Goal: Feedback & Contribution: Contribute content

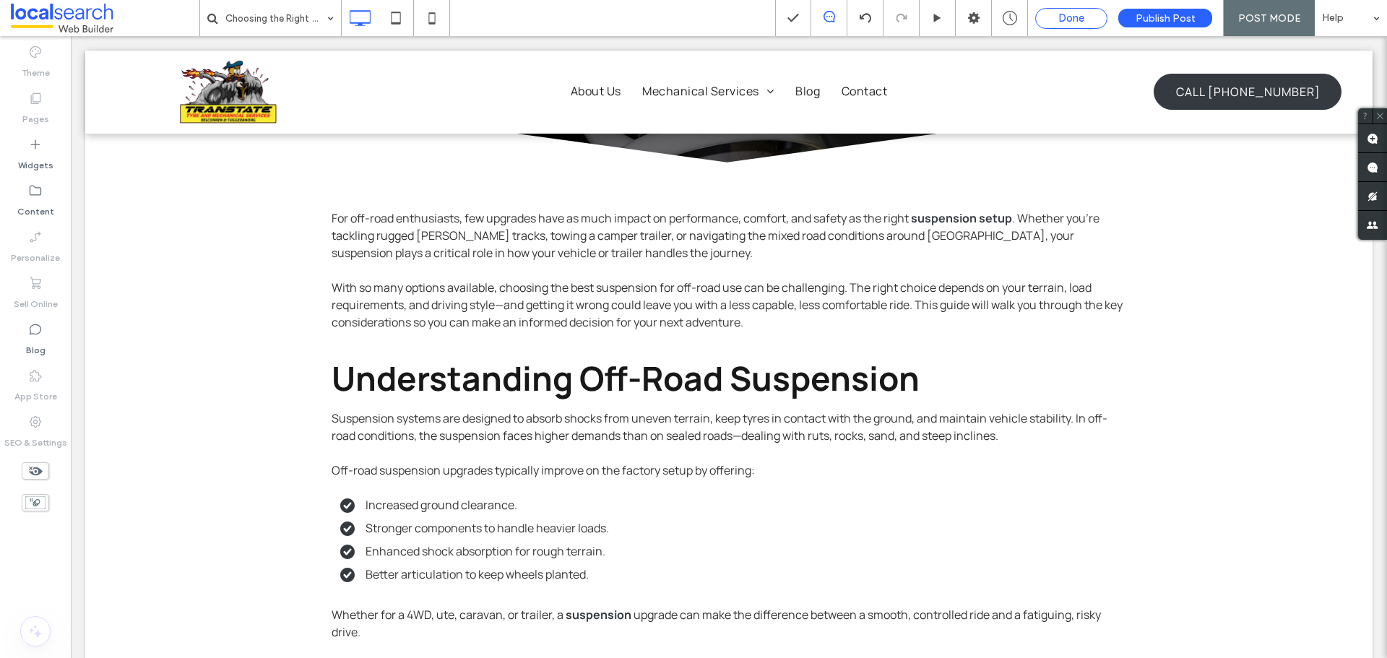
scroll to position [289, 0]
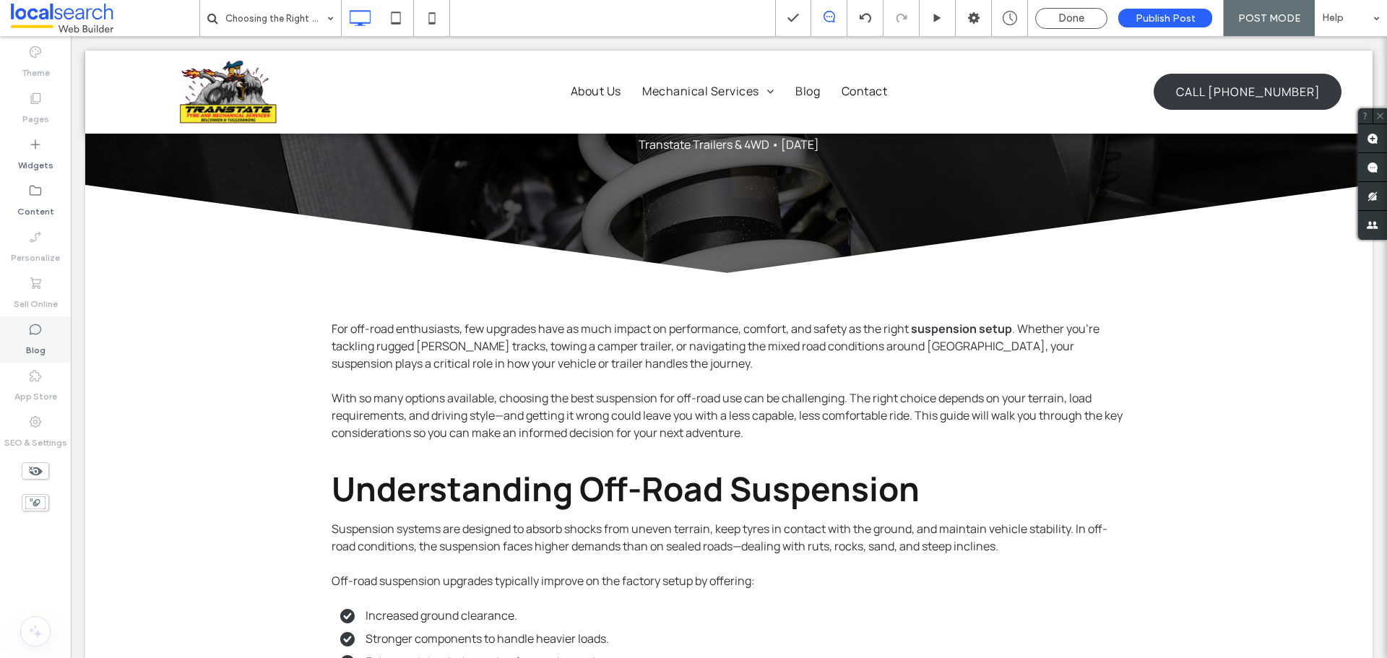
click at [46, 352] on div "Blog" at bounding box center [35, 339] width 71 height 46
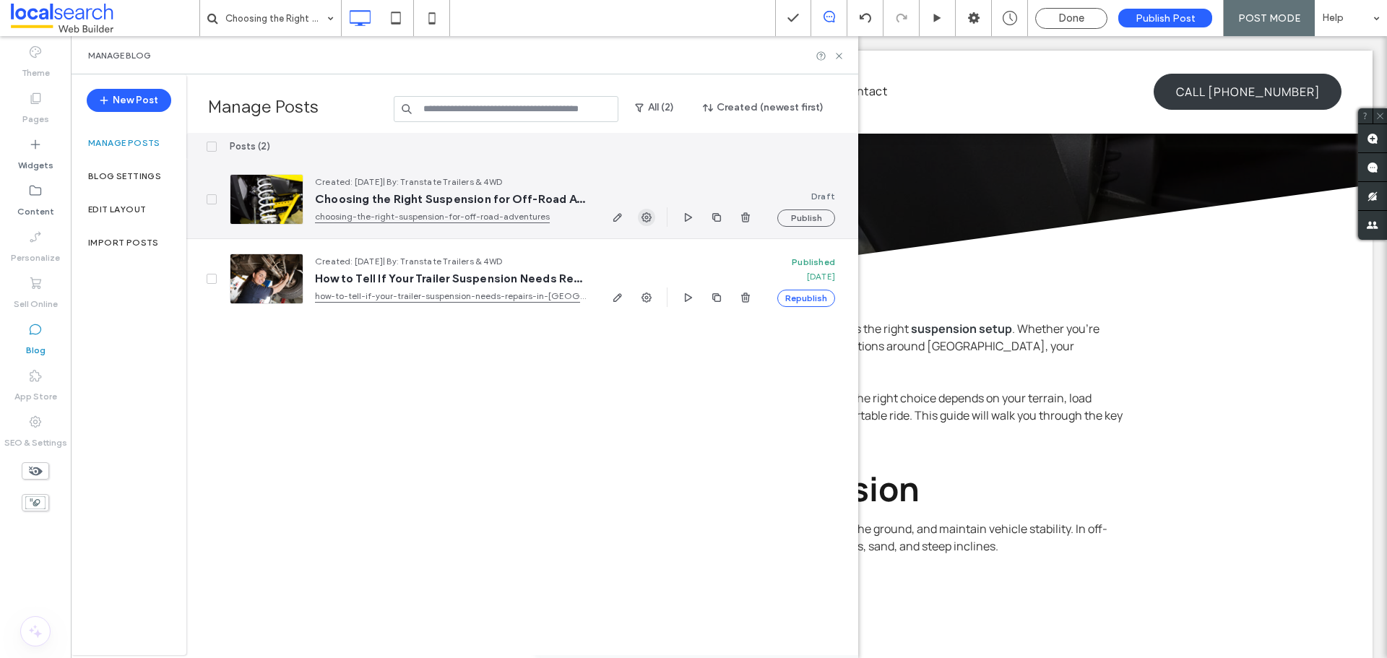
click at [646, 214] on icon "button" at bounding box center [647, 218] width 12 height 12
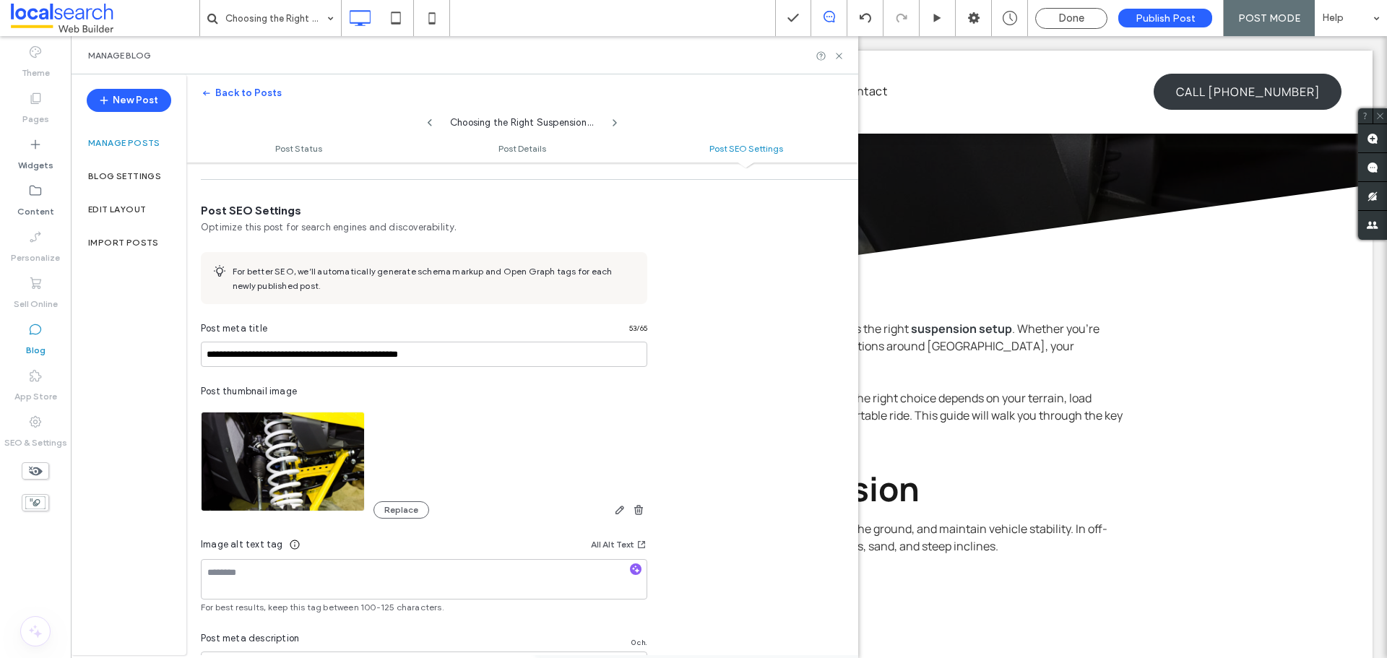
scroll to position [773, 0]
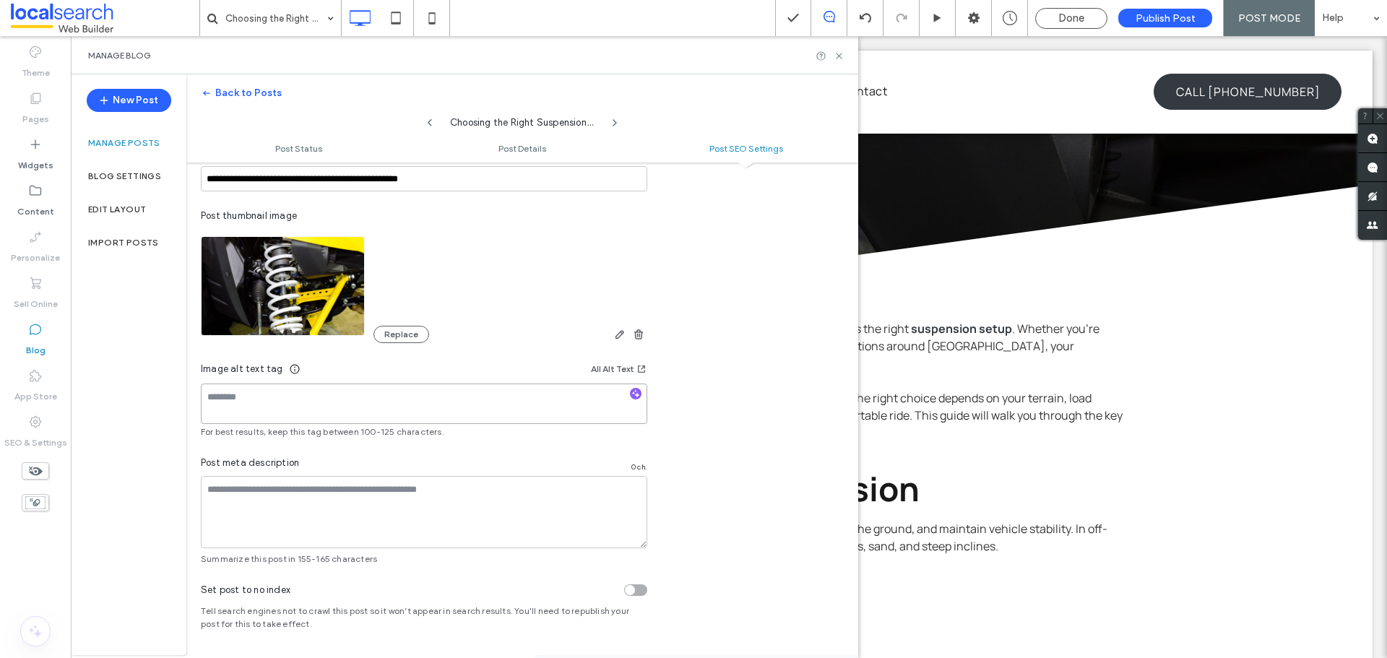
click at [291, 410] on textarea at bounding box center [424, 403] width 446 height 40
click at [365, 404] on textarea at bounding box center [424, 403] width 446 height 40
paste textarea "**********"
type textarea "**********"
click at [753, 404] on div "**********" at bounding box center [693, 329] width 1387 height 658
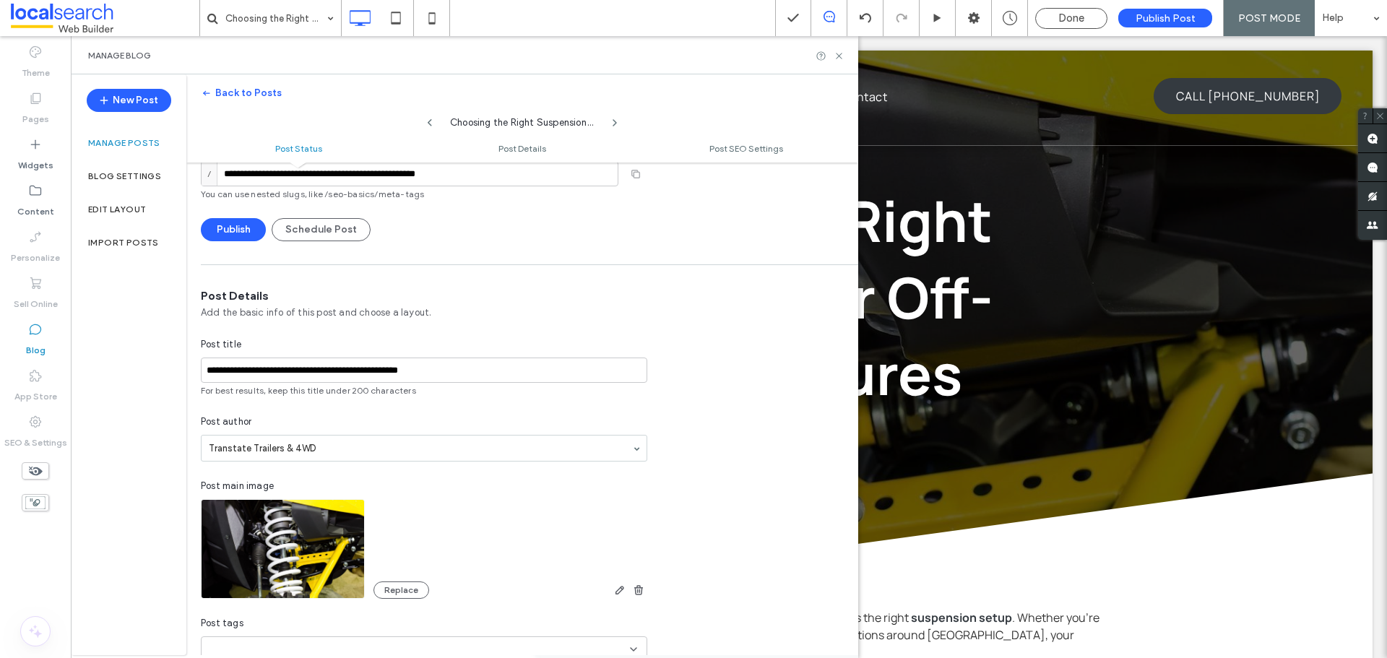
scroll to position [0, 0]
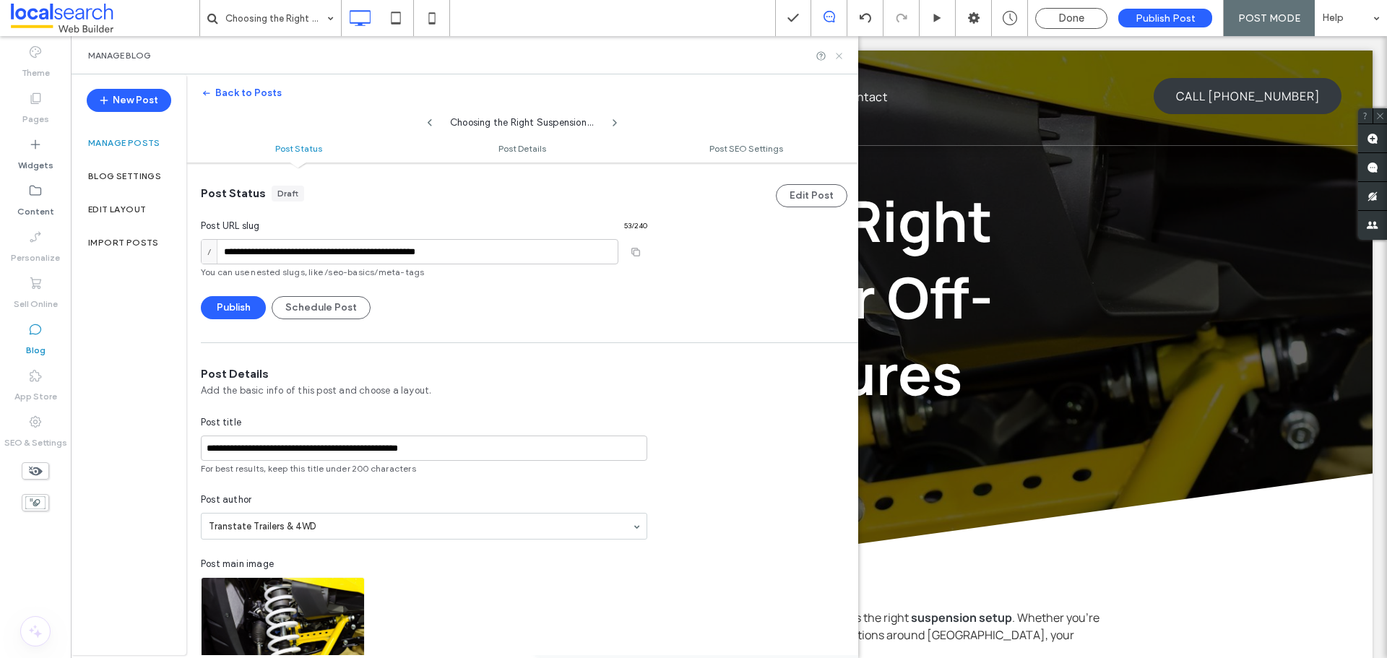
click at [837, 59] on icon at bounding box center [838, 56] width 11 height 11
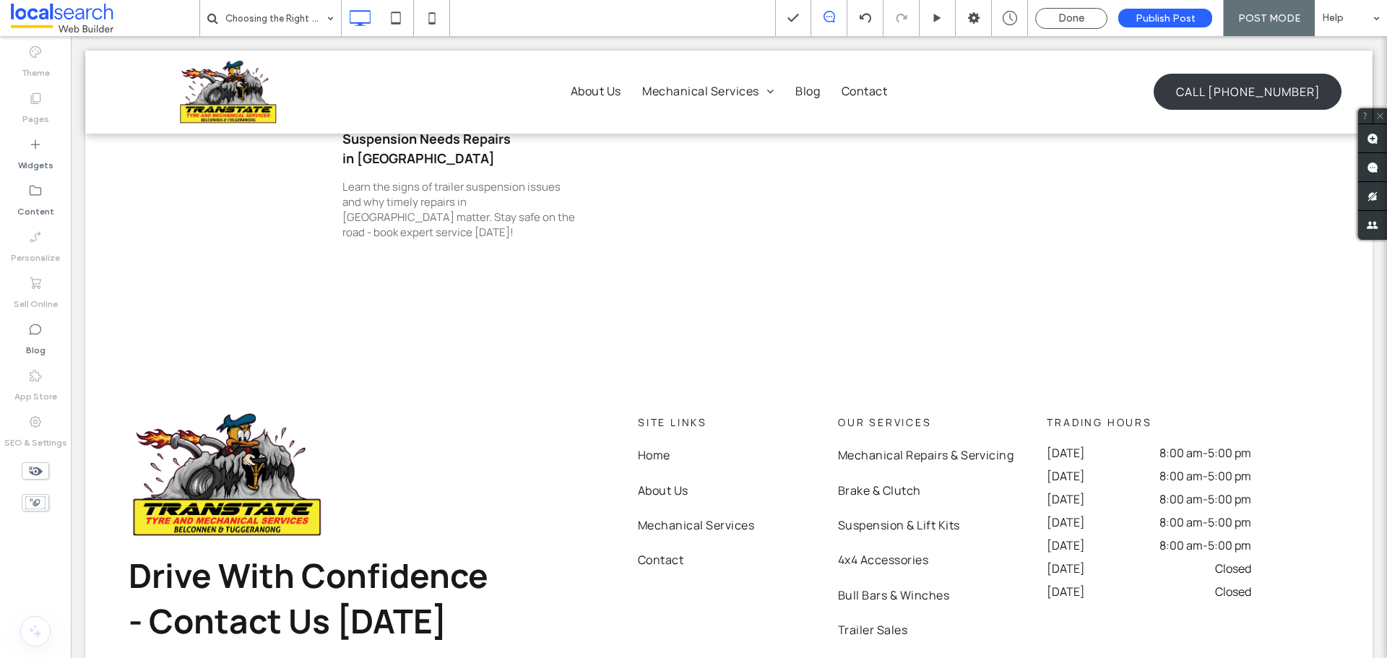
scroll to position [3581, 0]
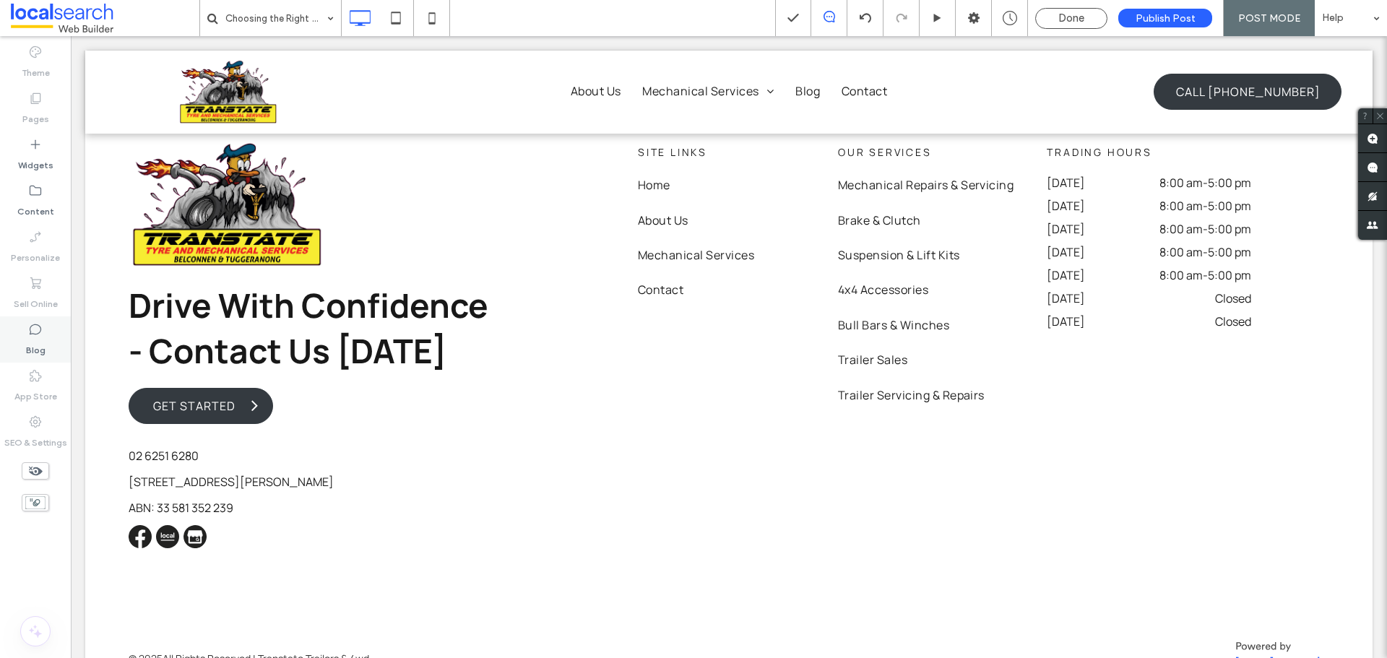
click at [30, 348] on label "Blog" at bounding box center [35, 347] width 19 height 20
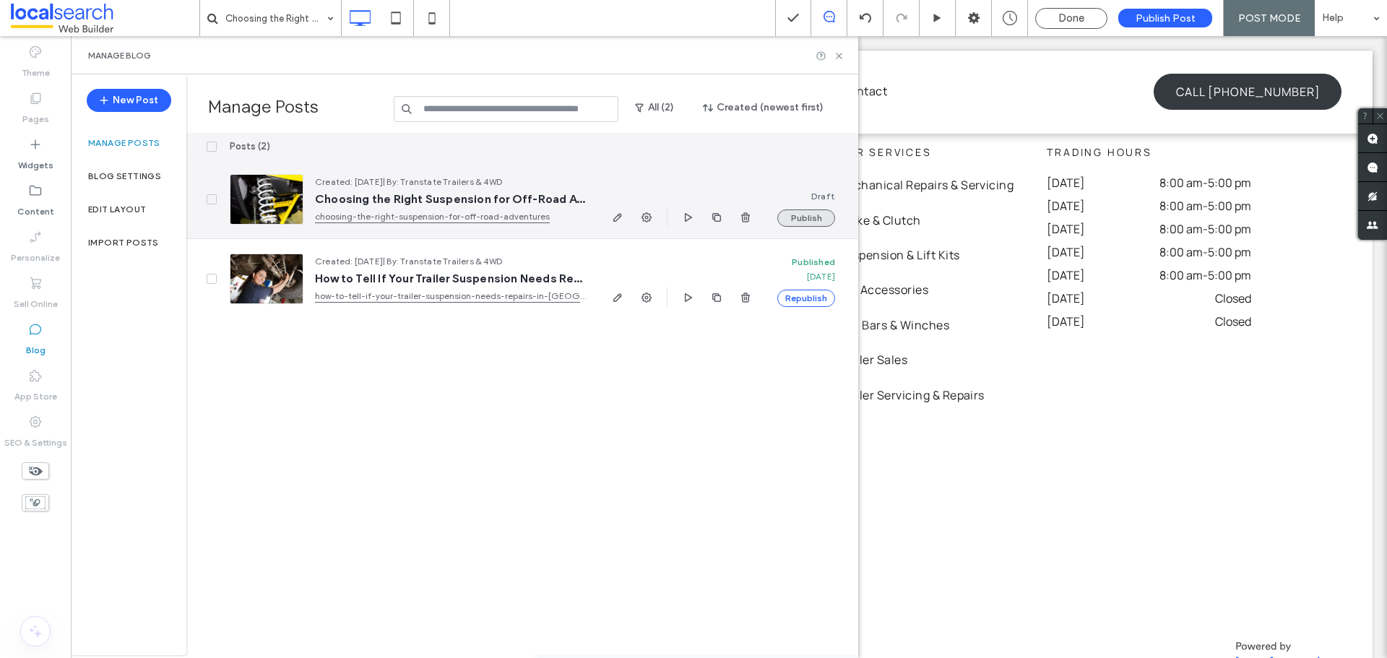
click at [813, 220] on button "Publish" at bounding box center [806, 217] width 58 height 17
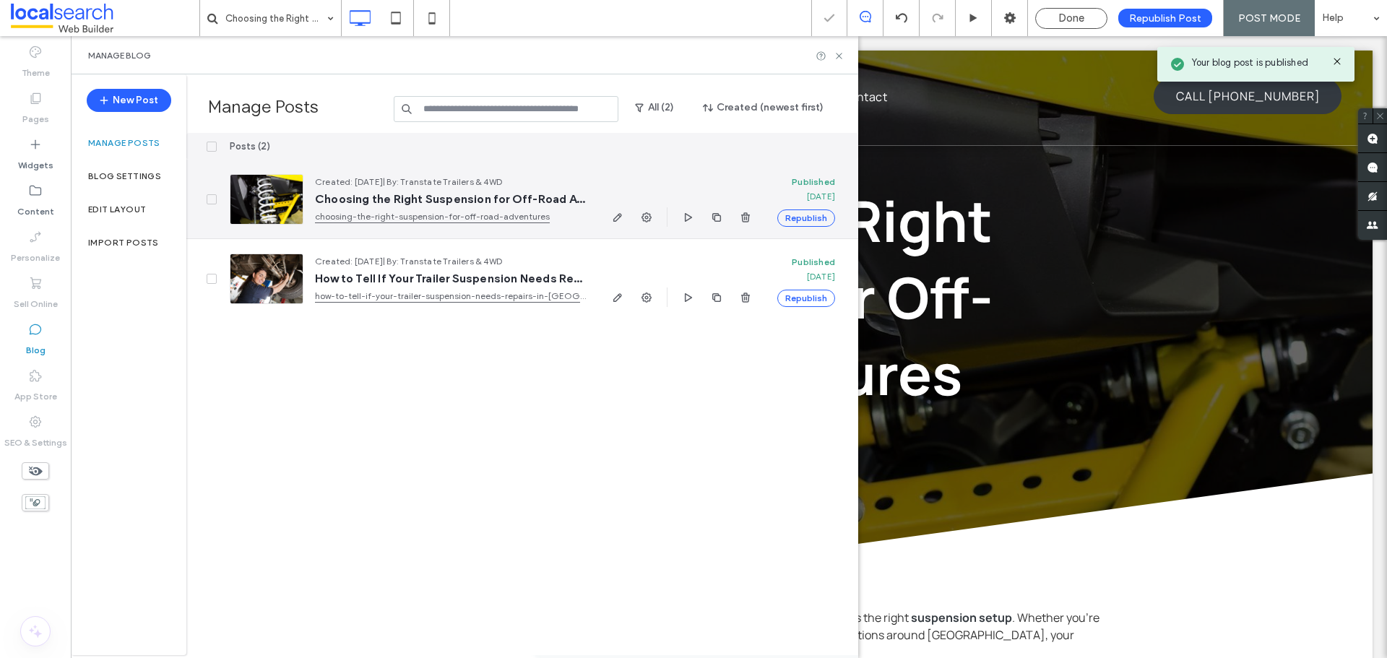
scroll to position [0, 0]
click at [648, 218] on use "button" at bounding box center [646, 217] width 10 height 10
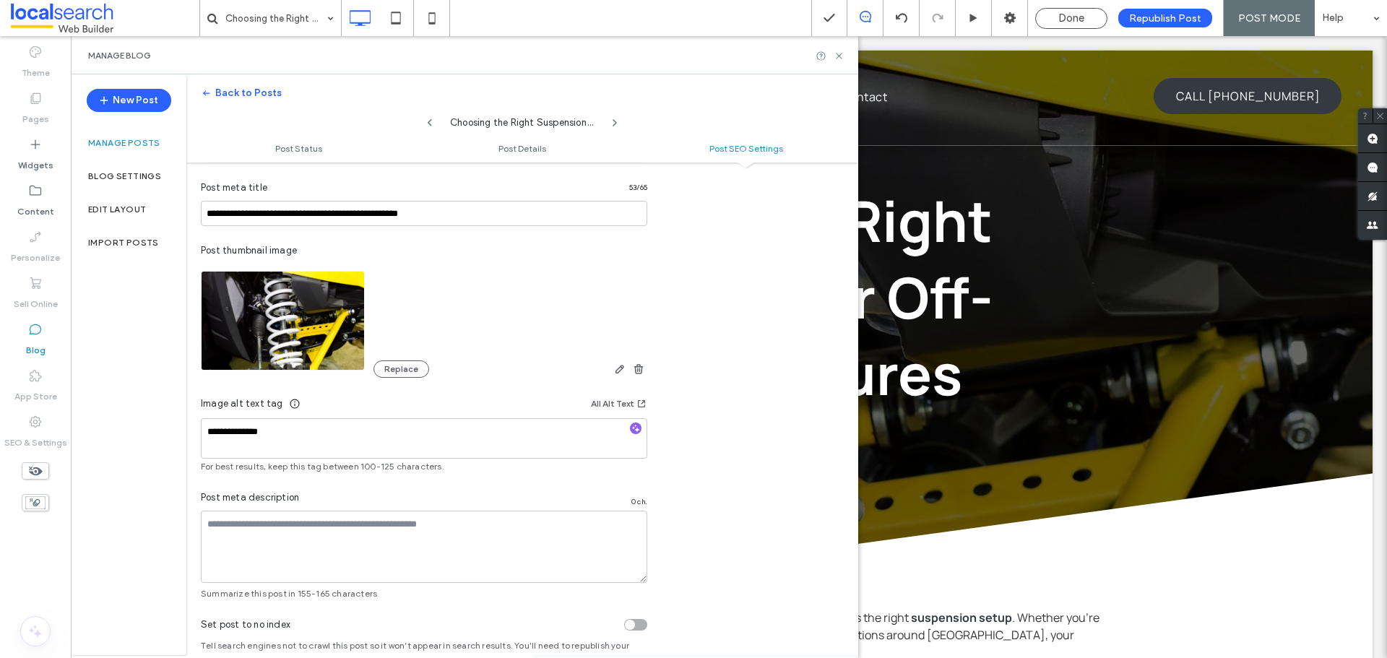
scroll to position [852, 0]
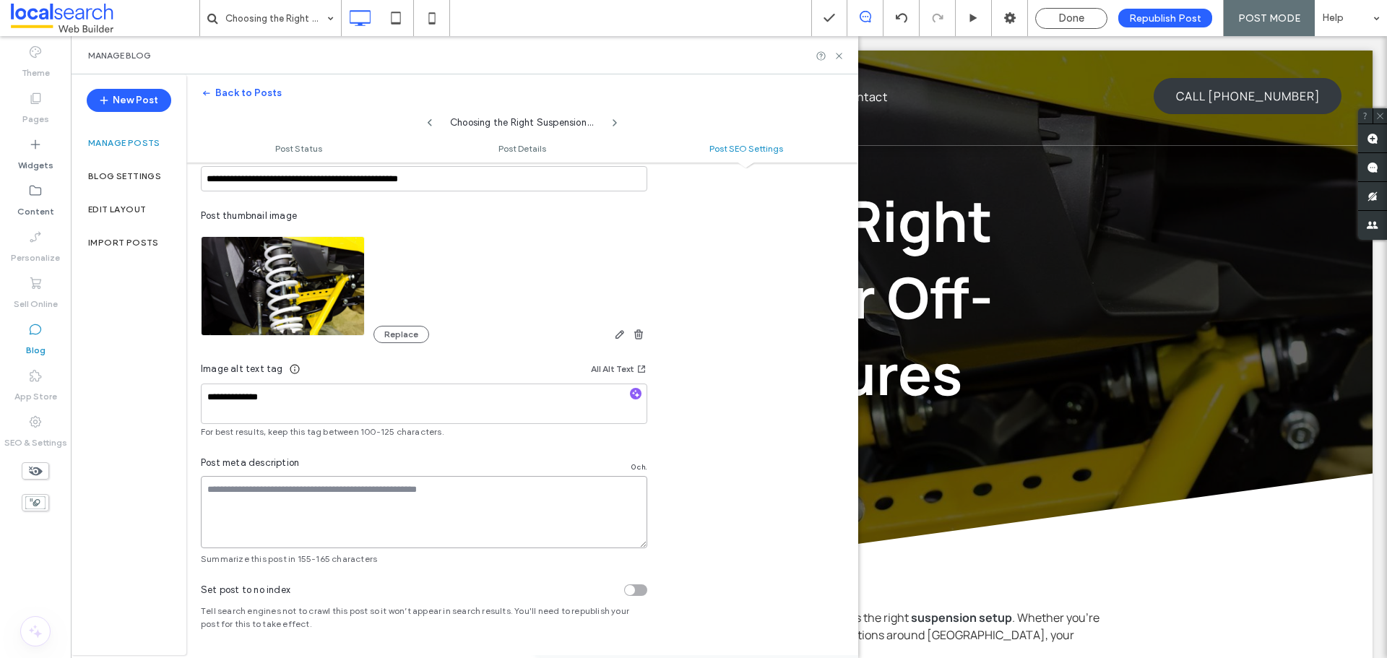
click at [357, 510] on textarea at bounding box center [424, 512] width 446 height 72
paste textarea "**********"
type textarea "**********"
click at [678, 485] on div "**********" at bounding box center [522, 296] width 672 height 538
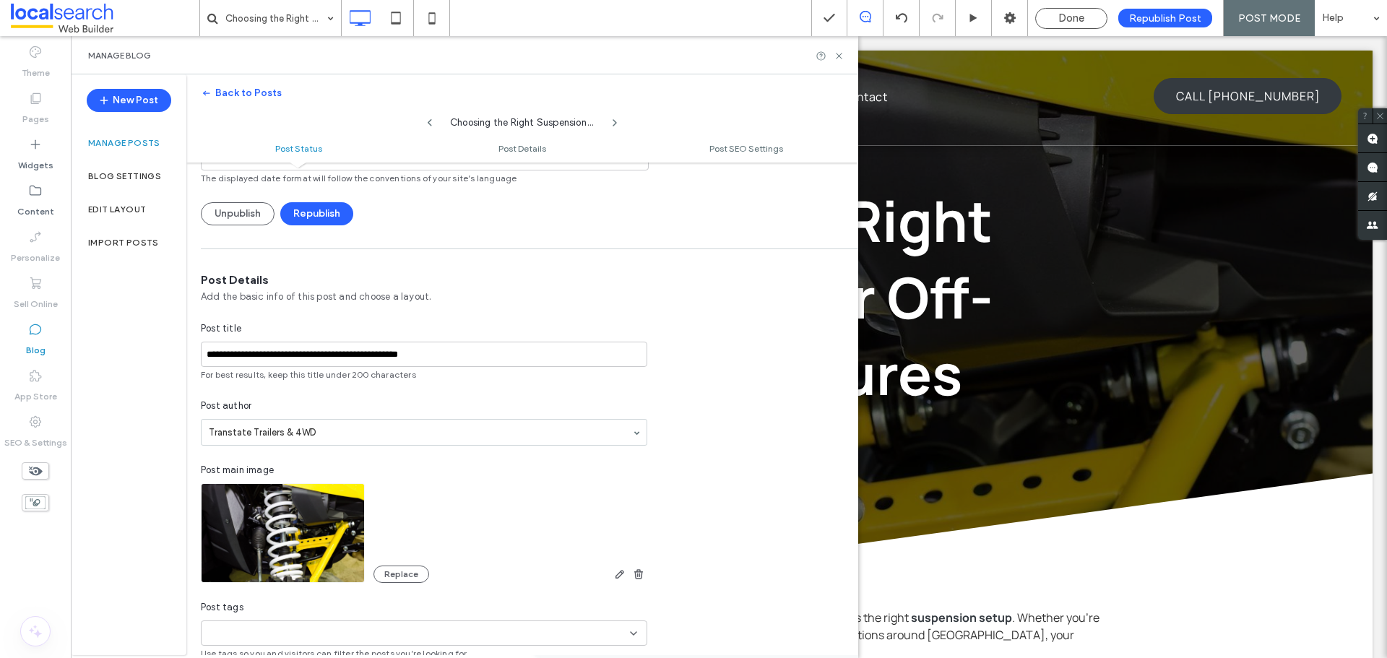
scroll to position [0, 0]
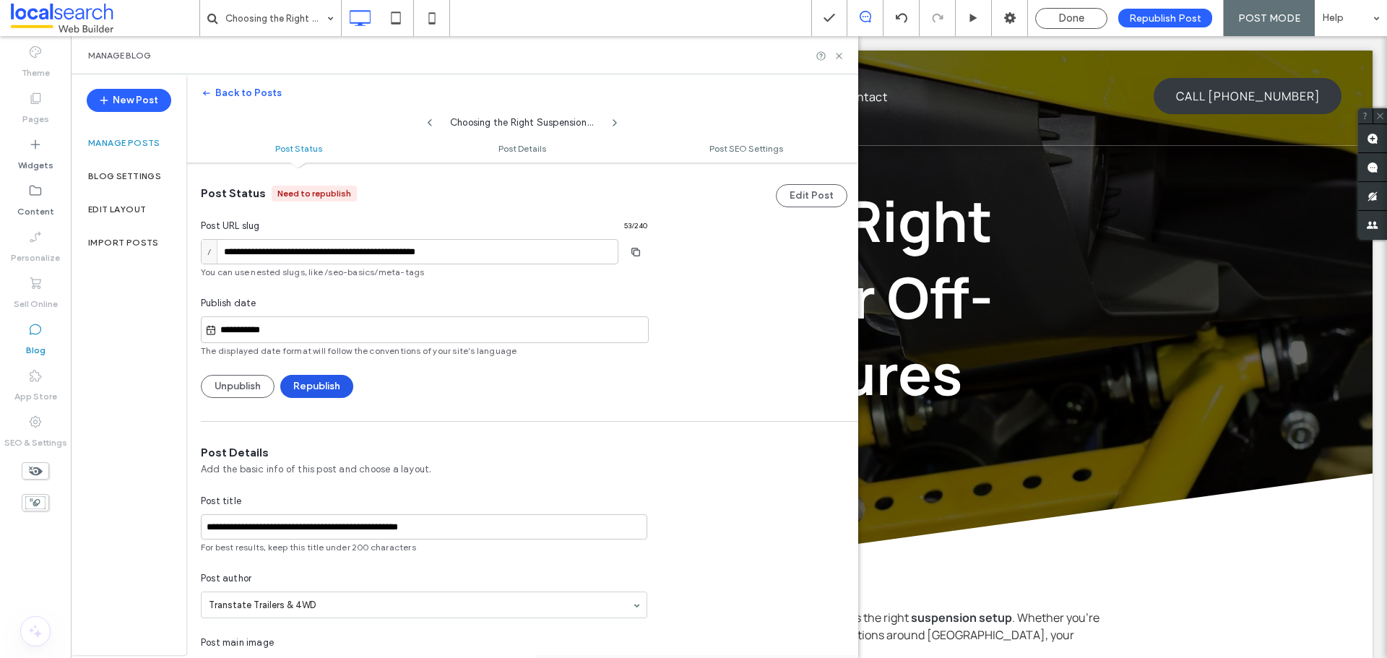
click at [321, 388] on button "Republish" at bounding box center [316, 386] width 73 height 23
click at [331, 392] on button "Republish" at bounding box center [316, 386] width 73 height 23
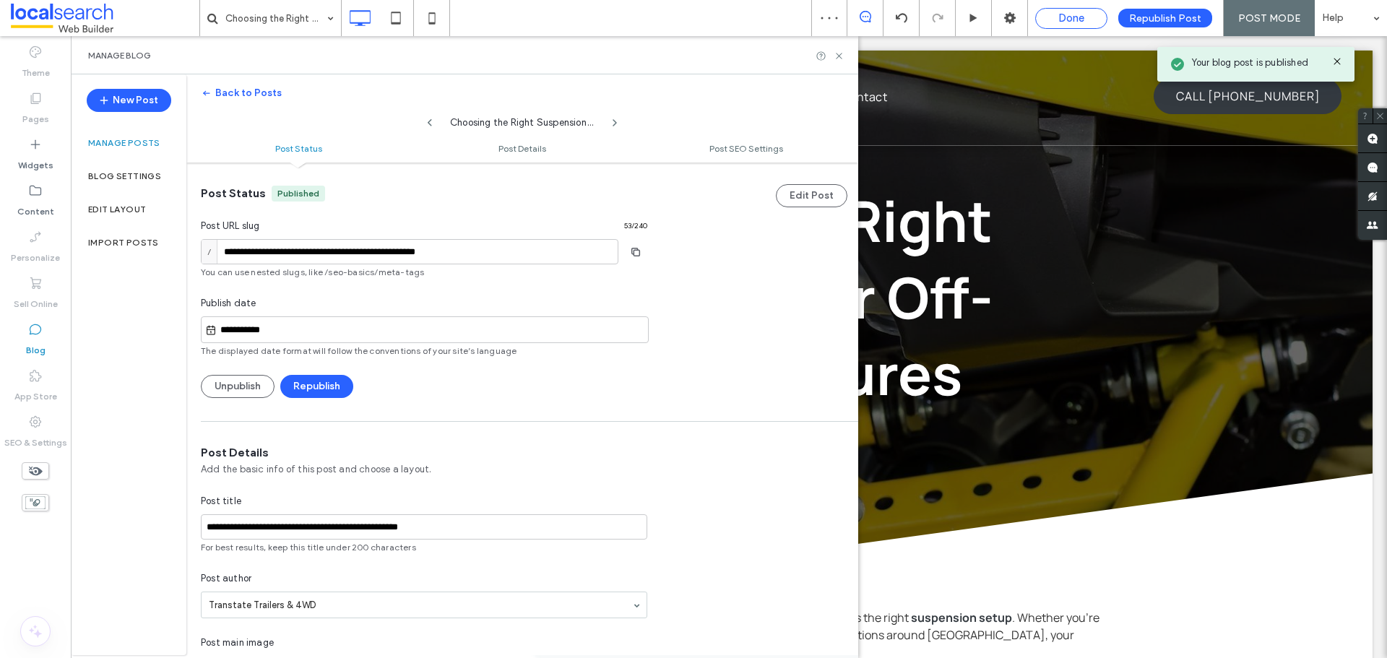
click at [1084, 18] on span "Done" at bounding box center [1071, 18] width 26 height 13
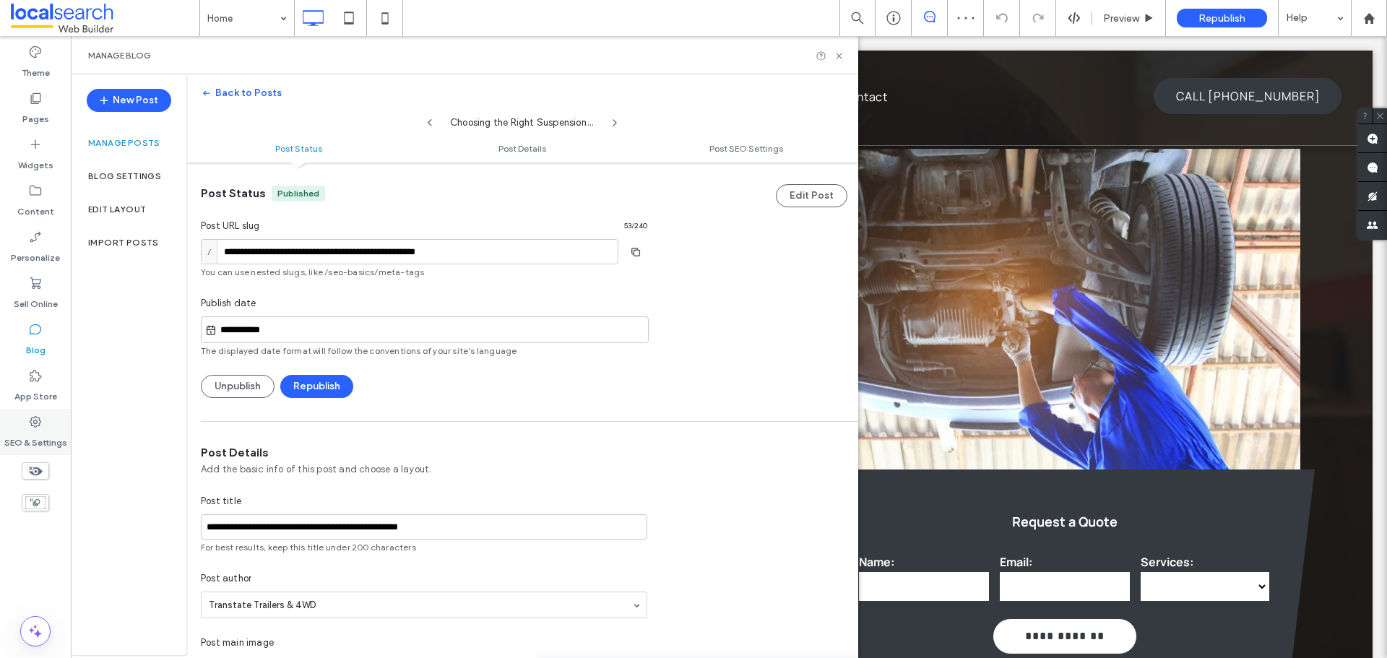
click at [36, 425] on icon at bounding box center [35, 422] width 14 height 14
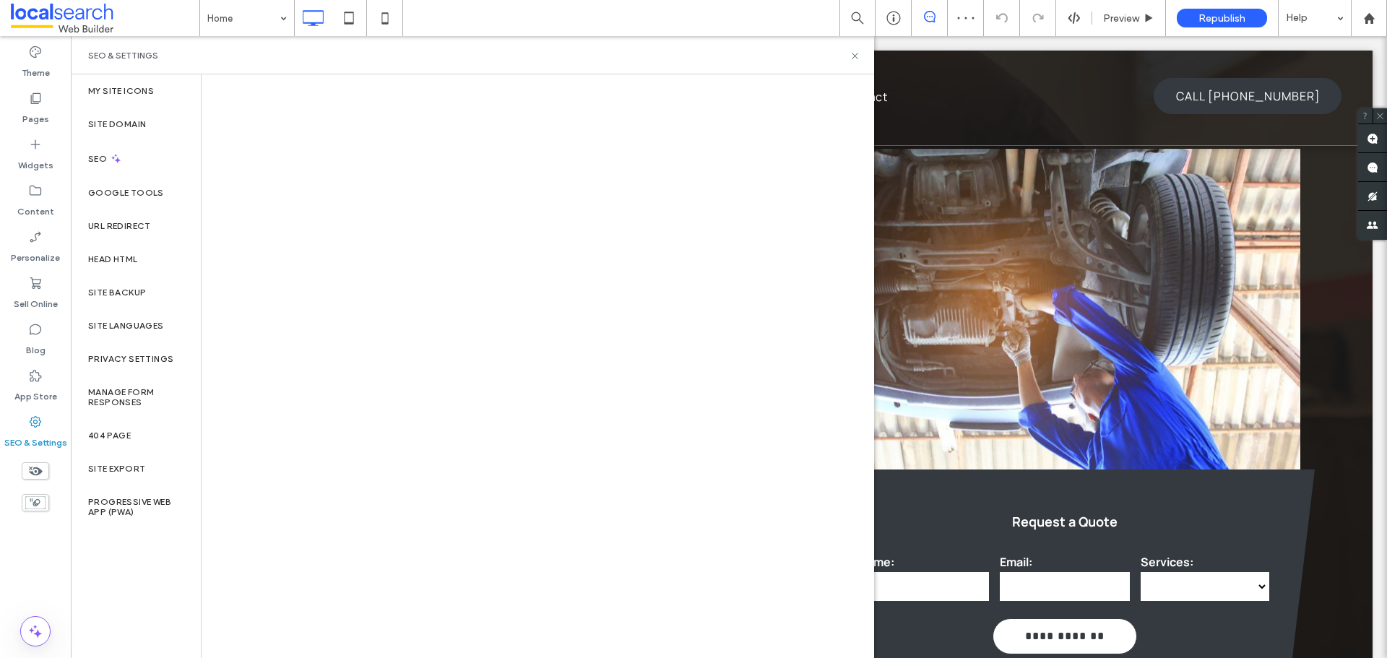
click at [113, 288] on label "Site Backup" at bounding box center [117, 292] width 58 height 10
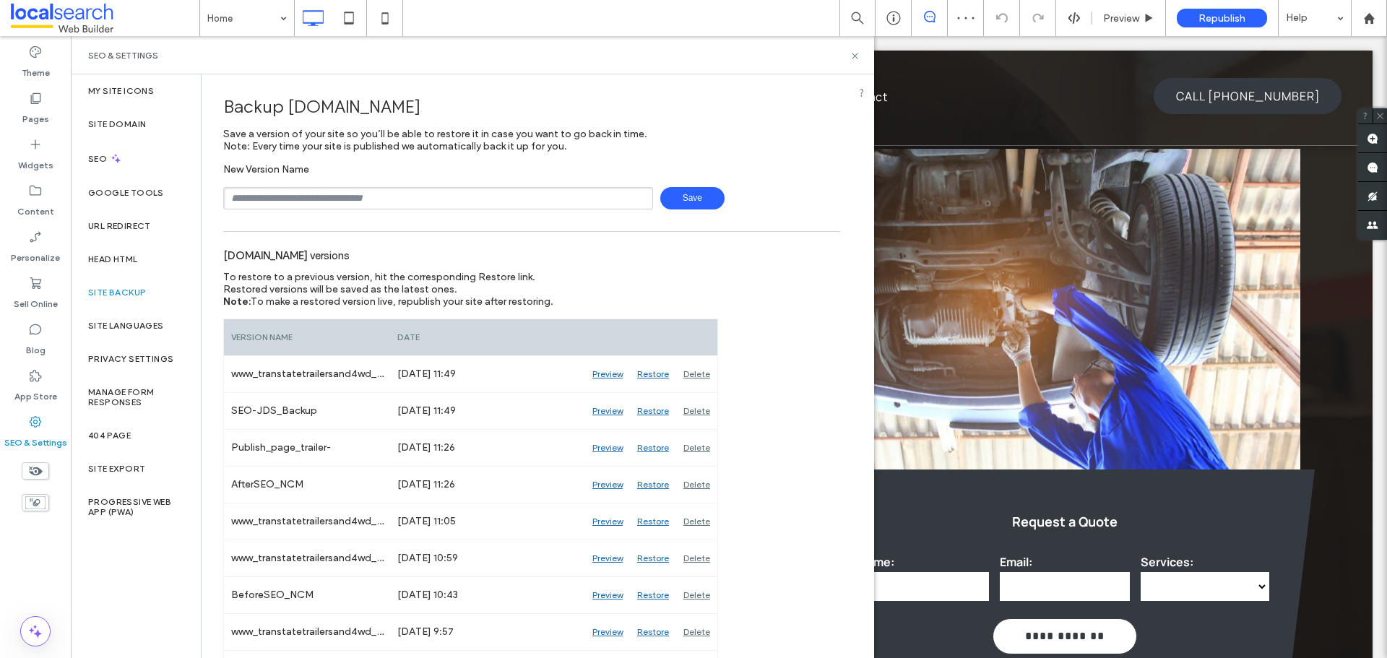
click at [484, 192] on input "text" at bounding box center [438, 198] width 430 height 22
type input "**********"
click at [693, 193] on span "Save" at bounding box center [692, 198] width 64 height 22
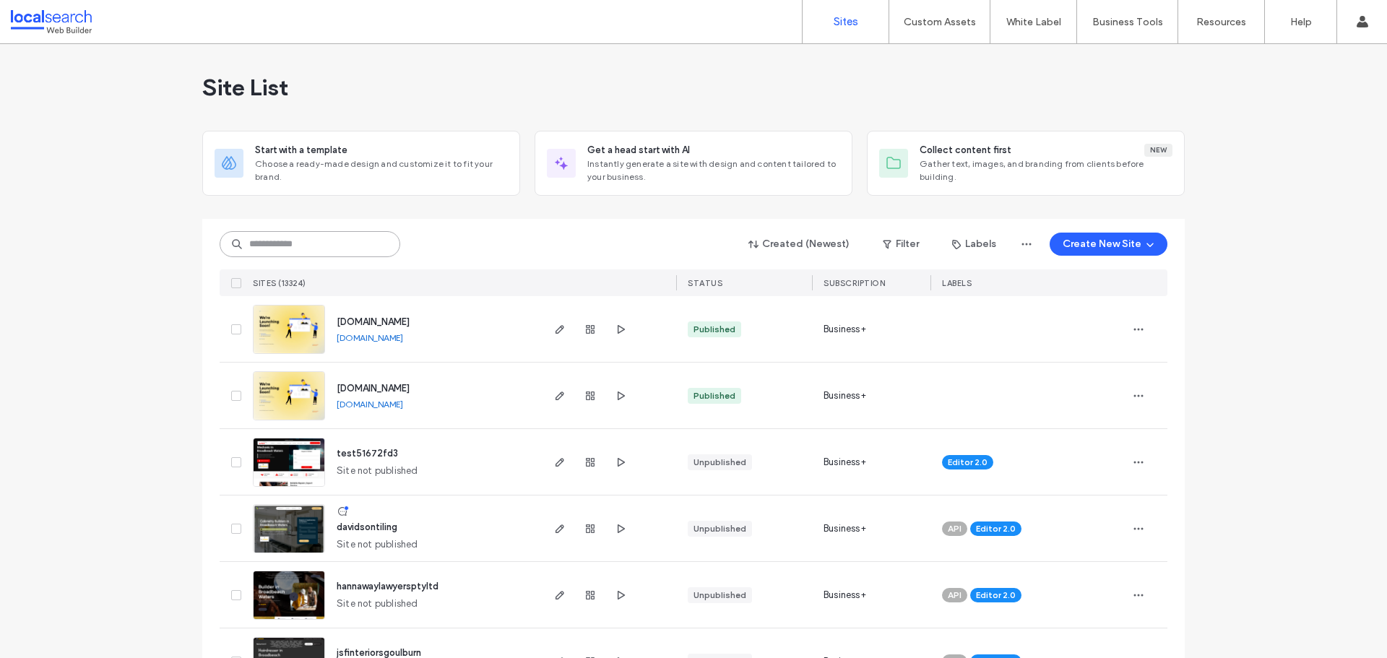
drag, startPoint x: 0, startPoint y: 0, endPoint x: 284, endPoint y: 241, distance: 372.5
click at [284, 241] on input at bounding box center [310, 244] width 181 height 26
paste input "**********"
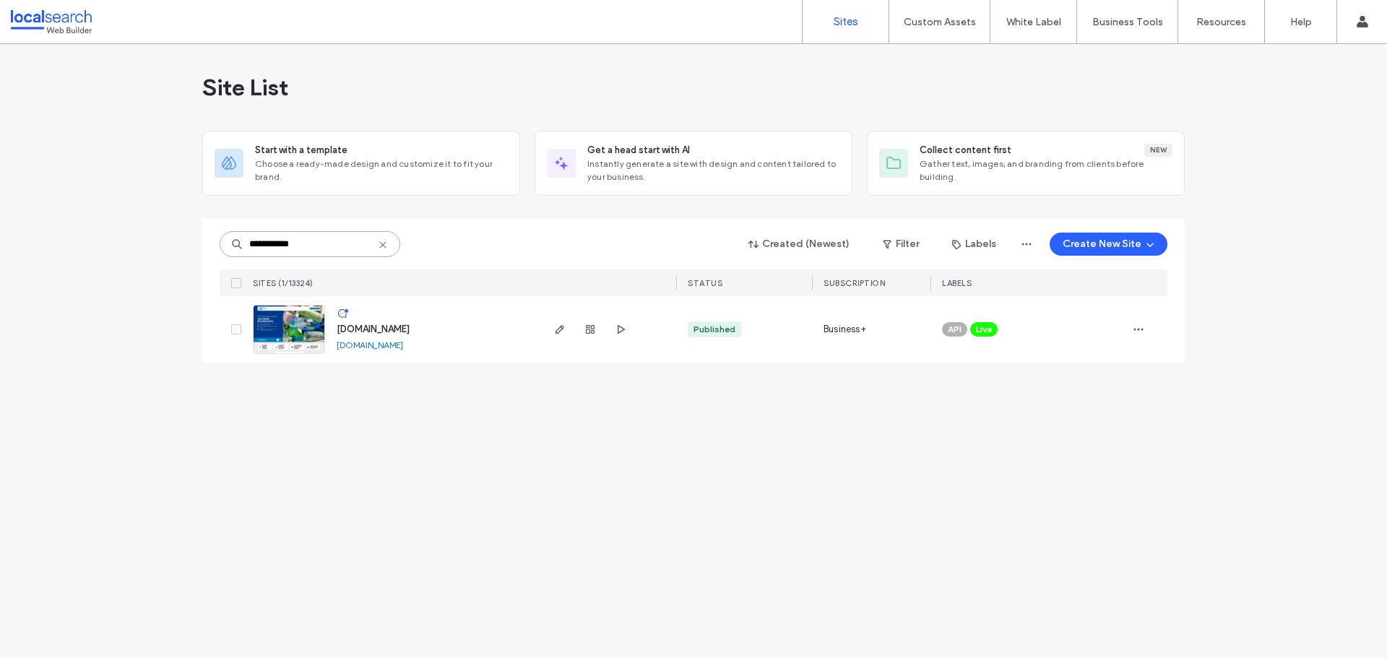
type input "**********"
click at [385, 324] on span "www.nqrecycling.com.au" at bounding box center [373, 329] width 73 height 11
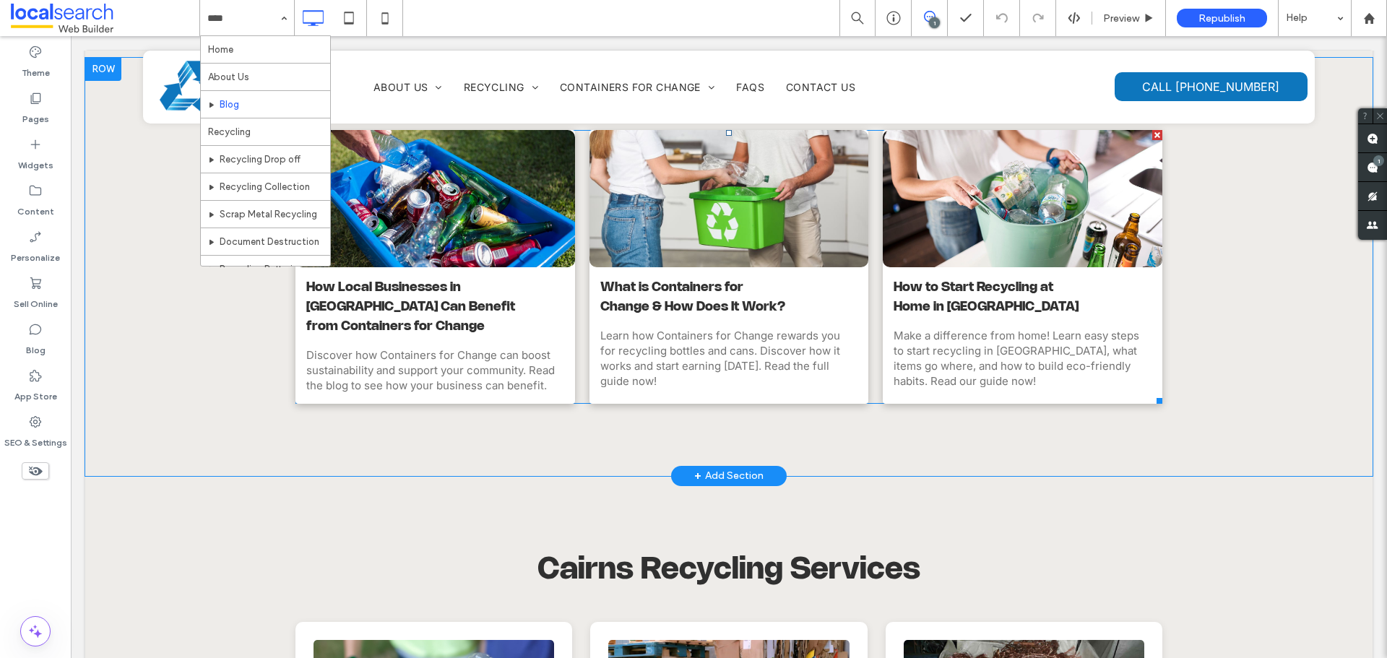
scroll to position [650, 0]
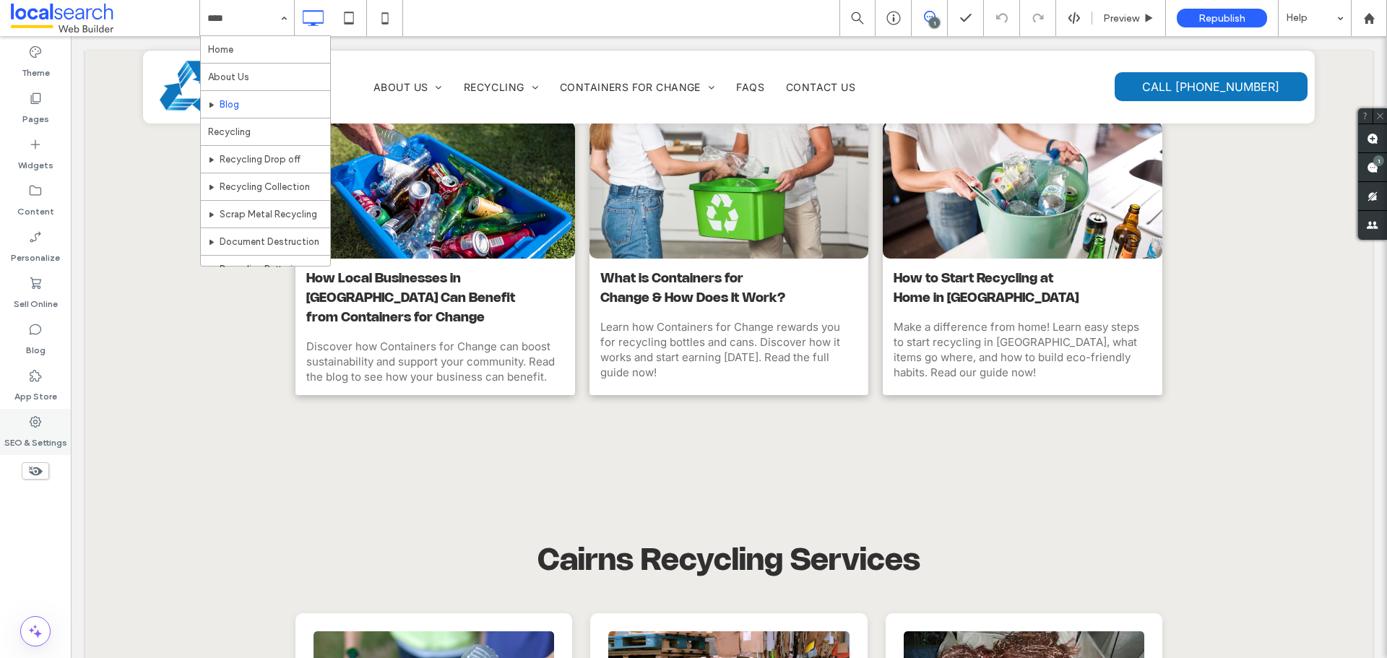
click at [43, 426] on div "SEO & Settings" at bounding box center [35, 432] width 71 height 46
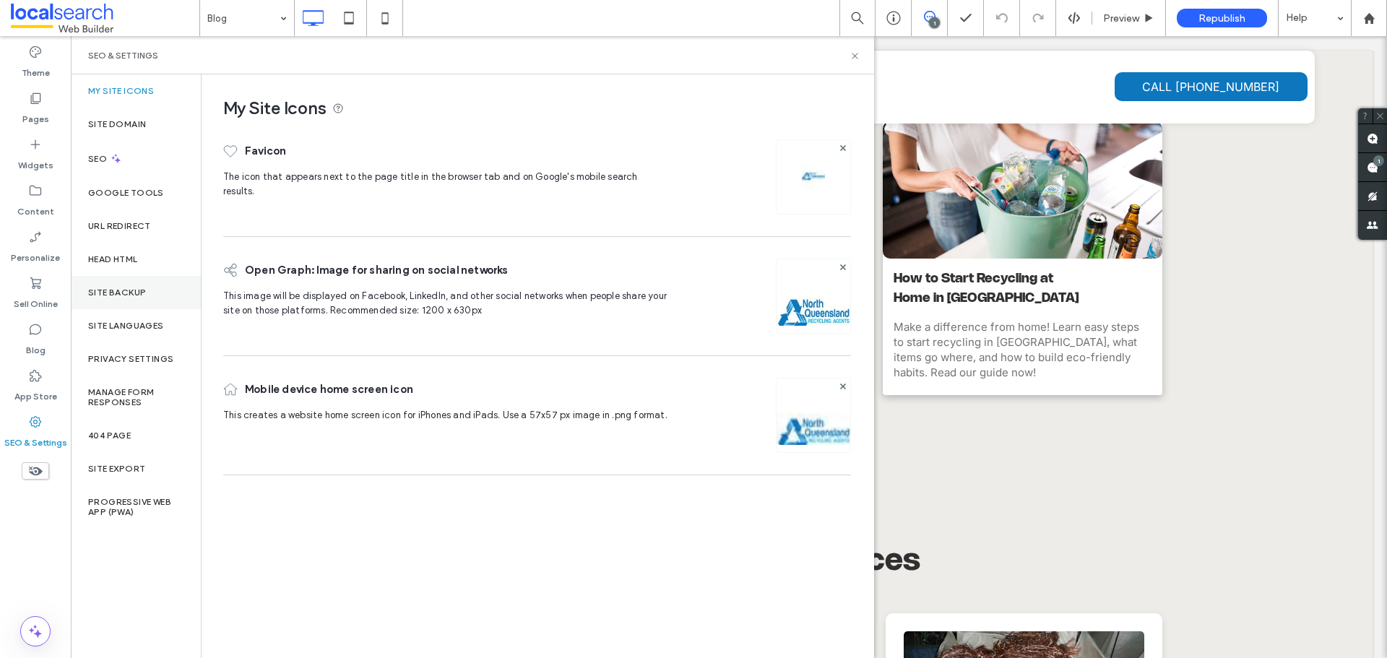
click at [103, 294] on label "Site Backup" at bounding box center [117, 292] width 58 height 10
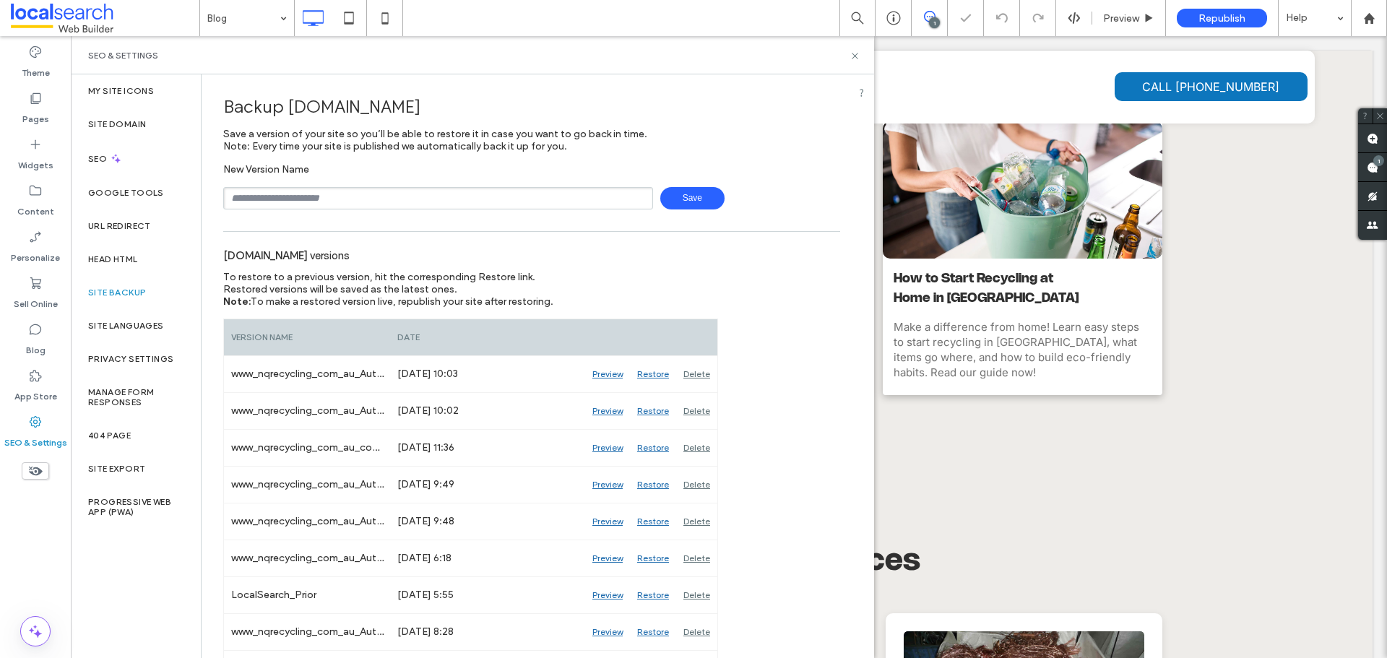
click at [399, 197] on input "text" at bounding box center [438, 198] width 430 height 22
type input "**********"
click at [664, 204] on span "Save" at bounding box center [692, 198] width 64 height 22
click at [29, 351] on label "Blog" at bounding box center [35, 347] width 19 height 20
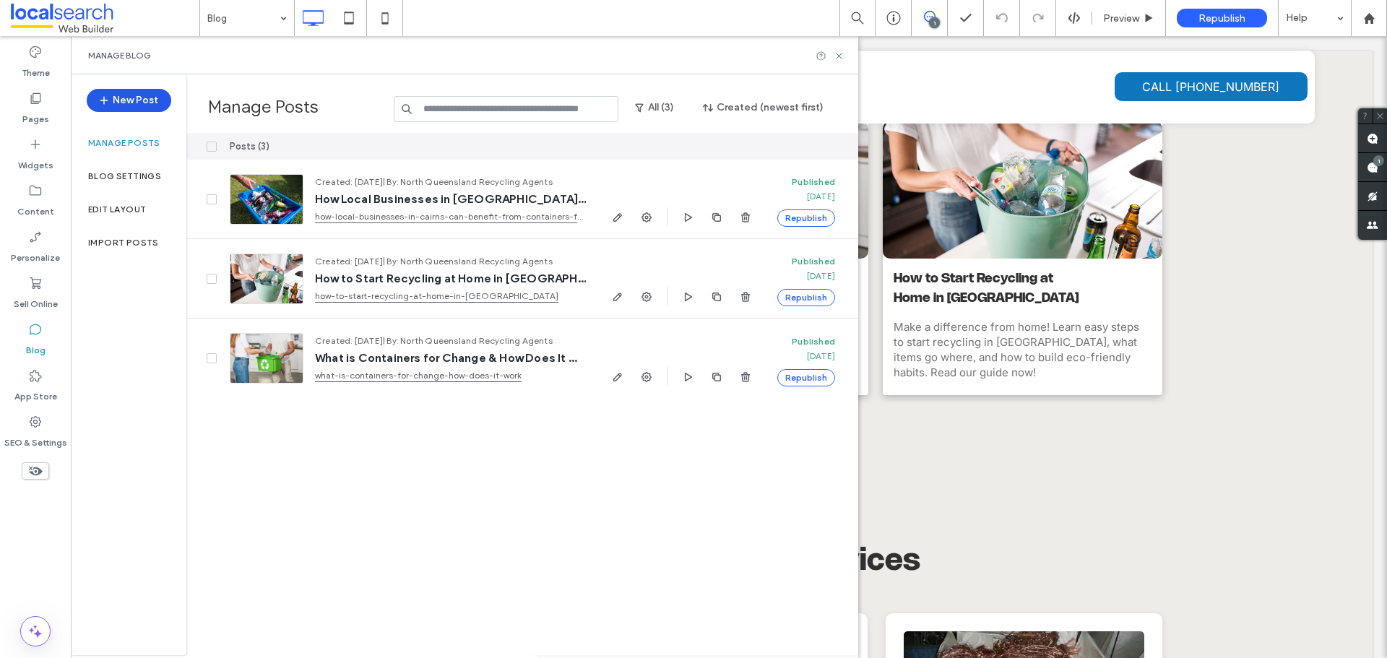
click at [137, 107] on button "New Post" at bounding box center [129, 100] width 84 height 23
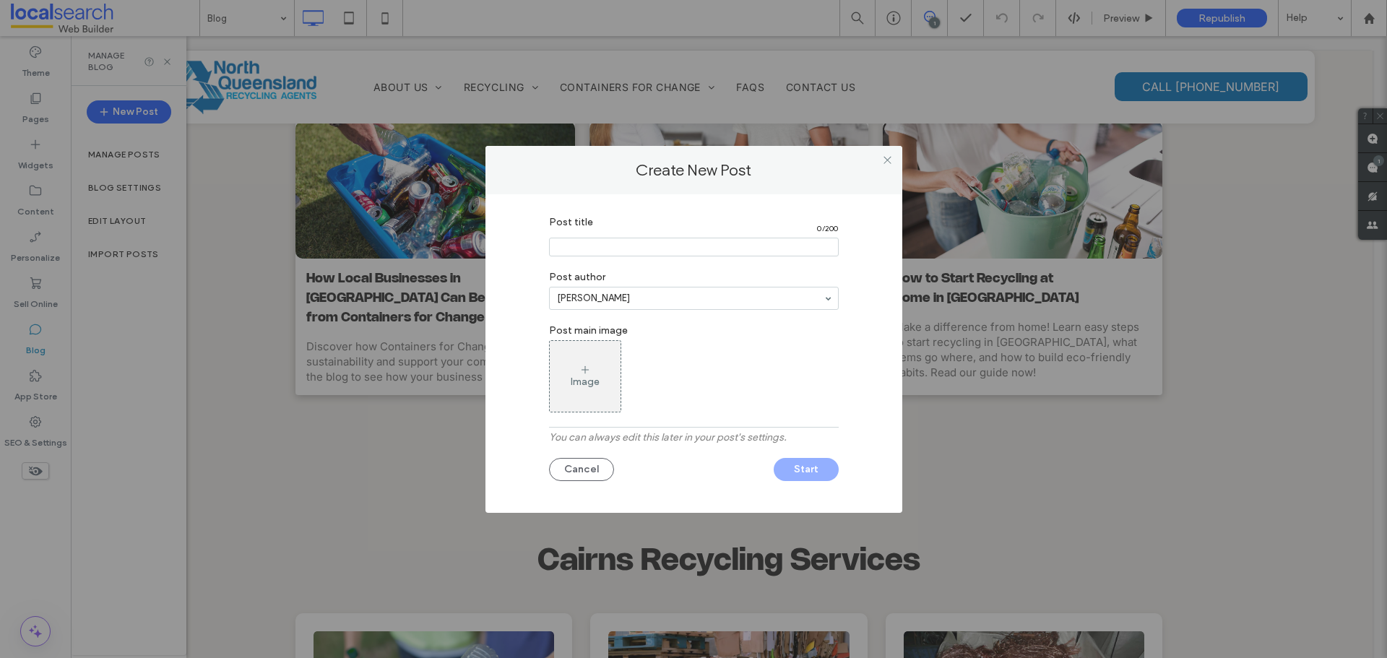
click at [631, 248] on input "Post title" at bounding box center [694, 247] width 290 height 19
paste input "**********"
type input "**********"
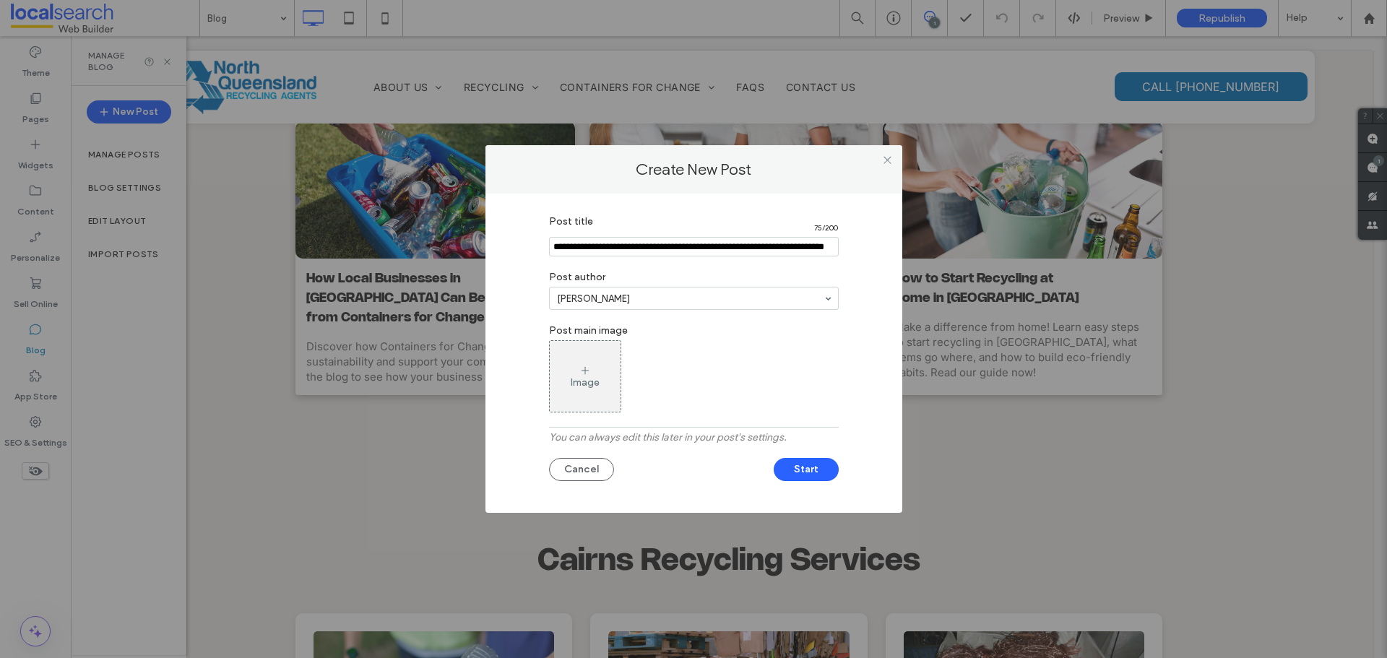
click at [615, 253] on input "Post title" at bounding box center [694, 246] width 290 height 19
click at [732, 267] on label "Post author" at bounding box center [694, 275] width 290 height 23
paste input "**********"
type input "**********"
click at [729, 329] on label "Post main image" at bounding box center [694, 328] width 290 height 23
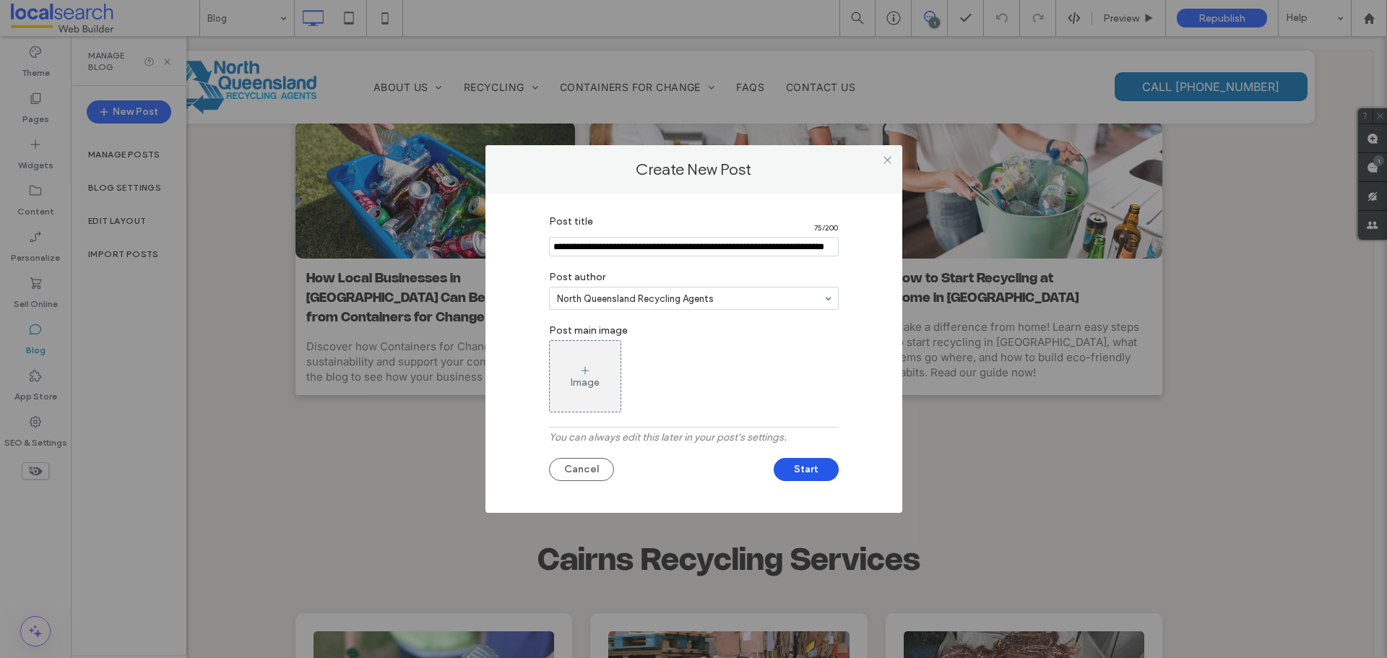
click at [807, 468] on button "Start" at bounding box center [805, 469] width 65 height 23
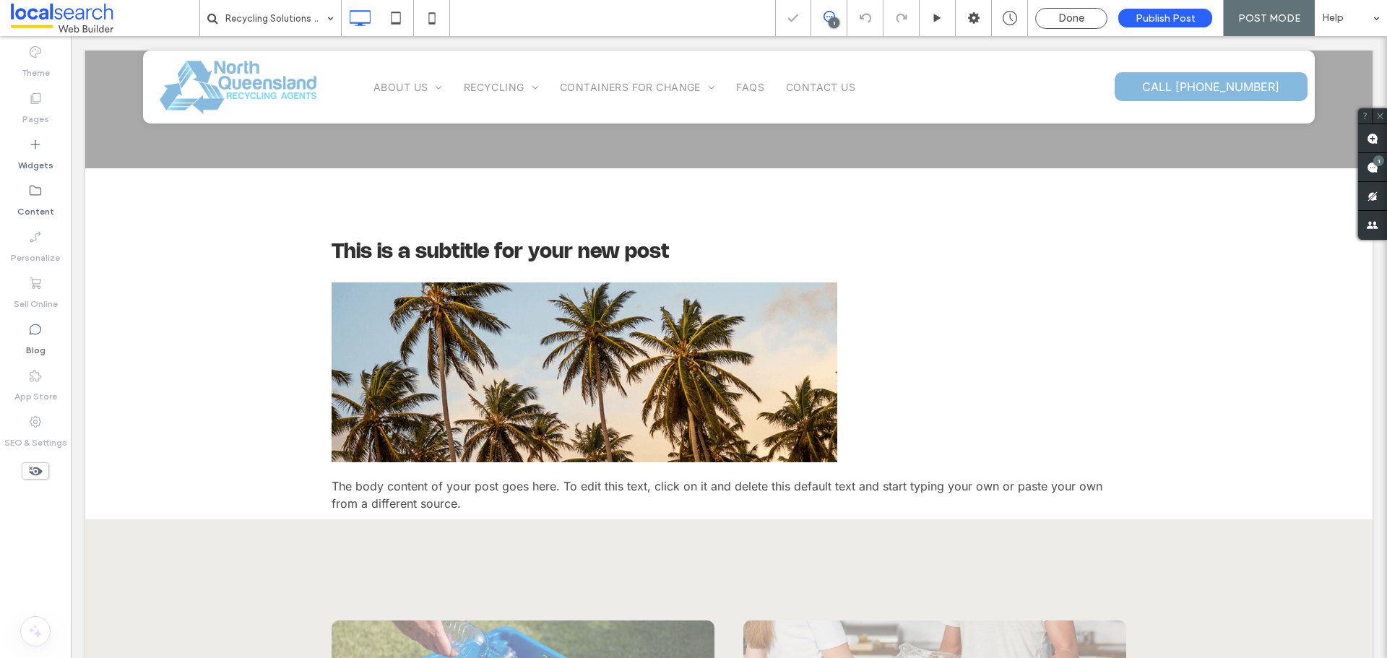
scroll to position [361, 0]
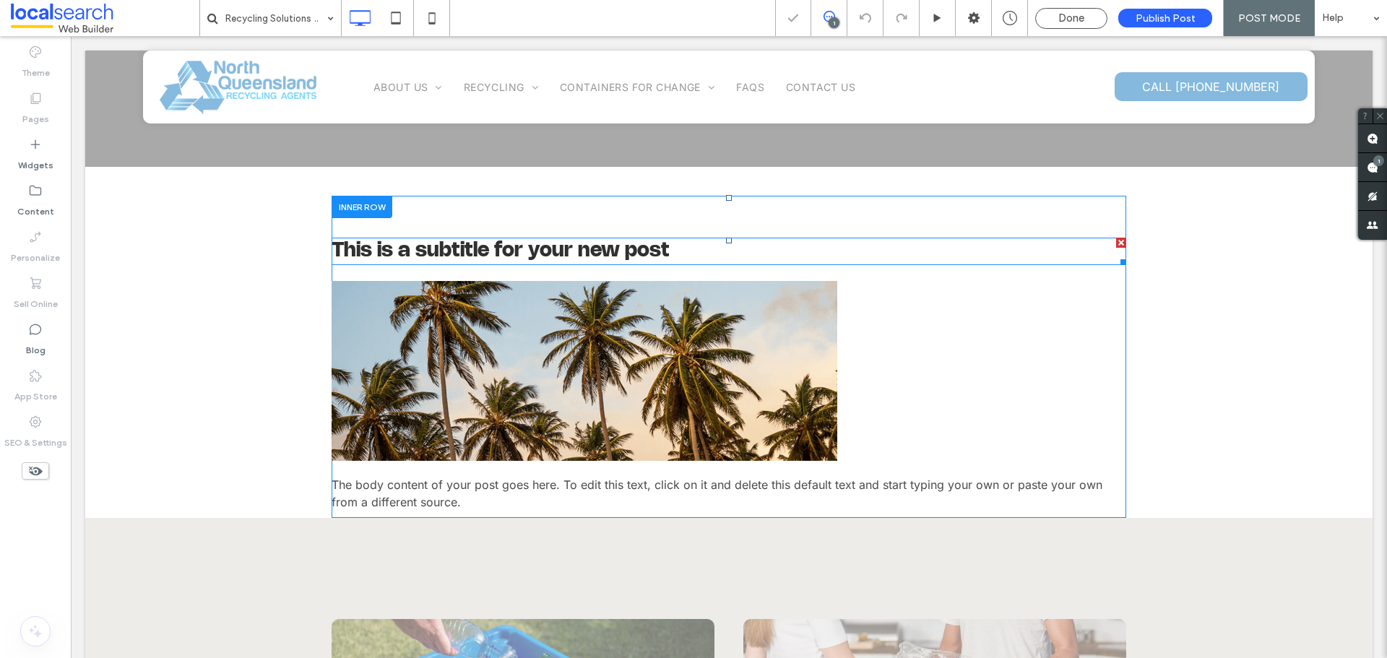
drag, startPoint x: 1111, startPoint y: 243, endPoint x: 1161, endPoint y: 277, distance: 60.1
click at [1116, 243] on div at bounding box center [1121, 243] width 10 height 10
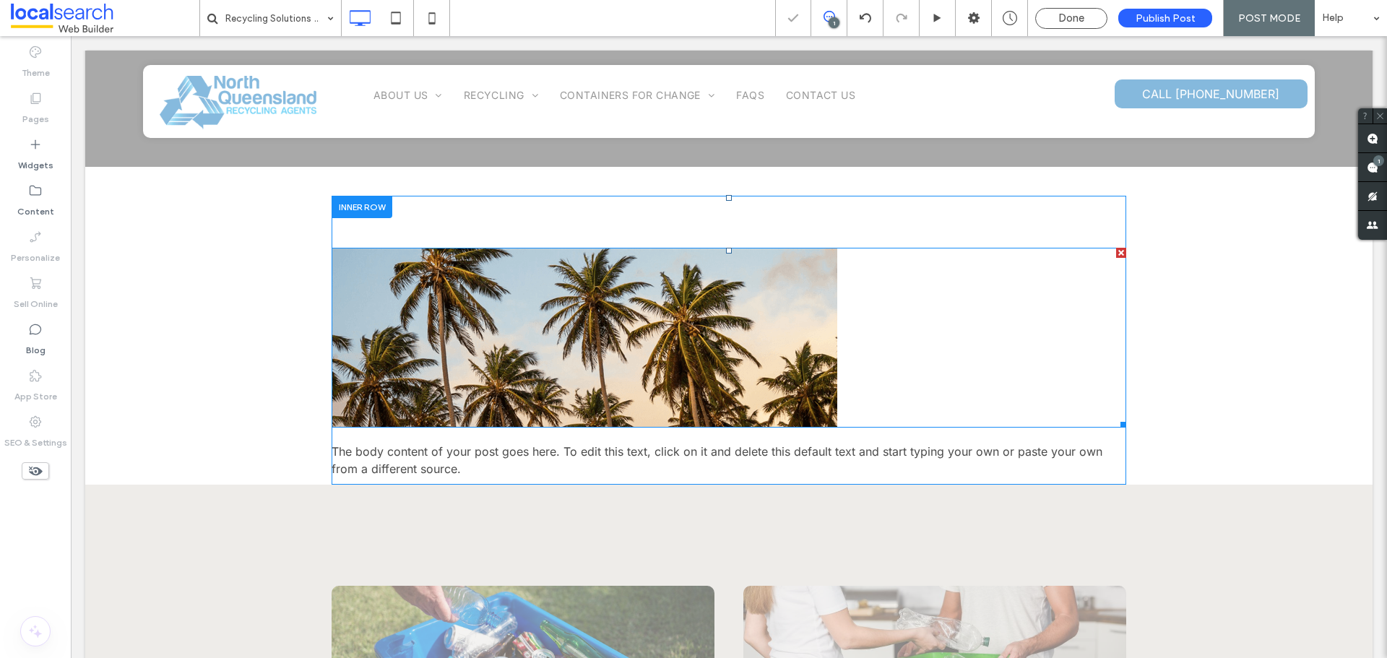
click at [1116, 252] on div at bounding box center [1121, 253] width 10 height 10
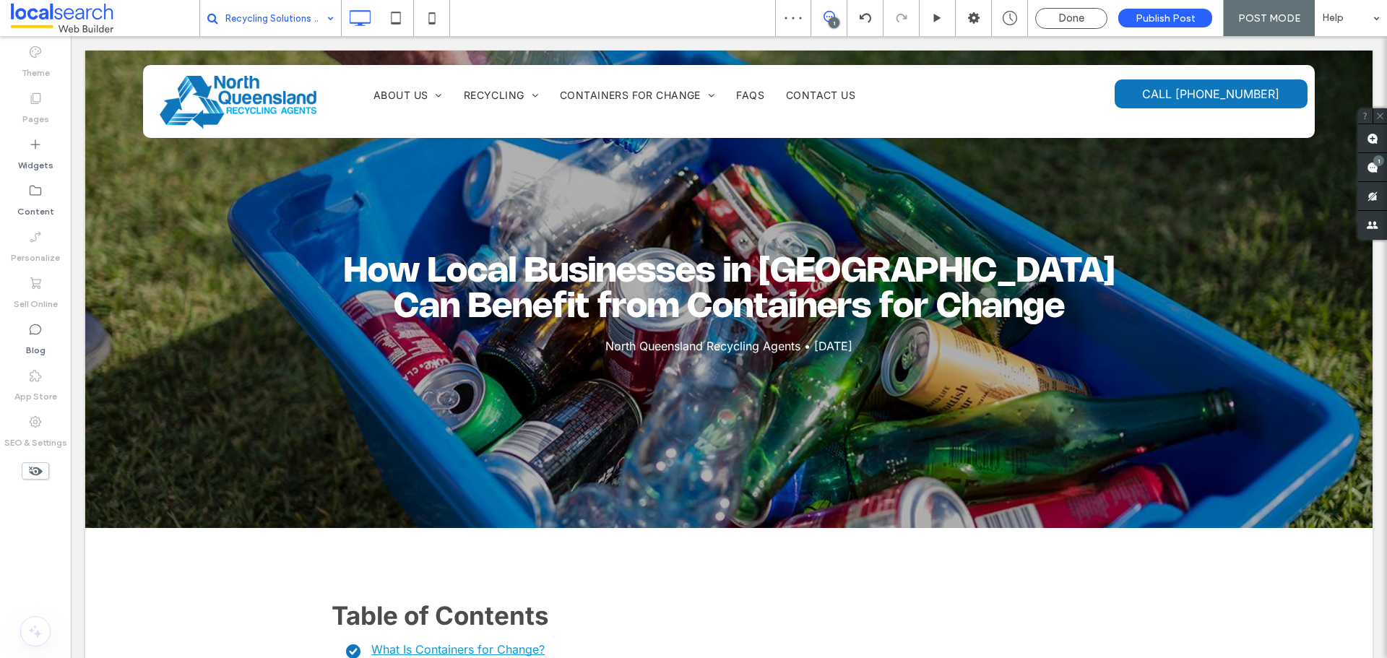
scroll to position [0, 0]
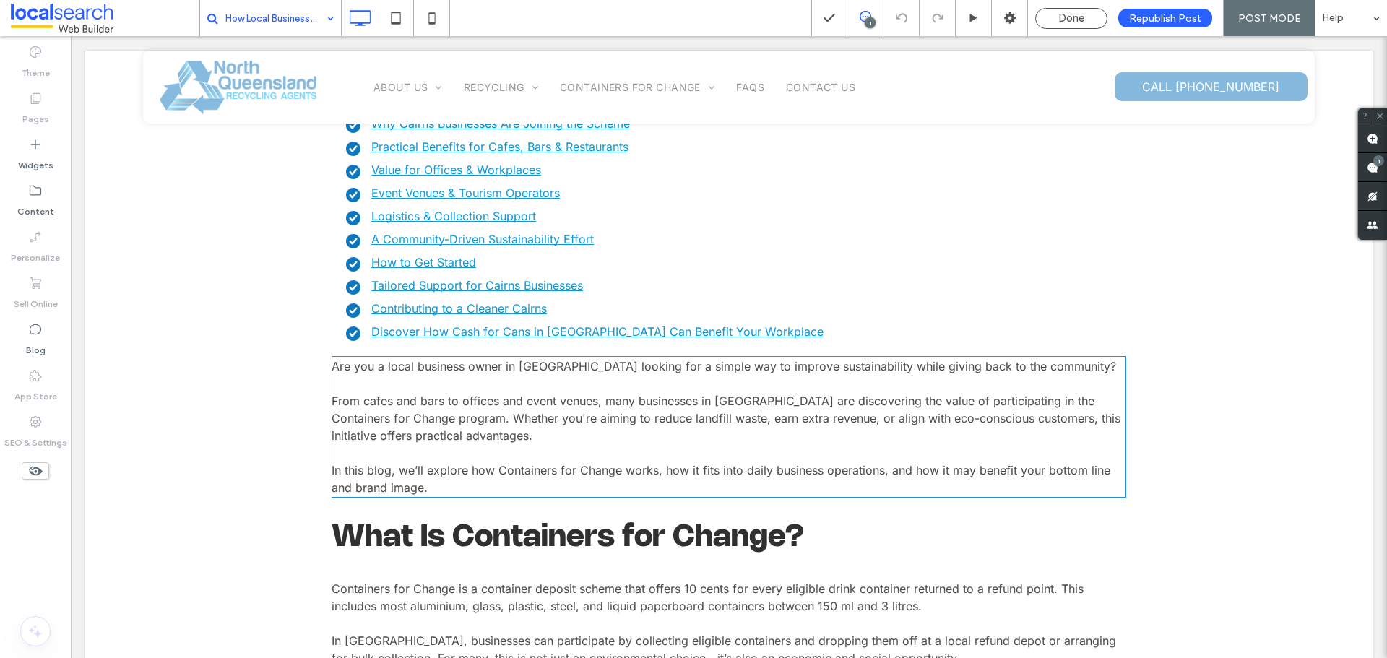
scroll to position [578, 0]
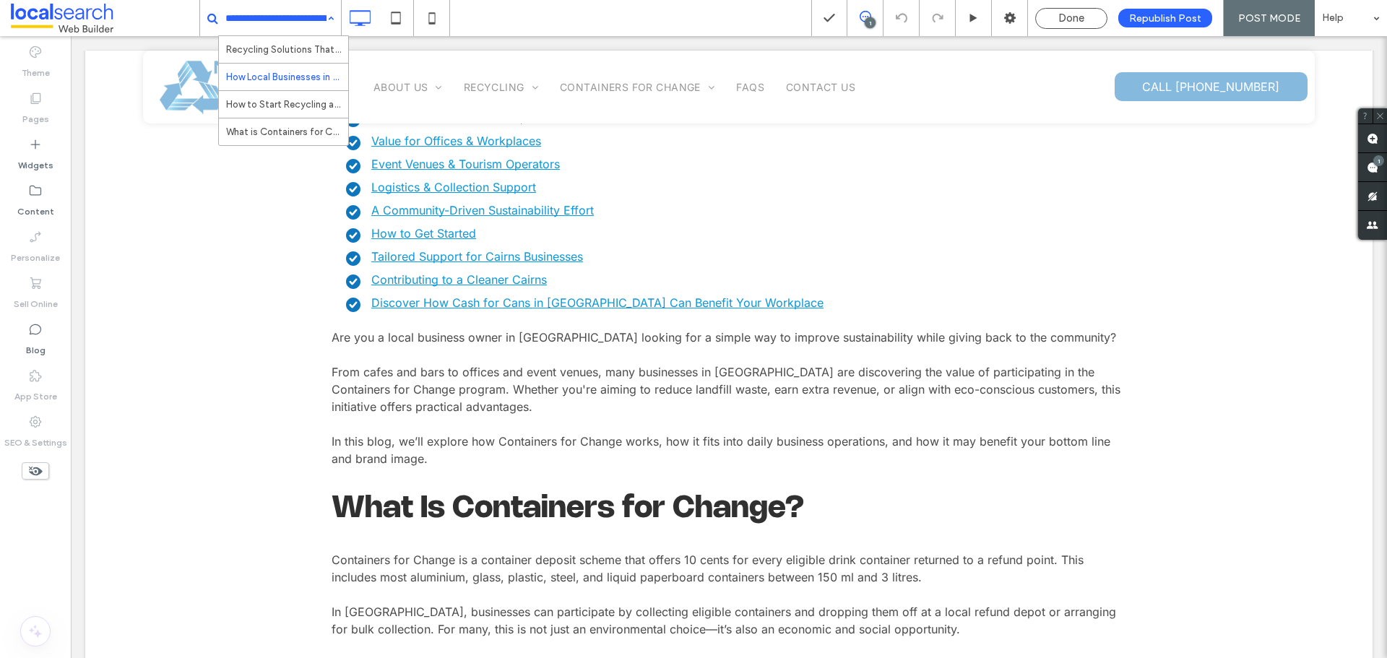
click at [265, 25] on input at bounding box center [275, 18] width 101 height 36
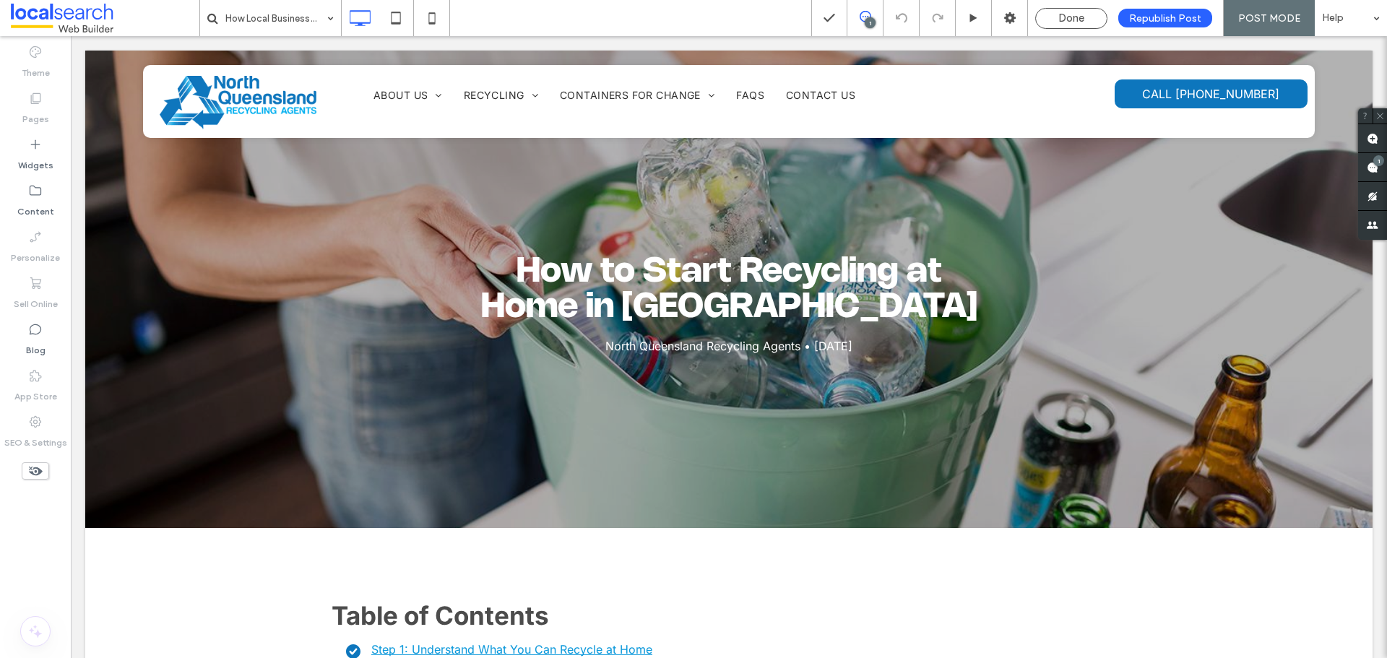
scroll to position [0, 0]
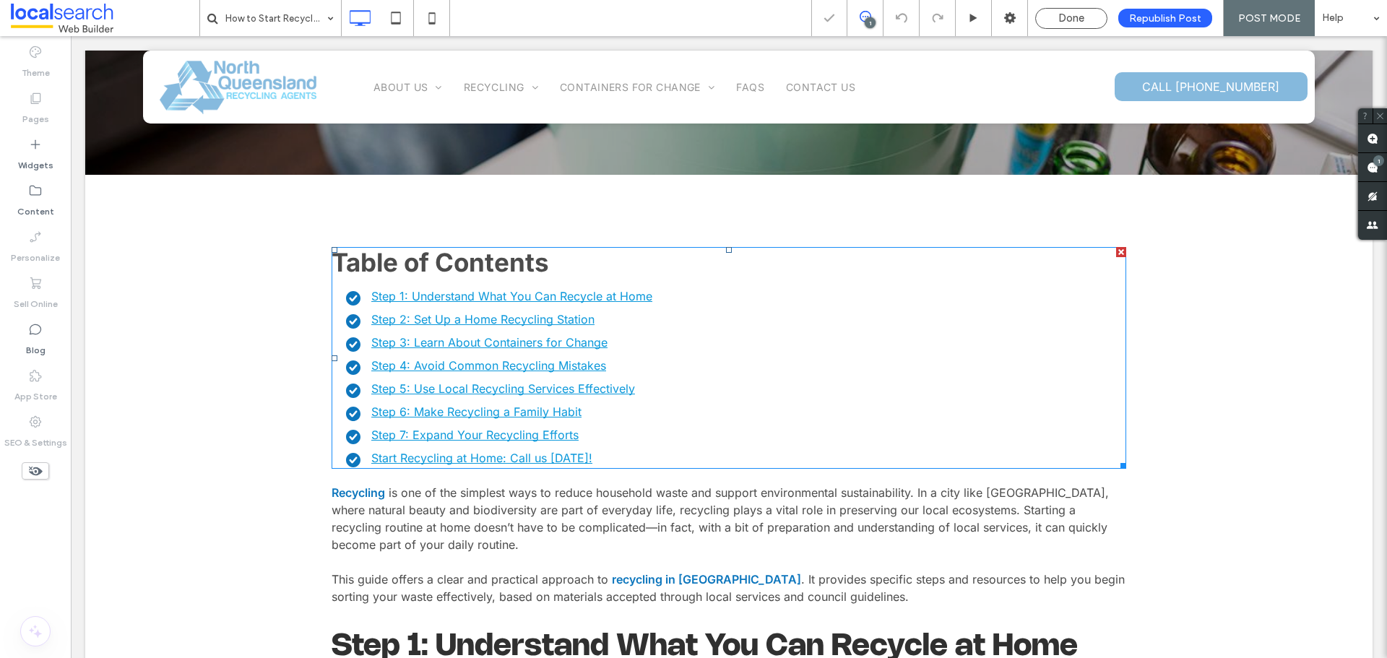
scroll to position [361, 0]
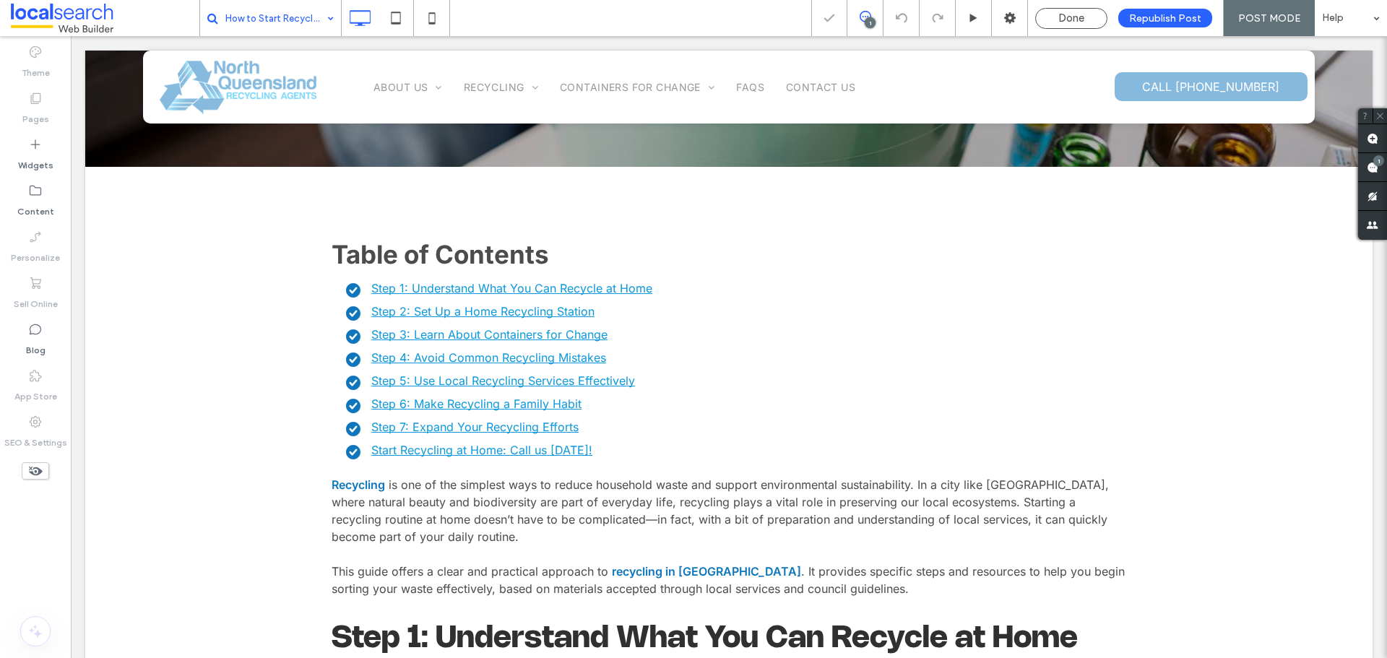
click at [247, 19] on input at bounding box center [275, 18] width 101 height 36
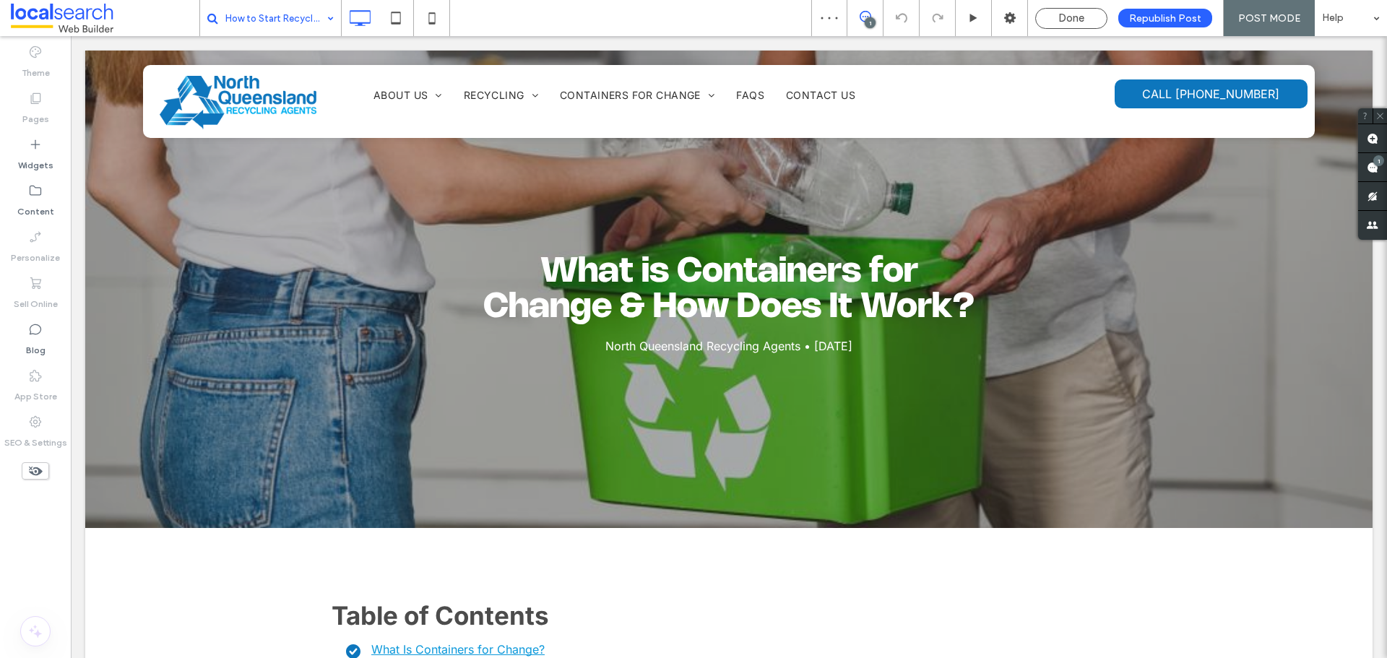
scroll to position [0, 0]
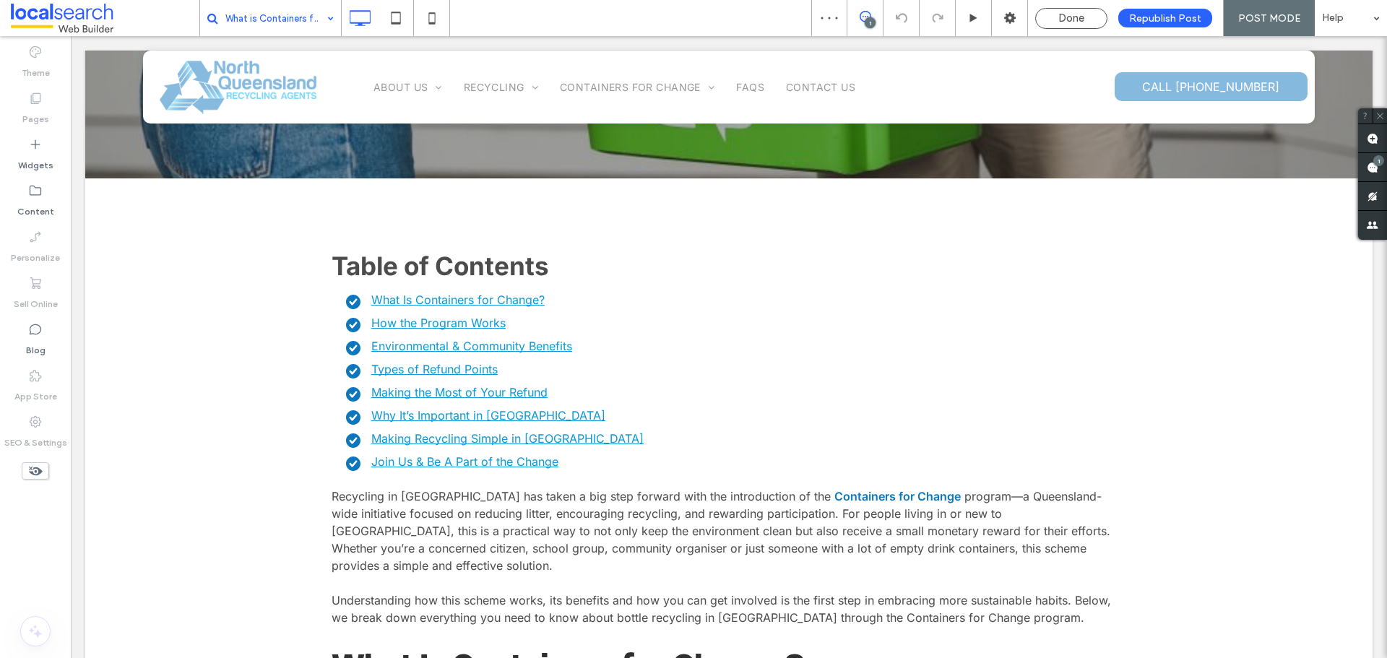
scroll to position [433, 0]
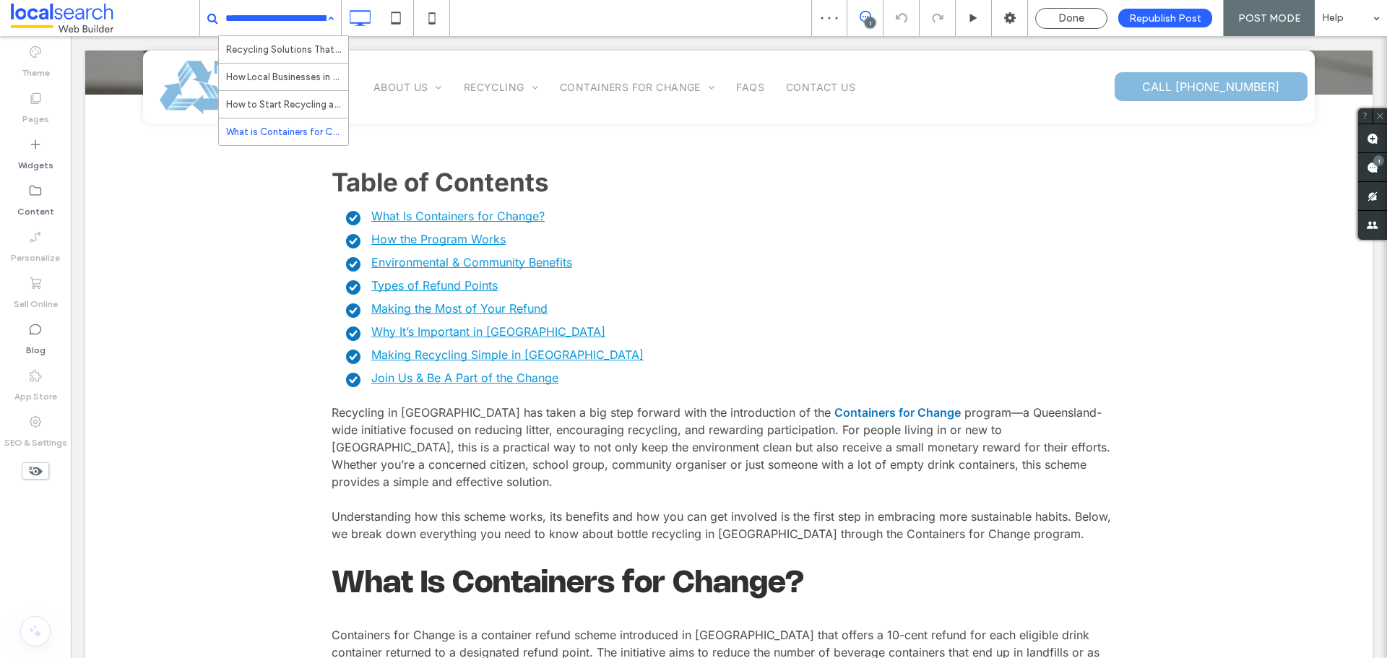
click at [264, 22] on input at bounding box center [275, 18] width 101 height 36
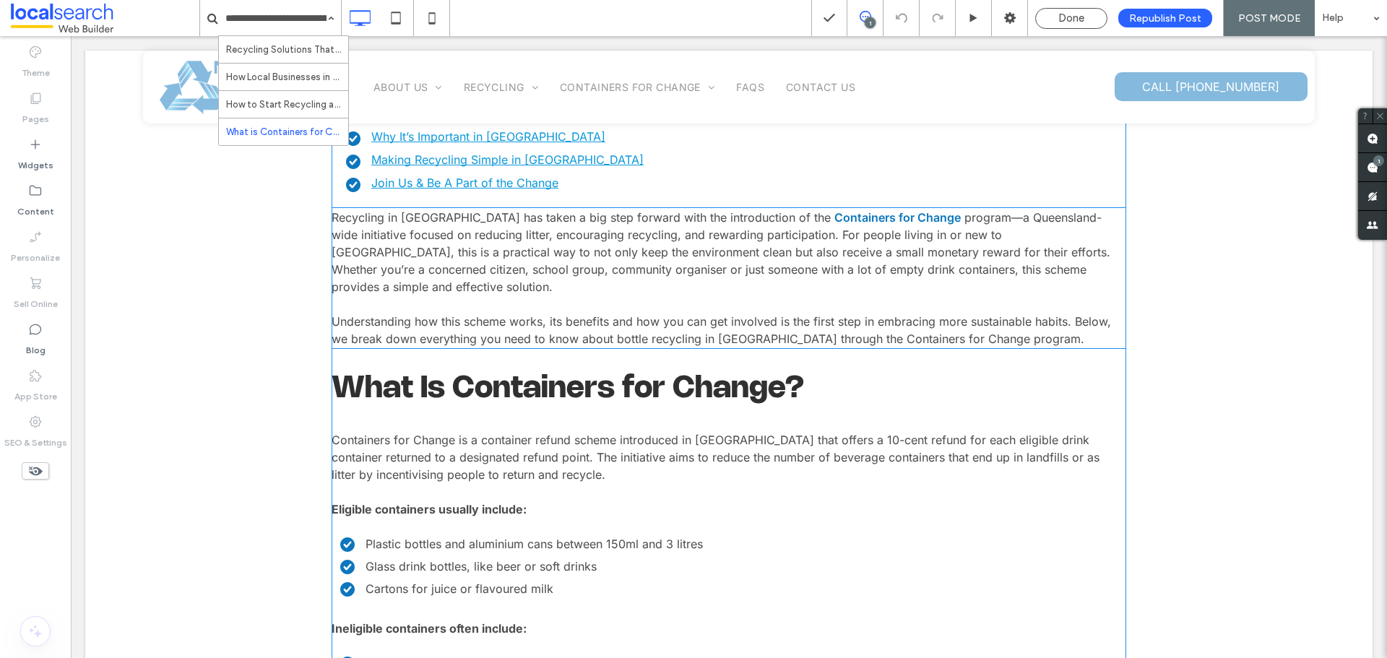
scroll to position [650, 0]
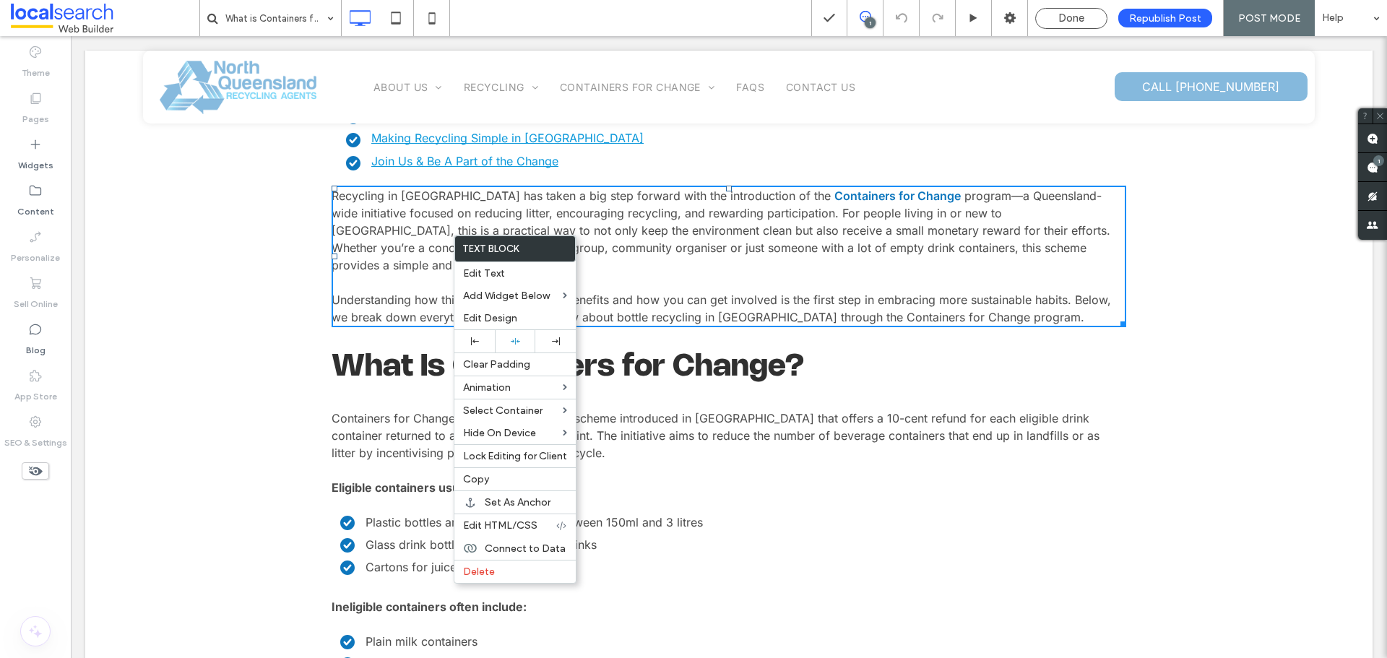
click at [365, 362] on h2 "What Is Containers for Change?" at bounding box center [728, 367] width 794 height 30
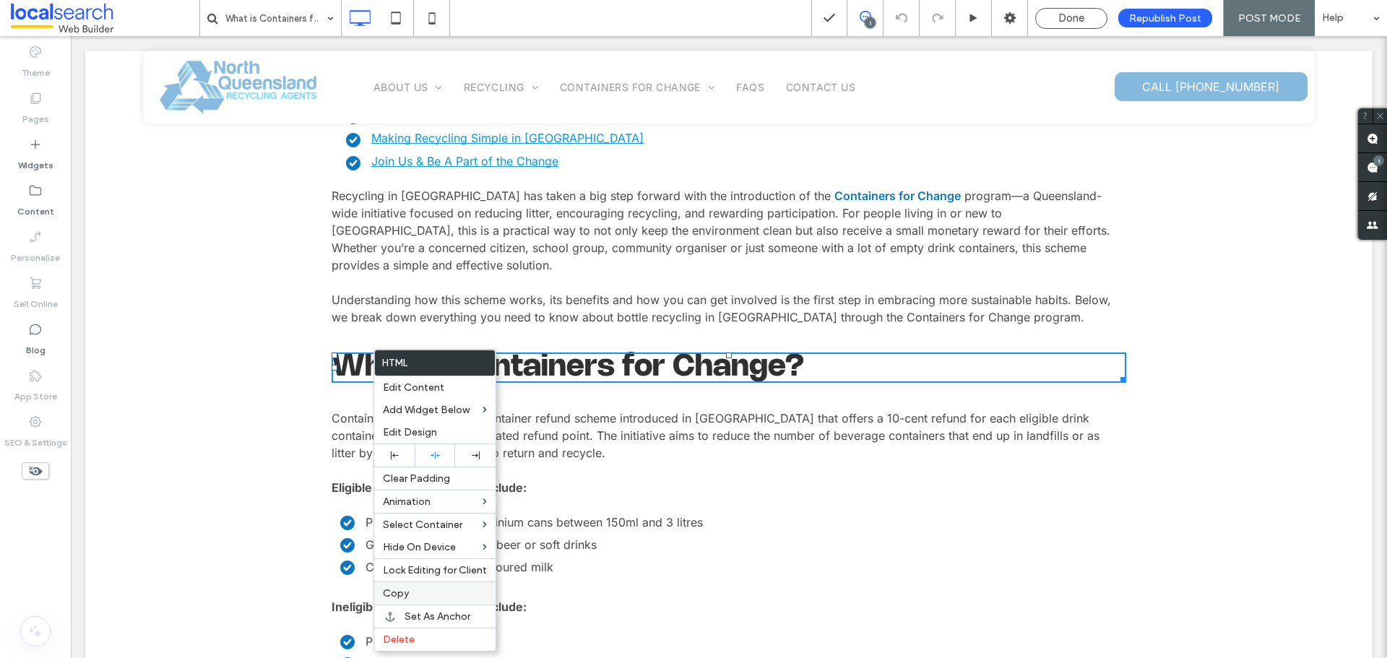
click at [393, 587] on span "Copy" at bounding box center [396, 593] width 26 height 12
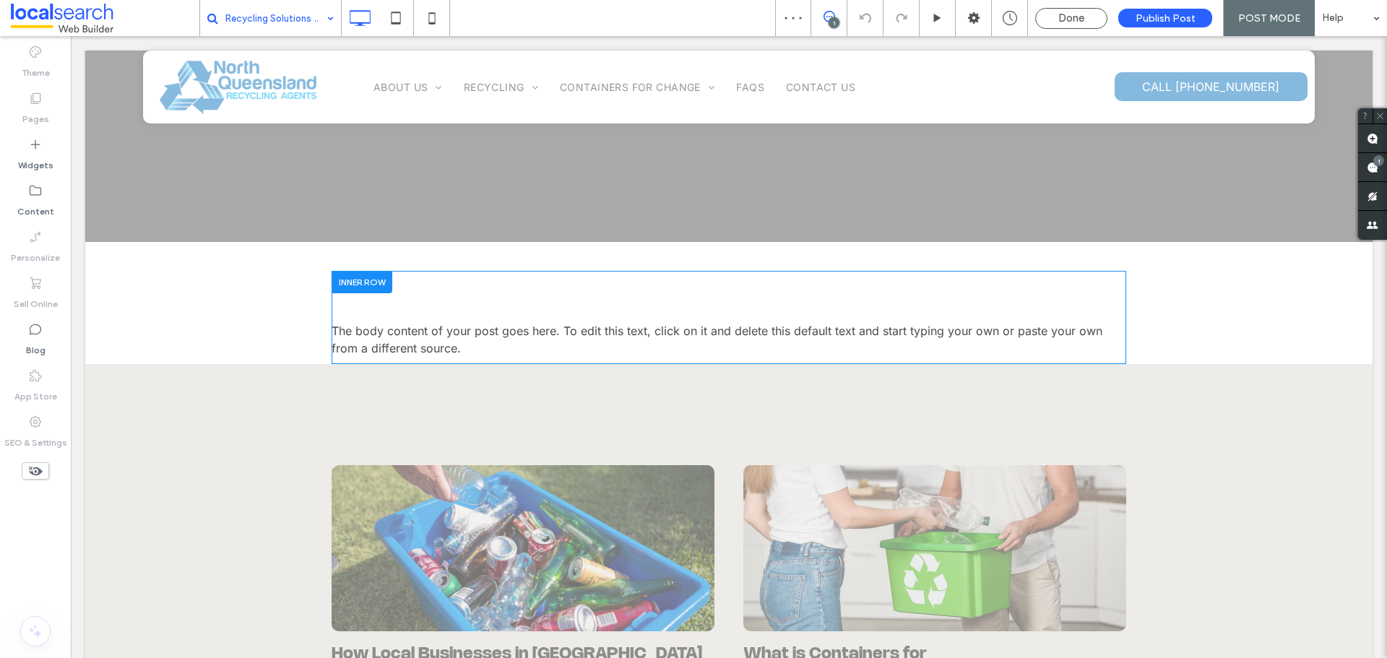
scroll to position [289, 0]
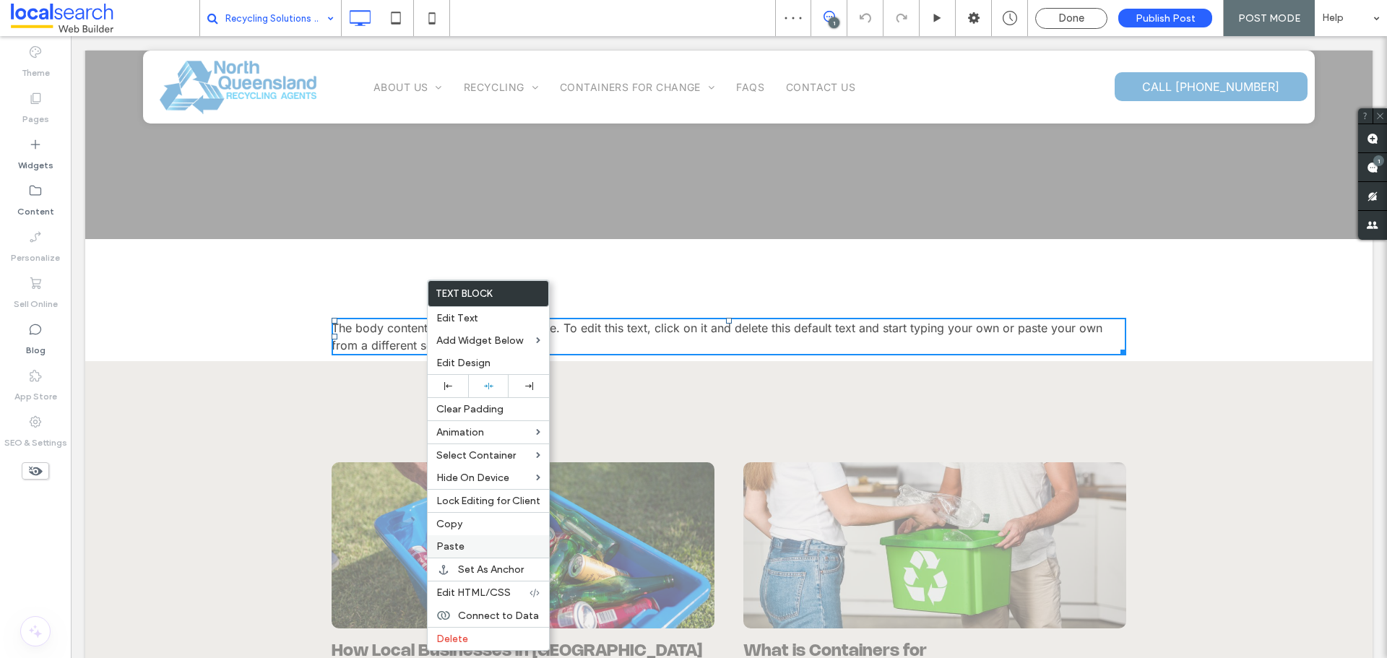
click at [500, 546] on label "Paste" at bounding box center [488, 546] width 104 height 12
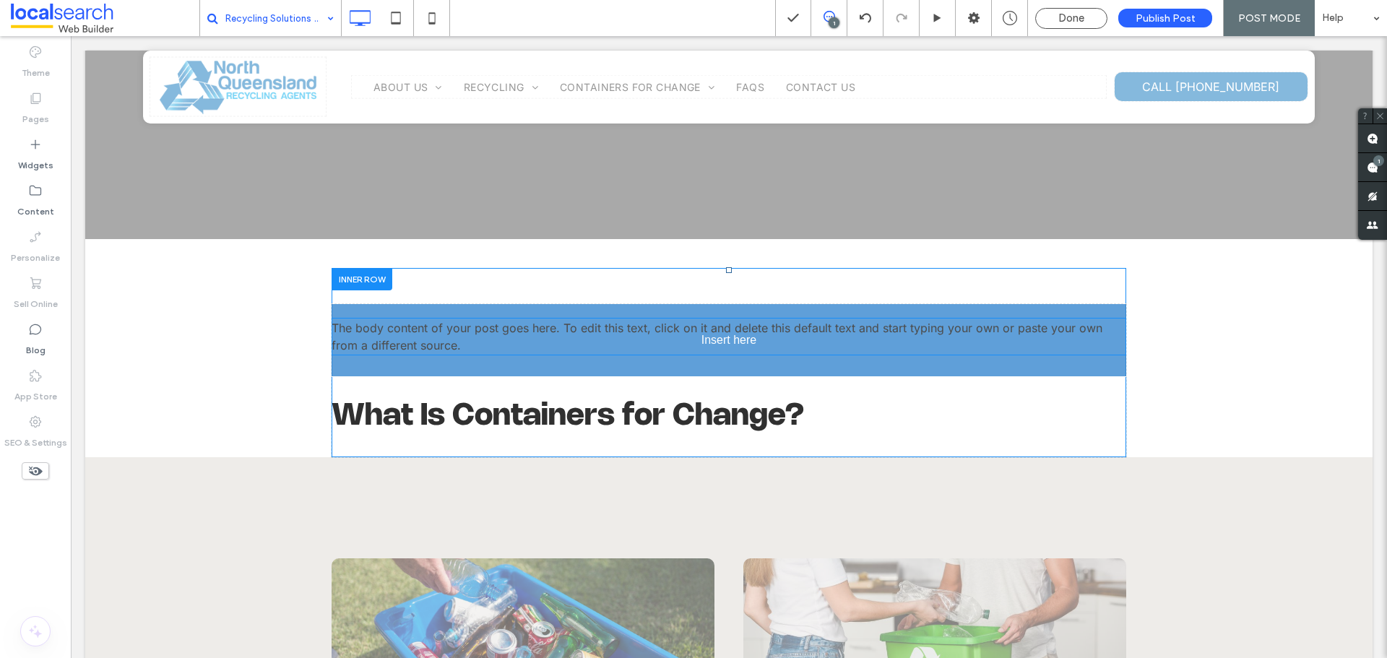
drag, startPoint x: 442, startPoint y: 394, endPoint x: 454, endPoint y: 316, distance: 78.9
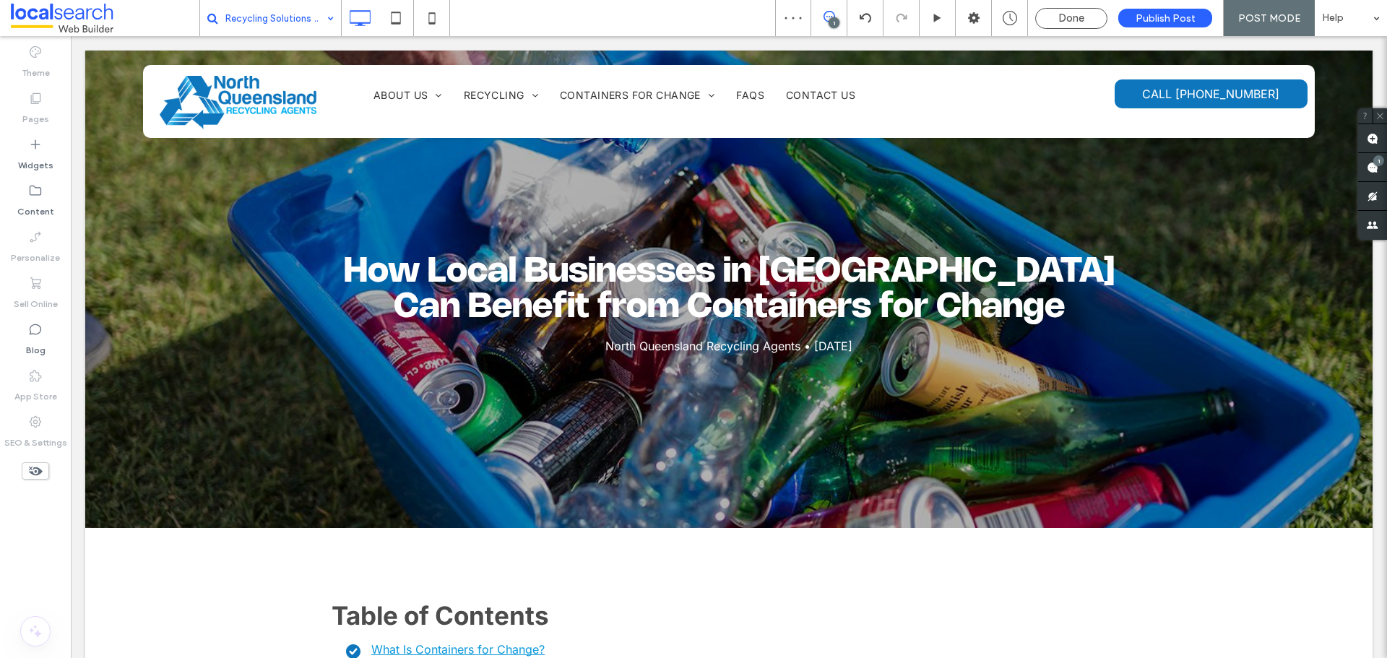
scroll to position [0, 0]
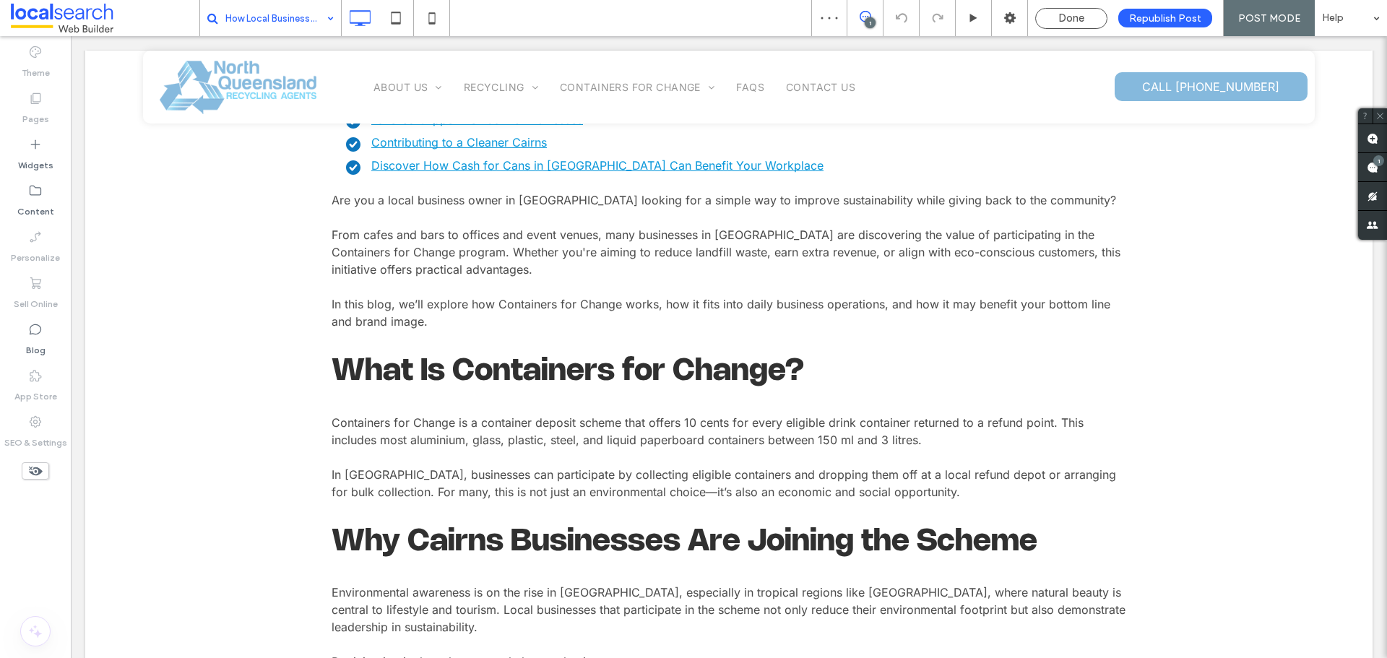
scroll to position [722, 0]
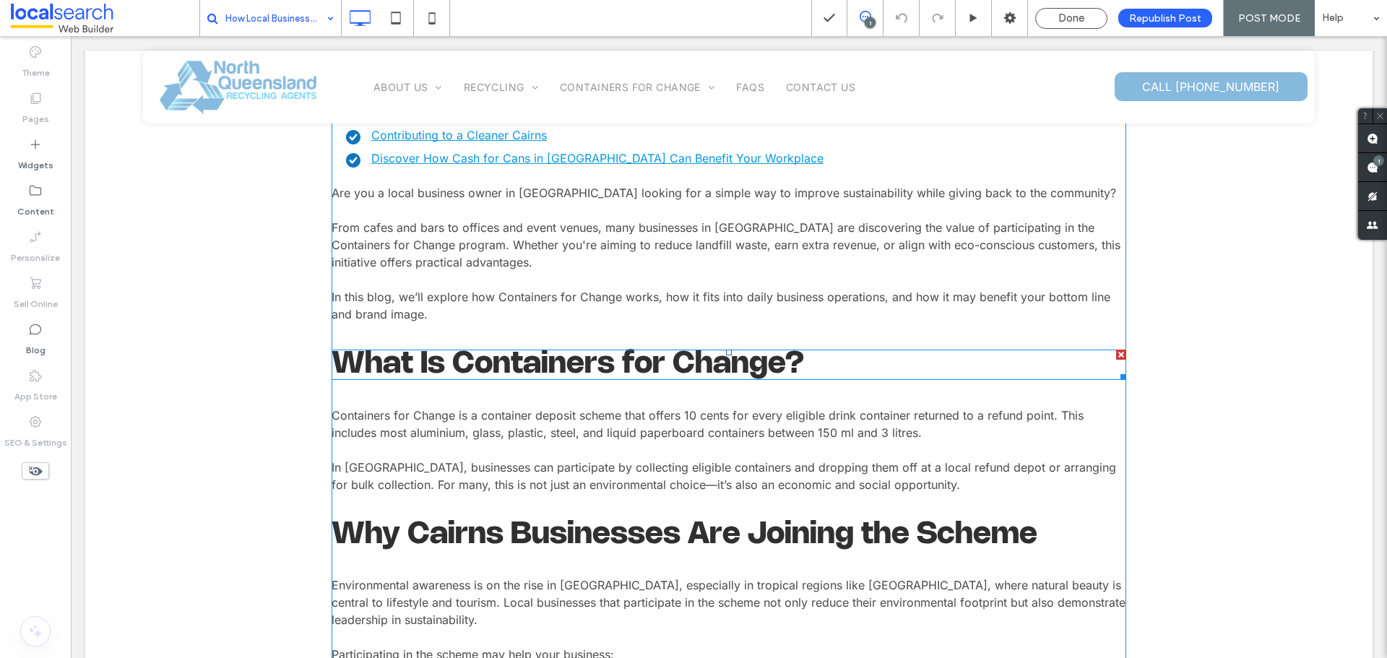
click at [423, 357] on span at bounding box center [728, 365] width 794 height 30
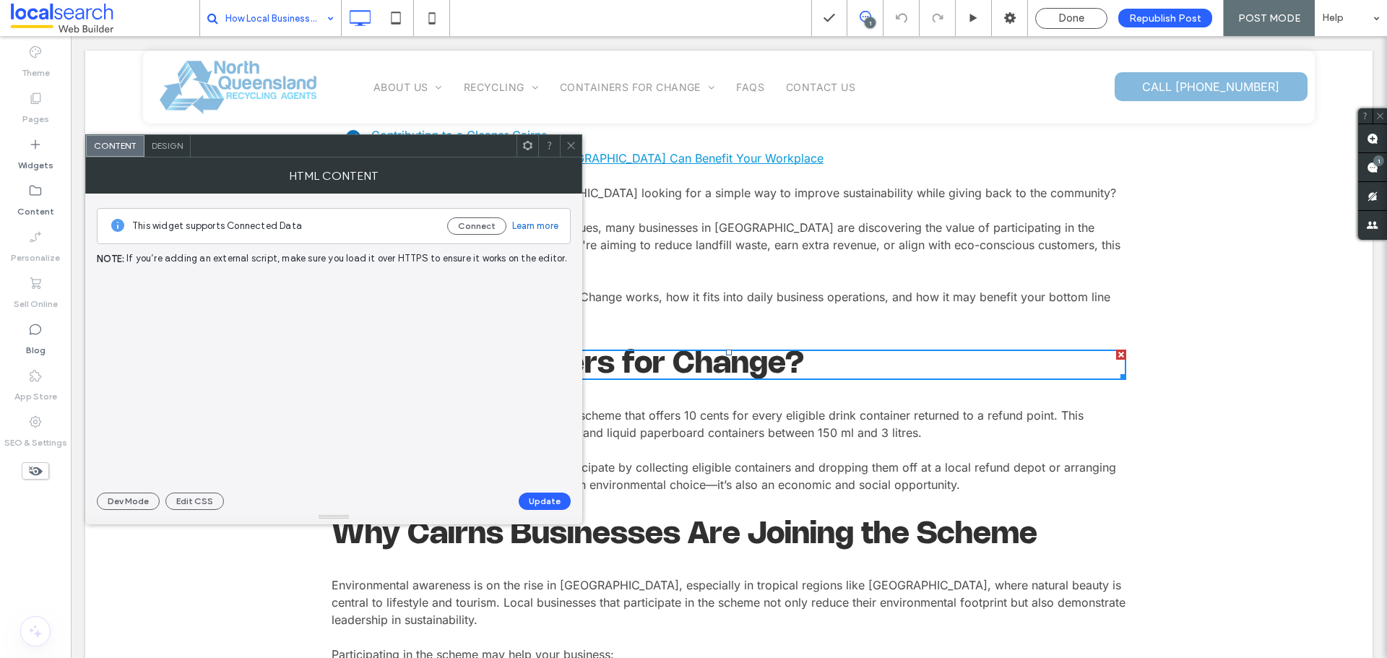
click at [423, 357] on div at bounding box center [334, 376] width 474 height 204
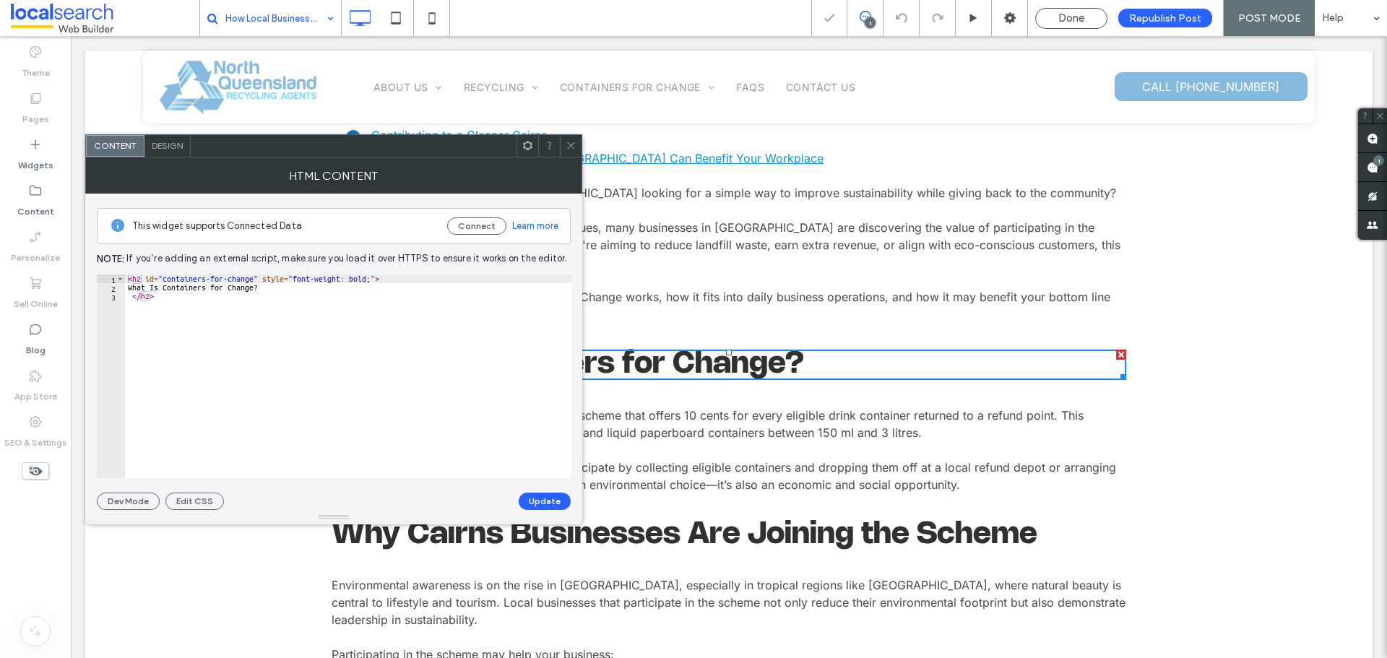
click at [567, 143] on icon at bounding box center [570, 145] width 11 height 11
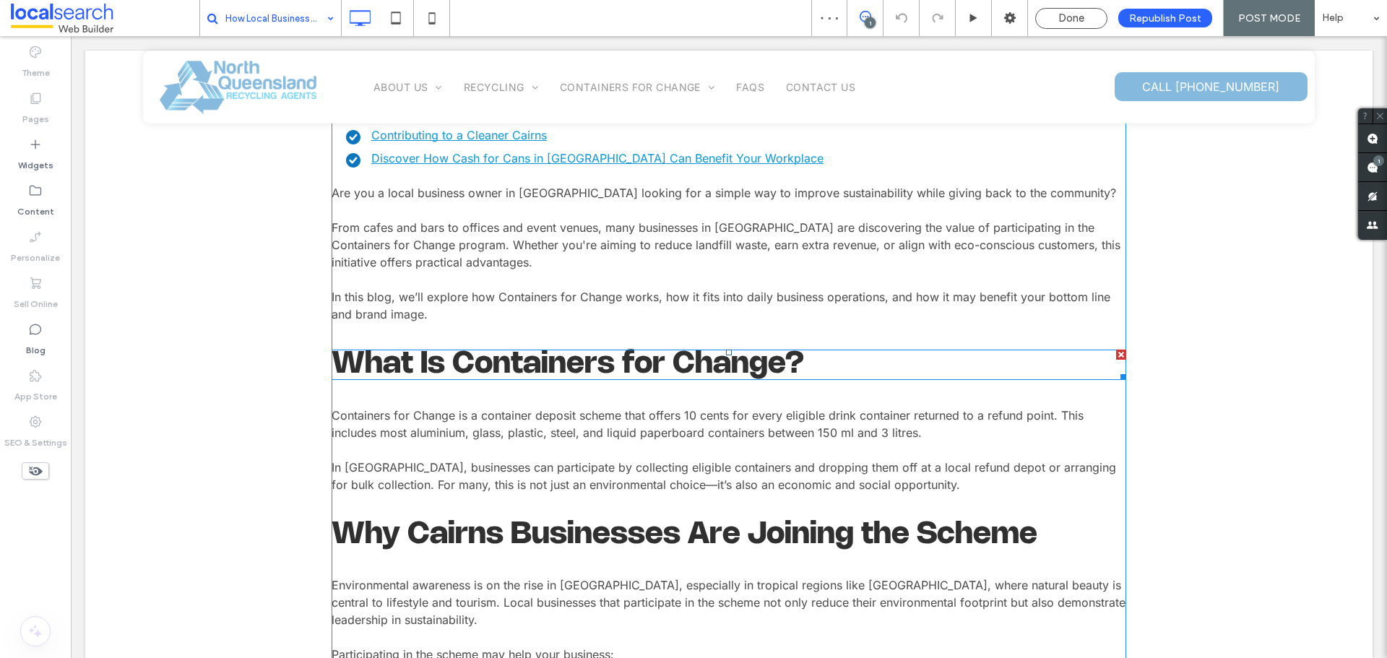
click at [777, 359] on span at bounding box center [728, 365] width 794 height 30
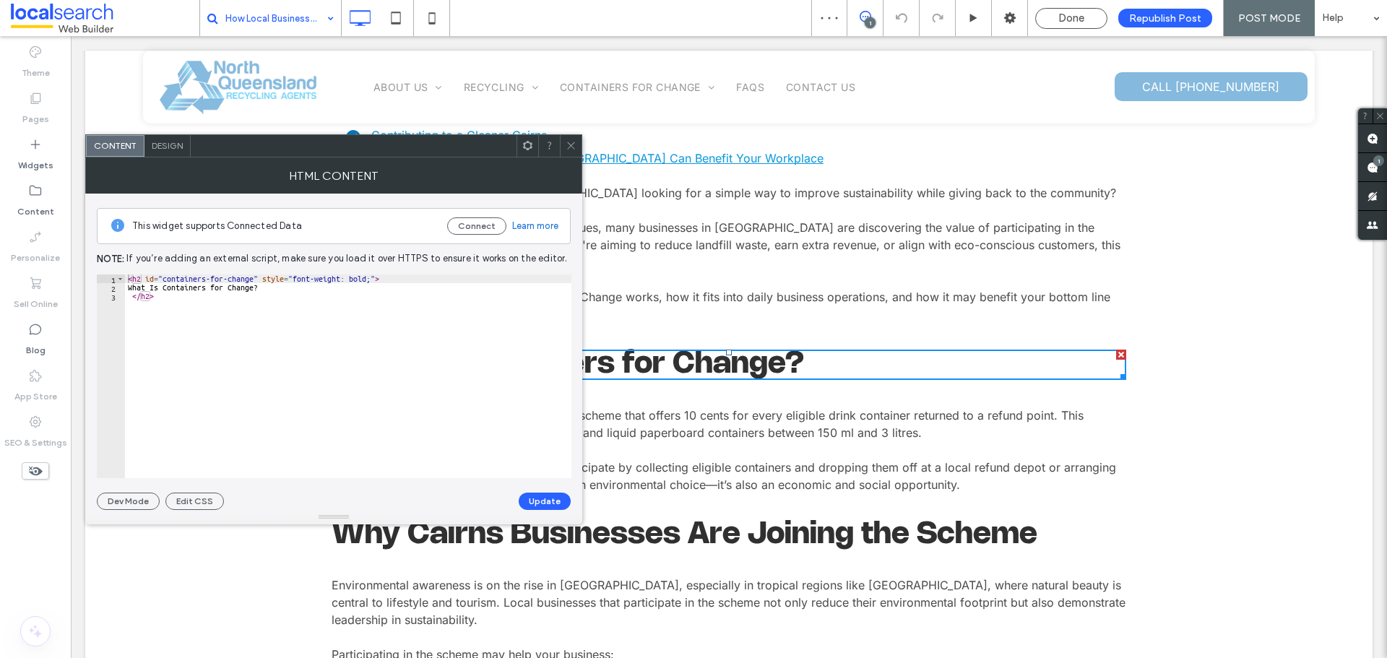
click at [565, 137] on div at bounding box center [571, 146] width 22 height 22
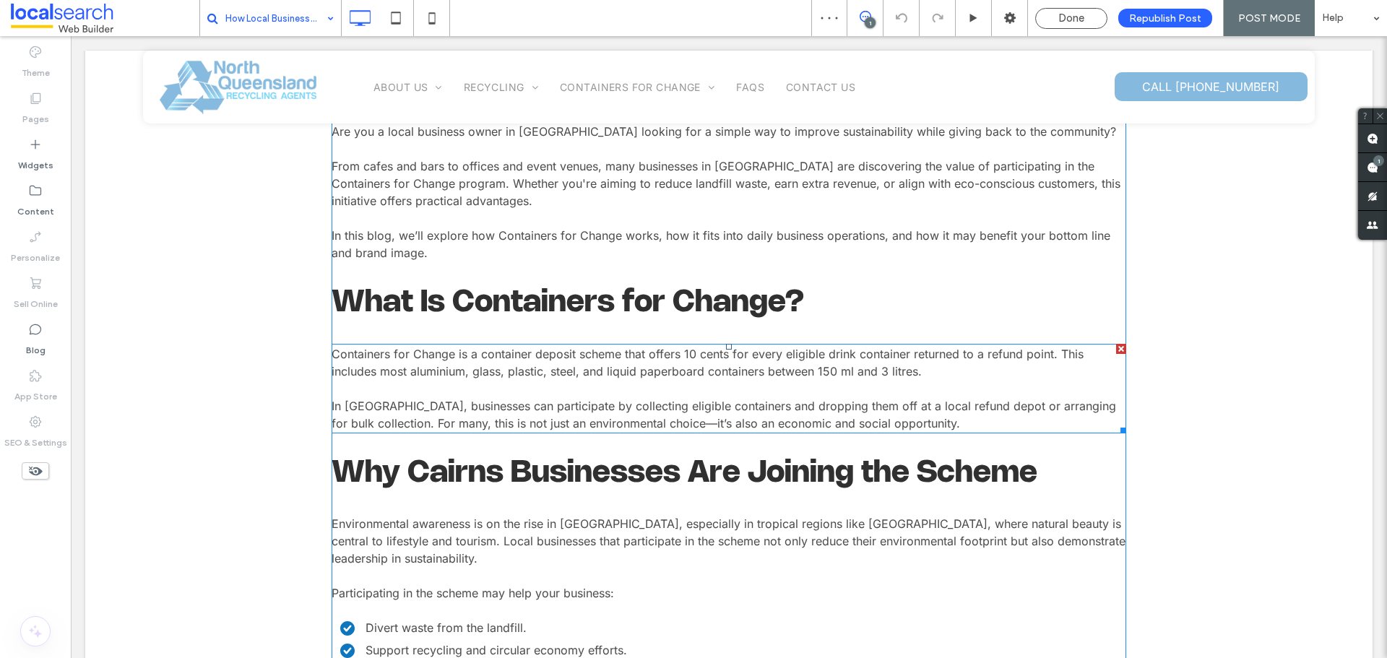
scroll to position [867, 0]
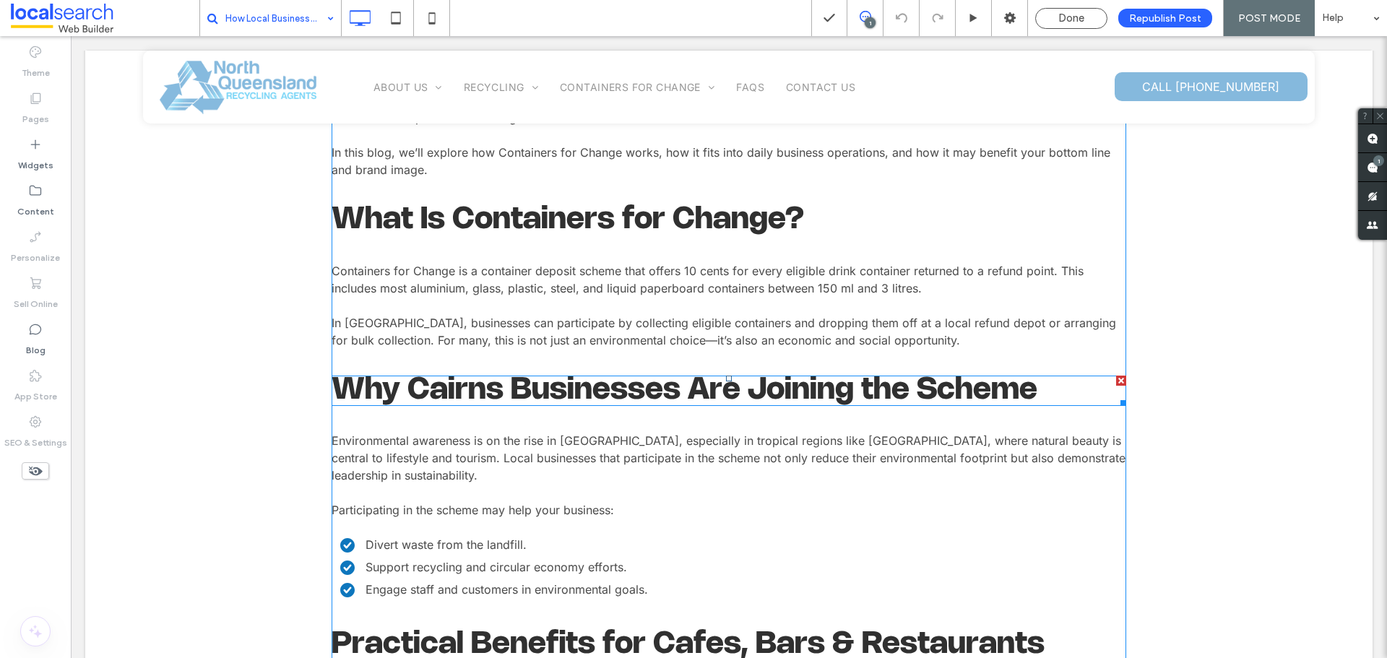
click at [581, 389] on span at bounding box center [728, 391] width 794 height 30
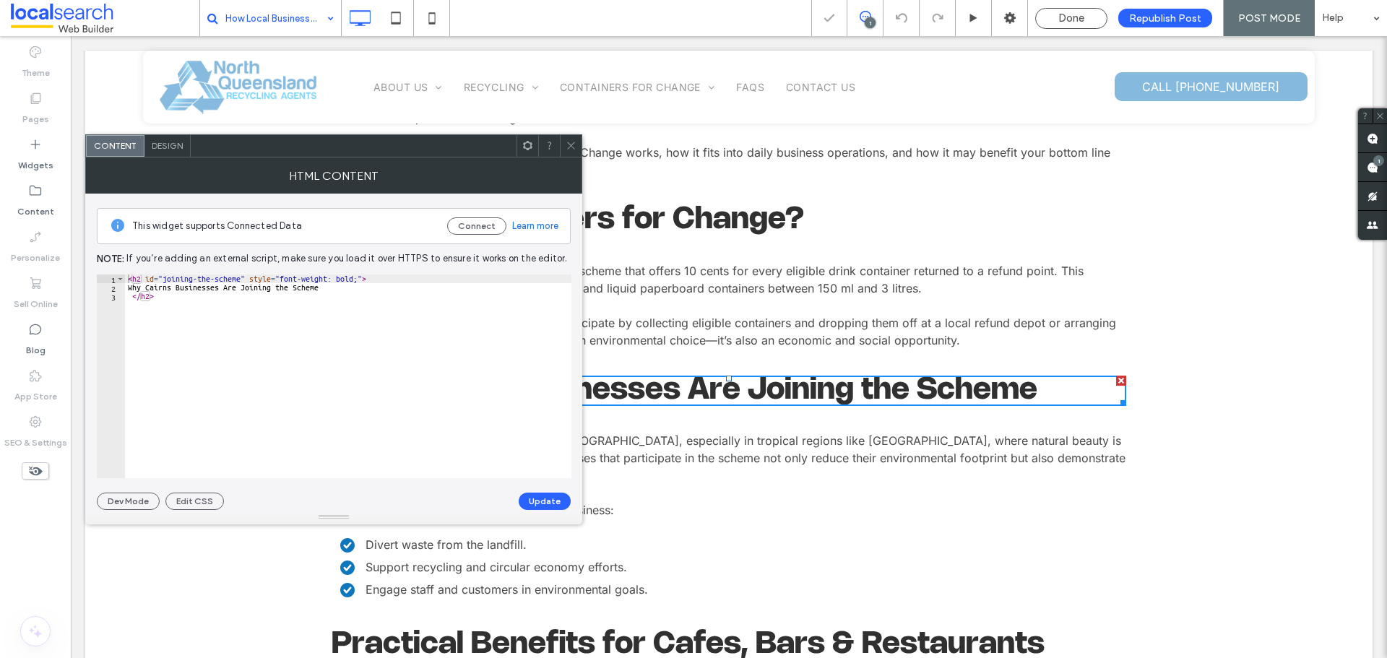
click at [567, 149] on icon at bounding box center [570, 145] width 11 height 11
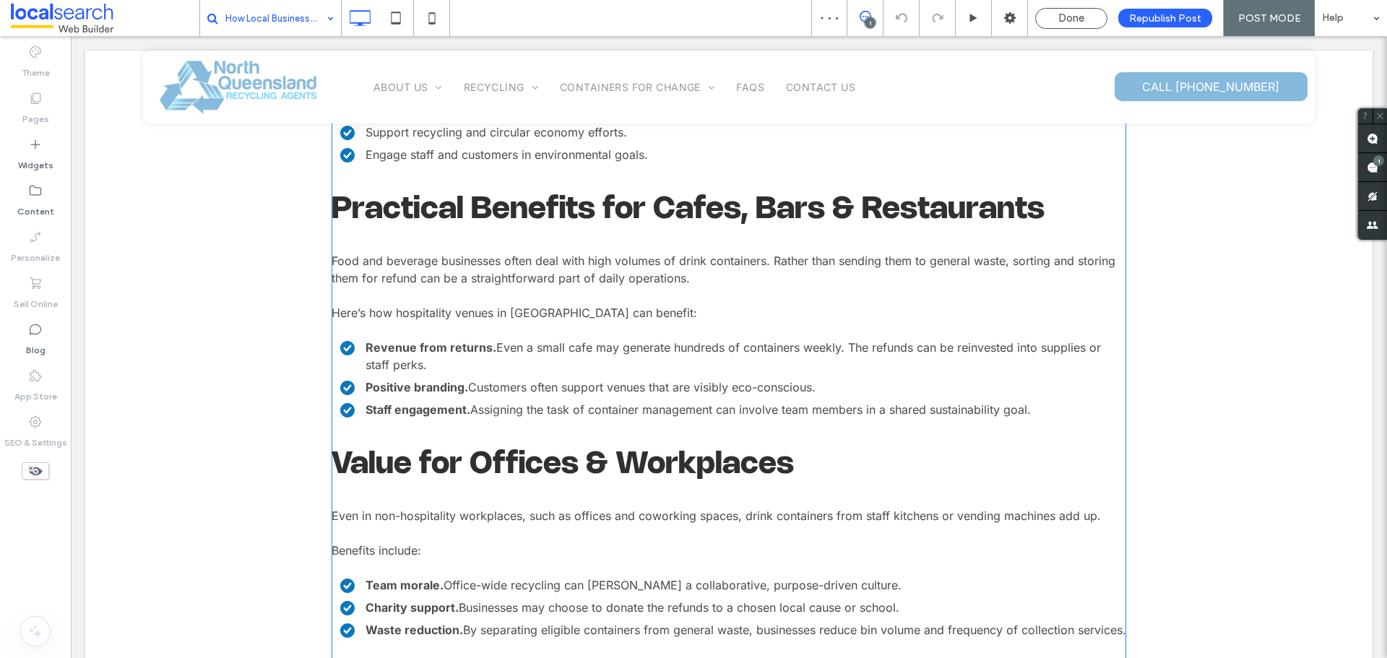
scroll to position [1372, 0]
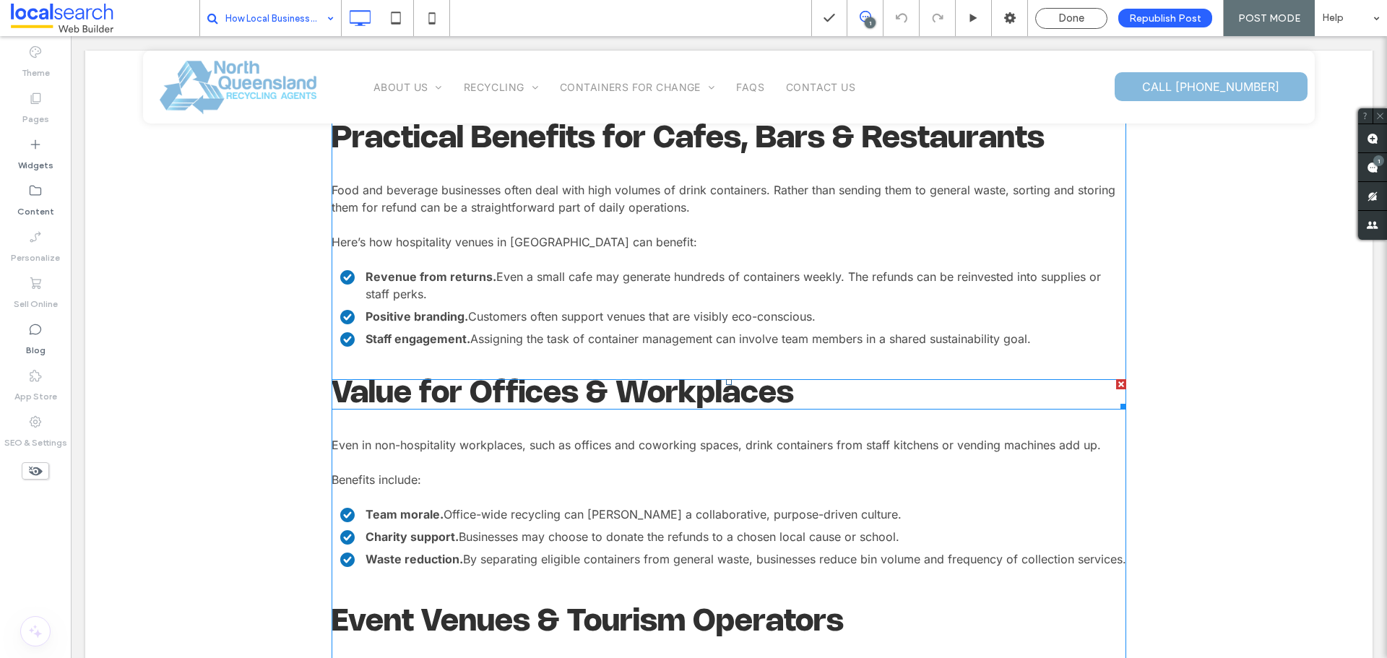
click at [631, 381] on span at bounding box center [728, 394] width 794 height 30
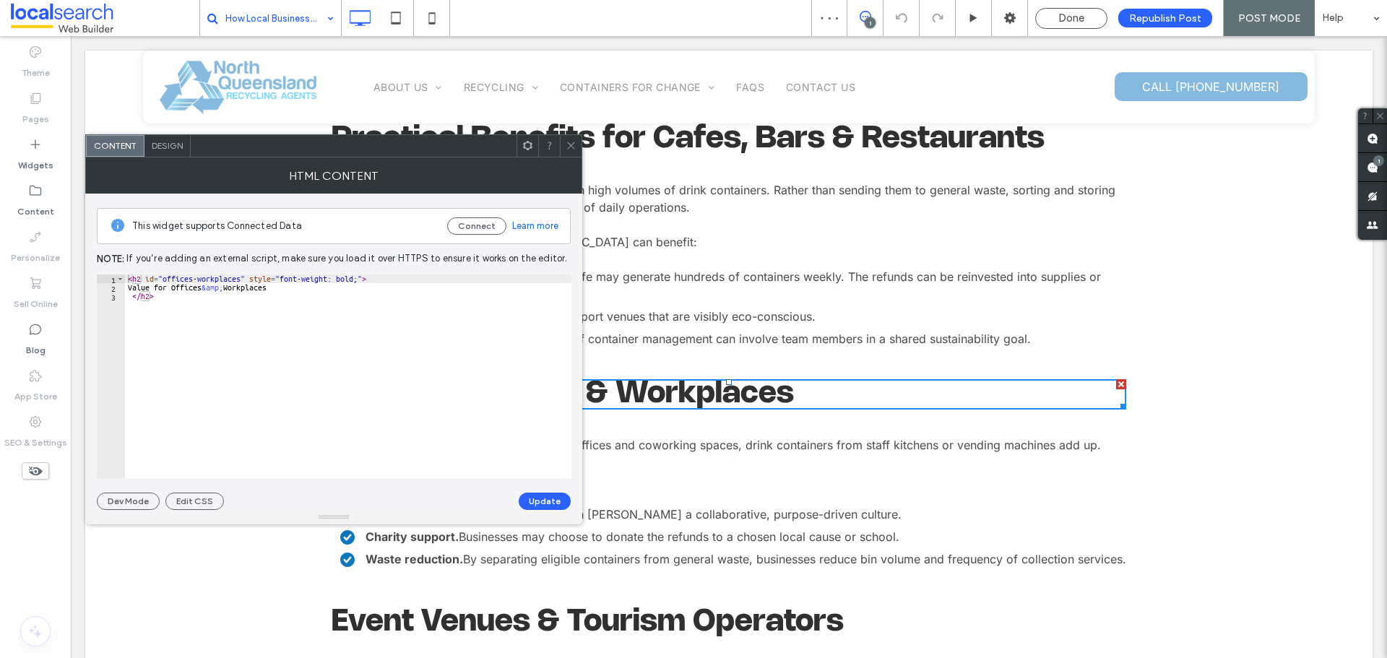
click at [568, 149] on icon at bounding box center [570, 145] width 11 height 11
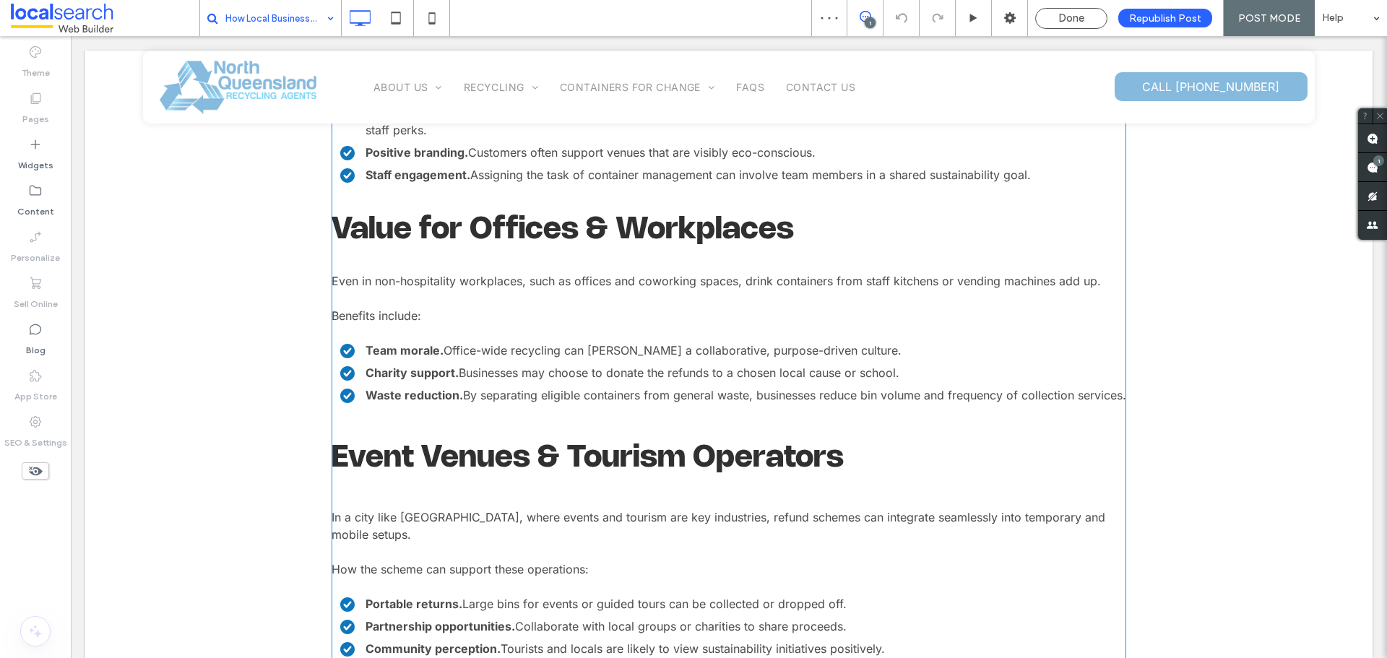
scroll to position [1806, 0]
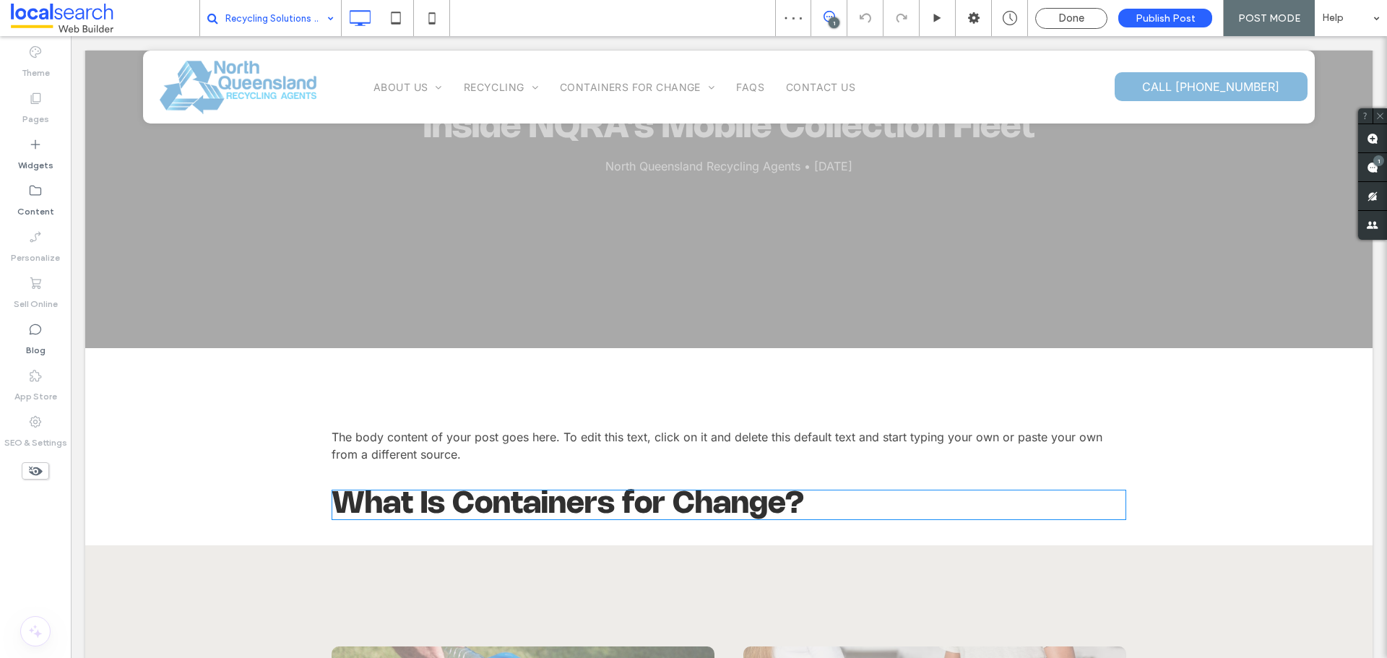
scroll to position [361, 0]
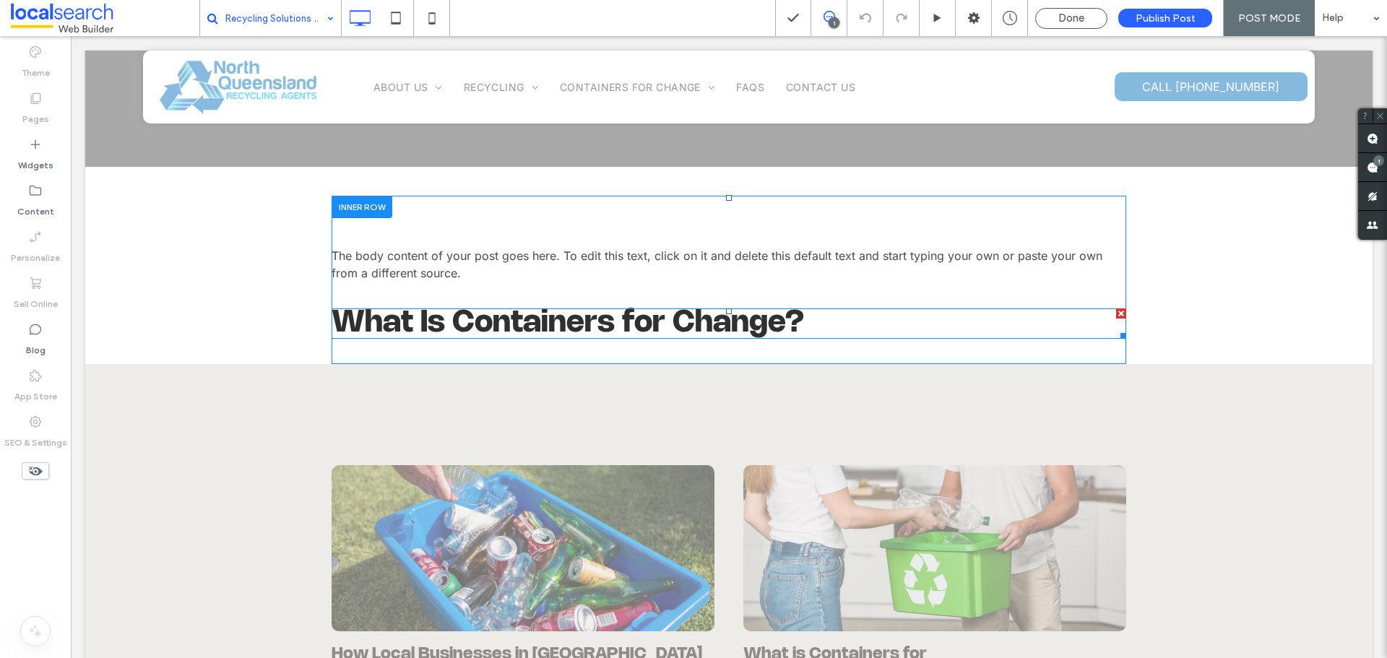
click at [588, 310] on span at bounding box center [728, 323] width 794 height 30
click at [588, 310] on h2 "What Is Containers for Change?" at bounding box center [728, 323] width 794 height 30
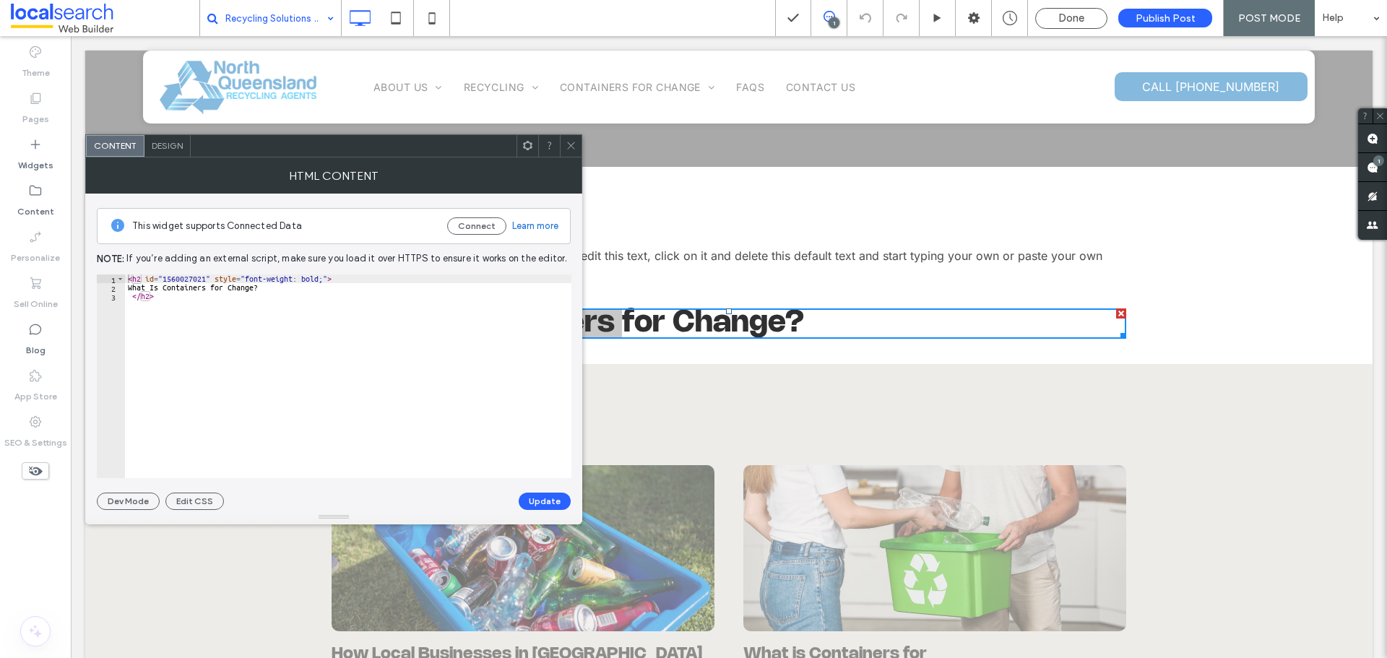
drag, startPoint x: 573, startPoint y: 144, endPoint x: 448, endPoint y: 84, distance: 138.9
click at [573, 144] on icon at bounding box center [570, 145] width 11 height 11
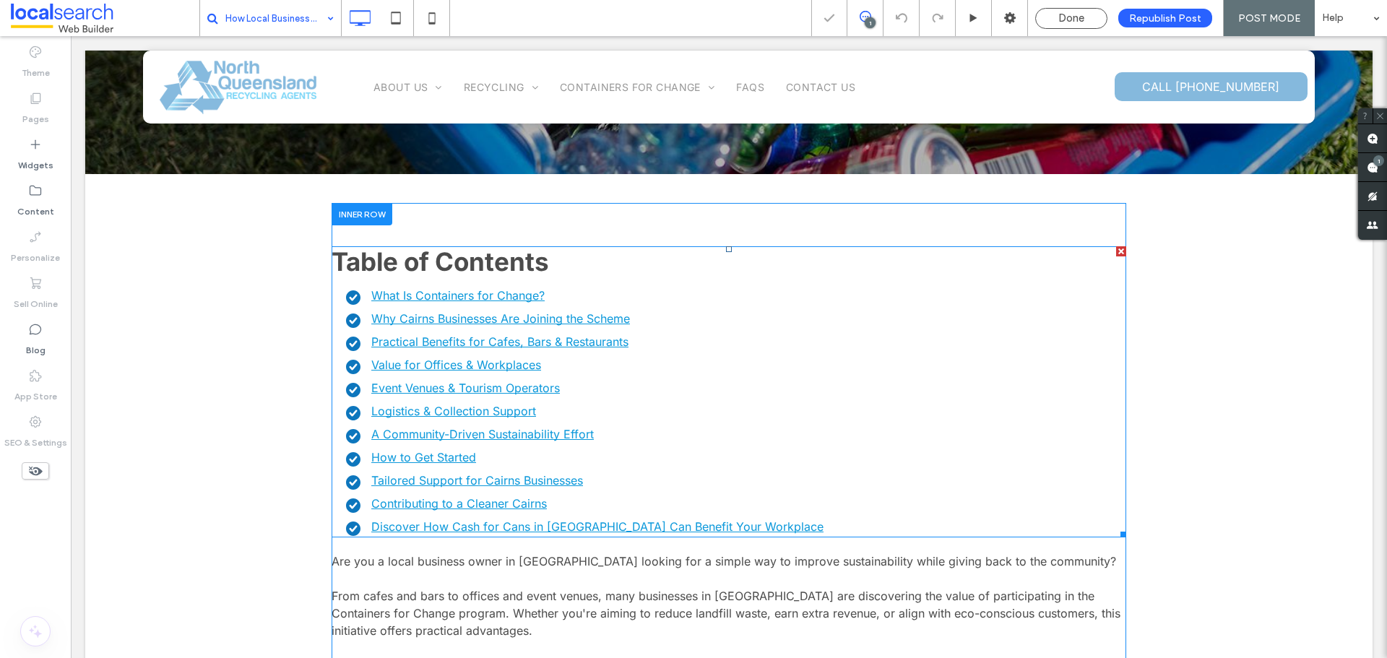
scroll to position [361, 0]
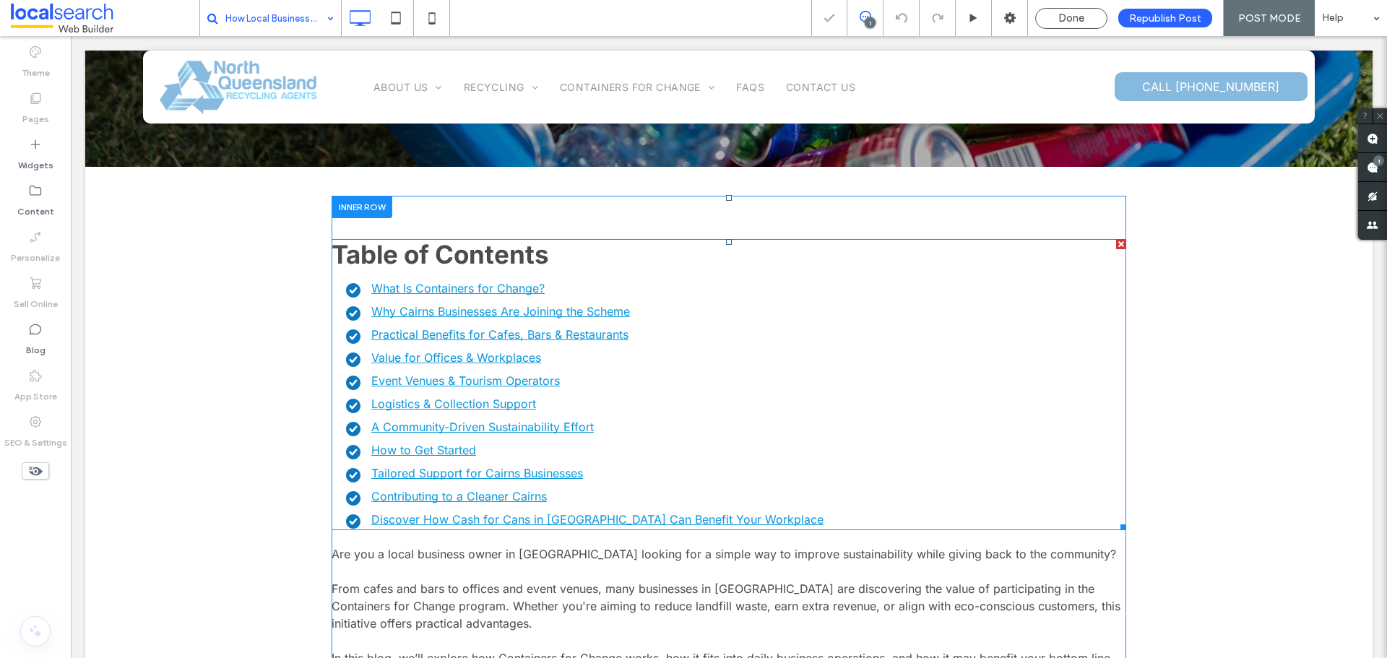
click at [545, 410] on span at bounding box center [728, 384] width 794 height 291
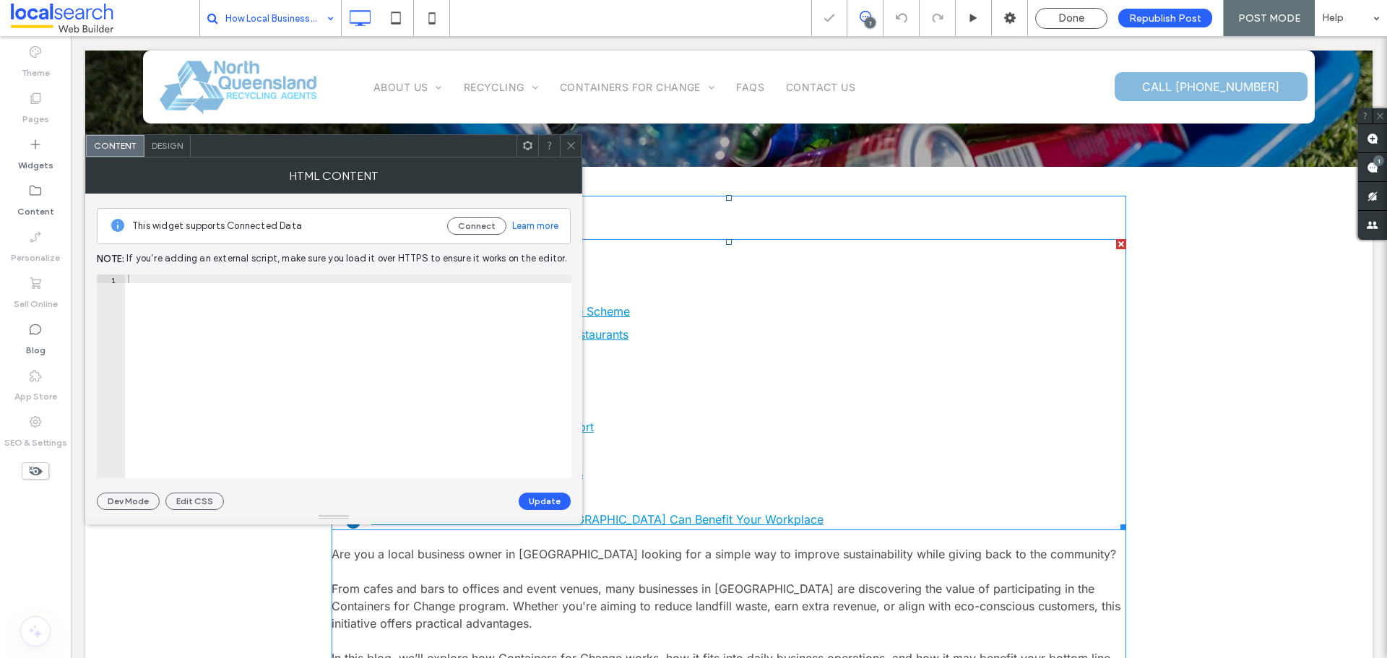
click at [545, 410] on div at bounding box center [348, 384] width 446 height 221
type textarea "**********"
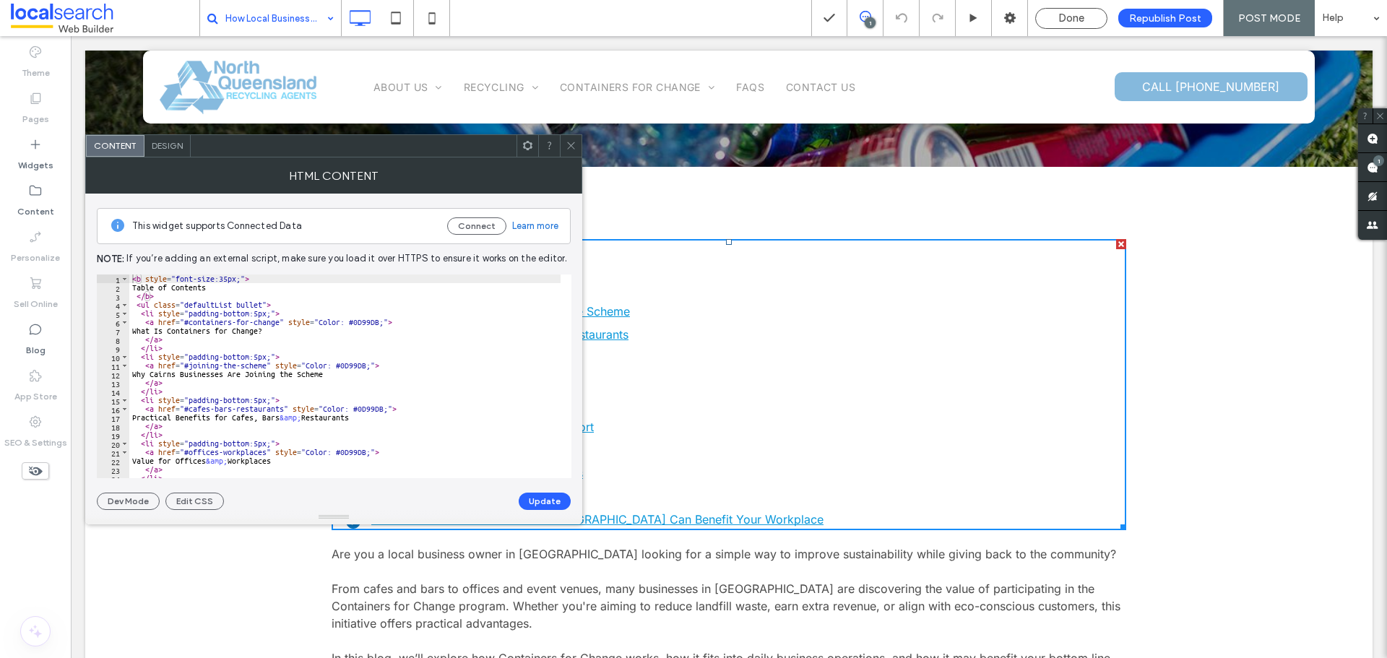
click at [566, 139] on span at bounding box center [570, 146] width 11 height 22
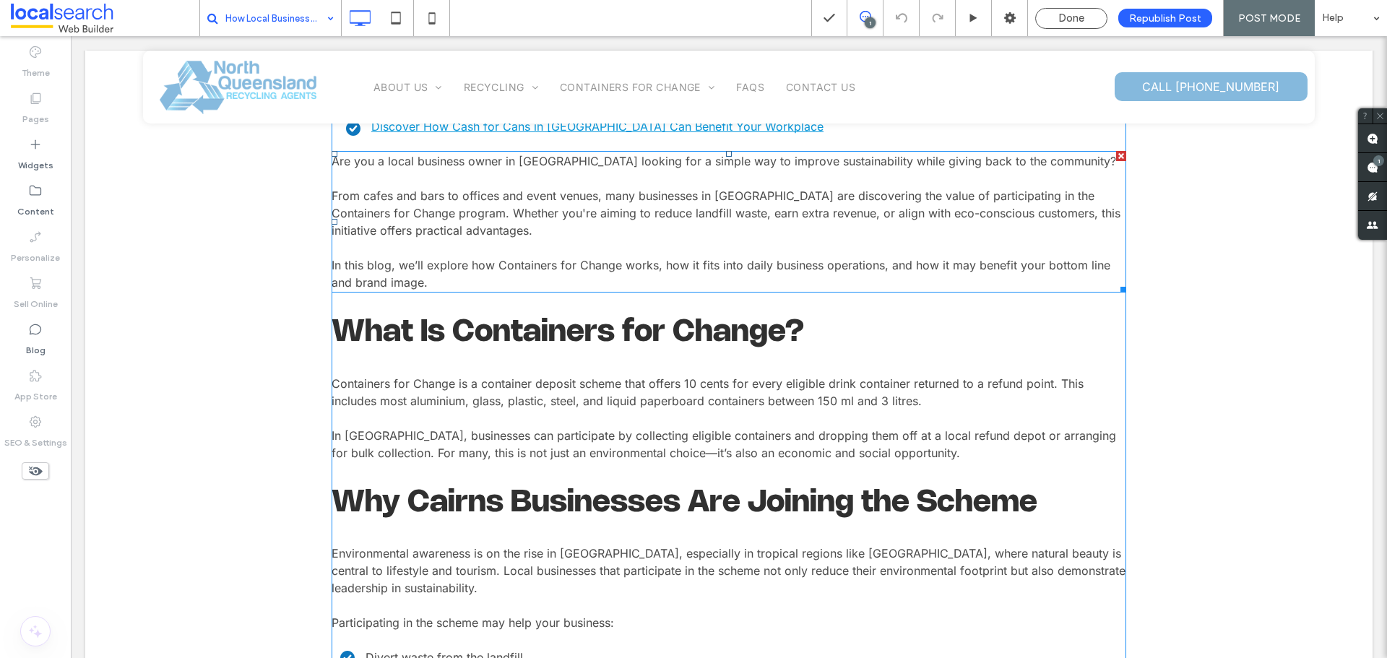
scroll to position [794, 0]
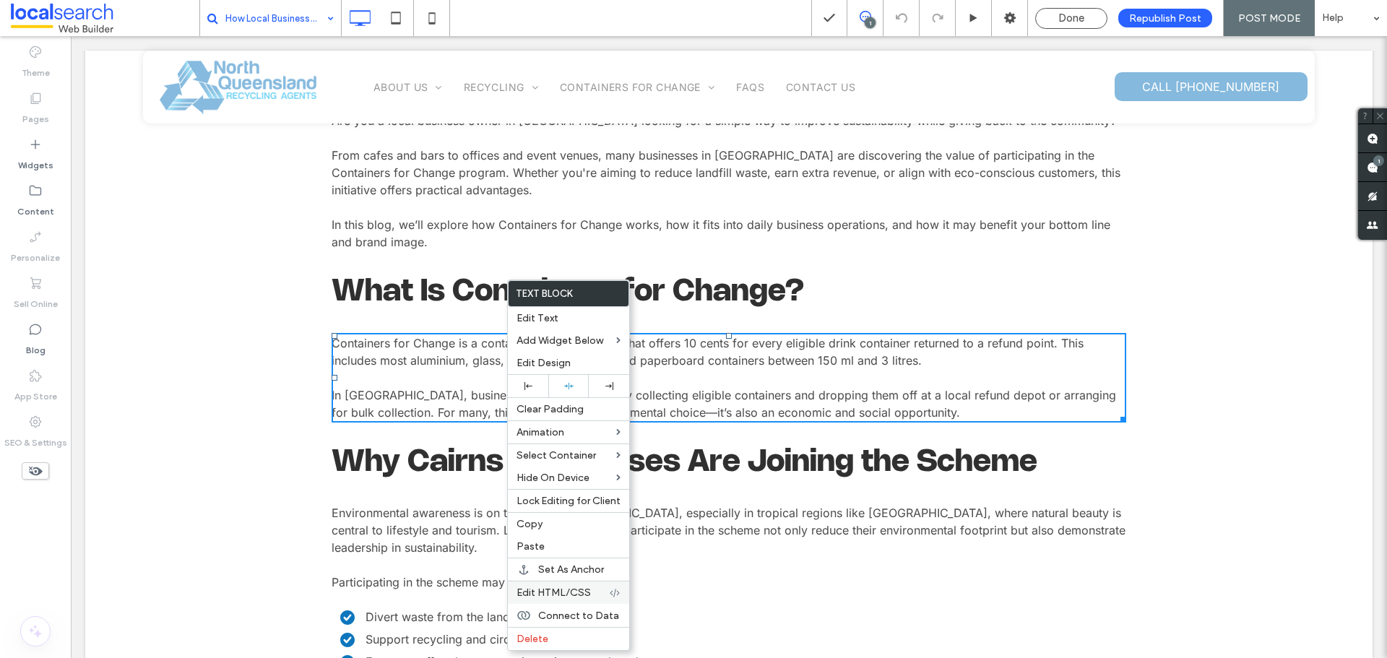
click at [535, 589] on span "Edit HTML/CSS" at bounding box center [553, 592] width 74 height 12
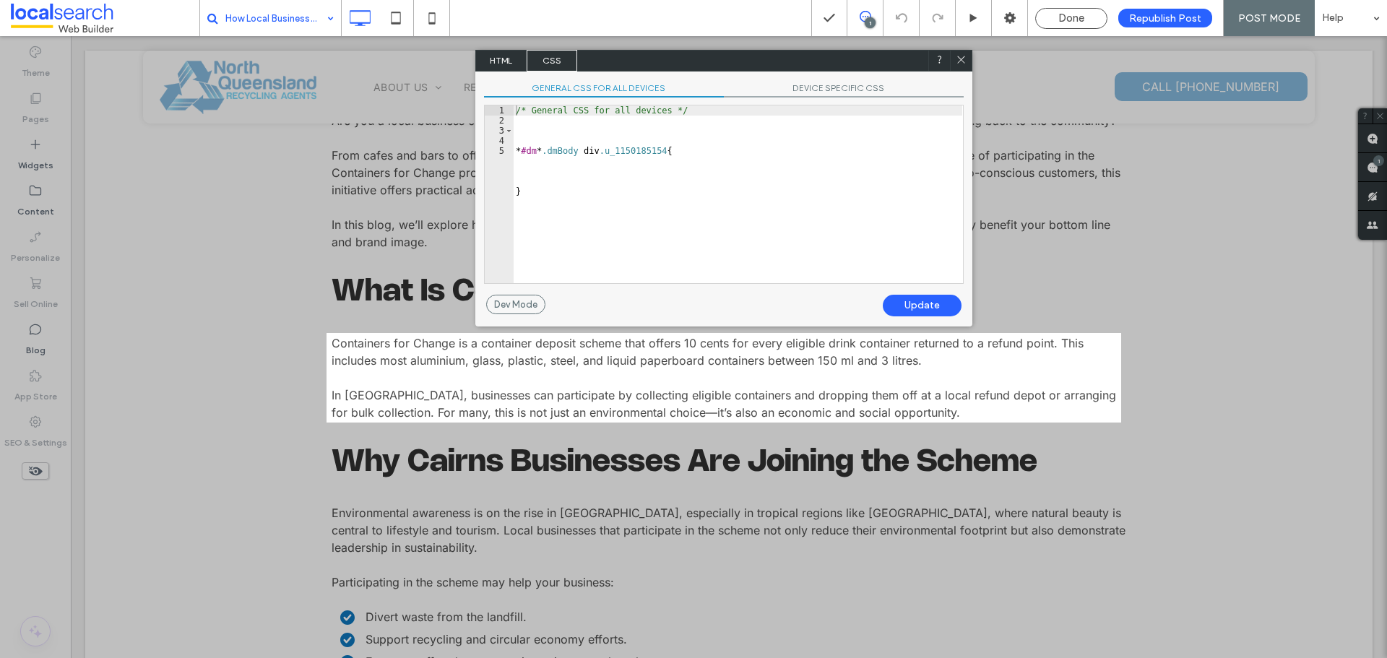
click at [510, 64] on span "HTML" at bounding box center [501, 61] width 51 height 22
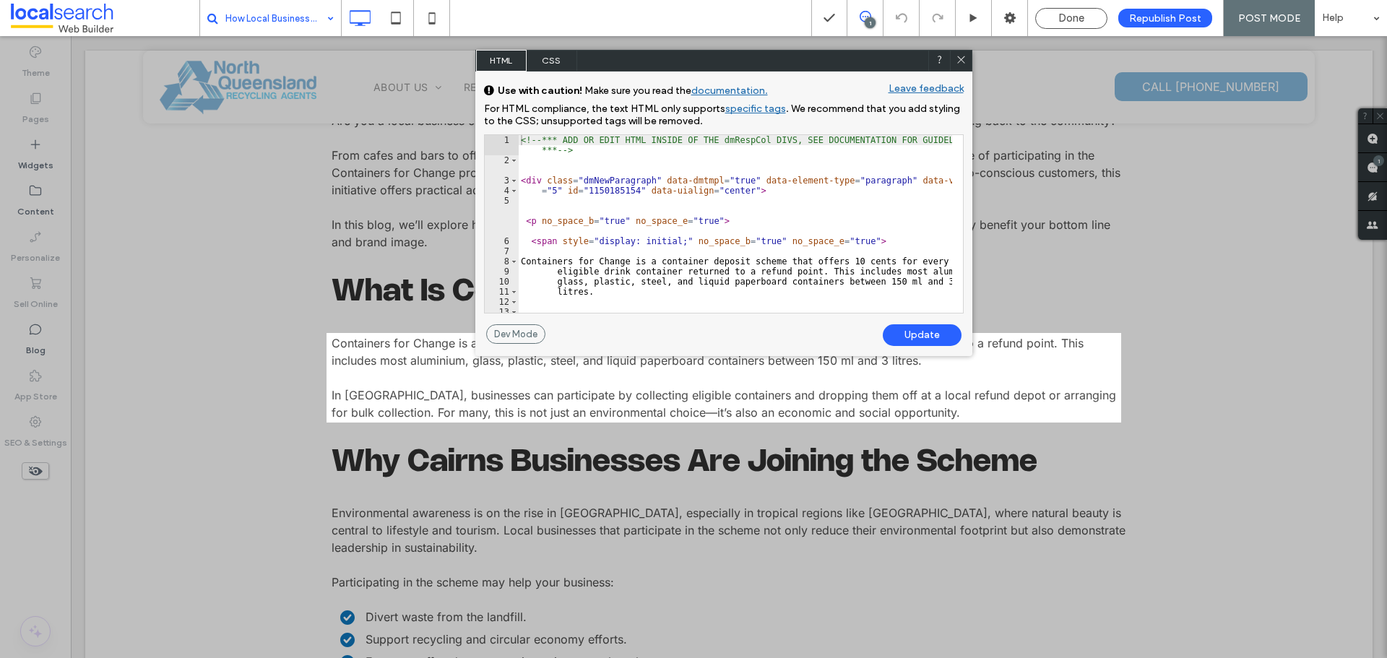
drag, startPoint x: 960, startPoint y: 64, endPoint x: 812, endPoint y: 87, distance: 149.0
click at [960, 64] on icon at bounding box center [960, 59] width 11 height 11
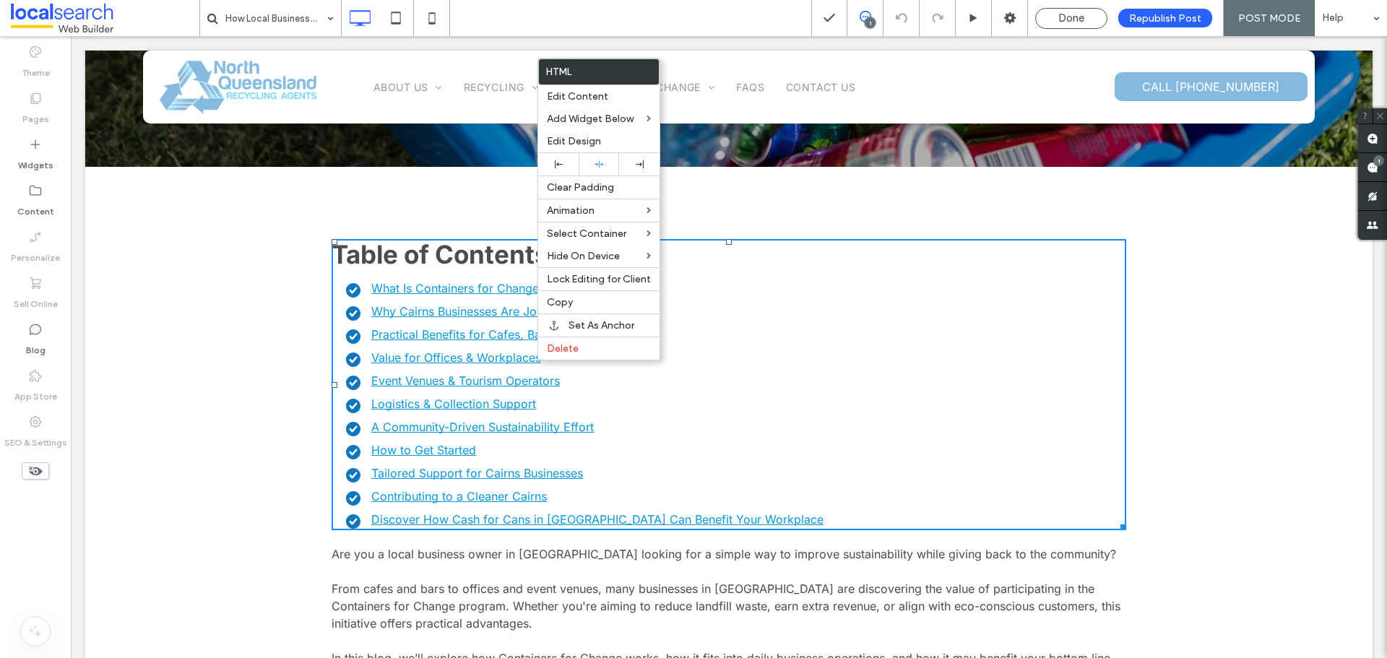
click at [409, 351] on link "Value for Offices & Workplaces" at bounding box center [456, 357] width 170 height 14
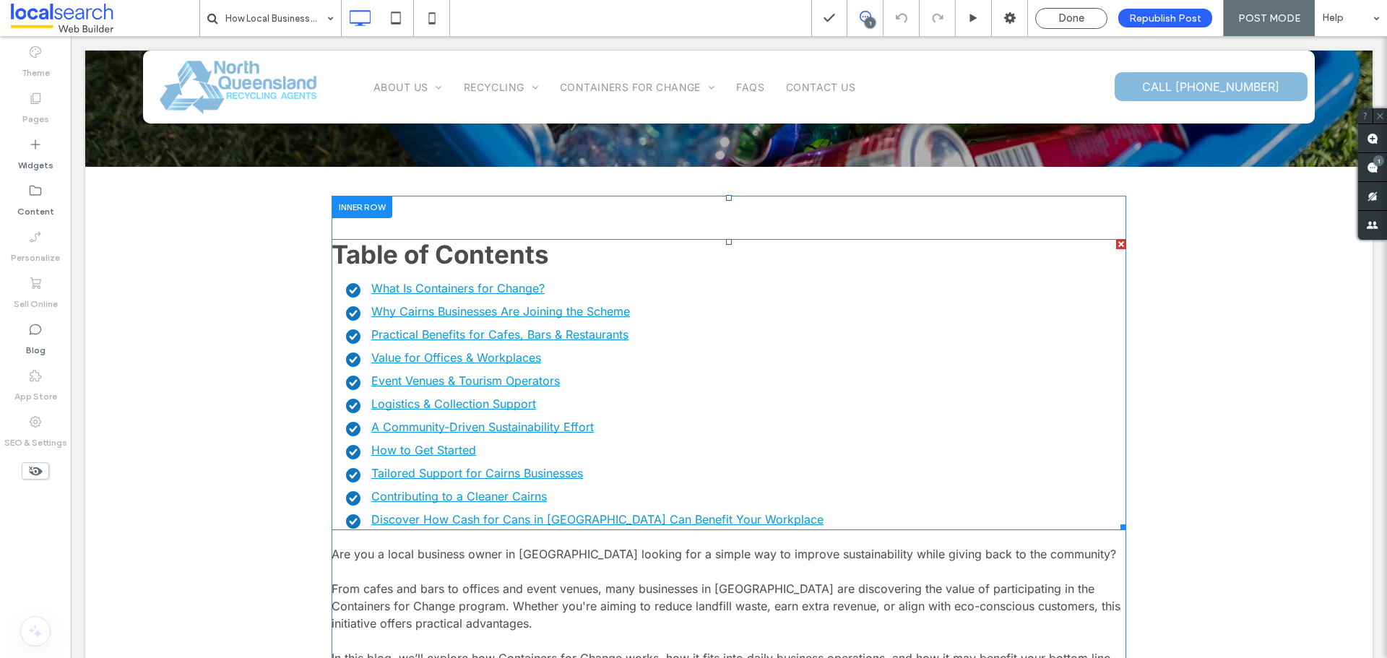
click at [409, 351] on span at bounding box center [728, 384] width 794 height 291
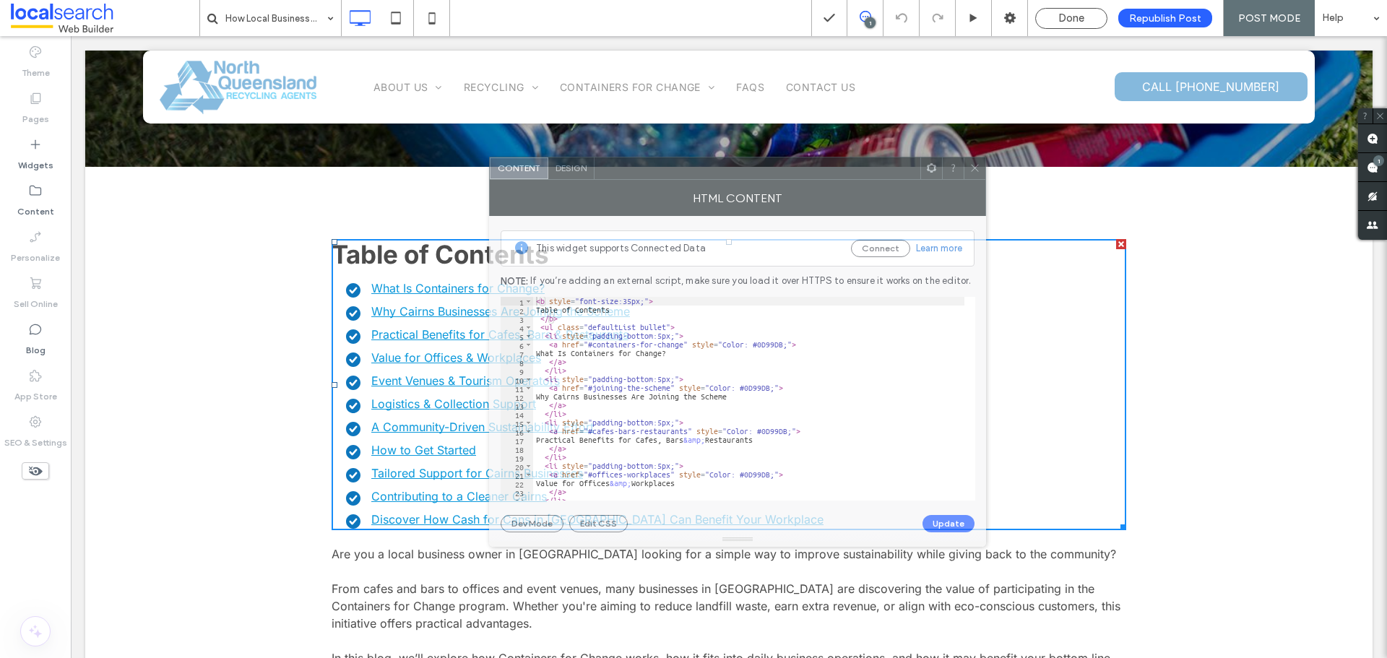
drag, startPoint x: 318, startPoint y: 150, endPoint x: 721, endPoint y: 170, distance: 404.2
click at [721, 170] on div at bounding box center [757, 168] width 326 height 22
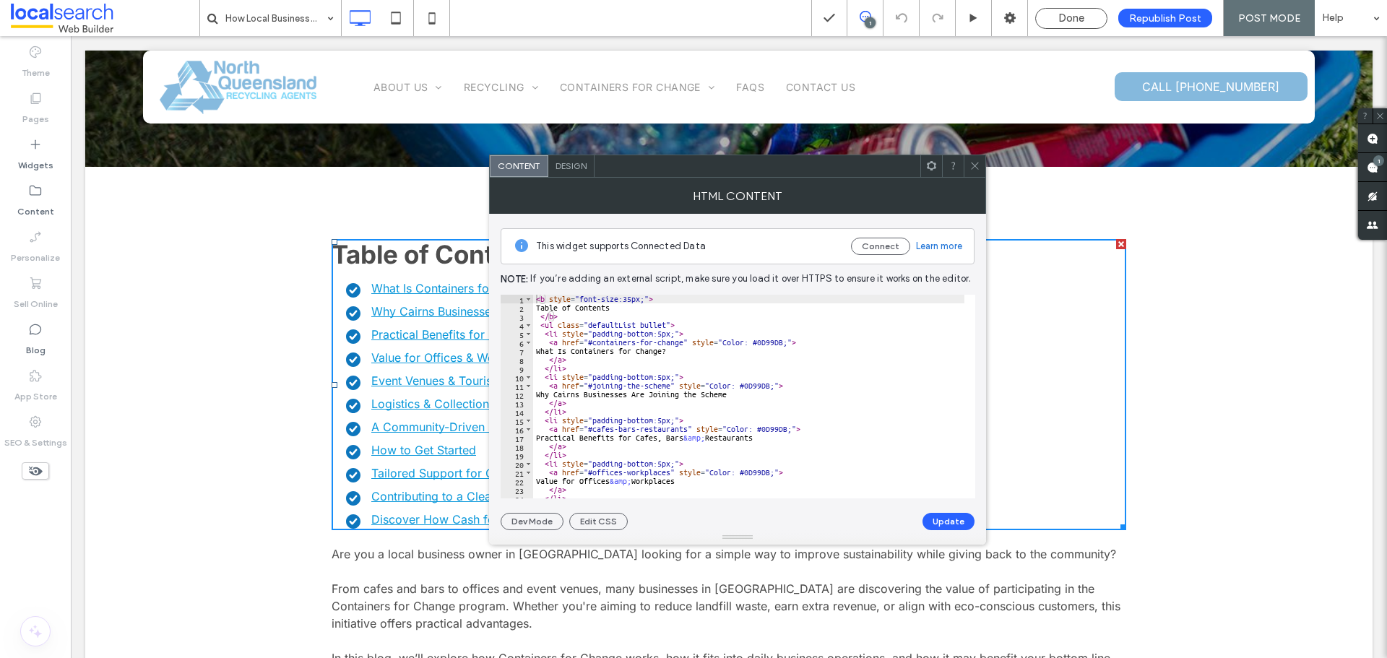
click at [966, 169] on div at bounding box center [974, 166] width 22 height 22
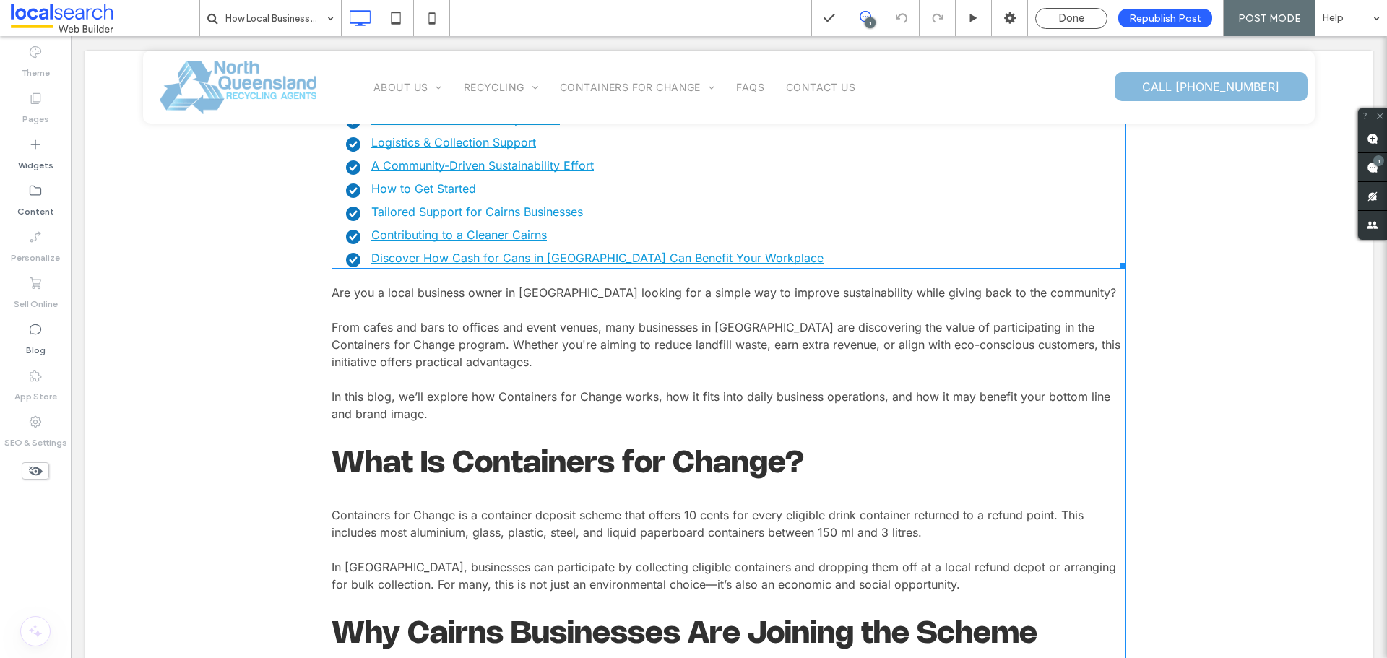
scroll to position [650, 0]
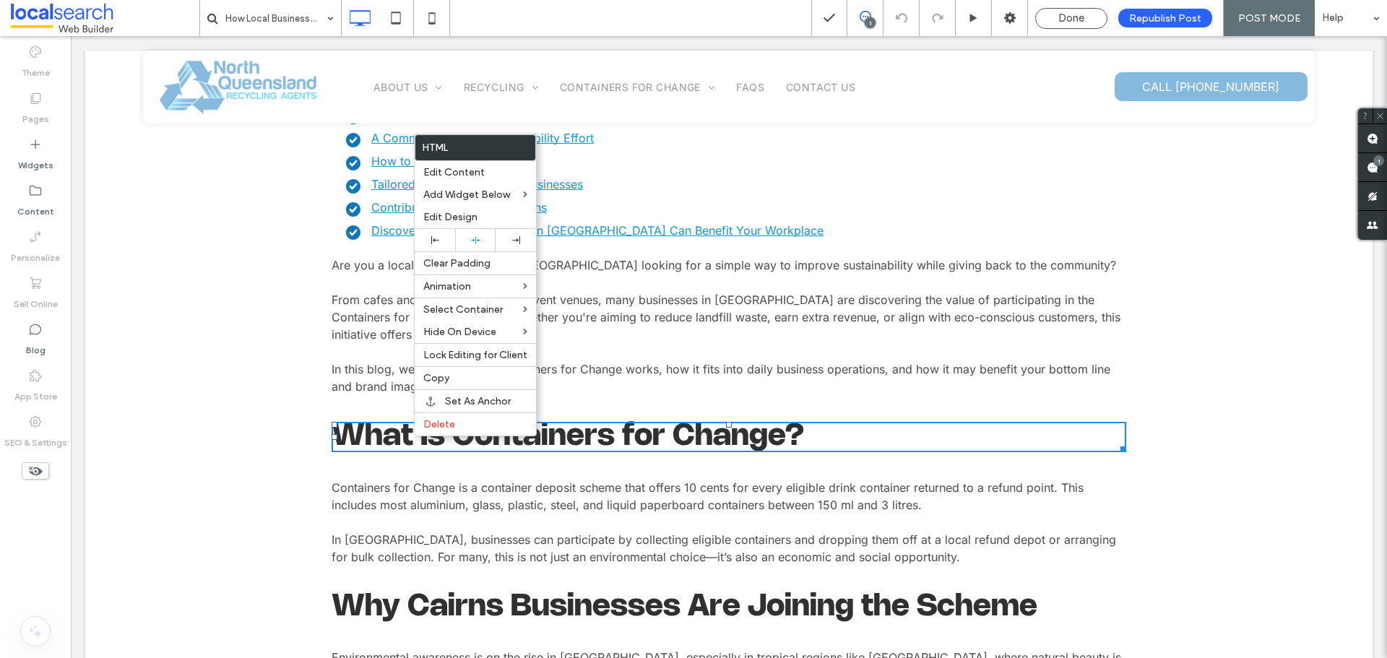
click at [357, 433] on h2 "What Is Containers for Change?" at bounding box center [728, 437] width 794 height 30
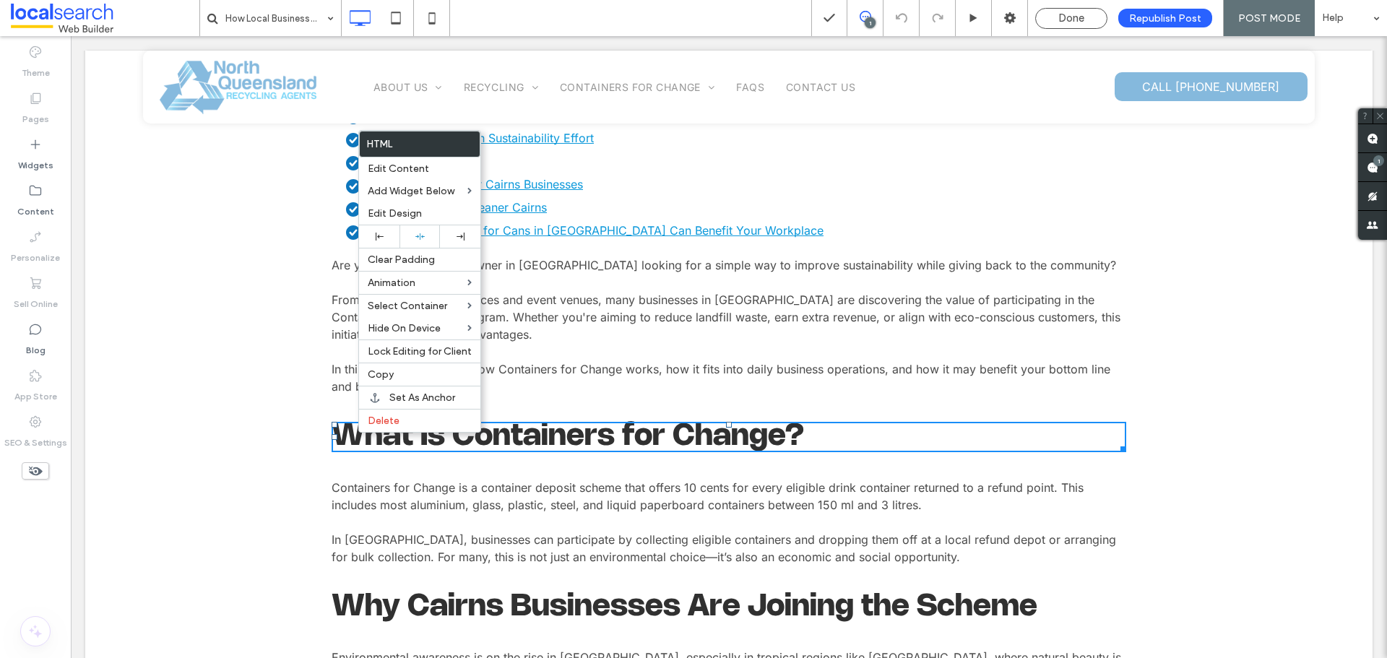
click at [578, 428] on h2 "What Is Containers for Change?" at bounding box center [728, 437] width 794 height 30
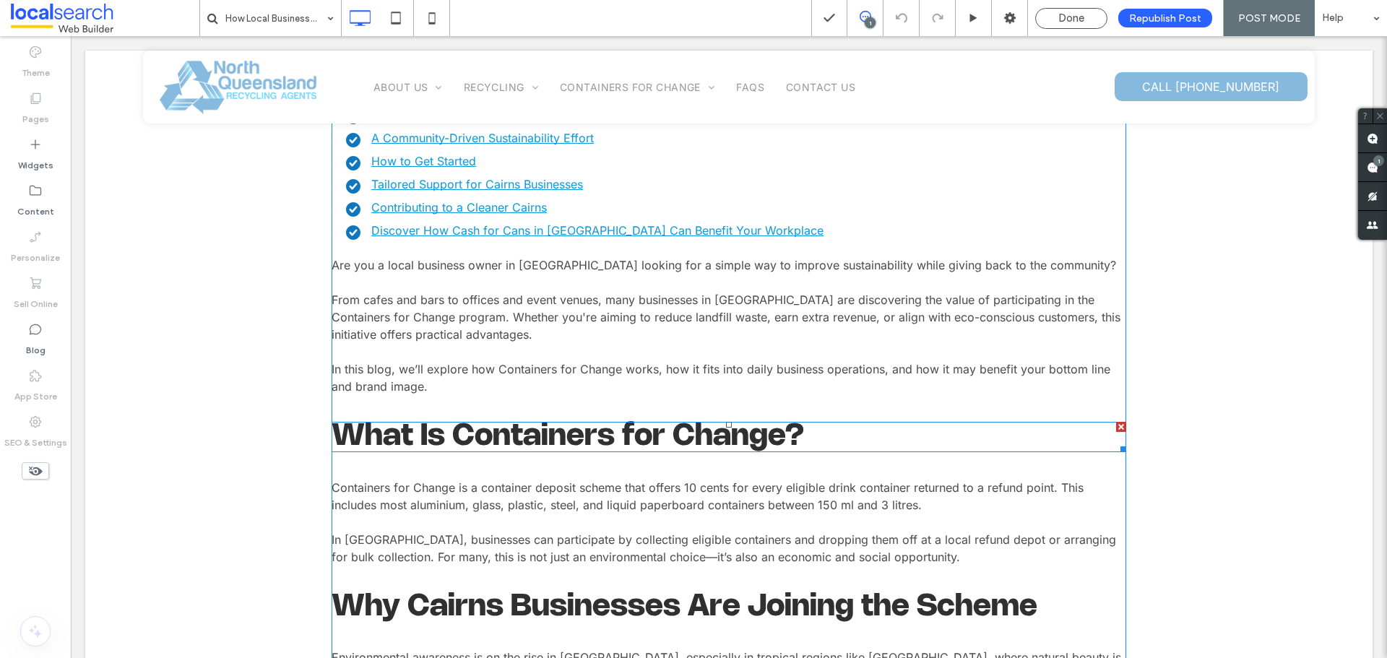
click at [578, 428] on span at bounding box center [728, 437] width 794 height 30
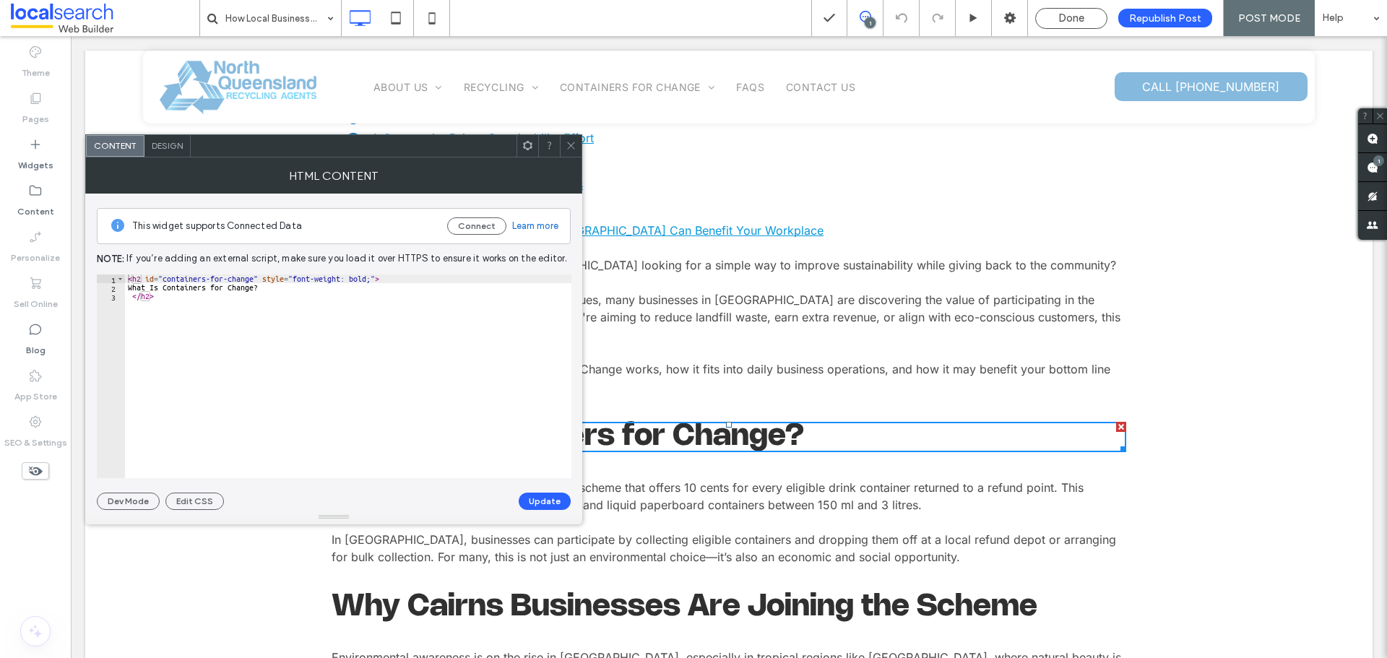
click at [572, 142] on icon at bounding box center [570, 145] width 11 height 11
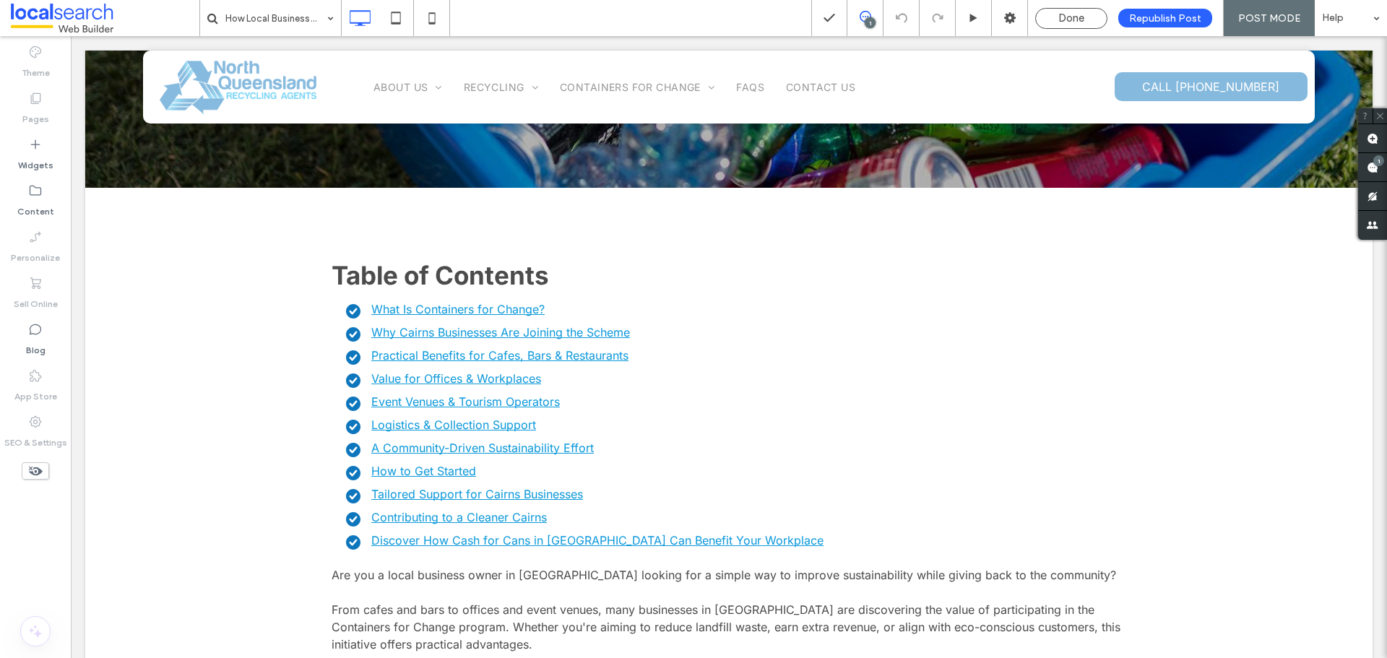
scroll to position [289, 0]
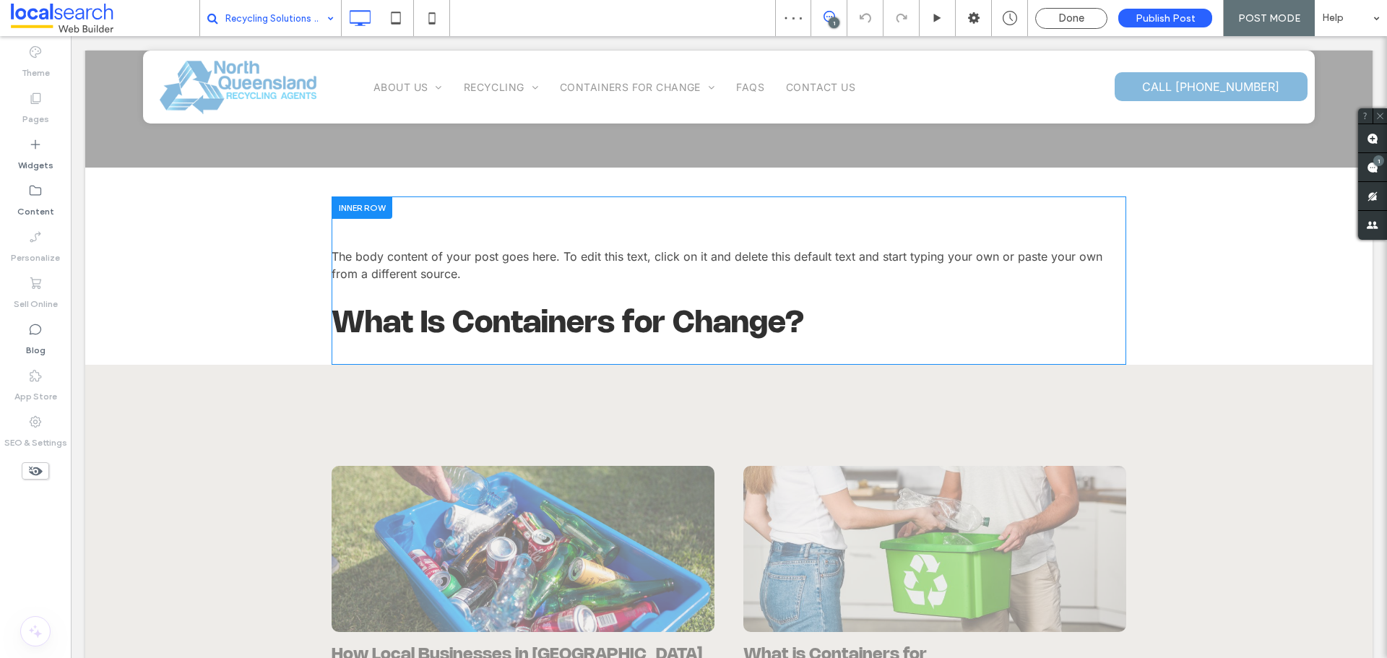
scroll to position [361, 0]
click at [555, 315] on span at bounding box center [728, 323] width 794 height 30
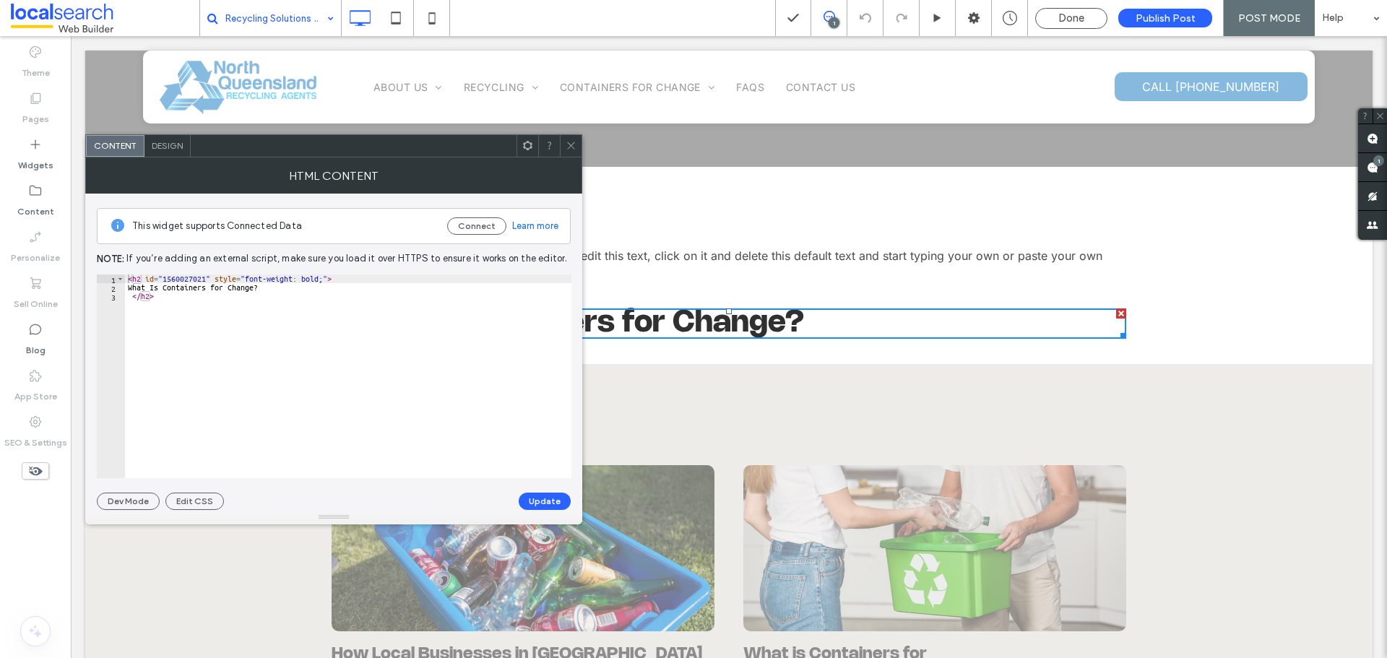
click at [565, 142] on icon at bounding box center [570, 145] width 11 height 11
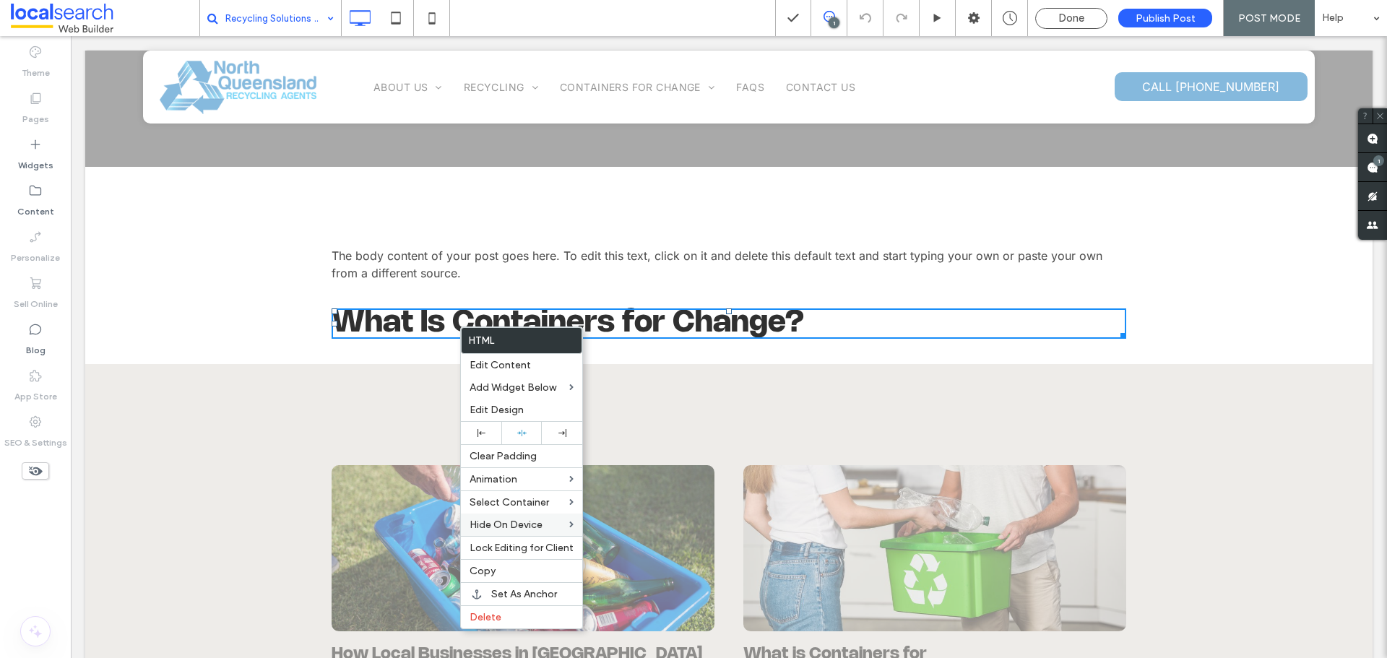
drag, startPoint x: 478, startPoint y: 569, endPoint x: 480, endPoint y: 521, distance: 47.7
click at [479, 569] on span "Copy" at bounding box center [482, 571] width 26 height 12
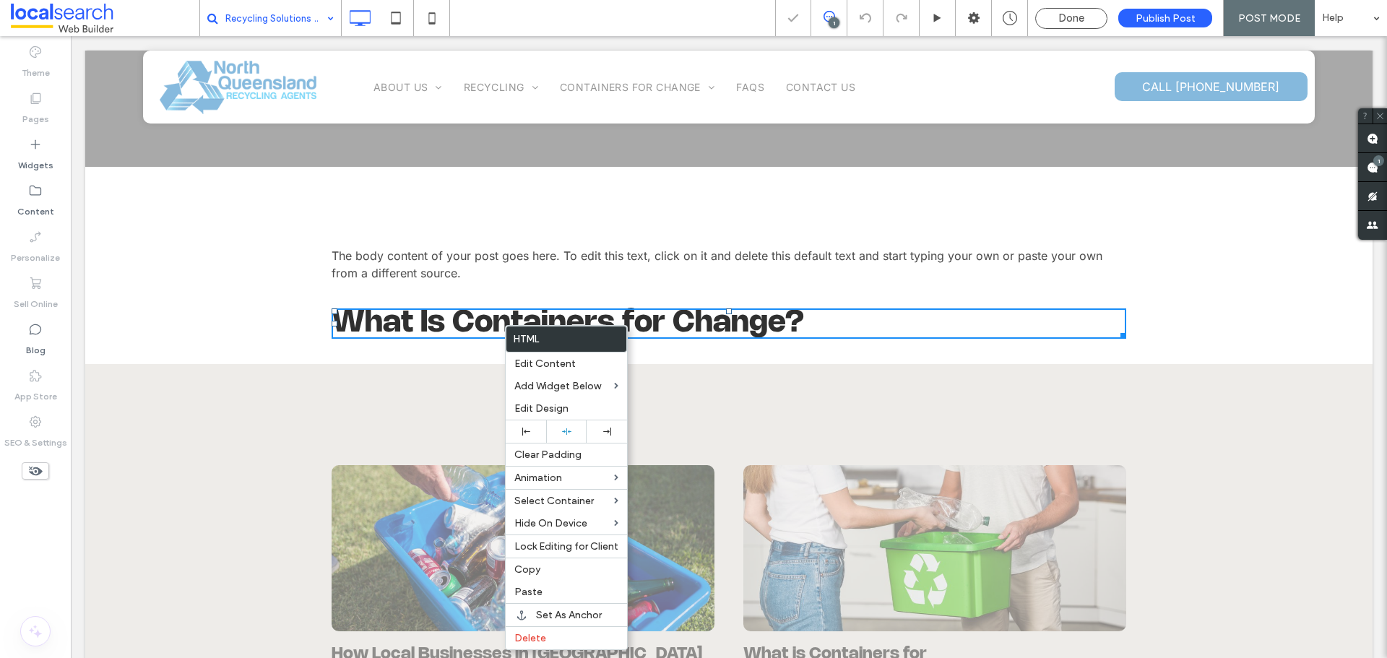
click at [428, 331] on h2 "What Is Containers for Change?" at bounding box center [728, 323] width 794 height 30
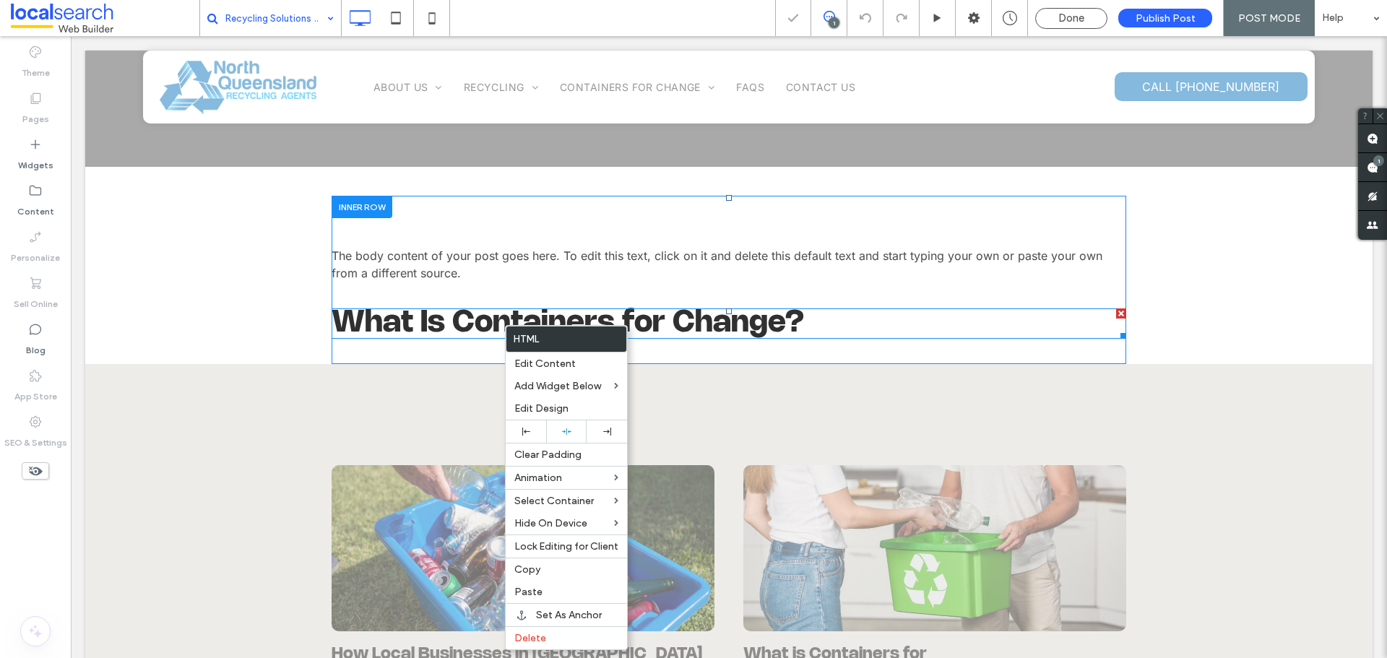
click at [428, 331] on span at bounding box center [728, 323] width 794 height 30
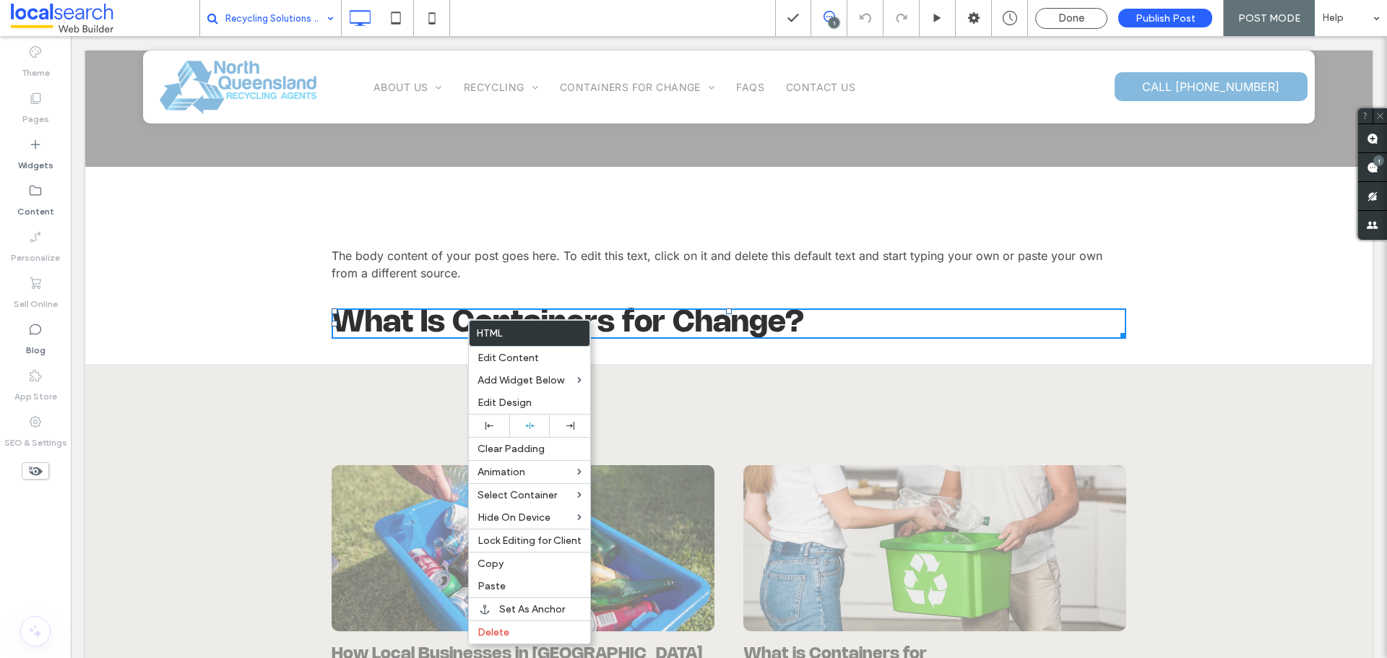
click at [418, 319] on h2 "What Is Containers for Change?" at bounding box center [728, 323] width 794 height 30
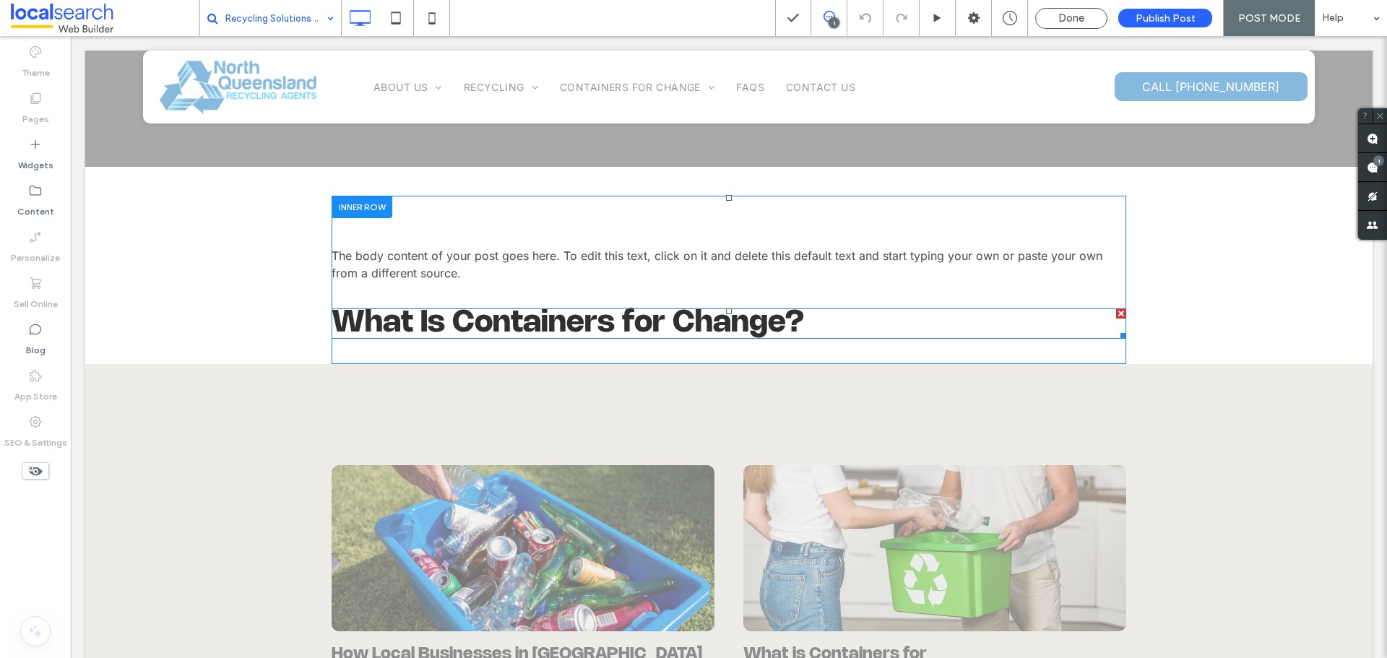
click at [418, 319] on span at bounding box center [728, 323] width 794 height 30
click at [503, 329] on span at bounding box center [728, 323] width 794 height 30
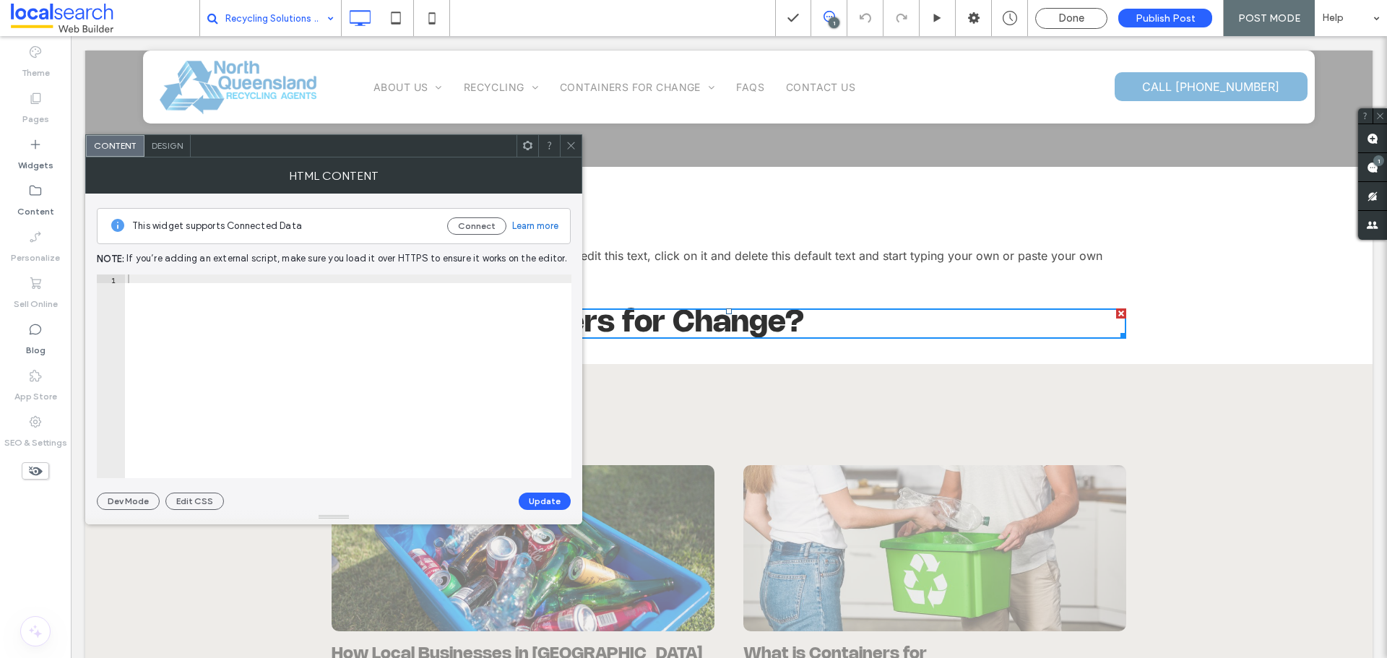
click at [503, 329] on div at bounding box center [348, 384] width 446 height 221
click at [165, 361] on div at bounding box center [348, 384] width 446 height 221
click at [234, 288] on div "< h2 id = "1560027021" style = "font-weight: bold;" > What Is Containers for Ch…" at bounding box center [348, 376] width 446 height 204
drag, startPoint x: 266, startPoint y: 286, endPoint x: 137, endPoint y: 287, distance: 128.6
click at [137, 287] on div "< h2 id = "1560027021" style = "font-weight: bold;" > What Is Containers for Ch…" at bounding box center [348, 384] width 446 height 221
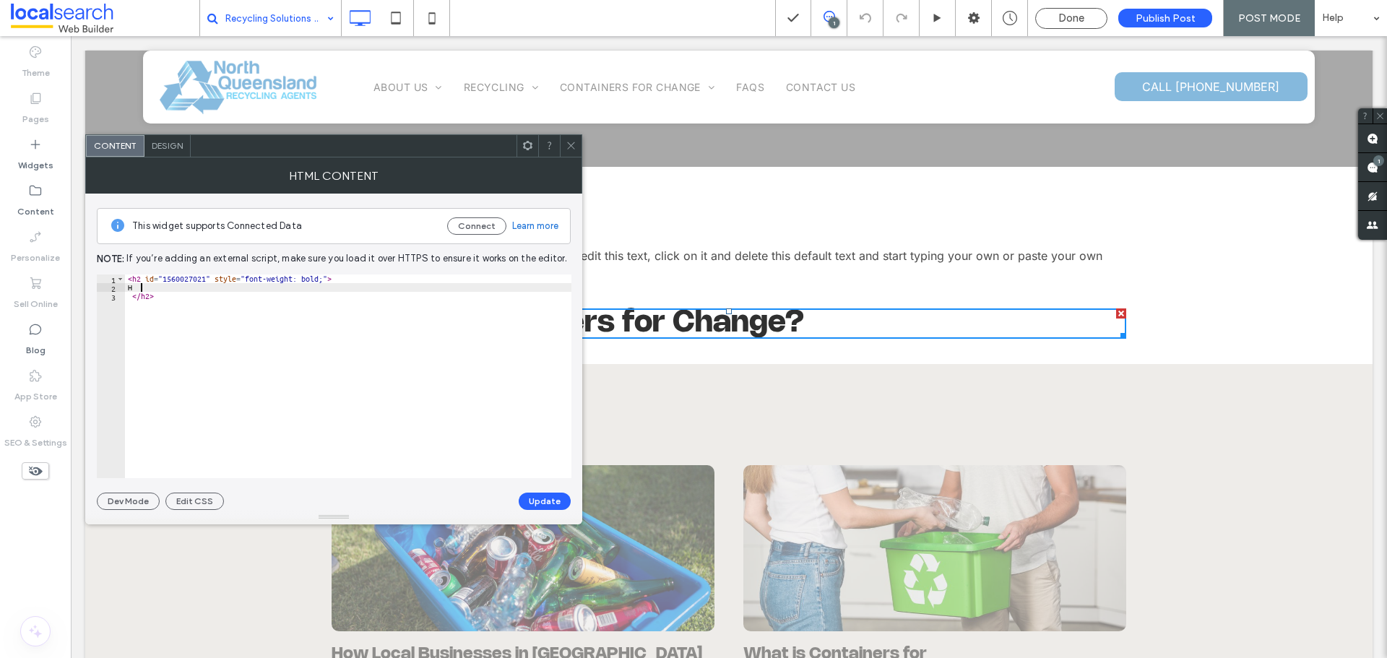
scroll to position [0, 1]
type textarea "**"
click at [545, 499] on button "Update" at bounding box center [545, 501] width 52 height 17
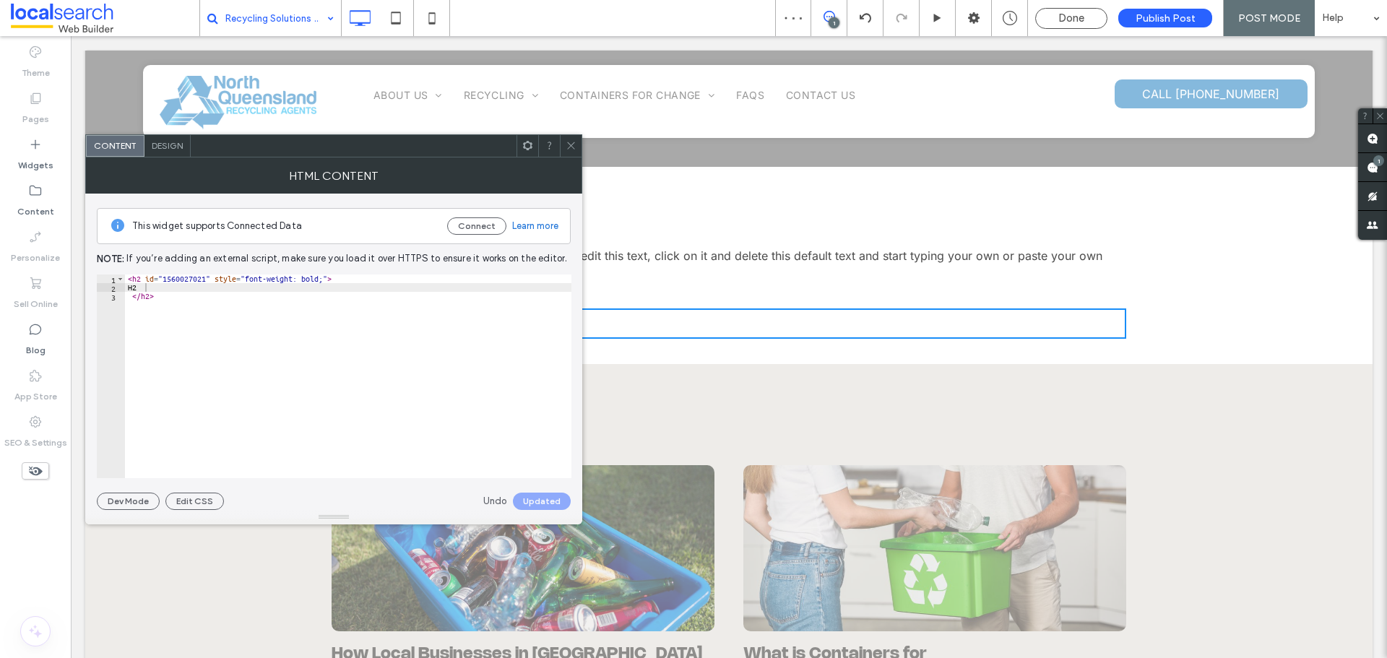
click at [563, 147] on div at bounding box center [571, 146] width 22 height 22
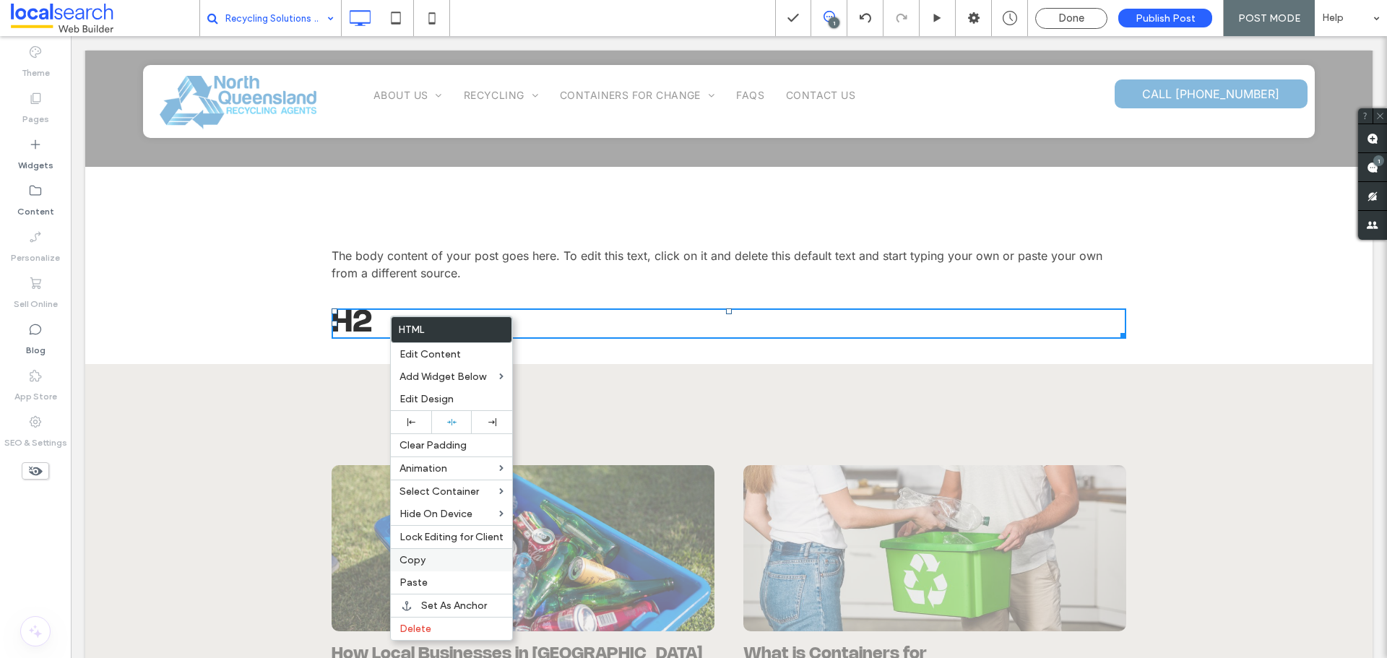
click at [419, 563] on span "Copy" at bounding box center [412, 560] width 26 height 12
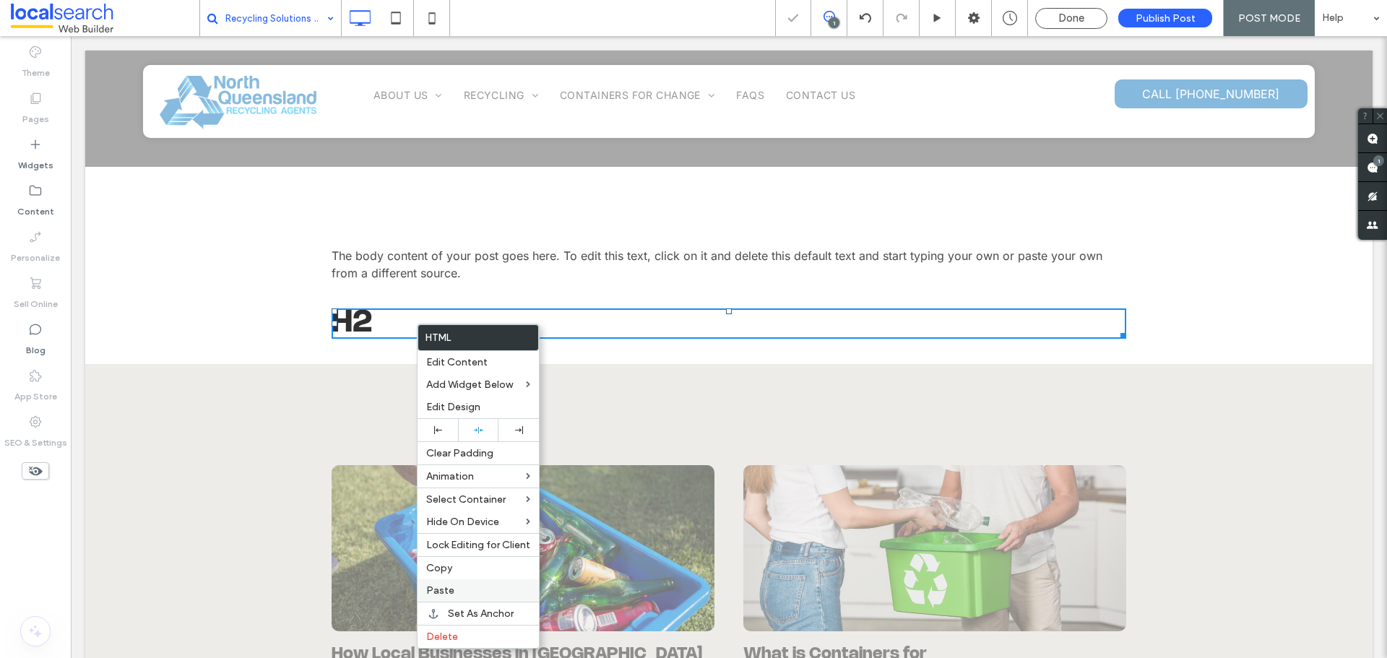
click at [436, 586] on span "Paste" at bounding box center [440, 590] width 28 height 12
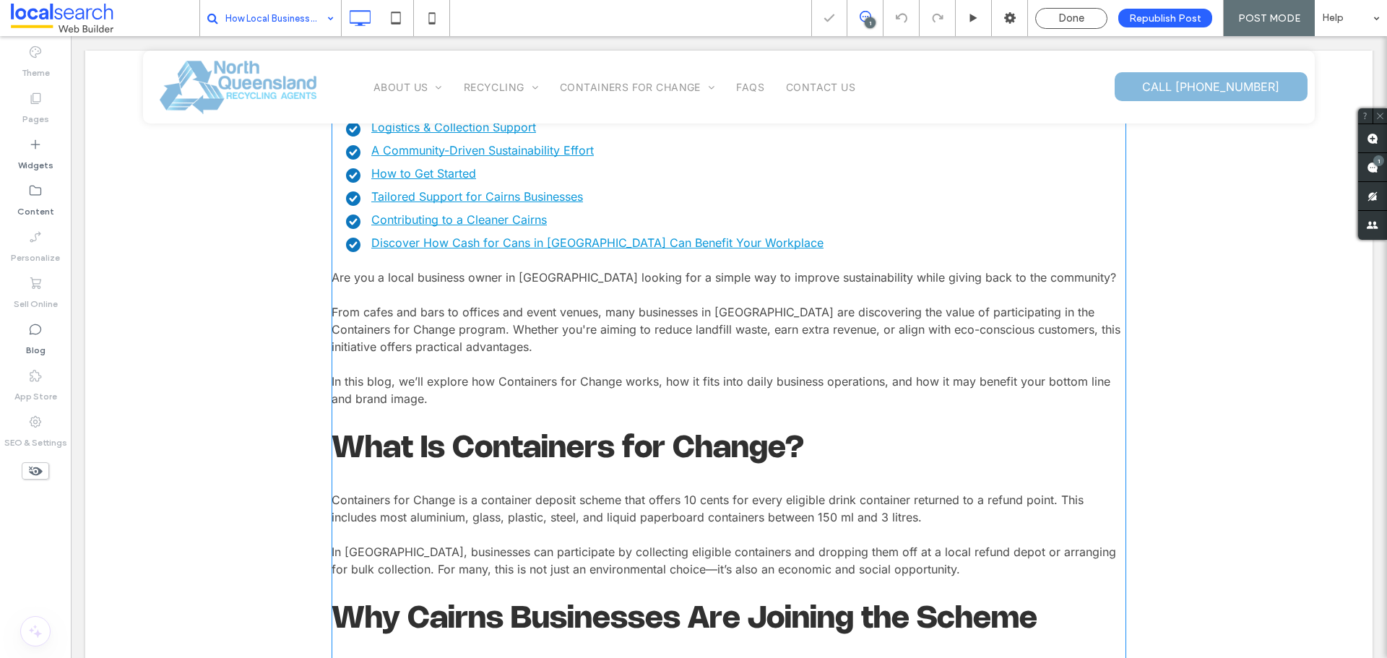
scroll to position [794, 0]
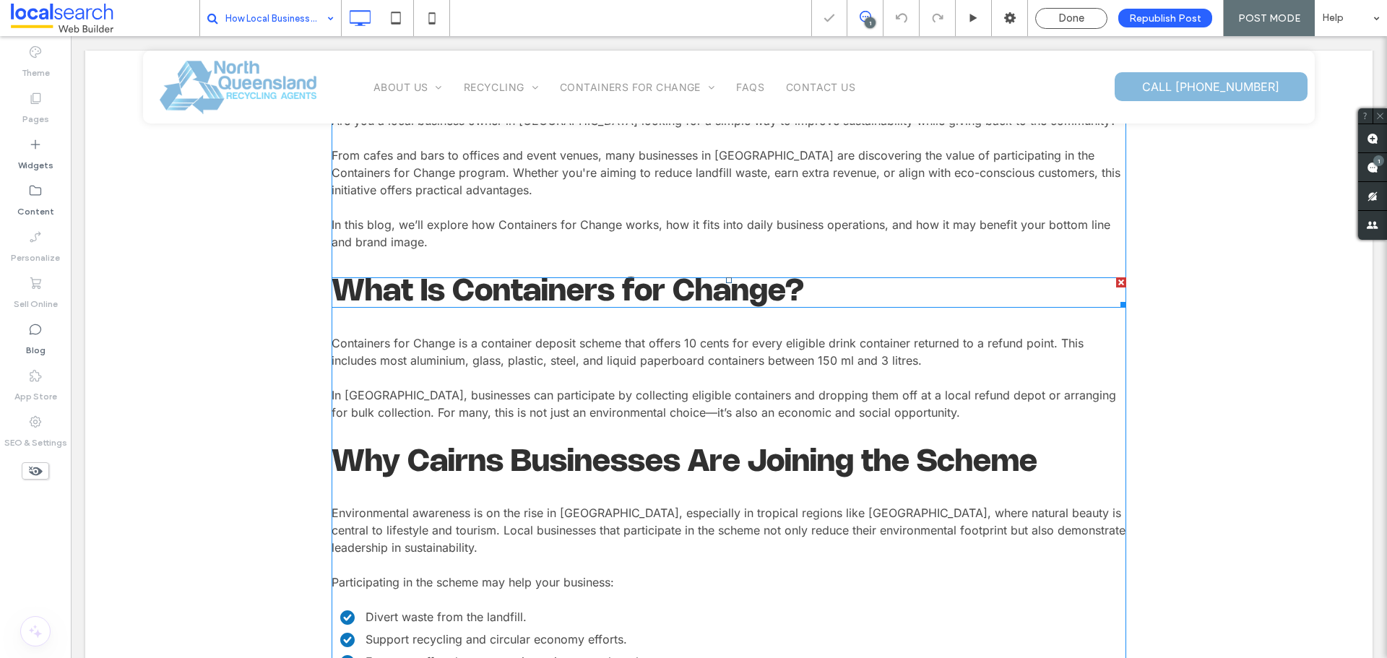
click at [455, 292] on span at bounding box center [728, 292] width 794 height 30
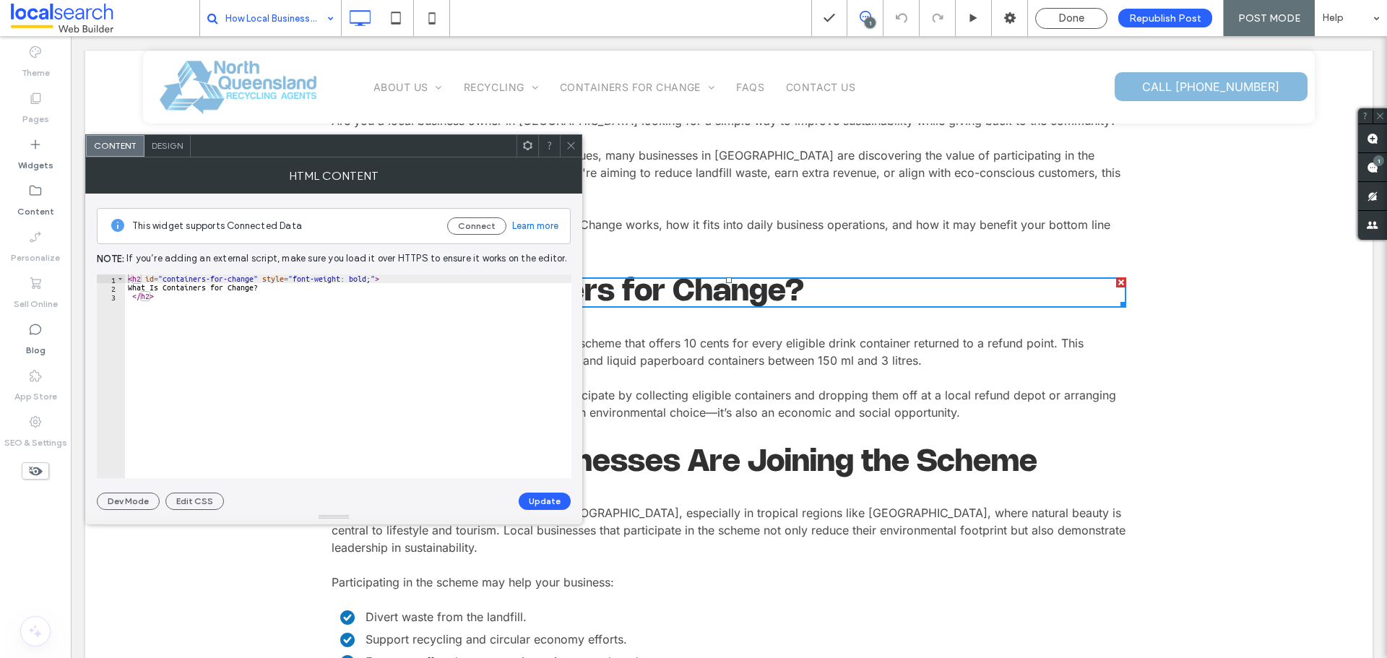
click at [573, 145] on icon at bounding box center [570, 145] width 11 height 11
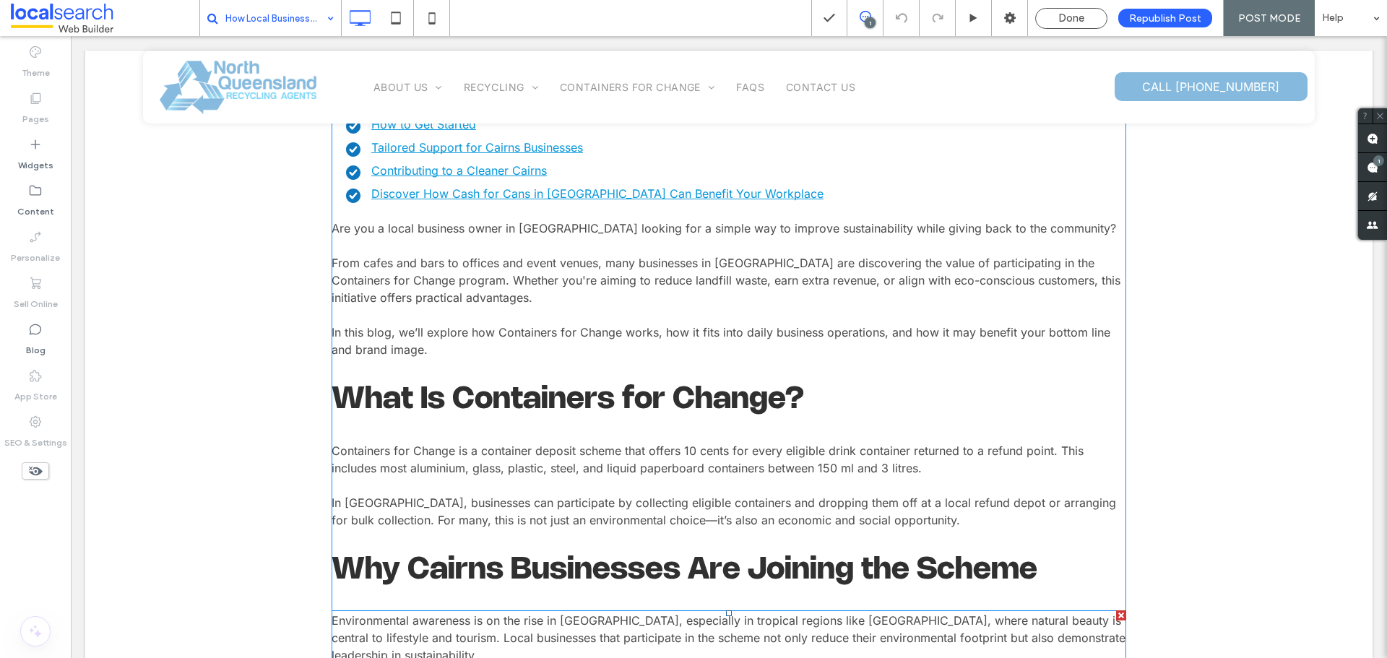
scroll to position [650, 0]
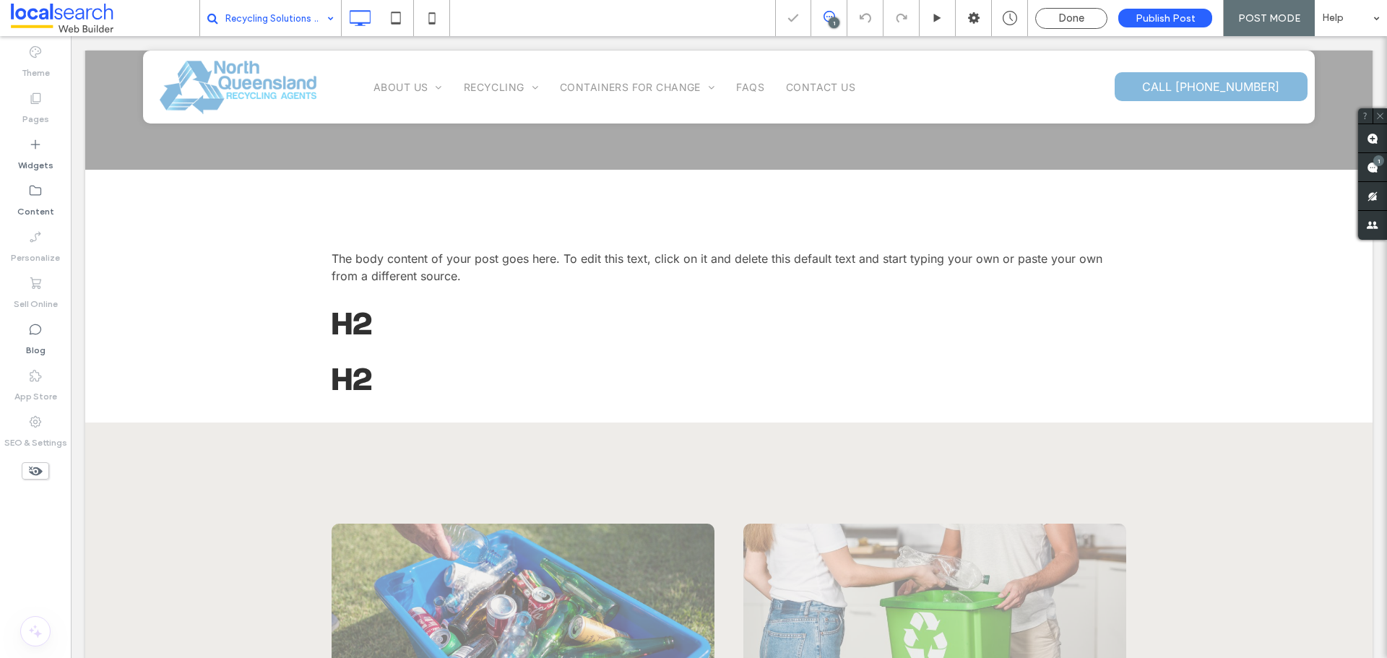
scroll to position [361, 0]
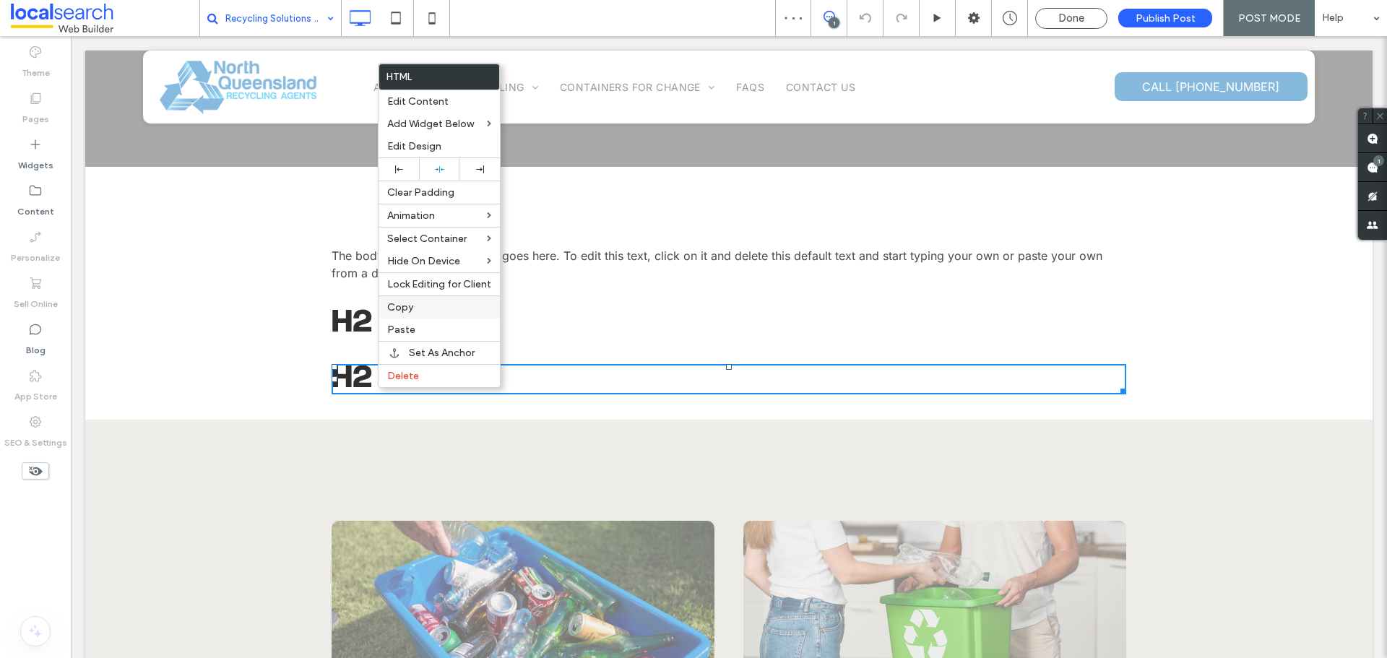
click at [409, 308] on span "Copy" at bounding box center [400, 307] width 26 height 12
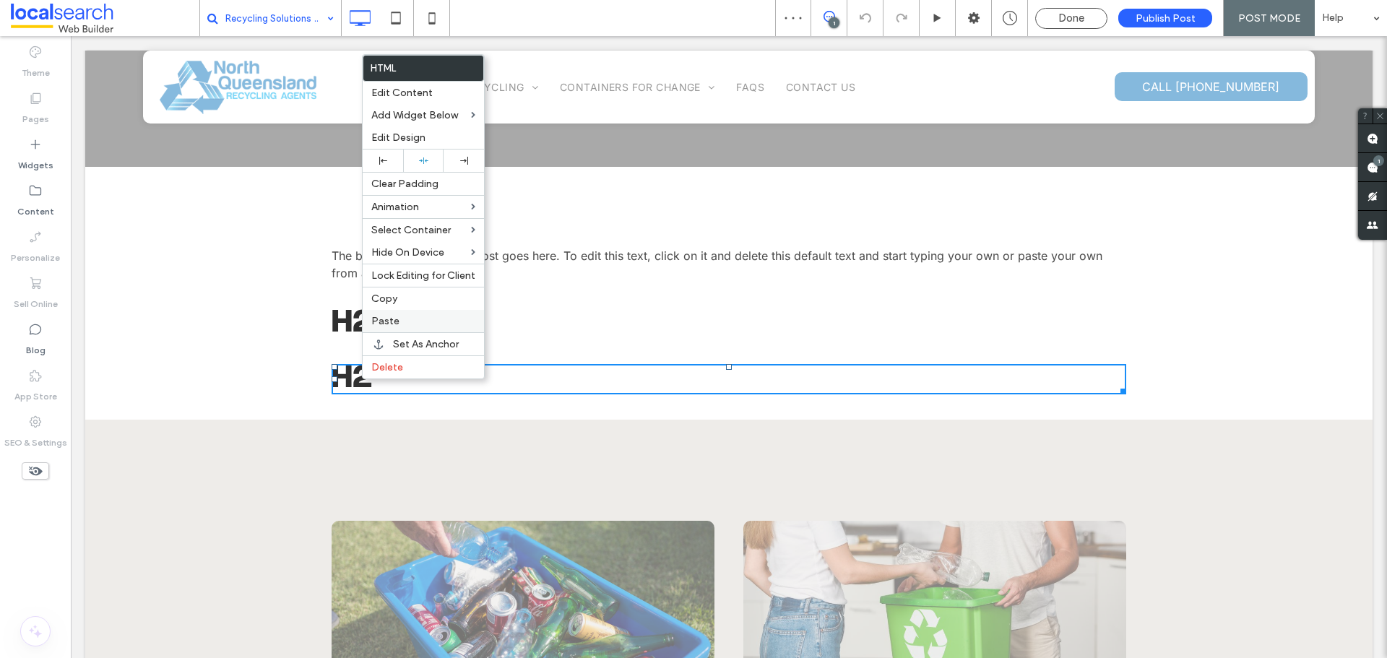
click at [373, 322] on span "Paste" at bounding box center [385, 321] width 28 height 12
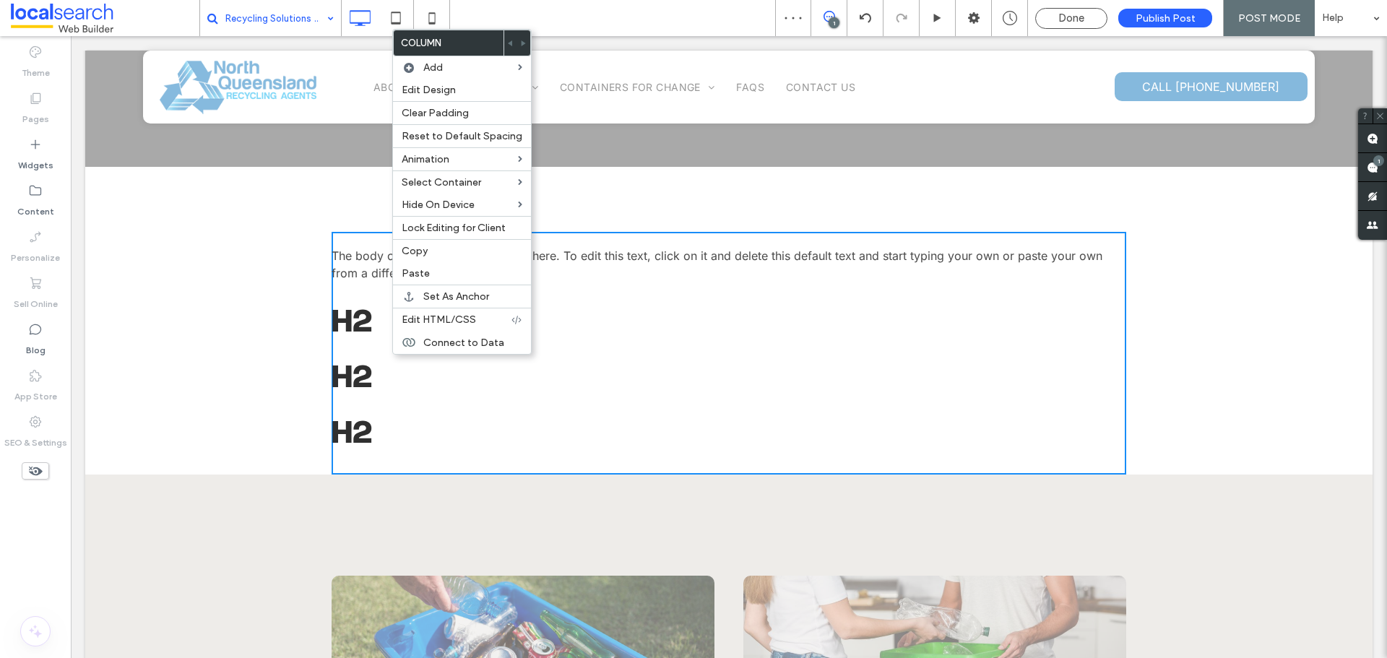
click at [382, 376] on h2 "H2" at bounding box center [728, 379] width 794 height 30
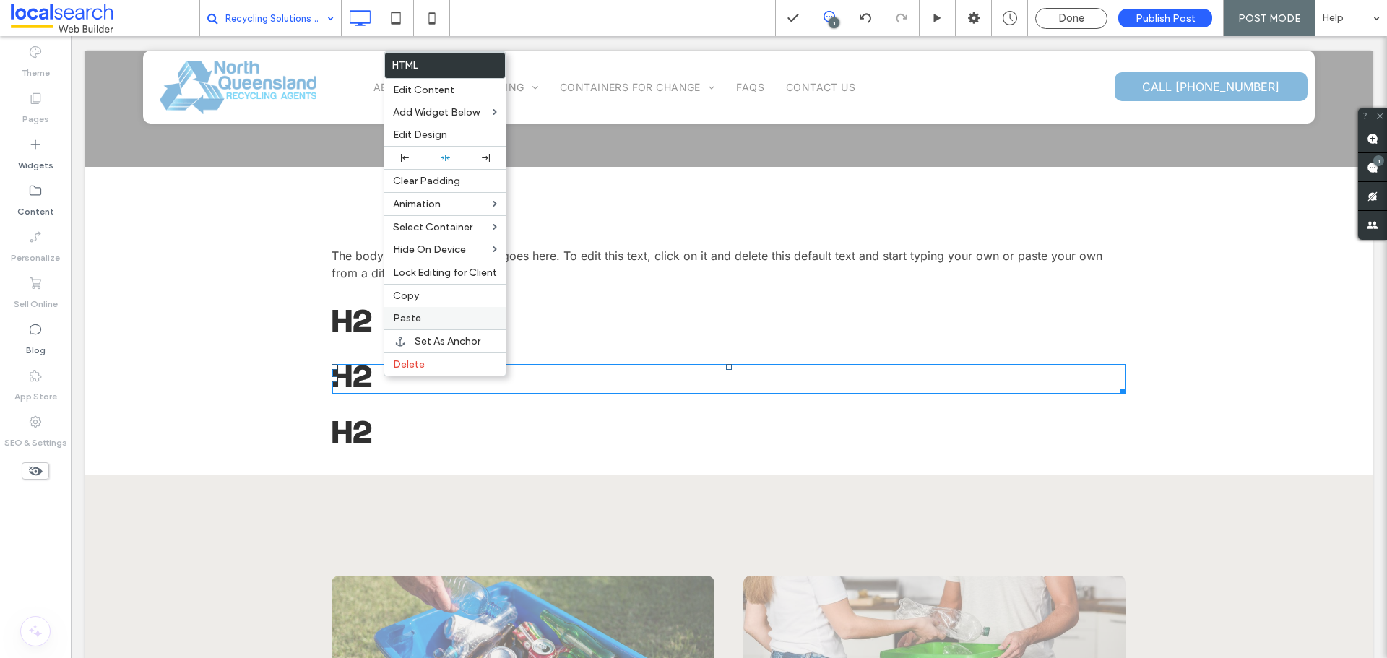
click at [406, 316] on span "Paste" at bounding box center [407, 318] width 28 height 12
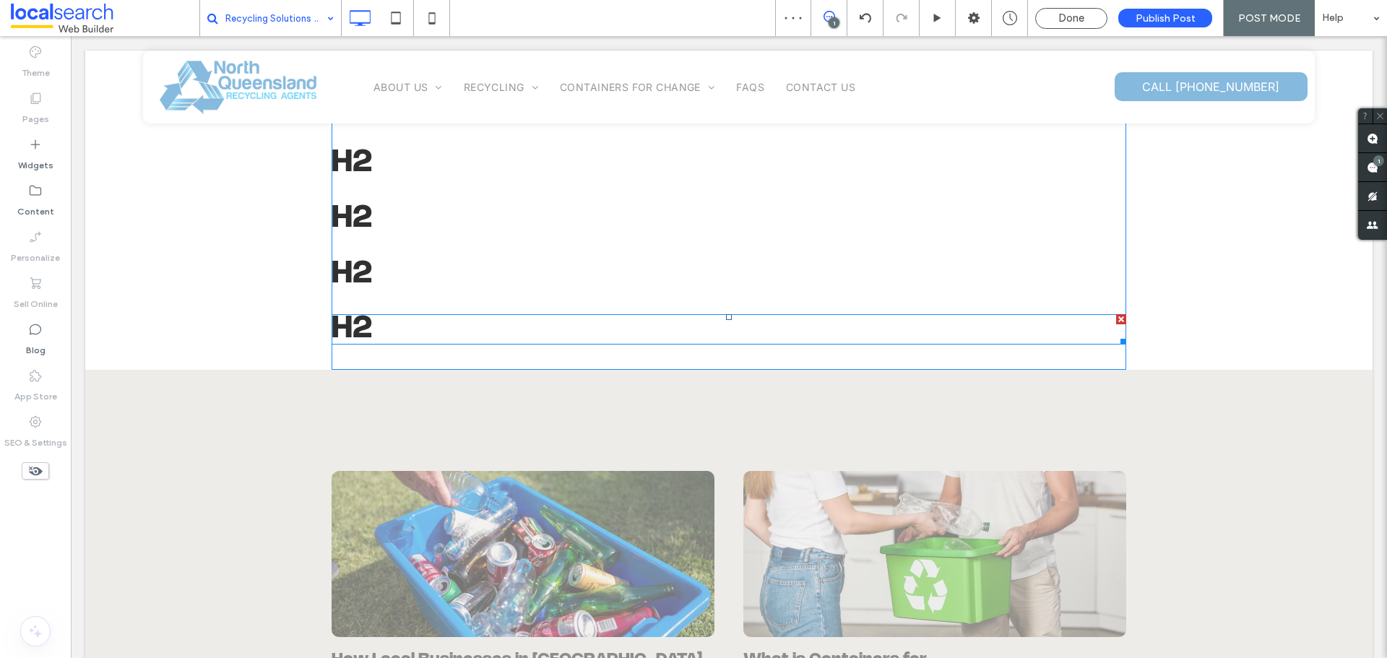
scroll to position [433, 0]
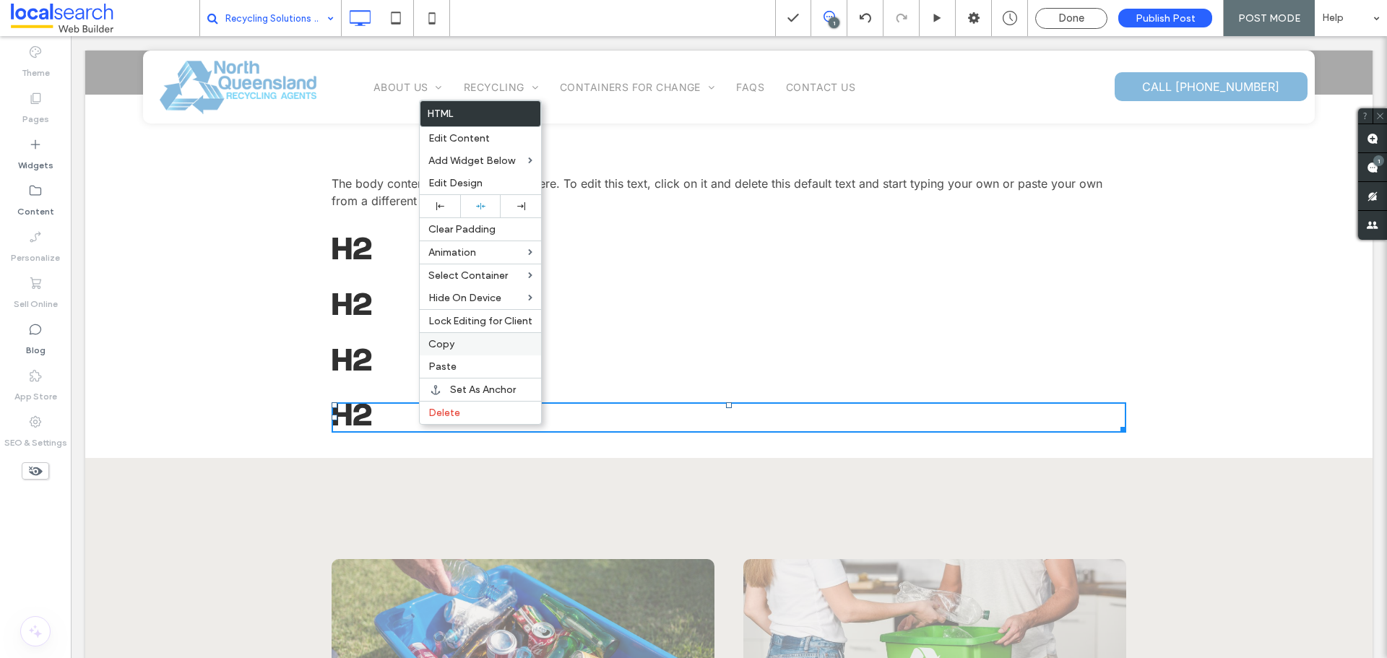
click at [458, 342] on label "Copy" at bounding box center [480, 344] width 104 height 12
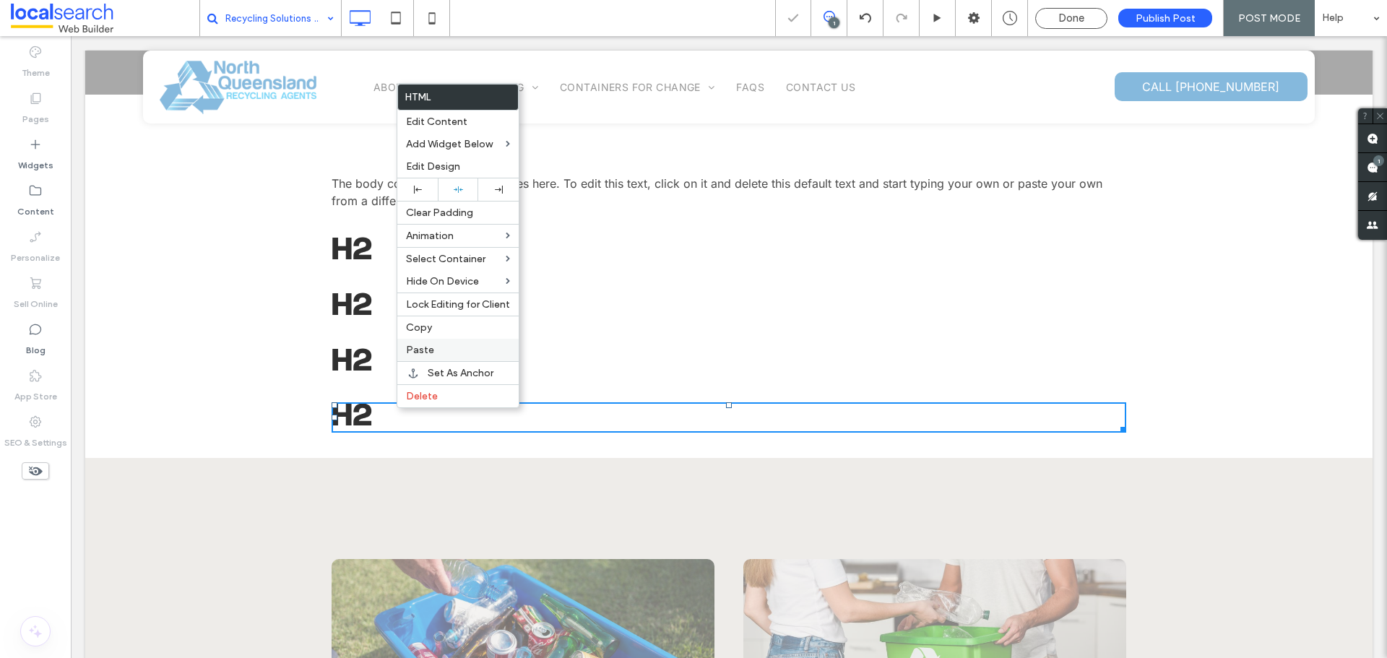
click at [428, 356] on div "Paste" at bounding box center [457, 350] width 121 height 22
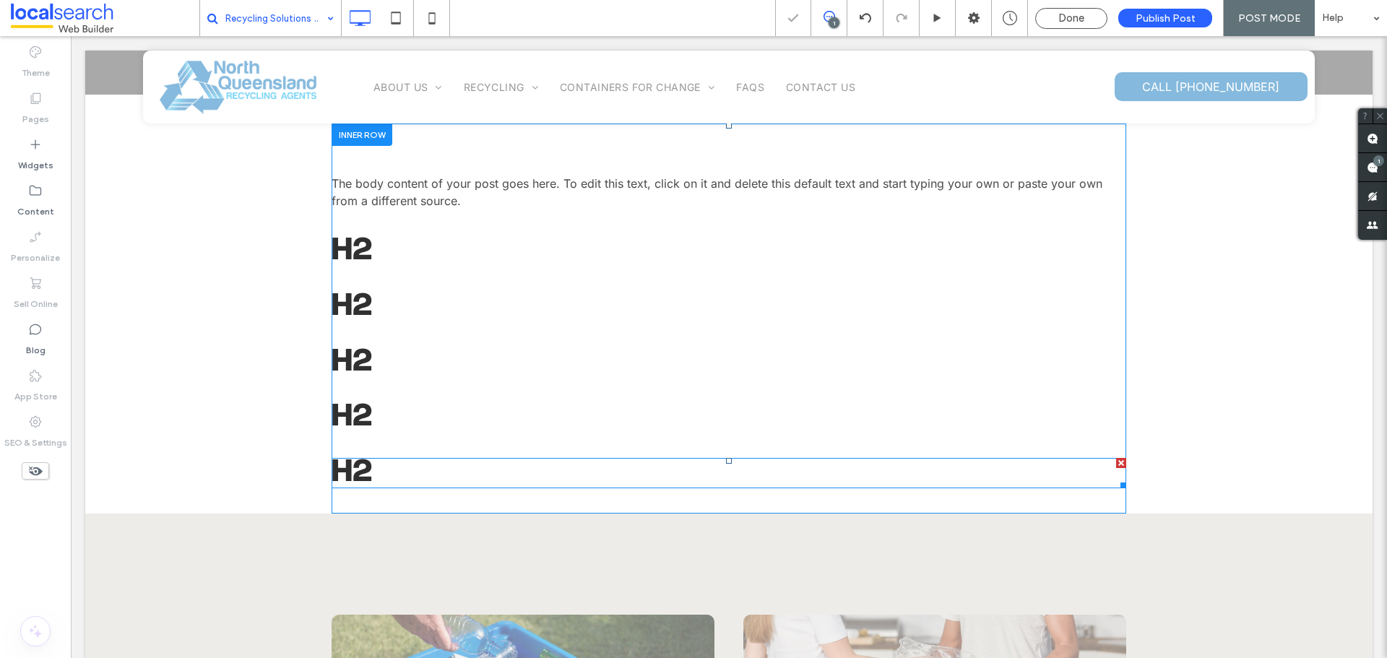
click at [386, 461] on span at bounding box center [728, 473] width 794 height 30
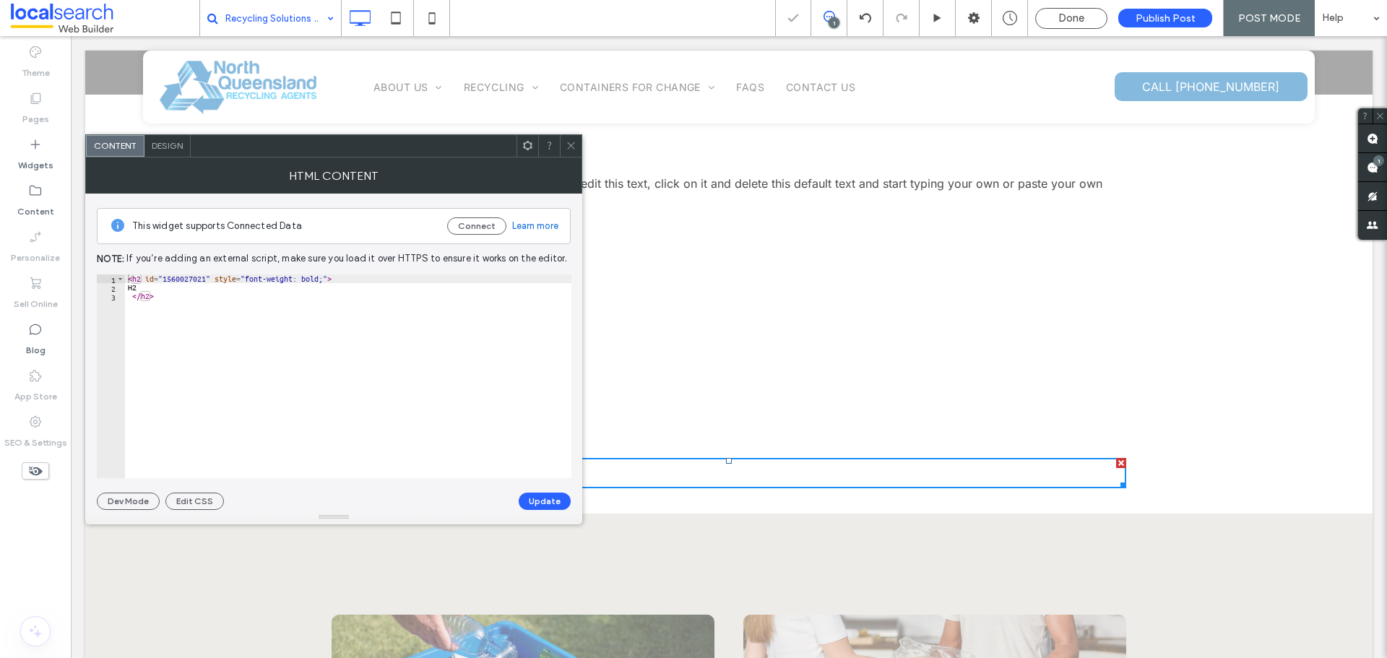
click at [143, 280] on div "< h2 id = "1560027021" style = "font-weight: bold;" > H2 </ h2 >" at bounding box center [348, 384] width 446 height 221
type textarea "*****"
click at [527, 506] on button "Update" at bounding box center [545, 501] width 52 height 17
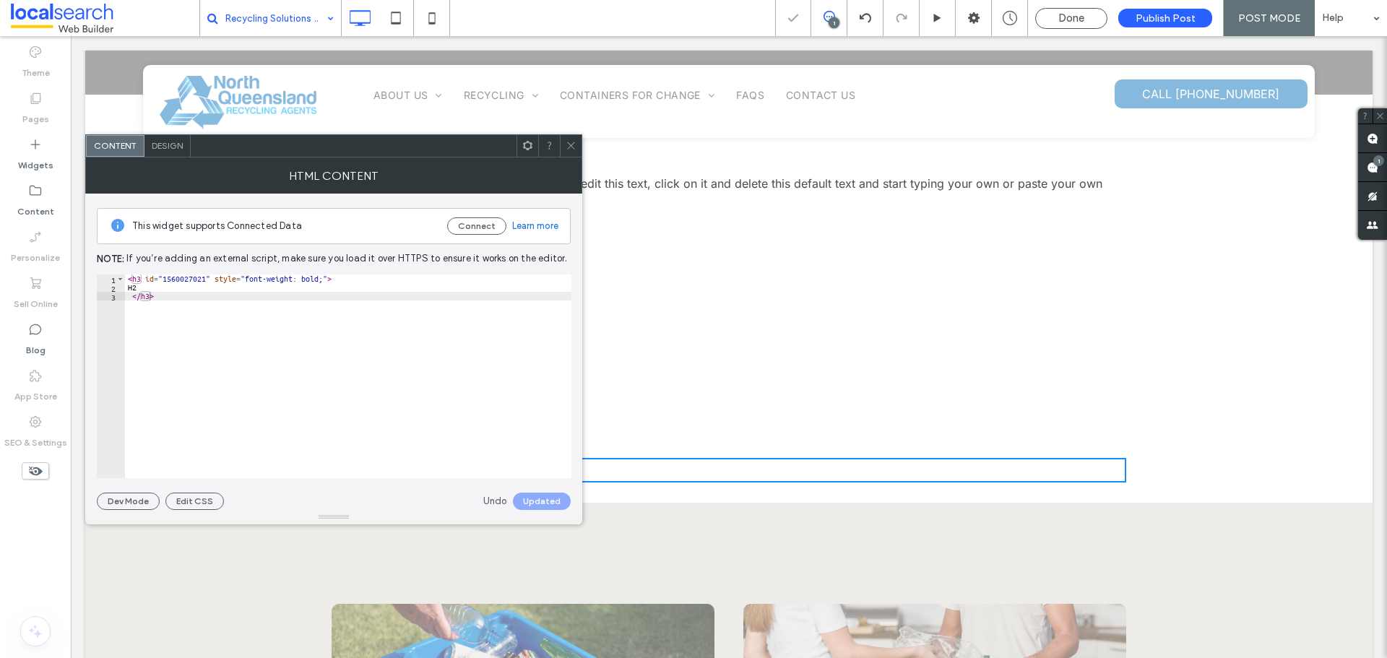
click at [571, 144] on icon at bounding box center [570, 145] width 11 height 11
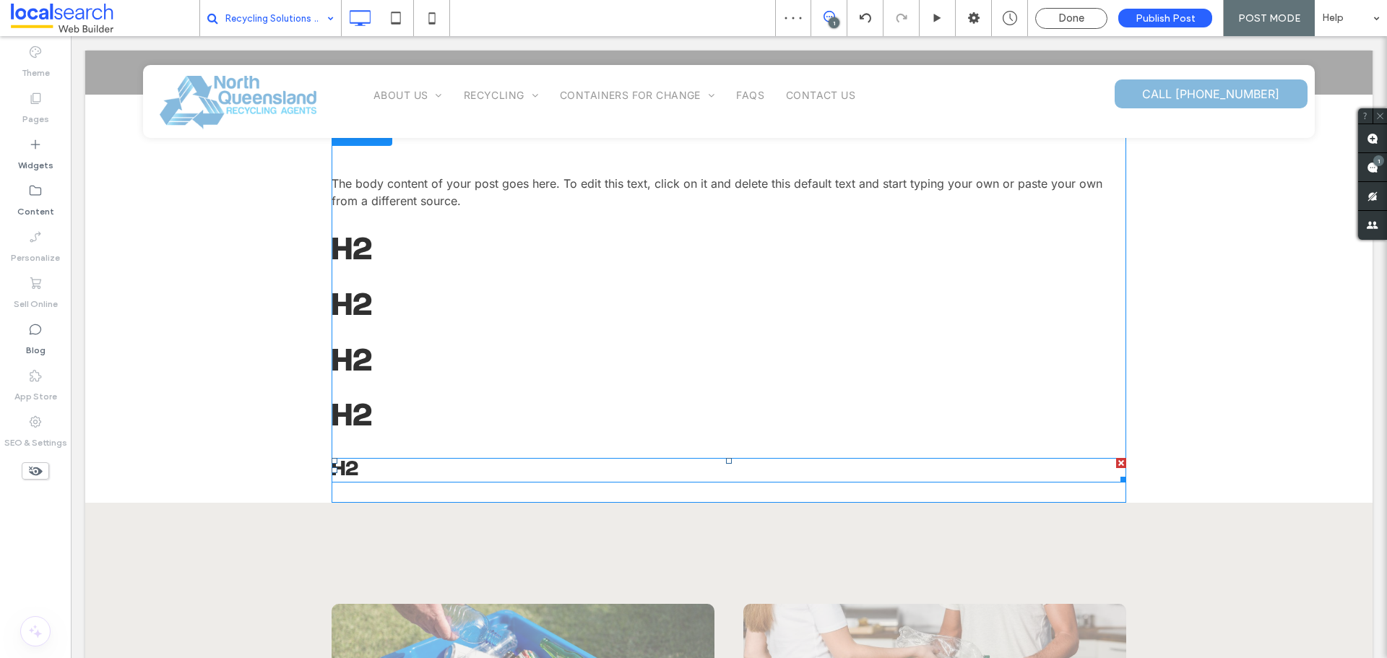
click at [367, 472] on span at bounding box center [728, 470] width 794 height 25
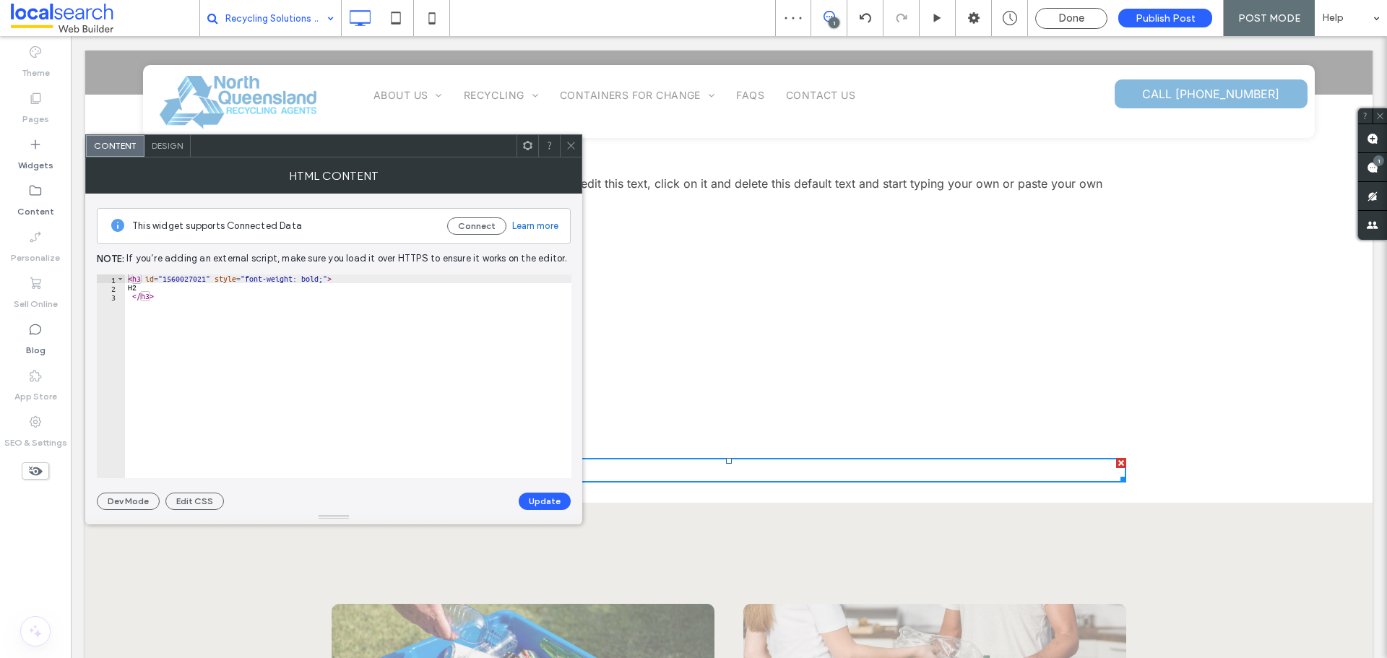
click at [322, 279] on div "< h3 id = "1560027021" style = "font-weight: bold;" > H2 </ h3 >" at bounding box center [348, 384] width 446 height 221
click at [555, 496] on button "Update" at bounding box center [545, 501] width 52 height 17
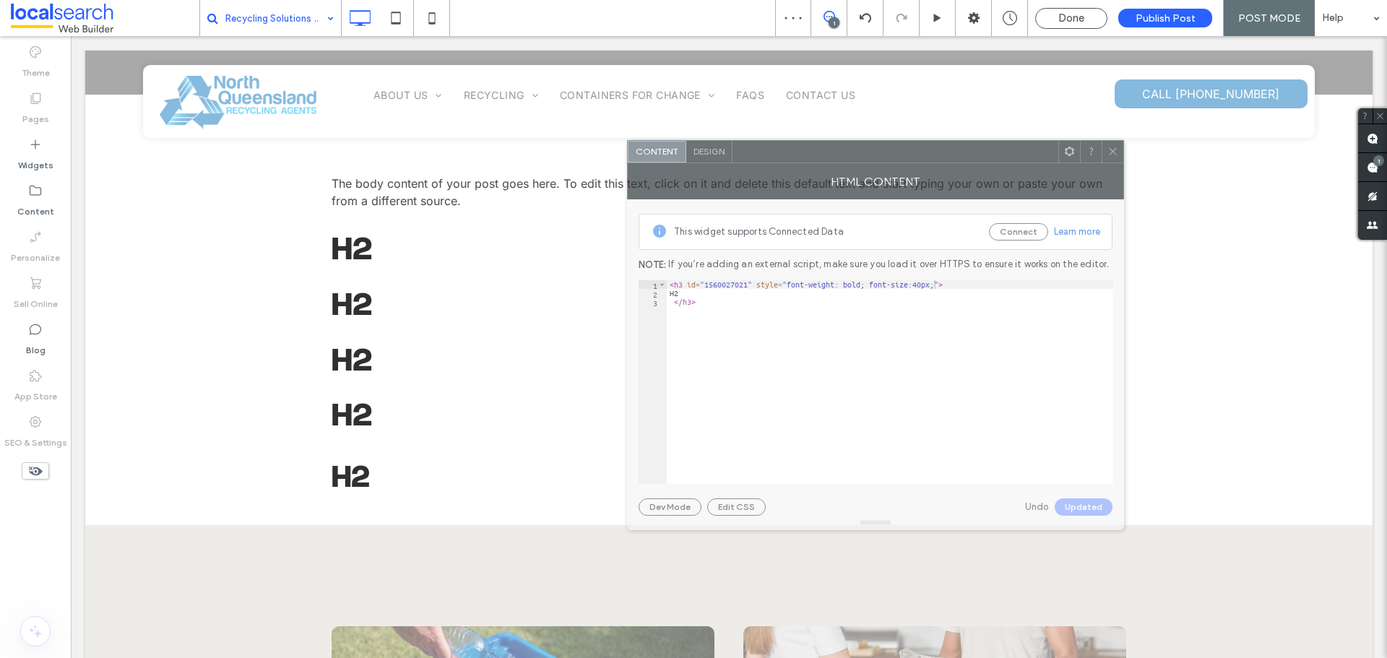
drag, startPoint x: 495, startPoint y: 143, endPoint x: 1037, endPoint y: 149, distance: 541.7
click at [1037, 149] on div at bounding box center [895, 152] width 326 height 22
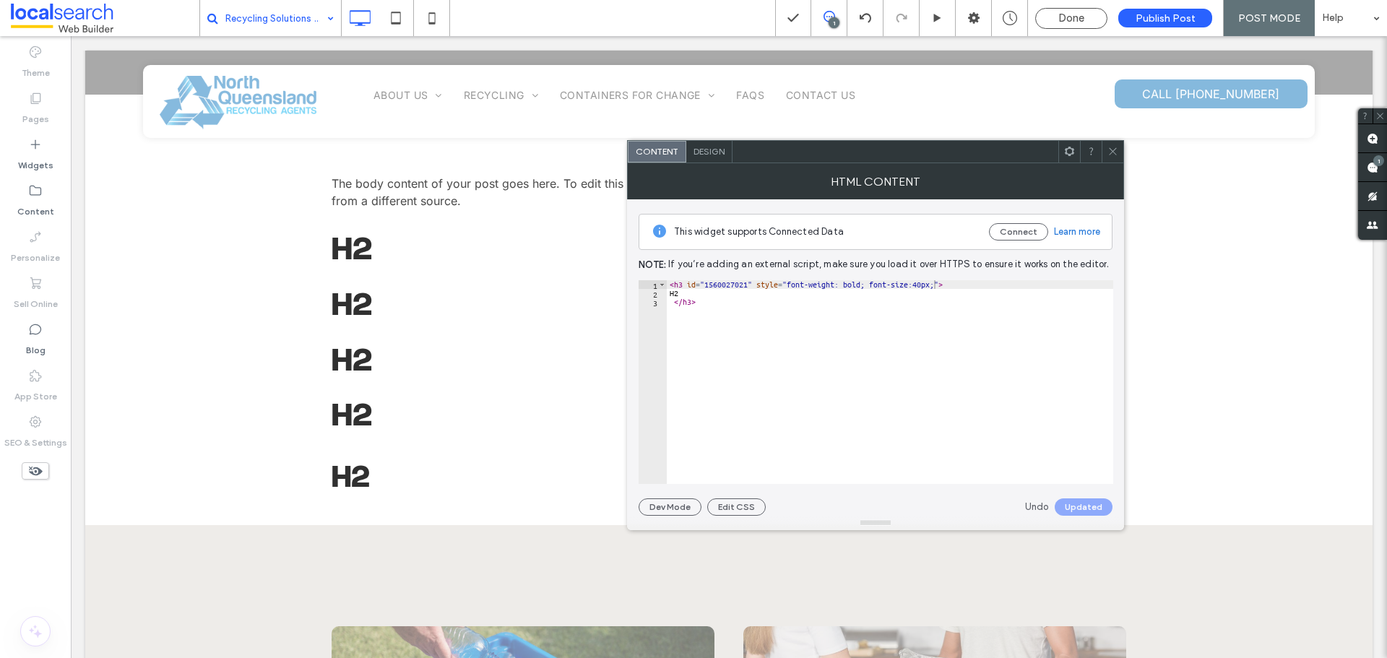
click at [916, 282] on div "< h3 id = "1560027021" style = "font-weight: bold; font-size:40px;" > H2 </ h3 >" at bounding box center [890, 390] width 446 height 221
click at [919, 285] on div "< h3 id = "1560027021" style = "font-weight: bold; font-size:40px;" > H2 </ h3 >" at bounding box center [890, 390] width 446 height 221
click at [1096, 508] on button "Update" at bounding box center [1086, 506] width 52 height 17
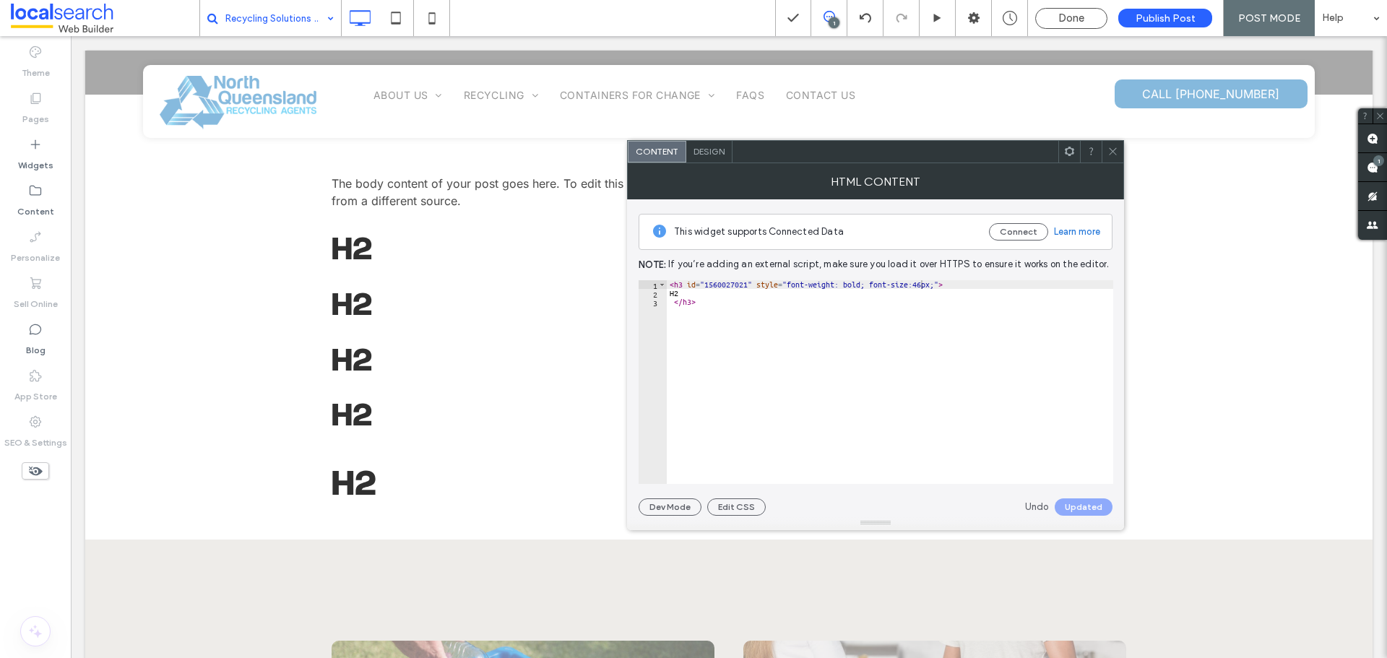
click at [920, 282] on div "< h3 id = "1560027021" style = "font-weight: bold; font-size:46px;" > H2 </ h3 >" at bounding box center [890, 390] width 446 height 221
click at [1087, 503] on button "Update" at bounding box center [1086, 506] width 52 height 17
click at [920, 285] on div "< h3 id = "1560027021" style = "font-weight: bold; font-size:44px;" > H2 </ h3 >" at bounding box center [890, 390] width 446 height 221
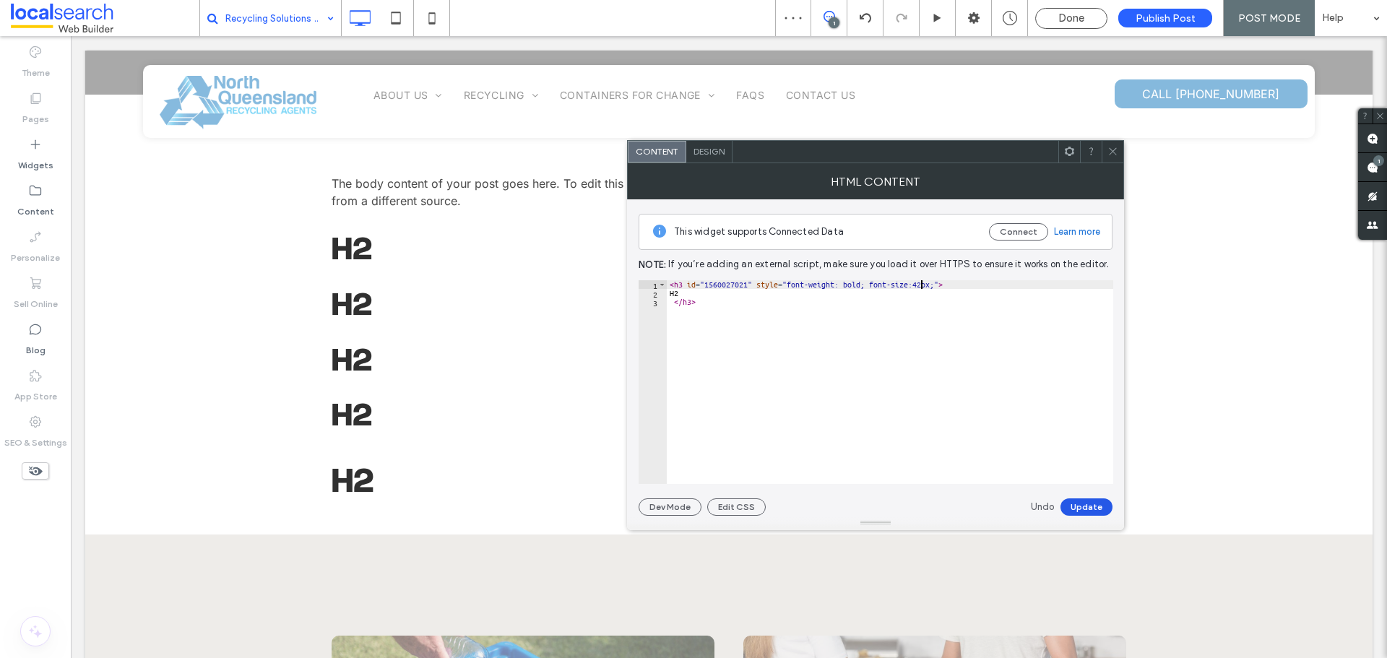
type textarea "**********"
click at [1083, 506] on button "Update" at bounding box center [1086, 506] width 52 height 17
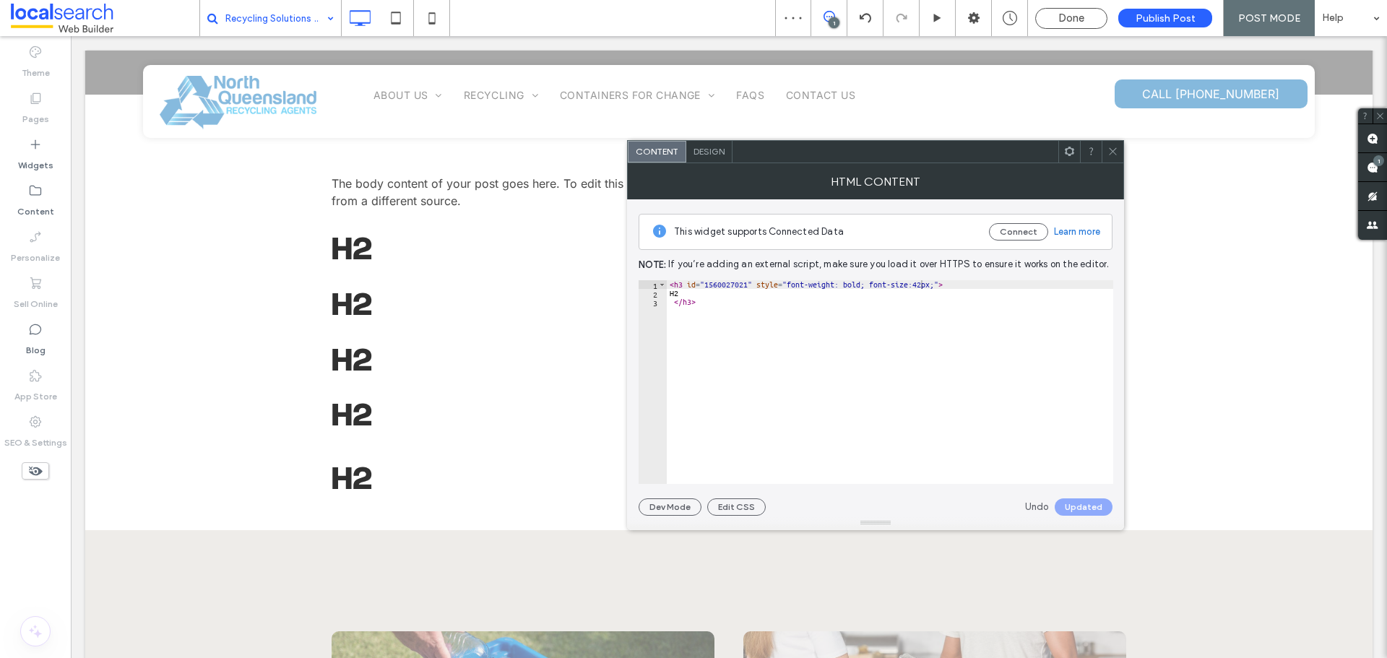
click at [1109, 147] on icon at bounding box center [1112, 151] width 11 height 11
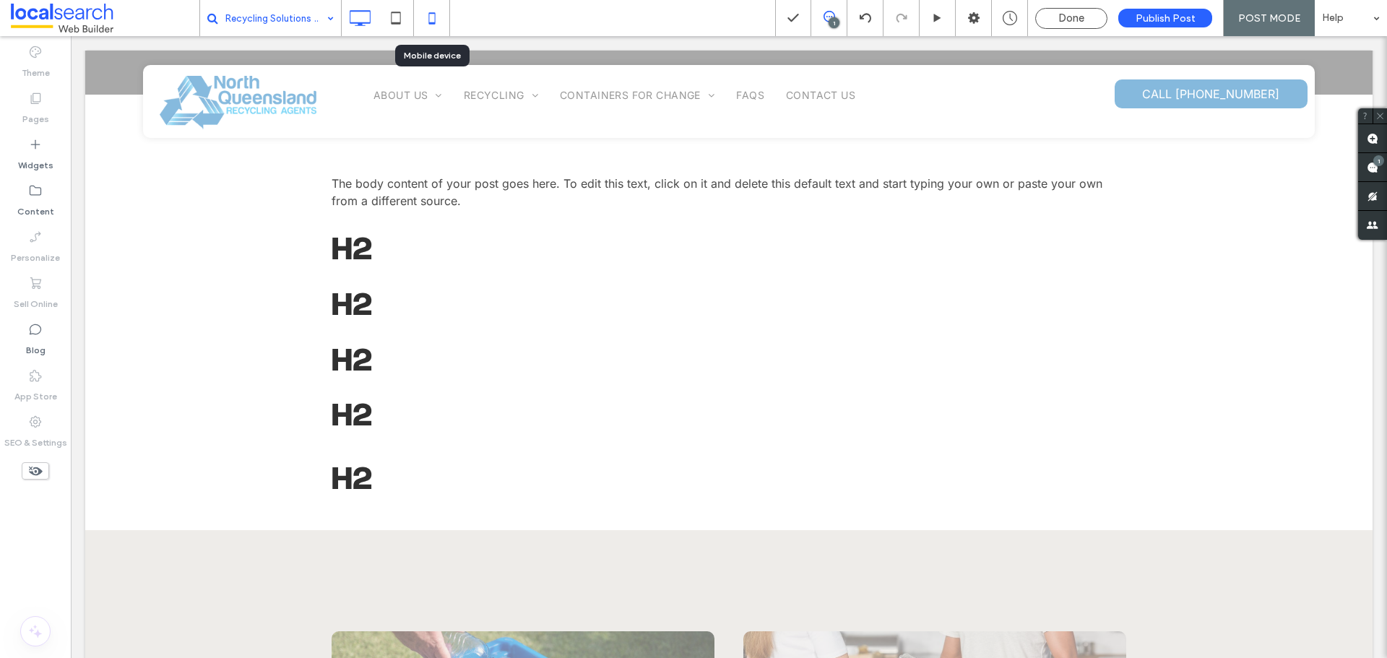
click at [426, 21] on icon at bounding box center [431, 18] width 29 height 29
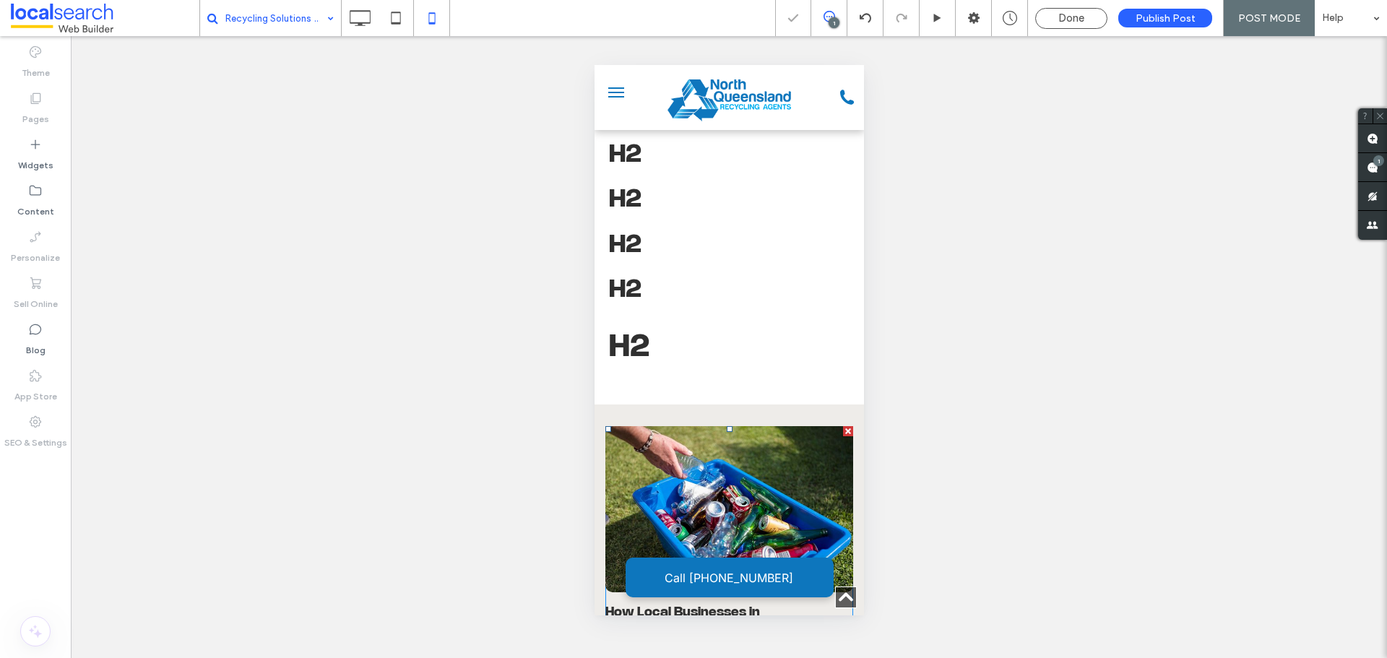
scroll to position [0, 0]
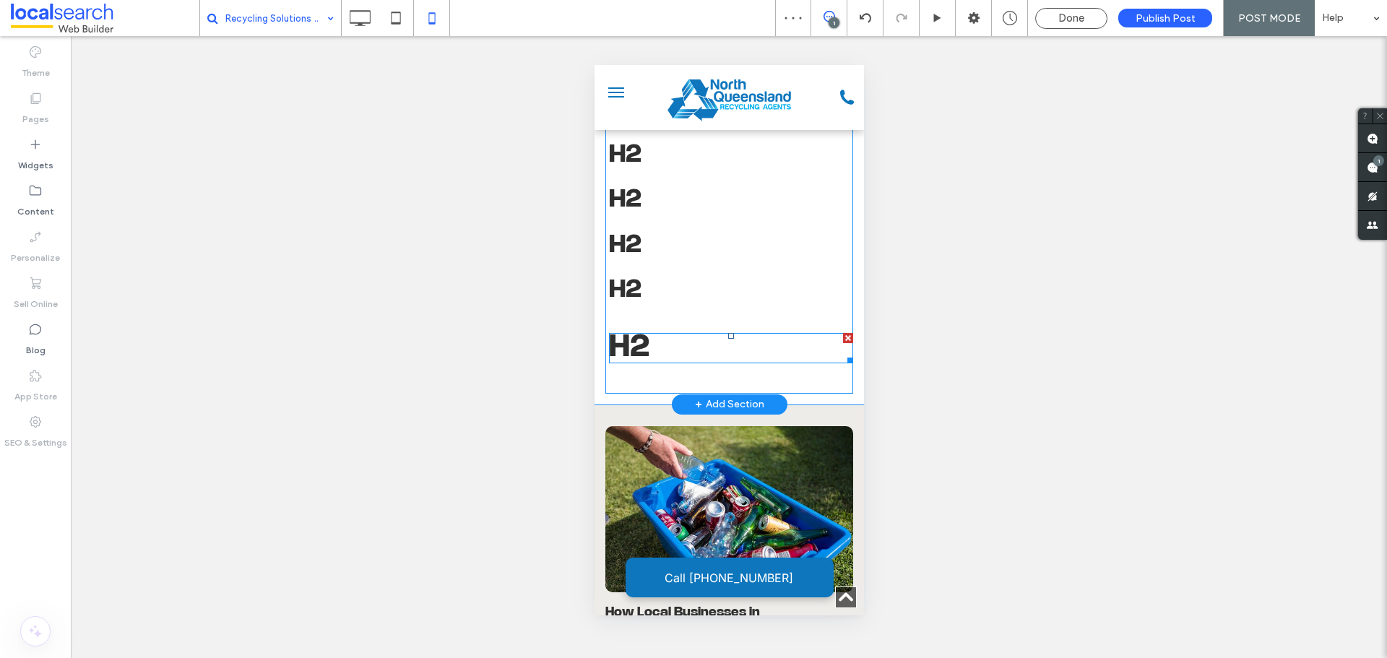
click at [651, 361] on span at bounding box center [730, 348] width 244 height 30
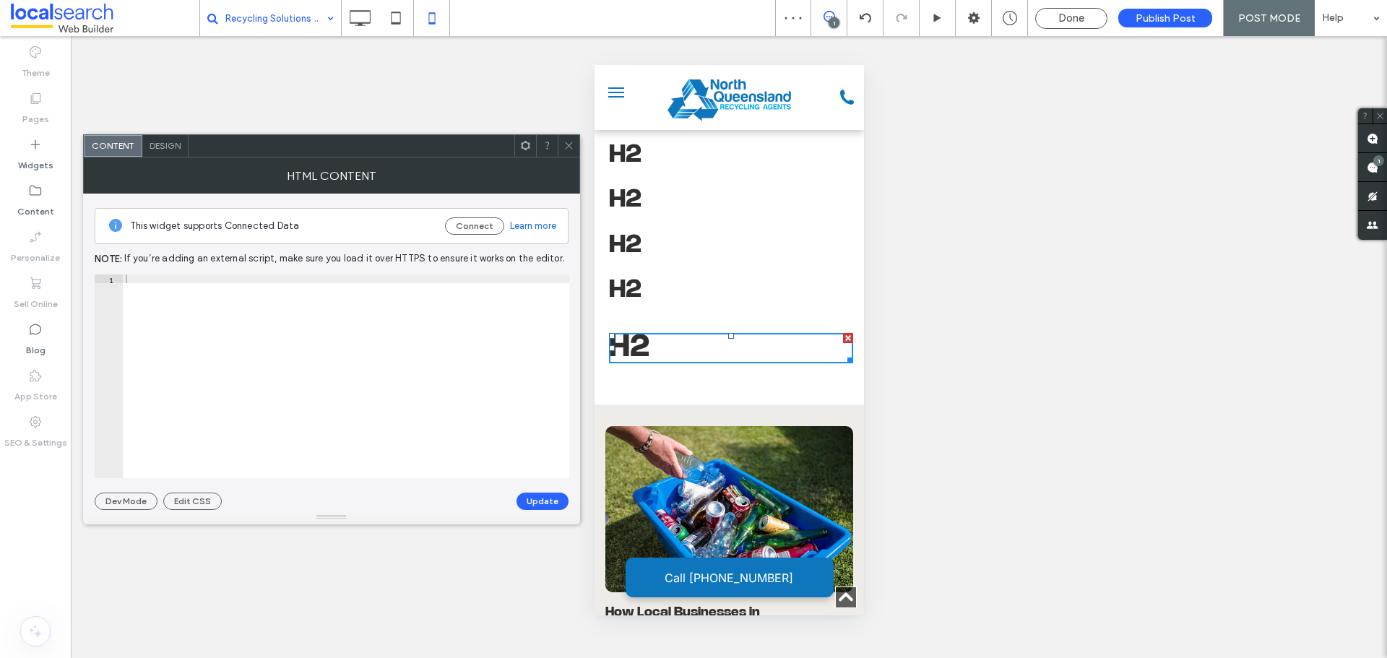
click at [651, 361] on h3 "H2" at bounding box center [730, 348] width 244 height 30
click at [572, 142] on icon at bounding box center [568, 145] width 11 height 11
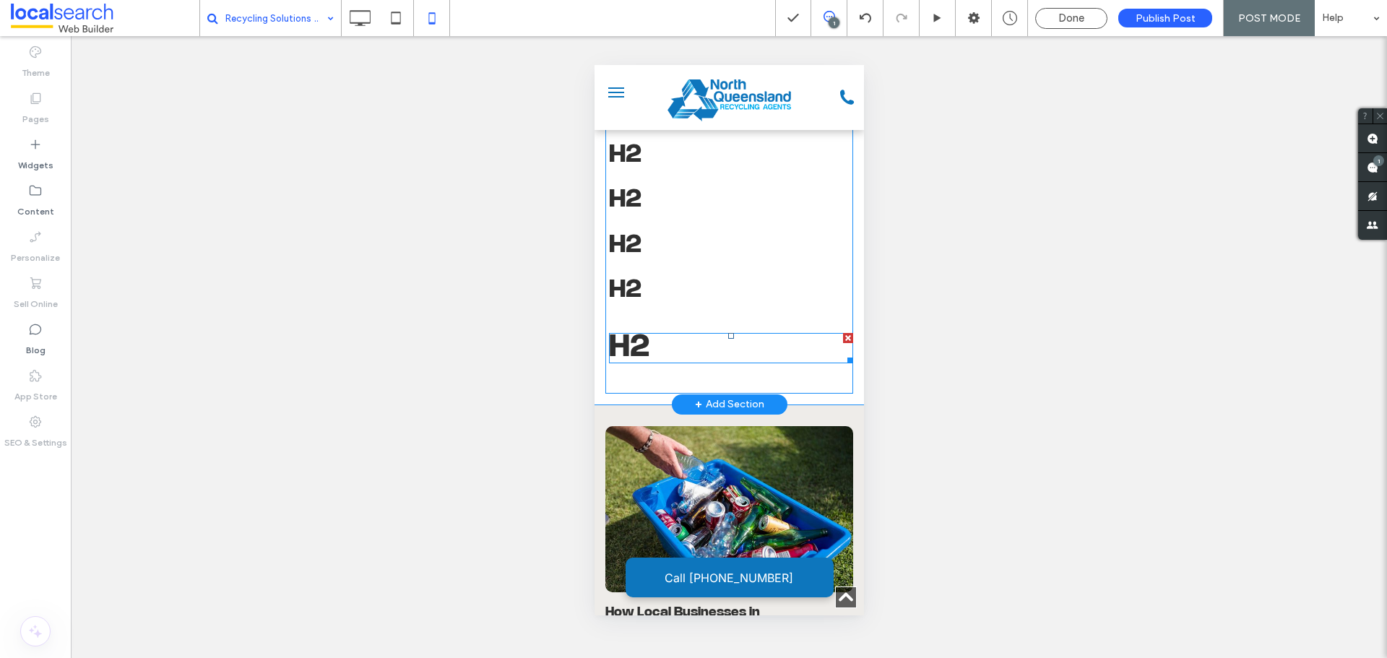
click at [640, 362] on span at bounding box center [730, 348] width 244 height 30
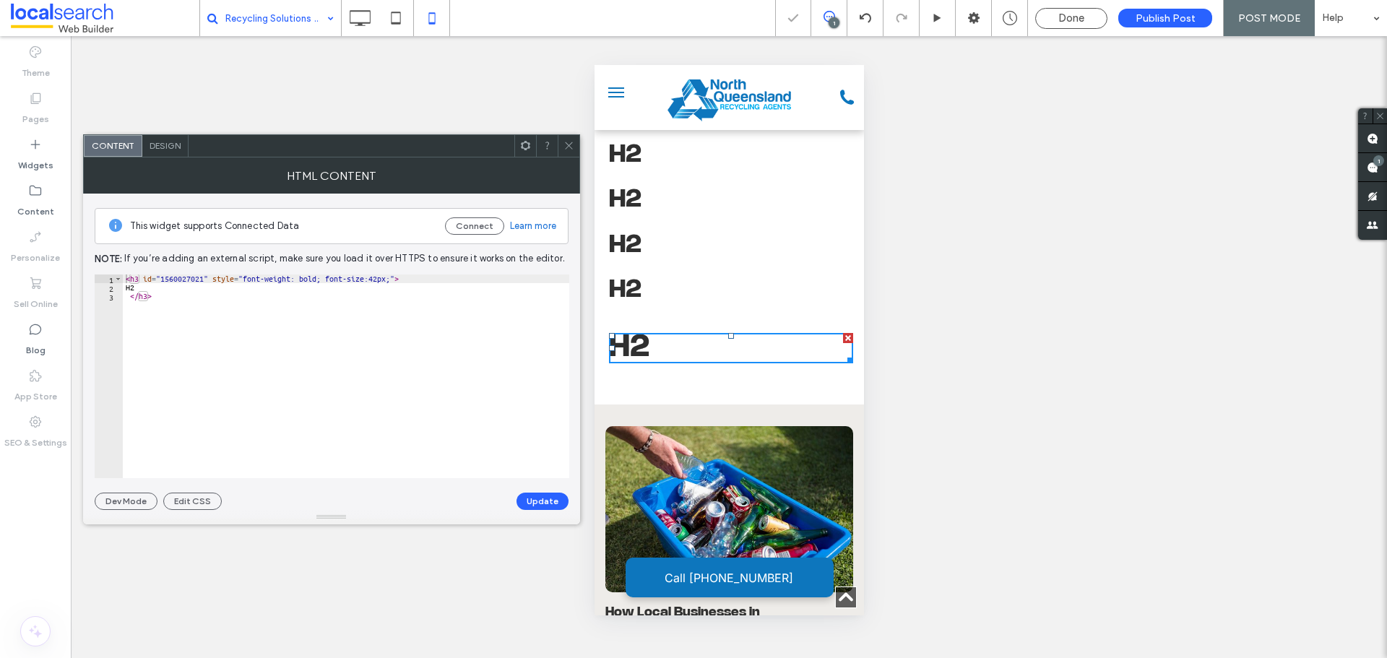
type textarea "**"
click at [149, 286] on div "< h3 id = "1560027021" style = "font-weight: bold; font-size:42px;" > H2 </ h3 >" at bounding box center [346, 384] width 446 height 221
click at [560, 144] on div at bounding box center [569, 146] width 22 height 22
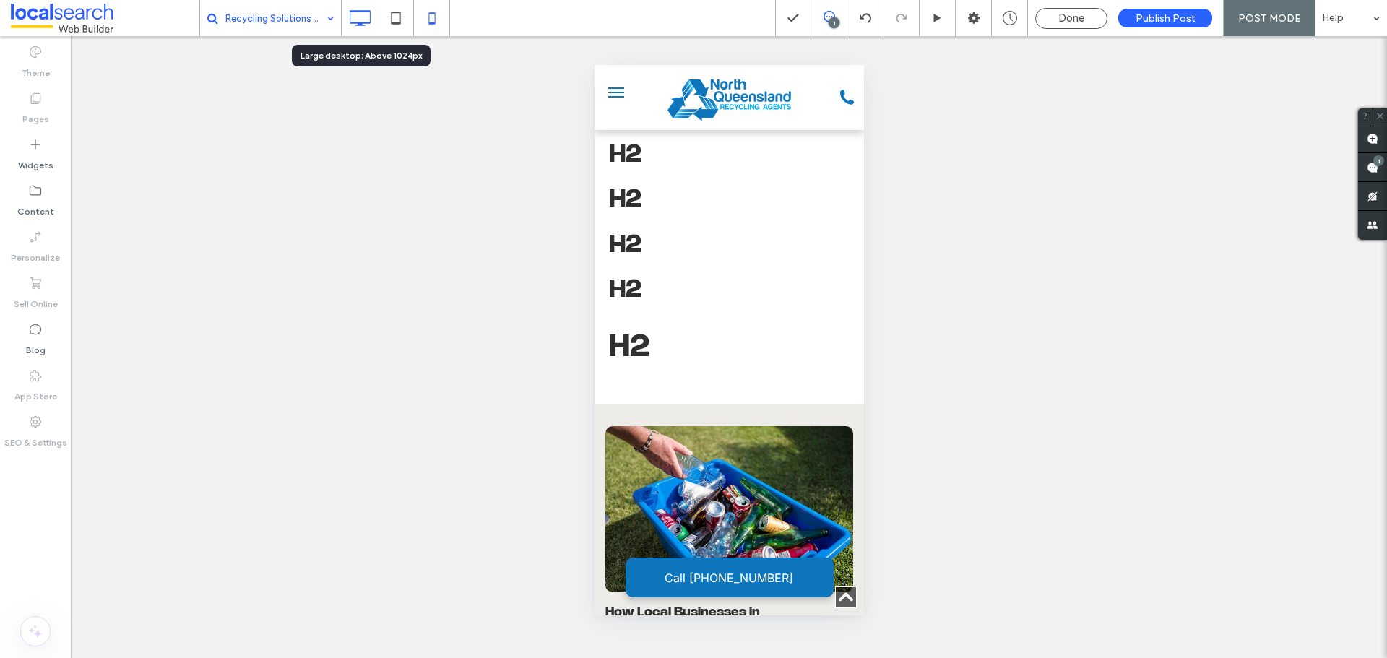
click at [363, 22] on use at bounding box center [360, 18] width 21 height 16
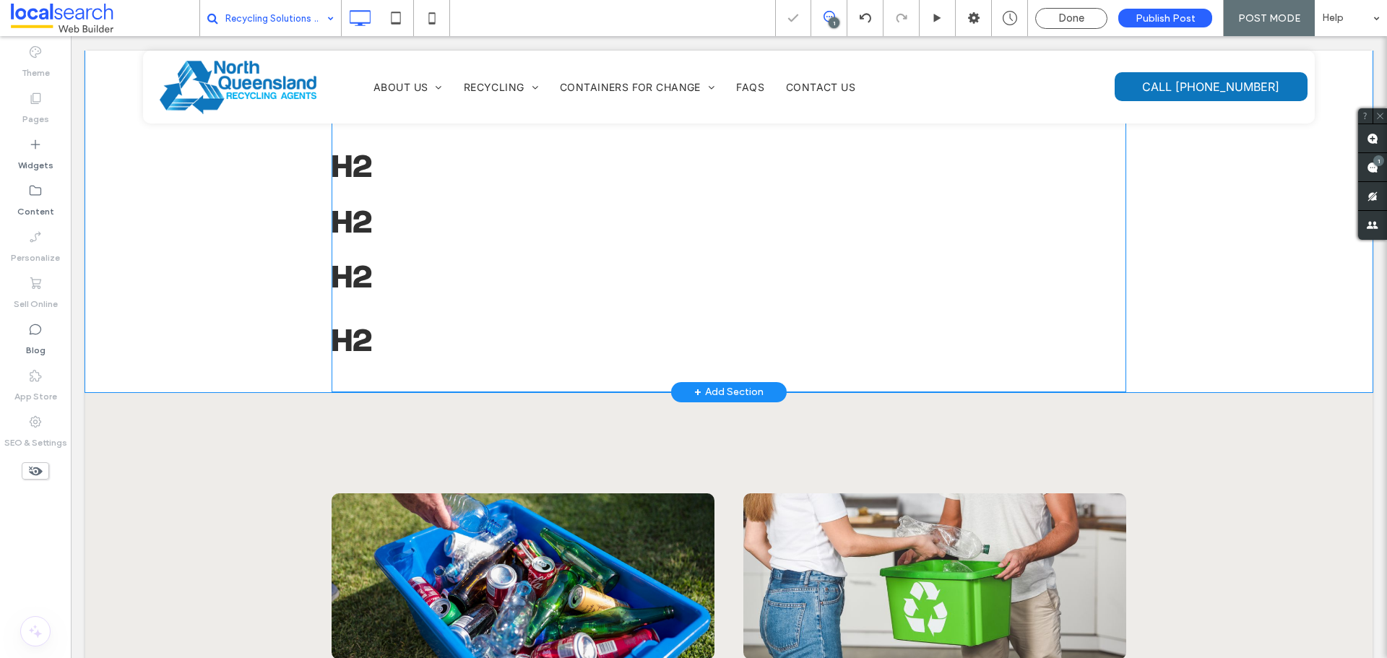
scroll to position [578, 0]
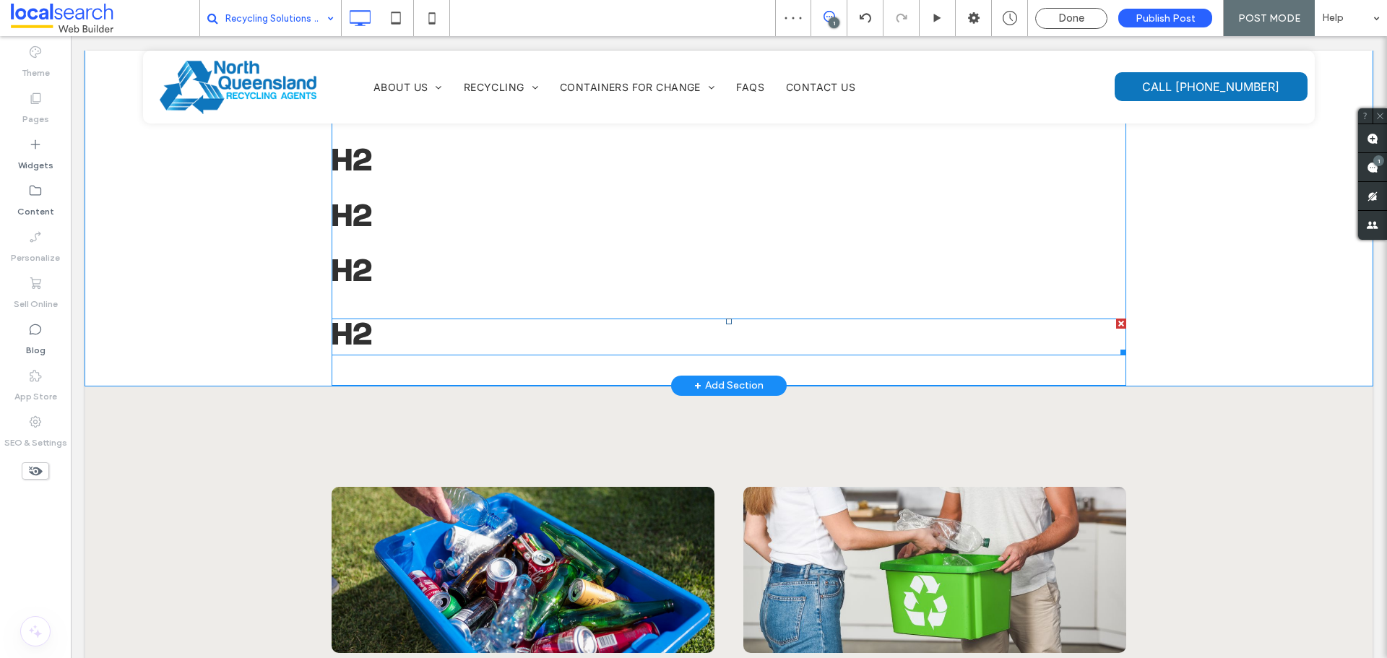
click at [402, 342] on span at bounding box center [728, 336] width 794 height 36
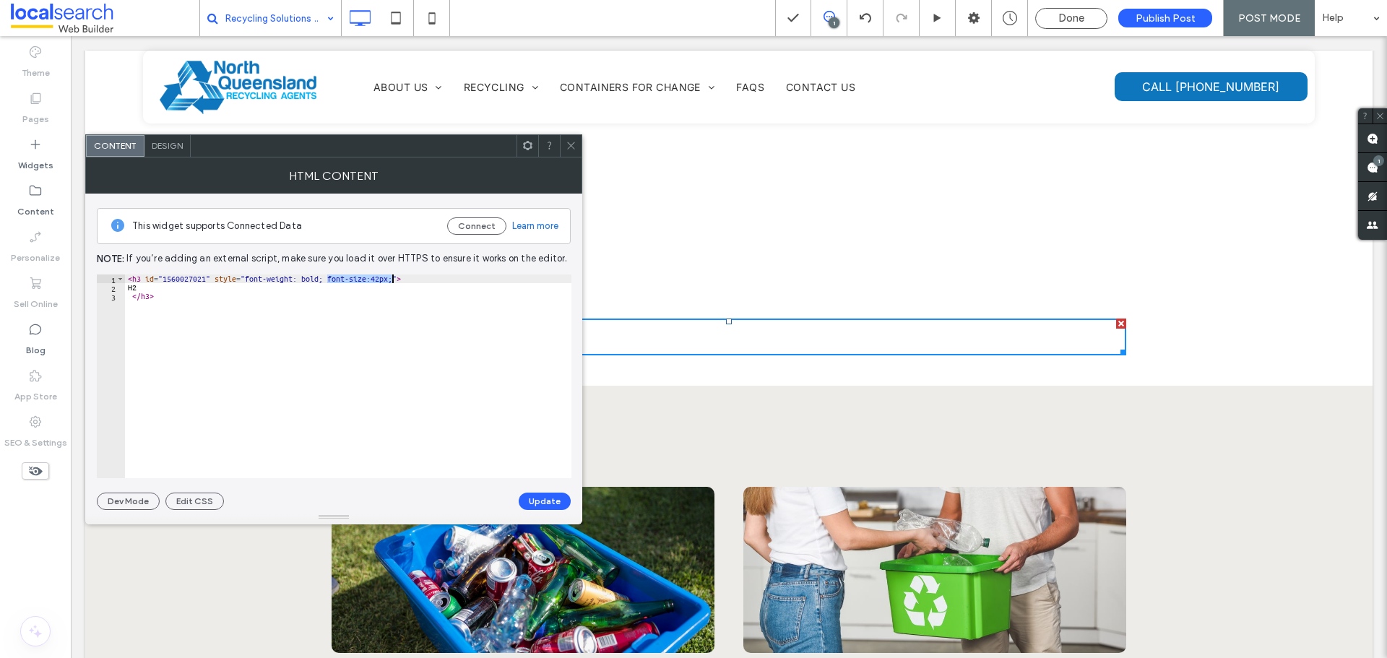
drag, startPoint x: 328, startPoint y: 279, endPoint x: 391, endPoint y: 274, distance: 63.0
click at [391, 274] on div "< h3 id = "1560027021" style = "font-weight: bold; font-size:42px;" > H2 </ h3 >" at bounding box center [348, 384] width 446 height 221
click at [209, 277] on div "< h3 id = "1560027021" style = "font-weight: bold;" > H2 </ h3 >" at bounding box center [348, 384] width 446 height 221
click at [277, 274] on div "< h3 id = "1560027021" class = "Heading3Blogs" style = "font-weight: bold;" > H…" at bounding box center [348, 384] width 446 height 221
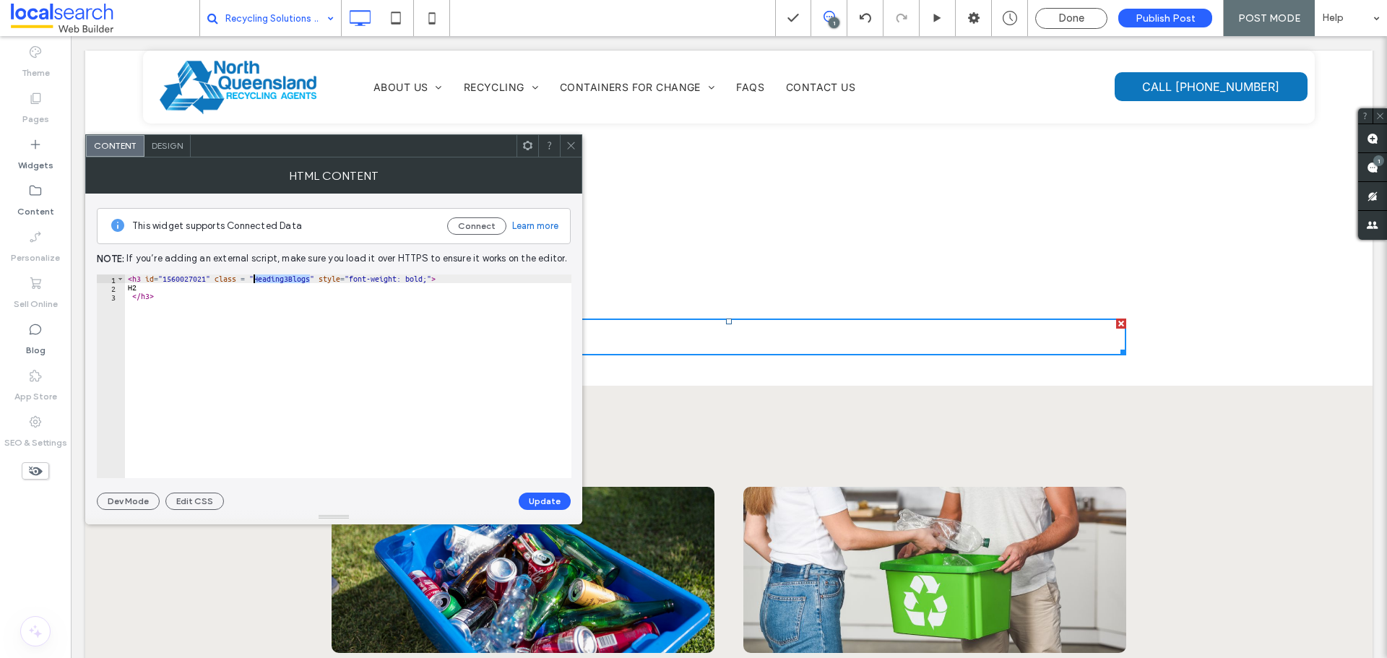
click at [277, 274] on div "< h3 id = "1560027021" class = "Heading3Blogs" style = "font-weight: bold;" > H…" at bounding box center [348, 384] width 446 height 221
type textarea "**********"
click at [548, 504] on button "Update" at bounding box center [545, 501] width 52 height 17
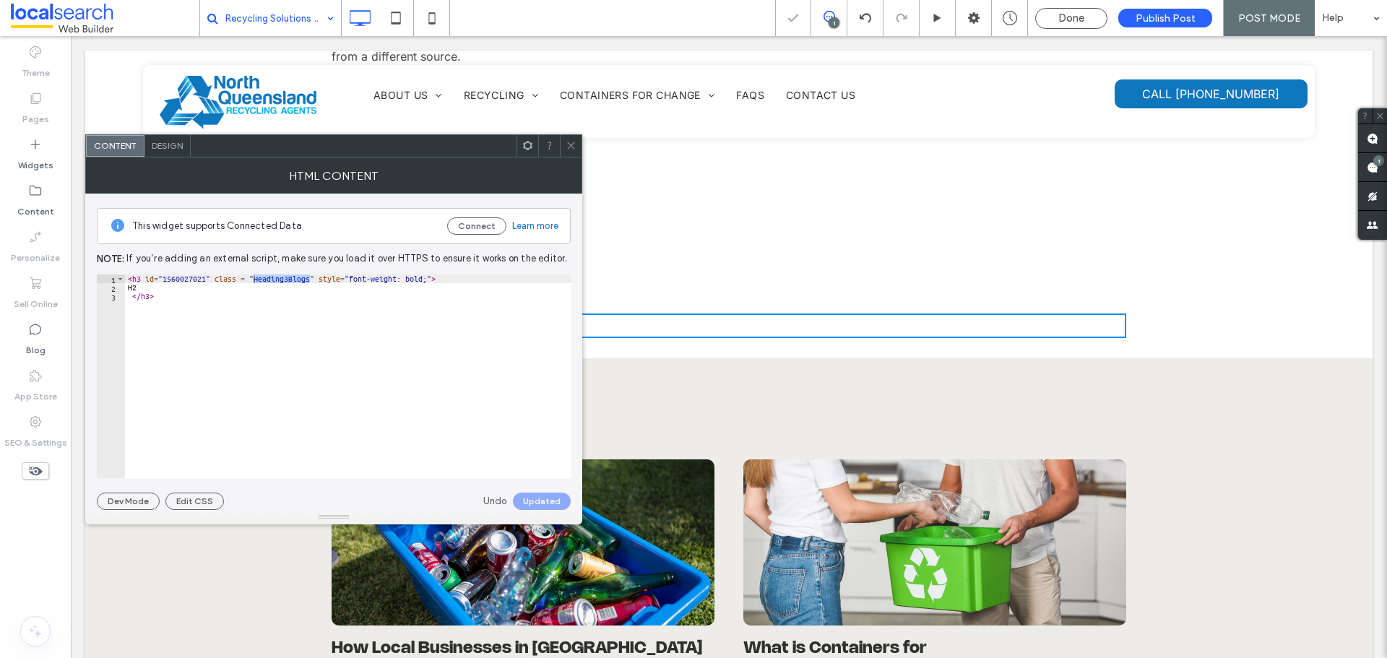
click at [573, 150] on icon at bounding box center [570, 145] width 11 height 11
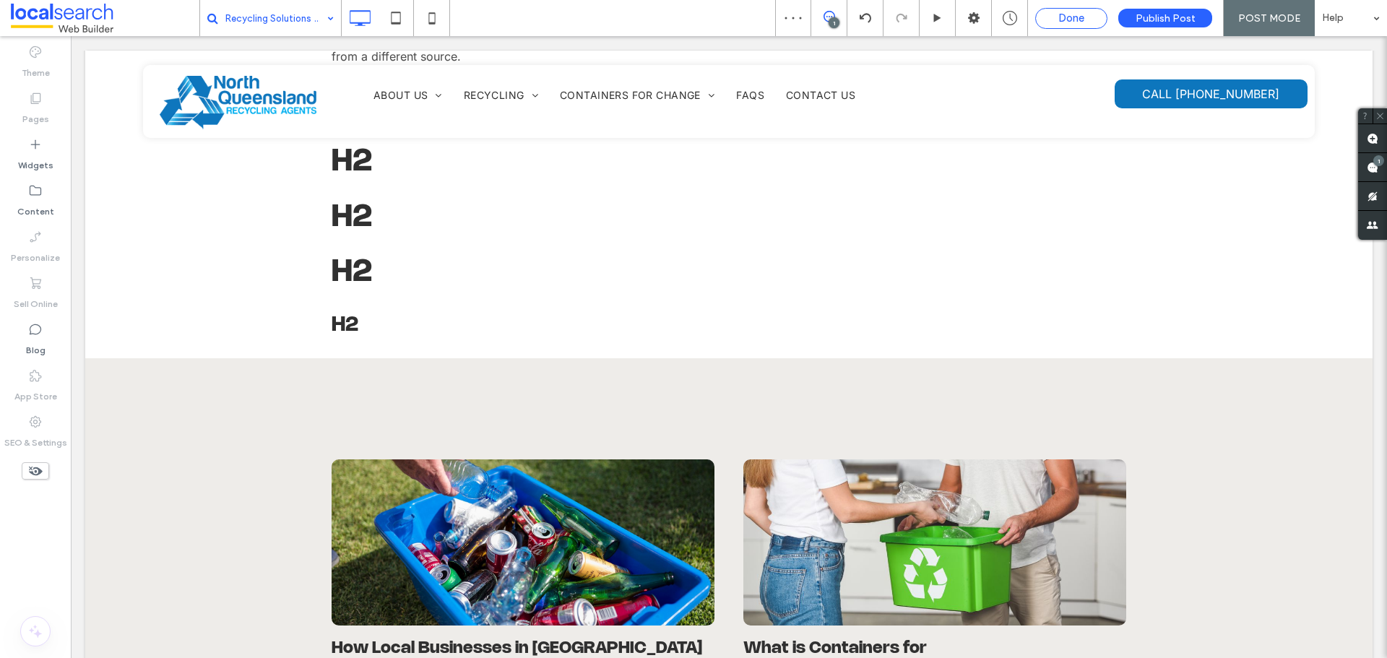
click at [1049, 17] on div "Done" at bounding box center [1071, 18] width 71 height 13
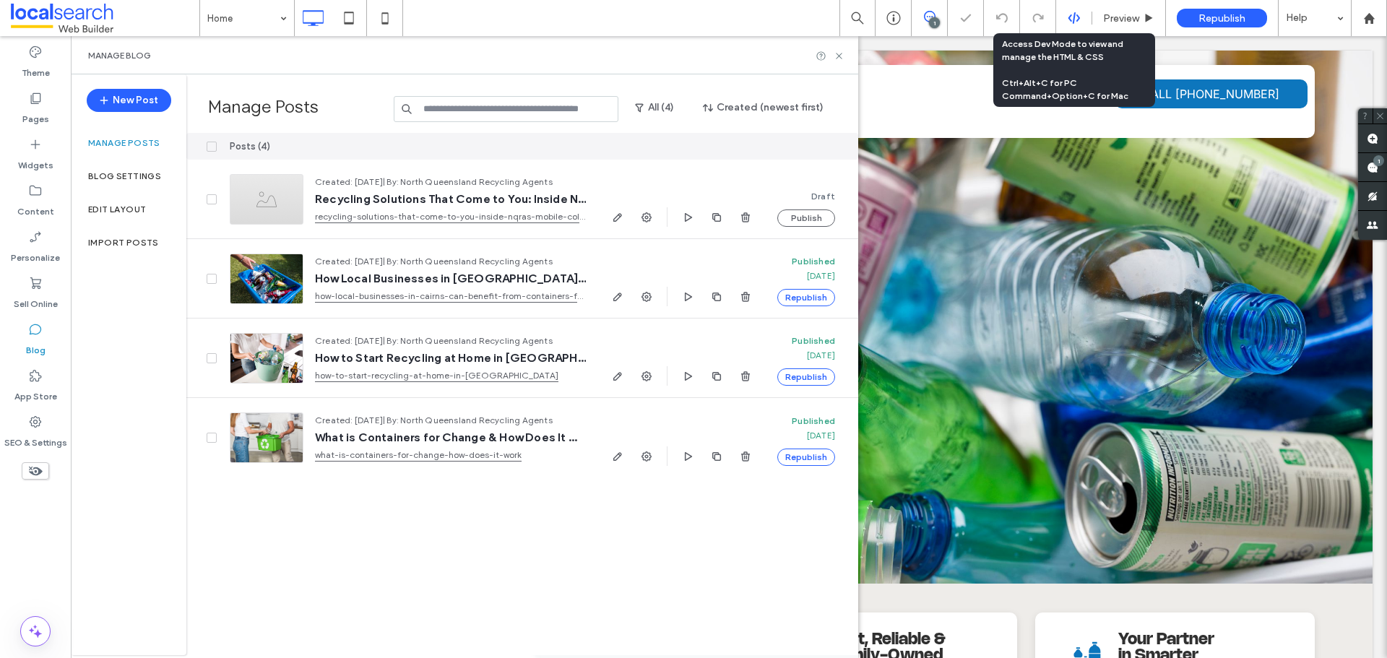
click at [1072, 17] on icon at bounding box center [1073, 18] width 13 height 13
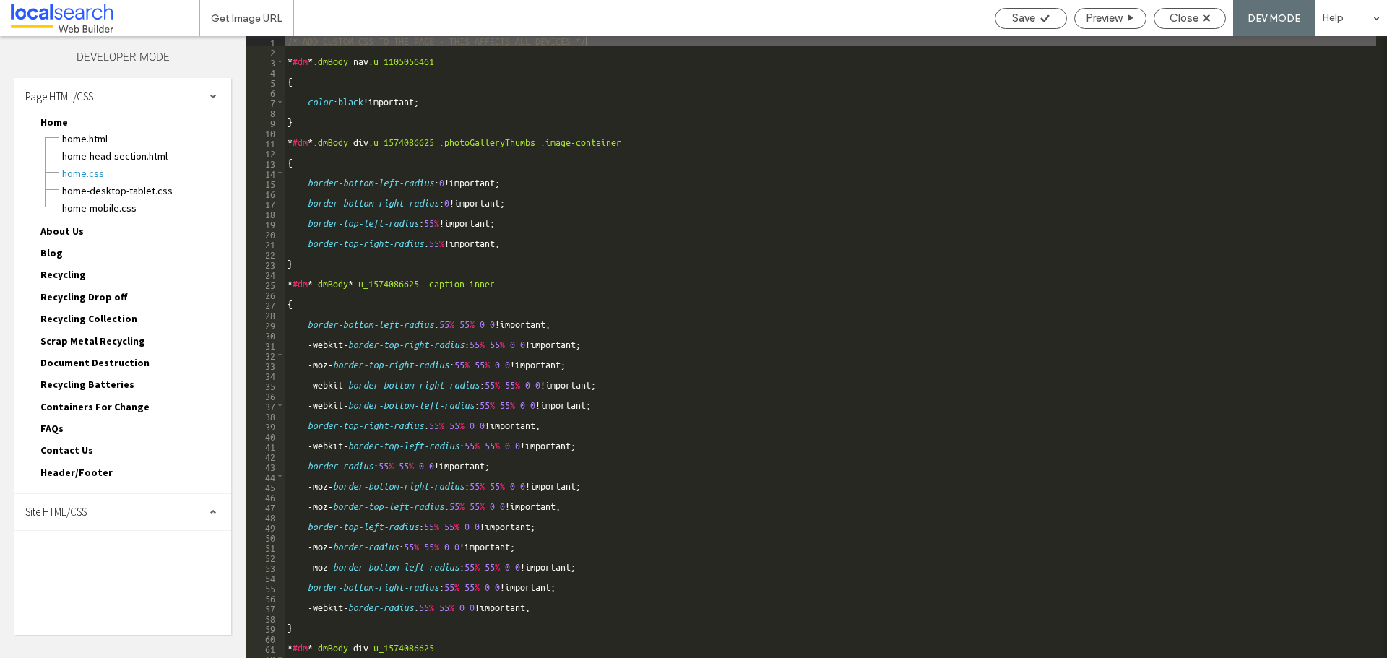
click at [71, 522] on div "Site HTML/CSS" at bounding box center [122, 512] width 217 height 36
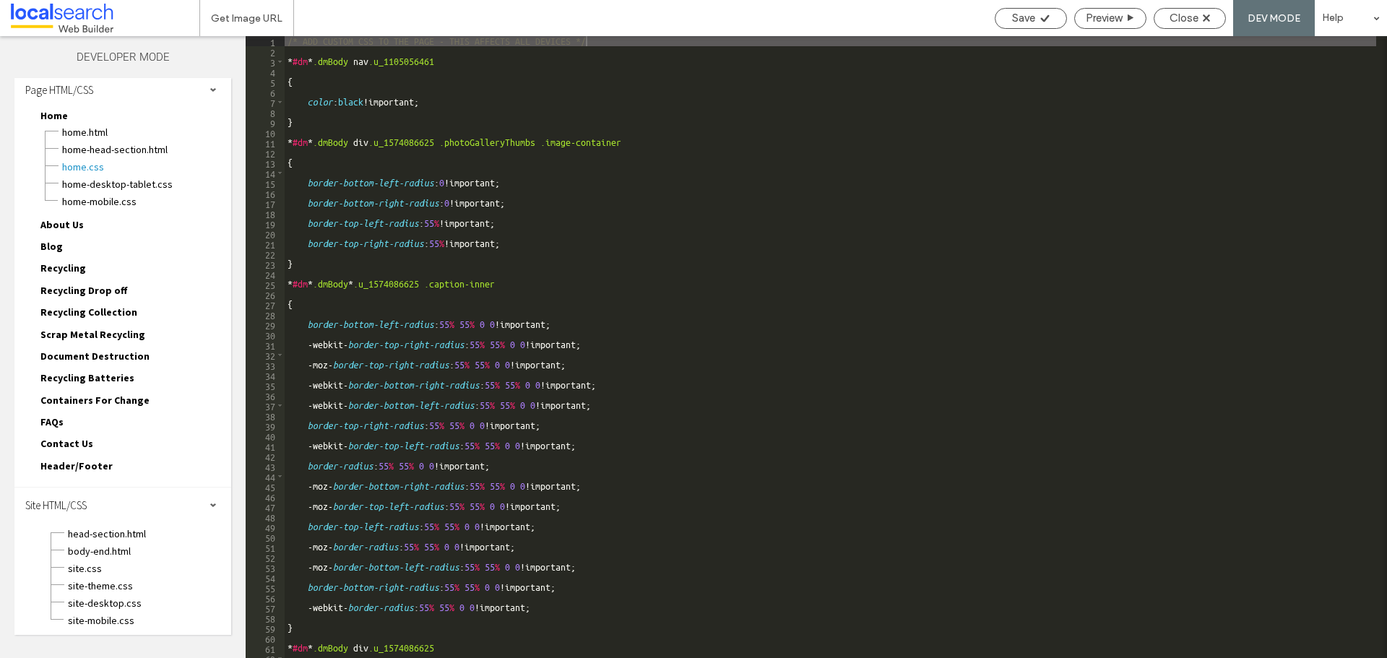
scroll to position [9, 0]
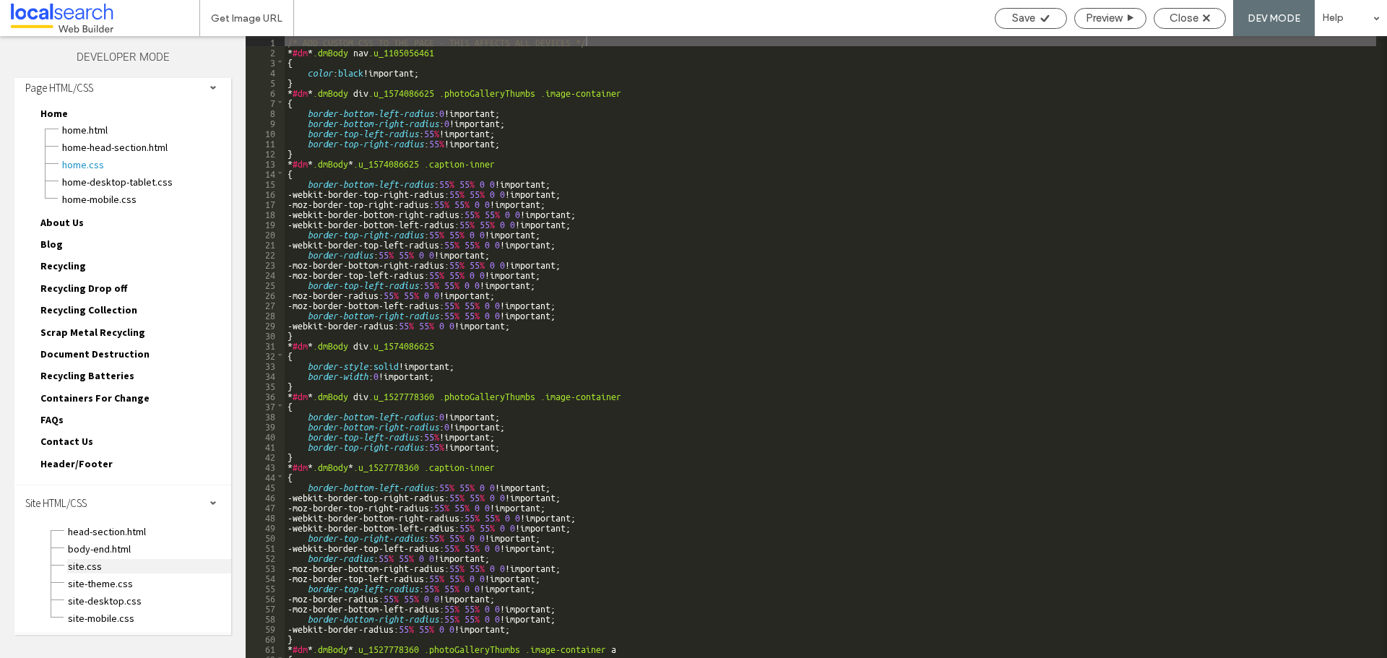
click at [108, 564] on span "site.css" at bounding box center [149, 566] width 164 height 14
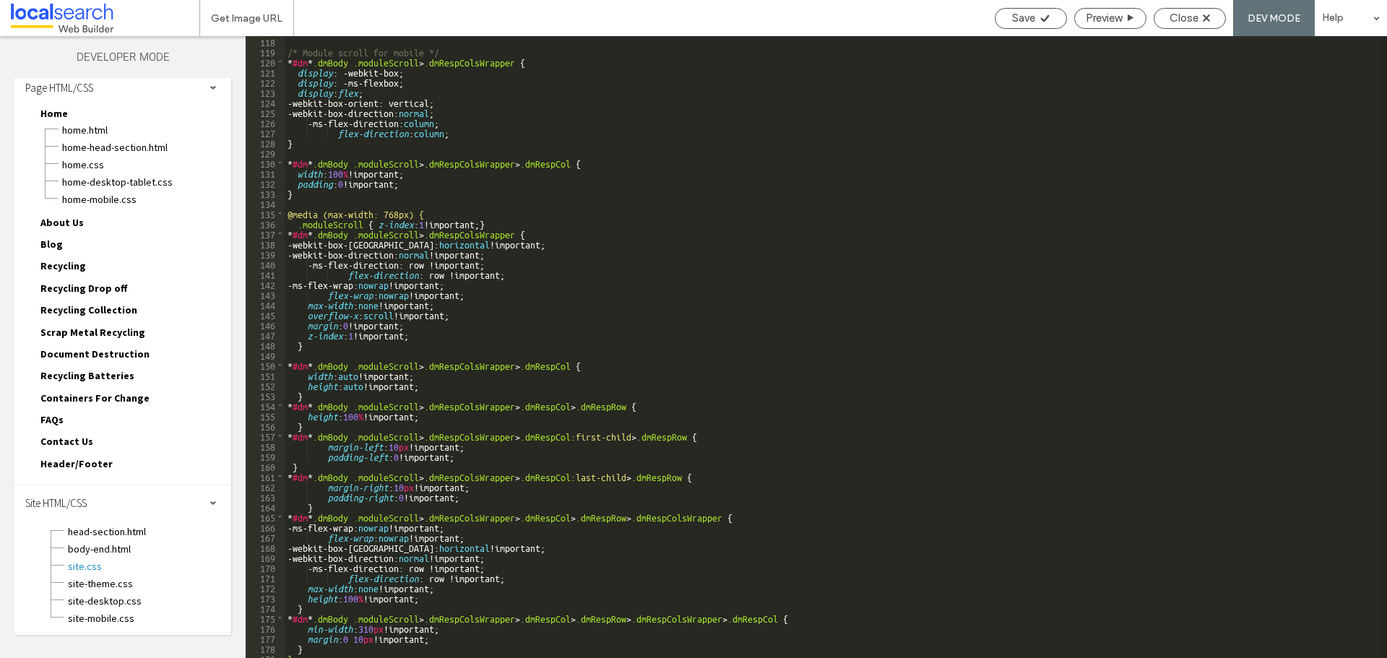
scroll to position [1218, 0]
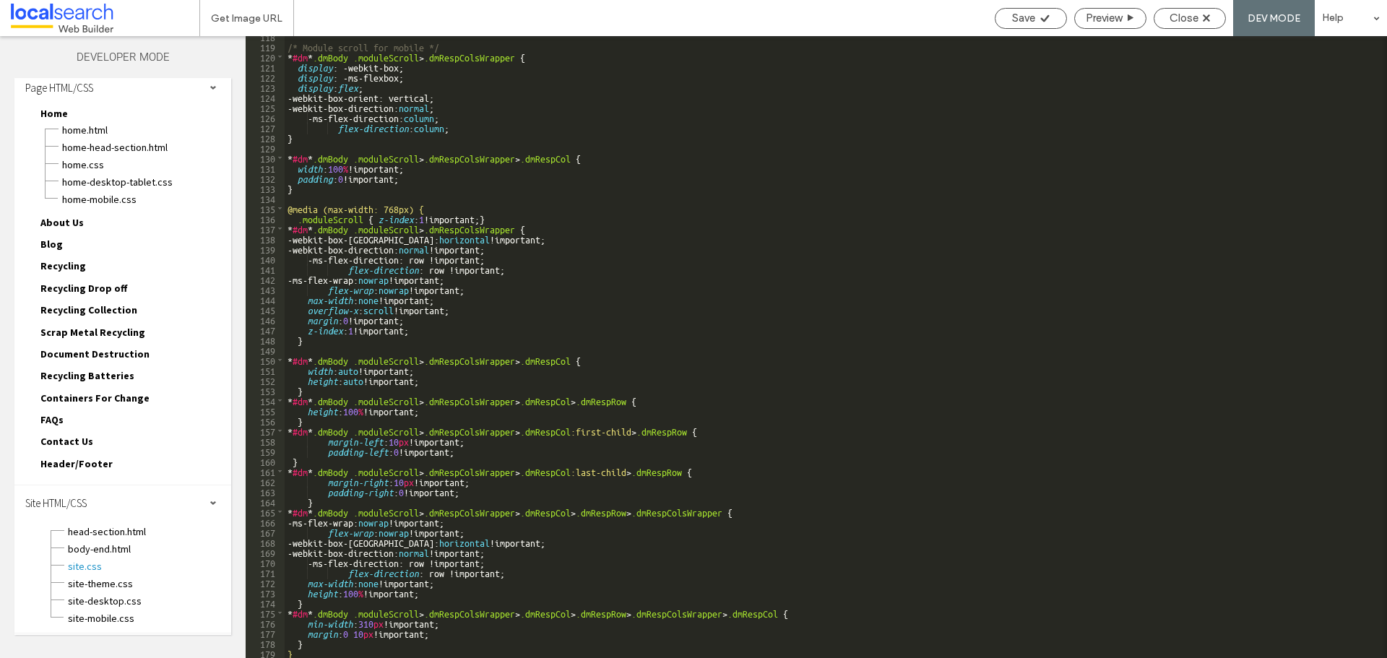
click at [307, 653] on div "/* Module scroll for mobile */ * #dm * .dmBody .moduleScroll > .dmRespColsWrapp…" at bounding box center [830, 352] width 1091 height 642
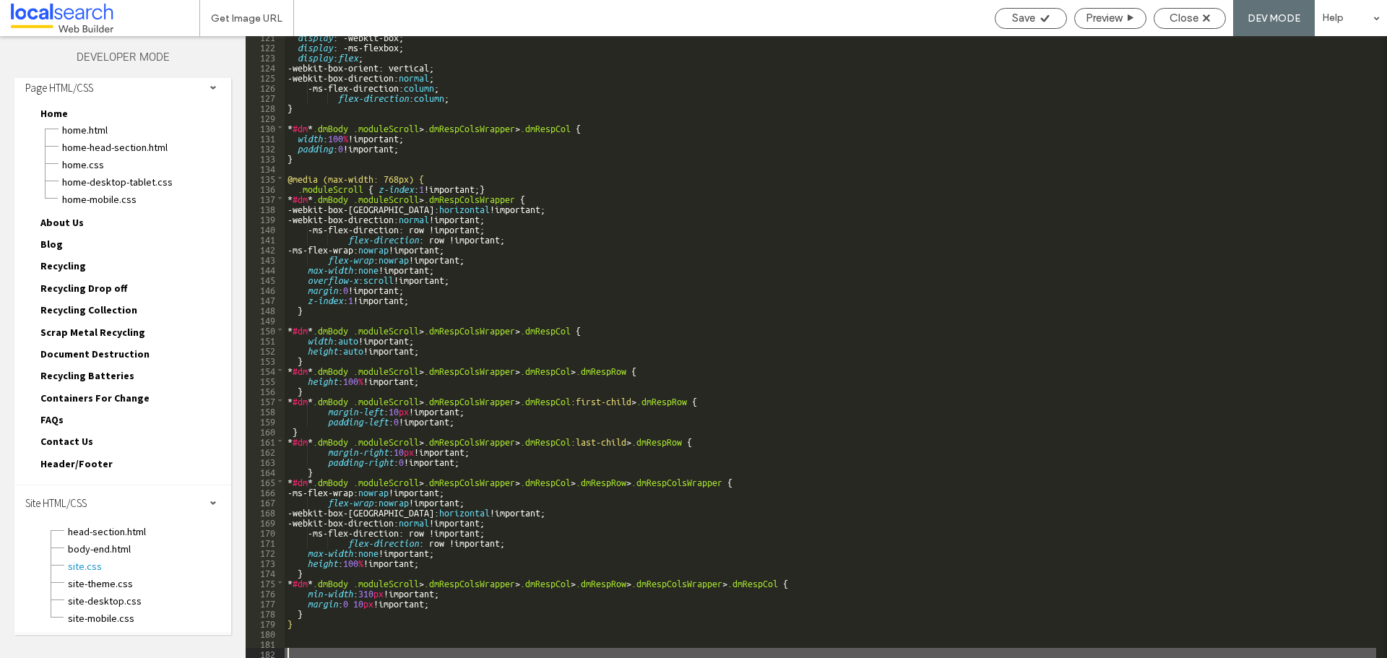
scroll to position [1249, 0]
paste textarea
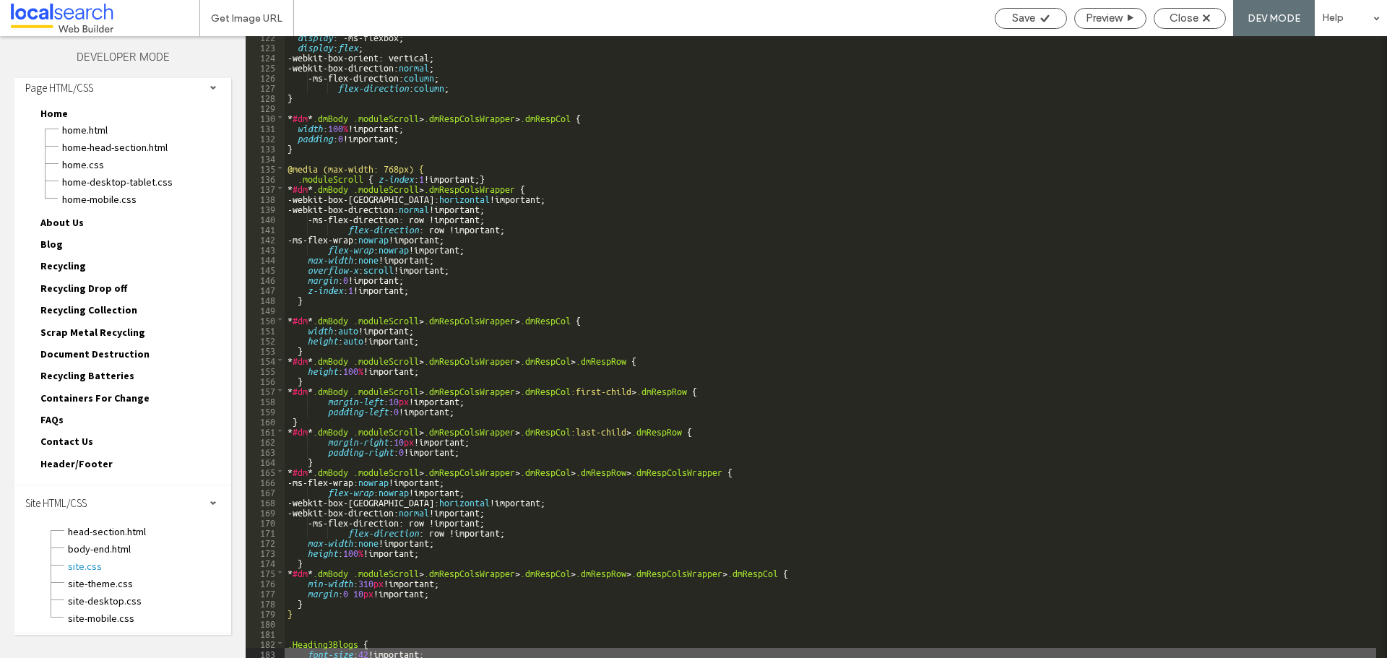
click at [366, 651] on div "display : -ms-flexbox; display : flex ; -webkit-box-orient: vertical; -webkit-b…" at bounding box center [830, 352] width 1091 height 642
type textarea "**"
click at [1035, 8] on div "Save" at bounding box center [1030, 18] width 72 height 21
click at [1036, 14] on div "Save" at bounding box center [1030, 18] width 71 height 13
click at [1107, 19] on span "Preview" at bounding box center [1103, 18] width 36 height 13
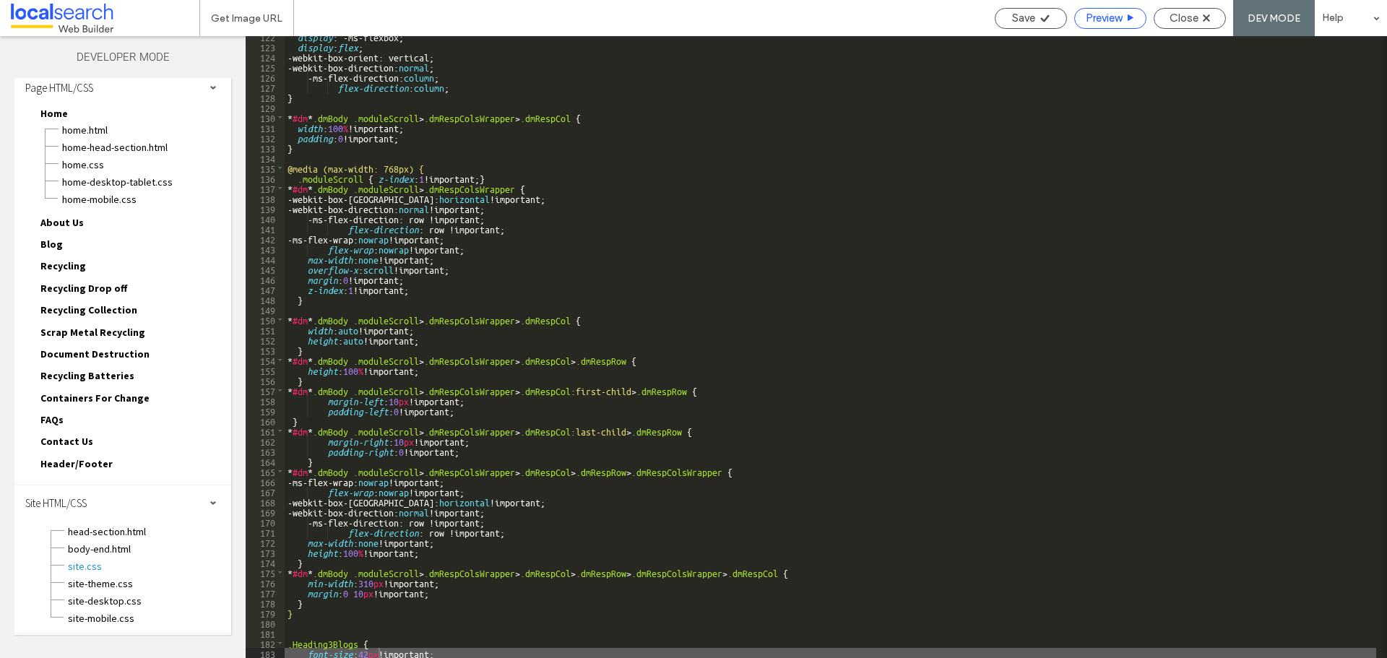
scroll to position [0, 0]
click at [1184, 18] on span "Close" at bounding box center [1183, 18] width 29 height 13
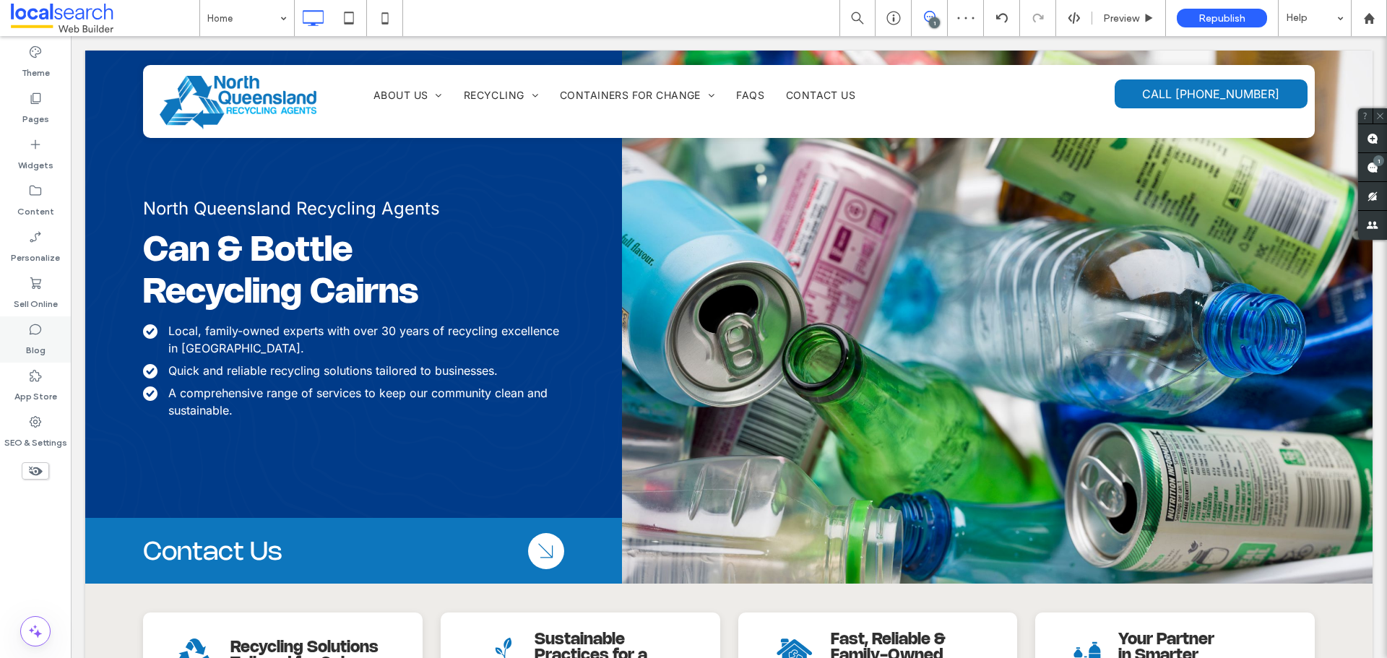
click at [26, 349] on label "Blog" at bounding box center [35, 347] width 19 height 20
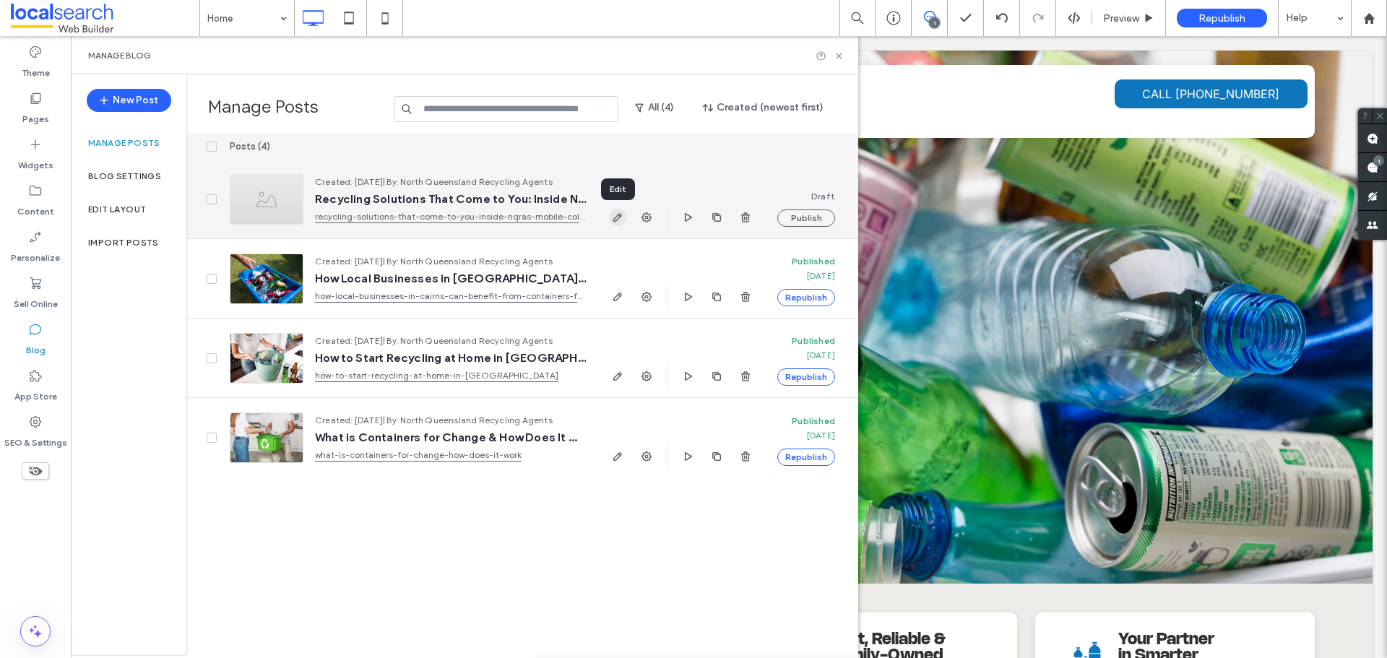
click at [617, 215] on use "button" at bounding box center [617, 217] width 9 height 9
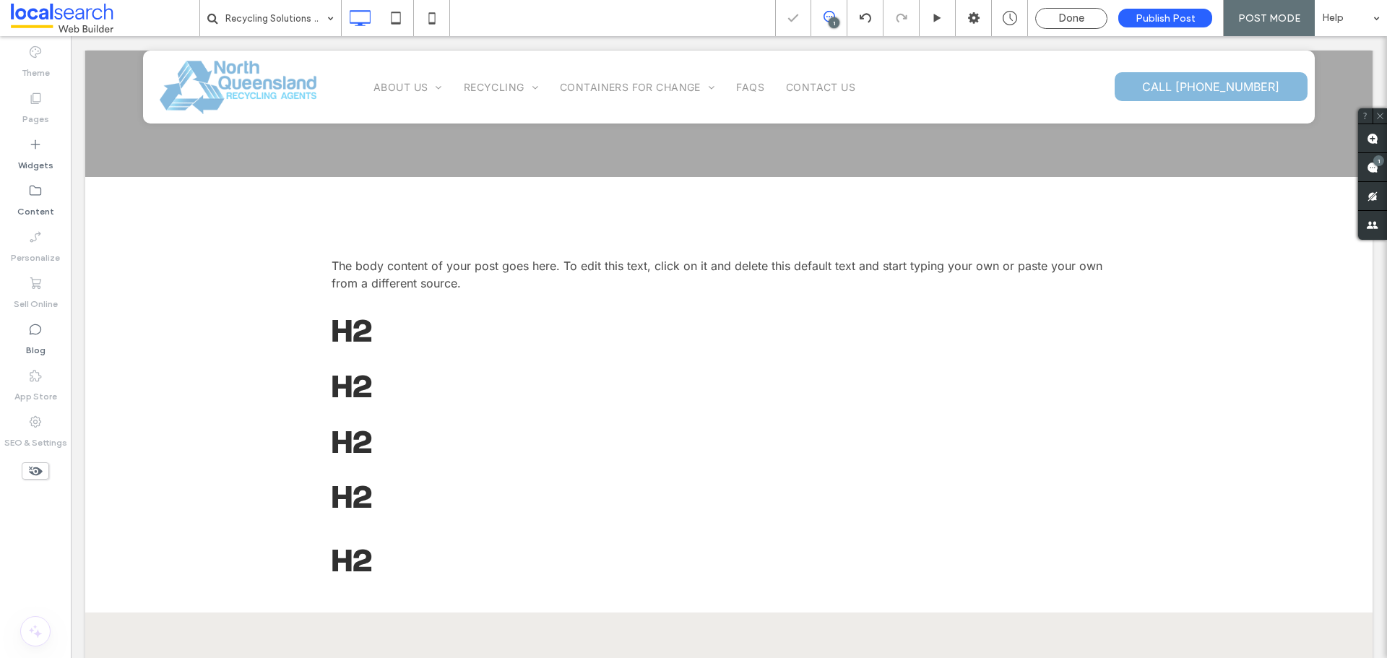
scroll to position [433, 0]
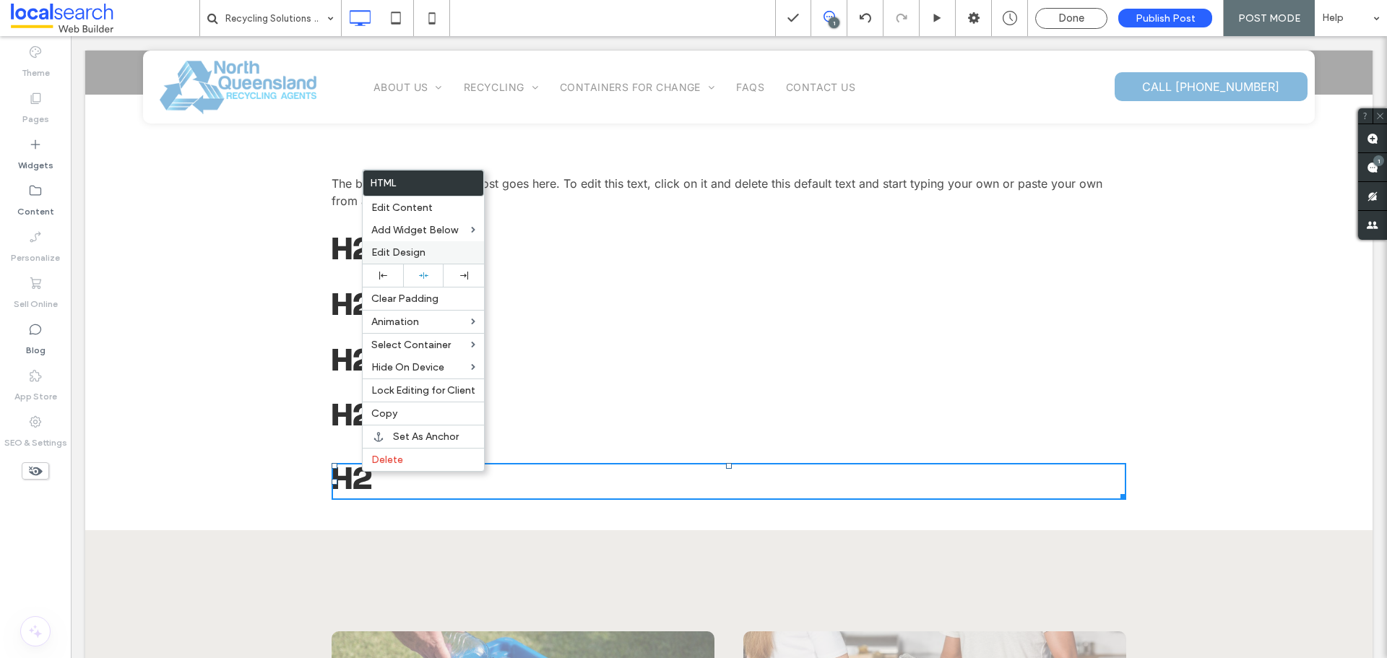
click at [387, 256] on span "Edit Design" at bounding box center [398, 252] width 54 height 12
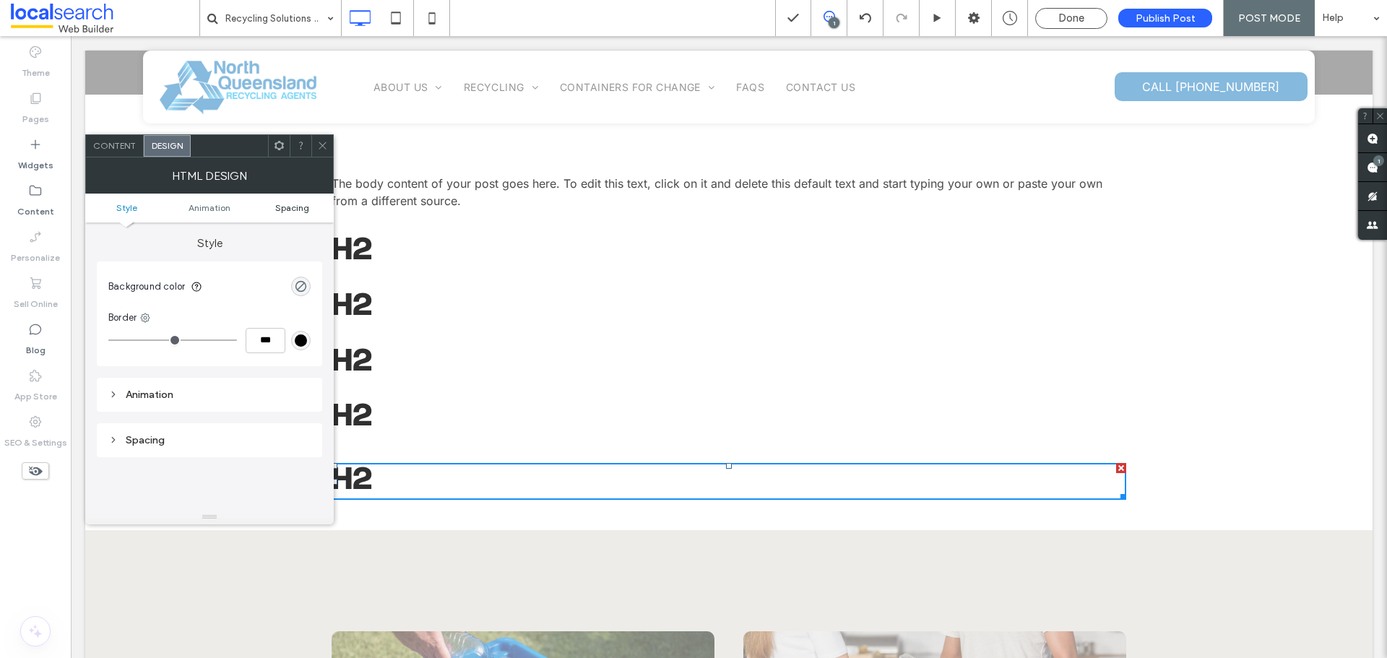
click at [292, 209] on span "Spacing" at bounding box center [292, 207] width 34 height 11
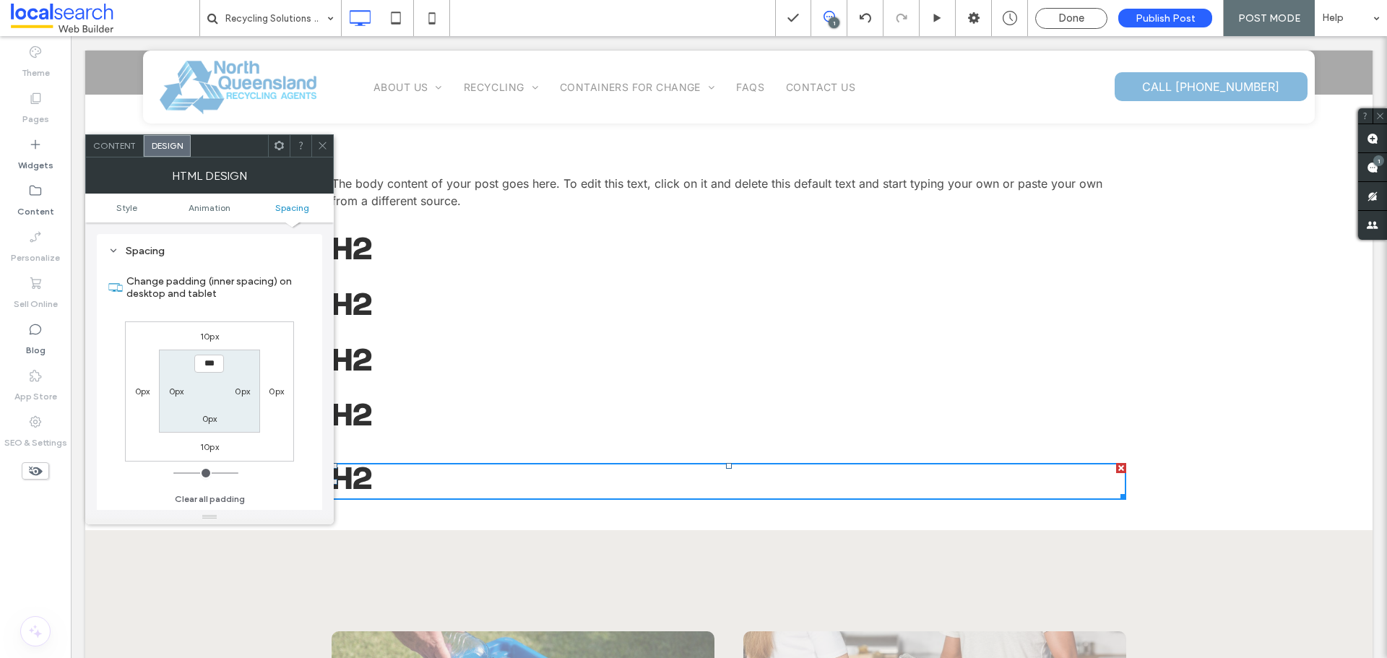
scroll to position [189, 0]
click at [215, 329] on div "10px" at bounding box center [209, 336] width 19 height 14
click at [214, 333] on label "10px" at bounding box center [209, 336] width 19 height 11
type input "**"
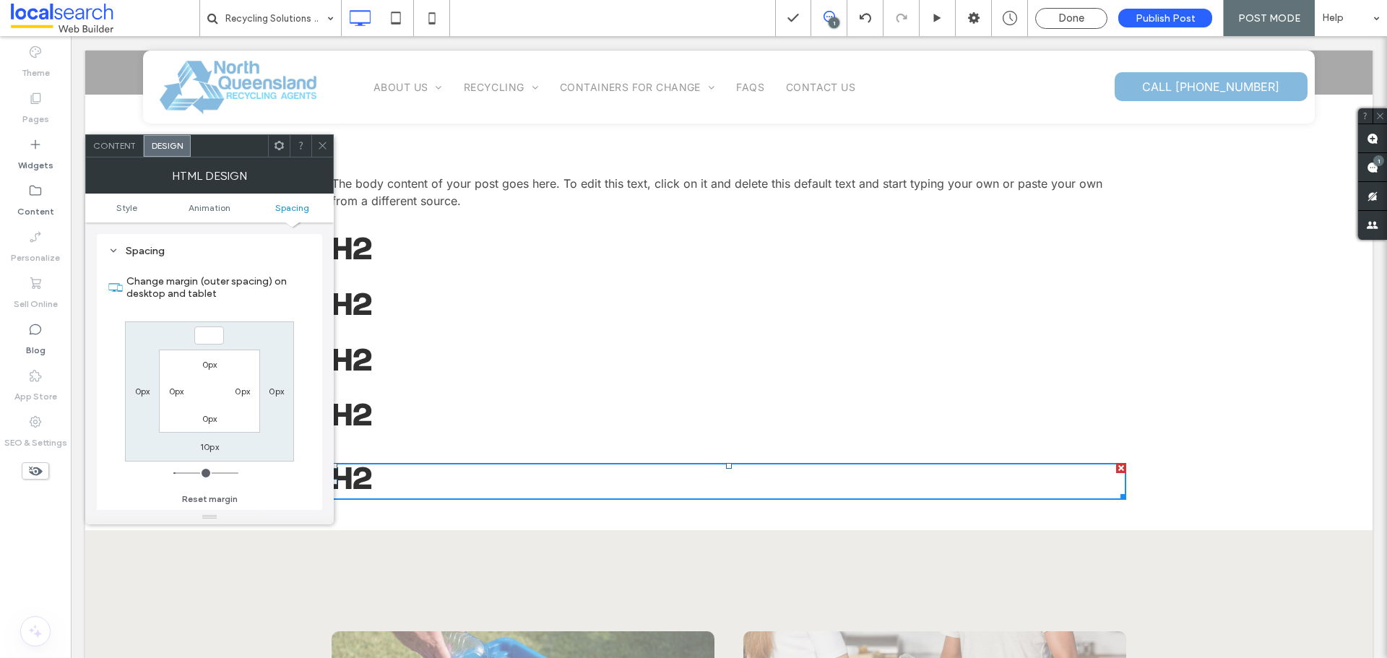
type input "*"
click at [247, 331] on div "*** 0px 10px 0px 0px 0px 0px 0px" at bounding box center [209, 391] width 169 height 140
click at [203, 334] on input "***" at bounding box center [209, 335] width 30 height 18
type input "*"
type input "**"
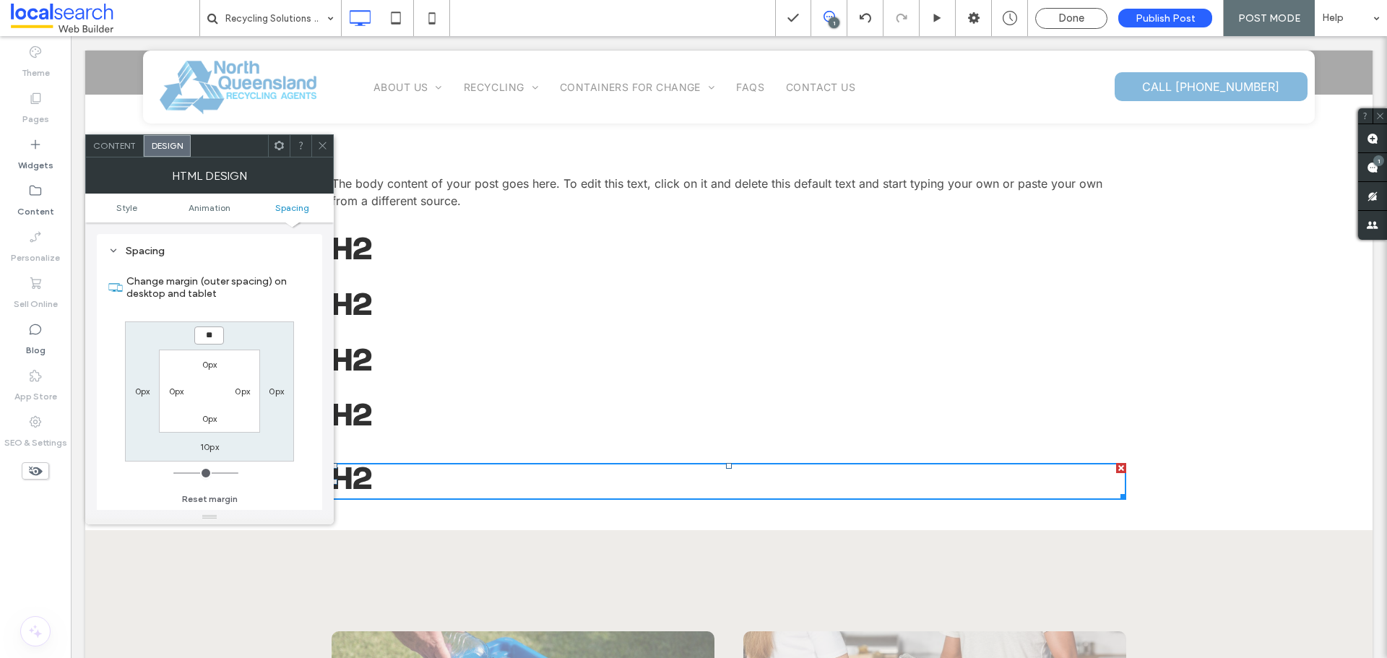
type input "**"
type input "****"
click at [324, 137] on span at bounding box center [322, 146] width 11 height 22
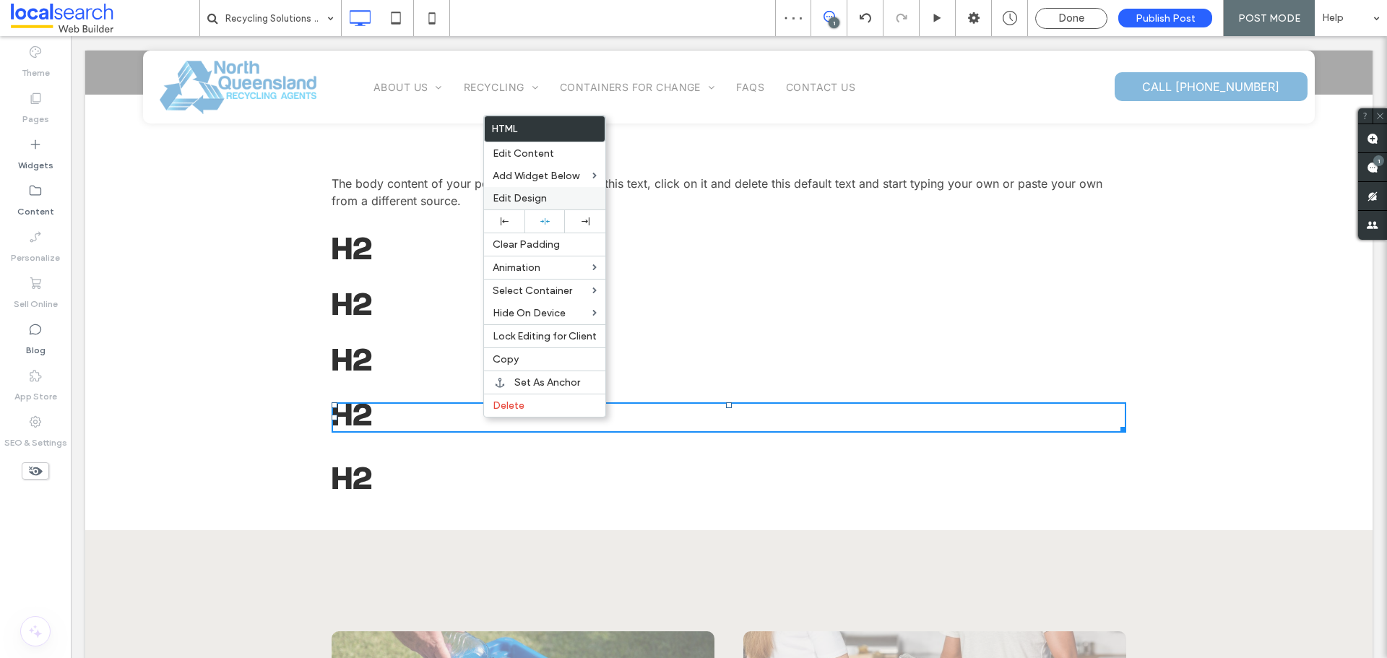
click at [547, 196] on label "Edit Design" at bounding box center [545, 198] width 104 height 12
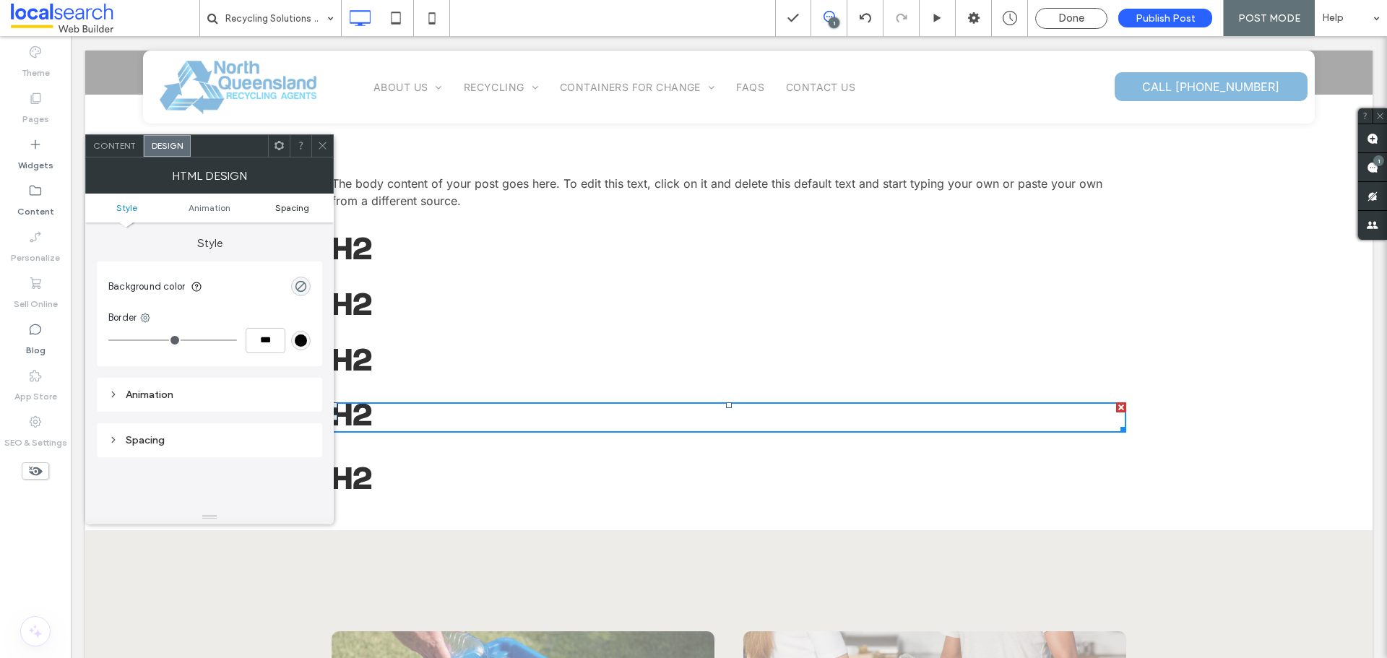
click at [280, 209] on span "Spacing" at bounding box center [292, 207] width 34 height 11
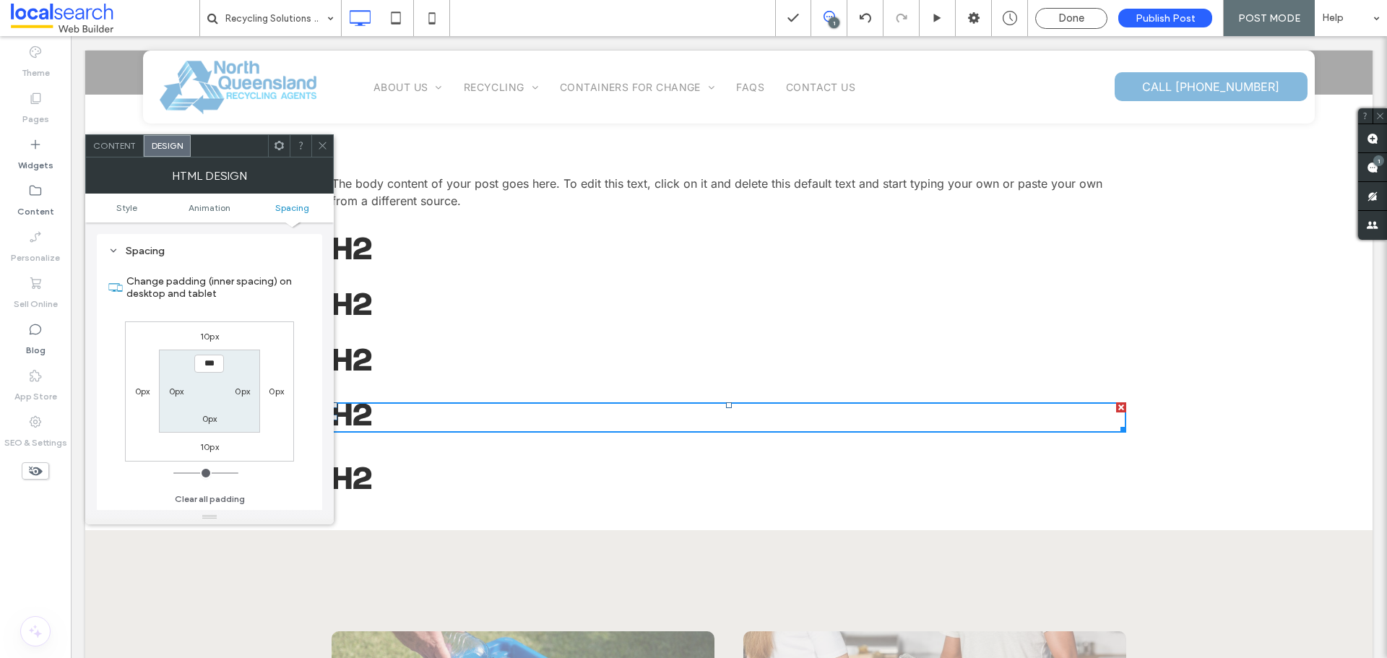
click at [209, 448] on label "10px" at bounding box center [209, 446] width 19 height 11
type input "**"
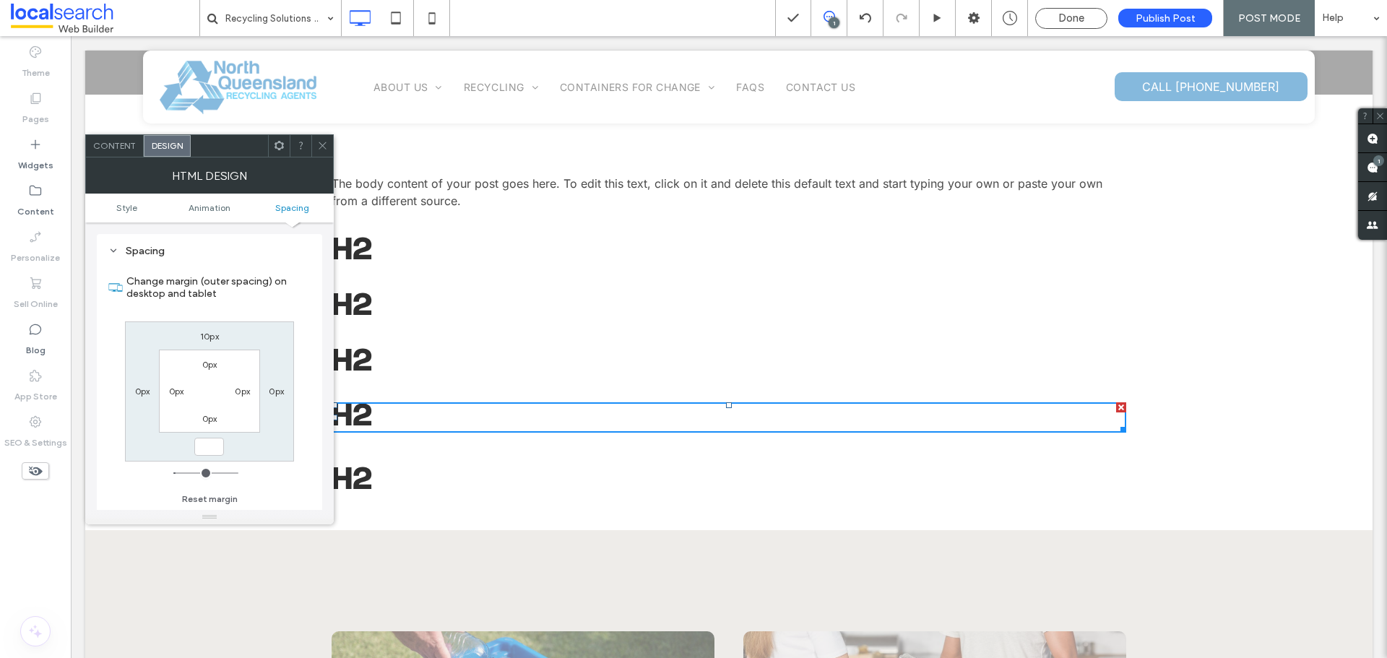
type input "*"
click at [207, 448] on input "***" at bounding box center [209, 447] width 30 height 18
type input "**"
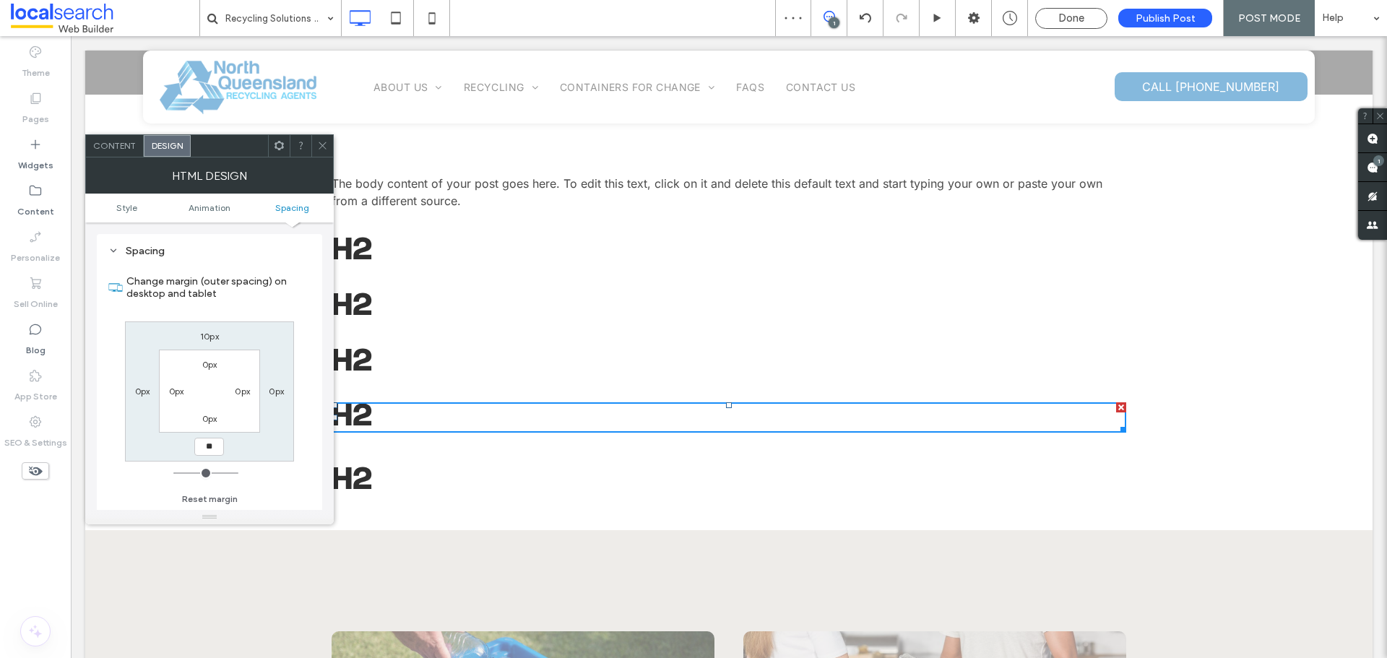
type input "****"
click at [322, 151] on span at bounding box center [322, 146] width 11 height 22
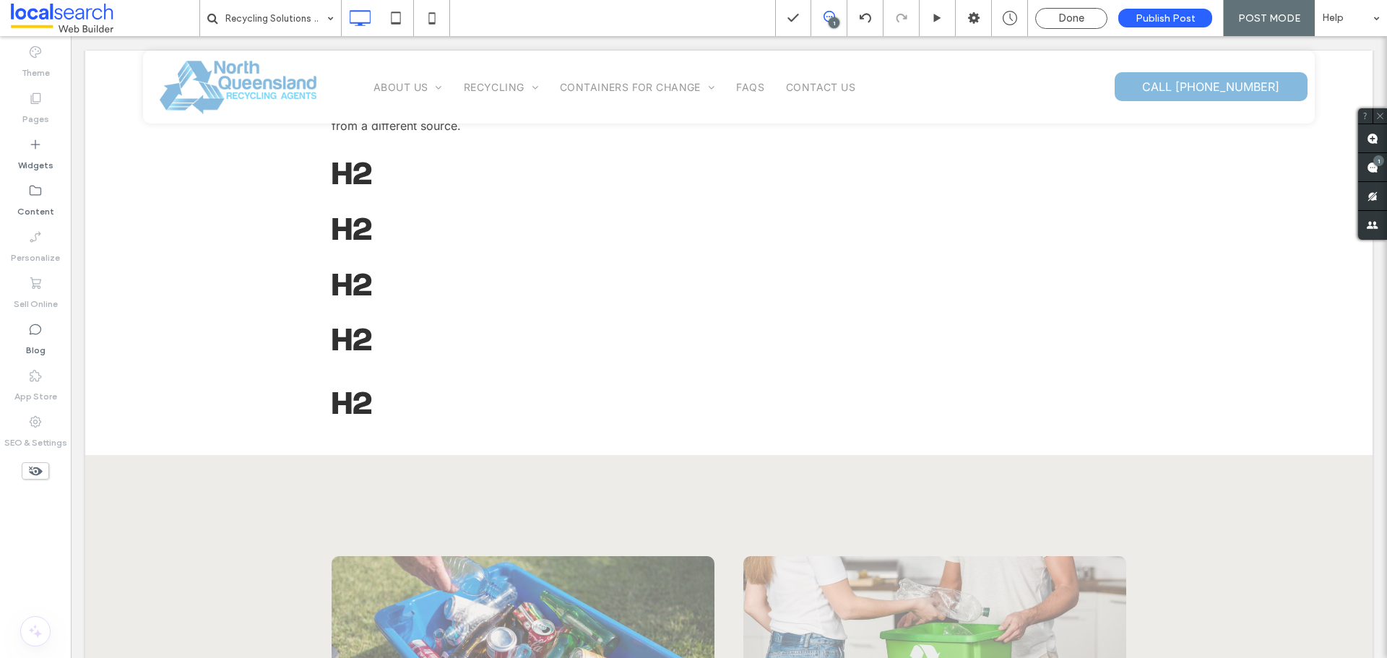
scroll to position [506, 0]
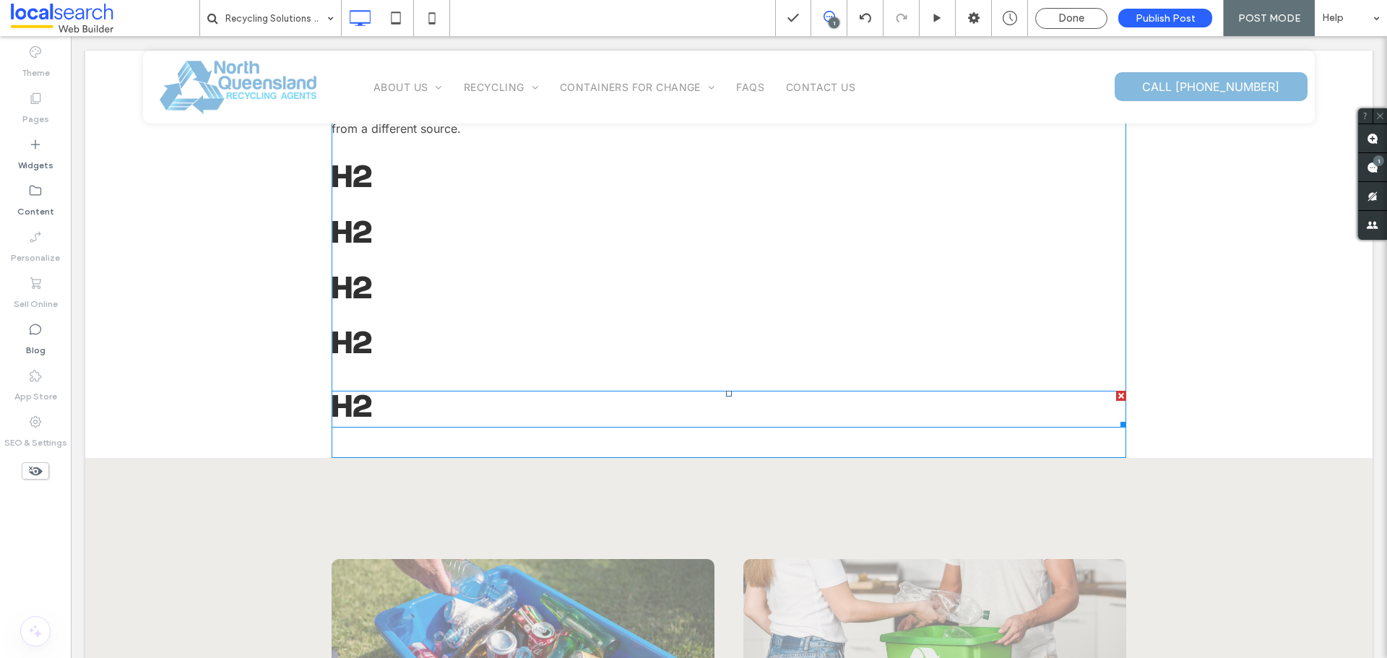
click at [380, 404] on span at bounding box center [728, 409] width 794 height 36
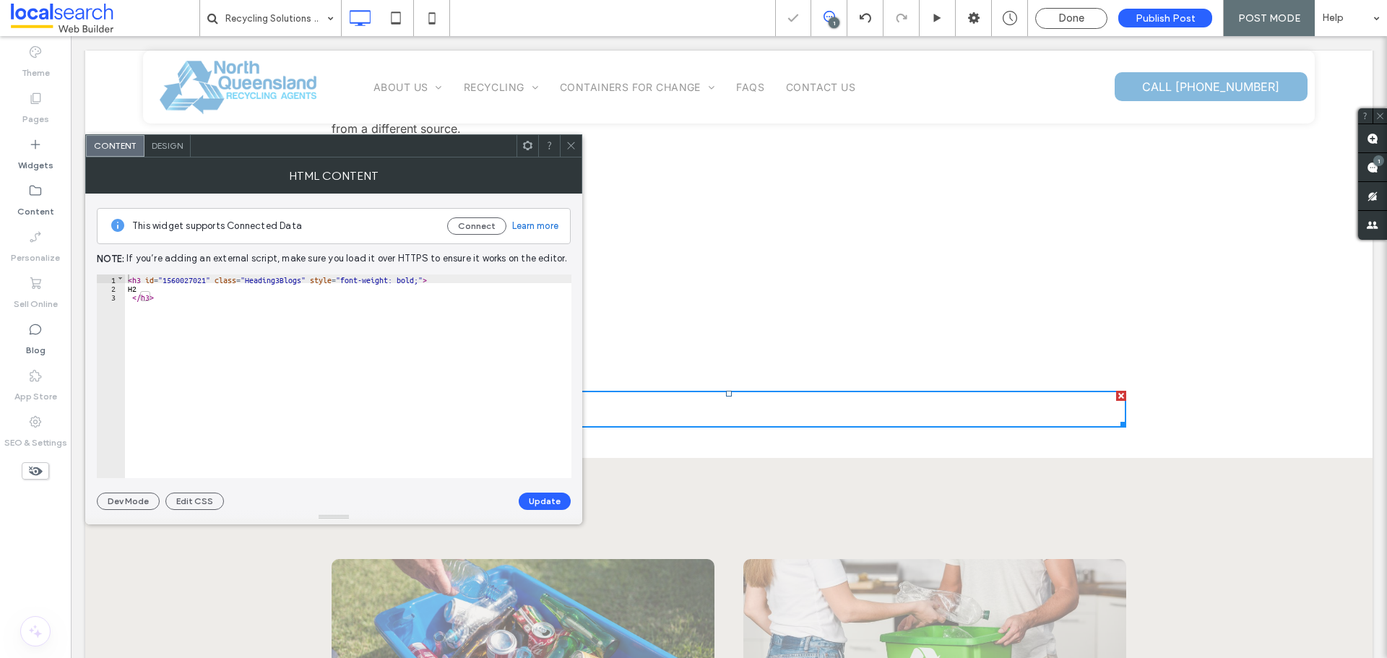
click at [144, 284] on div "< h3 id = "1560027021" class = "Heading3Blogs" style = "font-weight: bold;" > H…" at bounding box center [348, 384] width 446 height 221
type textarea "**"
click at [558, 493] on button "Update" at bounding box center [545, 501] width 52 height 17
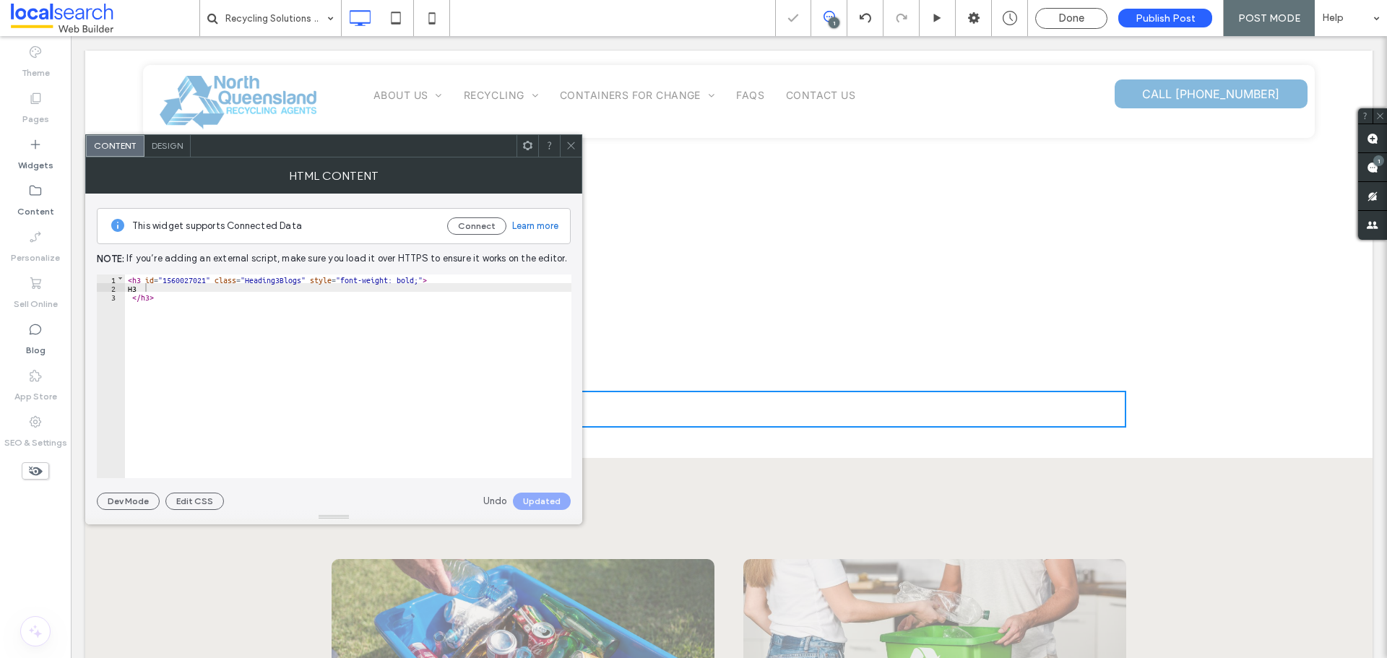
click at [575, 149] on icon at bounding box center [570, 145] width 11 height 11
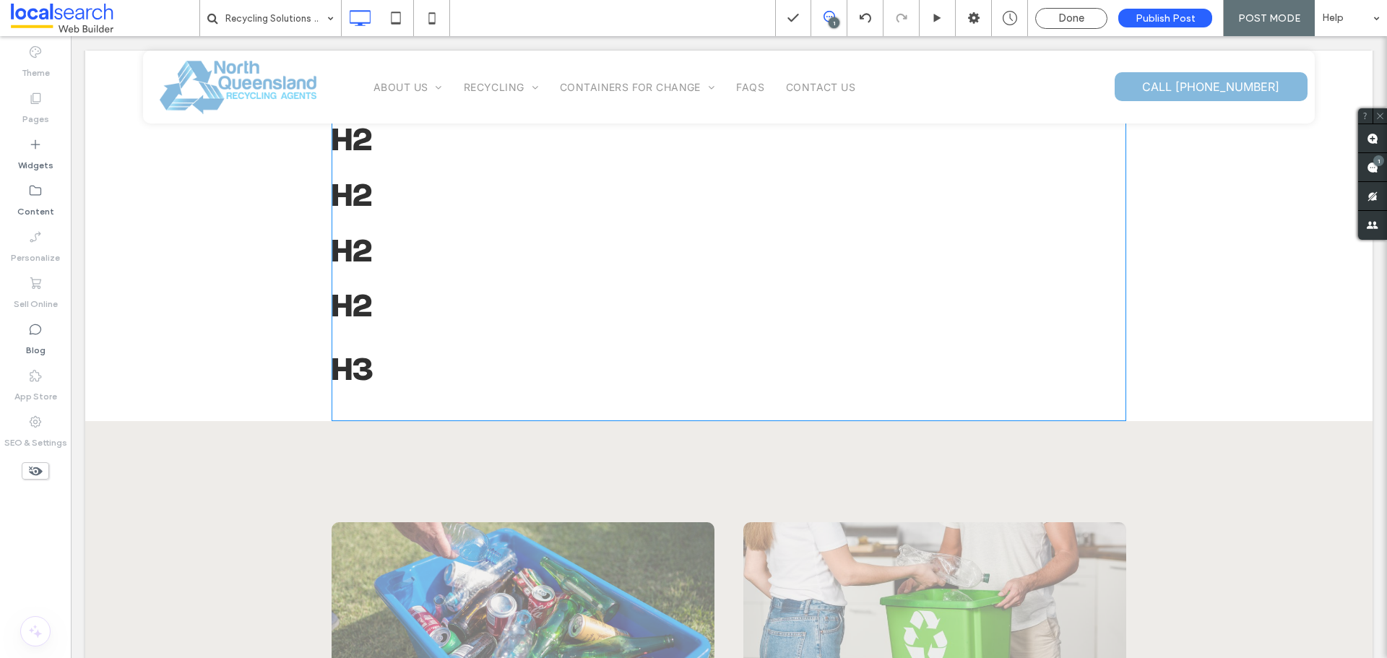
scroll to position [578, 0]
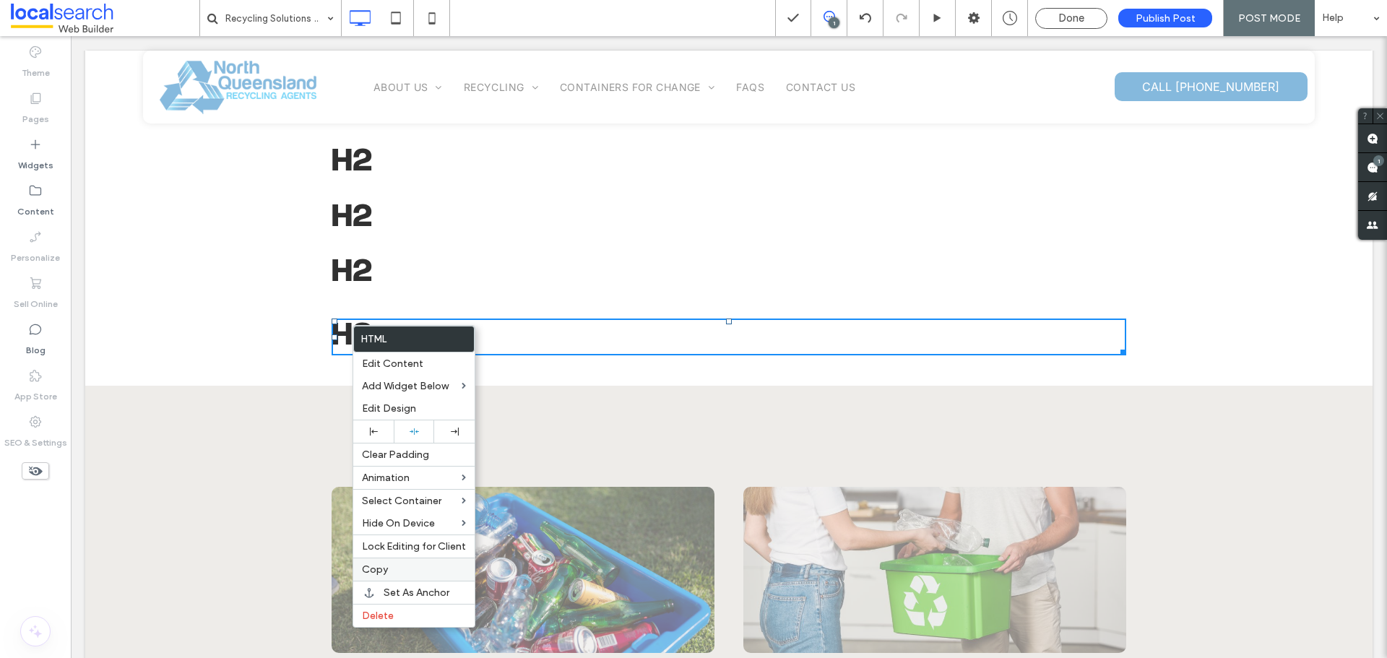
click at [396, 568] on label "Copy" at bounding box center [414, 569] width 104 height 12
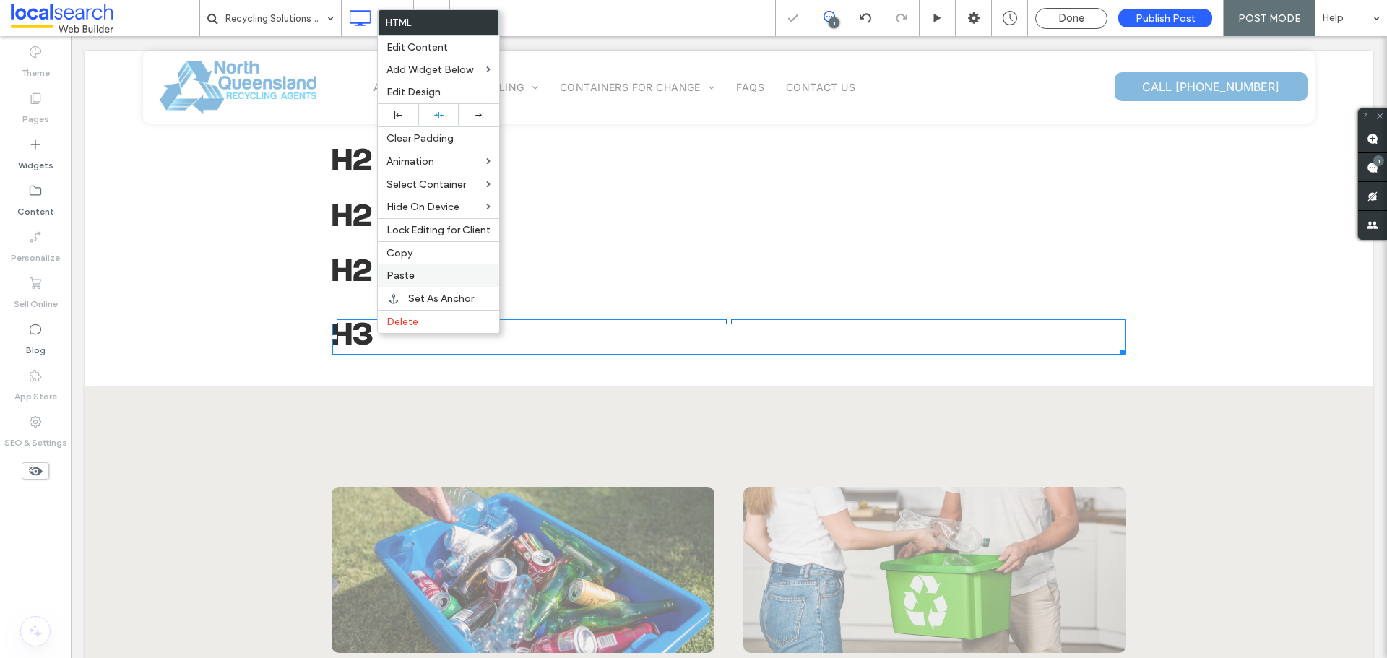
click at [390, 277] on span "Paste" at bounding box center [400, 275] width 28 height 12
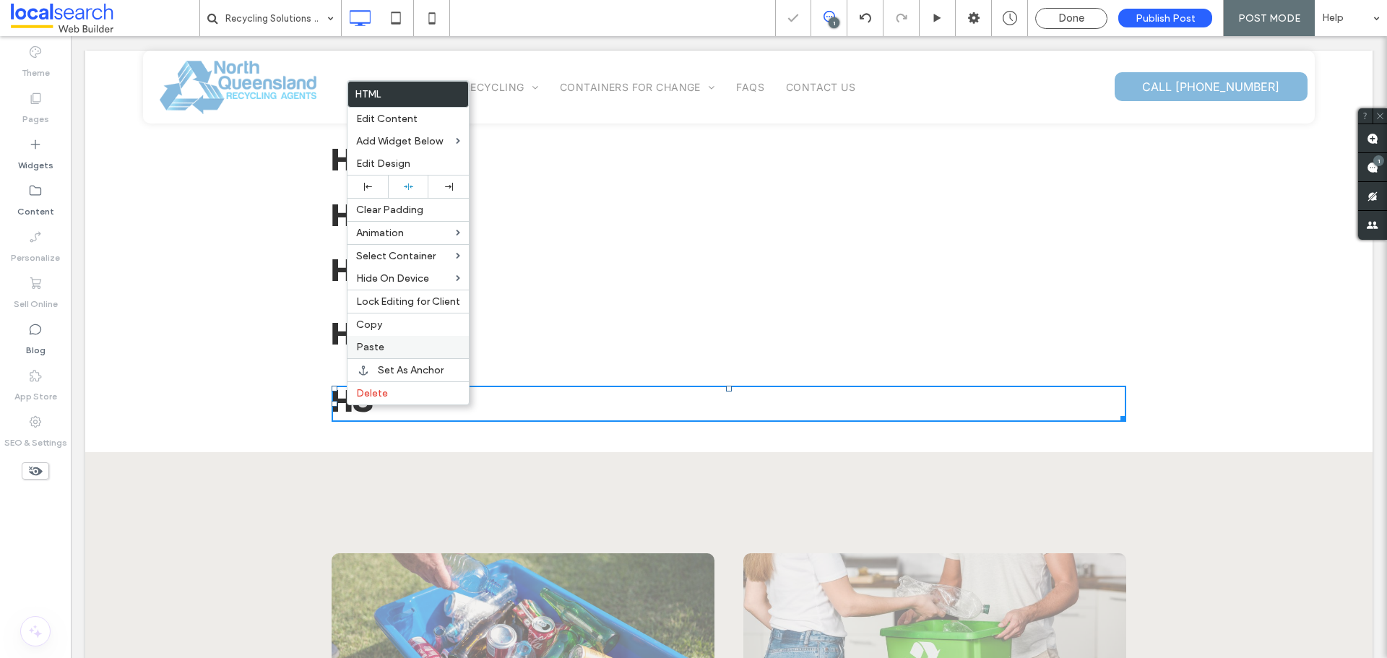
click at [375, 347] on span "Paste" at bounding box center [370, 347] width 28 height 12
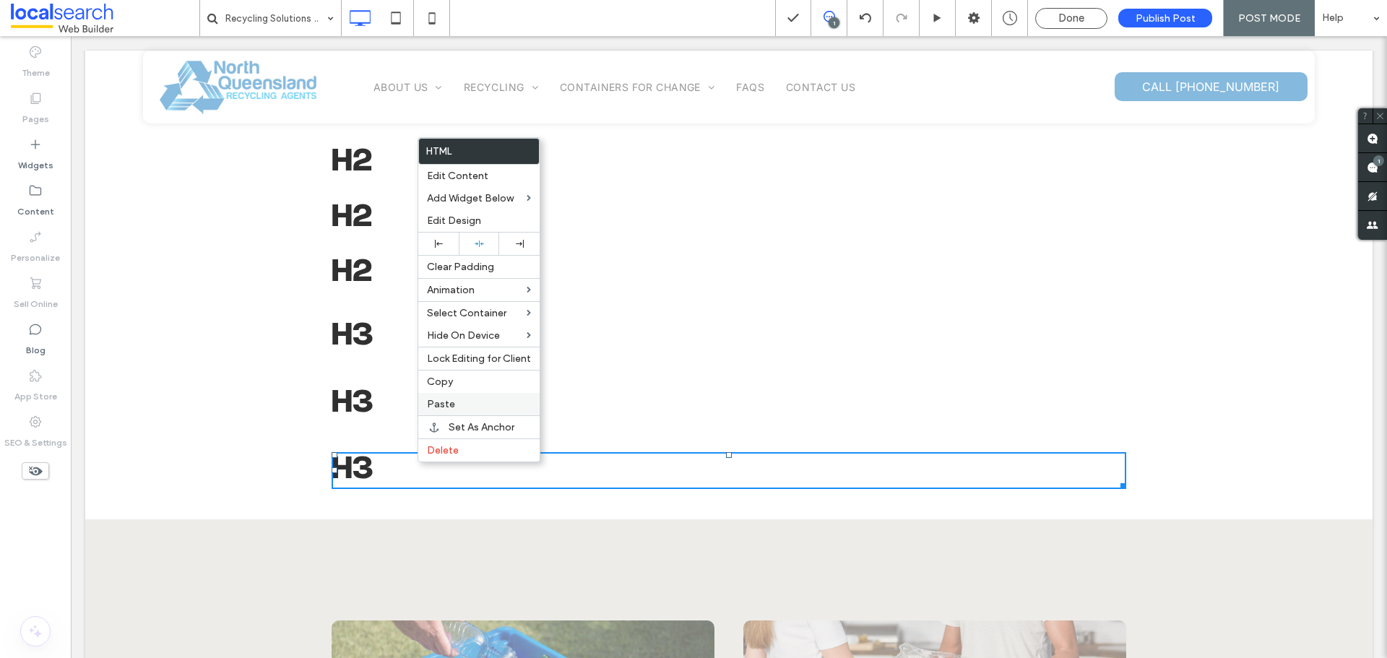
click at [446, 402] on span "Paste" at bounding box center [441, 404] width 28 height 12
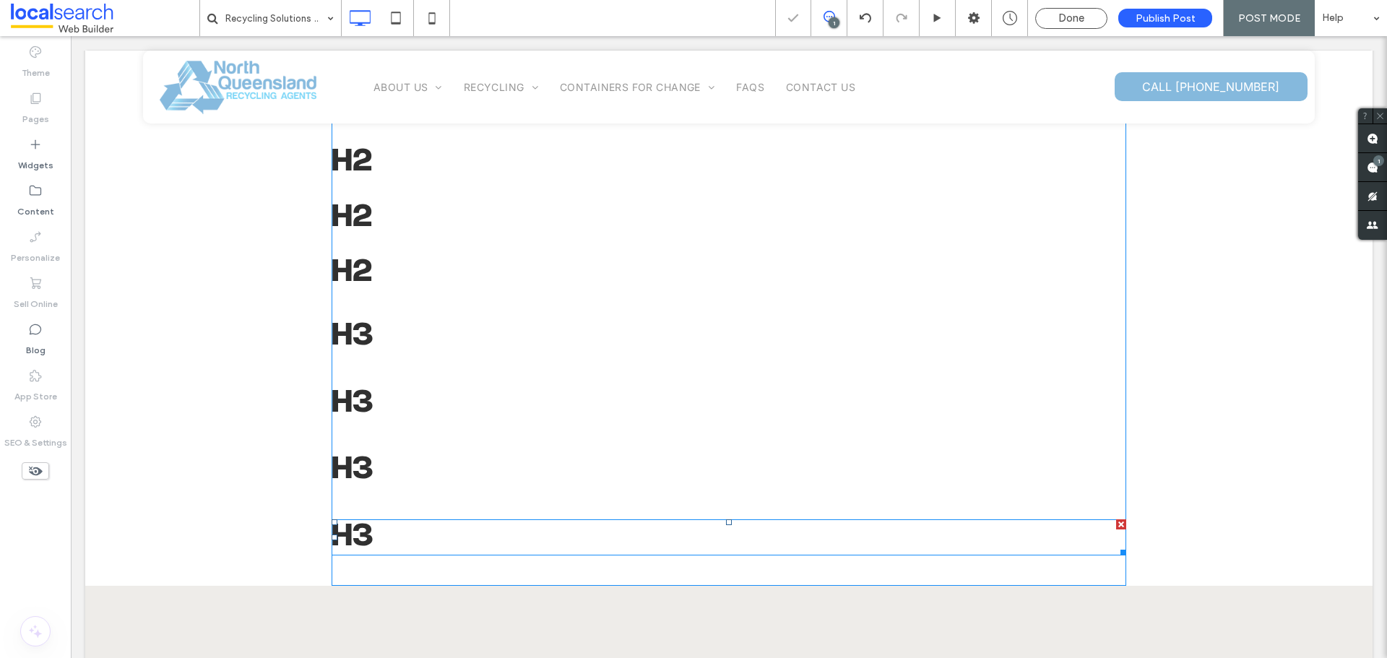
click at [381, 529] on span at bounding box center [728, 537] width 794 height 36
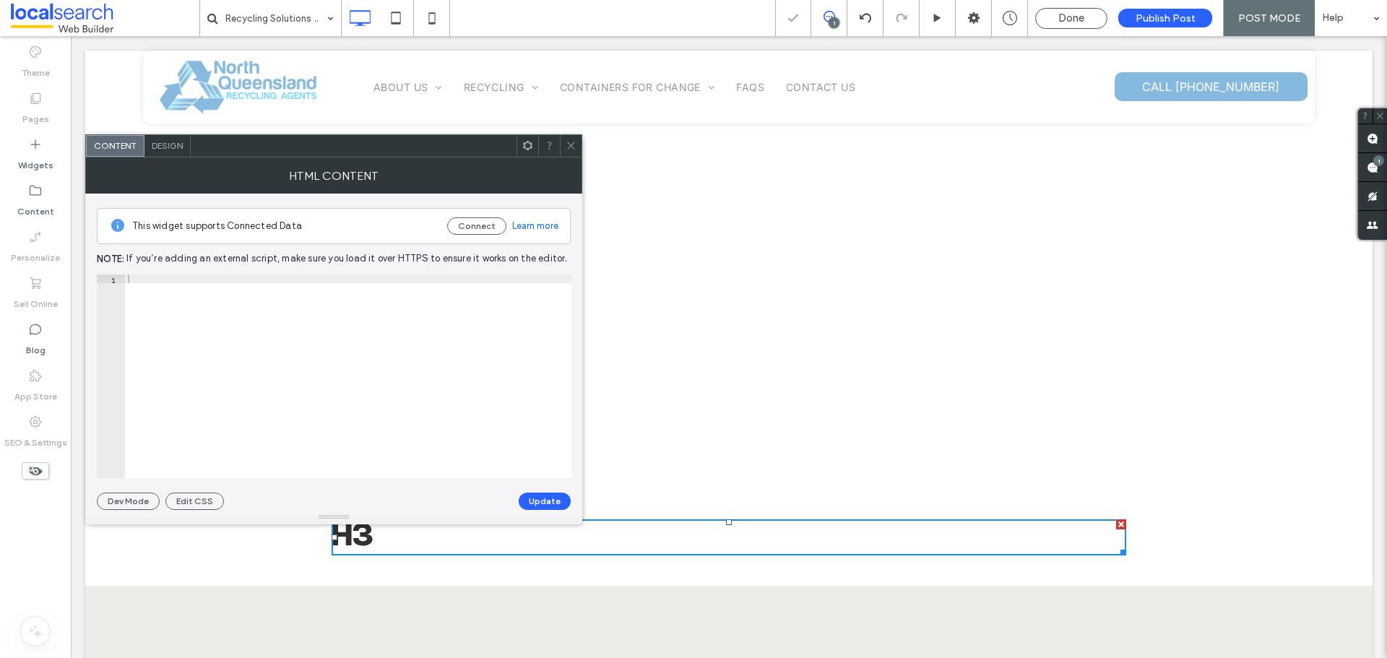
click at [381, 529] on h3 "H3" at bounding box center [728, 537] width 794 height 36
click at [141, 276] on div "< h3 id = "1560027021" class = "Heading3Blogs" style = "font-weight: bold;" > H…" at bounding box center [348, 384] width 446 height 221
click at [148, 295] on div "< h4 id = "1560027021" class = "Heading3Blogs" style = "font-weight: bold;" > H…" at bounding box center [348, 384] width 446 height 221
click at [252, 318] on div "< h4 id = "1560027021" class = "Heading3Blogs" style = "font-weight: bold;" > H…" at bounding box center [348, 384] width 446 height 221
click at [548, 502] on button "Update" at bounding box center [545, 501] width 52 height 17
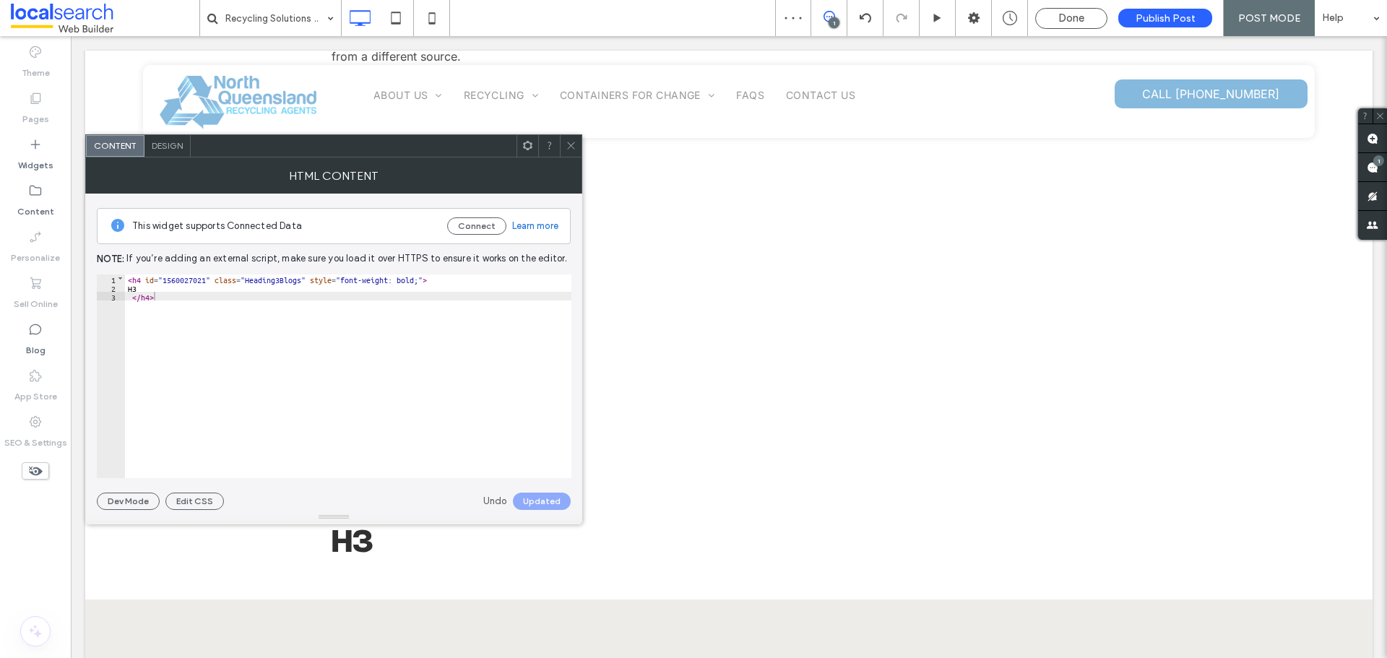
click at [146, 286] on div "< h4 id = "1560027021" class = "Heading3Blogs" style = "font-weight: bold;" > H…" at bounding box center [348, 384] width 446 height 221
type textarea "**"
click at [234, 326] on div "< h4 id = "1560027021" class = "Heading3Blogs" style = "font-weight: bold;" > H…" at bounding box center [348, 384] width 446 height 221
click at [535, 505] on button "Update" at bounding box center [545, 501] width 52 height 17
drag, startPoint x: 568, startPoint y: 142, endPoint x: 575, endPoint y: 151, distance: 11.3
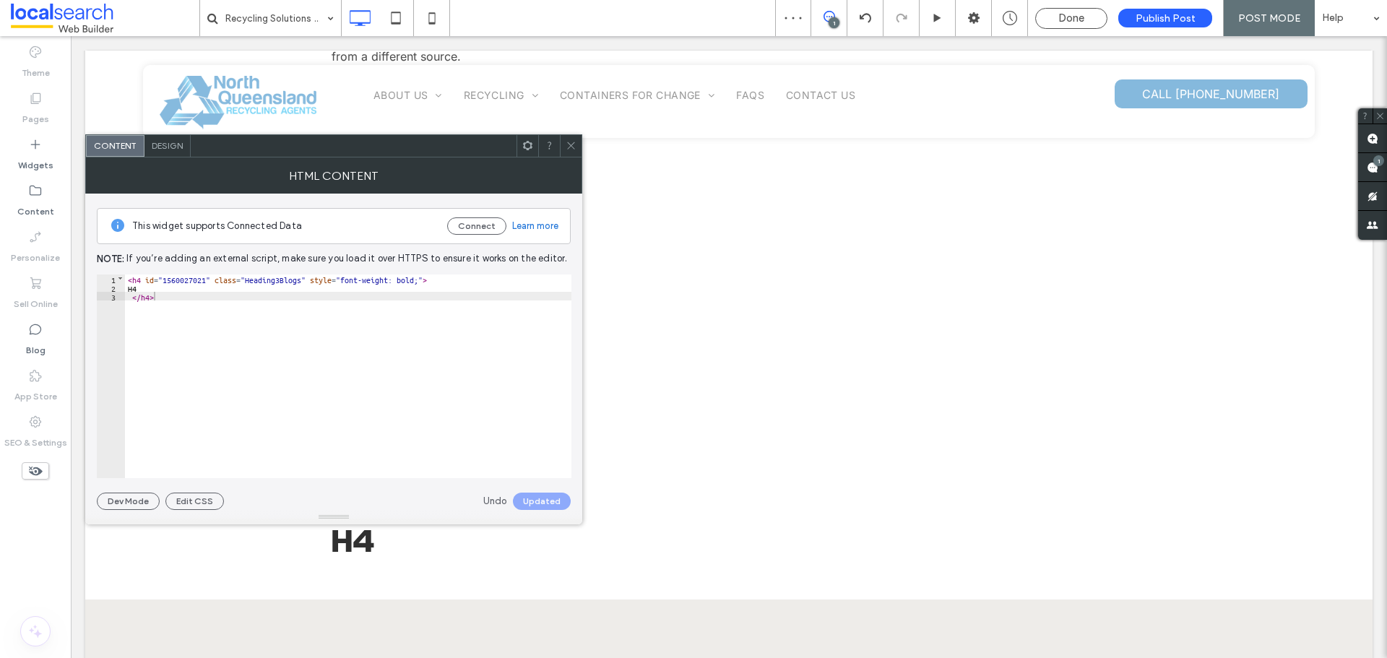
click at [567, 143] on icon at bounding box center [570, 145] width 11 height 11
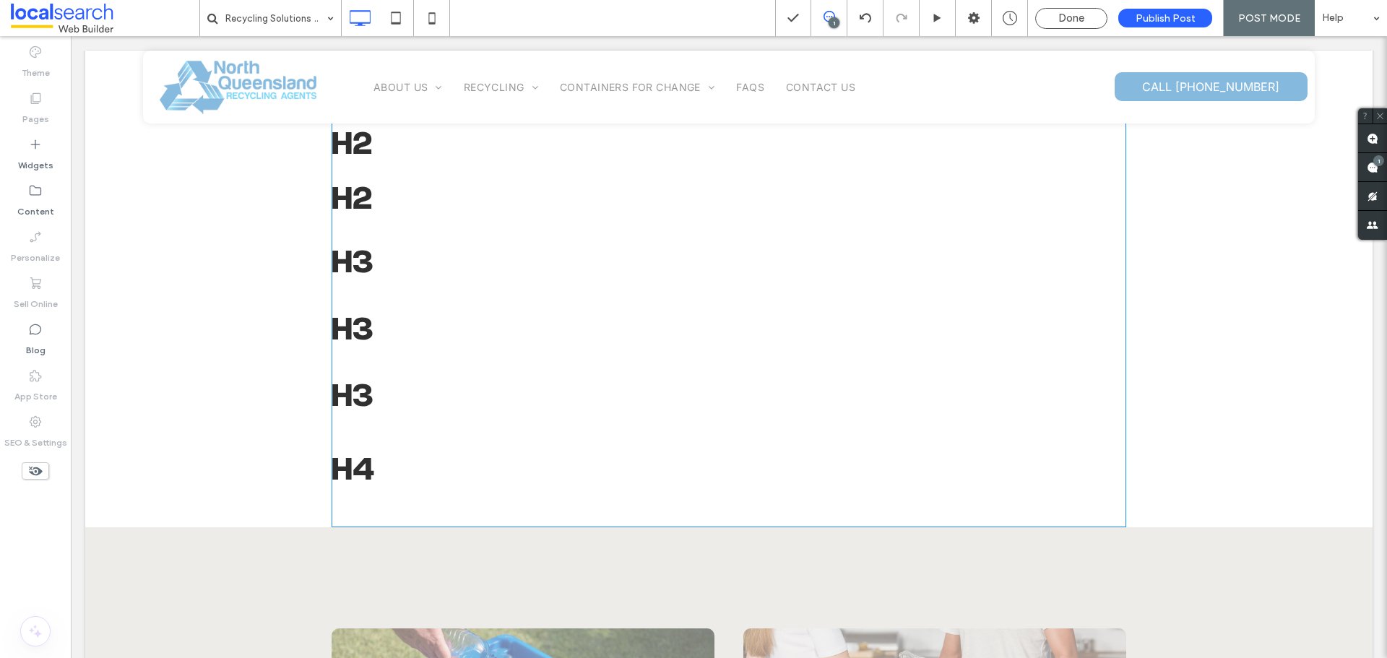
scroll to position [722, 0]
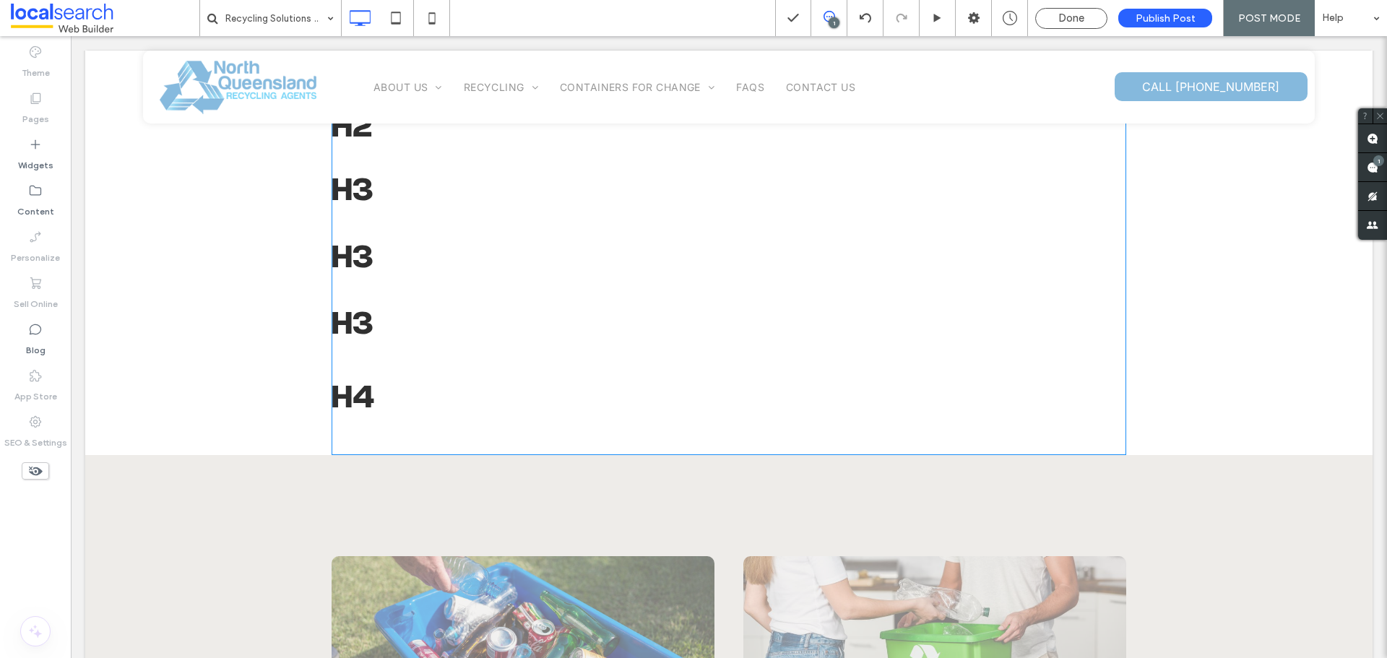
click at [344, 391] on h4 "H4" at bounding box center [728, 399] width 794 height 30
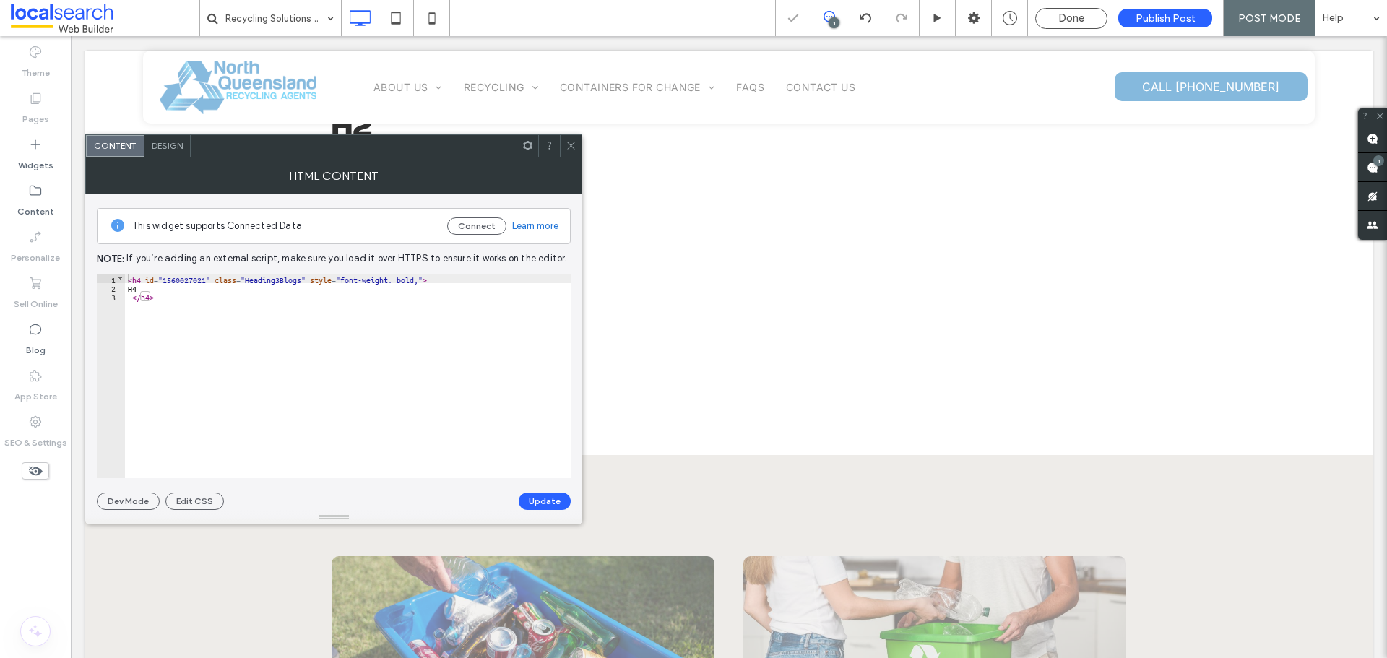
click at [164, 147] on span "Design" at bounding box center [167, 145] width 31 height 11
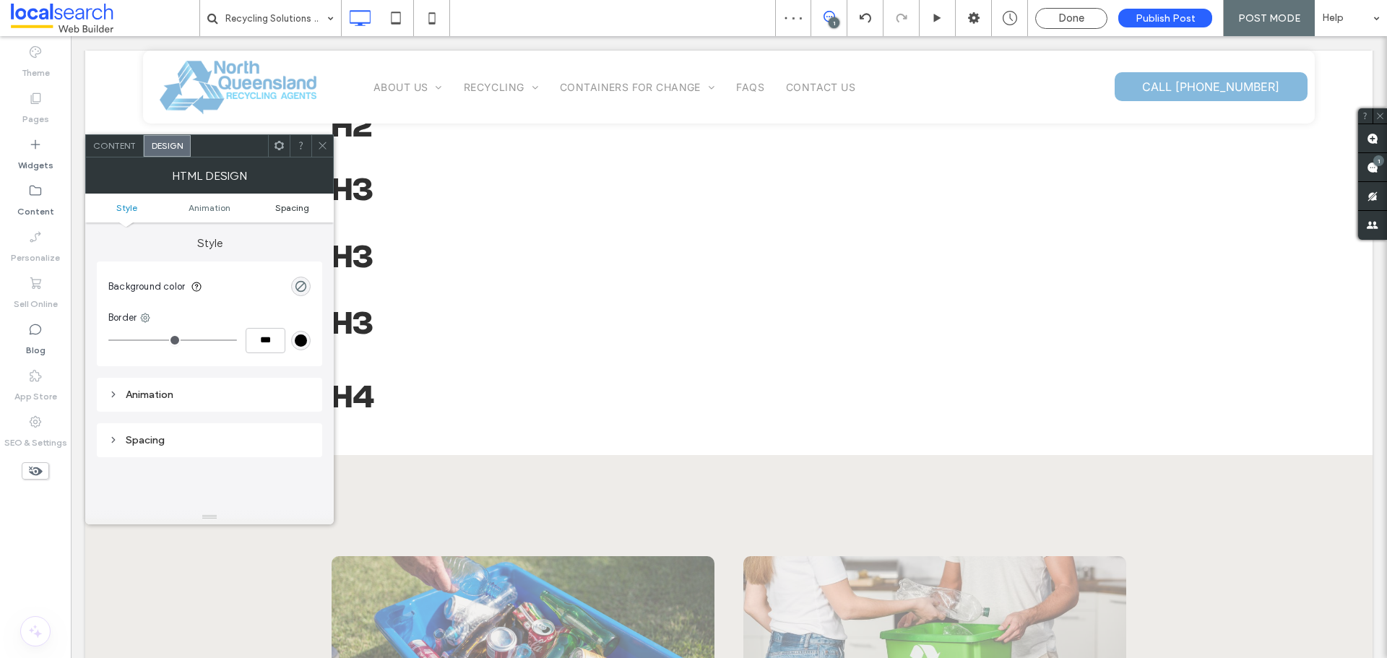
click at [285, 203] on span "Spacing" at bounding box center [292, 207] width 34 height 11
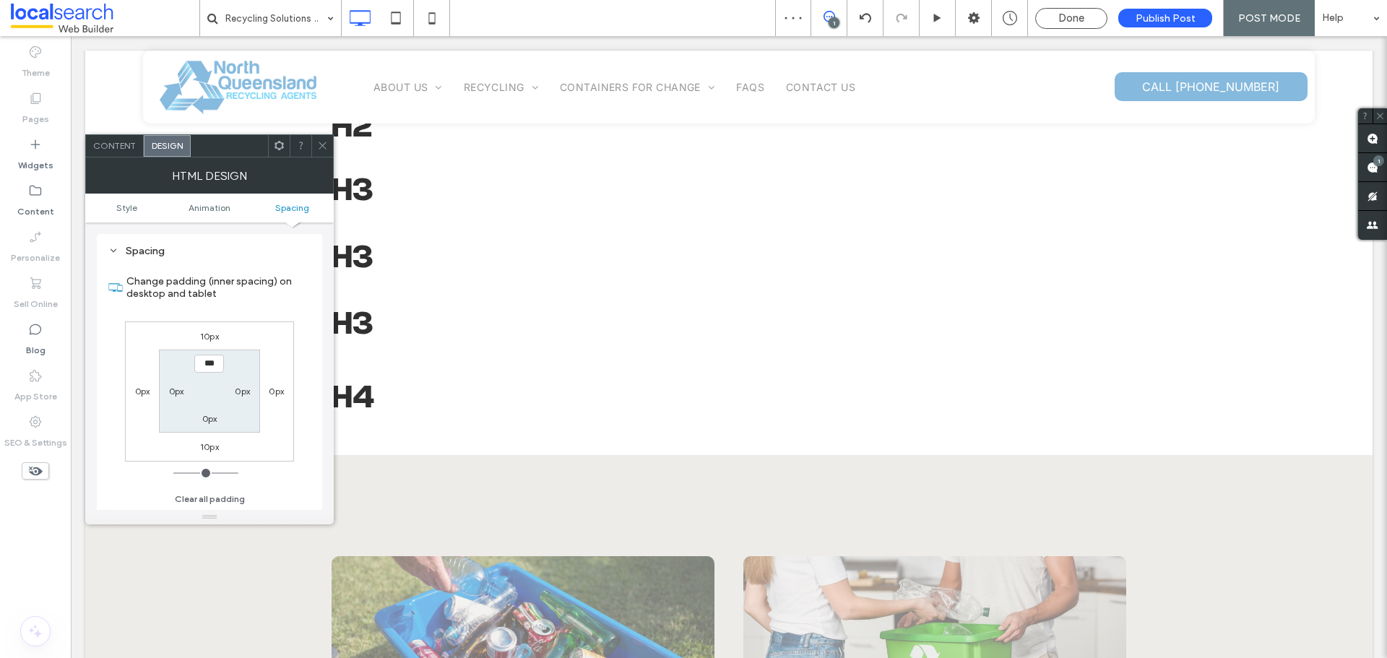
scroll to position [189, 0]
drag, startPoint x: 319, startPoint y: 143, endPoint x: 399, endPoint y: 166, distance: 82.7
click at [319, 143] on icon at bounding box center [322, 145] width 11 height 11
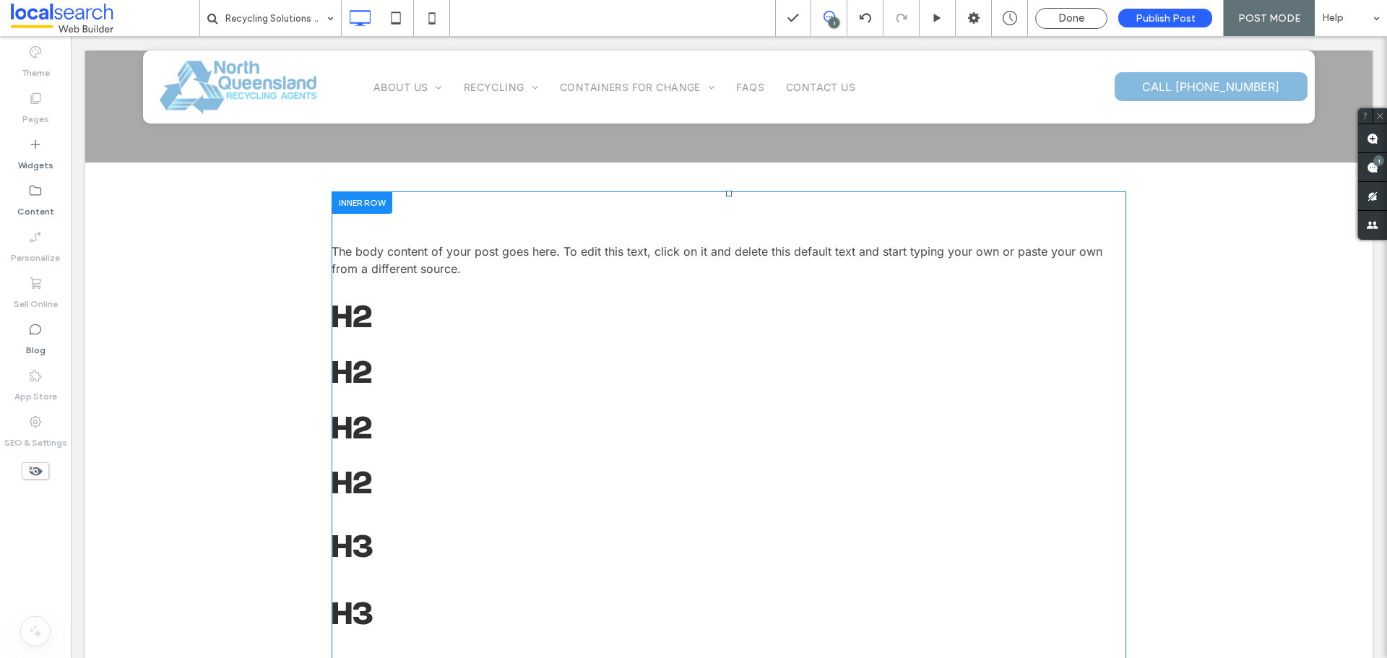
scroll to position [361, 0]
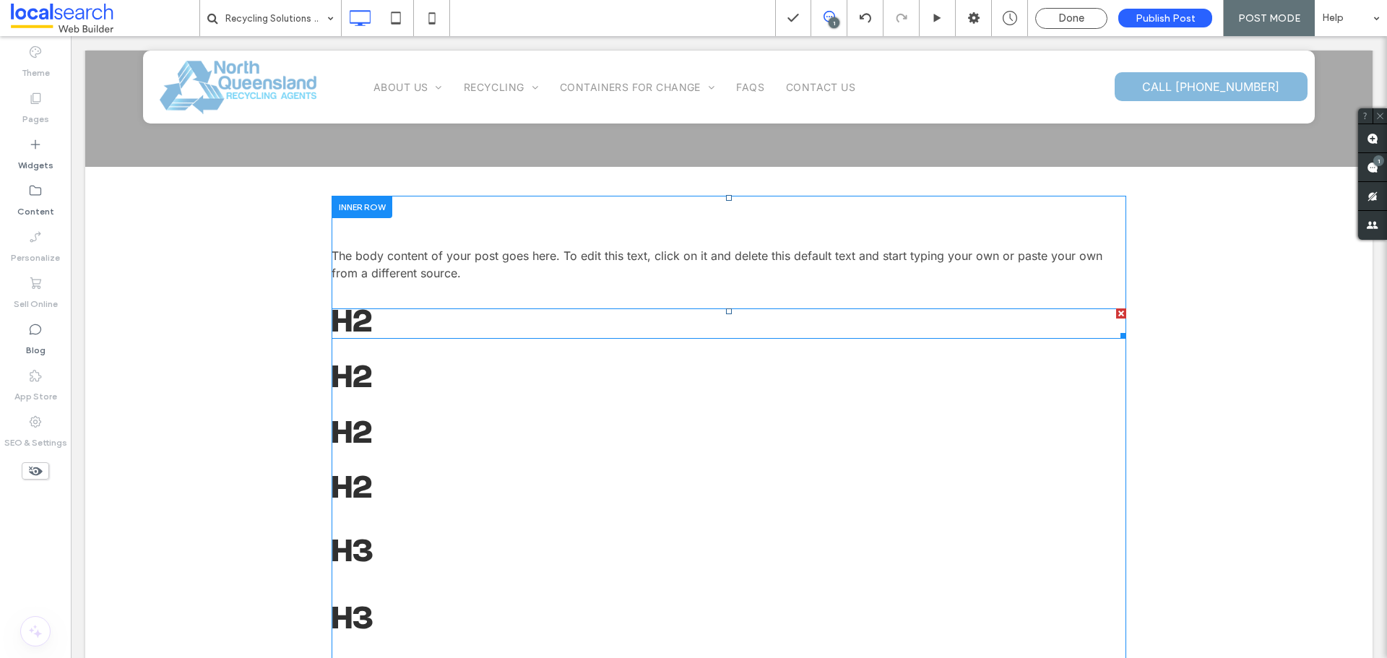
click at [342, 321] on span at bounding box center [728, 323] width 794 height 30
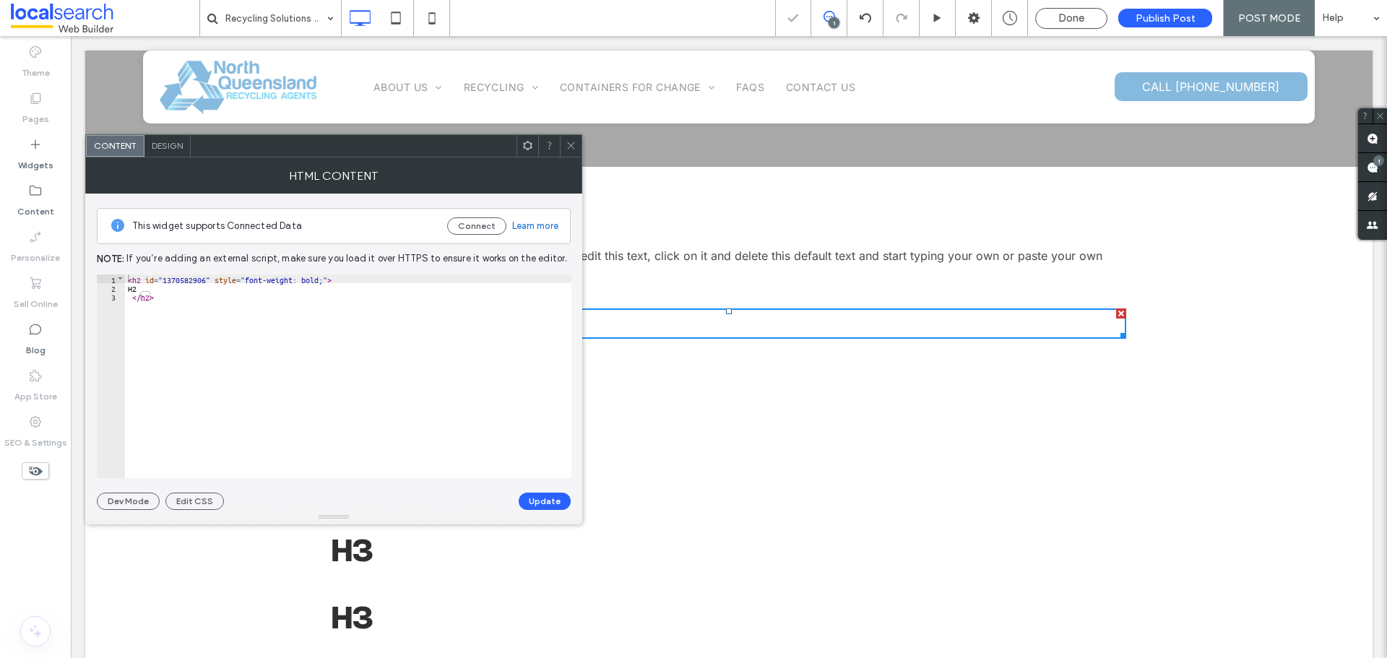
click at [178, 275] on div "< h2 id = "1370582906" style = "font-weight: bold;" > H2 </ h2 >" at bounding box center [348, 384] width 446 height 221
click at [553, 497] on button "Update" at bounding box center [545, 501] width 52 height 17
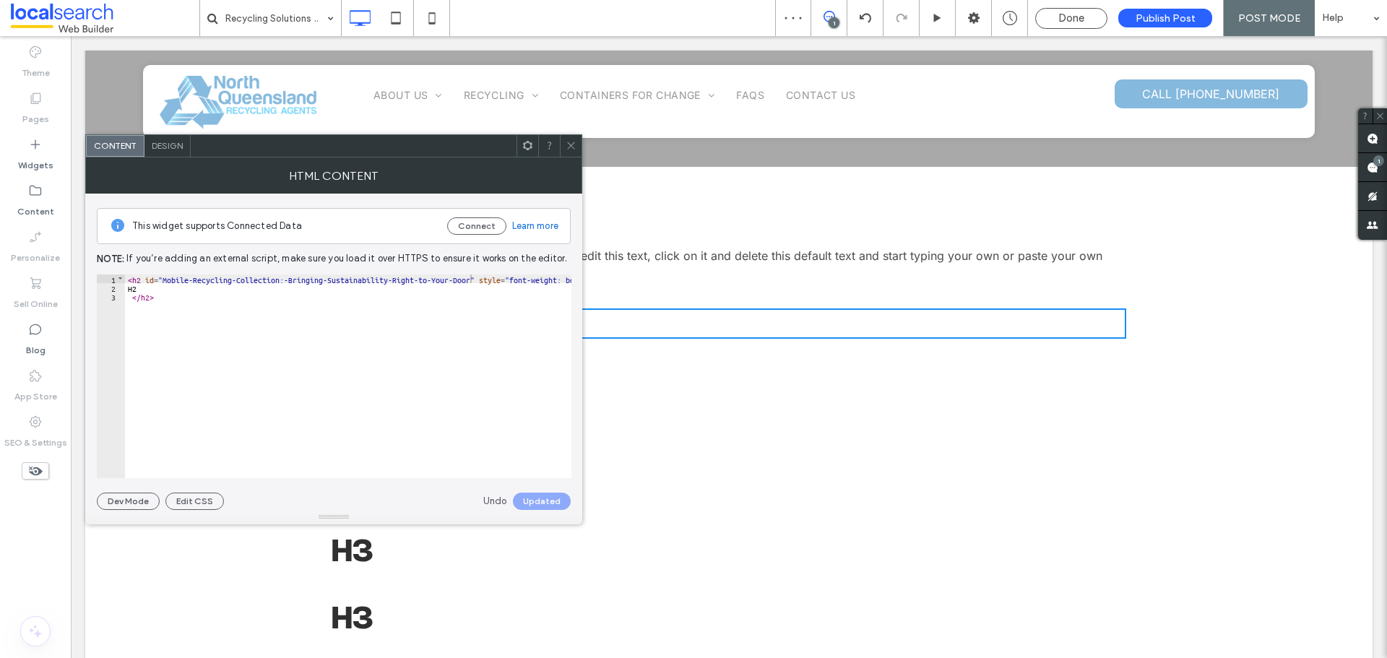
drag, startPoint x: 570, startPoint y: 147, endPoint x: 523, endPoint y: 112, distance: 58.8
click at [570, 147] on icon at bounding box center [570, 145] width 11 height 11
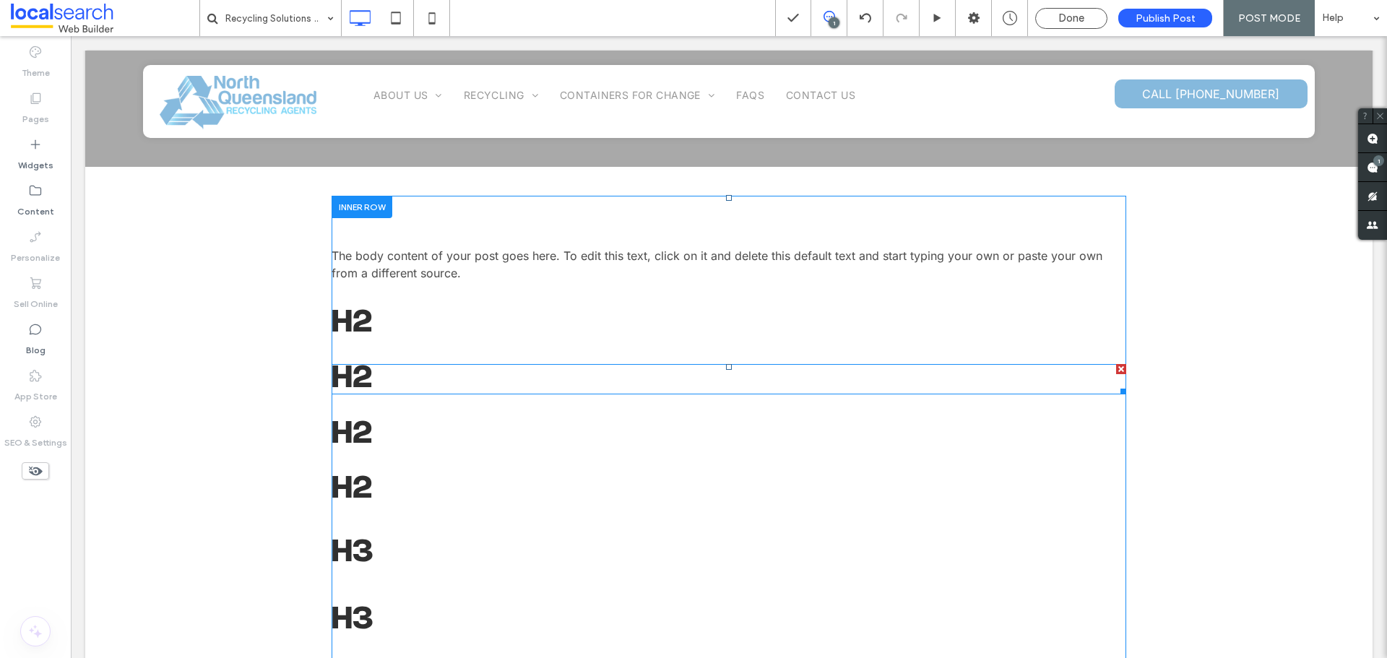
click at [364, 365] on span at bounding box center [728, 379] width 794 height 30
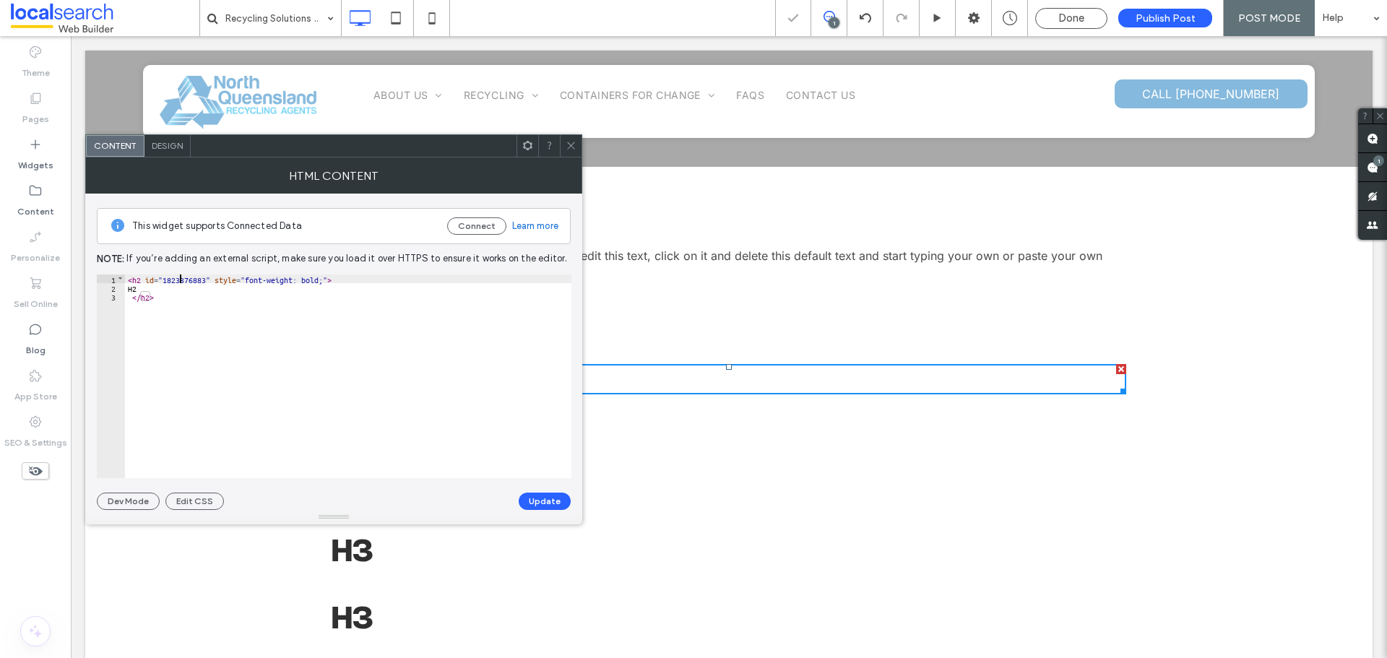
click at [180, 279] on div "< h2 id = "1823376883" style = "font-weight: bold;" > H2 </ h2 >" at bounding box center [348, 384] width 446 height 221
click at [531, 501] on button "Update" at bounding box center [545, 501] width 52 height 17
click at [570, 142] on icon at bounding box center [570, 145] width 11 height 11
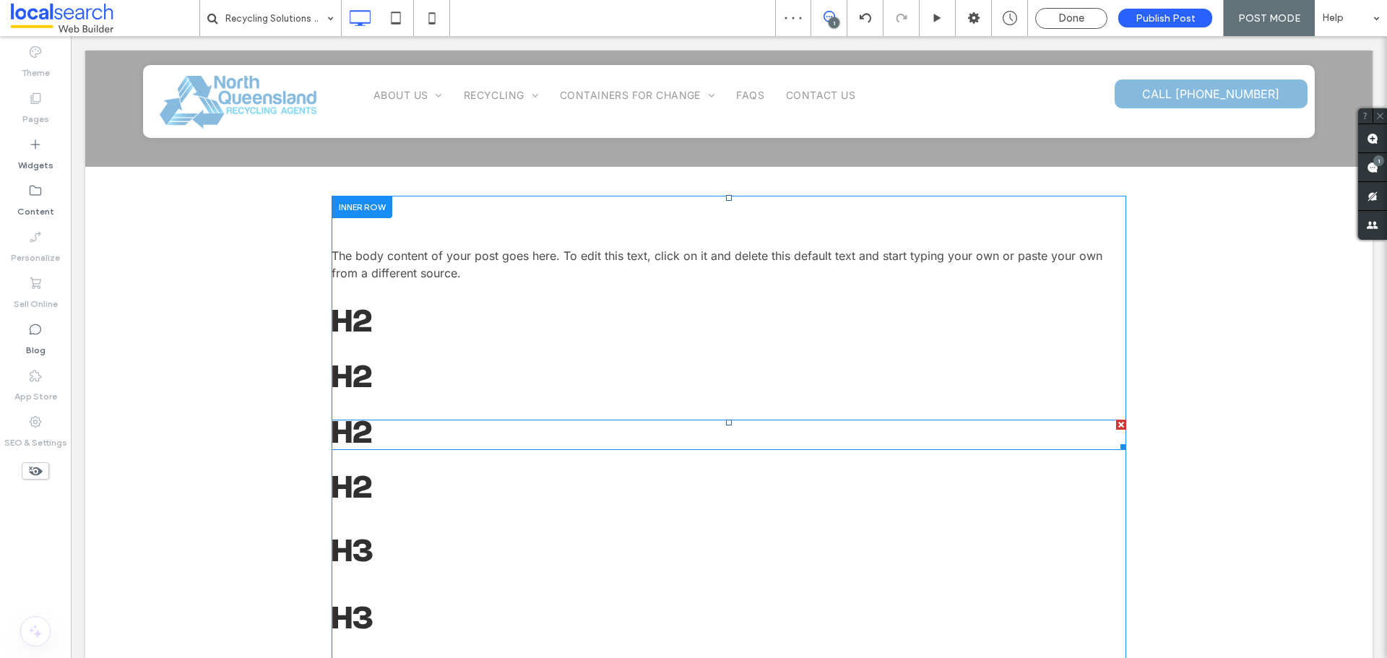
click at [357, 424] on span at bounding box center [728, 435] width 794 height 30
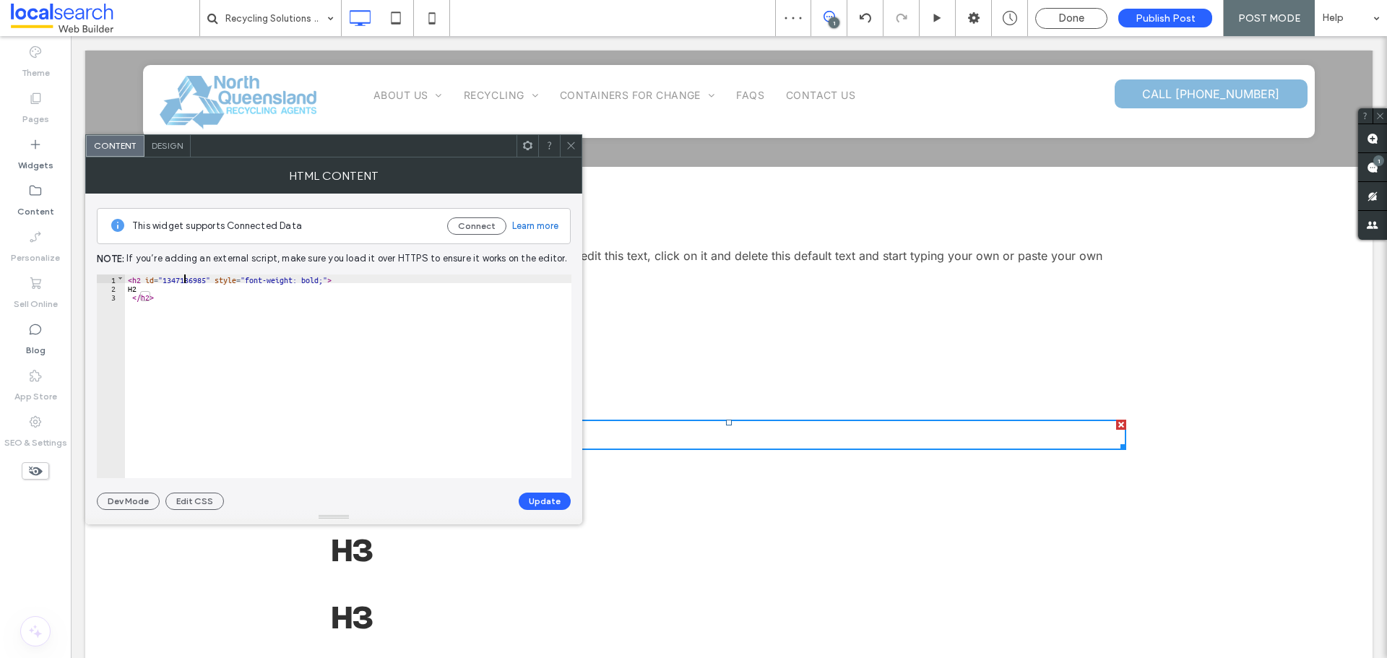
click at [182, 276] on div "< h2 id = "1347136985" style = "font-weight: bold;" > H2 </ h2 >" at bounding box center [348, 384] width 446 height 221
click at [529, 503] on button "Update" at bounding box center [545, 501] width 52 height 17
click at [568, 140] on icon at bounding box center [570, 145] width 11 height 11
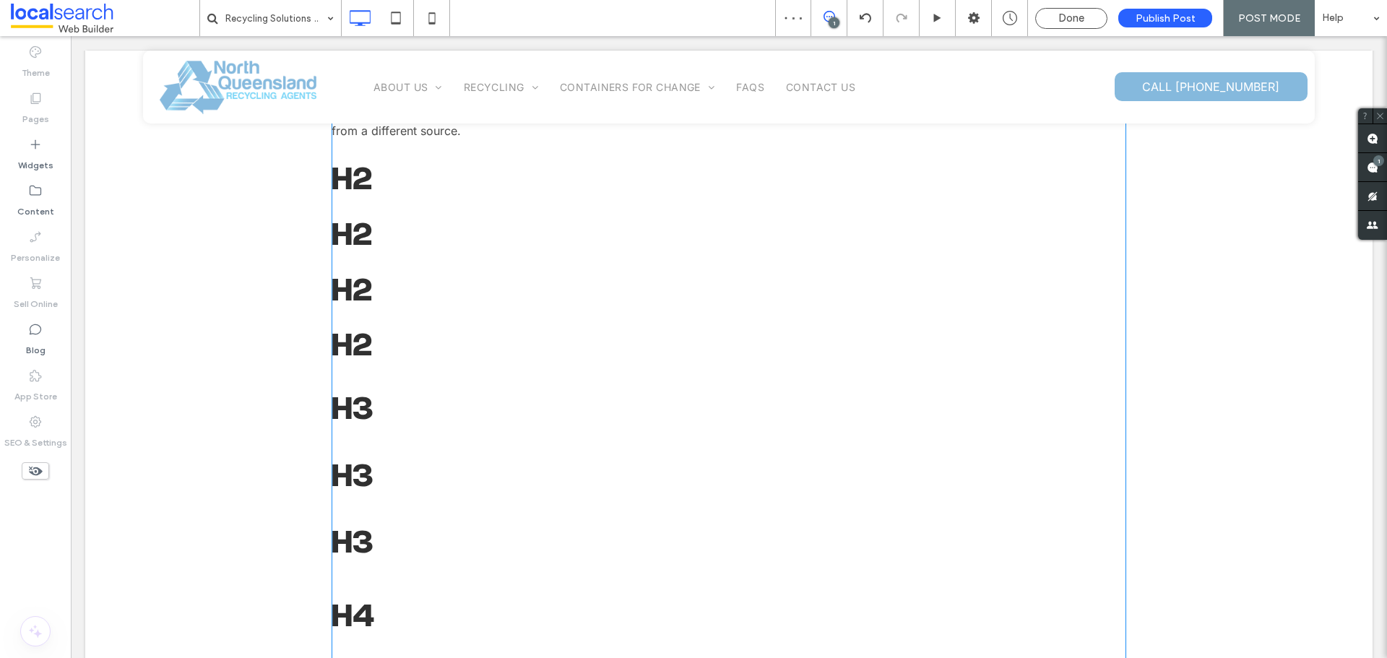
scroll to position [506, 0]
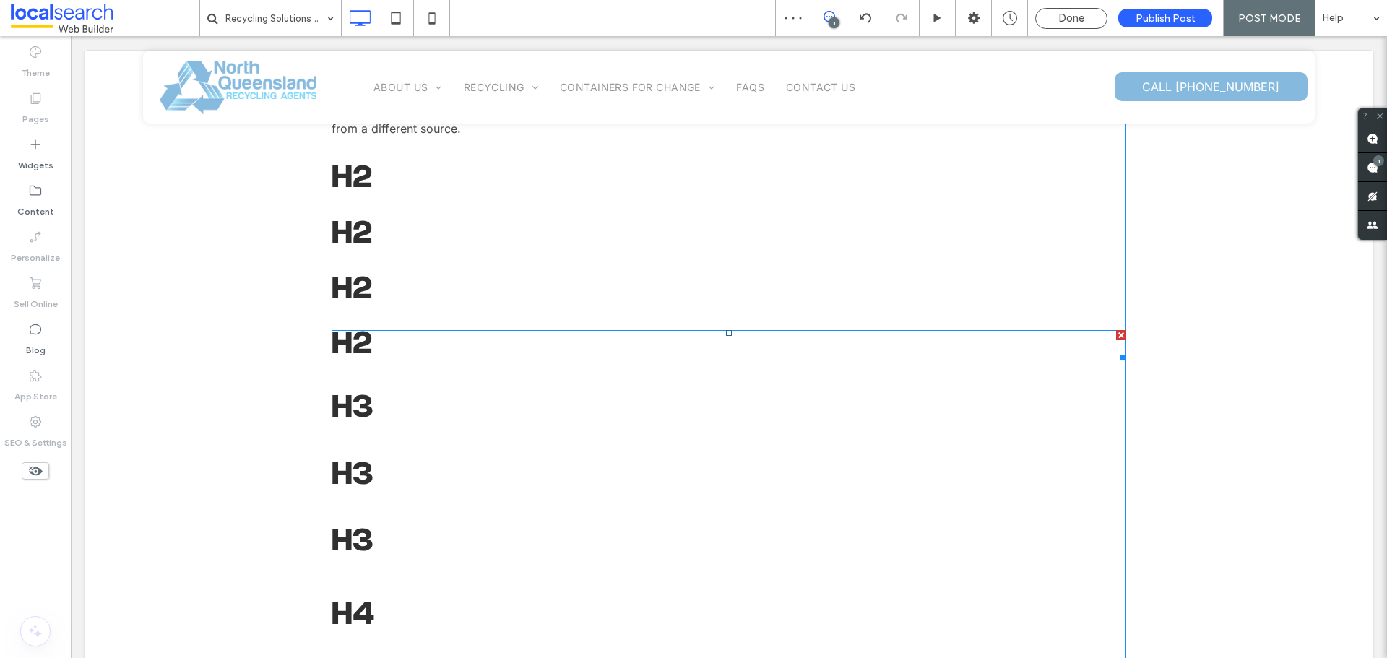
click at [389, 349] on span at bounding box center [728, 345] width 794 height 30
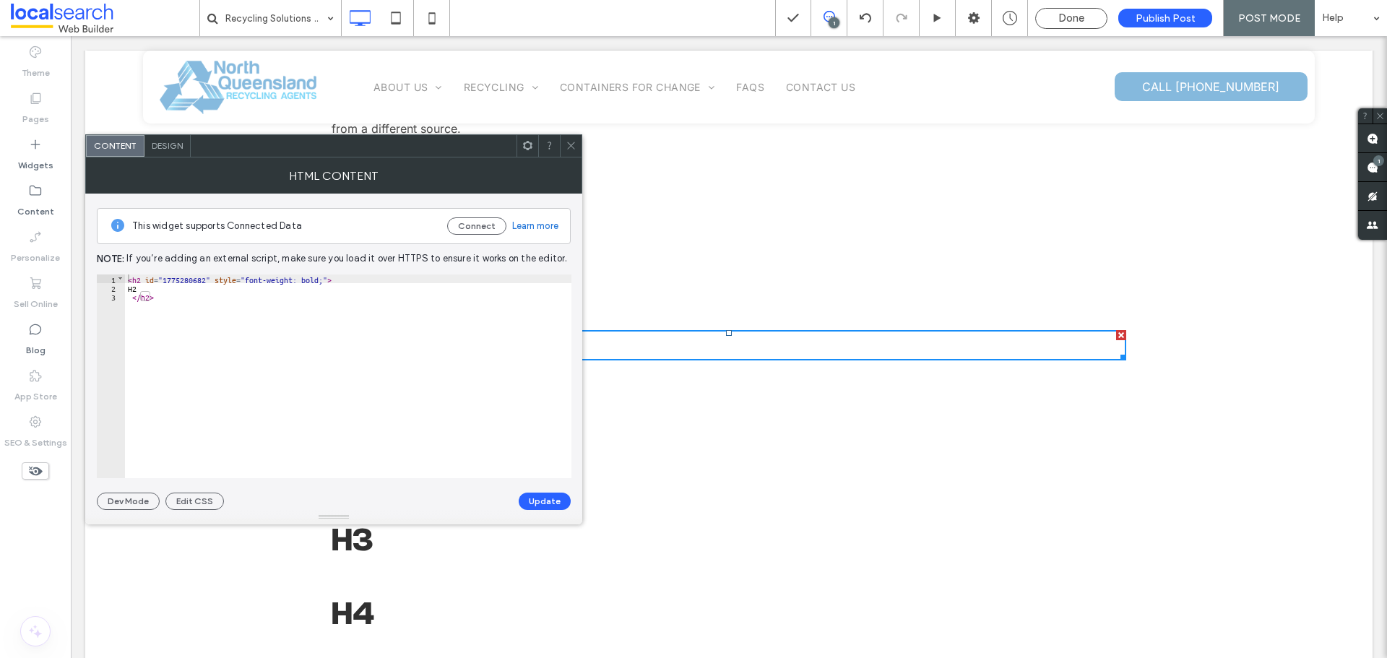
click at [195, 273] on div "This widget supports Connected Data Connect Learn more Note: If you’re adding a…" at bounding box center [334, 352] width 474 height 316
click at [188, 285] on div "< h2 id = "1775280682" style = "font-weight: bold;" > H2 </ h2 >" at bounding box center [348, 384] width 446 height 221
click at [187, 285] on div "< h2 id = "1775280682" style = "font-weight: bold;" > H2 </ h2 >" at bounding box center [348, 384] width 446 height 221
click at [187, 281] on div "< h2 id = "1775280682" style = "font-weight: bold;" > H2 </ h2 >" at bounding box center [348, 384] width 446 height 221
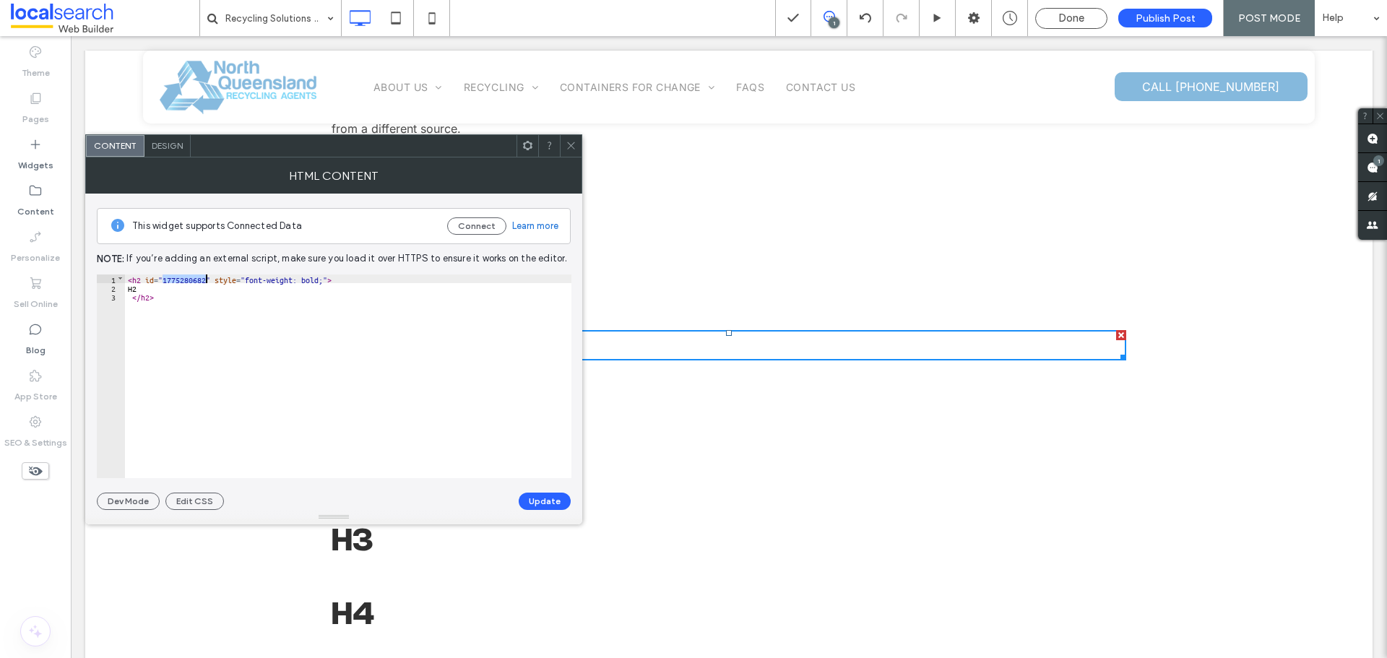
click at [187, 281] on div "< h2 id = "1775280682" style = "font-weight: bold;" > H2 </ h2 >" at bounding box center [348, 384] width 446 height 221
click at [542, 498] on button "Update" at bounding box center [545, 501] width 52 height 17
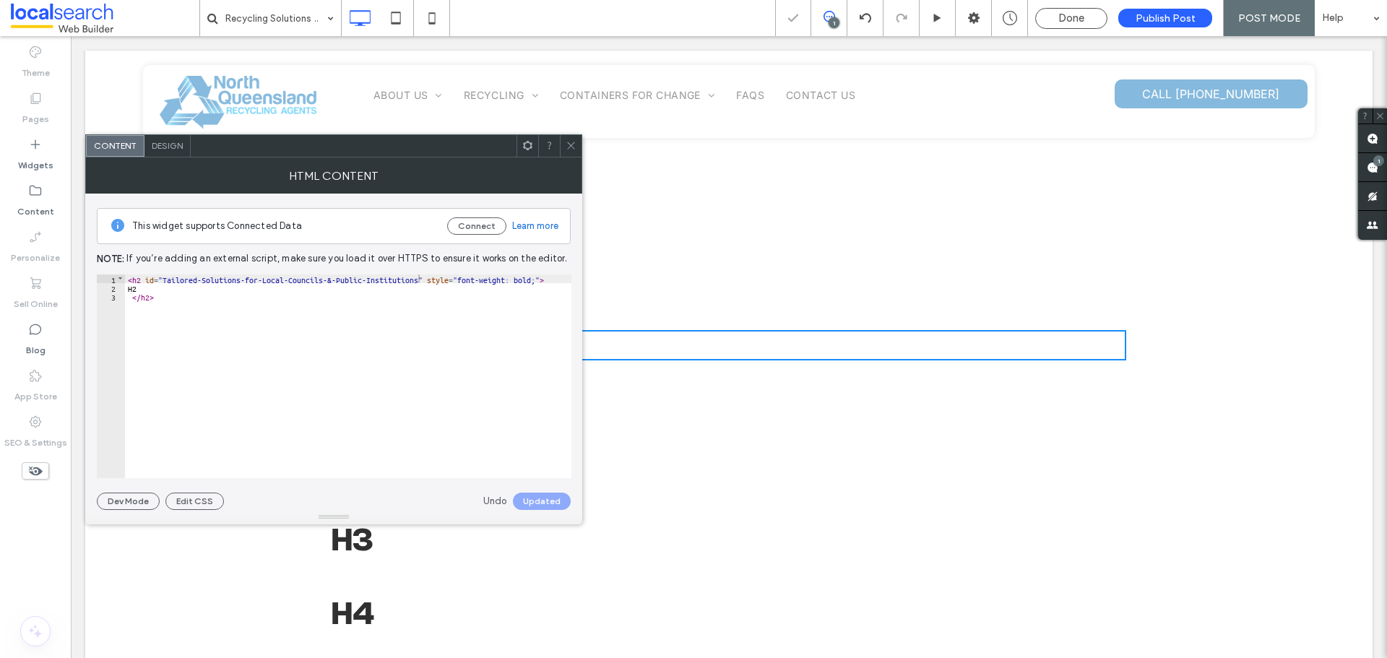
click at [570, 145] on icon at bounding box center [570, 145] width 11 height 11
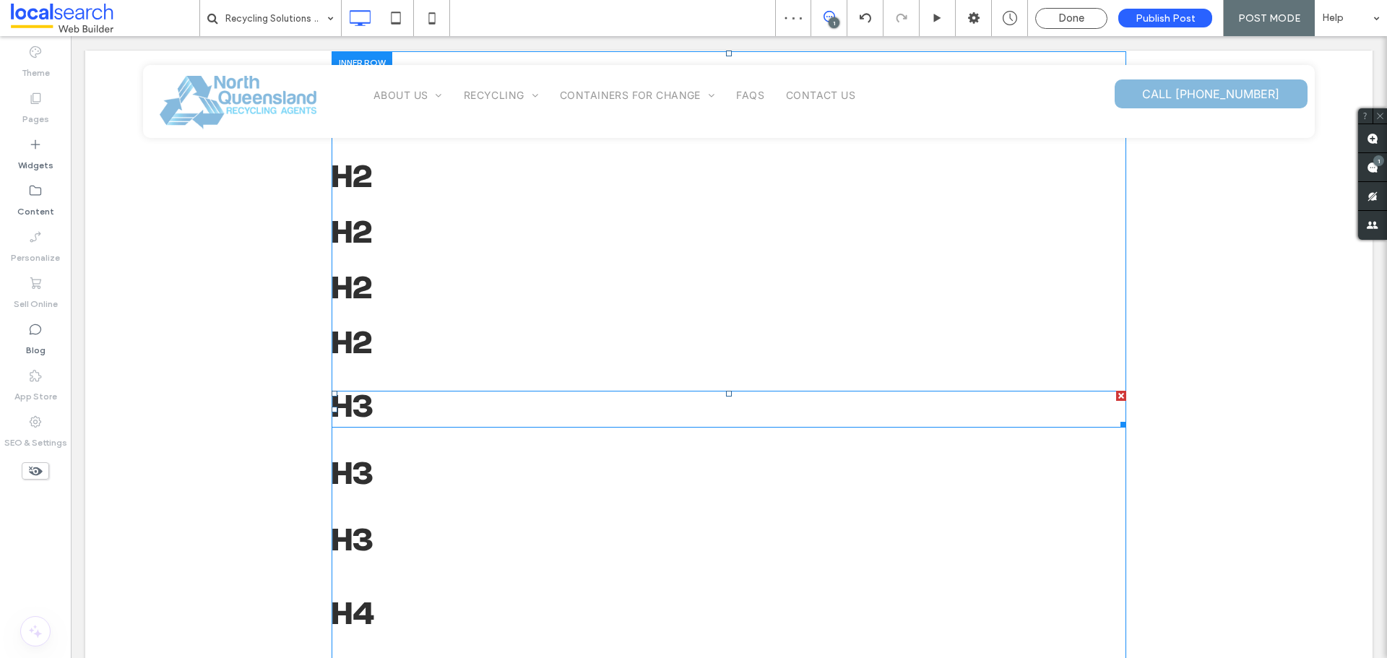
click at [539, 399] on span at bounding box center [728, 409] width 794 height 36
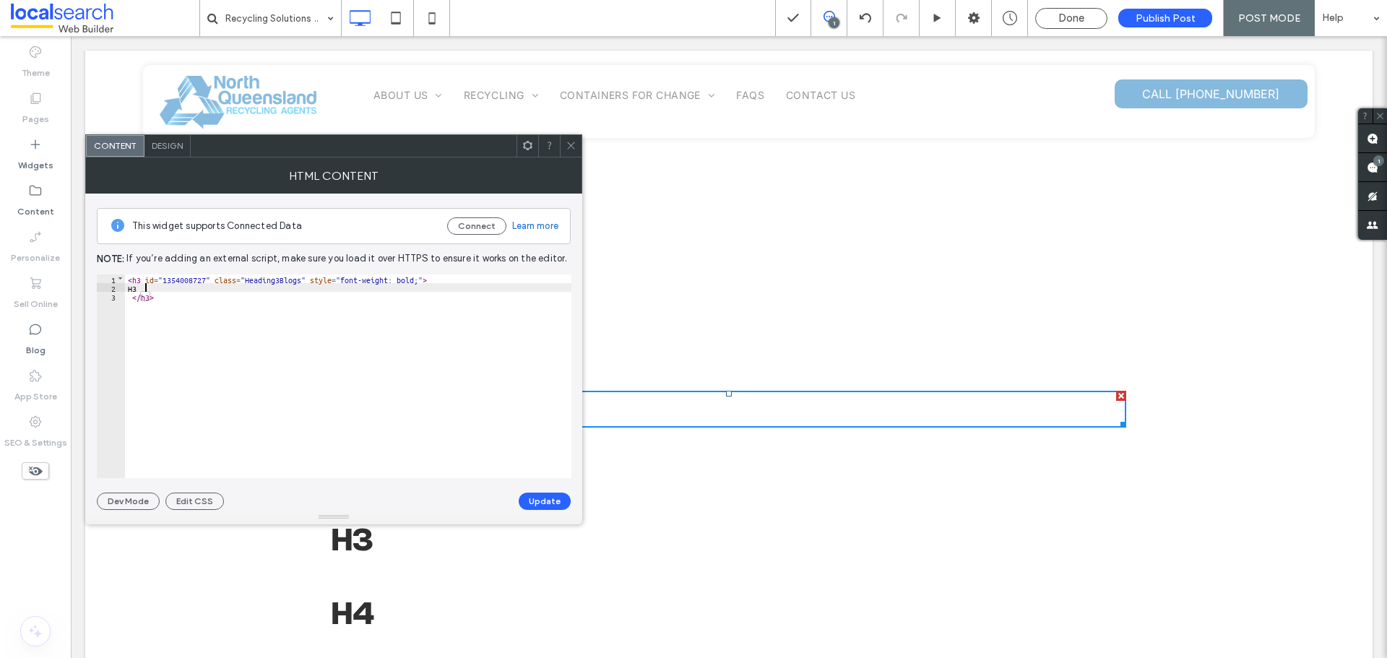
click at [191, 283] on div "< h3 id = "1354008727" class = "Heading3Blogs" style = "font-weight: bold;" > H…" at bounding box center [348, 384] width 446 height 221
click at [188, 277] on div "< h3 id = "1354008727" class = "Heading3Blogs" style = "font-weight: bold;" > H…" at bounding box center [348, 384] width 446 height 221
click at [553, 497] on button "Update" at bounding box center [545, 501] width 52 height 17
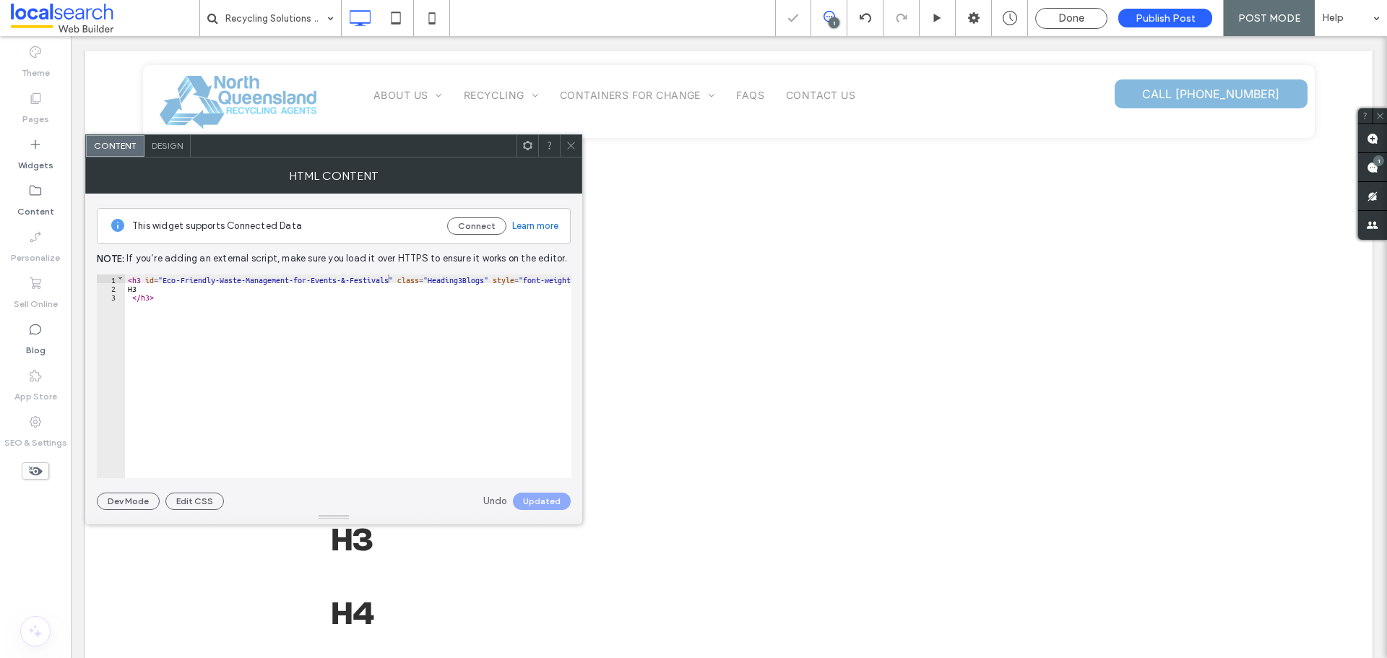
click at [566, 144] on icon at bounding box center [570, 145] width 11 height 11
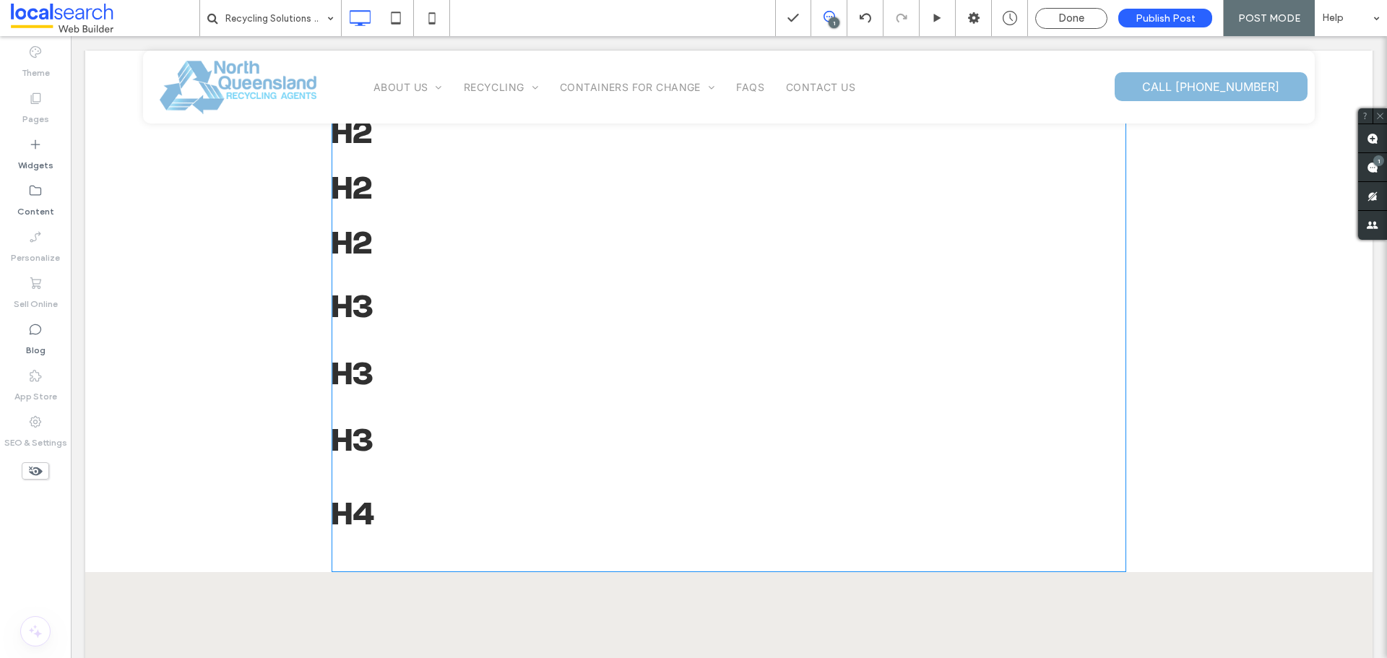
scroll to position [650, 0]
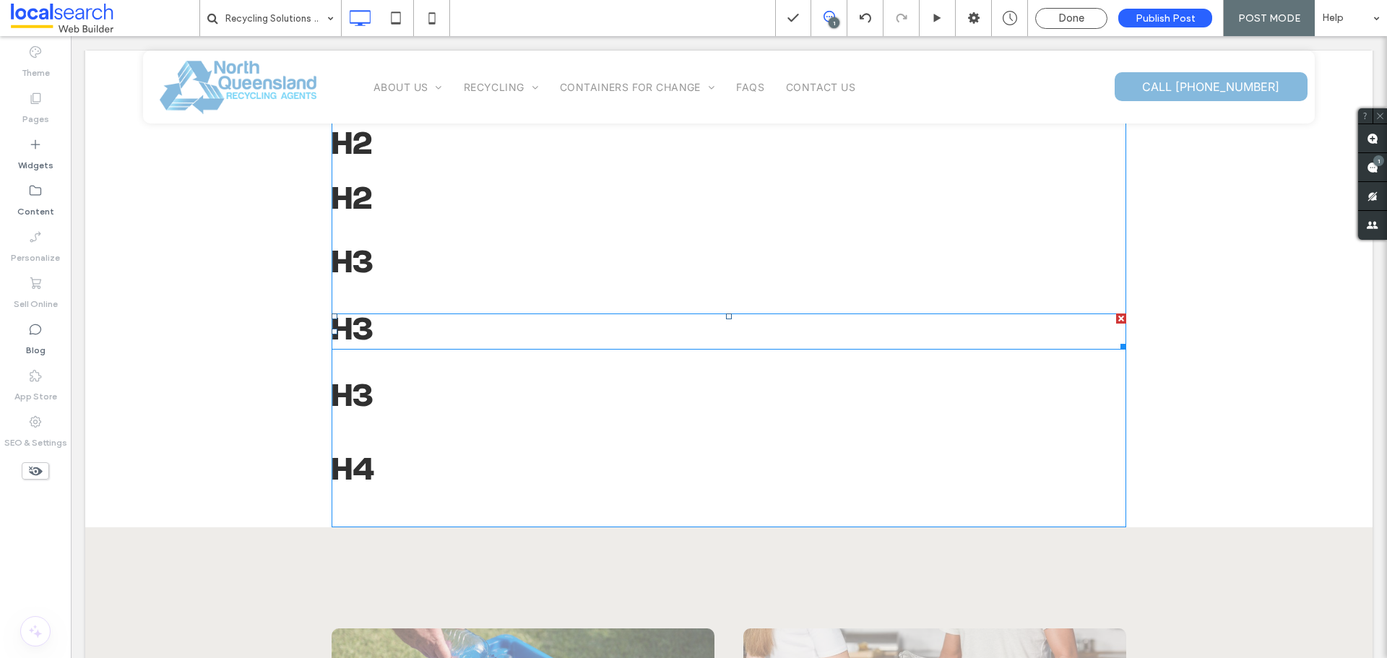
click at [383, 329] on span at bounding box center [728, 331] width 794 height 36
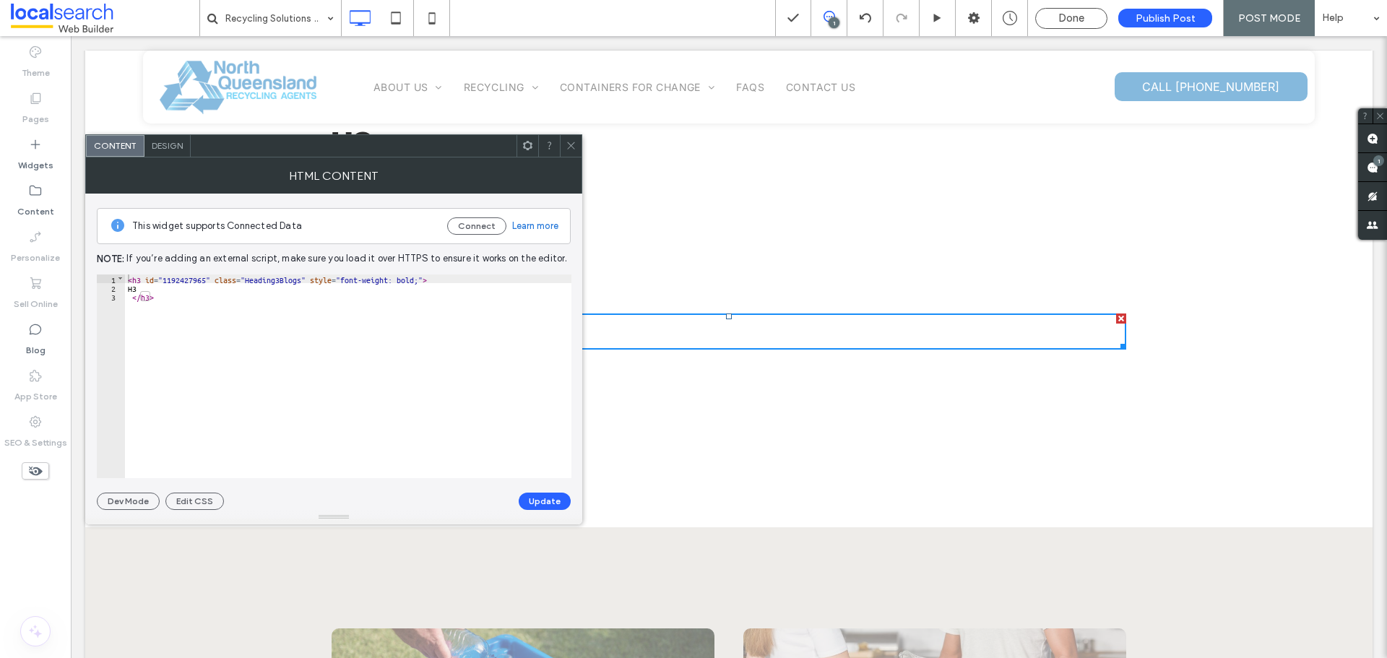
click at [188, 277] on div "< h3 id = "1192427965" class = "Heading3Blogs" style = "font-weight: bold;" > H…" at bounding box center [348, 384] width 446 height 221
click at [543, 503] on button "Update" at bounding box center [545, 501] width 52 height 17
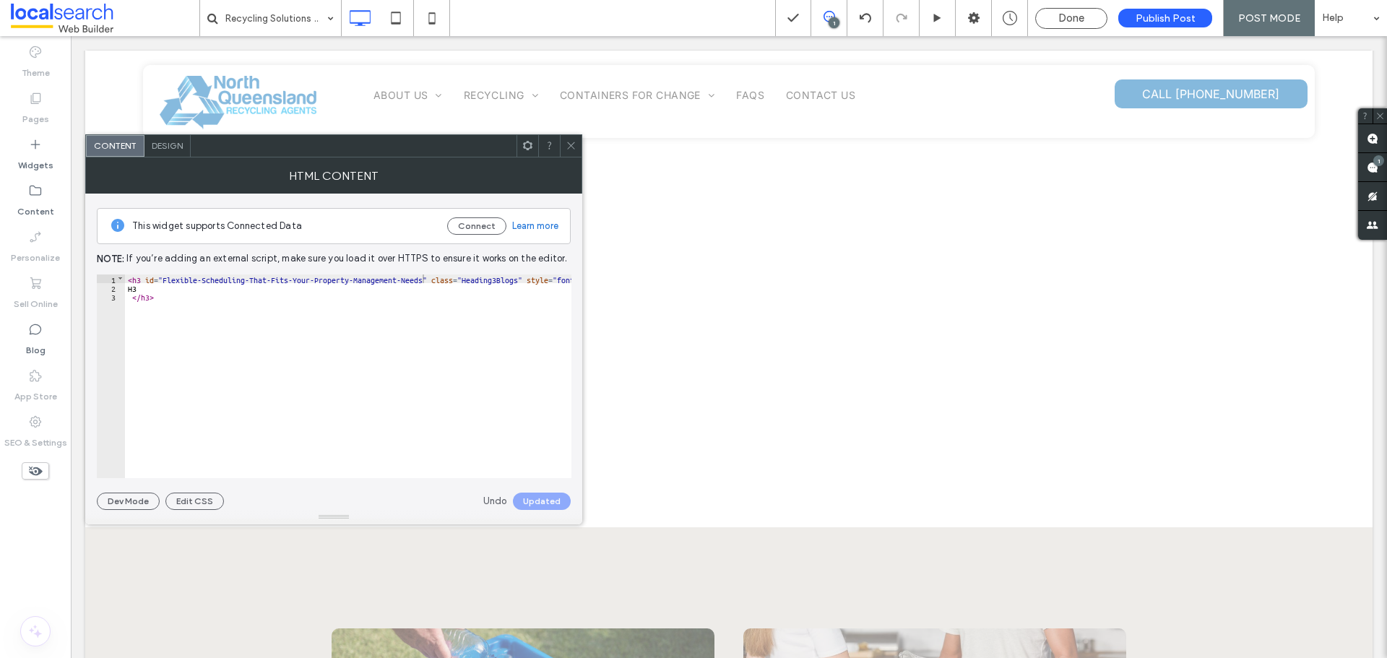
click at [571, 143] on icon at bounding box center [570, 145] width 11 height 11
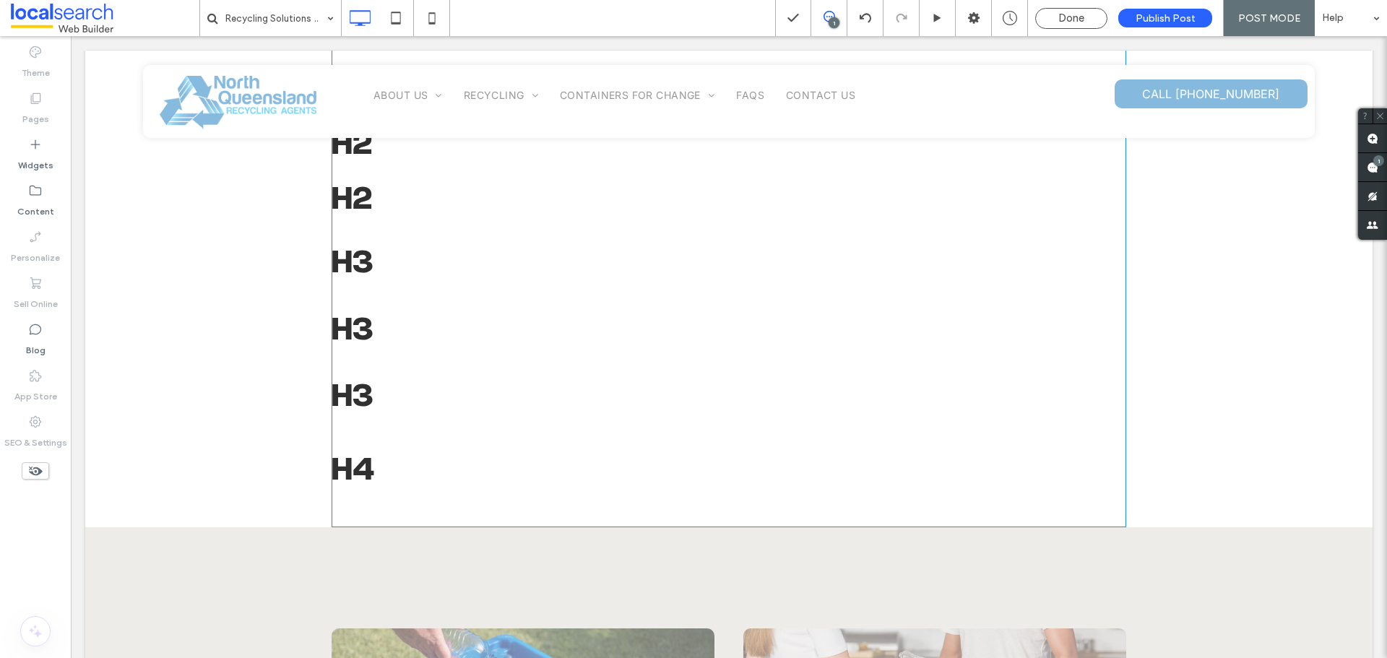
click at [420, 341] on h3 "H3" at bounding box center [728, 331] width 794 height 36
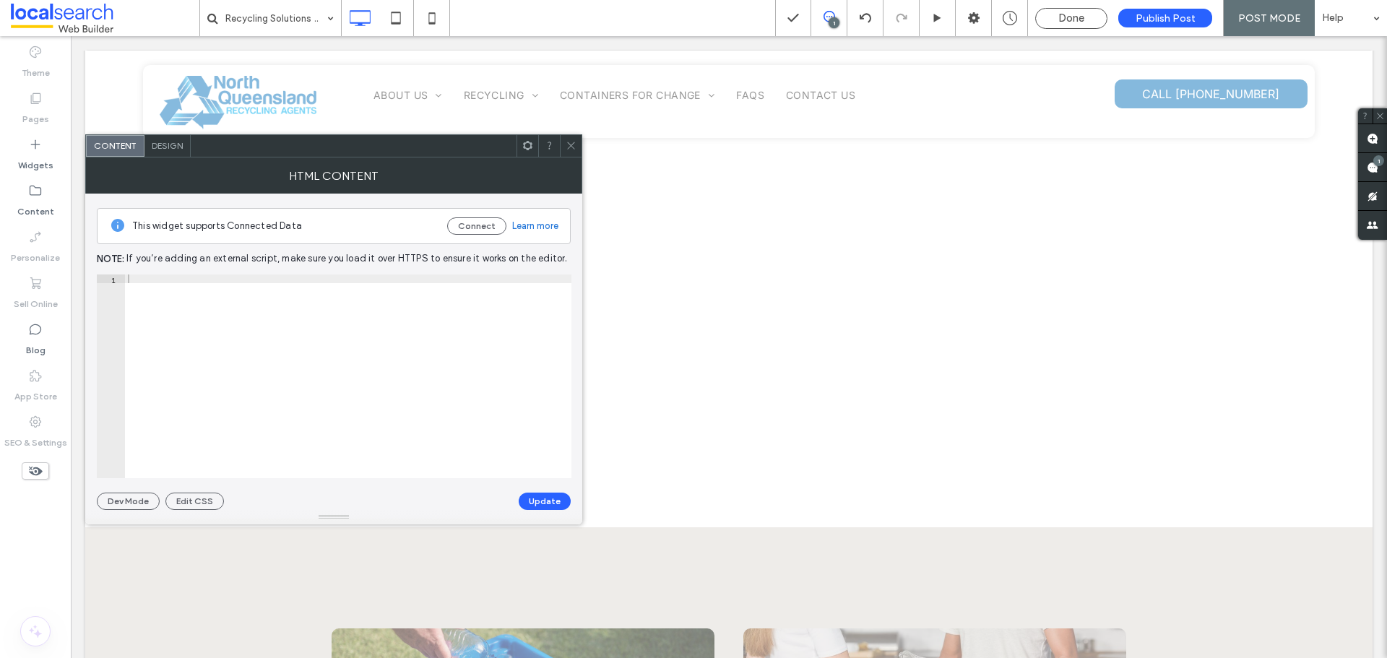
click at [420, 341] on div at bounding box center [348, 384] width 446 height 221
click at [571, 144] on icon at bounding box center [570, 145] width 11 height 11
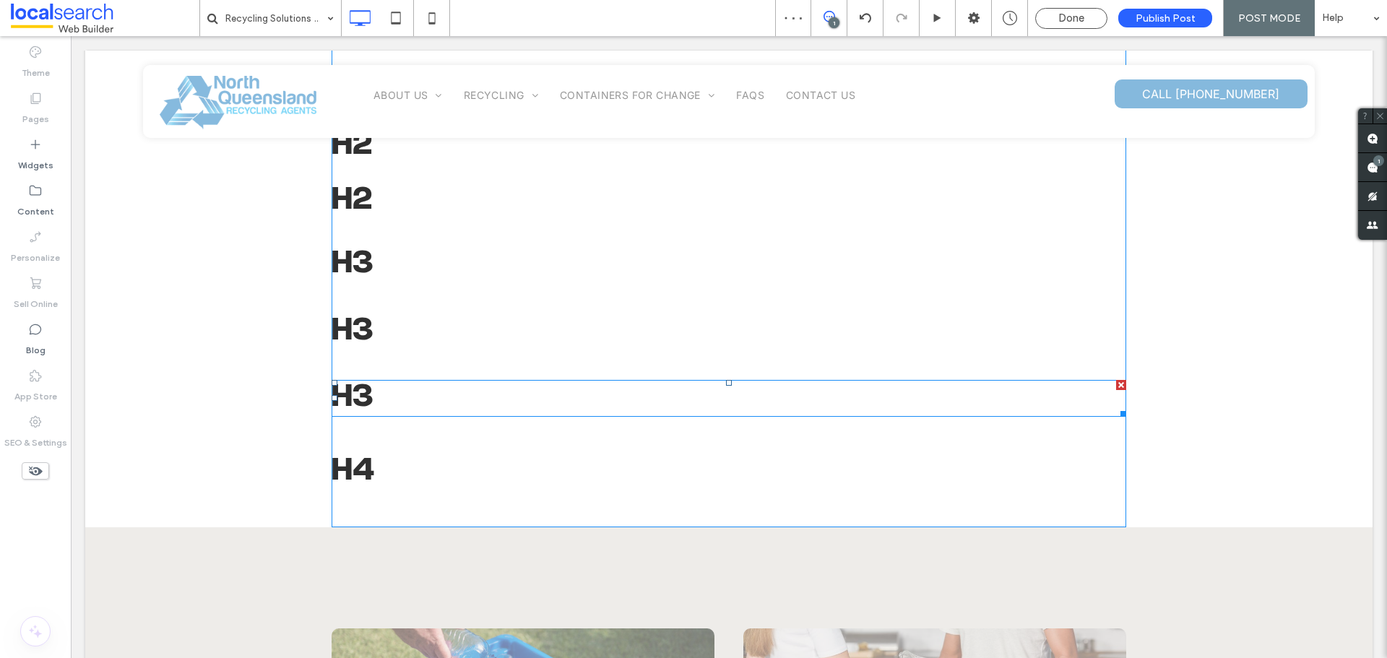
click at [360, 401] on span at bounding box center [728, 398] width 794 height 36
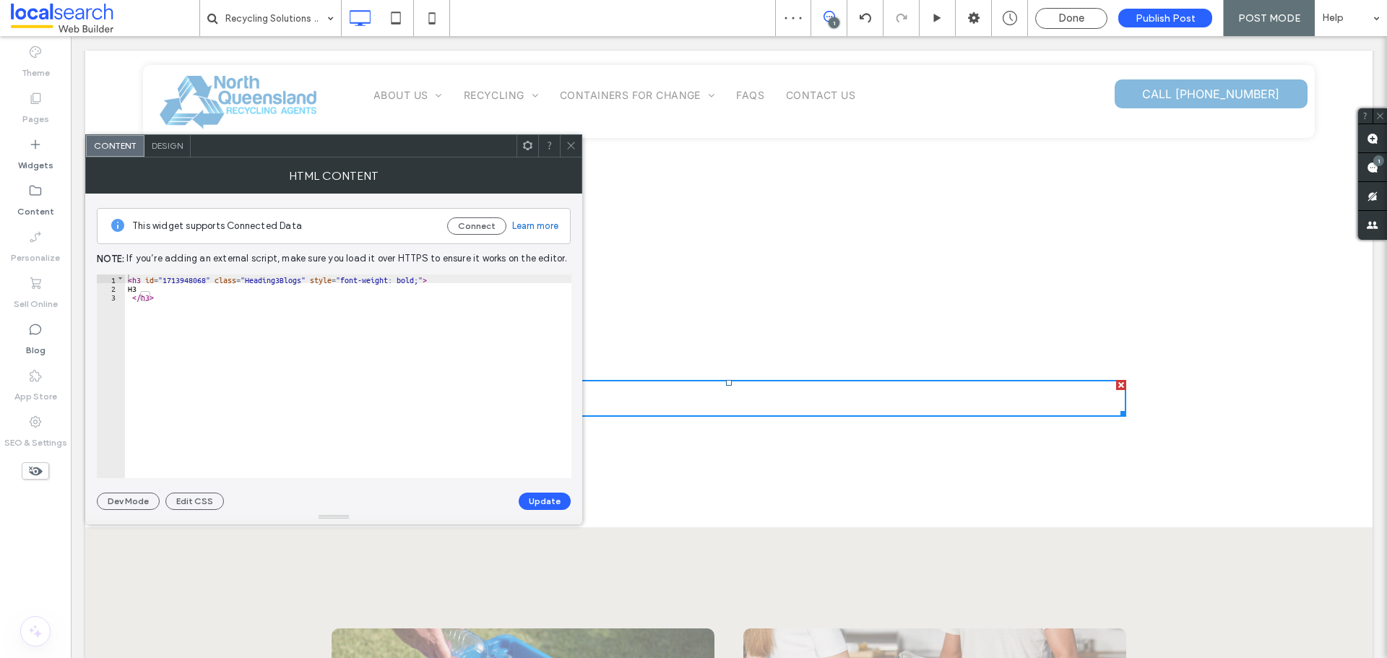
click at [189, 276] on div "< h3 id = "1713948068" class = "Heading3Blogs" style = "font-weight: bold;" > H…" at bounding box center [348, 384] width 446 height 221
click at [539, 500] on button "Update" at bounding box center [545, 501] width 52 height 17
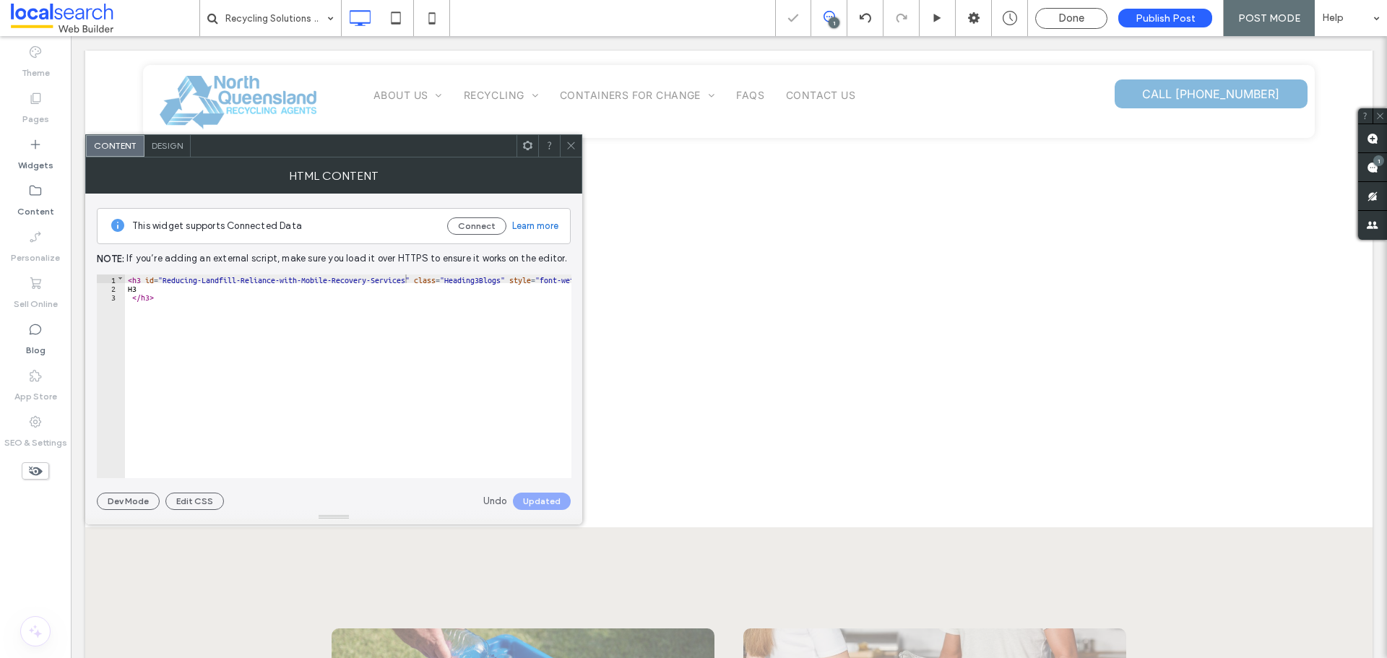
click at [568, 144] on icon at bounding box center [570, 145] width 11 height 11
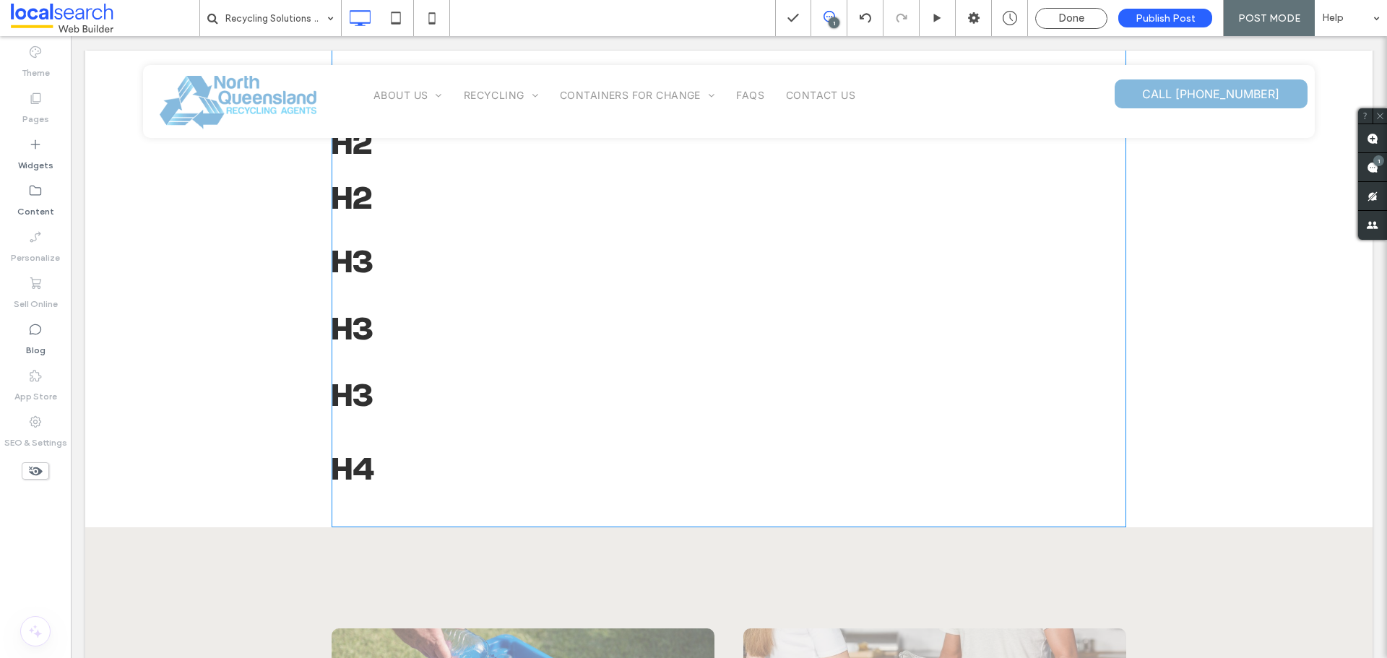
click at [354, 398] on h3 "H3" at bounding box center [728, 398] width 794 height 36
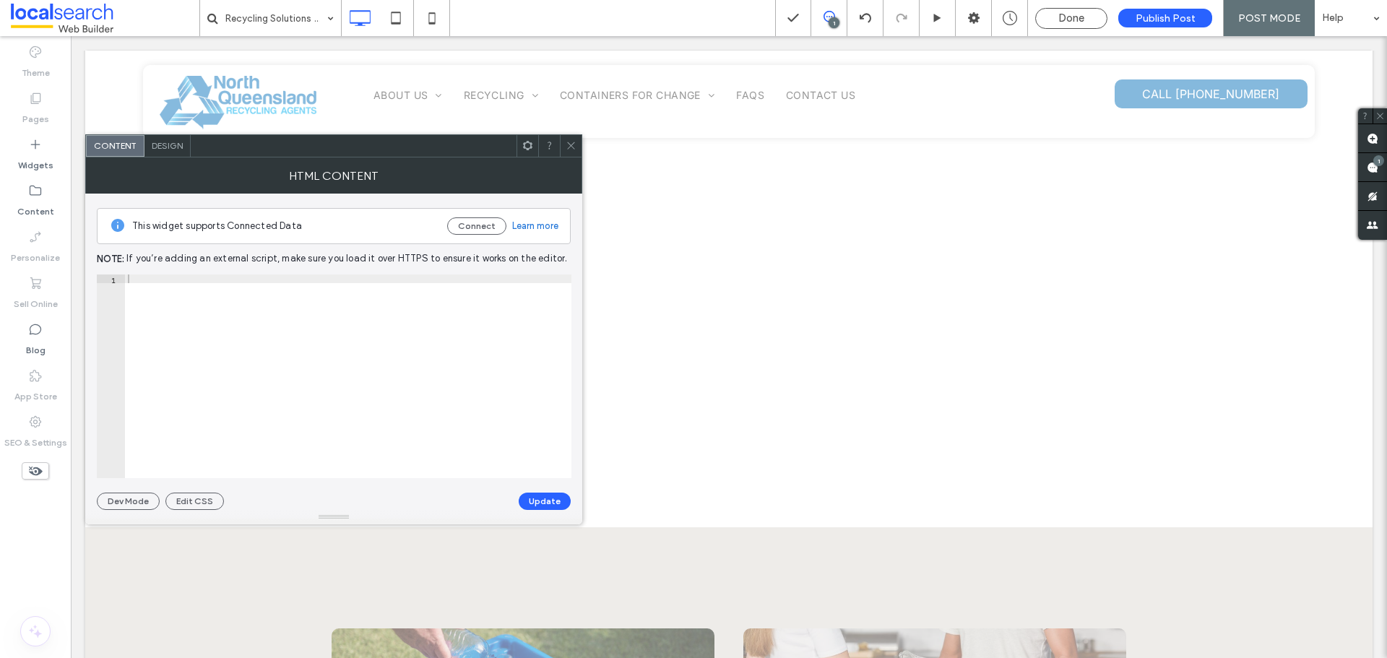
click at [354, 398] on div at bounding box center [348, 384] width 446 height 221
click at [571, 148] on icon at bounding box center [570, 145] width 11 height 11
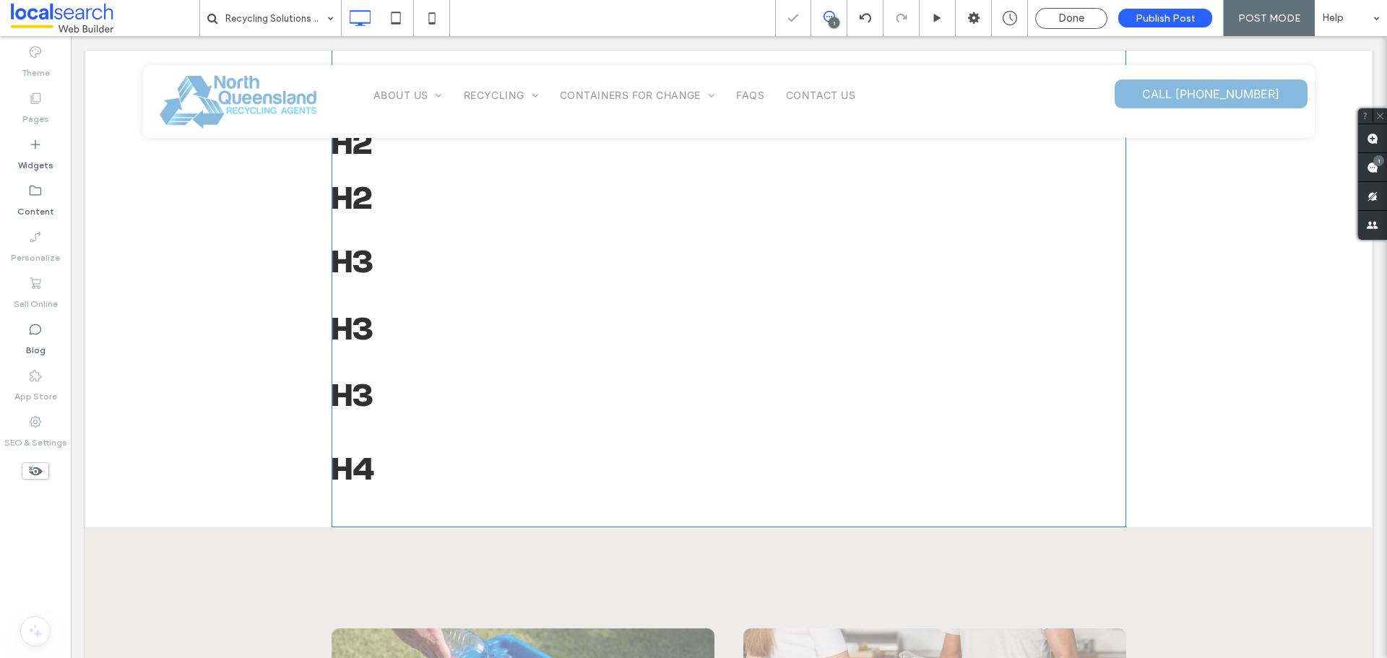
click at [354, 464] on h4 "H4" at bounding box center [728, 471] width 794 height 30
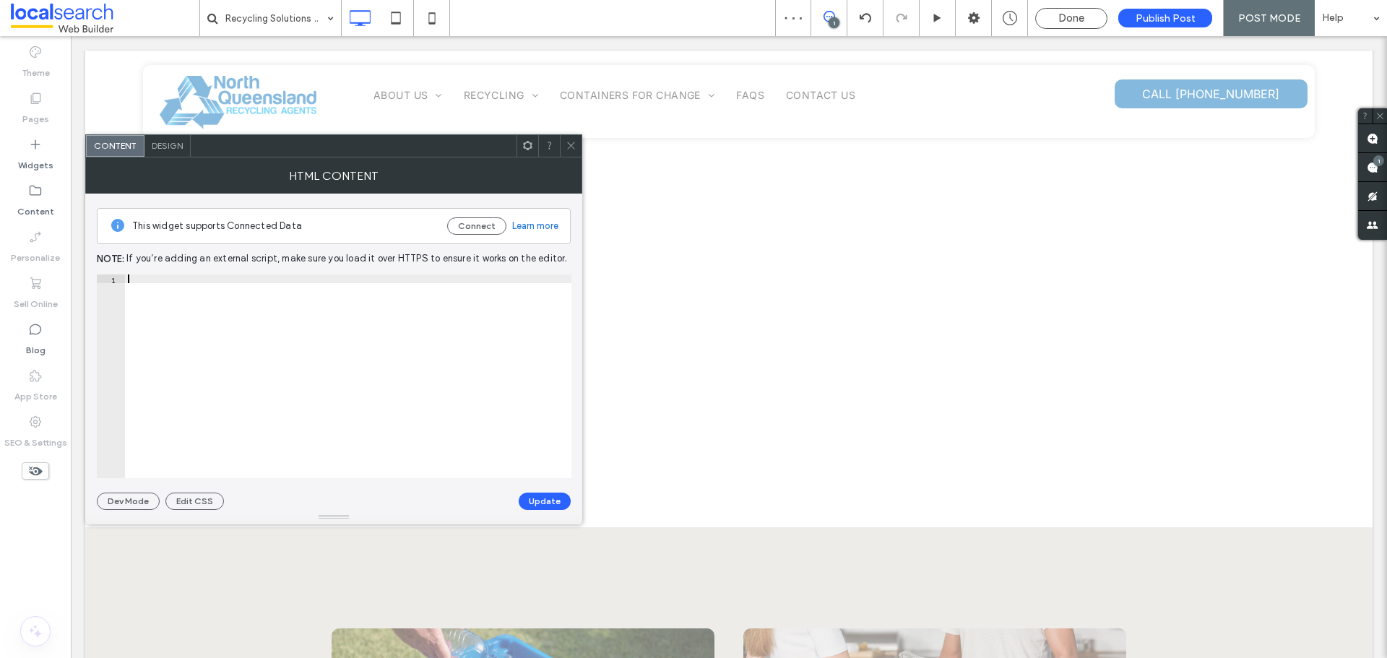
click at [354, 464] on div at bounding box center [348, 384] width 446 height 221
click at [190, 281] on div "< h4 id = "1560027021" class = "Heading3Blogs" style = "font-weight: bold;" > H…" at bounding box center [348, 384] width 446 height 221
click at [530, 506] on button "Update" at bounding box center [545, 501] width 52 height 17
click at [568, 142] on icon at bounding box center [570, 145] width 11 height 11
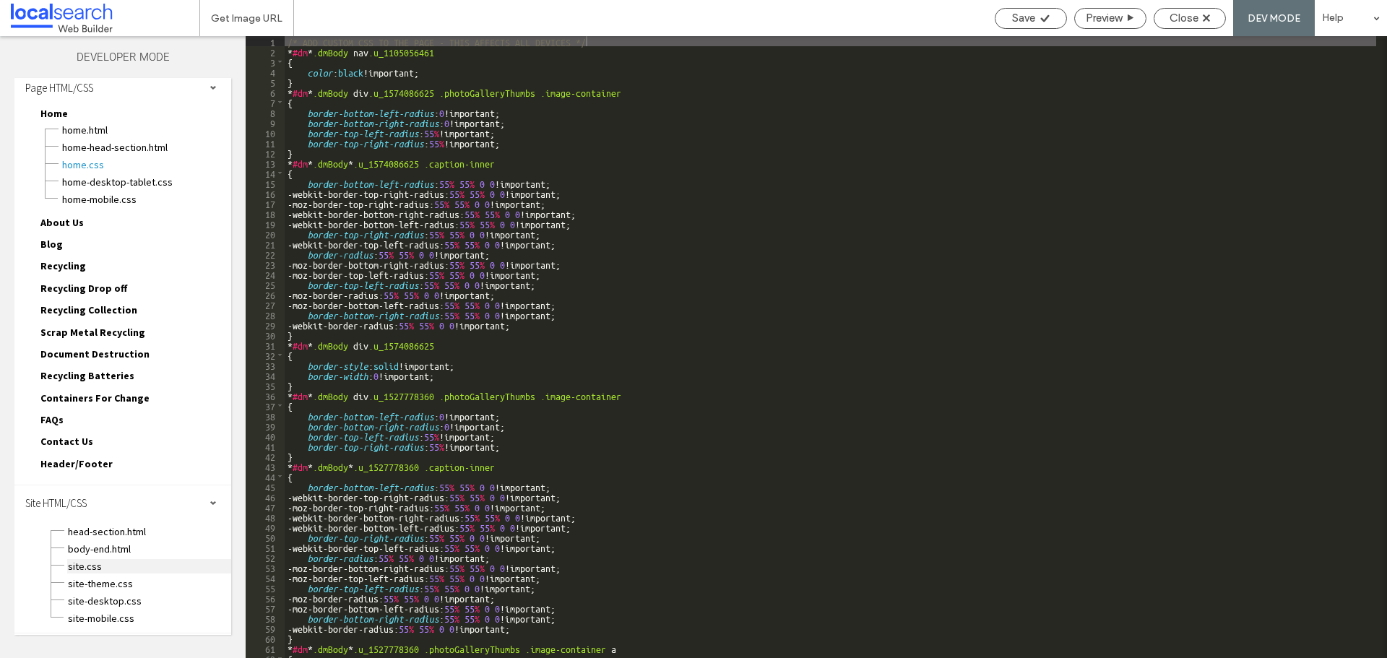
click at [79, 560] on span "site.css" at bounding box center [149, 566] width 164 height 14
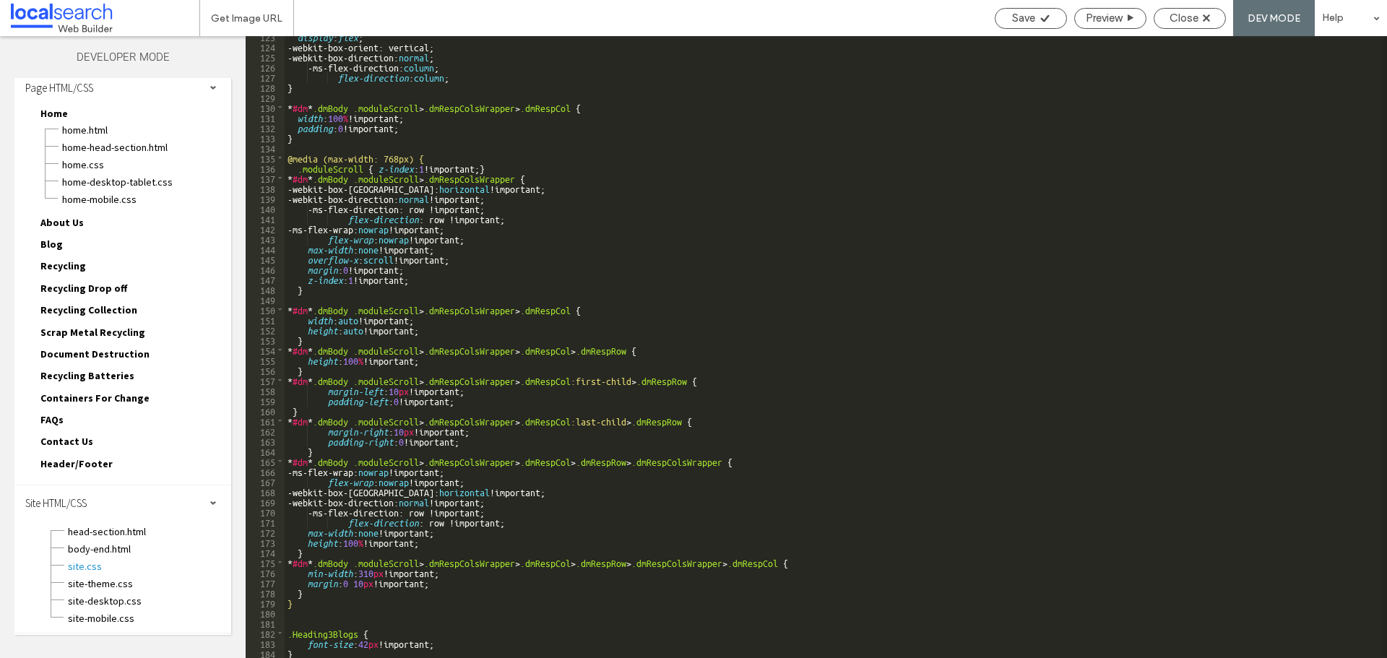
scroll to position [1269, 0]
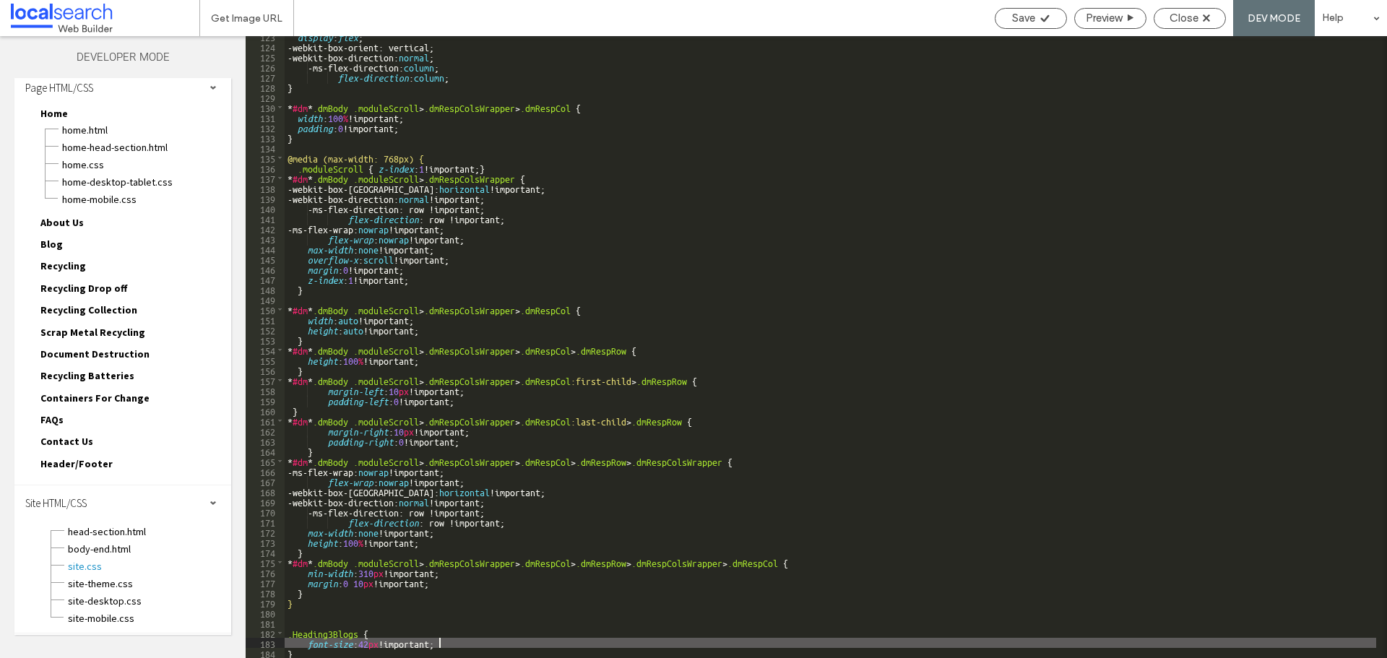
click at [440, 646] on div "display : flex ; -webkit-box-orient: vertical; -webkit-box-direction: normal ; …" at bounding box center [830, 352] width 1091 height 642
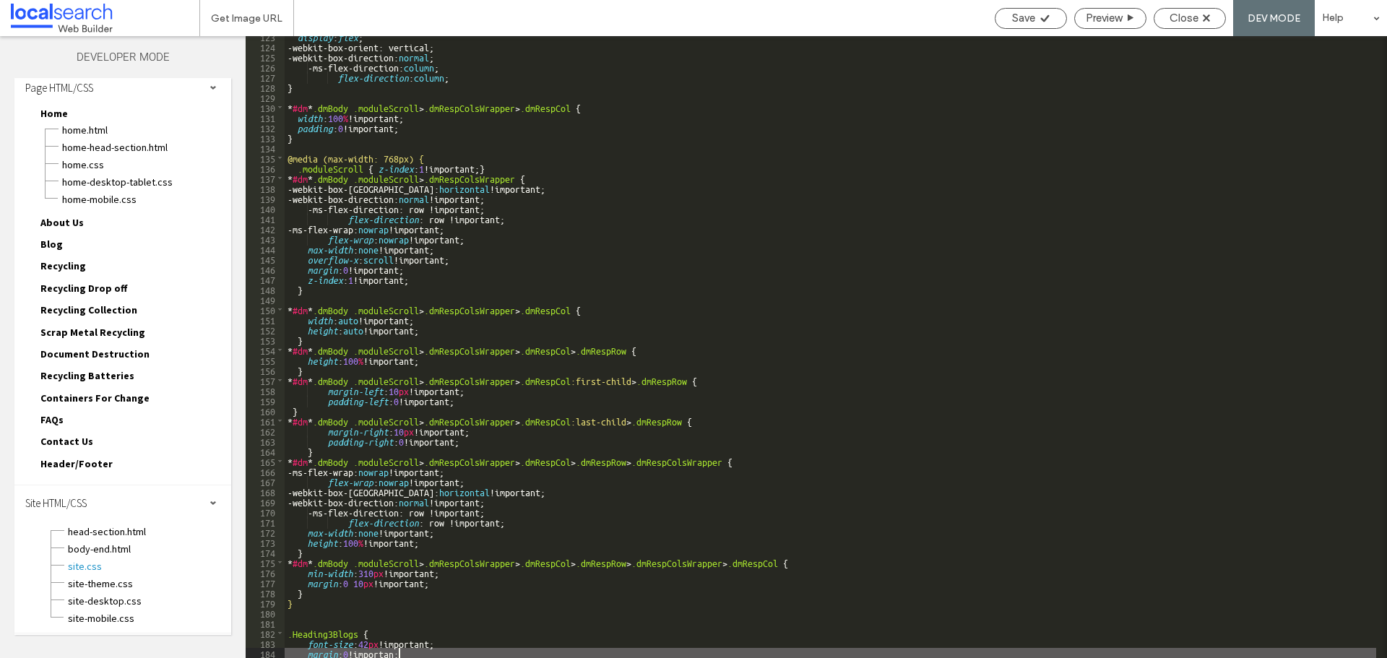
type textarea "**"
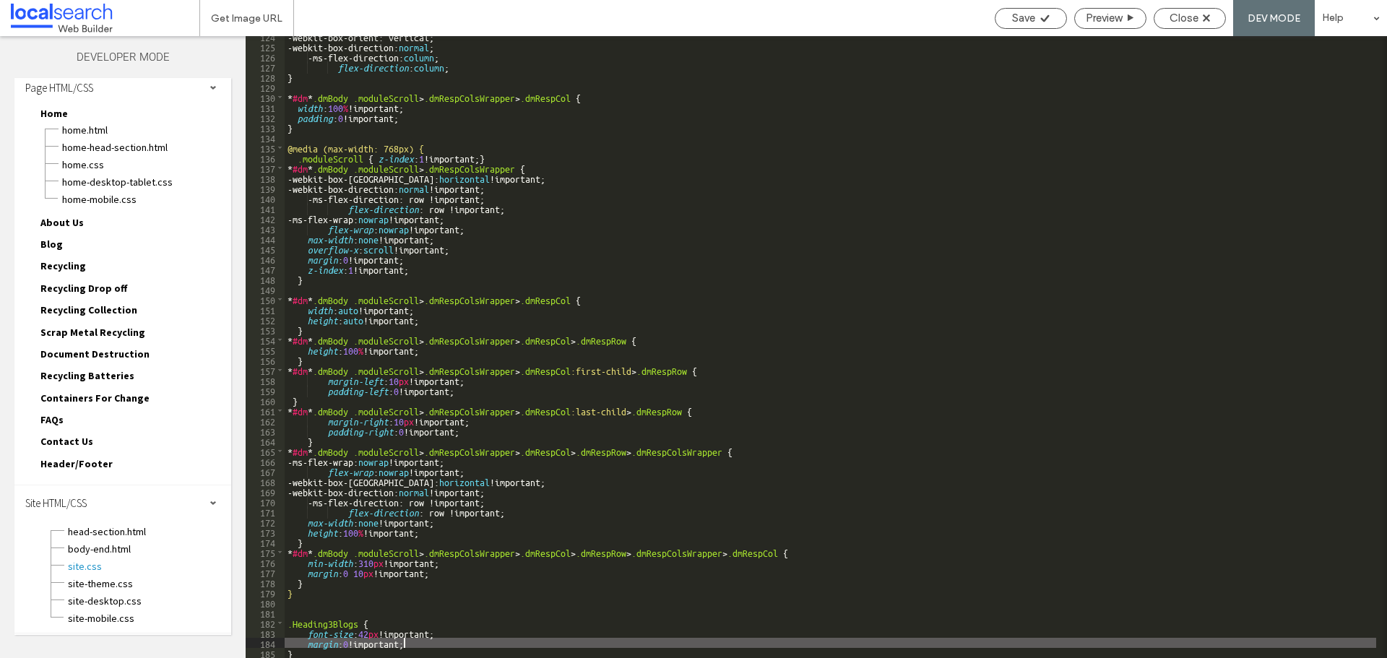
scroll to position [1279, 0]
click at [1032, 15] on span "Save" at bounding box center [1023, 18] width 23 height 13
click at [1195, 12] on span "Close" at bounding box center [1183, 18] width 29 height 13
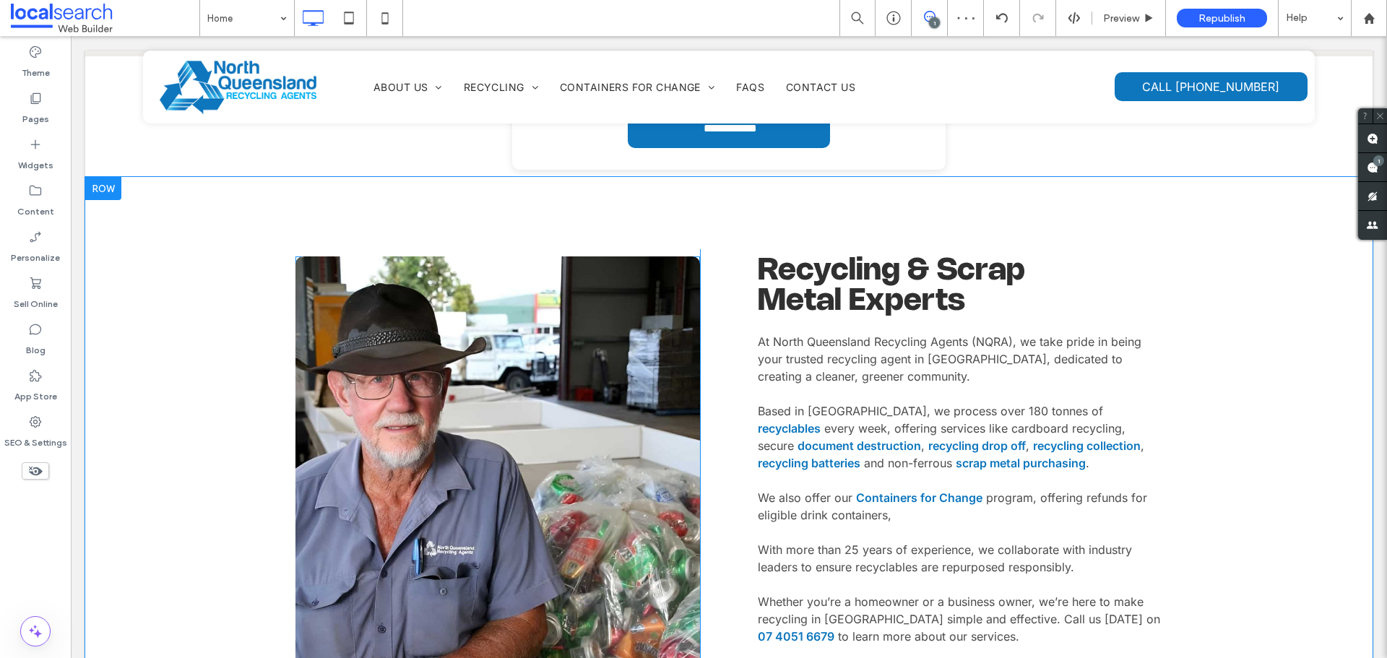
scroll to position [867, 0]
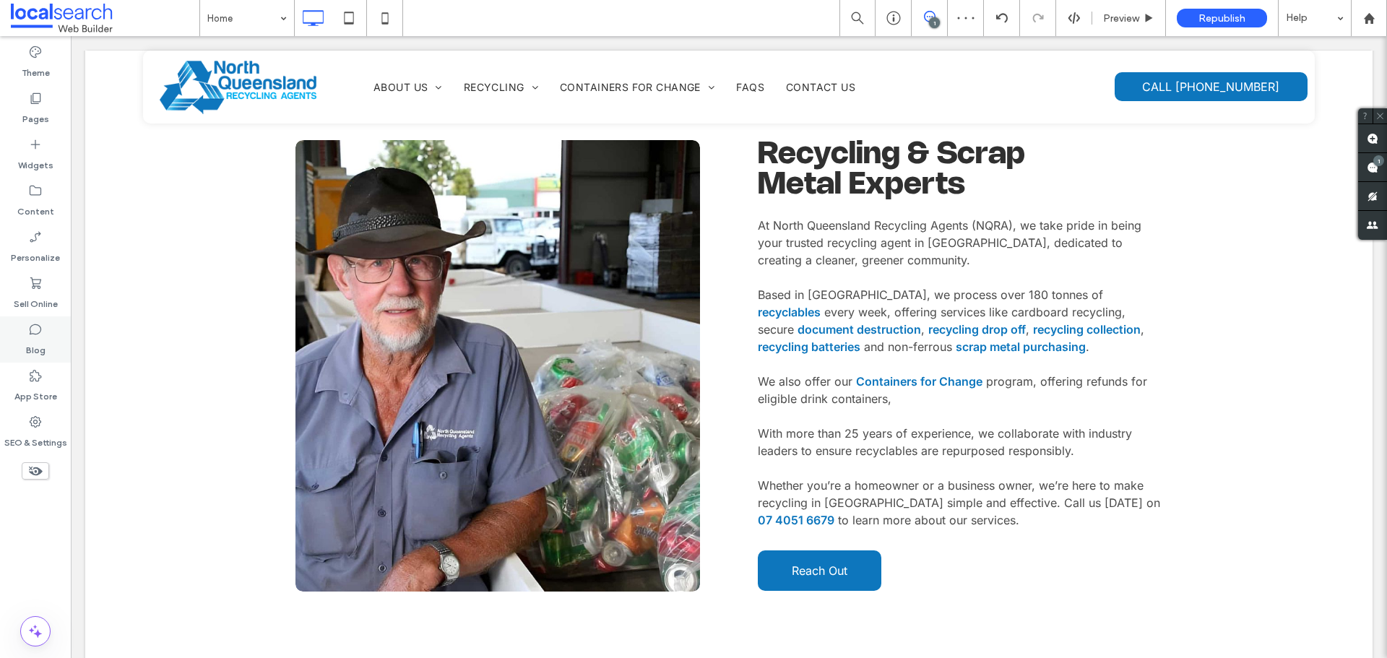
click at [32, 330] on icon at bounding box center [35, 329] width 14 height 14
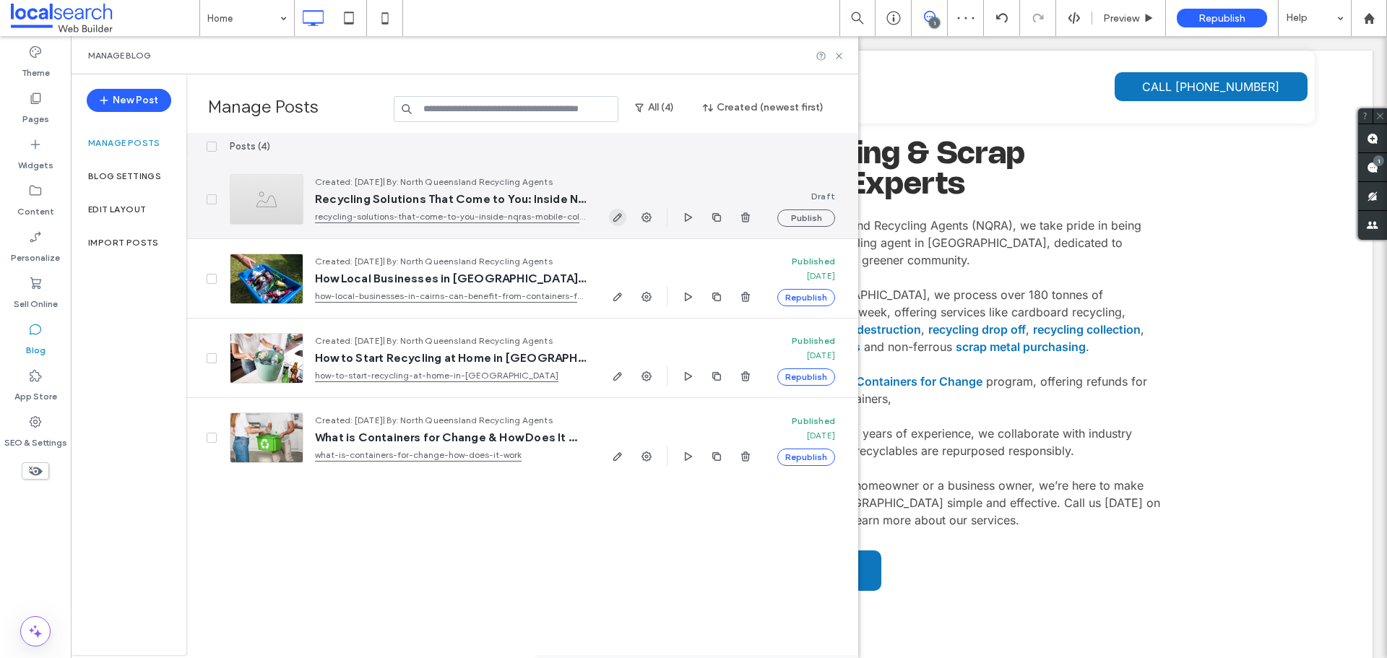
click at [617, 213] on icon "button" at bounding box center [618, 218] width 12 height 12
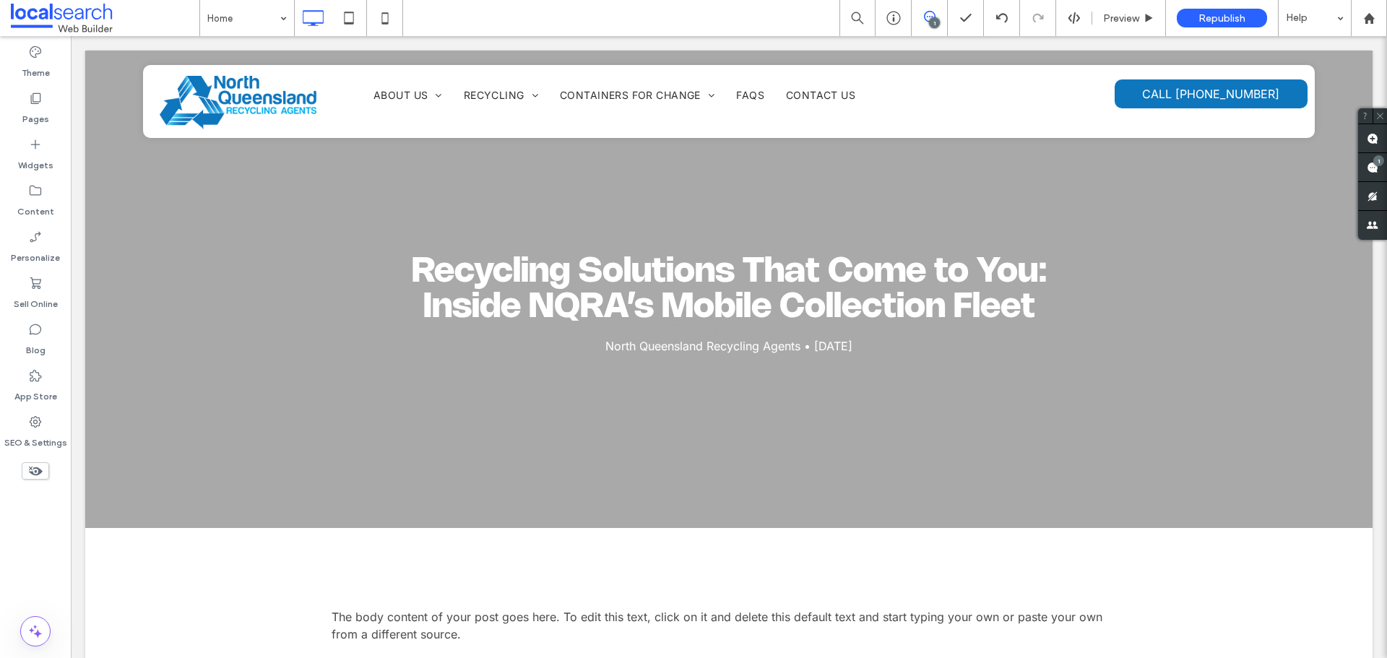
scroll to position [0, 0]
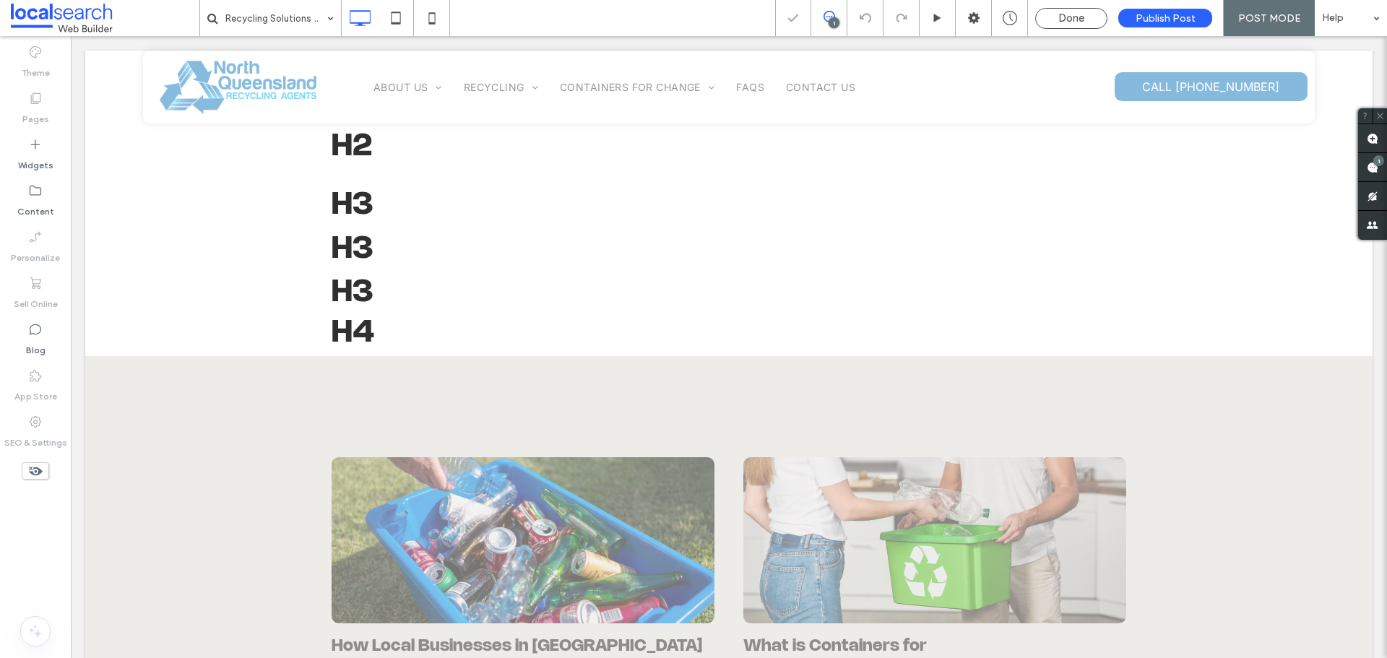
scroll to position [506, 0]
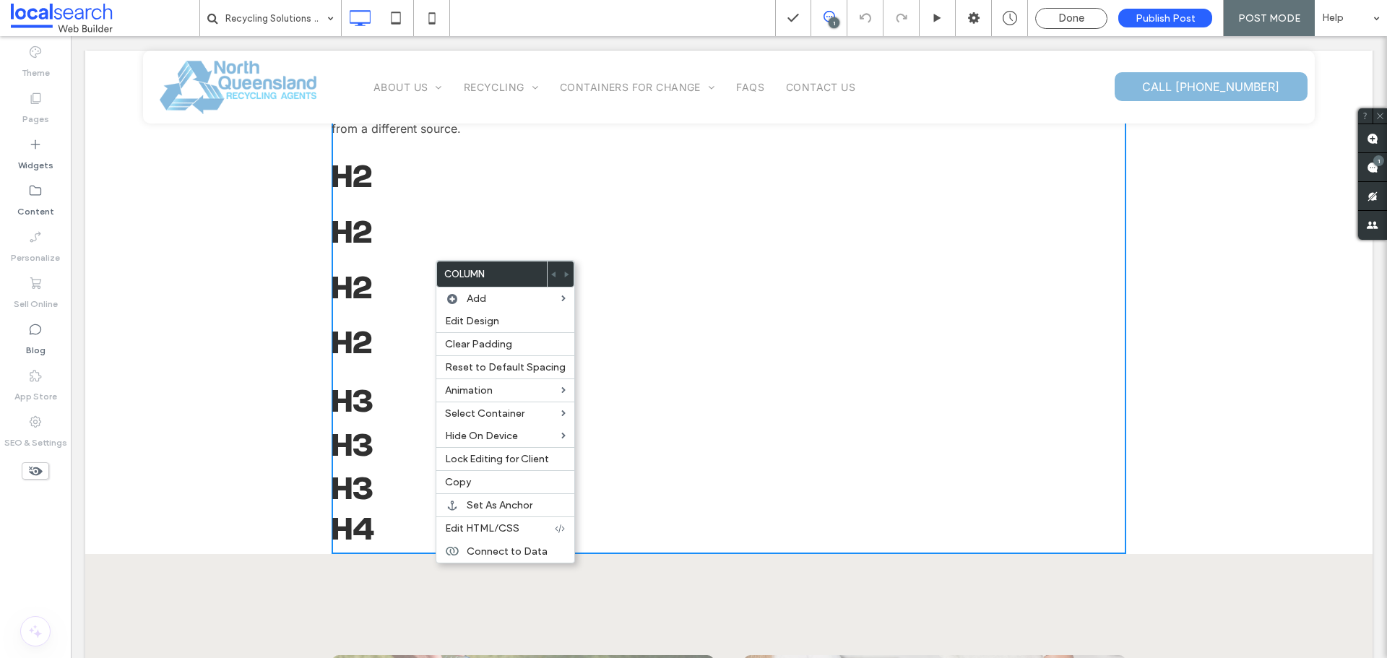
click at [370, 365] on div "The body content of your post goes here. To edit this text, click on it and del…" at bounding box center [728, 320] width 794 height 467
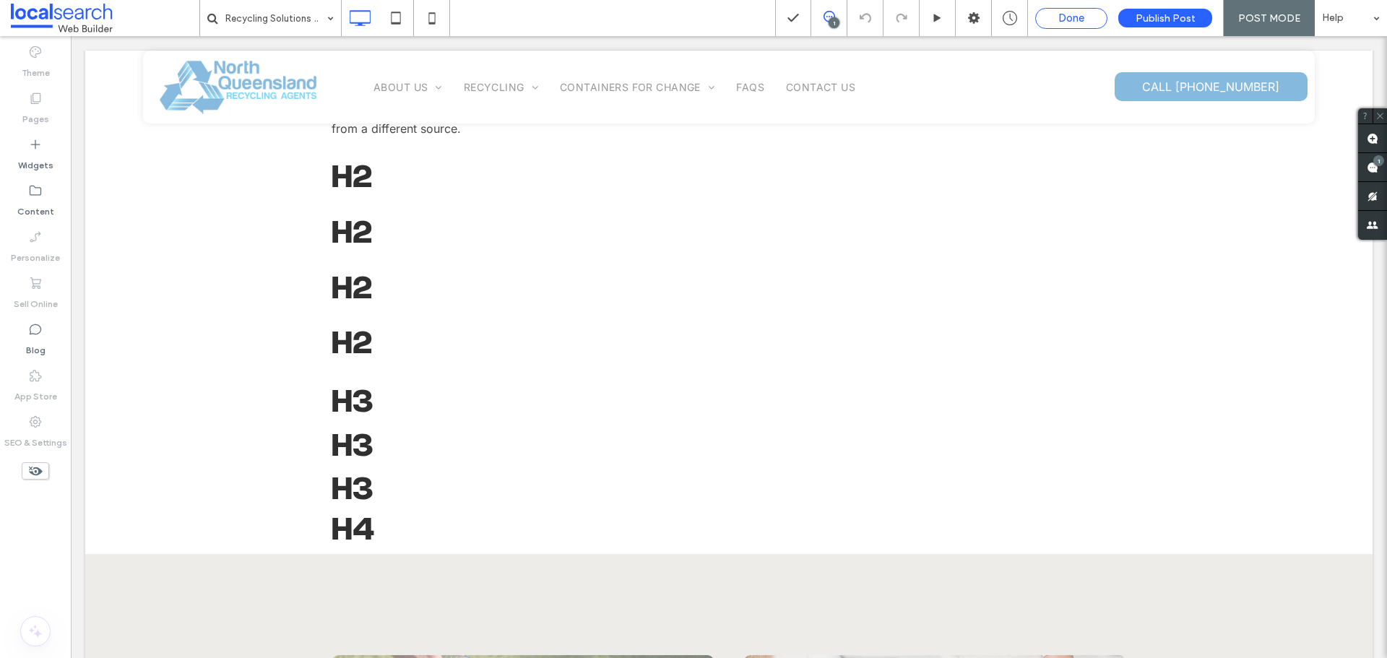
click at [1053, 12] on div "Done" at bounding box center [1071, 18] width 71 height 13
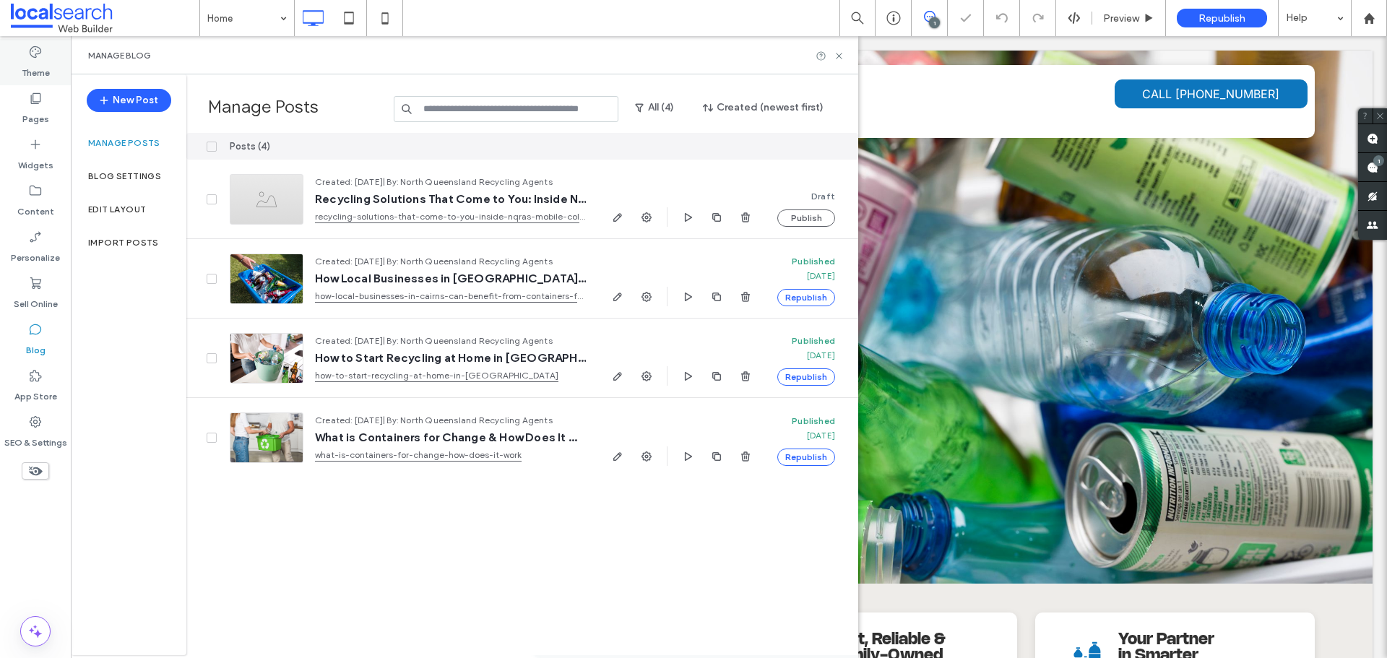
click at [36, 65] on label "Theme" at bounding box center [36, 69] width 28 height 20
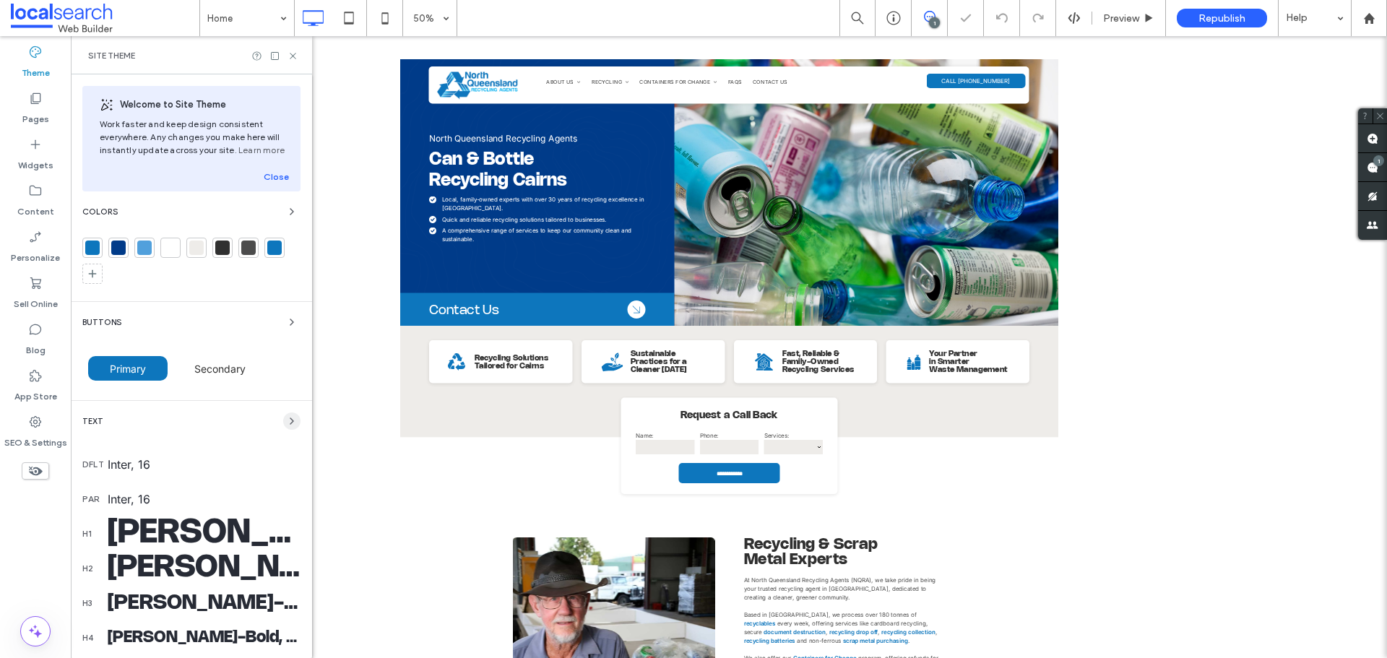
click at [290, 423] on use "button" at bounding box center [291, 421] width 3 height 6
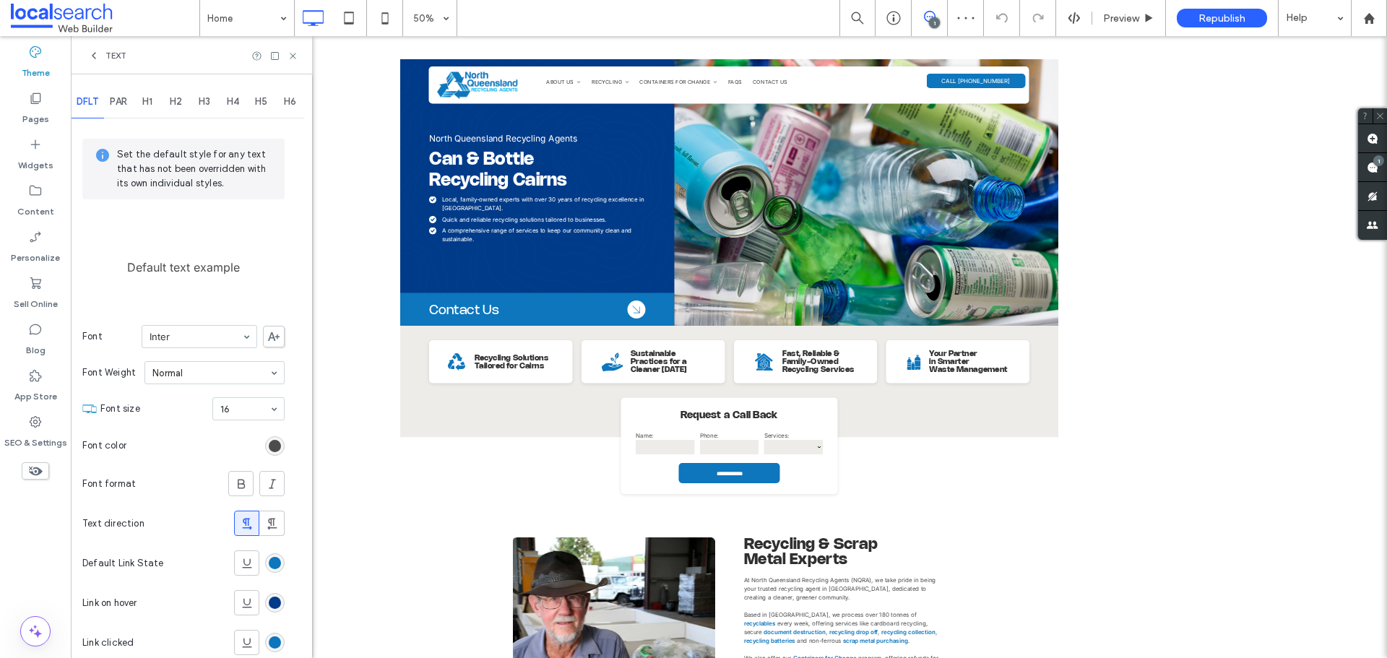
click at [182, 98] on span "H2" at bounding box center [176, 102] width 12 height 12
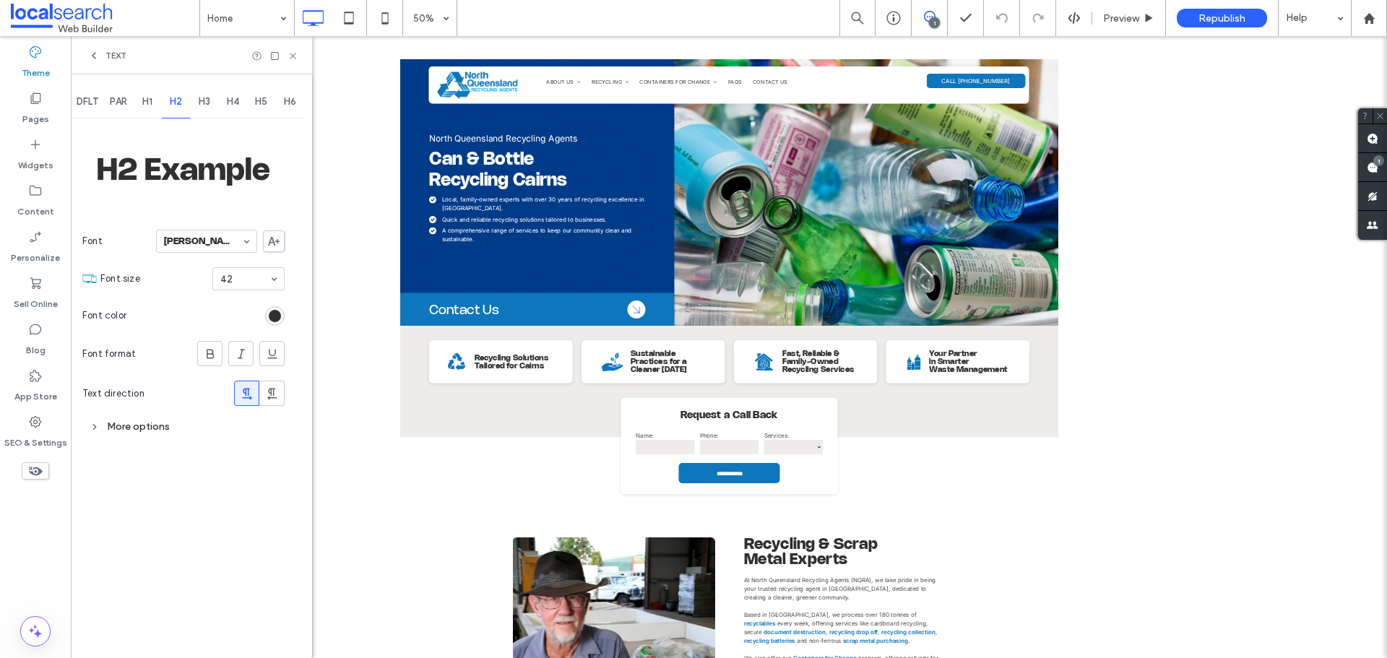
click at [129, 425] on div "More options" at bounding box center [183, 426] width 202 height 19
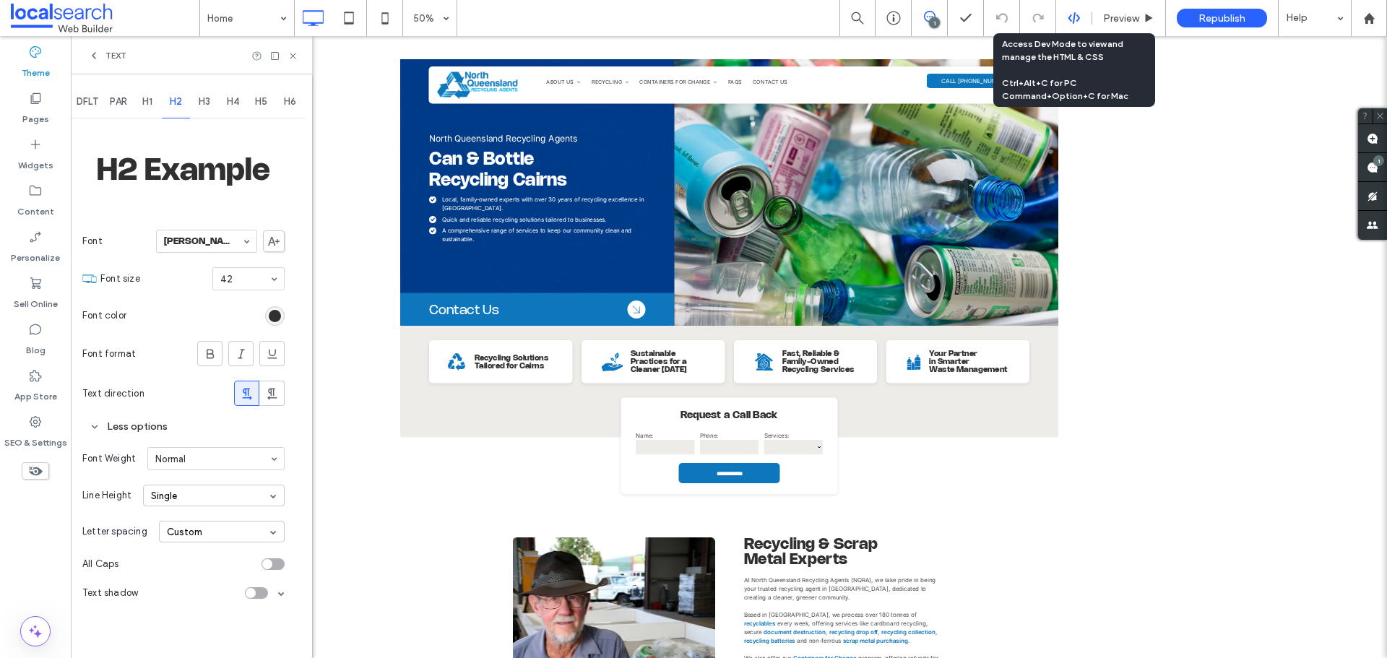
click at [1077, 14] on icon at bounding box center [1073, 18] width 13 height 13
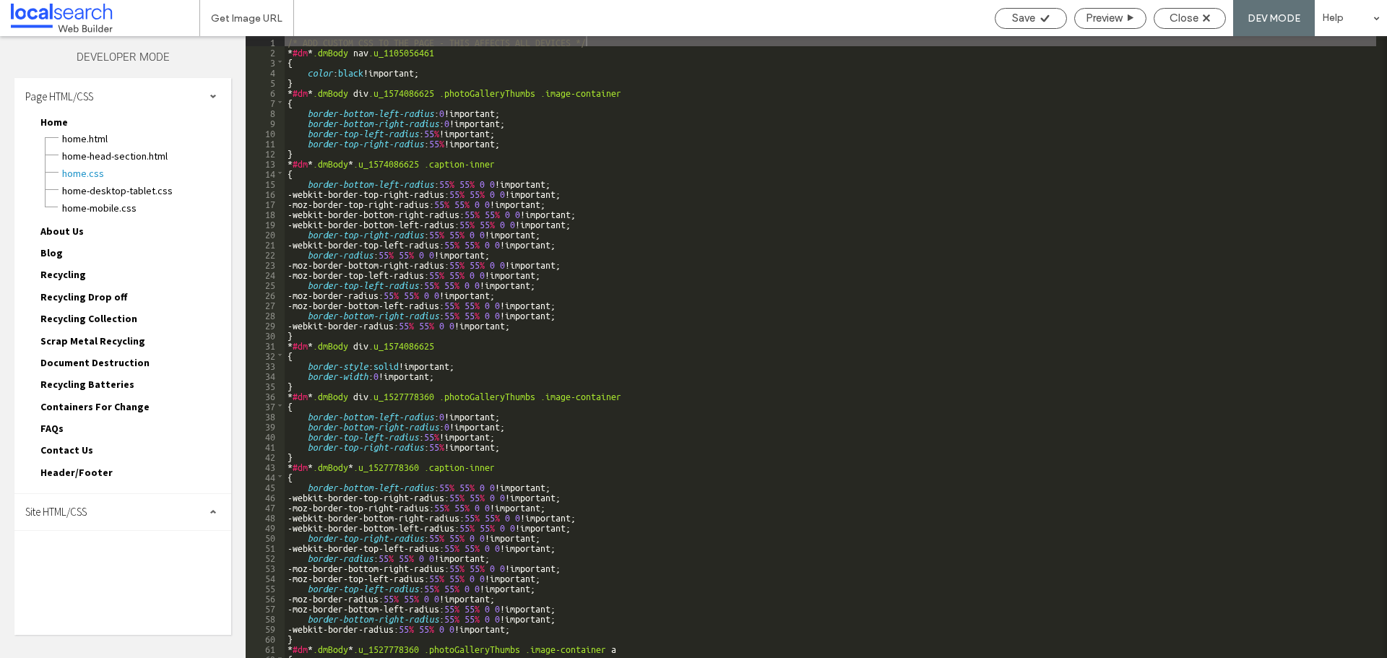
click at [124, 509] on div "Site HTML/CSS" at bounding box center [122, 512] width 217 height 36
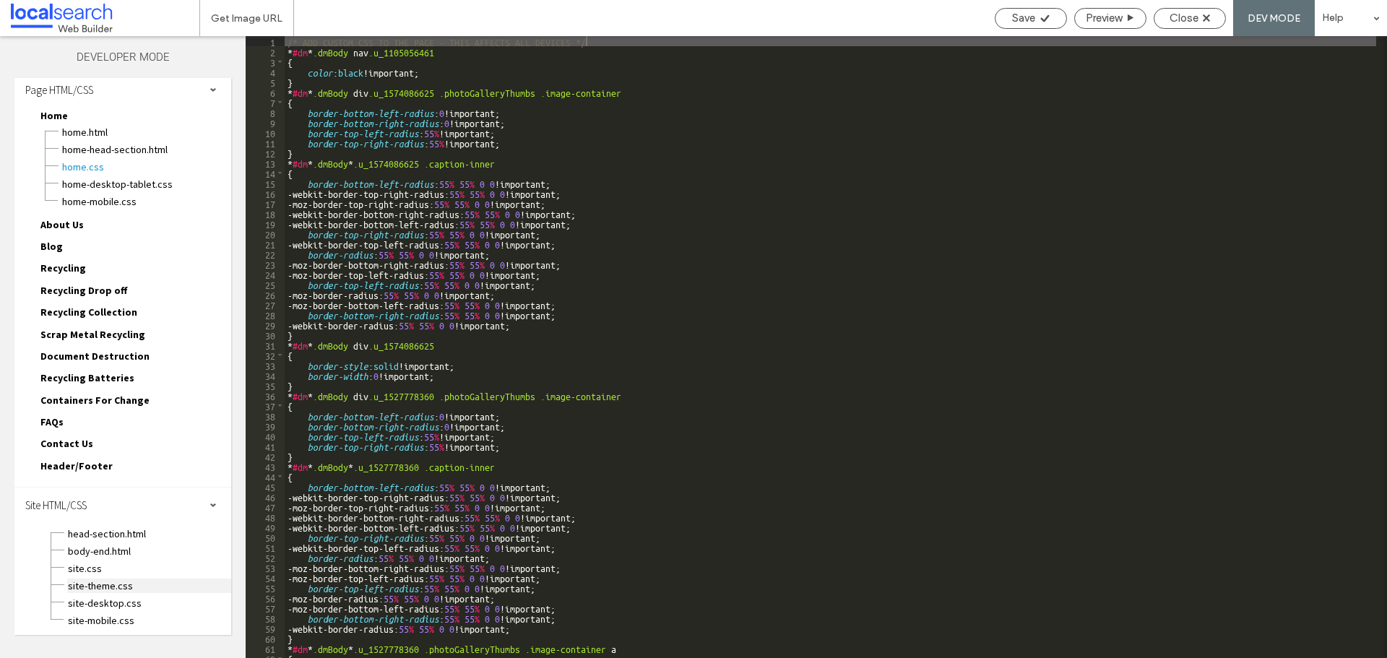
scroll to position [9, 0]
click at [90, 571] on span "site.css" at bounding box center [149, 566] width 164 height 14
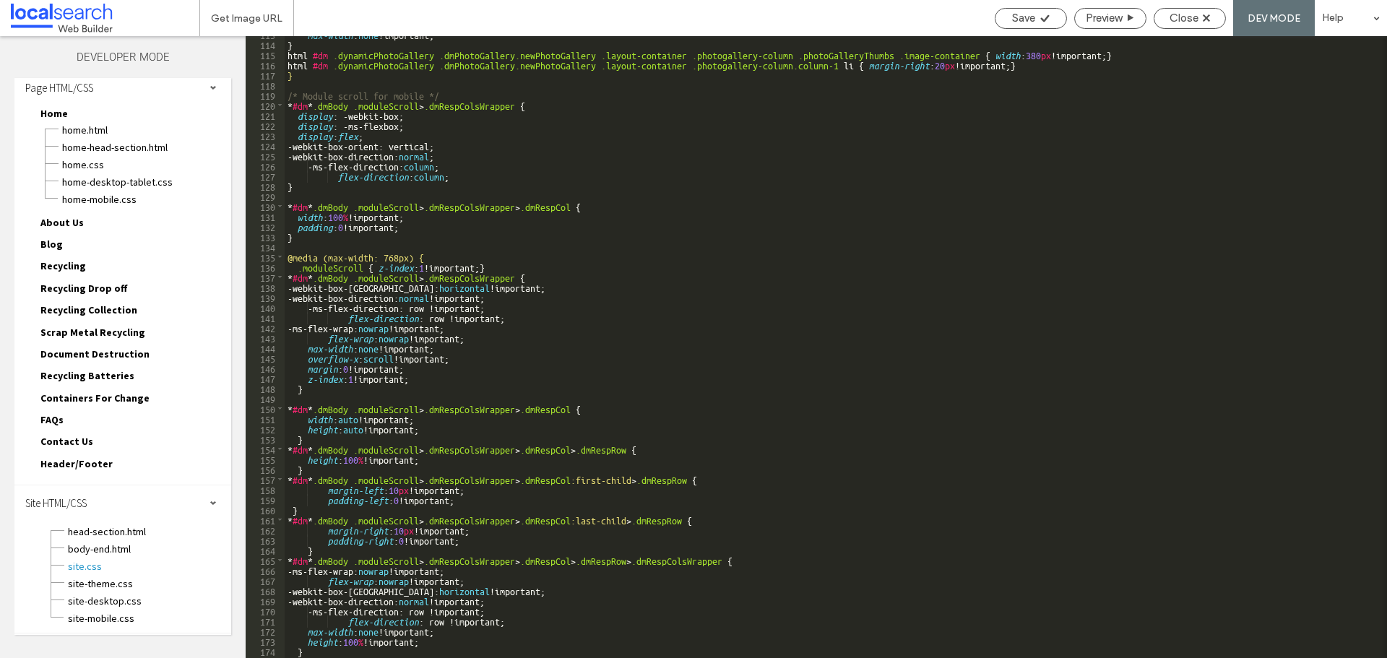
scroll to position [1279, 0]
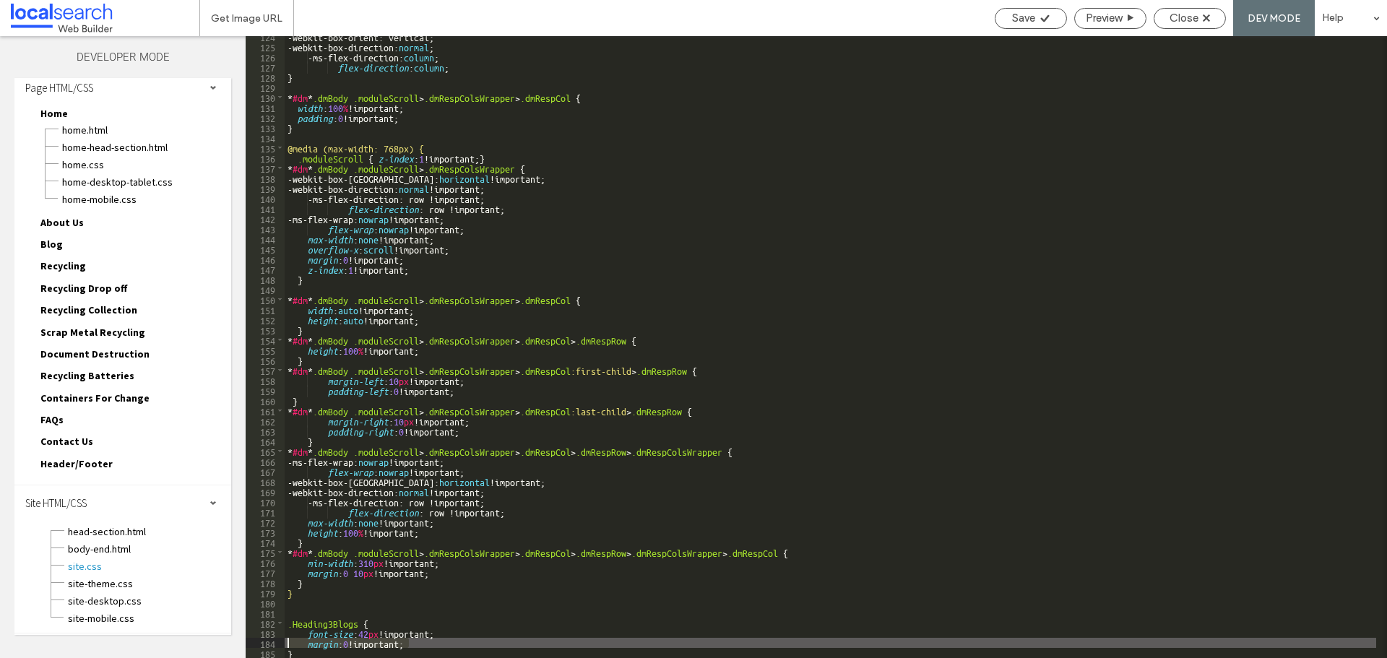
drag, startPoint x: 417, startPoint y: 643, endPoint x: 265, endPoint y: 639, distance: 152.4
click at [266, 641] on div "** 124 125 126 127 128 129 130 131 132 133 134 135 136 137 138 139 140 141 142 …" at bounding box center [816, 347] width 1141 height 622
click at [343, 646] on div "-webkit-box-orient: vertical; -webkit-box-direction: normal ; -ms-flex-directio…" at bounding box center [830, 347] width 1091 height 622
click at [339, 642] on div "-webkit-box-orient: vertical; -webkit-box-direction: normal ; -ms-flex-directio…" at bounding box center [830, 352] width 1091 height 642
type textarea "**"
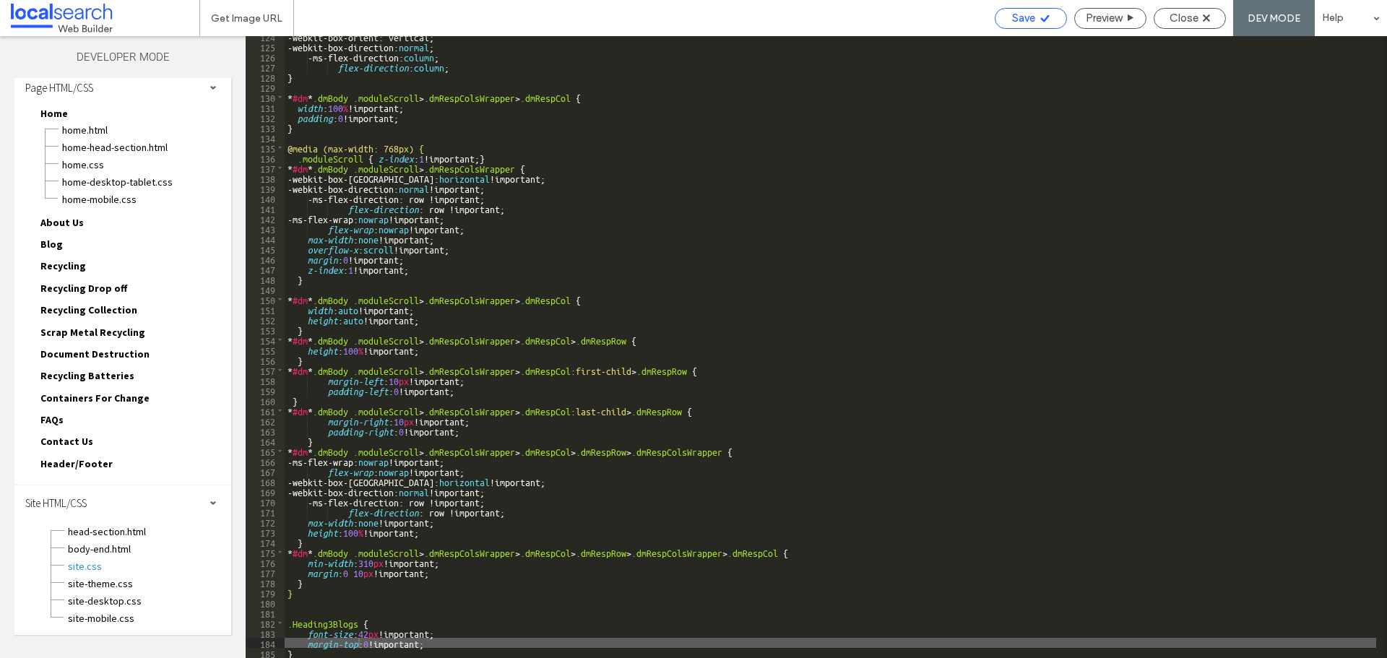
click at [1026, 27] on div "Save" at bounding box center [1030, 18] width 72 height 21
click at [1039, 18] on icon at bounding box center [1044, 18] width 11 height 11
click at [1193, 19] on span "Close" at bounding box center [1183, 18] width 29 height 13
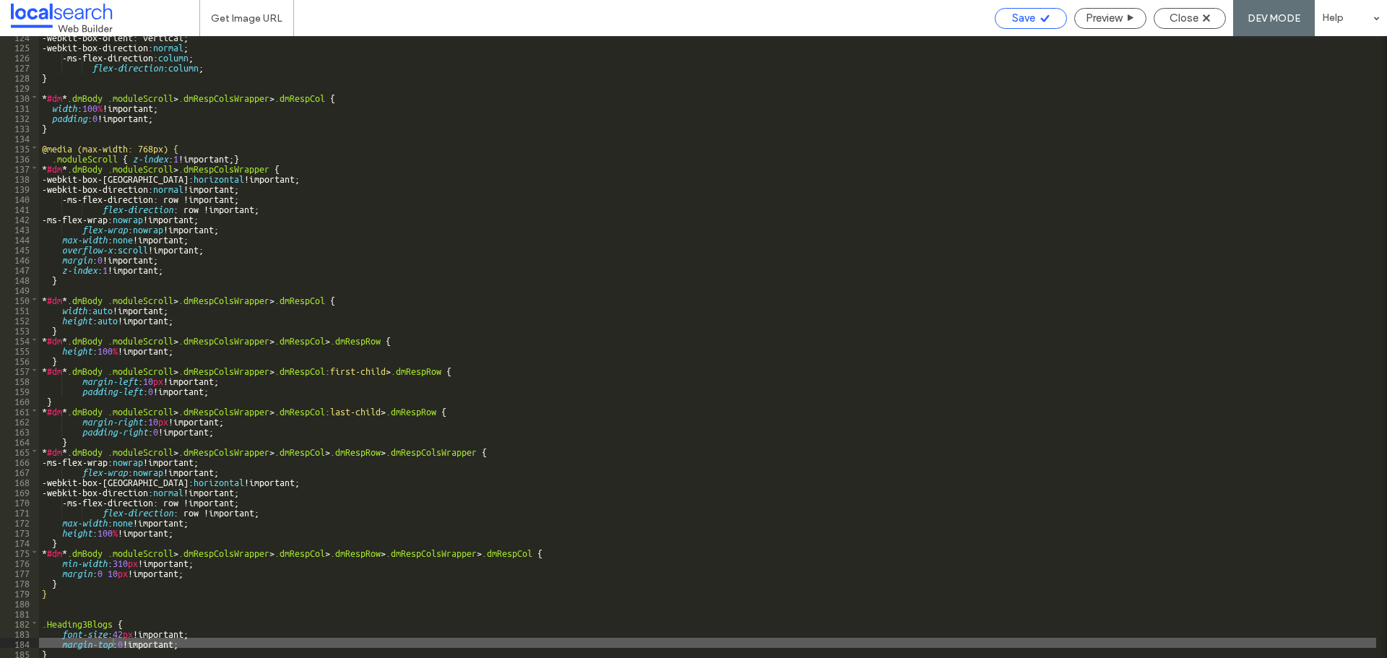
scroll to position [0, 0]
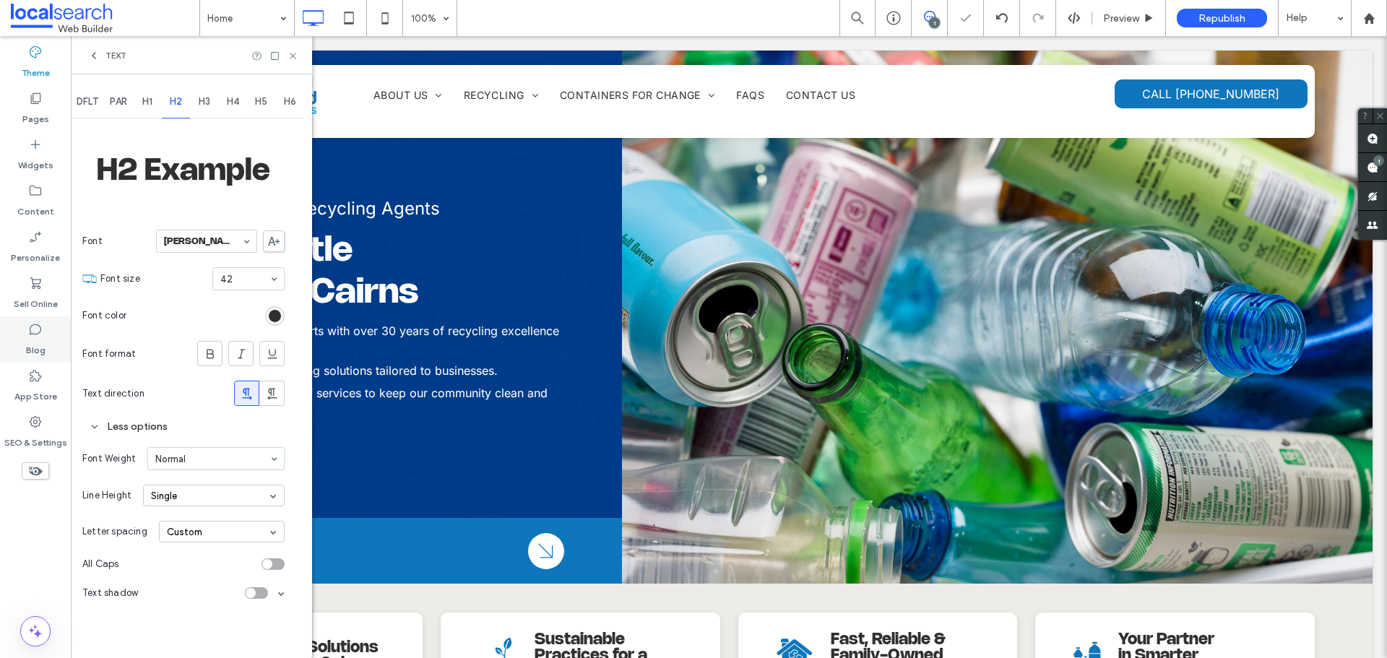
click at [25, 328] on div "Blog" at bounding box center [35, 339] width 71 height 46
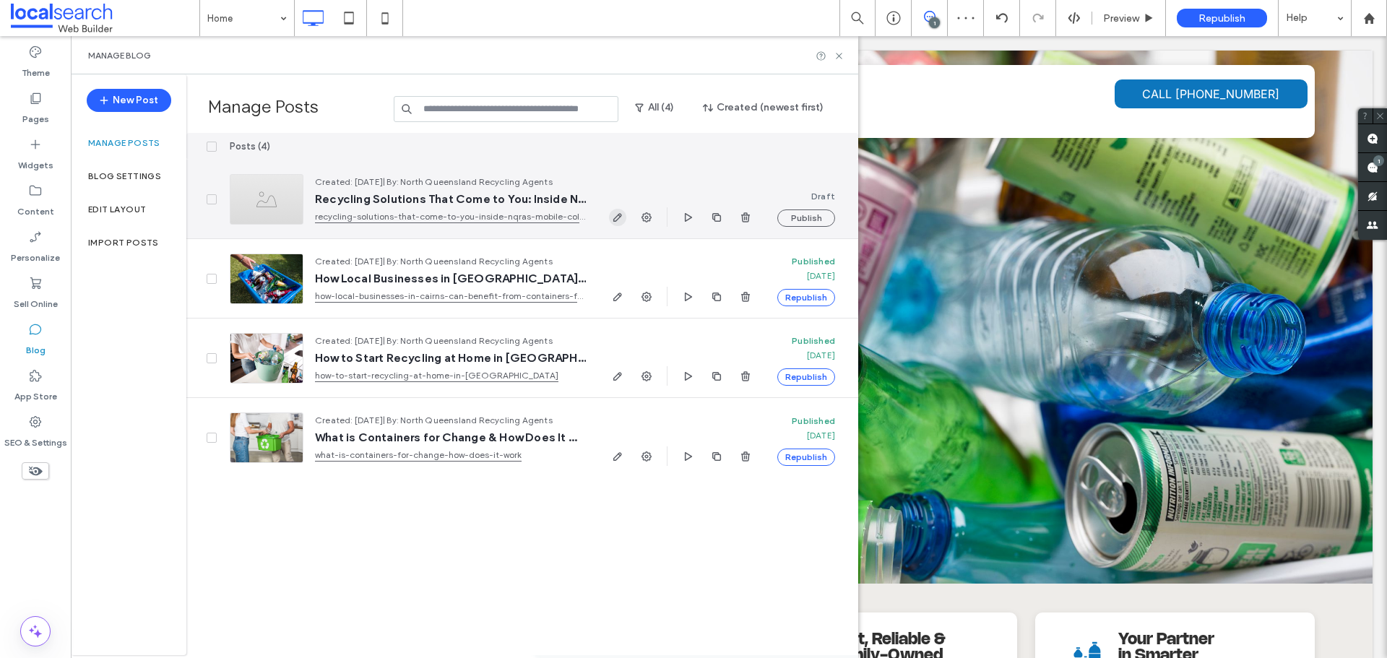
click at [620, 220] on icon "button" at bounding box center [618, 218] width 12 height 12
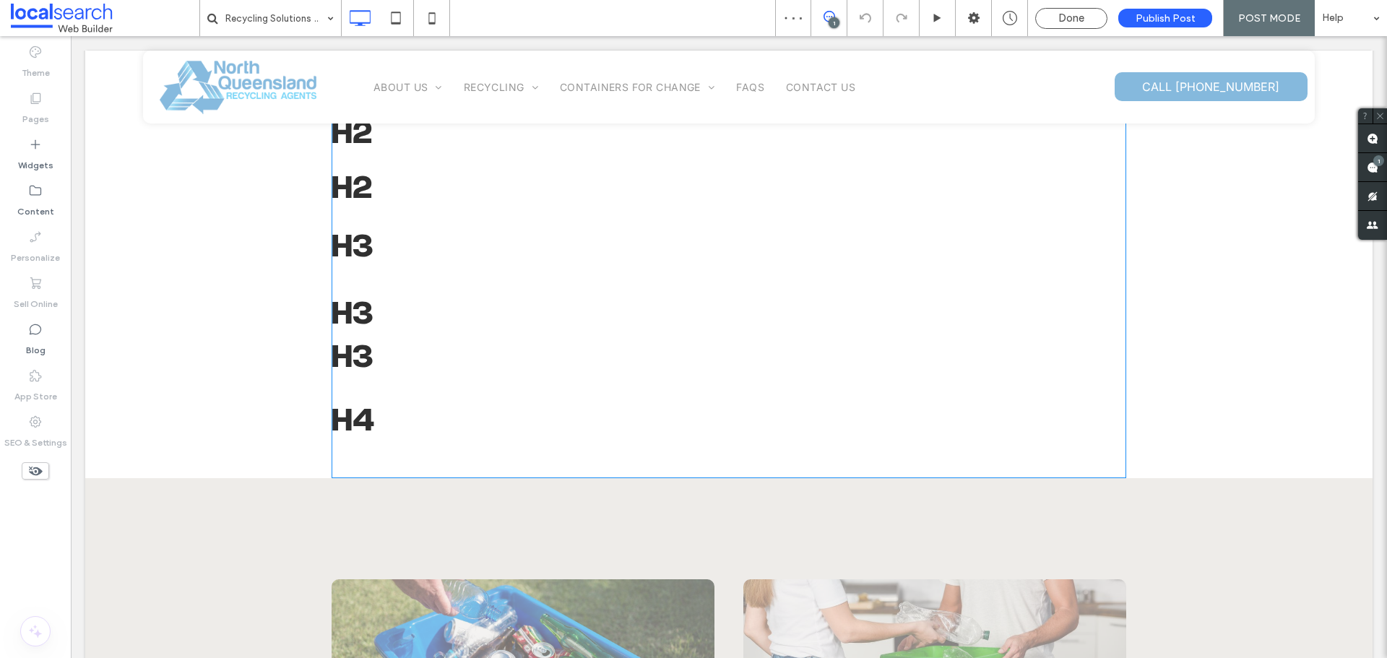
scroll to position [506, 0]
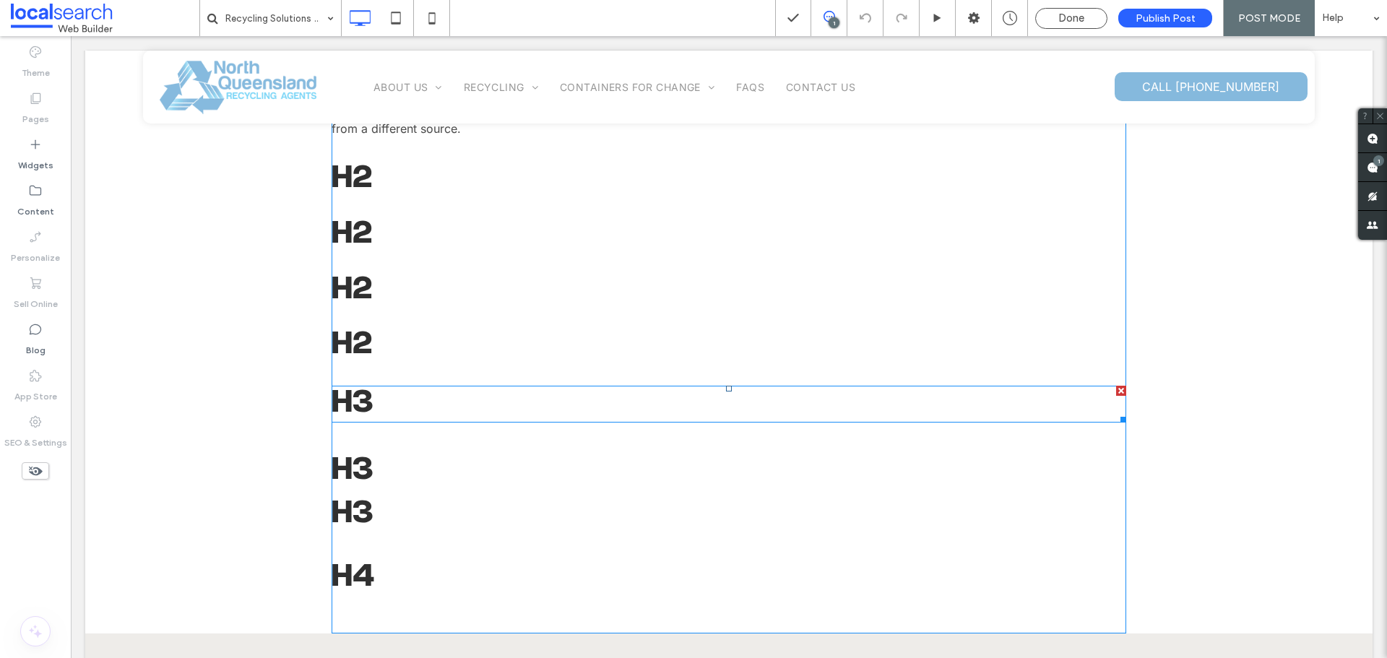
click at [381, 402] on span at bounding box center [728, 404] width 794 height 36
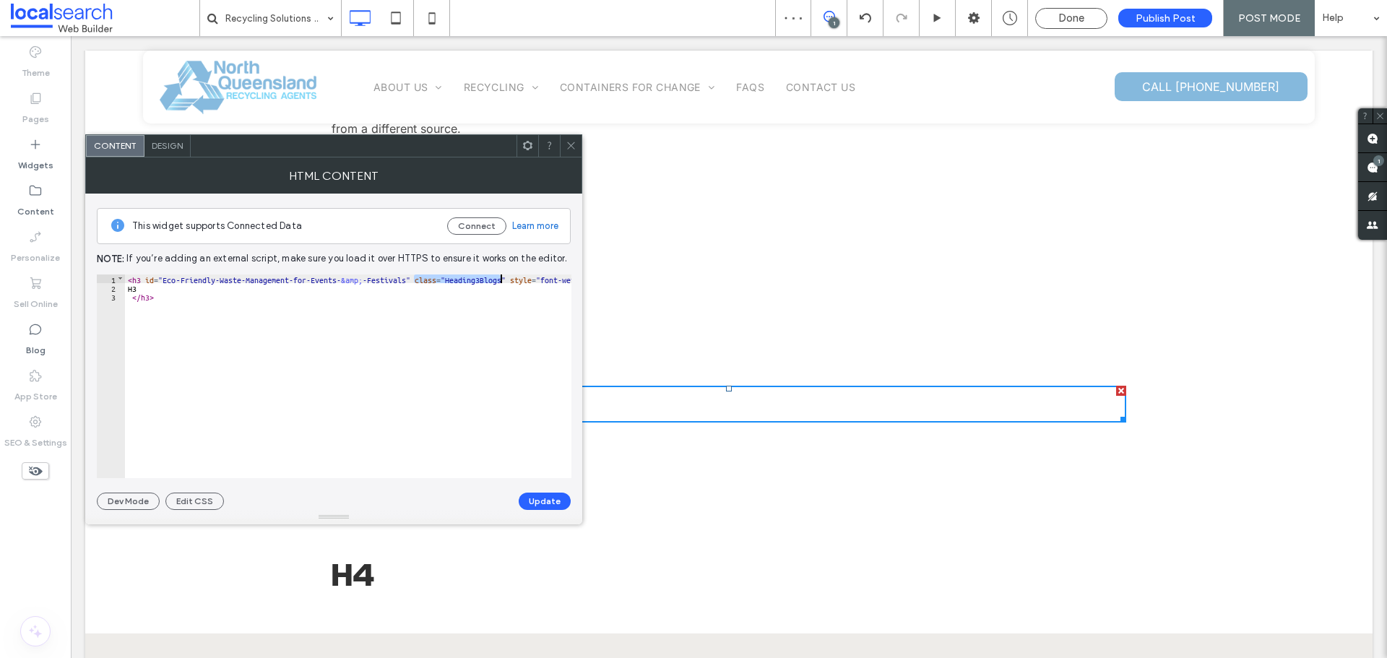
drag, startPoint x: 415, startPoint y: 282, endPoint x: 472, endPoint y: 309, distance: 64.0
click at [500, 277] on div "< h3 id = "Eco‑Friendly-Waste-Management-for-Events- &amp; -Festivals" class = …" at bounding box center [377, 384] width 504 height 221
drag, startPoint x: 504, startPoint y: 279, endPoint x: 414, endPoint y: 282, distance: 90.3
click at [414, 282] on div "< h3 id = "Eco‑Friendly-Waste-Management-for-Events- &amp; -Festivals" class = …" at bounding box center [377, 384] width 504 height 221
click at [565, 150] on div at bounding box center [571, 146] width 22 height 22
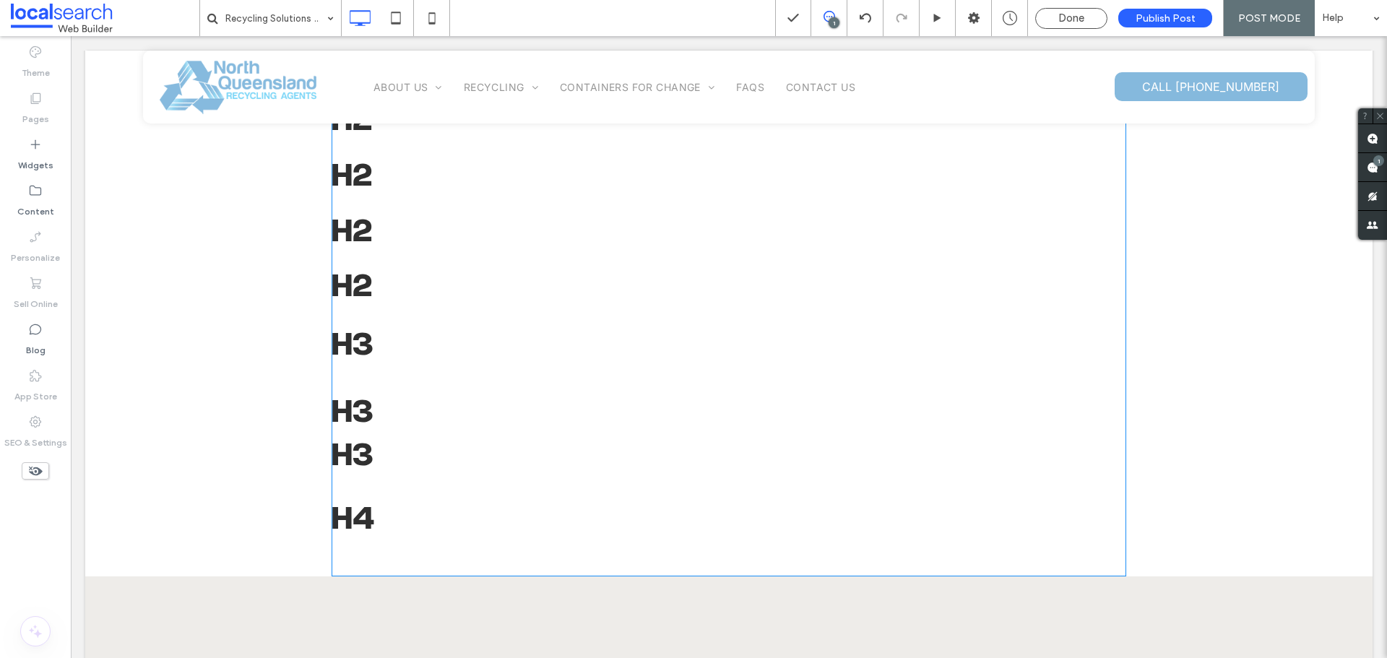
scroll to position [650, 0]
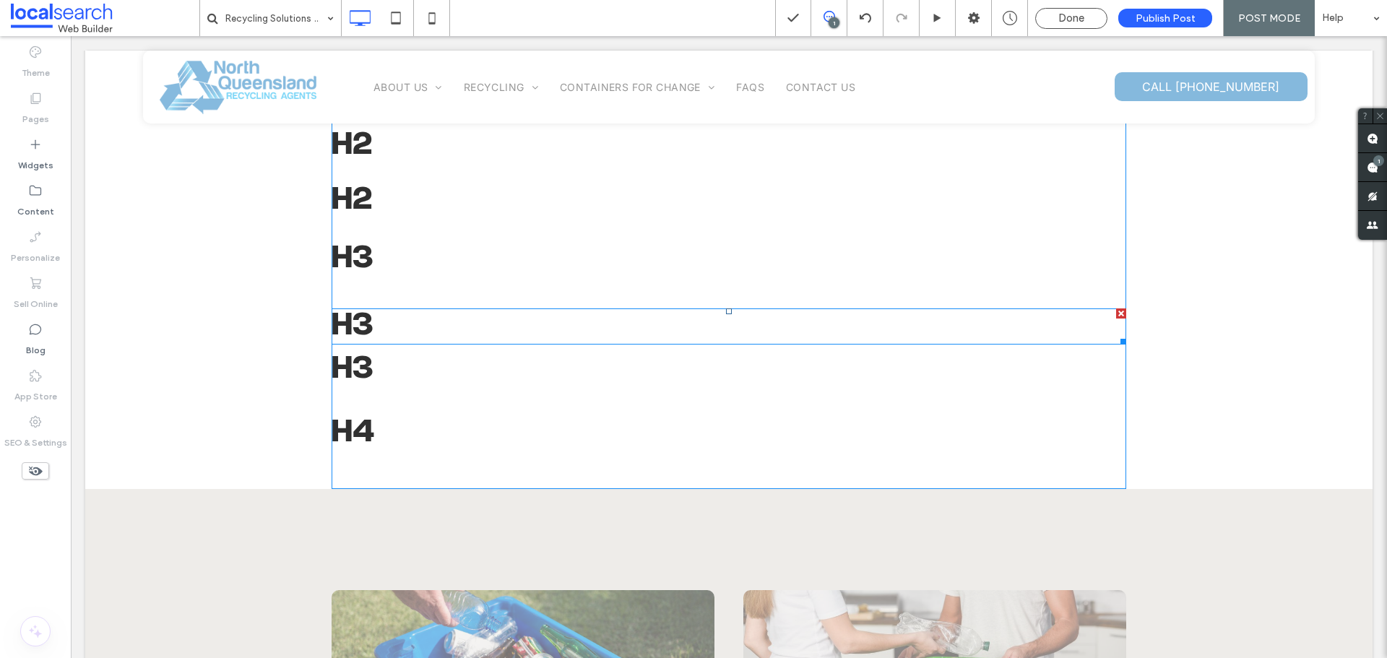
click at [376, 325] on span at bounding box center [728, 326] width 794 height 36
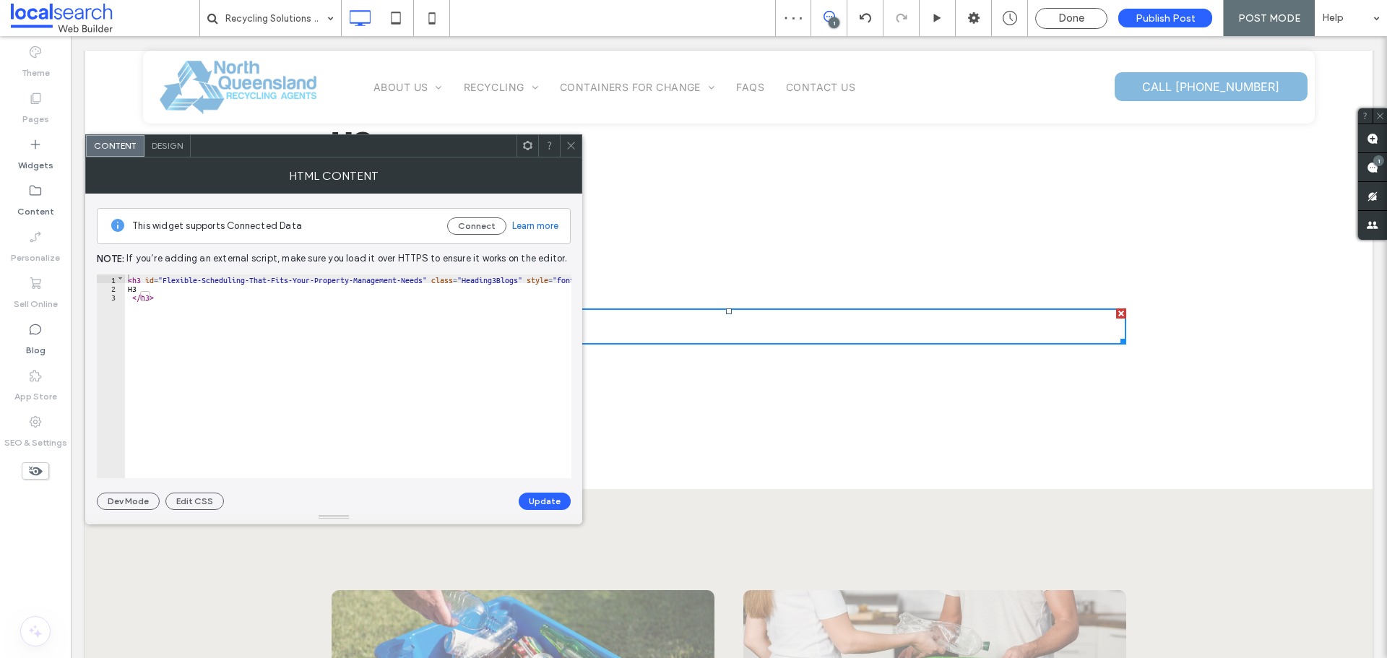
click at [568, 144] on icon at bounding box center [570, 145] width 11 height 11
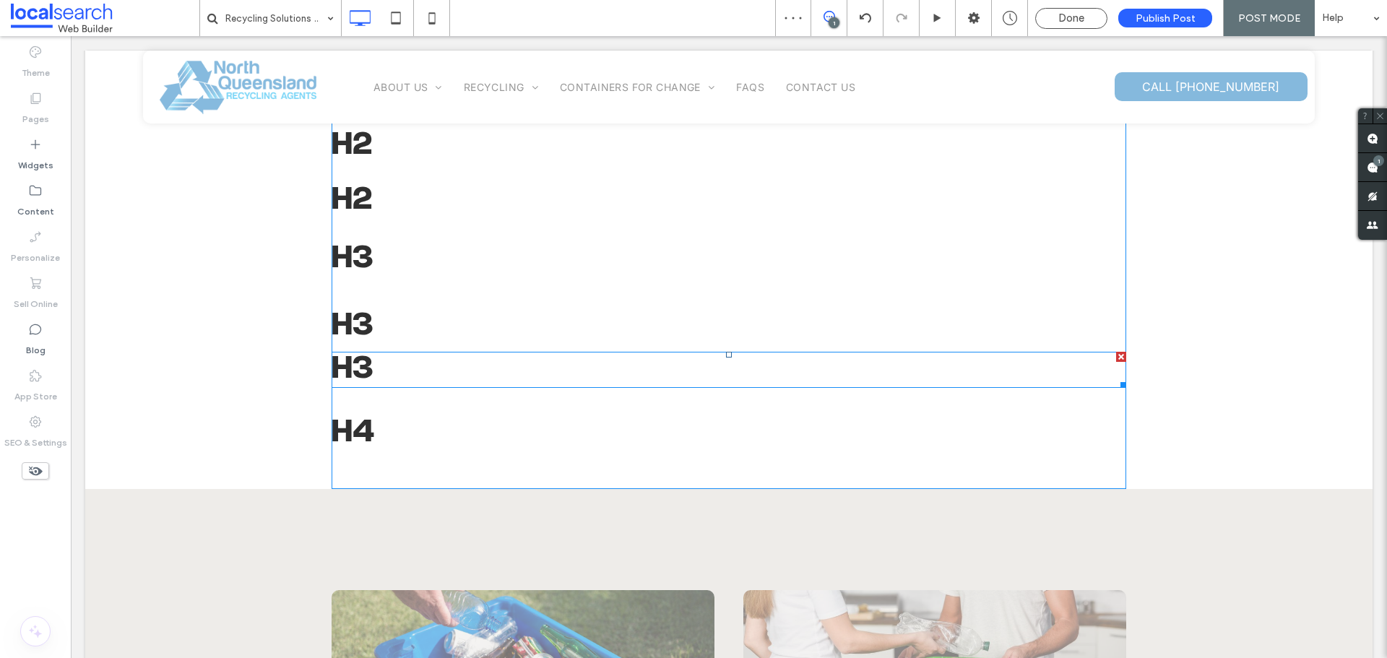
click at [371, 357] on span at bounding box center [728, 370] width 794 height 36
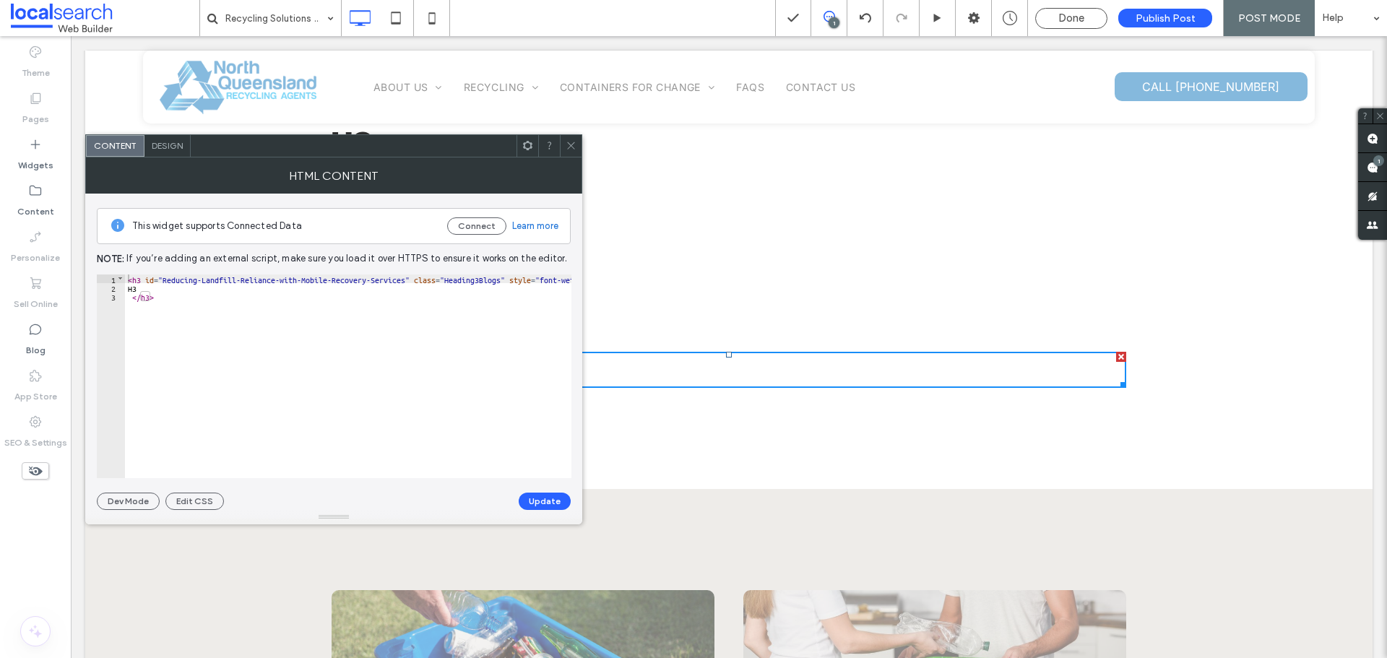
click at [573, 147] on icon at bounding box center [570, 145] width 11 height 11
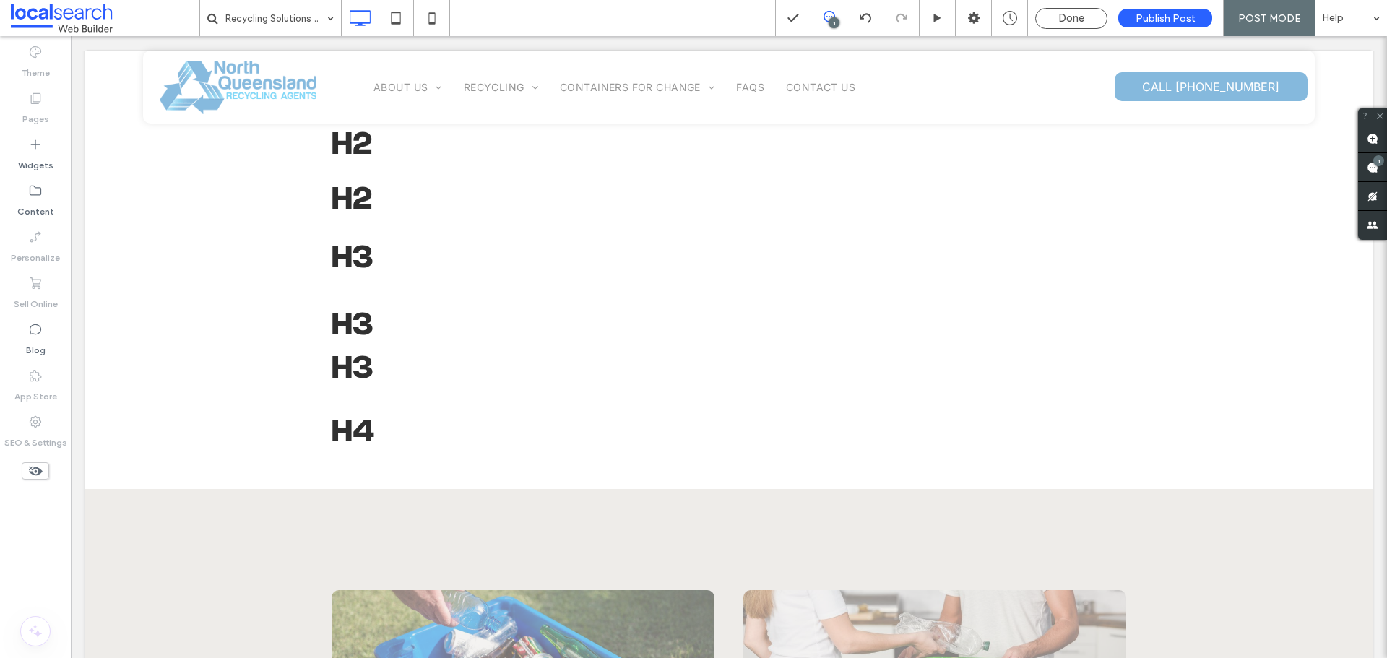
click at [1076, 12] on span "Done" at bounding box center [1071, 18] width 26 height 13
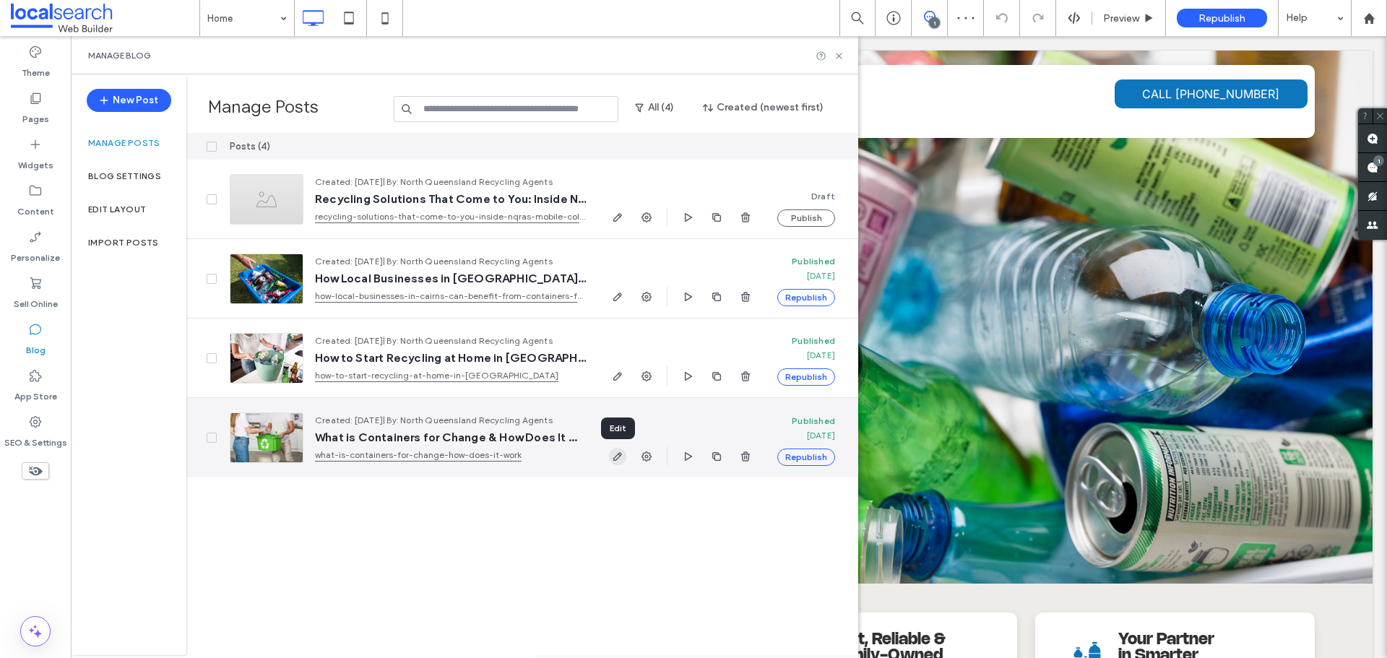
click at [617, 457] on icon "button" at bounding box center [618, 457] width 12 height 12
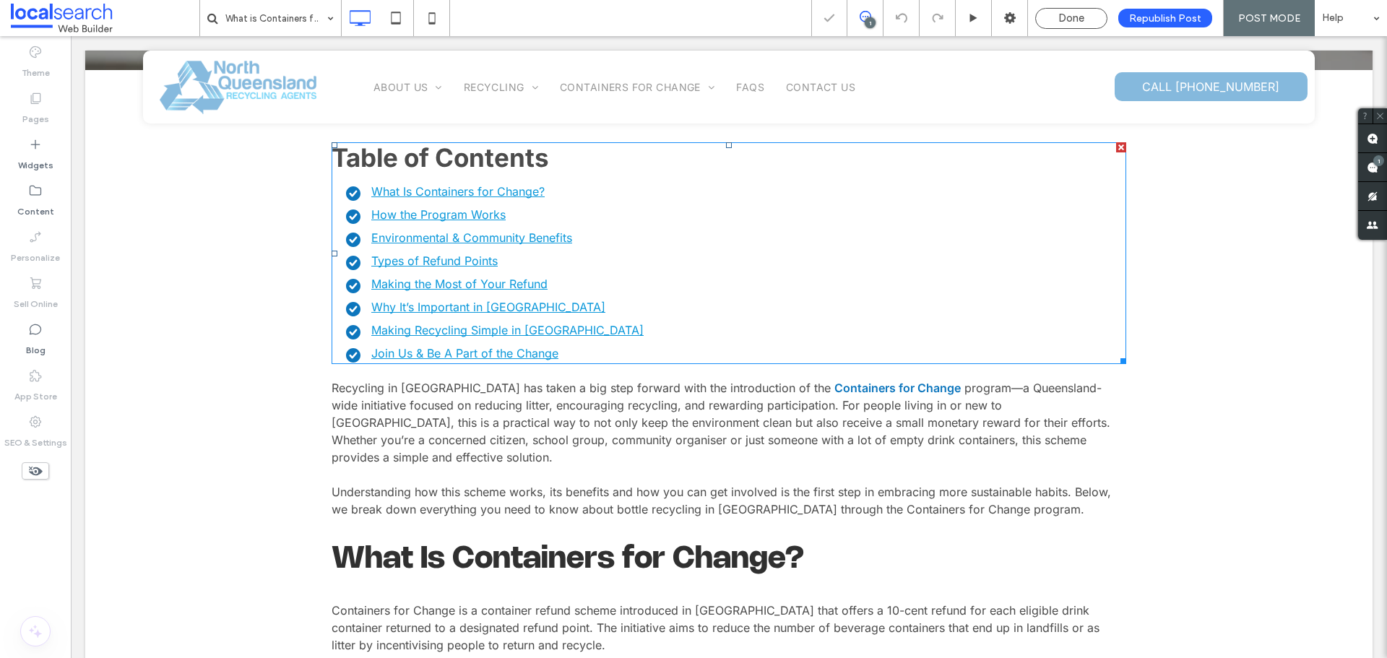
scroll to position [506, 0]
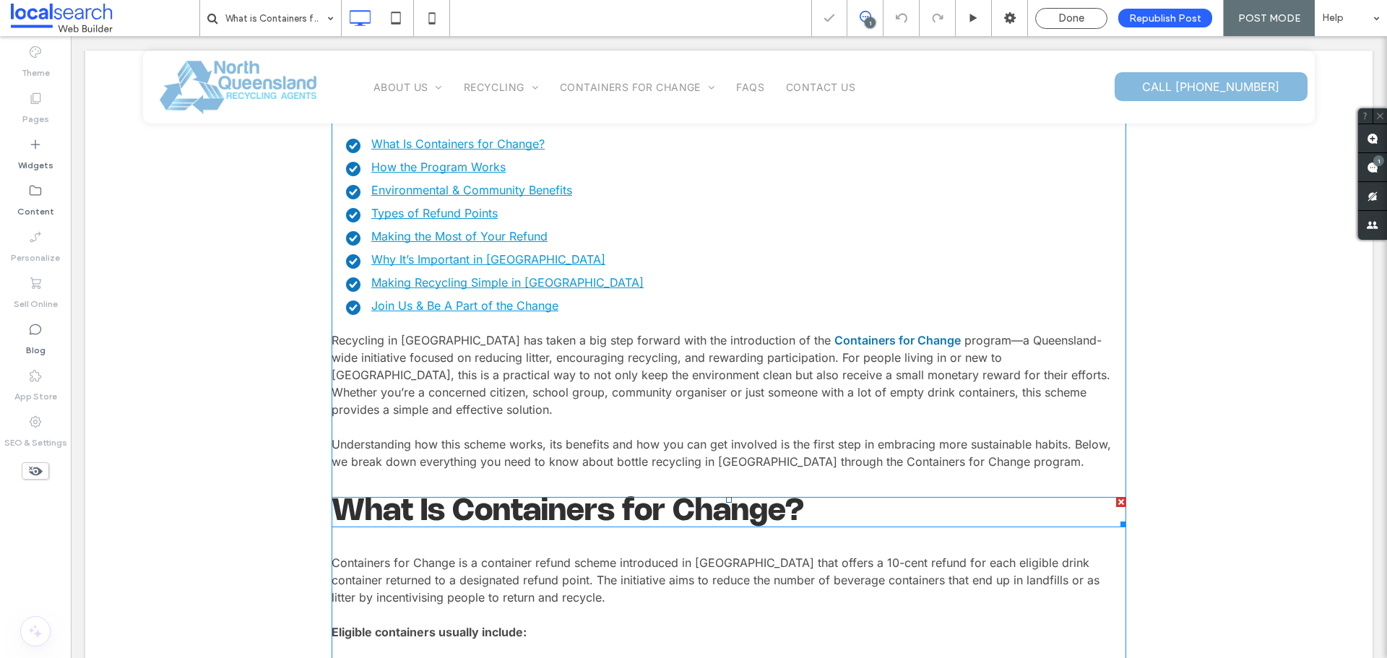
click at [529, 497] on span at bounding box center [728, 512] width 794 height 30
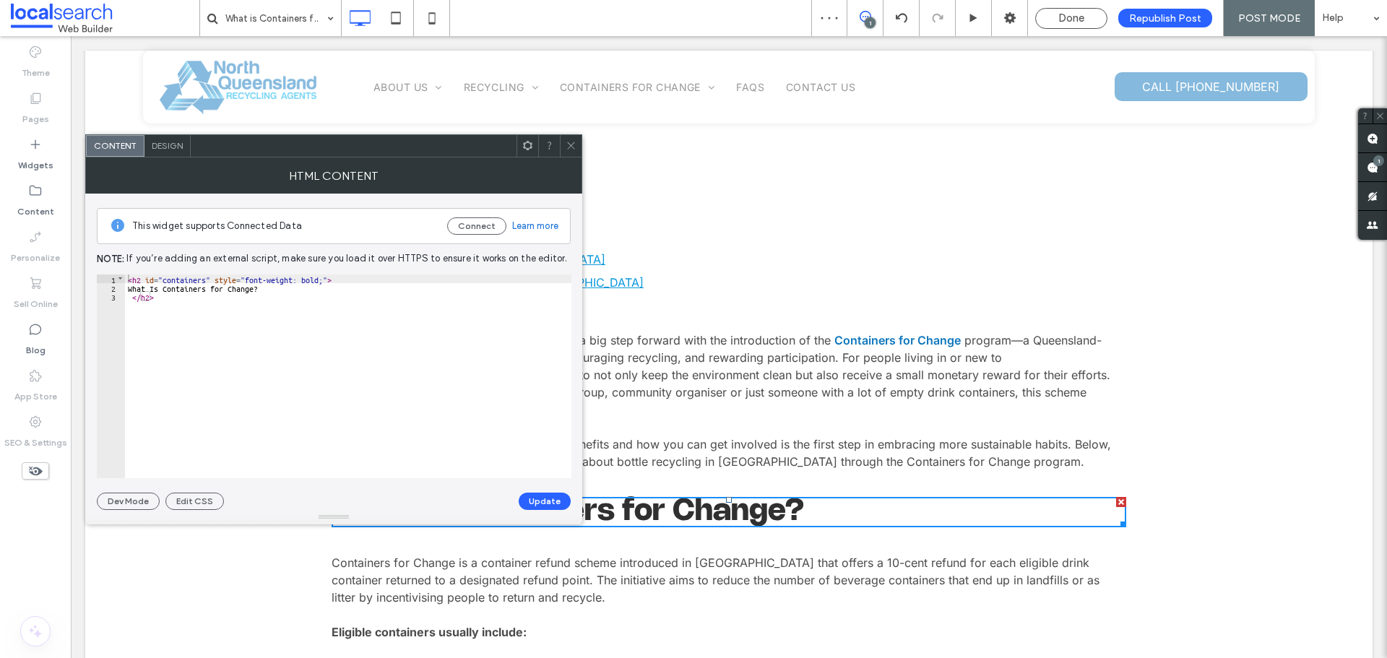
click at [566, 149] on icon at bounding box center [570, 145] width 11 height 11
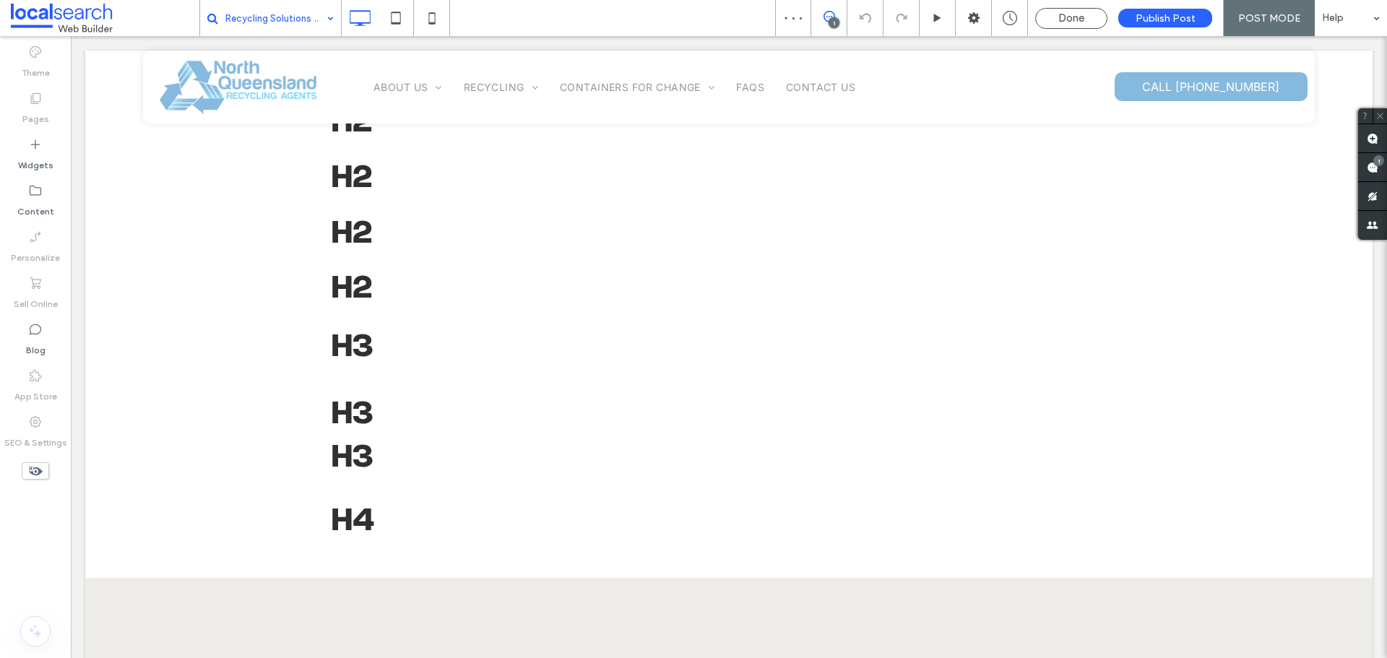
scroll to position [578, 0]
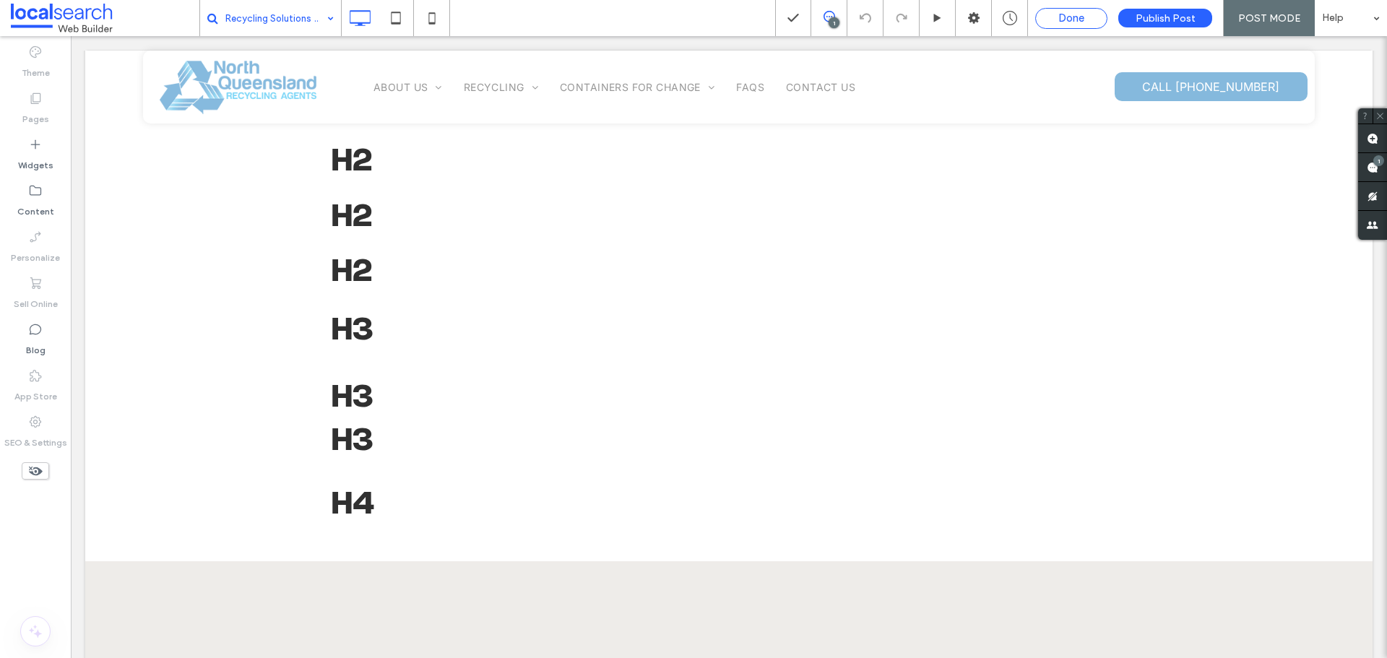
click at [1053, 10] on div "Done" at bounding box center [1071, 18] width 72 height 21
click at [1057, 25] on div "Done" at bounding box center [1071, 18] width 72 height 21
click at [1052, 17] on div "Done" at bounding box center [1071, 18] width 71 height 13
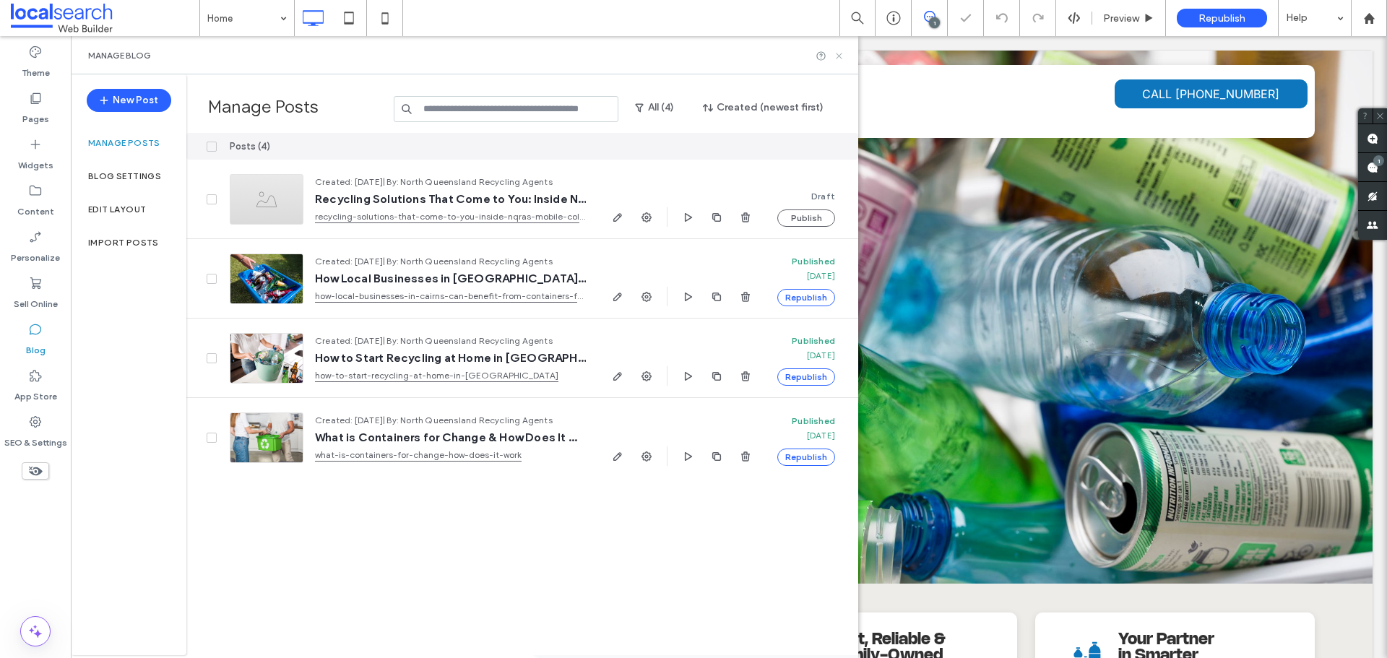
click at [839, 52] on icon at bounding box center [838, 56] width 11 height 11
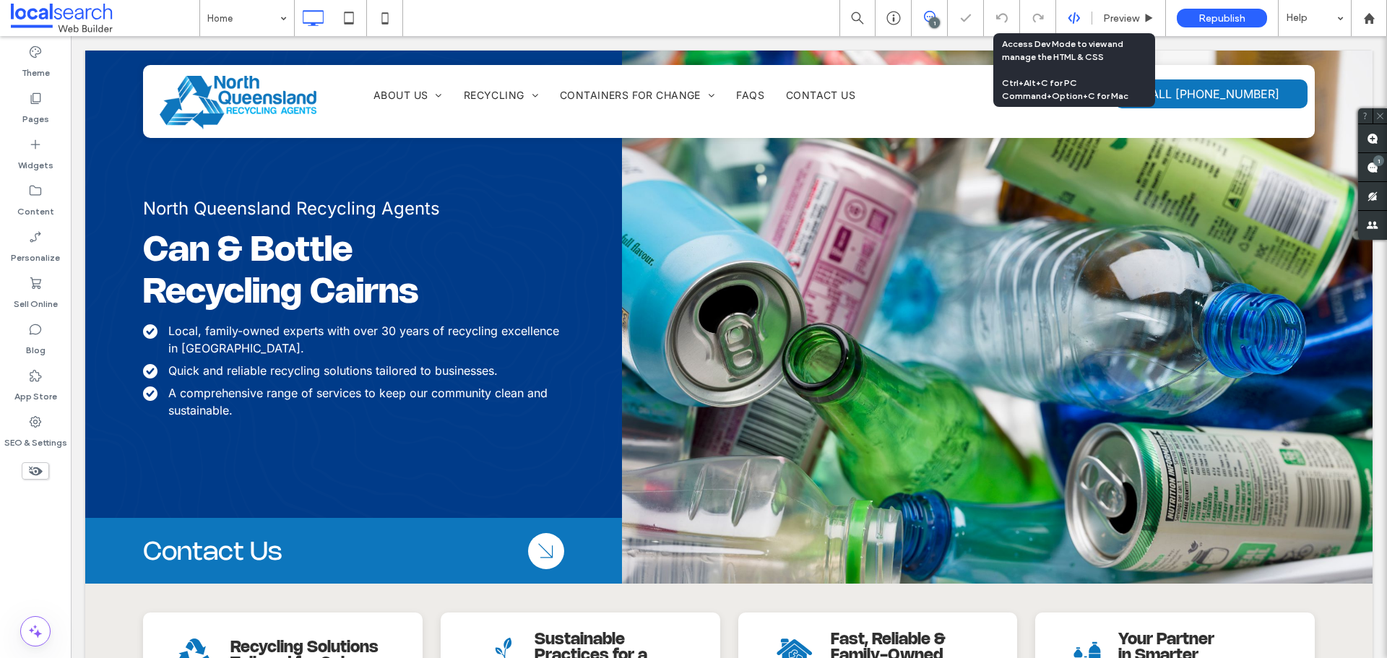
click at [1069, 13] on icon at bounding box center [1073, 18] width 13 height 13
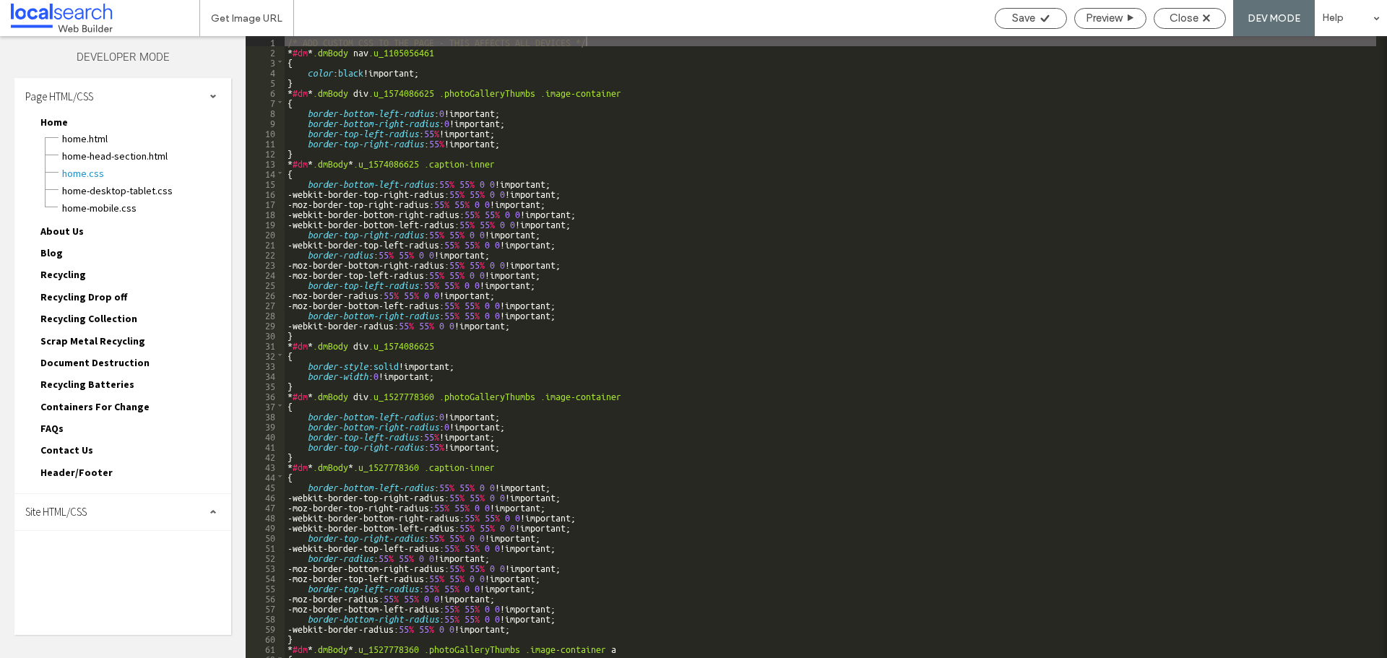
click at [106, 503] on div "Site HTML/CSS" at bounding box center [122, 512] width 217 height 36
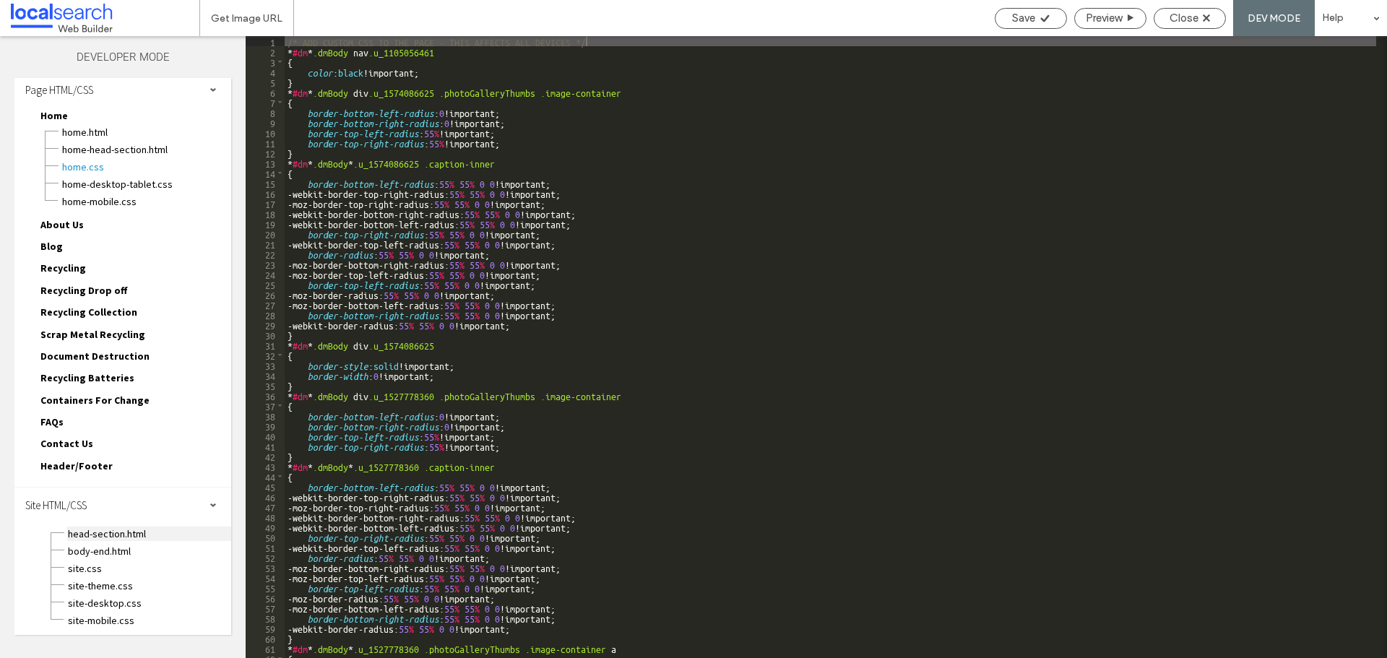
scroll to position [9, 0]
drag, startPoint x: 100, startPoint y: 565, endPoint x: 112, endPoint y: 563, distance: 12.5
click at [100, 565] on span "site.css" at bounding box center [149, 566] width 164 height 14
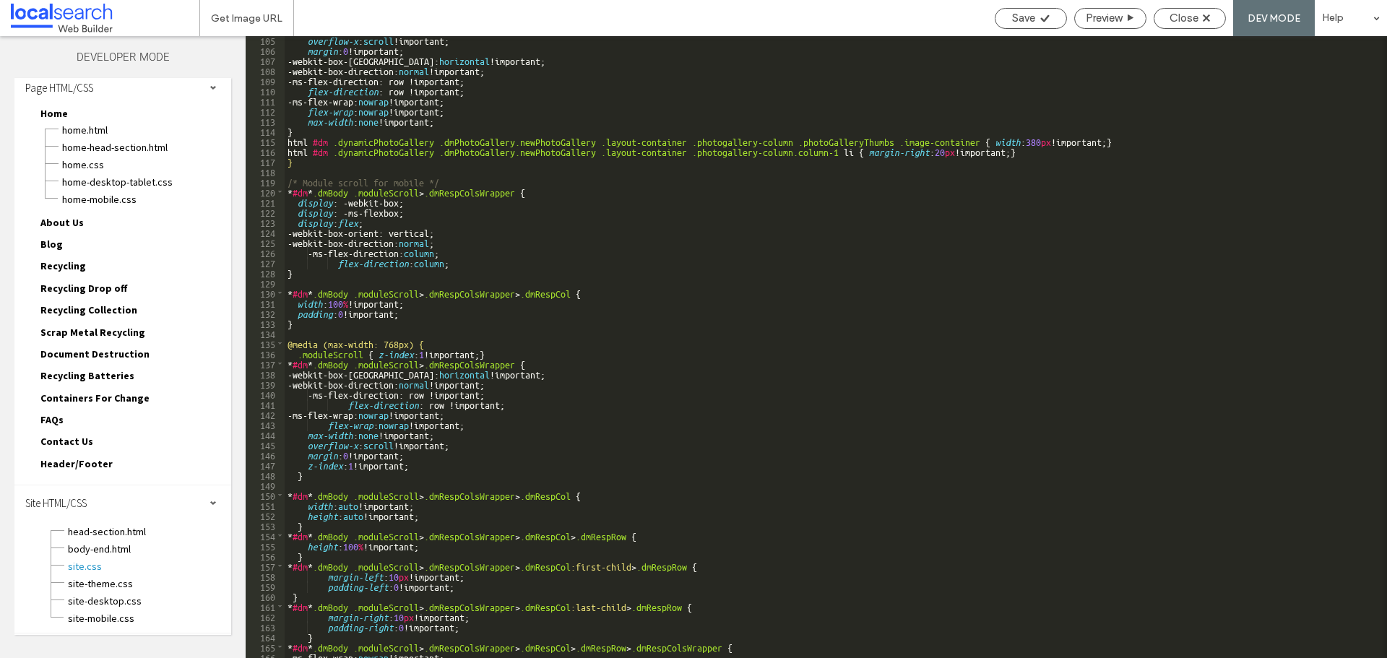
scroll to position [1279, 0]
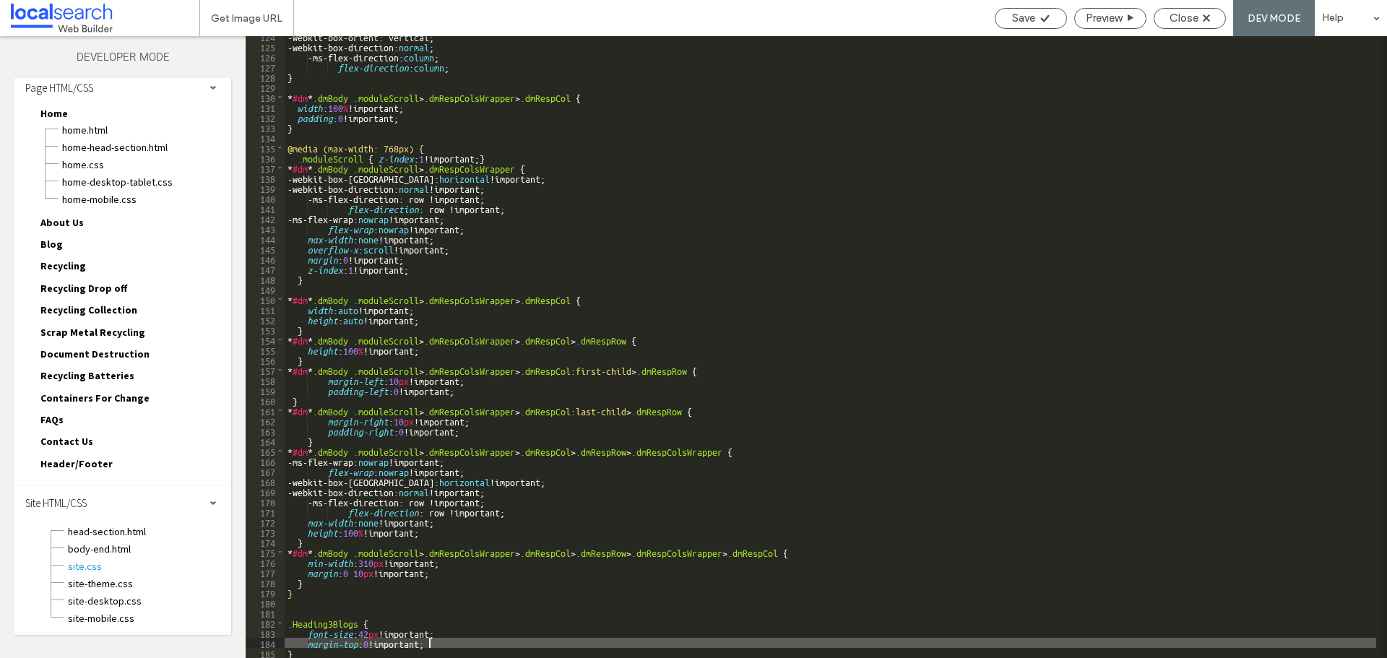
drag, startPoint x: 308, startPoint y: 641, endPoint x: 444, endPoint y: 641, distance: 136.5
click at [444, 641] on div "-webkit-box-orient: vertical; -webkit-box-direction: normal ; -ms-flex-directio…" at bounding box center [830, 352] width 1091 height 642
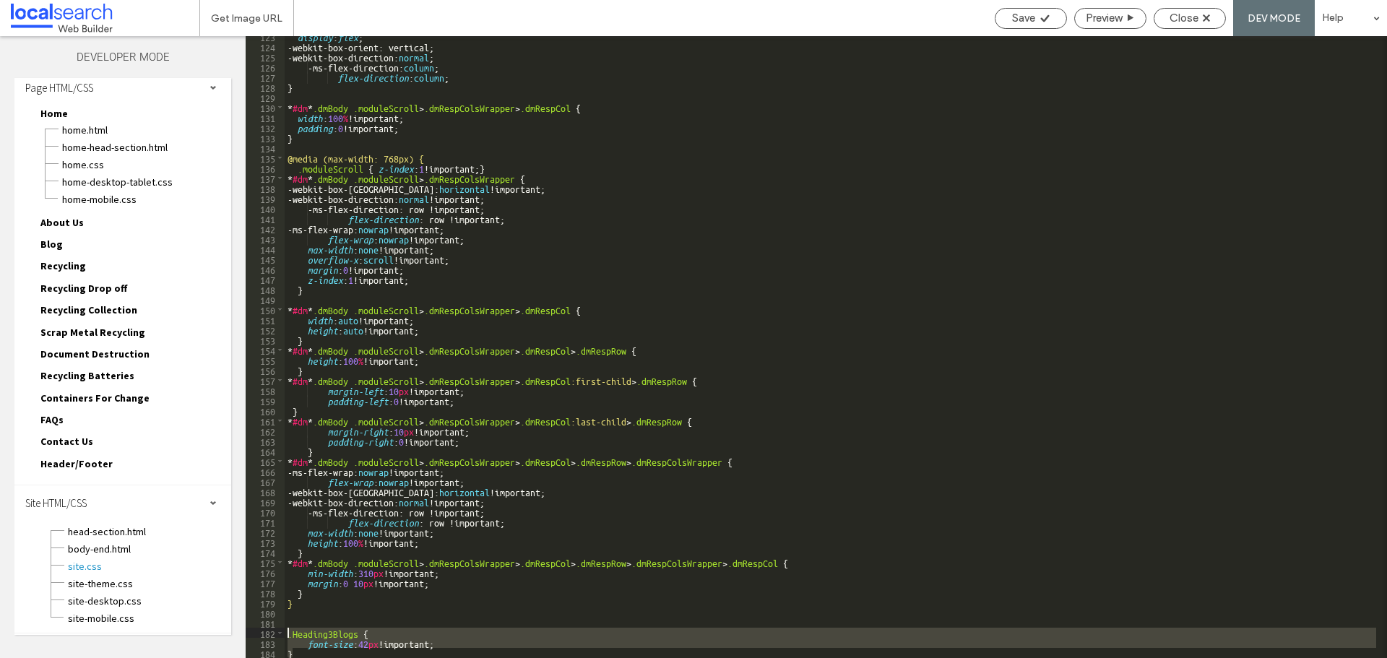
drag, startPoint x: 296, startPoint y: 651, endPoint x: 274, endPoint y: 635, distance: 27.5
click at [274, 635] on div "** 123 124 125 126 127 128 129 130 131 132 133 134 135 136 137 138 139 140 141 …" at bounding box center [816, 347] width 1141 height 622
click at [331, 635] on div "display : flex ; -webkit-box-orient: vertical; -webkit-box-direction: normal ; …" at bounding box center [830, 347] width 1091 height 622
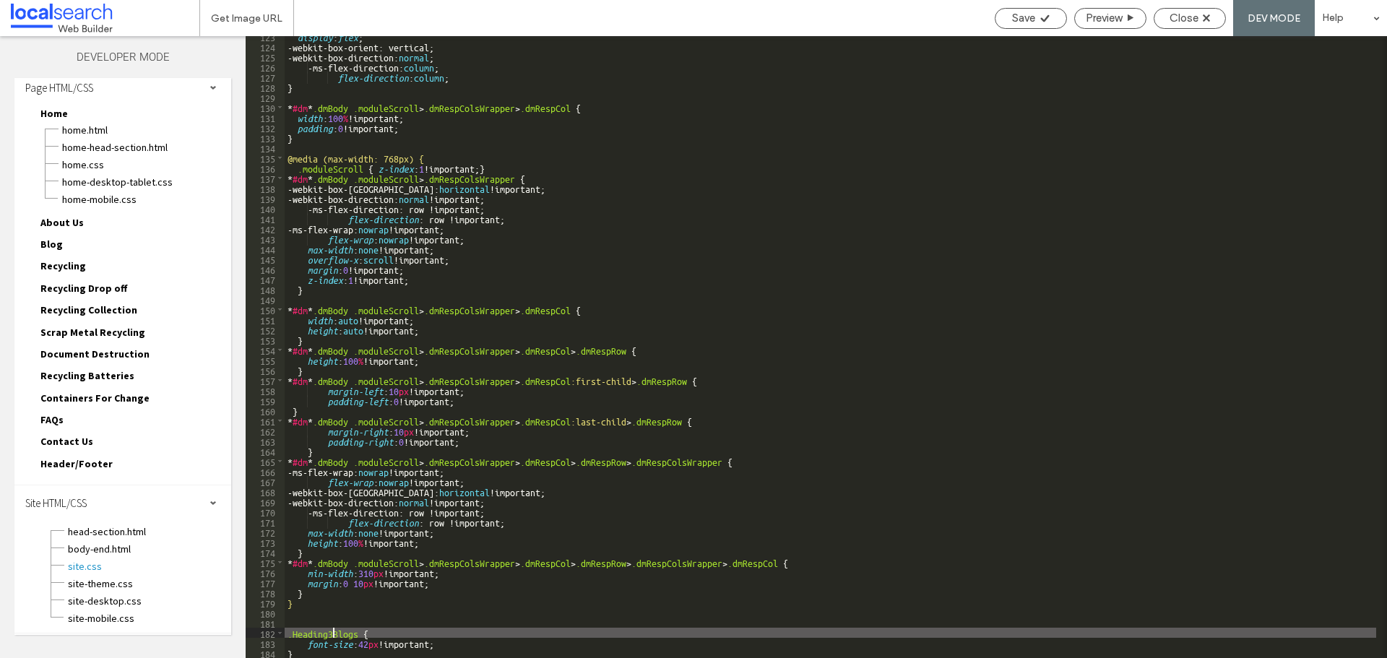
click at [331, 634] on div "display : flex ; -webkit-box-orient: vertical; -webkit-box-direction: normal ; …" at bounding box center [830, 352] width 1091 height 642
click at [1043, 13] on icon at bounding box center [1044, 18] width 11 height 11
click at [1173, 17] on span "Close" at bounding box center [1183, 18] width 29 height 13
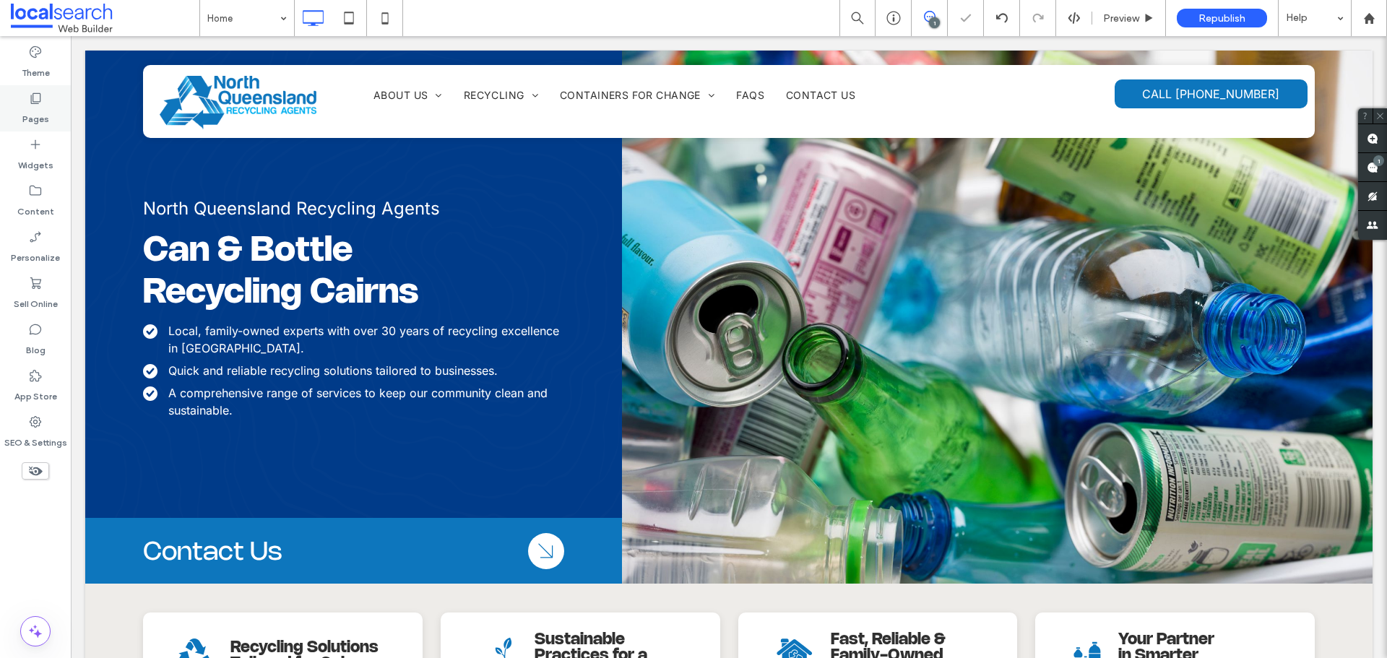
scroll to position [0, 0]
click at [38, 419] on icon at bounding box center [35, 422] width 14 height 14
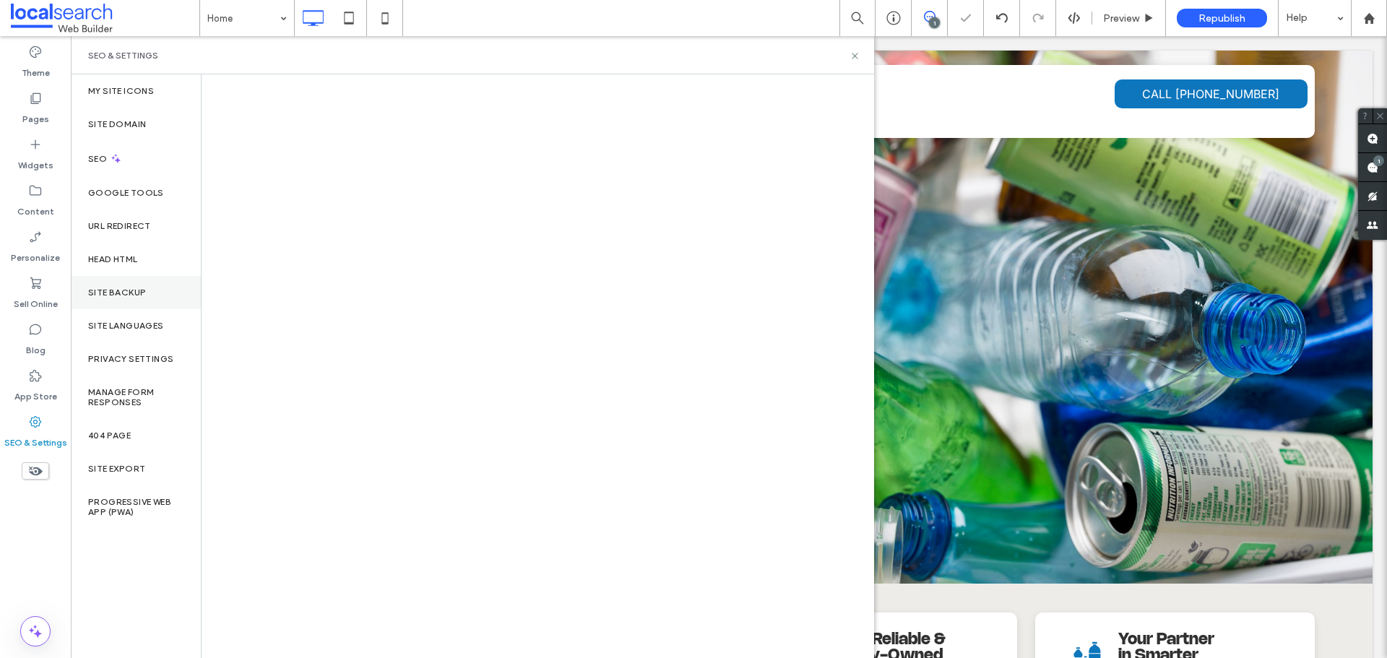
click at [93, 294] on label "Site Backup" at bounding box center [117, 292] width 58 height 10
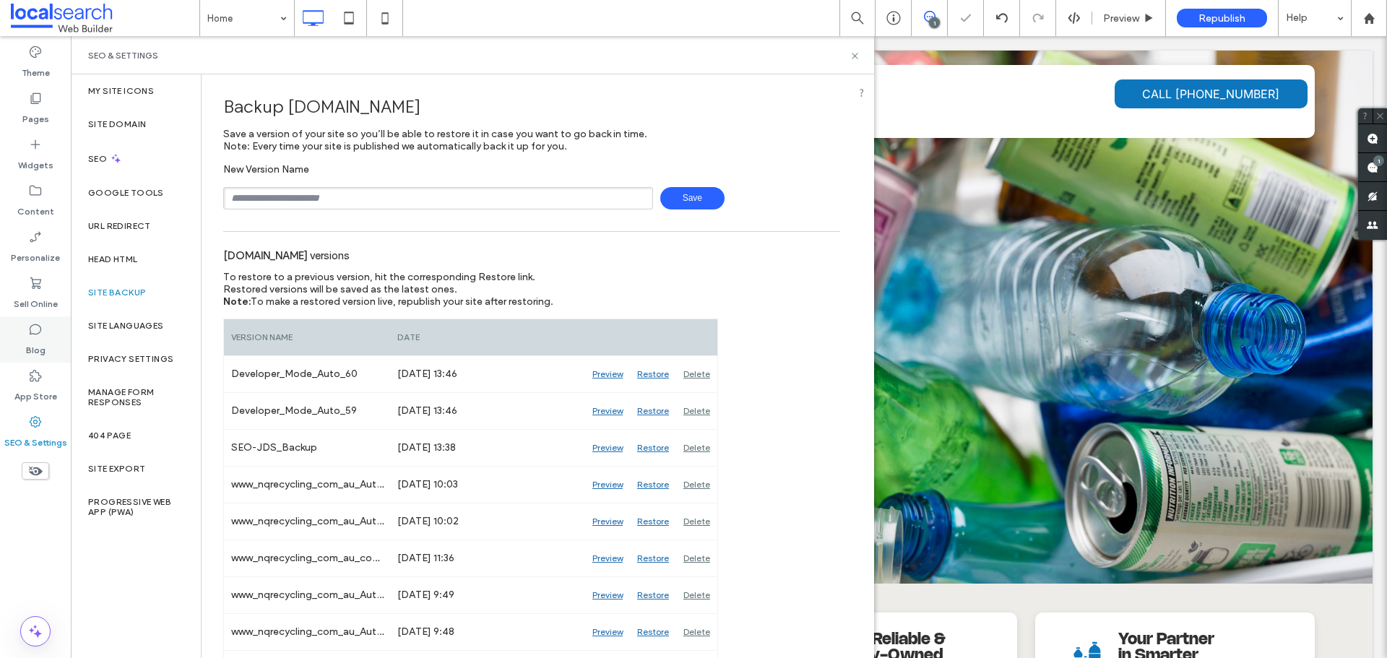
click at [46, 331] on div "Blog" at bounding box center [35, 339] width 71 height 46
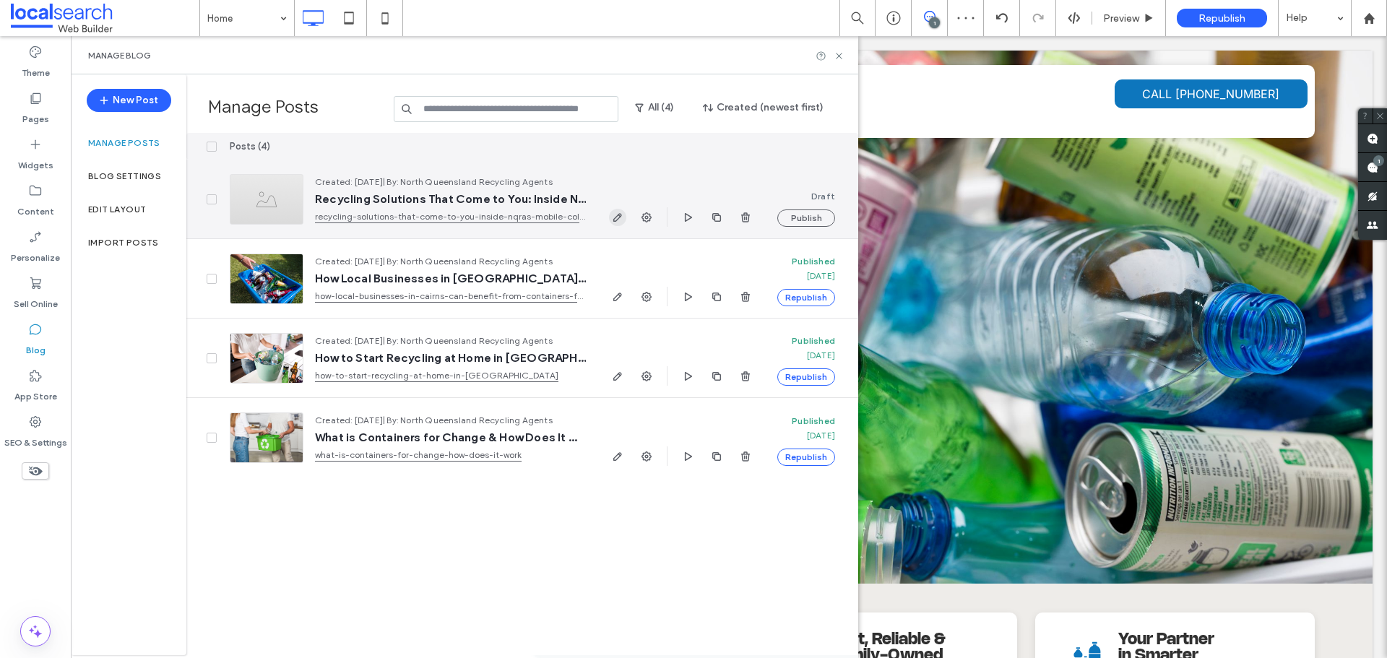
click at [615, 214] on icon "button" at bounding box center [618, 218] width 12 height 12
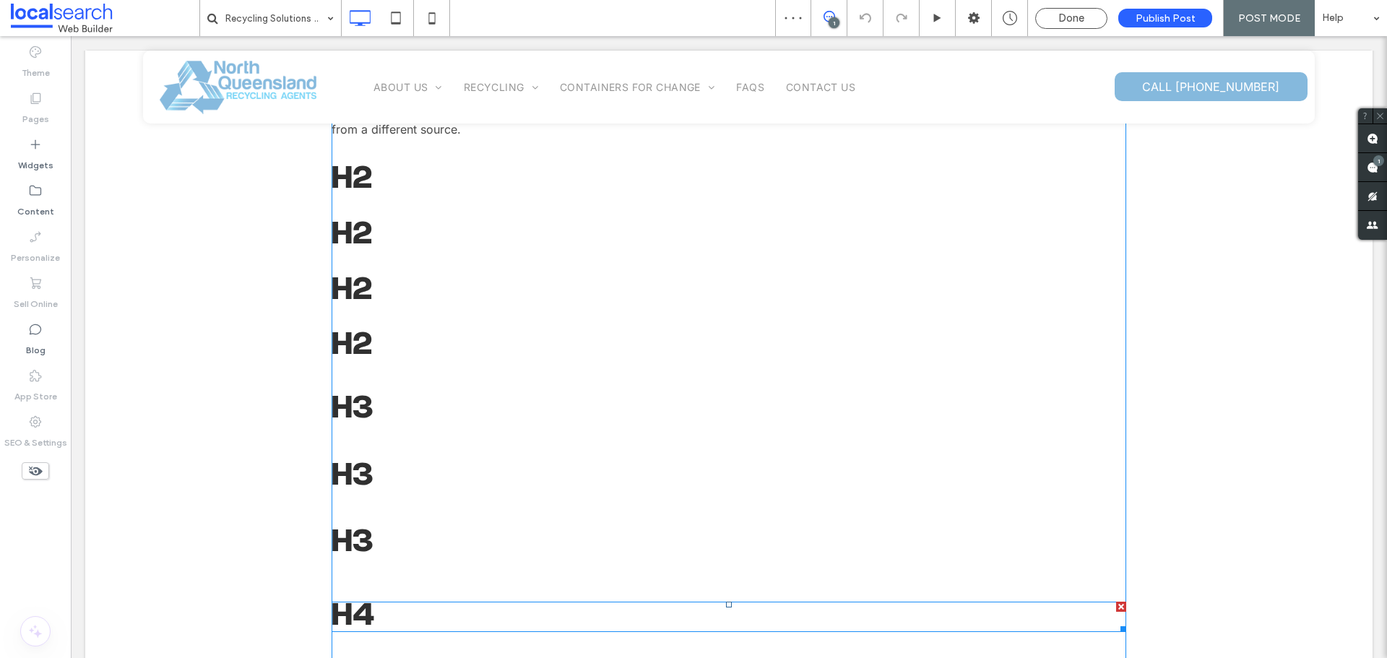
scroll to position [433, 0]
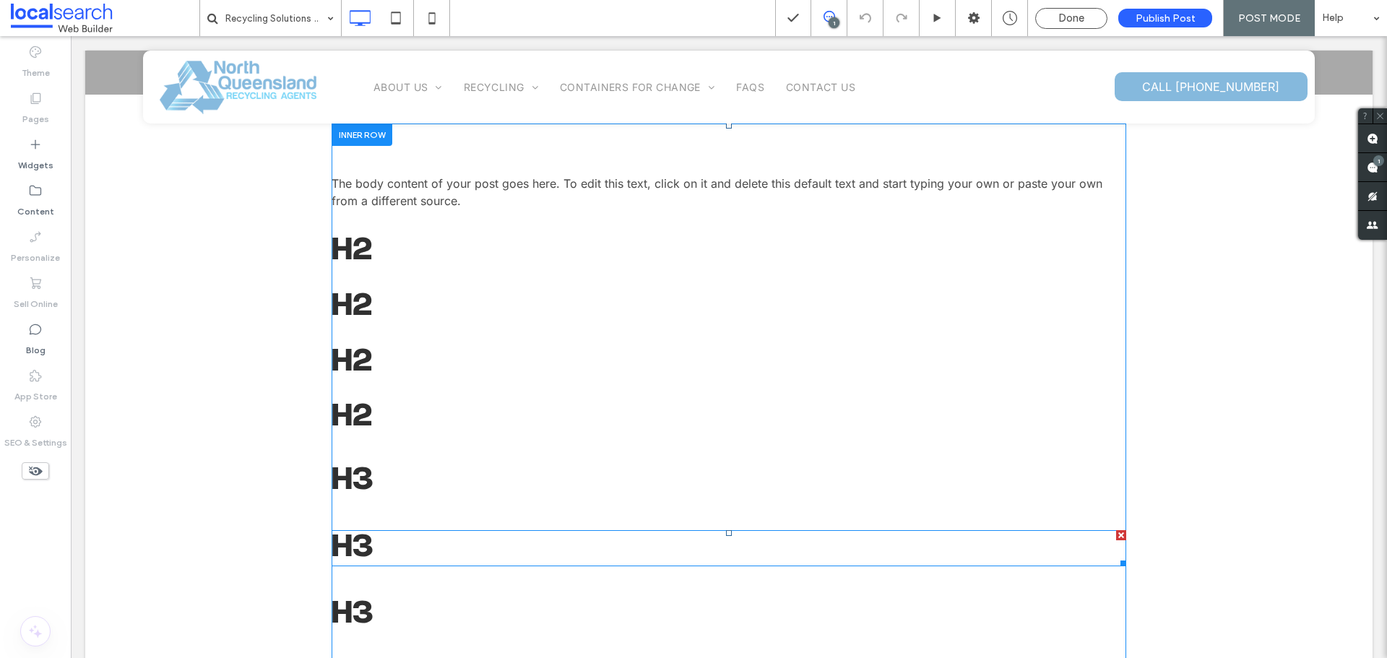
click at [348, 545] on span at bounding box center [728, 548] width 794 height 36
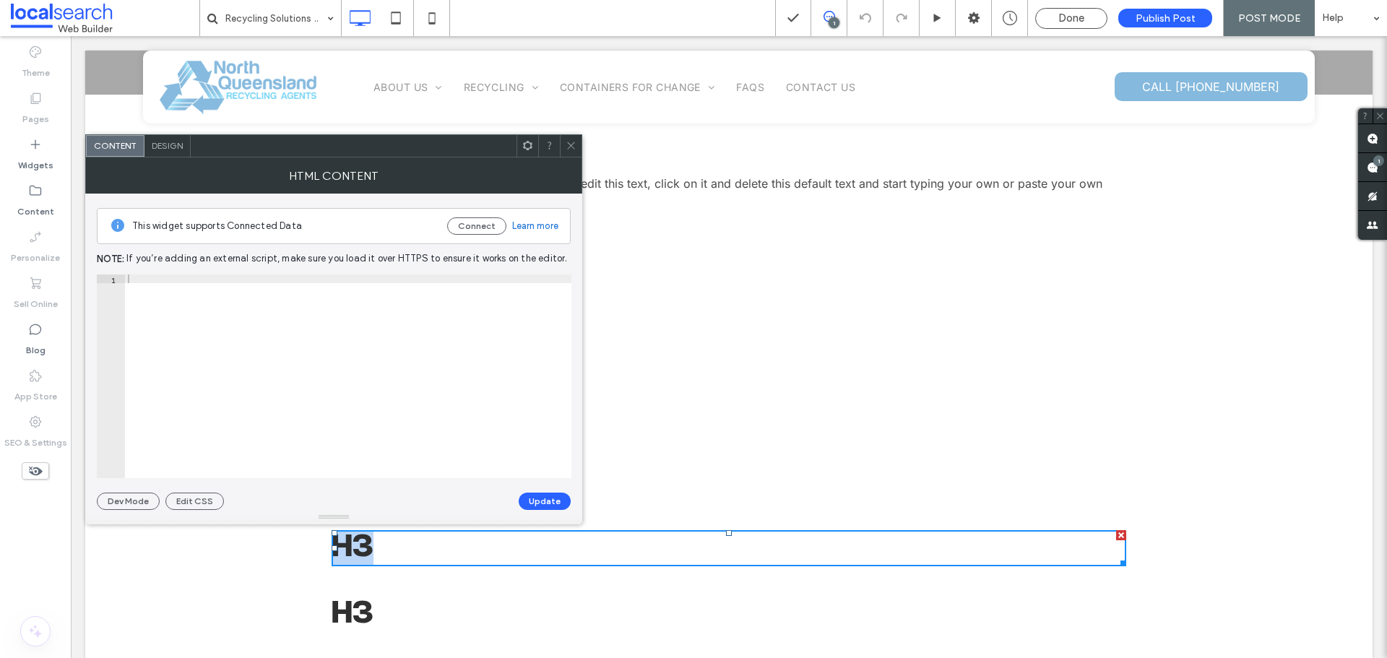
click at [348, 545] on h3 "H3" at bounding box center [728, 548] width 794 height 36
click at [568, 144] on icon at bounding box center [570, 145] width 11 height 11
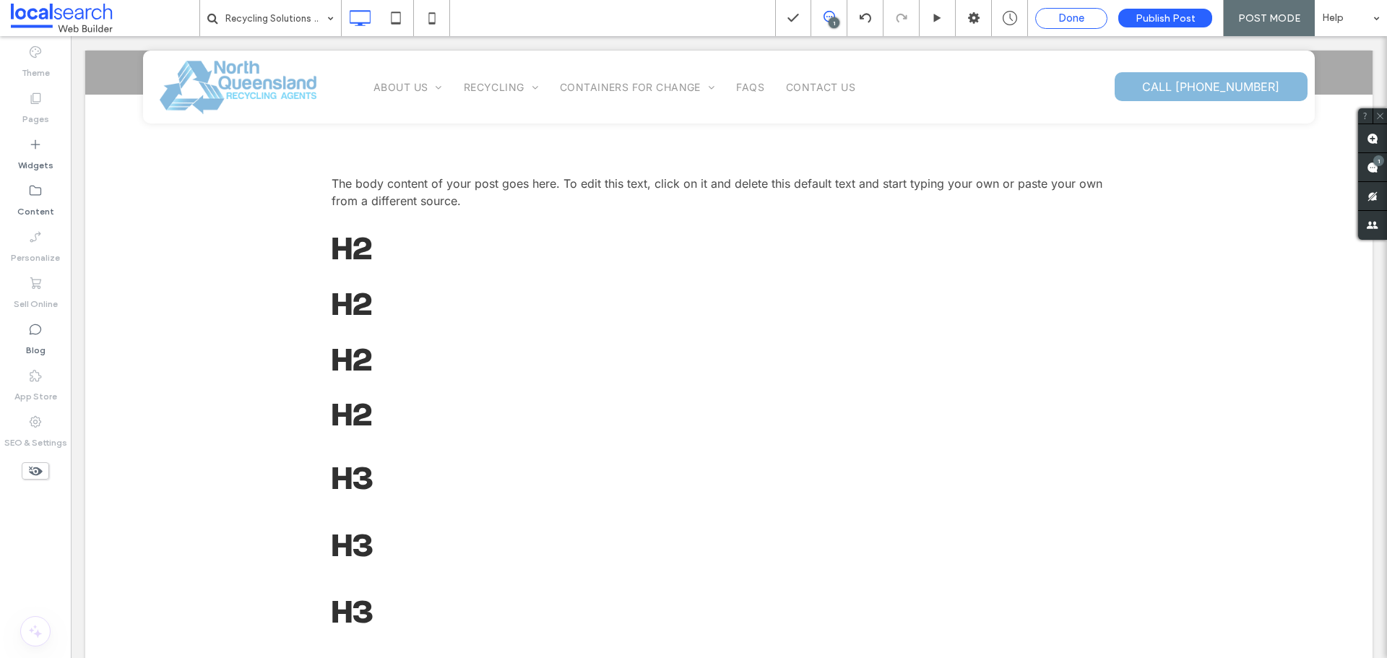
click at [1084, 15] on span "Done" at bounding box center [1071, 18] width 26 height 13
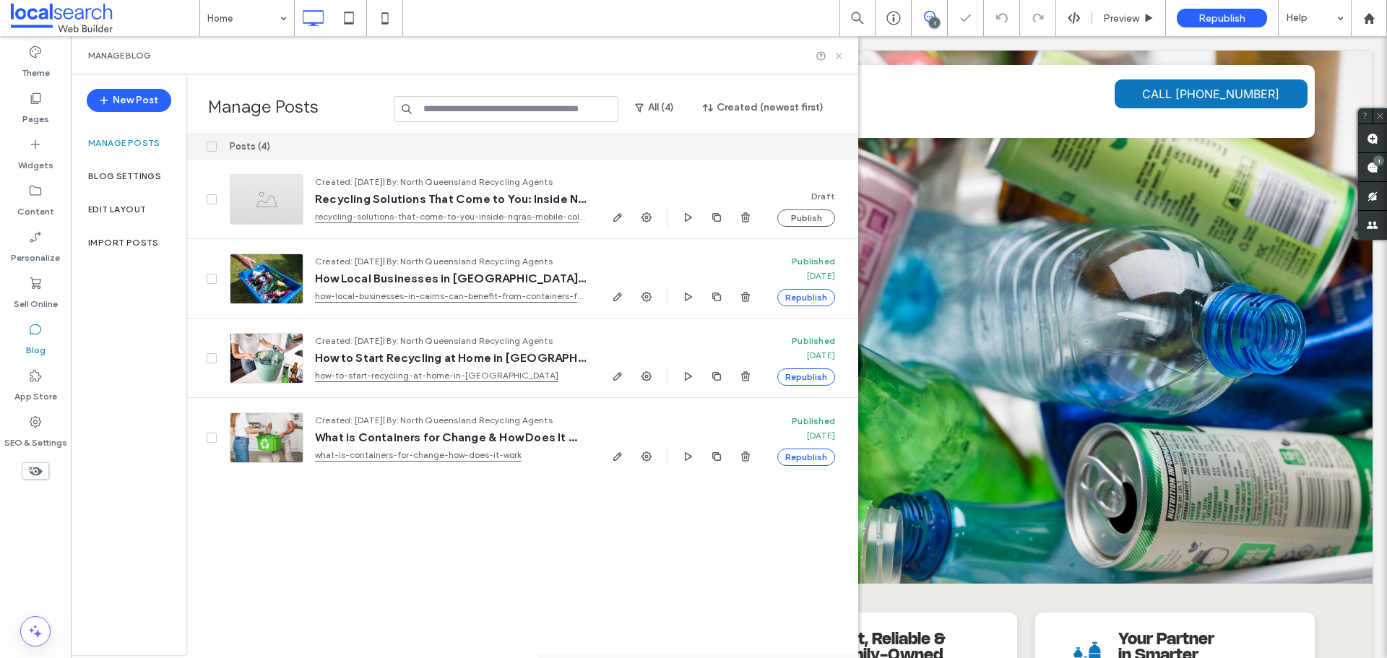
click at [836, 53] on icon at bounding box center [838, 56] width 11 height 11
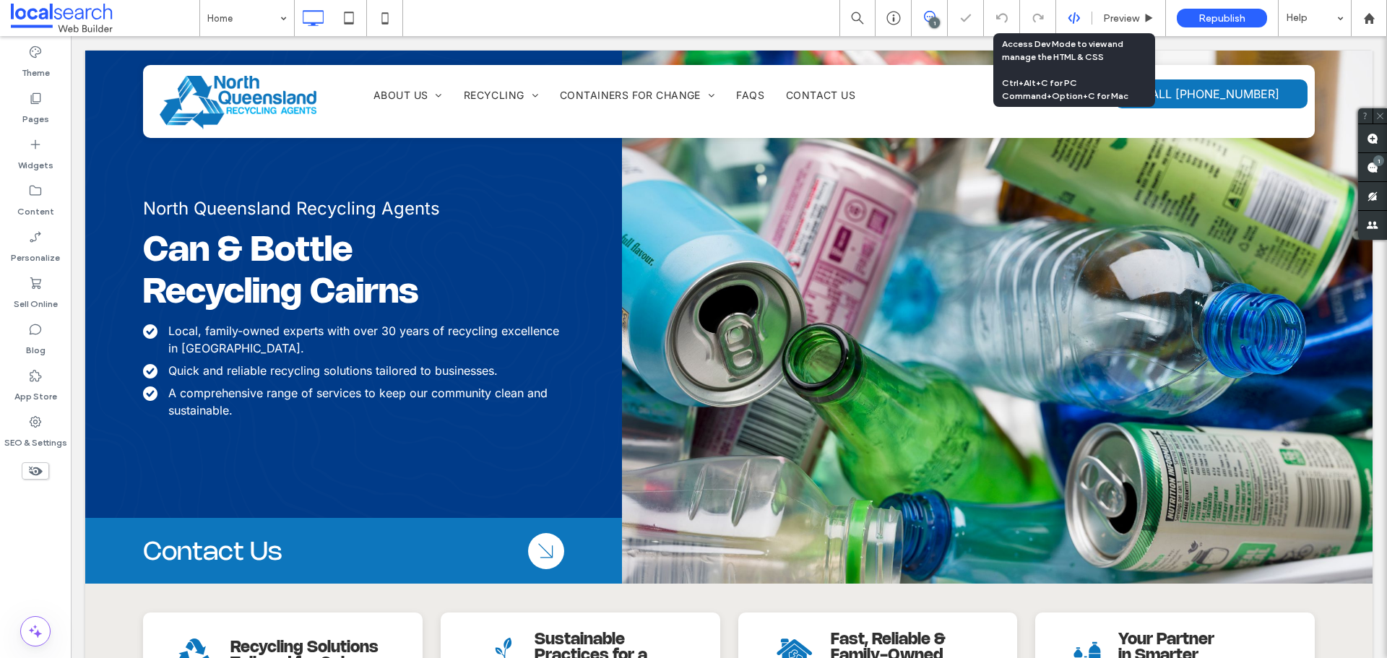
click at [1068, 16] on icon at bounding box center [1073, 18] width 13 height 13
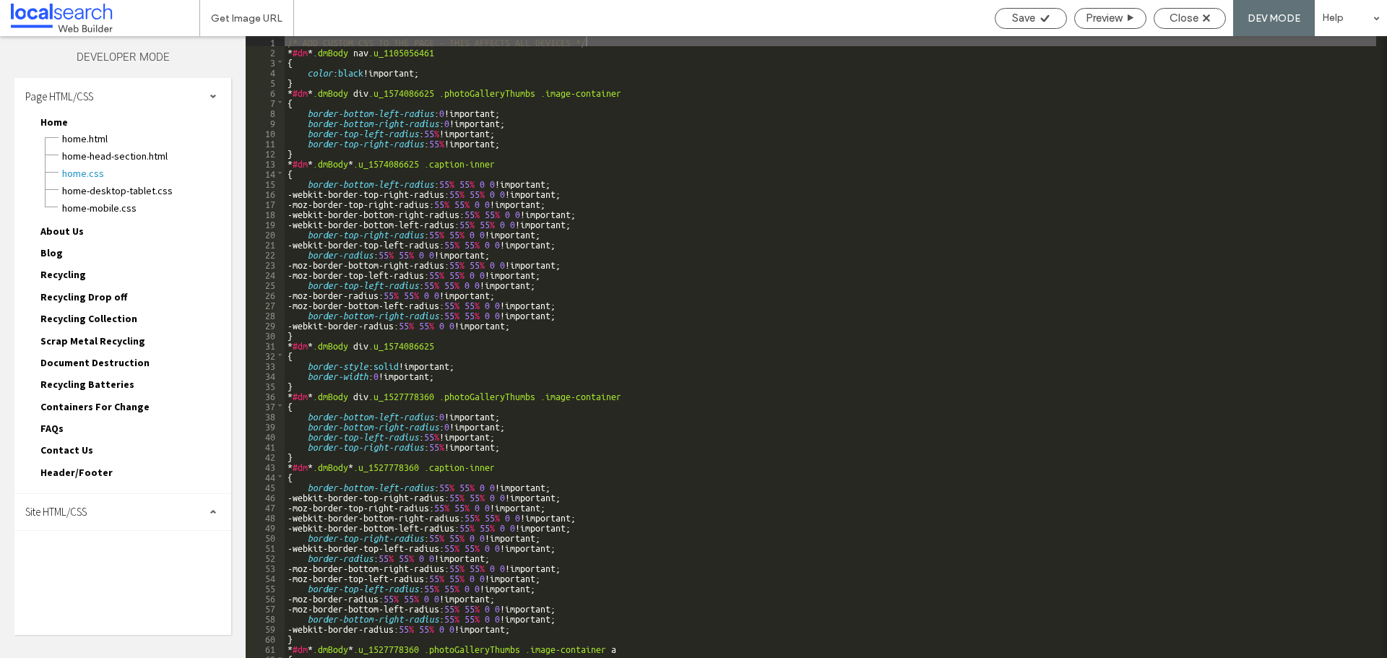
click at [82, 505] on span "Site HTML/CSS" at bounding box center [55, 512] width 61 height 14
click at [95, 568] on span "site.css" at bounding box center [149, 575] width 164 height 14
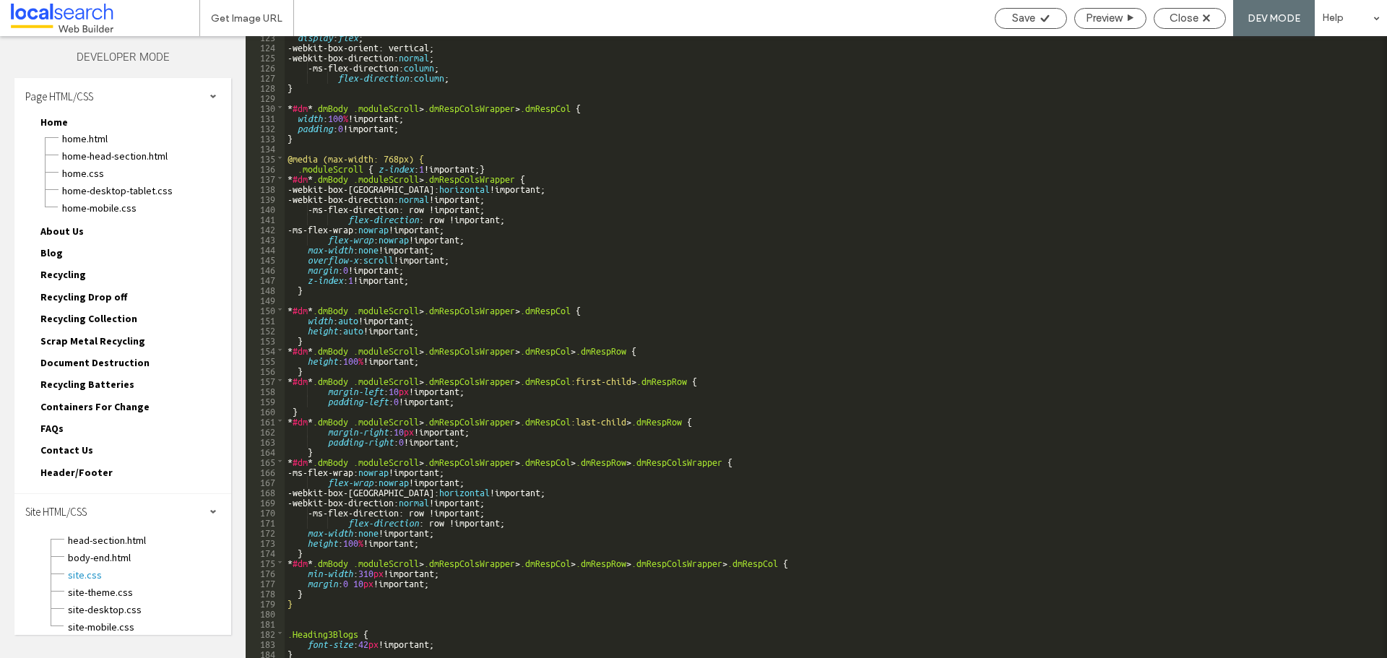
scroll to position [1269, 0]
click at [443, 643] on div "display : flex ; -webkit-box-orient: vertical; -webkit-box-direction: normal ; …" at bounding box center [830, 352] width 1091 height 642
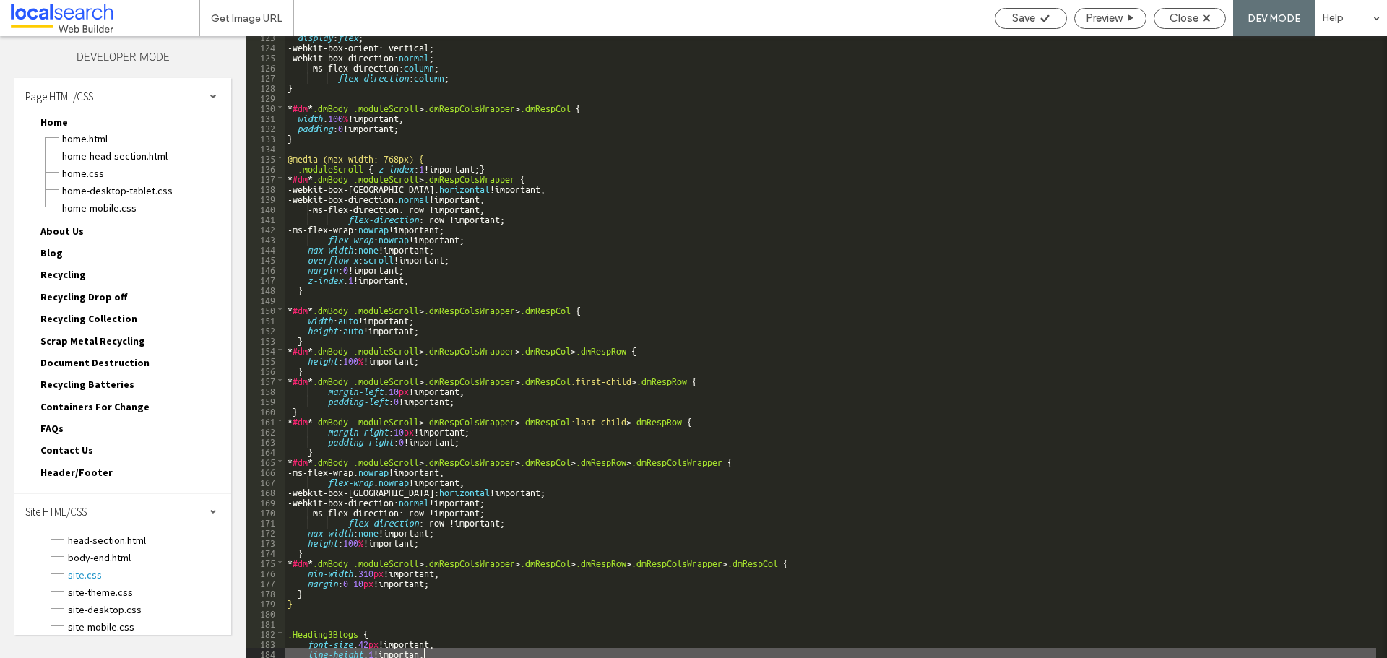
type textarea "**"
click at [1041, 20] on use at bounding box center [1044, 17] width 9 height 7
click at [1179, 19] on span "Close" at bounding box center [1183, 18] width 29 height 13
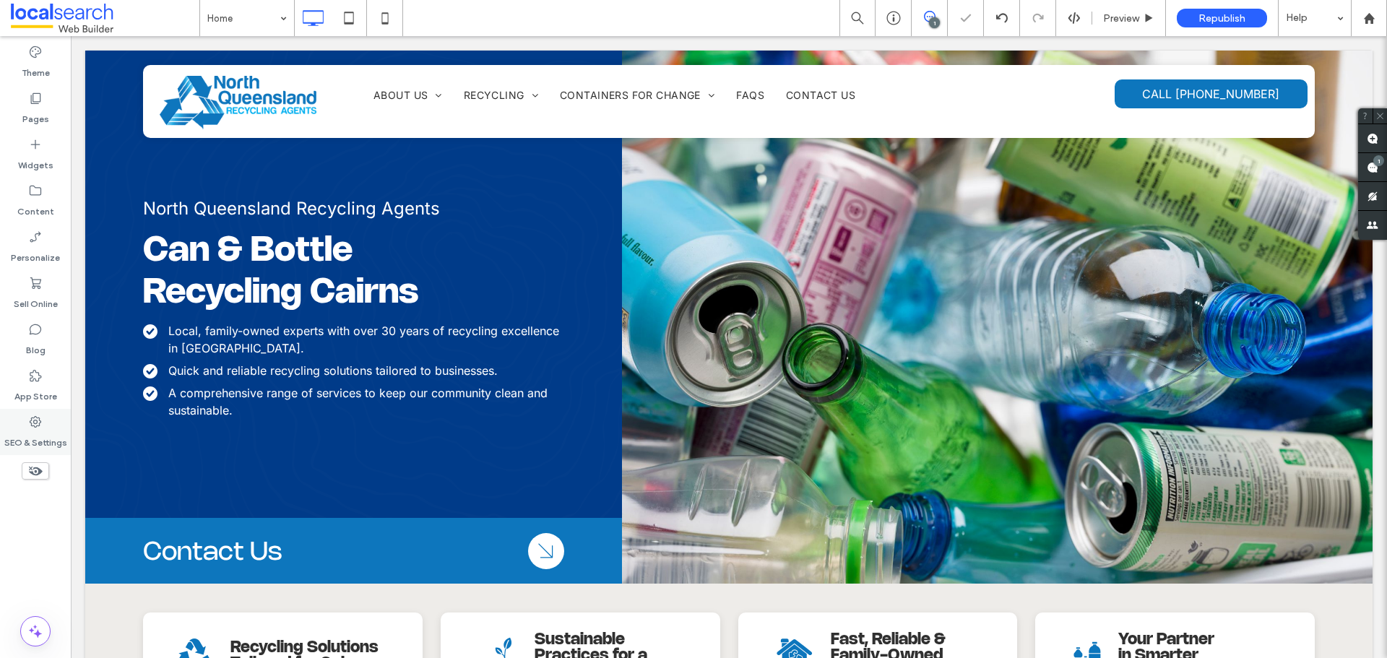
click at [47, 426] on div "SEO & Settings" at bounding box center [35, 432] width 71 height 46
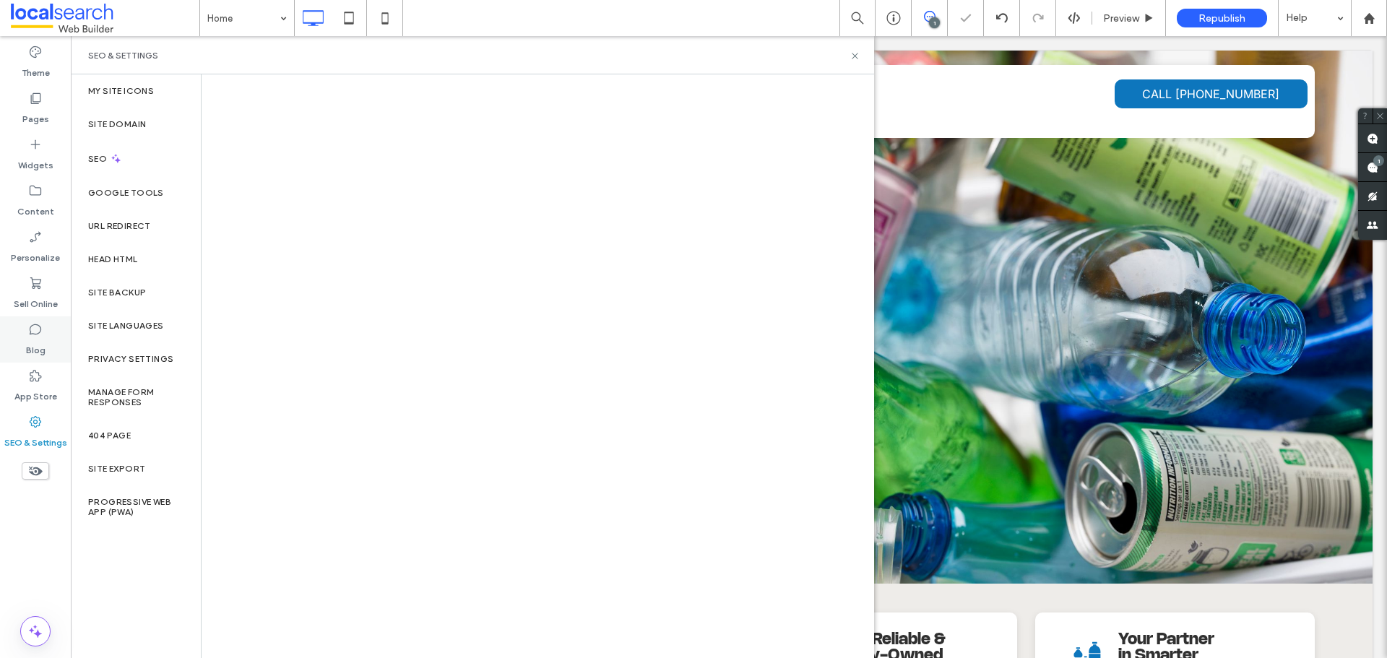
click at [38, 362] on div "Blog" at bounding box center [35, 339] width 71 height 46
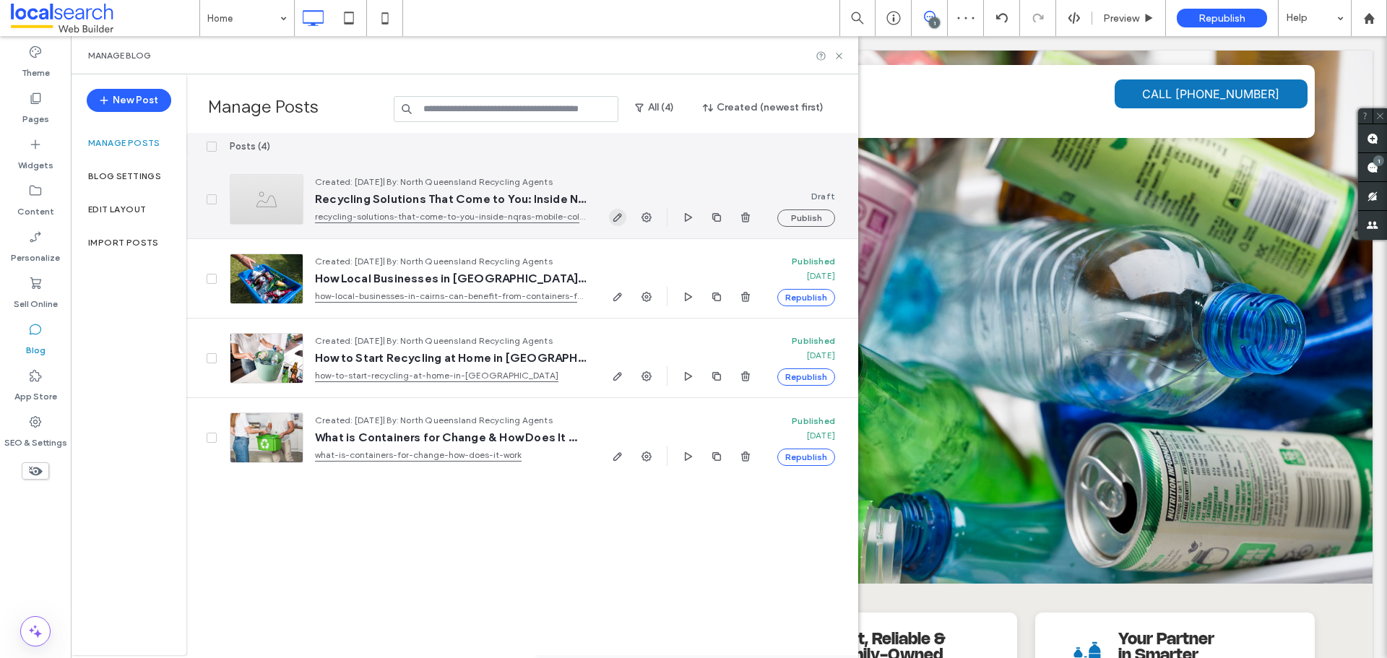
click at [617, 212] on icon "button" at bounding box center [618, 218] width 12 height 12
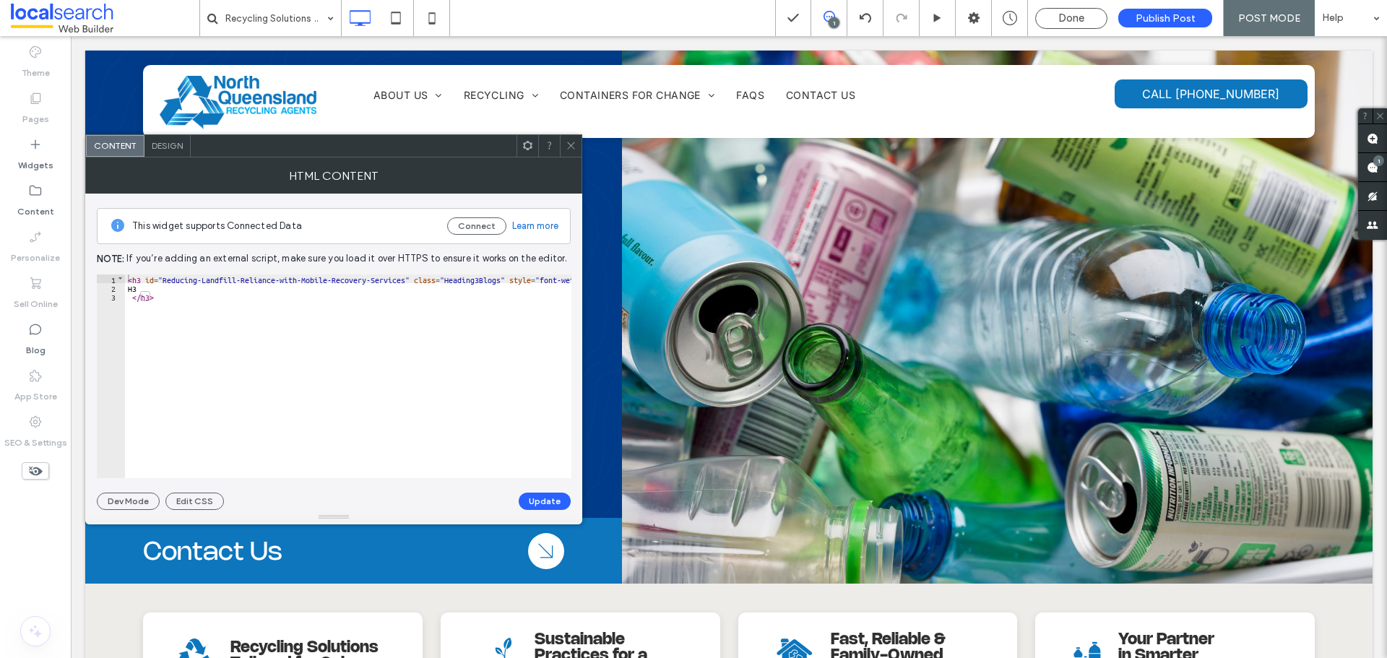
click at [576, 151] on span at bounding box center [570, 146] width 11 height 22
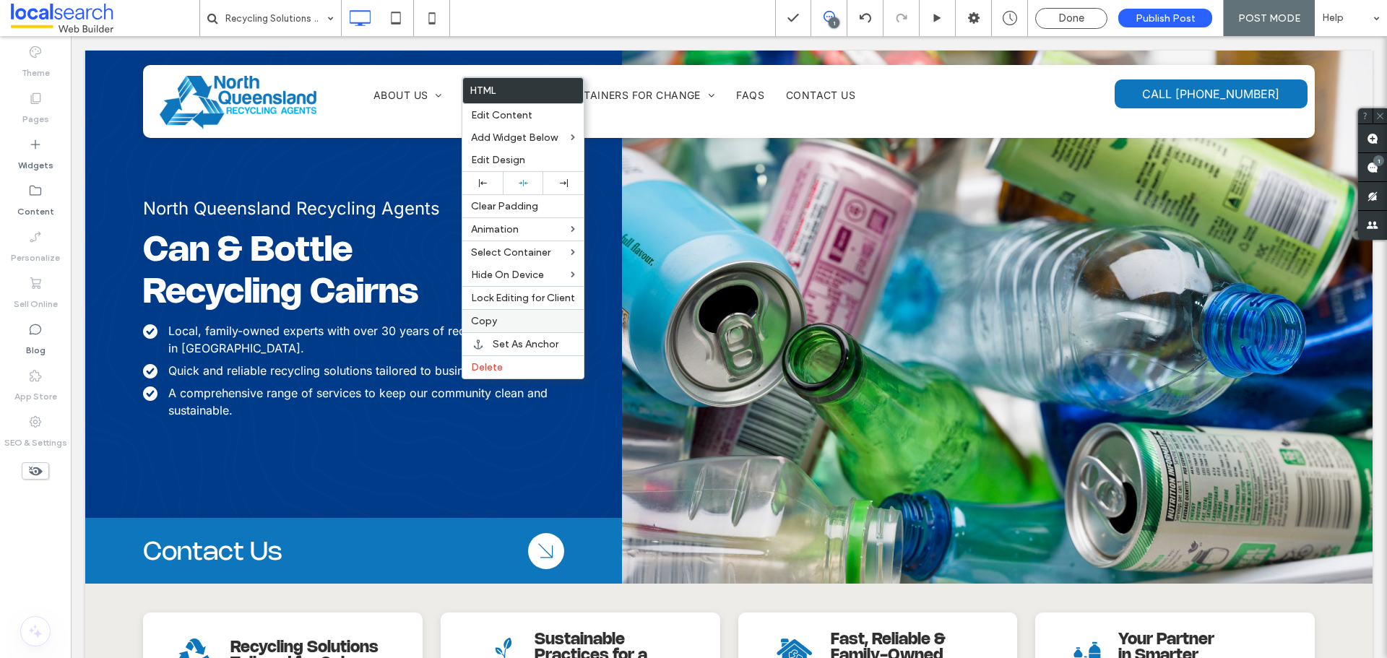
click at [498, 313] on div "Copy" at bounding box center [522, 320] width 121 height 23
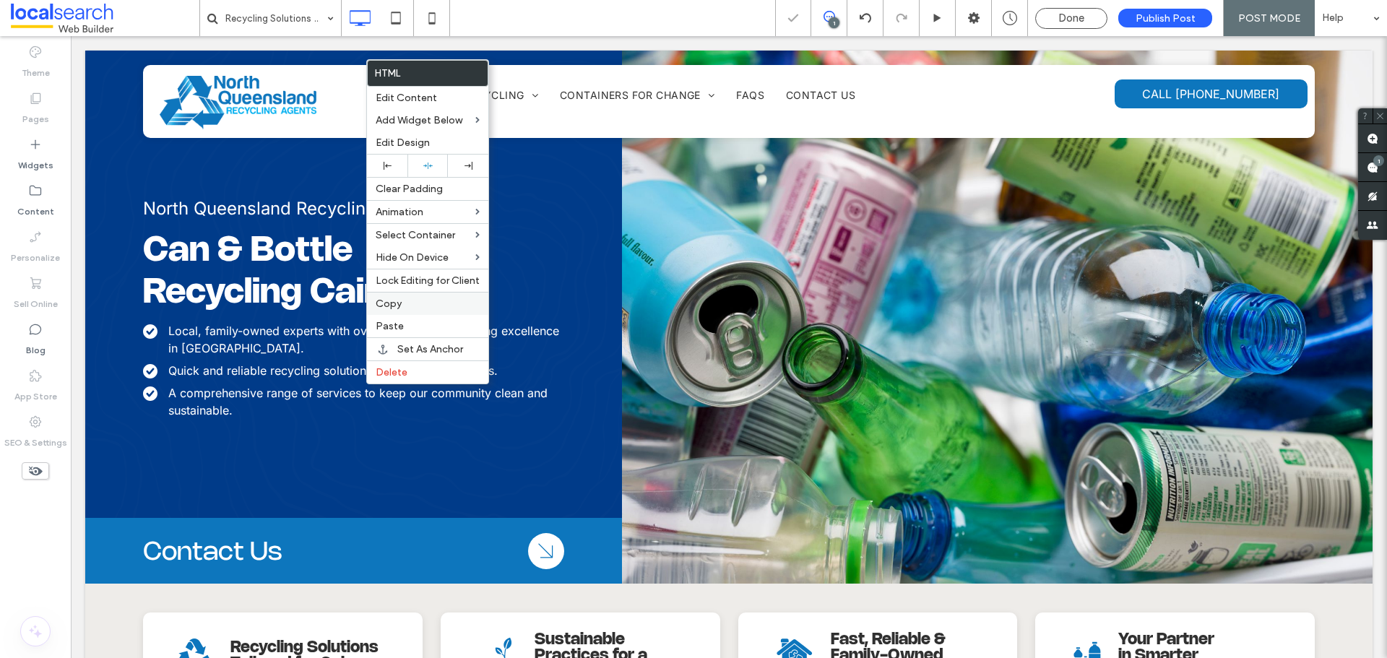
click at [395, 313] on div "Copy" at bounding box center [427, 303] width 121 height 23
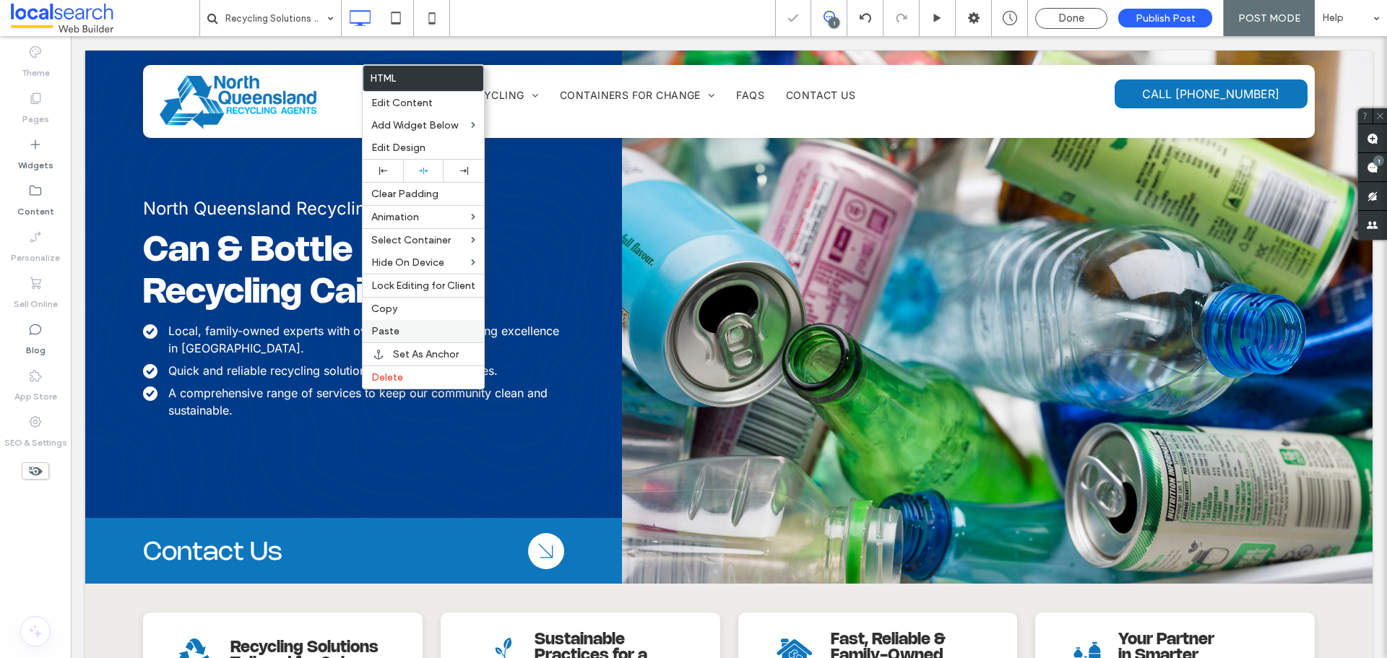
click at [391, 334] on span "Paste" at bounding box center [385, 331] width 28 height 12
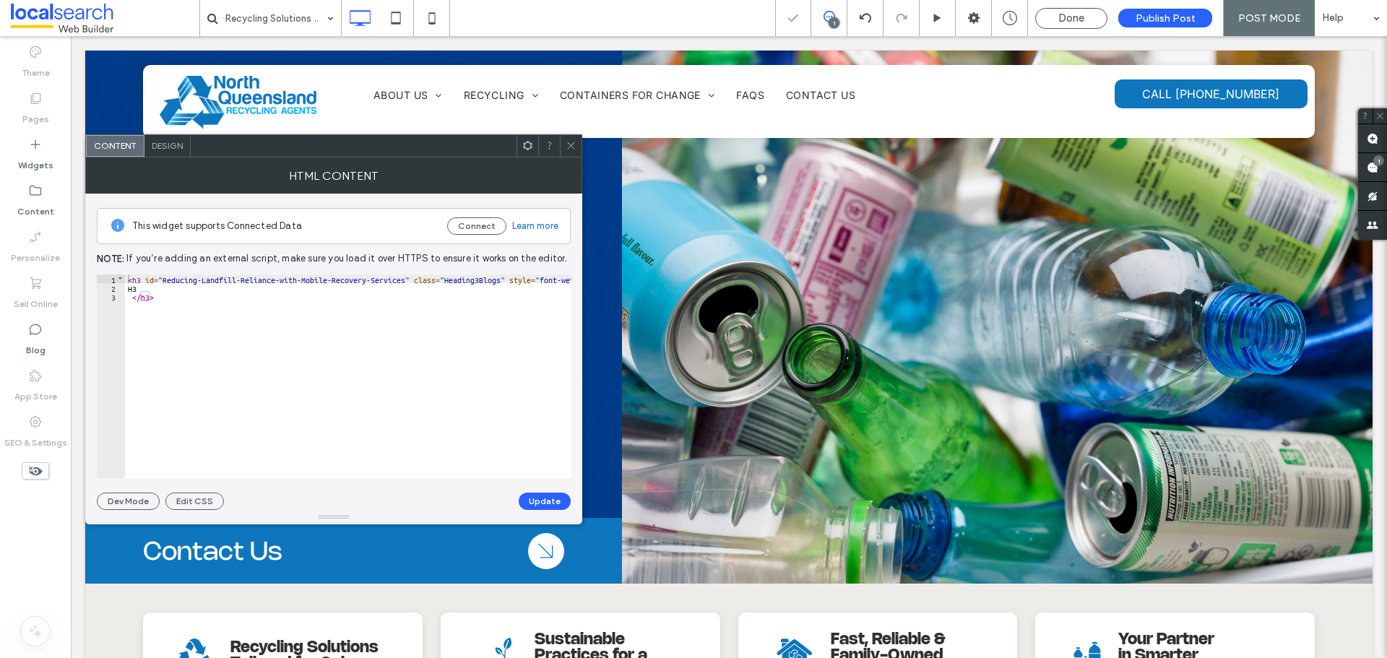
click at [573, 139] on span at bounding box center [570, 146] width 11 height 22
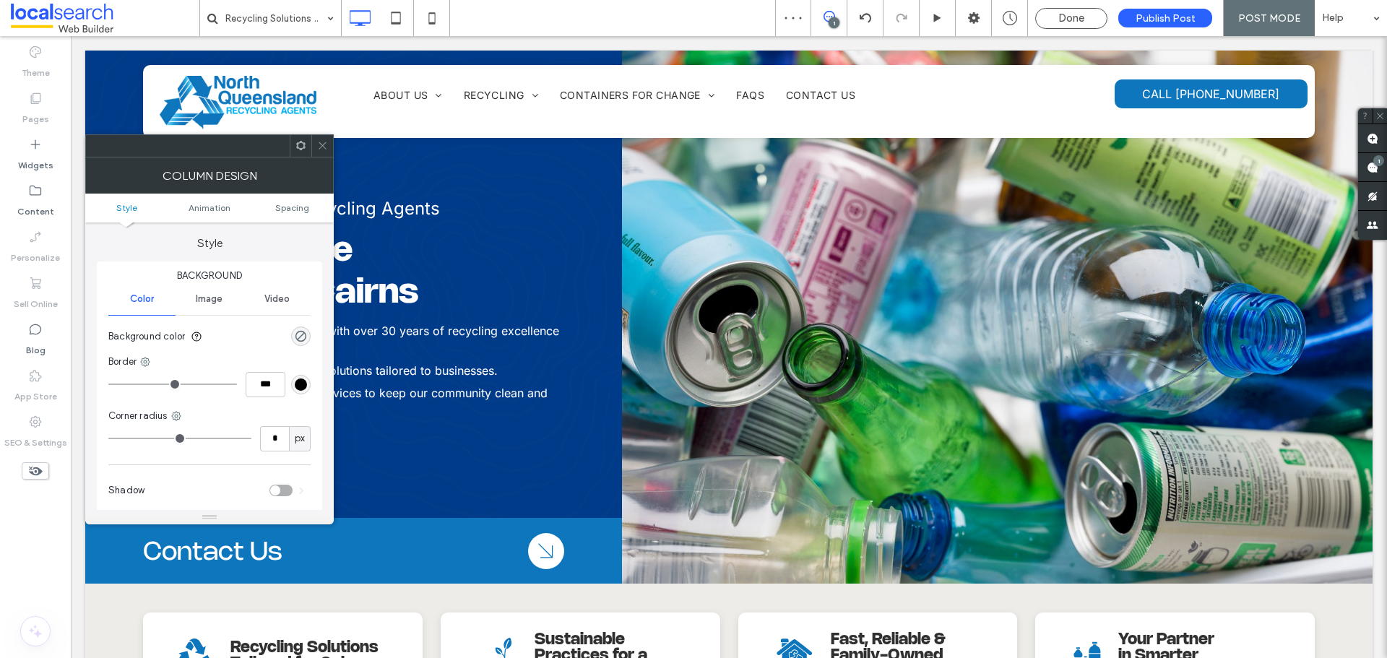
click at [327, 148] on icon at bounding box center [322, 145] width 11 height 11
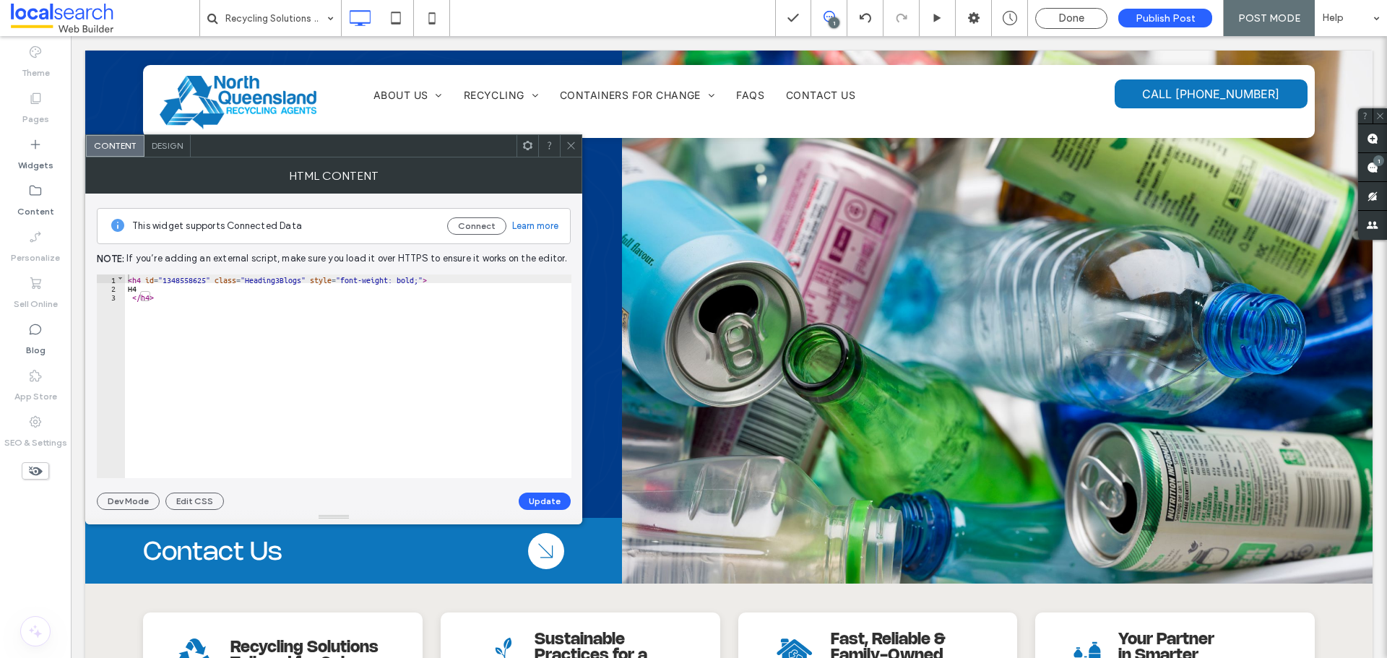
click at [175, 283] on div "< h4 id = "1348558625" class = "Heading3Blogs" style = "font-weight: bold;" > H…" at bounding box center [348, 384] width 446 height 221
click at [179, 274] on div "< h4 id = "1348558625" class = "Heading3Blogs" style = "font-weight: bold;" > H…" at bounding box center [348, 384] width 446 height 221
click at [526, 501] on button "Update" at bounding box center [545, 501] width 52 height 17
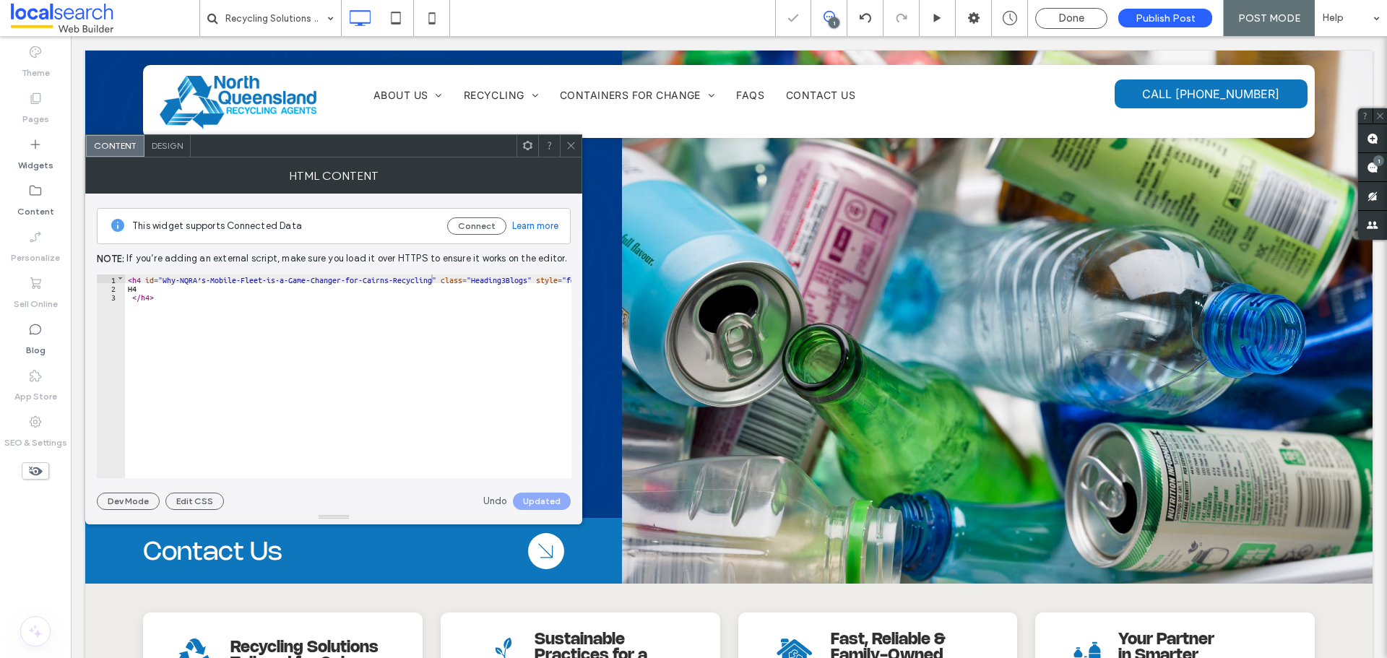
click at [574, 147] on icon at bounding box center [570, 145] width 11 height 11
click at [578, 144] on div at bounding box center [571, 146] width 22 height 22
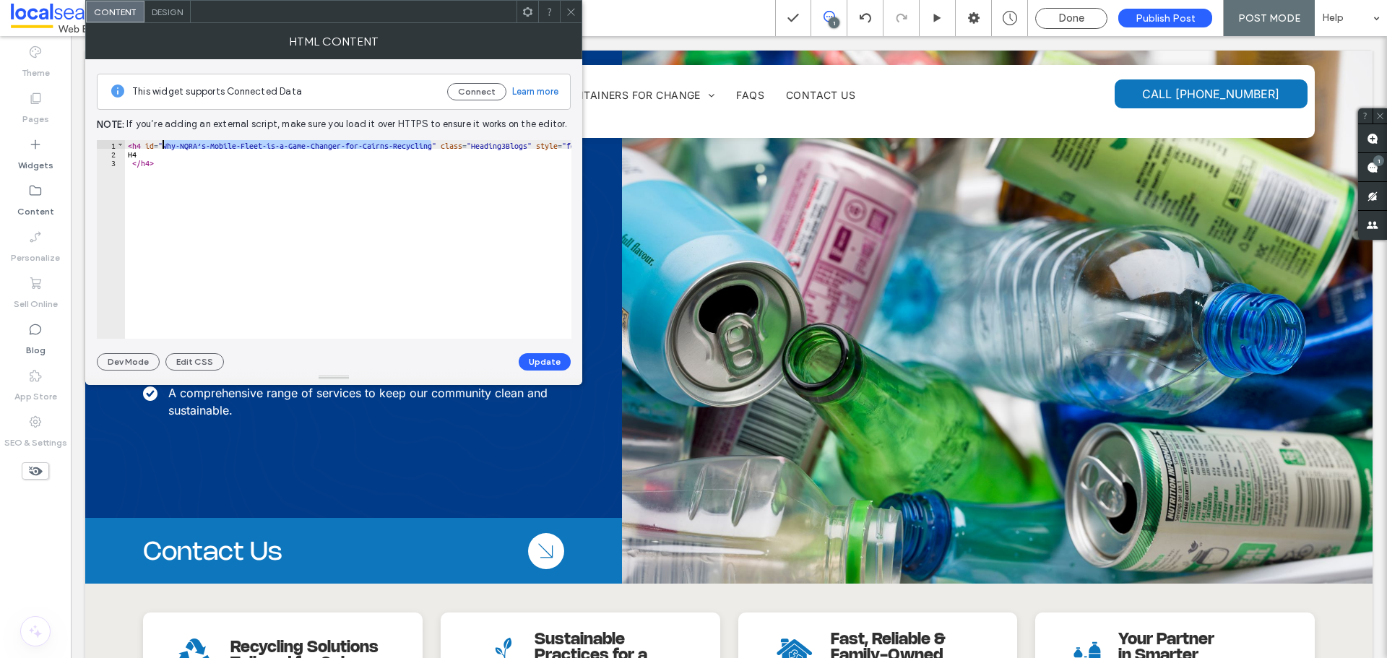
drag, startPoint x: 429, startPoint y: 146, endPoint x: 162, endPoint y: 142, distance: 266.5
click at [162, 142] on div "< h4 id = "Why-NQRA’s-Mobile-Fleet-is-a-Game‑Changer-for-Cairns-Recycling" clas…" at bounding box center [390, 250] width 530 height 221
click at [538, 356] on button "Update" at bounding box center [545, 361] width 52 height 17
click at [571, 12] on use at bounding box center [570, 11] width 7 height 7
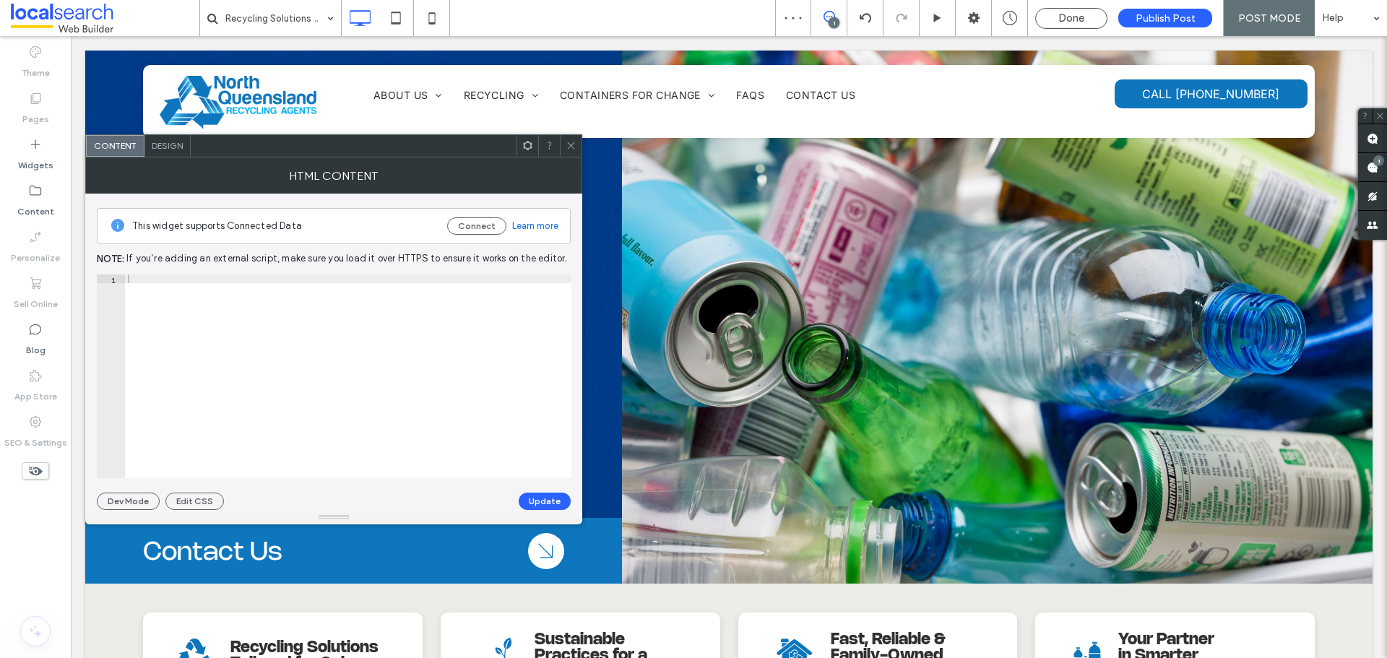
click at [368, 453] on div at bounding box center [348, 384] width 446 height 221
click at [576, 144] on icon at bounding box center [570, 145] width 11 height 11
click at [565, 136] on span at bounding box center [570, 146] width 11 height 22
click at [576, 144] on icon at bounding box center [570, 145] width 11 height 11
click at [571, 140] on icon at bounding box center [570, 145] width 11 height 11
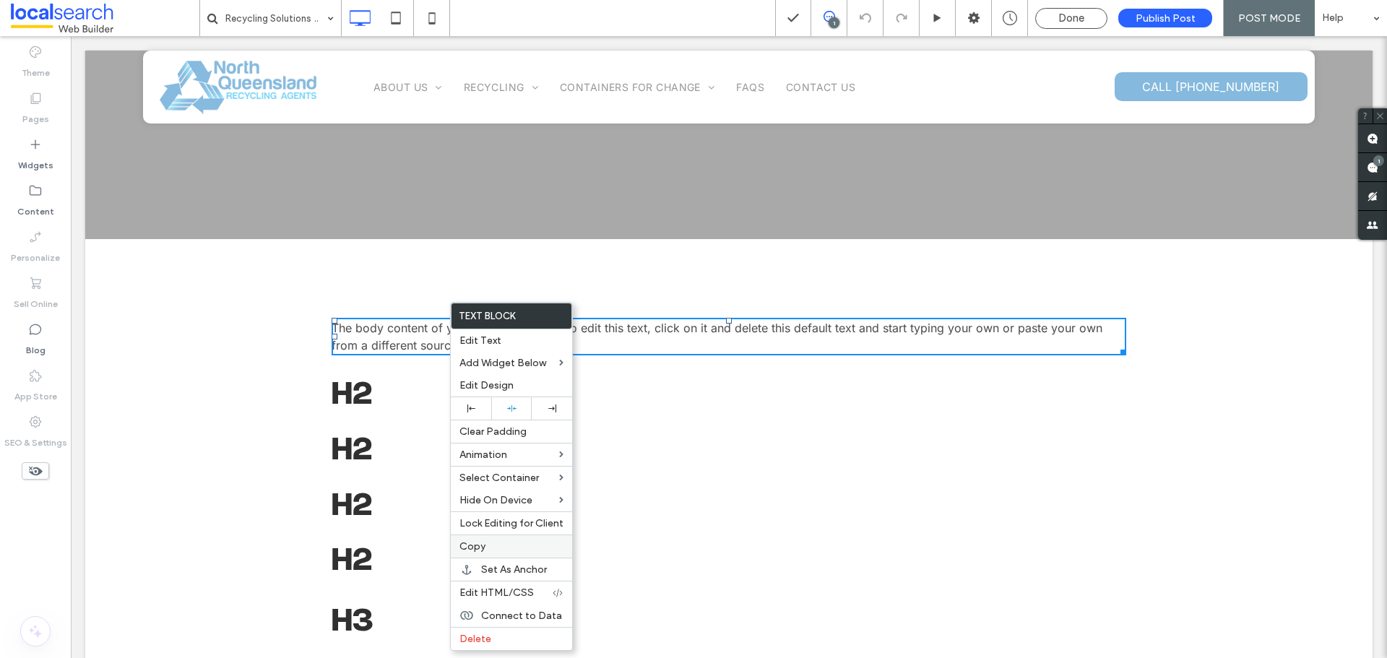
click at [487, 548] on label "Copy" at bounding box center [511, 546] width 104 height 12
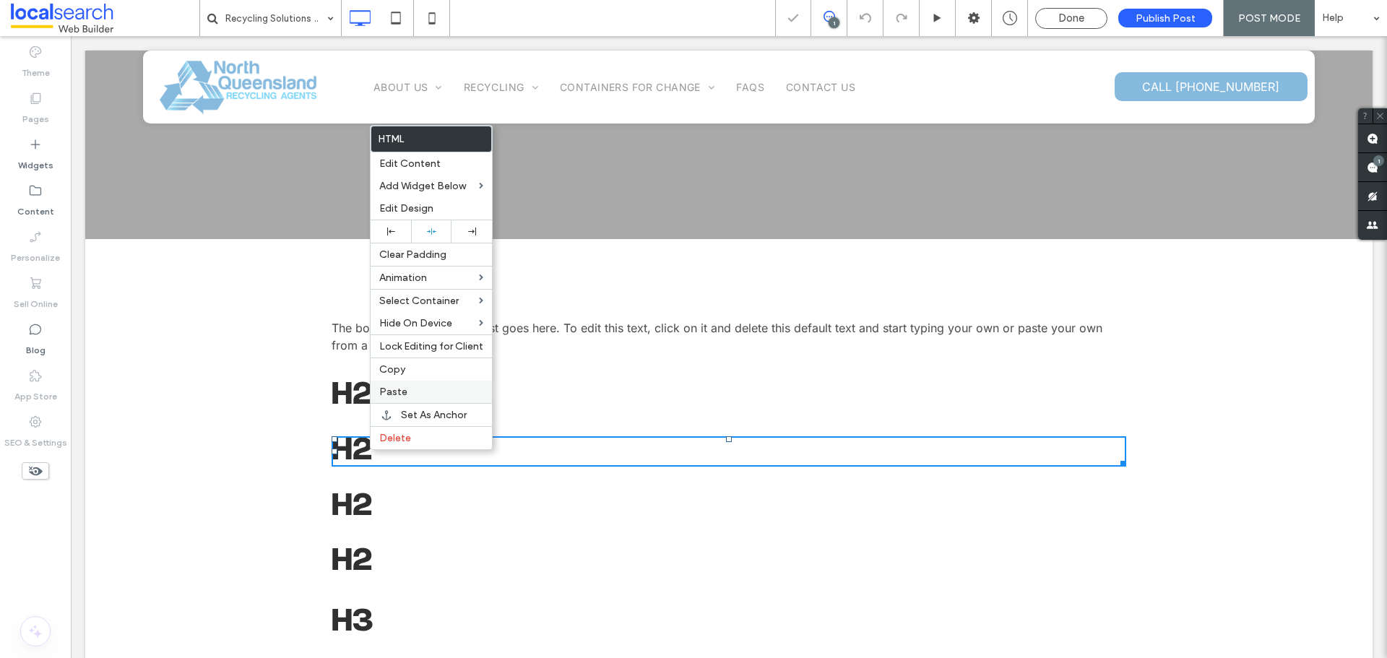
click at [394, 381] on div "Paste" at bounding box center [430, 392] width 121 height 22
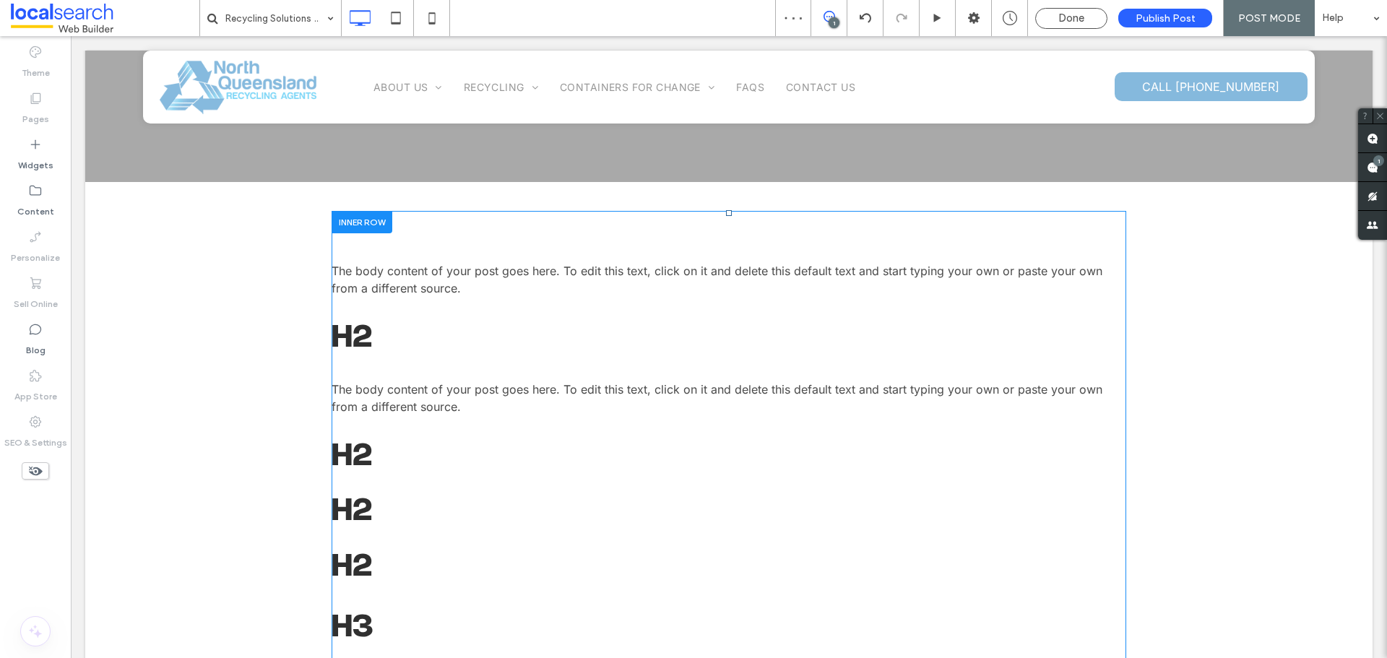
scroll to position [433, 0]
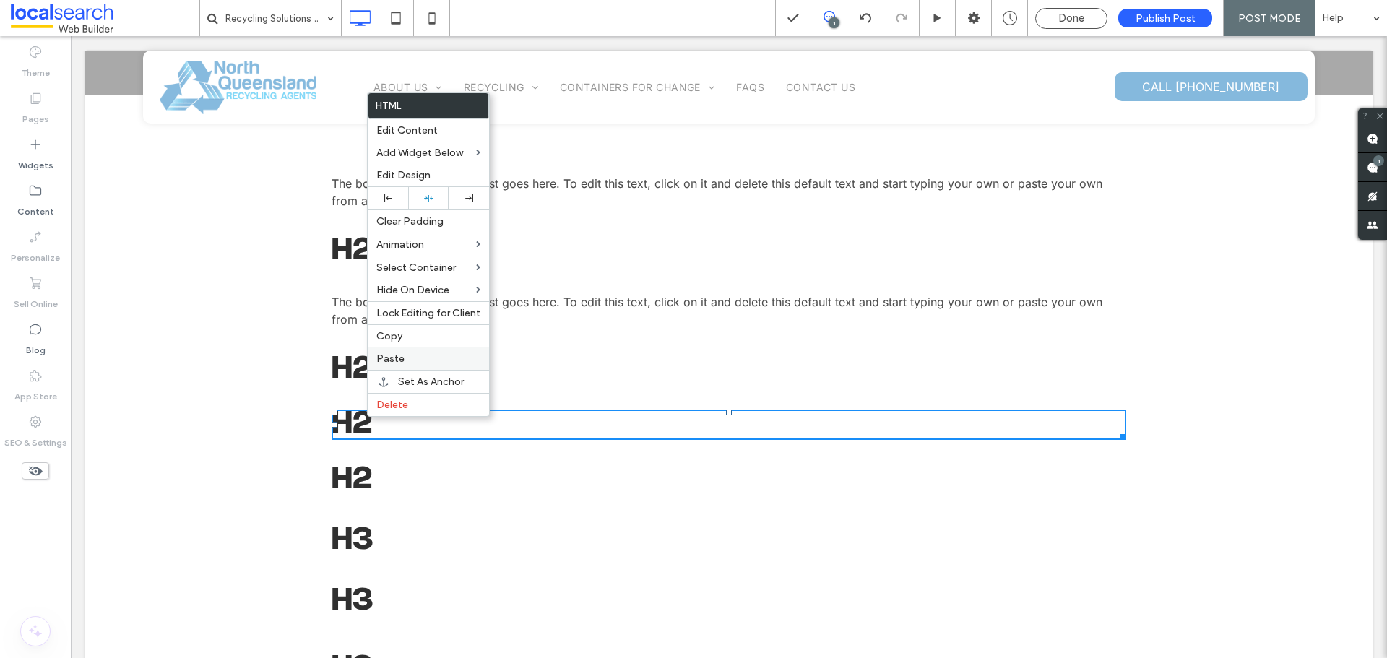
click at [402, 365] on div "Paste" at bounding box center [428, 358] width 121 height 22
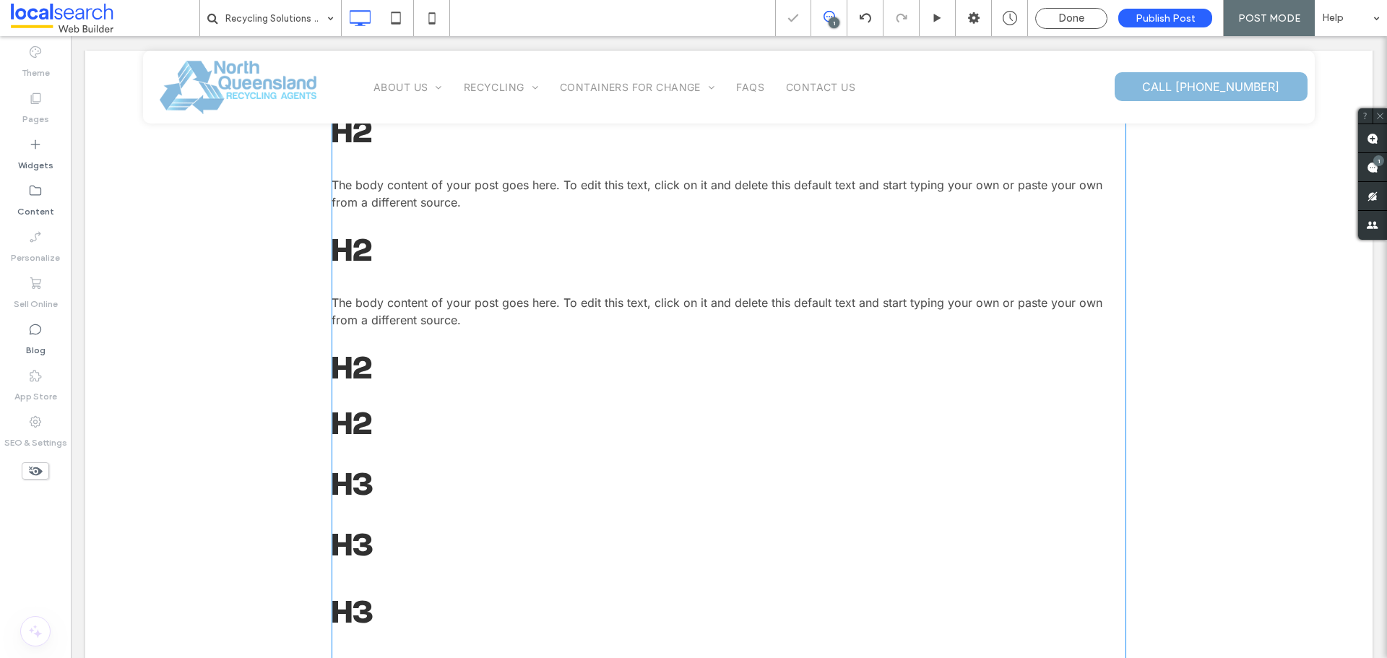
scroll to position [578, 0]
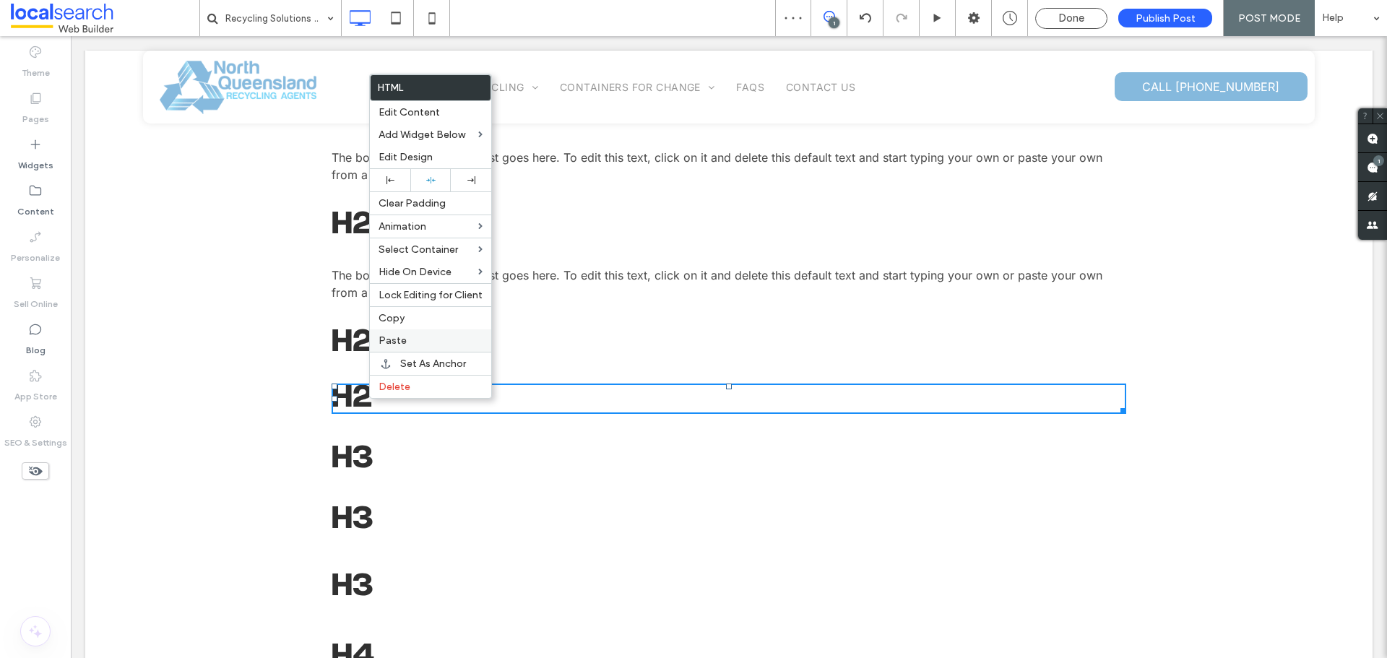
click at [411, 342] on label "Paste" at bounding box center [430, 340] width 104 height 12
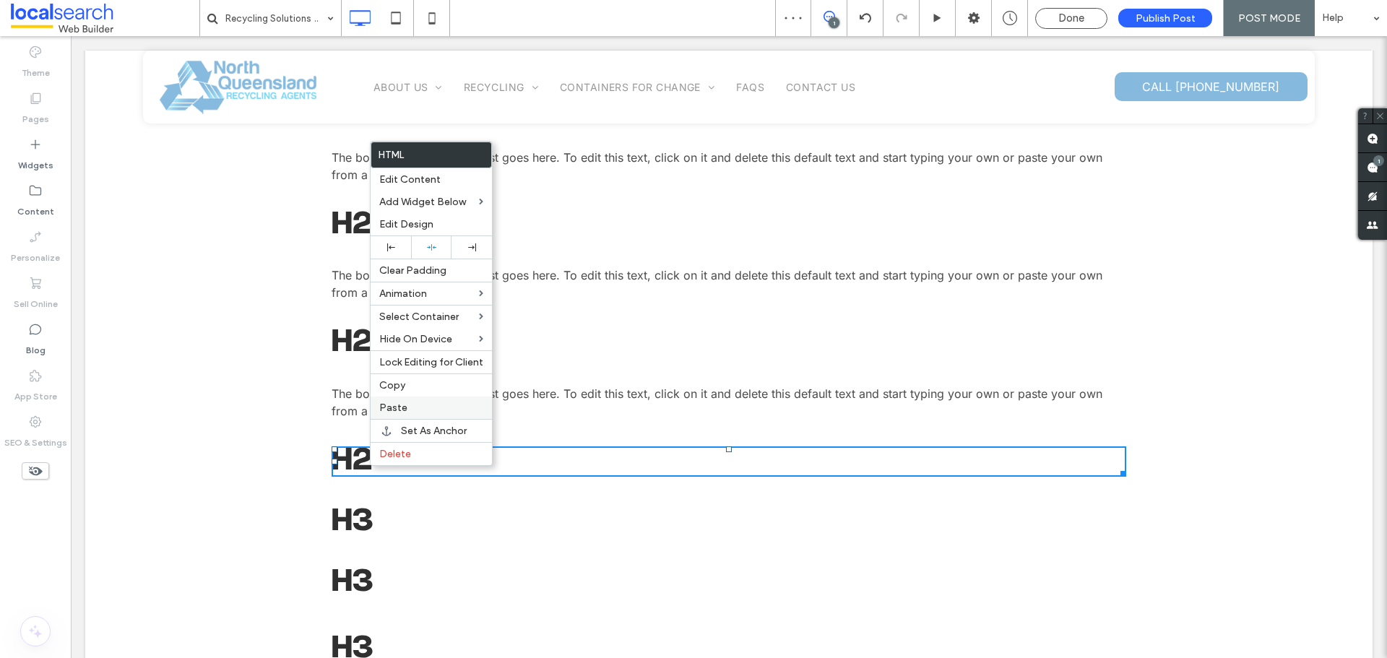
click at [395, 403] on span "Paste" at bounding box center [393, 408] width 28 height 12
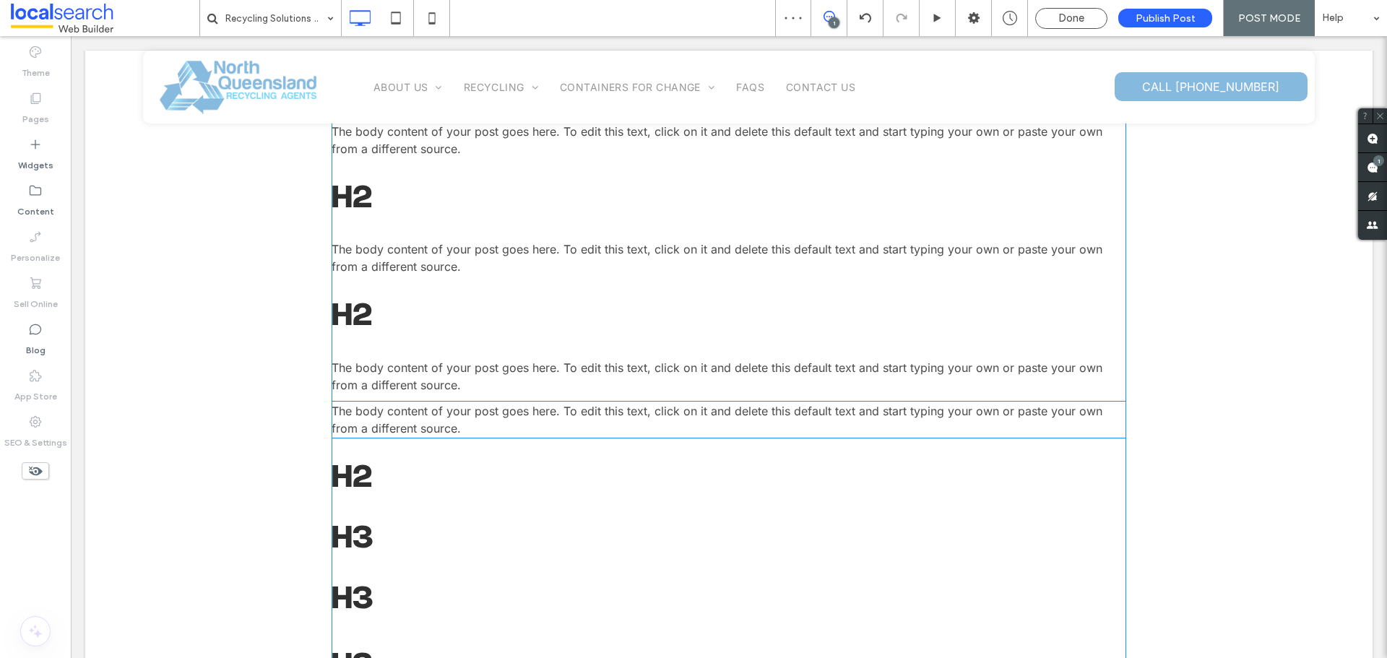
scroll to position [650, 0]
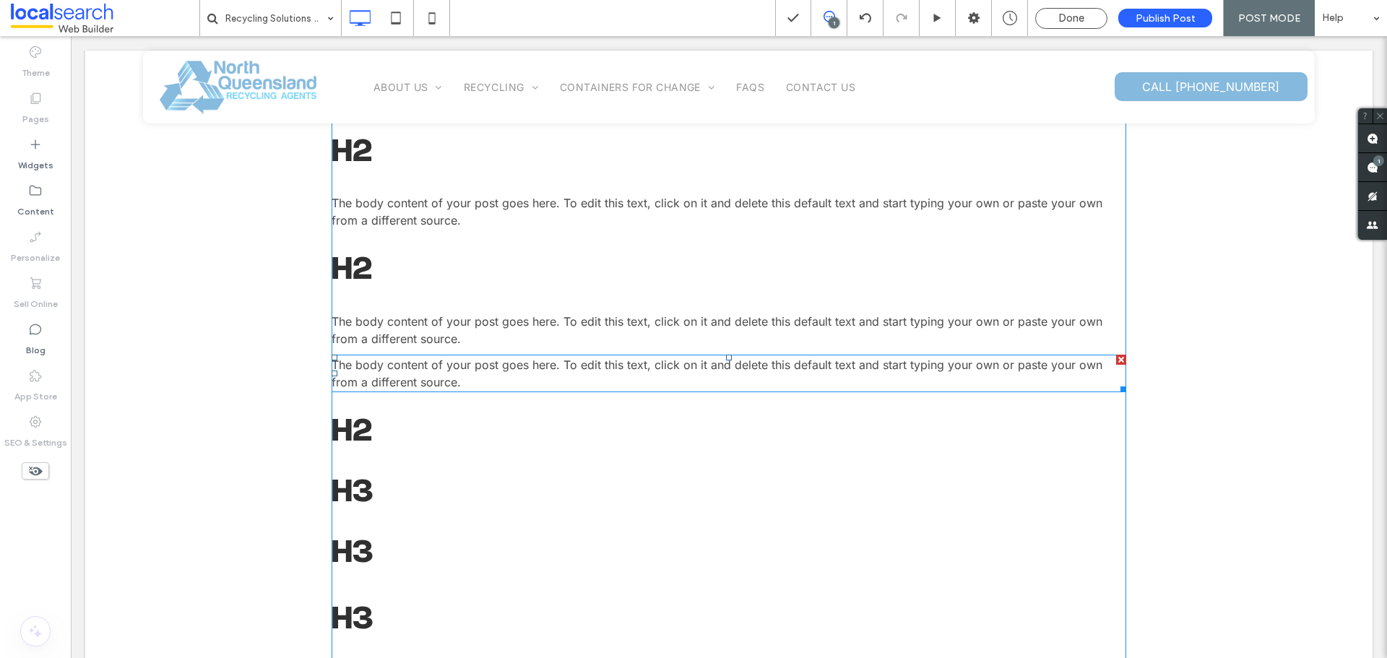
click at [1116, 359] on div at bounding box center [1121, 360] width 10 height 10
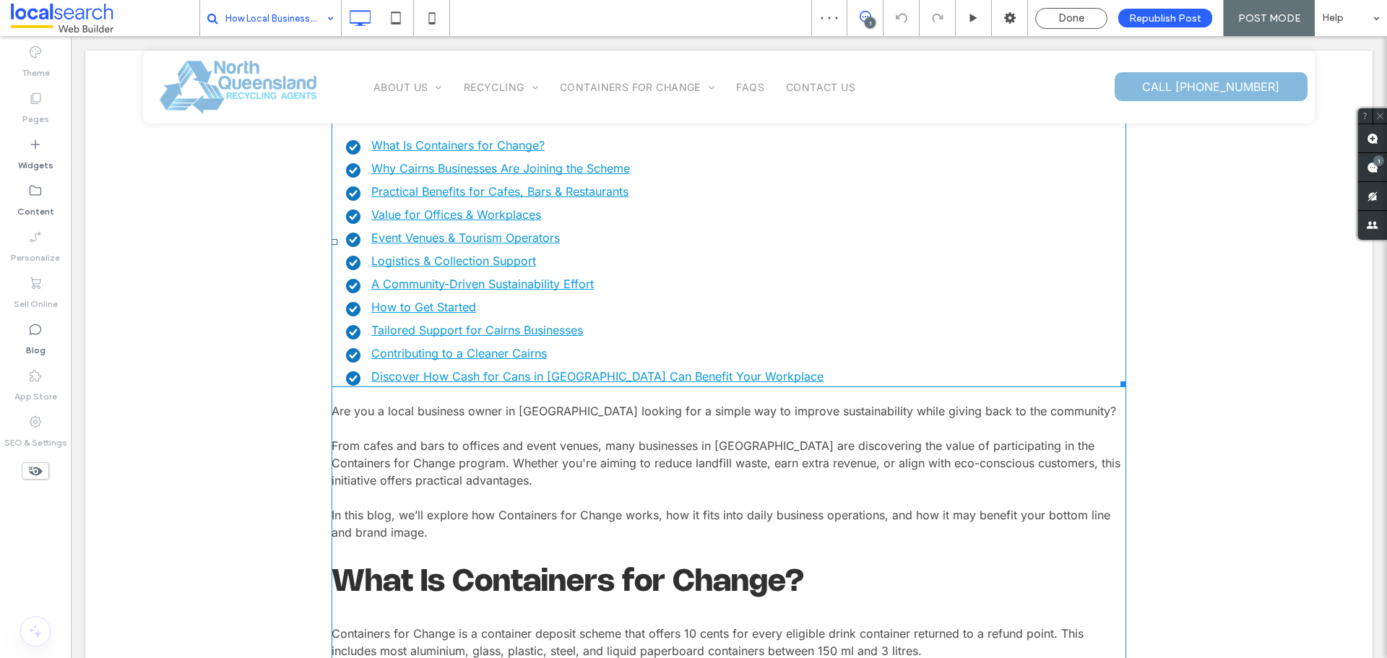
scroll to position [722, 0]
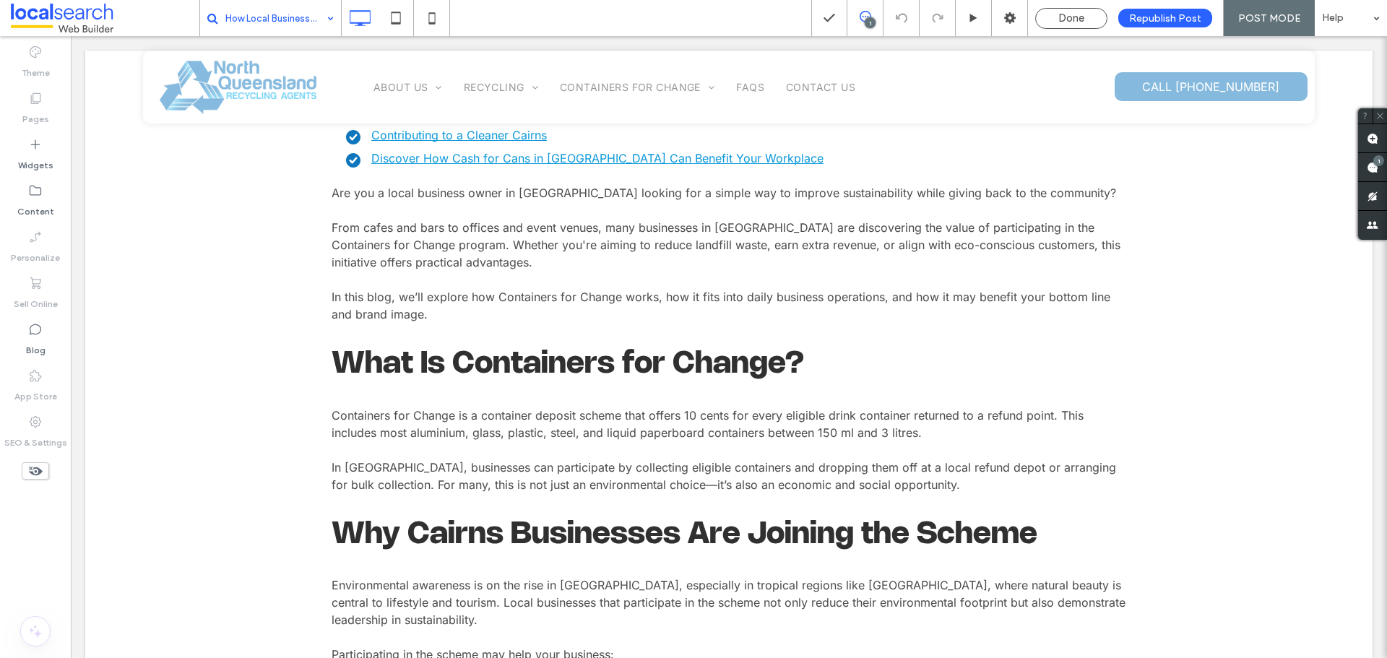
click at [266, 19] on input at bounding box center [275, 18] width 101 height 36
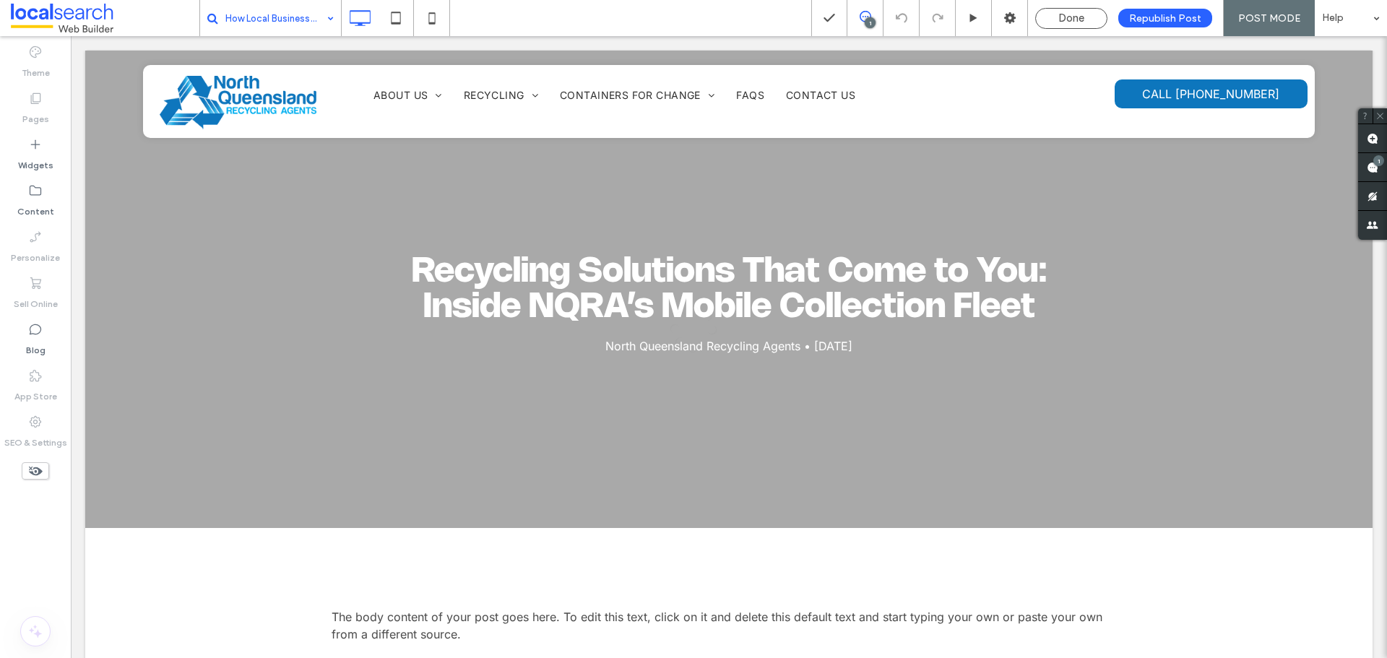
scroll to position [0, 0]
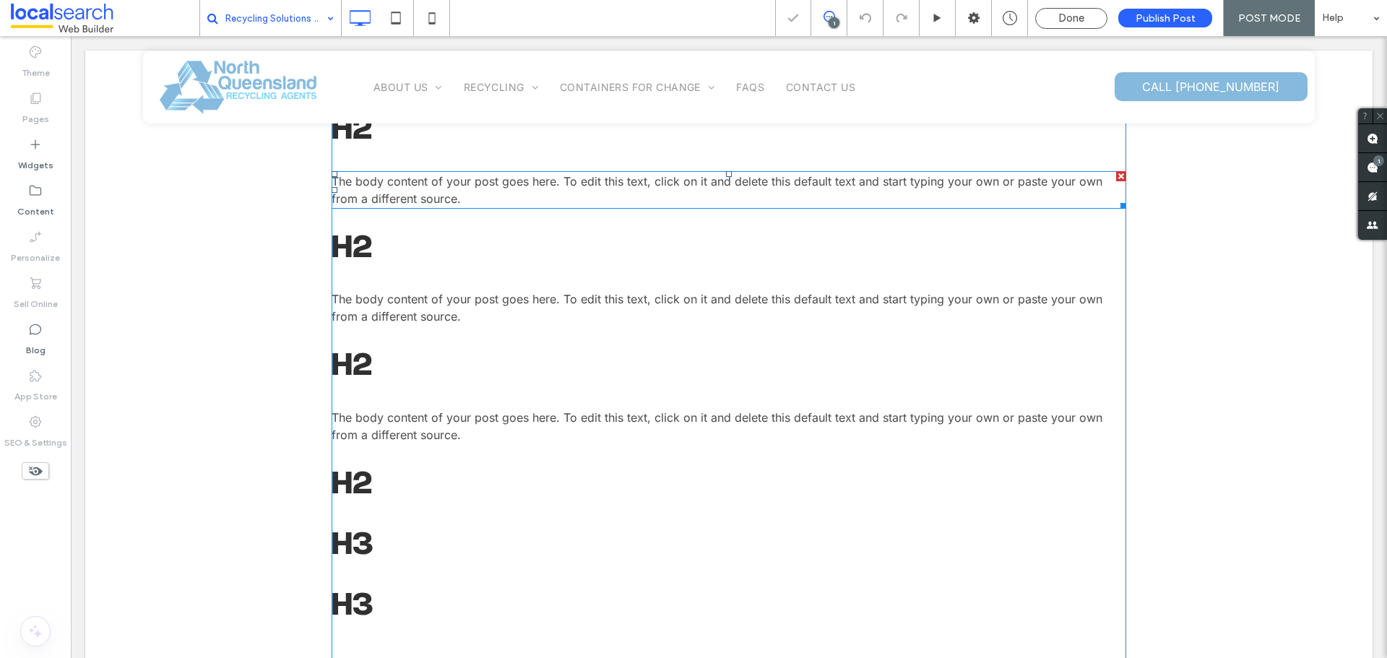
scroll to position [578, 0]
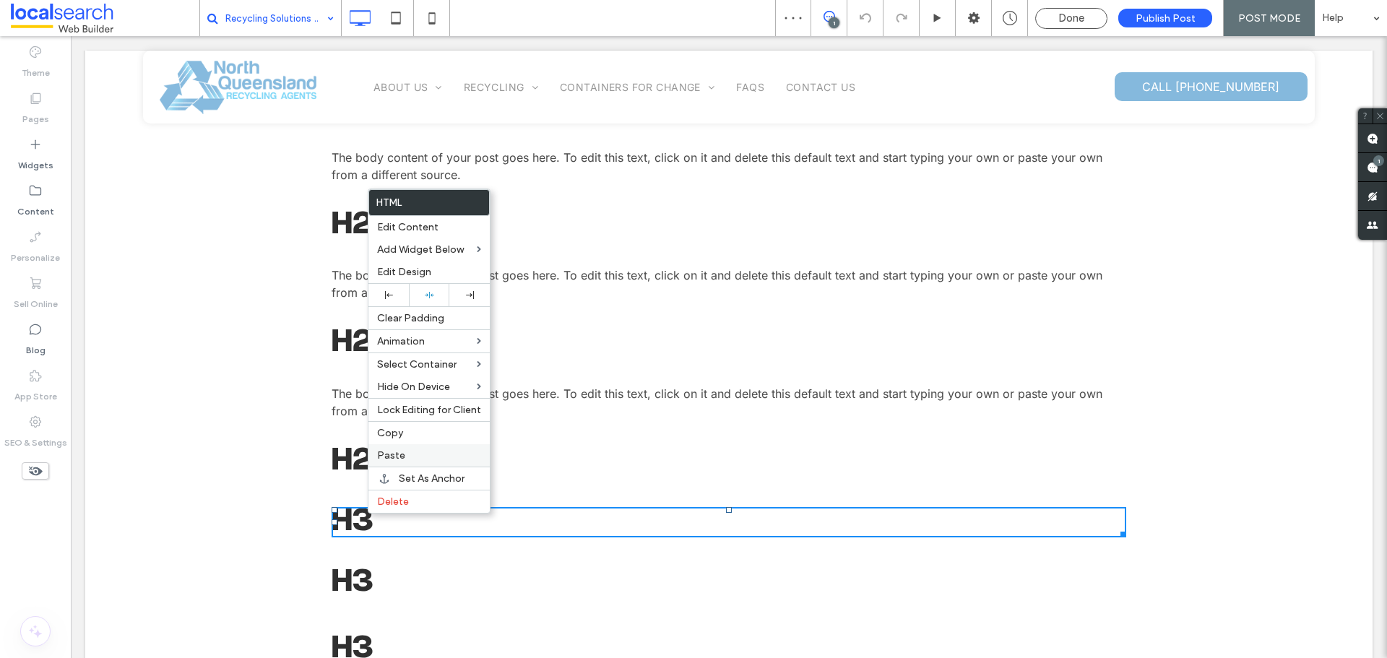
click at [379, 453] on span "Paste" at bounding box center [391, 455] width 28 height 12
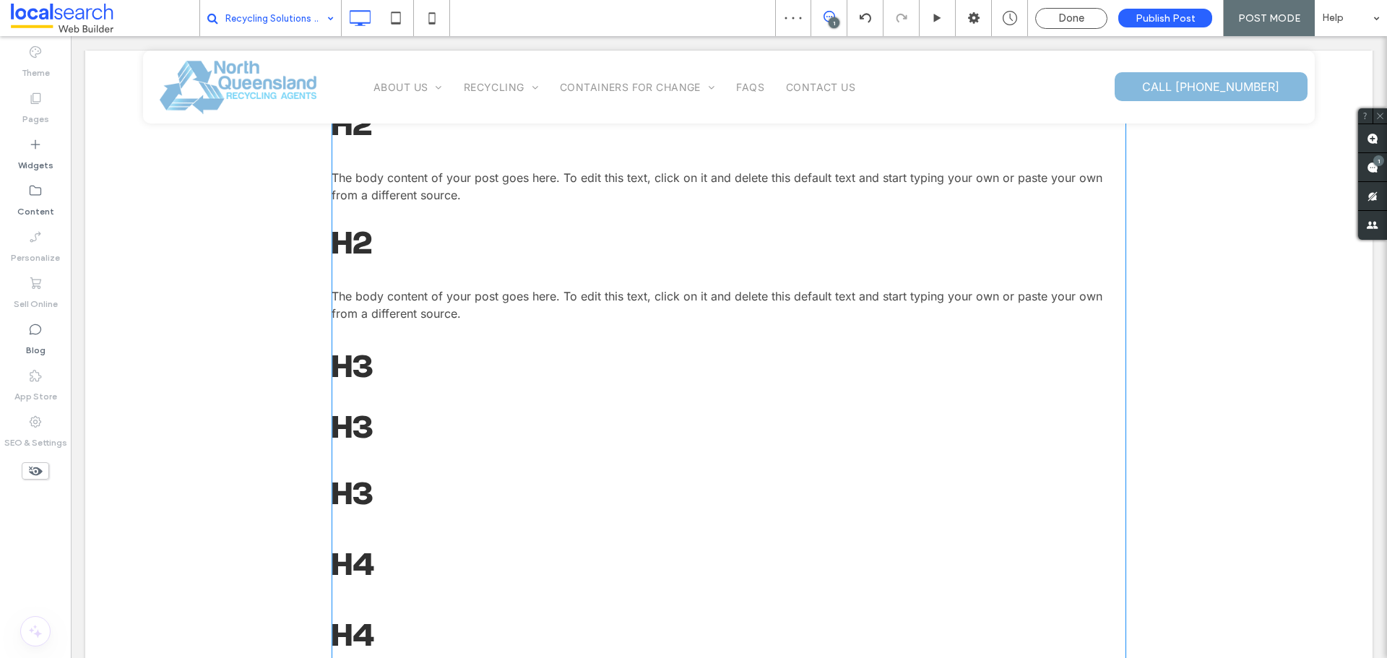
scroll to position [794, 0]
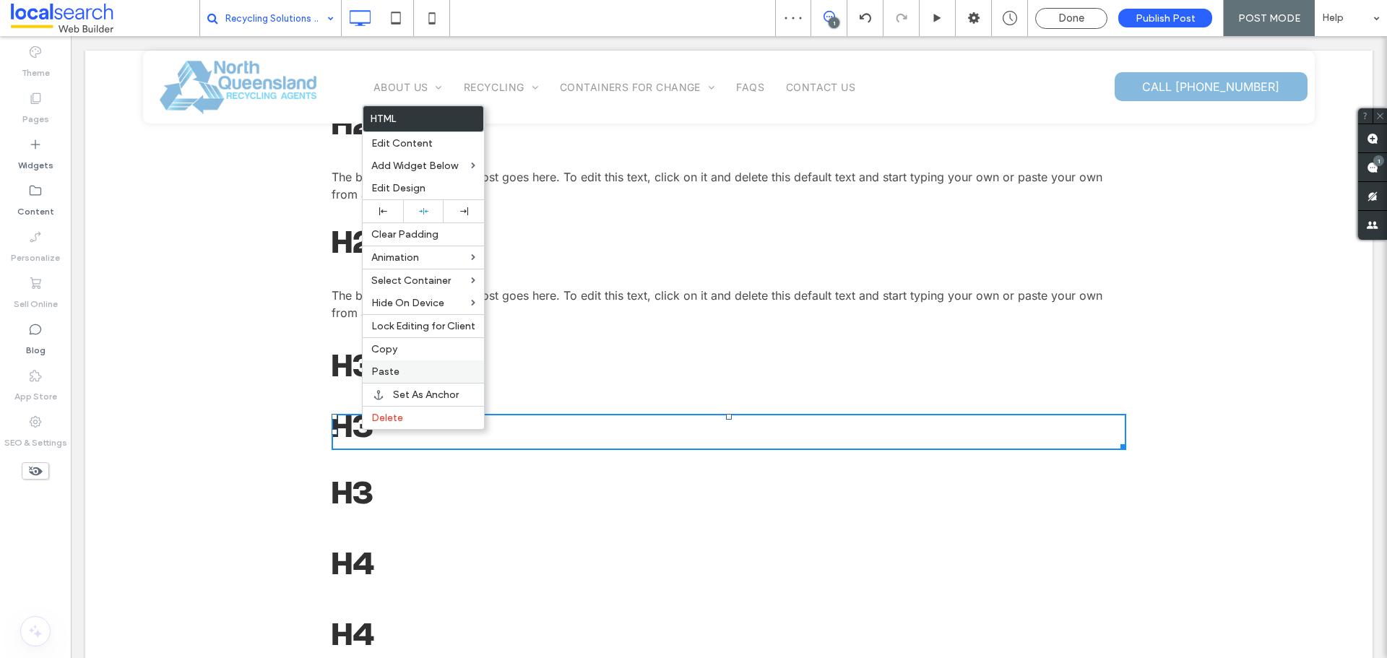
click at [402, 370] on label "Paste" at bounding box center [423, 371] width 104 height 12
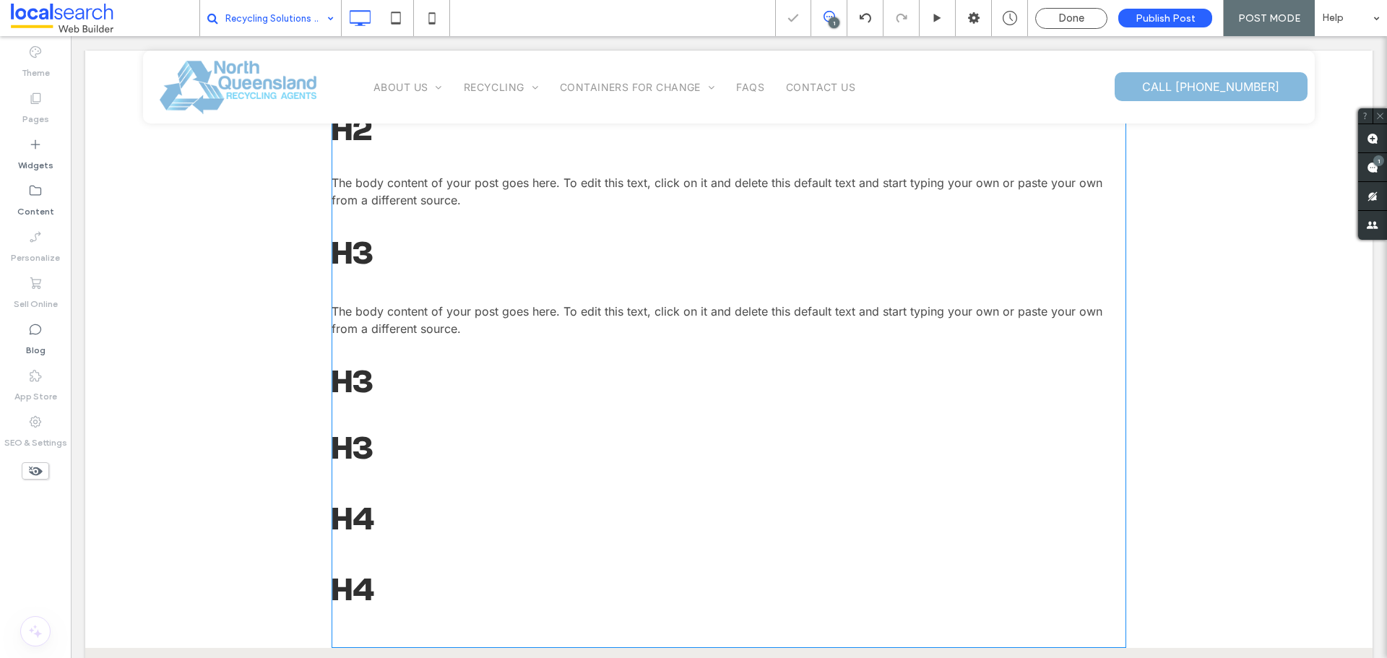
scroll to position [939, 0]
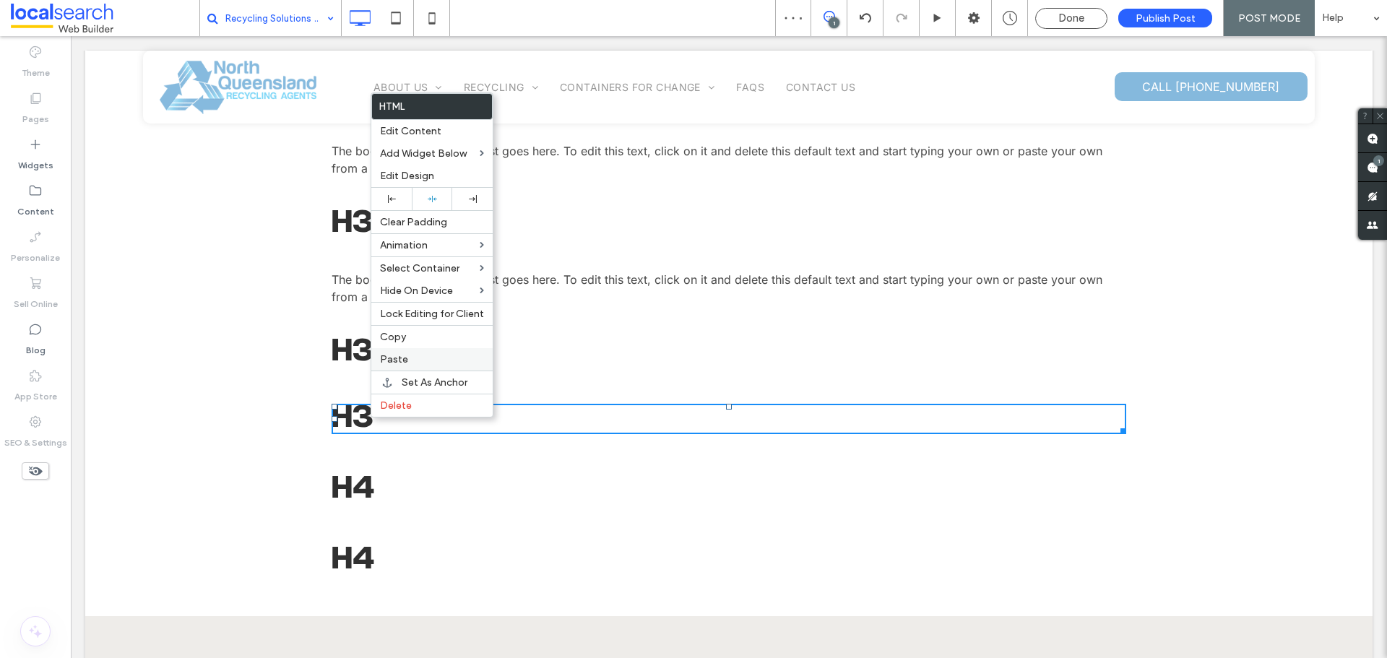
click at [407, 360] on label "Paste" at bounding box center [432, 359] width 104 height 12
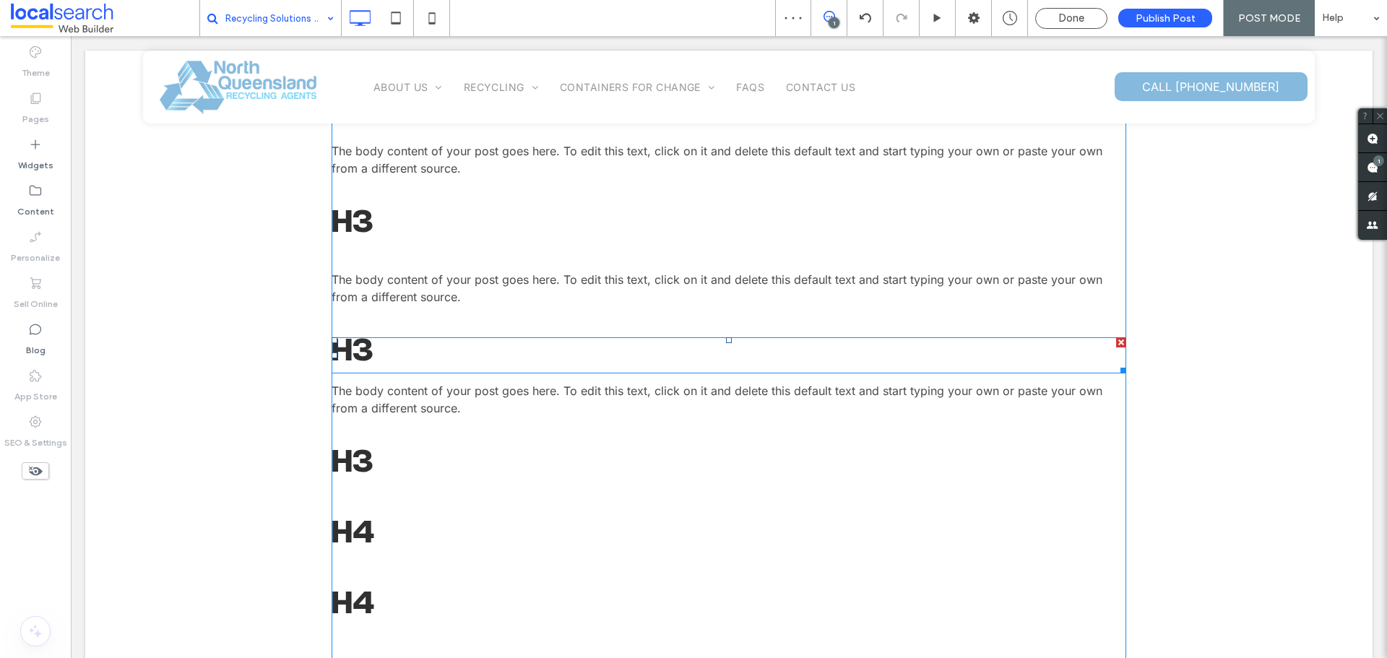
scroll to position [1083, 0]
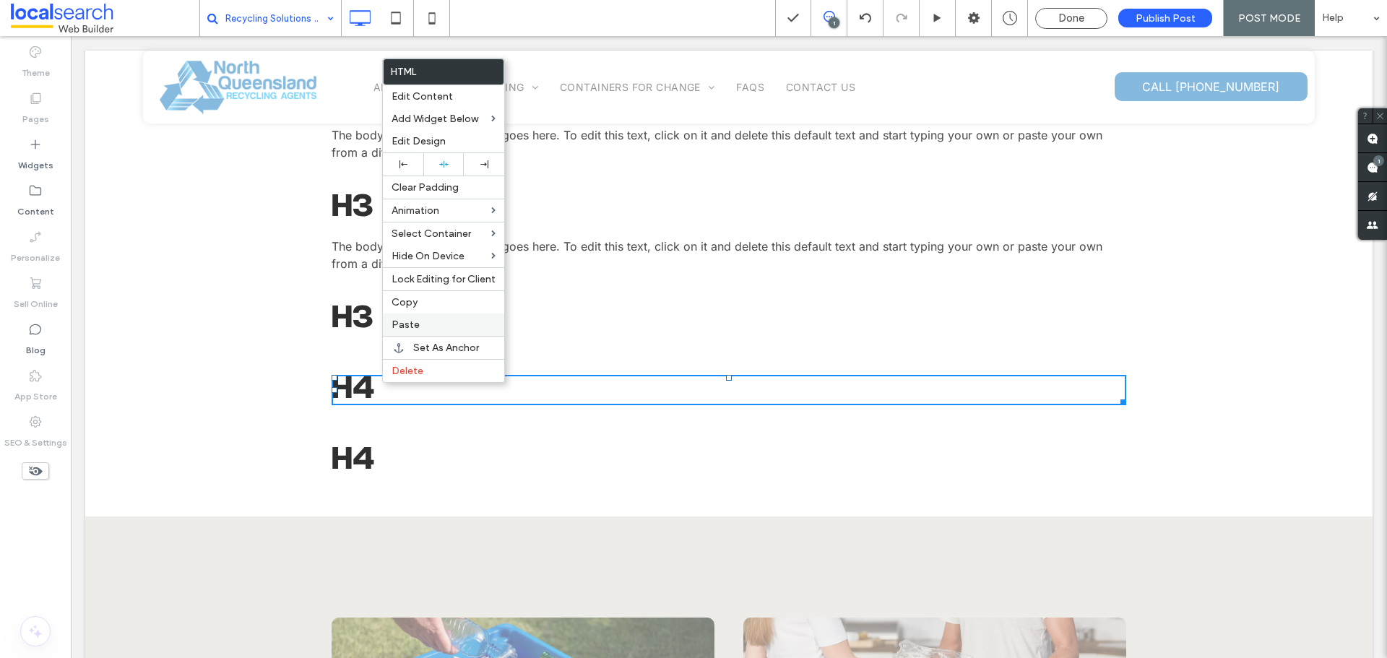
click at [417, 326] on span "Paste" at bounding box center [405, 324] width 28 height 12
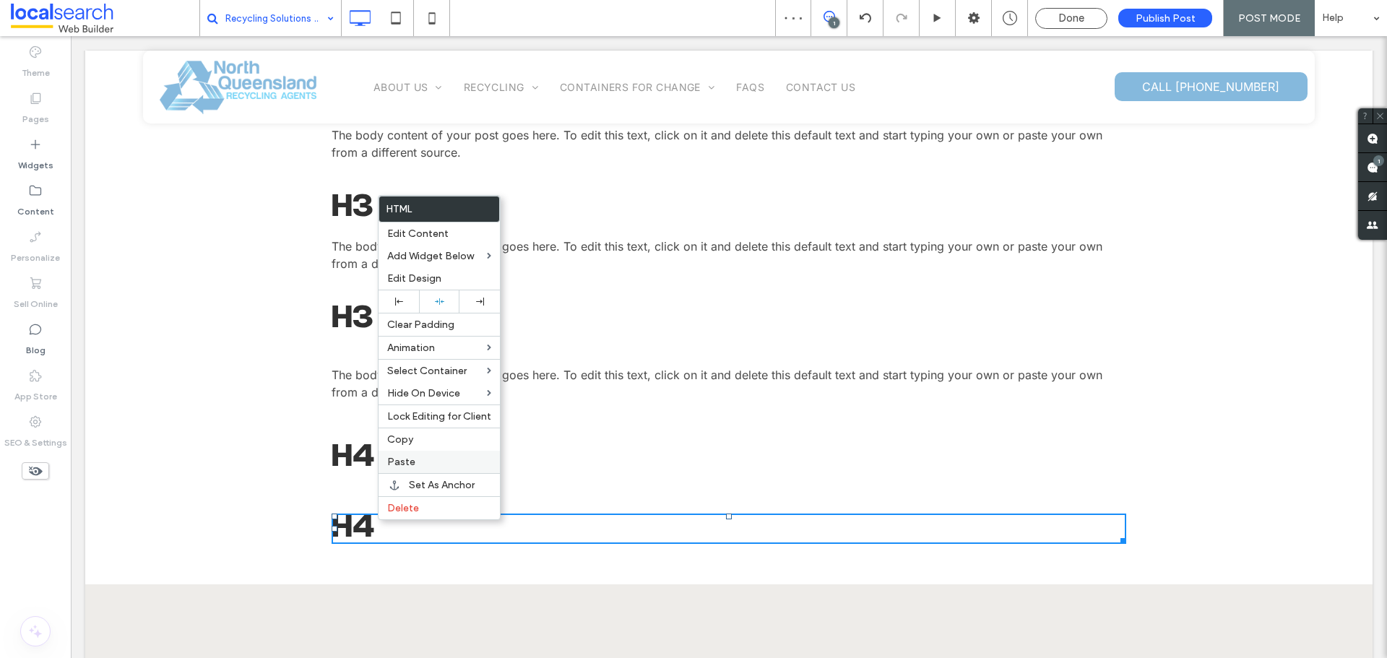
click at [396, 462] on span "Paste" at bounding box center [401, 462] width 28 height 12
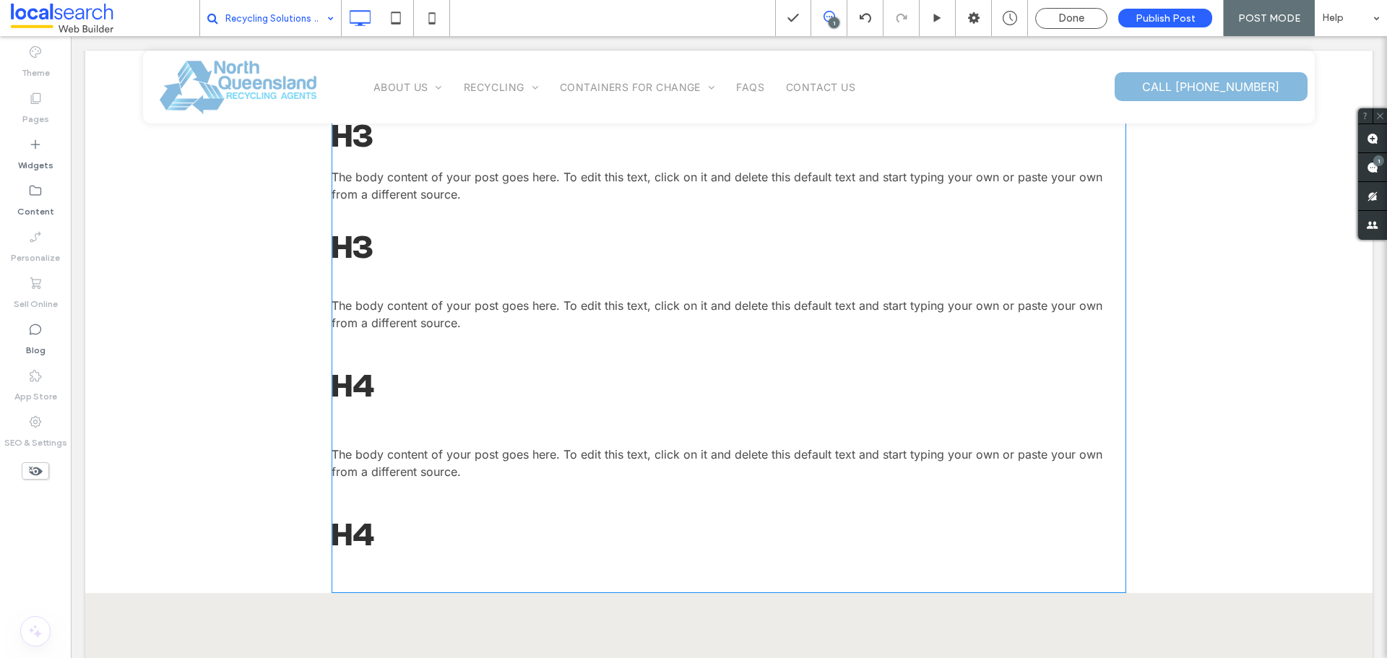
scroll to position [1156, 0]
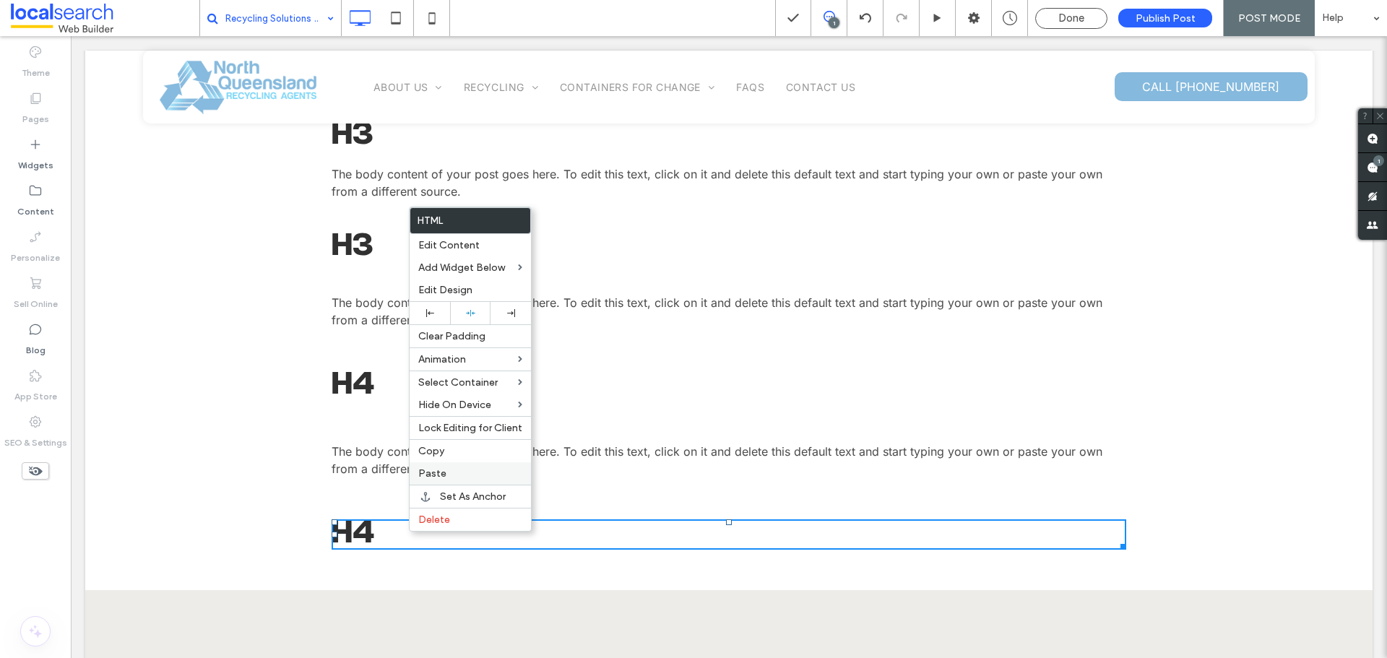
click at [443, 473] on span "Paste" at bounding box center [432, 473] width 28 height 12
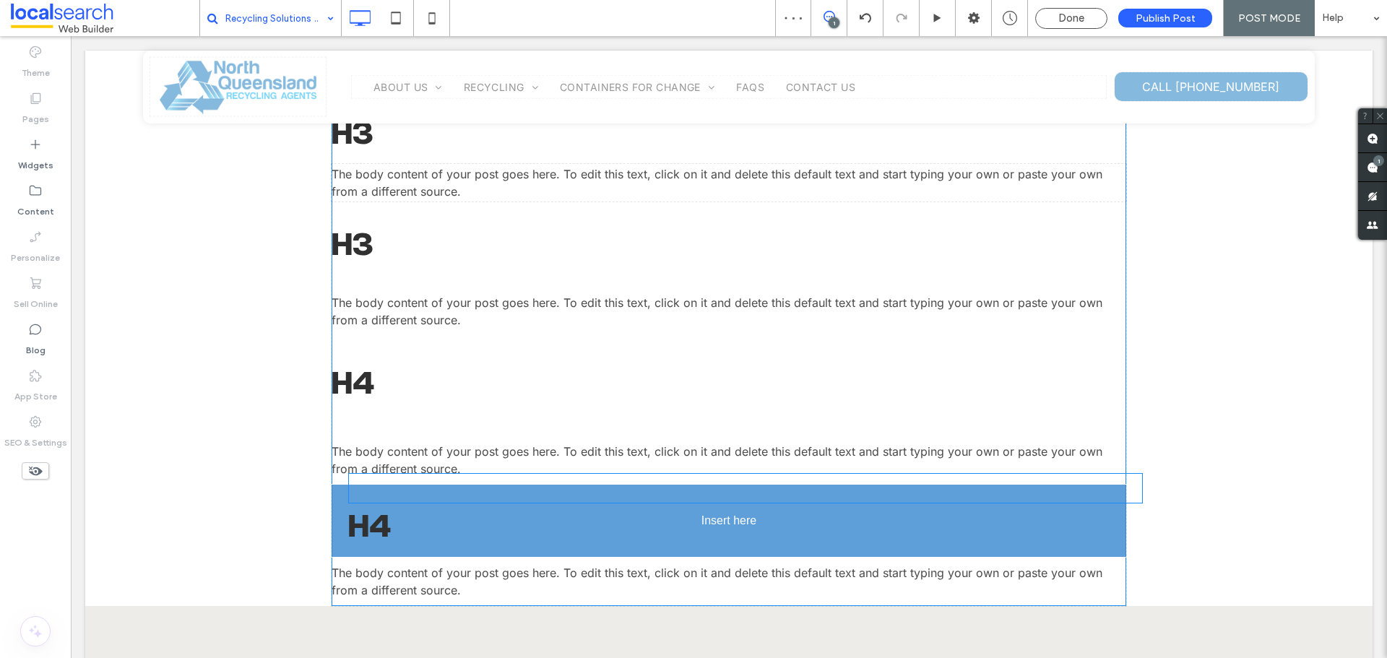
drag, startPoint x: 359, startPoint y: 573, endPoint x: 430, endPoint y: 519, distance: 88.7
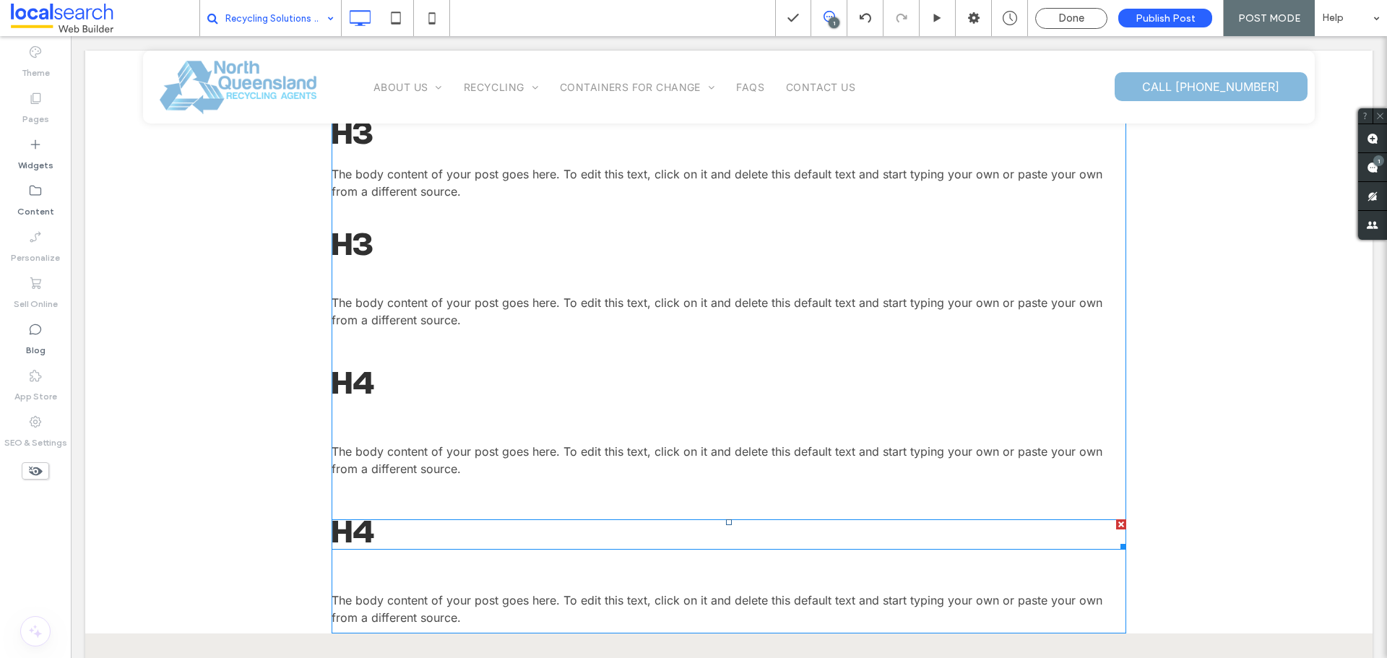
click at [392, 529] on span at bounding box center [728, 534] width 794 height 30
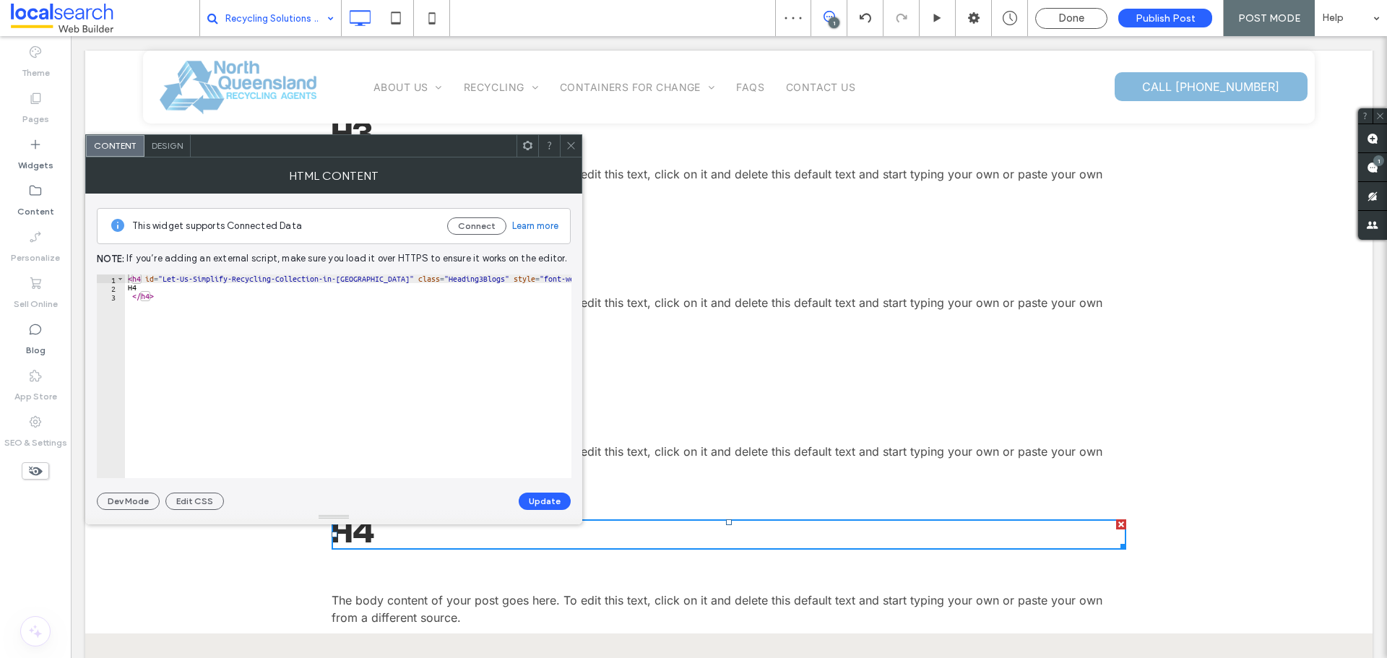
click at [435, 280] on div "< h4 id = "Let-Us-Simplify-Recycling-Collection-in-Cairns" class = "Heading3Blo…" at bounding box center [355, 384] width 461 height 221
type textarea "**********"
click at [539, 504] on button "Update" at bounding box center [545, 501] width 52 height 17
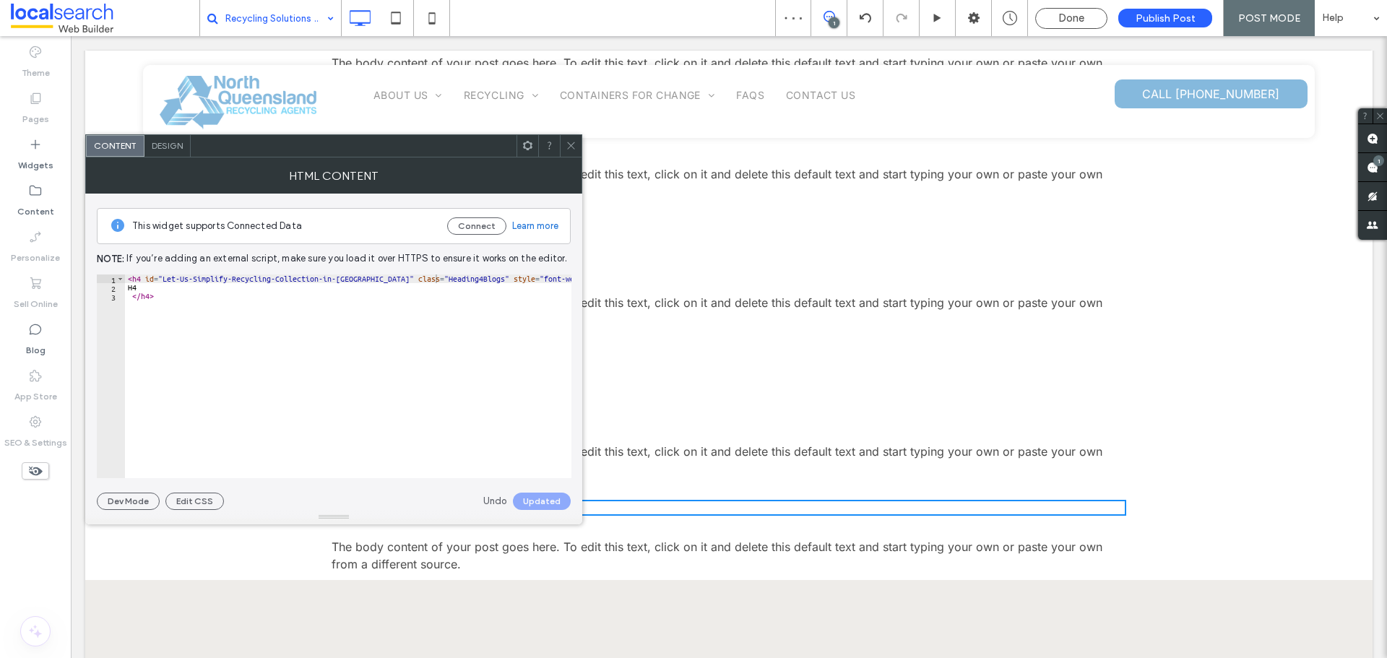
click at [572, 144] on use at bounding box center [570, 145] width 7 height 7
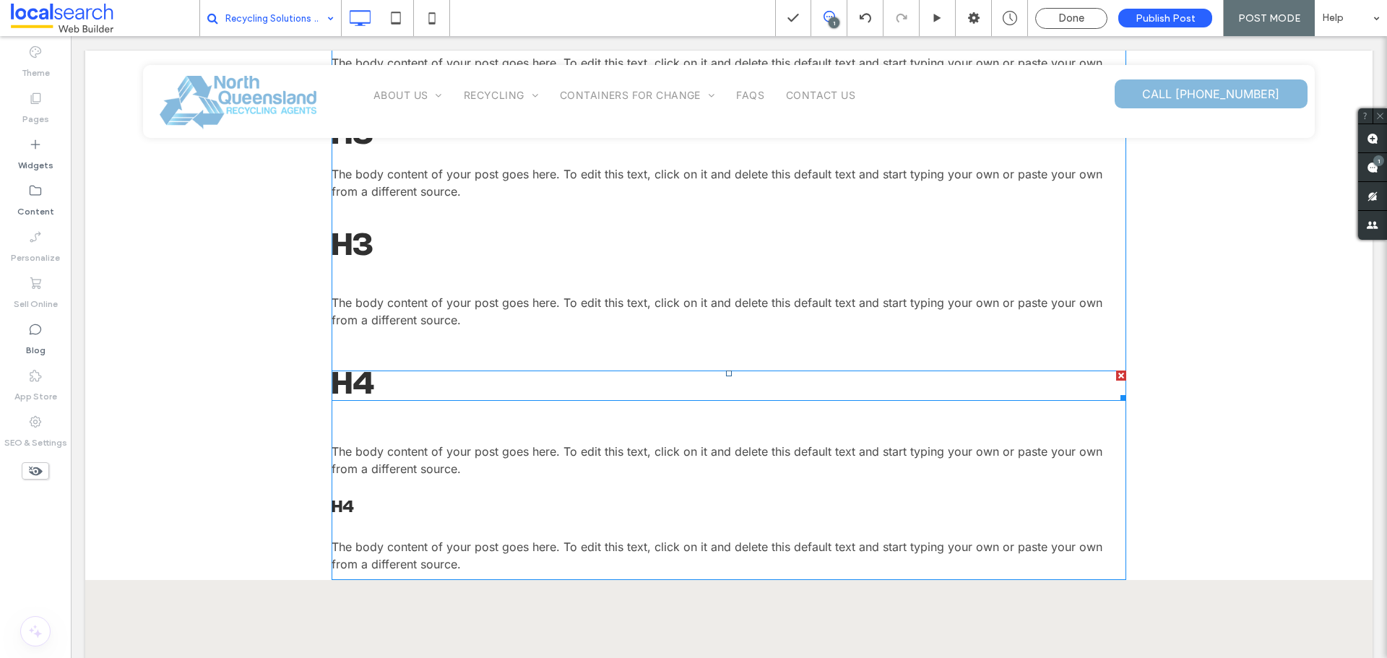
click at [376, 378] on span at bounding box center [728, 385] width 794 height 30
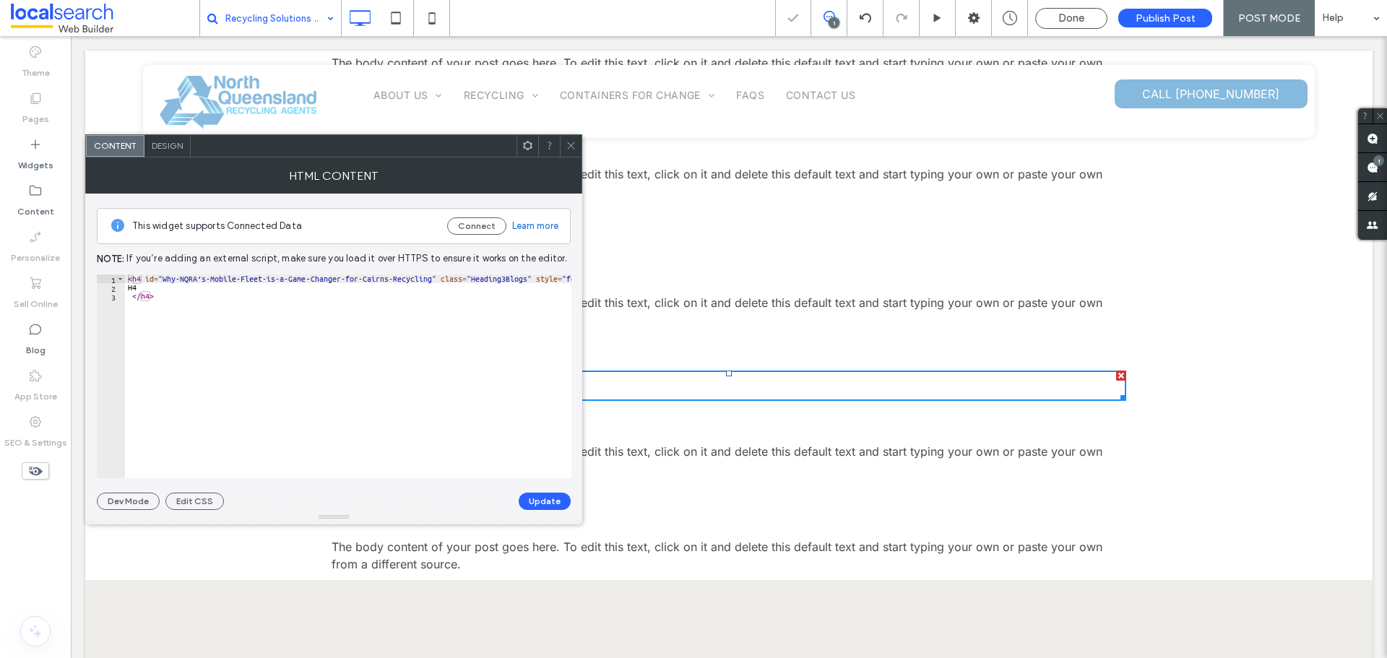
click at [504, 274] on div "< h4 id = "Why-NQRA’s-Mobile-Fleet-is-a-Game‑Changer-for-Cairns-Recycling" clas…" at bounding box center [390, 384] width 530 height 221
type textarea "**********"
click at [559, 499] on button "Update" at bounding box center [545, 501] width 52 height 17
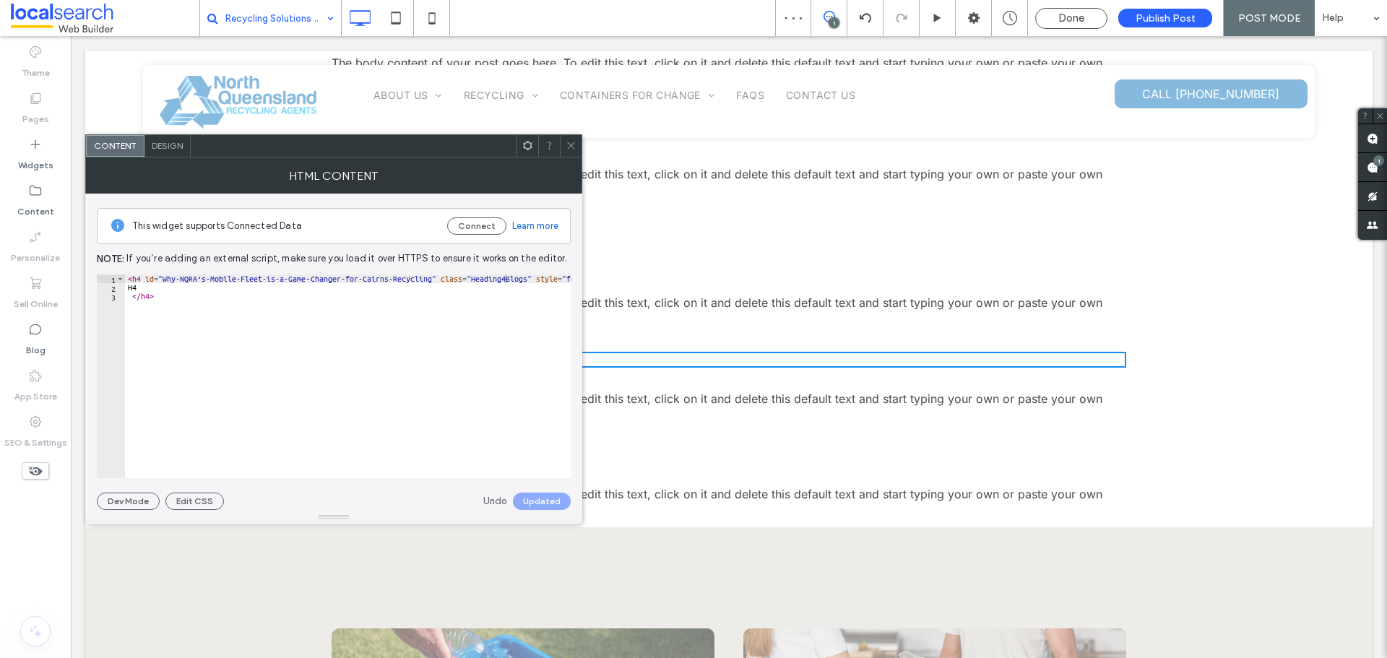
click at [571, 142] on icon at bounding box center [570, 145] width 11 height 11
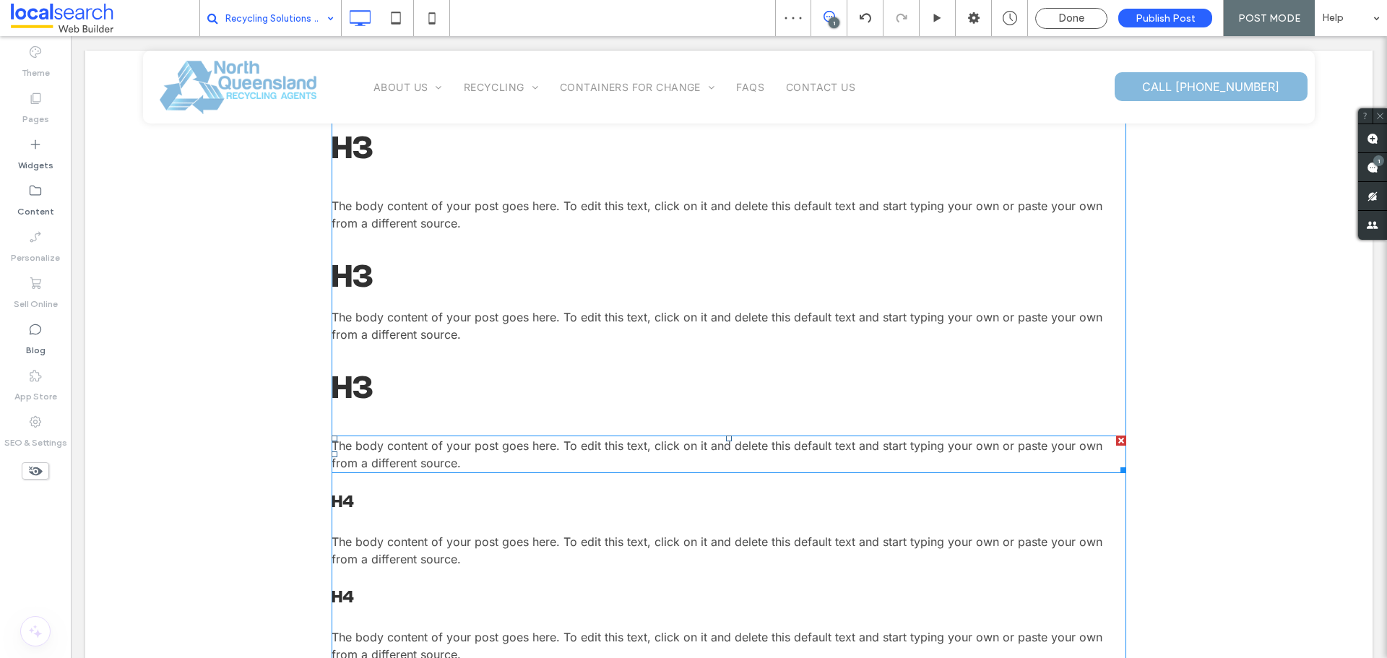
scroll to position [1011, 0]
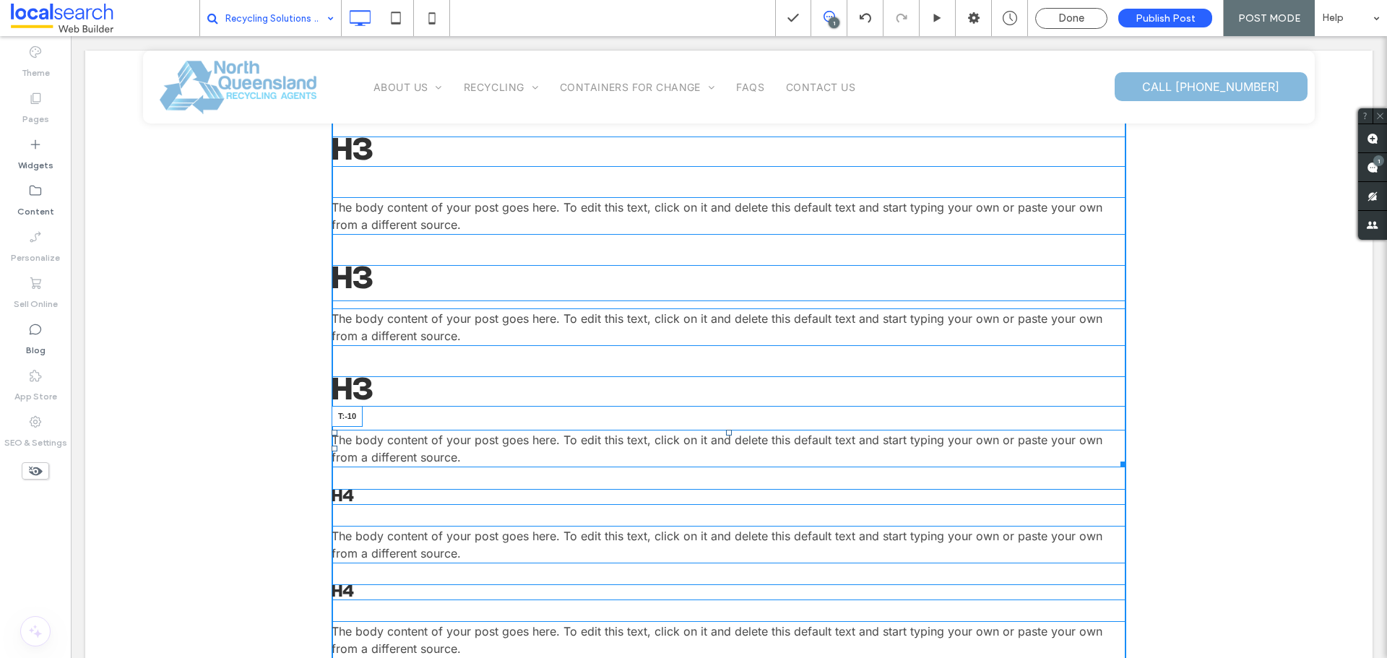
drag, startPoint x: 724, startPoint y: 438, endPoint x: 716, endPoint y: 392, distance: 46.1
click at [716, 392] on div "The body content of your post goes here. To edit this text, click on it and del…" at bounding box center [728, 123] width 794 height 1083
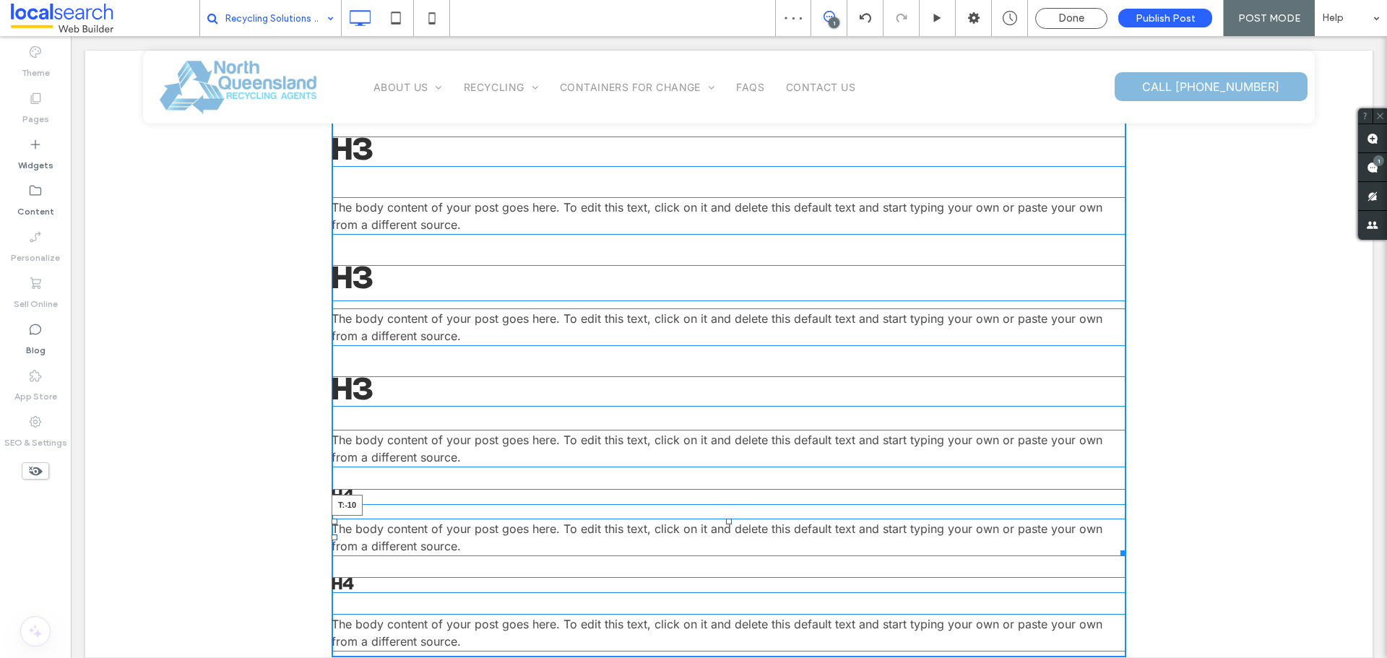
drag, startPoint x: 724, startPoint y: 527, endPoint x: 737, endPoint y: 534, distance: 15.2
click at [724, 494] on div "The body content of your post goes here. To edit this text, click on it and del…" at bounding box center [728, 119] width 794 height 1075
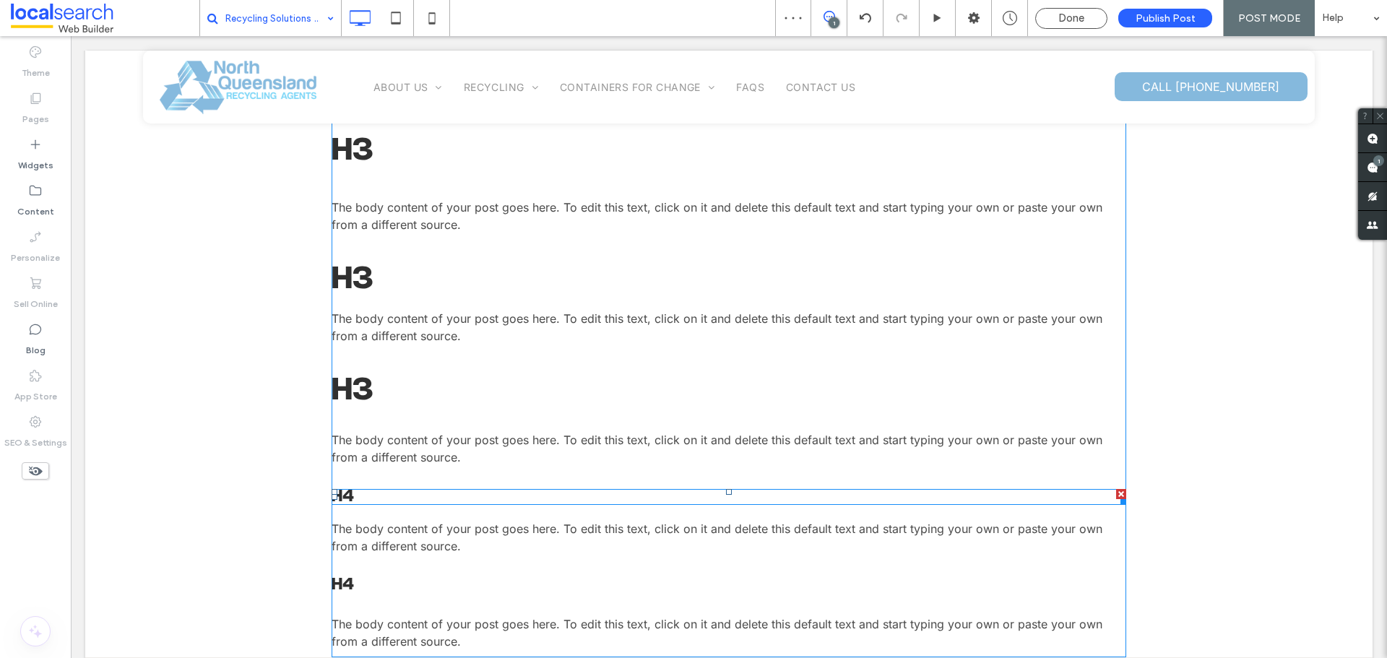
click at [375, 497] on span at bounding box center [728, 497] width 794 height 16
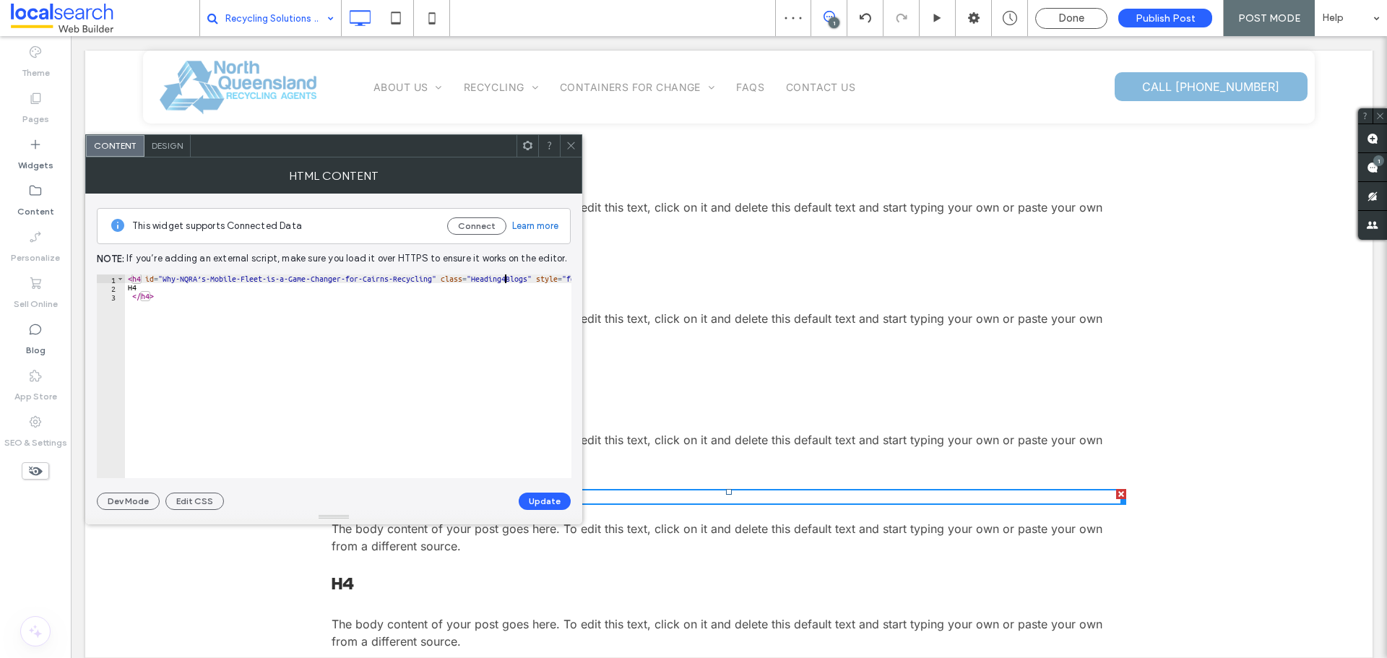
click at [506, 281] on div "< h4 id = "Why-NQRA’s-Mobile-Fleet-is-a-Game‑Changer-for-Cairns-Recycling" clas…" at bounding box center [390, 384] width 530 height 221
type textarea "**********"
click at [548, 501] on button "Update" at bounding box center [545, 501] width 52 height 17
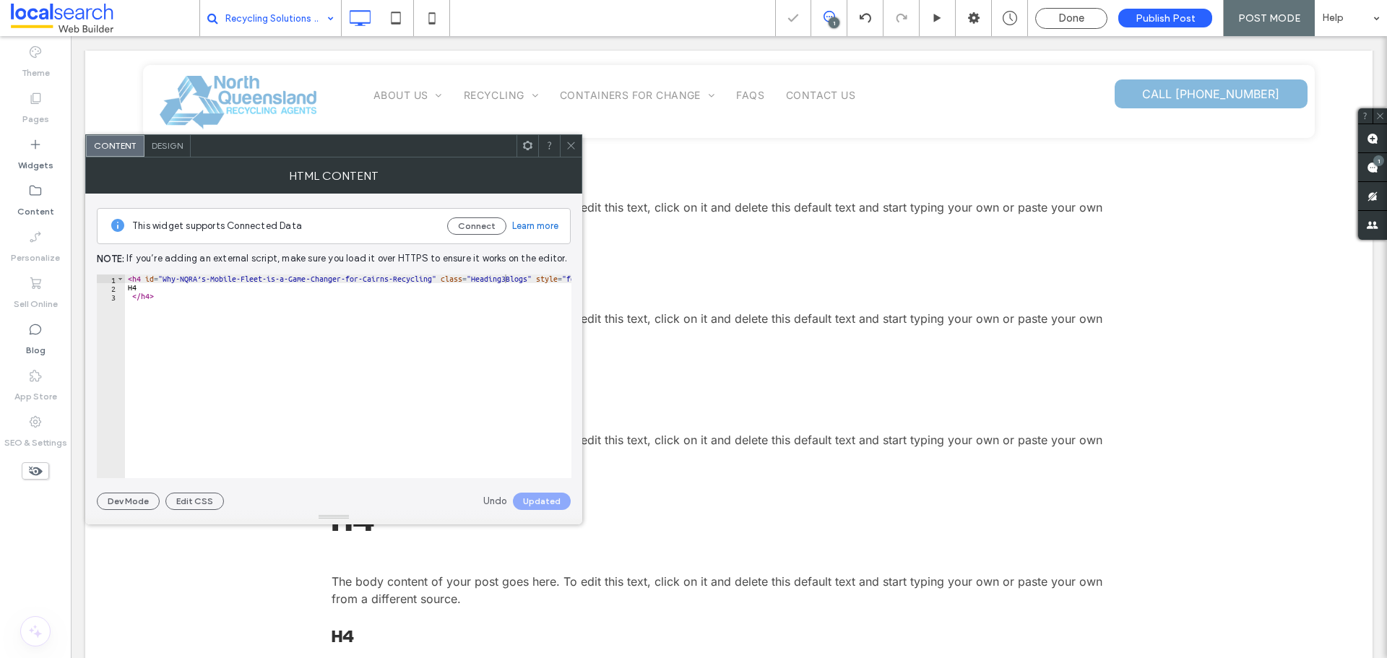
click at [569, 142] on icon at bounding box center [570, 145] width 11 height 11
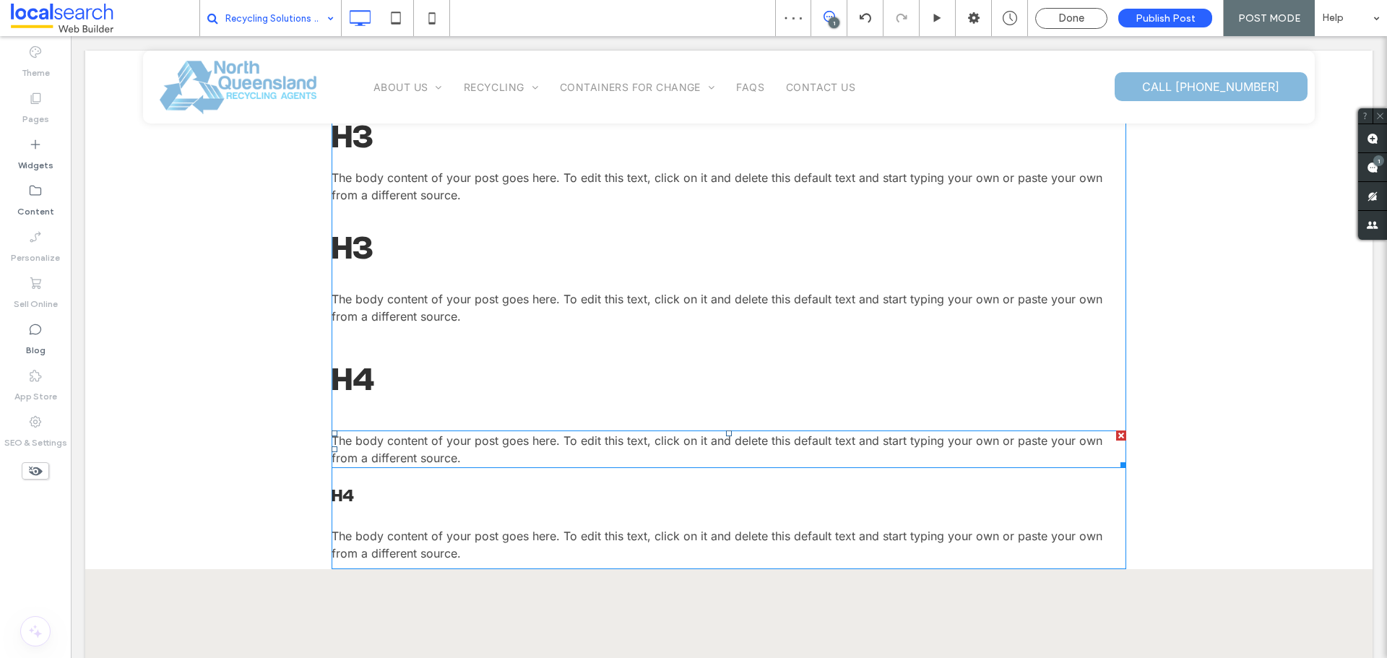
scroll to position [1156, 0]
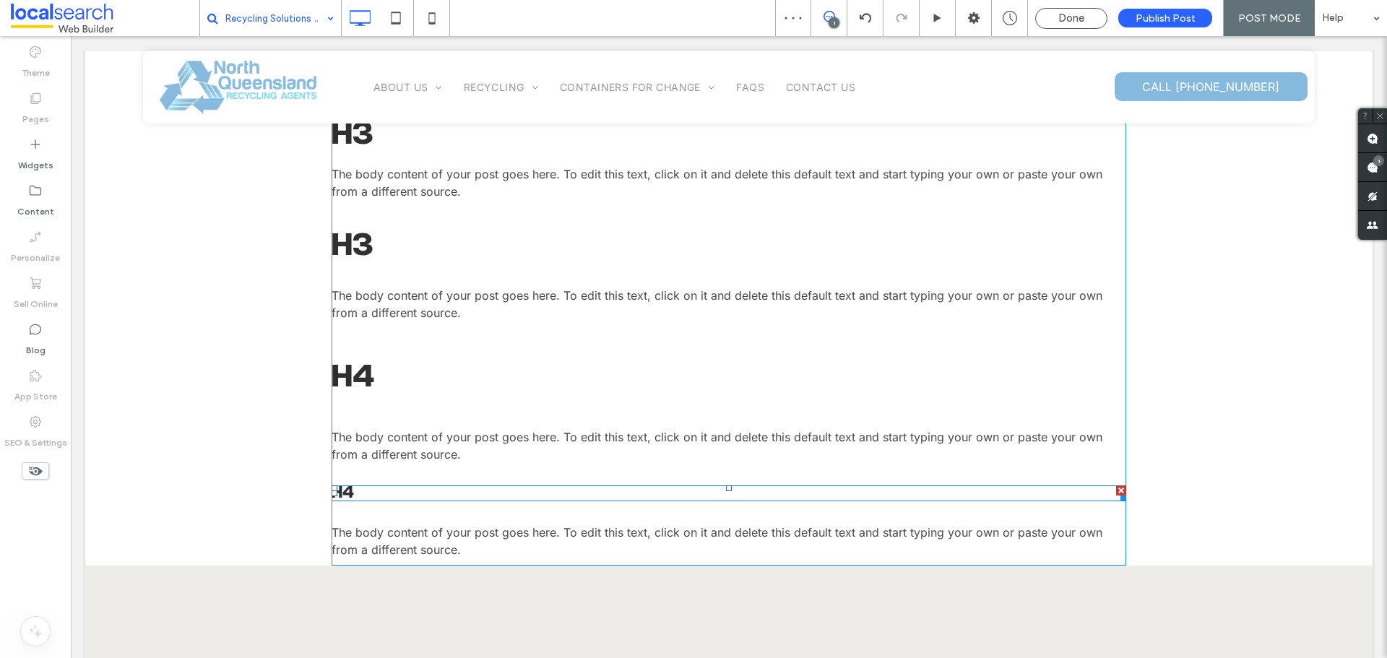
click at [363, 493] on span at bounding box center [728, 493] width 794 height 16
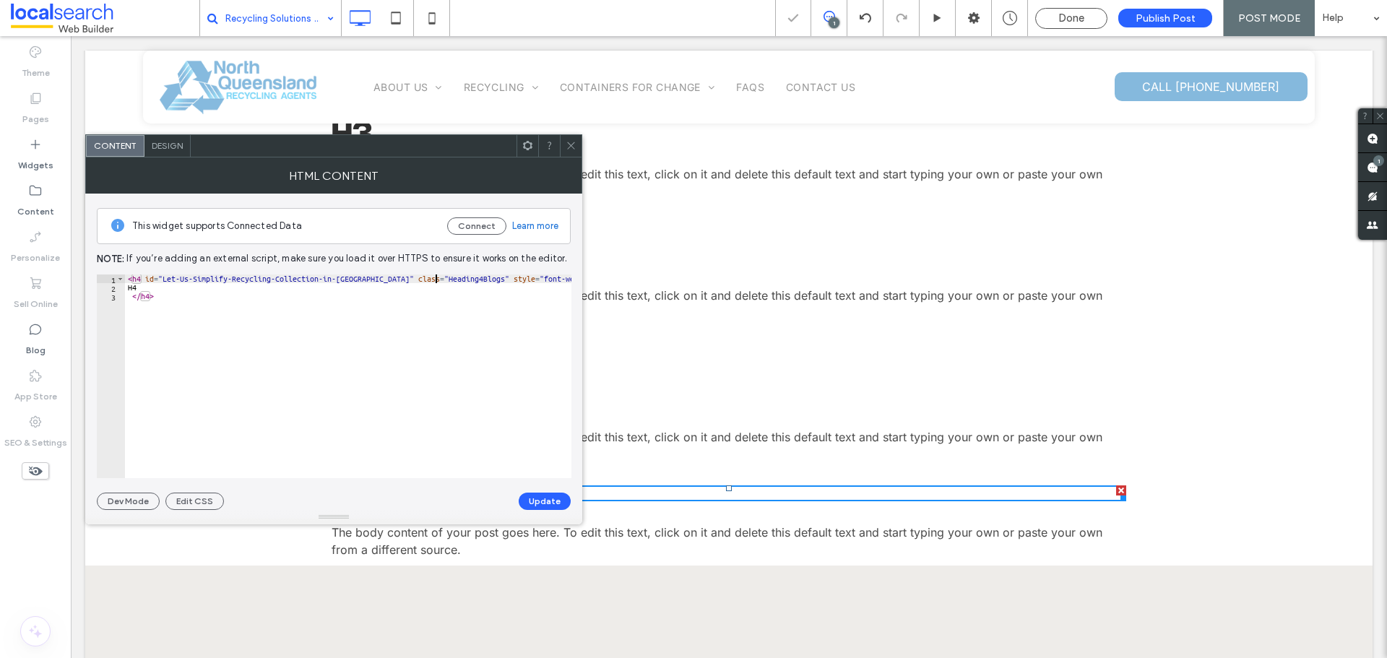
click at [434, 280] on div "< h4 id = "Let-Us-Simplify-Recycling-Collection-in-Cairns" class = "Heading4Blo…" at bounding box center [355, 384] width 461 height 221
click at [542, 511] on div at bounding box center [333, 517] width 497 height 14
type textarea "**********"
click at [543, 503] on button "Update" at bounding box center [545, 501] width 52 height 17
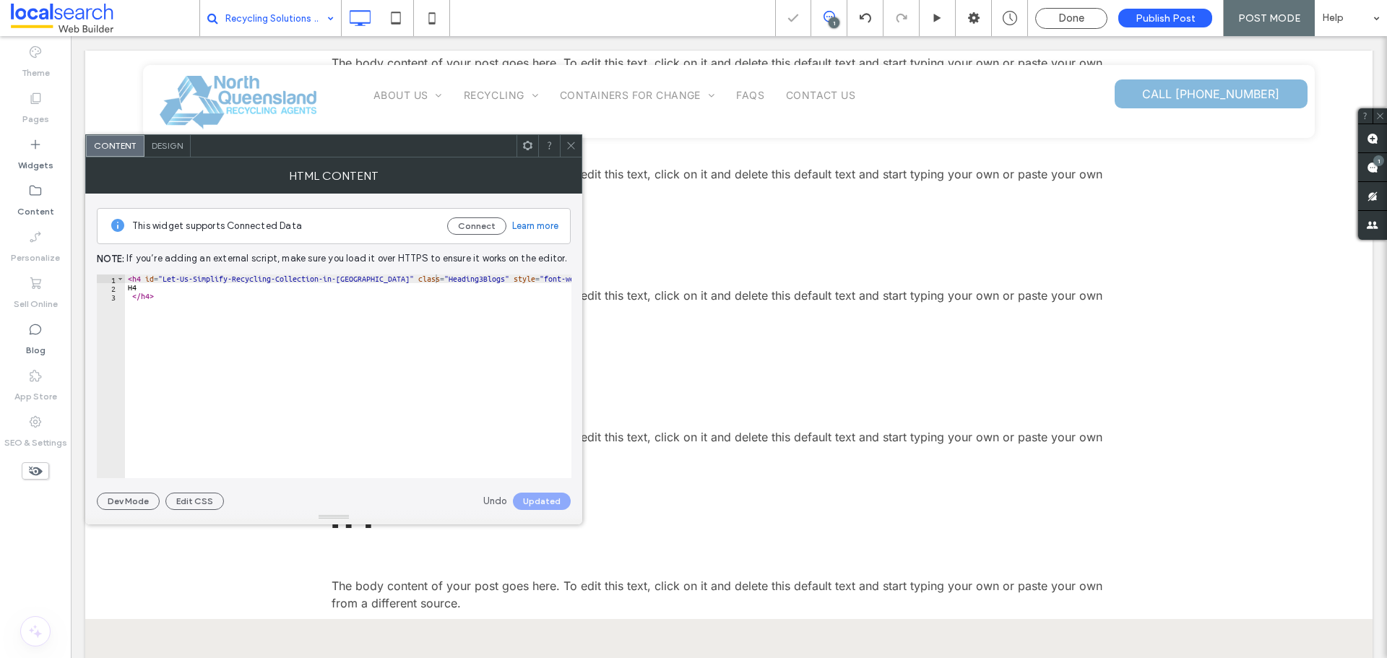
click at [568, 144] on icon at bounding box center [570, 145] width 11 height 11
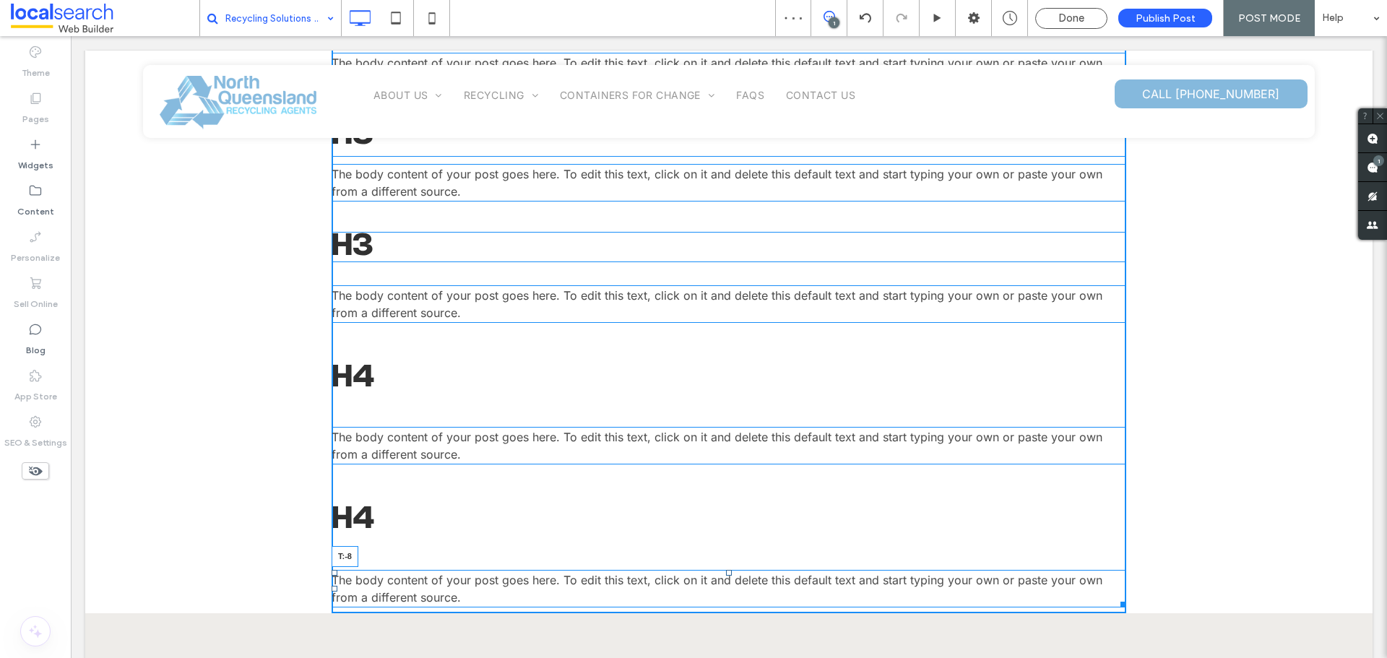
drag, startPoint x: 724, startPoint y: 578, endPoint x: 781, endPoint y: 552, distance: 62.4
click at [723, 538] on div "The body content of your post goes here. To edit this text, click on it and del…" at bounding box center [728, 25] width 794 height 1176
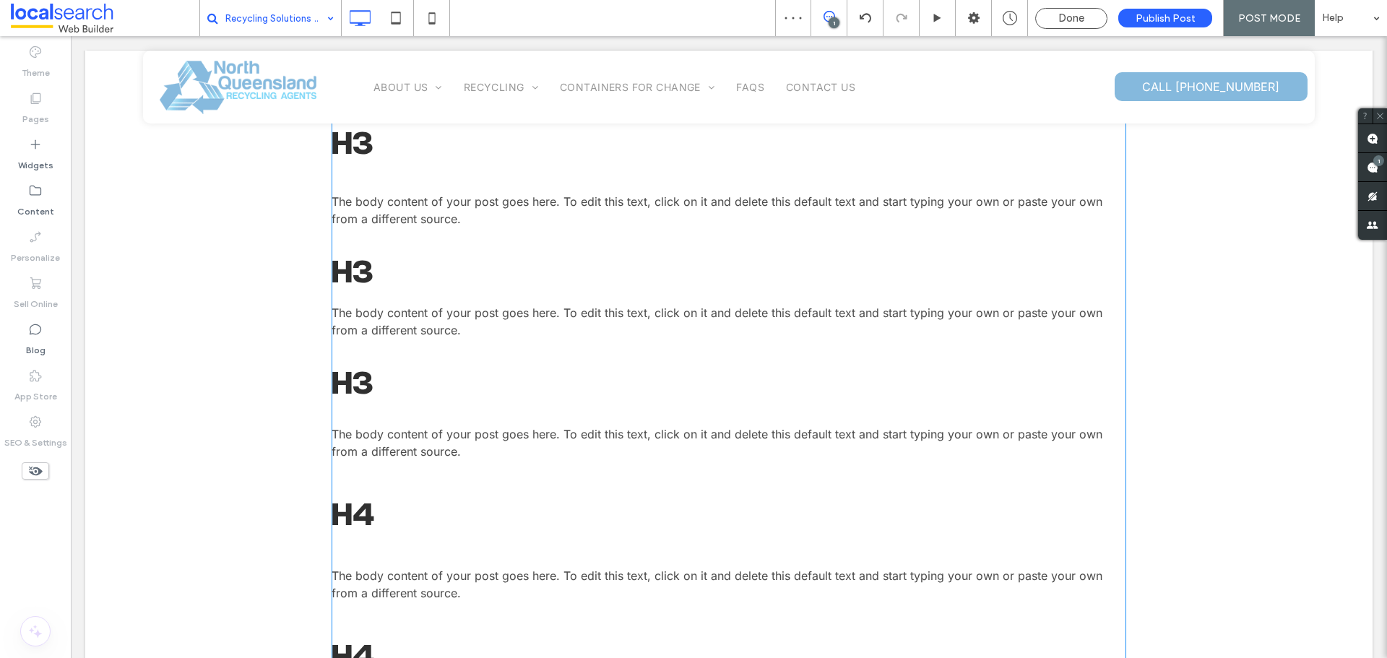
scroll to position [1011, 0]
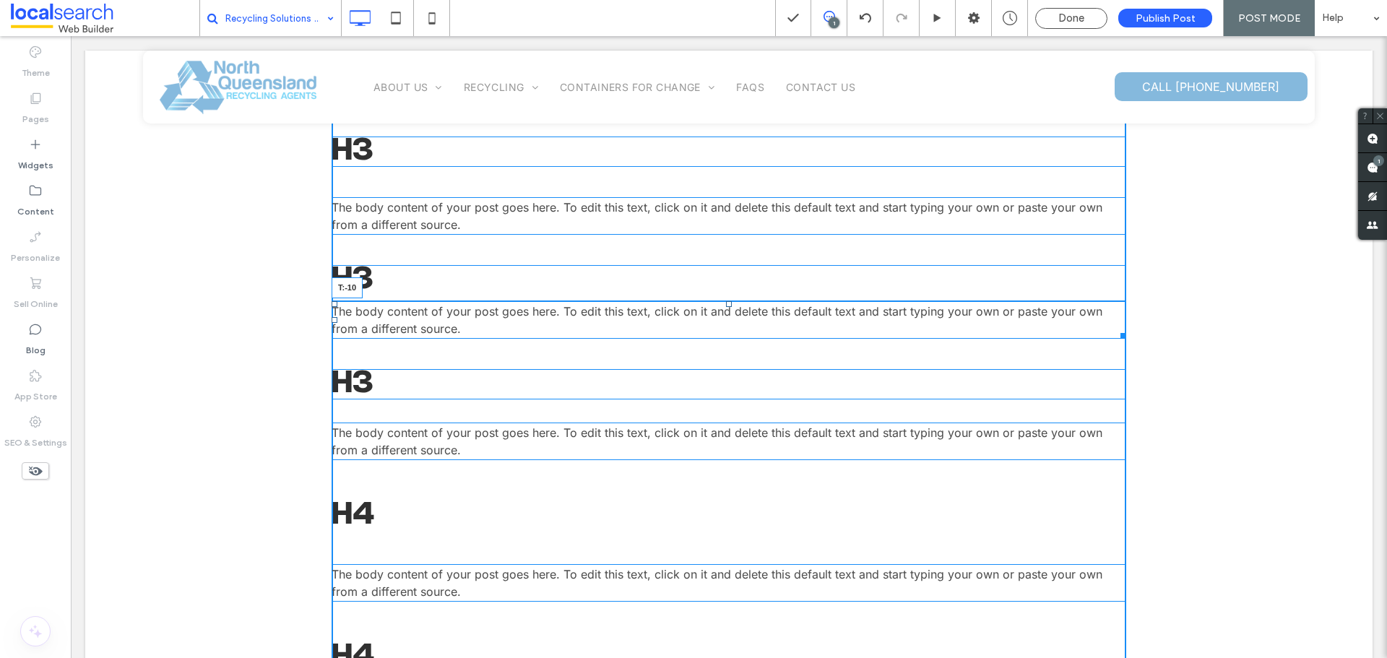
drag, startPoint x: 724, startPoint y: 313, endPoint x: 795, endPoint y: 327, distance: 72.1
click at [724, 291] on div "The body content of your post goes here. To edit this text, click on it and del…" at bounding box center [728, 166] width 794 height 1169
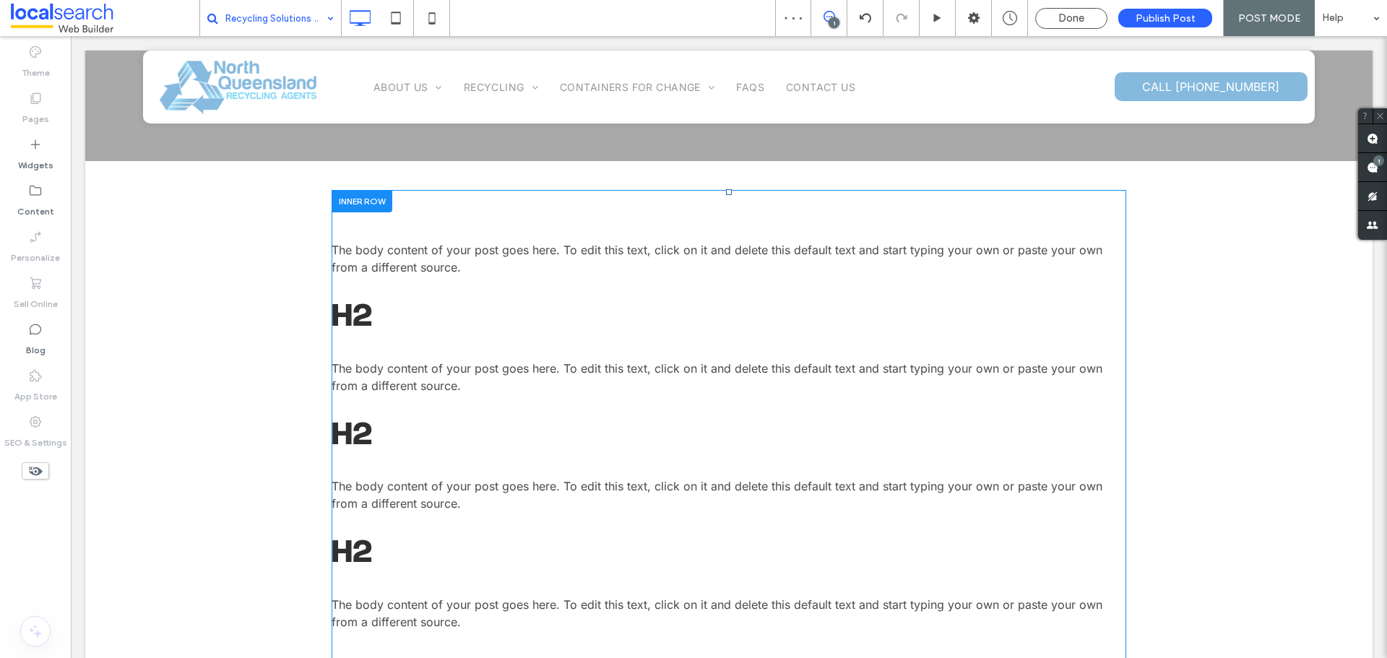
scroll to position [361, 0]
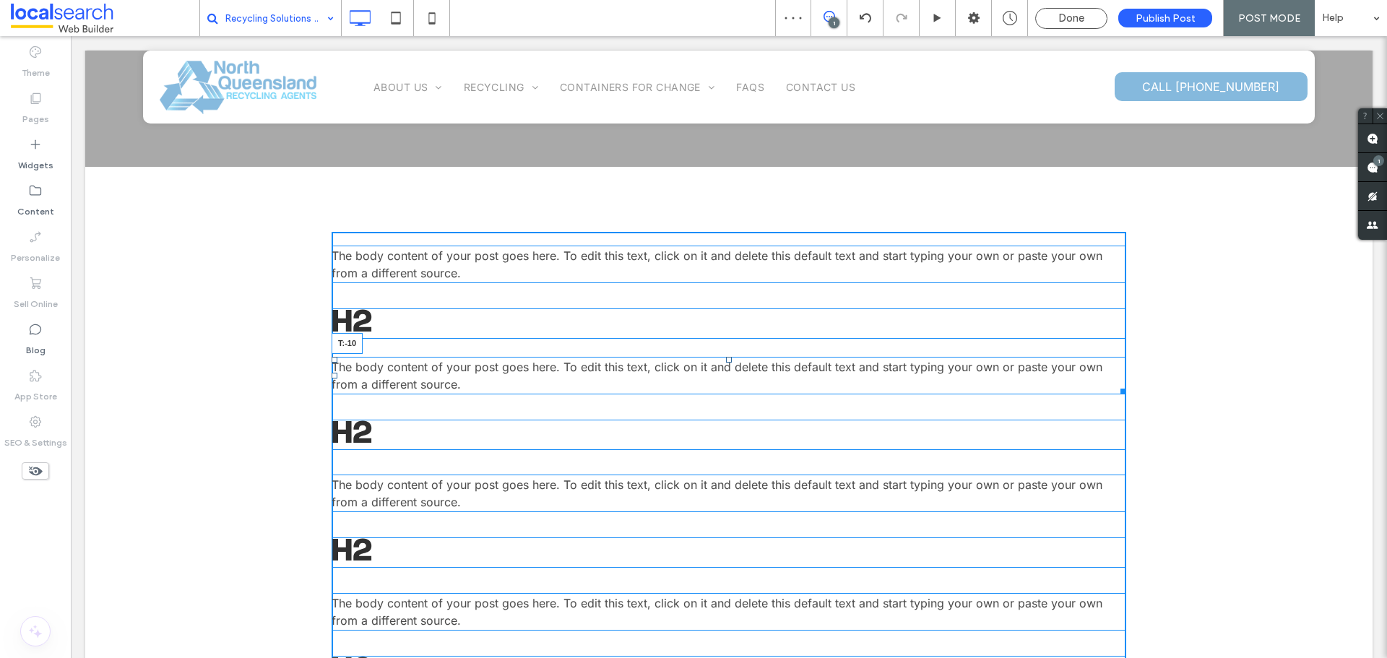
drag, startPoint x: 726, startPoint y: 366, endPoint x: 726, endPoint y: 330, distance: 36.1
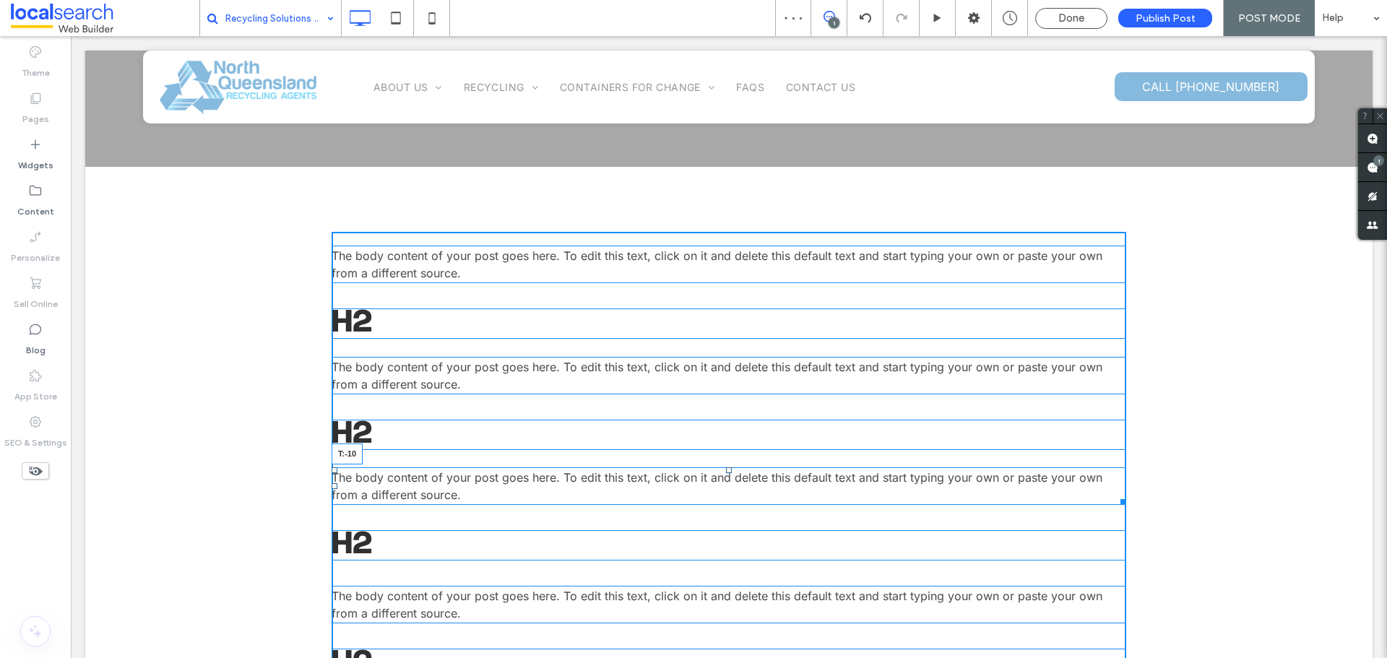
drag, startPoint x: 724, startPoint y: 476, endPoint x: 794, endPoint y: 487, distance: 71.7
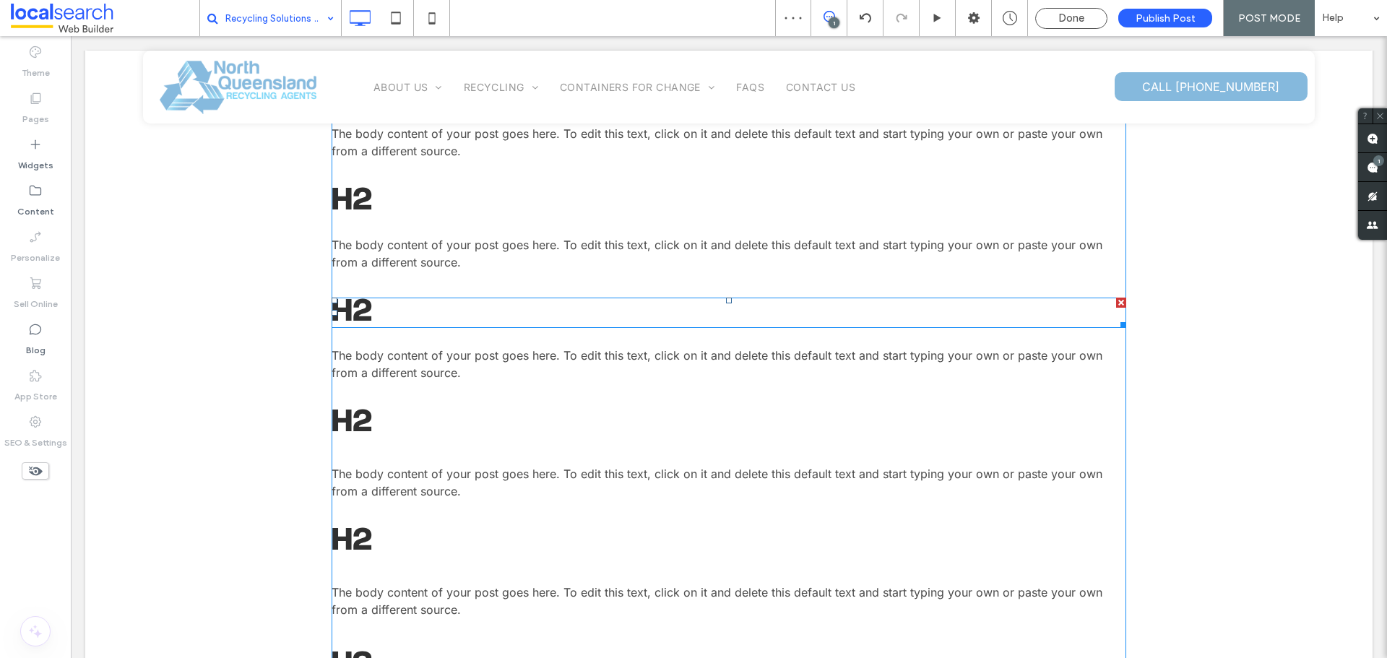
scroll to position [506, 0]
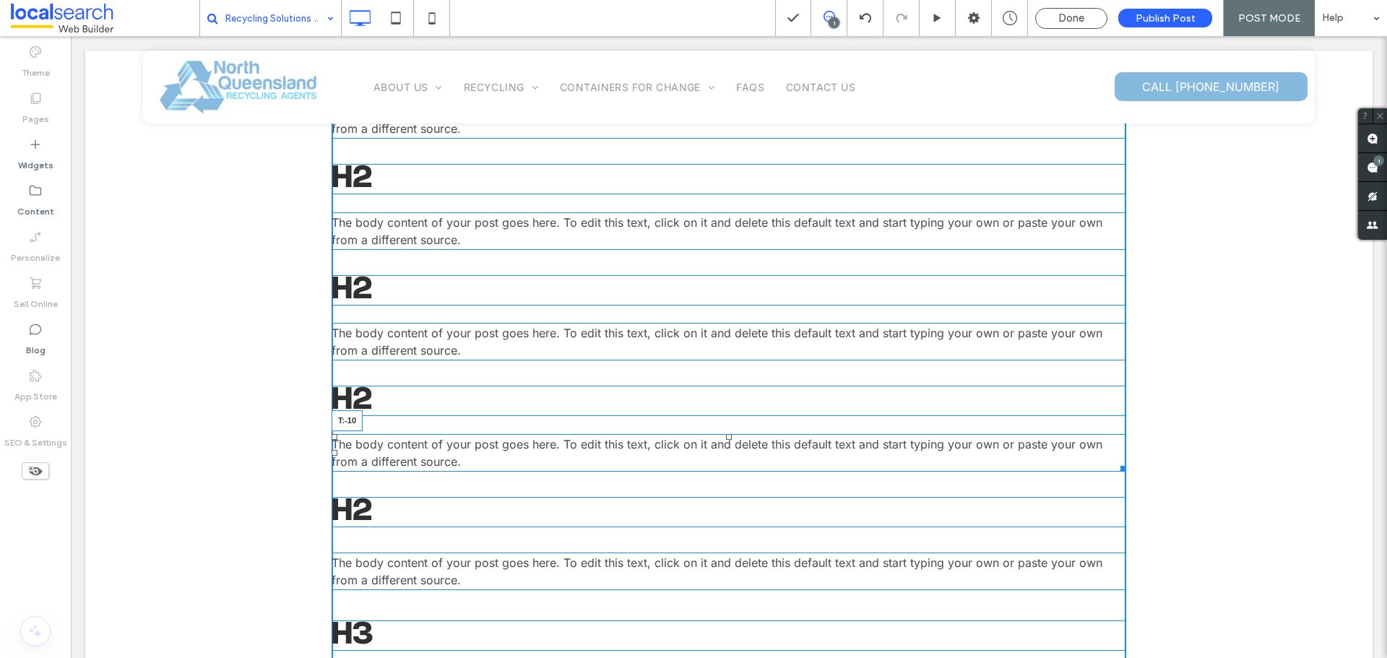
drag, startPoint x: 724, startPoint y: 446, endPoint x: 724, endPoint y: 419, distance: 26.7
click at [724, 419] on div "The body content of your post goes here. To edit this text, click on it and del…" at bounding box center [728, 660] width 794 height 1147
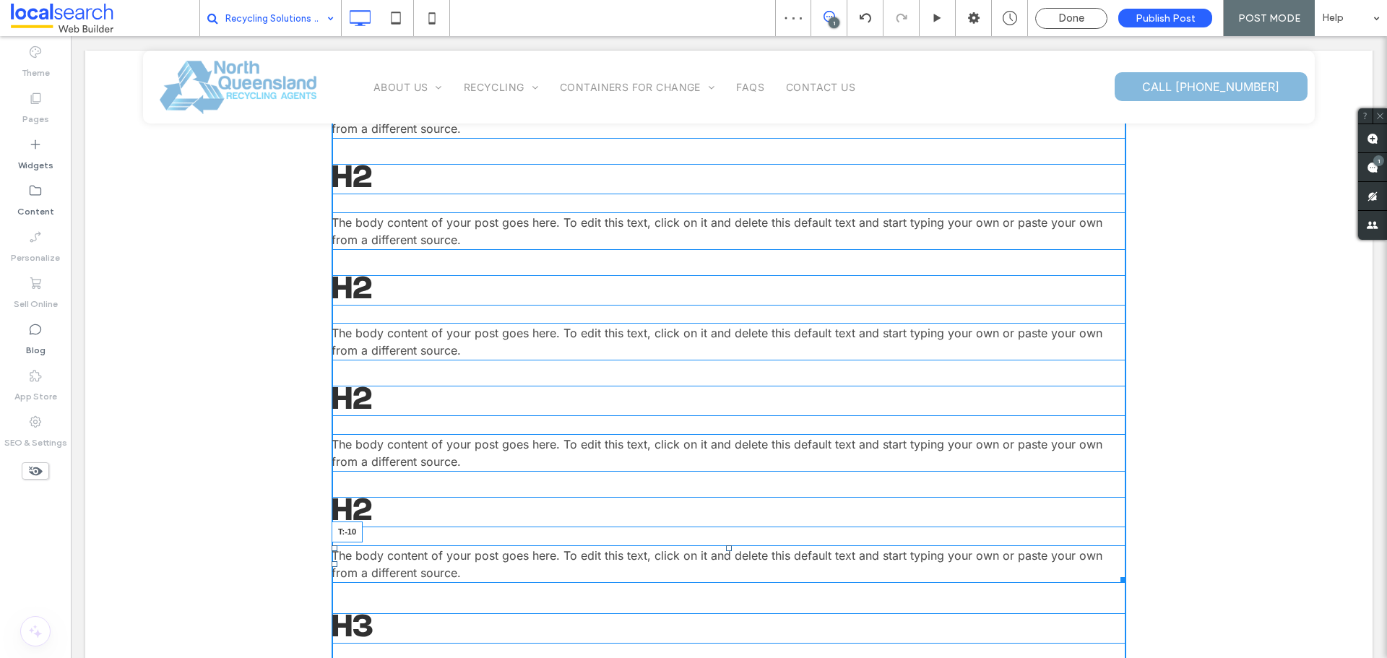
drag, startPoint x: 724, startPoint y: 555, endPoint x: 724, endPoint y: 527, distance: 27.4
click at [724, 527] on div "The body content of your post goes here. To edit this text, click on it and del…" at bounding box center [728, 657] width 794 height 1140
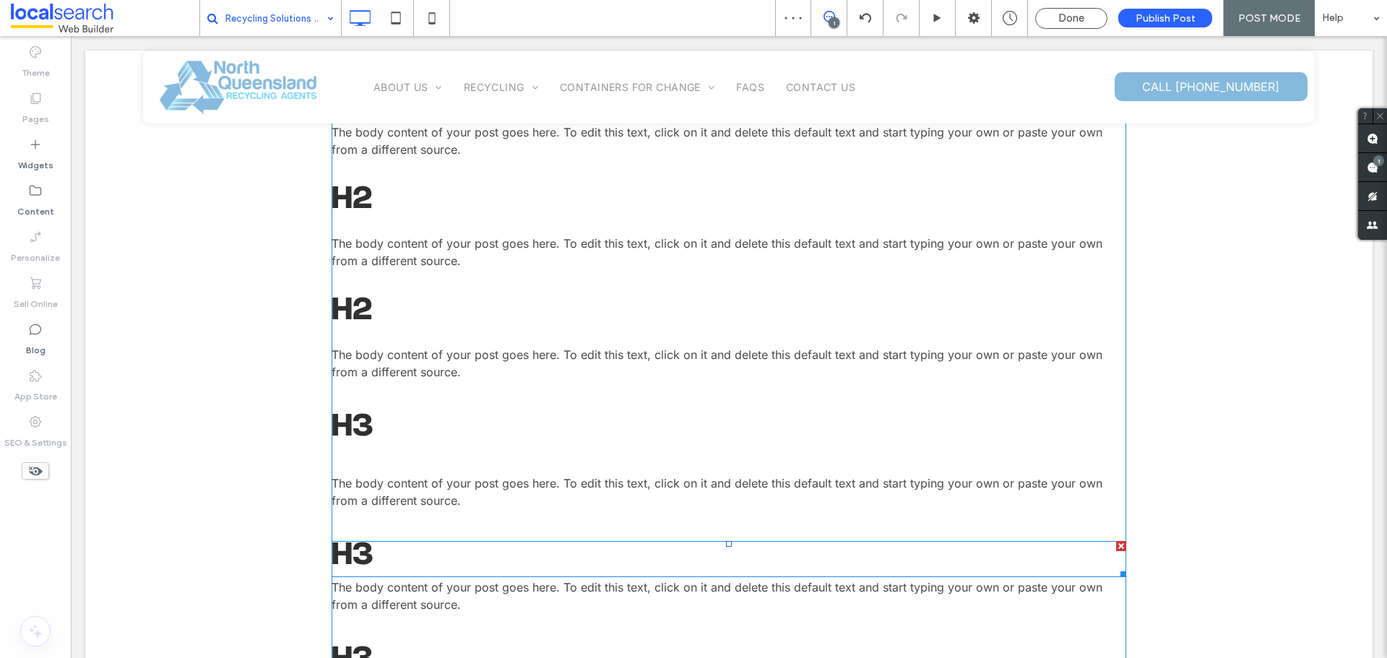
scroll to position [722, 0]
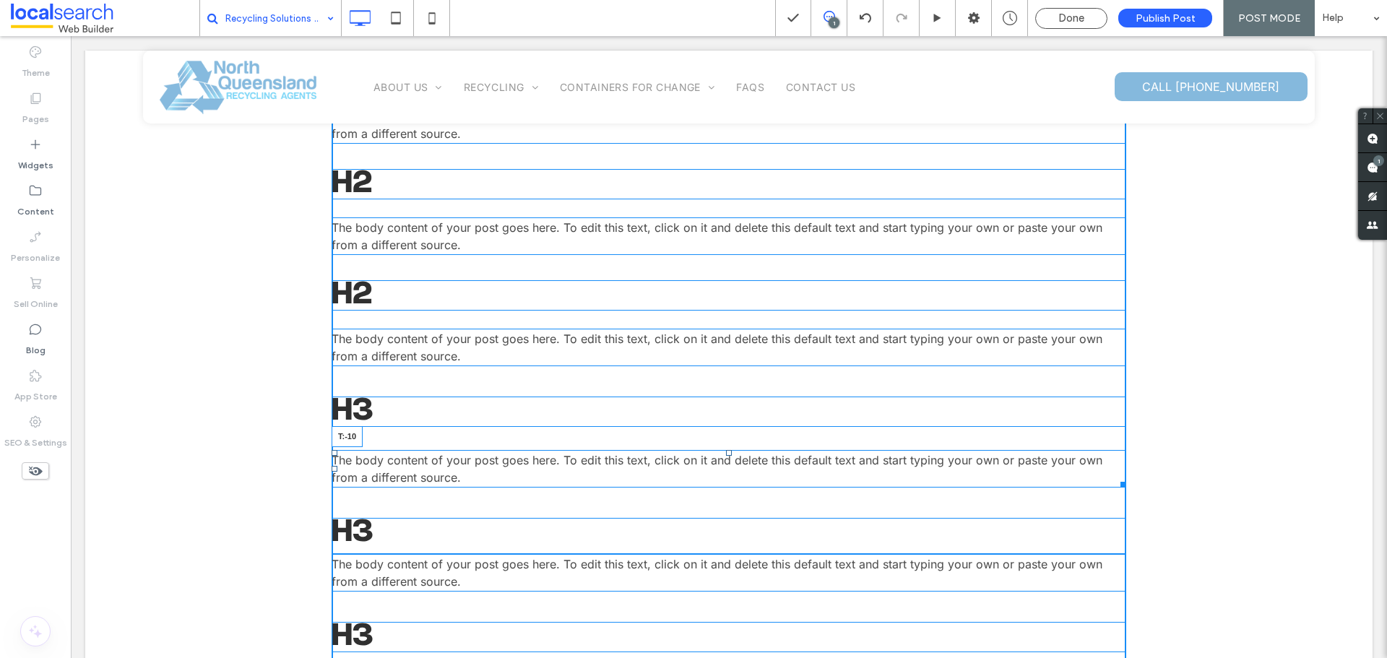
drag, startPoint x: 721, startPoint y: 458, endPoint x: 724, endPoint y: 421, distance: 36.9
click at [724, 421] on div "The body content of your post goes here. To edit this text, click on it and del…" at bounding box center [728, 437] width 794 height 1132
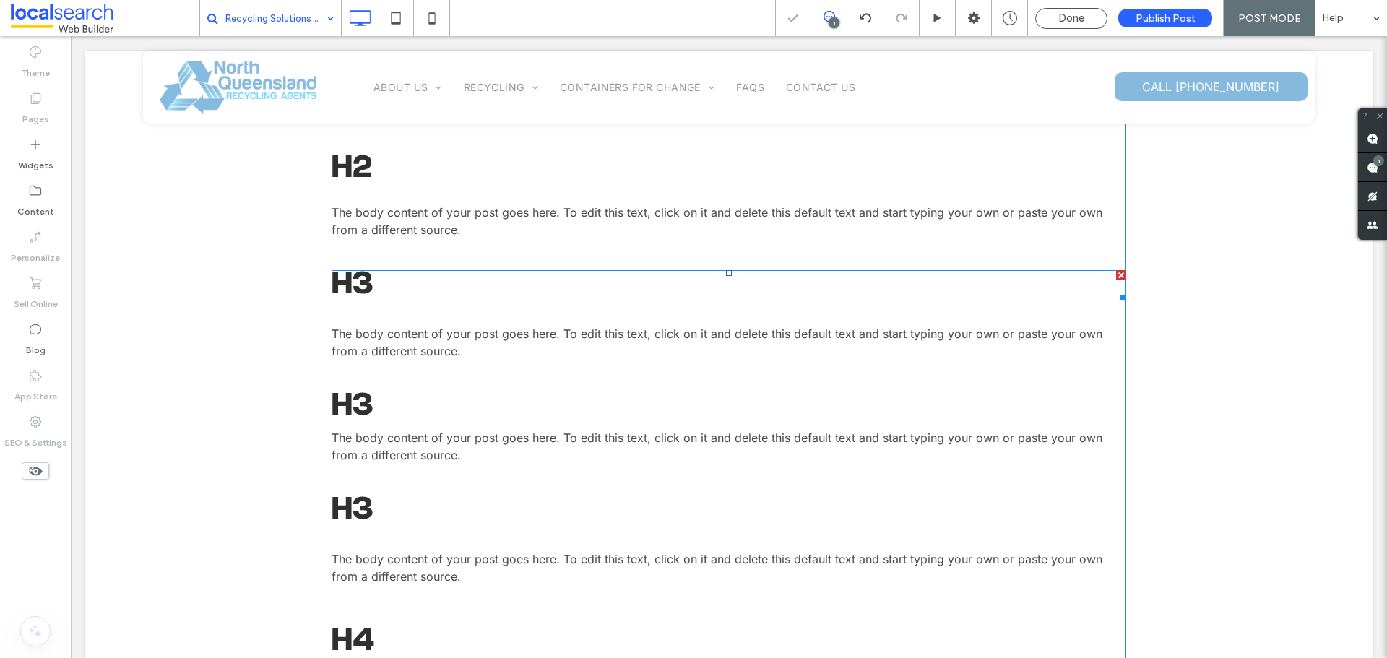
scroll to position [867, 0]
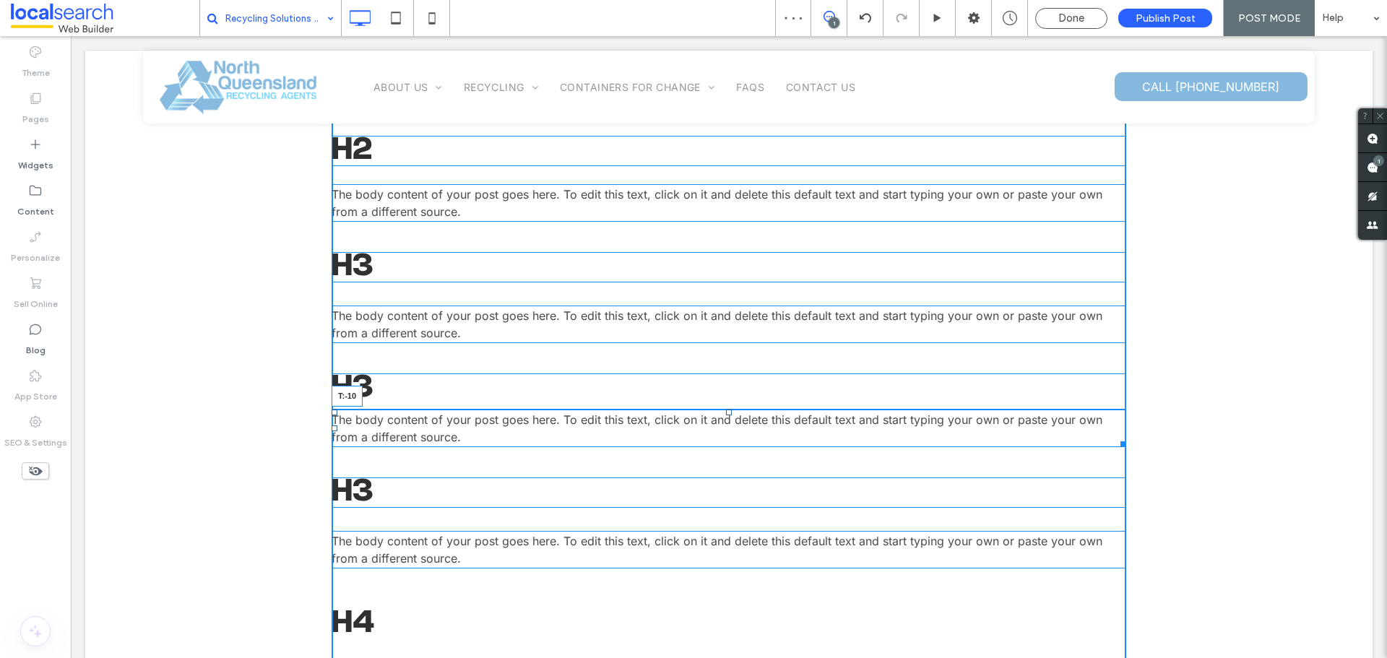
drag, startPoint x: 724, startPoint y: 414, endPoint x: 725, endPoint y: 404, distance: 9.5
click at [725, 404] on div "The body content of your post goes here. To edit this text, click on it and del…" at bounding box center [728, 292] width 794 height 1132
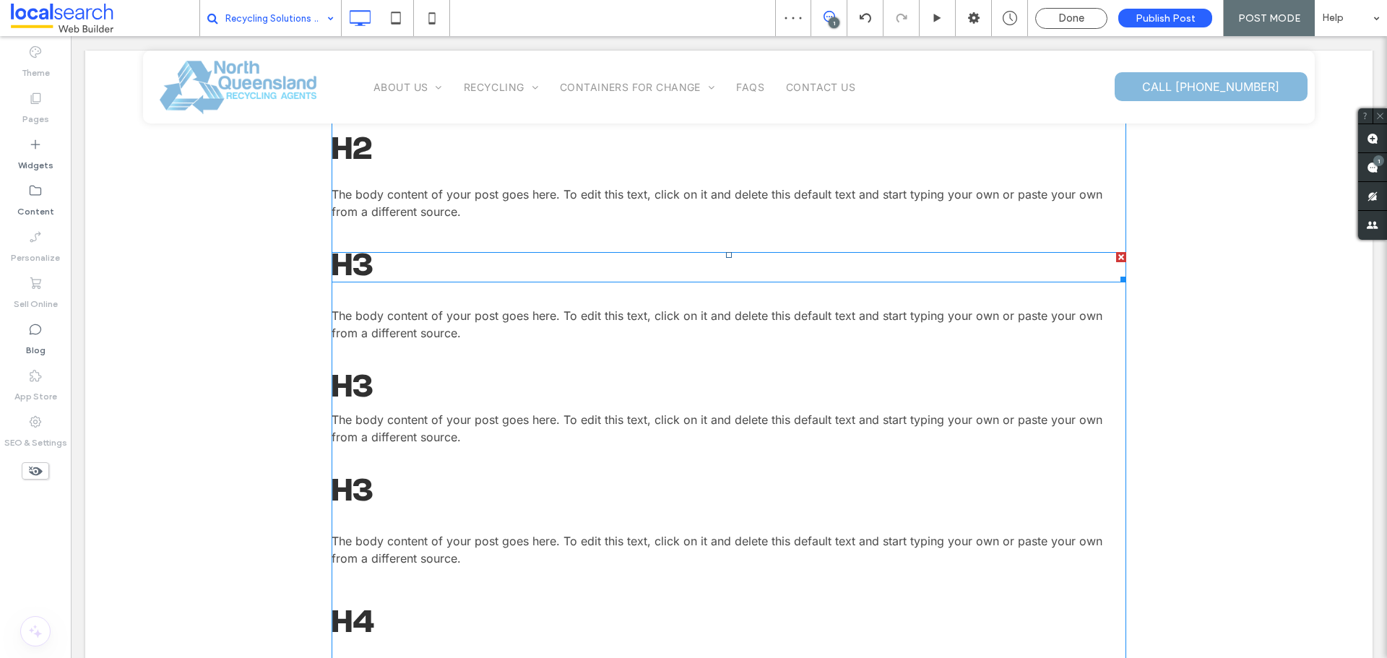
click at [399, 268] on span at bounding box center [728, 267] width 794 height 30
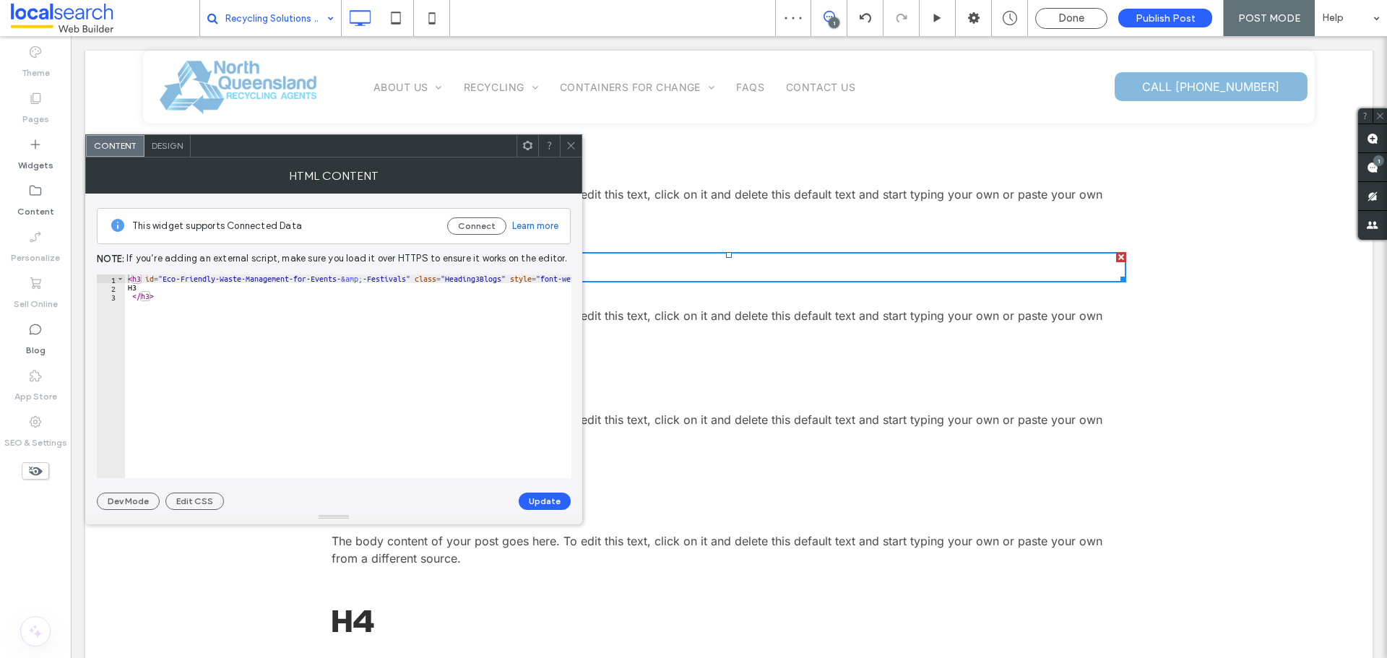
click at [568, 150] on icon at bounding box center [570, 145] width 11 height 11
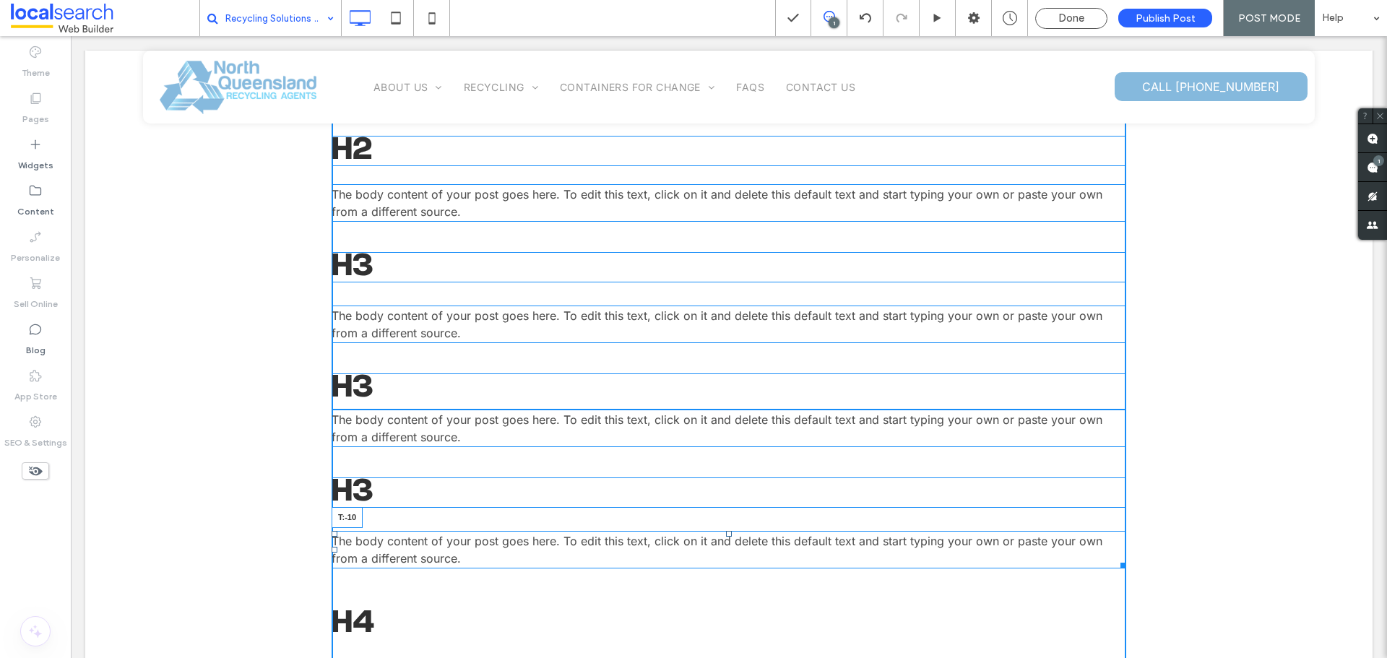
drag, startPoint x: 721, startPoint y: 534, endPoint x: 793, endPoint y: 552, distance: 73.7
click at [722, 517] on div "The body content of your post goes here. To edit this text, click on it and del…" at bounding box center [728, 292] width 794 height 1132
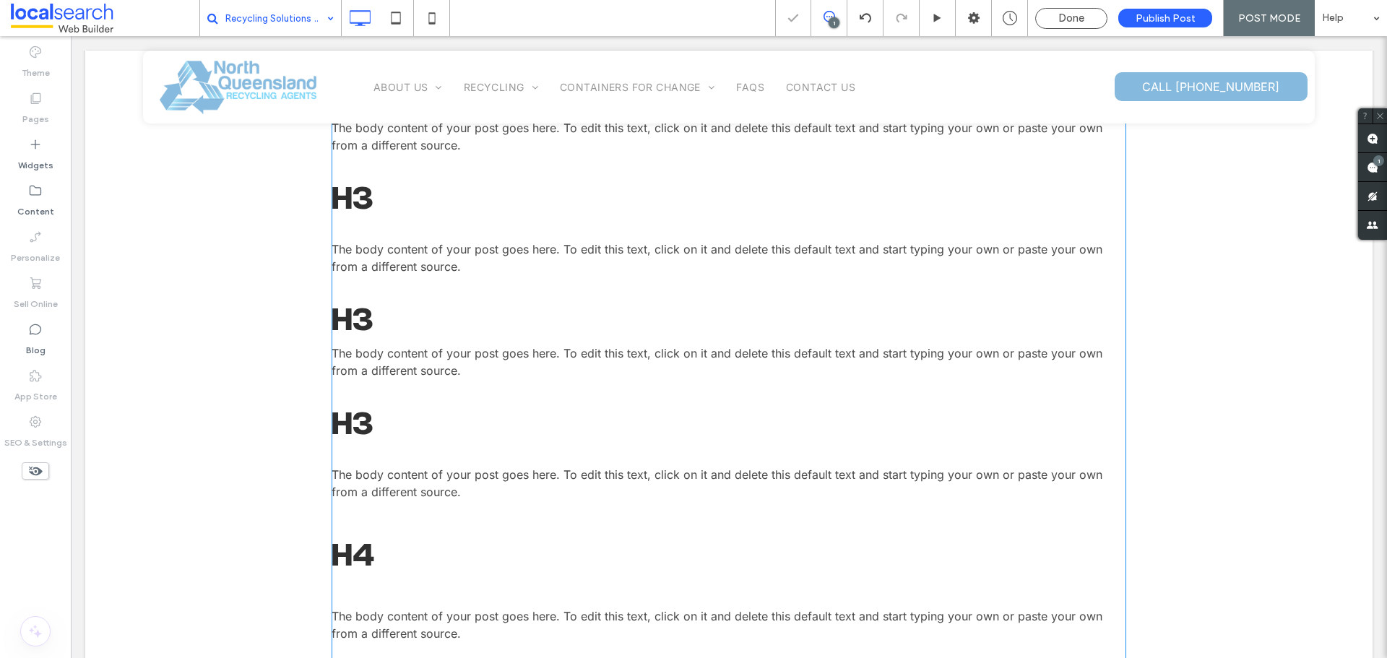
scroll to position [1011, 0]
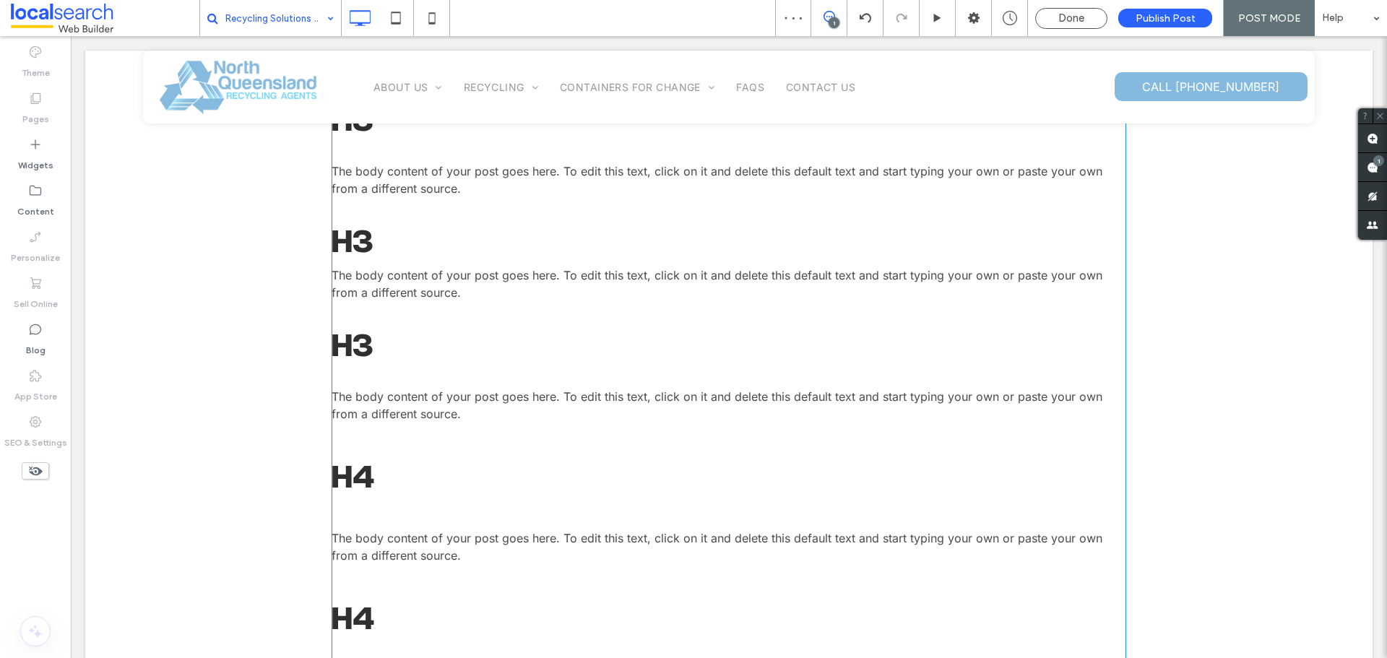
click at [365, 472] on h4 "H4" at bounding box center [728, 479] width 794 height 30
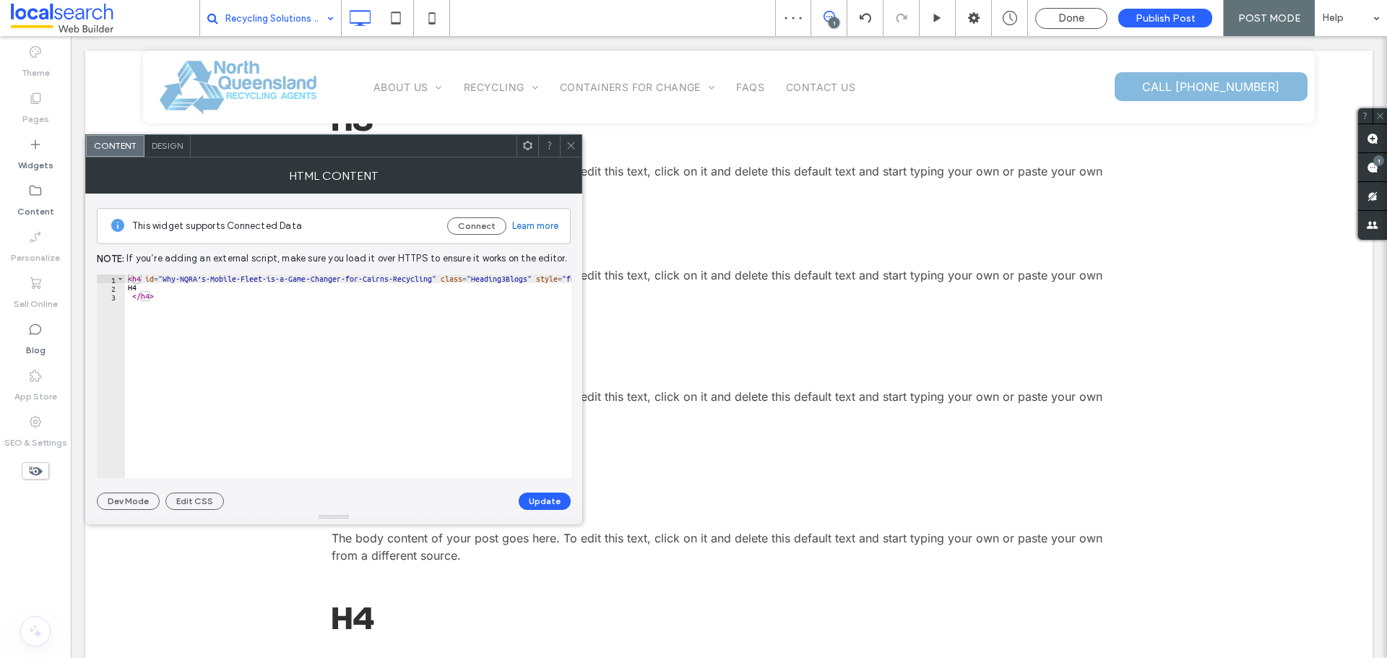
click at [574, 142] on use at bounding box center [570, 145] width 7 height 7
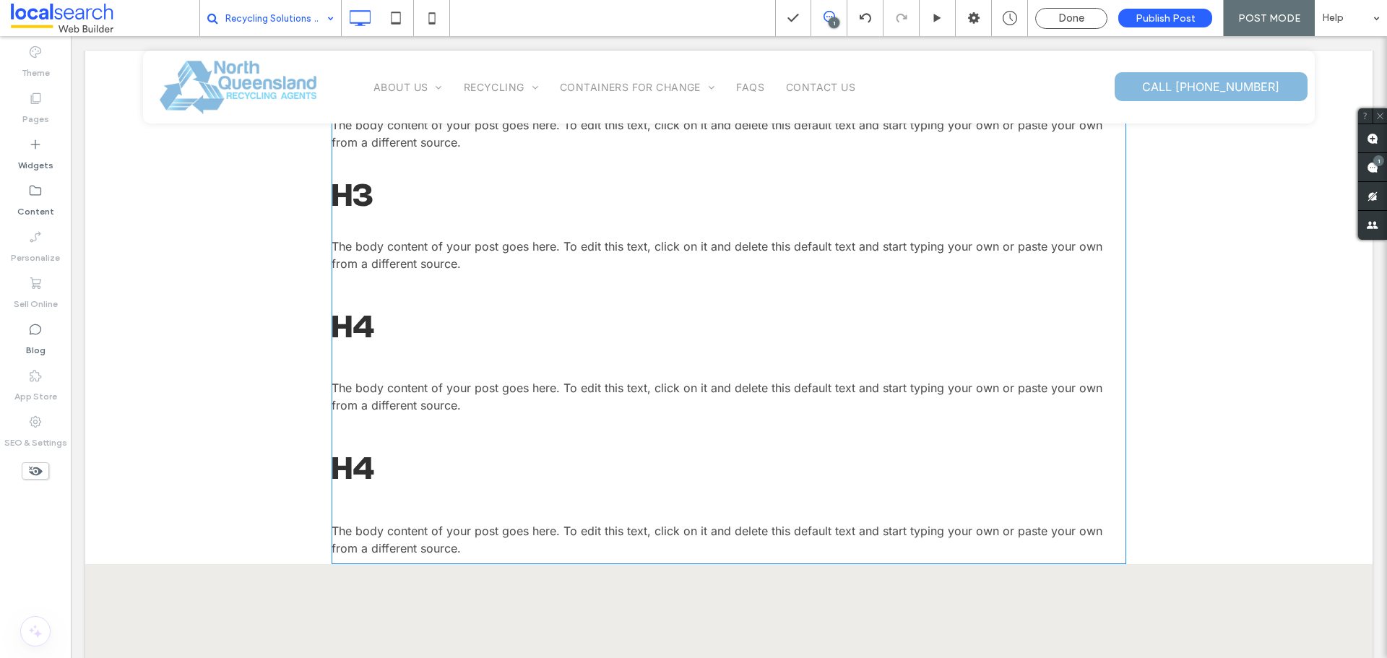
scroll to position [1083, 0]
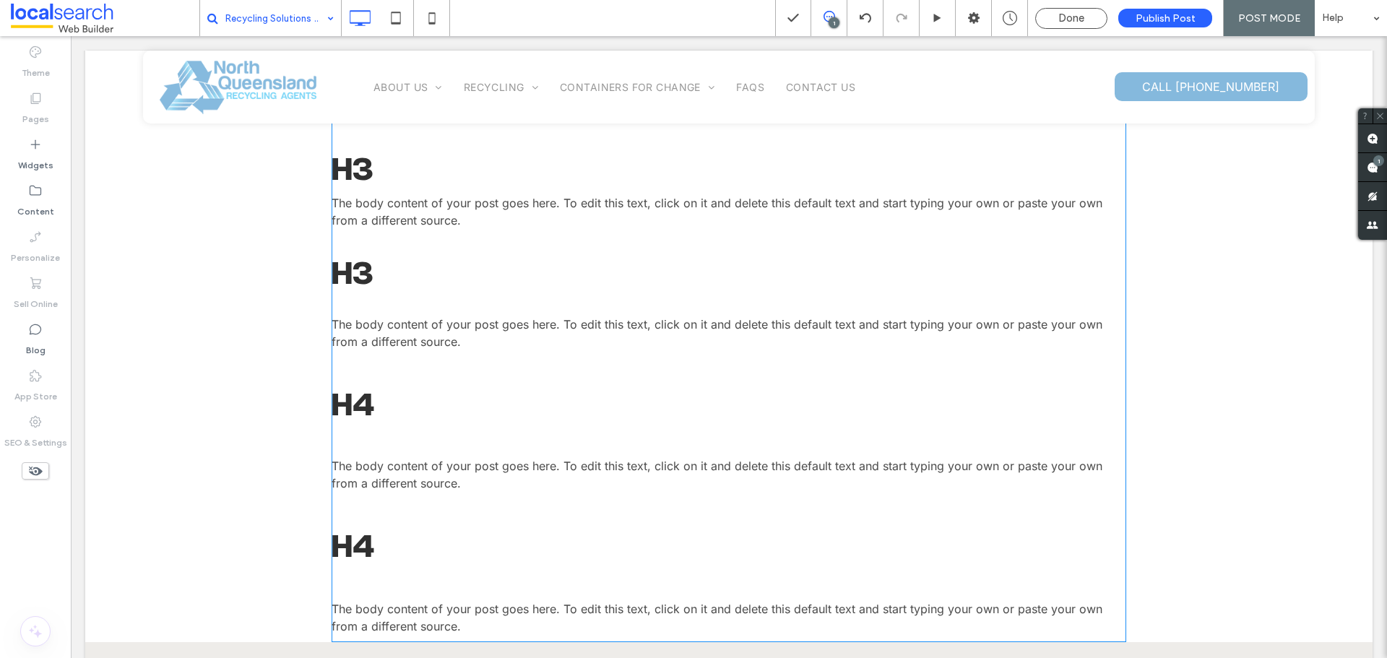
click at [354, 398] on h4 "H4" at bounding box center [728, 407] width 794 height 30
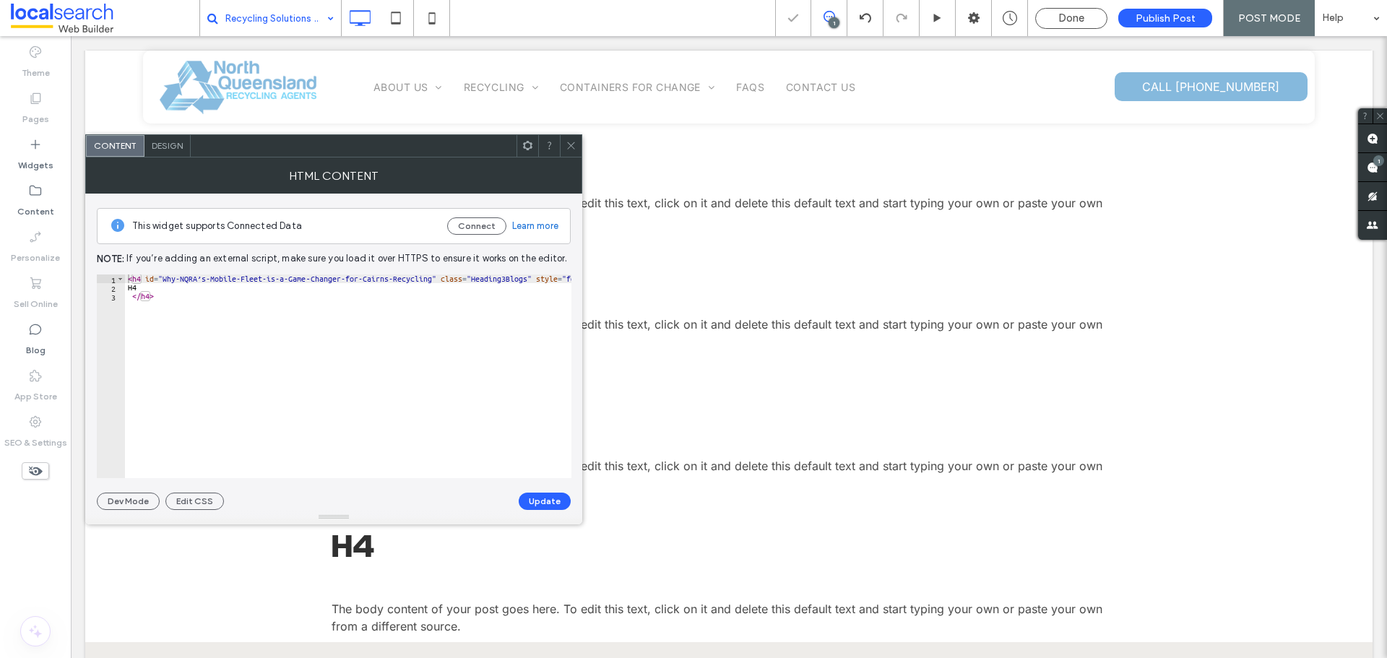
drag, startPoint x: 643, startPoint y: 180, endPoint x: 603, endPoint y: 145, distance: 53.3
click at [611, 145] on div "The body content of your post goes here. To edit this text, click on it and del…" at bounding box center [728, 76] width 794 height 1132
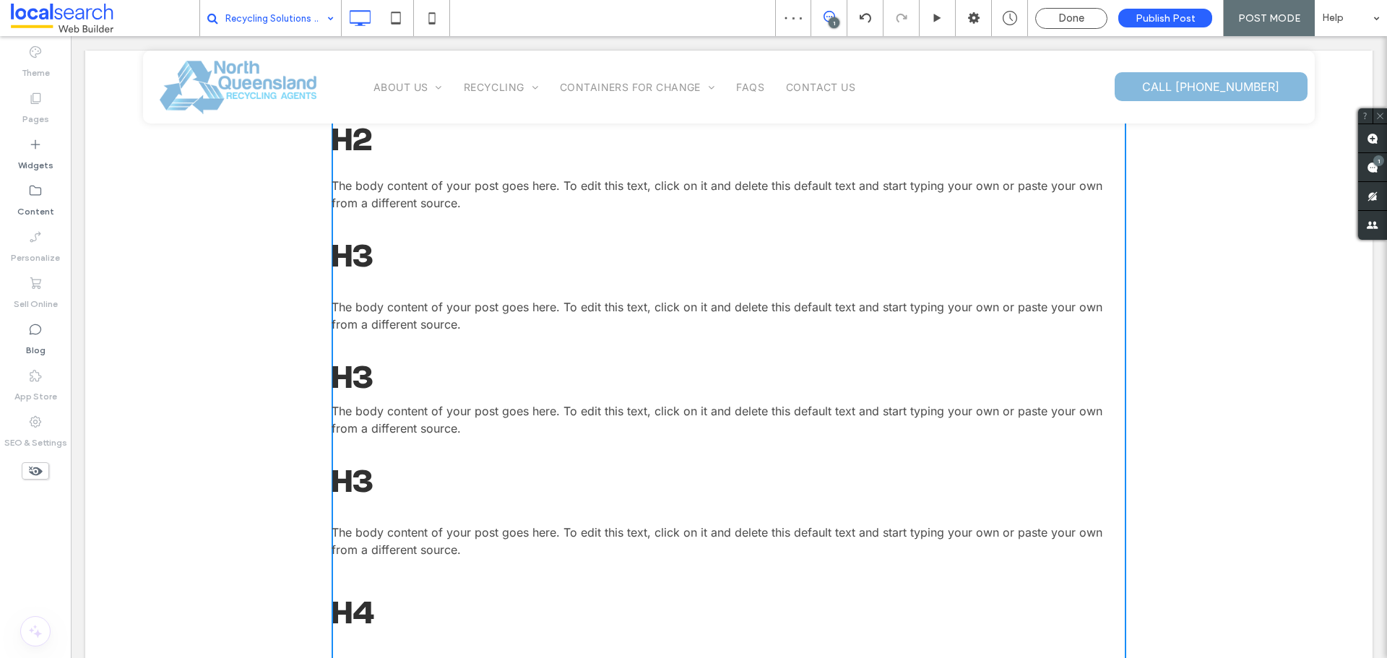
scroll to position [867, 0]
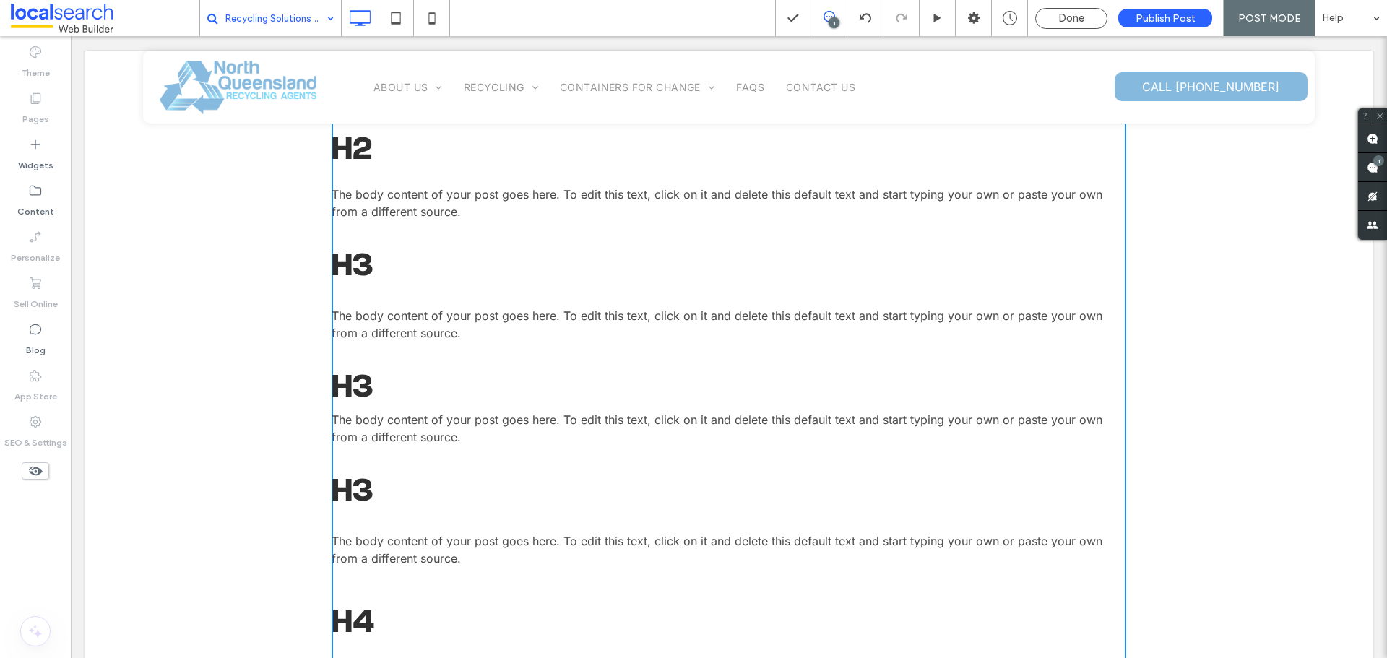
click at [438, 458] on div "The body content of your post goes here. To edit this text, click on it and del…" at bounding box center [728, 292] width 794 height 1132
click at [436, 424] on span "The body content of your post goes here. To edit this text, click on it and del…" at bounding box center [716, 428] width 771 height 32
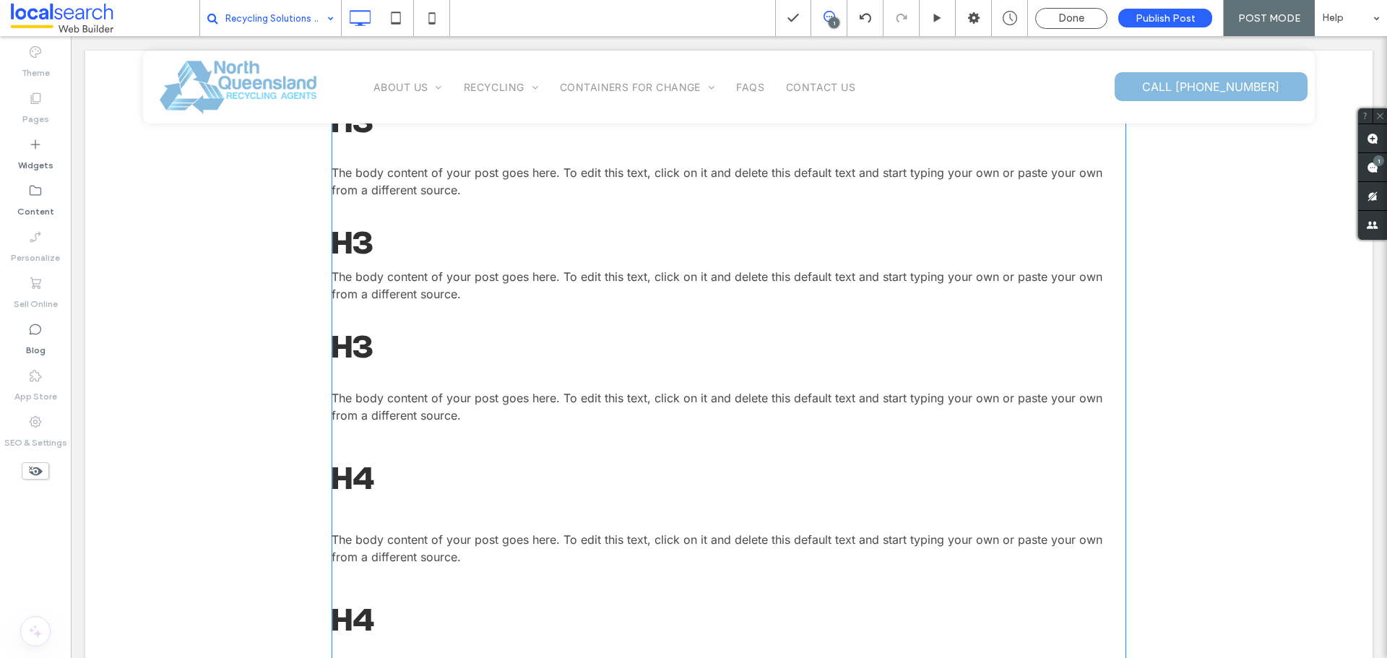
scroll to position [1011, 0]
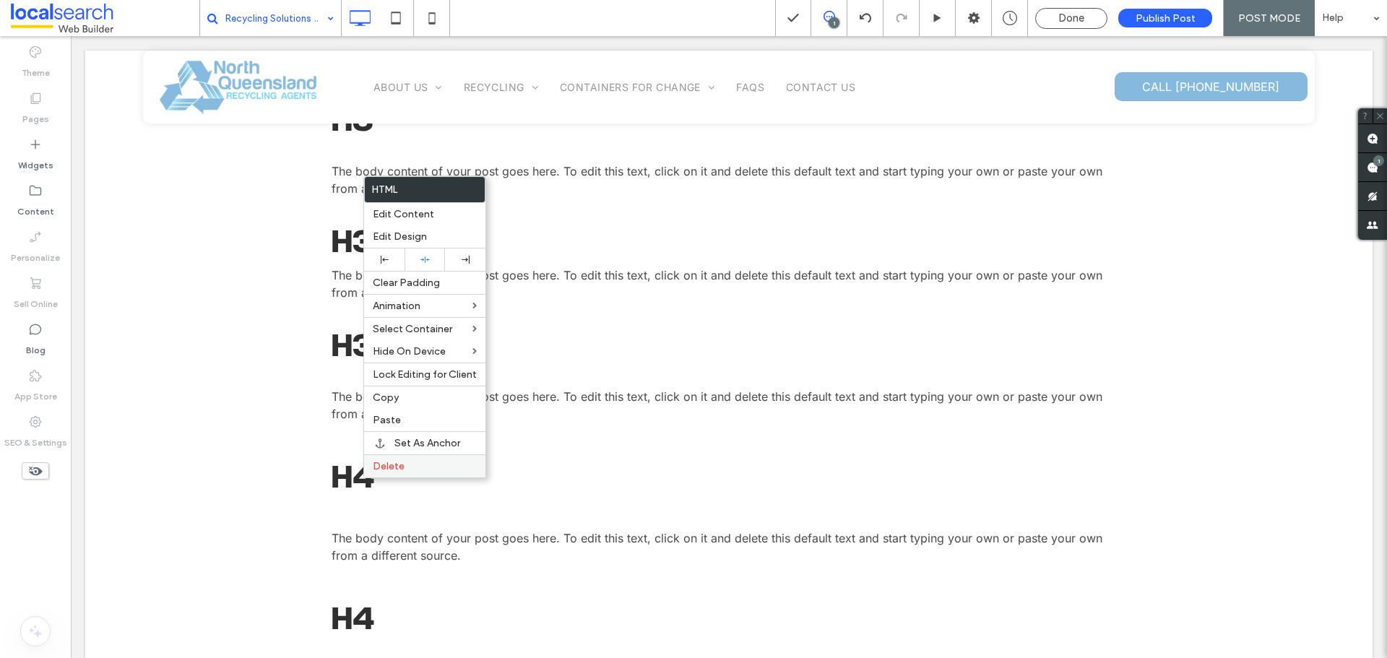
click at [411, 461] on label "Delete" at bounding box center [425, 466] width 104 height 12
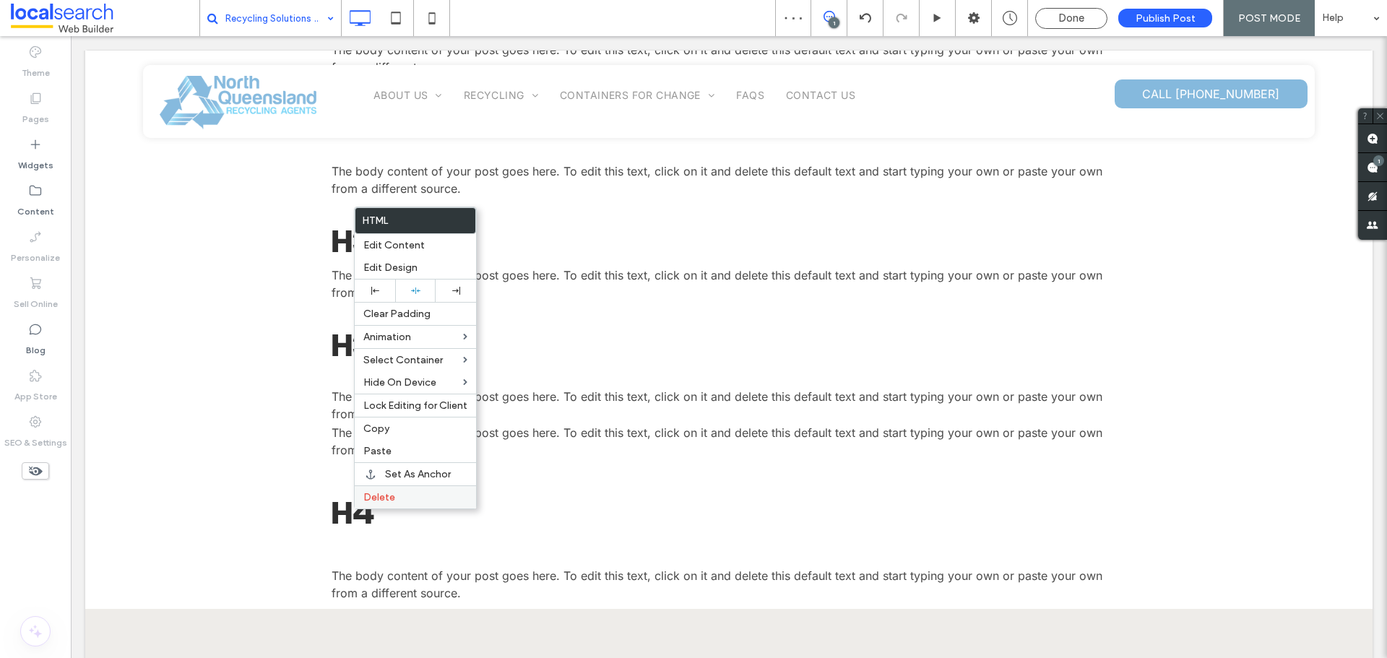
click at [379, 495] on span "Delete" at bounding box center [379, 497] width 32 height 12
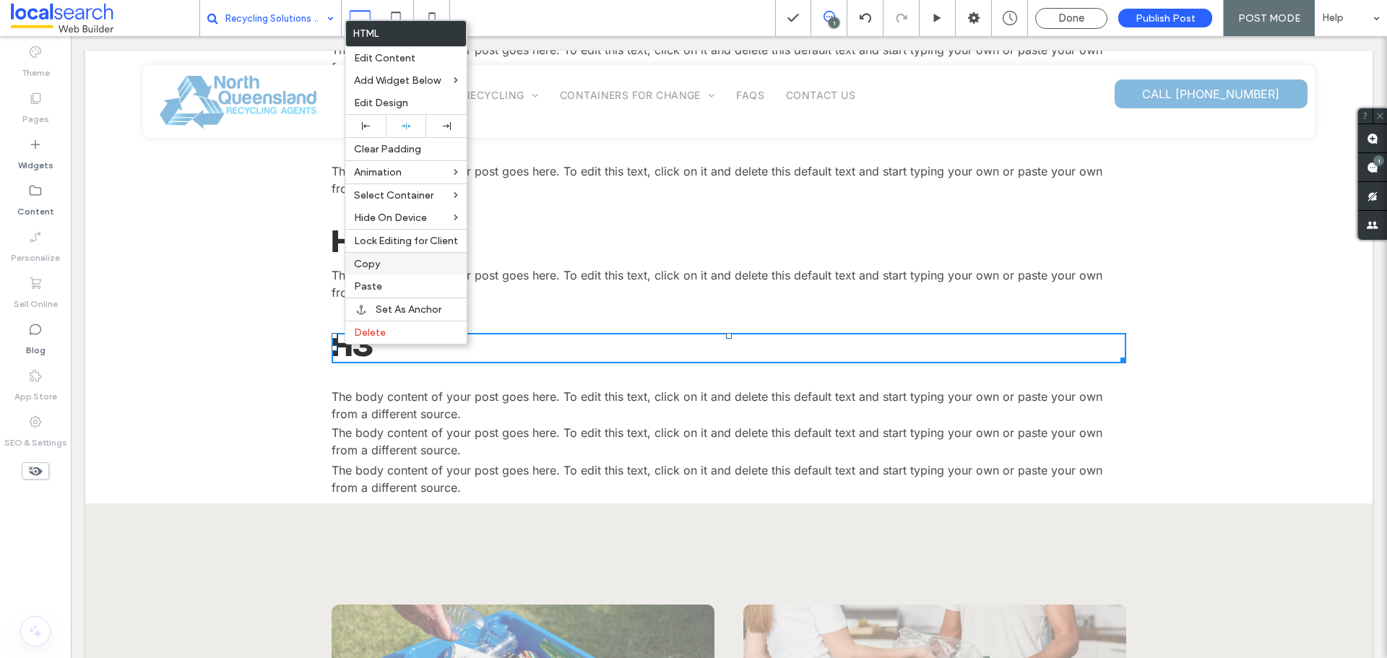
click at [370, 266] on span "Copy" at bounding box center [367, 264] width 26 height 12
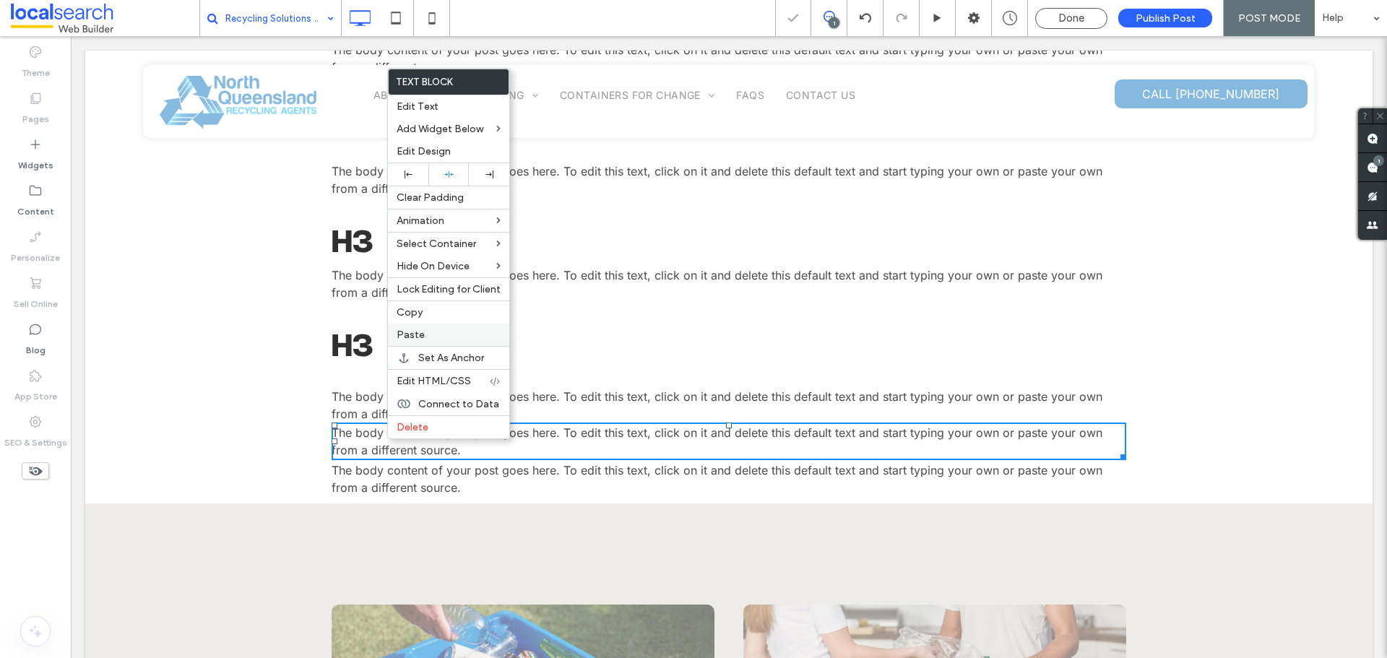
click at [409, 337] on span "Paste" at bounding box center [410, 335] width 28 height 12
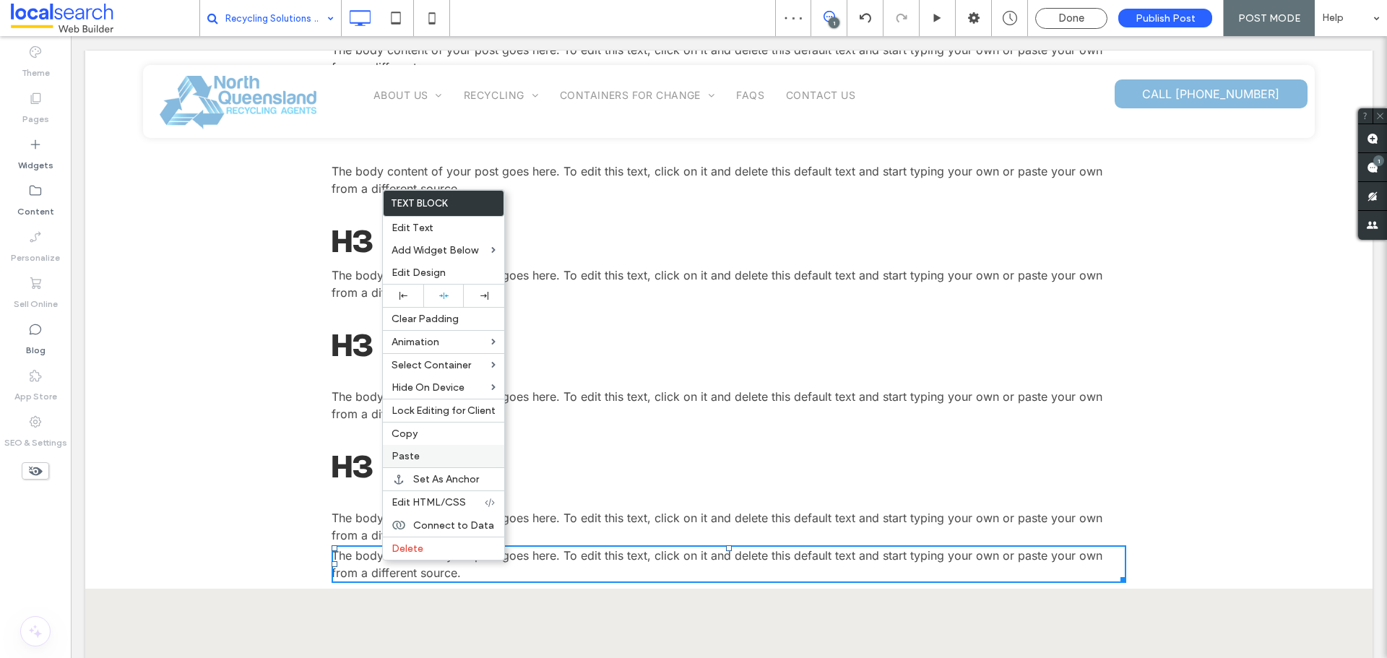
click at [410, 455] on span "Paste" at bounding box center [405, 456] width 28 height 12
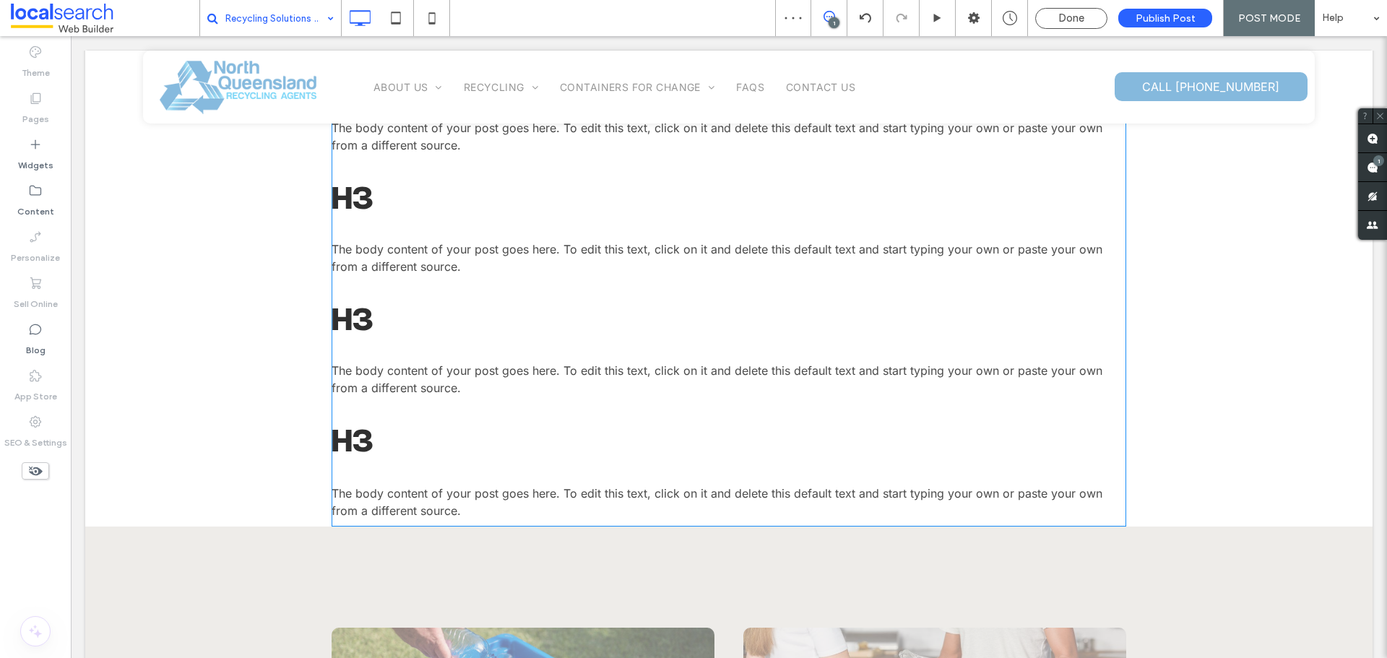
scroll to position [1228, 0]
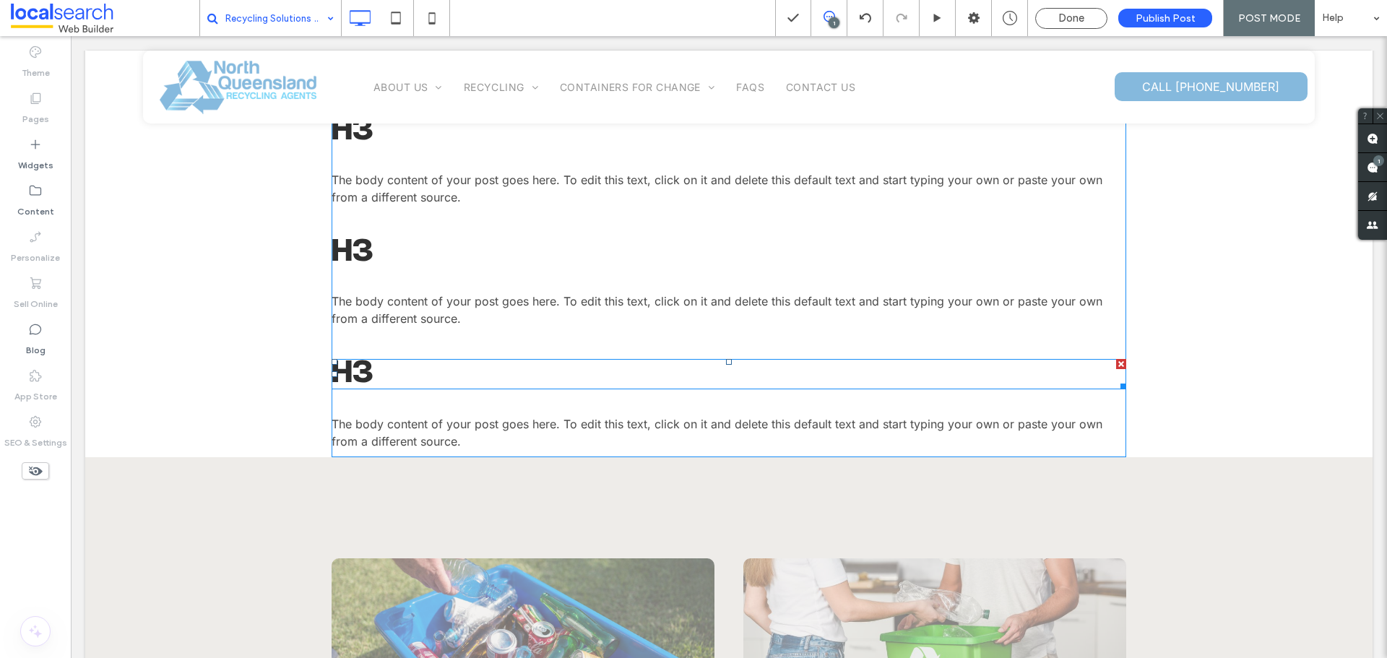
click at [372, 372] on span at bounding box center [728, 374] width 794 height 30
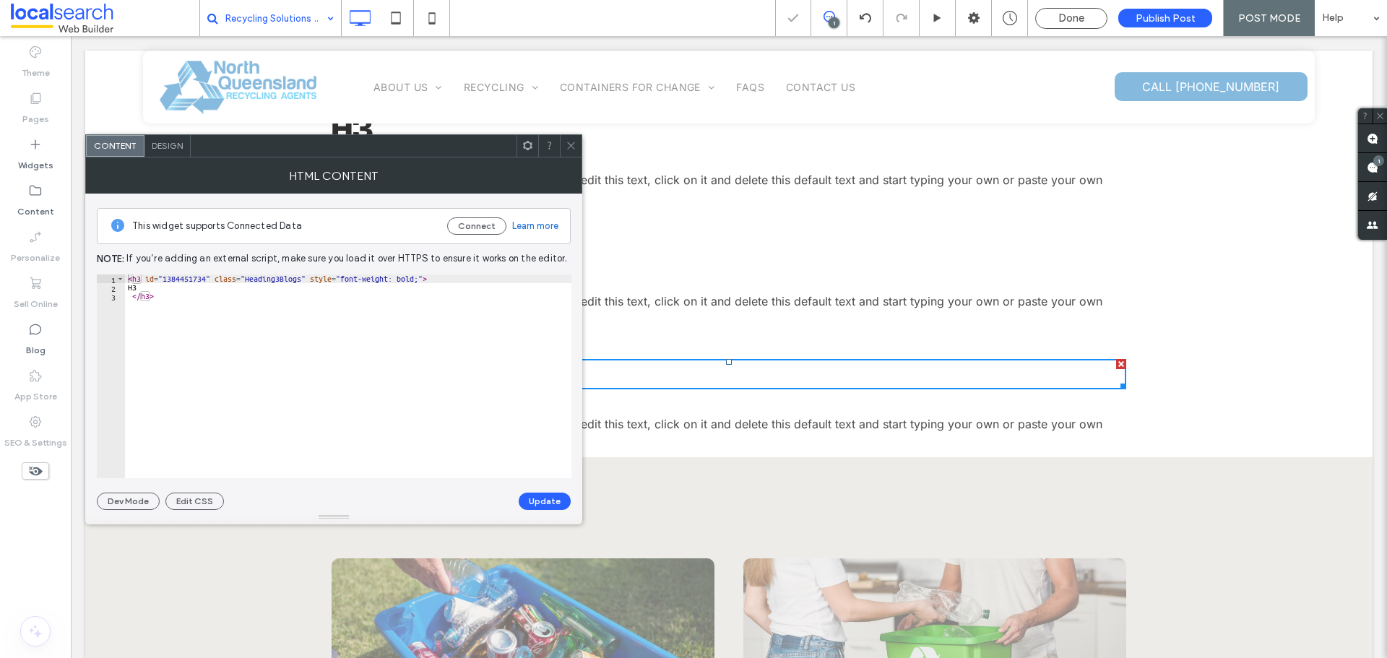
click at [139, 277] on div "< h3 id = "1384451734" class = "Heading3Blogs" style = "font-weight: bold;" > H…" at bounding box center [348, 384] width 446 height 221
type textarea "*****"
click at [537, 498] on button "Update" at bounding box center [545, 501] width 52 height 17
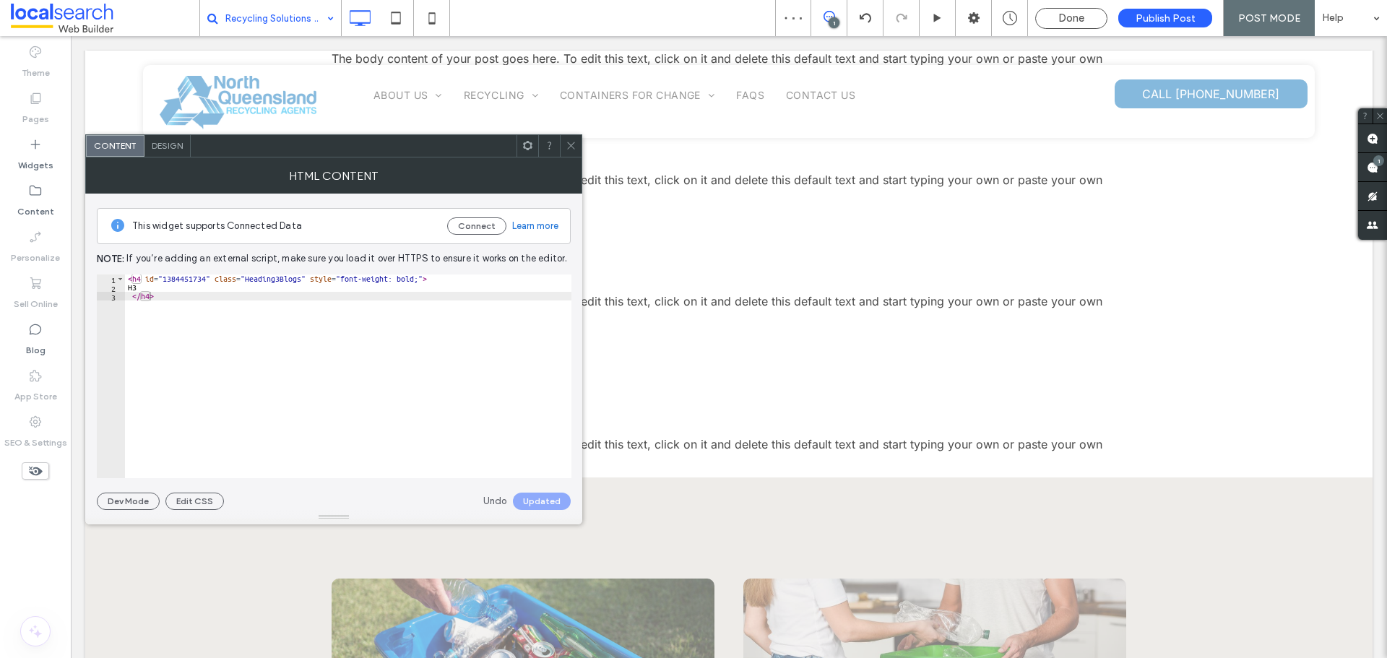
click at [573, 144] on use at bounding box center [570, 145] width 7 height 7
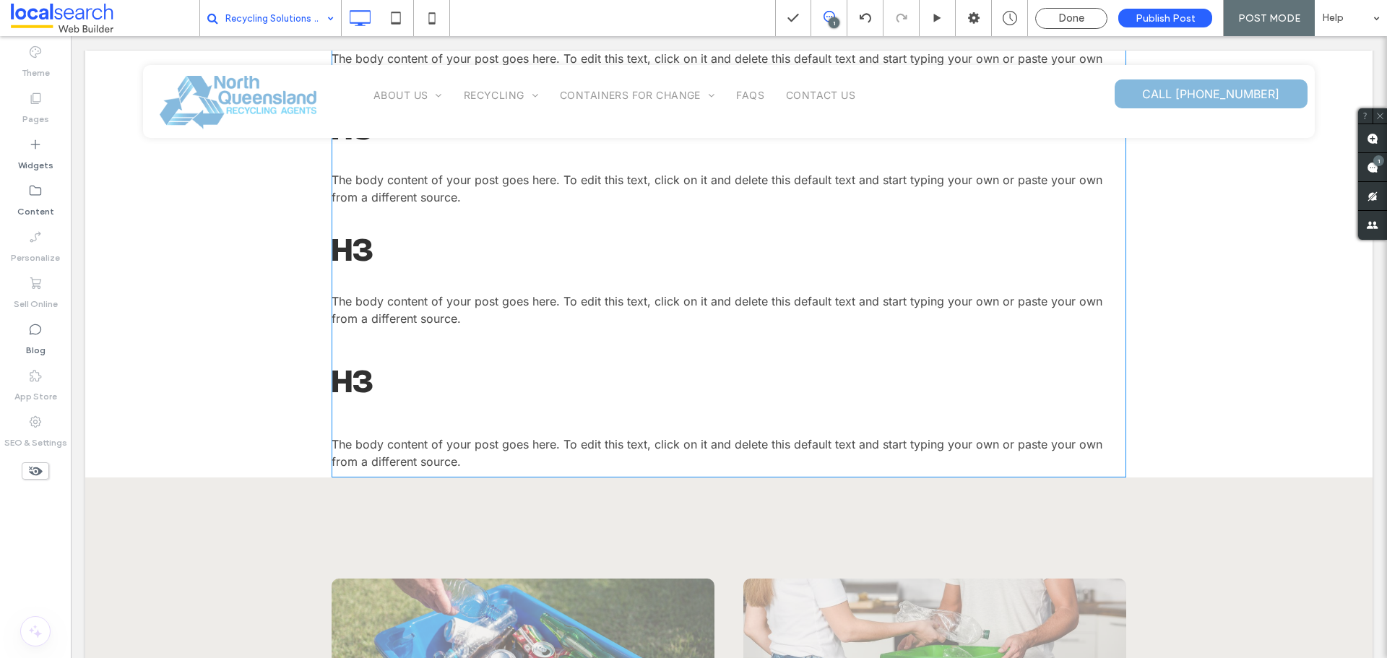
click at [366, 384] on h4 "H3" at bounding box center [728, 384] width 794 height 30
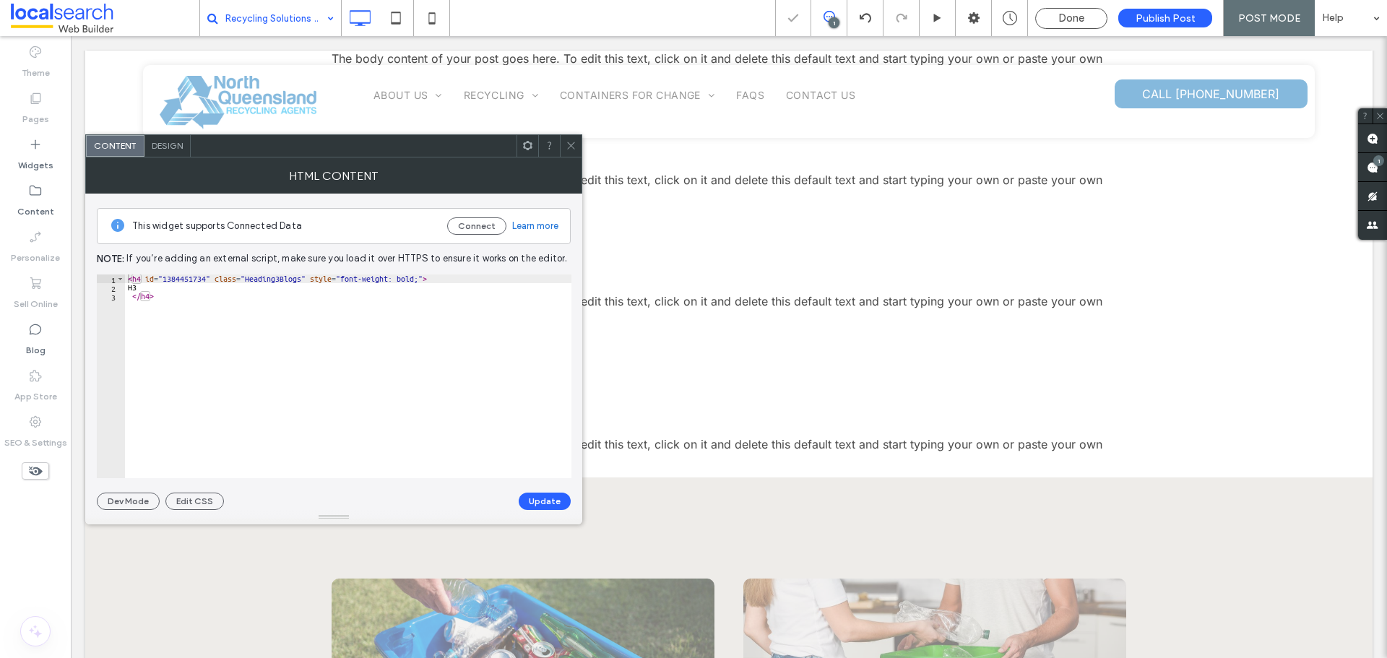
click at [150, 284] on div "< h4 id = "1384451734" class = "Heading3Blogs" style = "font-weight: bold;" > H…" at bounding box center [348, 384] width 446 height 221
type textarea "**"
click at [557, 503] on button "Update" at bounding box center [545, 501] width 52 height 17
click at [570, 145] on icon at bounding box center [570, 145] width 11 height 11
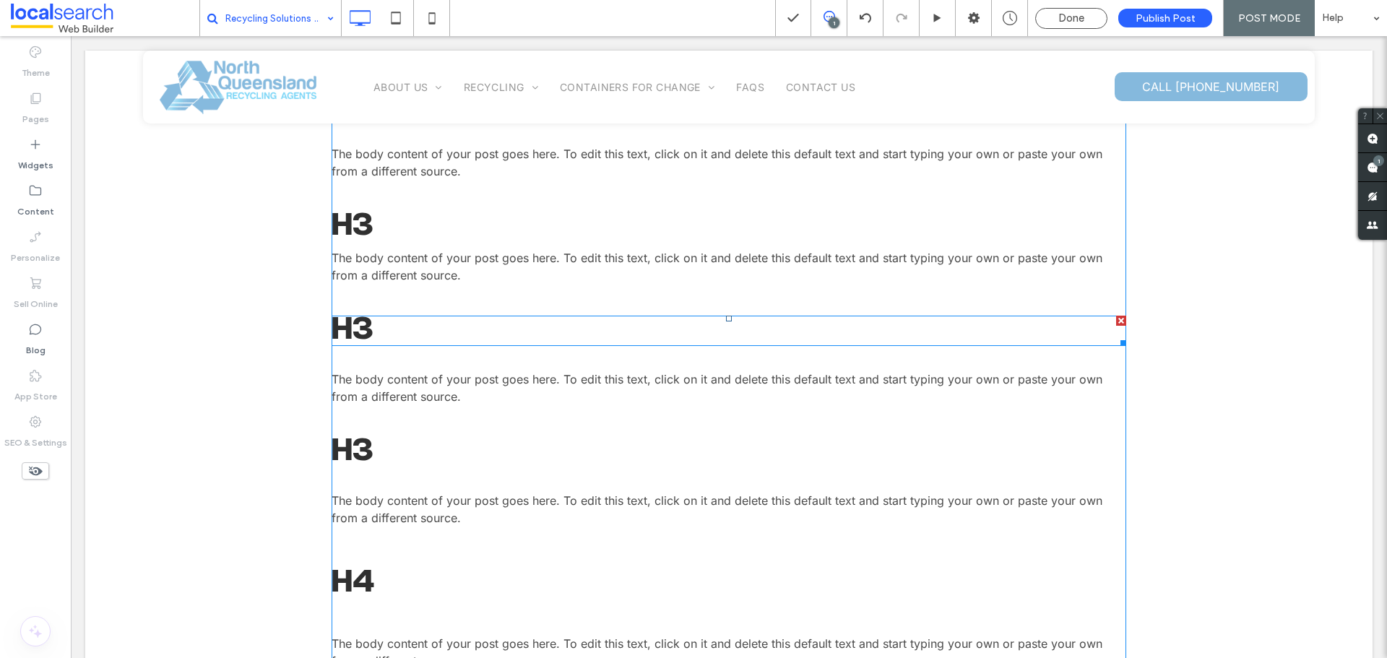
scroll to position [1156, 0]
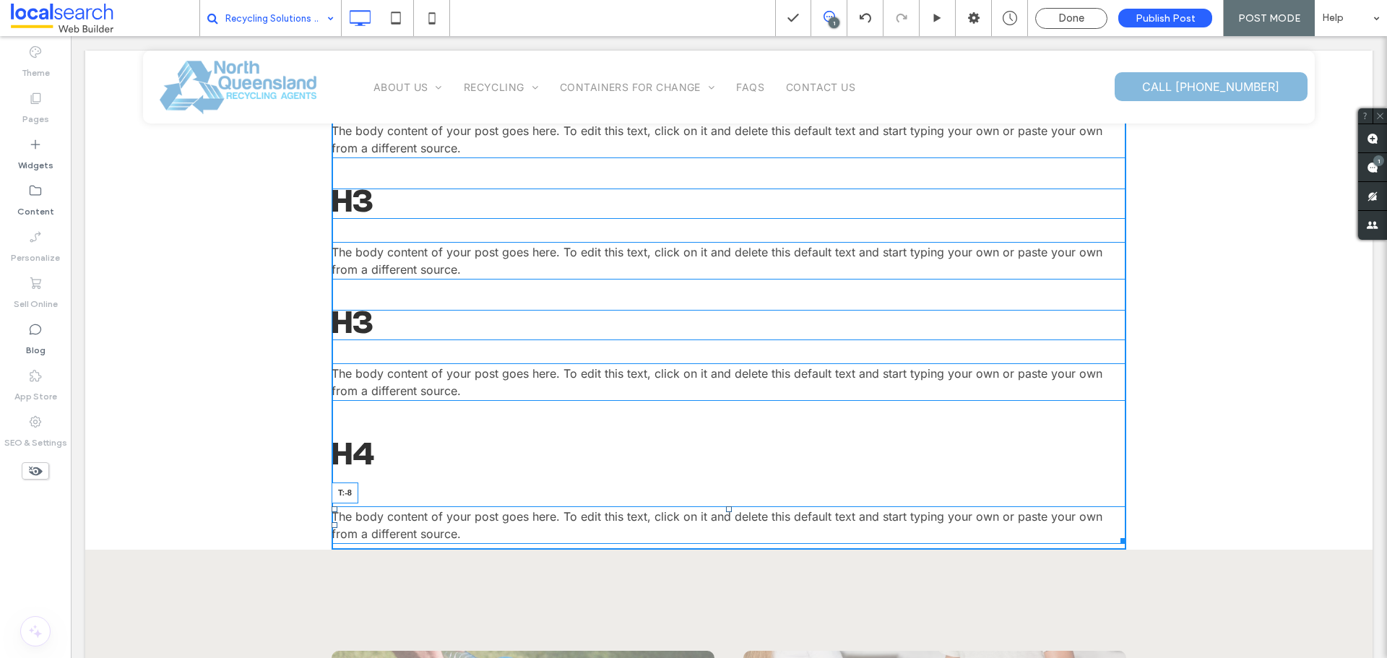
drag, startPoint x: 723, startPoint y: 508, endPoint x: 725, endPoint y: 475, distance: 32.6
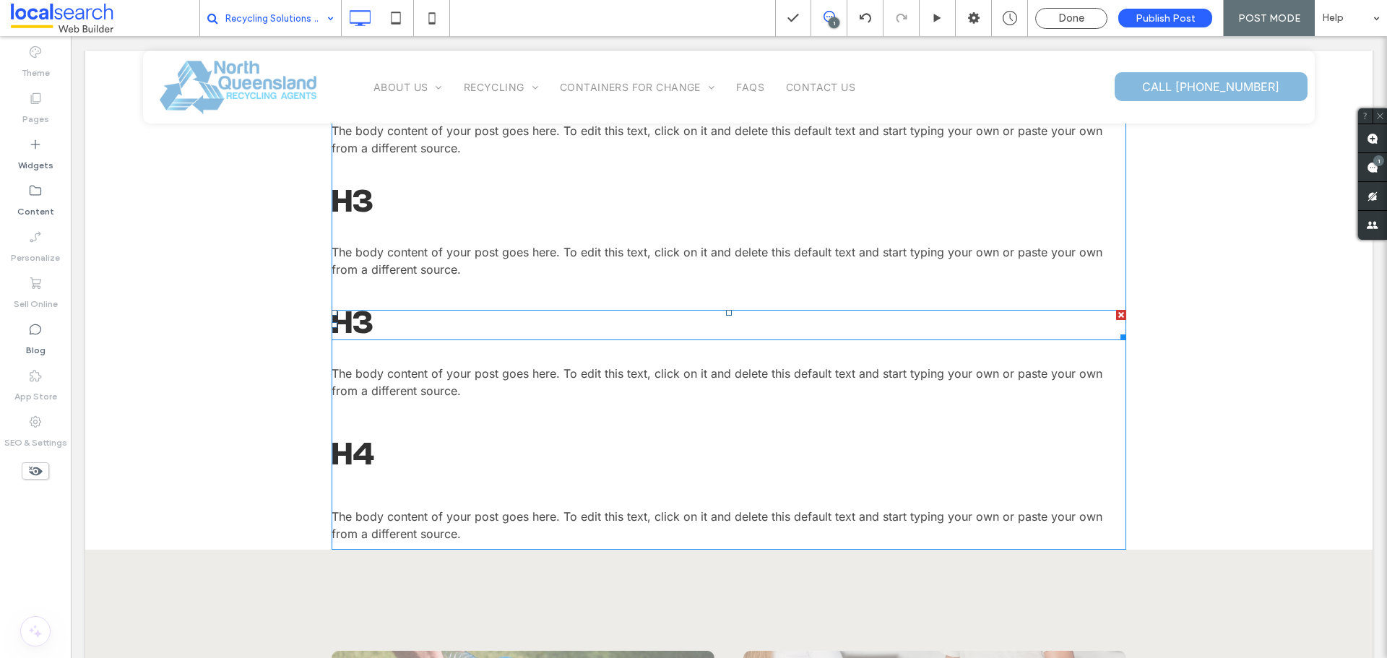
click at [363, 323] on span at bounding box center [728, 325] width 794 height 30
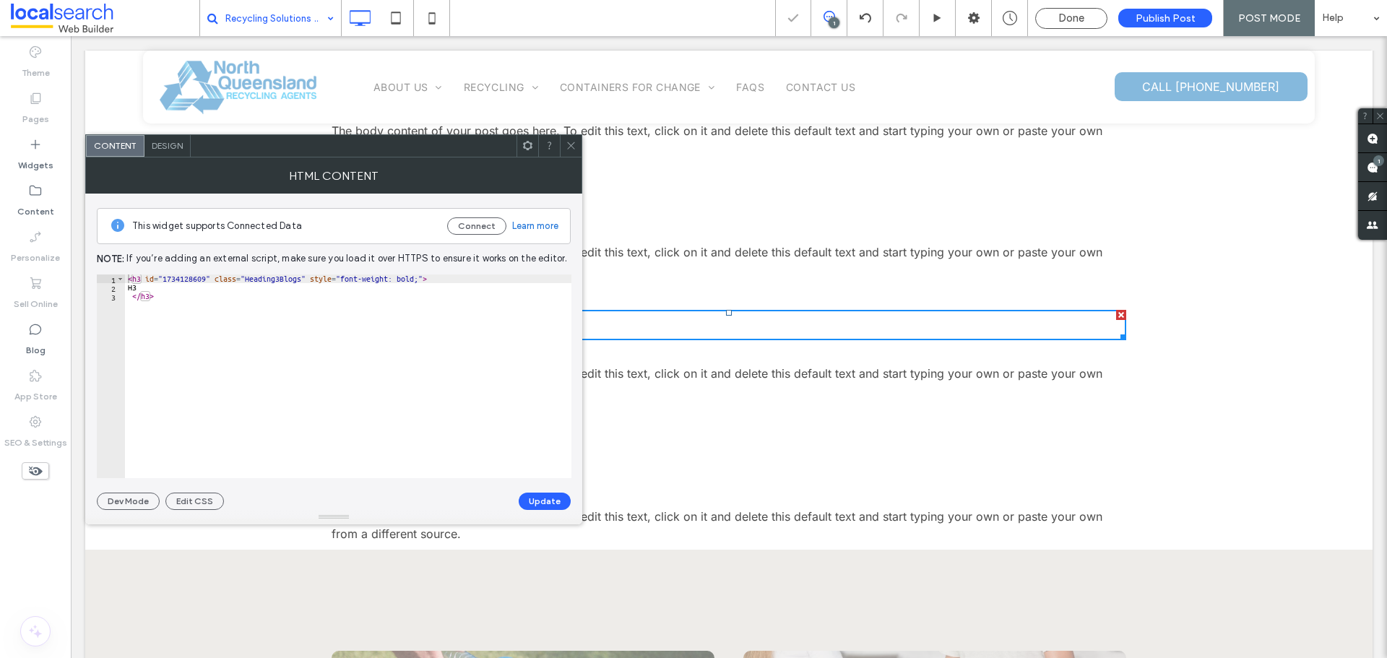
click at [139, 279] on div "< h3 id = "1734128609" class = "Heading3Blogs" style = "font-weight: bold;" > H…" at bounding box center [348, 384] width 446 height 221
click at [278, 281] on div "< h4 id = "1734128609" class = "Heading3Blogs" style = "font-weight: bold;" > H…" at bounding box center [348, 384] width 446 height 221
type textarea "**********"
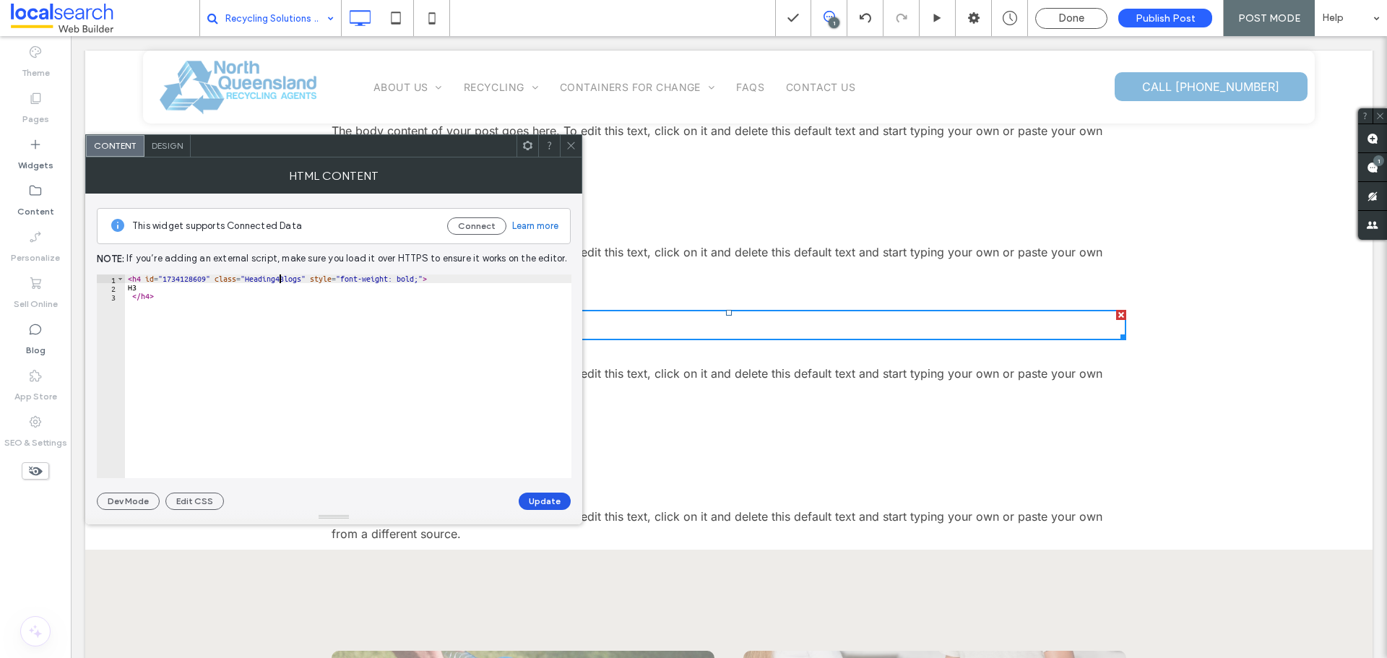
click at [554, 500] on button "Update" at bounding box center [545, 501] width 52 height 17
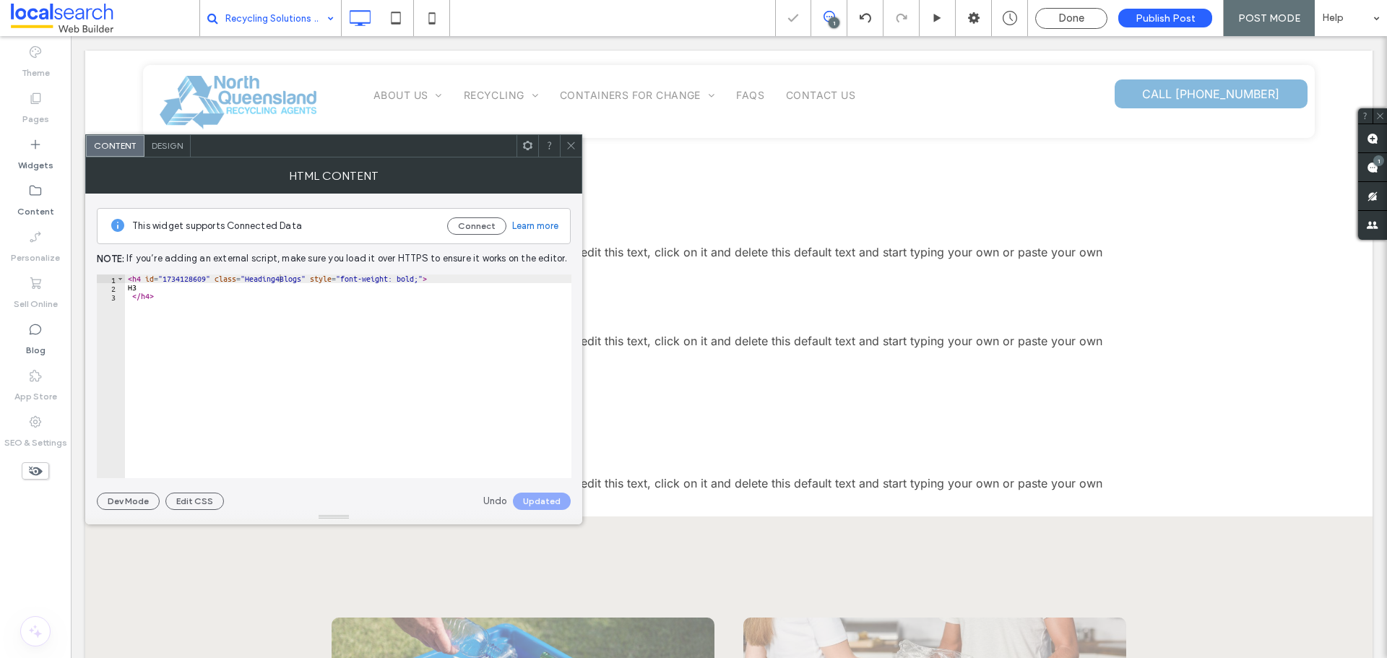
click at [573, 143] on icon at bounding box center [570, 145] width 11 height 11
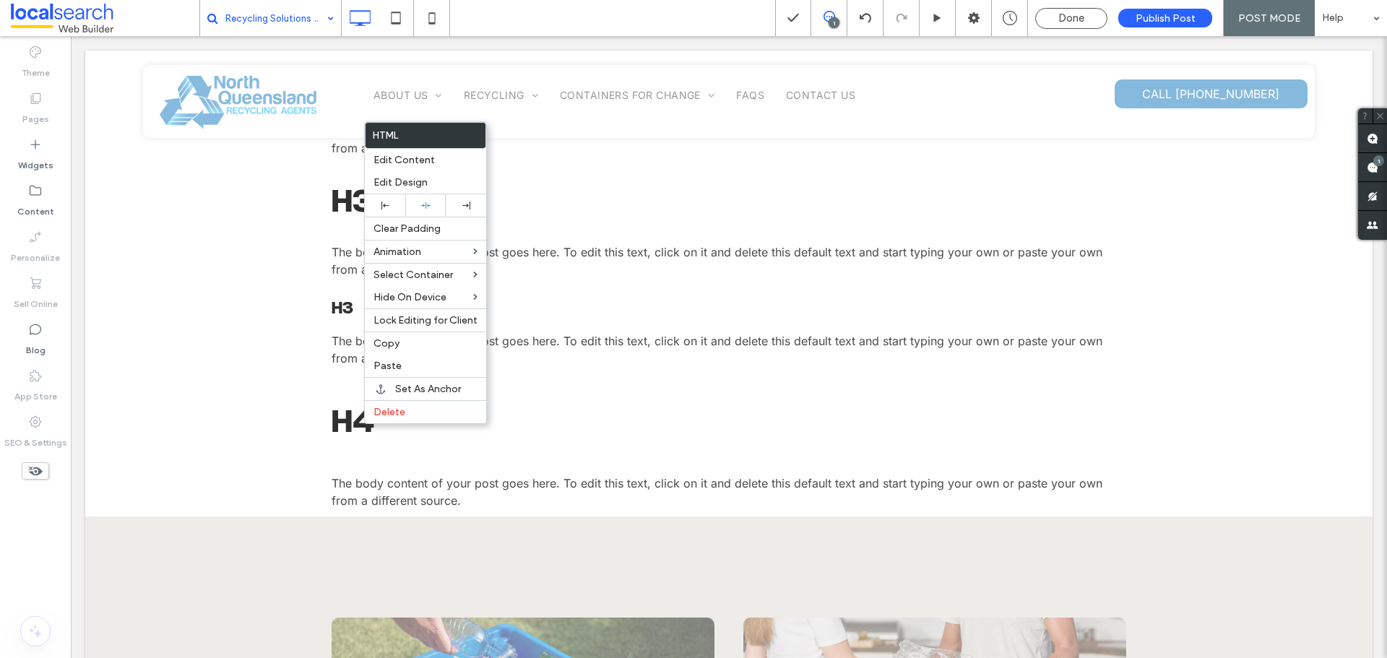
click at [349, 421] on h4 "H4" at bounding box center [728, 424] width 794 height 30
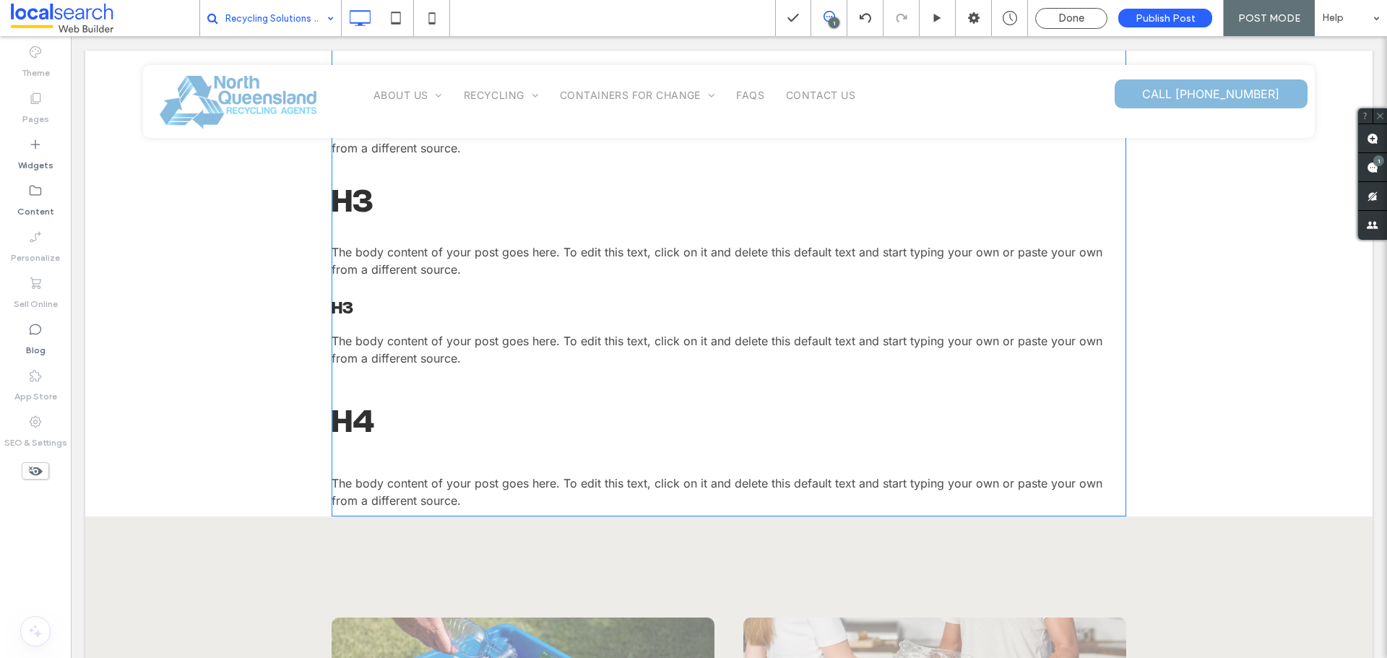
click at [349, 421] on h4 "H4" at bounding box center [728, 424] width 794 height 30
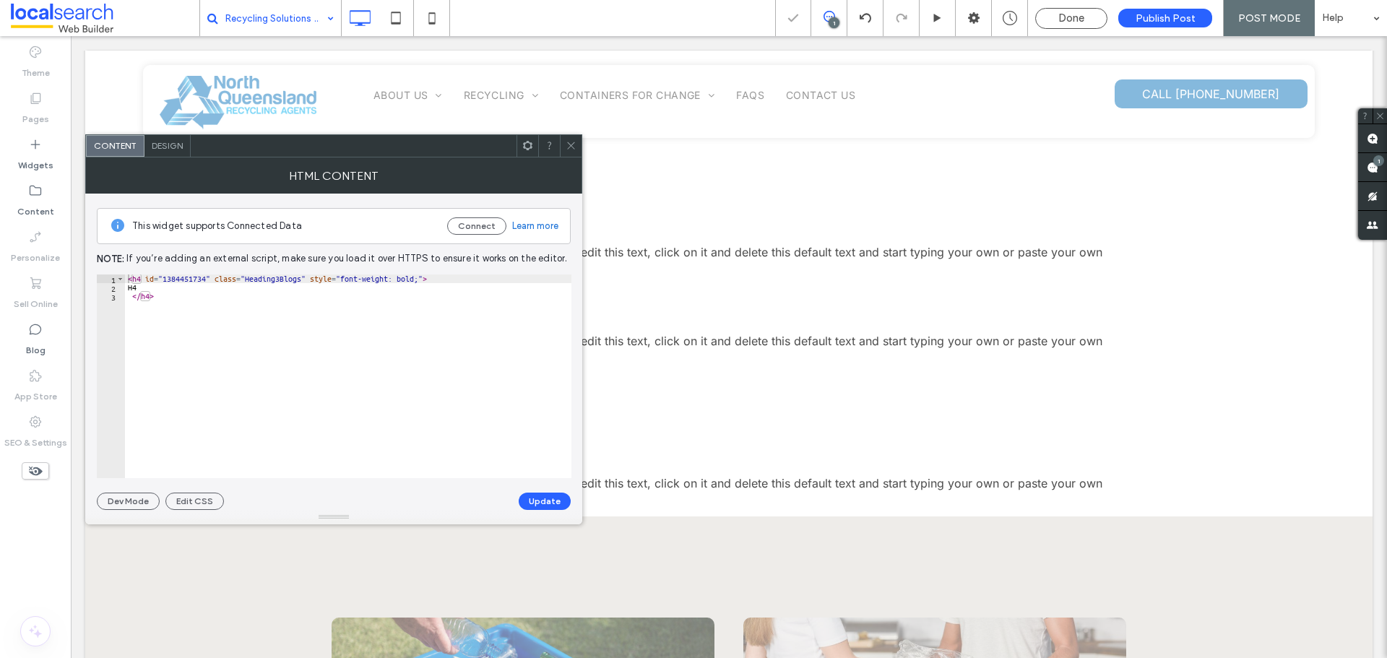
click at [280, 276] on div "< h4 id = "1384451734" class = "Heading3Blogs" style = "font-weight: bold;" > H…" at bounding box center [348, 384] width 446 height 221
type textarea "**********"
click at [534, 506] on button "Update" at bounding box center [545, 501] width 52 height 17
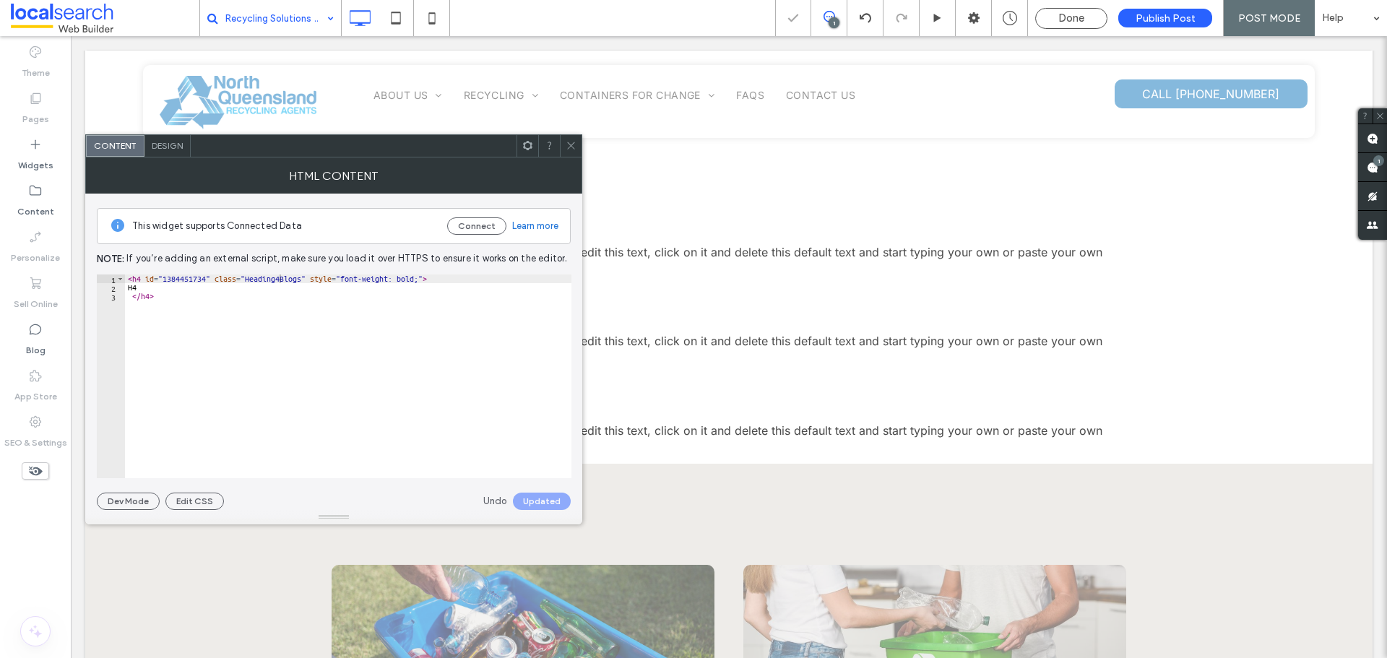
click at [573, 143] on icon at bounding box center [570, 145] width 11 height 11
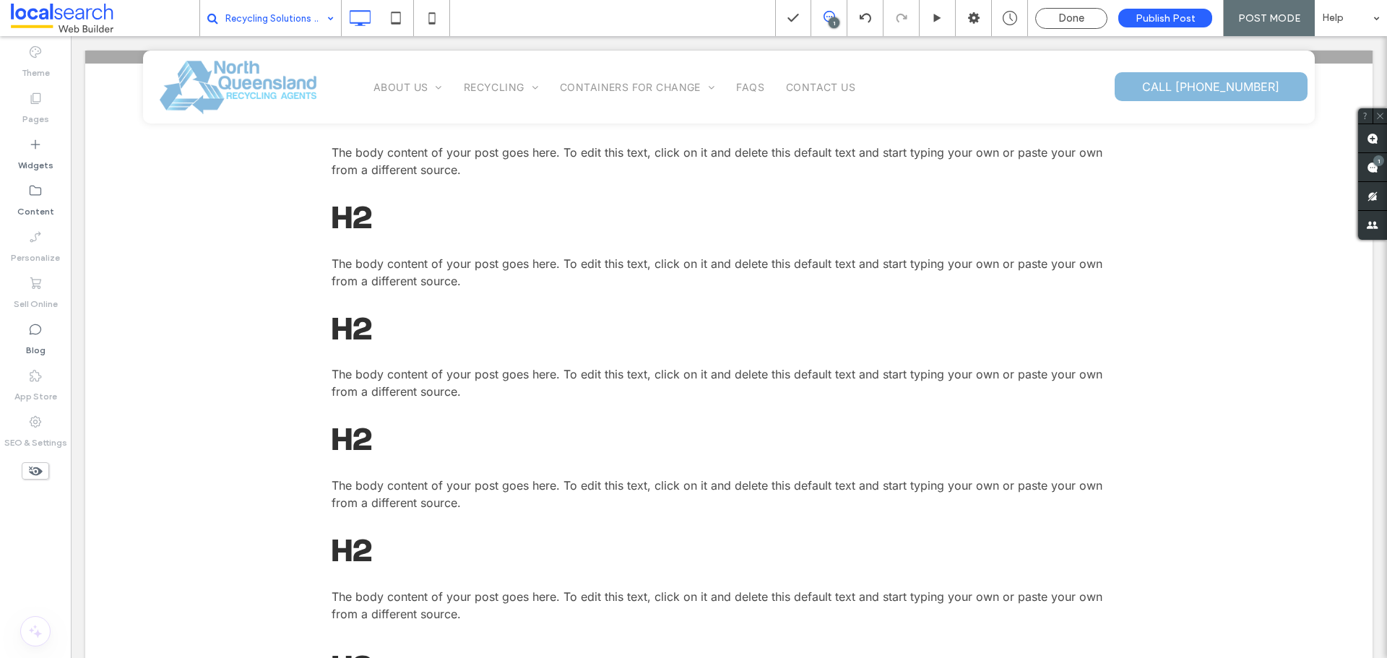
scroll to position [361, 0]
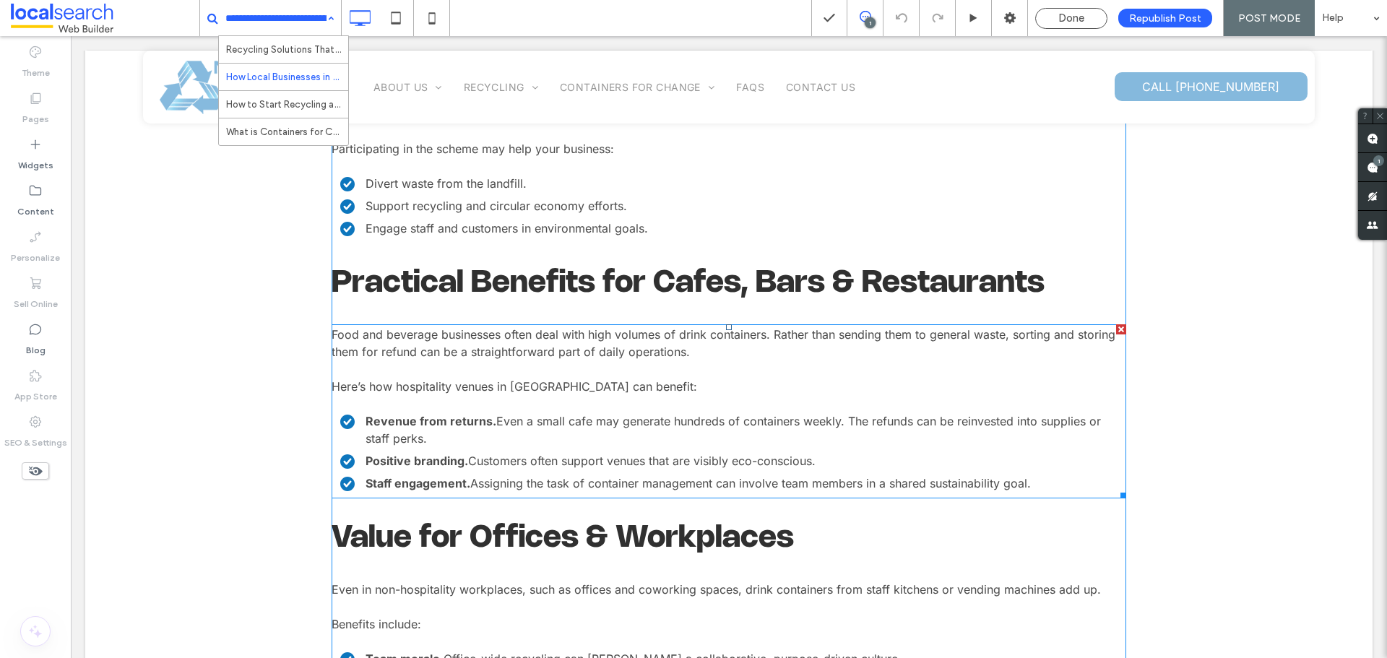
scroll to position [1444, 0]
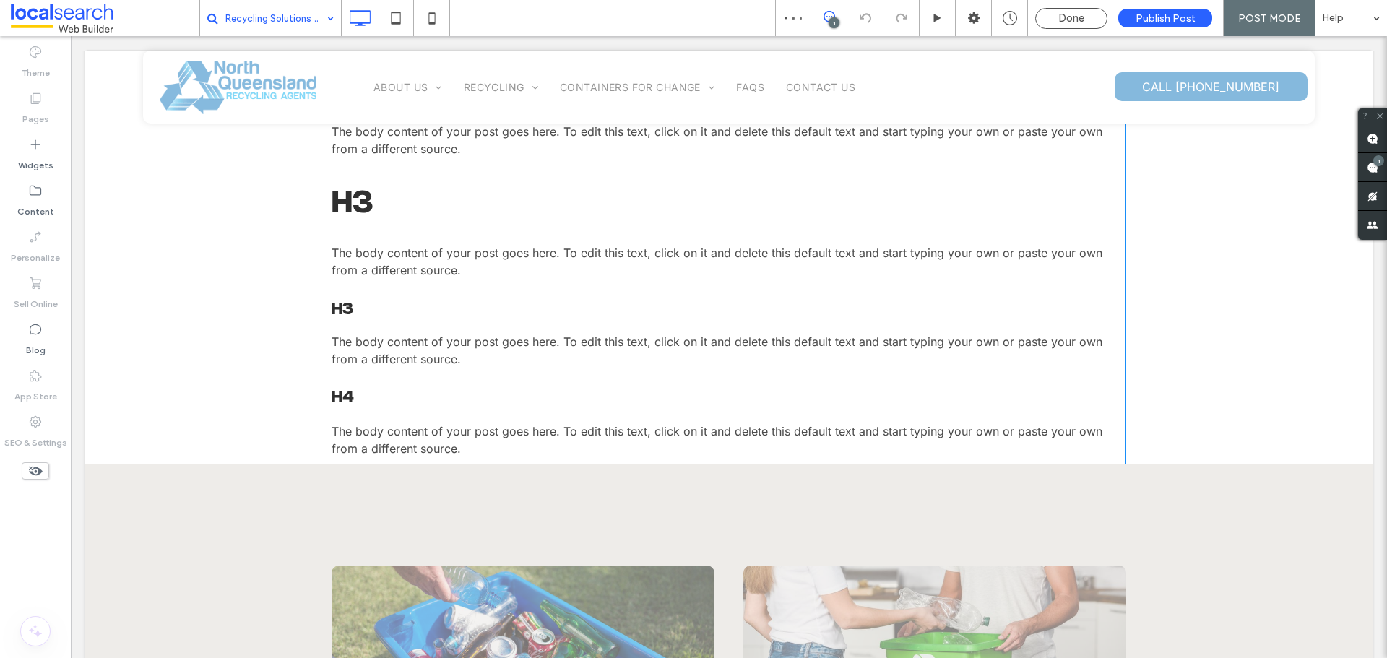
scroll to position [1156, 0]
click at [350, 307] on span at bounding box center [728, 309] width 794 height 16
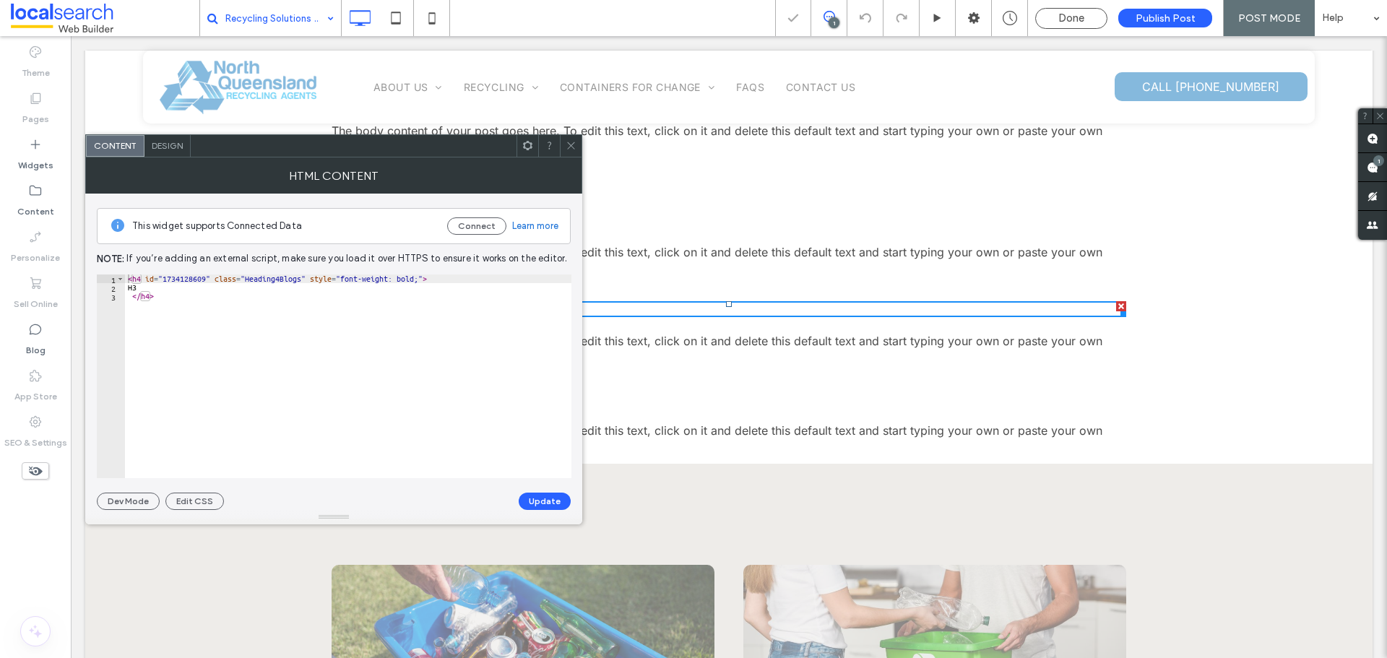
click at [144, 283] on div "< h4 id = "1734128609" class = "Heading4Blogs" style = "font-weight: bold;" > H…" at bounding box center [348, 384] width 446 height 221
type textarea "**"
click at [543, 503] on button "Update" at bounding box center [545, 501] width 52 height 17
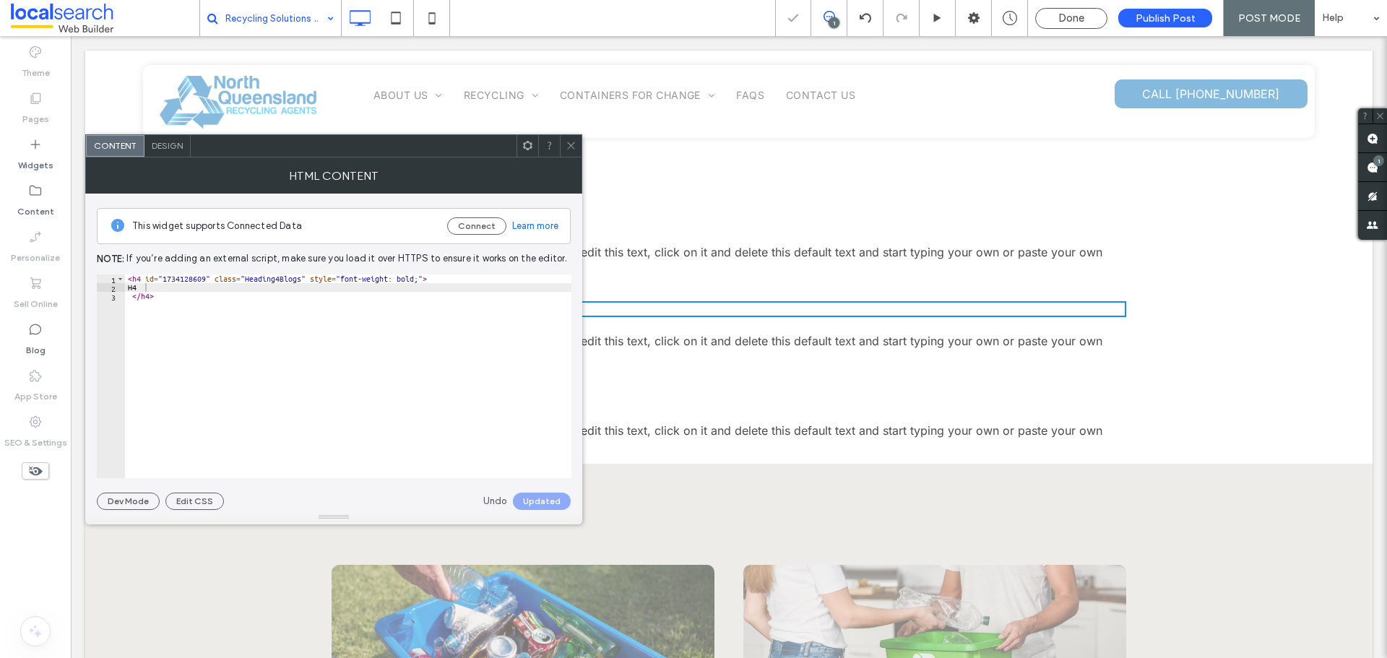
click at [572, 147] on icon at bounding box center [570, 145] width 11 height 11
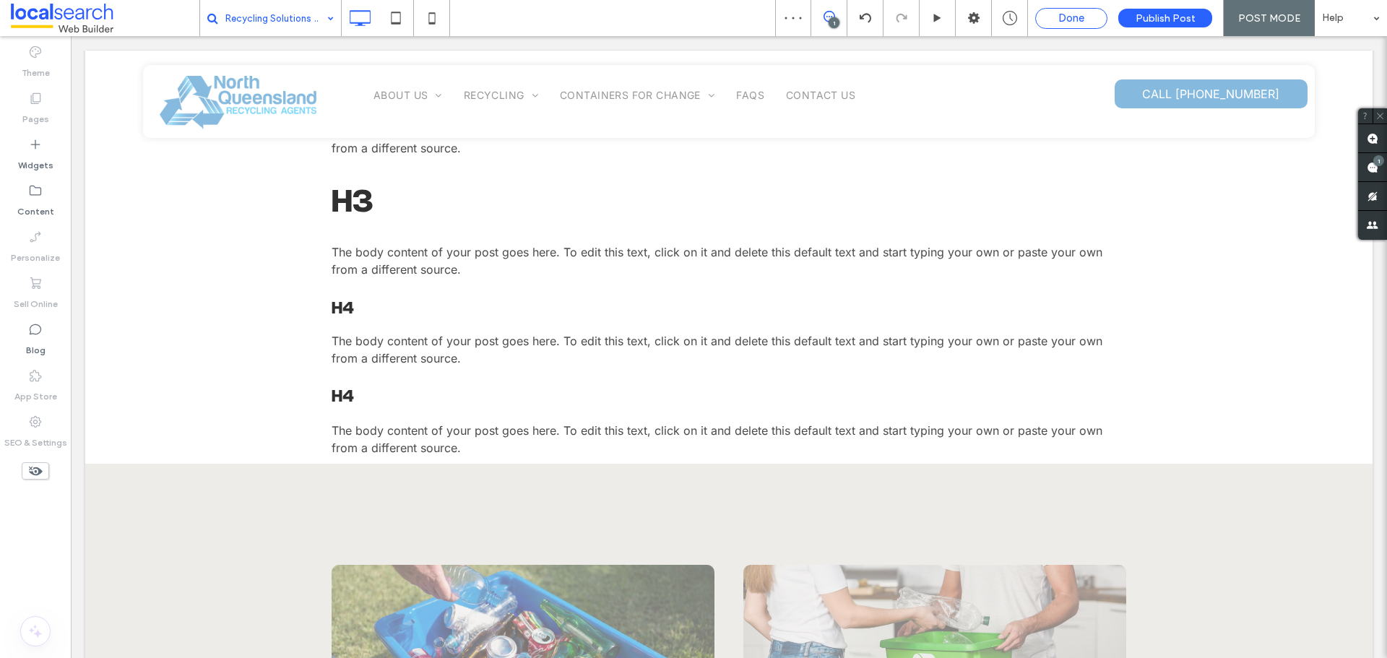
click at [1073, 17] on span "Done" at bounding box center [1071, 18] width 26 height 13
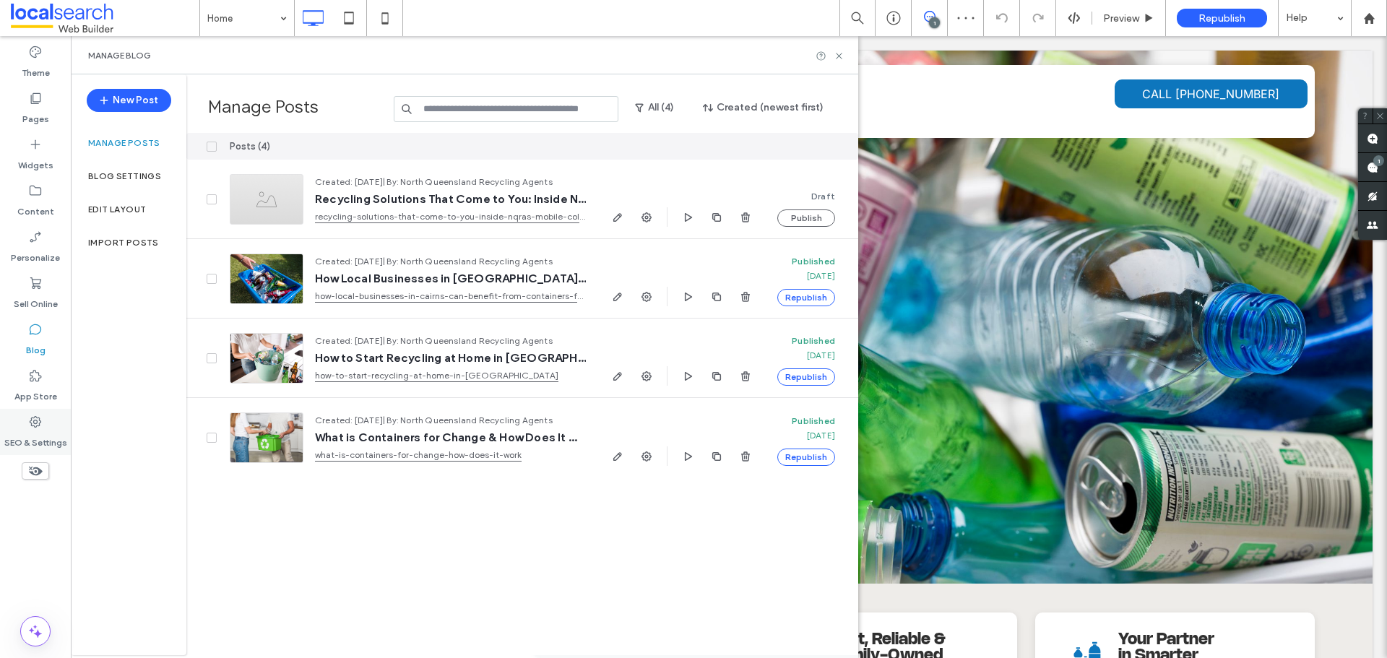
click at [46, 421] on div "SEO & Settings" at bounding box center [35, 432] width 71 height 46
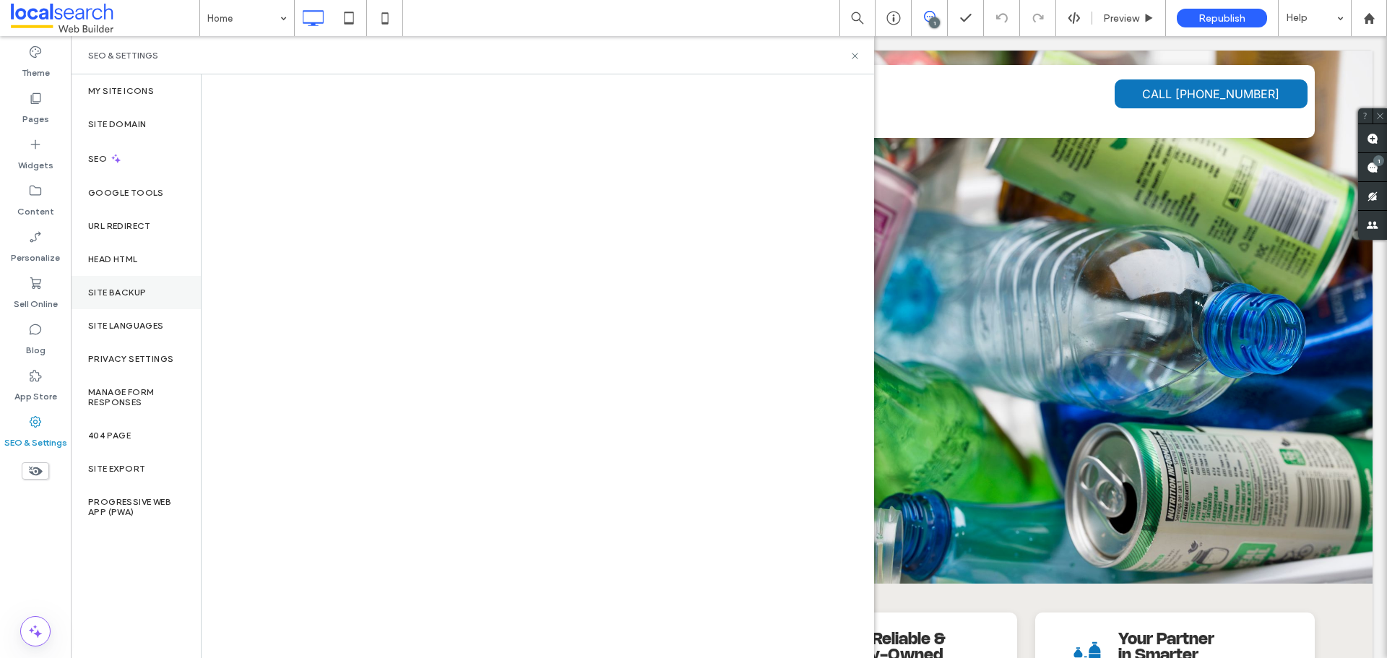
click at [134, 305] on div "Site Backup" at bounding box center [136, 292] width 130 height 33
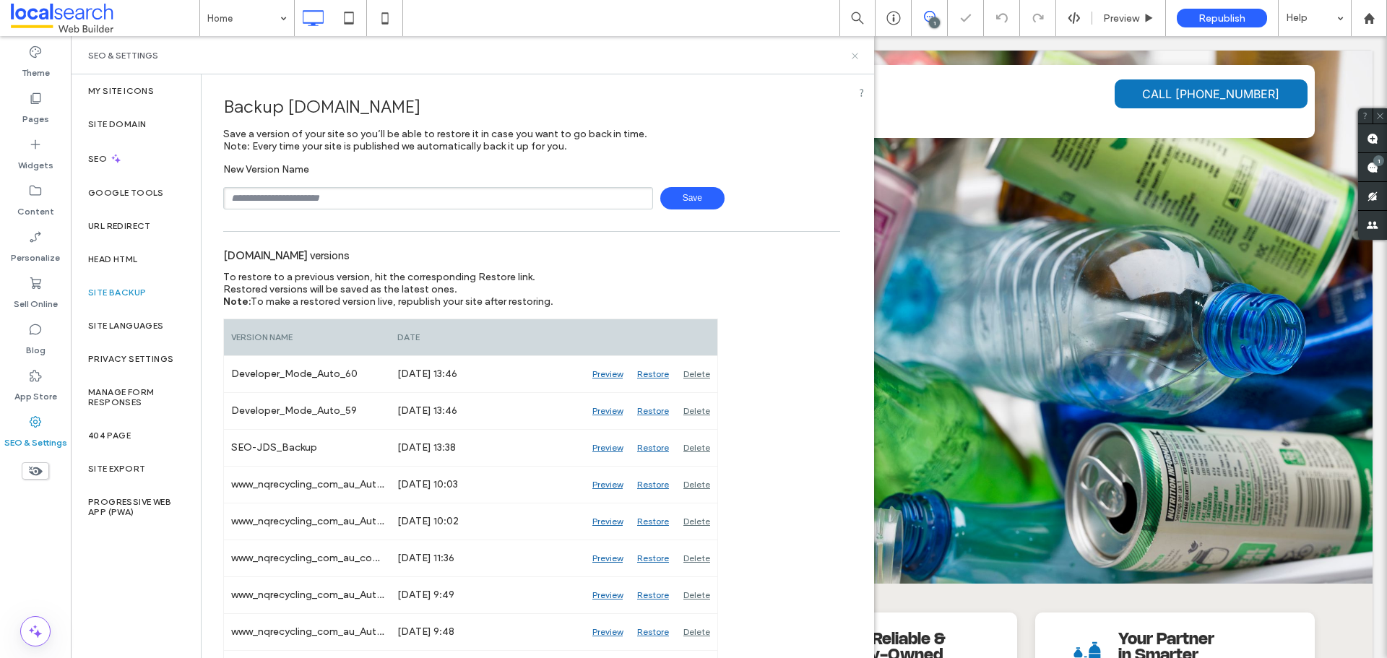
click at [856, 55] on use at bounding box center [854, 56] width 6 height 6
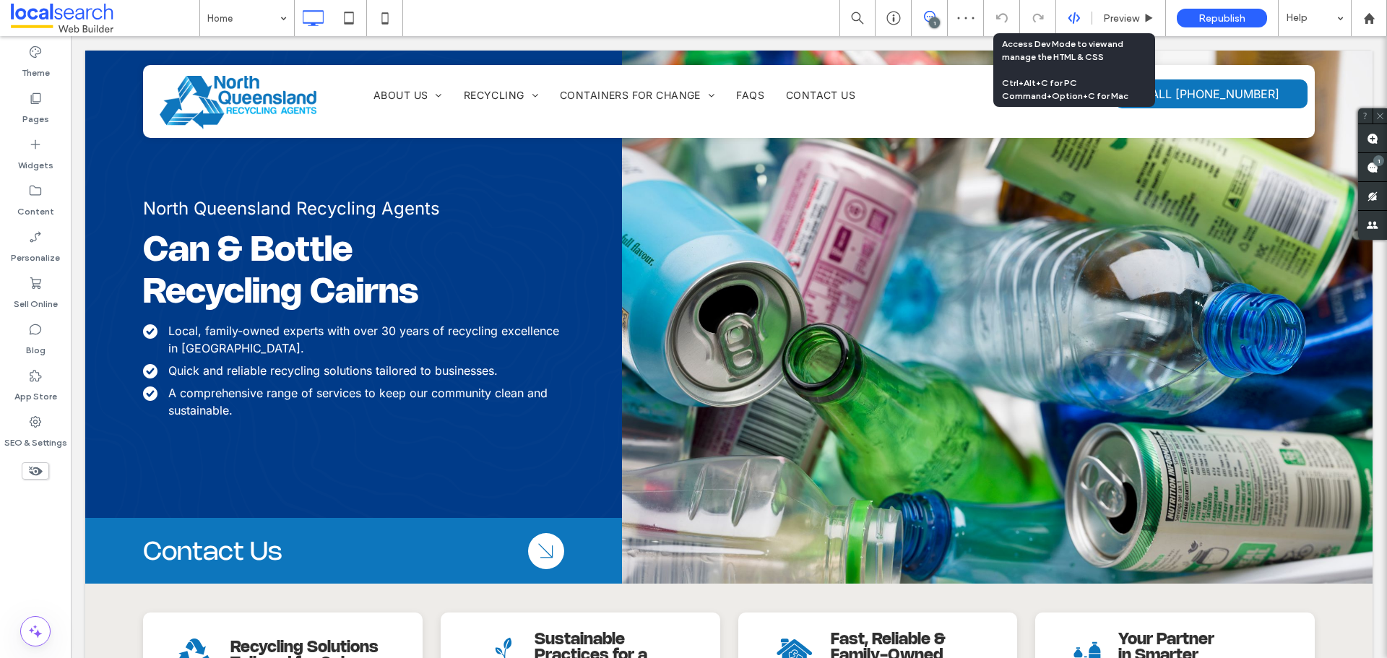
click at [1076, 22] on icon at bounding box center [1073, 18] width 13 height 13
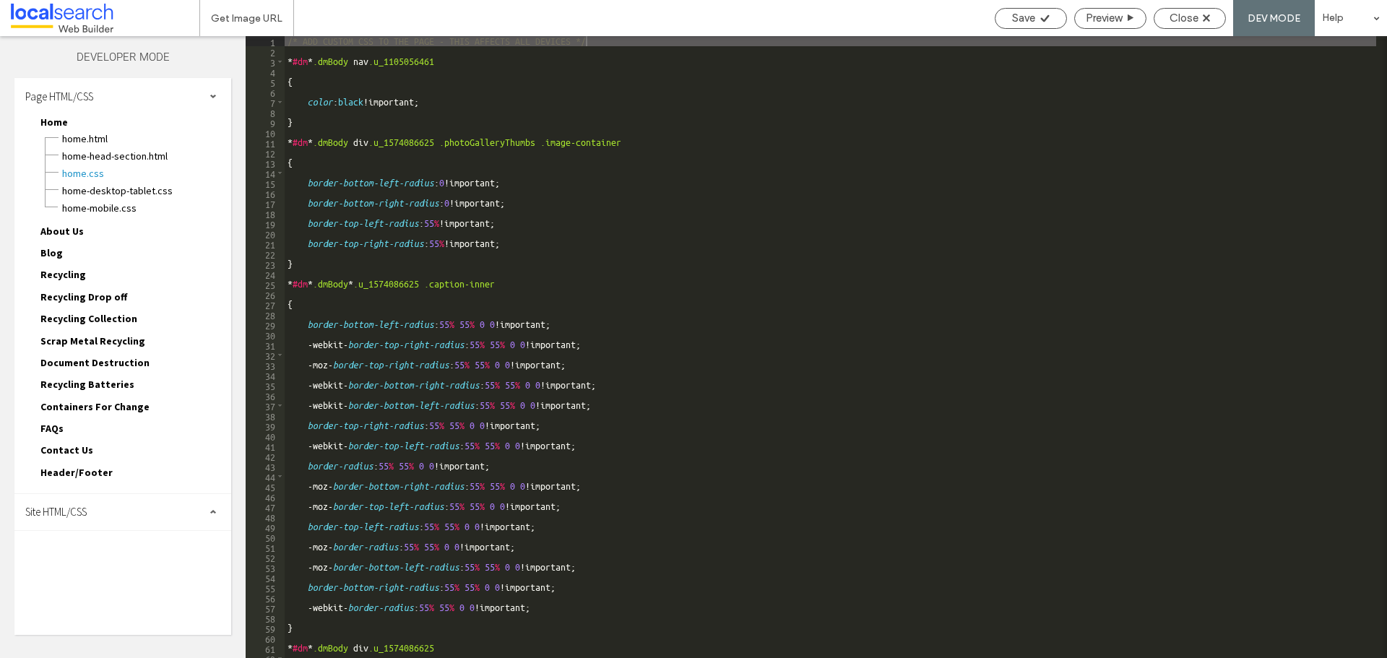
click at [56, 516] on span "Site HTML/CSS" at bounding box center [55, 512] width 61 height 14
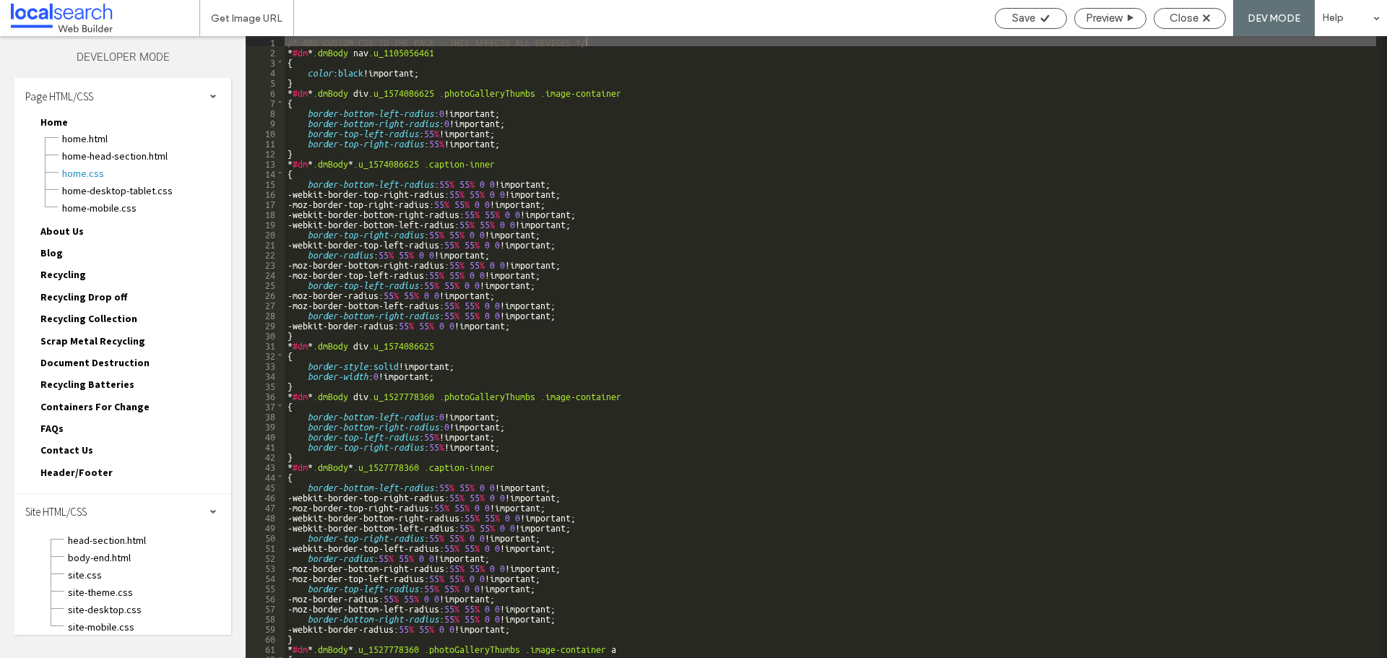
click at [103, 568] on span "site.css" at bounding box center [149, 575] width 164 height 14
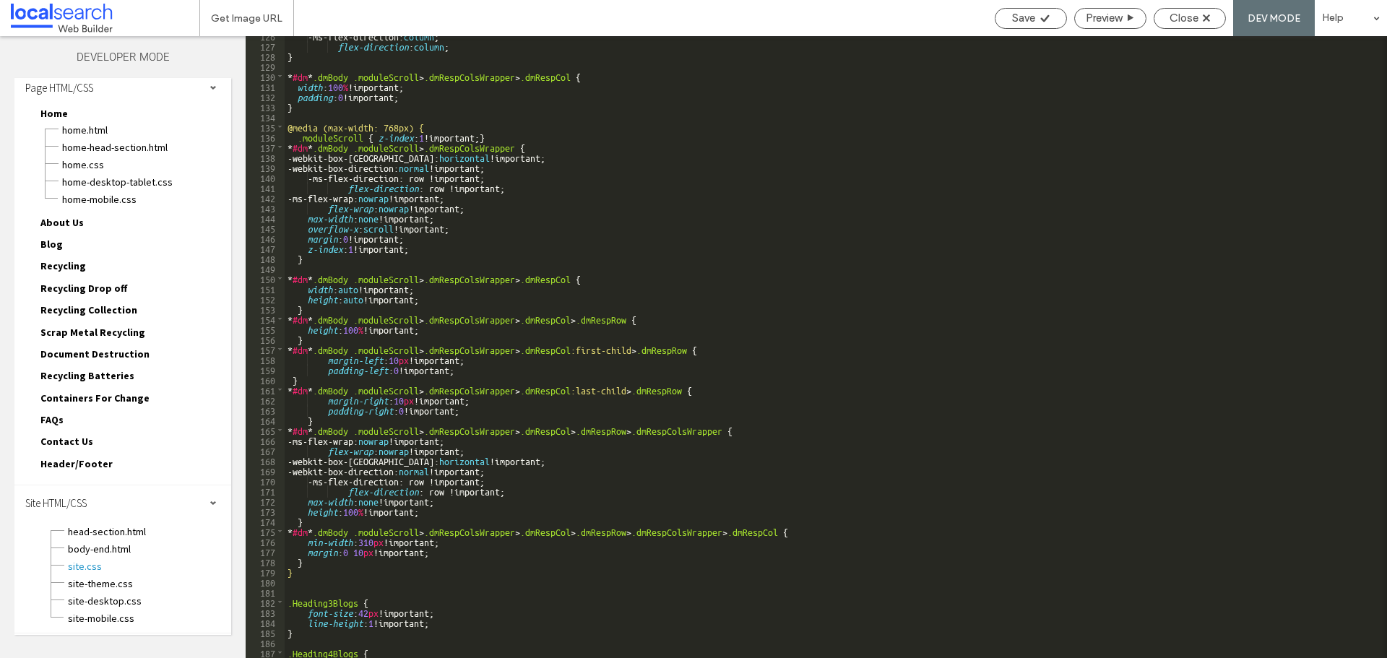
scroll to position [1340, 0]
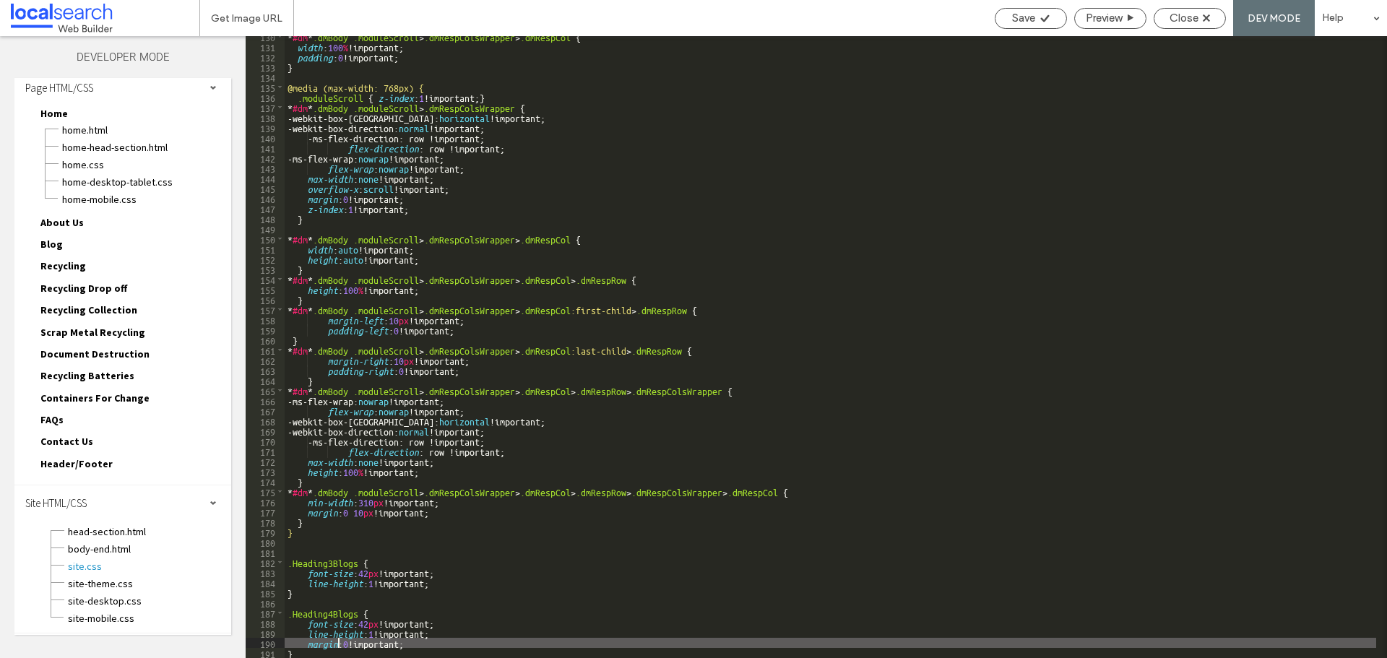
click at [339, 642] on div "* #dm * .dmBody .moduleScroll > .dmRespColsWrapper > .dmRespCol { width : 100 %…" at bounding box center [830, 352] width 1091 height 642
type textarea "**"
click at [1037, 24] on div "Save" at bounding box center [1030, 18] width 71 height 13
click at [1192, 14] on span "Close" at bounding box center [1183, 18] width 29 height 13
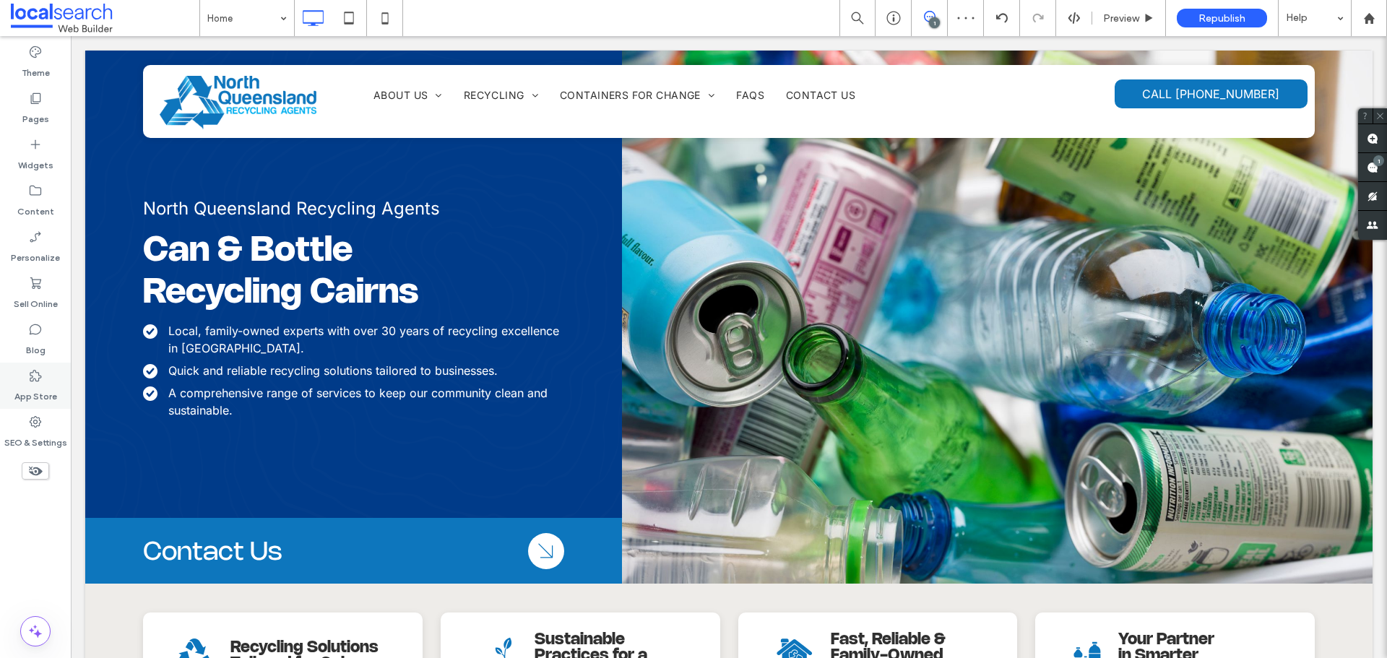
scroll to position [0, 0]
click at [36, 349] on label "Blog" at bounding box center [35, 347] width 19 height 20
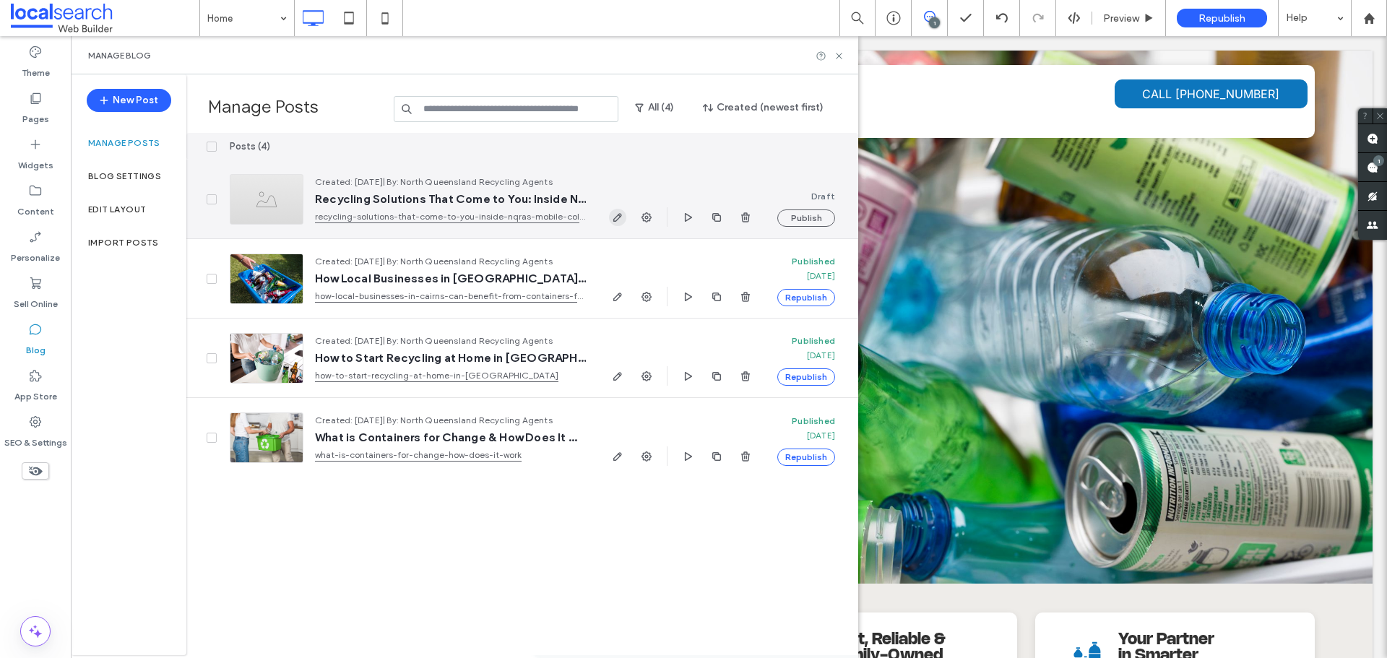
click at [615, 213] on icon "button" at bounding box center [618, 218] width 12 height 12
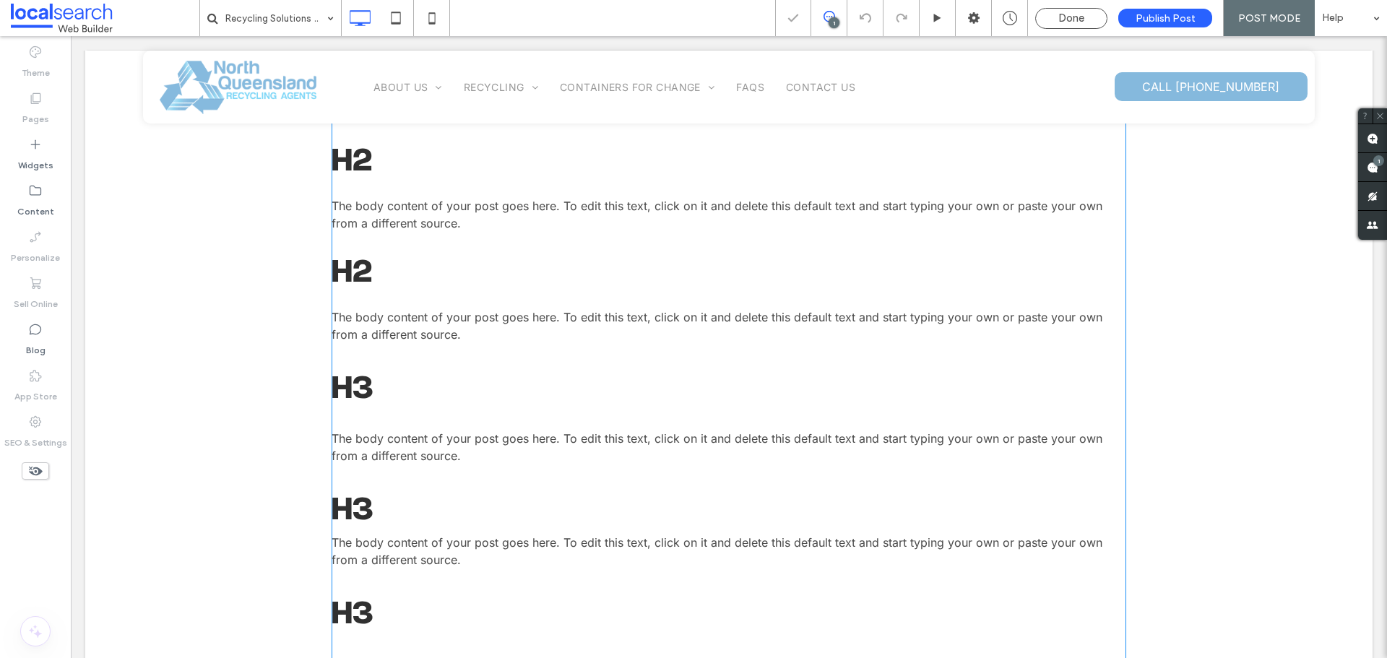
scroll to position [1083, 0]
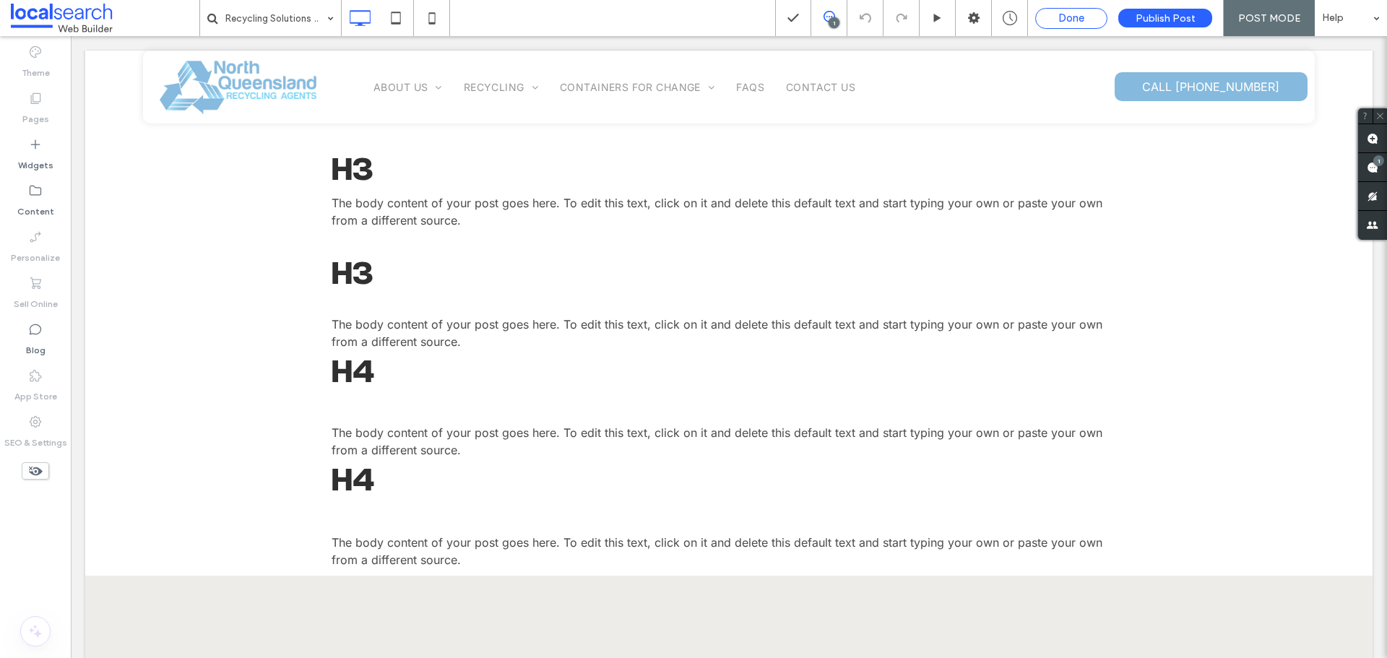
click at [1073, 14] on span "Done" at bounding box center [1071, 18] width 26 height 13
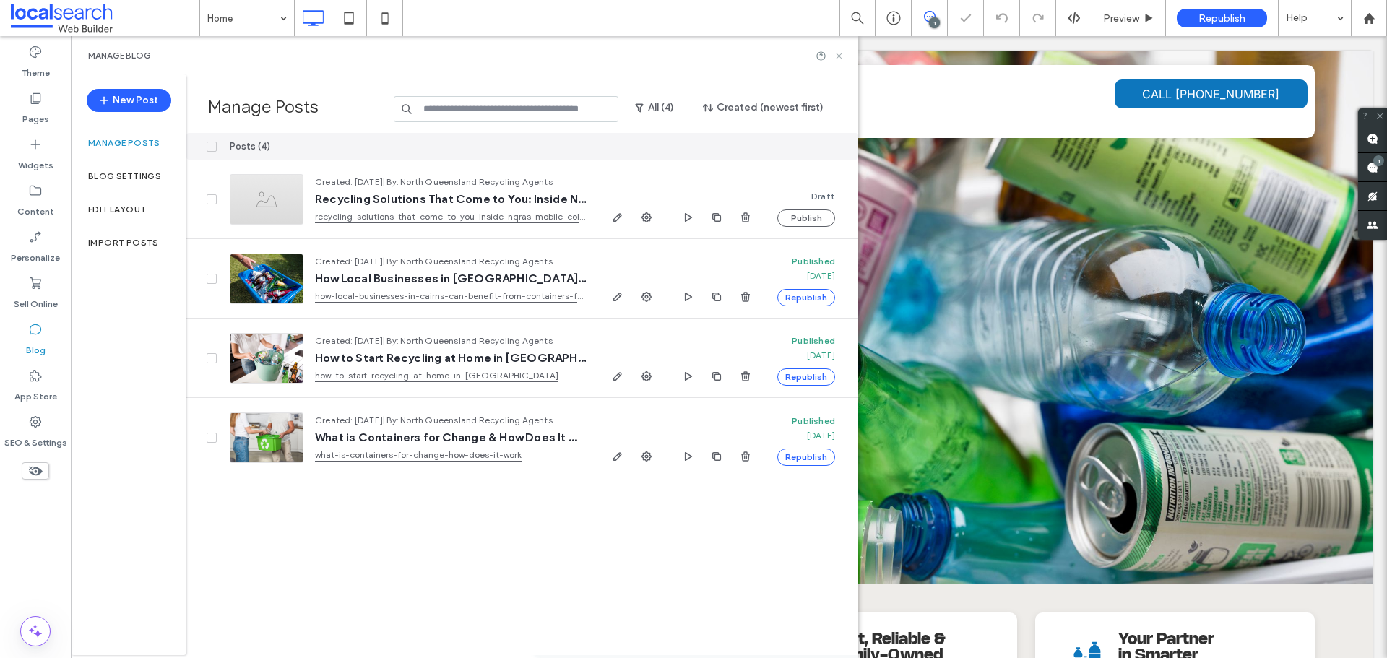
drag, startPoint x: 839, startPoint y: 55, endPoint x: 774, endPoint y: 19, distance: 74.4
click at [839, 55] on use at bounding box center [839, 56] width 6 height 6
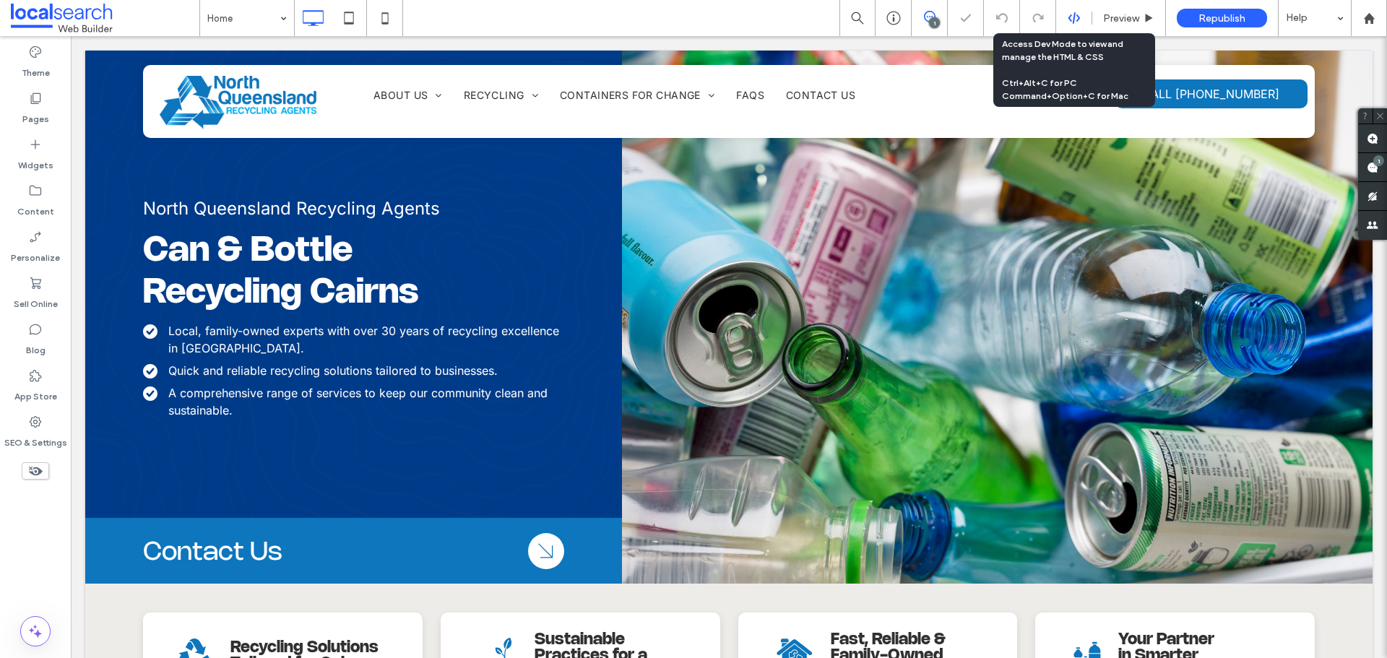
click at [1065, 19] on div at bounding box center [1073, 18] width 35 height 13
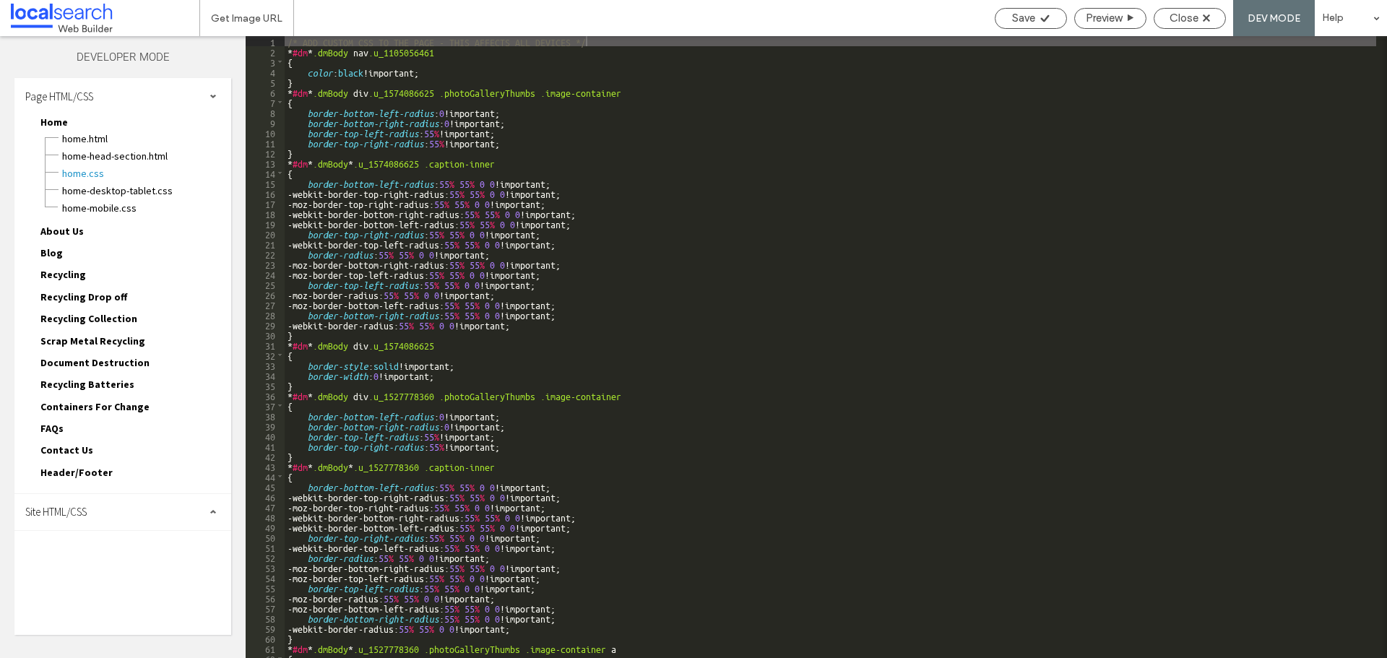
click at [77, 506] on span "Site HTML/CSS" at bounding box center [55, 512] width 61 height 14
click at [90, 580] on span "site.css" at bounding box center [149, 575] width 164 height 14
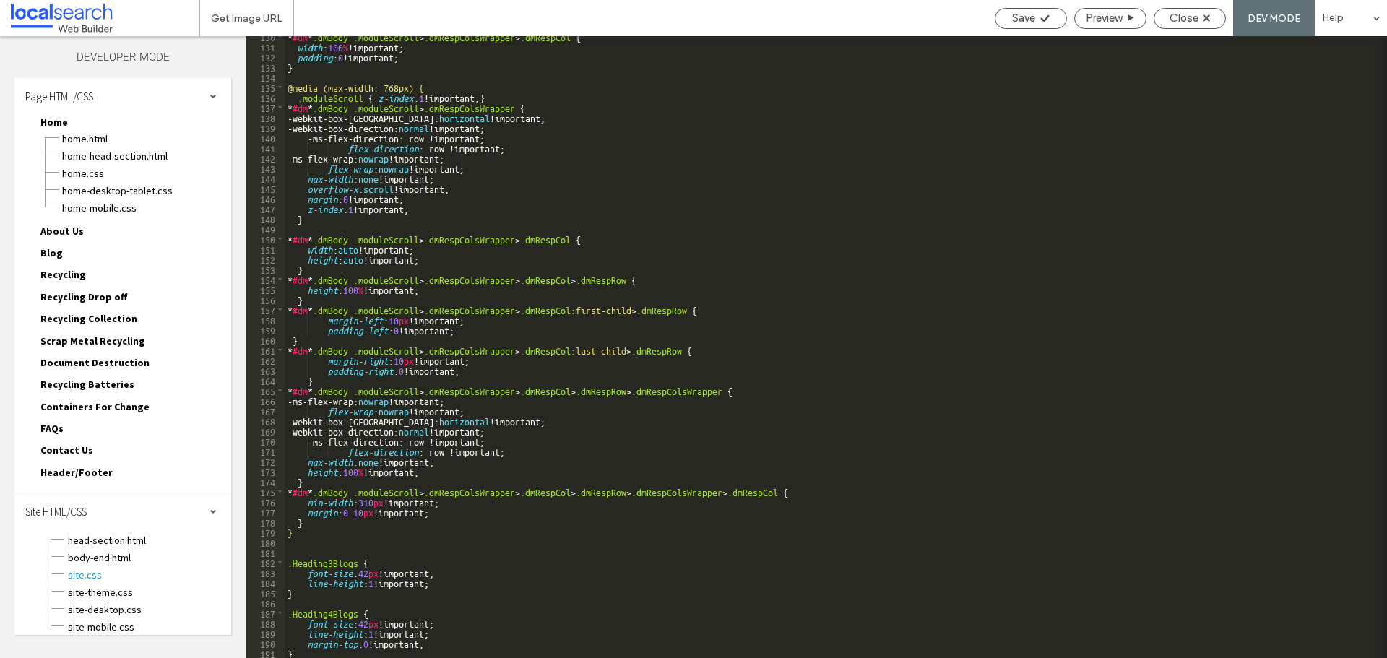
scroll to position [1340, 0]
click at [350, 643] on div "* #dm * .dmBody .moduleScroll > .dmRespColsWrapper > .dmRespCol { width : 100 %…" at bounding box center [830, 352] width 1091 height 642
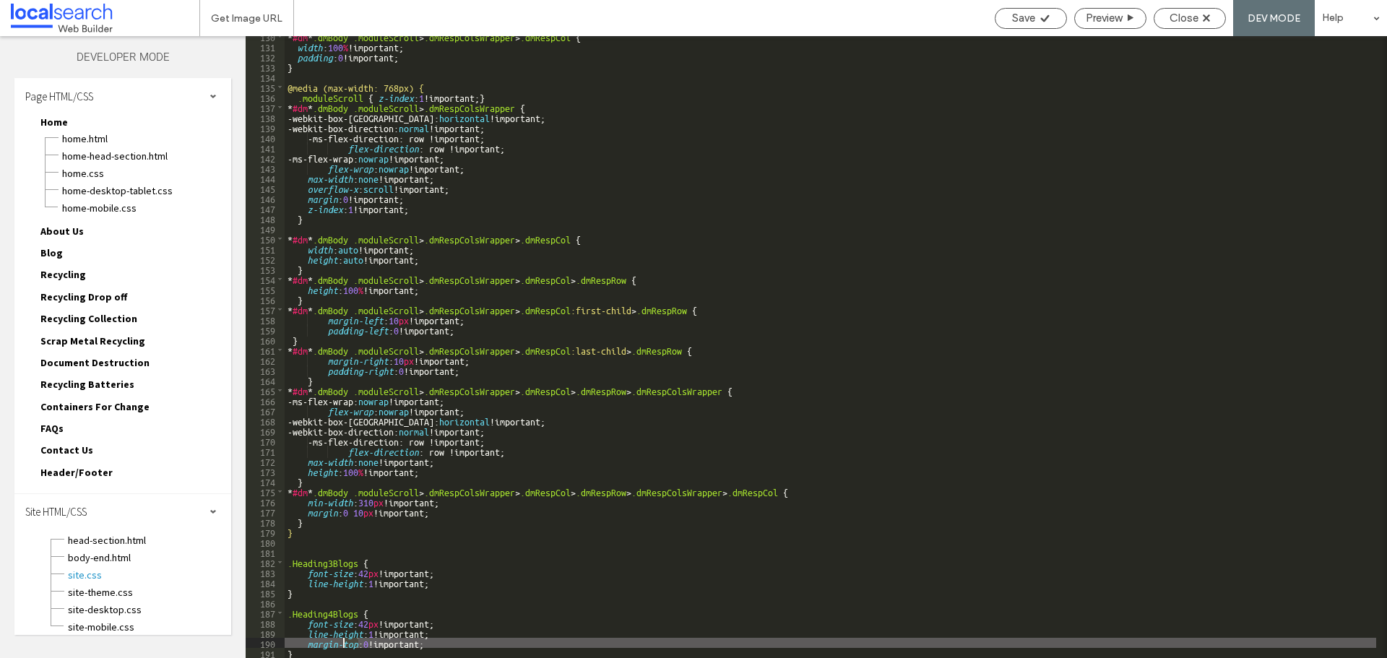
click at [350, 643] on div "* #dm * .dmBody .moduleScroll > .dmRespColsWrapper > .dmRespCol { width : 100 %…" at bounding box center [830, 352] width 1091 height 642
click at [365, 642] on div "* #dm * .dmBody .moduleScroll > .dmRespColsWrapper > .dmRespCol { width : 100 %…" at bounding box center [830, 352] width 1091 height 642
click at [373, 642] on div "* #dm * .dmBody .moduleScroll > .dmRespColsWrapper > .dmRespCol { width : 100 %…" at bounding box center [830, 352] width 1091 height 642
type textarea "**"
click at [1034, 12] on div "Save" at bounding box center [1030, 18] width 71 height 13
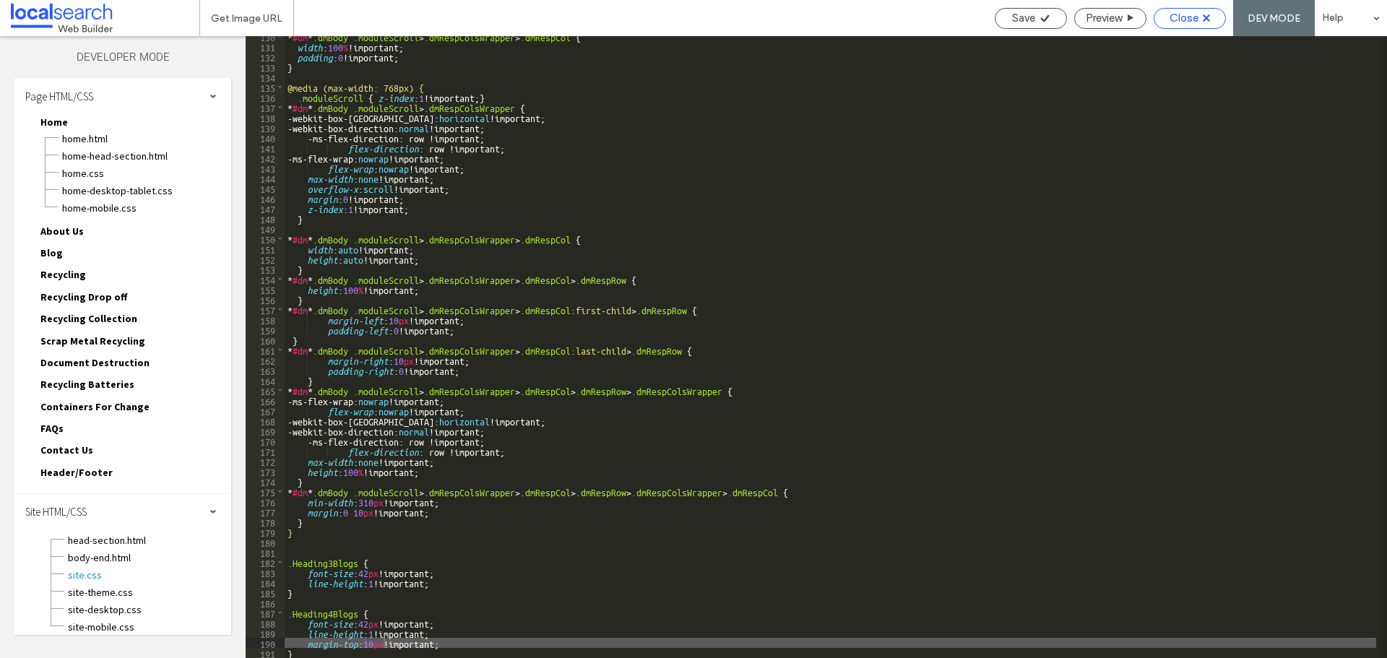
click at [1166, 17] on div "Close" at bounding box center [1189, 18] width 71 height 13
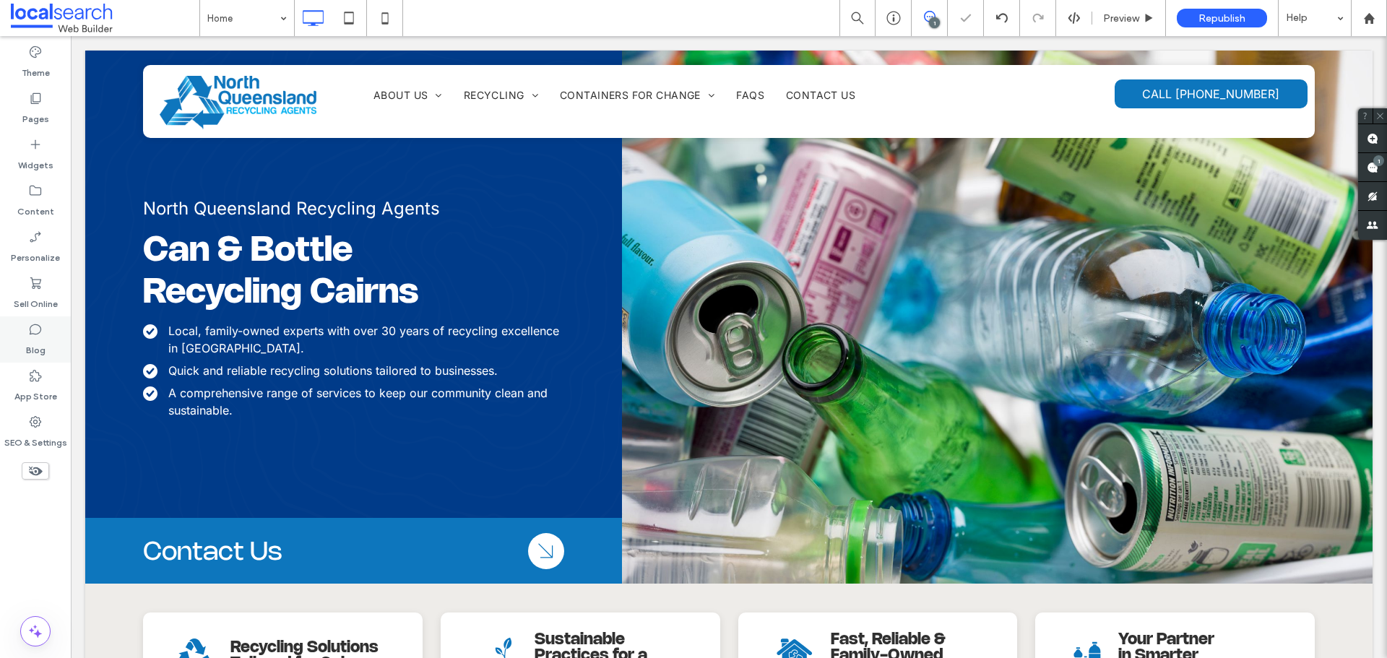
scroll to position [0, 0]
click at [42, 355] on label "Blog" at bounding box center [35, 347] width 19 height 20
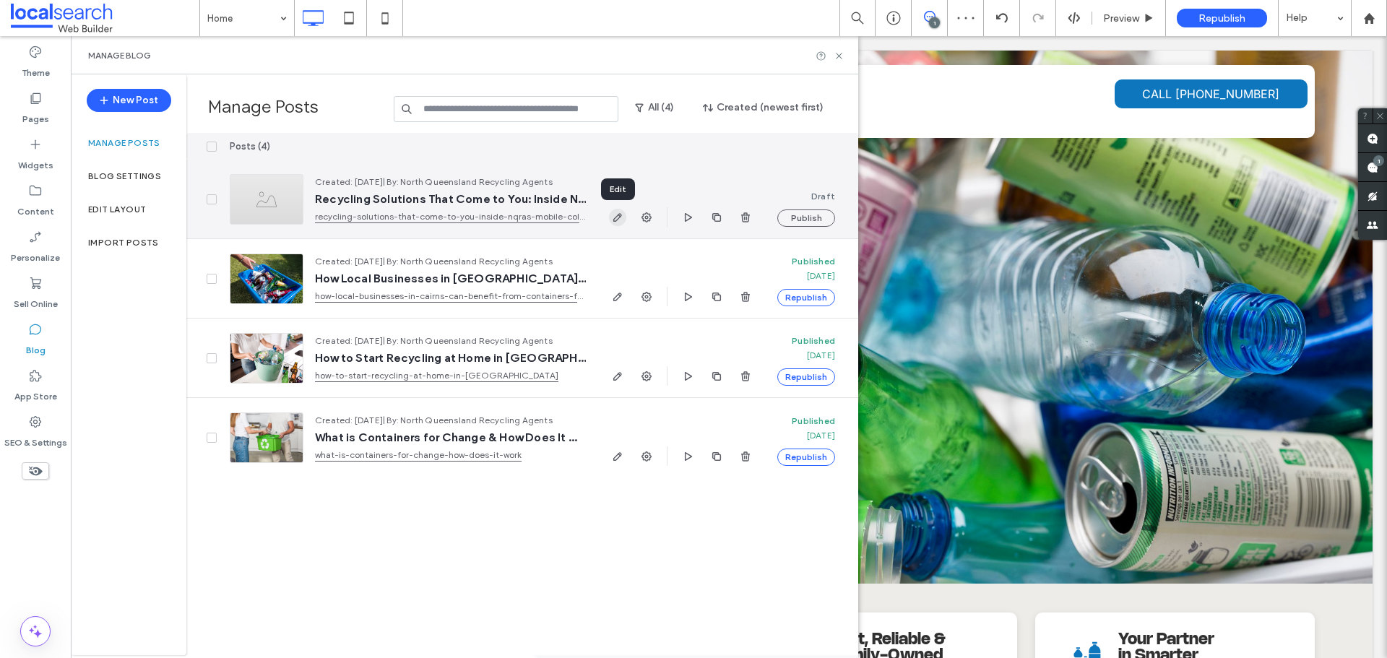
click at [623, 217] on icon "button" at bounding box center [618, 218] width 12 height 12
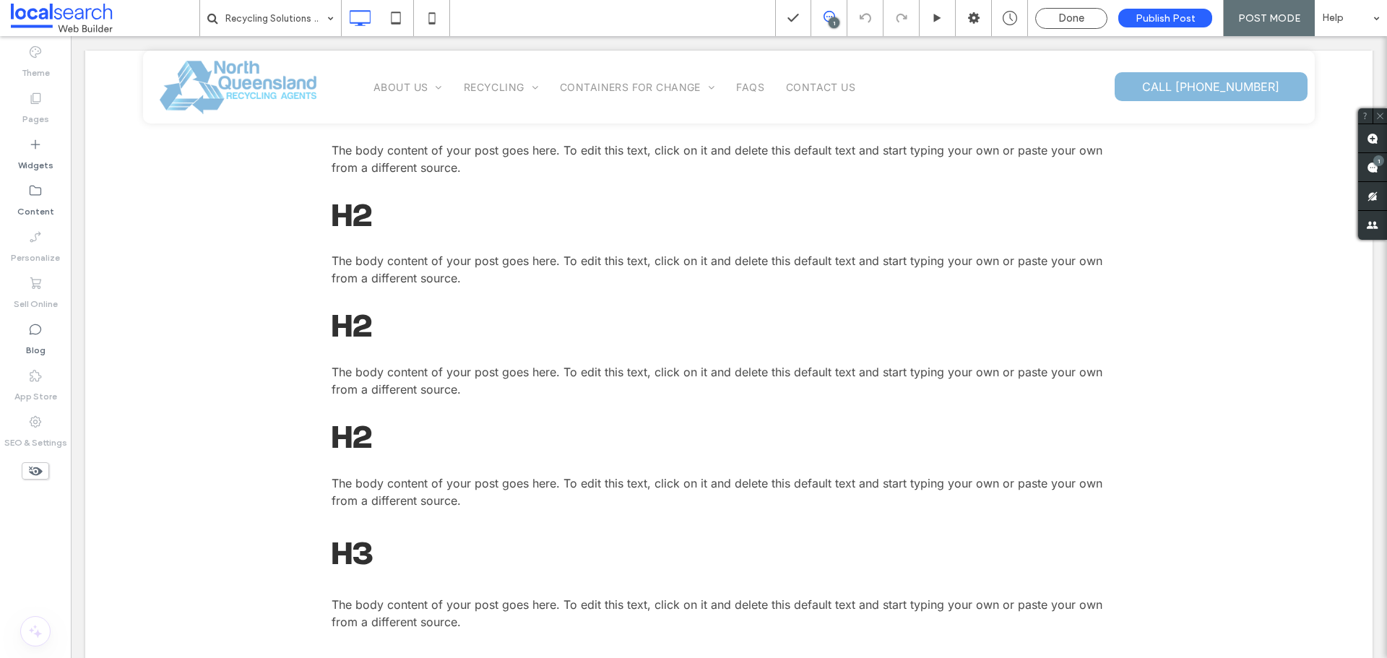
scroll to position [1083, 0]
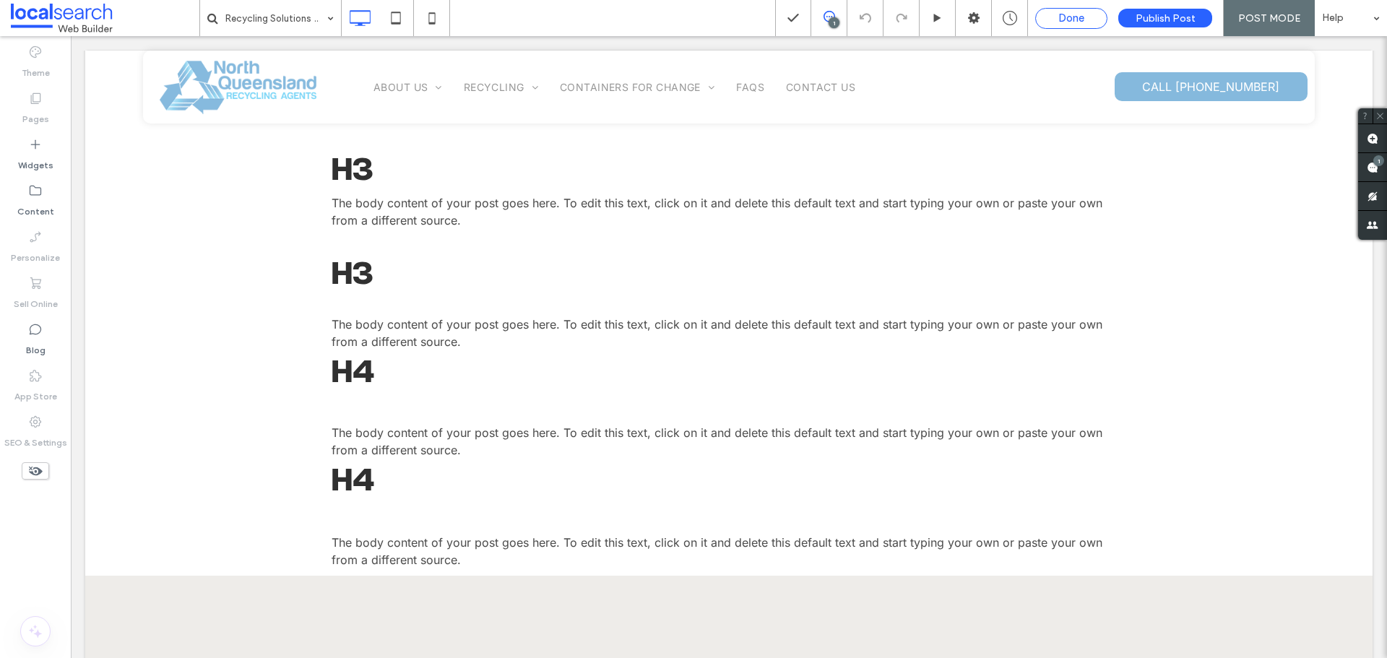
click at [1081, 16] on span "Done" at bounding box center [1071, 18] width 26 height 13
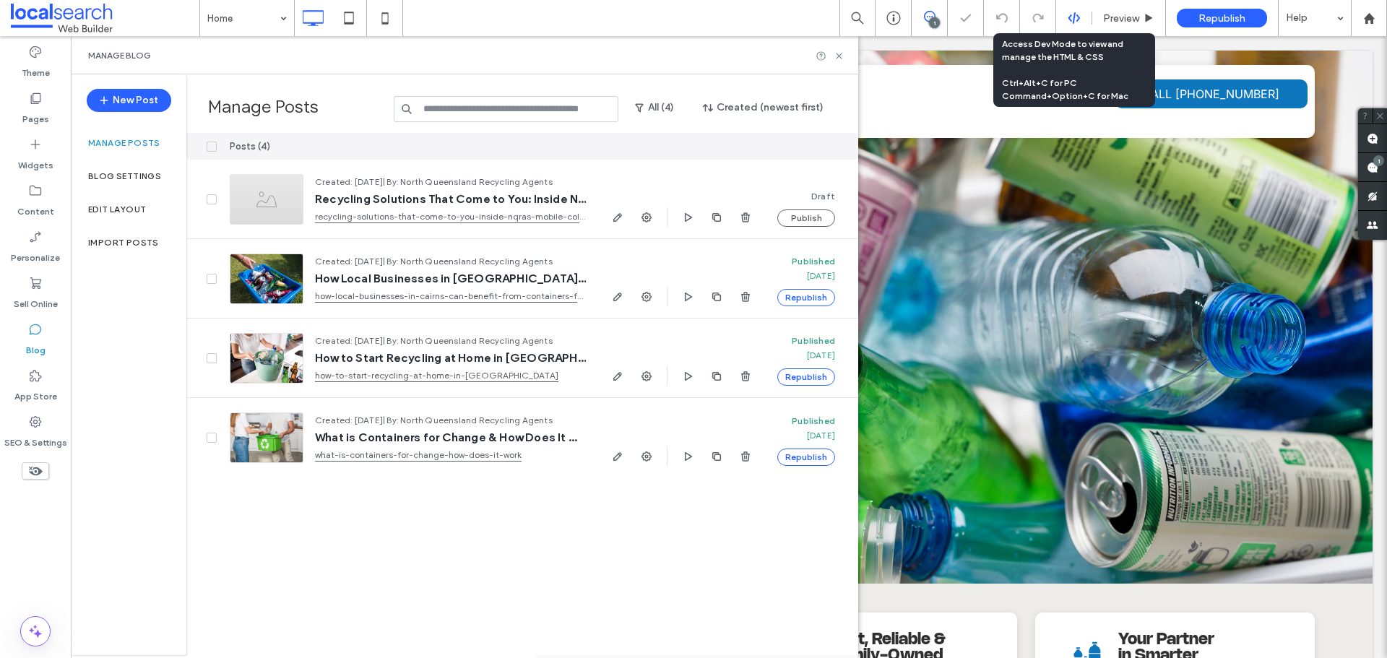
click at [1060, 17] on div at bounding box center [1073, 18] width 35 height 13
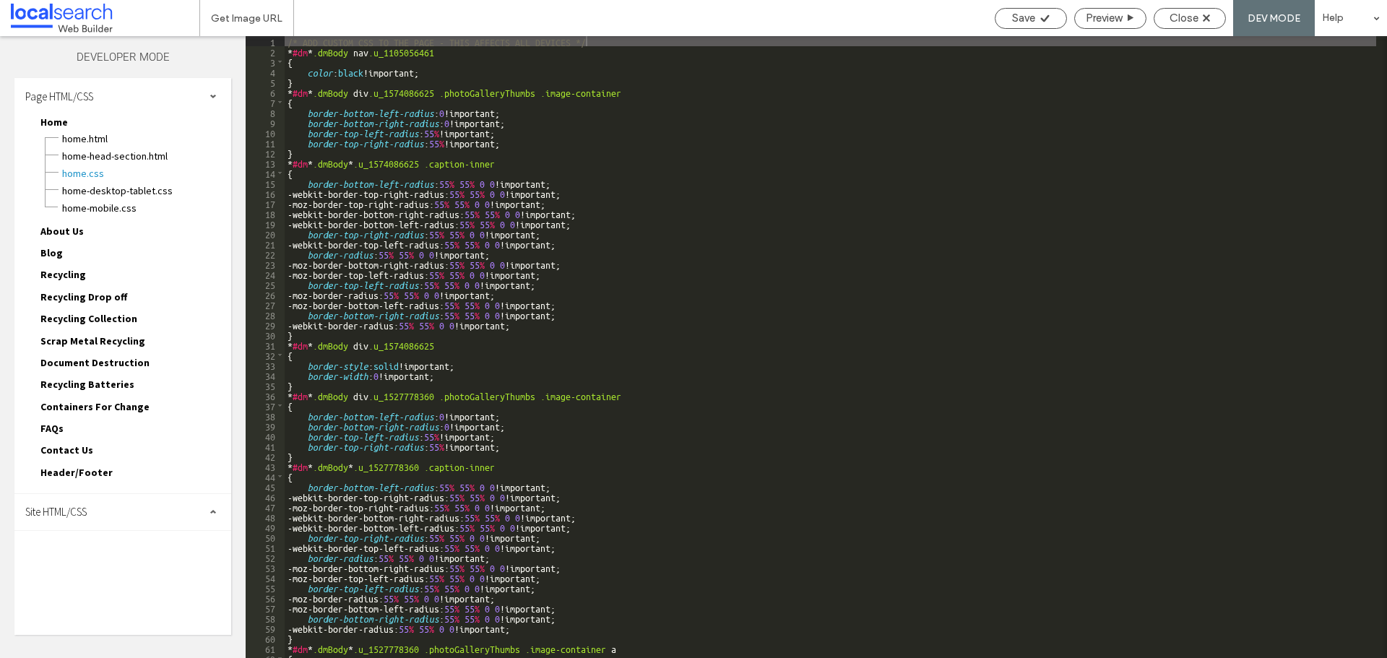
click at [77, 524] on div "Site HTML/CSS" at bounding box center [122, 512] width 217 height 36
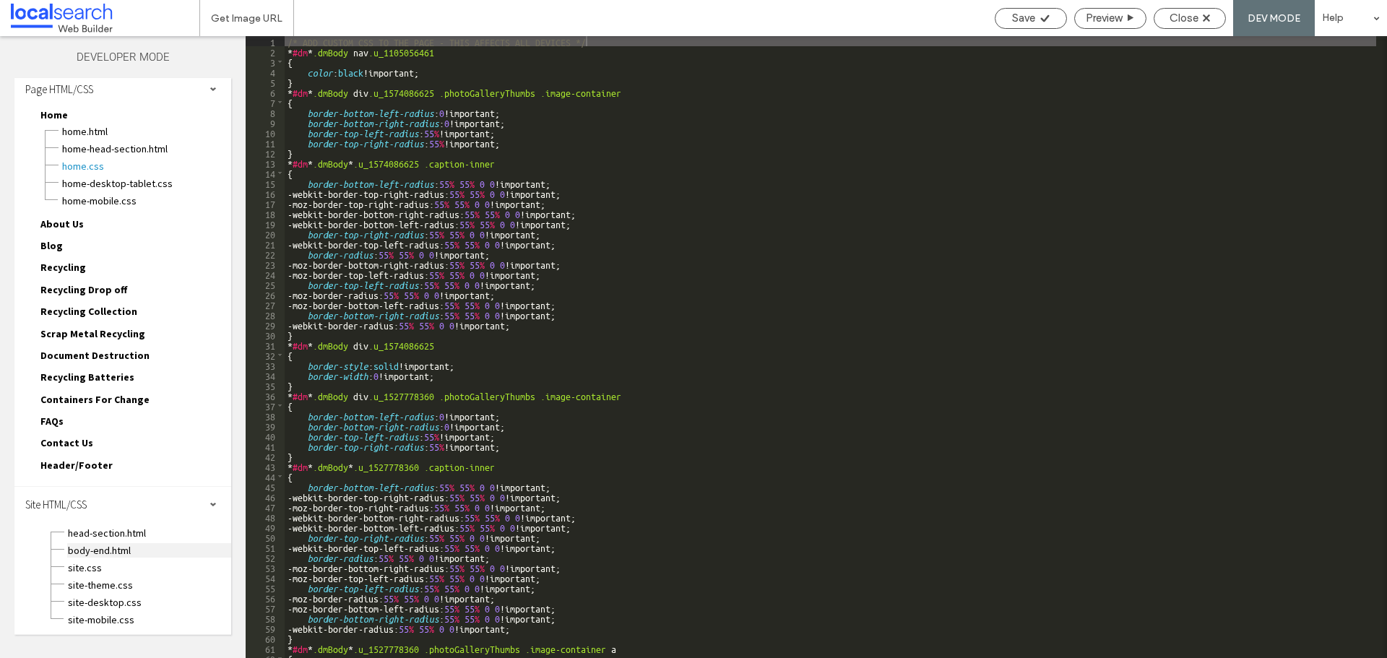
scroll to position [9, 0]
click at [88, 565] on span "site.css" at bounding box center [149, 566] width 164 height 14
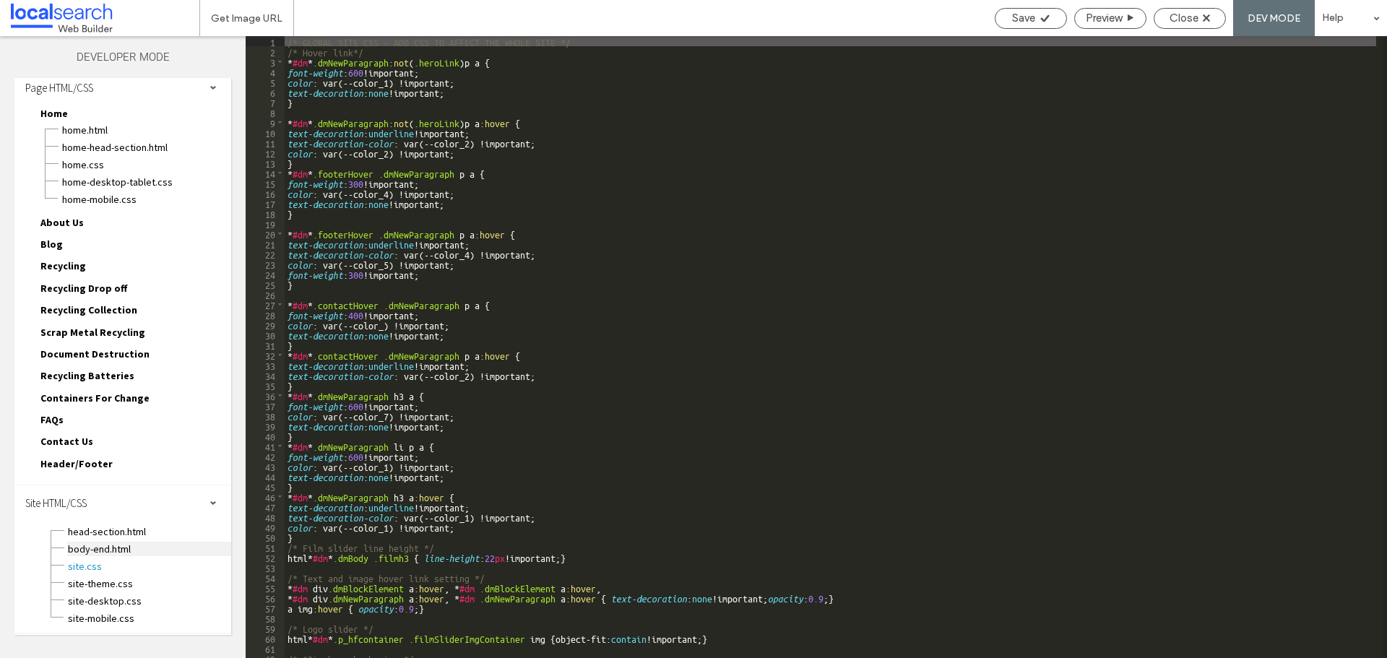
click at [123, 547] on span "body-end.html" at bounding box center [149, 549] width 164 height 14
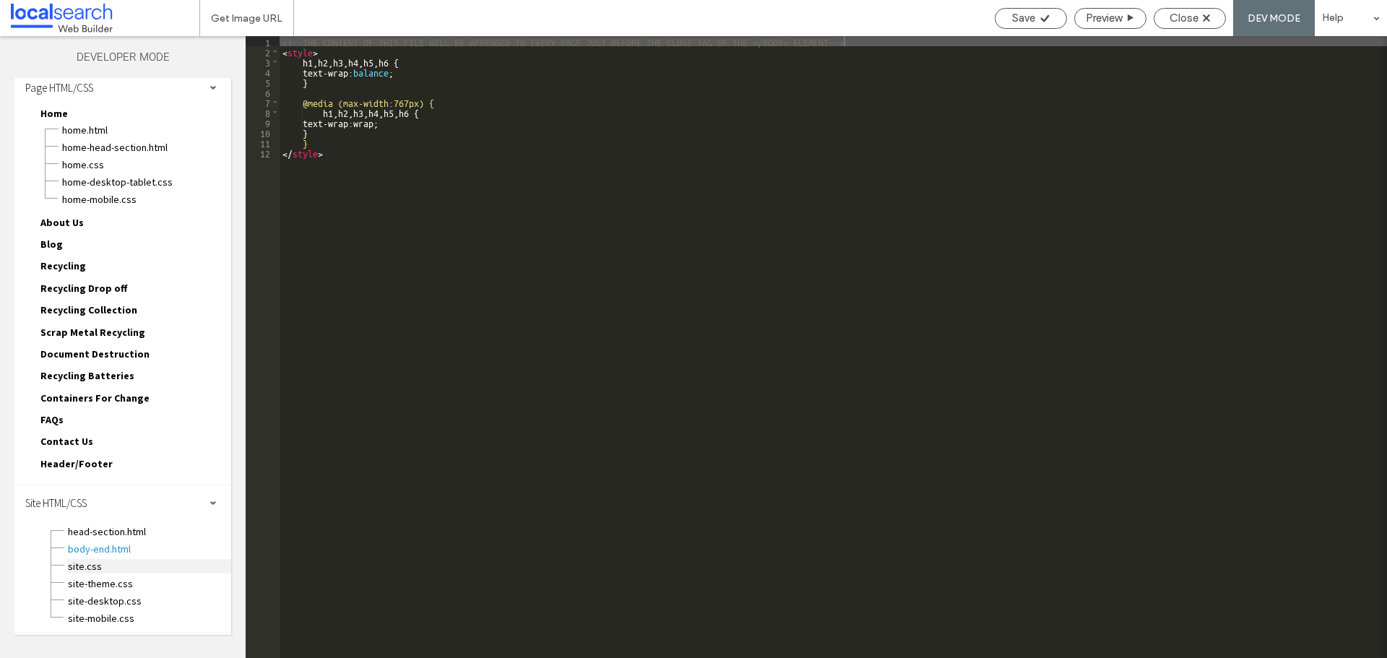
click at [94, 566] on span "site.css" at bounding box center [149, 566] width 164 height 14
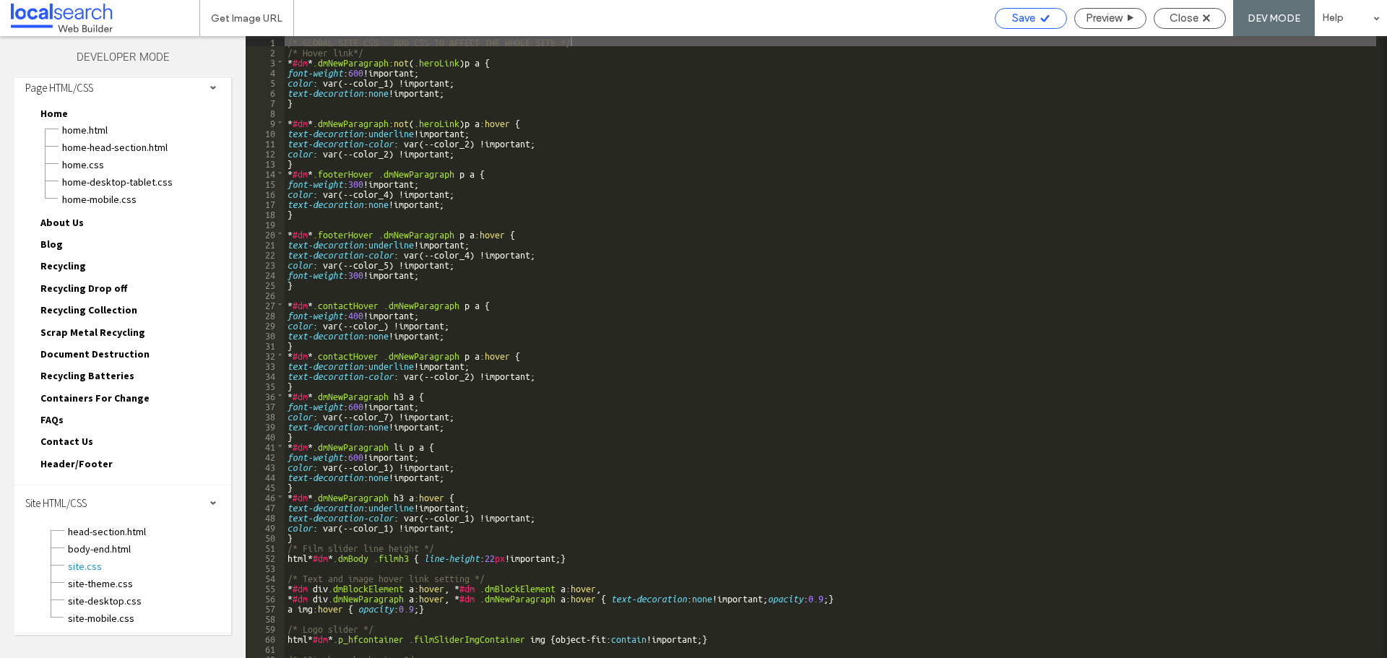
click at [1062, 22] on div "Save" at bounding box center [1030, 18] width 71 height 13
click at [1182, 16] on span "Close" at bounding box center [1183, 18] width 29 height 13
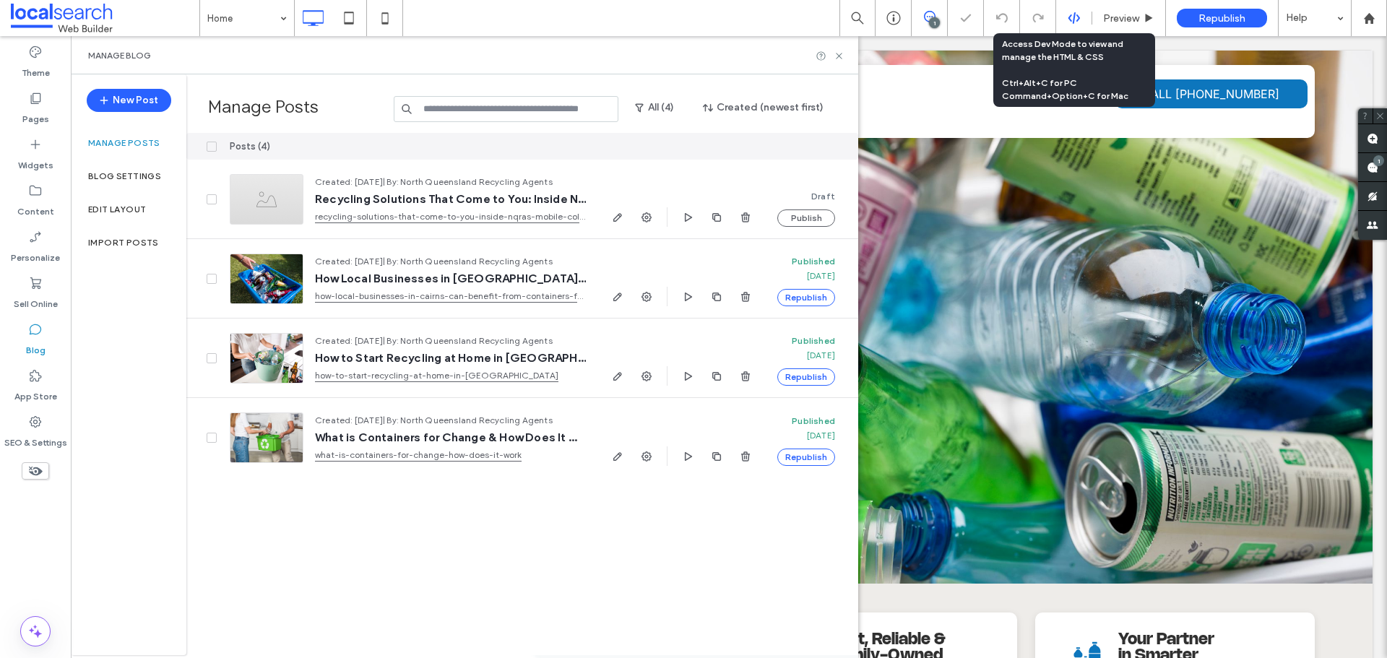
click at [1069, 13] on icon at bounding box center [1073, 18] width 13 height 13
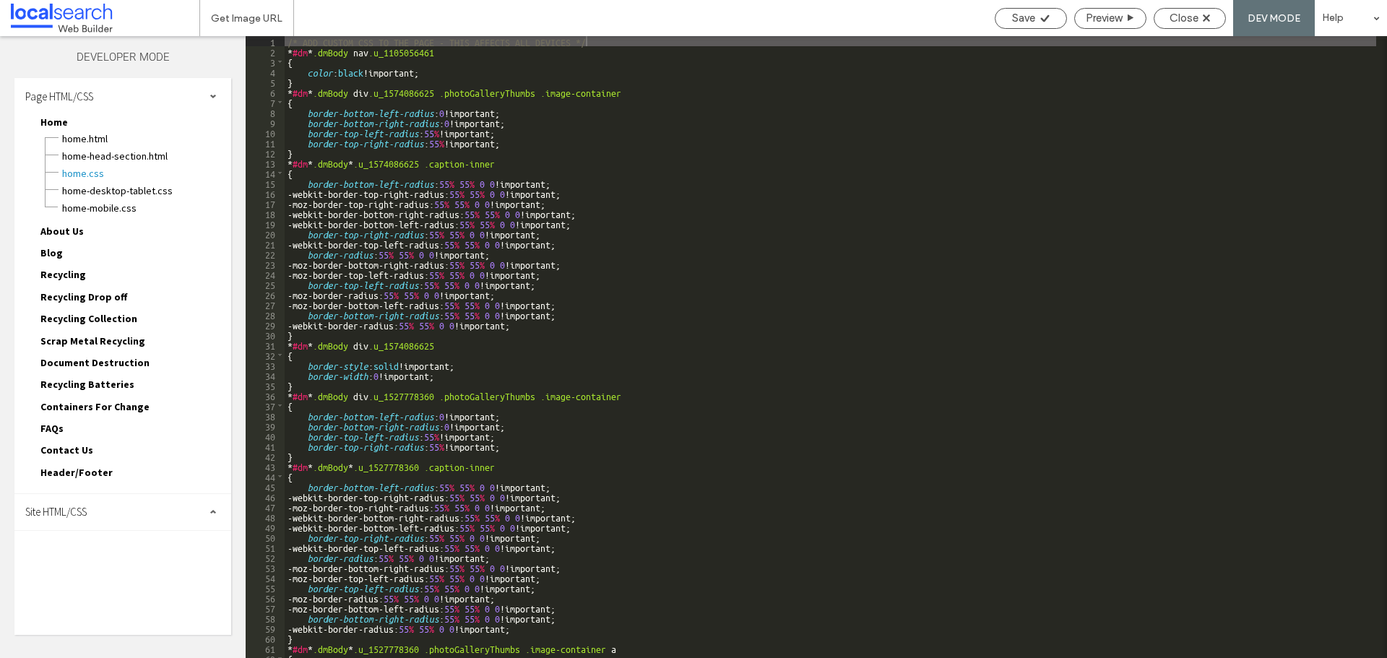
click at [118, 509] on div "Site HTML/CSS" at bounding box center [122, 512] width 217 height 36
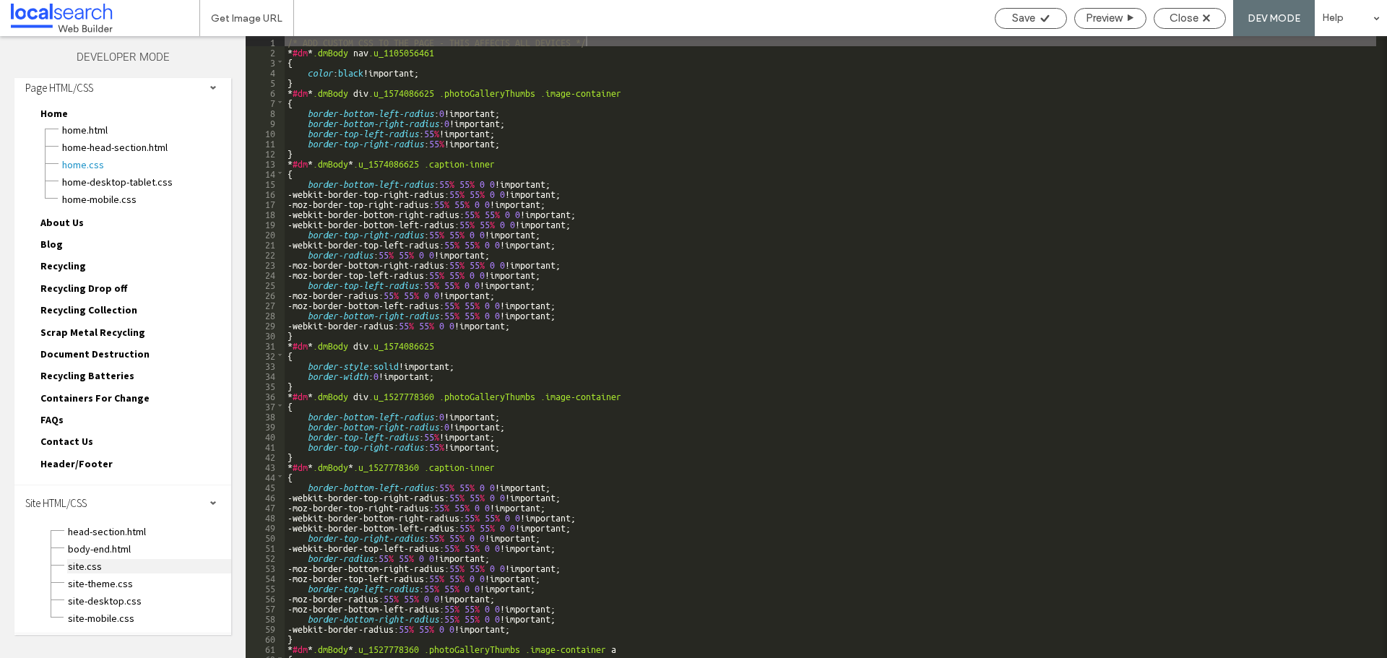
click at [105, 561] on span "site.css" at bounding box center [149, 566] width 164 height 14
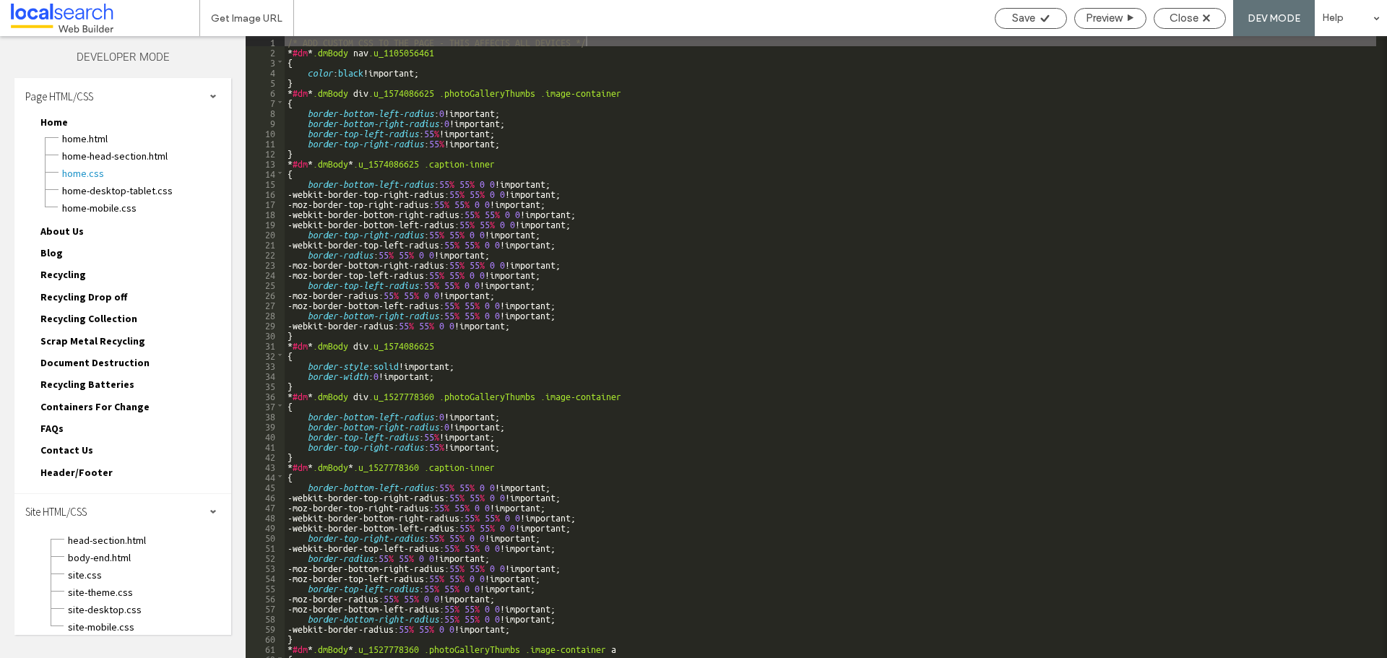
click at [103, 568] on span "site.css" at bounding box center [149, 575] width 164 height 14
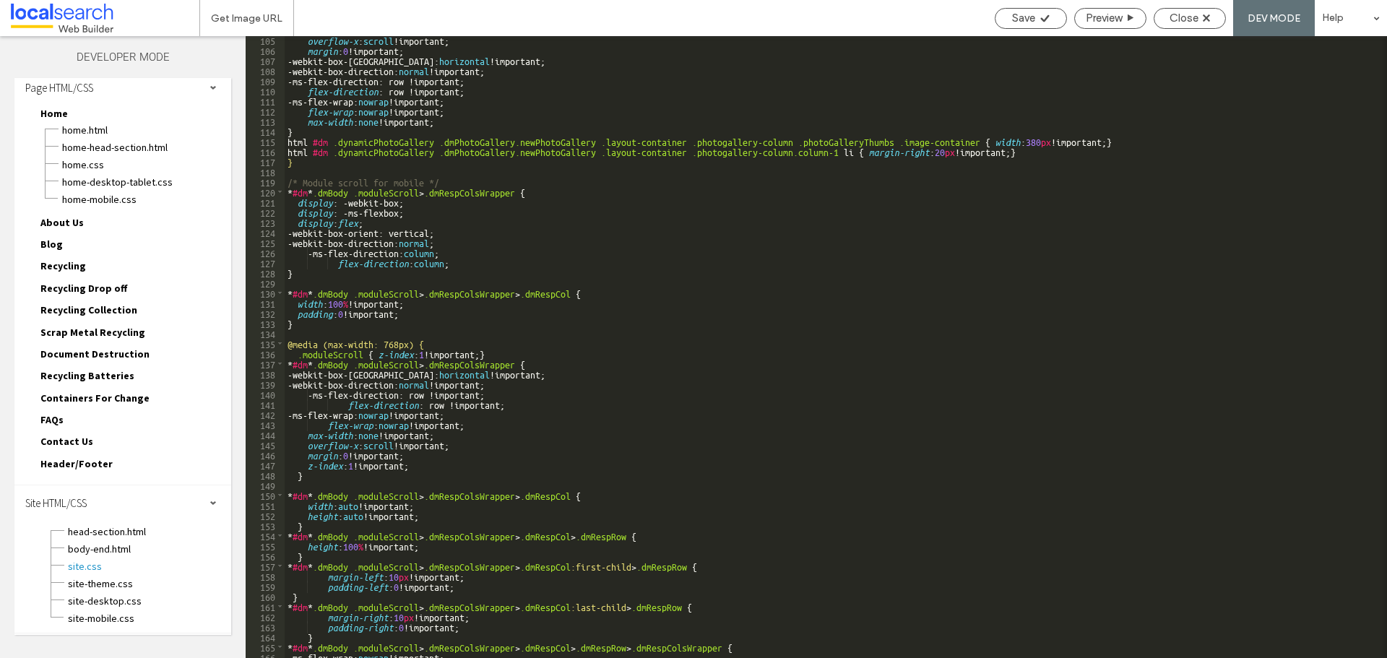
scroll to position [1340, 0]
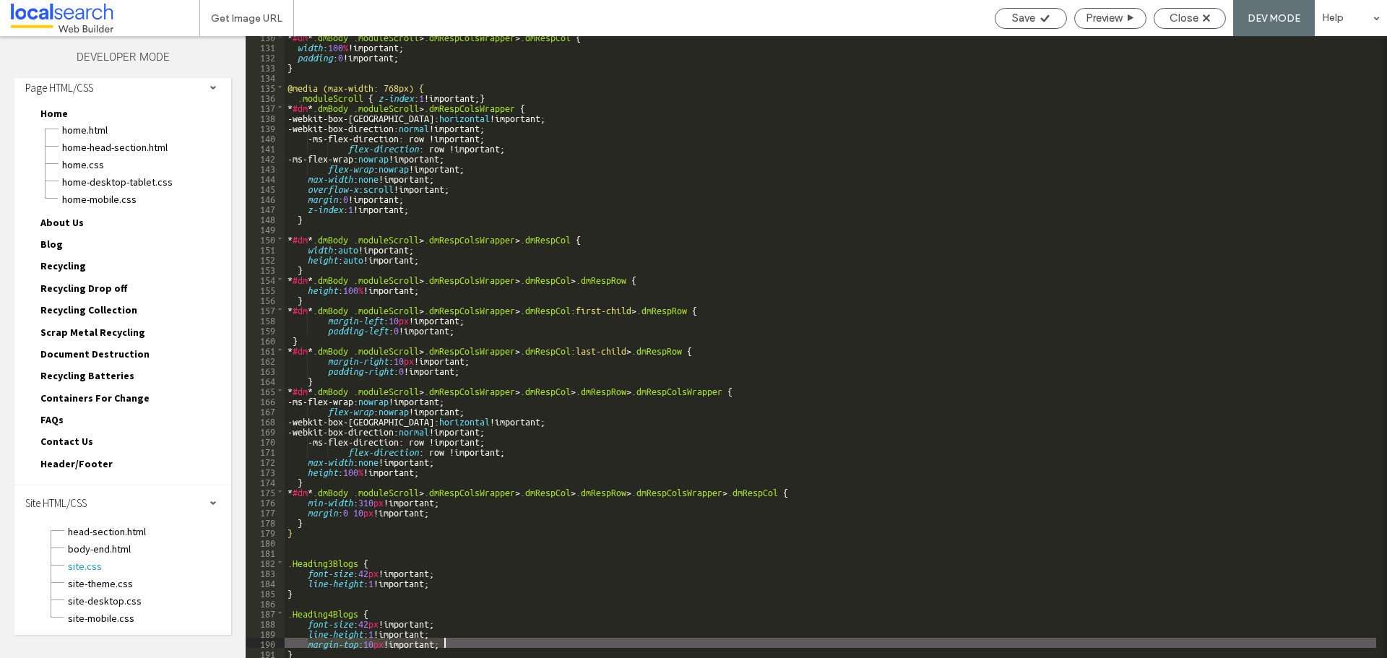
drag, startPoint x: 307, startPoint y: 643, endPoint x: 464, endPoint y: 645, distance: 157.5
click at [464, 645] on div "* #dm * .dmBody .moduleScroll > .dmRespColsWrapper > .dmRespCol { width : 100 %…" at bounding box center [830, 352] width 1091 height 642
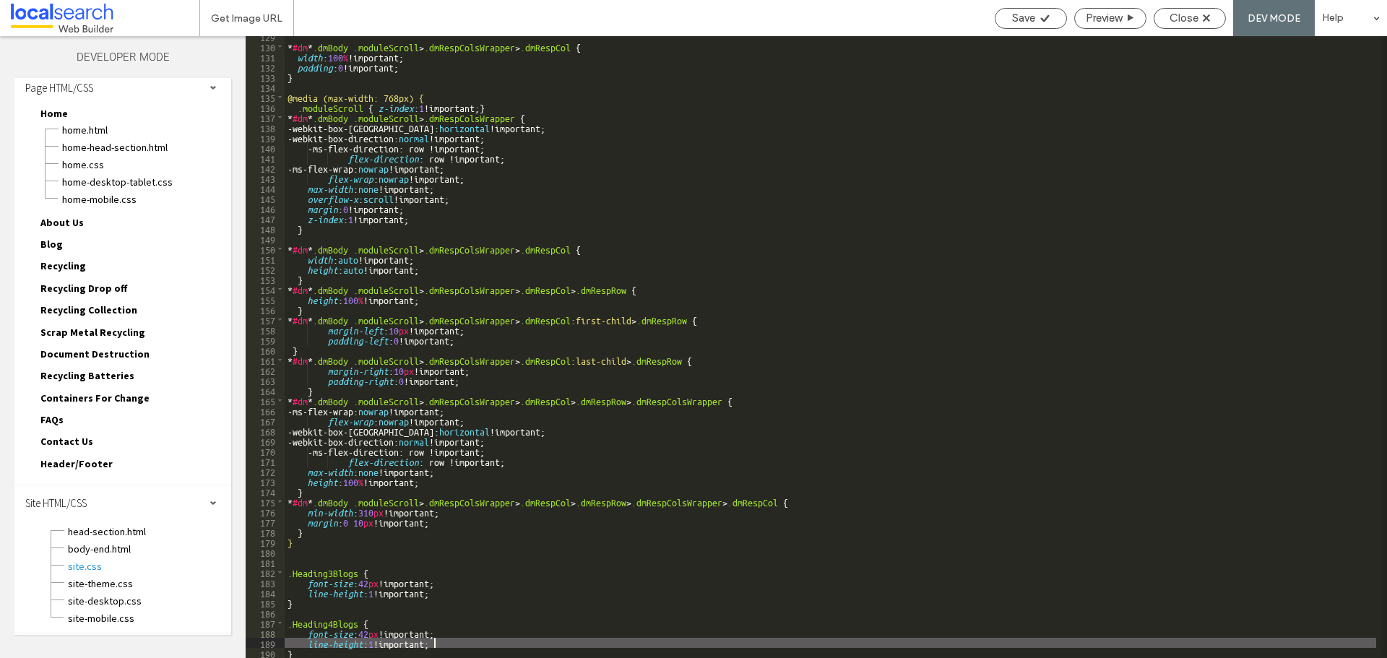
scroll to position [1330, 0]
click at [1026, 16] on span "Save" at bounding box center [1023, 18] width 23 height 13
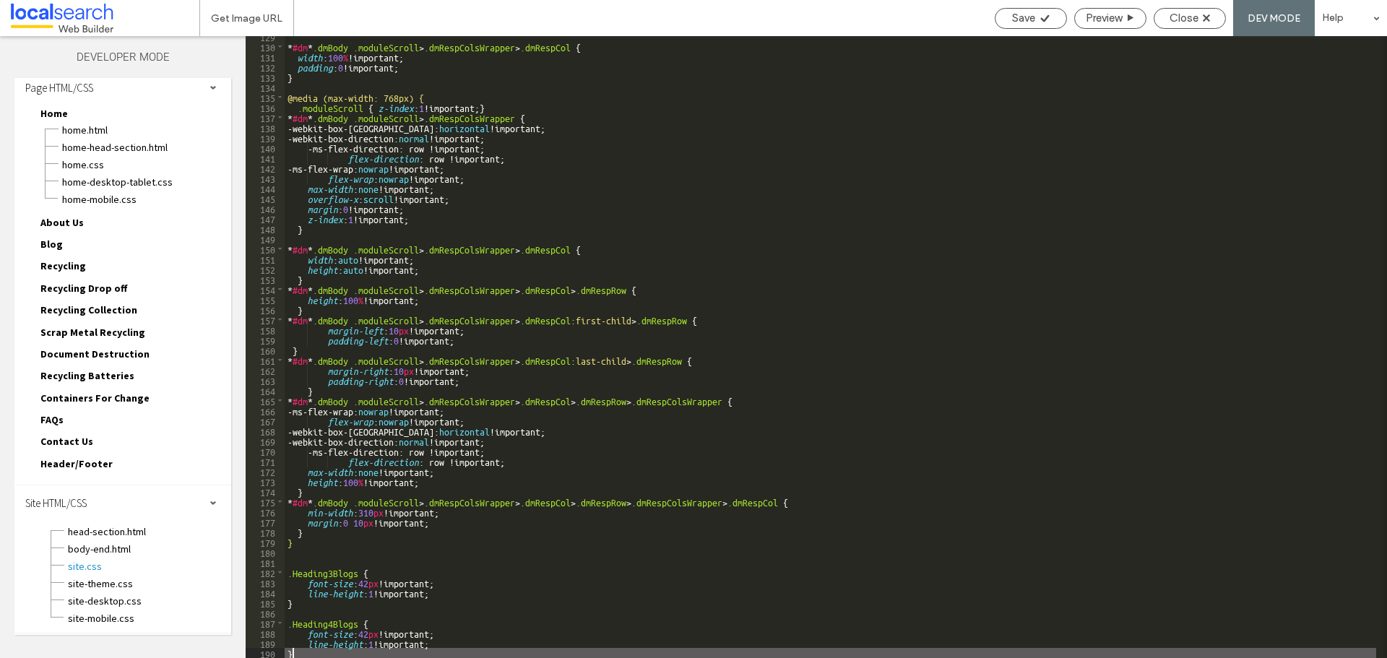
drag, startPoint x: 441, startPoint y: 649, endPoint x: 441, endPoint y: 640, distance: 8.7
click at [441, 645] on div "* #dm * .dmBody .moduleScroll > .dmRespColsWrapper > .dmRespCol { width : 100 %…" at bounding box center [830, 352] width 1091 height 642
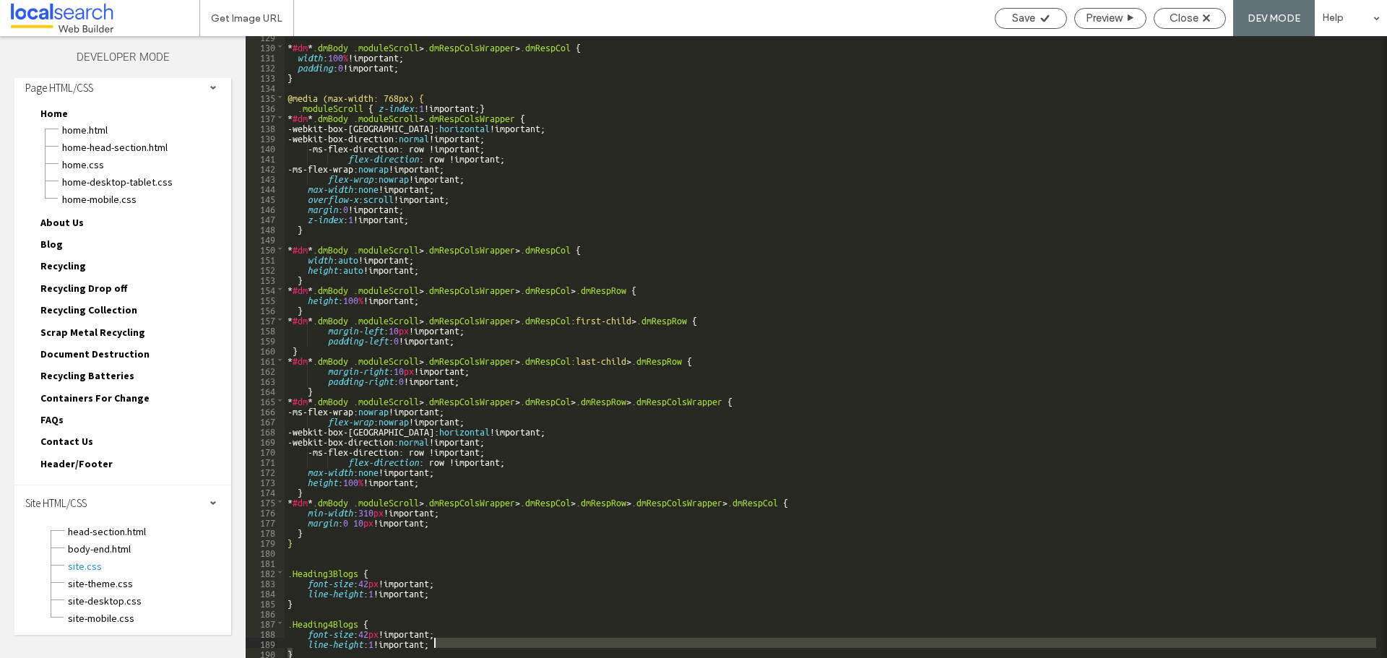
click at [441, 640] on div "* #dm * .dmBody .moduleScroll > .dmRespColsWrapper > .dmRespCol { width : 100 %…" at bounding box center [830, 347] width 1091 height 622
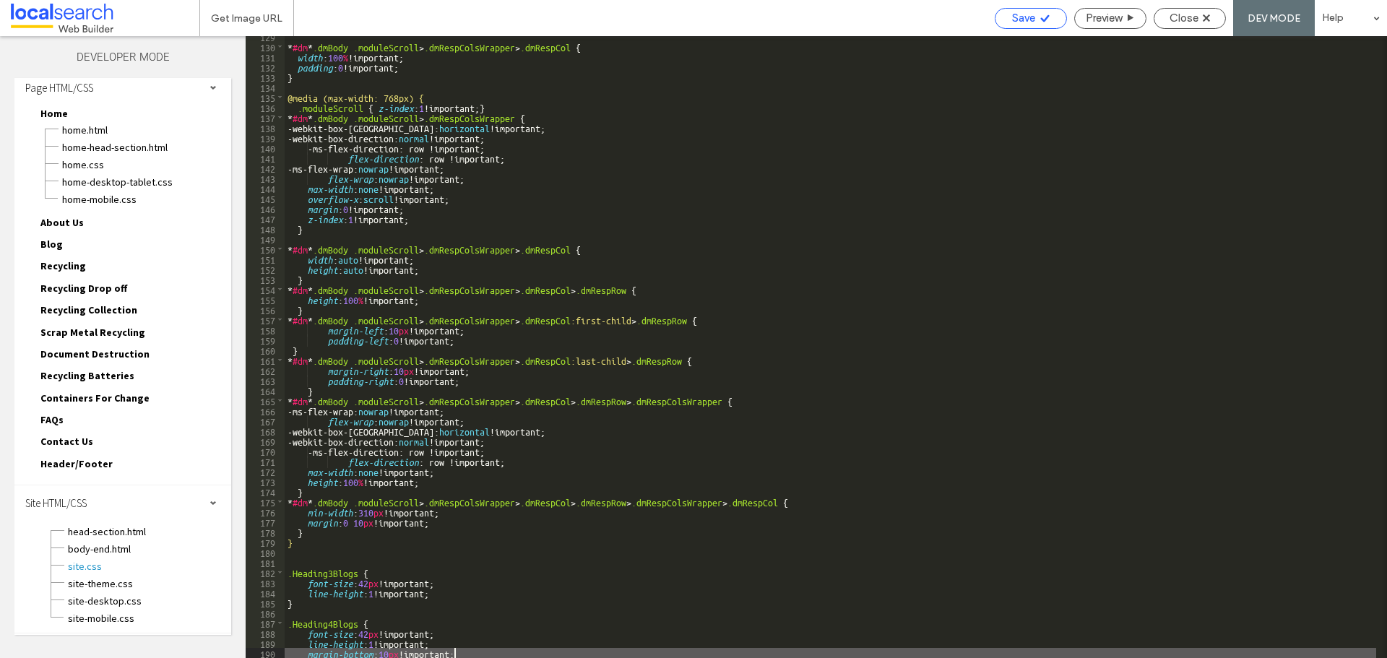
click at [1031, 17] on span "Save" at bounding box center [1023, 18] width 23 height 13
click at [382, 652] on div "* #dm * .dmBody .moduleScroll > .dmRespColsWrapper > .dmRespCol { width : 100 %…" at bounding box center [830, 352] width 1091 height 642
click at [380, 651] on div "* #dm * .dmBody .moduleScroll > .dmRespColsWrapper > .dmRespCol { width : 100 %…" at bounding box center [830, 352] width 1091 height 642
click at [1024, 14] on span "Save" at bounding box center [1023, 18] width 23 height 13
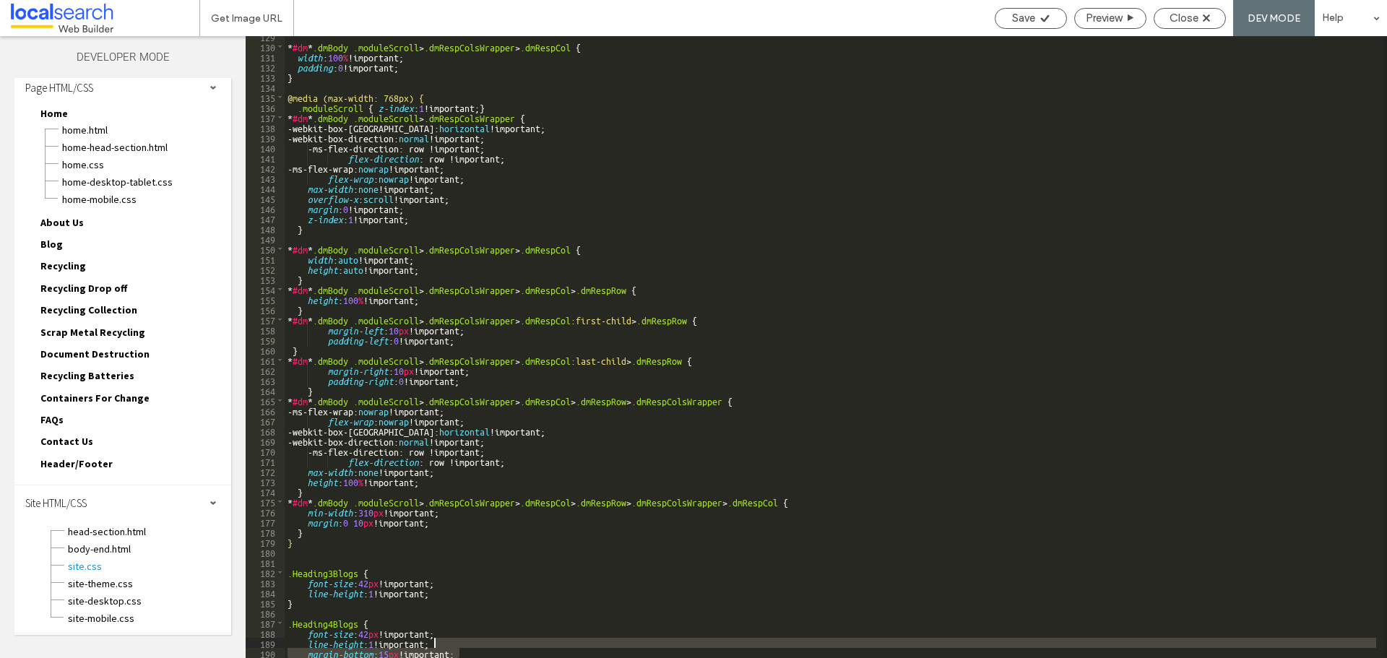
drag, startPoint x: 467, startPoint y: 651, endPoint x: 456, endPoint y: 641, distance: 15.3
click at [456, 641] on div "* #dm * .dmBody .moduleScroll > .dmRespColsWrapper > .dmRespCol { width : 100 %…" at bounding box center [830, 352] width 1091 height 642
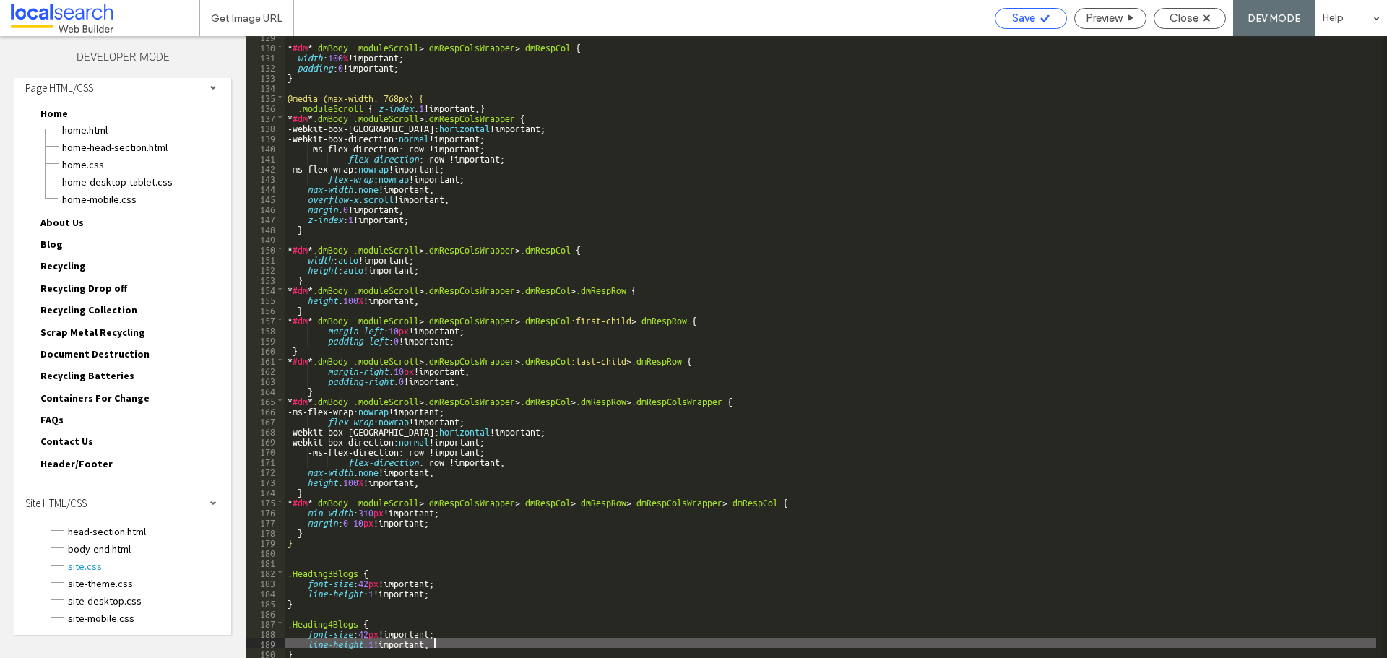
click at [1012, 22] on span "Save" at bounding box center [1023, 18] width 23 height 13
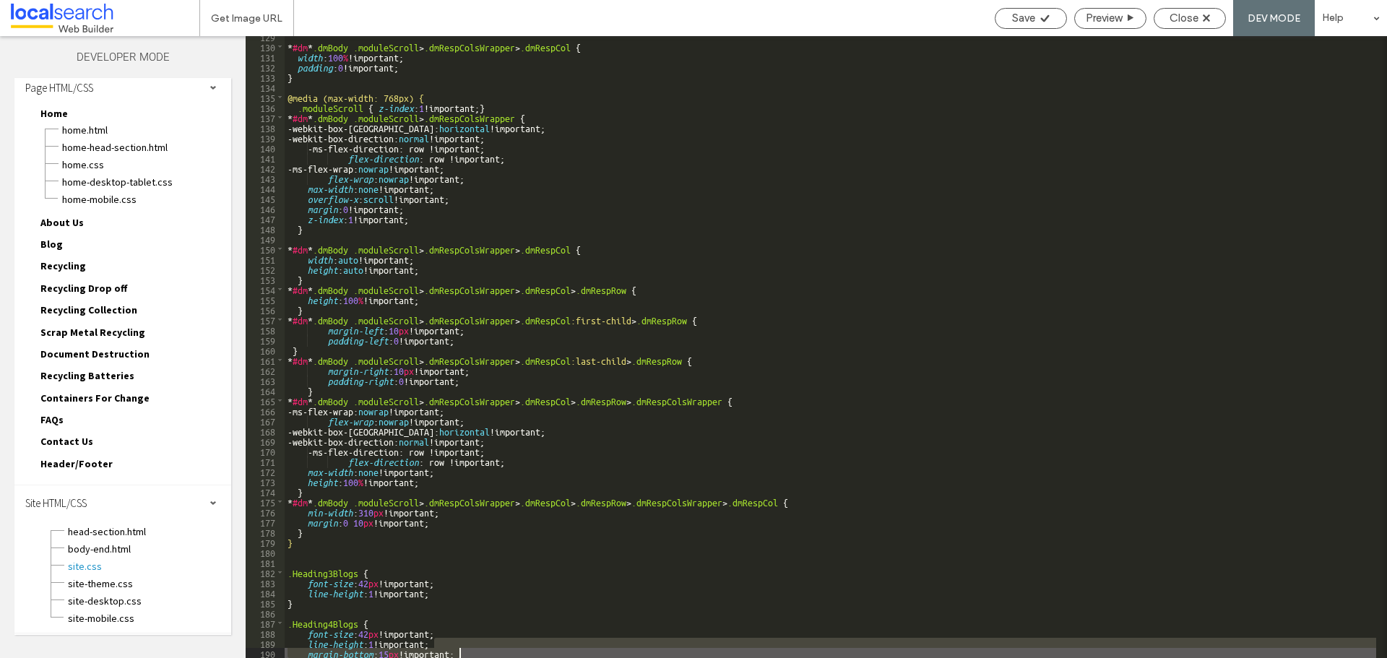
click at [381, 651] on div "* #dm * .dmBody .moduleScroll > .dmRespColsWrapper > .dmRespCol { width : 100 %…" at bounding box center [830, 347] width 1091 height 622
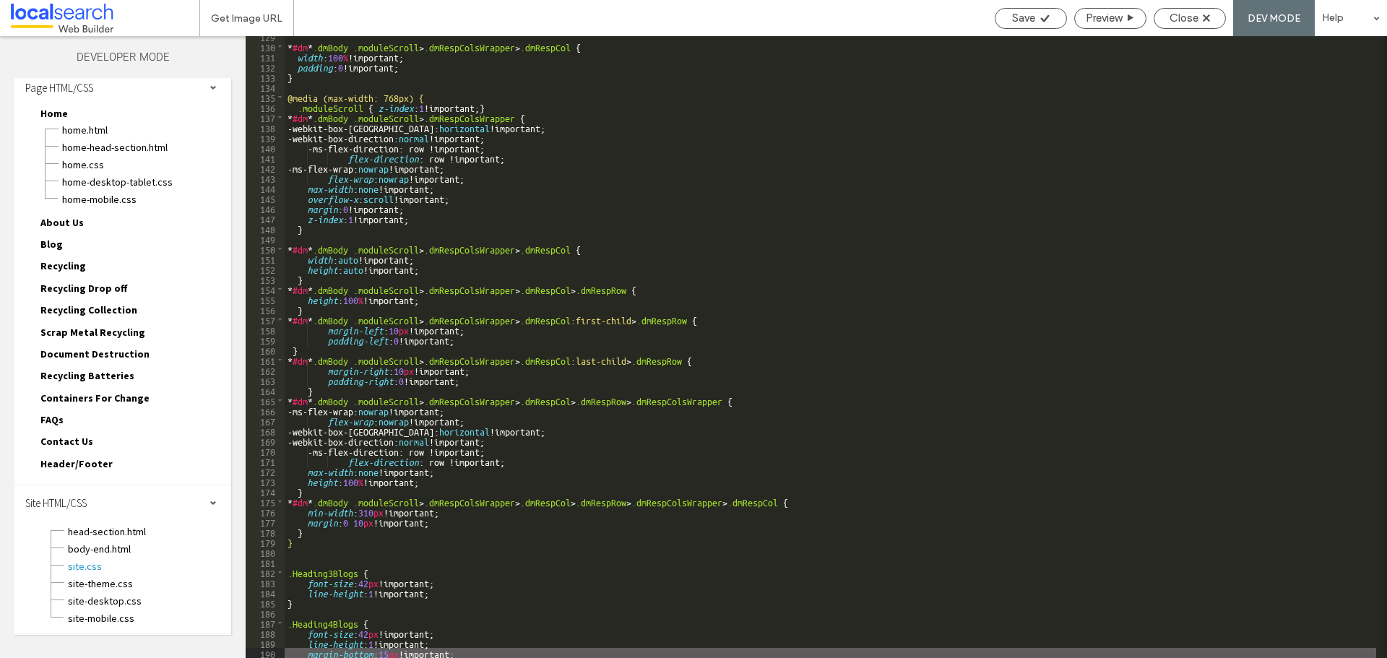
click at [385, 651] on div "* #dm * .dmBody .moduleScroll > .dmRespColsWrapper > .dmRespCol { width : 100 %…" at bounding box center [830, 352] width 1091 height 642
click at [1051, 18] on div "Save" at bounding box center [1030, 18] width 71 height 13
drag, startPoint x: 461, startPoint y: 650, endPoint x: 308, endPoint y: 649, distance: 153.1
click at [308, 649] on div "* #dm * .dmBody .moduleScroll > .dmRespColsWrapper > .dmRespCol { width : 100 %…" at bounding box center [830, 352] width 1091 height 642
click at [441, 594] on div "* #dm * .dmBody .moduleScroll > .dmRespColsWrapper > .dmRespCol { width : 100 %…" at bounding box center [830, 352] width 1091 height 642
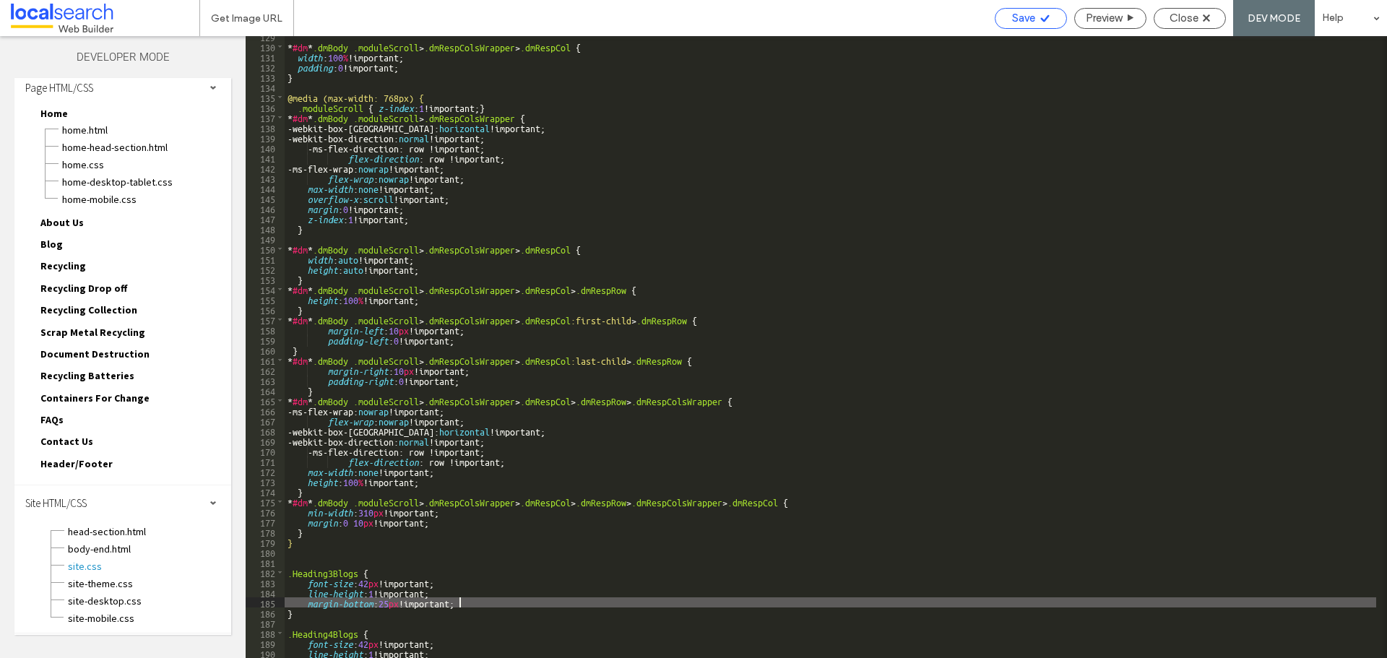
click at [1012, 21] on span "Save" at bounding box center [1023, 18] width 23 height 13
drag, startPoint x: 308, startPoint y: 603, endPoint x: 471, endPoint y: 599, distance: 163.3
click at [471, 599] on div "* #dm * .dmBody .moduleScroll > .dmRespColsWrapper > .dmRespCol { width : 100 %…" at bounding box center [830, 352] width 1091 height 642
click at [472, 597] on div "* #dm * .dmBody .moduleScroll > .dmRespColsWrapper > .dmRespCol { width : 100 %…" at bounding box center [830, 347] width 1091 height 622
click at [472, 601] on div "* #dm * .dmBody .moduleScroll > .dmRespColsWrapper > .dmRespCol { width : 100 %…" at bounding box center [830, 352] width 1091 height 642
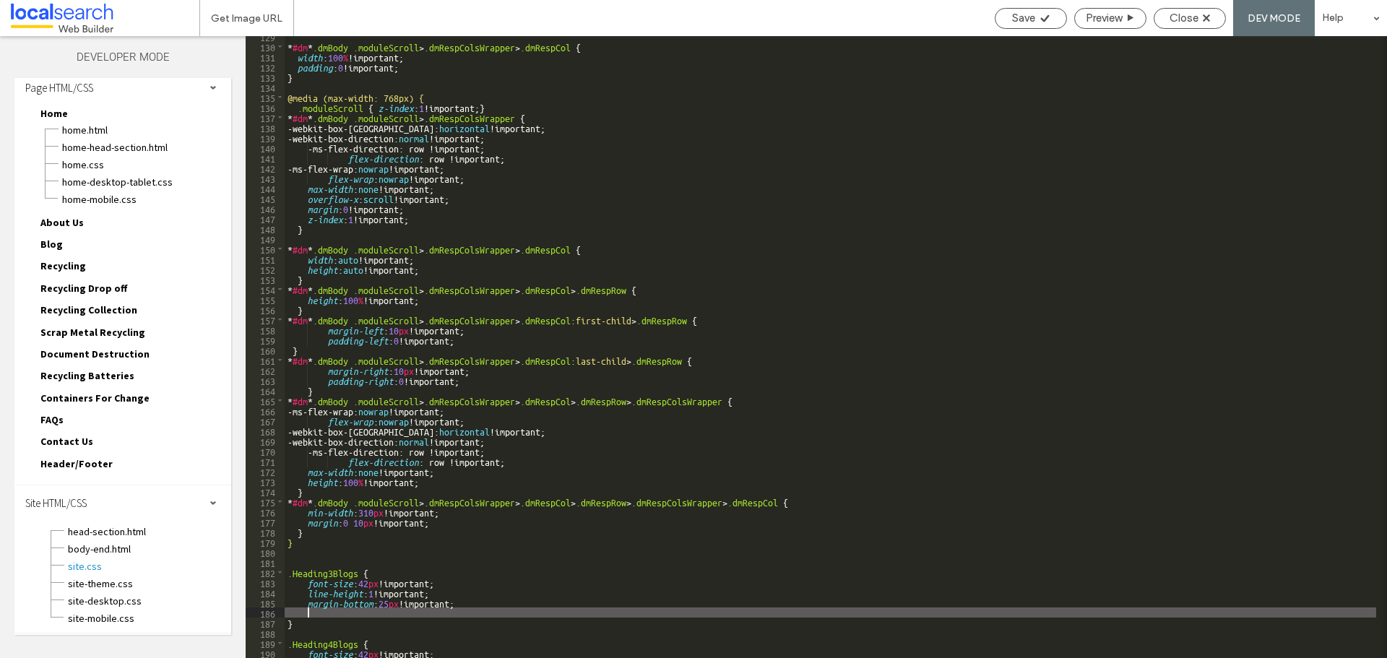
paste textarea
click at [357, 615] on div "* #dm * .dmBody .moduleScroll > .dmRespColsWrapper > .dmRespCol { width : 100 %…" at bounding box center [830, 352] width 1091 height 642
click at [370, 610] on div "* #dm * .dmBody .moduleScroll > .dmRespColsWrapper > .dmRespCol { width : 100 %…" at bounding box center [830, 352] width 1091 height 642
click at [1029, 12] on span "Save" at bounding box center [1023, 18] width 23 height 13
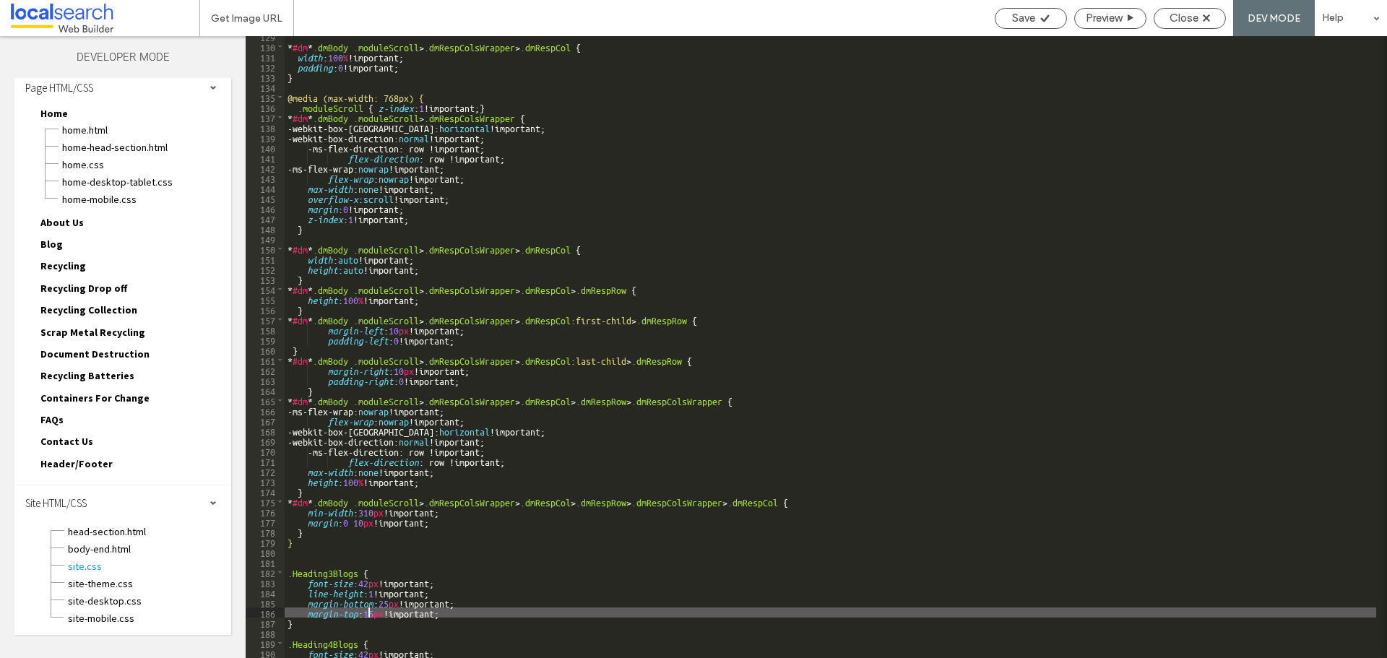
click at [364, 609] on div "* #dm * .dmBody .moduleScroll > .dmRespColsWrapper > .dmRespCol { width : 100 %…" at bounding box center [830, 352] width 1091 height 642
click at [368, 609] on div "* #dm * .dmBody .moduleScroll > .dmRespColsWrapper > .dmRespCol { width : 100 %…" at bounding box center [830, 352] width 1091 height 642
click at [1025, 19] on span "Save" at bounding box center [1023, 18] width 23 height 13
click at [366, 616] on div "* #dm * .dmBody .moduleScroll > .dmRespColsWrapper > .dmRespCol { width : 100 %…" at bounding box center [830, 352] width 1091 height 642
click at [1023, 25] on div "Save" at bounding box center [1030, 18] width 72 height 21
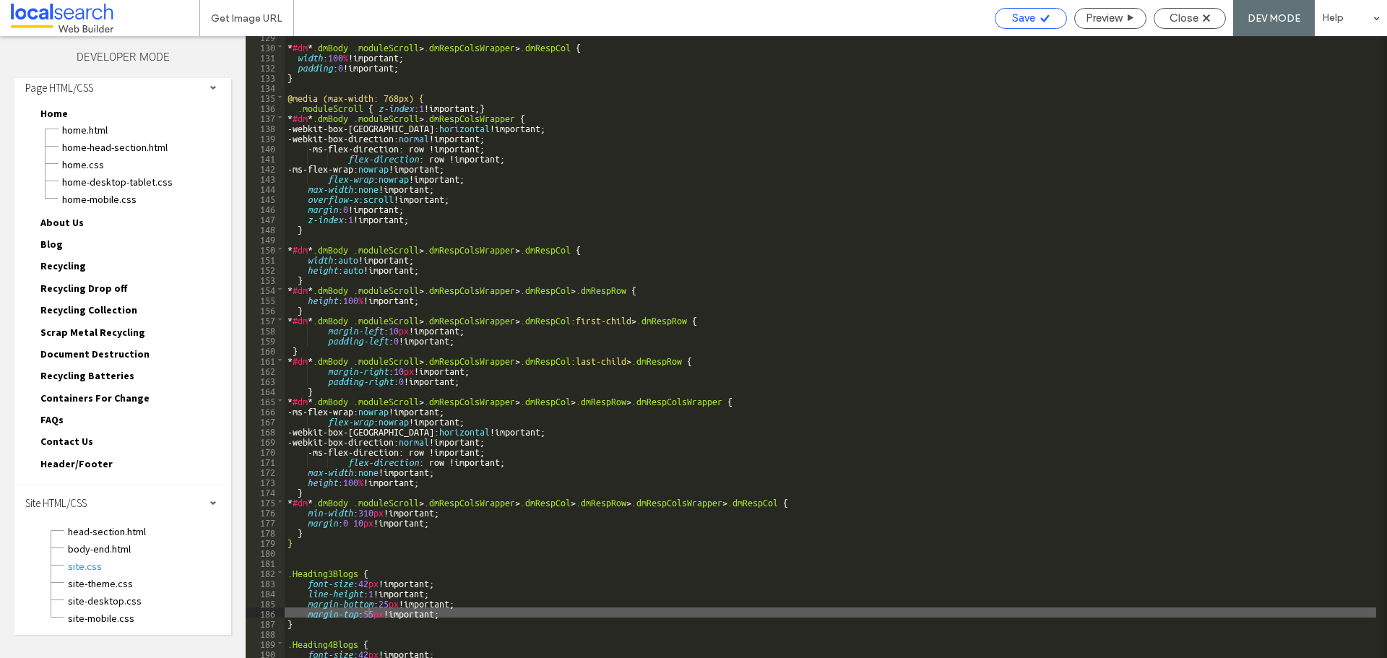
click at [1013, 22] on span "Save" at bounding box center [1023, 18] width 23 height 13
click at [1043, 22] on icon at bounding box center [1044, 18] width 11 height 11
drag, startPoint x: 446, startPoint y: 612, endPoint x: 306, endPoint y: 611, distance: 140.1
click at [306, 611] on div "* #dm * .dmBody .moduleScroll > .dmRespColsWrapper > .dmRespCol { width : 100 %…" at bounding box center [830, 352] width 1091 height 642
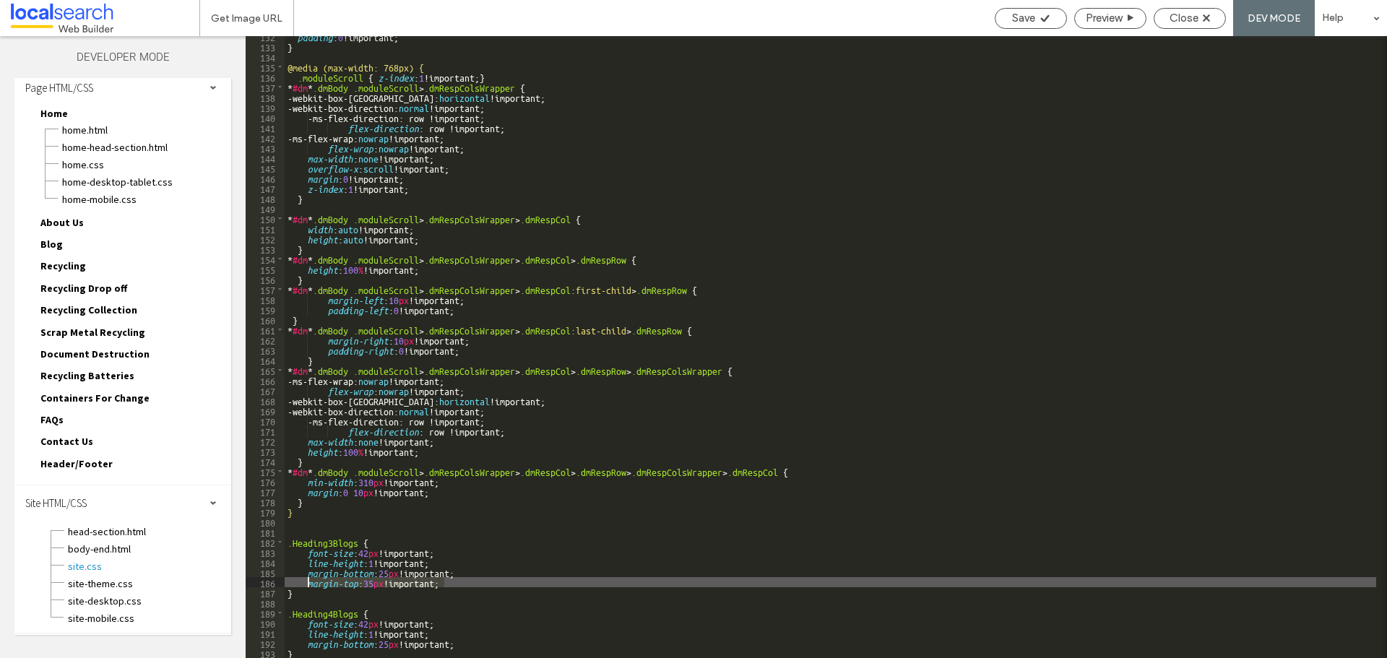
click at [468, 641] on div "padding : 0 !important; } @media (max-width: 768px) { .moduleScroll { z-index :…" at bounding box center [830, 352] width 1091 height 642
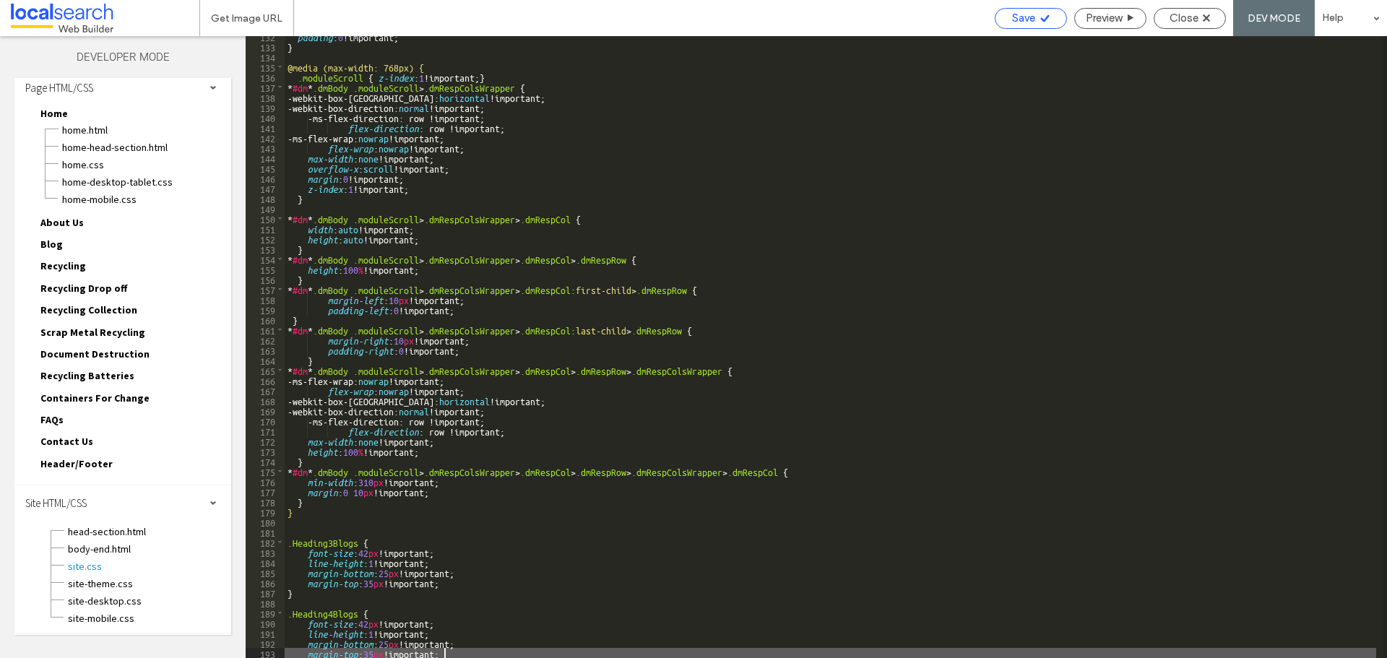
click at [1023, 20] on span "Save" at bounding box center [1023, 18] width 23 height 13
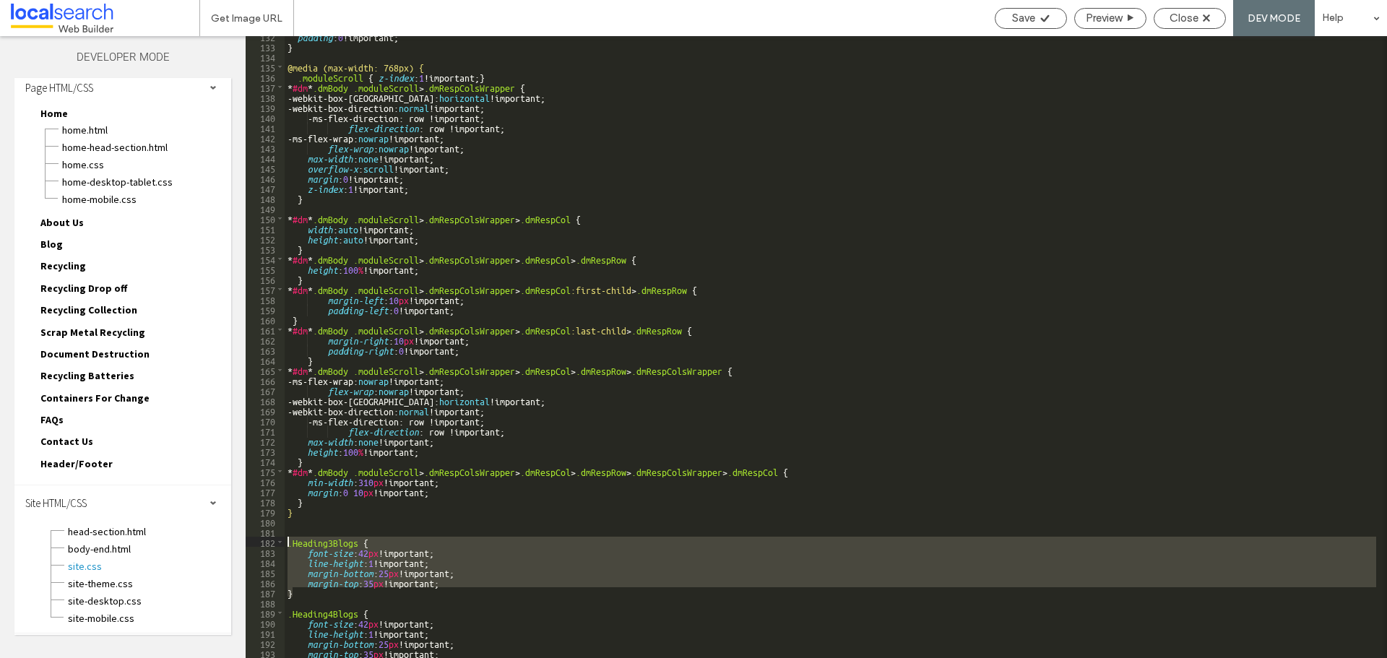
drag, startPoint x: 312, startPoint y: 595, endPoint x: 274, endPoint y: 539, distance: 67.1
click at [274, 539] on div "** 132 133 134 135 136 137 138 139 140 141 142 143 144 145 146 147 148 149 150 …" at bounding box center [816, 347] width 1141 height 622
click at [310, 524] on div "padding : 0 !important; } @media (max-width: 768px) { .moduleScroll { z-index :…" at bounding box center [830, 352] width 1091 height 642
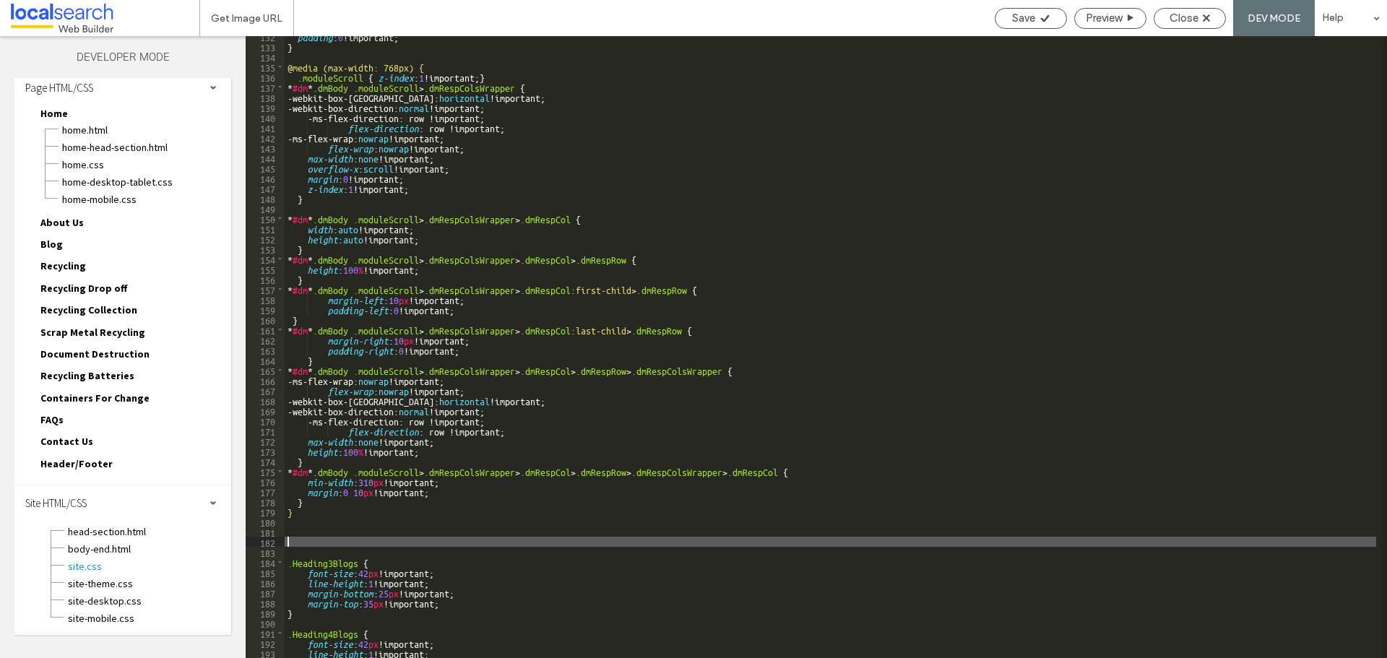
paste textarea
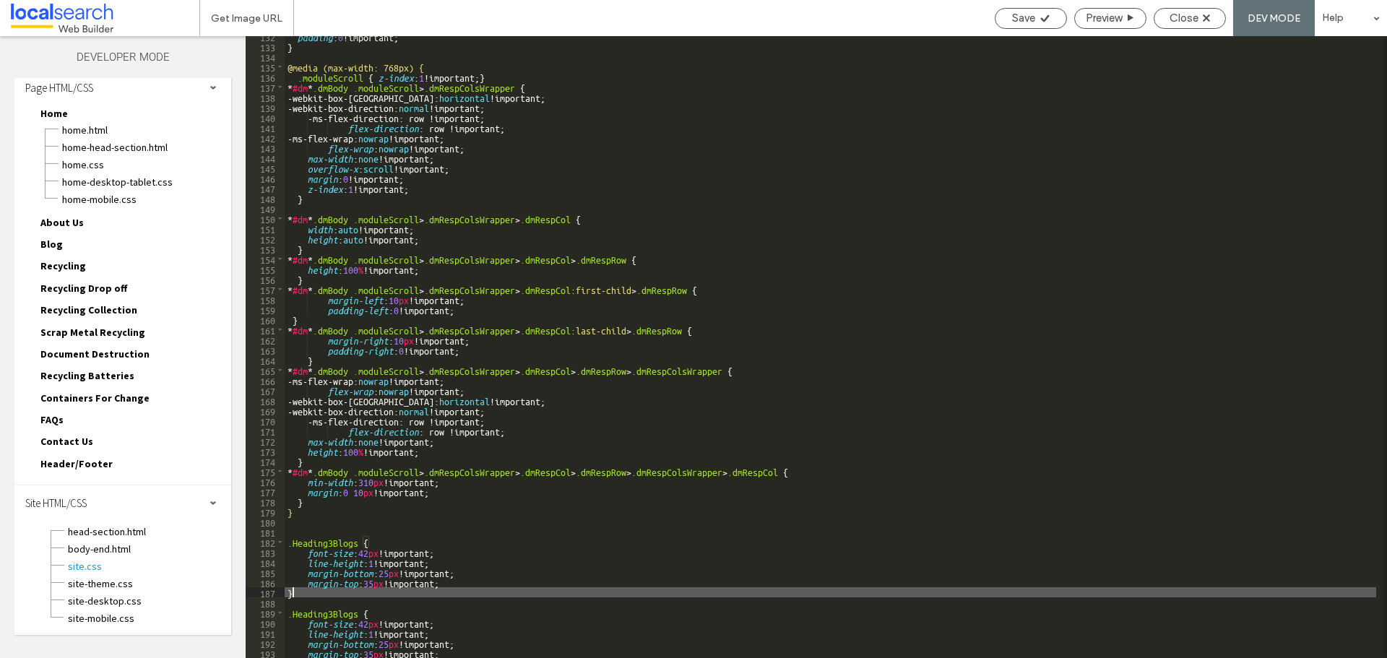
click at [331, 540] on div "padding : 0 !important; } @media (max-width: 768px) { .moduleScroll { z-index :…" at bounding box center [830, 352] width 1091 height 642
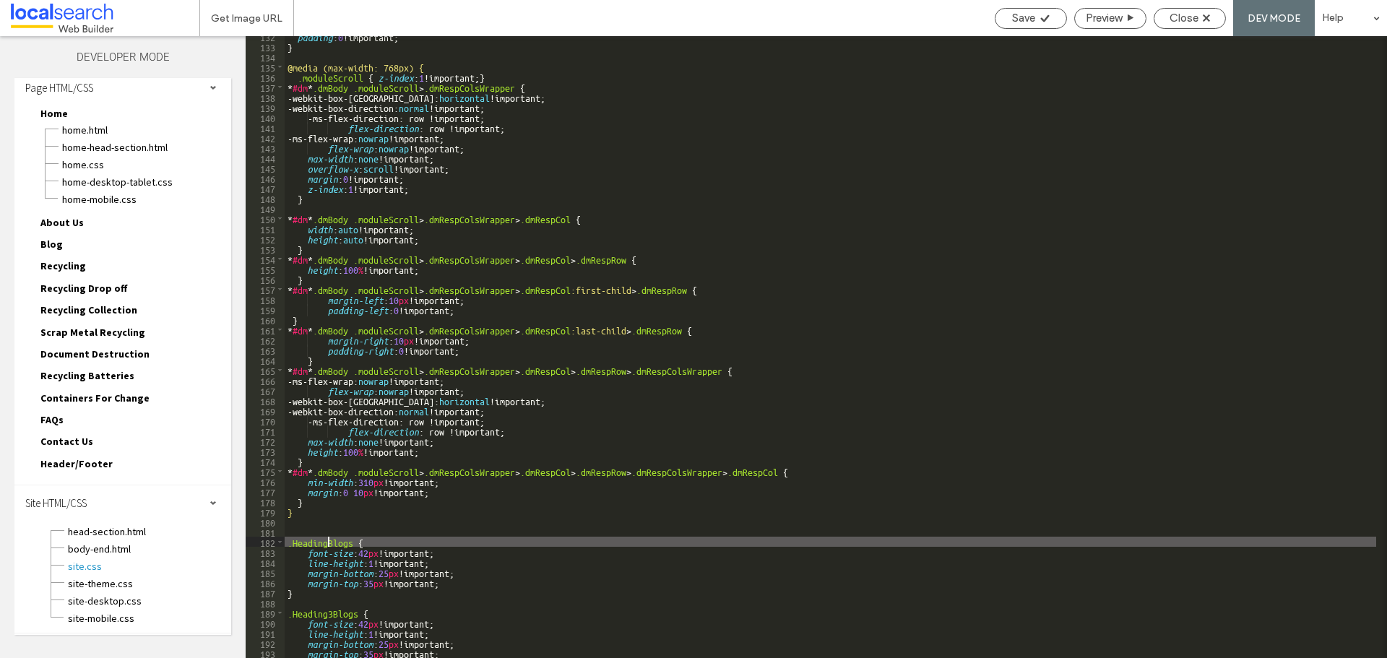
type textarea "**"
click at [1041, 25] on div "Save" at bounding box center [1030, 18] width 72 height 21
click at [305, 543] on div "padding : 0 !important; } @media (max-width: 768px) { .moduleScroll { z-index :…" at bounding box center [830, 352] width 1091 height 642
click at [1195, 14] on span "Close" at bounding box center [1183, 18] width 29 height 13
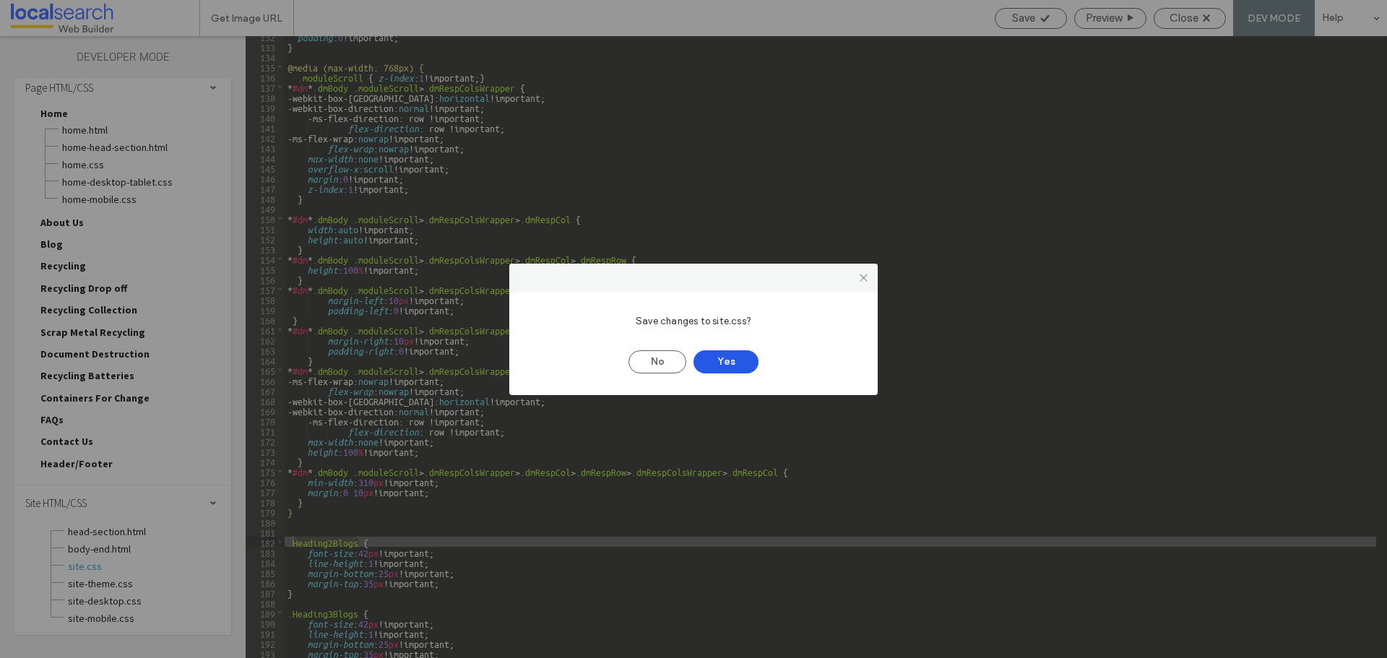
click at [732, 360] on button "Yes" at bounding box center [725, 361] width 65 height 23
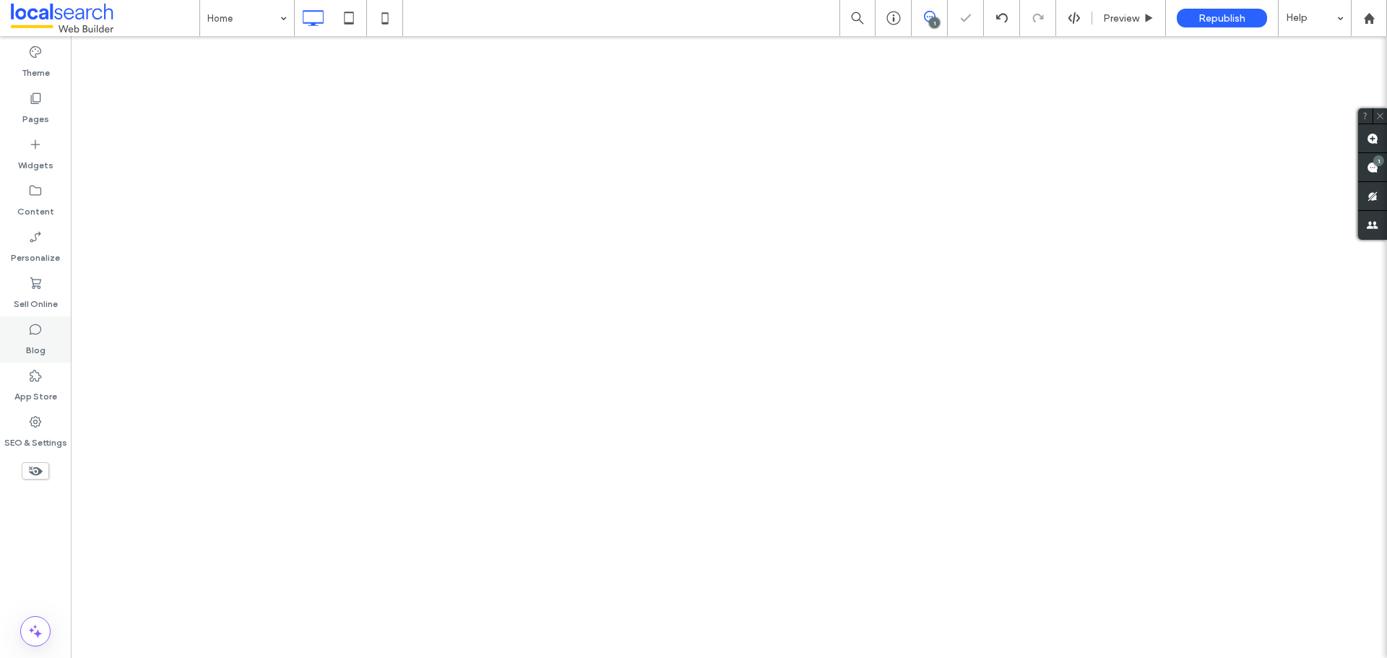
click at [33, 337] on label "Blog" at bounding box center [35, 347] width 19 height 20
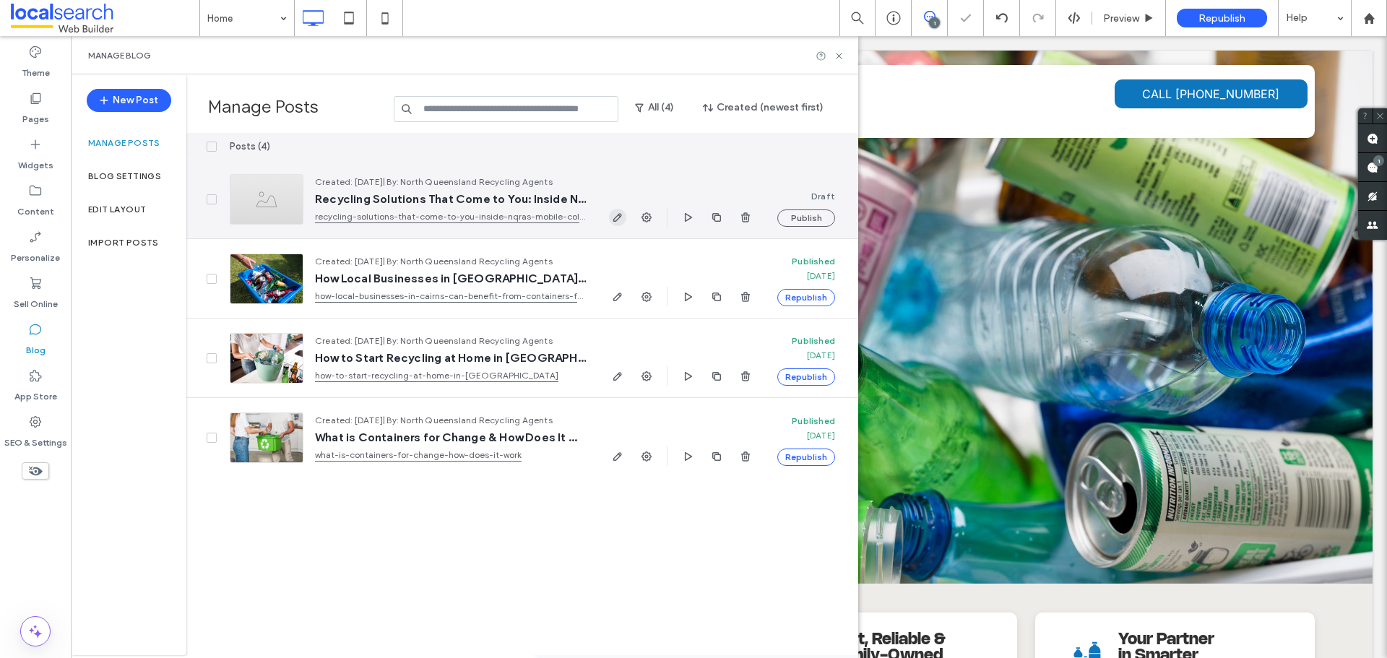
click at [624, 211] on span "button" at bounding box center [617, 217] width 17 height 17
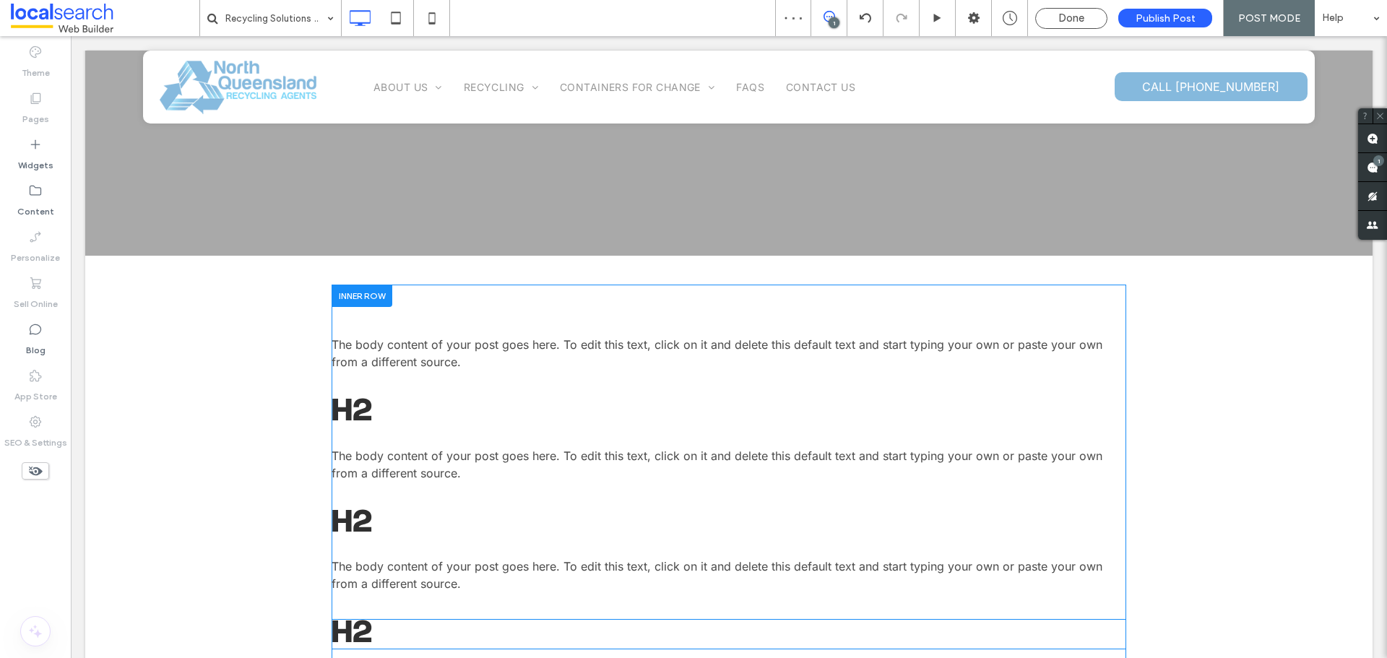
scroll to position [433, 0]
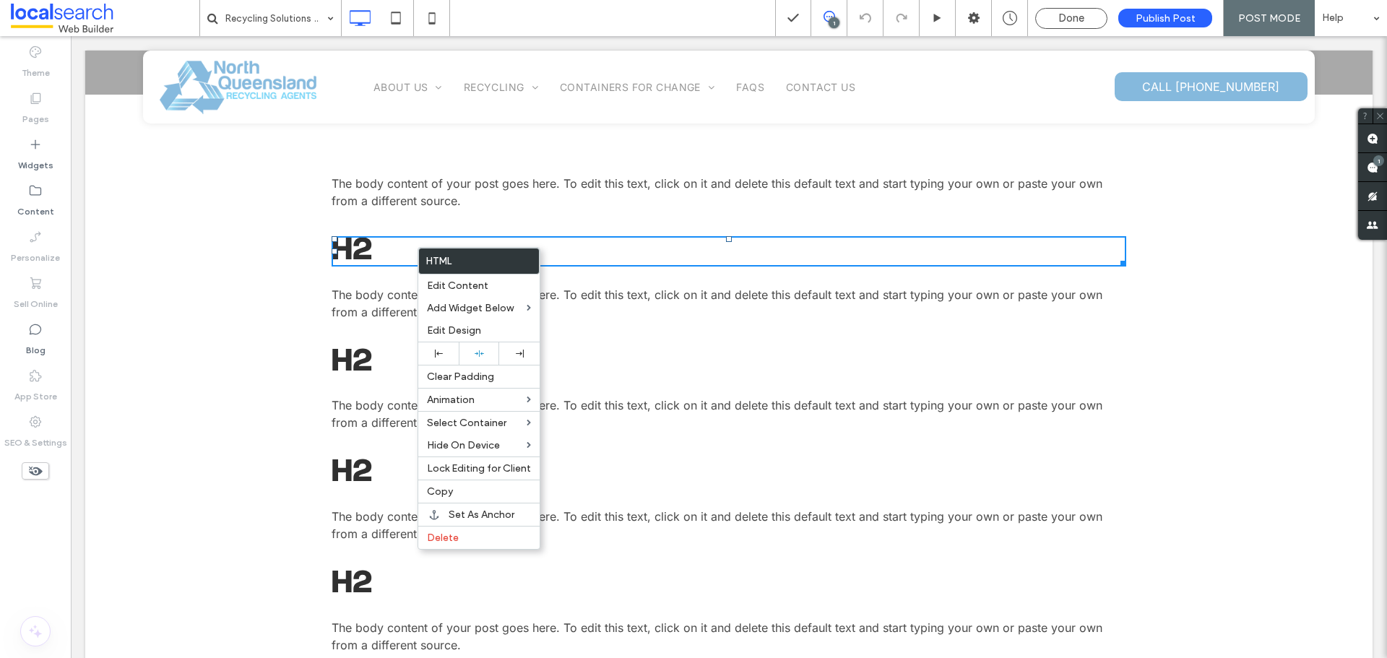
scroll to position [433, 0]
click at [371, 251] on h2 "H2" at bounding box center [728, 251] width 794 height 30
click at [331, 292] on span at bounding box center [331, 292] width 0 height 0
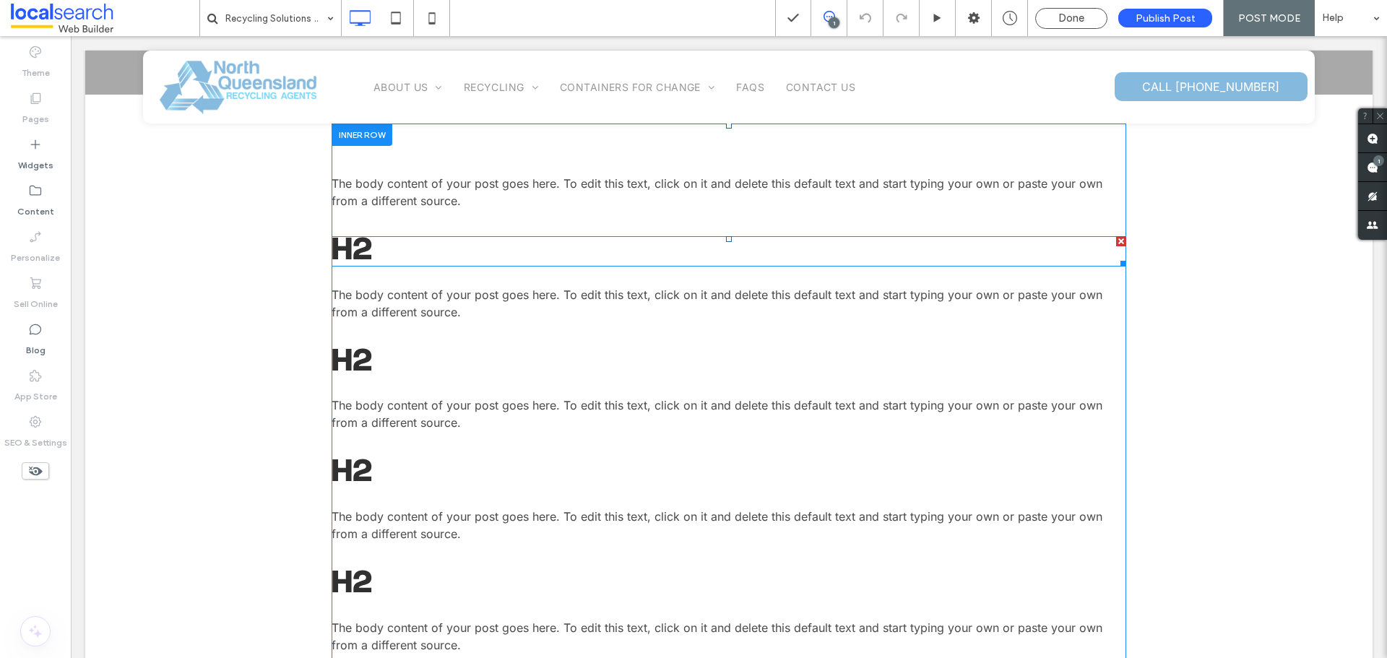
click at [333, 251] on span at bounding box center [728, 251] width 794 height 30
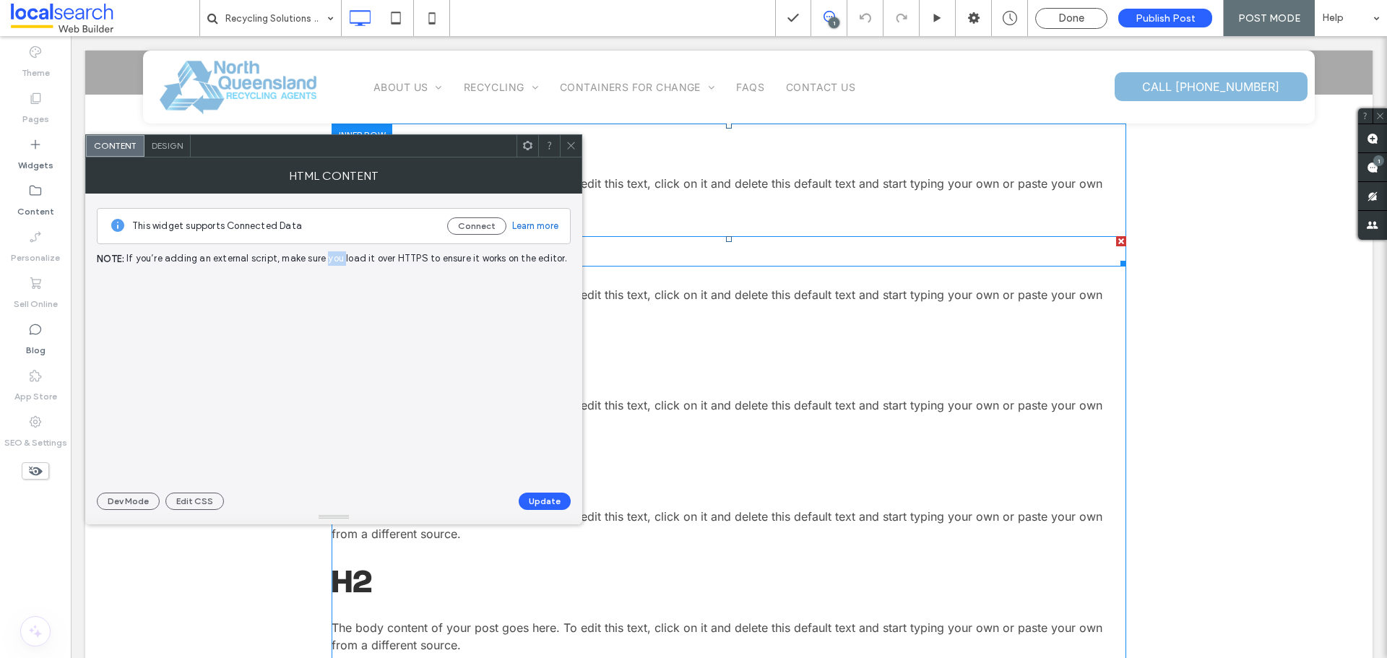
click at [333, 251] on span "If you’re adding an external script, make sure you load it over HTTPS to ensure…" at bounding box center [346, 259] width 441 height 16
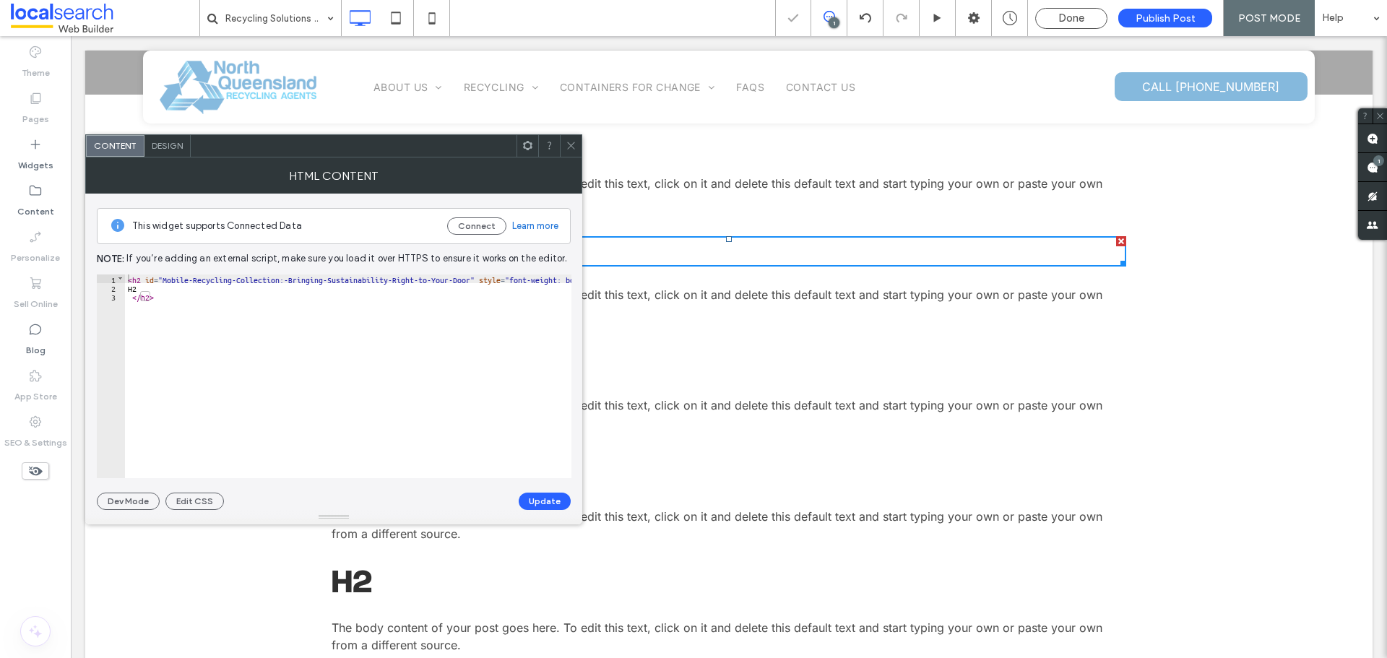
click at [211, 300] on div "< h2 id = "Mobile-Recycling-Collection:-Bringing-Sustainability-Right-to-Your-D…" at bounding box center [362, 384] width 474 height 221
click at [475, 275] on div "< h2 id = "Mobile-Recycling-Collection:-Bringing-Sustainability-Right-to-Your-D…" at bounding box center [362, 384] width 474 height 221
type textarea "**"
drag, startPoint x: 498, startPoint y: 279, endPoint x: 397, endPoint y: 277, distance: 100.4
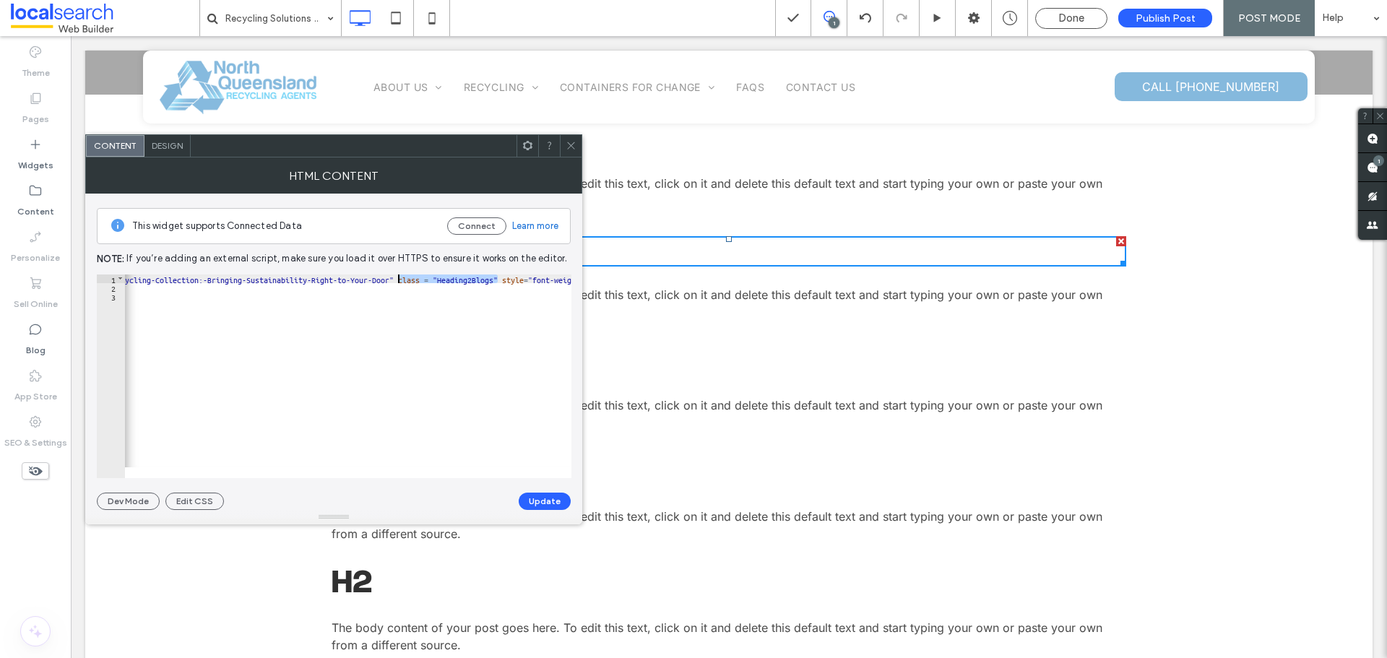
click at [397, 277] on div "< h2 id = "Mobile-Recycling-Collection:-Bringing-Sustainability-Right-to-Your-D…" at bounding box center [333, 379] width 578 height 210
click at [555, 493] on button "Update" at bounding box center [545, 501] width 52 height 17
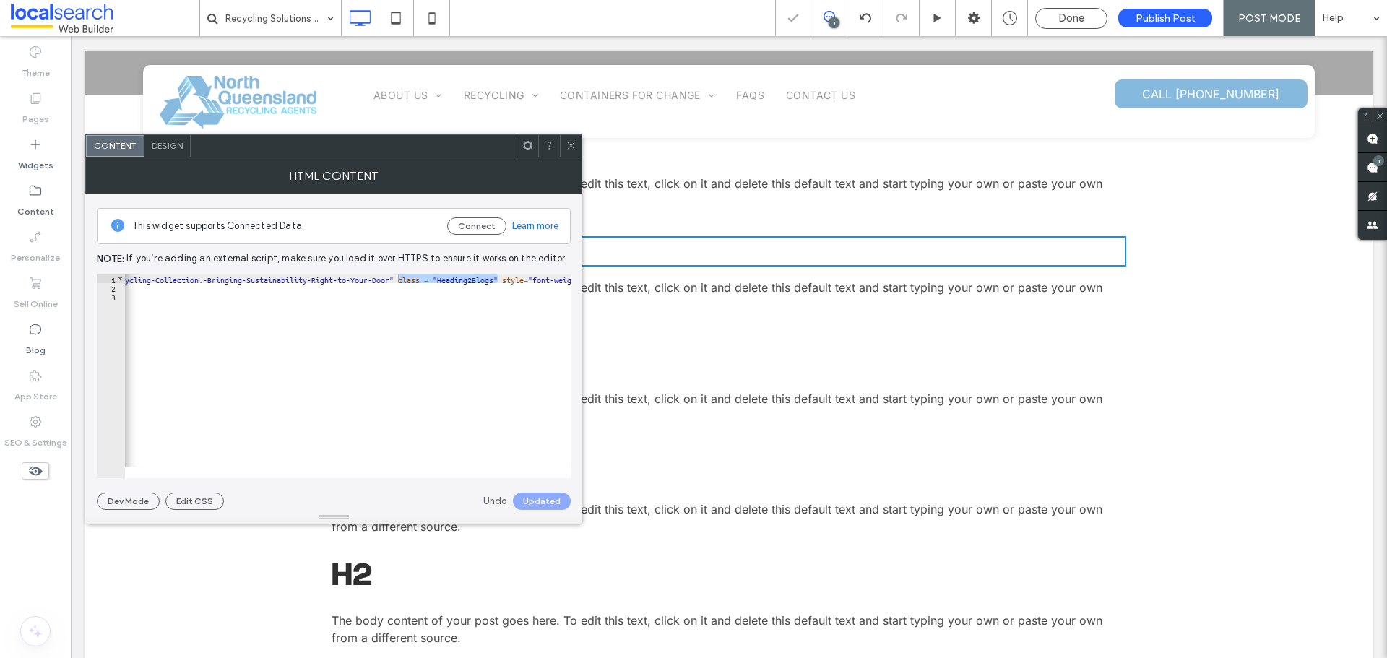
click at [573, 149] on icon at bounding box center [570, 145] width 11 height 11
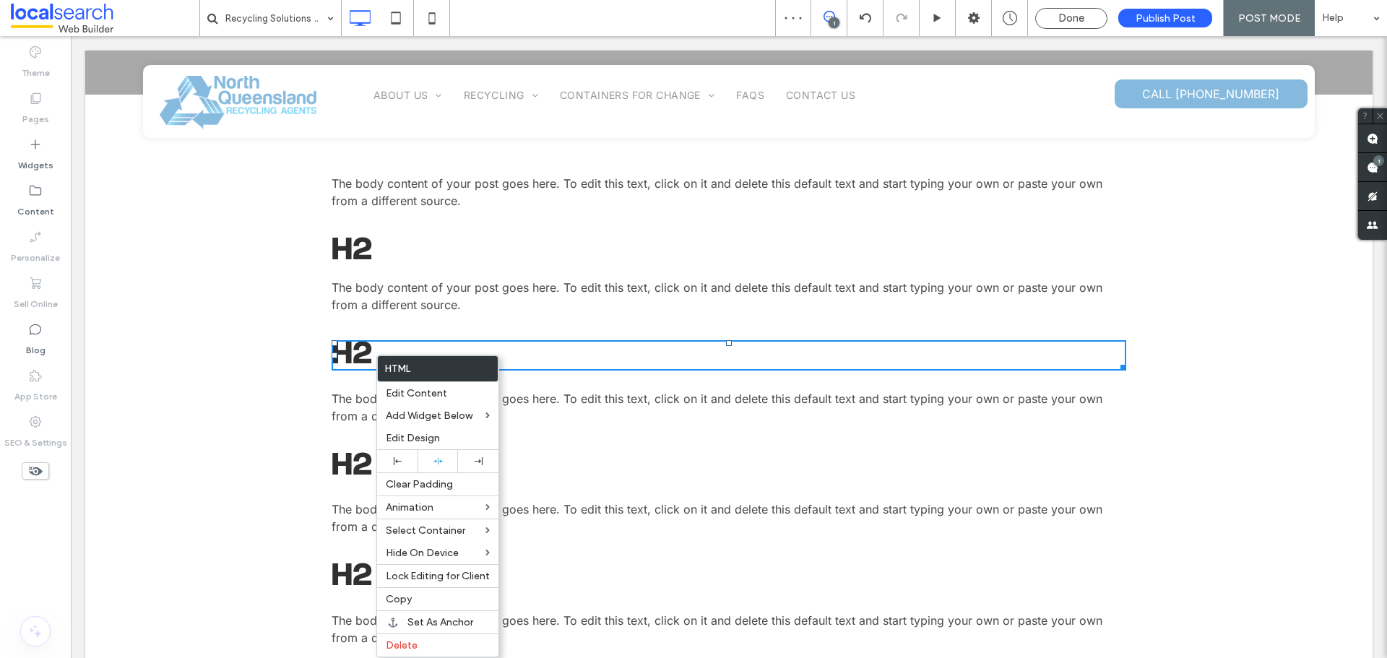
click at [360, 355] on h2 "H2" at bounding box center [728, 355] width 794 height 30
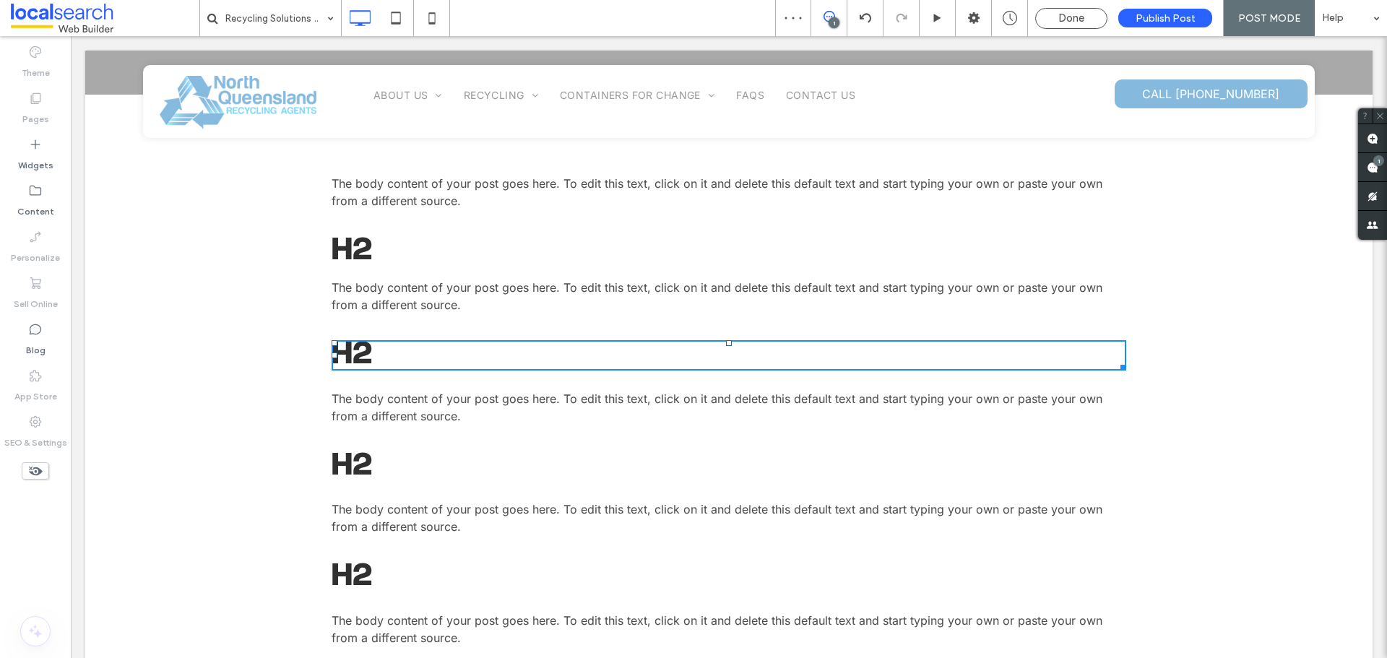
click at [331, 396] on span at bounding box center [331, 396] width 0 height 0
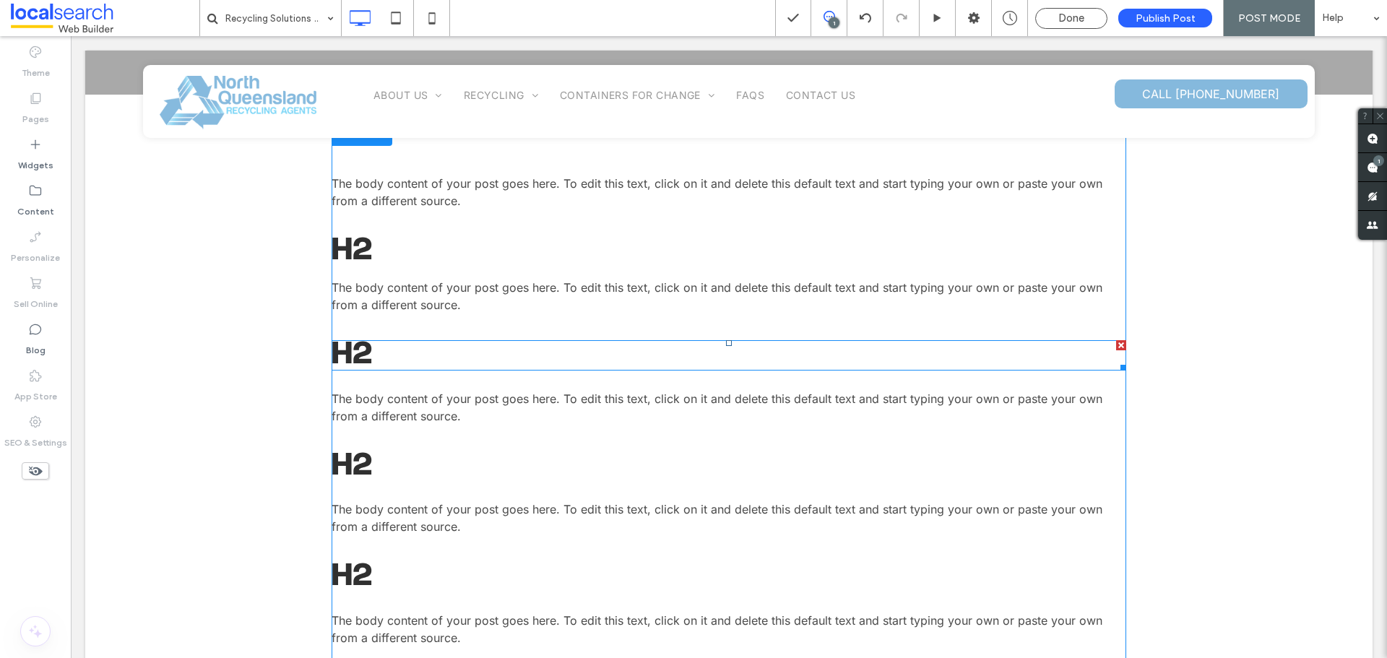
click at [360, 355] on span at bounding box center [728, 355] width 794 height 30
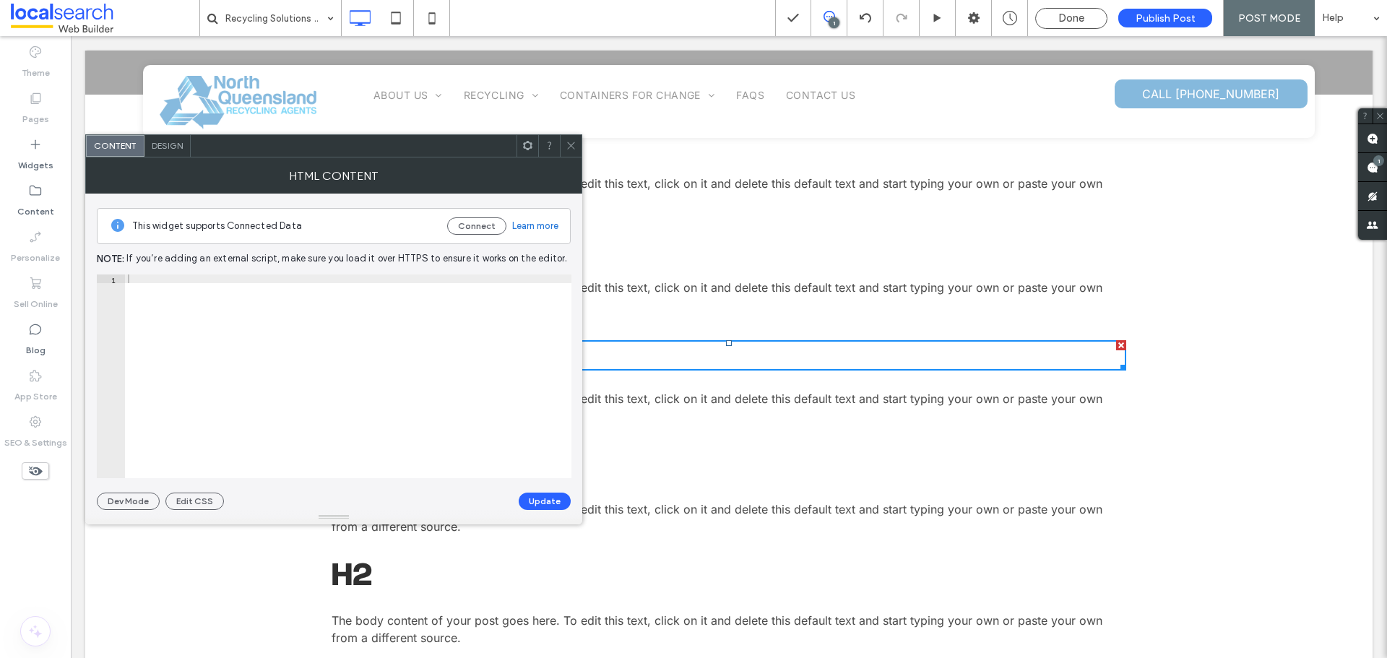
click at [360, 355] on div at bounding box center [348, 384] width 446 height 221
click at [412, 279] on div "< h2 id = "Streamlined-Recycling-for-Busy-Offices- &amp; -Workplaces" style = "…" at bounding box center [348, 384] width 446 height 221
click at [407, 278] on div "< h2 id = "Streamlined-Recycling-for-Busy-Offices- &amp; -Workplaces" style = "…" at bounding box center [348, 384] width 446 height 221
paste textarea
type textarea "**"
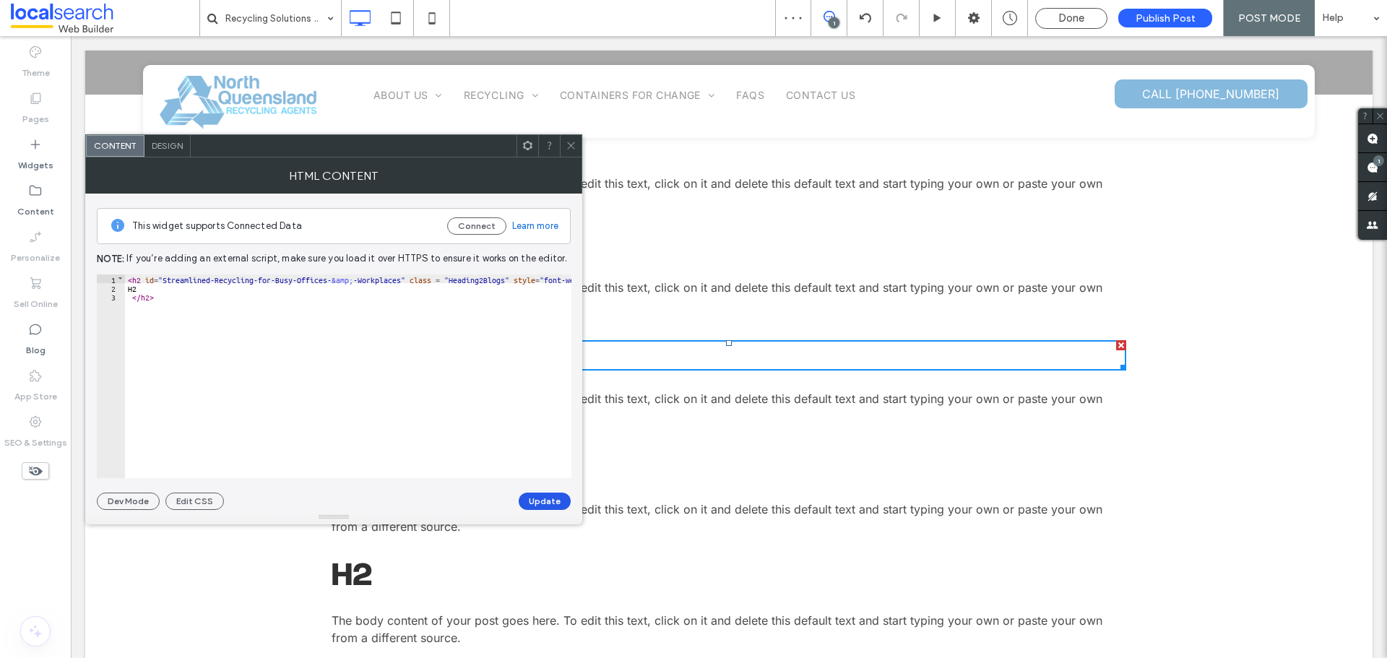
click at [552, 506] on button "Update" at bounding box center [545, 501] width 52 height 17
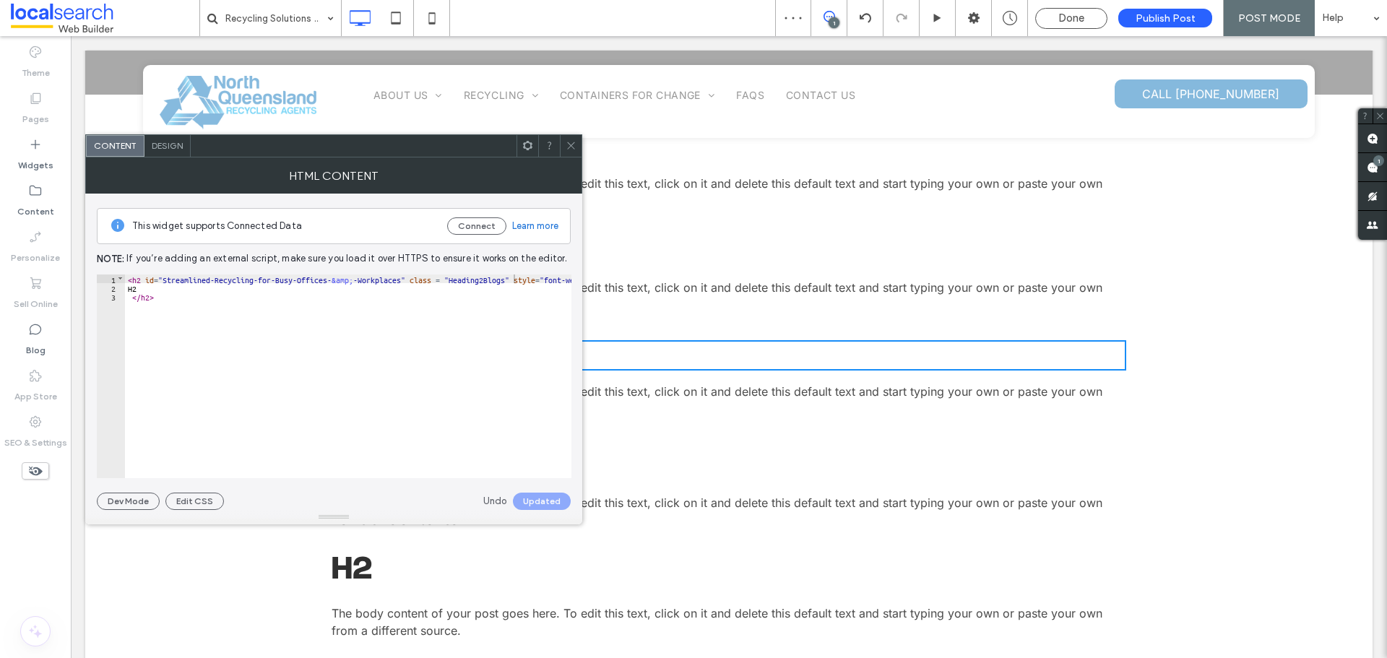
click at [568, 151] on span at bounding box center [570, 146] width 11 height 22
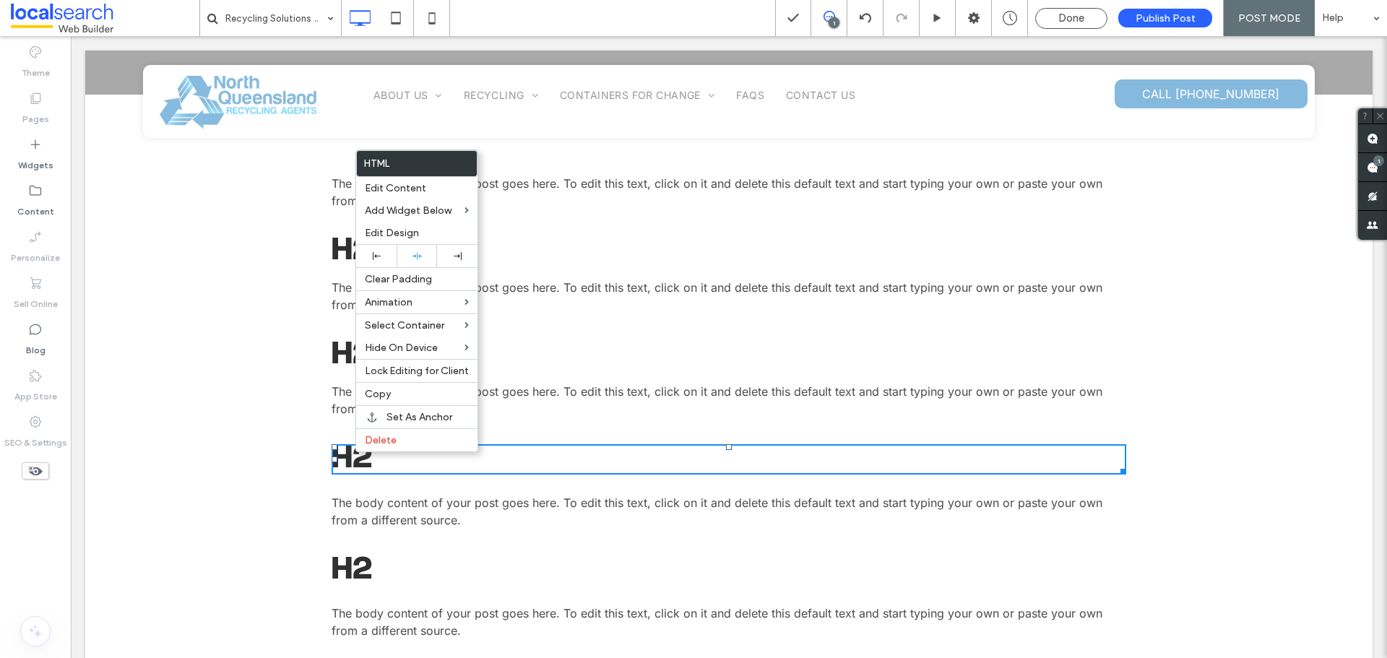
click at [343, 456] on h2 "H2" at bounding box center [728, 459] width 794 height 30
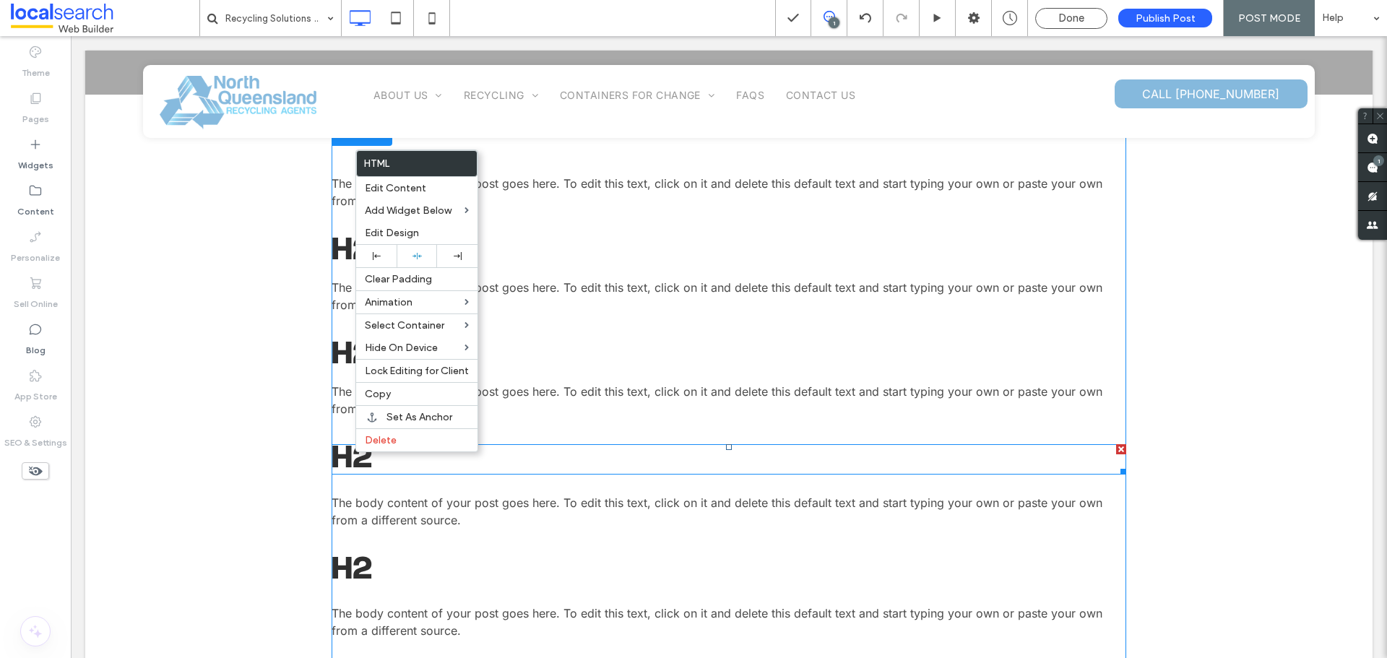
click at [343, 456] on span at bounding box center [728, 459] width 794 height 30
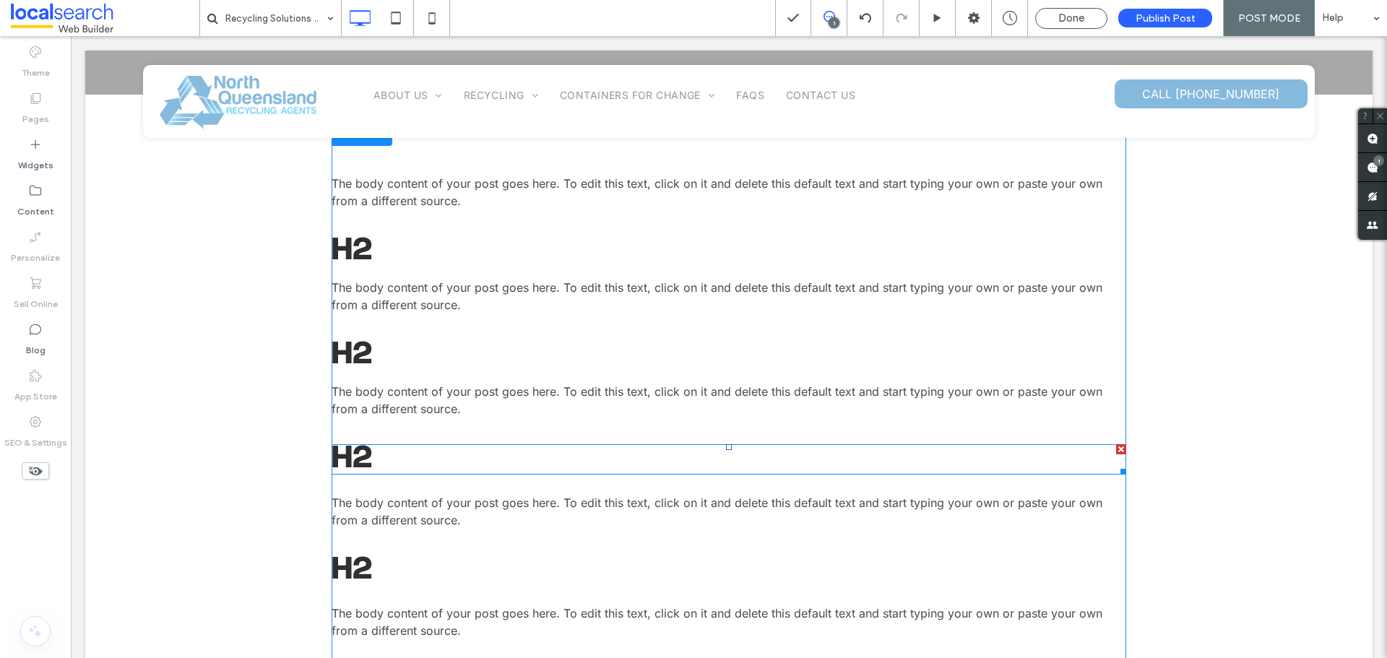
click at [394, 451] on span at bounding box center [728, 459] width 794 height 30
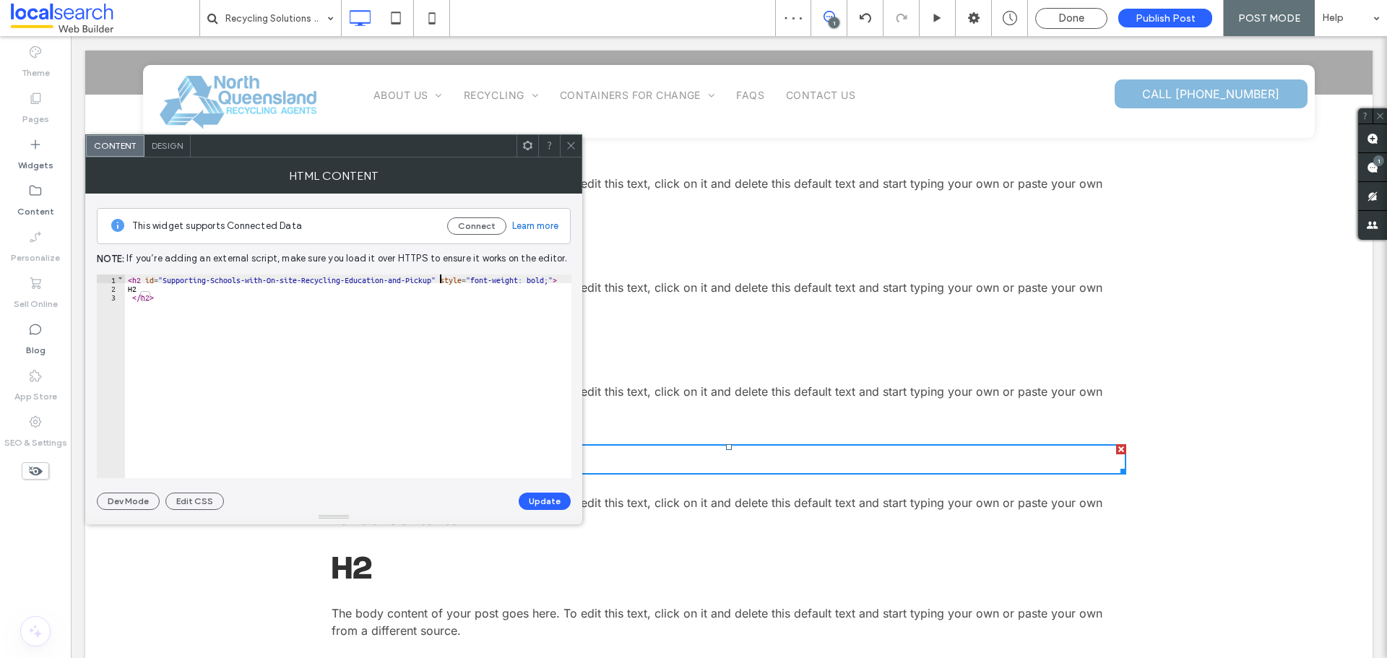
click at [441, 277] on div "< h2 id = "Supporting-Schools-with-On-site-Recycling-Education-and-Pickup" styl…" at bounding box center [348, 384] width 446 height 221
type textarea "**"
click at [552, 503] on button "Update" at bounding box center [545, 501] width 52 height 17
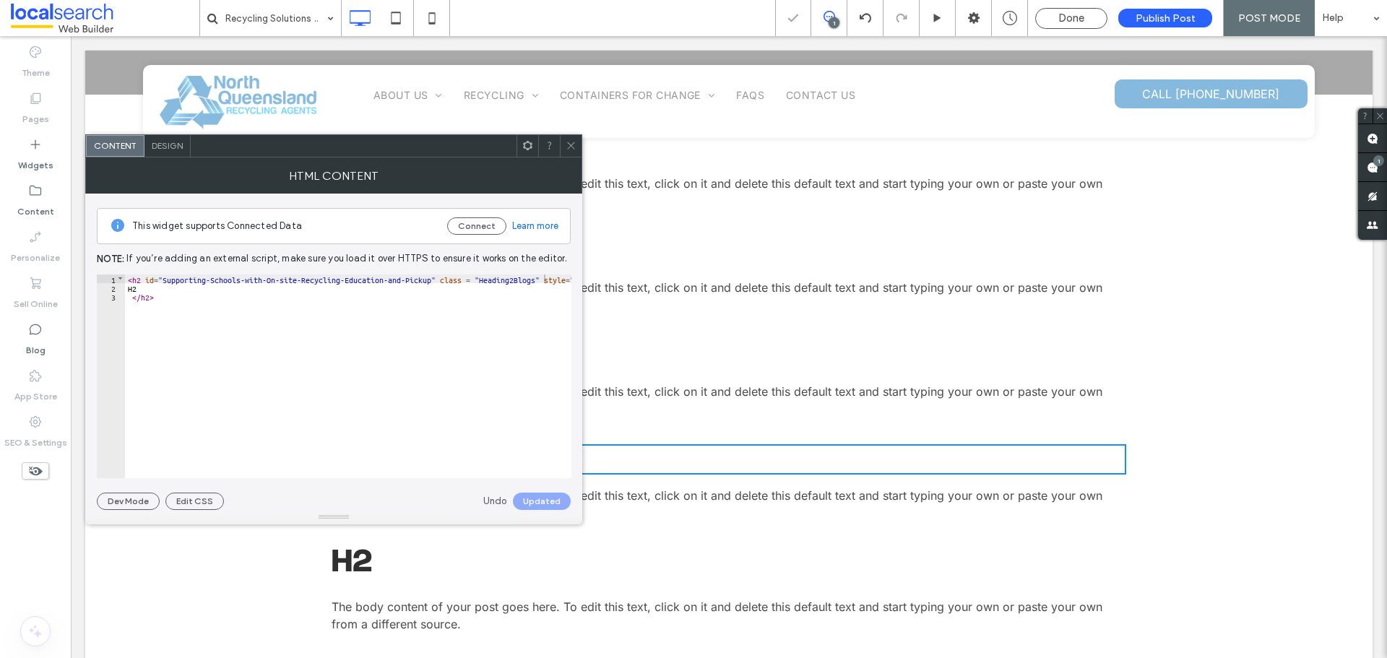
click at [568, 149] on icon at bounding box center [570, 145] width 11 height 11
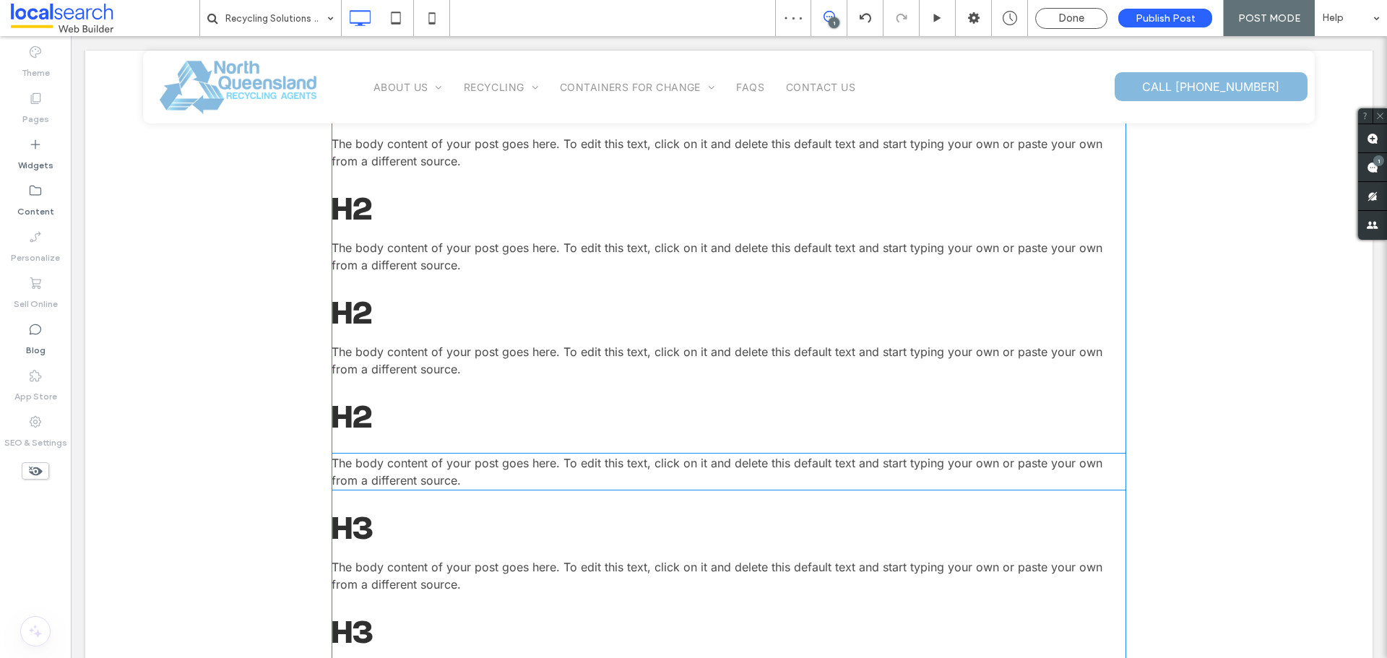
scroll to position [578, 0]
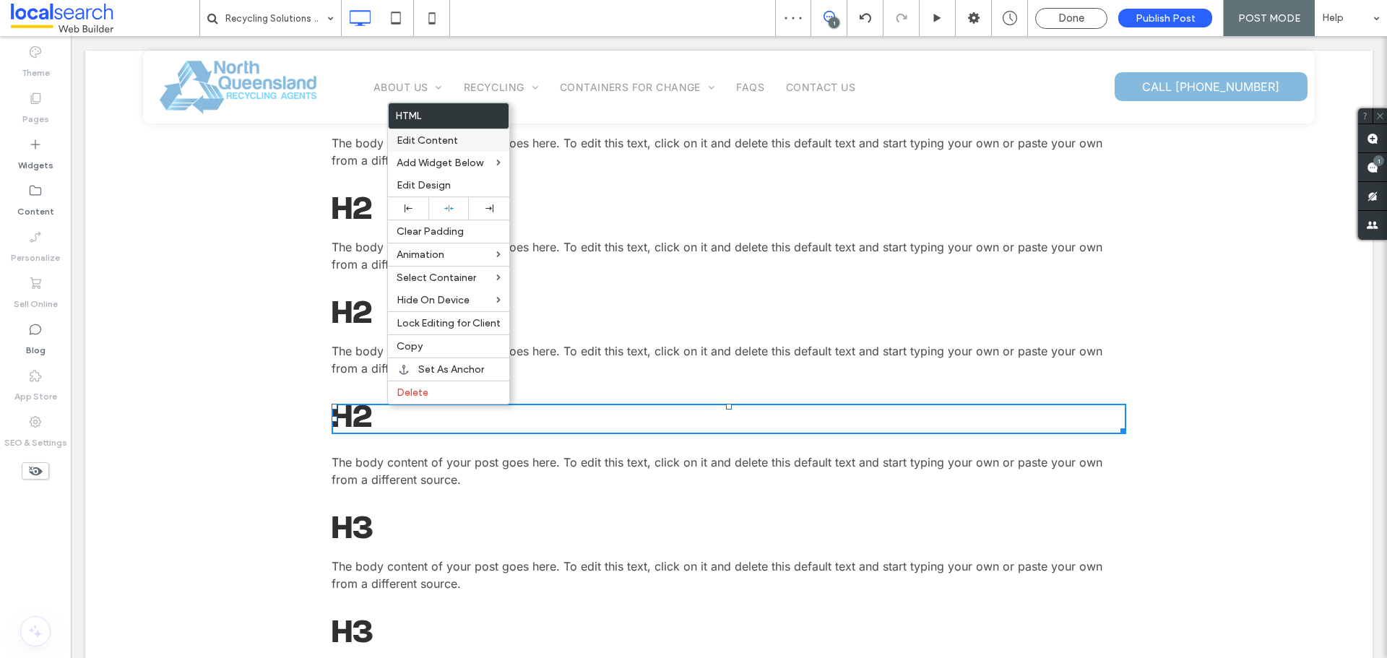
click at [430, 146] on span "Edit Content" at bounding box center [426, 140] width 61 height 12
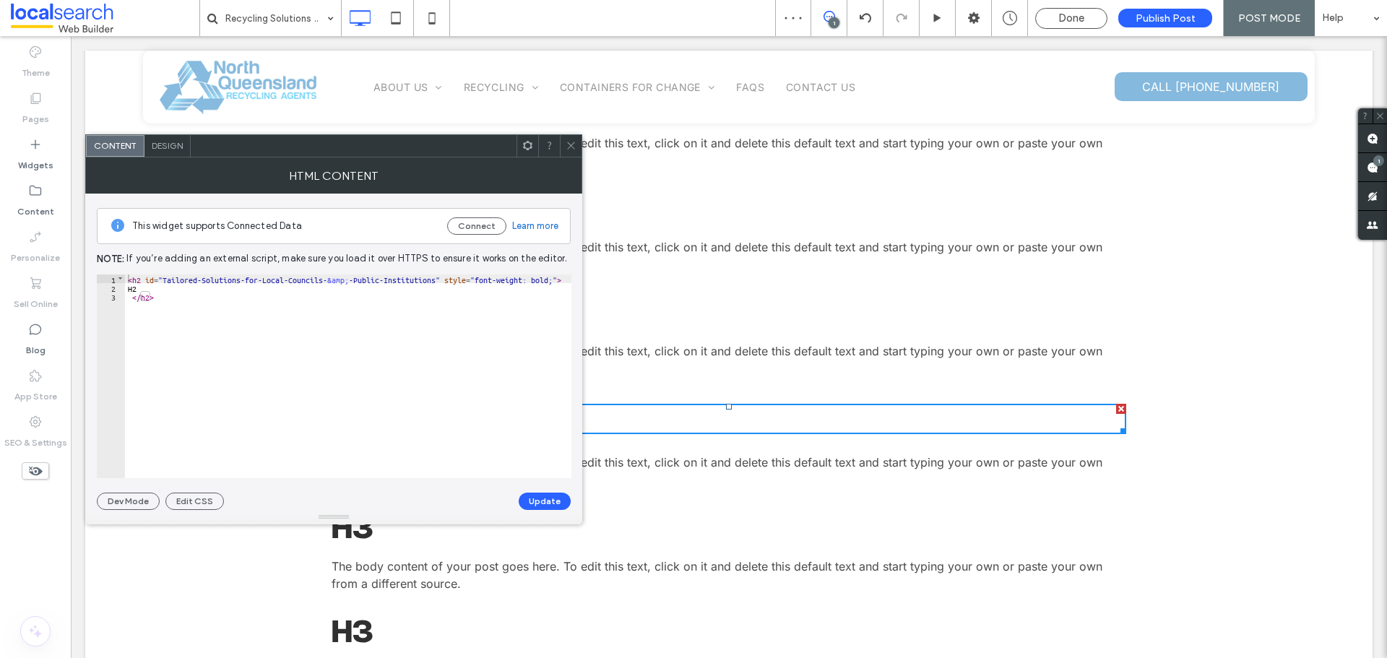
click at [439, 276] on div "< h2 id = "Tailored-Solutions-for-Local-Councils- &amp; -Public-Institutions" s…" at bounding box center [348, 384] width 446 height 221
type textarea "**"
click at [558, 499] on button "Update" at bounding box center [545, 501] width 52 height 17
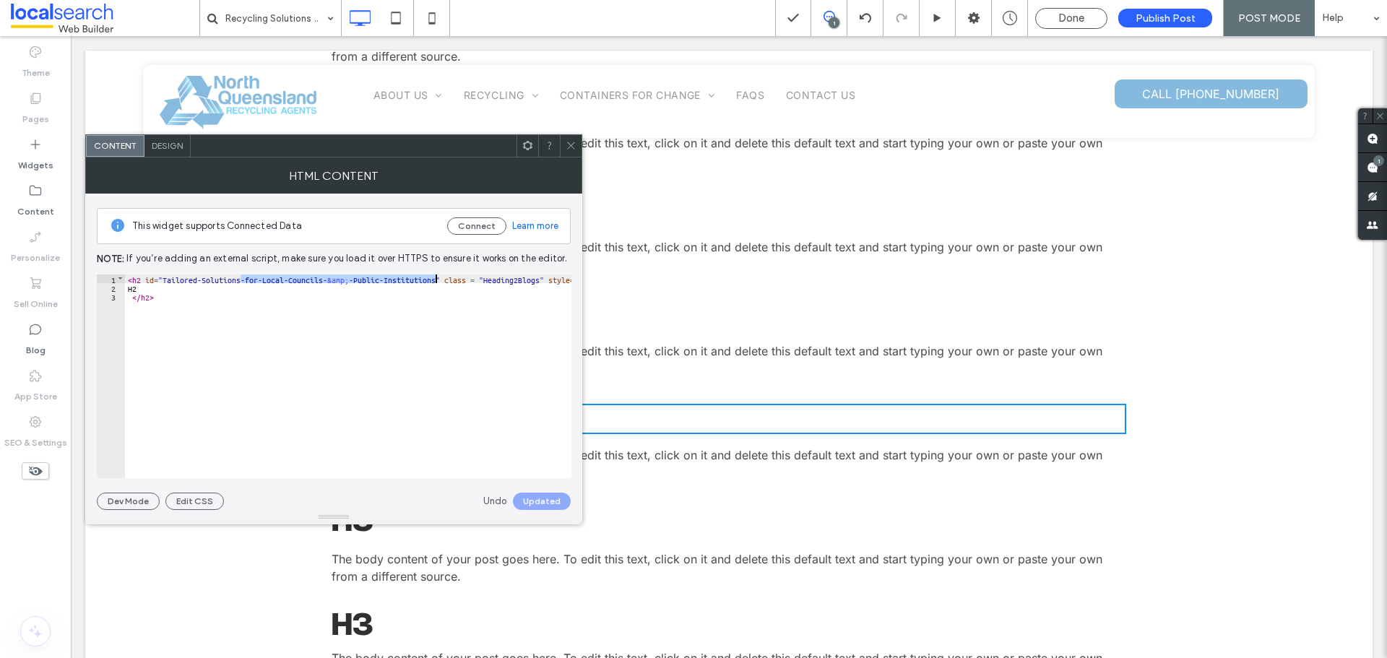
drag, startPoint x: 240, startPoint y: 277, endPoint x: 434, endPoint y: 282, distance: 193.6
click at [434, 278] on div "< h2 id = "Tailored-Solutions-for-Local-Councils- &amp; -Public-Institutions" c…" at bounding box center [396, 384] width 543 height 221
click at [528, 500] on button "Update" at bounding box center [545, 501] width 52 height 17
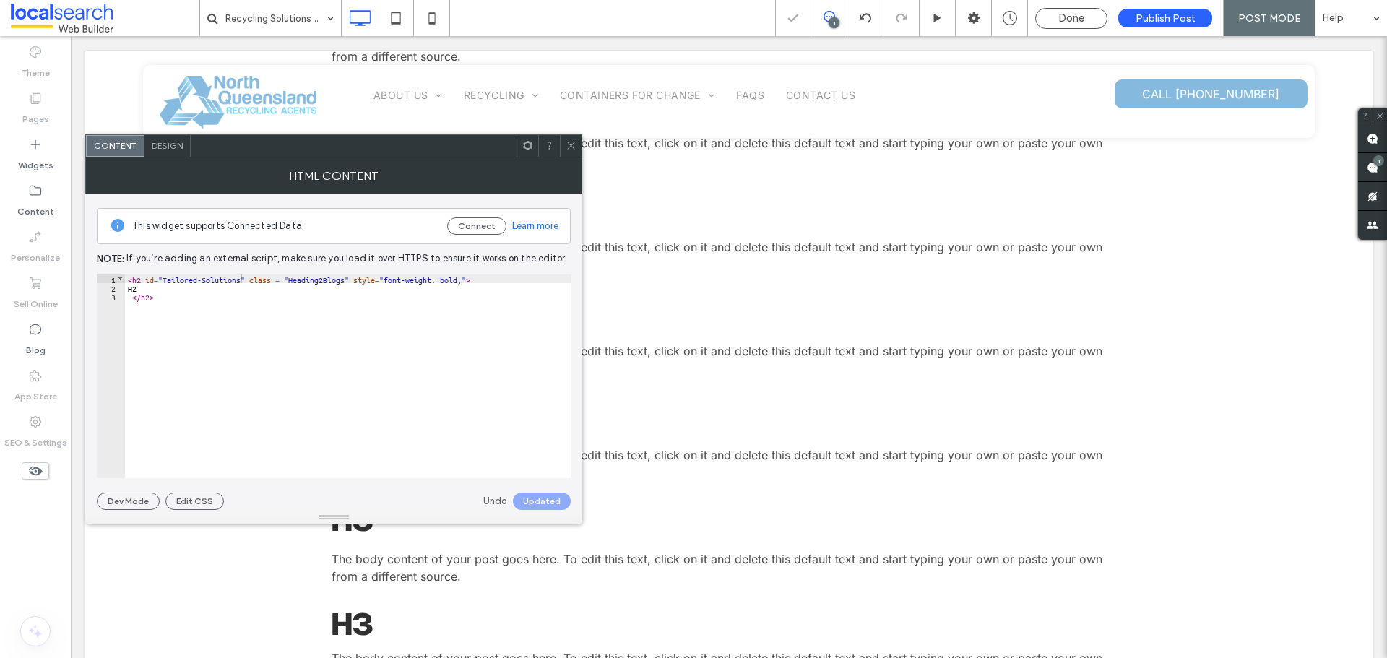
click at [571, 140] on icon at bounding box center [570, 145] width 11 height 11
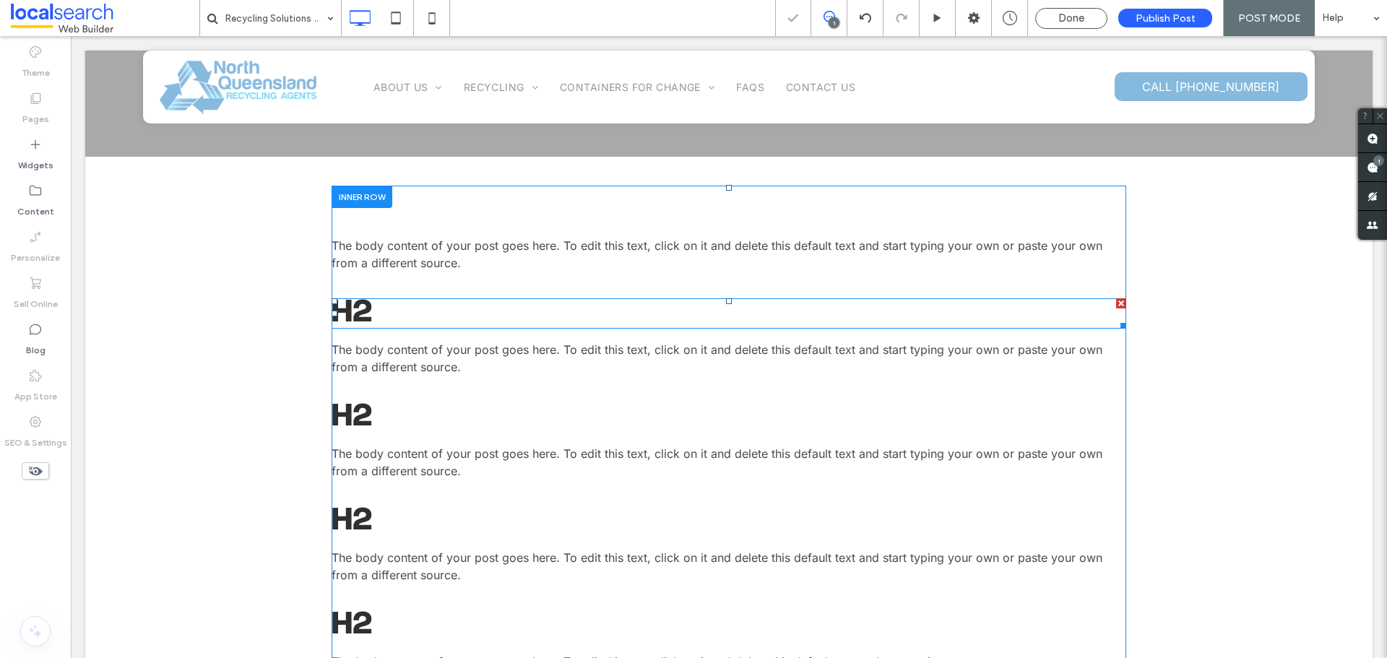
scroll to position [217, 0]
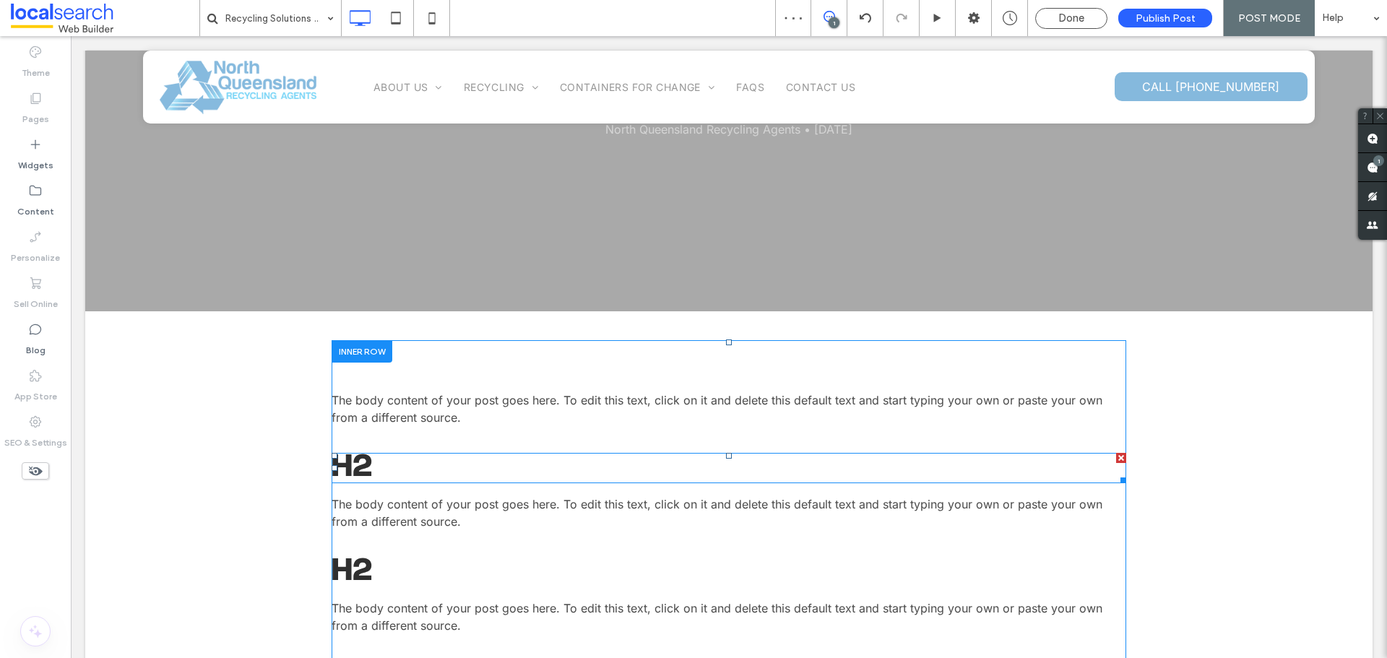
click at [369, 466] on span at bounding box center [728, 468] width 794 height 30
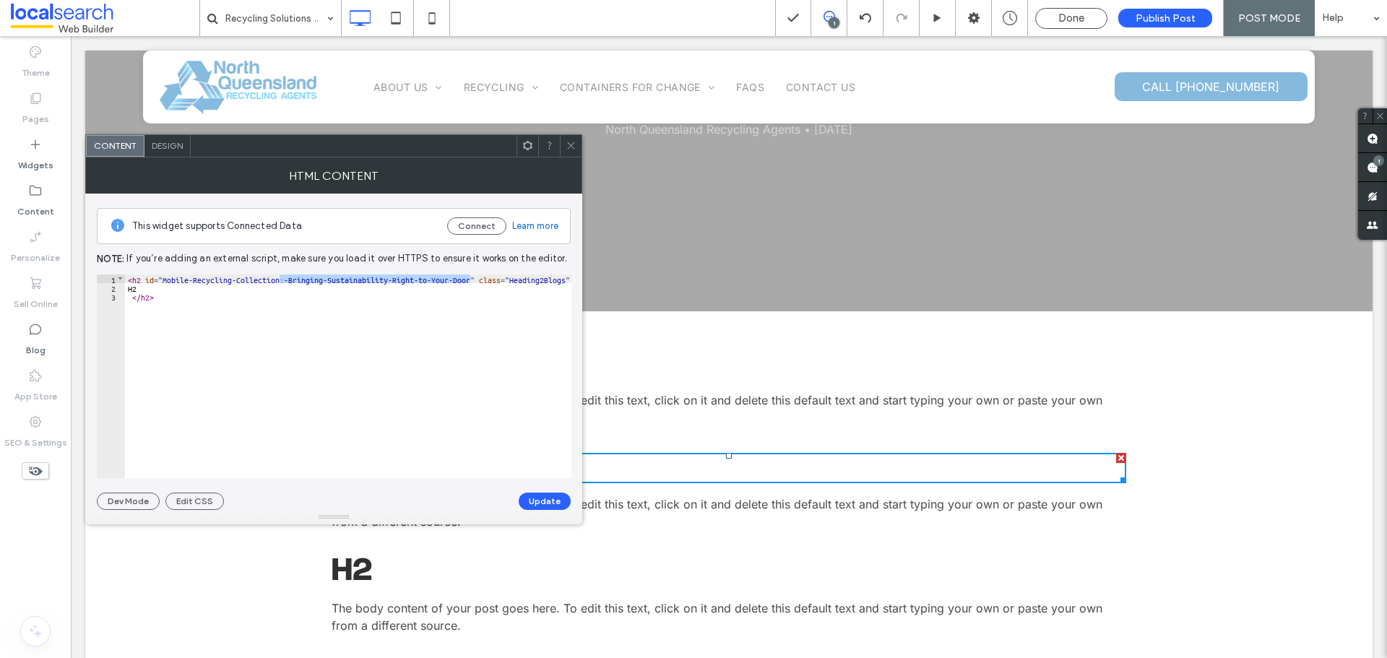
drag, startPoint x: 280, startPoint y: 279, endPoint x: 456, endPoint y: 354, distance: 191.3
click at [471, 277] on div "< h2 id = "Mobile-Recycling-Collection:-Bringing-Sustainability-Right-to-Your-D…" at bounding box center [409, 384] width 569 height 221
click at [541, 503] on button "Update" at bounding box center [545, 501] width 52 height 17
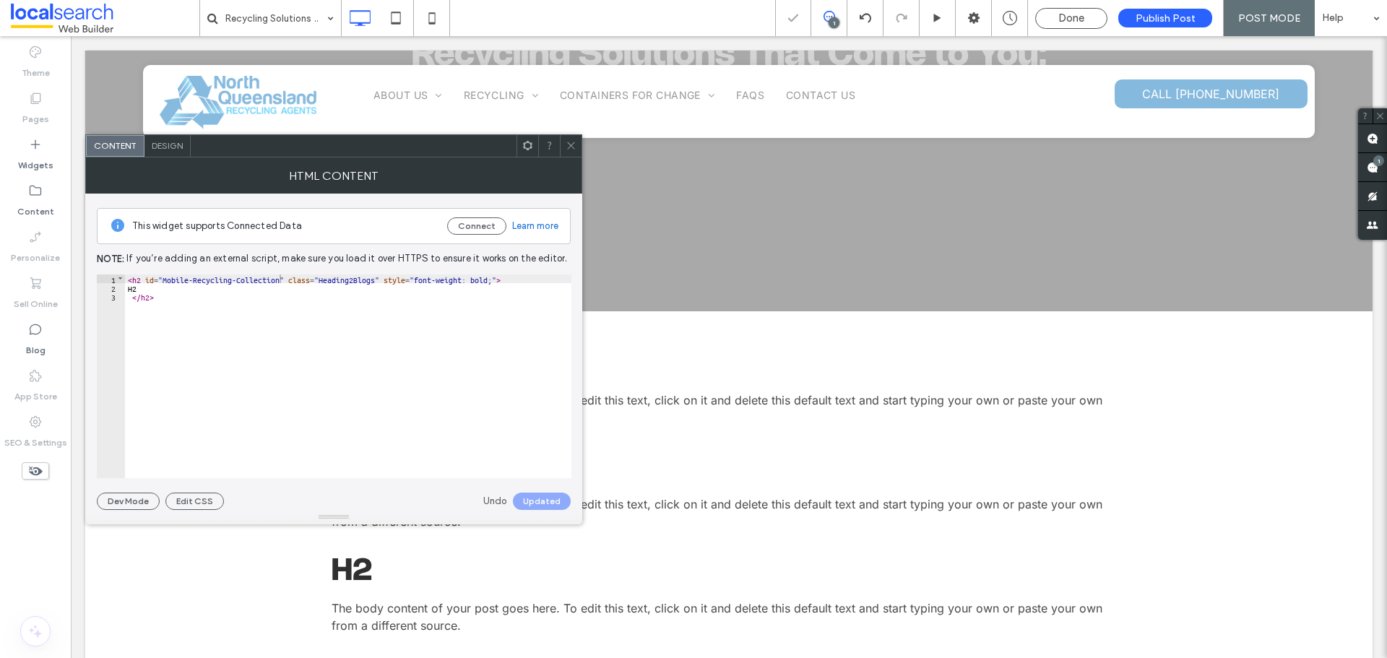
click at [568, 142] on use at bounding box center [570, 145] width 7 height 7
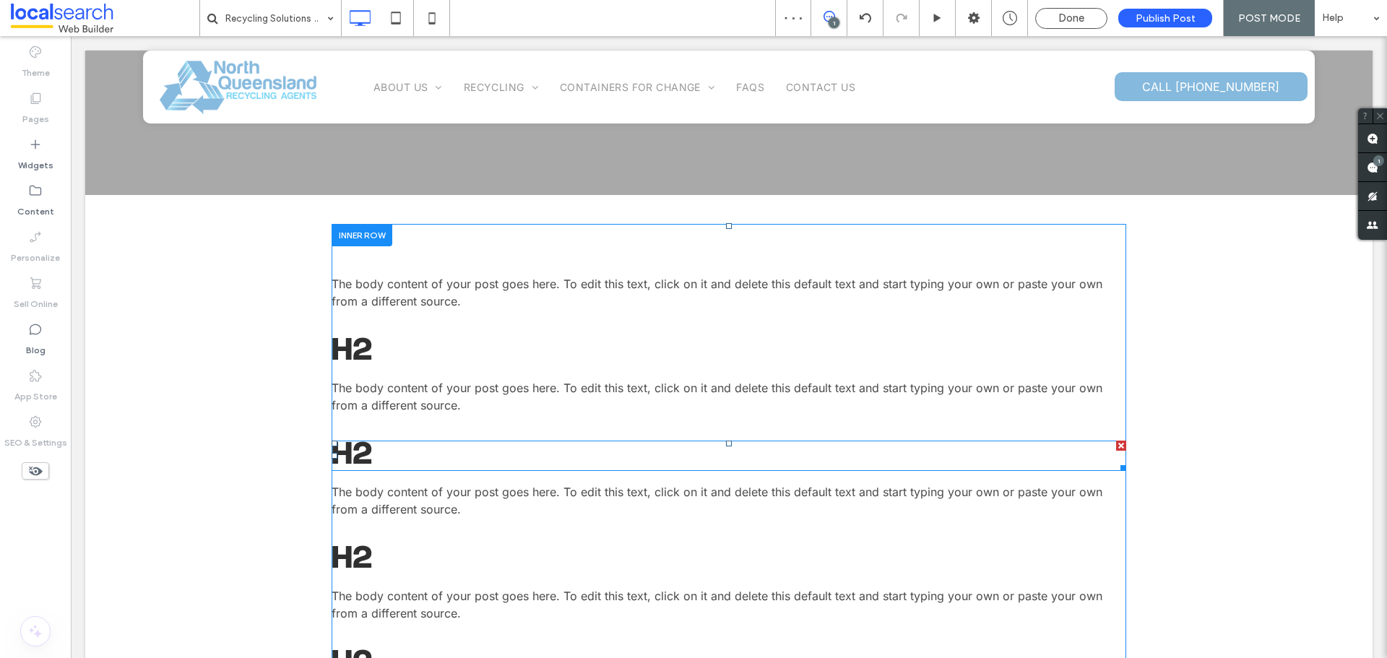
scroll to position [361, 0]
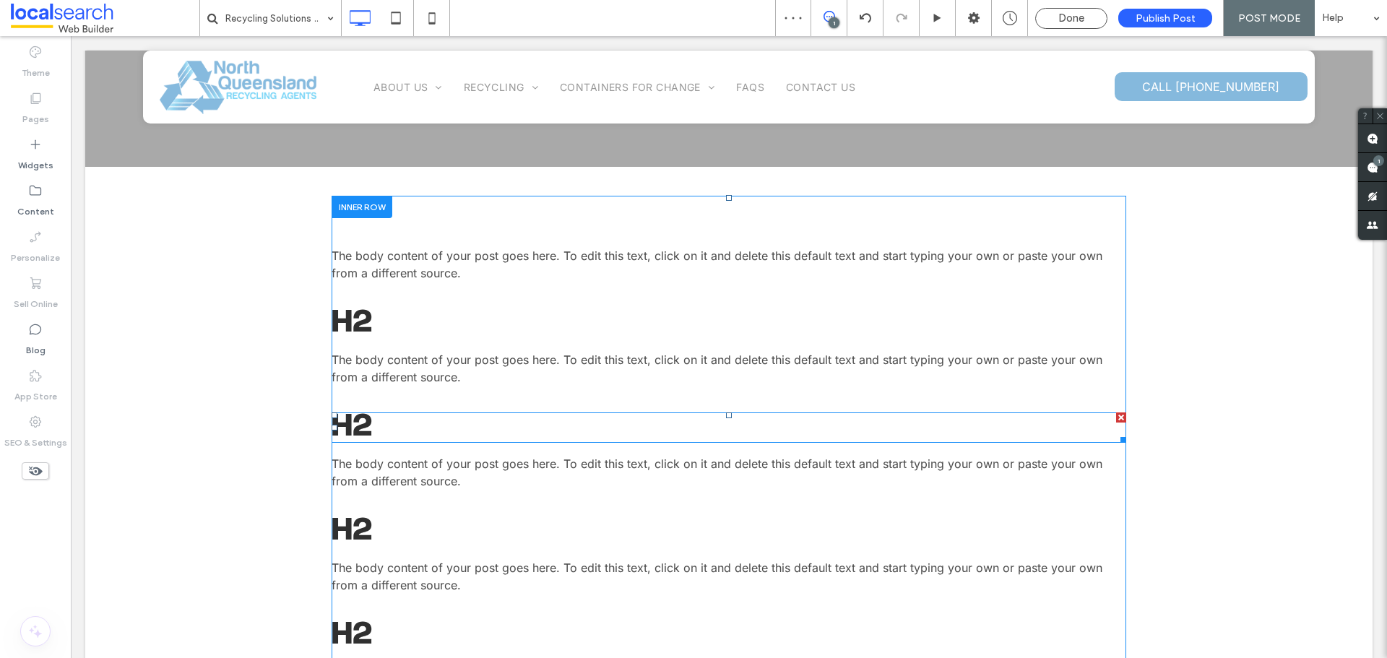
click at [365, 420] on span at bounding box center [728, 427] width 794 height 30
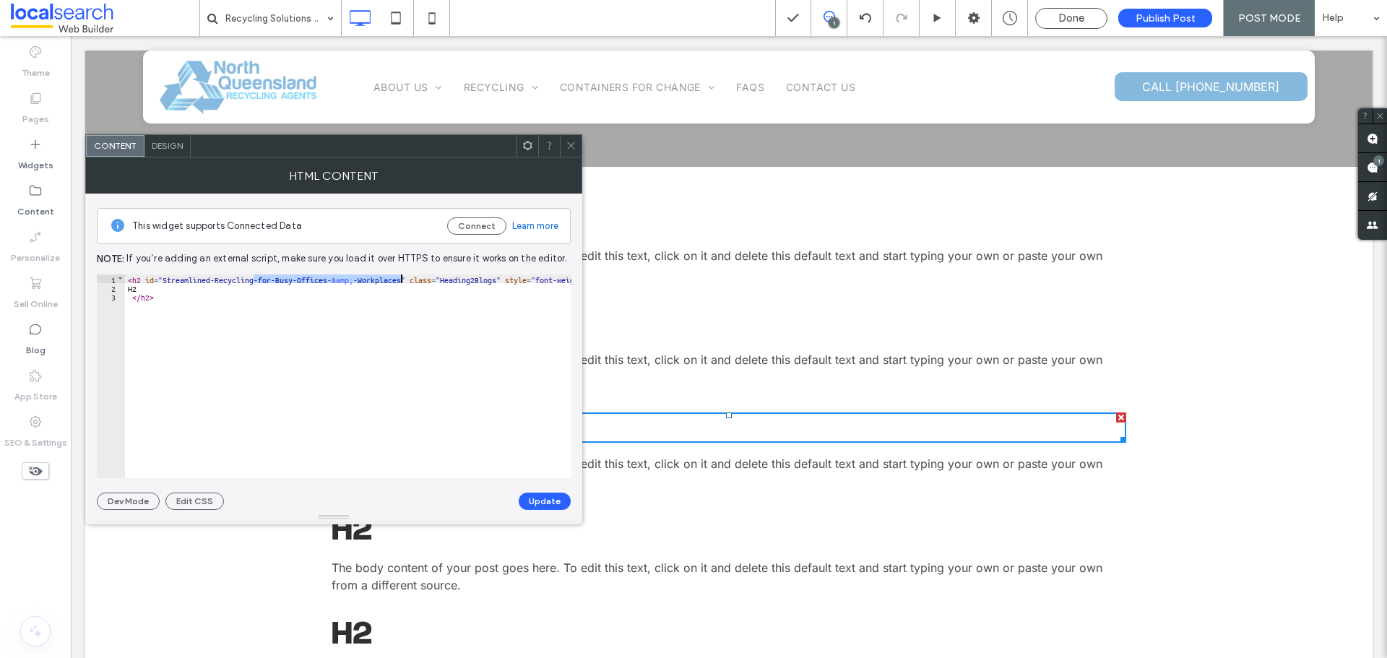
drag, startPoint x: 252, startPoint y: 277, endPoint x: 399, endPoint y: 276, distance: 147.3
click at [399, 276] on div "< h2 id = "Streamlined-Recycling-for-Busy-Offices- &amp; -Workplaces" class = "…" at bounding box center [375, 384] width 500 height 221
click at [535, 500] on button "Update" at bounding box center [545, 501] width 52 height 17
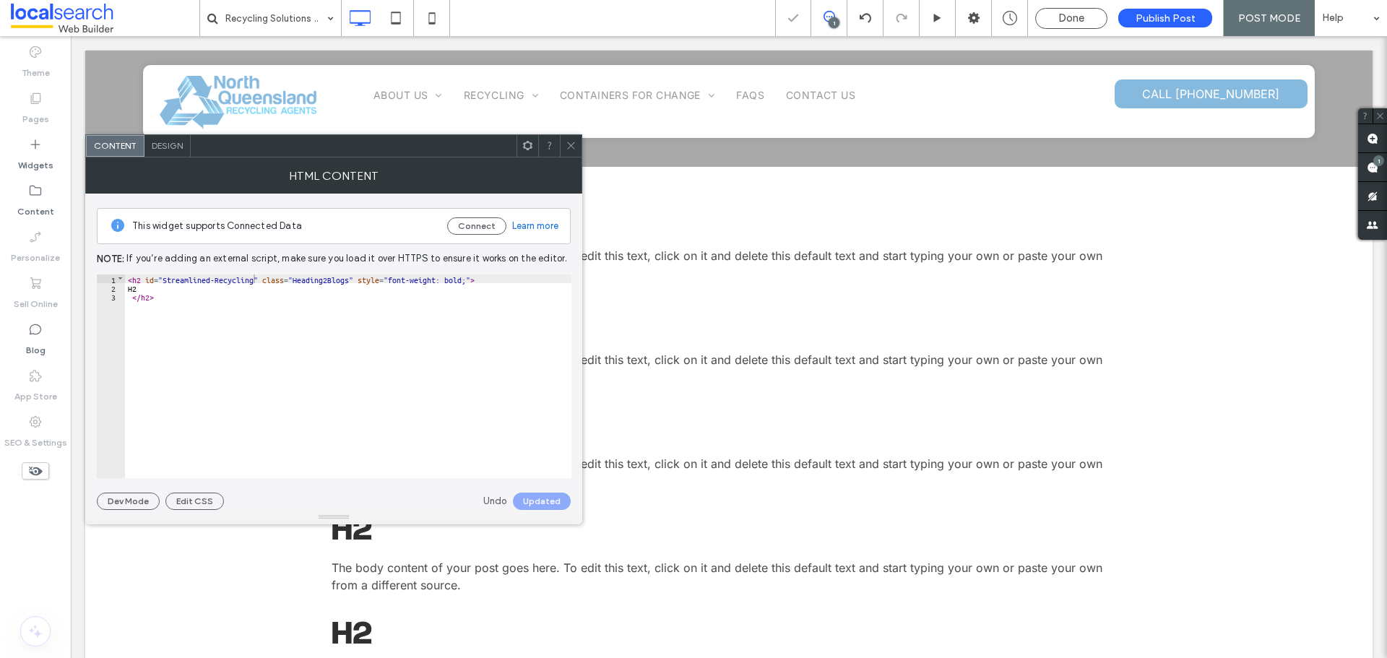
click at [572, 145] on icon at bounding box center [570, 145] width 11 height 11
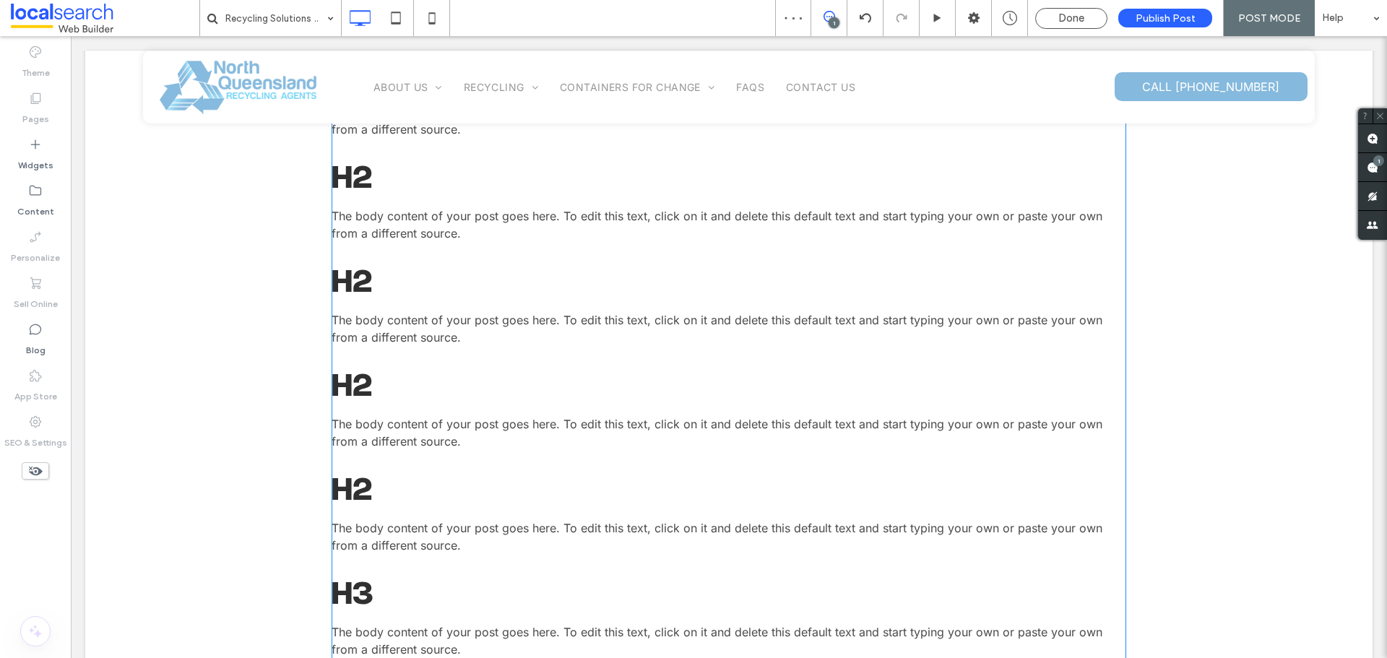
scroll to position [506, 0]
click at [396, 385] on span at bounding box center [728, 387] width 794 height 30
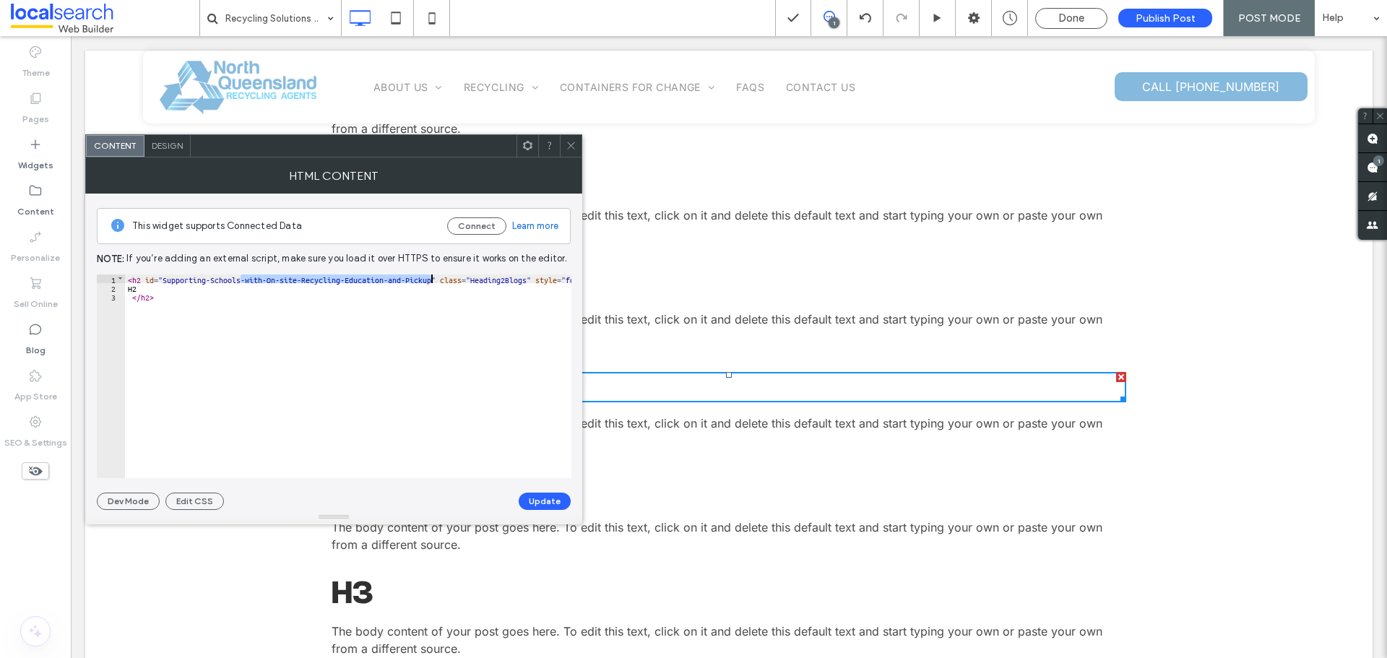
drag, startPoint x: 239, startPoint y: 278, endPoint x: 429, endPoint y: 277, distance: 189.9
click at [429, 277] on div "< h2 id = "Supporting-Schools-with-On-site-Recycling-Education-and-Pickup" clas…" at bounding box center [390, 384] width 530 height 221
click at [555, 503] on button "Update" at bounding box center [545, 501] width 52 height 17
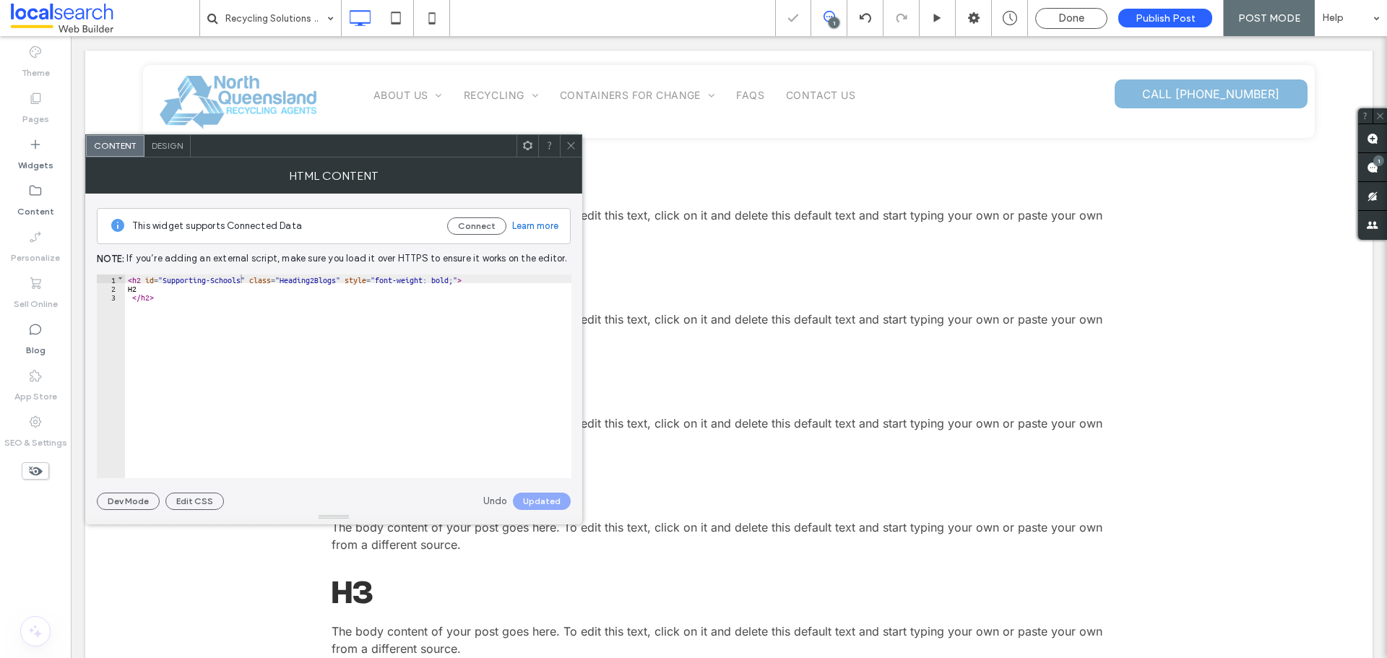
click at [568, 148] on use at bounding box center [570, 145] width 7 height 7
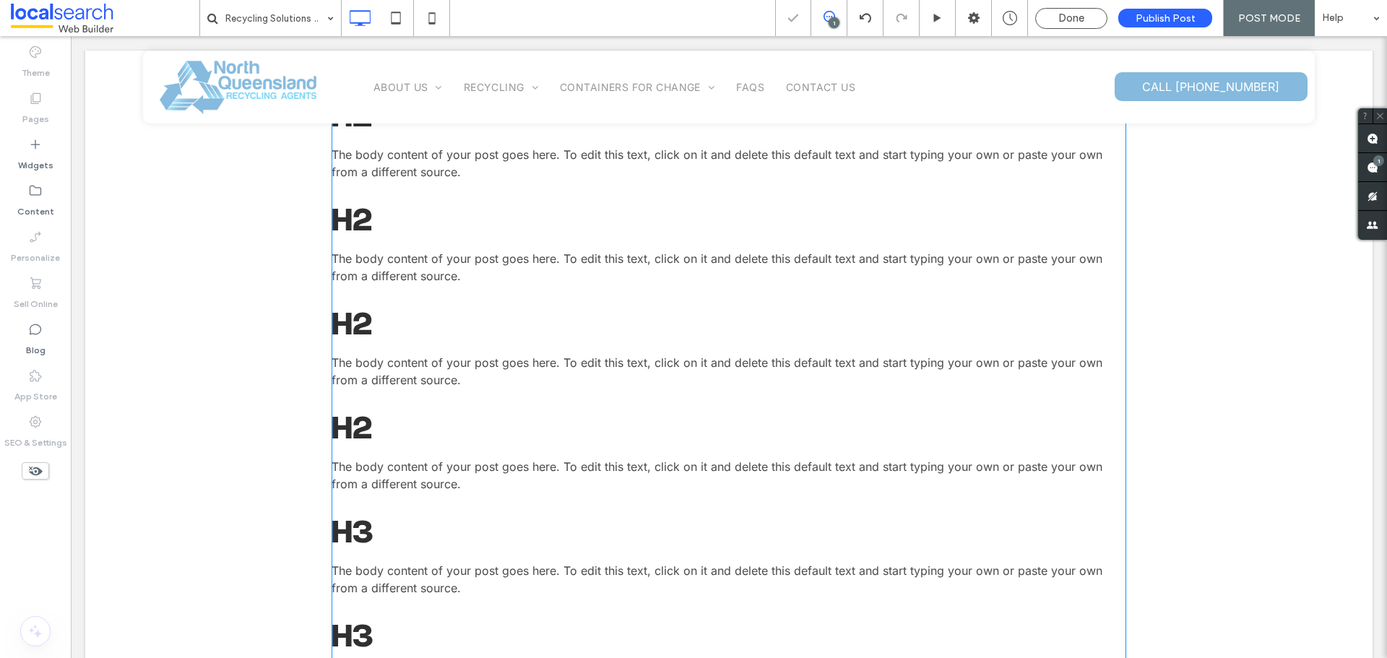
scroll to position [650, 0]
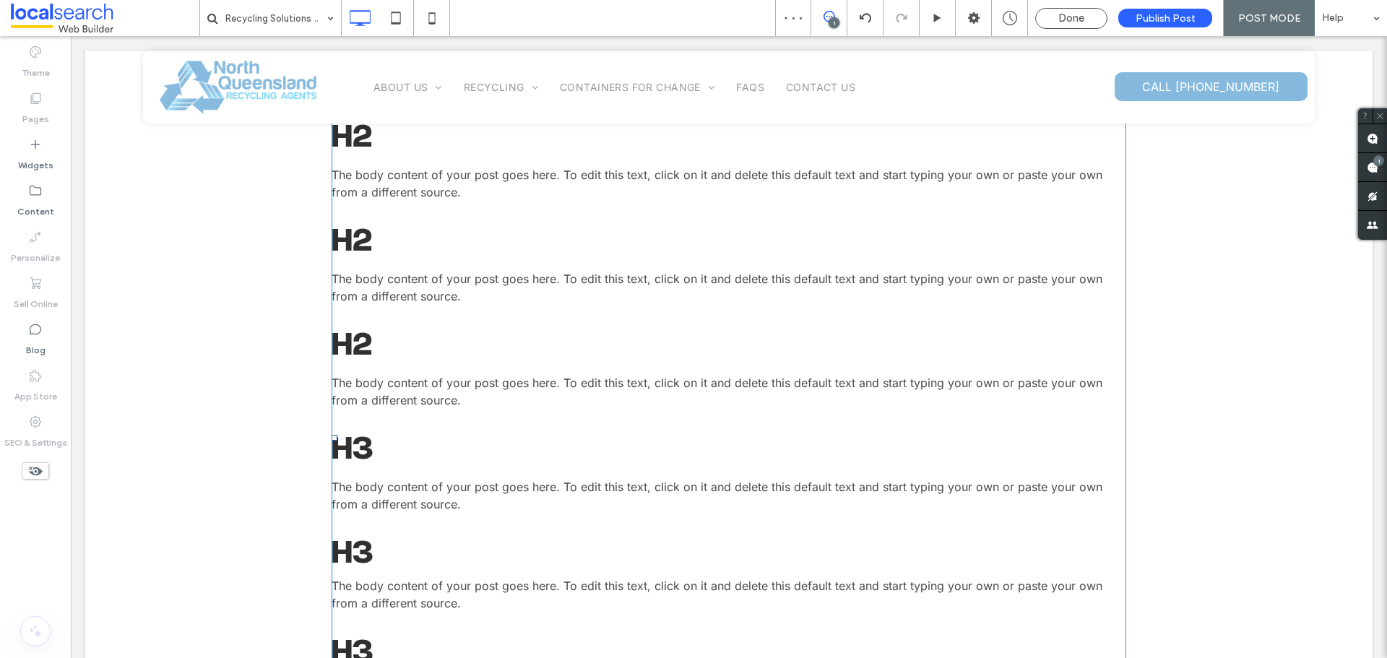
click at [377, 342] on h2 "H2" at bounding box center [728, 346] width 794 height 30
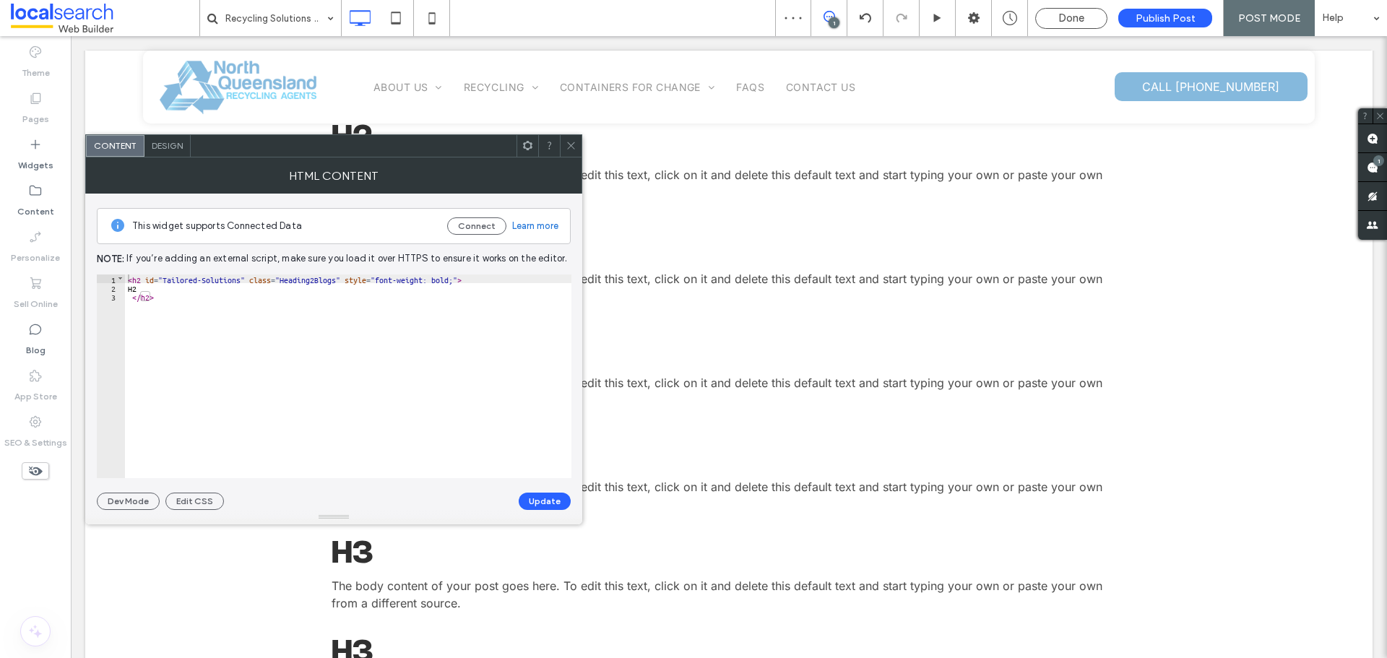
click at [566, 147] on icon at bounding box center [570, 145] width 11 height 11
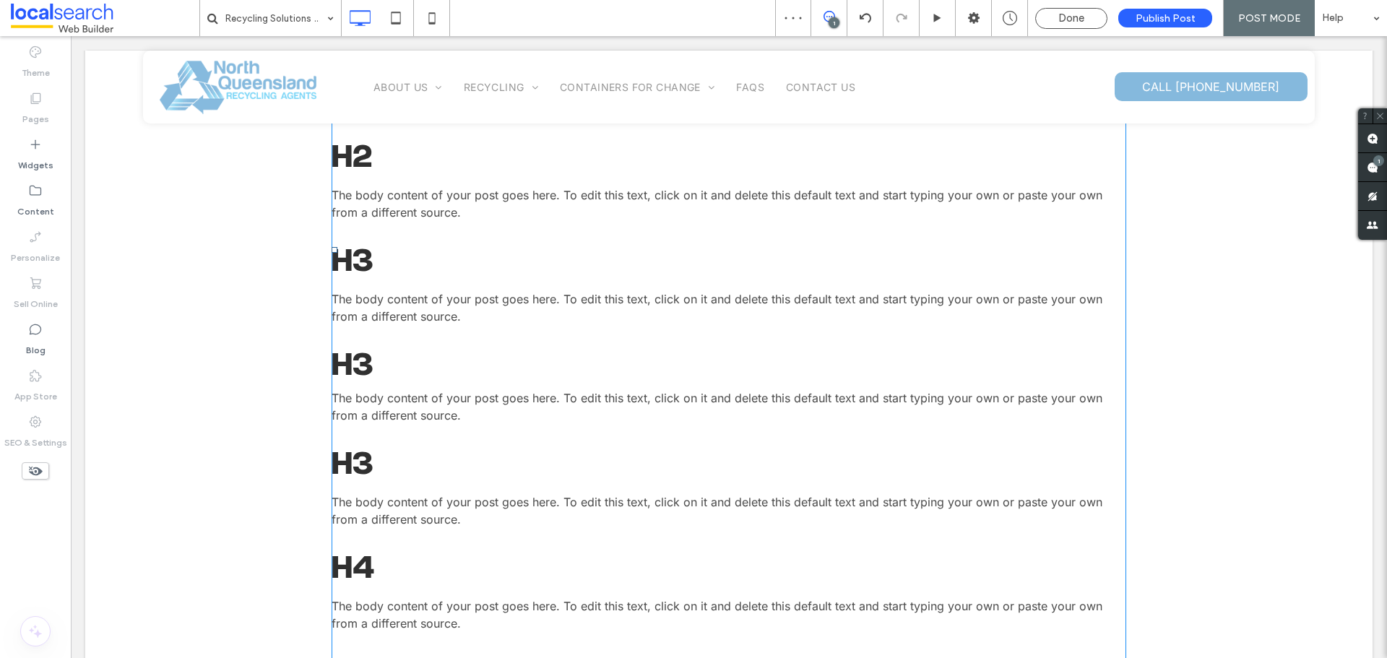
scroll to position [867, 0]
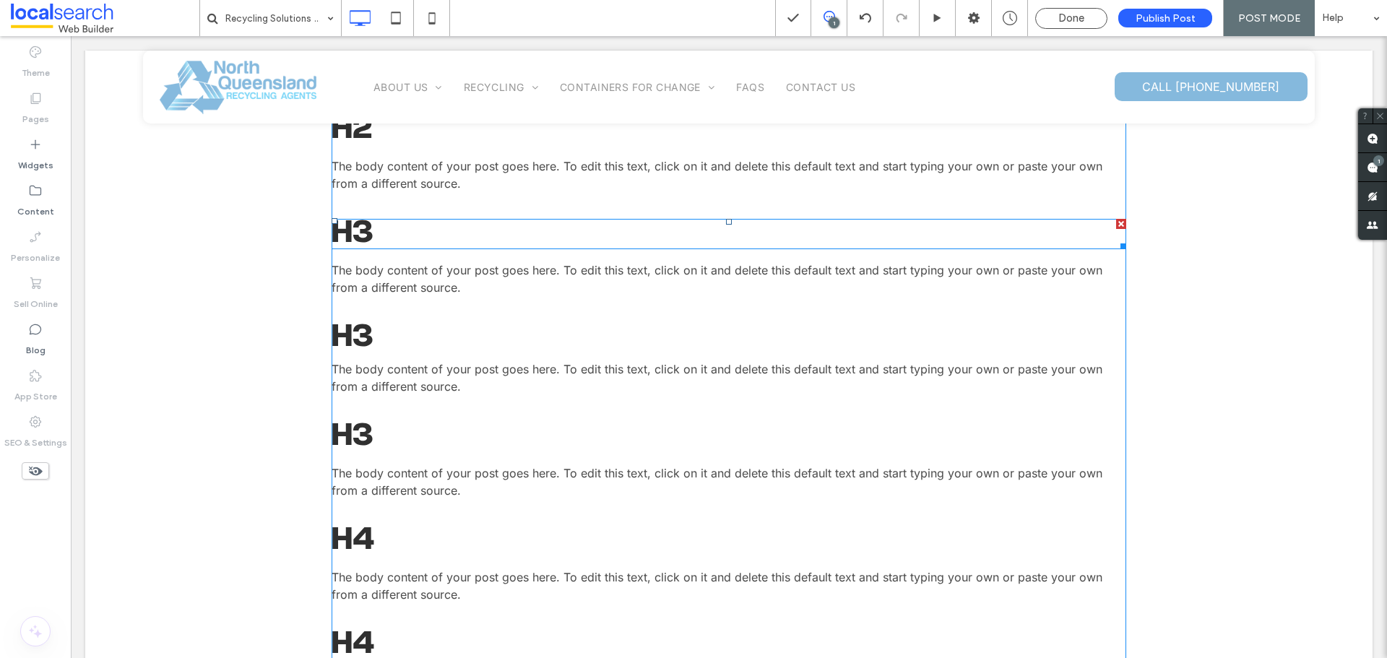
click at [369, 226] on span at bounding box center [728, 234] width 794 height 30
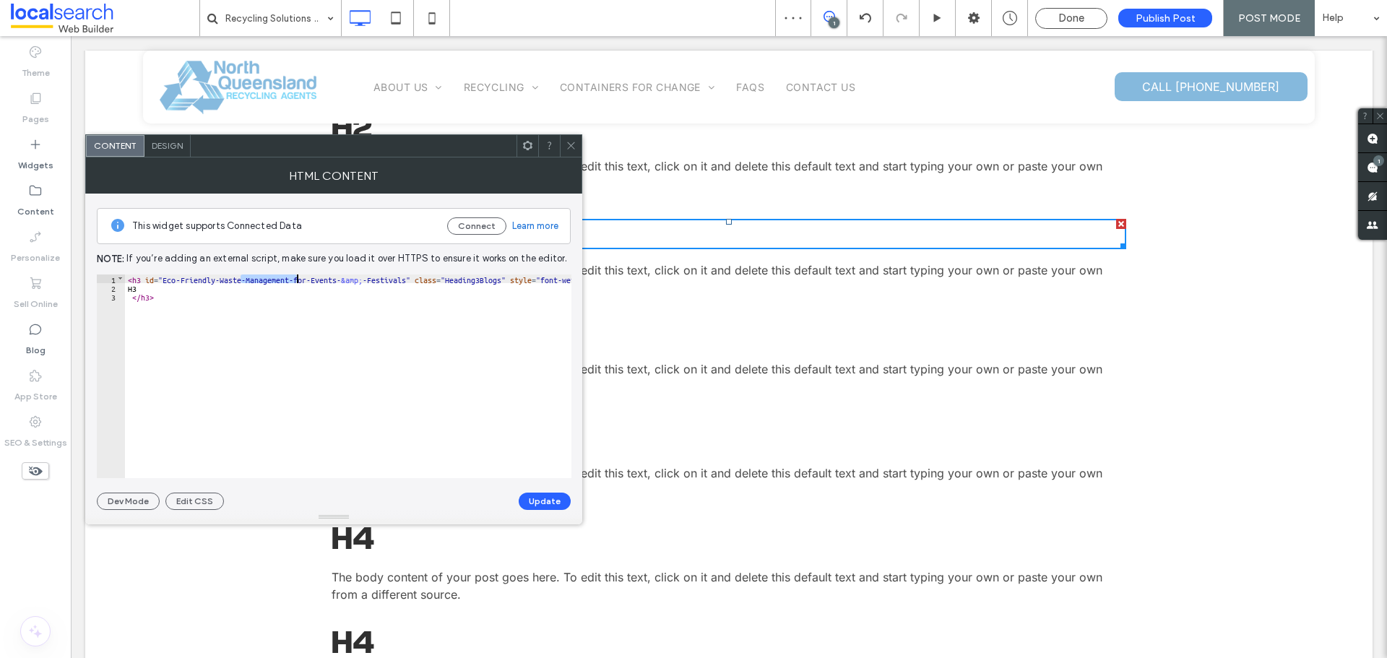
drag, startPoint x: 242, startPoint y: 277, endPoint x: 297, endPoint y: 279, distance: 55.0
click at [297, 279] on div "< h3 id = "Eco‑Friendly-Waste-Management-for-Events- &amp; -Festivals" class = …" at bounding box center [377, 384] width 504 height 221
click at [241, 279] on div "< h3 id = "Eco‑Friendly-Waste-Management-for-Events- &amp; -Festivals" class = …" at bounding box center [348, 370] width 446 height 193
drag, startPoint x: 241, startPoint y: 279, endPoint x: 357, endPoint y: 283, distance: 116.4
click at [360, 283] on div "< h3 id = "Eco‑Friendly-Waste-Management-for-Events- &amp; -Festivals" class = …" at bounding box center [377, 384] width 504 height 221
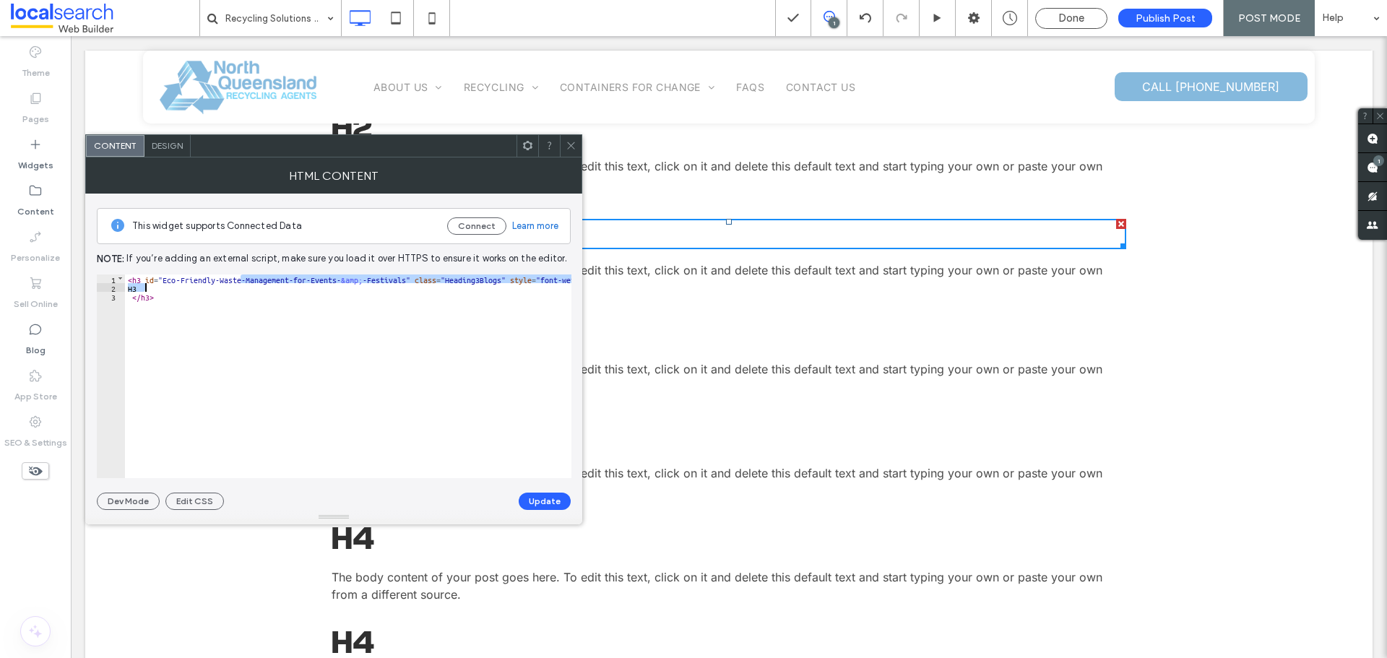
click at [297, 283] on div "< h3 id = "Eco‑Friendly-Waste-Management-for-Events- &amp; -Festivals" class = …" at bounding box center [348, 370] width 446 height 193
drag, startPoint x: 287, startPoint y: 277, endPoint x: 407, endPoint y: 275, distance: 119.2
click at [407, 275] on div "< h3 id = "Eco‑Friendly-Waste-Management-for-Events- &amp; -Festivals" class = …" at bounding box center [377, 384] width 504 height 221
click at [542, 507] on button "Update" at bounding box center [545, 501] width 52 height 17
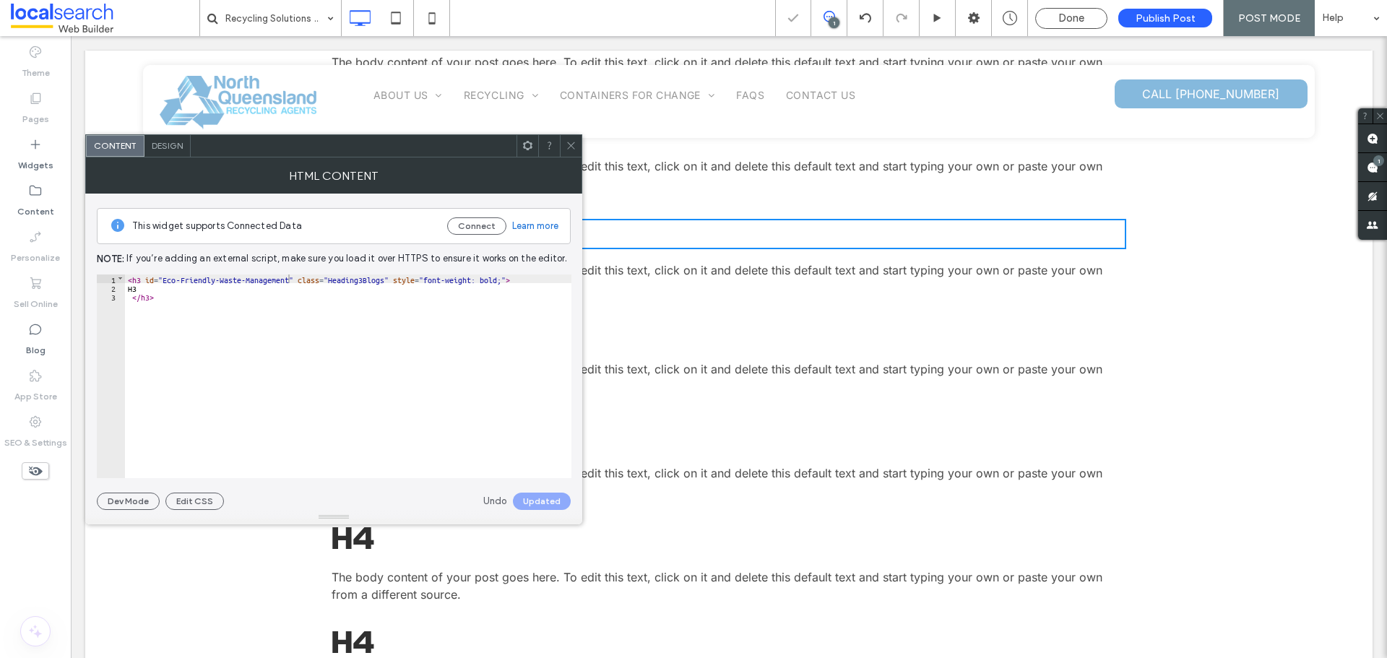
click at [569, 143] on icon at bounding box center [570, 145] width 11 height 11
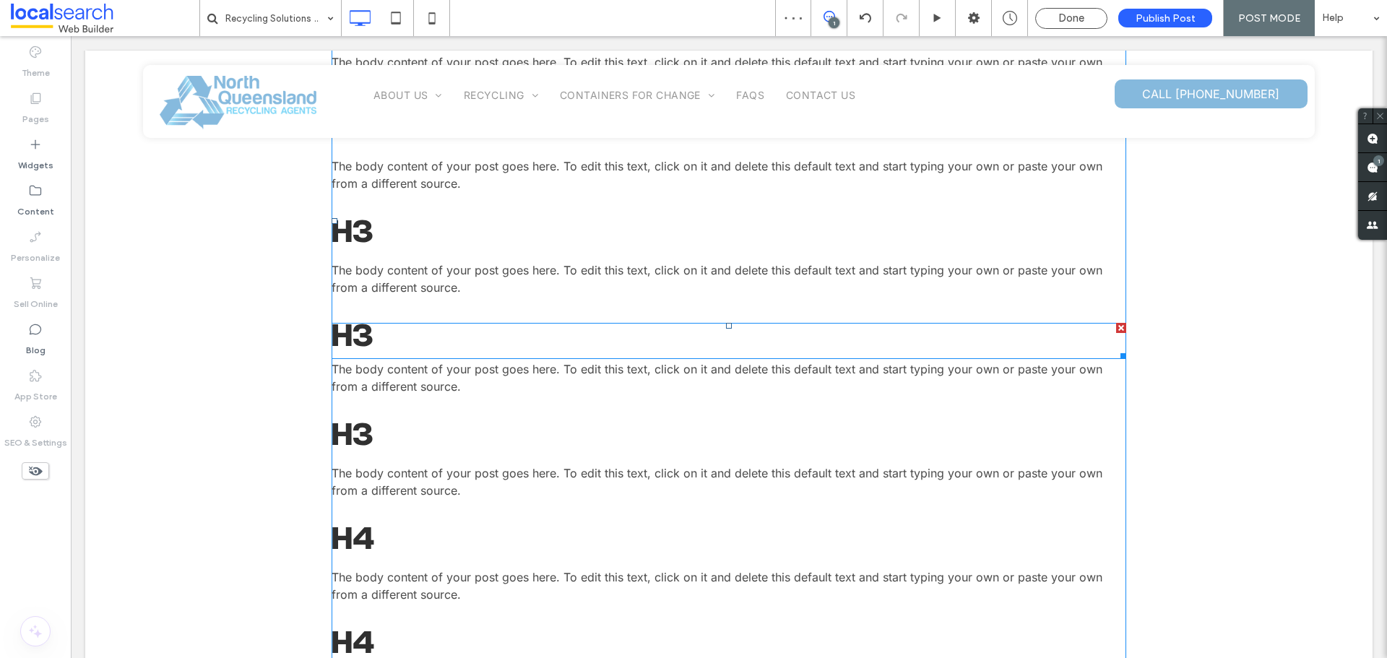
click at [379, 340] on span at bounding box center [728, 341] width 794 height 36
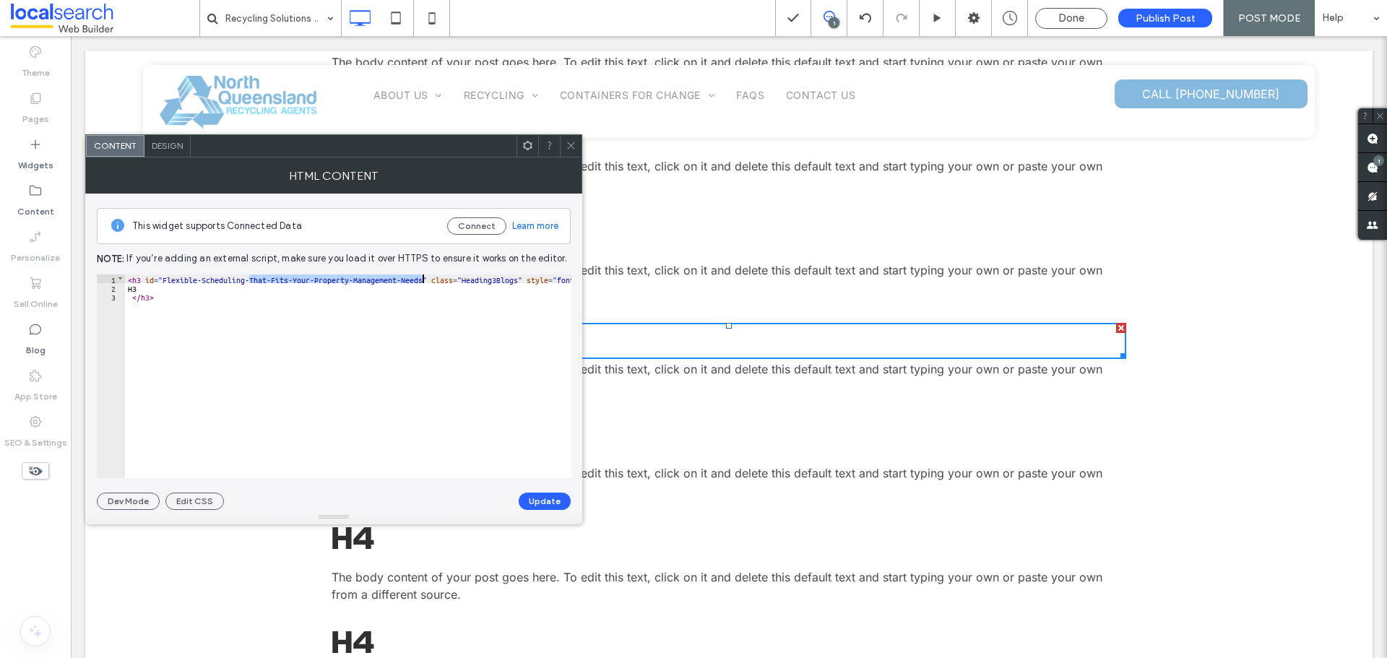
drag, startPoint x: 247, startPoint y: 276, endPoint x: 422, endPoint y: 281, distance: 174.9
click at [422, 281] on div "< h3 id = "Flexible-Scheduling-That-Fits-Your-Property-Management-Needs" class …" at bounding box center [385, 384] width 521 height 221
click at [543, 494] on button "Update" at bounding box center [545, 501] width 52 height 17
click at [568, 147] on icon at bounding box center [570, 145] width 11 height 11
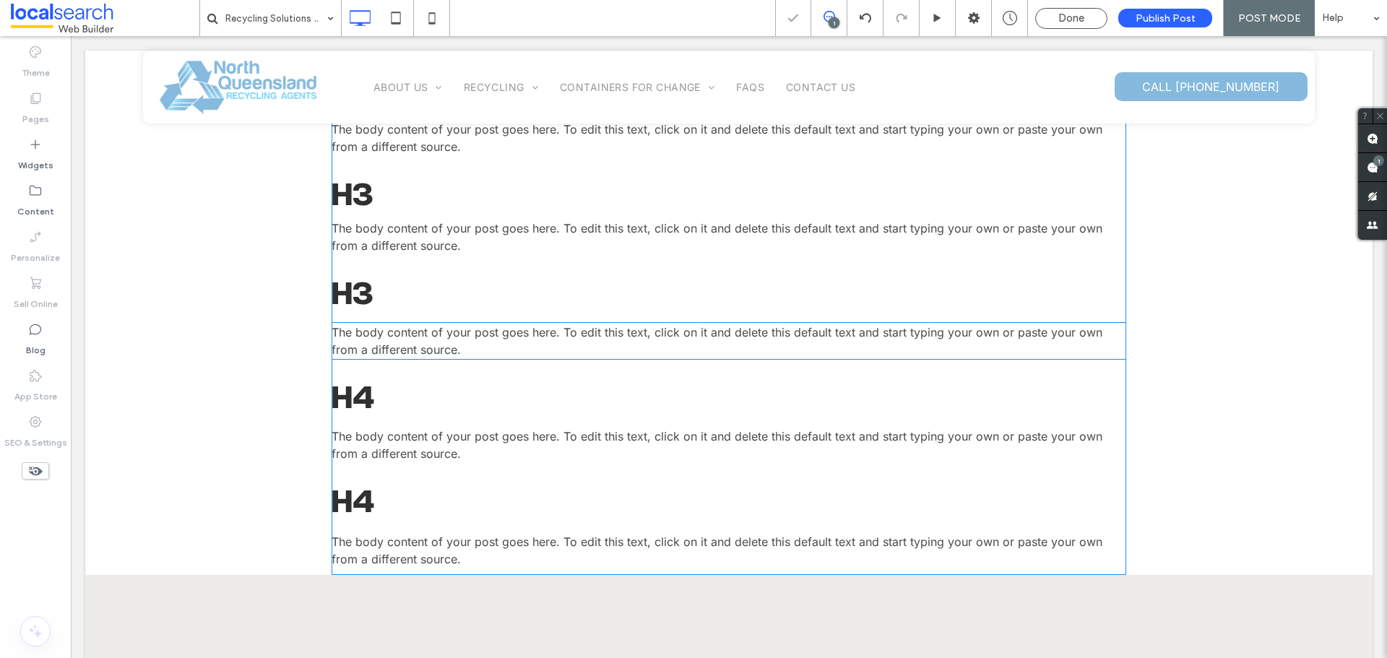
scroll to position [1011, 0]
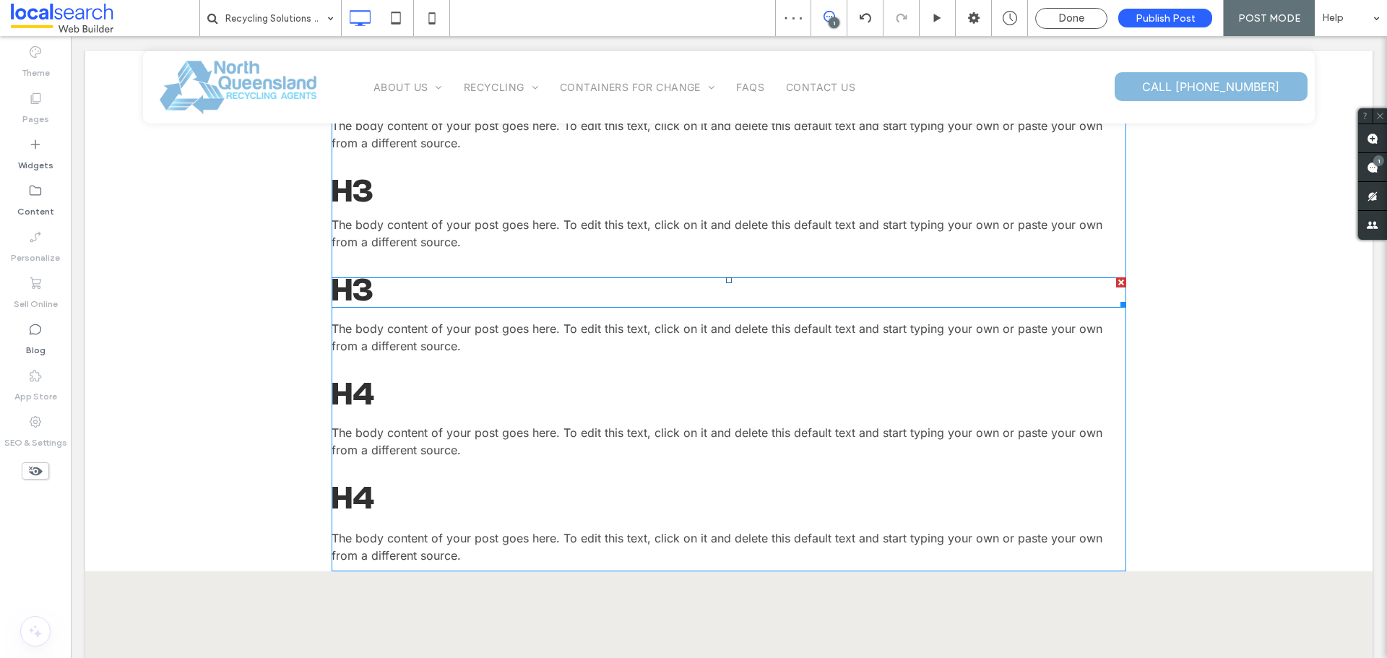
click at [363, 282] on span at bounding box center [728, 292] width 794 height 30
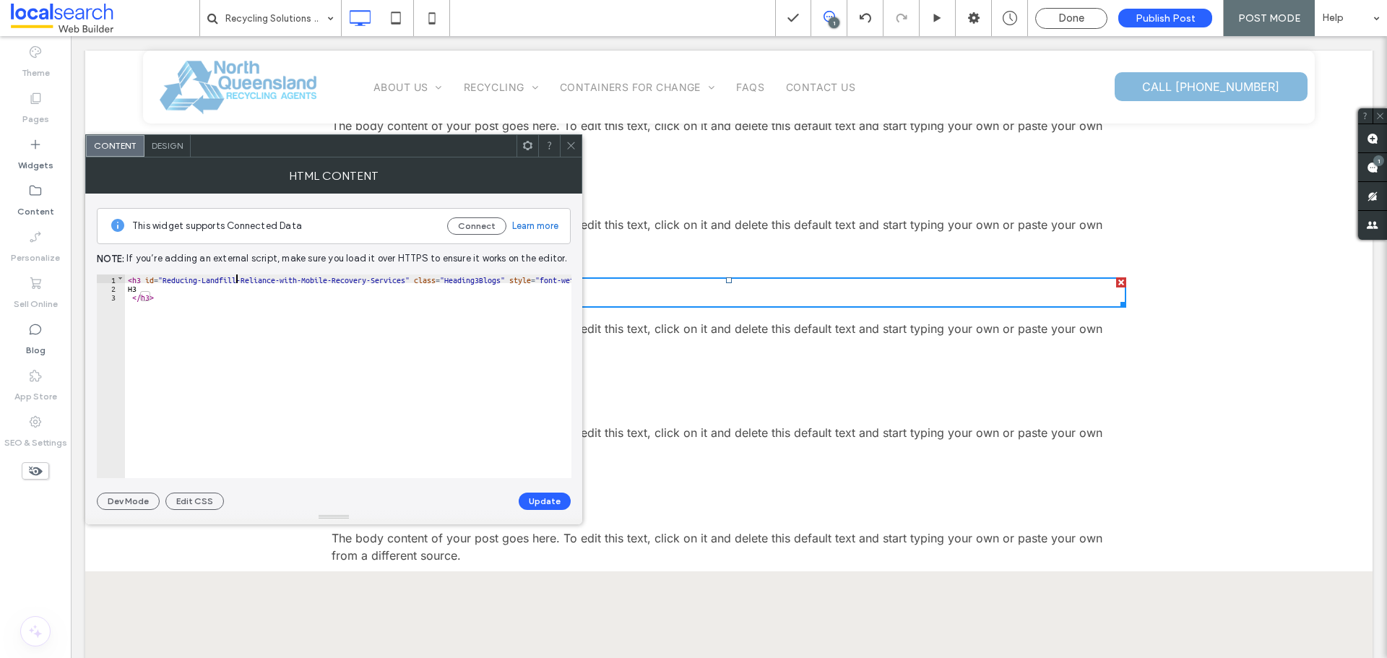
click at [238, 277] on div "< h3 id = "Reducing-Landfill-Reliance-with-Mobile-Recovery-Services" class = "H…" at bounding box center [377, 384] width 504 height 221
drag, startPoint x: 236, startPoint y: 276, endPoint x: 404, endPoint y: 281, distance: 167.6
click at [404, 281] on div "< h3 id = "Reducing-Landfill-Reliance-with-Mobile-Recovery-Services" class = "H…" at bounding box center [377, 384] width 504 height 221
click at [541, 502] on button "Update" at bounding box center [545, 501] width 52 height 17
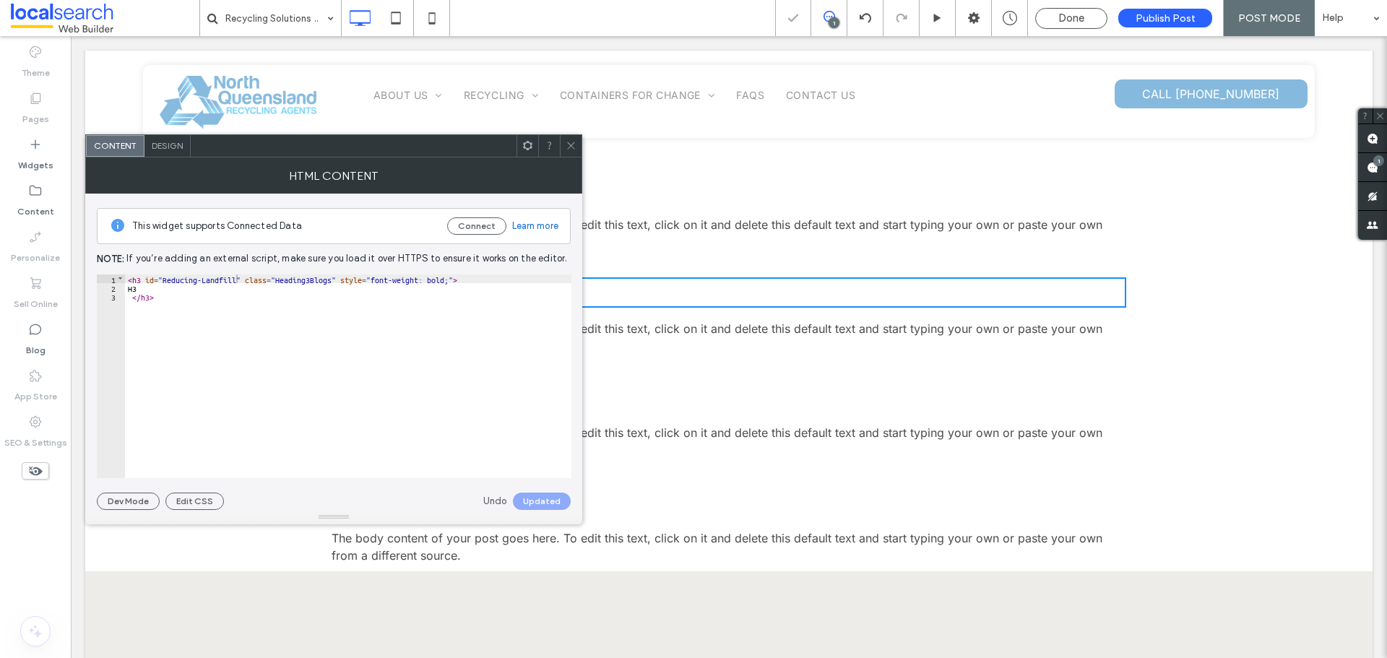
click at [569, 144] on icon at bounding box center [570, 145] width 11 height 11
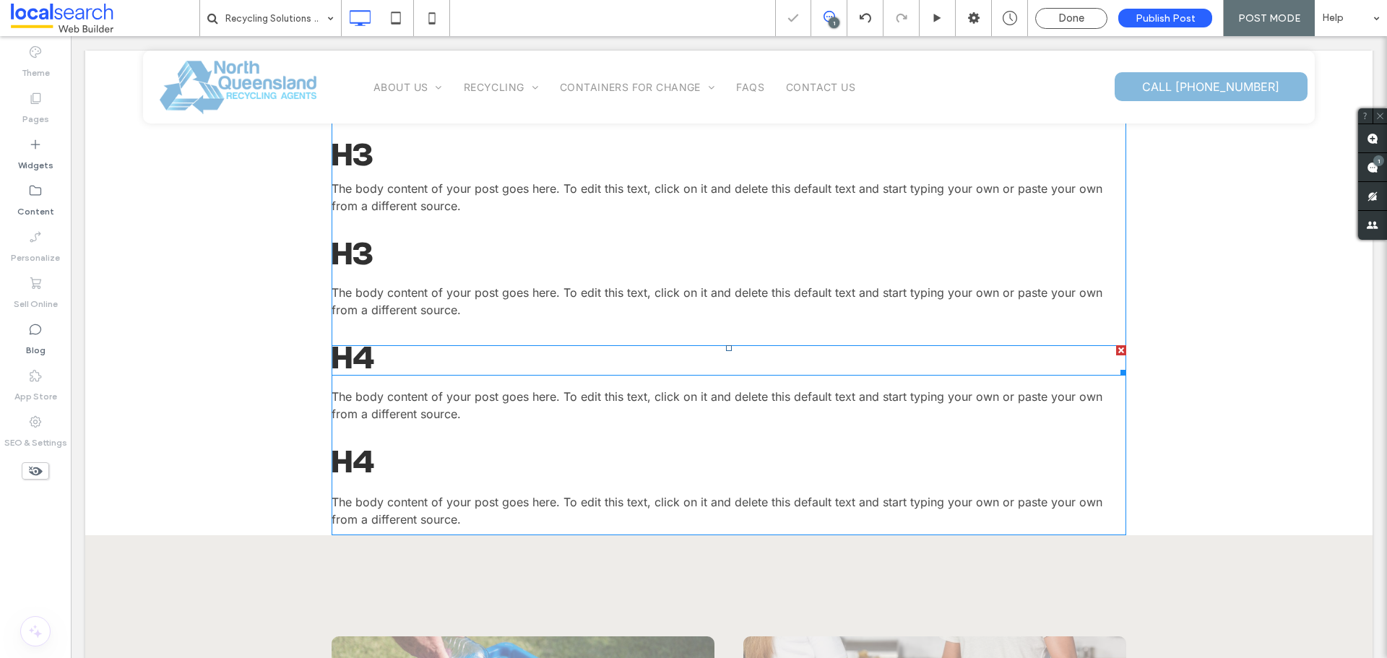
scroll to position [1083, 0]
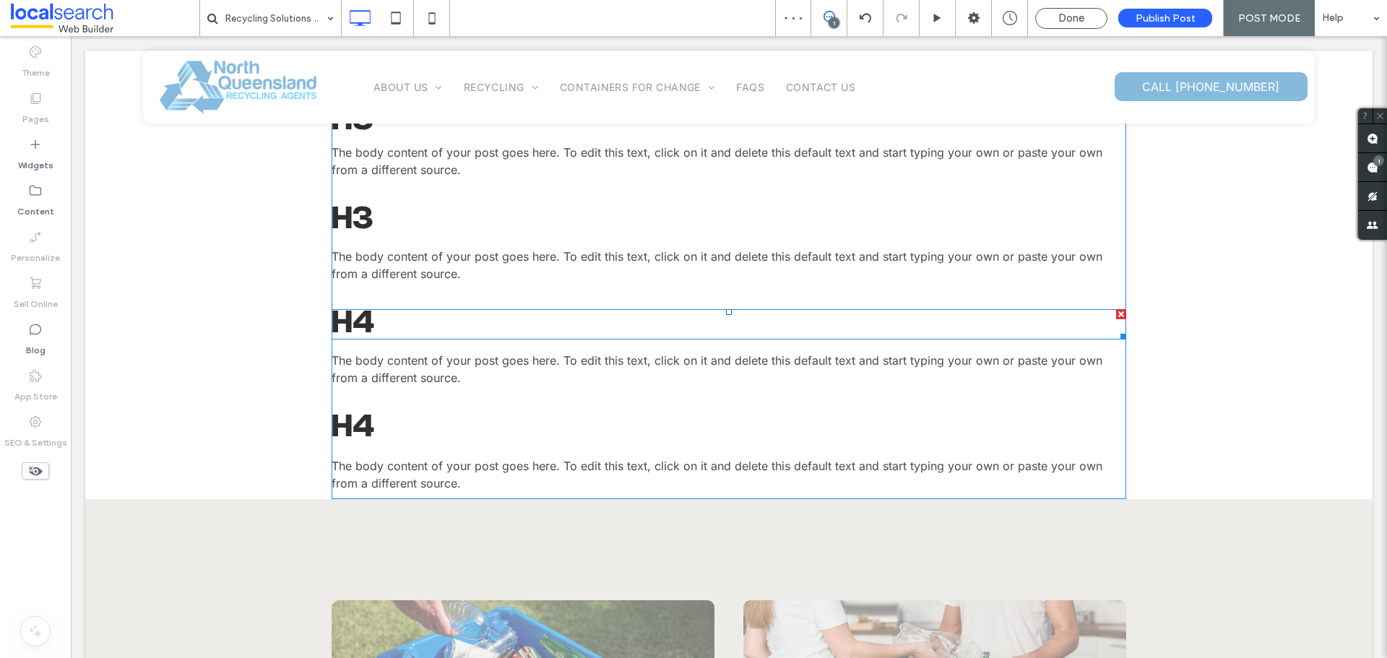
click at [411, 315] on span at bounding box center [728, 324] width 794 height 30
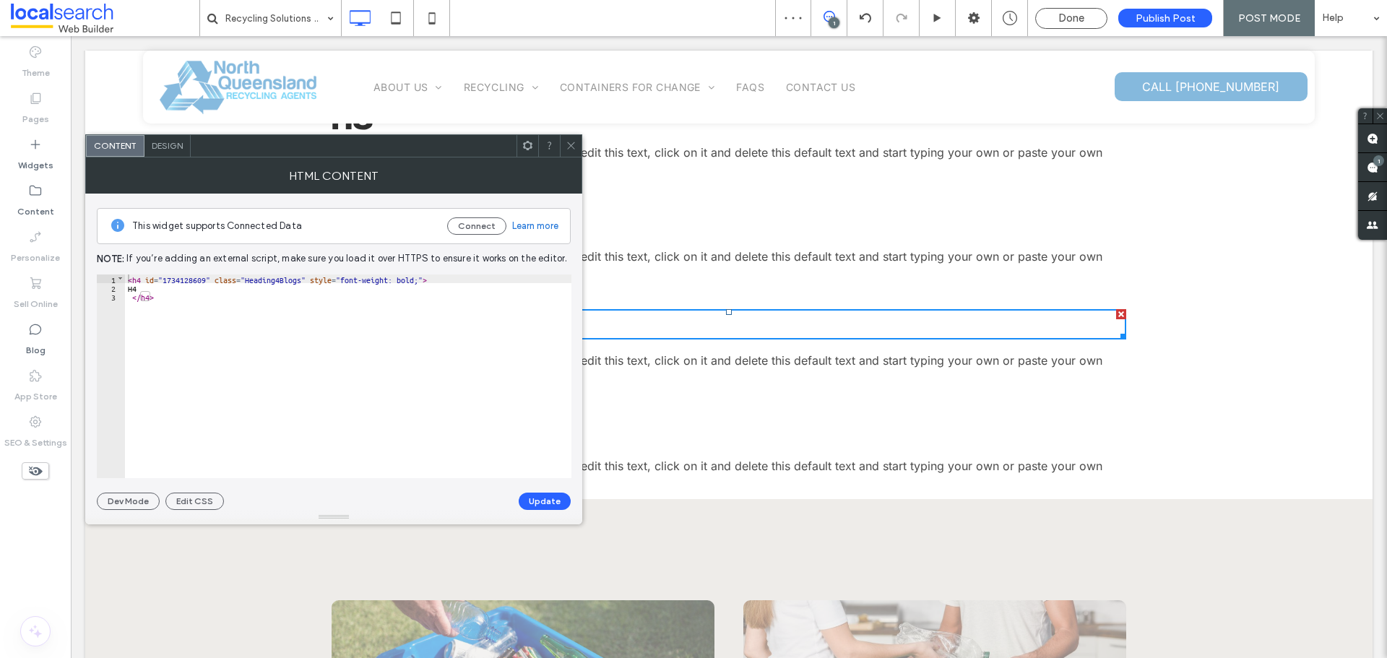
click at [566, 145] on icon at bounding box center [570, 145] width 11 height 11
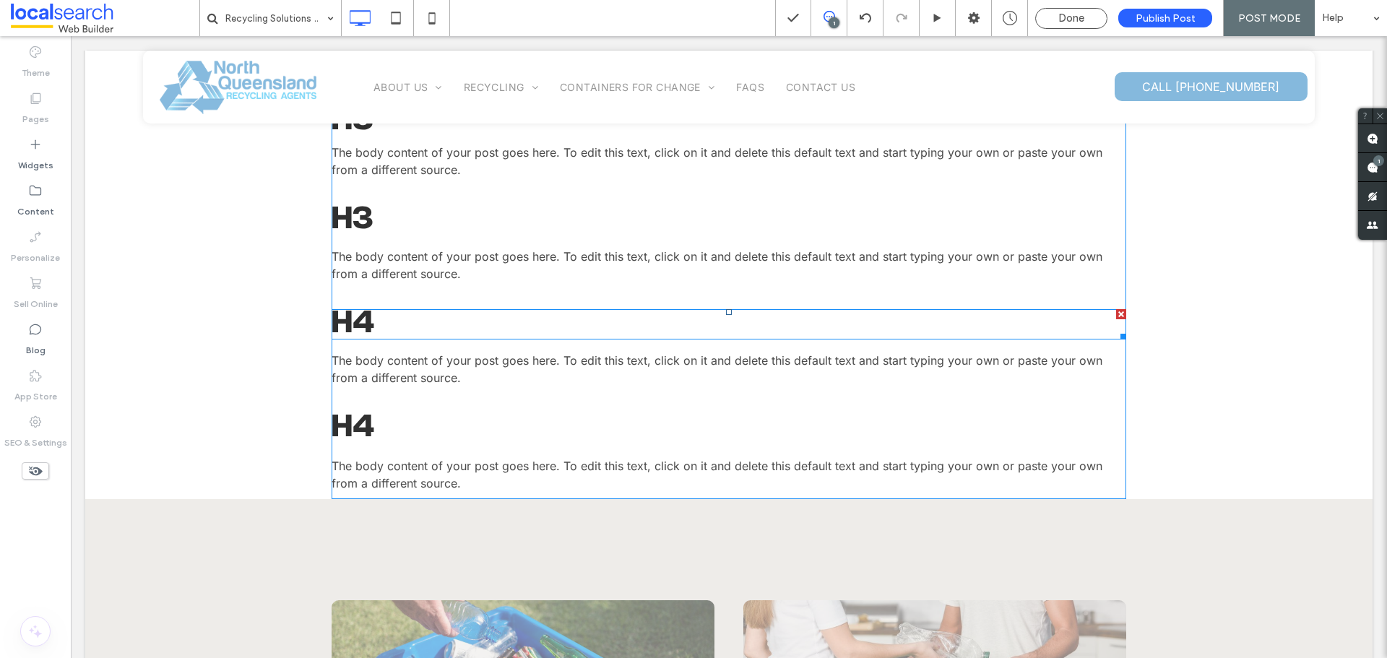
click at [406, 327] on span at bounding box center [728, 324] width 794 height 30
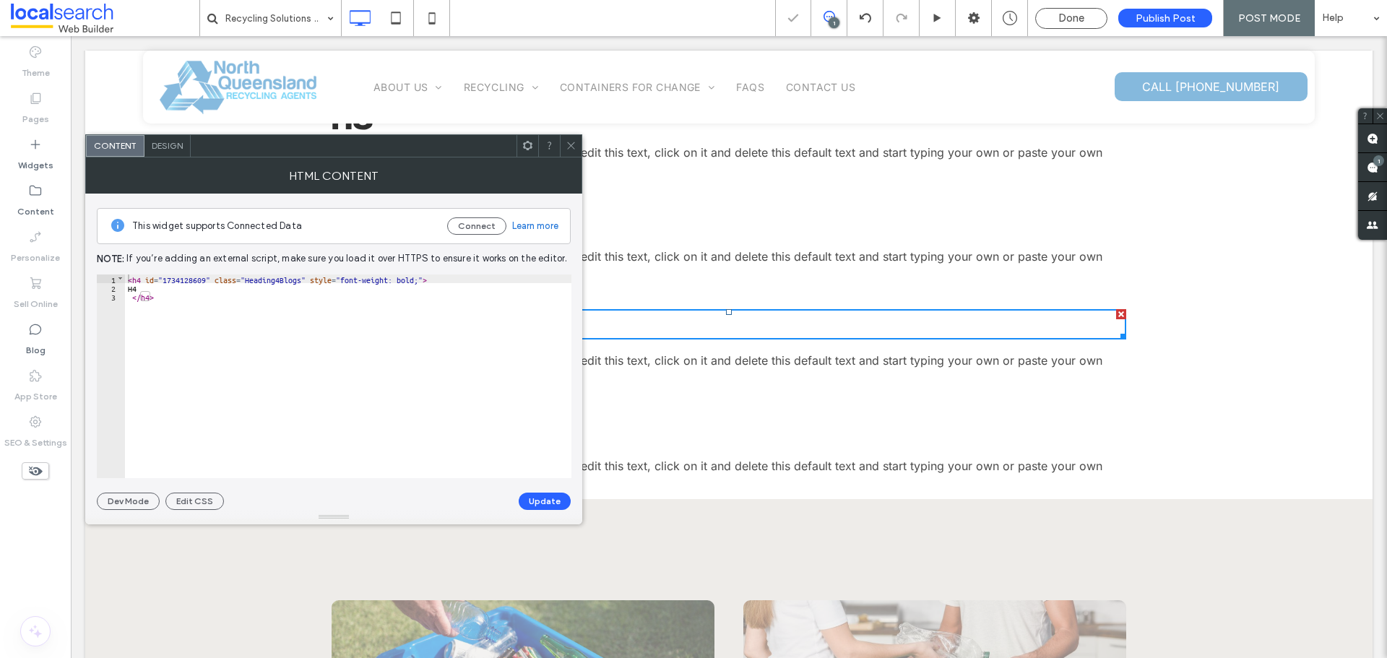
click at [197, 273] on div "This widget supports Connected Data Connect Learn more Note: If you’re adding a…" at bounding box center [334, 352] width 474 height 316
click at [192, 277] on div "< h4 id = "1734128609" class = "Heading4Blogs" style = "font-weight: bold;" > H…" at bounding box center [348, 384] width 446 height 221
click at [560, 498] on button "Update" at bounding box center [545, 501] width 52 height 17
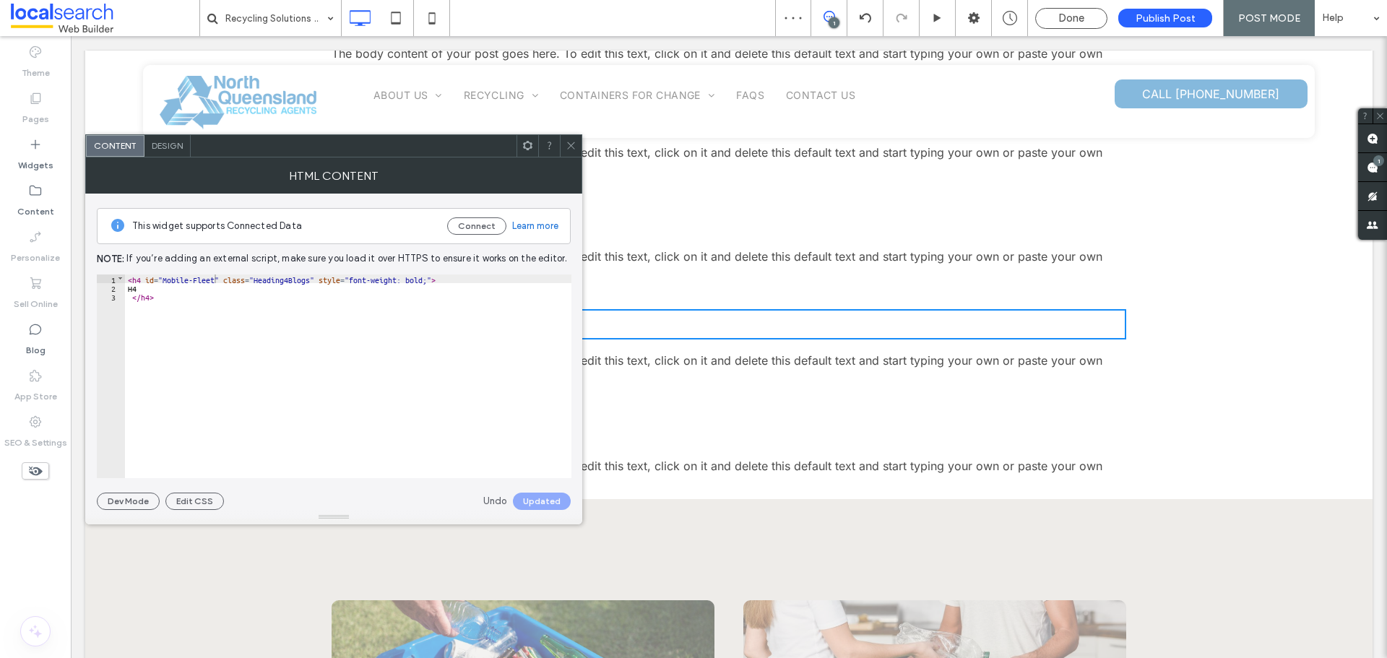
click at [567, 149] on icon at bounding box center [570, 145] width 11 height 11
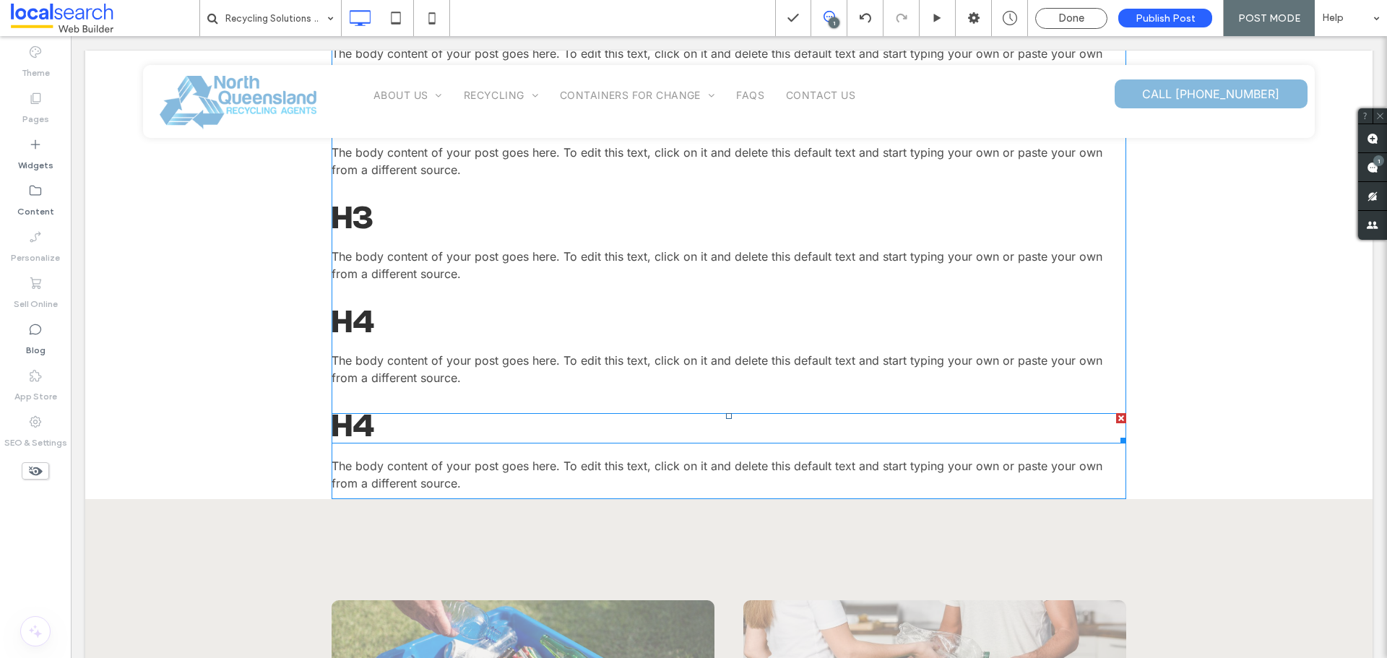
click at [378, 417] on span at bounding box center [728, 428] width 794 height 30
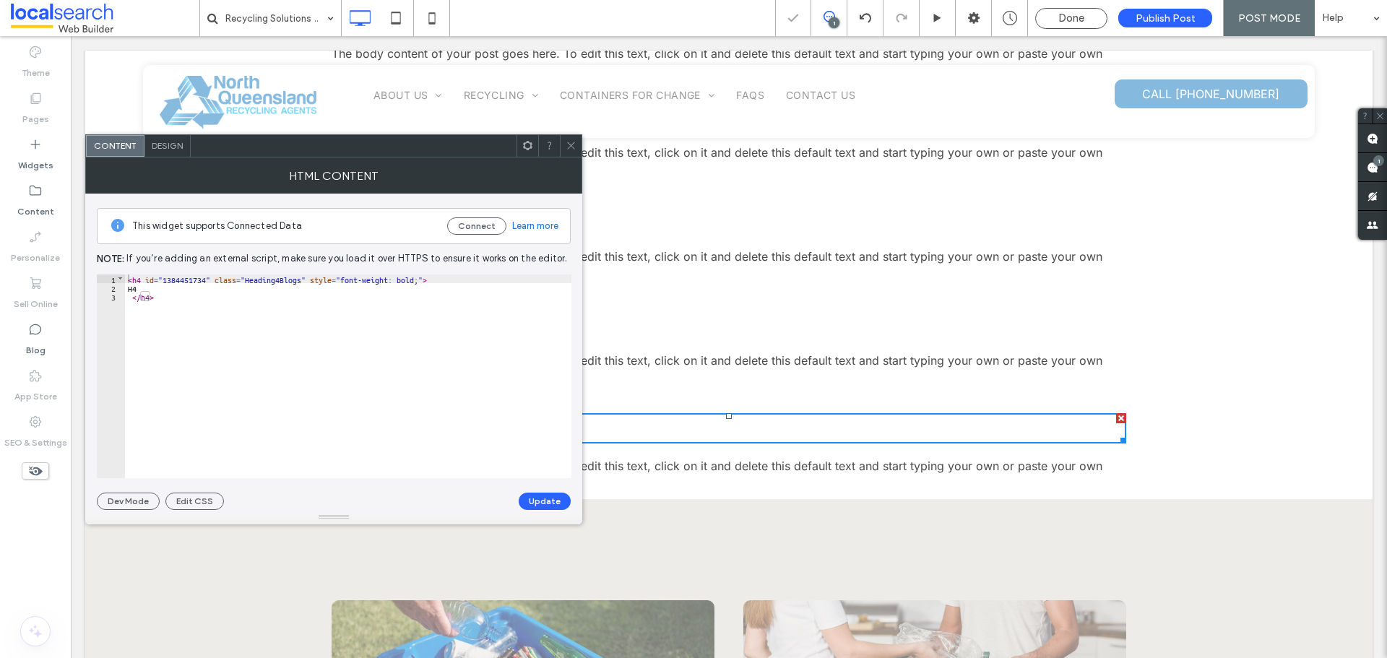
click at [183, 279] on div "< h4 id = "1384451734" class = "Heading4Blogs" style = "font-weight: bold;" > H…" at bounding box center [348, 384] width 446 height 221
click at [543, 499] on button "Update" at bounding box center [545, 501] width 52 height 17
click at [573, 143] on use at bounding box center [570, 145] width 7 height 7
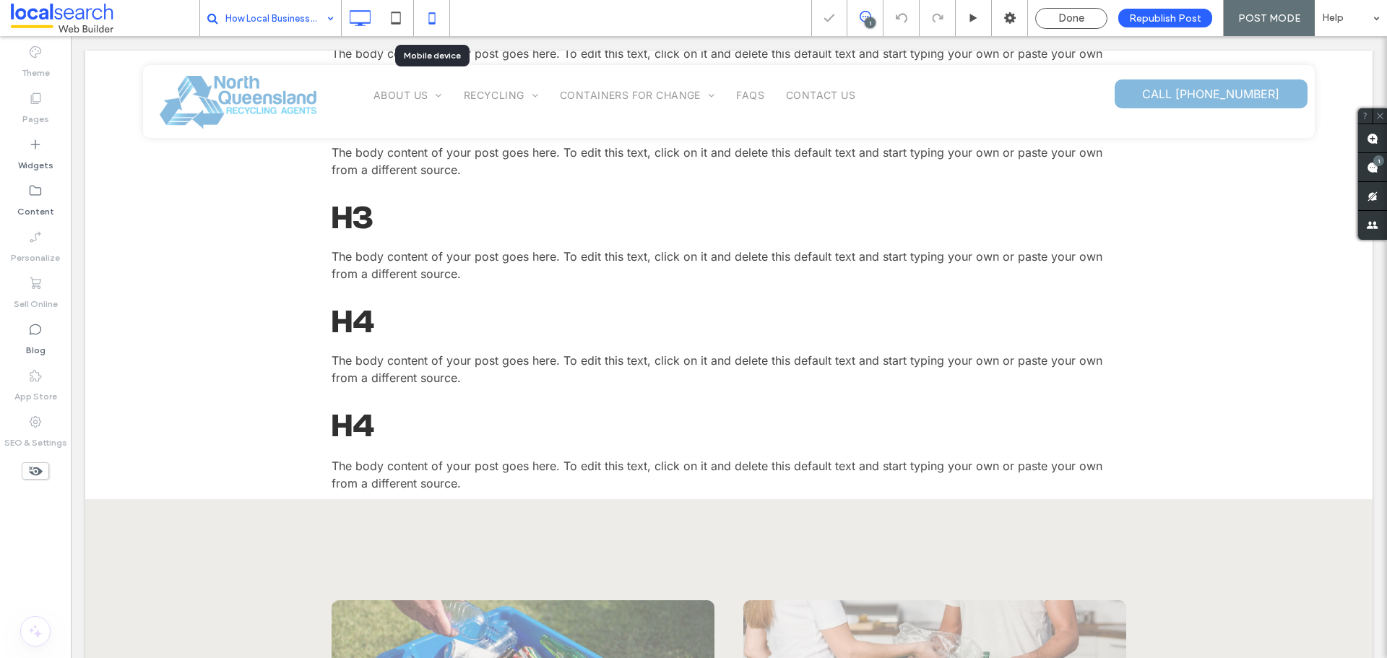
click at [433, 19] on icon at bounding box center [431, 18] width 29 height 29
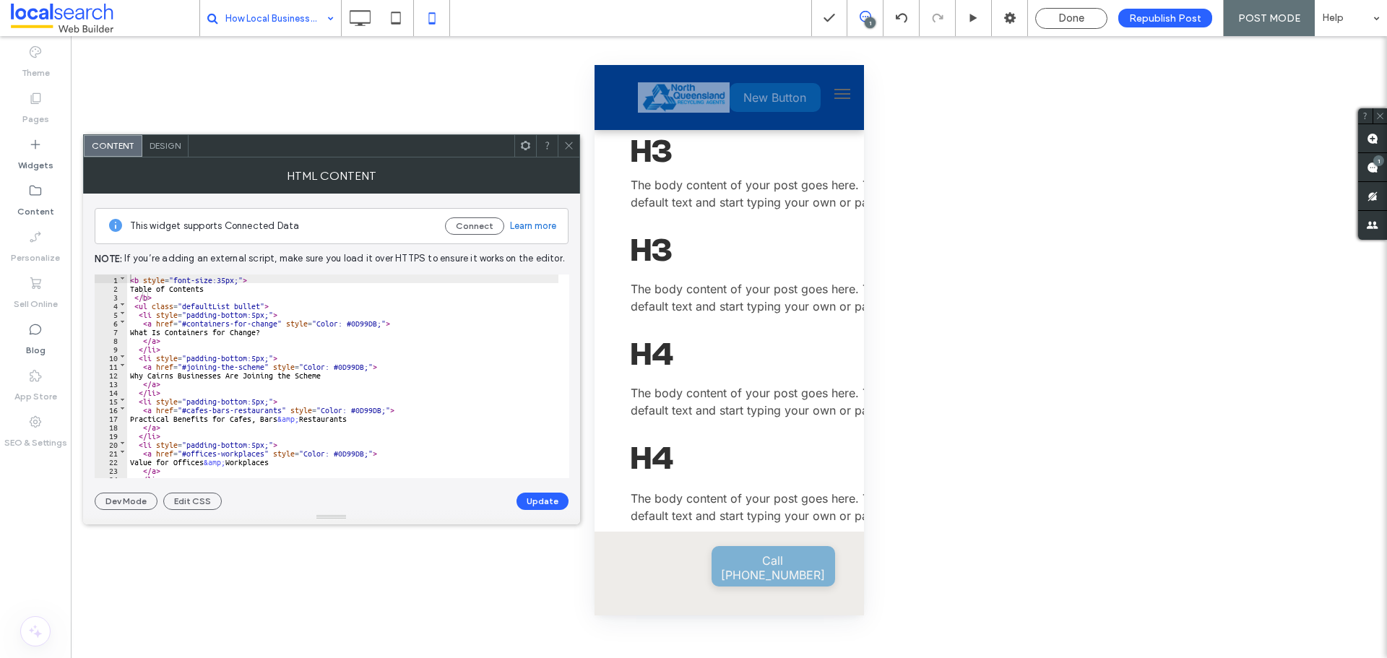
click at [567, 139] on span at bounding box center [568, 146] width 11 height 22
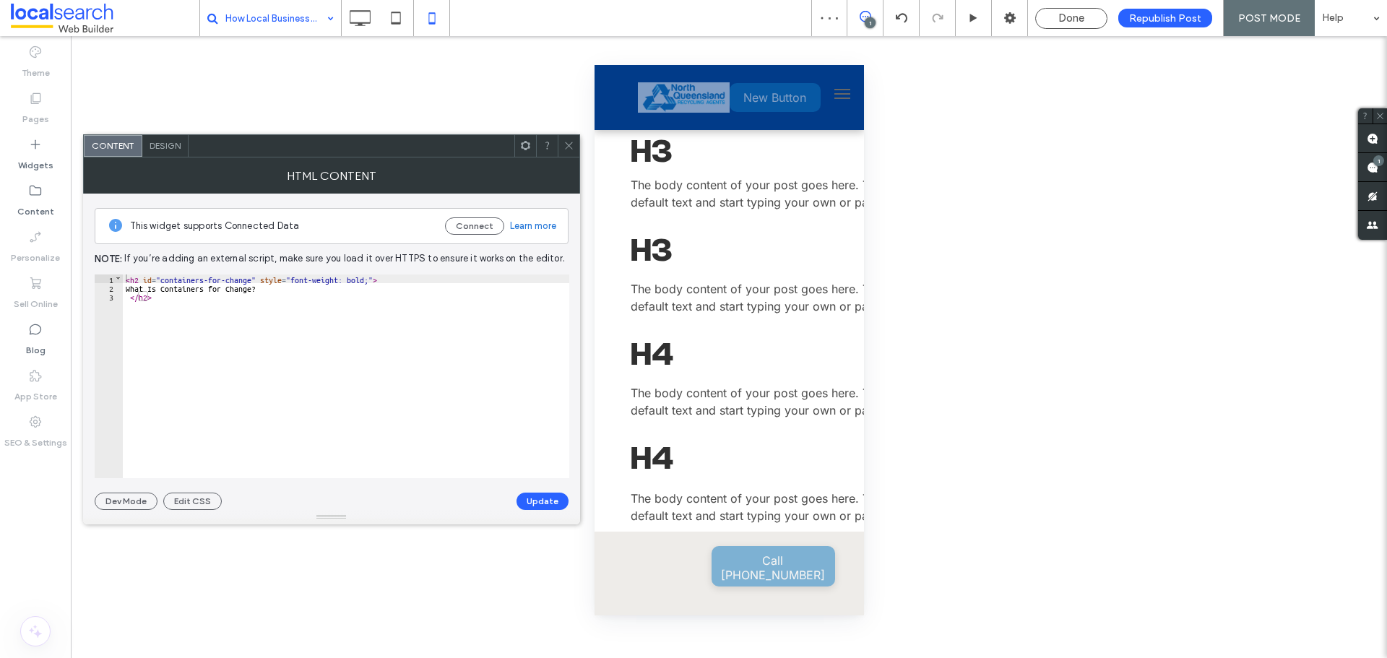
click at [566, 143] on icon at bounding box center [568, 145] width 11 height 11
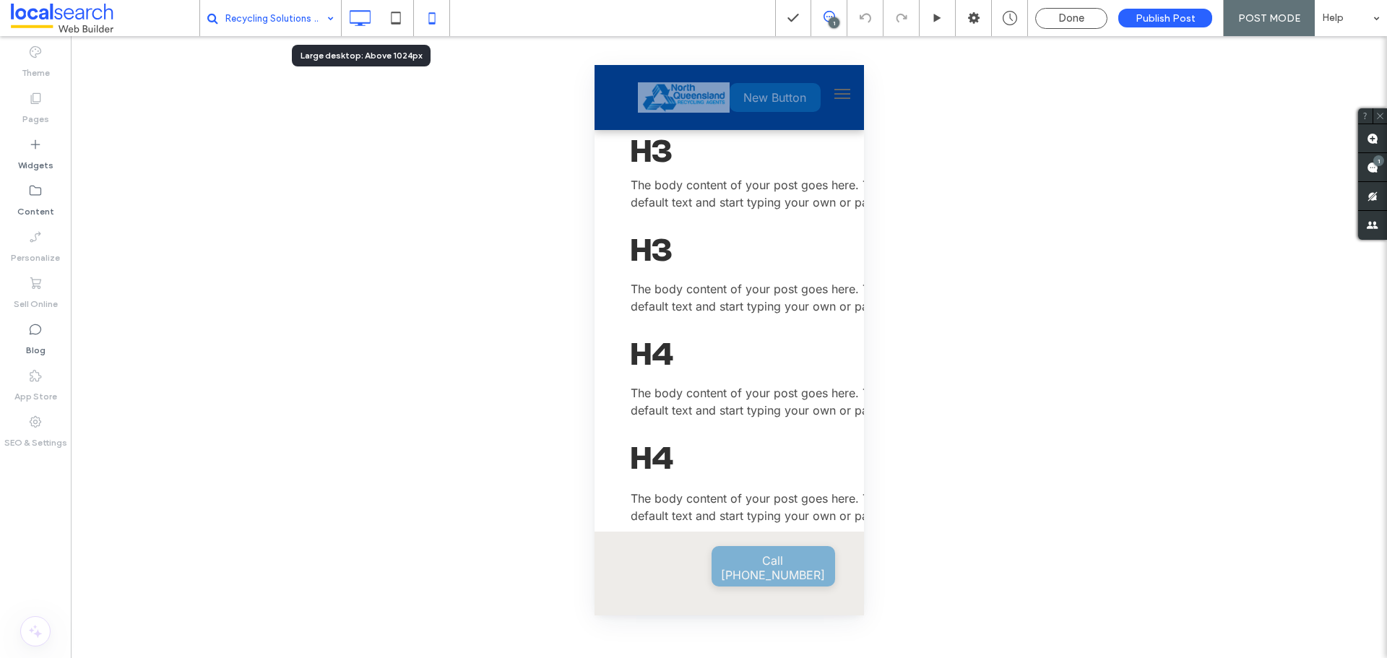
click at [364, 15] on icon at bounding box center [359, 18] width 29 height 29
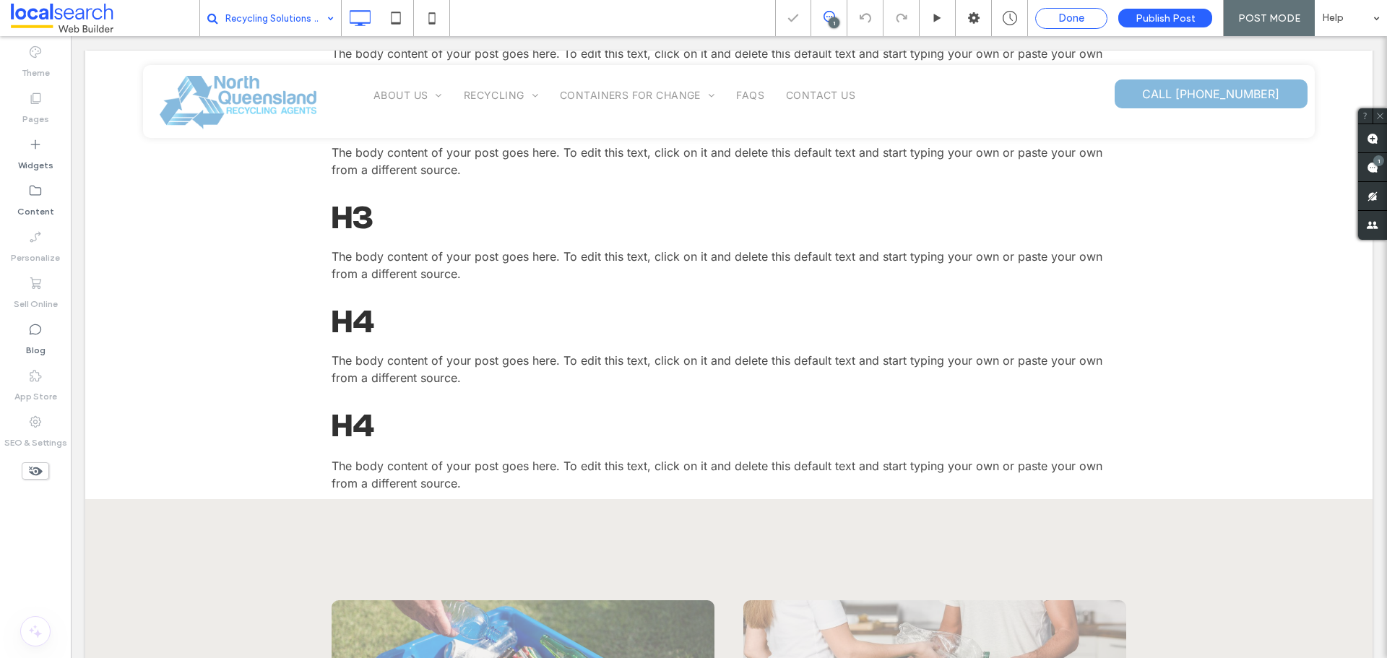
click at [1052, 17] on div "Done" at bounding box center [1071, 18] width 71 height 13
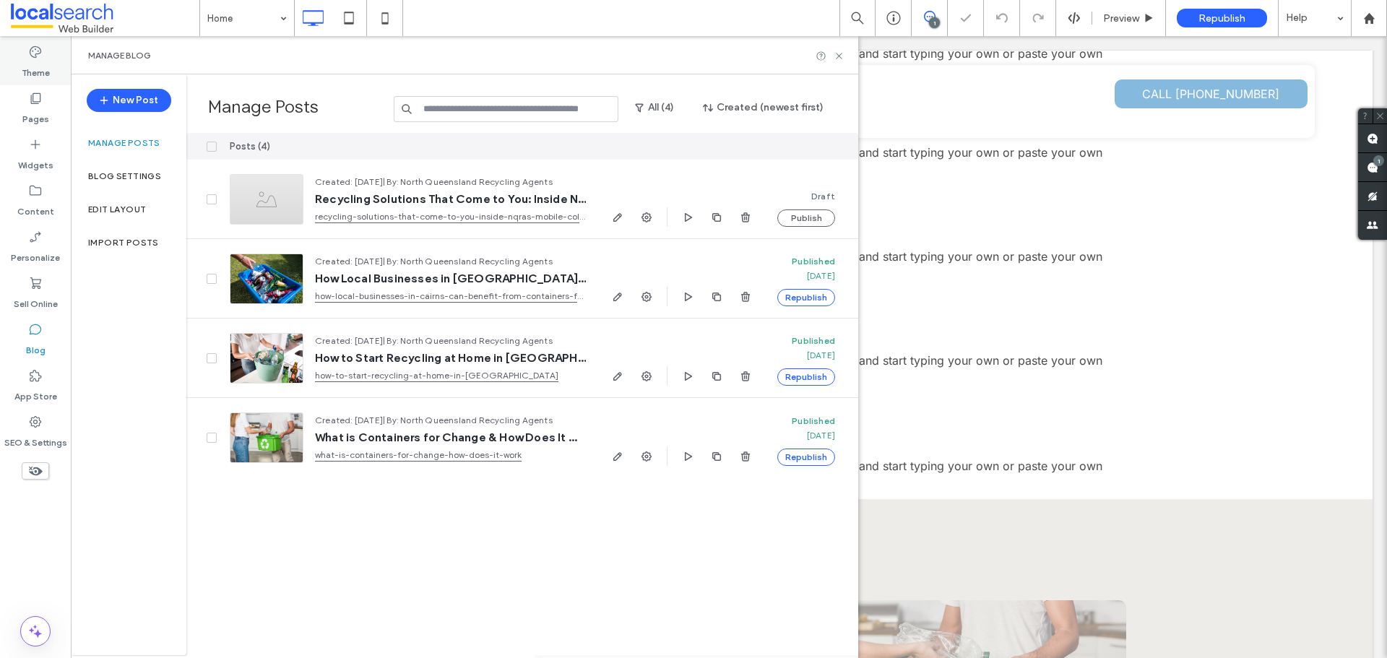
click at [48, 60] on label "Theme" at bounding box center [36, 69] width 28 height 20
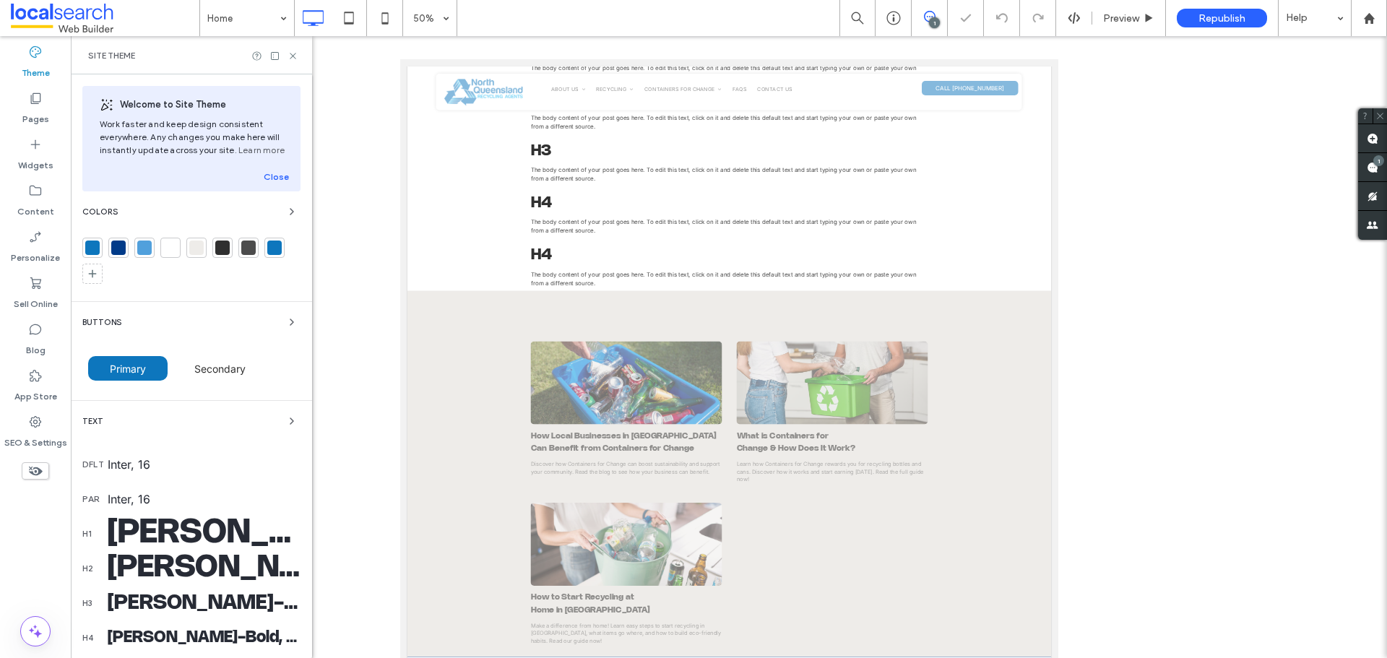
click at [286, 421] on icon "button" at bounding box center [292, 421] width 12 height 12
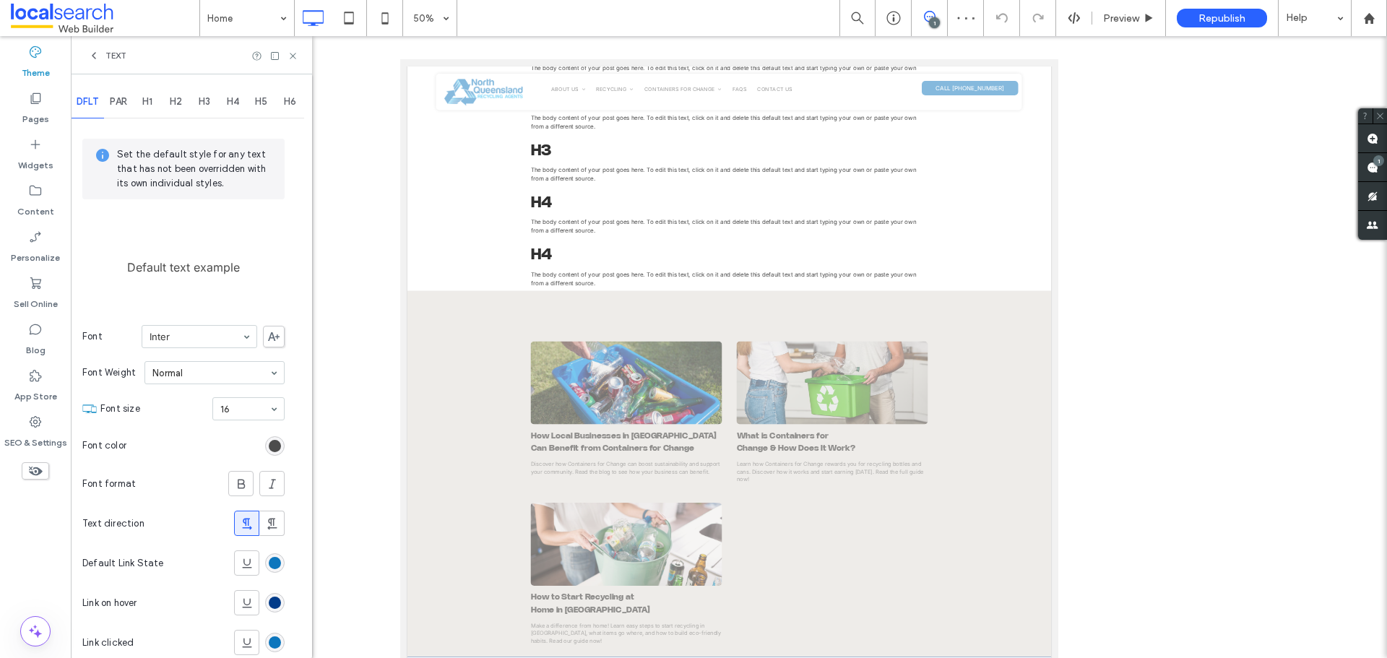
click at [178, 103] on span "H2" at bounding box center [176, 102] width 12 height 12
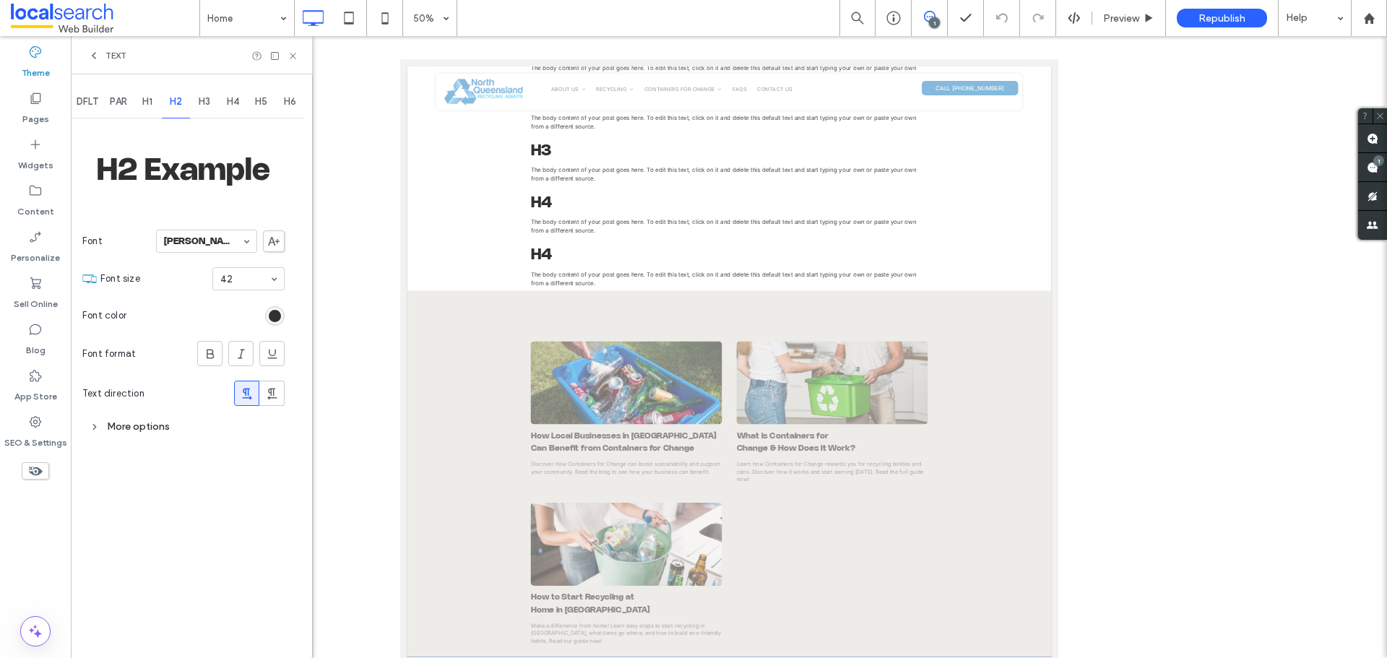
click at [123, 425] on div "More options" at bounding box center [183, 426] width 202 height 19
click at [123, 425] on div "Less options" at bounding box center [183, 426] width 202 height 19
click at [292, 54] on use at bounding box center [293, 56] width 6 height 6
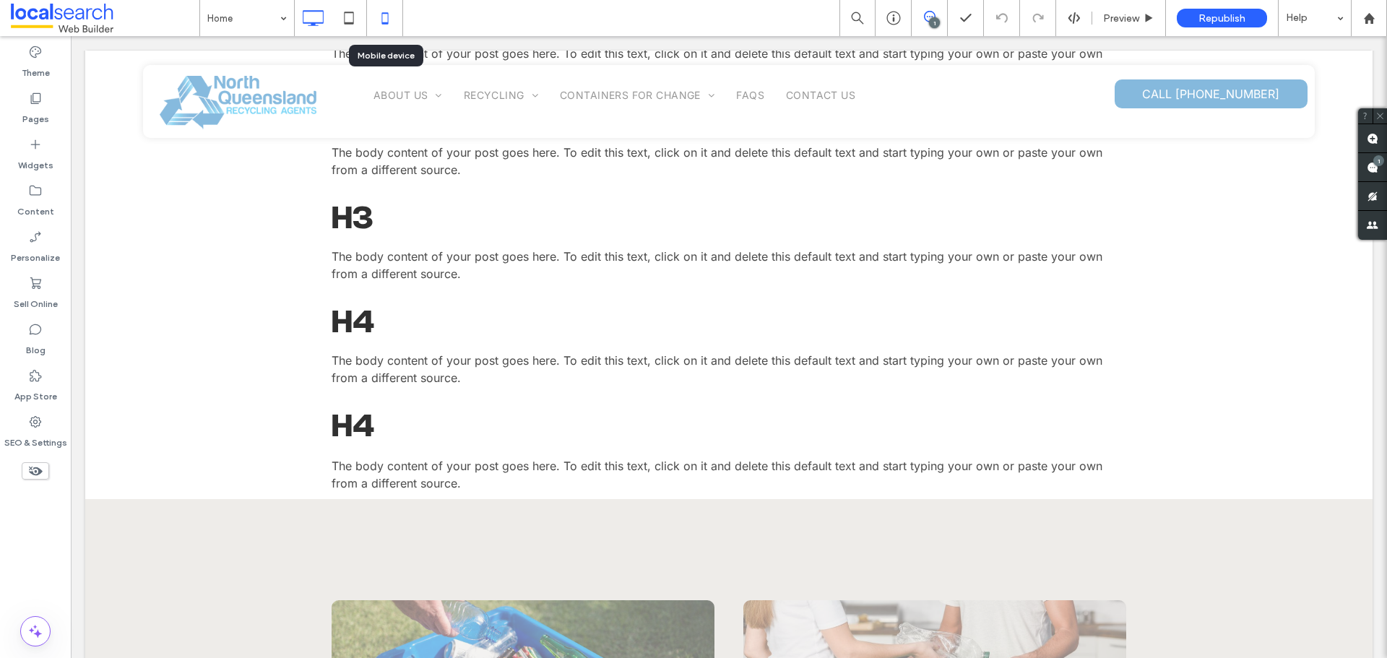
click at [391, 14] on icon at bounding box center [384, 18] width 29 height 29
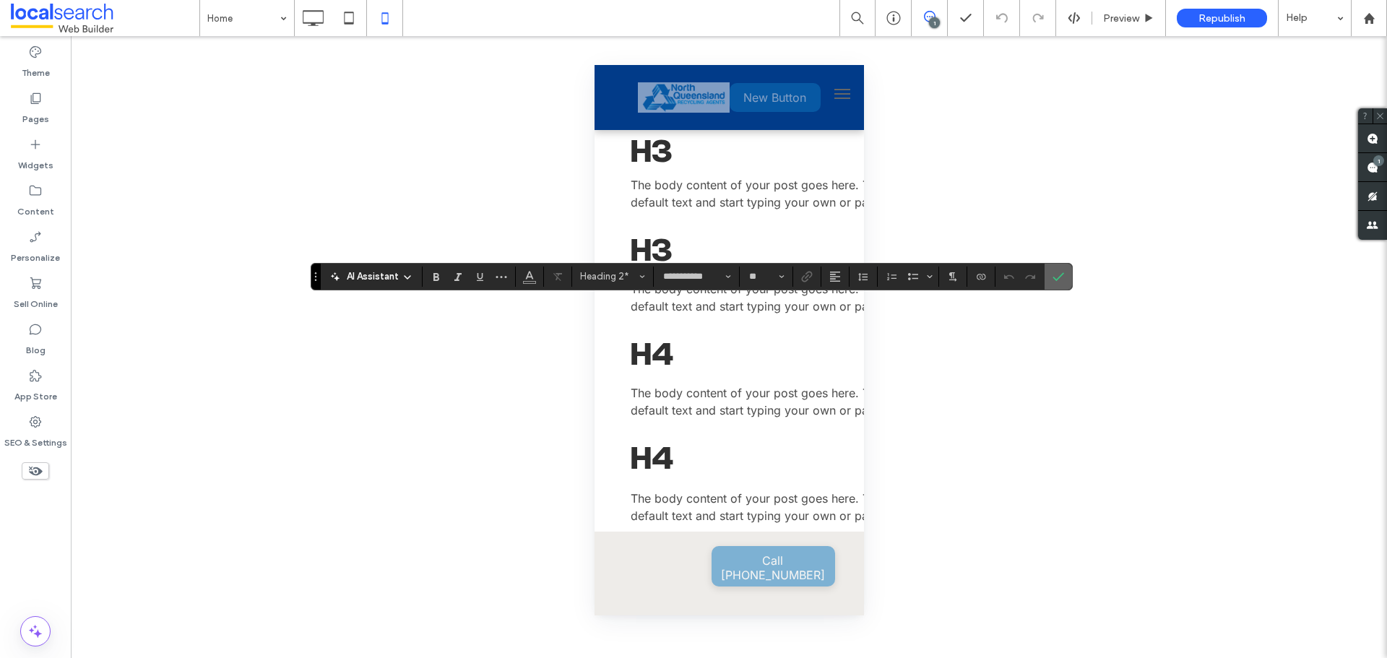
click at [1052, 284] on span "Confirm" at bounding box center [1055, 277] width 6 height 26
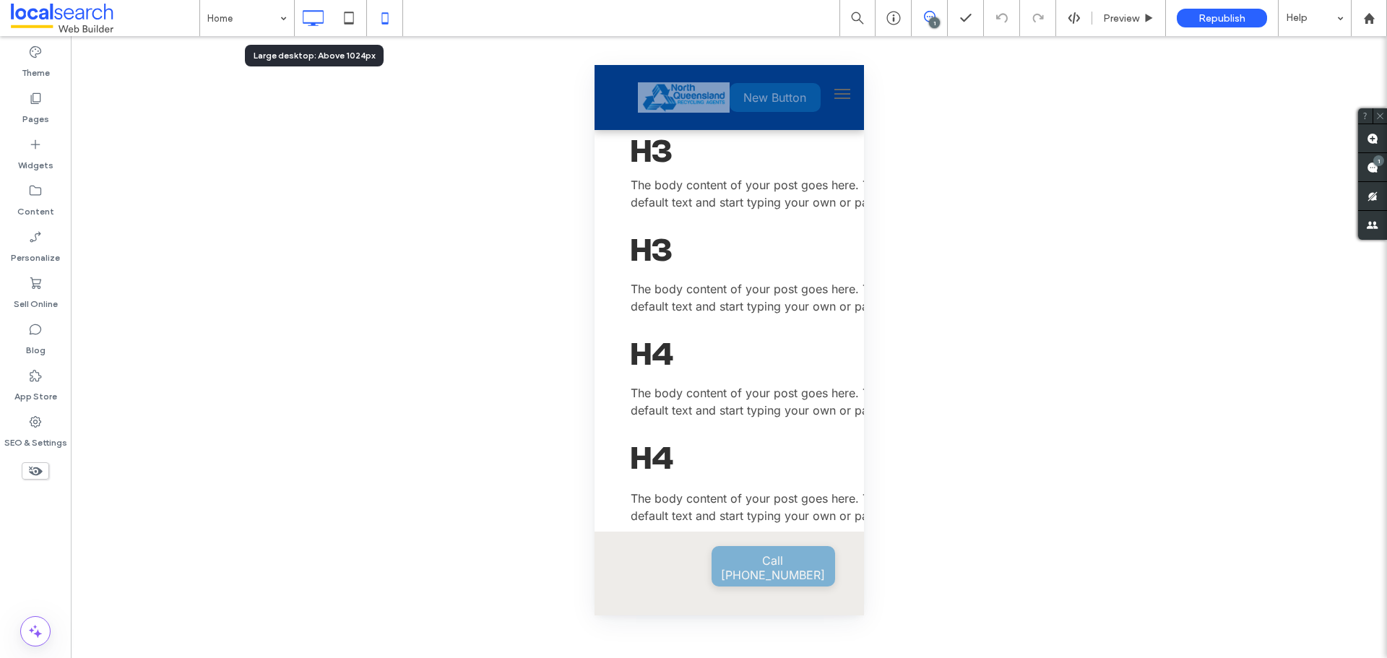
click at [320, 7] on icon at bounding box center [312, 18] width 29 height 29
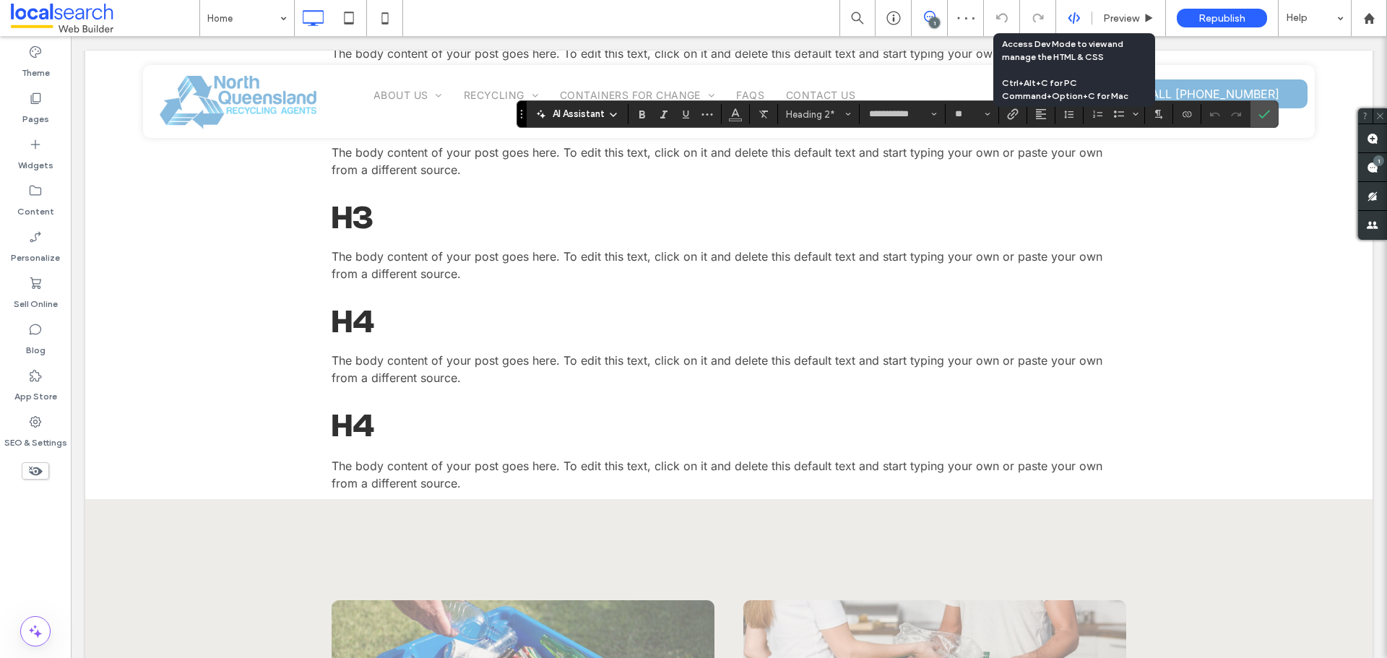
click at [1071, 15] on use at bounding box center [1073, 18] width 12 height 12
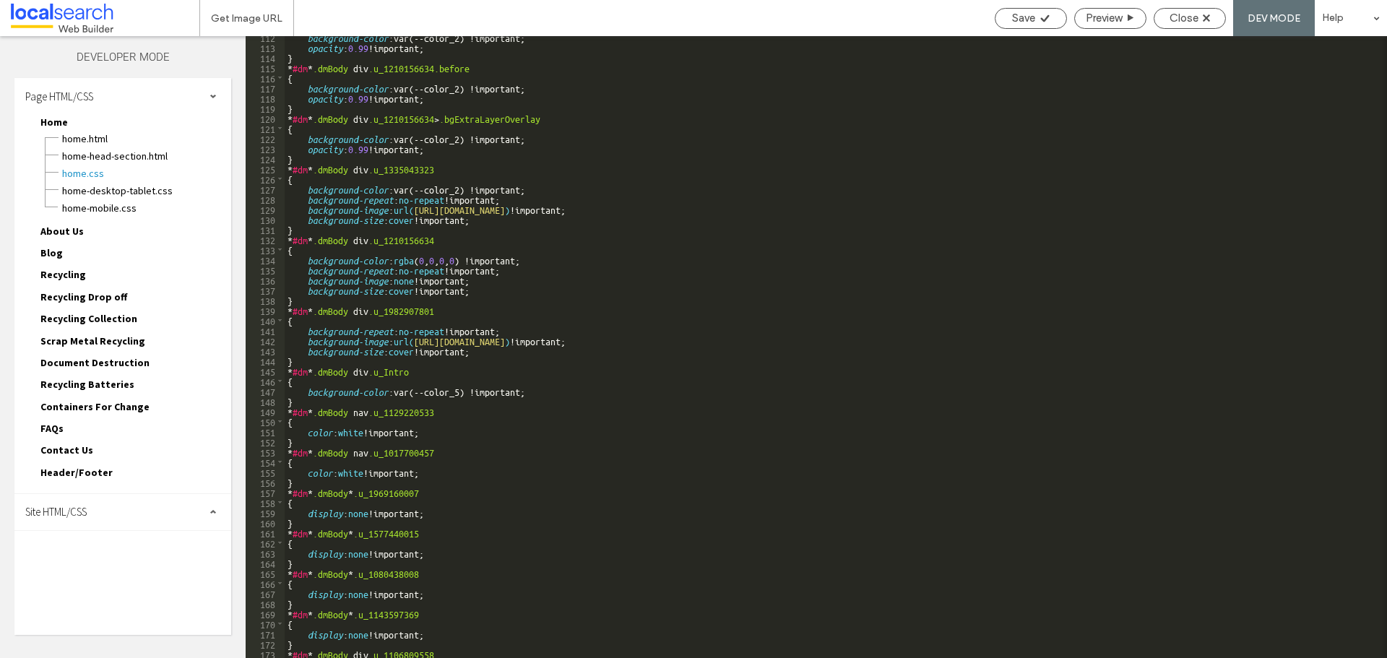
scroll to position [1343, 0]
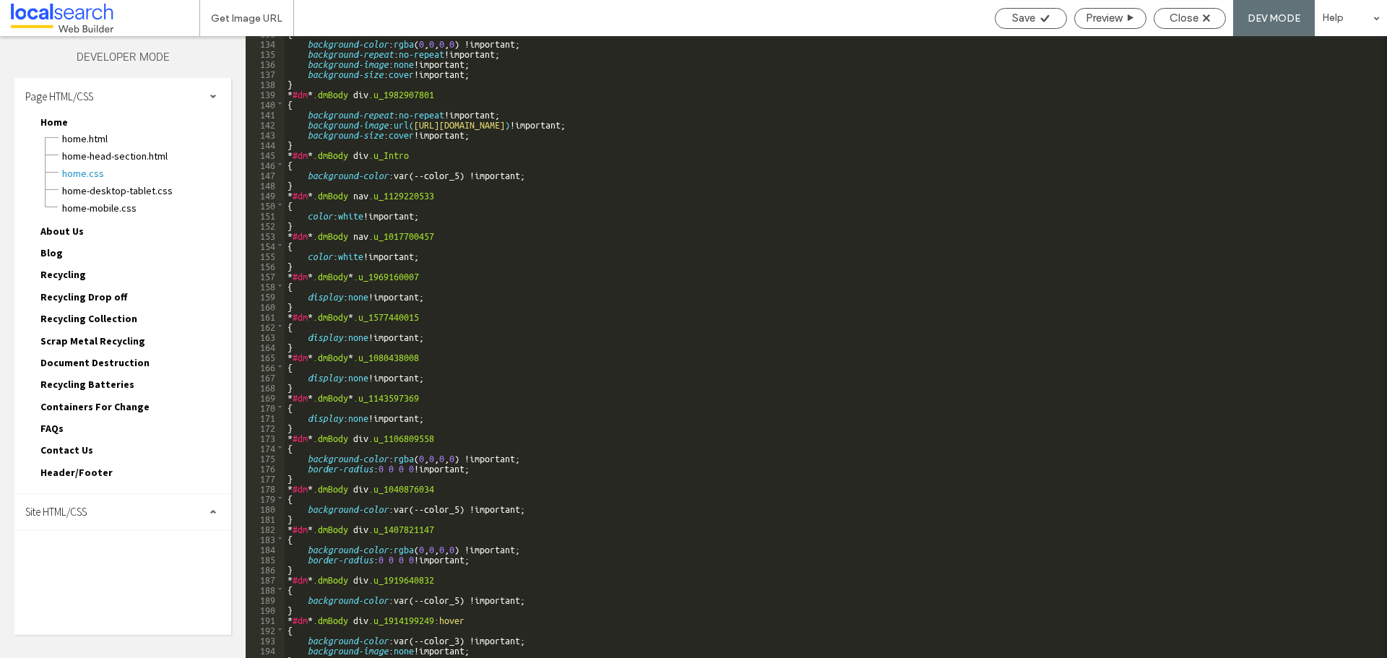
click at [77, 510] on span "Site HTML/CSS" at bounding box center [55, 512] width 61 height 14
click at [89, 568] on span "site.css" at bounding box center [149, 575] width 164 height 14
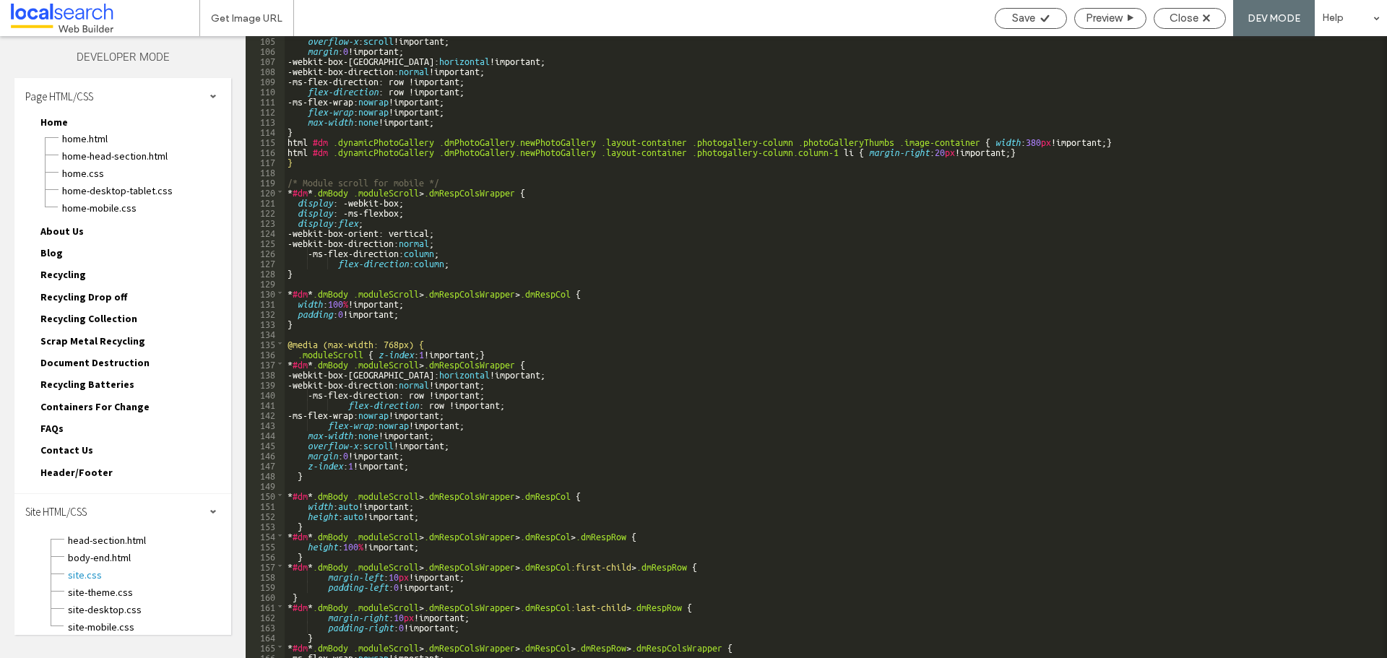
scroll to position [1127, 0]
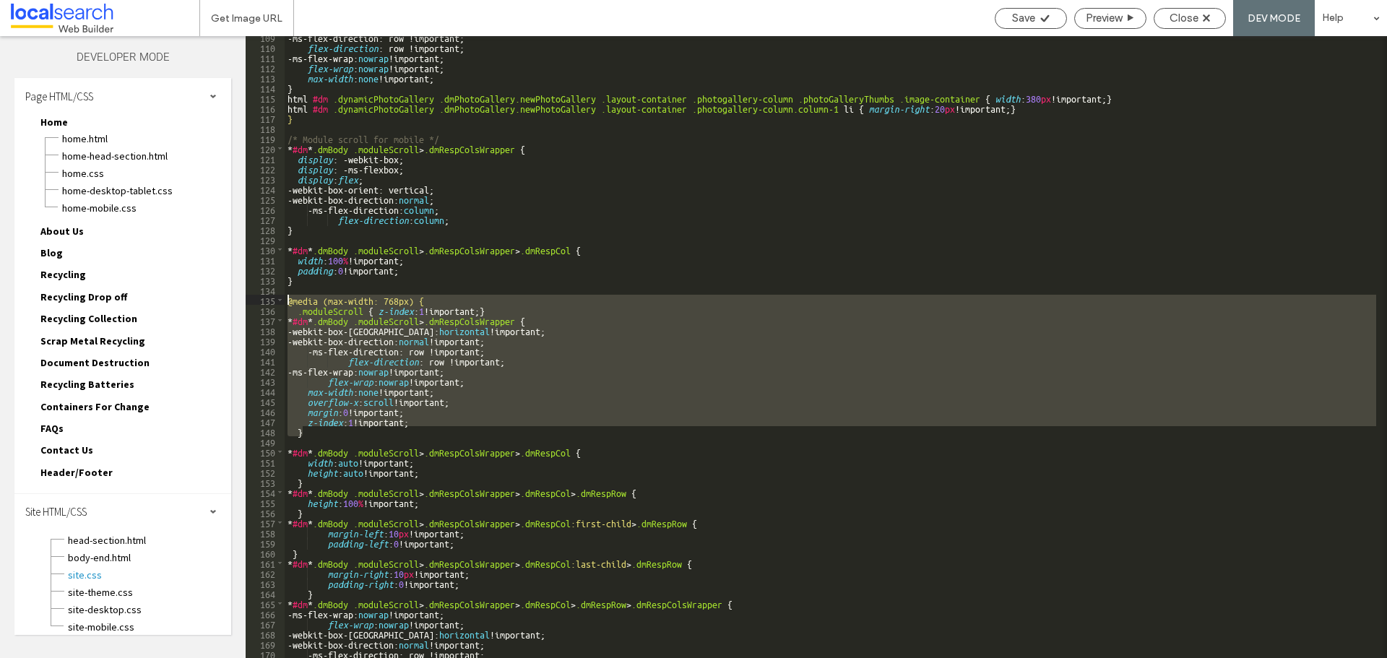
drag, startPoint x: 311, startPoint y: 434, endPoint x: 269, endPoint y: 303, distance: 138.0
click at [269, 303] on div "** 109 110 111 112 113 114 115 116 117 118 119 120 121 122 123 124 125 126 127 …" at bounding box center [816, 347] width 1141 height 622
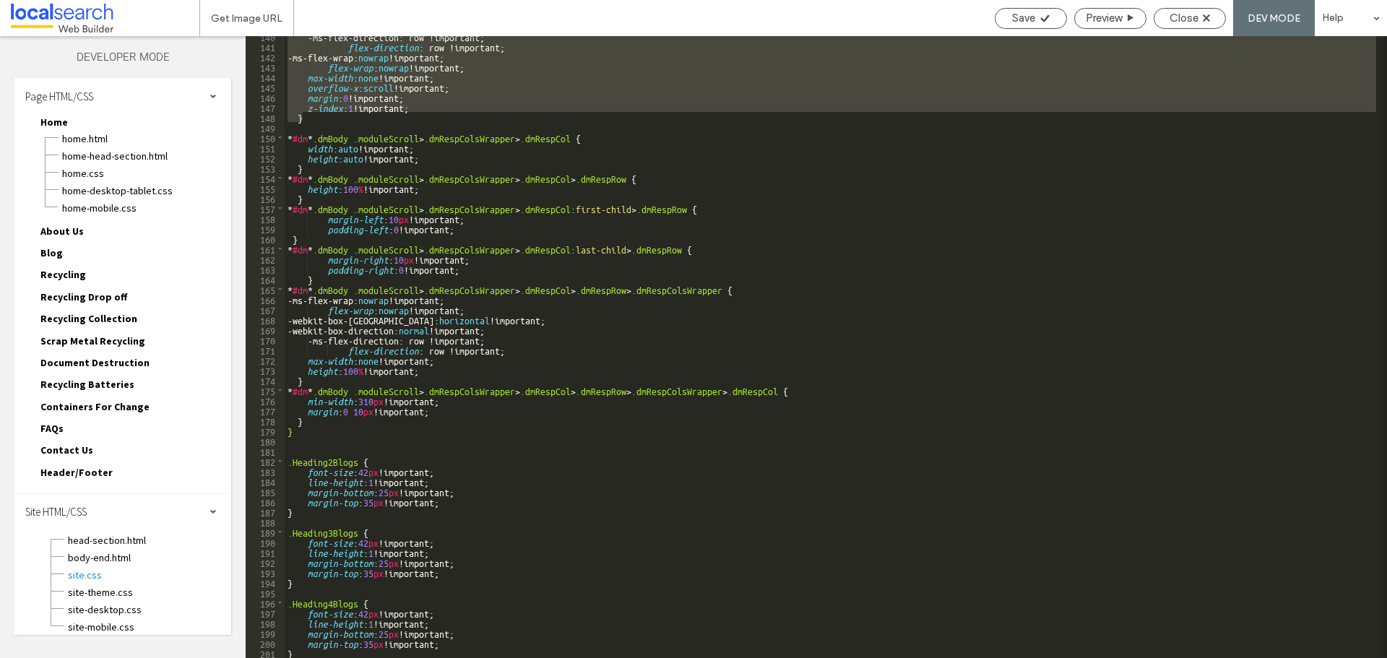
scroll to position [1441, 0]
click at [292, 651] on div "-ms-flex-direction: row !important; flex-direction : row !important; -ms-flex-w…" at bounding box center [830, 352] width 1091 height 642
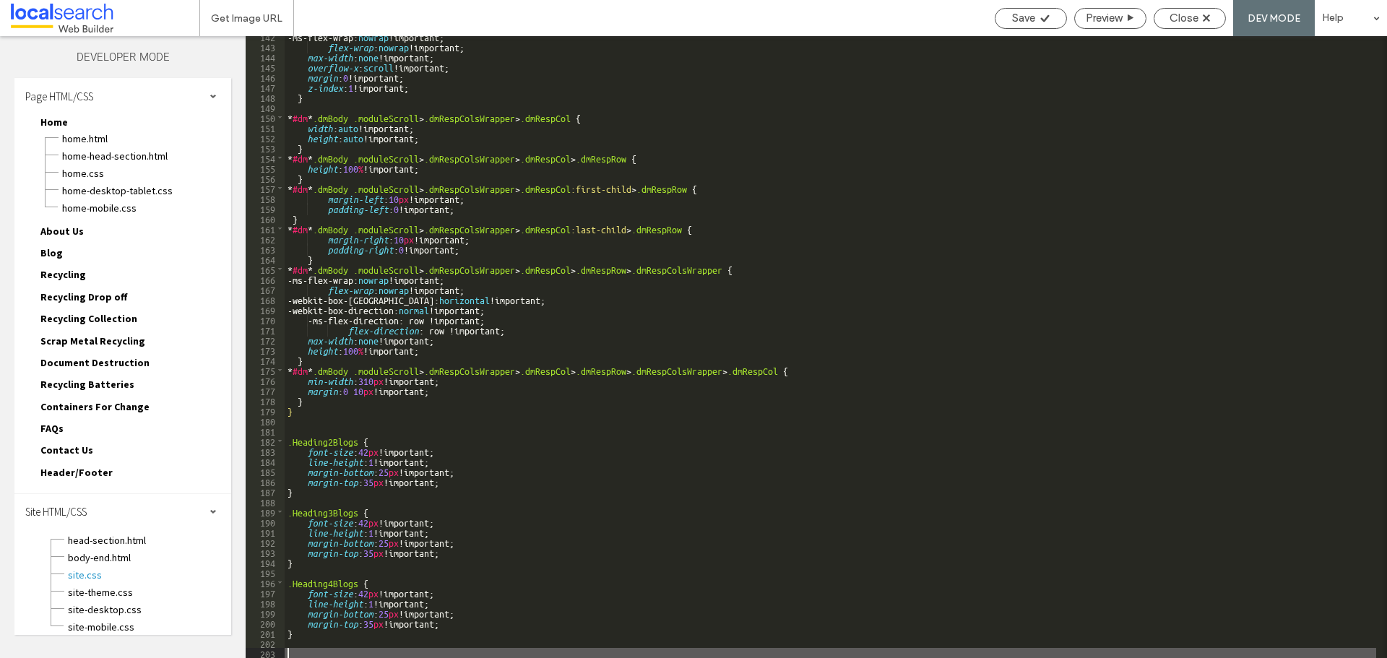
scroll to position [1592, 0]
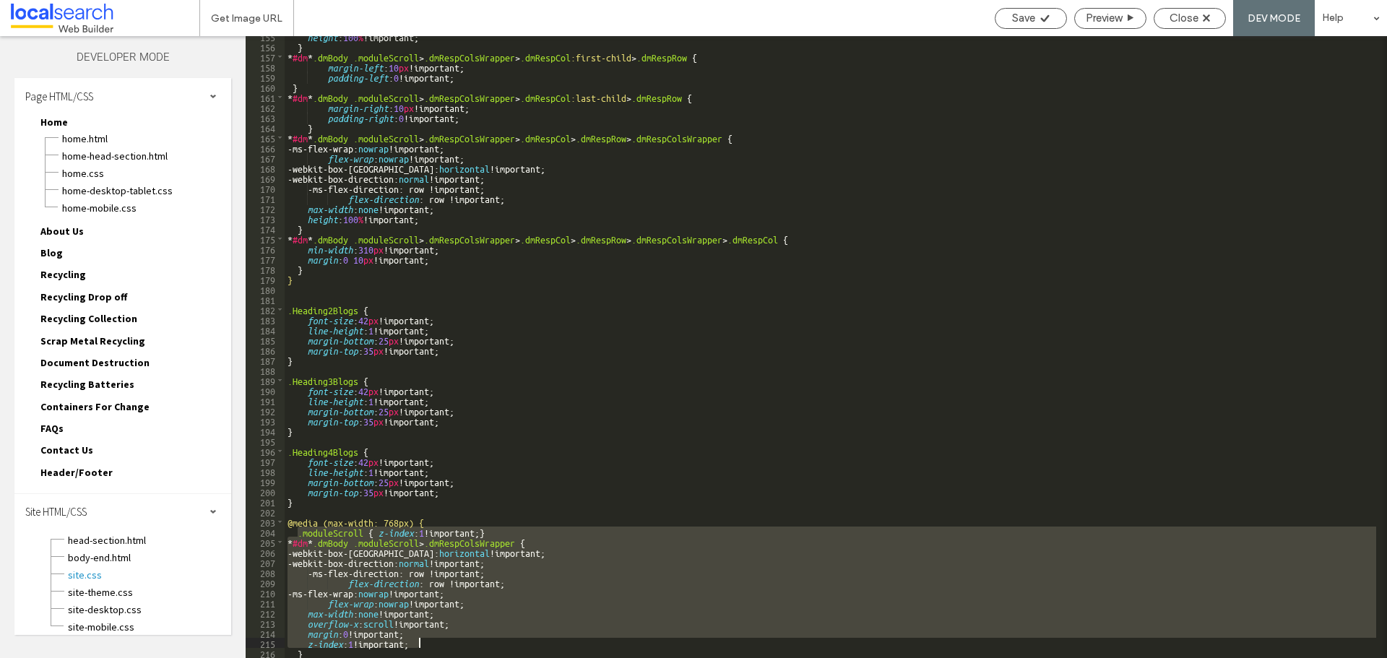
drag, startPoint x: 297, startPoint y: 534, endPoint x: 448, endPoint y: 646, distance: 188.5
click at [448, 646] on div "height : 100 % !important; } * #dm * .dmBody .moduleScroll > .dmRespColsWrapper…" at bounding box center [830, 352] width 1091 height 642
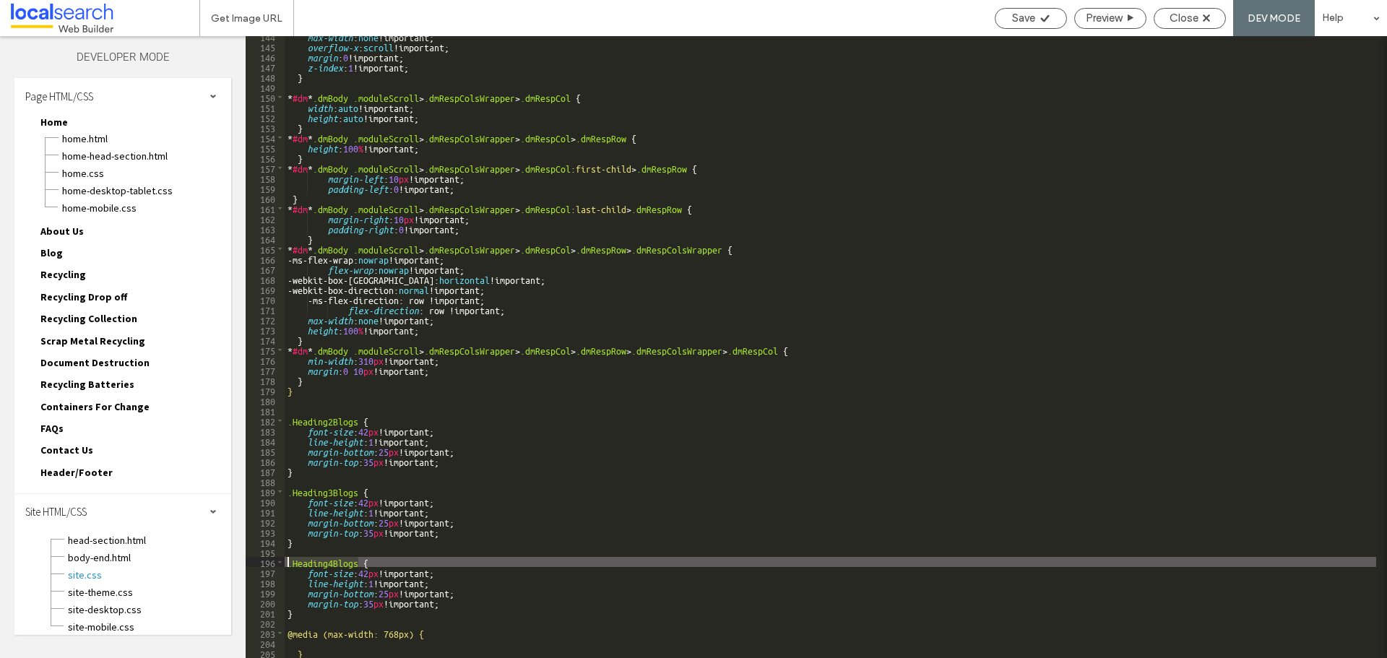
drag, startPoint x: 358, startPoint y: 561, endPoint x: 261, endPoint y: 561, distance: 97.5
click at [261, 561] on div "** 144 145 146 147 148 149 150 151 152 153 154 155 156 157 158 159 160 161 162 …" at bounding box center [816, 347] width 1141 height 622
click at [321, 641] on div "max-width : none !important; overflow-x : scroll !important; margin : 0 !import…" at bounding box center [830, 352] width 1091 height 642
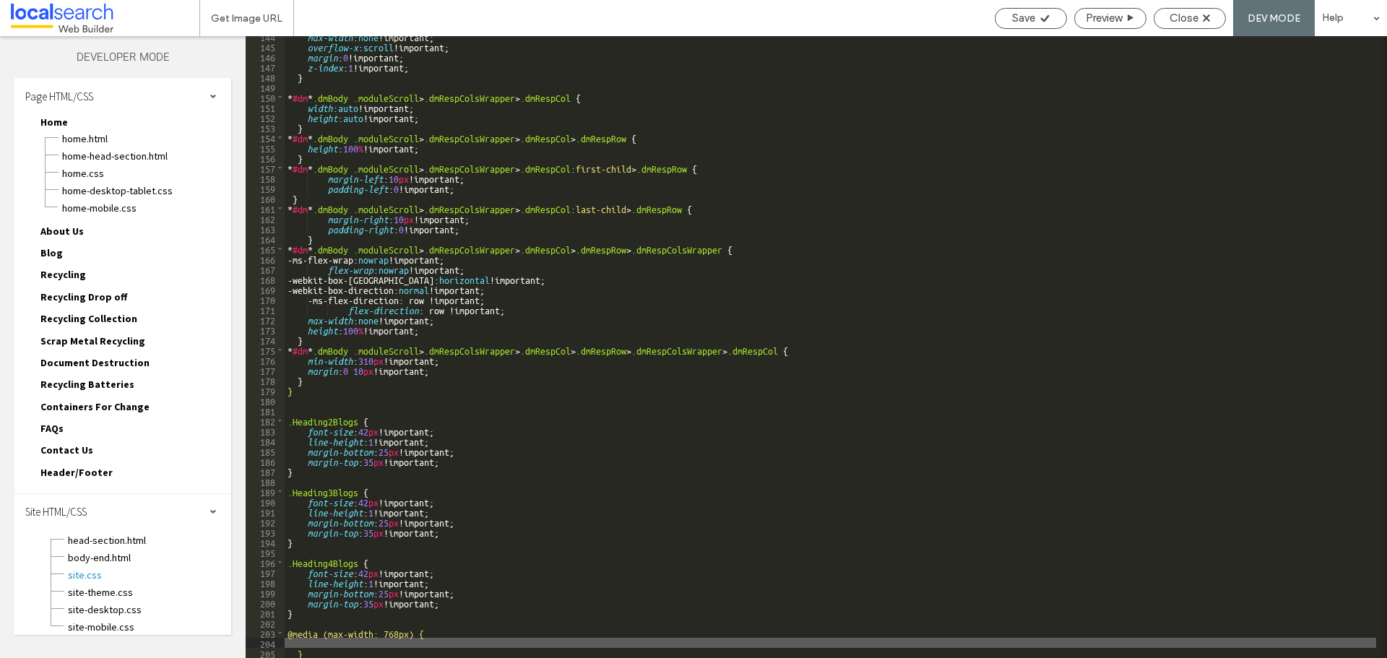
paste textarea
click at [373, 642] on div "max-width : none !important; overflow-x : scroll !important; margin : 0 !import…" at bounding box center [830, 352] width 1091 height 642
click at [454, 641] on div "max-width : none !important; overflow-x : scroll !important; margin : 0 !import…" at bounding box center [830, 352] width 1091 height 642
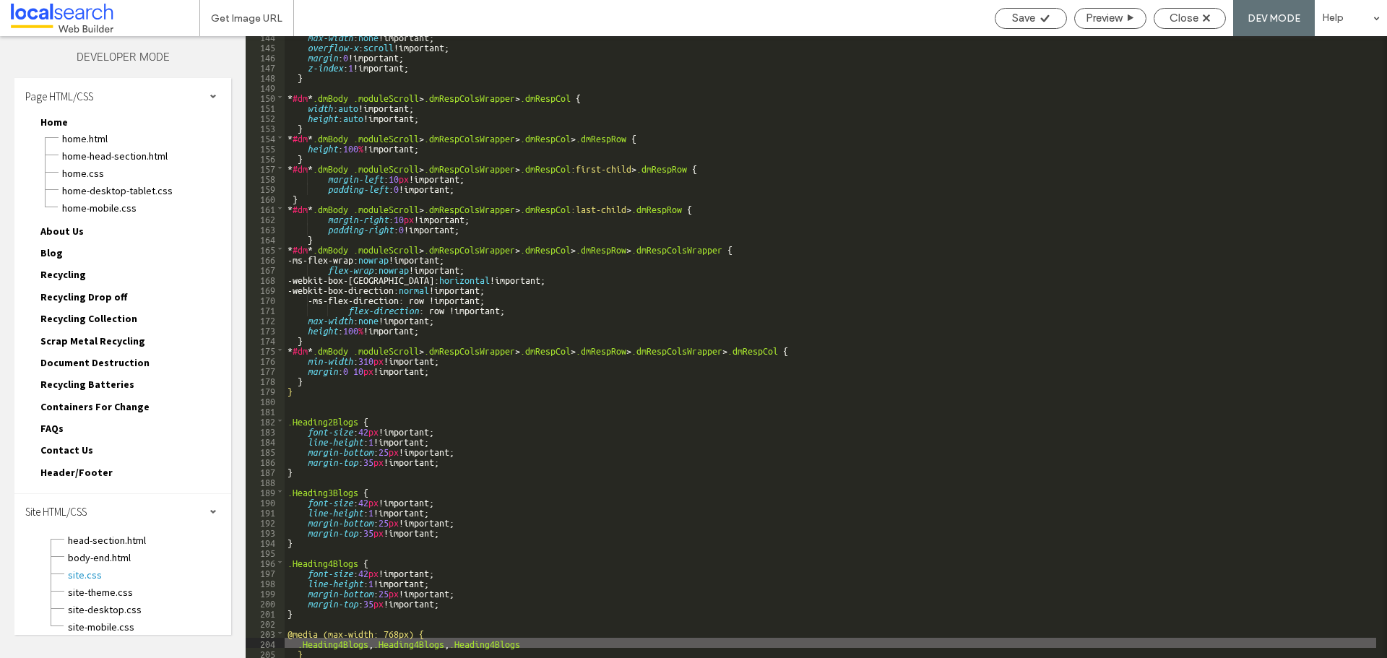
click at [343, 638] on div "max-width : none !important; overflow-x : scroll !important; margin : 0 !import…" at bounding box center [830, 352] width 1091 height 642
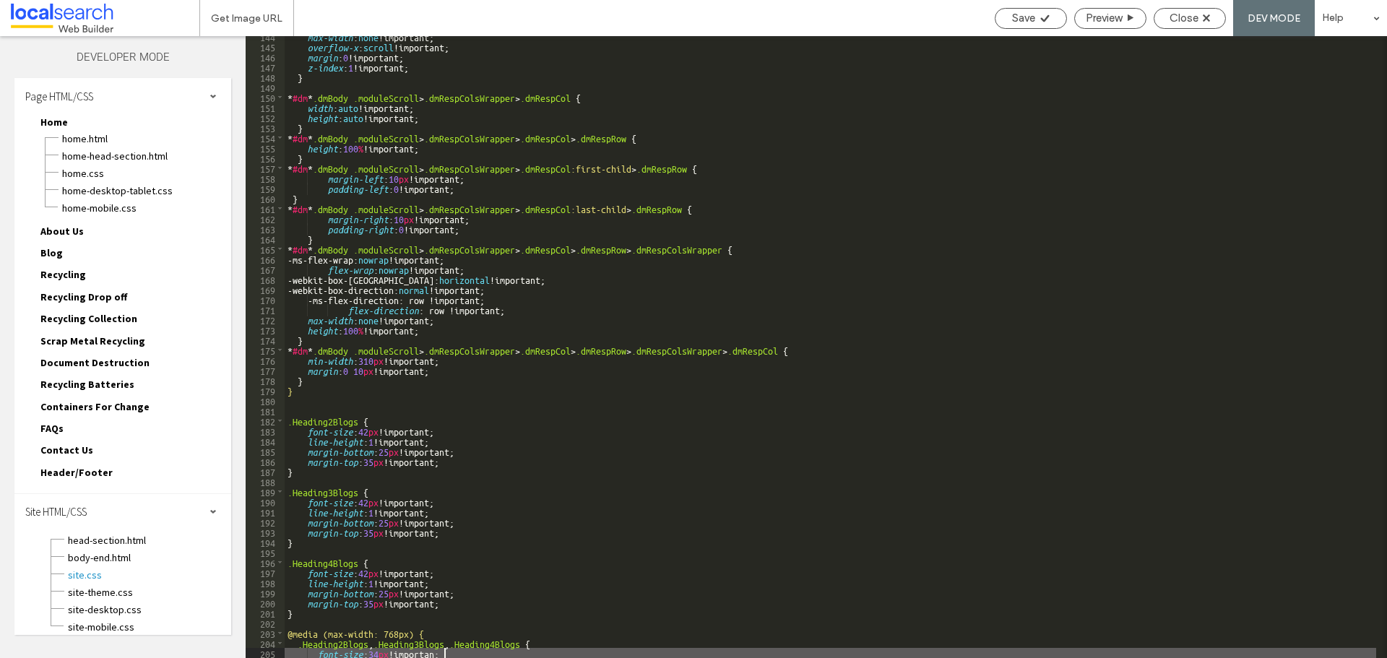
type textarea "**"
click at [1026, 22] on span "Save" at bounding box center [1023, 18] width 23 height 13
click at [1196, 17] on span "Close" at bounding box center [1183, 18] width 29 height 13
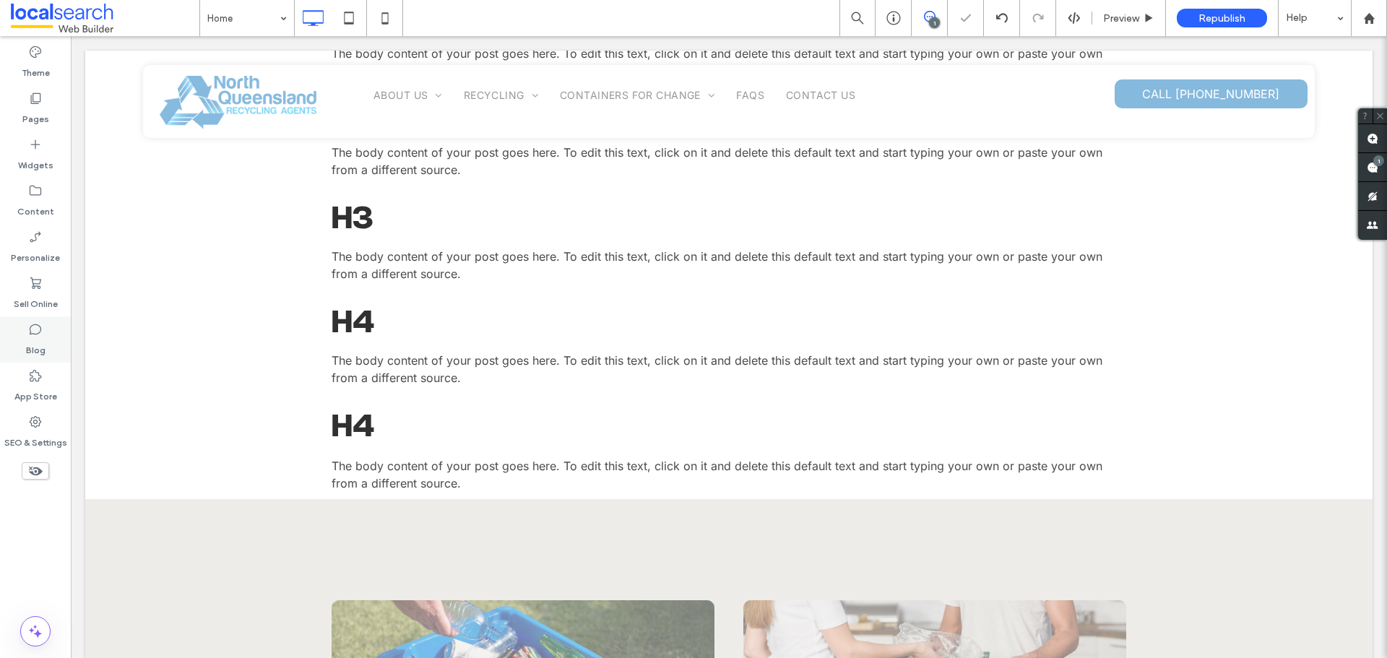
click at [36, 341] on label "Blog" at bounding box center [35, 347] width 19 height 20
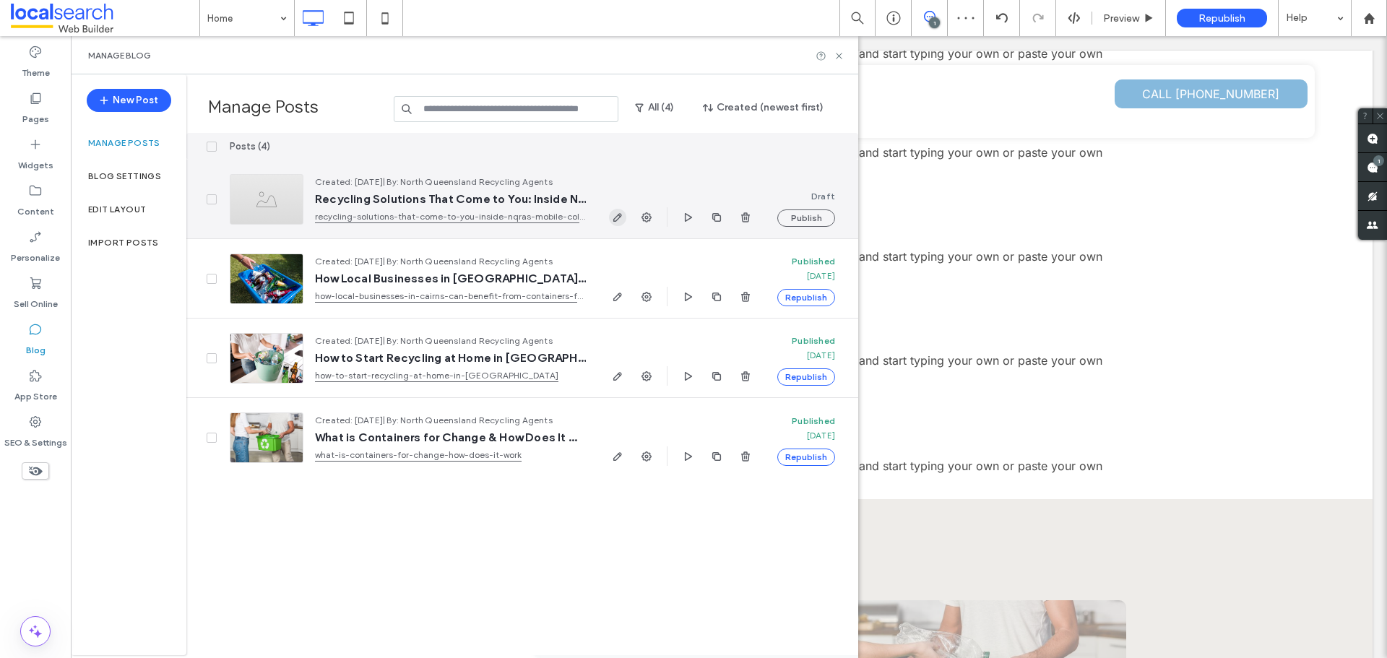
click at [615, 217] on use "button" at bounding box center [617, 217] width 9 height 9
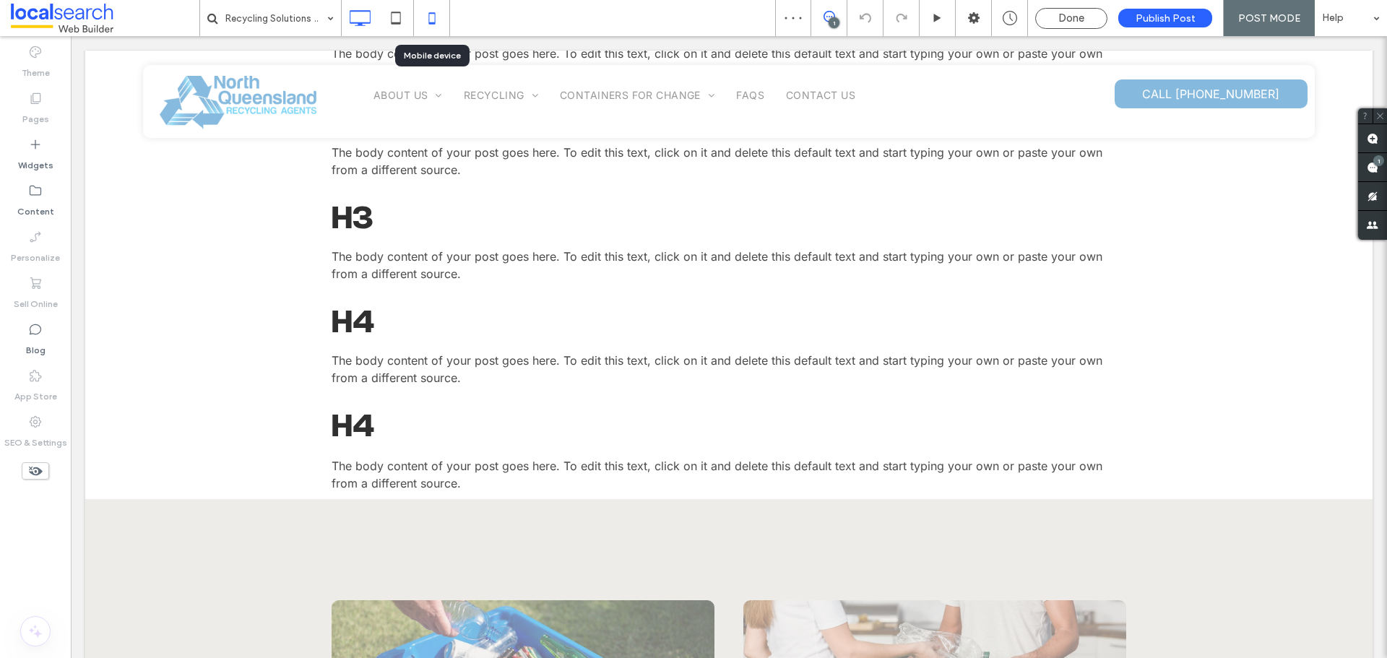
click at [437, 20] on icon at bounding box center [431, 18] width 29 height 29
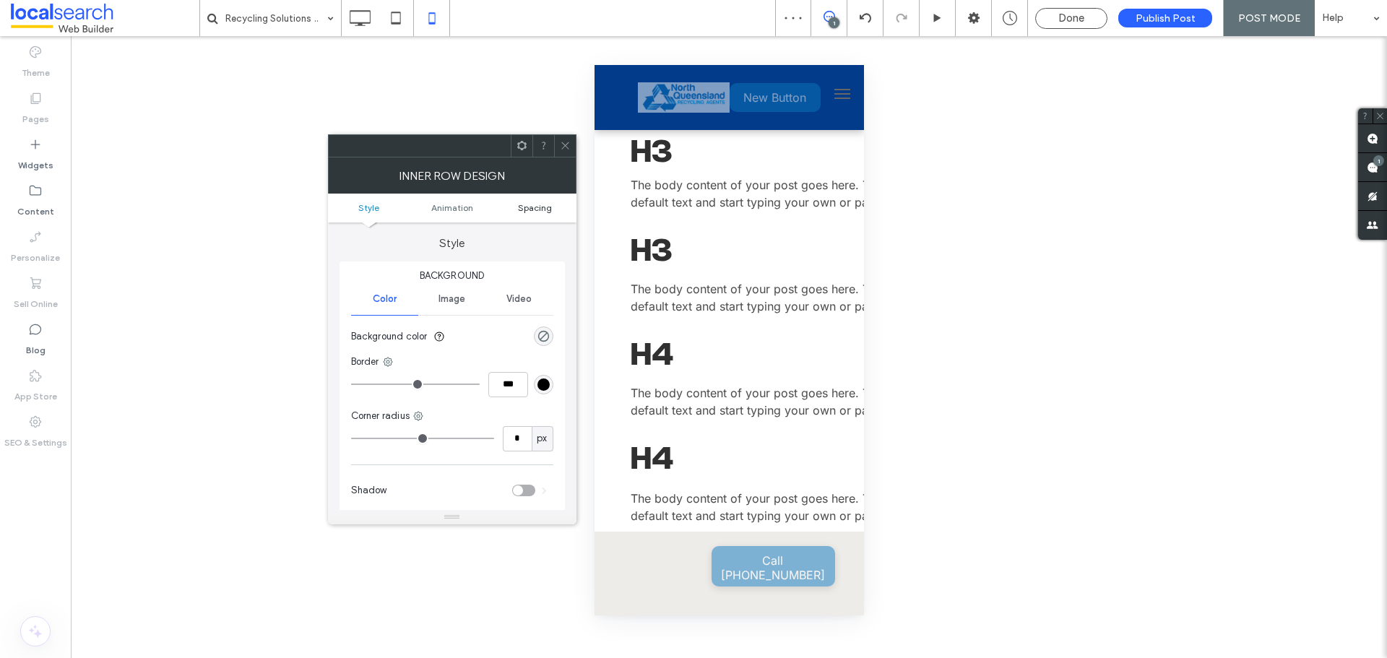
click at [539, 209] on span "Spacing" at bounding box center [535, 207] width 34 height 11
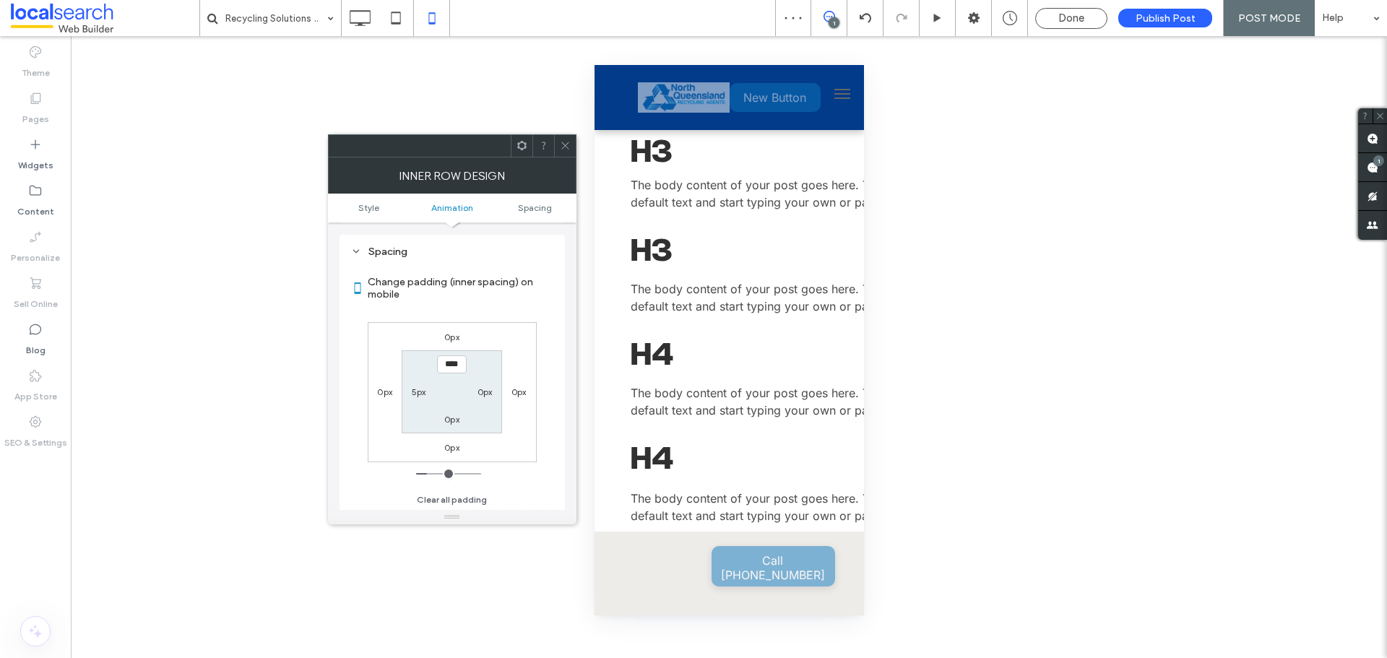
scroll to position [339, 0]
type input "****"
type input "**"
click at [565, 139] on span at bounding box center [565, 146] width 11 height 22
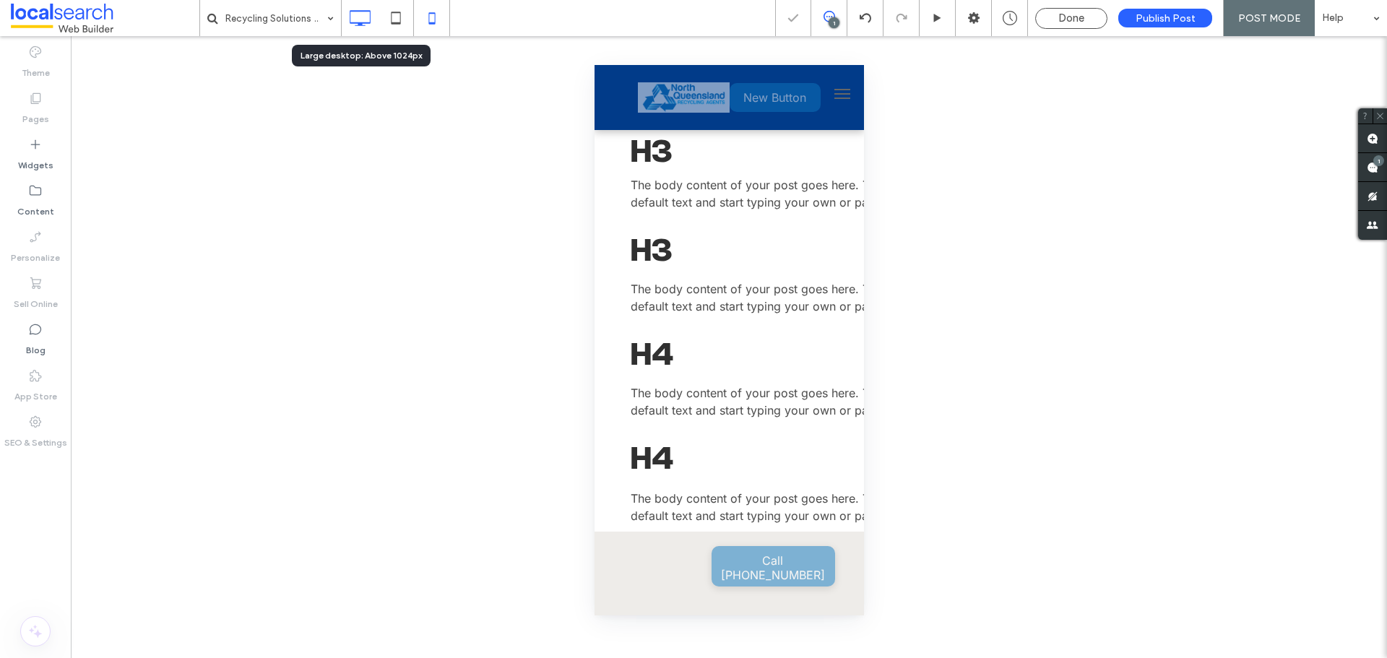
click at [357, 19] on icon at bounding box center [359, 18] width 29 height 29
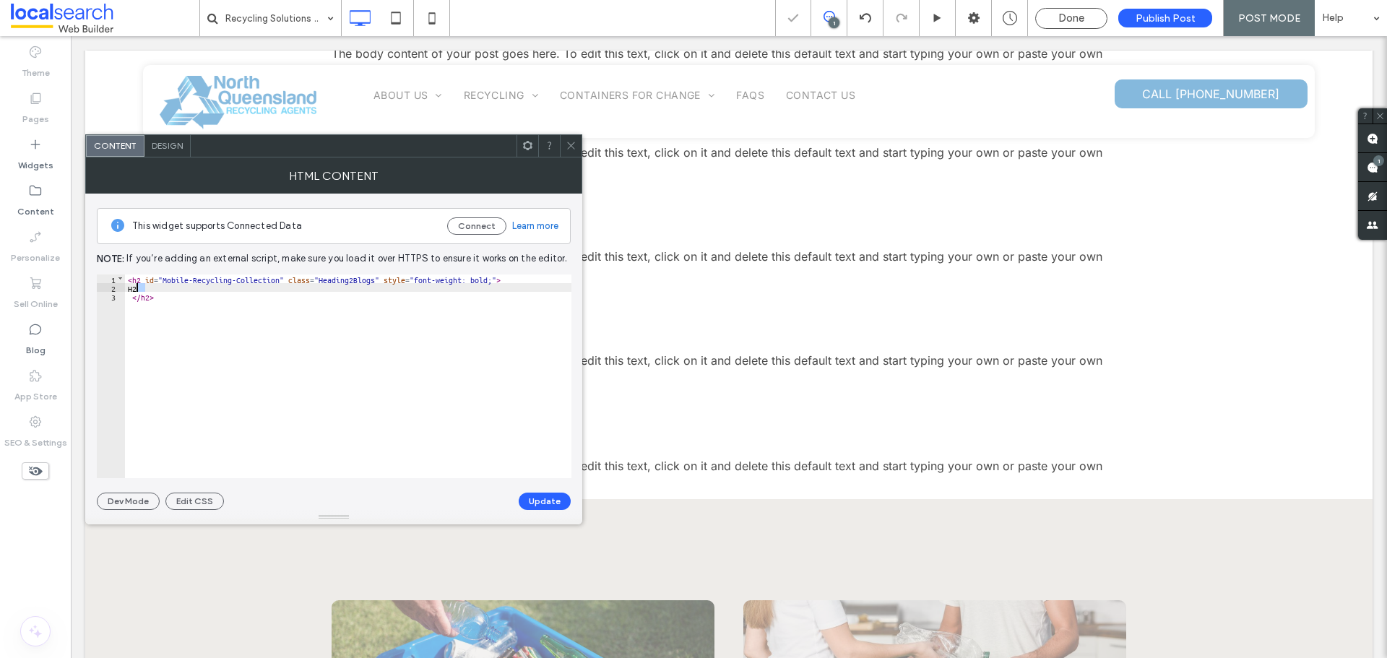
drag, startPoint x: 149, startPoint y: 286, endPoint x: 134, endPoint y: 286, distance: 14.4
click at [134, 286] on div "< h2 id = "Mobile-Recycling-Collection" class = "Heading2Blogs" style = "font-w…" at bounding box center [348, 384] width 446 height 221
click at [559, 504] on button "Update" at bounding box center [545, 501] width 52 height 17
click at [571, 146] on use at bounding box center [570, 145] width 7 height 7
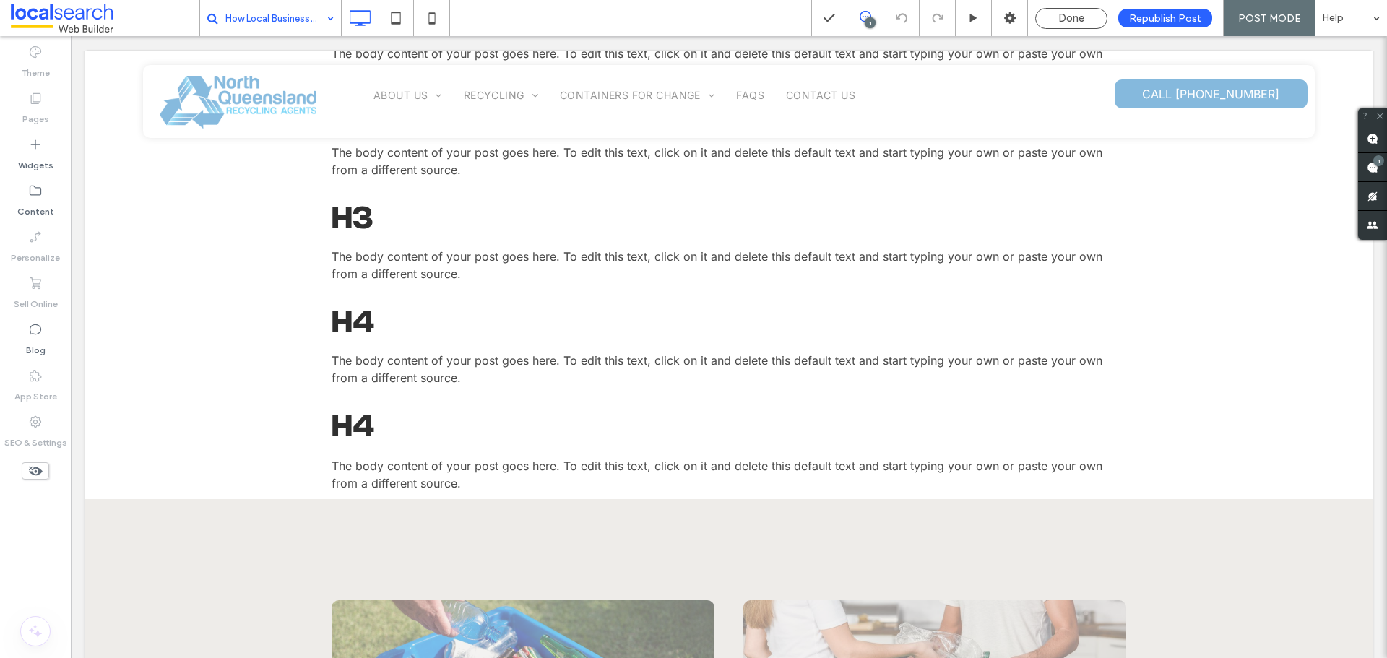
click at [292, 23] on input at bounding box center [275, 18] width 101 height 36
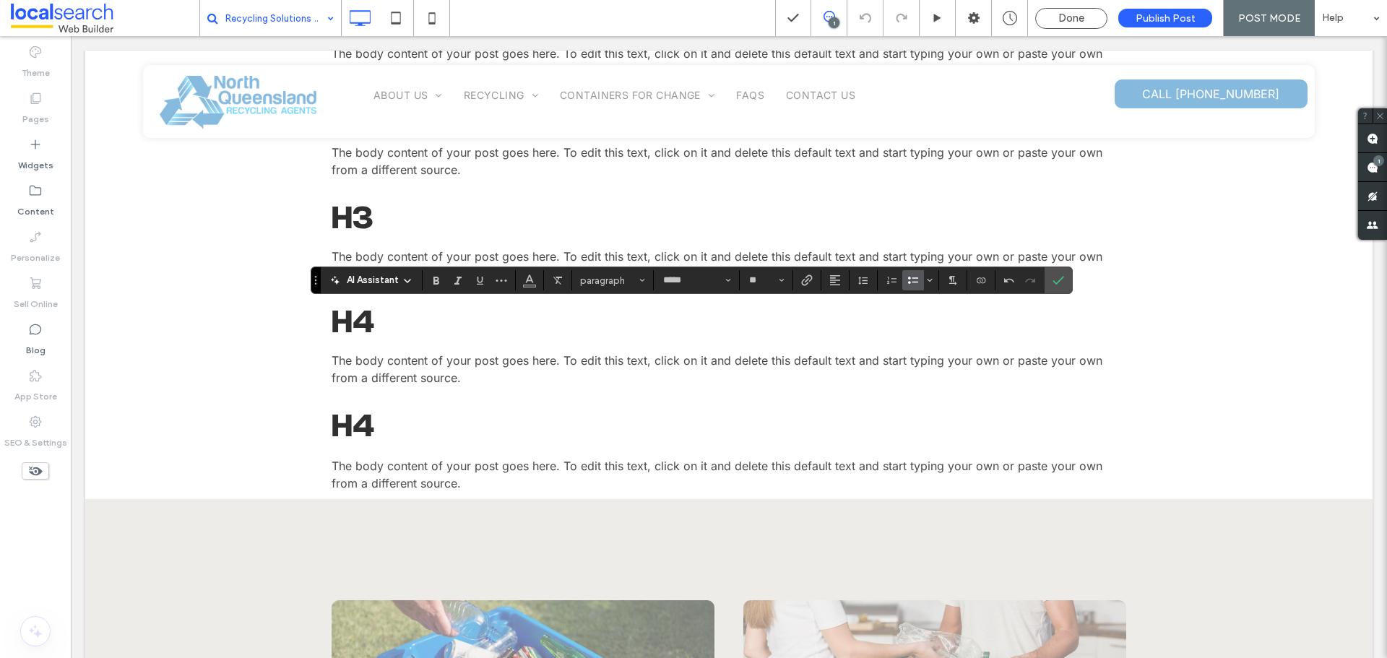
click at [907, 277] on icon "Bulleted List" at bounding box center [913, 280] width 12 height 12
click at [1057, 274] on span "Confirm" at bounding box center [1055, 280] width 6 height 26
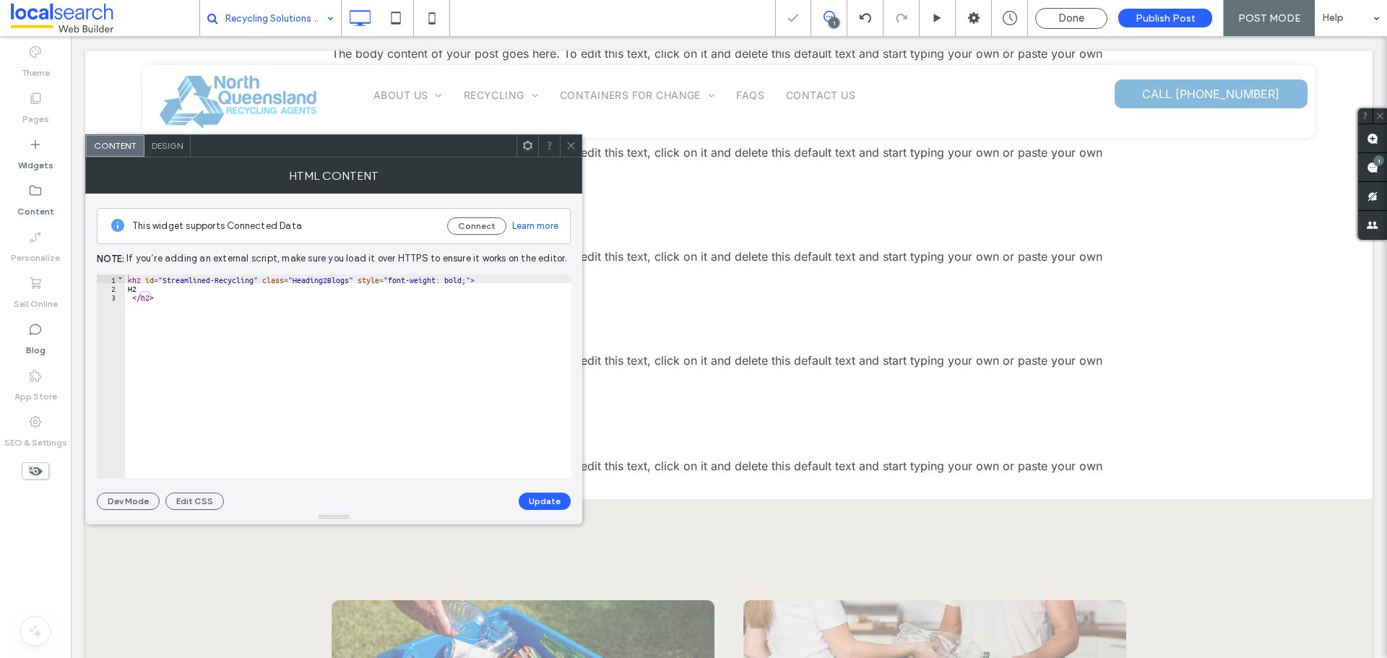
click at [139, 291] on div "< h2 id = "Streamlined-Recycling" class = "Heading2Blogs" style = "font-weight:…" at bounding box center [348, 384] width 446 height 221
click at [533, 506] on button "Update" at bounding box center [545, 501] width 52 height 17
click at [575, 136] on span at bounding box center [570, 146] width 11 height 22
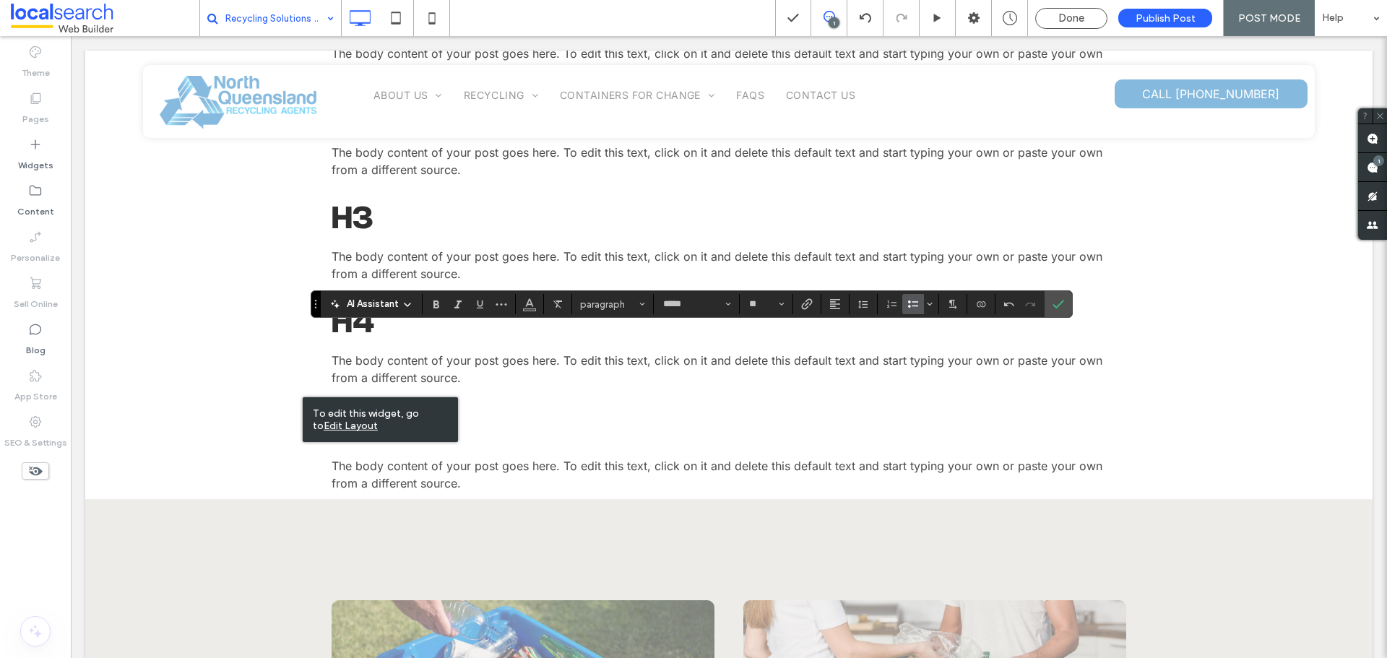
click at [914, 302] on use "Bulleted List" at bounding box center [913, 303] width 10 height 7
click at [1056, 303] on icon "Confirm" at bounding box center [1058, 304] width 12 height 12
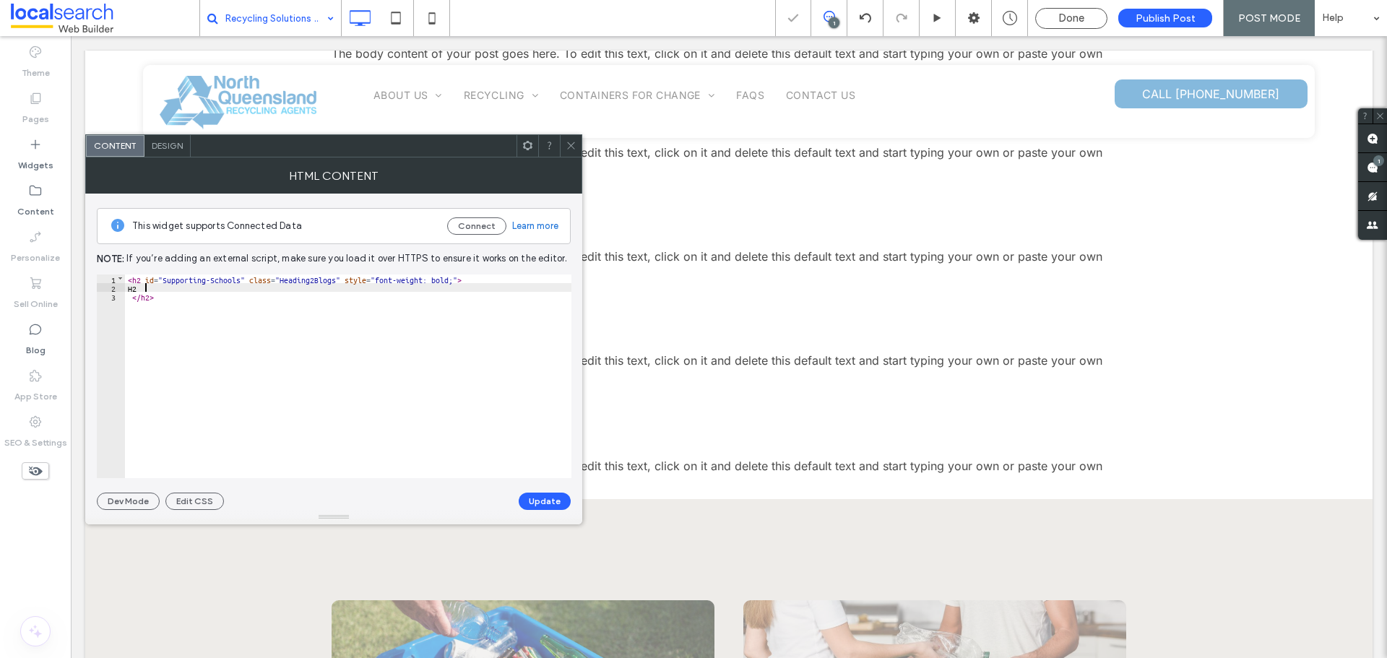
click at [145, 290] on div "< h2 id = "Supporting-Schools" class = "Heading2Blogs" style = "font-weight: bo…" at bounding box center [348, 384] width 446 height 221
click at [557, 496] on button "Update" at bounding box center [545, 501] width 52 height 17
click at [573, 151] on span at bounding box center [570, 146] width 11 height 22
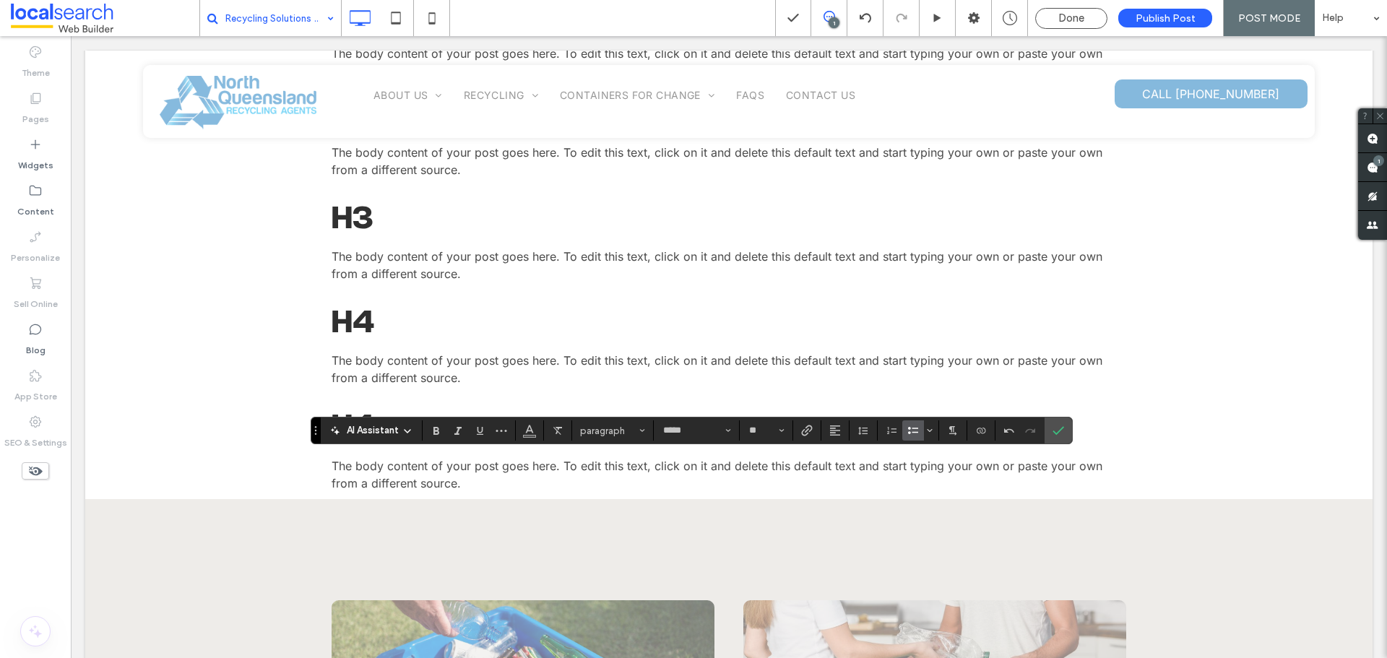
click at [915, 430] on icon "Bulleted List" at bounding box center [913, 431] width 12 height 12
click at [1057, 425] on icon "Confirm" at bounding box center [1058, 431] width 12 height 12
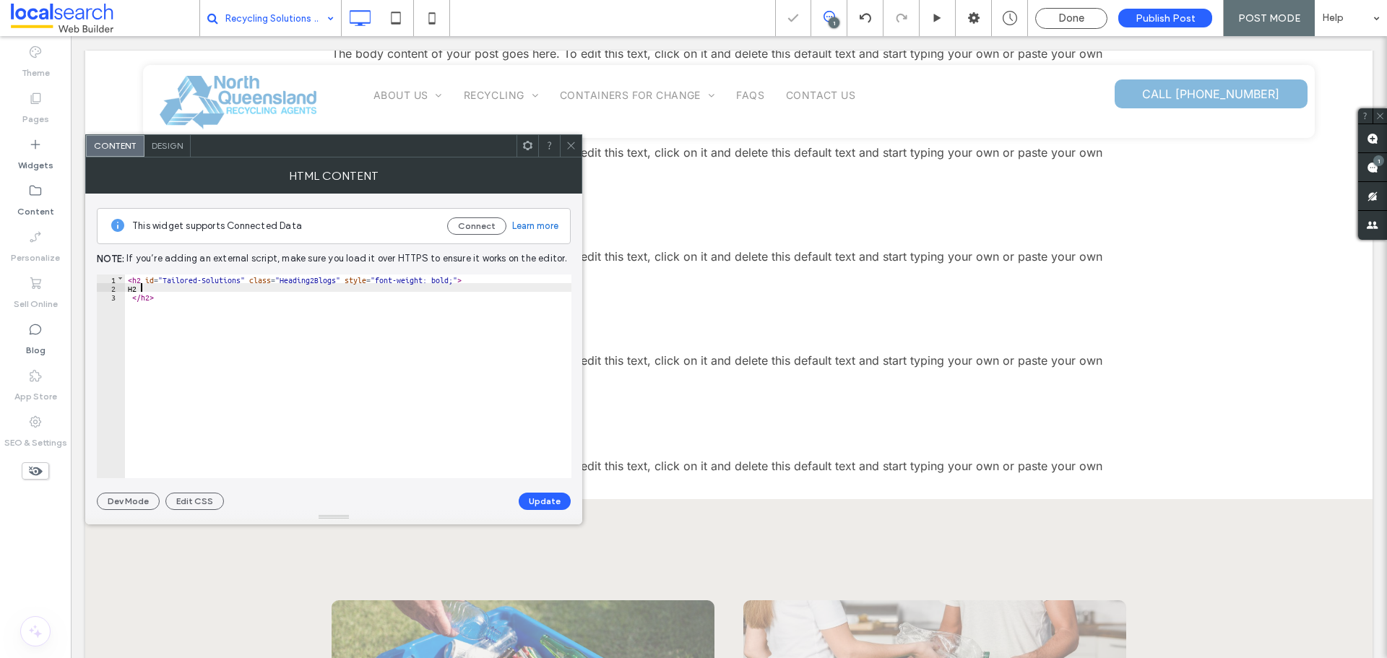
click at [139, 289] on div "< h2 id = "Tailored-Solutions" class = "Heading2Blogs" style = "font-weight: bo…" at bounding box center [348, 384] width 446 height 221
click at [550, 495] on button "Update" at bounding box center [545, 501] width 52 height 17
drag, startPoint x: 564, startPoint y: 143, endPoint x: 564, endPoint y: 161, distance: 18.1
click at [564, 142] on div at bounding box center [571, 146] width 22 height 22
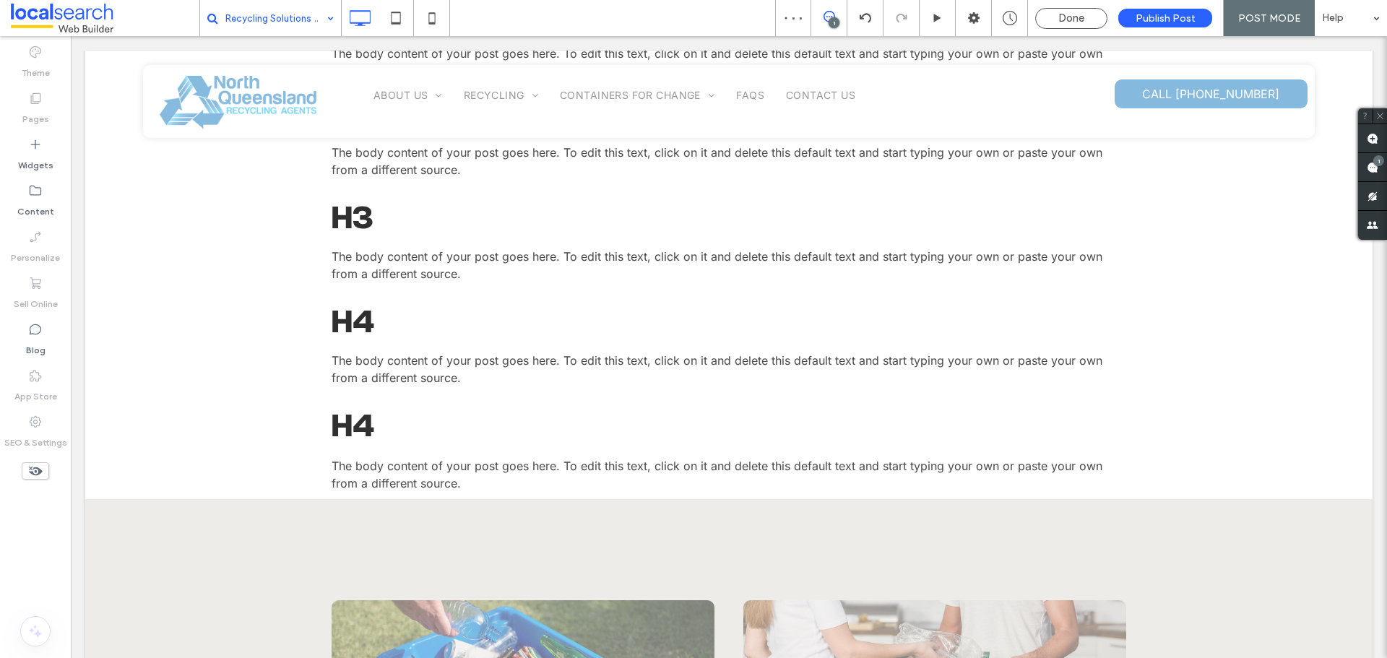
type input "*****"
type input "**"
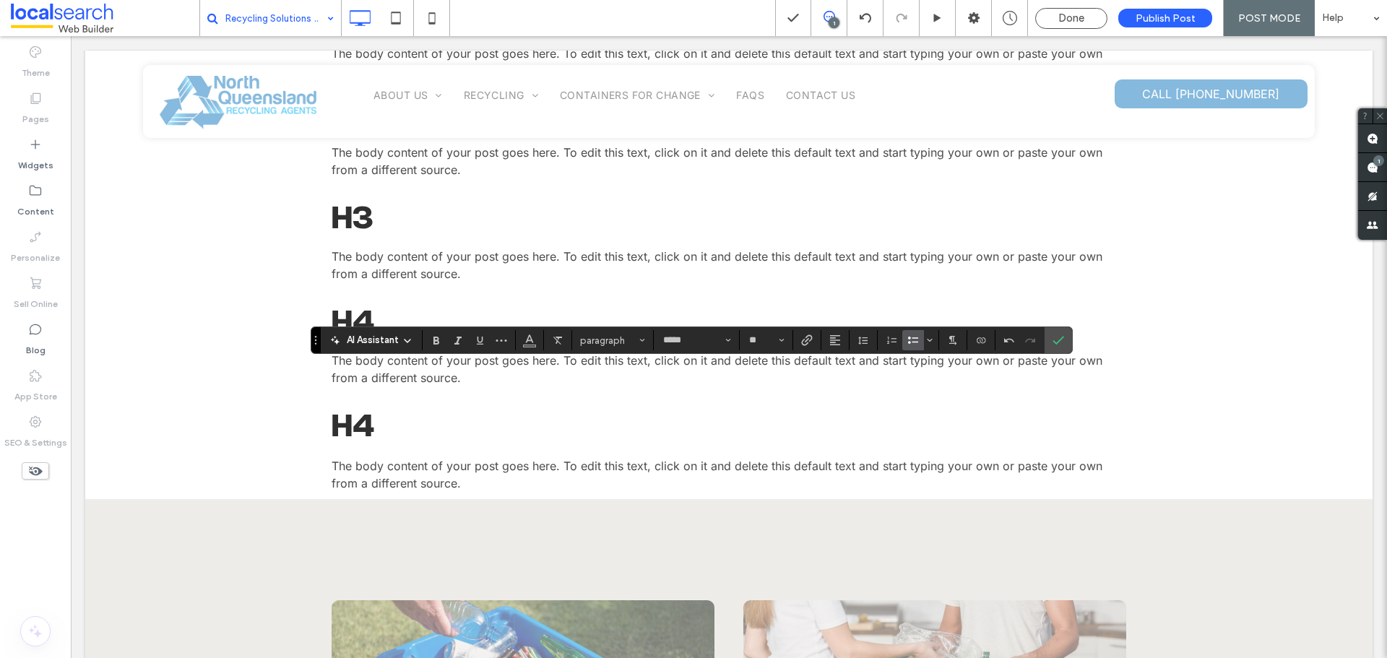
click at [911, 340] on icon "Bulleted List" at bounding box center [913, 340] width 12 height 12
click at [1053, 333] on span "Confirm" at bounding box center [1055, 340] width 6 height 26
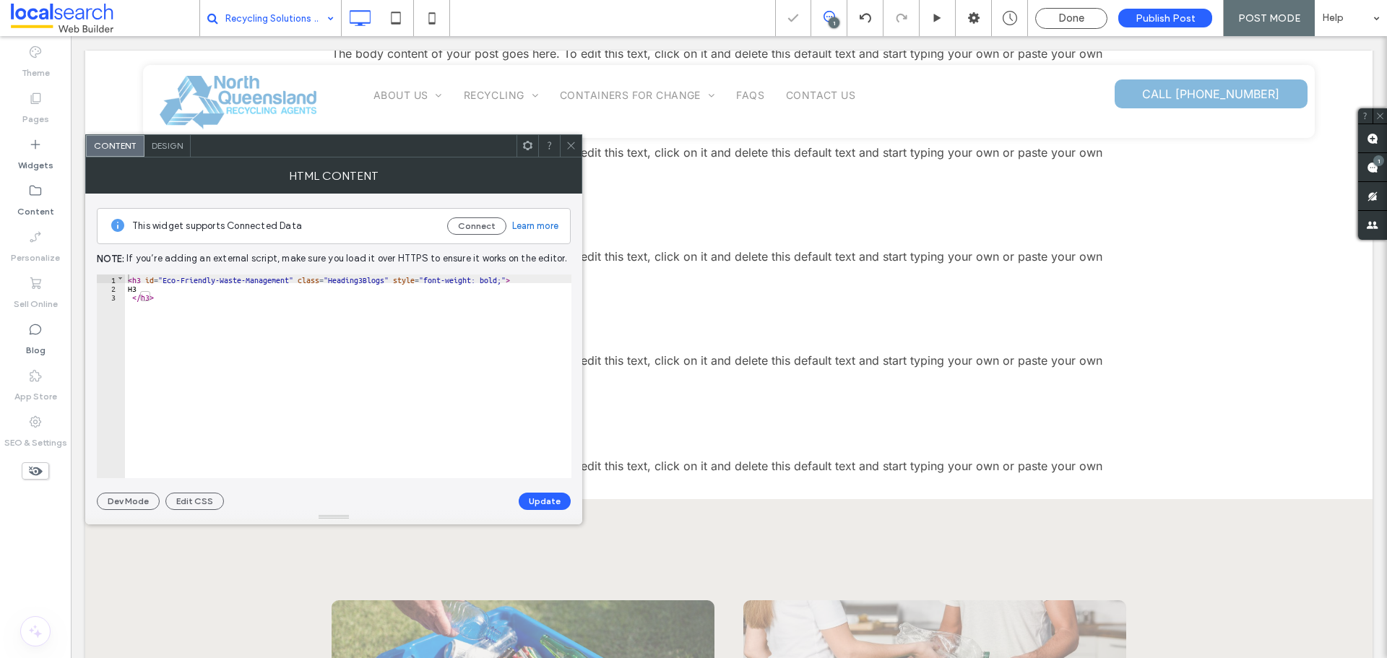
click at [149, 287] on div "< h3 id = "Eco‑Friendly-Waste-Management" class = "Heading3Blogs" style = "font…" at bounding box center [348, 384] width 446 height 221
click at [542, 505] on button "Update" at bounding box center [545, 501] width 52 height 17
click at [571, 142] on icon at bounding box center [570, 145] width 11 height 11
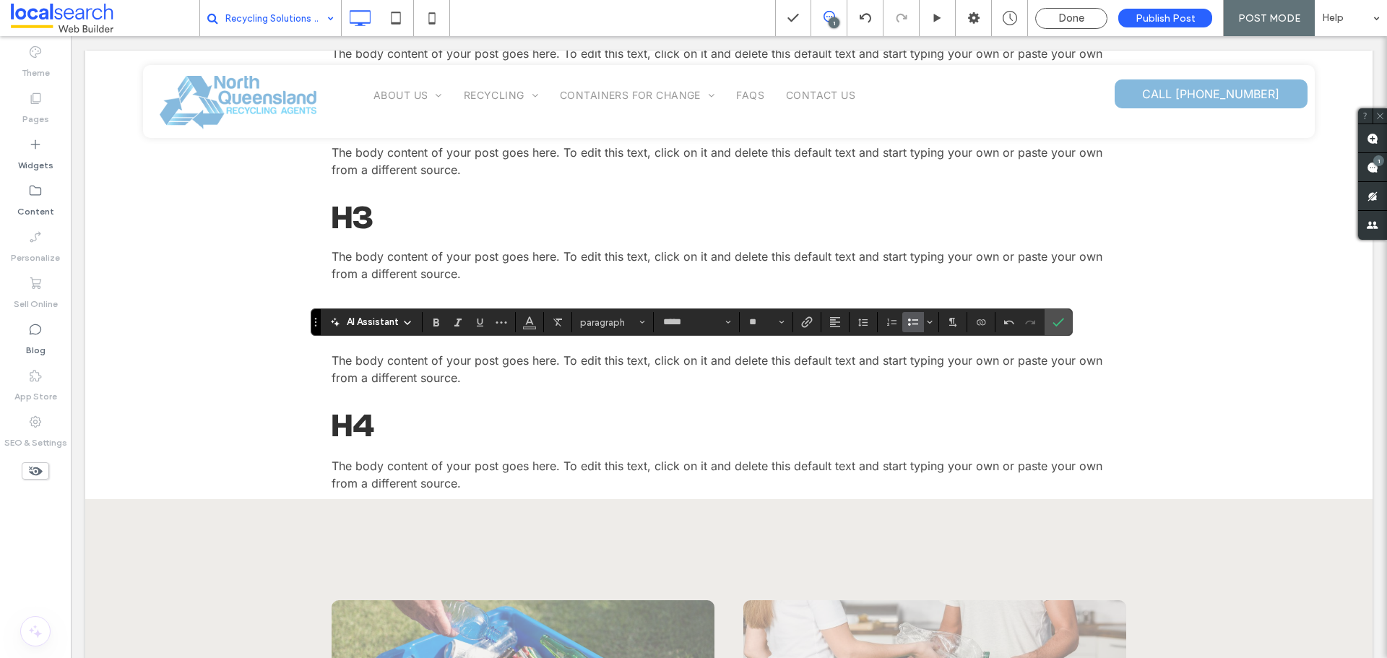
click at [904, 324] on label "Bulleted List" at bounding box center [913, 322] width 22 height 20
click at [1057, 323] on label "Confirm" at bounding box center [1058, 322] width 22 height 26
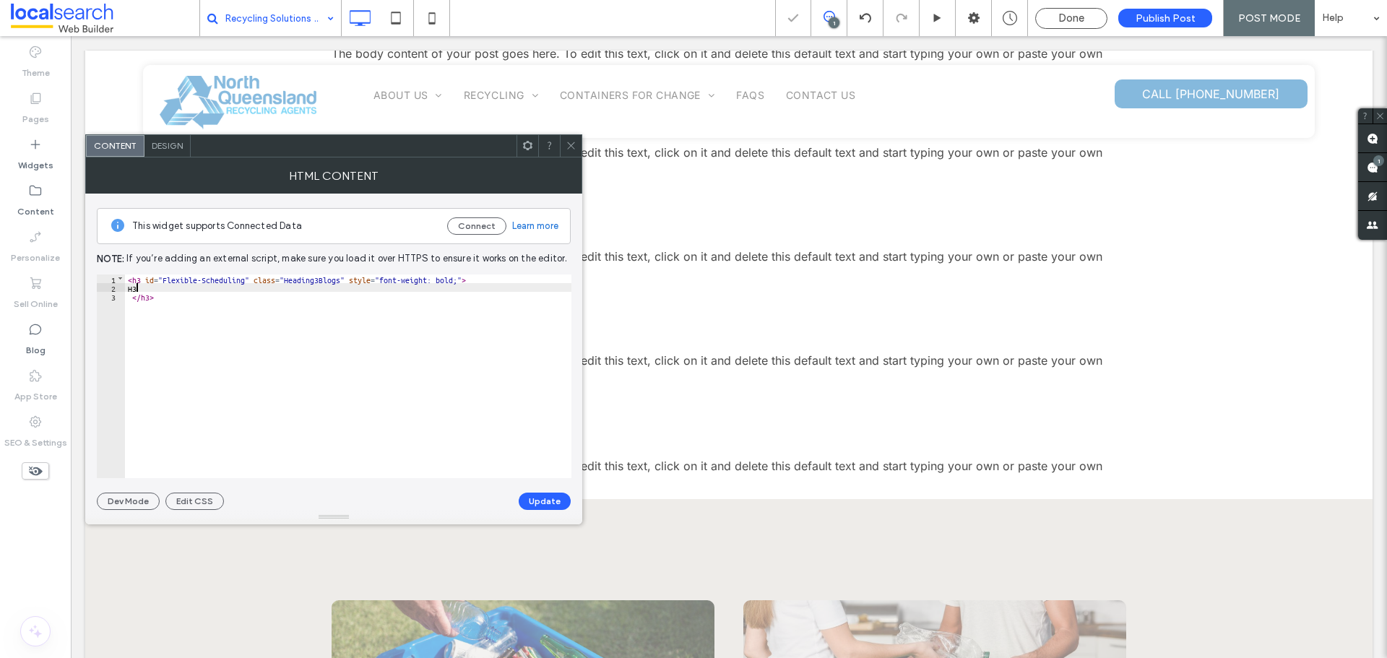
click at [138, 289] on div "< h3 id = "Flexible-Scheduling" class = "Heading3Blogs" style = "font-weight: b…" at bounding box center [348, 384] width 446 height 221
click at [547, 495] on button "Update" at bounding box center [545, 501] width 52 height 17
click at [572, 145] on icon at bounding box center [570, 145] width 11 height 11
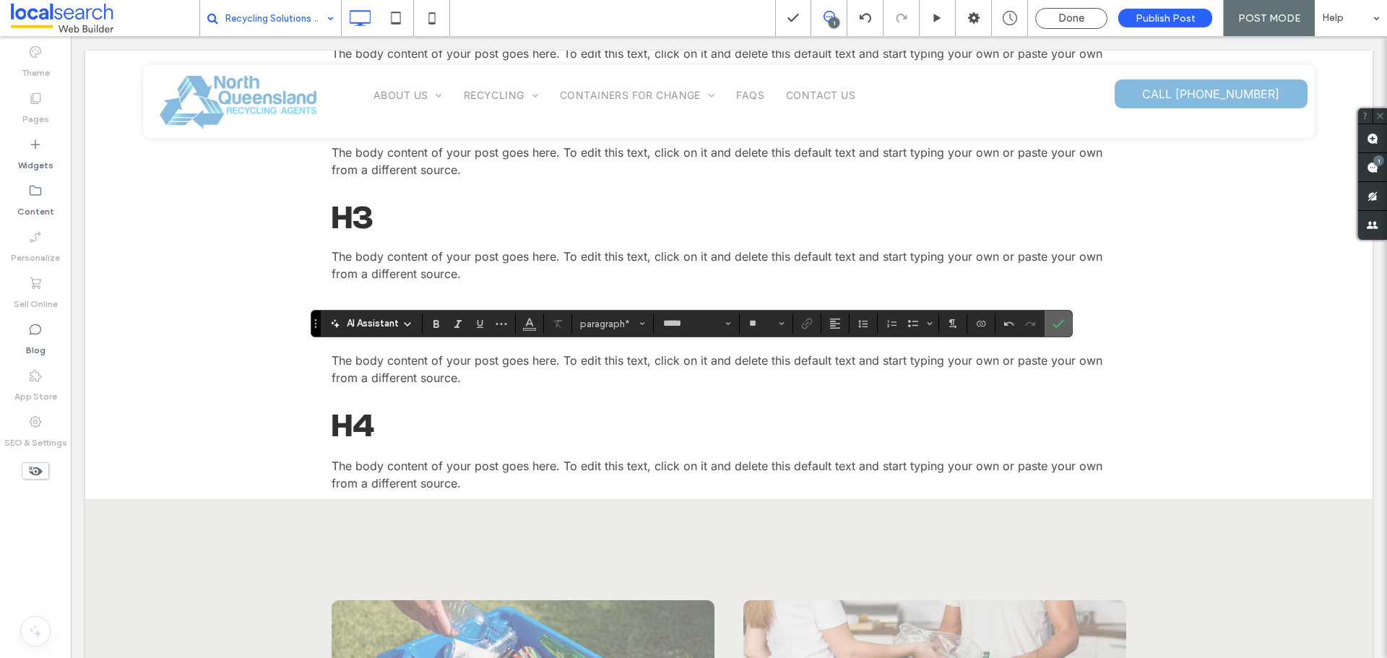
click at [1057, 329] on icon "Confirm" at bounding box center [1058, 324] width 12 height 12
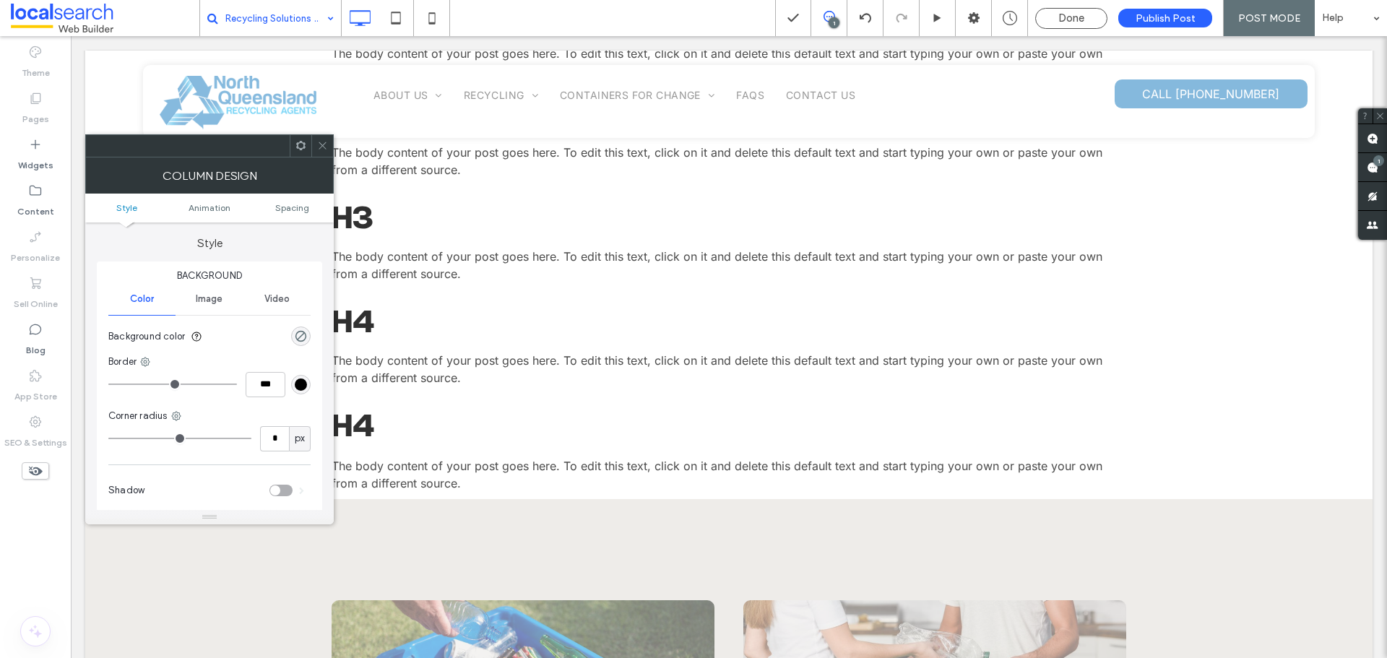
click at [321, 144] on icon at bounding box center [322, 145] width 11 height 11
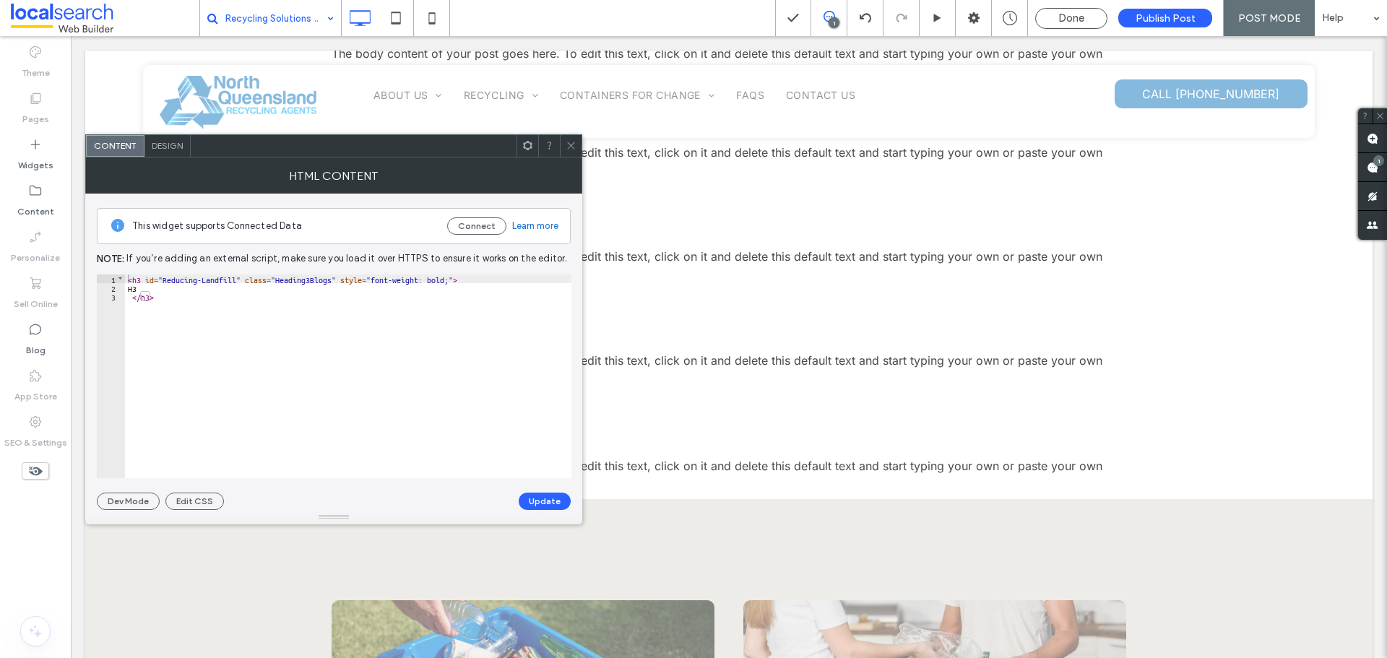
click at [138, 290] on div "< h3 id = "Reducing-Landfill" class = "Heading3Blogs" style = "font-weight: bol…" at bounding box center [348, 384] width 446 height 221
click at [552, 501] on button "Update" at bounding box center [545, 501] width 52 height 17
click at [574, 154] on span at bounding box center [570, 146] width 11 height 22
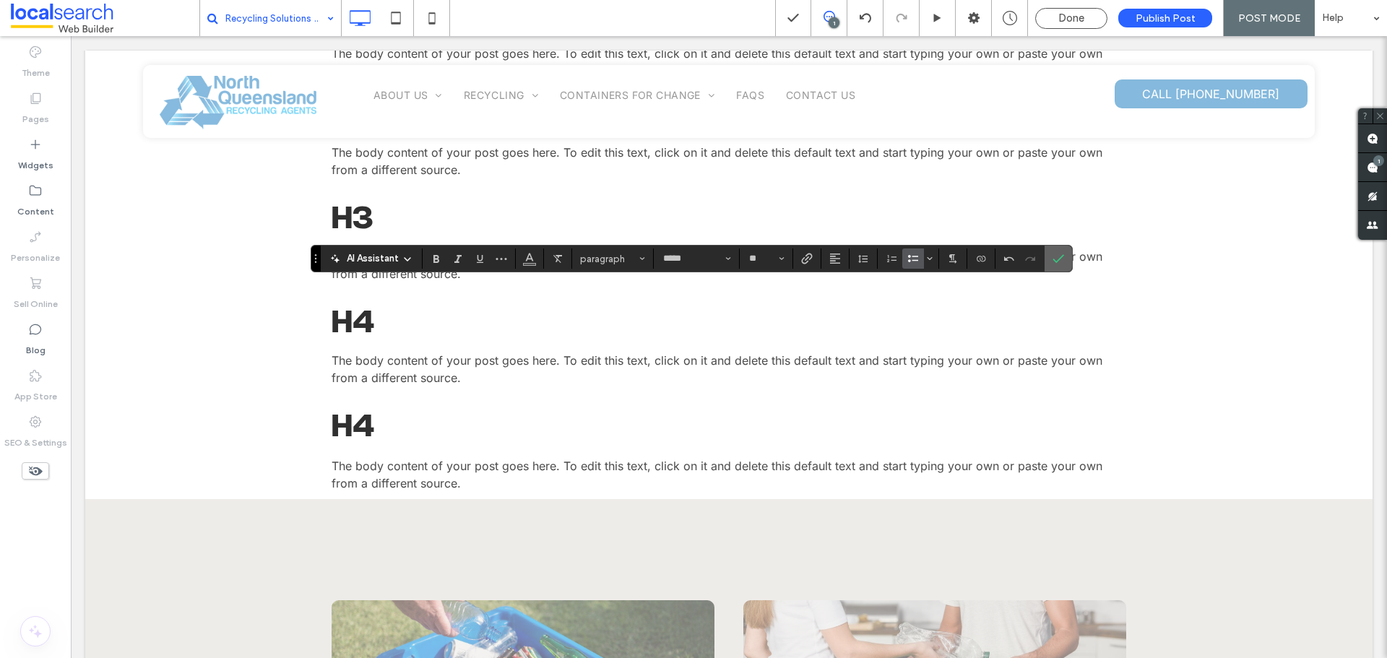
click at [1063, 263] on icon "Confirm" at bounding box center [1058, 259] width 12 height 12
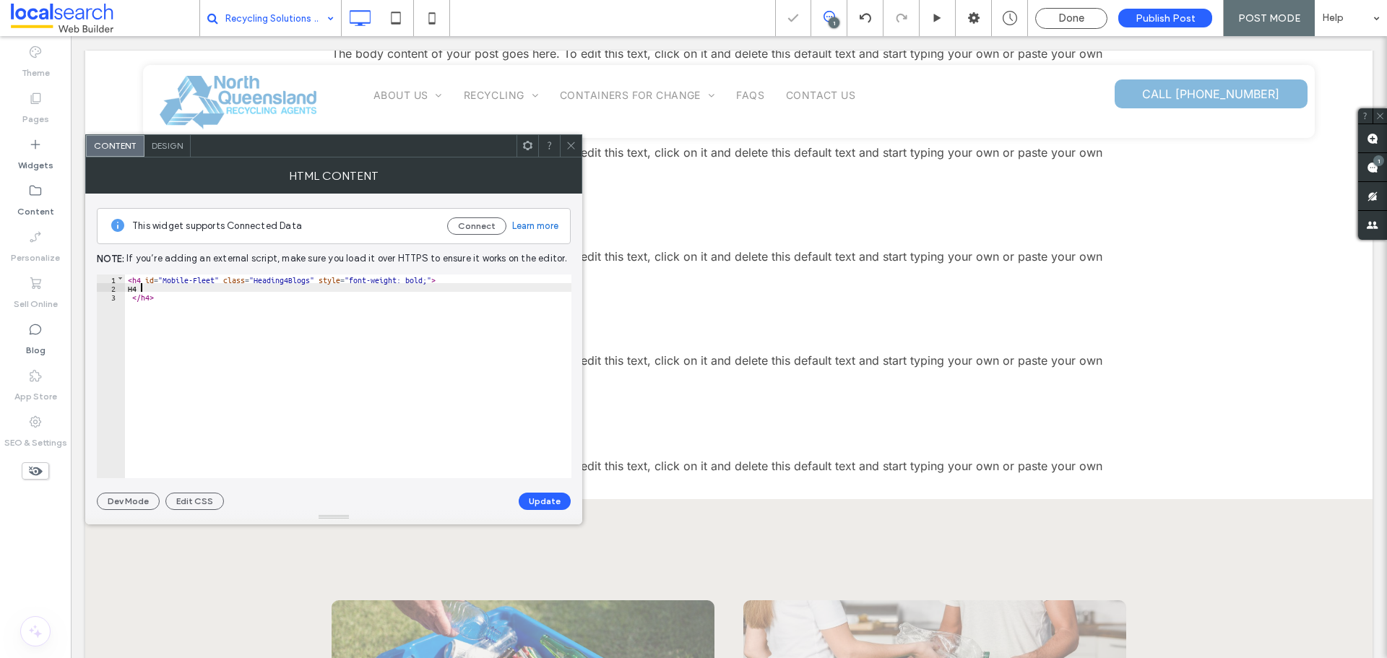
click at [142, 288] on div "< h4 id = "Mobile-Fleet" class = "Heading4Blogs" style = "font-weight: bold;" >…" at bounding box center [348, 384] width 446 height 221
click at [534, 498] on button "Update" at bounding box center [545, 501] width 52 height 17
click at [565, 148] on icon at bounding box center [570, 145] width 11 height 11
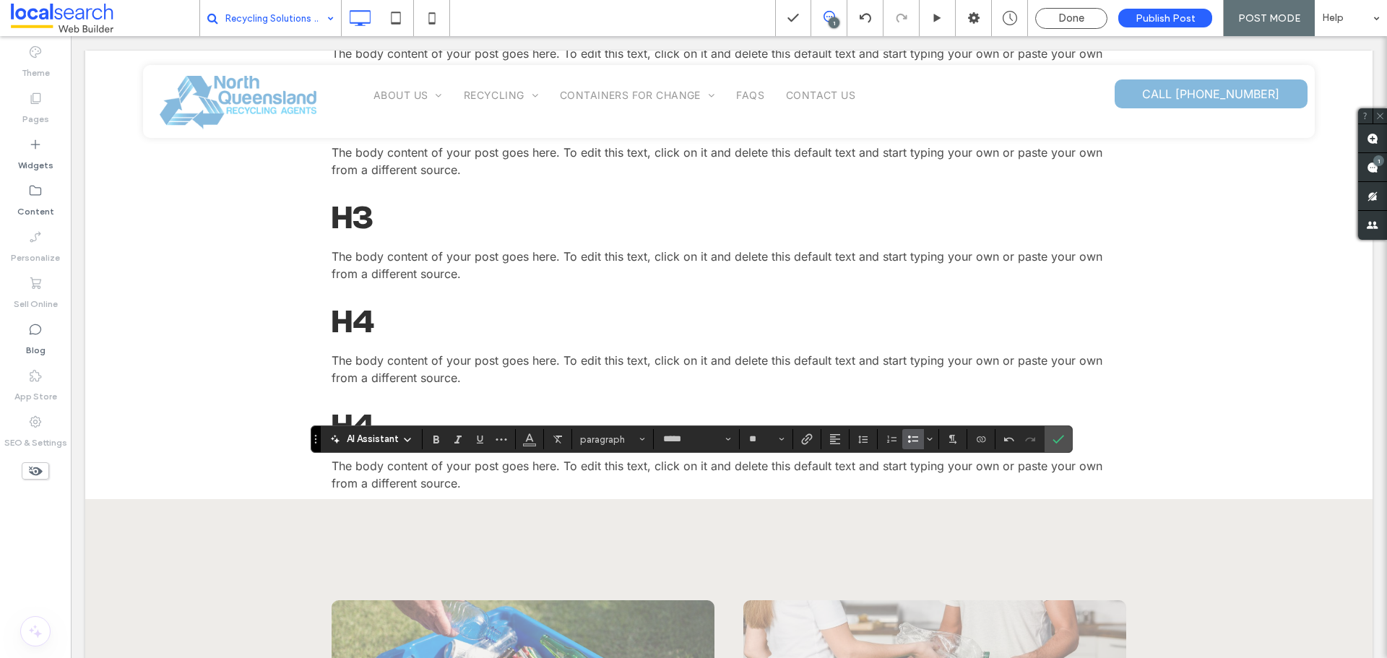
click at [908, 439] on icon "Bulleted List" at bounding box center [913, 439] width 12 height 12
click at [1060, 441] on icon "Confirm" at bounding box center [1058, 439] width 12 height 12
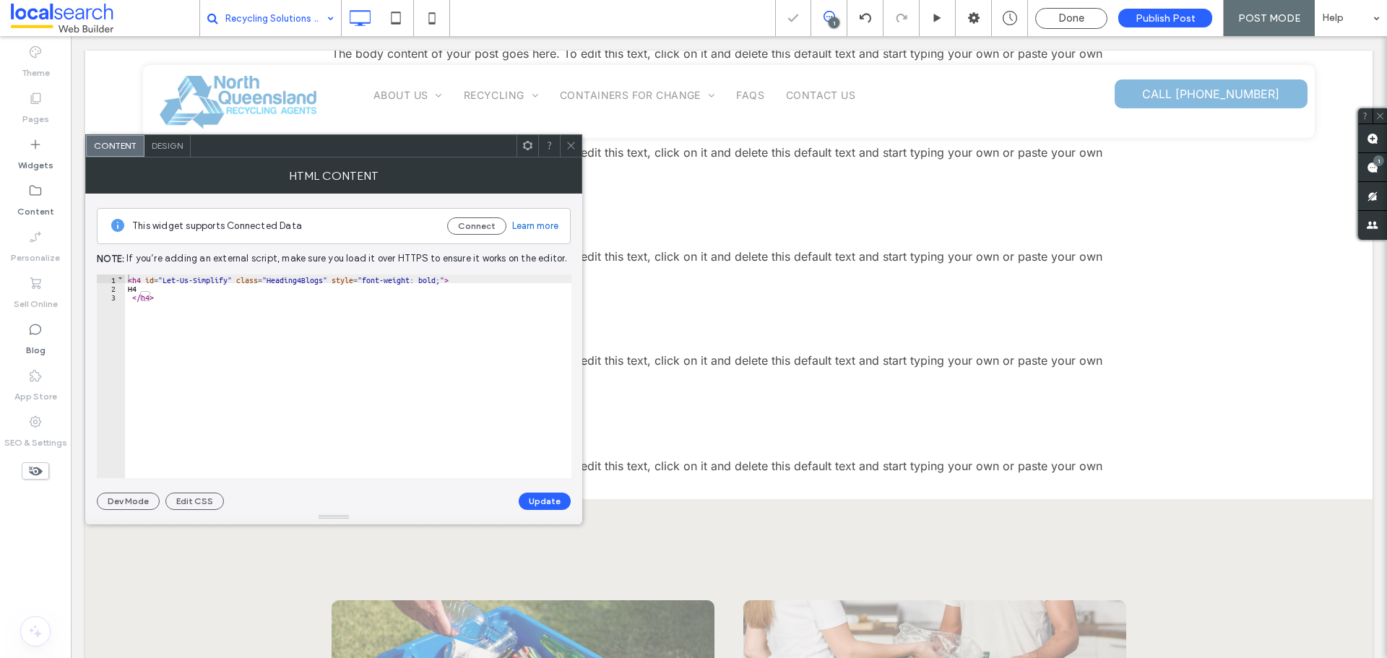
click at [148, 290] on div "< h4 id = "Let-Us-Simplify" class = "Heading4Blogs" style = "font-weight: bold;…" at bounding box center [348, 384] width 446 height 221
click at [561, 501] on button "Update" at bounding box center [545, 501] width 52 height 17
click at [573, 145] on icon at bounding box center [570, 145] width 11 height 11
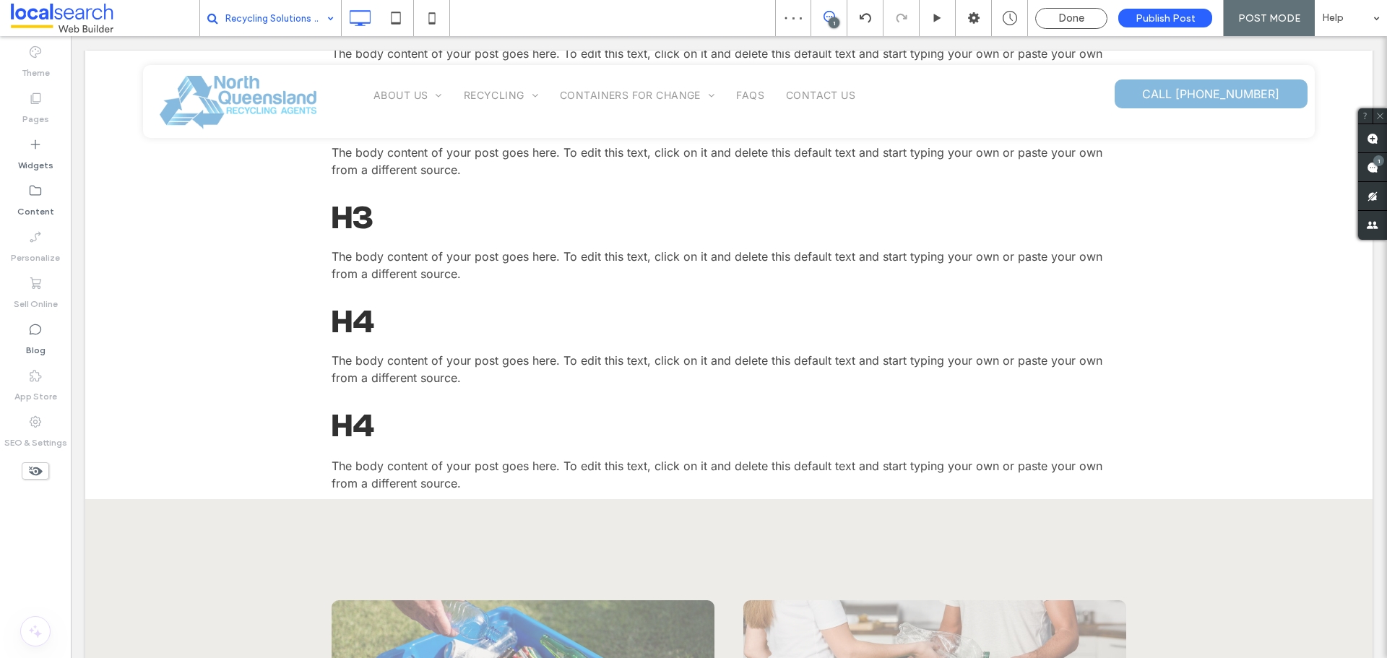
type input "*****"
type input "**"
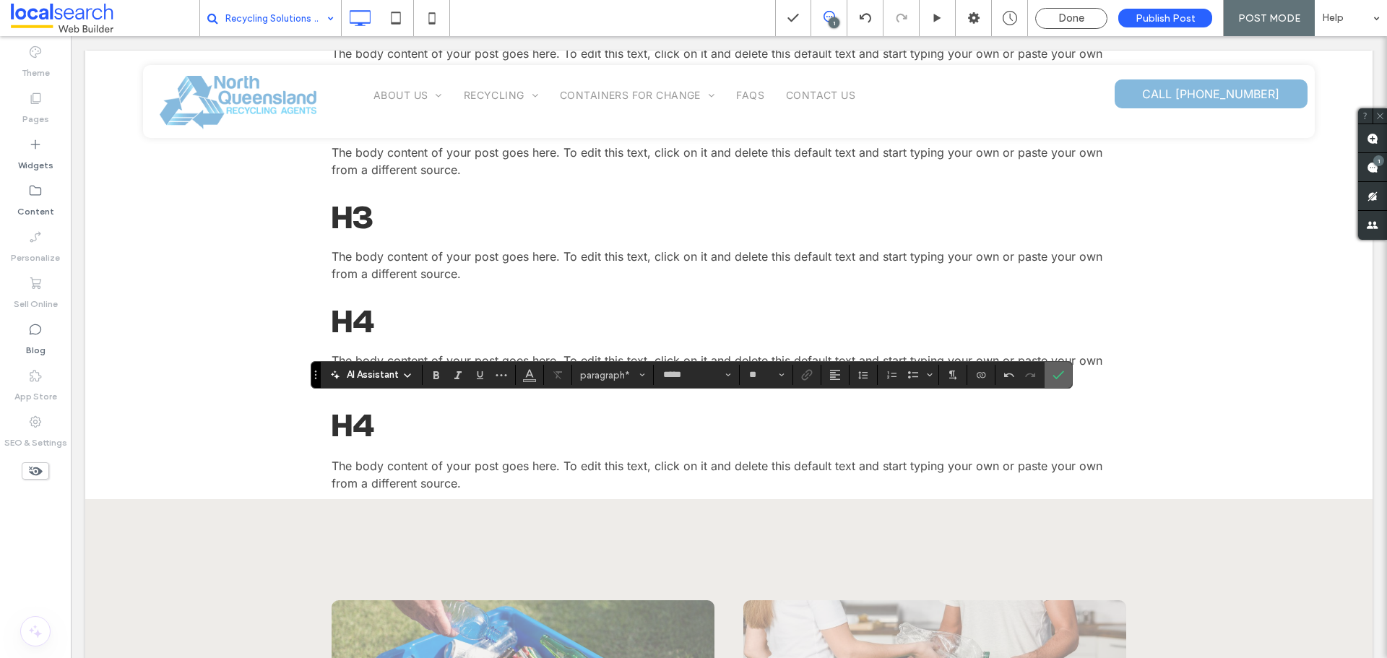
click at [1057, 362] on span "Confirm" at bounding box center [1055, 375] width 6 height 26
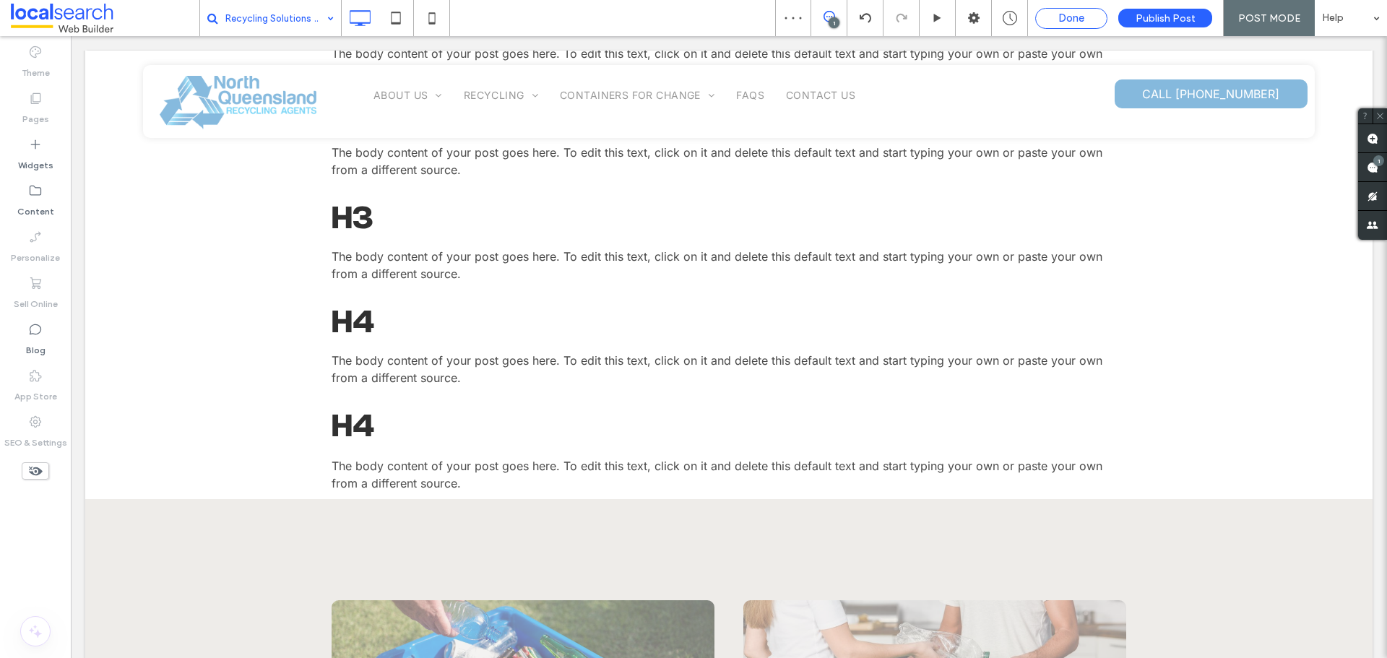
click at [1061, 13] on span "Done" at bounding box center [1071, 18] width 26 height 13
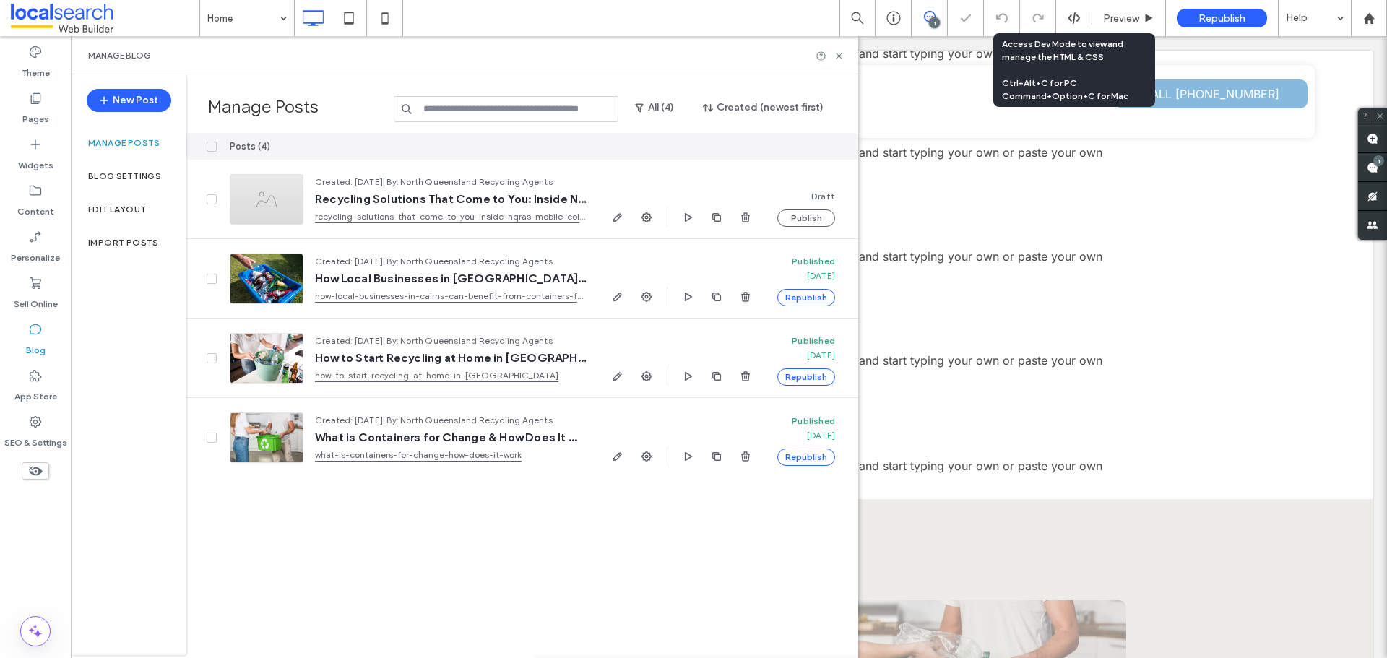
click at [1069, 17] on use at bounding box center [1073, 18] width 12 height 12
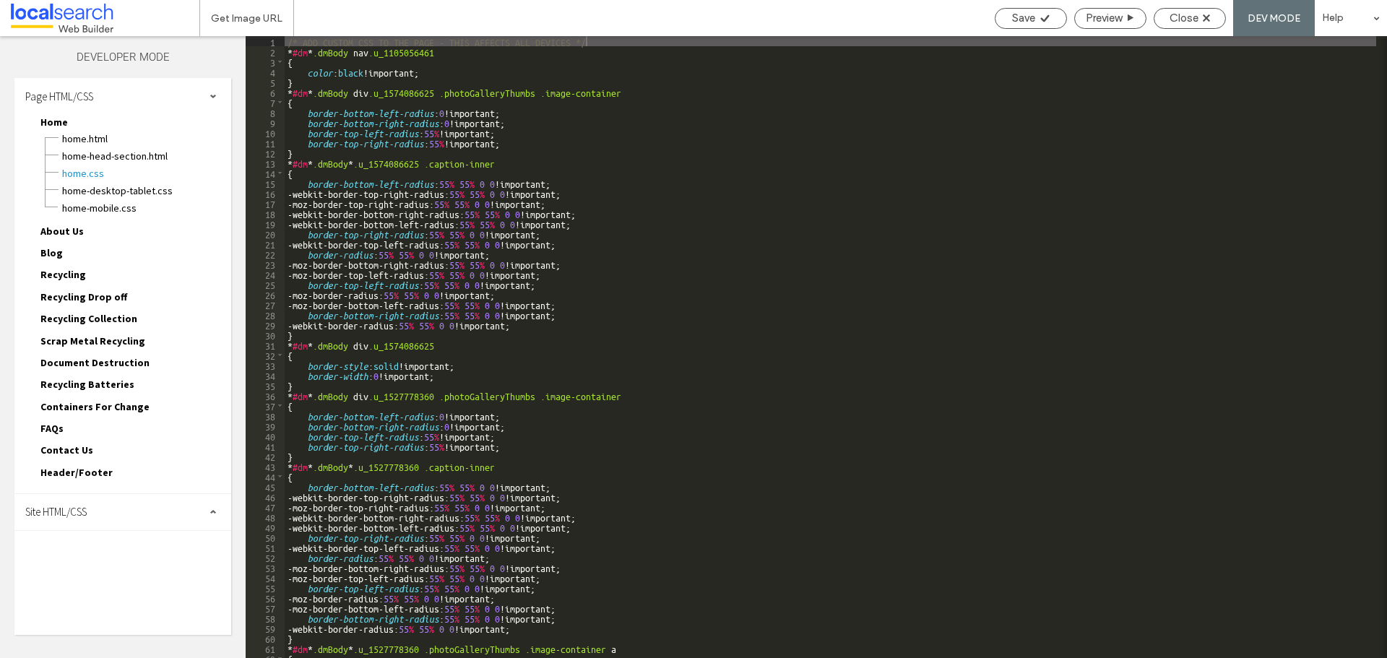
click at [87, 502] on div "Site HTML/CSS" at bounding box center [122, 512] width 217 height 36
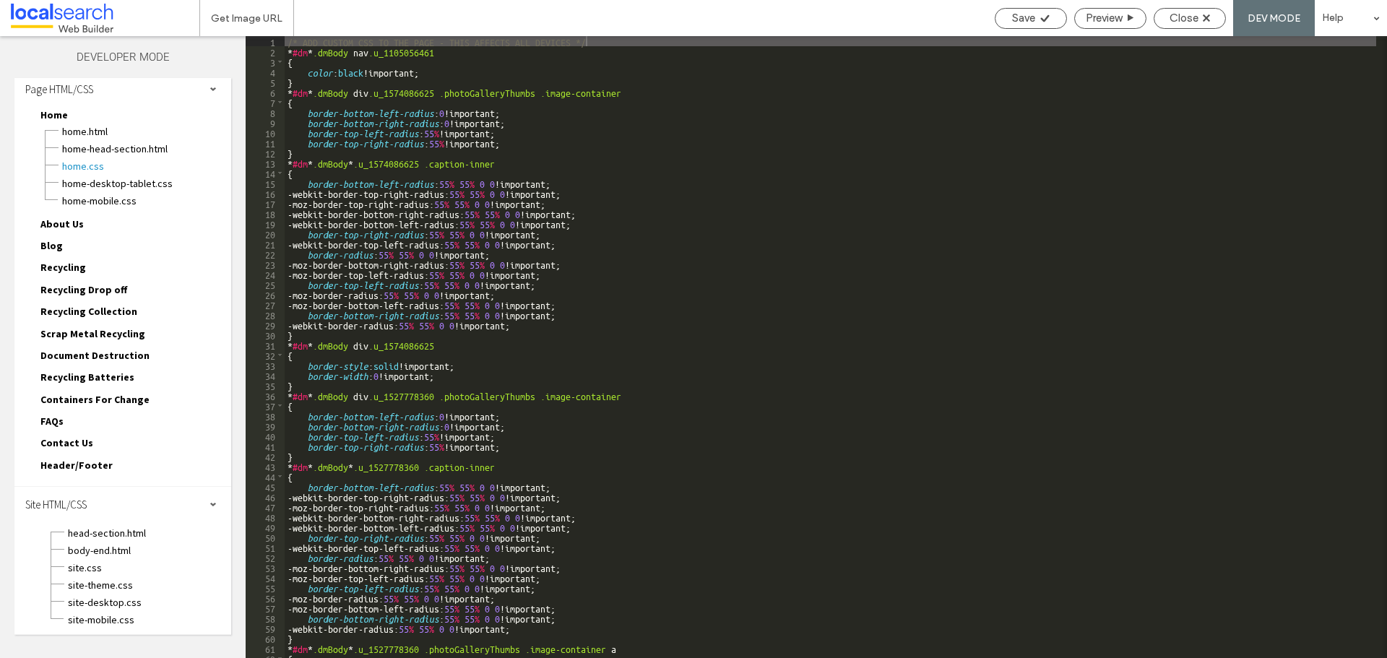
scroll to position [9, 0]
click at [92, 563] on span "site.css" at bounding box center [149, 566] width 164 height 14
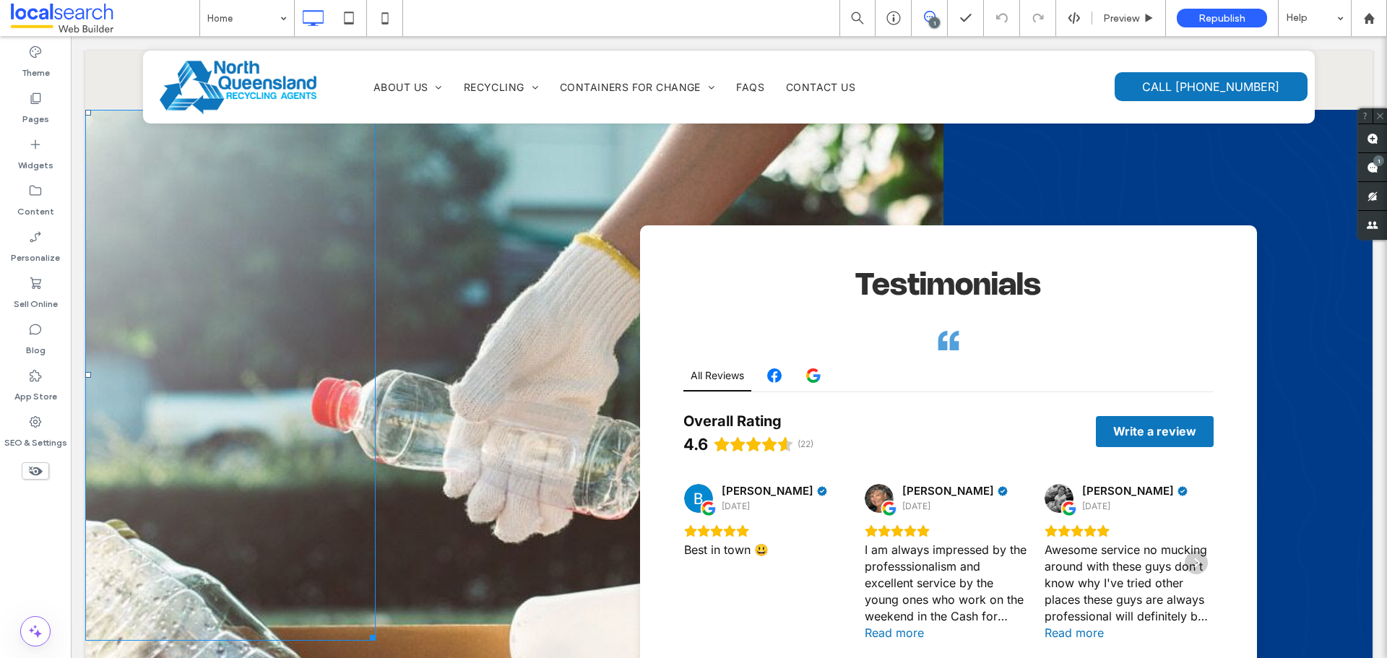
scroll to position [3756, 0]
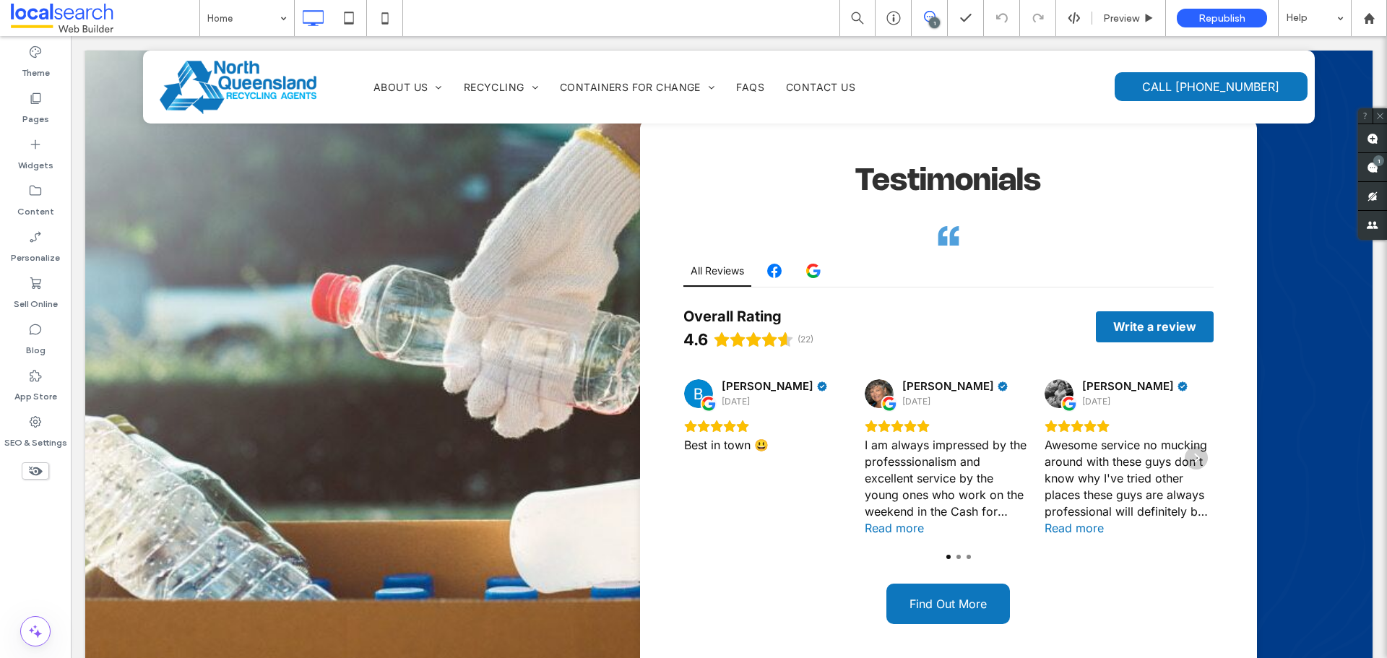
click at [1065, 32] on div "1 Preview Republish Help" at bounding box center [1112, 18] width 547 height 36
click at [1070, 9] on div "1 Preview Republish Help" at bounding box center [1112, 18] width 547 height 36
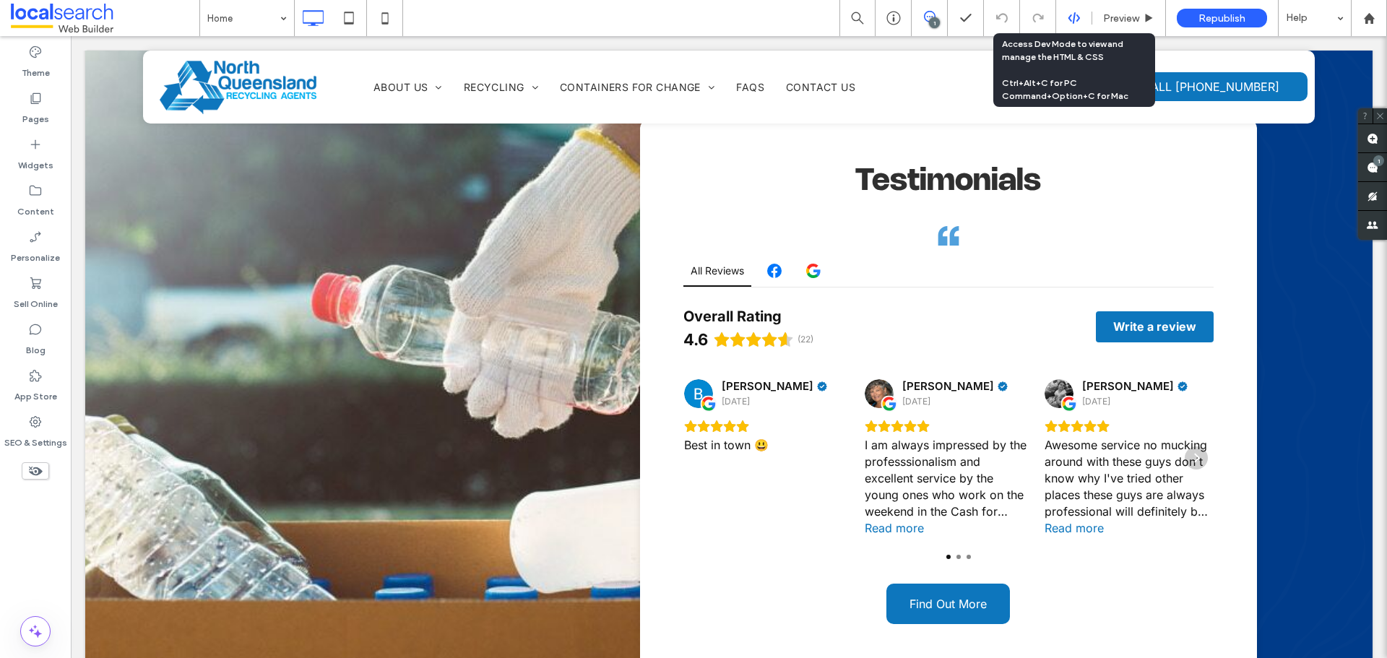
click at [1074, 16] on use at bounding box center [1073, 18] width 12 height 12
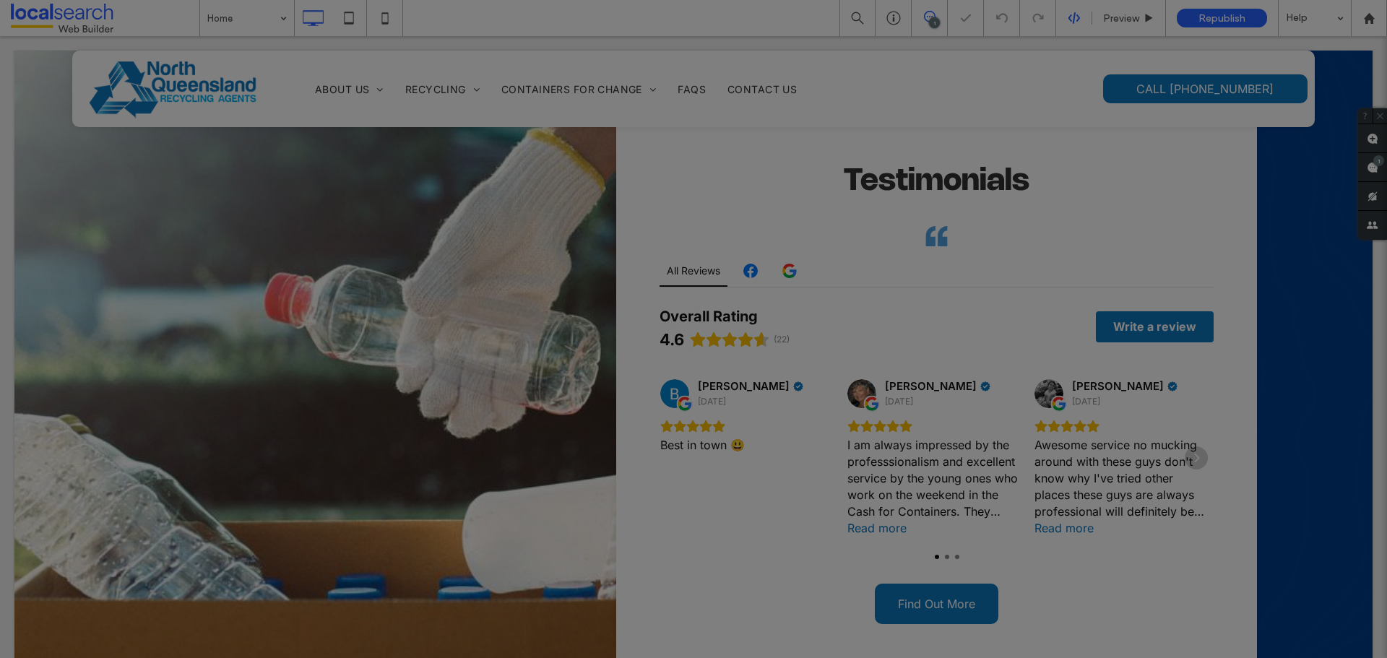
scroll to position [0, 0]
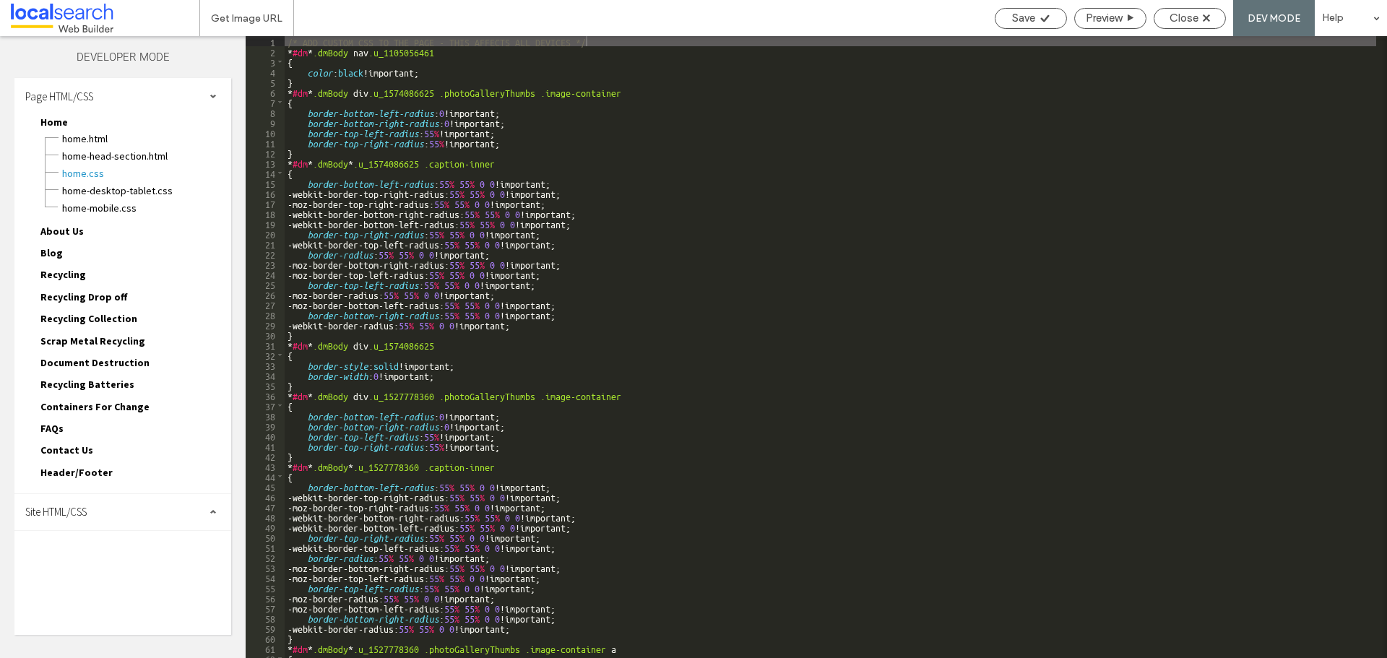
click at [82, 503] on div "Site HTML/CSS" at bounding box center [122, 512] width 217 height 36
click at [78, 576] on span "site.css" at bounding box center [149, 575] width 164 height 14
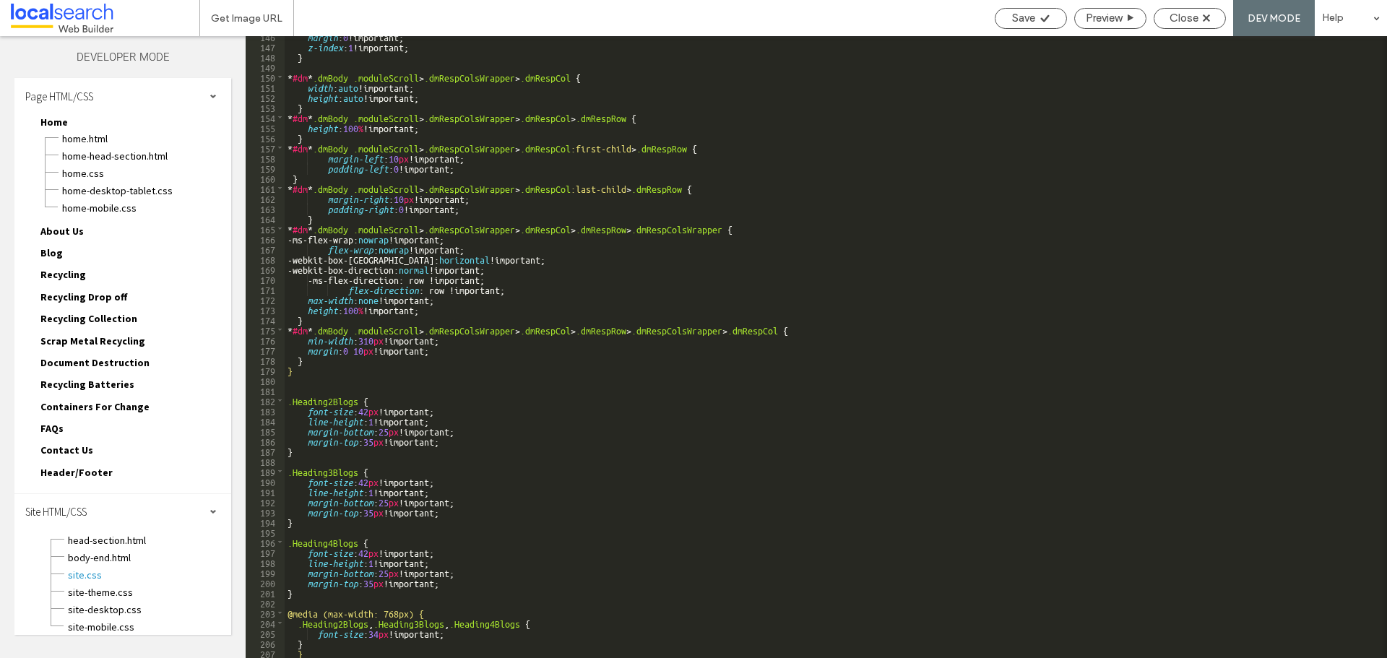
scroll to position [1501, 0]
click at [457, 440] on div "margin : 0 !important; z-index : 1 !important; } * #dm * .dmBody .moduleScroll …" at bounding box center [830, 352] width 1091 height 642
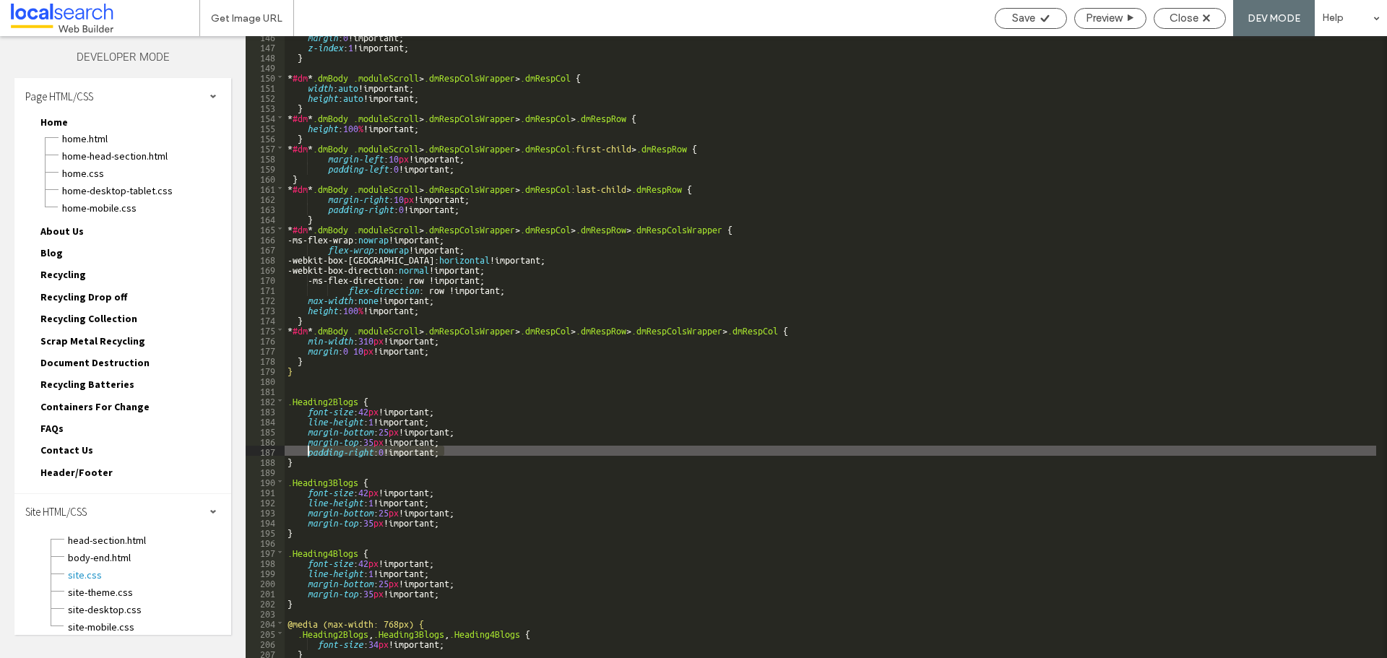
drag, startPoint x: 447, startPoint y: 453, endPoint x: 308, endPoint y: 448, distance: 139.5
click at [308, 448] on div "margin : 0 !important; z-index : 1 !important; } * #dm * .dmBody .moduleScroll …" at bounding box center [830, 352] width 1091 height 642
click at [452, 525] on div "margin : 0 !important; z-index : 1 !important; } * #dm * .dmBody .moduleScroll …" at bounding box center [830, 352] width 1091 height 642
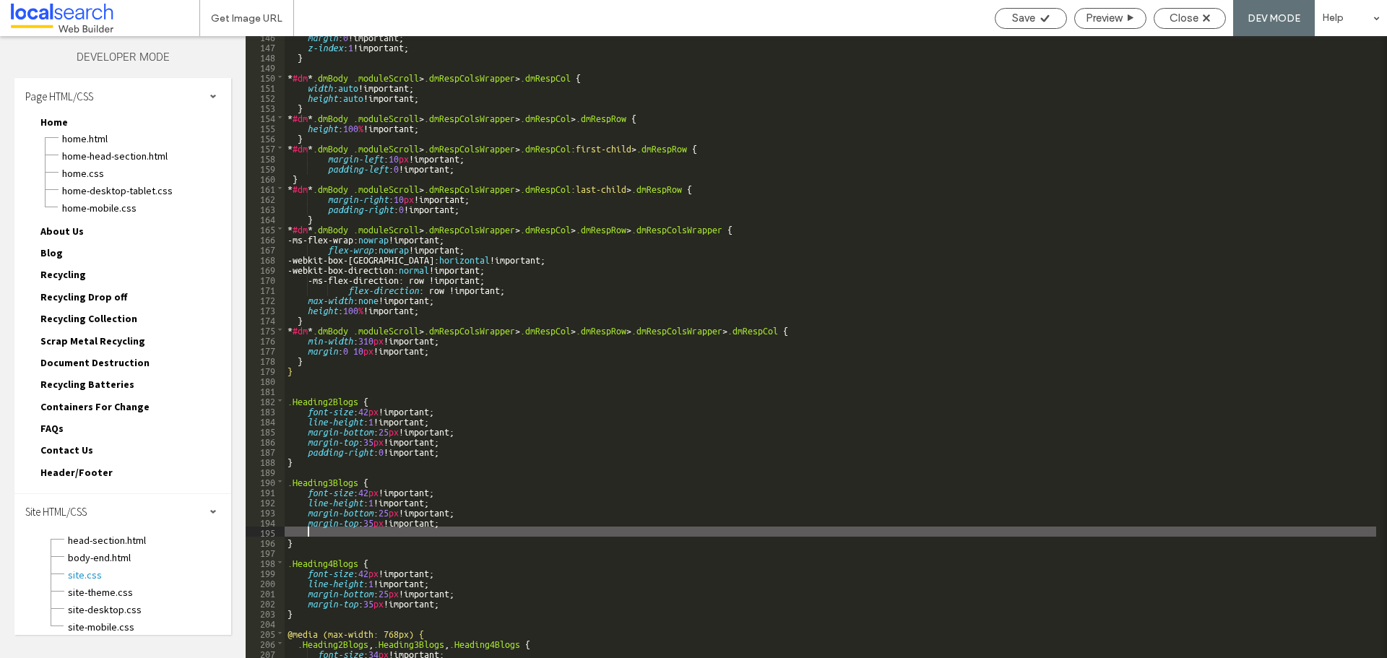
paste textarea
click at [443, 604] on div "margin : 0 !important; z-index : 1 !important; } * #dm * .dmBody .moduleScroll …" at bounding box center [830, 352] width 1091 height 642
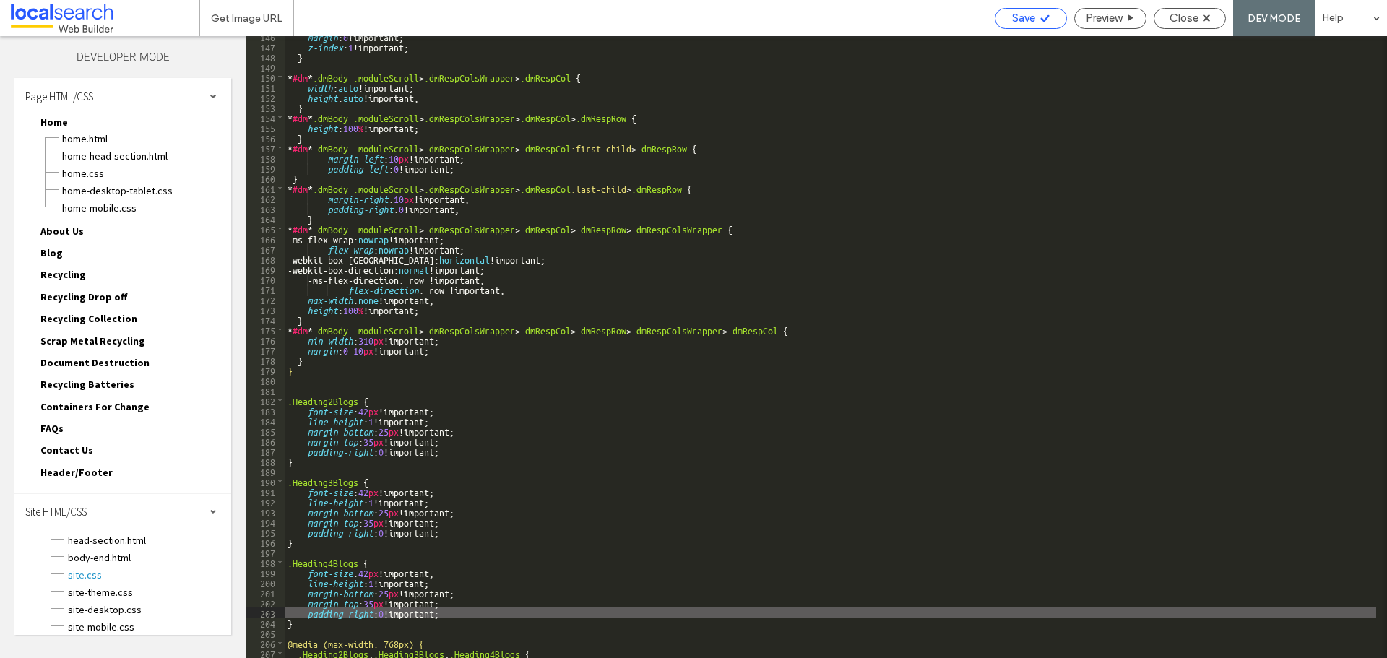
click at [1015, 22] on span "Save" at bounding box center [1023, 18] width 23 height 13
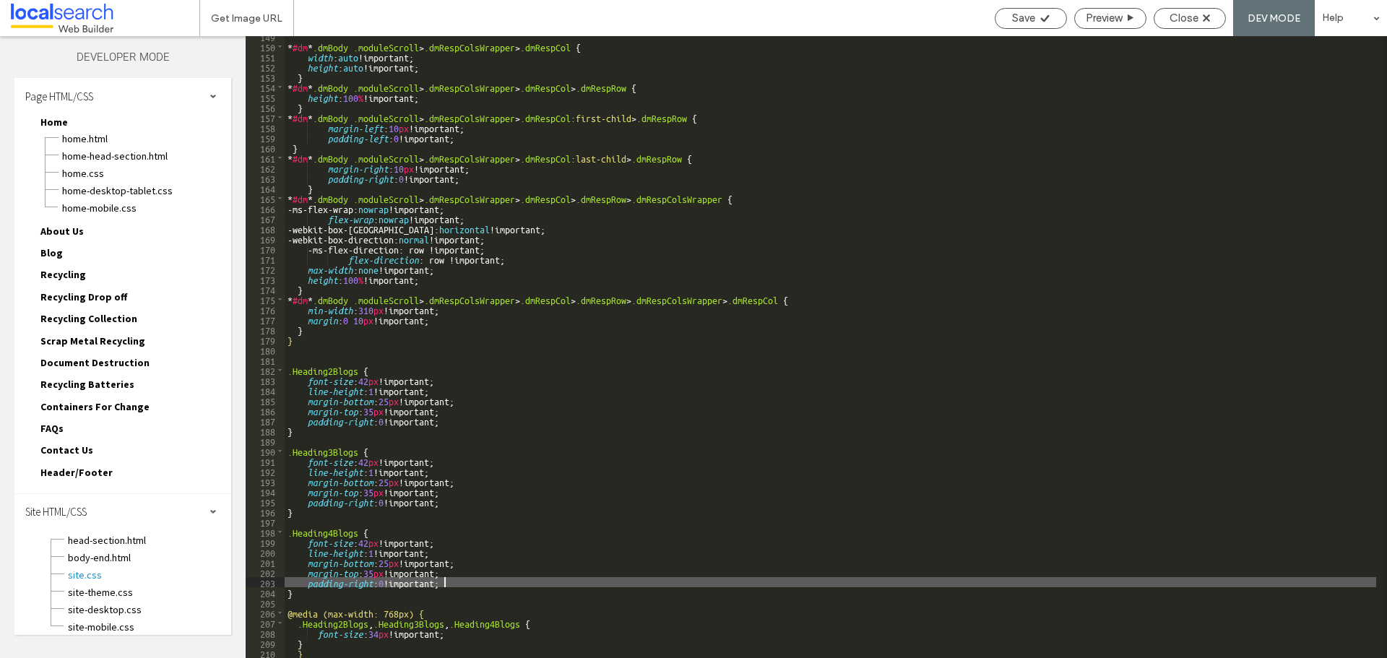
click at [358, 584] on div "* #dm * .dmBody .moduleScroll > .dmRespColsWrapper > .dmRespCol { width : auto …" at bounding box center [830, 352] width 1091 height 642
click at [318, 501] on div "* #dm * .dmBody .moduleScroll > .dmRespColsWrapper > .dmRespCol { width : auto …" at bounding box center [830, 352] width 1091 height 642
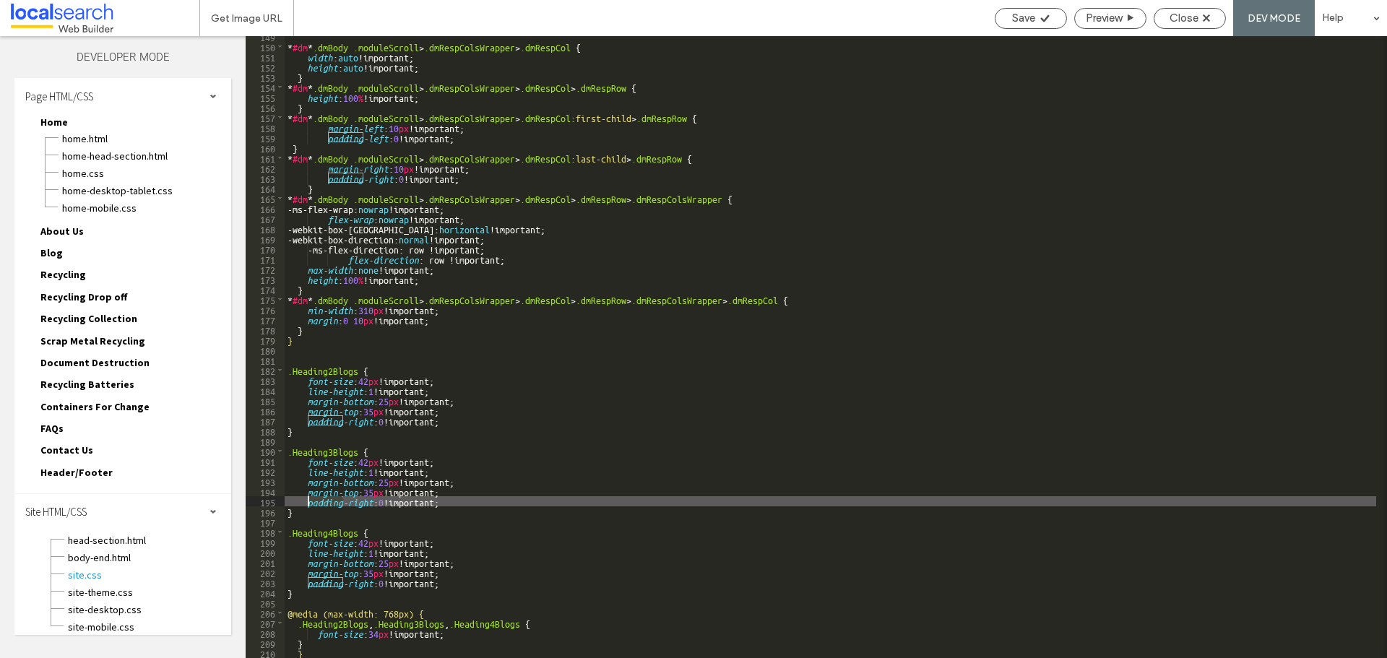
click at [318, 501] on div "* #dm * .dmBody .moduleScroll > .dmRespColsWrapper > .dmRespCol { width : auto …" at bounding box center [830, 352] width 1091 height 642
click at [1018, 10] on div "Save" at bounding box center [1030, 18] width 72 height 21
click at [330, 503] on div "* #dm * .dmBody .moduleScroll > .dmRespColsWrapper > .dmRespCol { width : auto …" at bounding box center [830, 352] width 1091 height 642
type textarea "**"
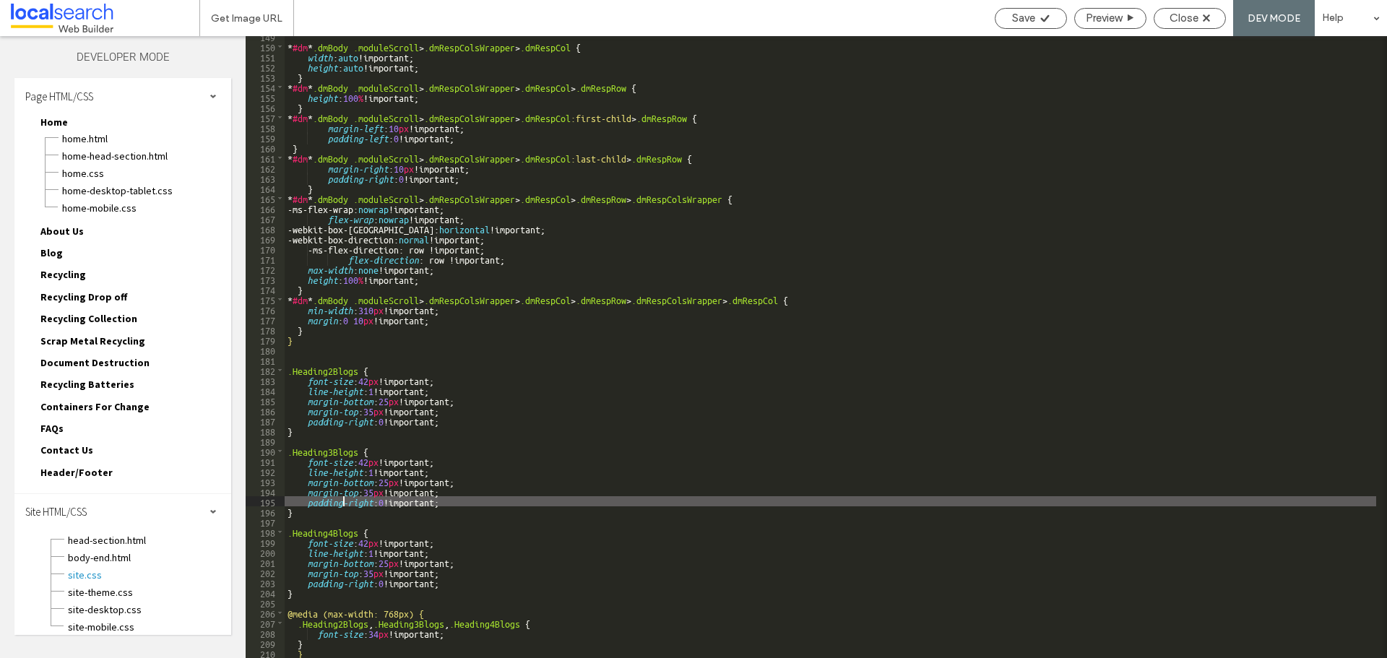
click at [469, 506] on div "* #dm * .dmBody .moduleScroll > .dmRespColsWrapper > .dmRespCol { width : auto …" at bounding box center [830, 352] width 1091 height 642
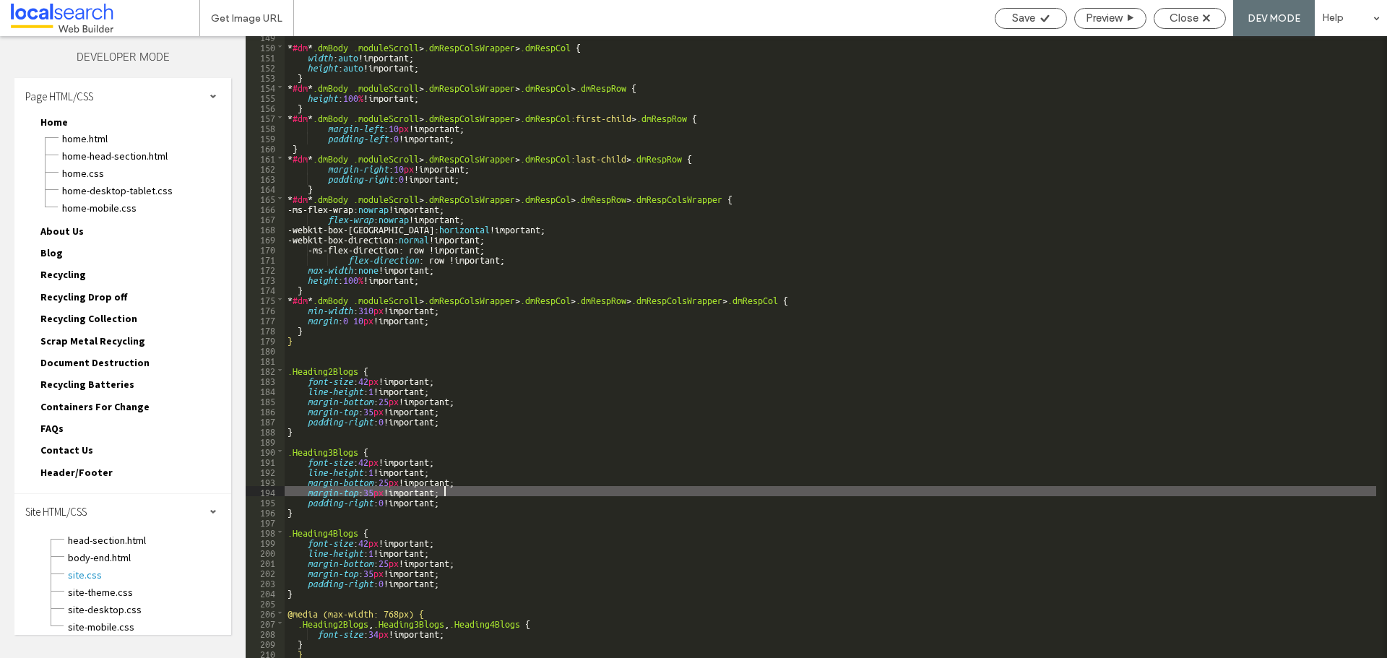
click at [456, 493] on div "* #dm * .dmBody .moduleScroll > .dmRespColsWrapper > .dmRespCol { width : auto …" at bounding box center [830, 352] width 1091 height 642
click at [1220, 17] on div "Close" at bounding box center [1189, 18] width 71 height 13
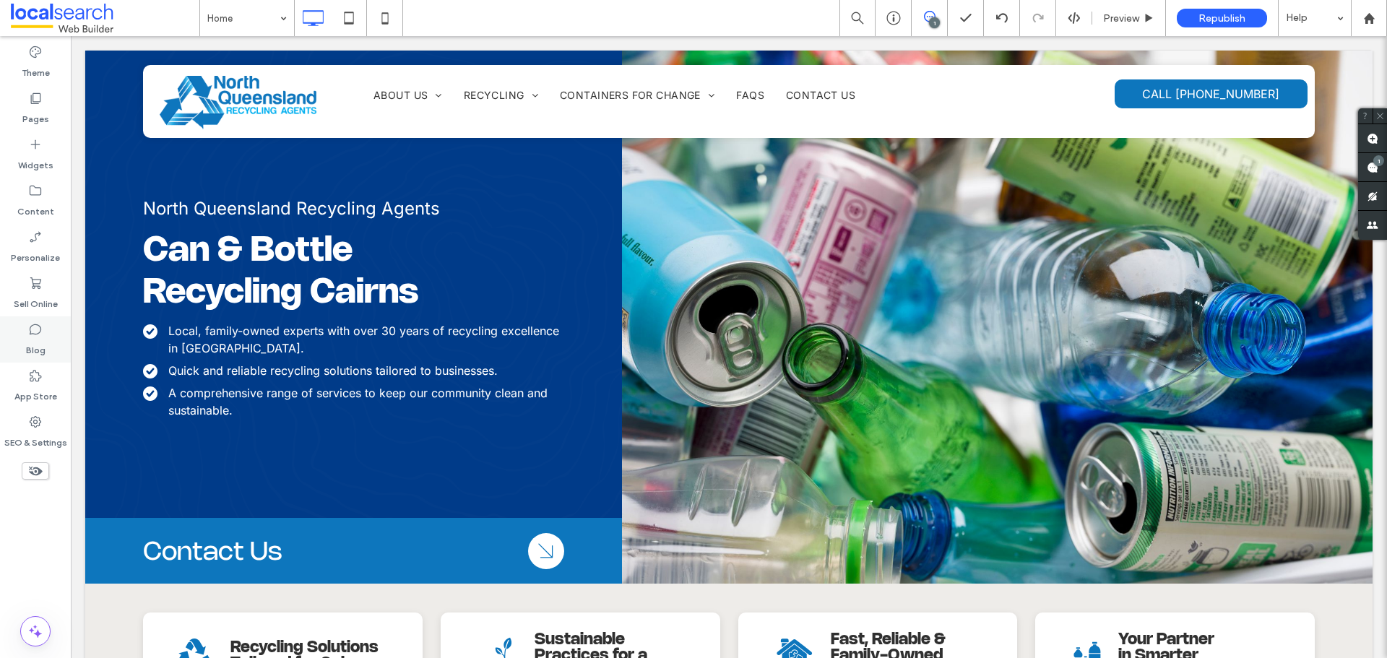
click at [34, 331] on icon at bounding box center [35, 329] width 14 height 14
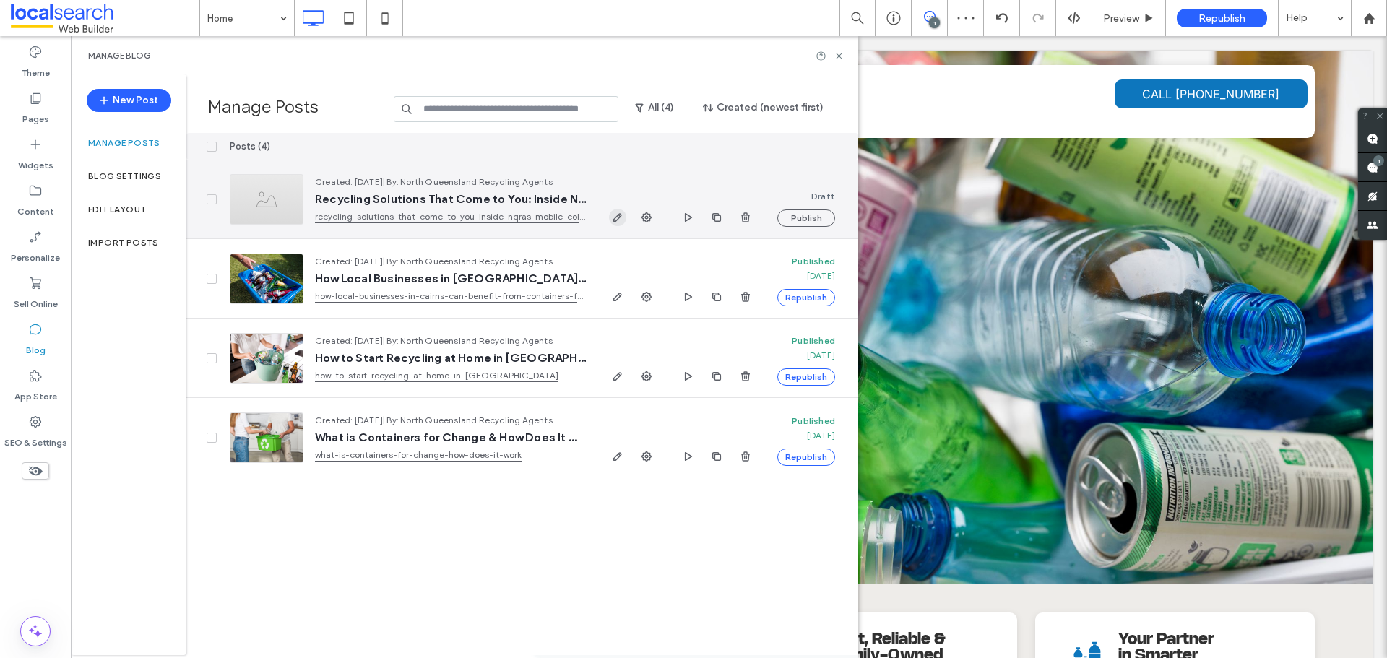
click at [619, 222] on icon "button" at bounding box center [618, 218] width 12 height 12
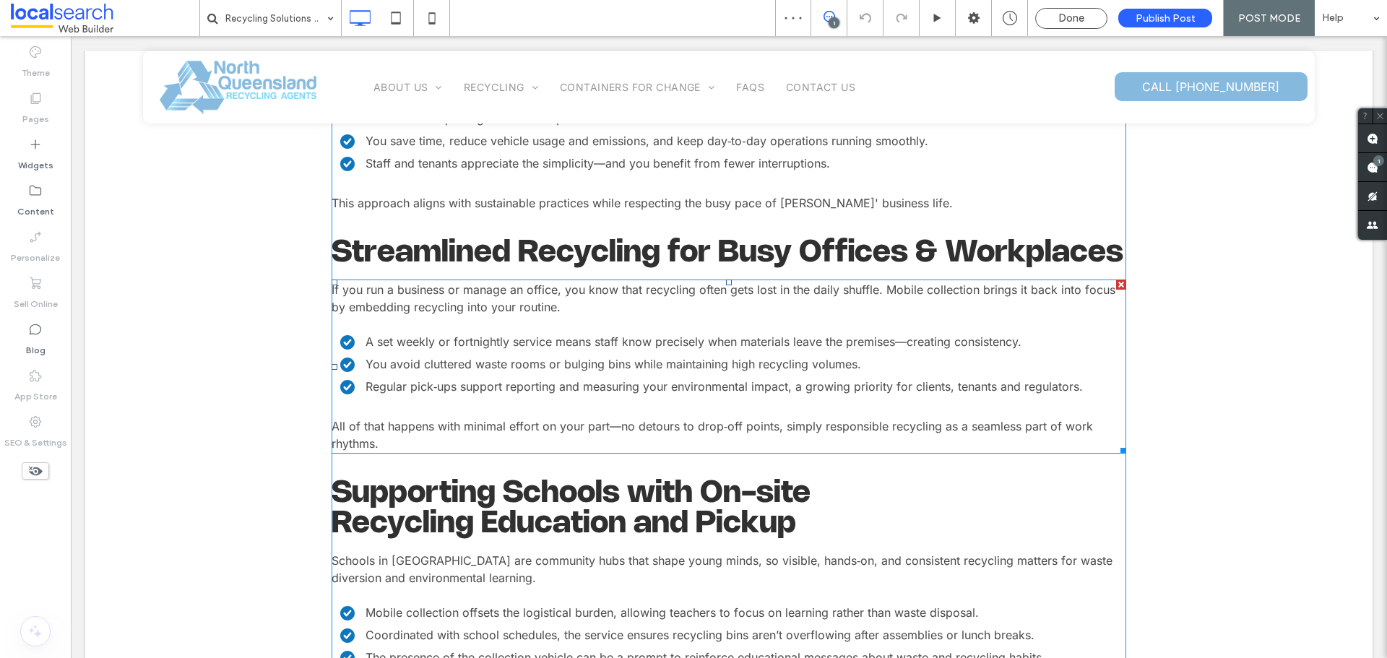
scroll to position [924, 0]
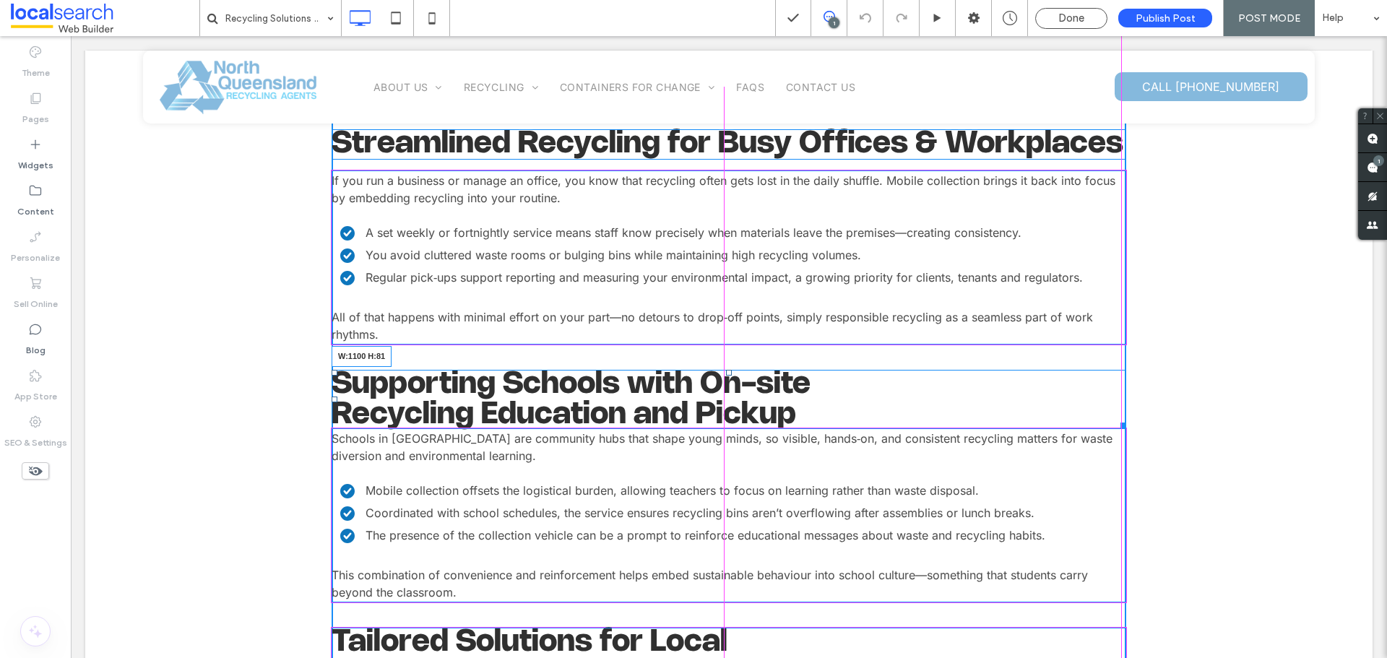
drag, startPoint x: 1111, startPoint y: 425, endPoint x: 1120, endPoint y: 422, distance: 8.9
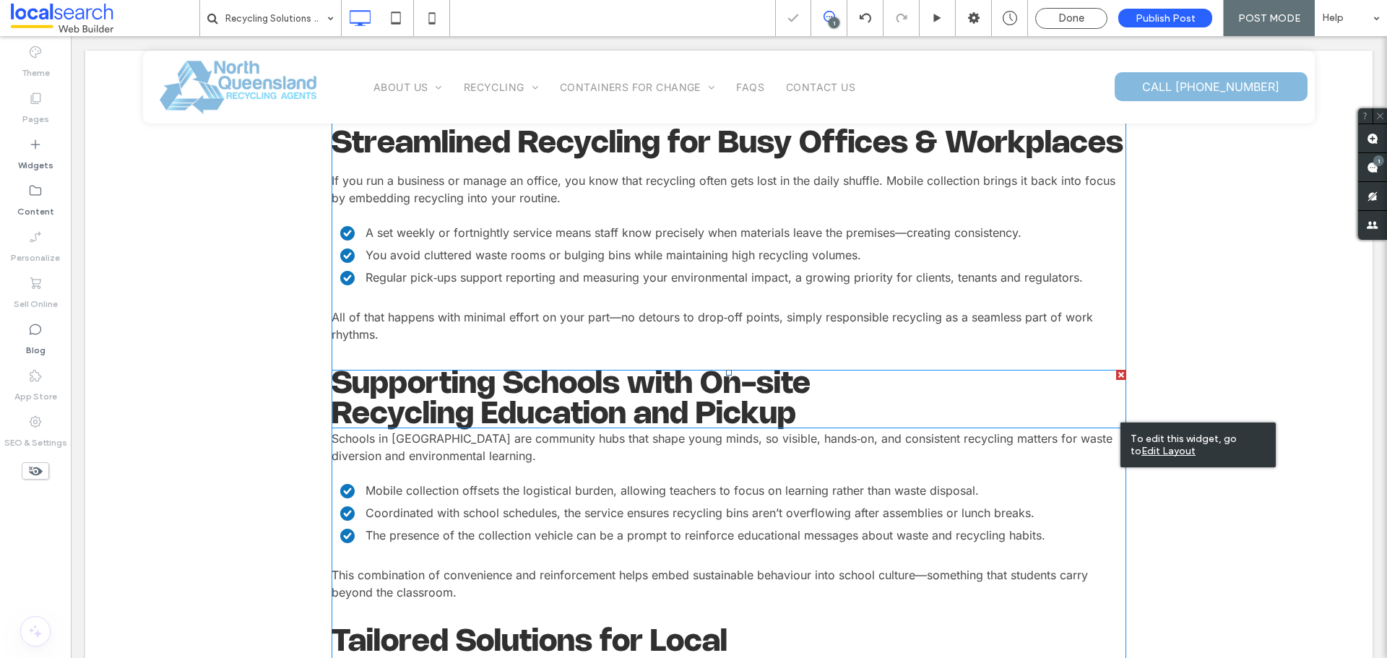
click at [903, 407] on span at bounding box center [728, 399] width 794 height 58
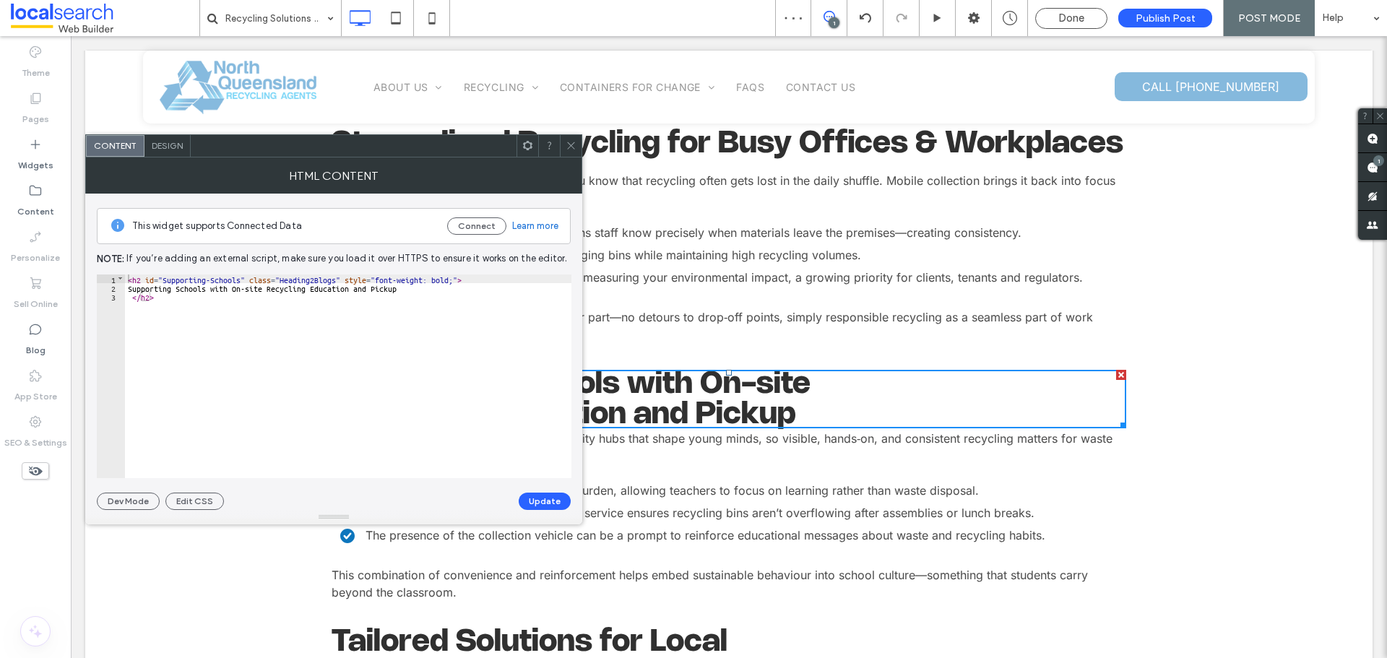
click at [168, 151] on div "Design" at bounding box center [167, 146] width 46 height 22
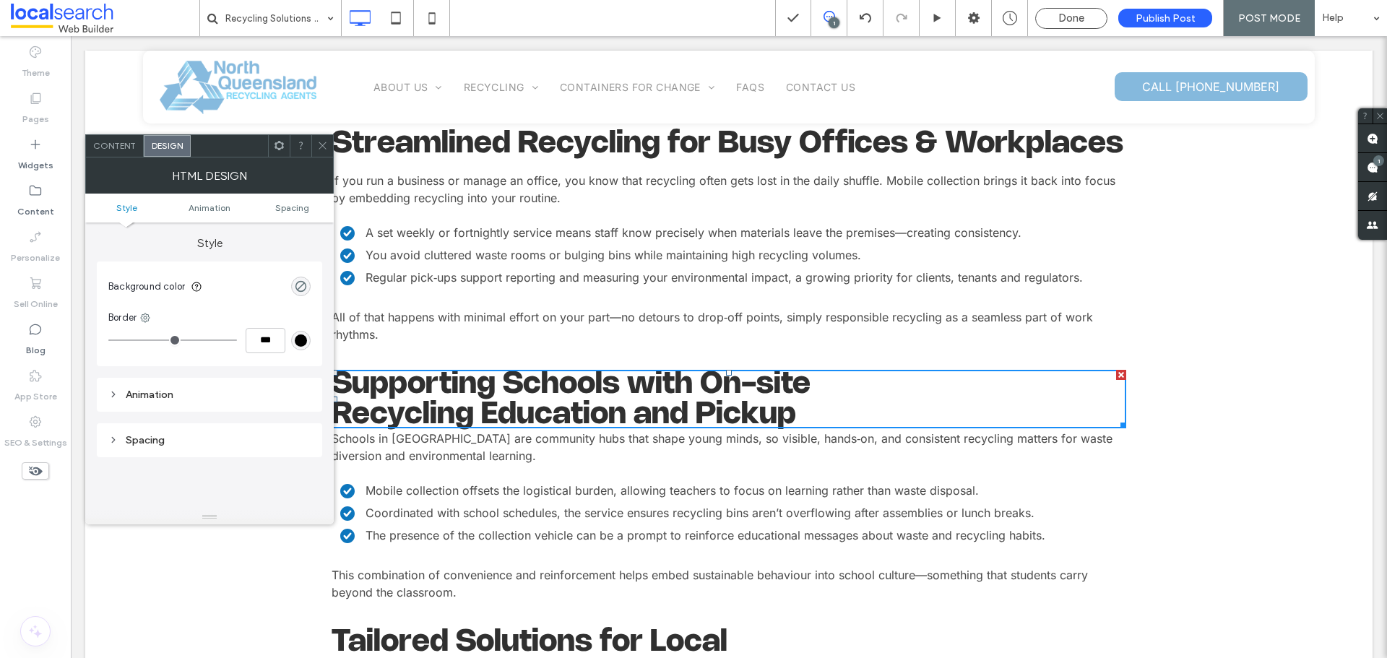
click at [120, 142] on span "Content" at bounding box center [114, 145] width 43 height 11
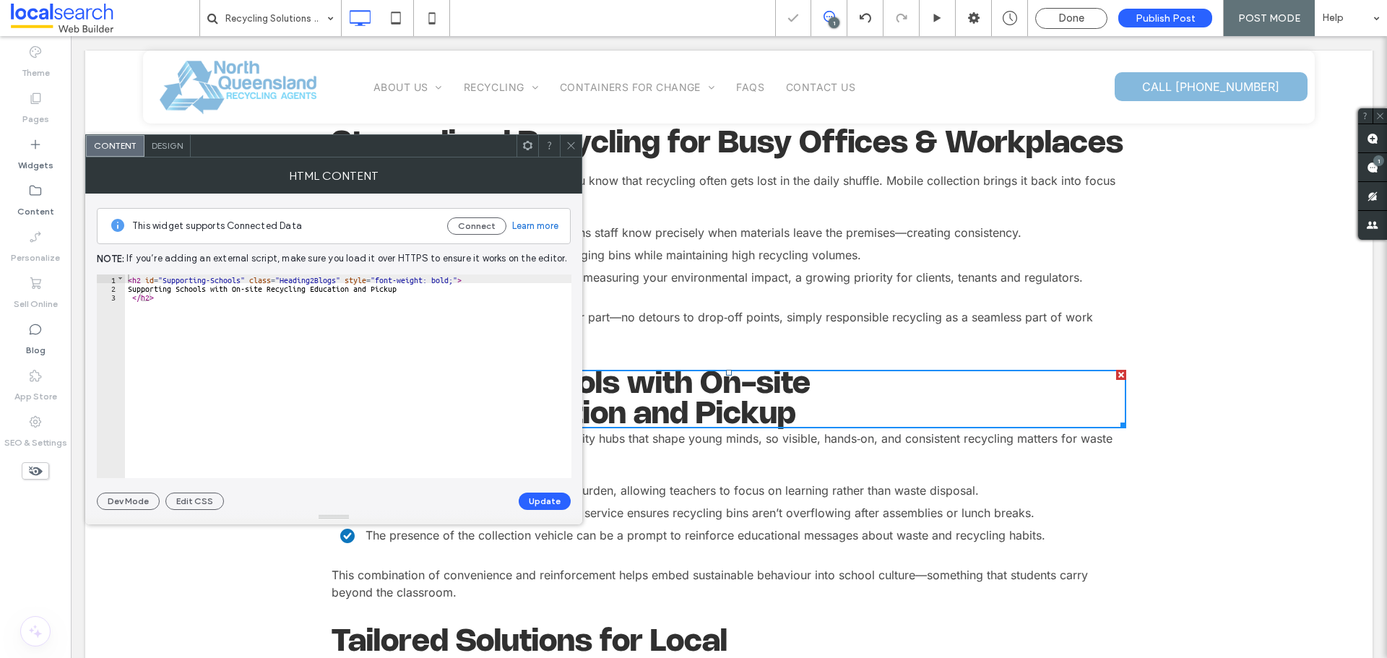
click at [570, 143] on icon at bounding box center [570, 145] width 11 height 11
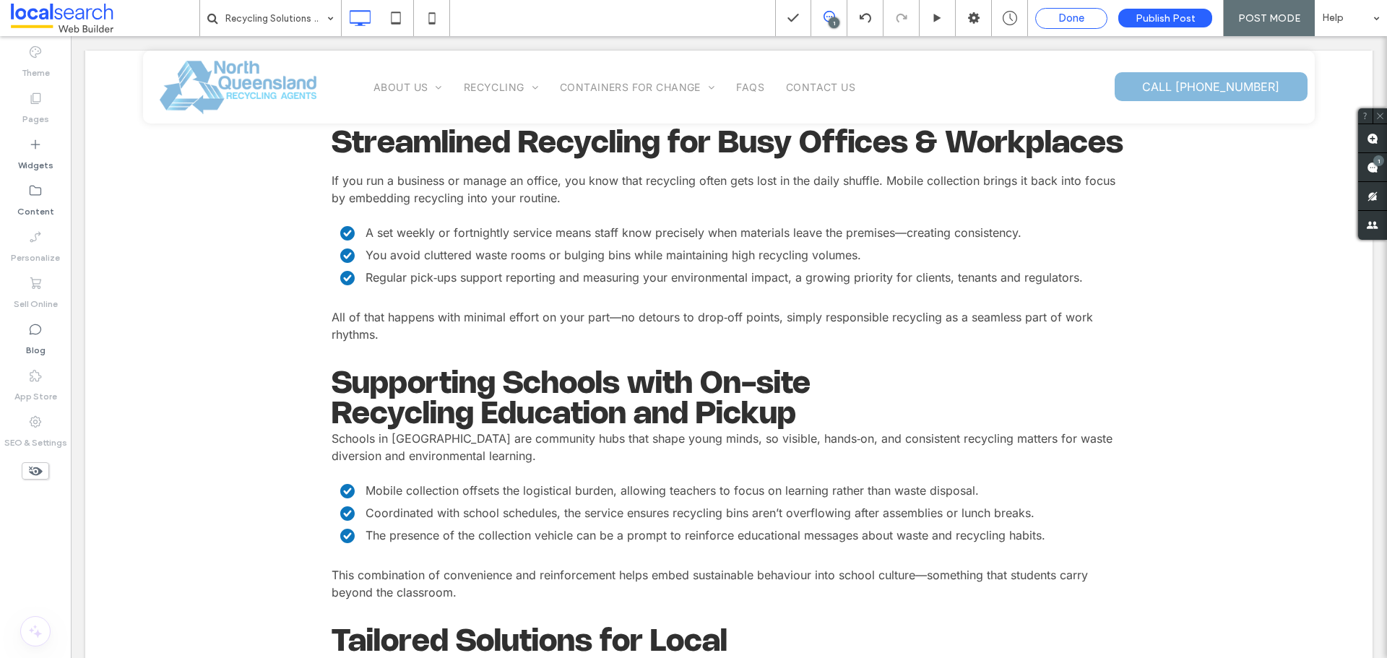
click at [1065, 17] on span "Done" at bounding box center [1071, 18] width 26 height 13
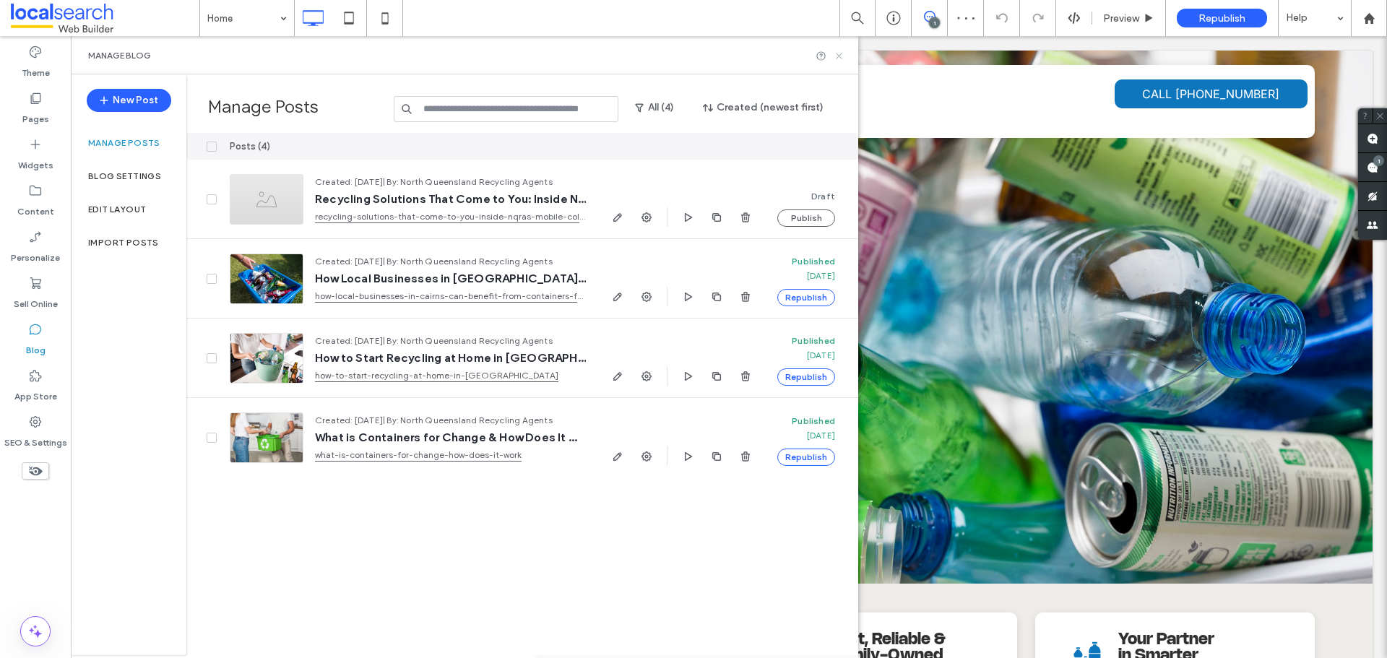
drag, startPoint x: 838, startPoint y: 57, endPoint x: 805, endPoint y: 17, distance: 51.8
click at [838, 57] on use at bounding box center [839, 56] width 6 height 6
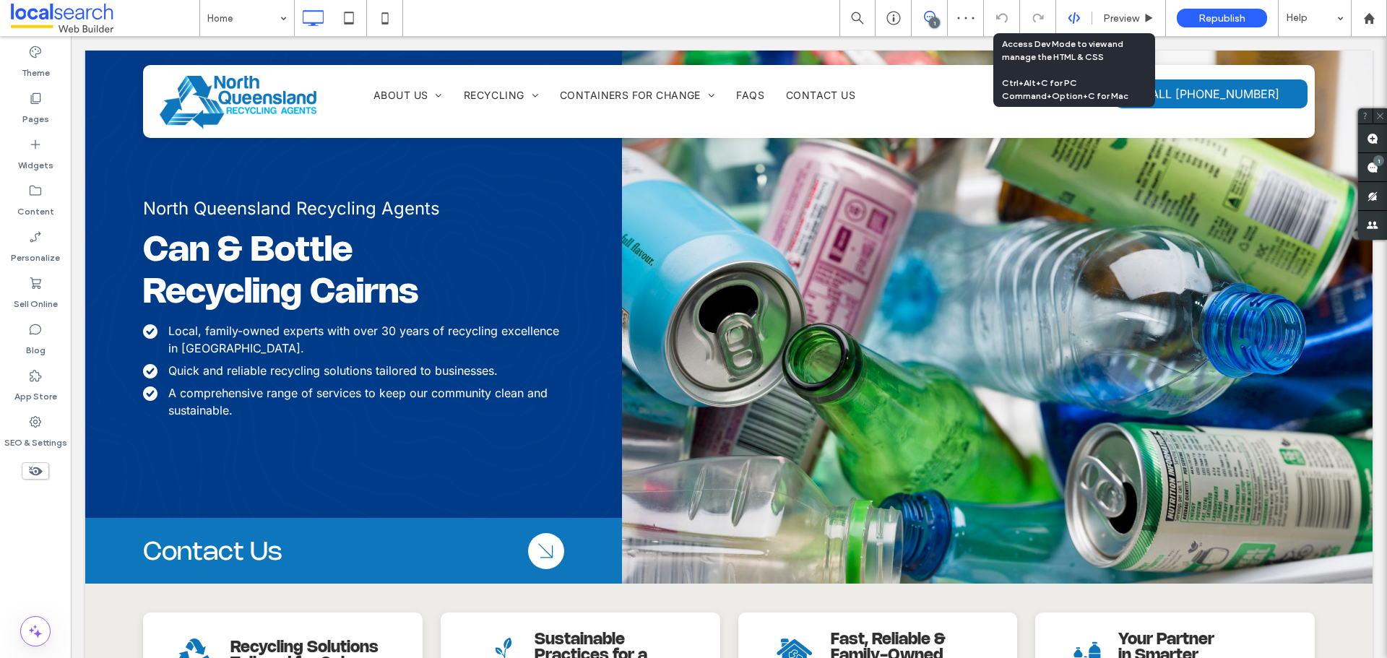
click at [1072, 20] on icon at bounding box center [1073, 18] width 13 height 13
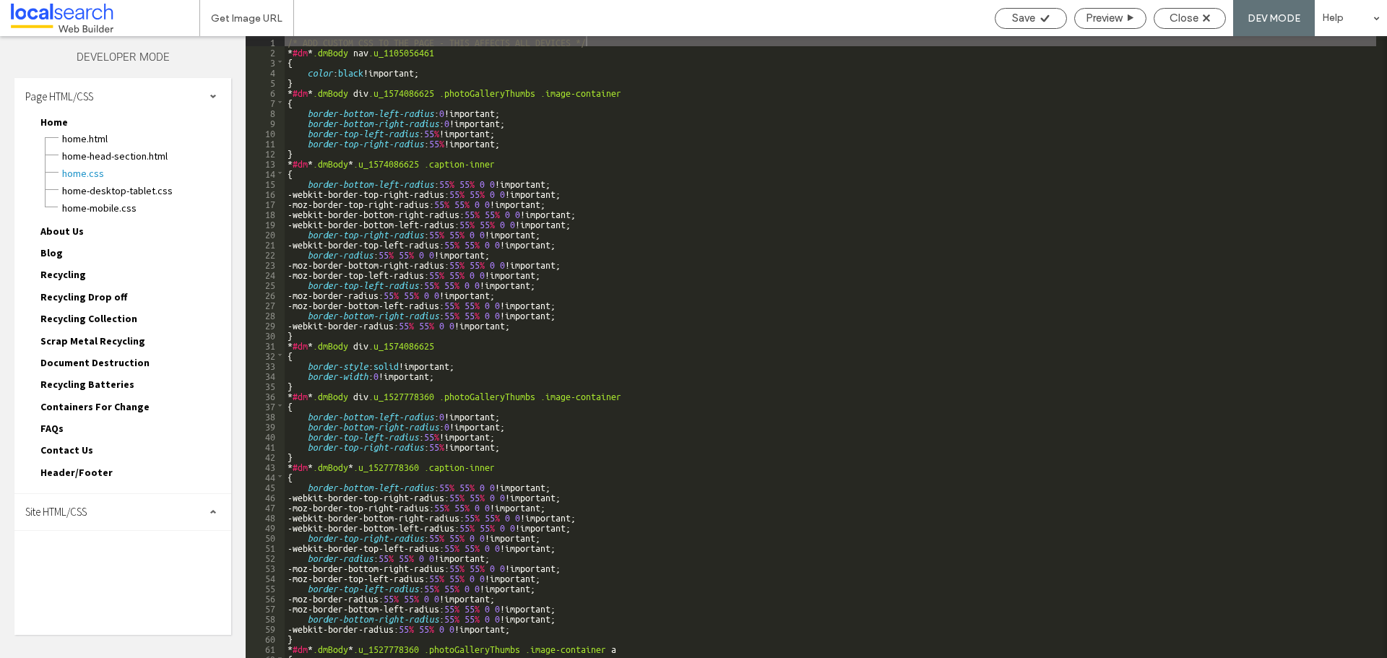
click at [63, 520] on div "Site HTML/CSS" at bounding box center [122, 512] width 217 height 36
click at [80, 577] on span "site.css" at bounding box center [149, 575] width 164 height 14
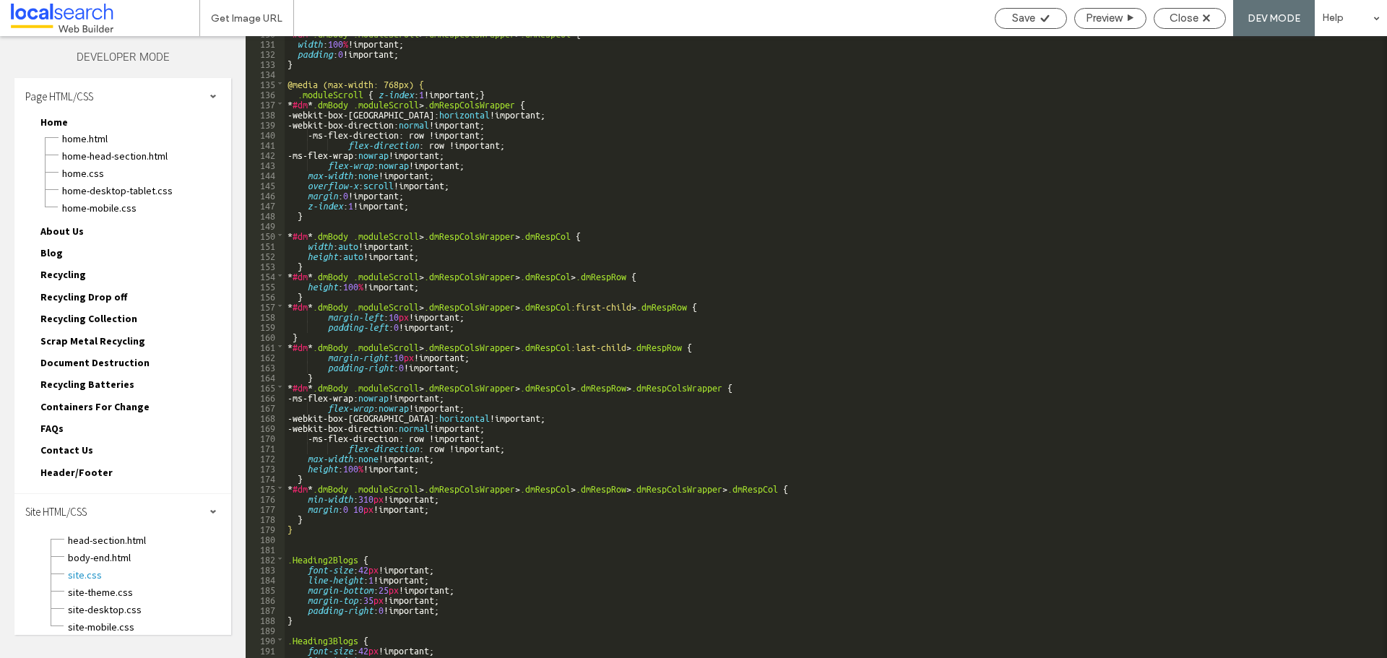
scroll to position [1532, 0]
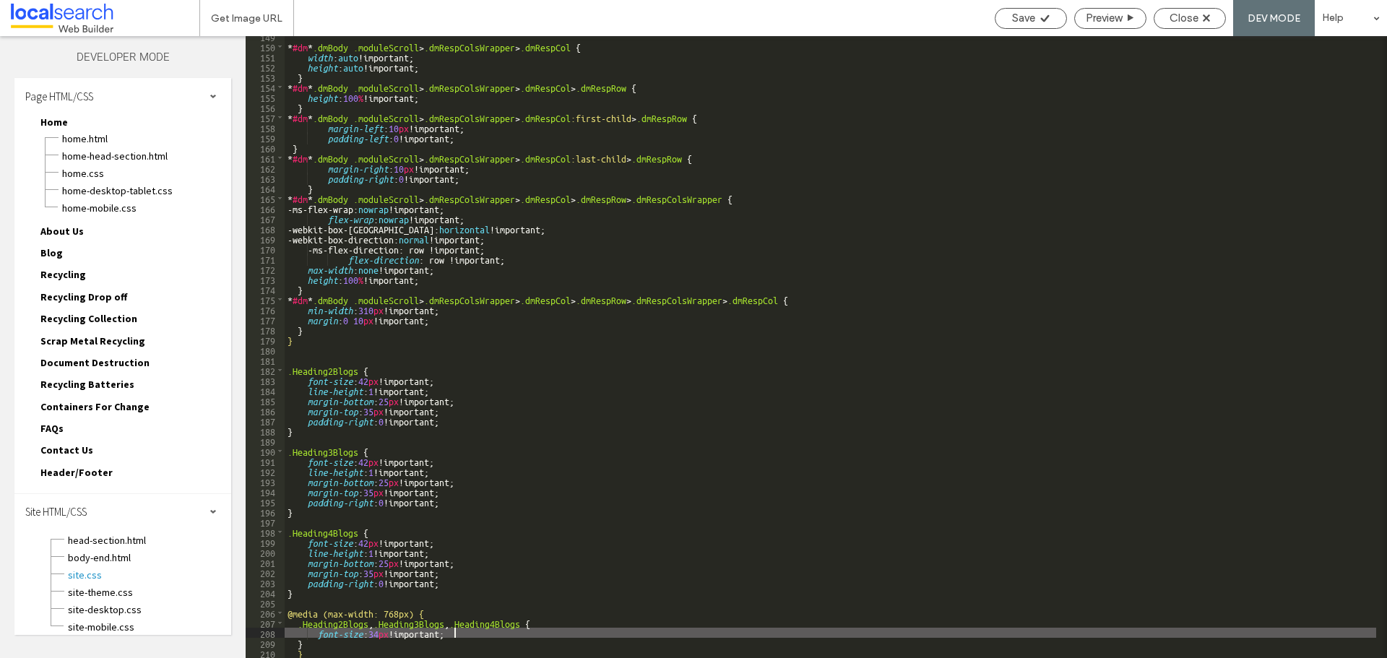
click at [465, 633] on div "* #dm * .dmBody .moduleScroll > .dmRespColsWrapper > .dmRespCol { width : auto …" at bounding box center [830, 352] width 1091 height 642
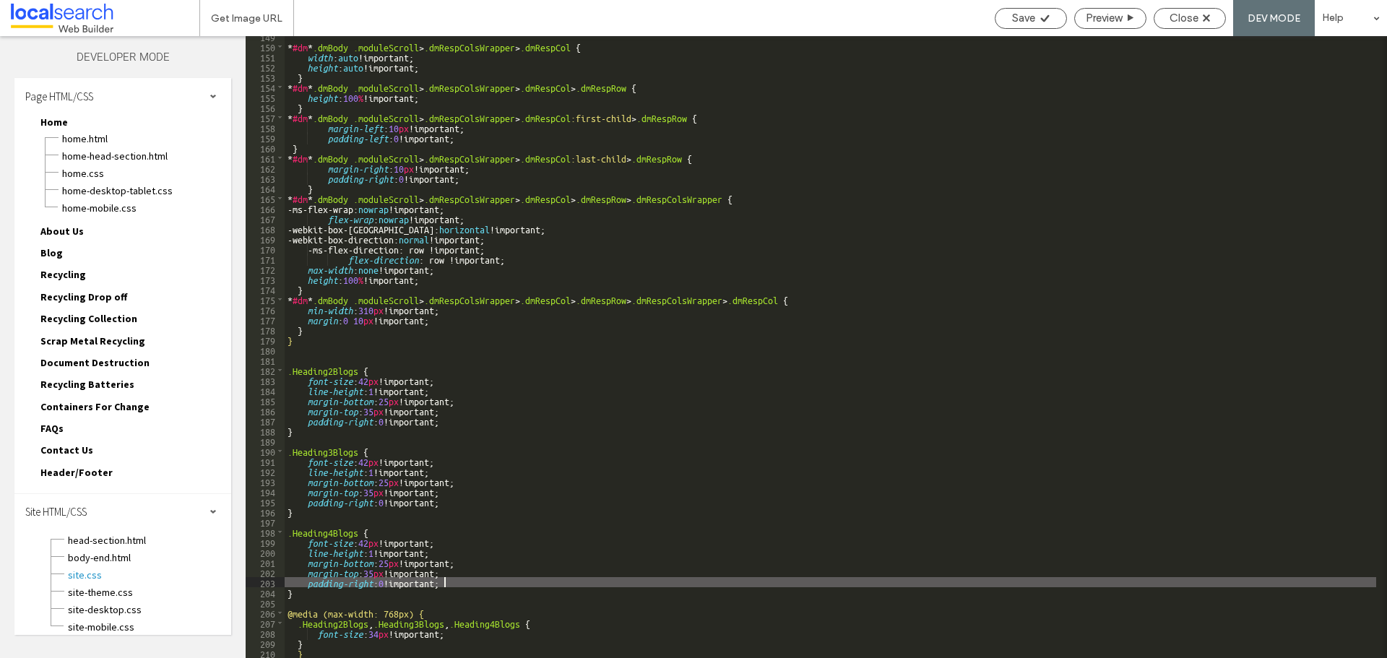
click at [465, 581] on div "* #dm * .dmBody .moduleScroll > .dmRespColsWrapper > .dmRespCol { width : auto …" at bounding box center [830, 352] width 1091 height 642
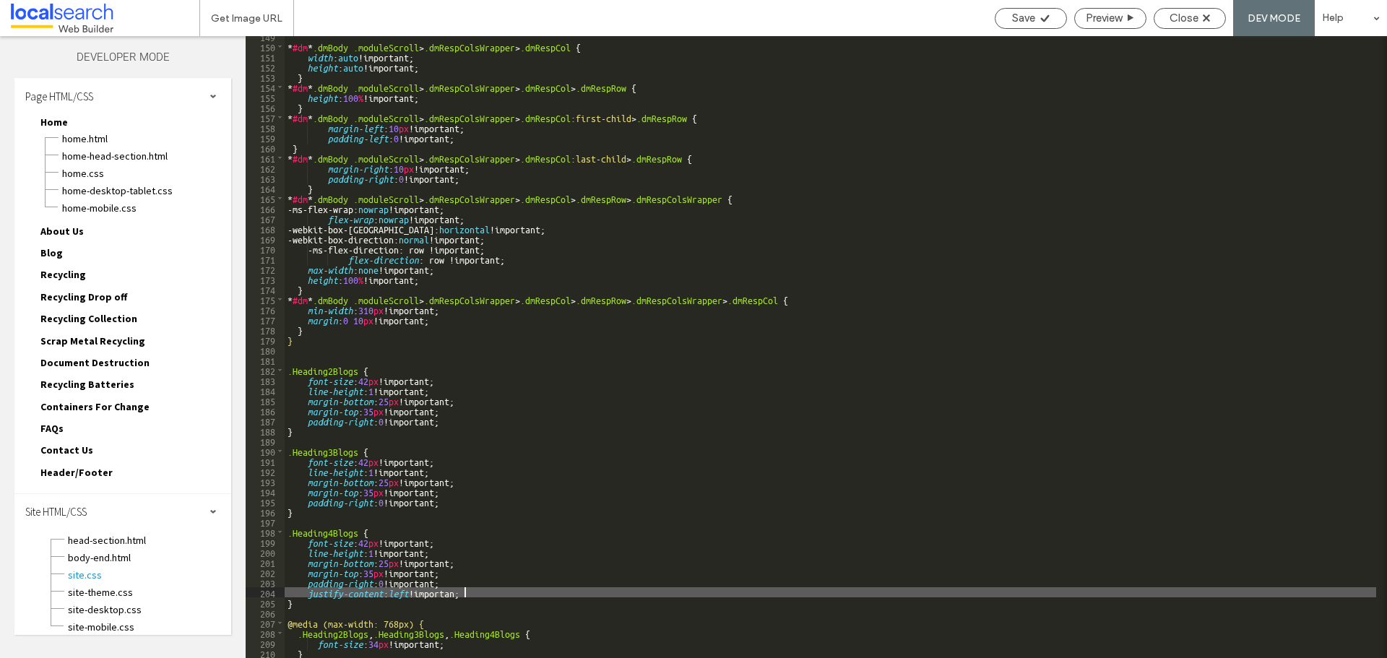
type textarea "**"
click at [1012, 18] on span "Save" at bounding box center [1023, 18] width 23 height 13
click at [1183, 15] on span "Close" at bounding box center [1183, 18] width 29 height 13
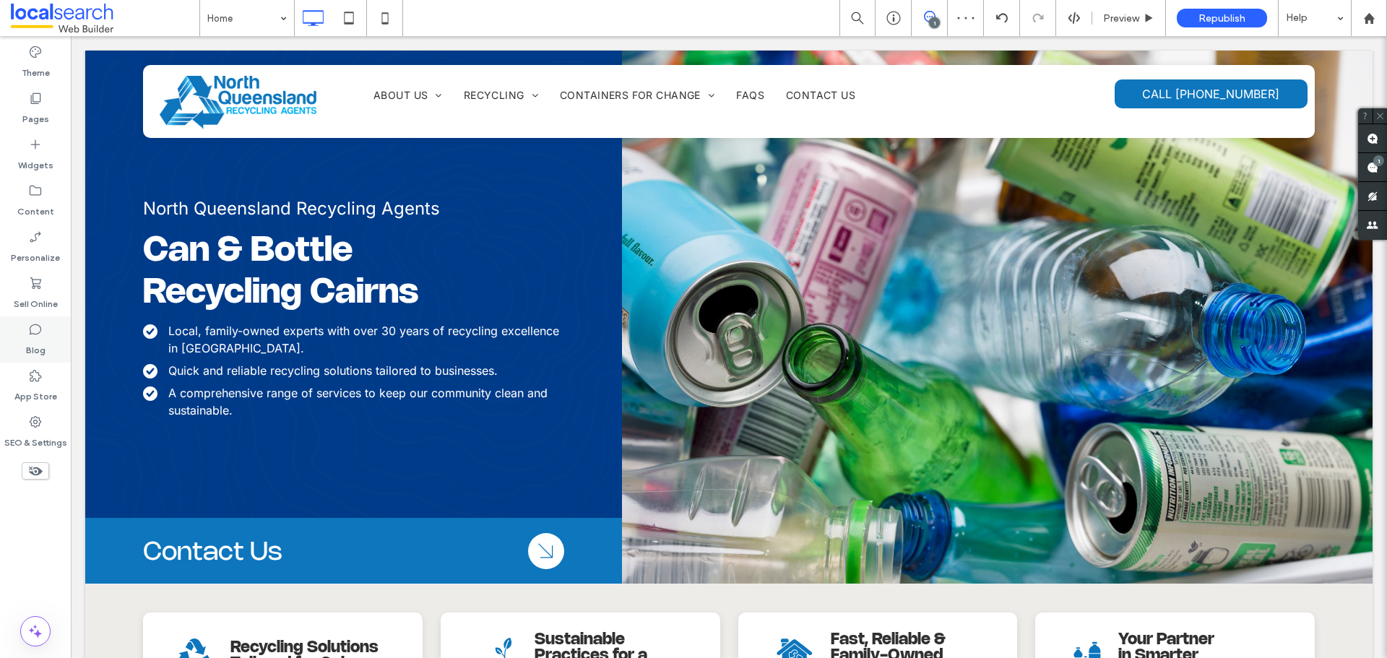
click at [36, 331] on icon at bounding box center [35, 329] width 14 height 14
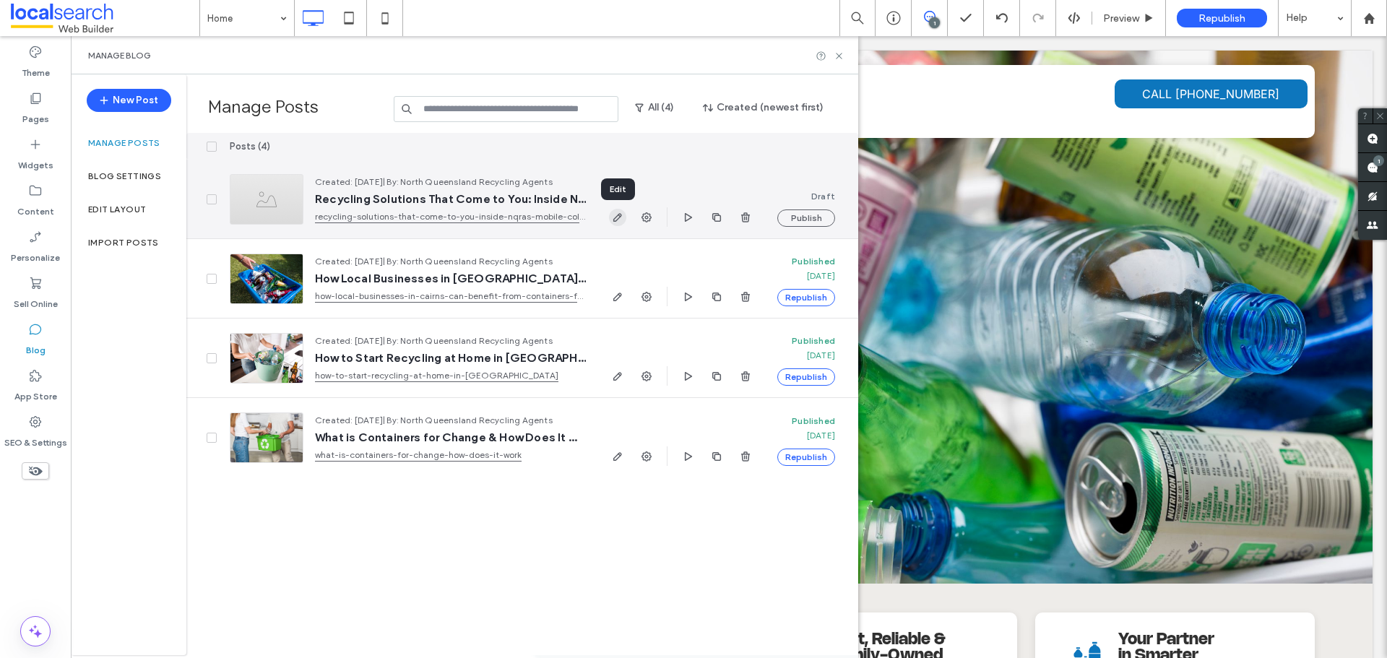
click at [616, 222] on icon "button" at bounding box center [618, 218] width 12 height 12
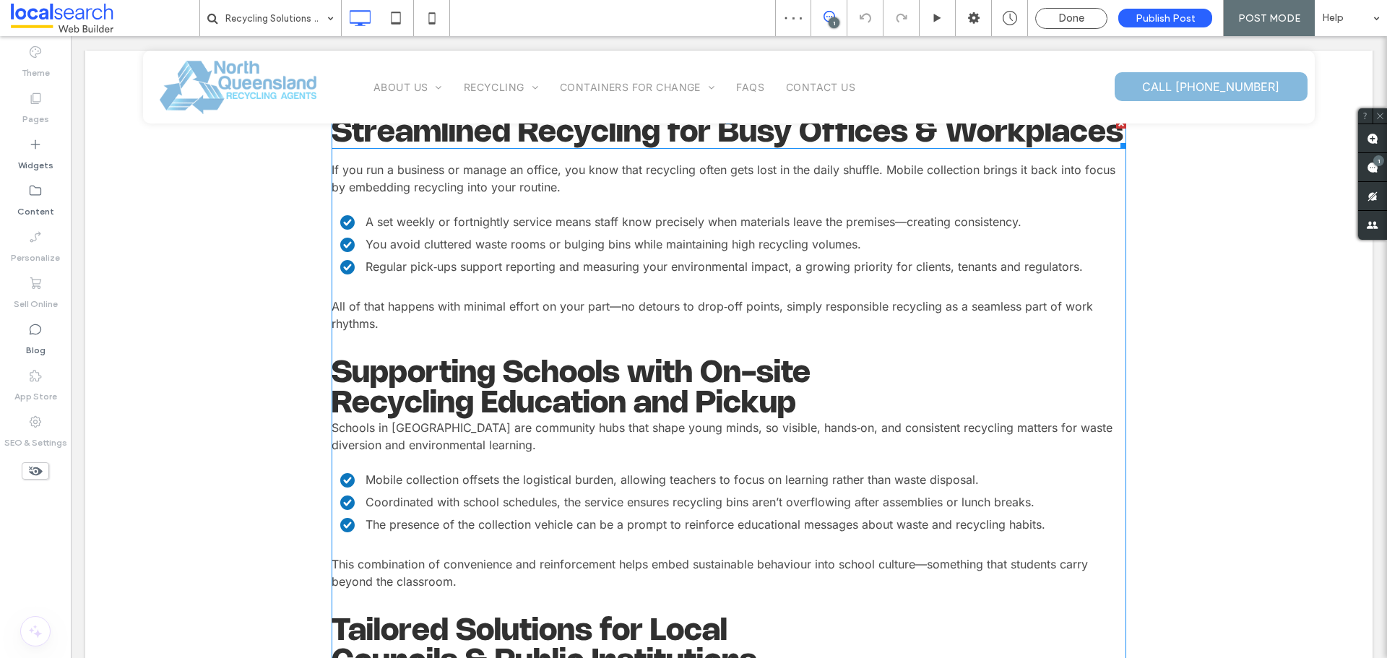
scroll to position [939, 0]
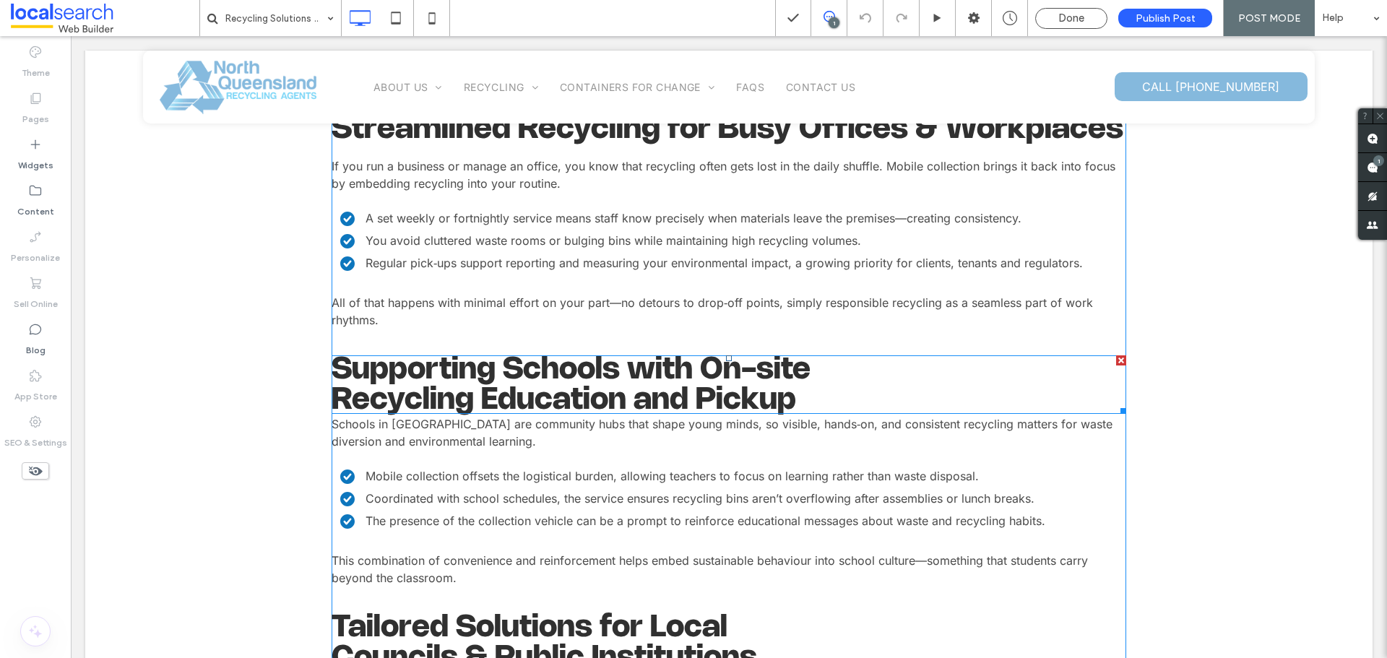
click at [742, 390] on span at bounding box center [728, 384] width 794 height 58
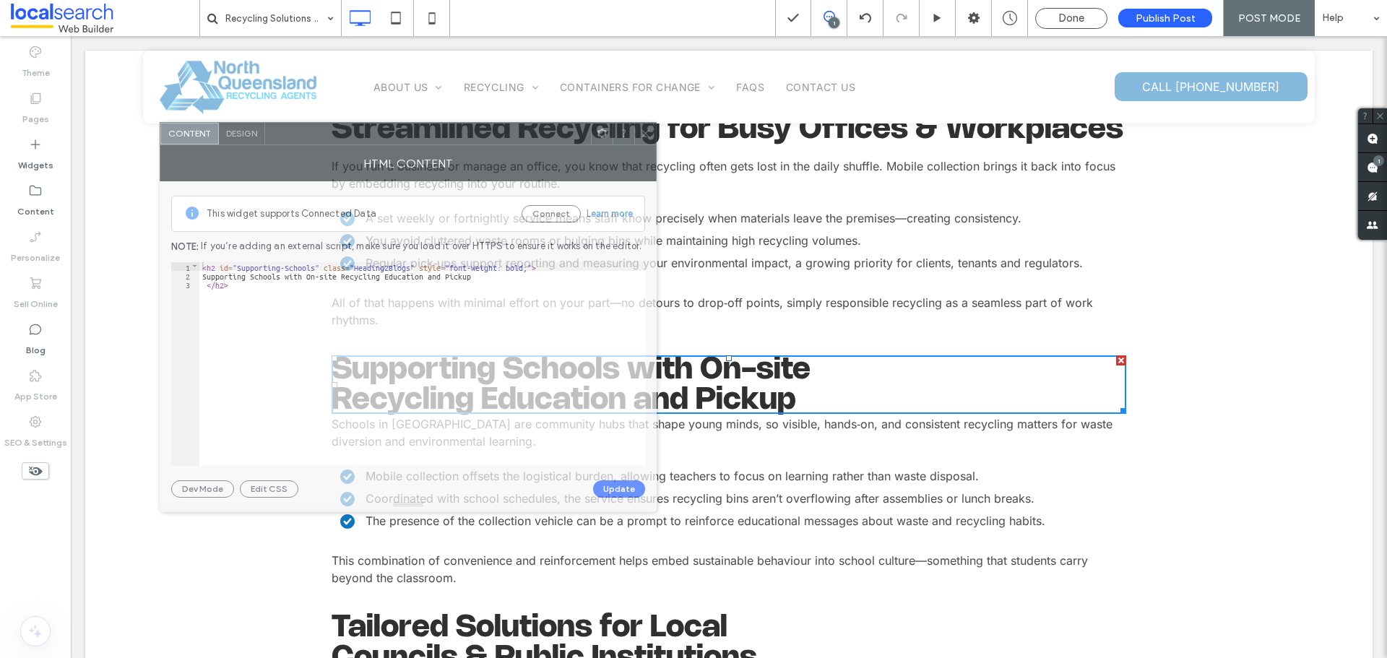
drag, startPoint x: 279, startPoint y: 149, endPoint x: 354, endPoint y: 137, distance: 75.4
click at [354, 137] on div at bounding box center [428, 134] width 326 height 22
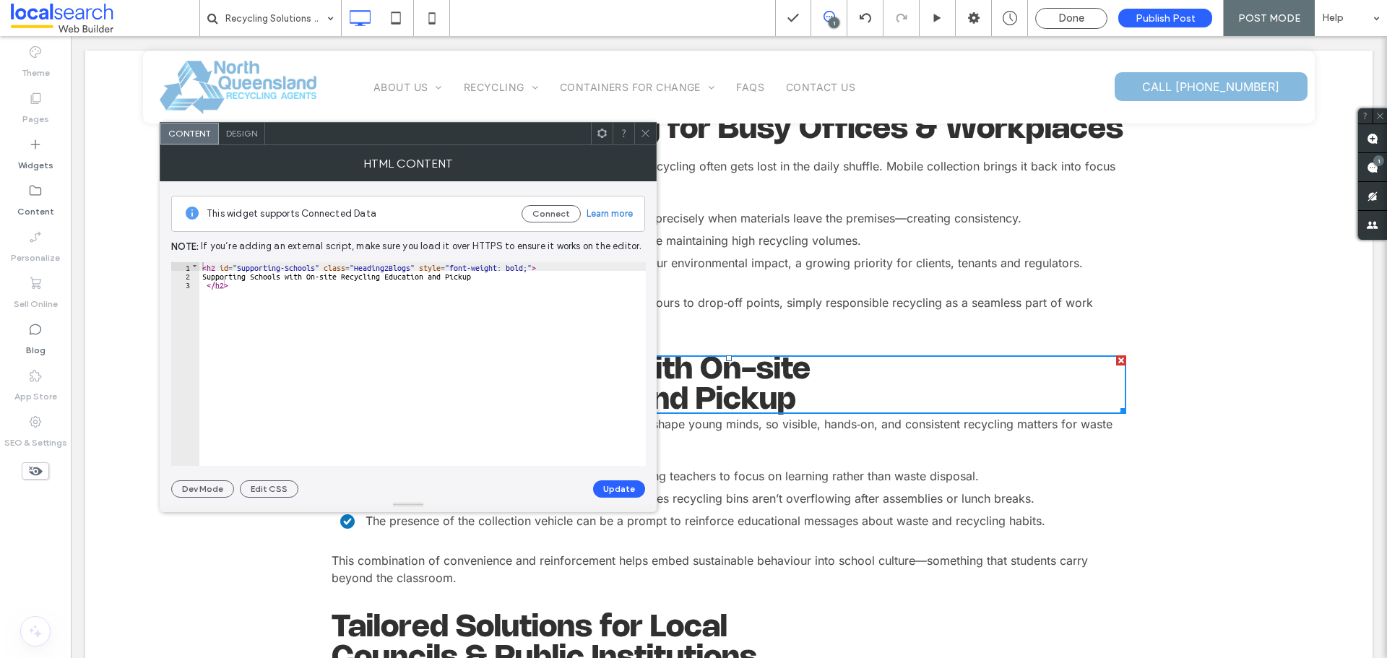
click at [251, 144] on div "Design" at bounding box center [242, 134] width 46 height 22
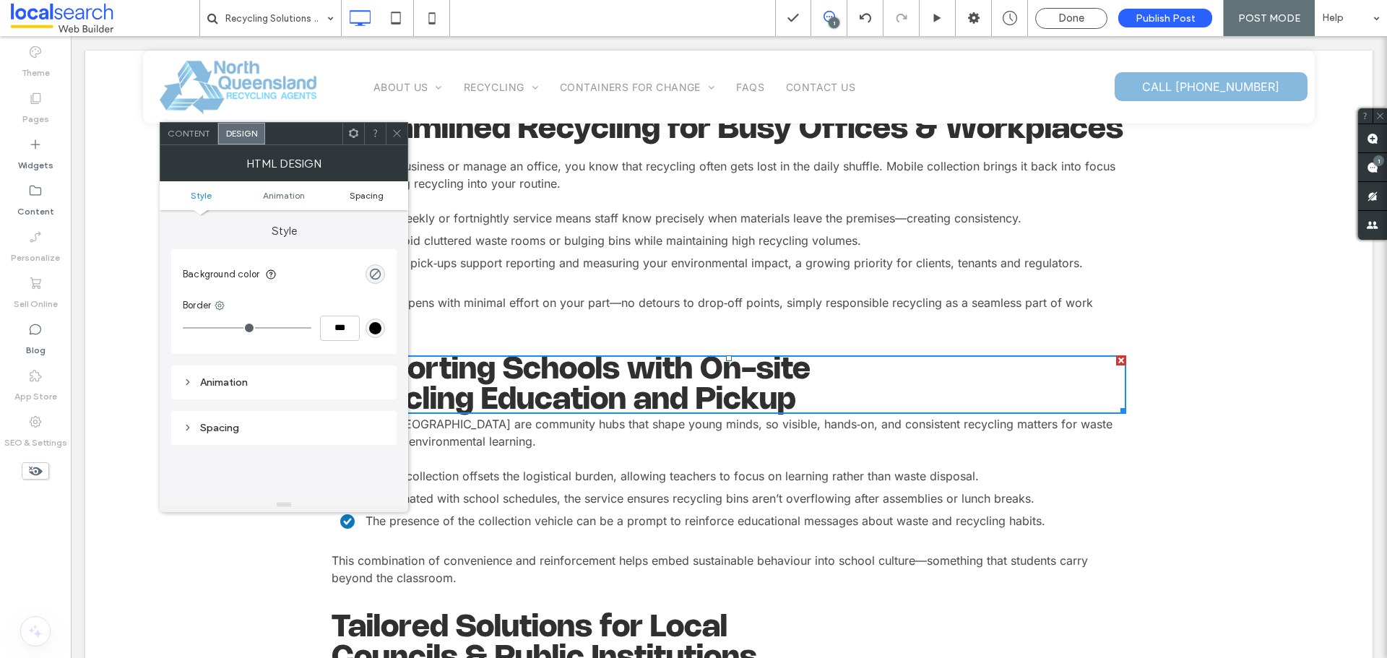
click at [363, 194] on span "Spacing" at bounding box center [367, 195] width 34 height 11
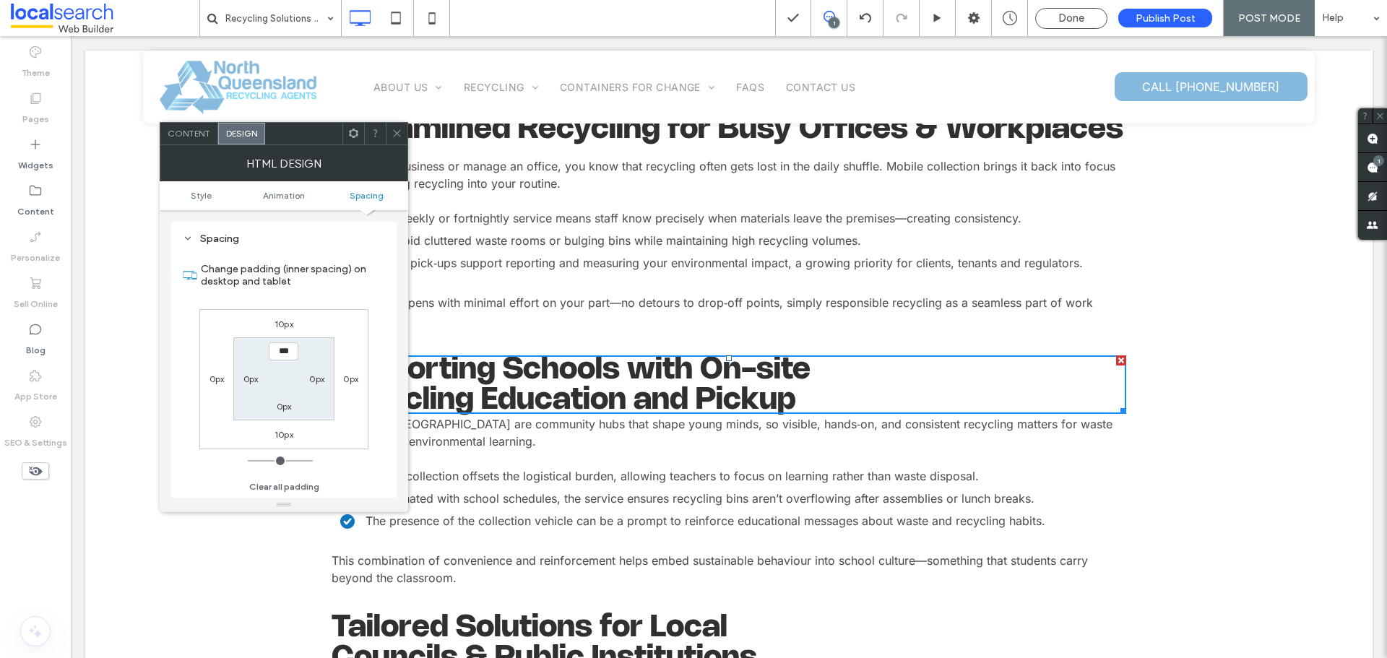
scroll to position [189, 0]
click at [311, 485] on button "Clear all padding" at bounding box center [284, 486] width 70 height 17
click at [287, 196] on span "Animation" at bounding box center [284, 195] width 42 height 11
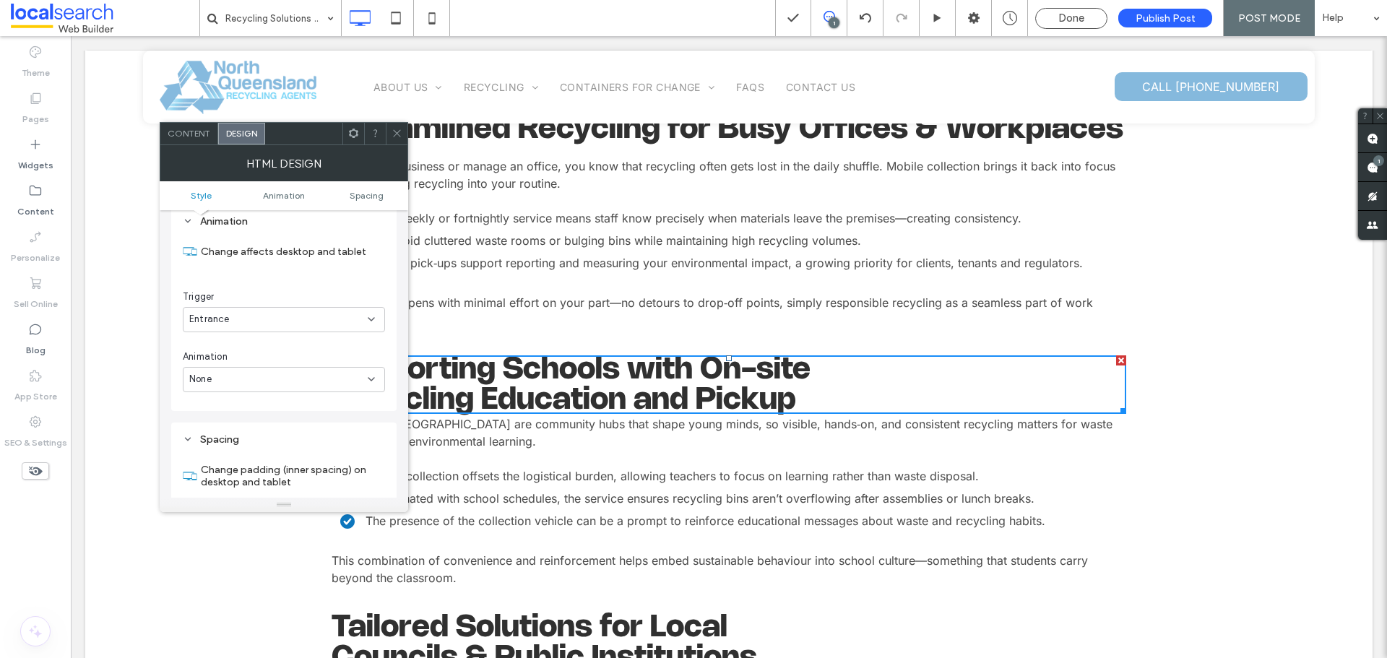
scroll to position [37, 0]
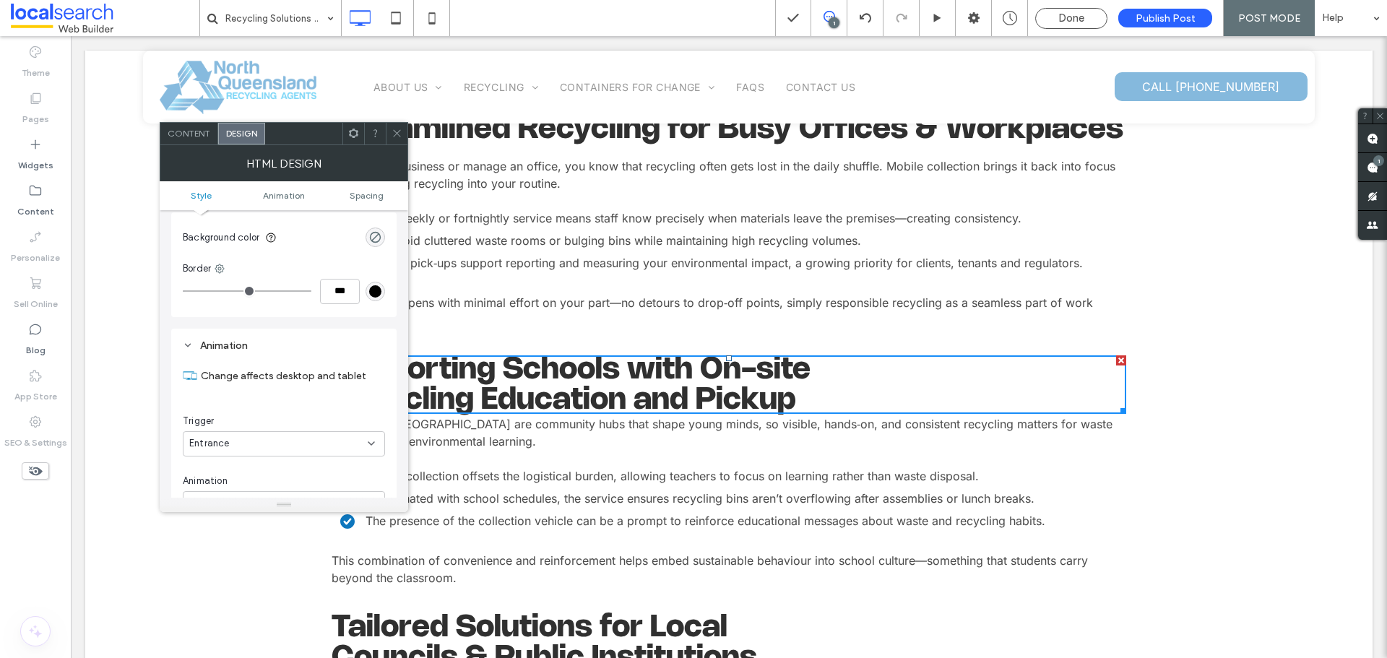
click at [397, 133] on use at bounding box center [396, 133] width 7 height 7
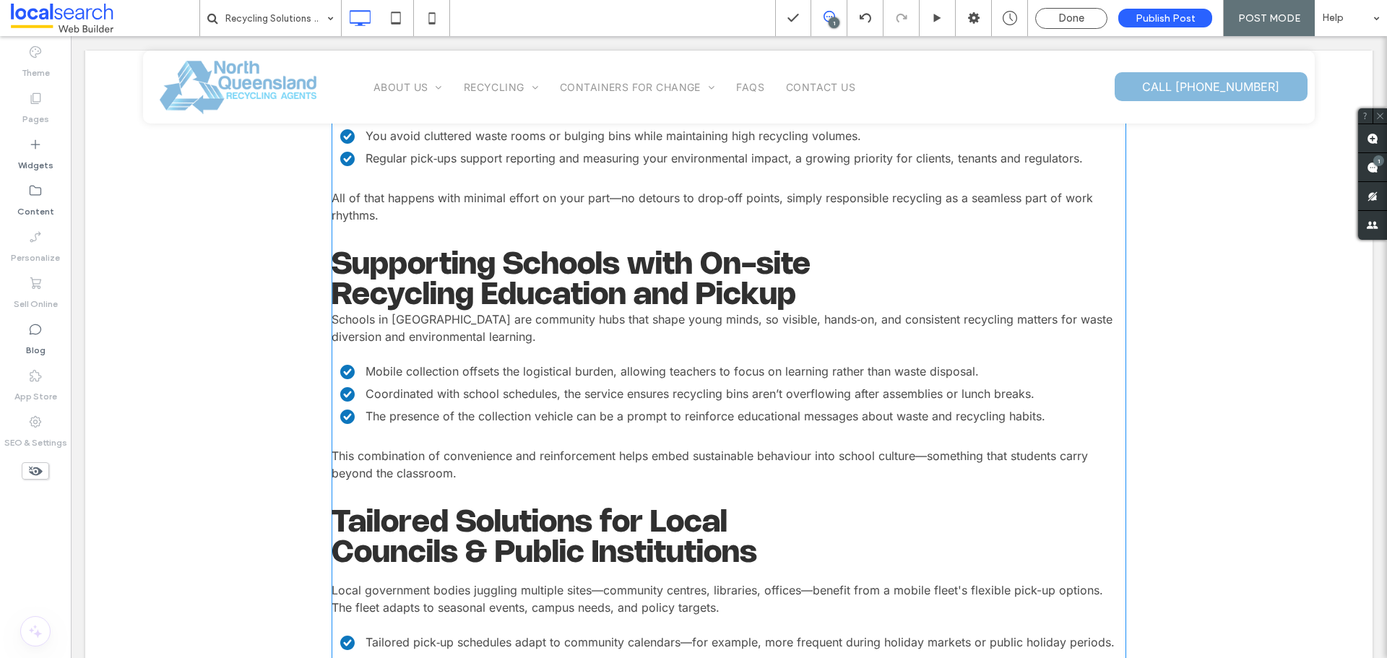
scroll to position [1011, 0]
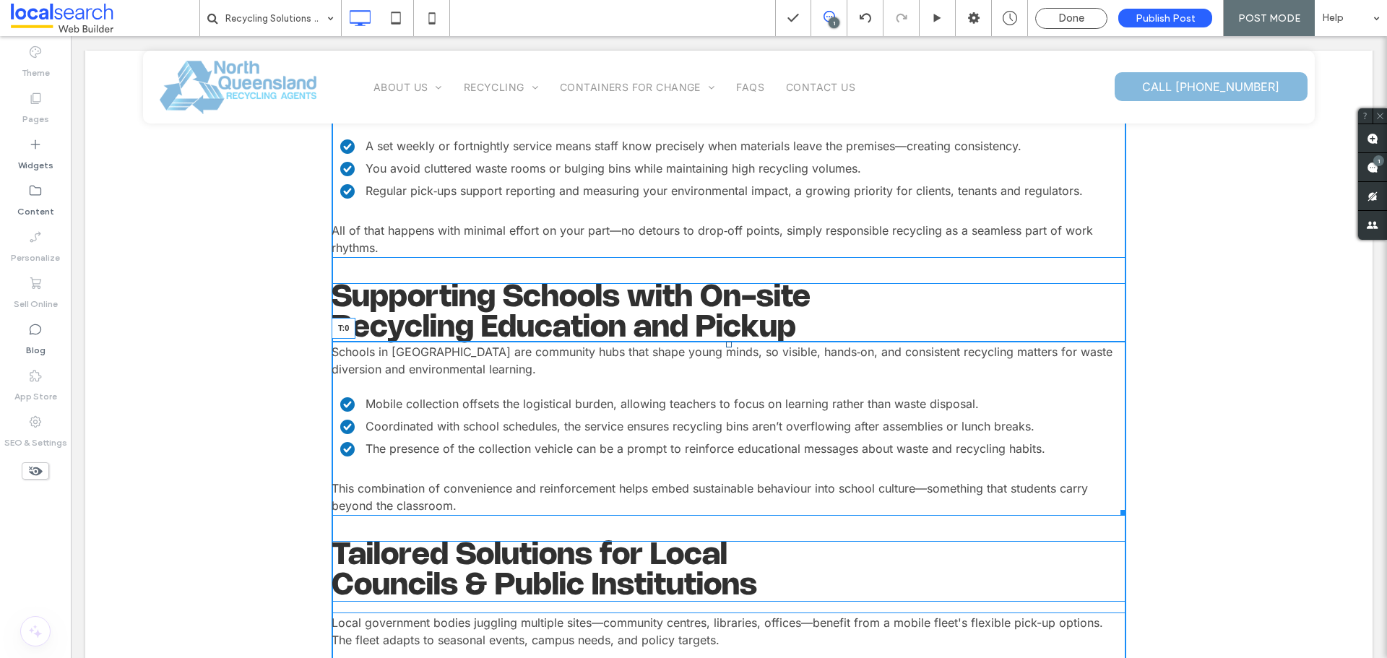
drag, startPoint x: 723, startPoint y: 344, endPoint x: 794, endPoint y: 391, distance: 85.5
click at [724, 355] on div "Schools in Cairns are community hubs that shape young minds, so visible, hands‑…" at bounding box center [728, 429] width 794 height 174
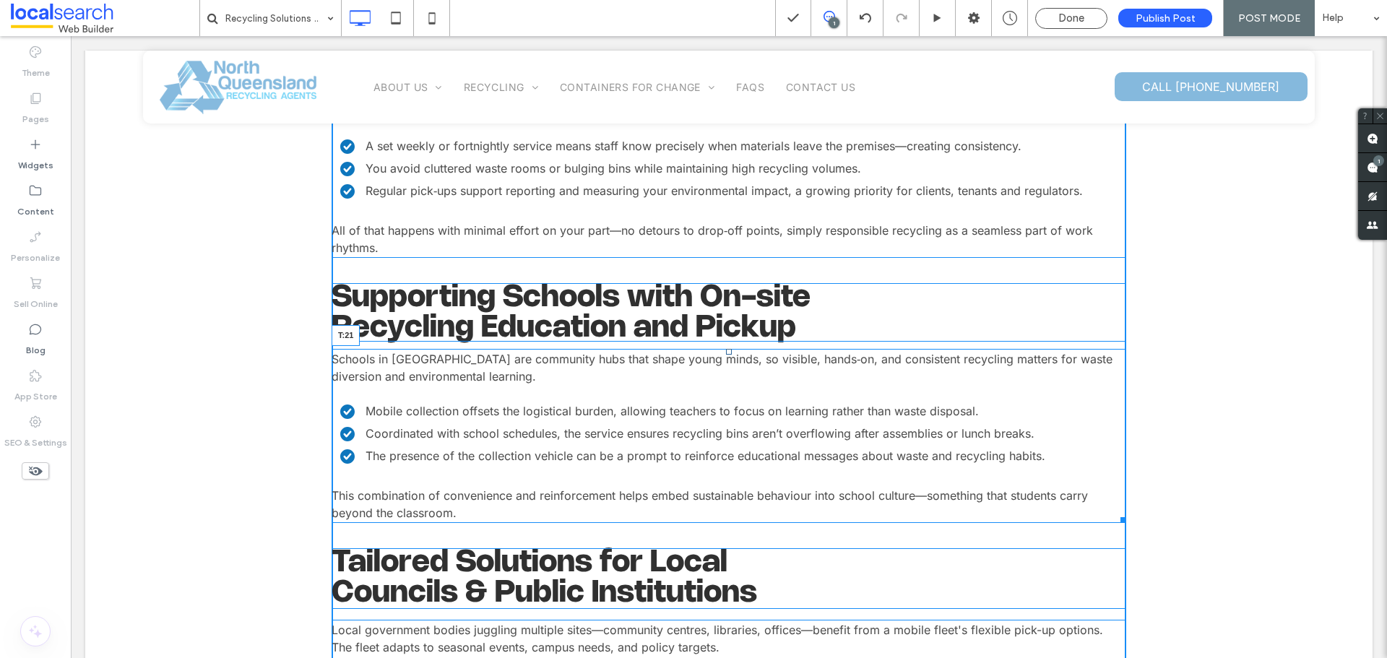
drag, startPoint x: 724, startPoint y: 353, endPoint x: 787, endPoint y: 405, distance: 81.6
click at [722, 368] on div "Schools in Cairns are community hubs that shape young minds, so visible, hands‑…" at bounding box center [728, 436] width 794 height 174
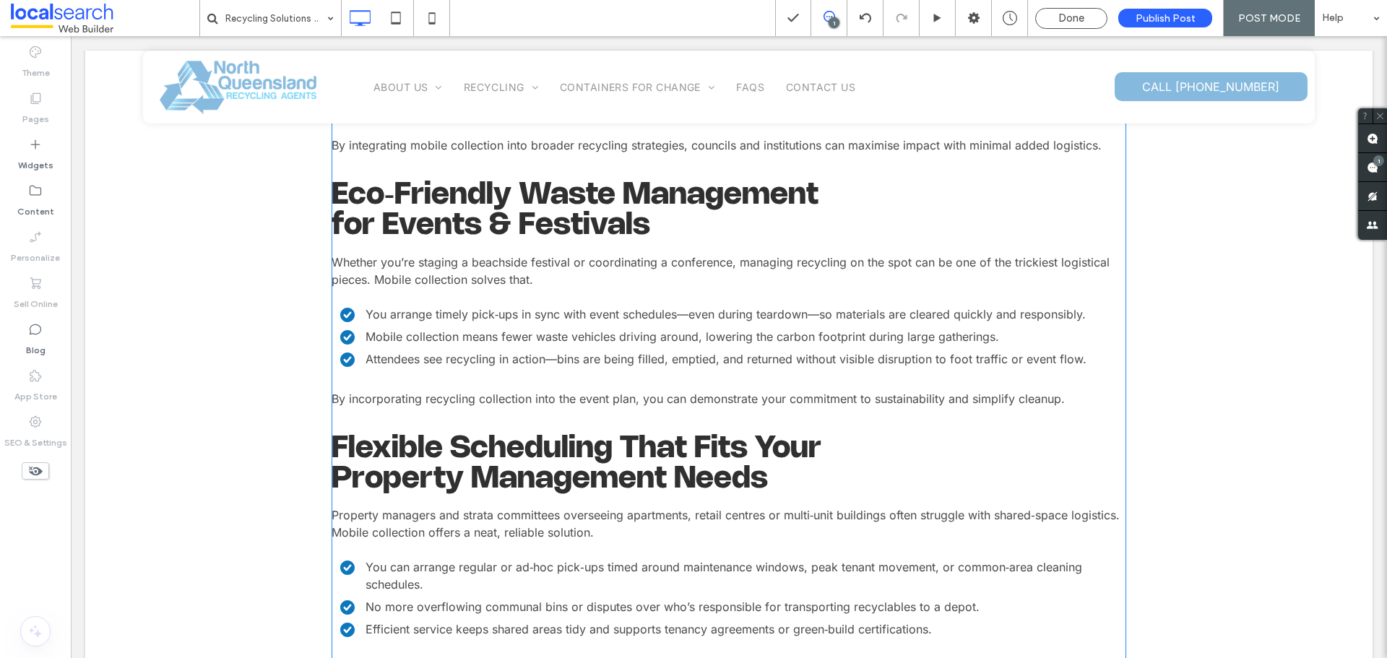
scroll to position [1661, 0]
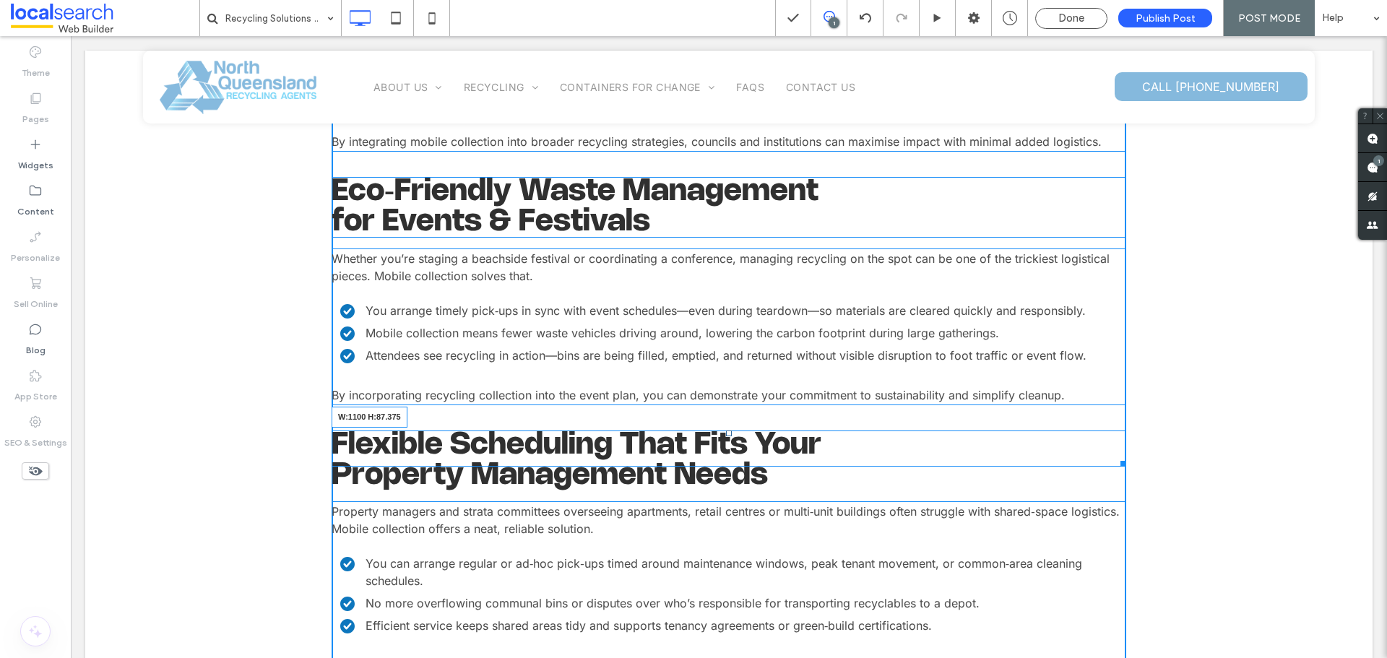
drag, startPoint x: 1115, startPoint y: 461, endPoint x: 1115, endPoint y: 487, distance: 26.7
click at [1115, 467] on div at bounding box center [1120, 461] width 11 height 11
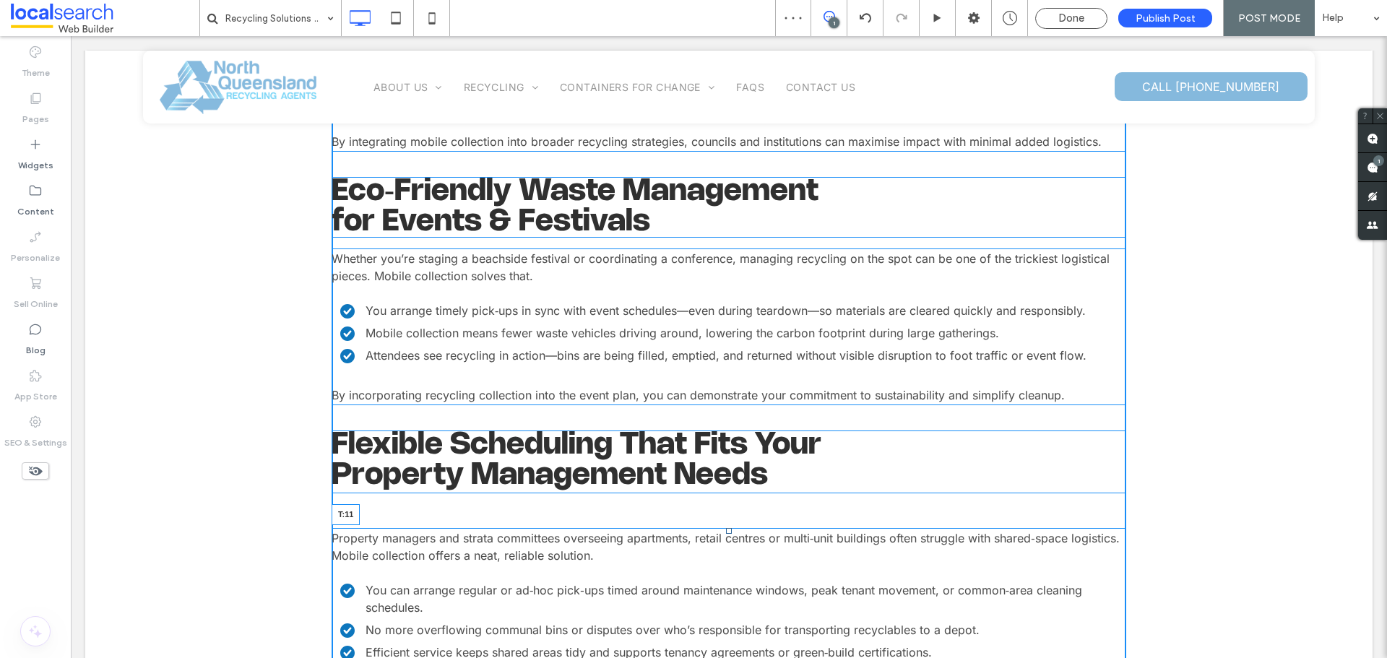
drag, startPoint x: 724, startPoint y: 530, endPoint x: 792, endPoint y: 542, distance: 68.3
click at [726, 528] on div at bounding box center [729, 531] width 6 height 6
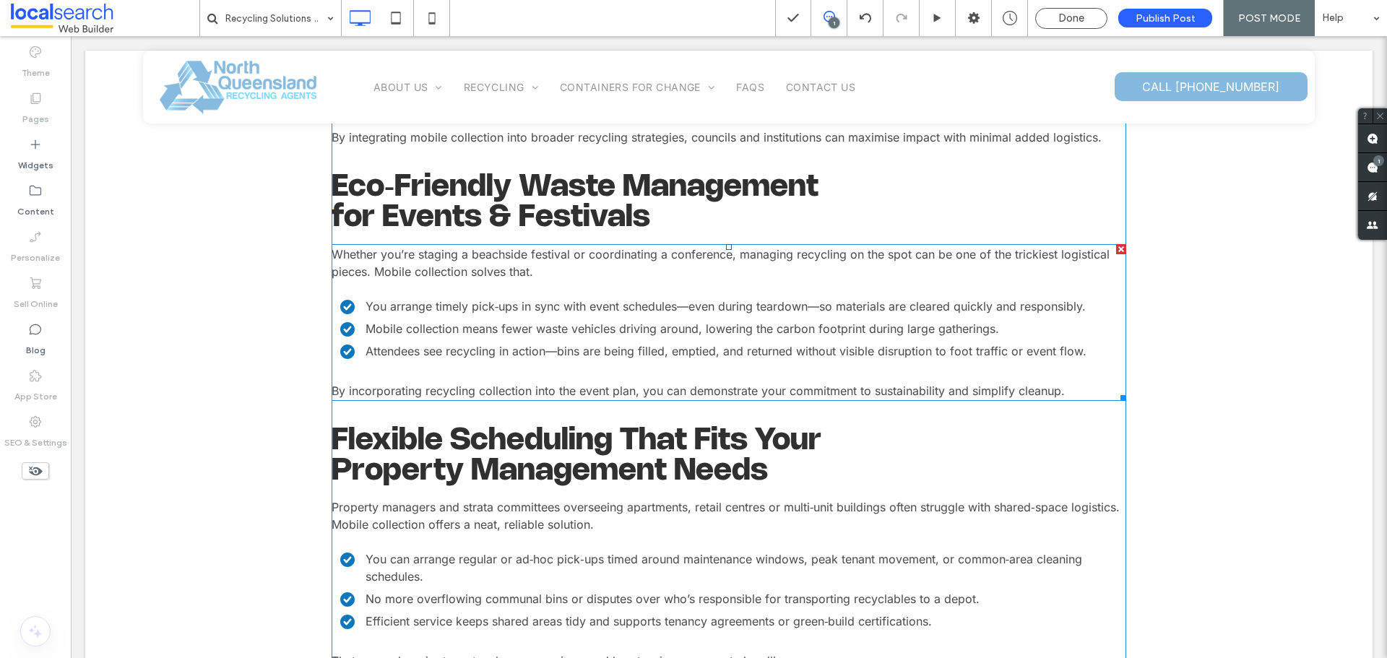
scroll to position [1733, 0]
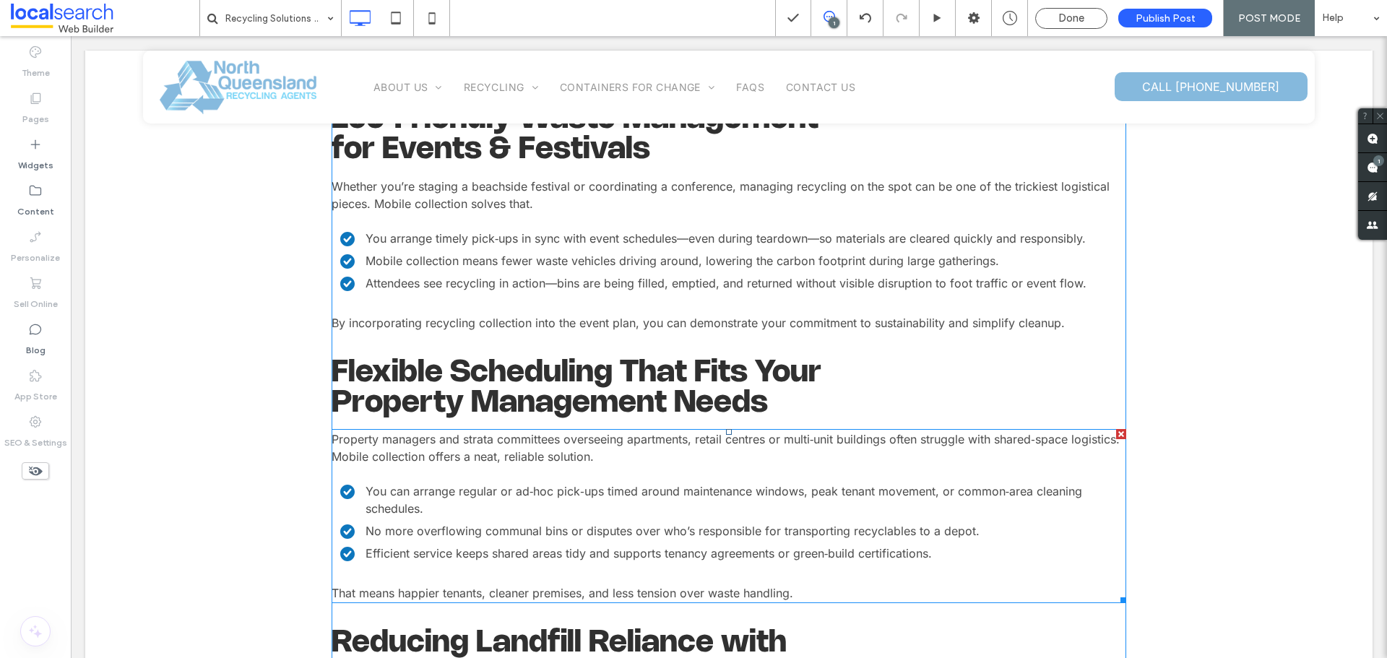
click at [724, 435] on div "Property managers and strata committees overseeing apartments, retail centres o…" at bounding box center [728, 516] width 794 height 174
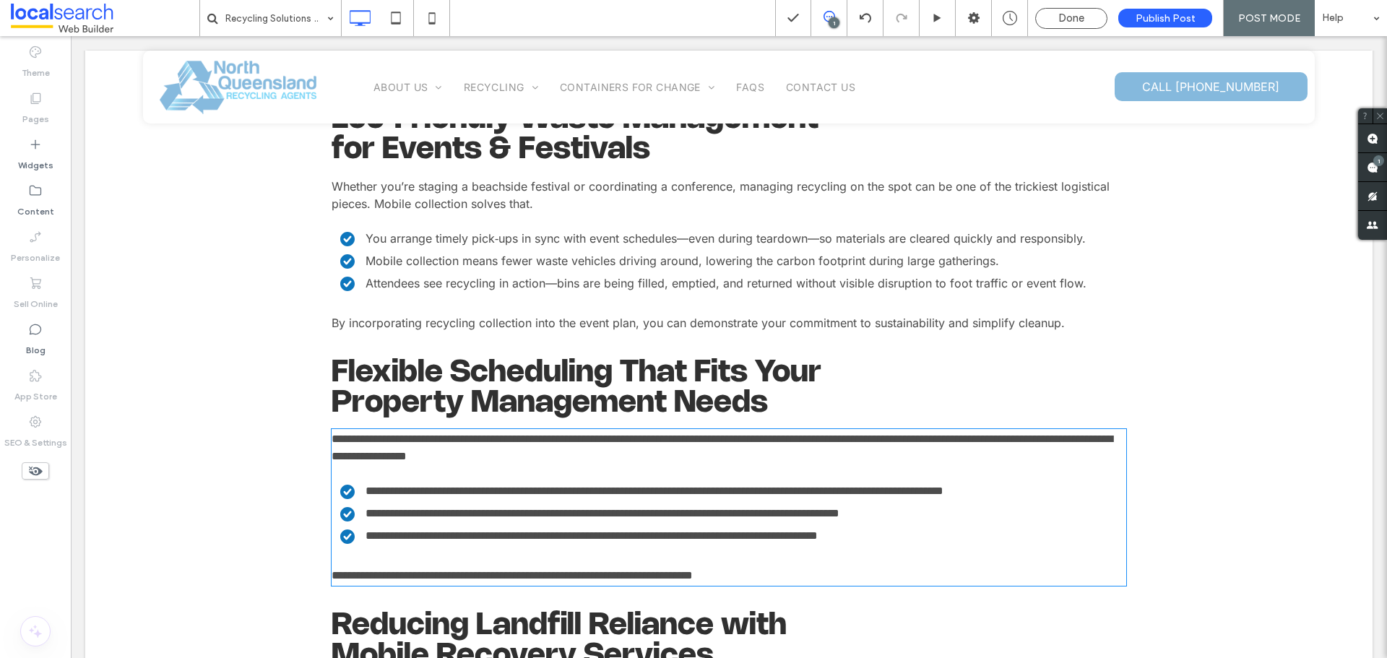
type input "*****"
type input "**"
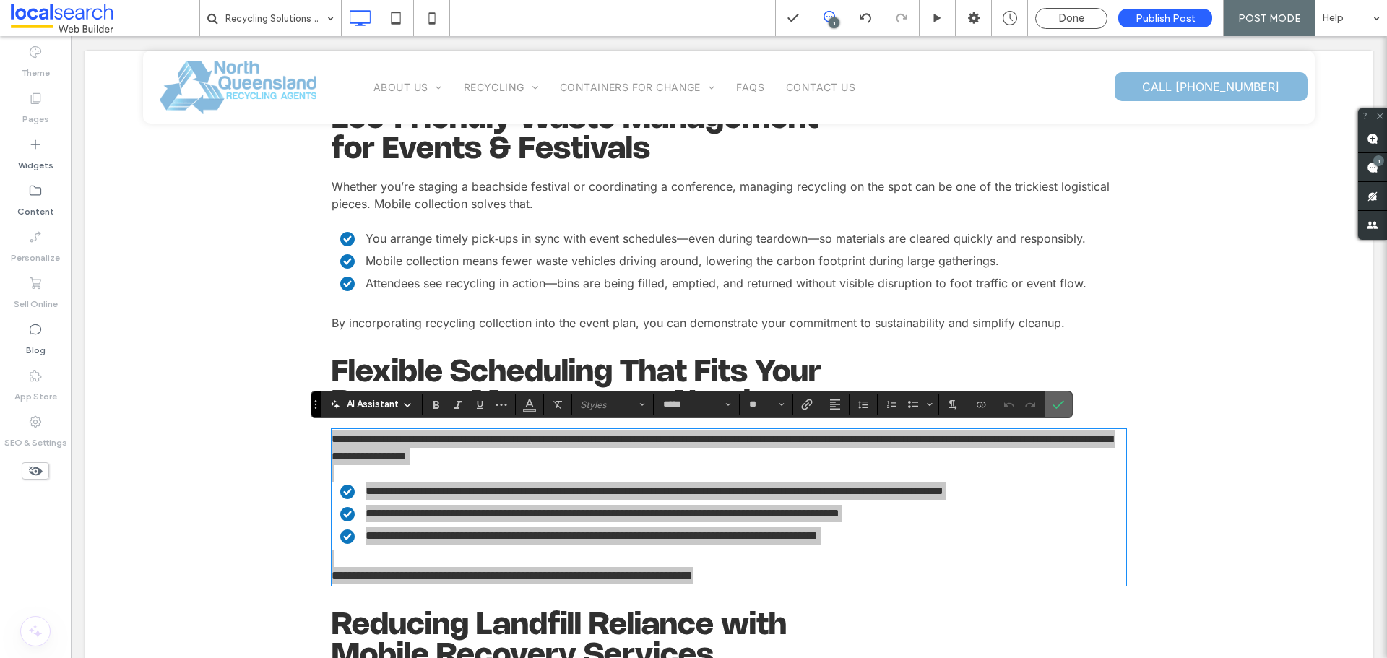
click at [1054, 396] on span "Confirm" at bounding box center [1055, 404] width 6 height 26
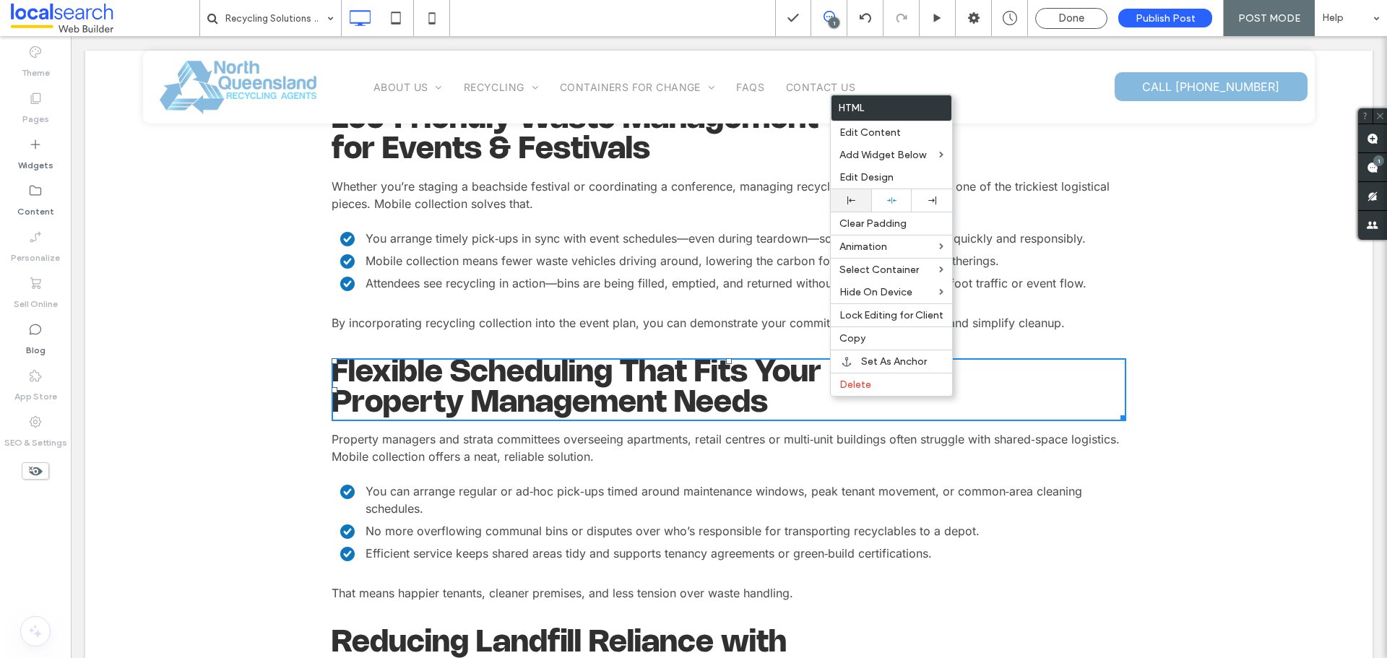
click at [849, 198] on icon at bounding box center [851, 200] width 8 height 8
click at [893, 199] on icon at bounding box center [891, 200] width 9 height 9
click at [887, 136] on span "Edit Content" at bounding box center [869, 132] width 61 height 12
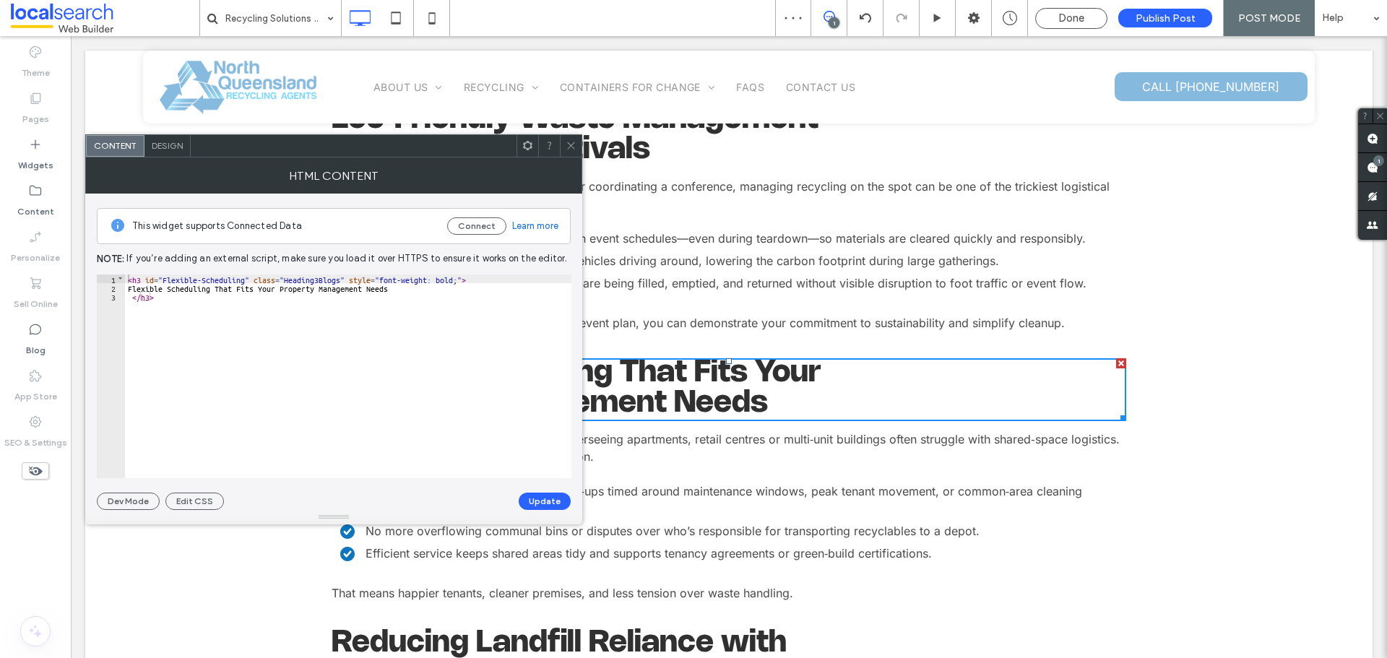
click at [569, 139] on span at bounding box center [570, 146] width 11 height 22
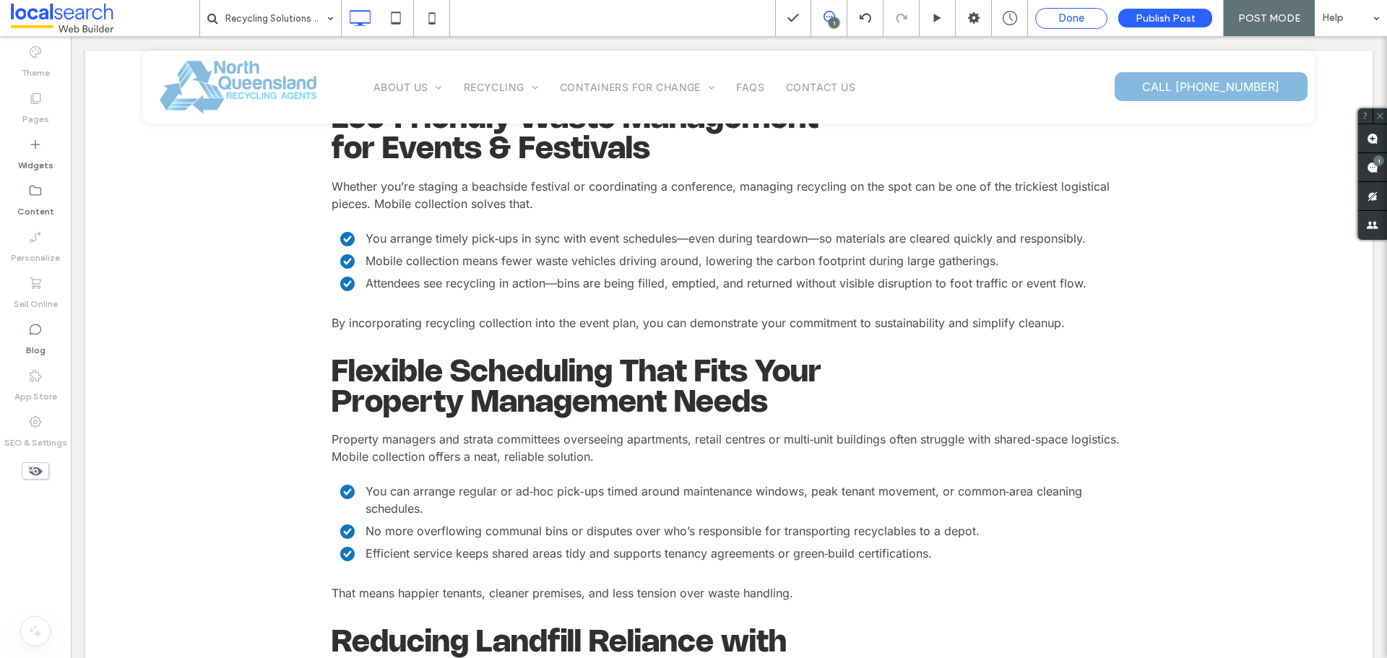
click at [1077, 18] on span "Done" at bounding box center [1071, 18] width 26 height 13
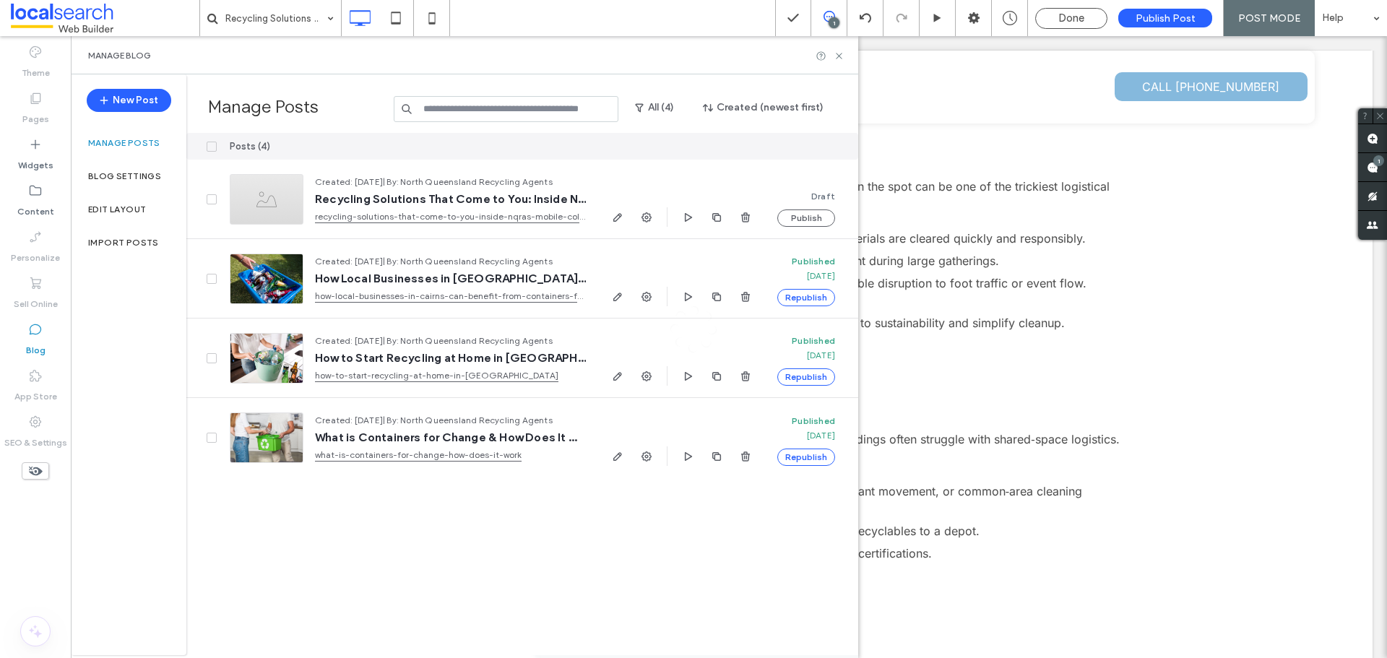
click at [837, 55] on div "Recycling Solutions That Come to You: Inside NQRA’s Mobile Collection Fleet 1 D…" at bounding box center [693, 329] width 1387 height 658
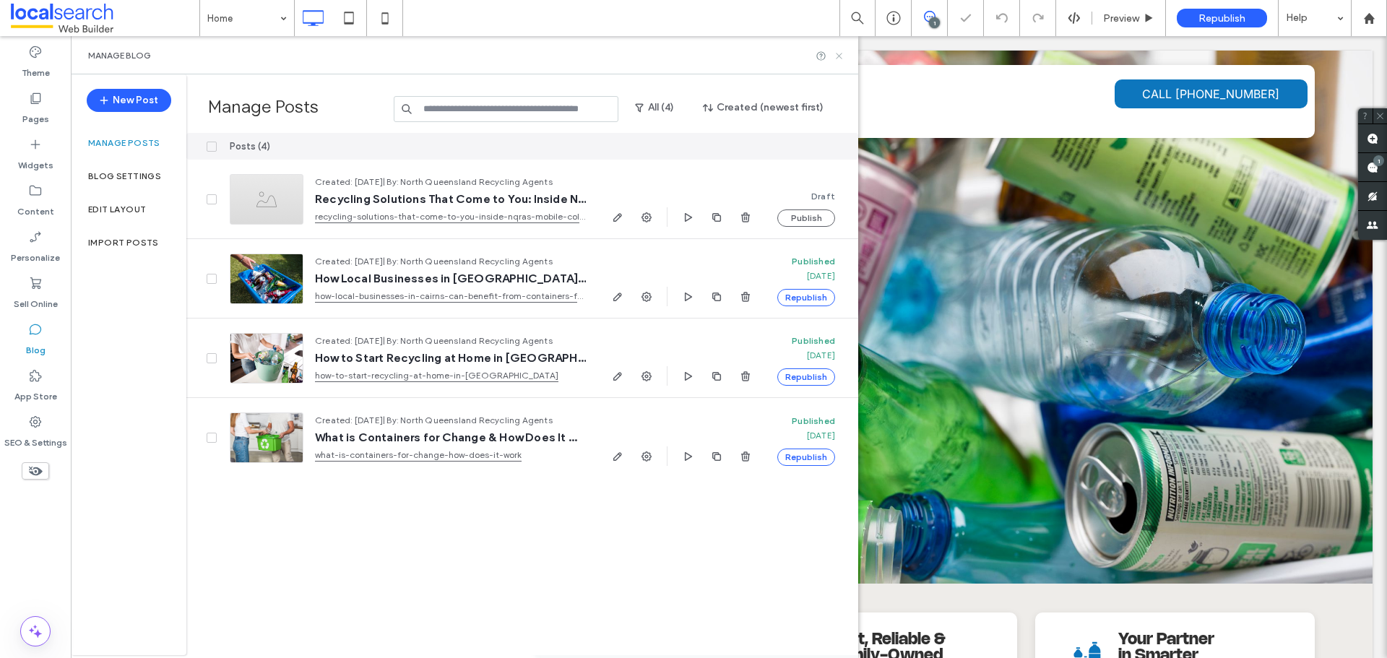
click at [839, 55] on use at bounding box center [839, 56] width 6 height 6
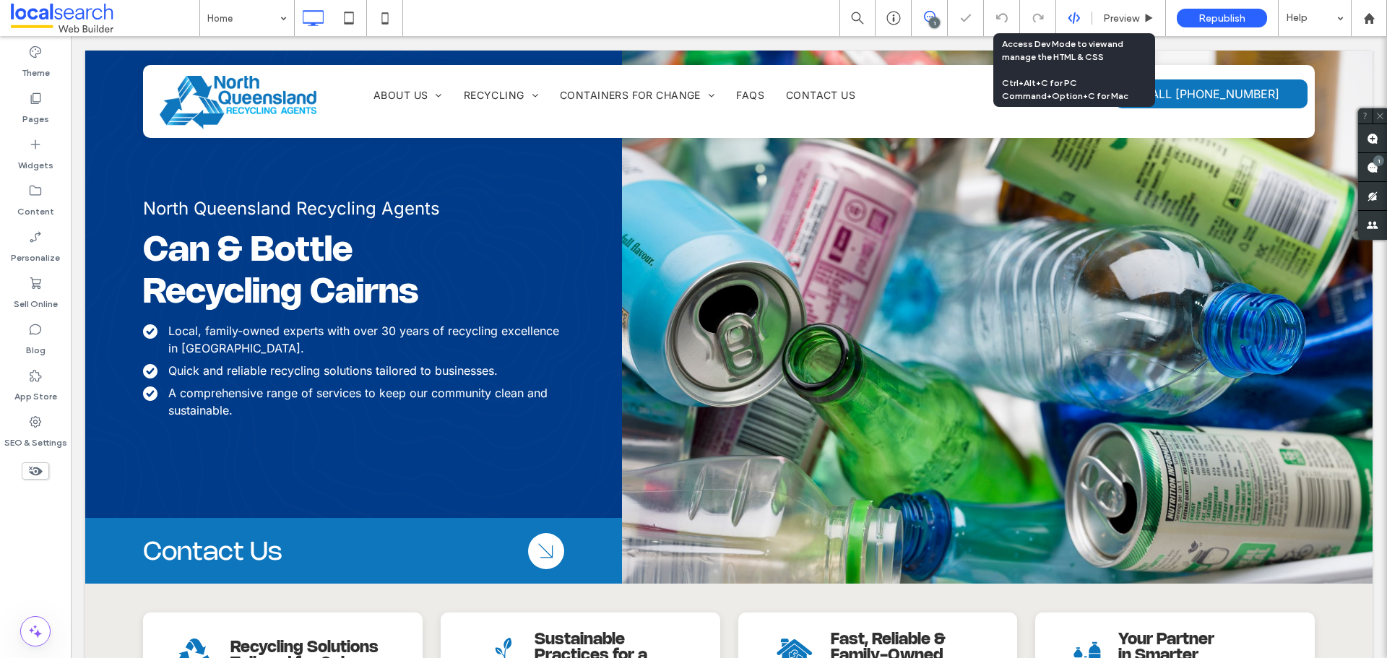
click at [1062, 20] on div at bounding box center [1073, 18] width 35 height 13
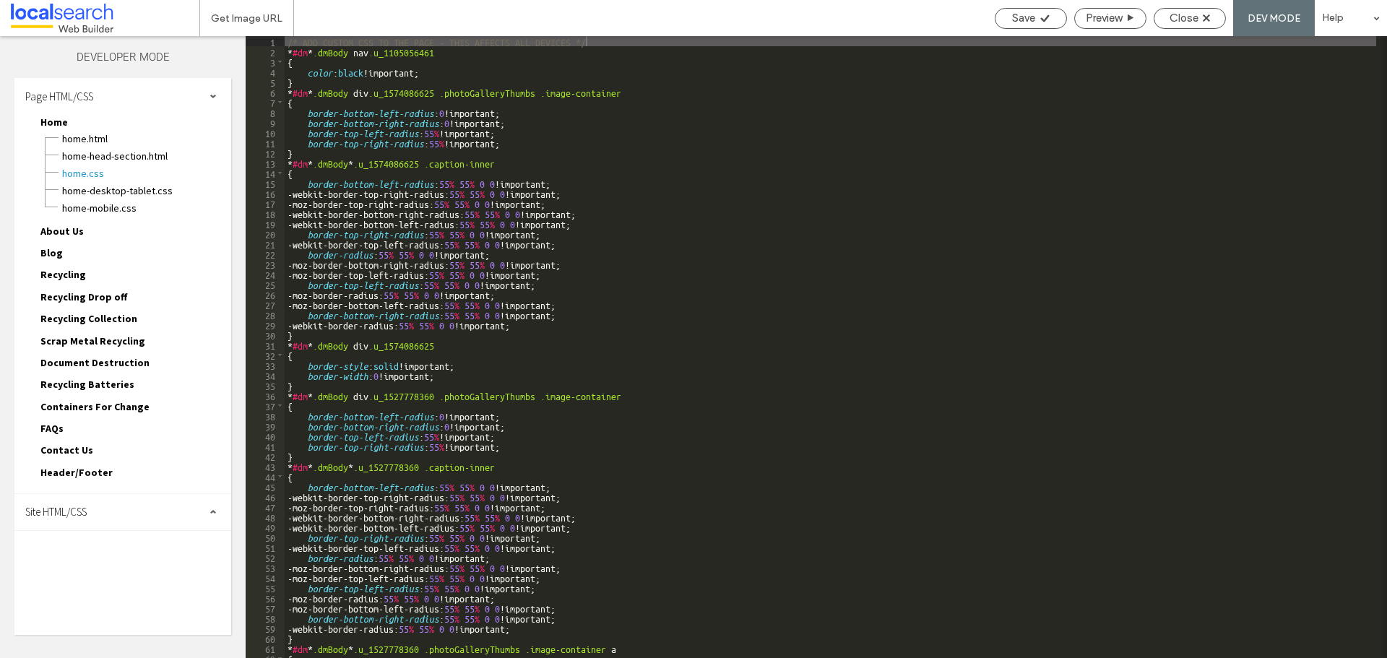
click at [68, 509] on span "Site HTML/CSS" at bounding box center [55, 512] width 61 height 14
click at [92, 577] on span "site.css" at bounding box center [149, 575] width 164 height 14
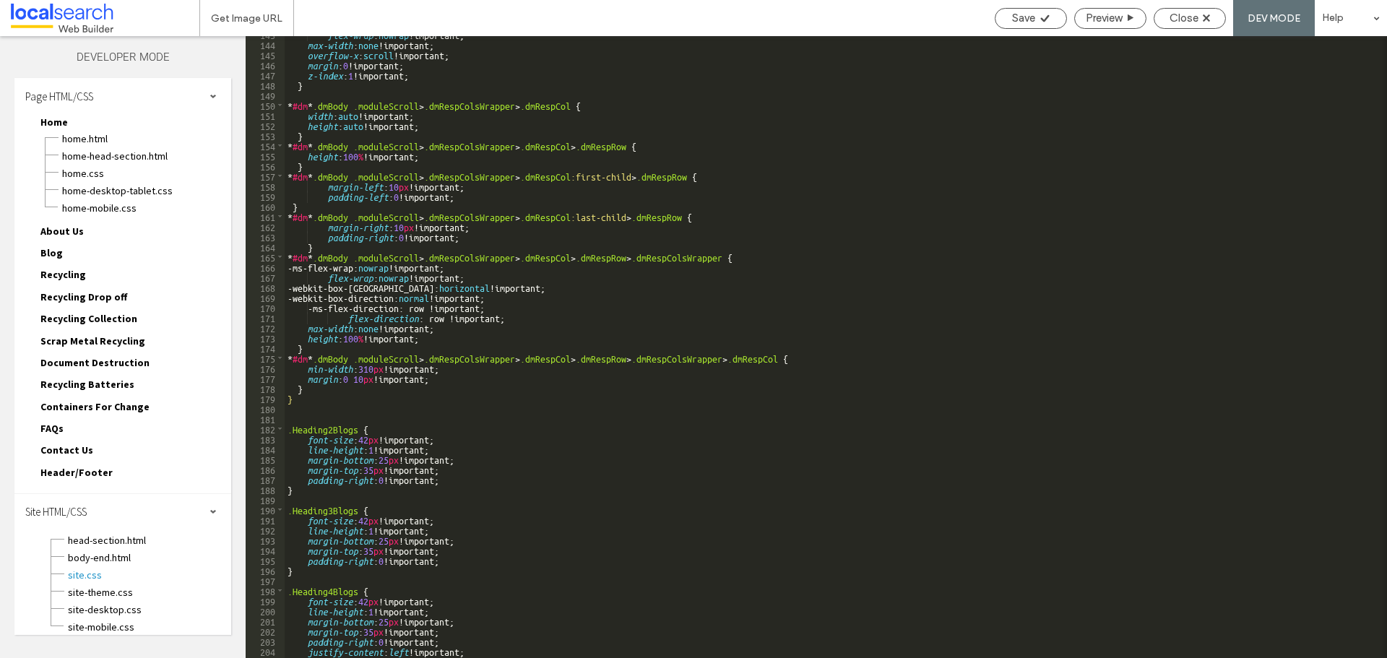
scroll to position [1542, 0]
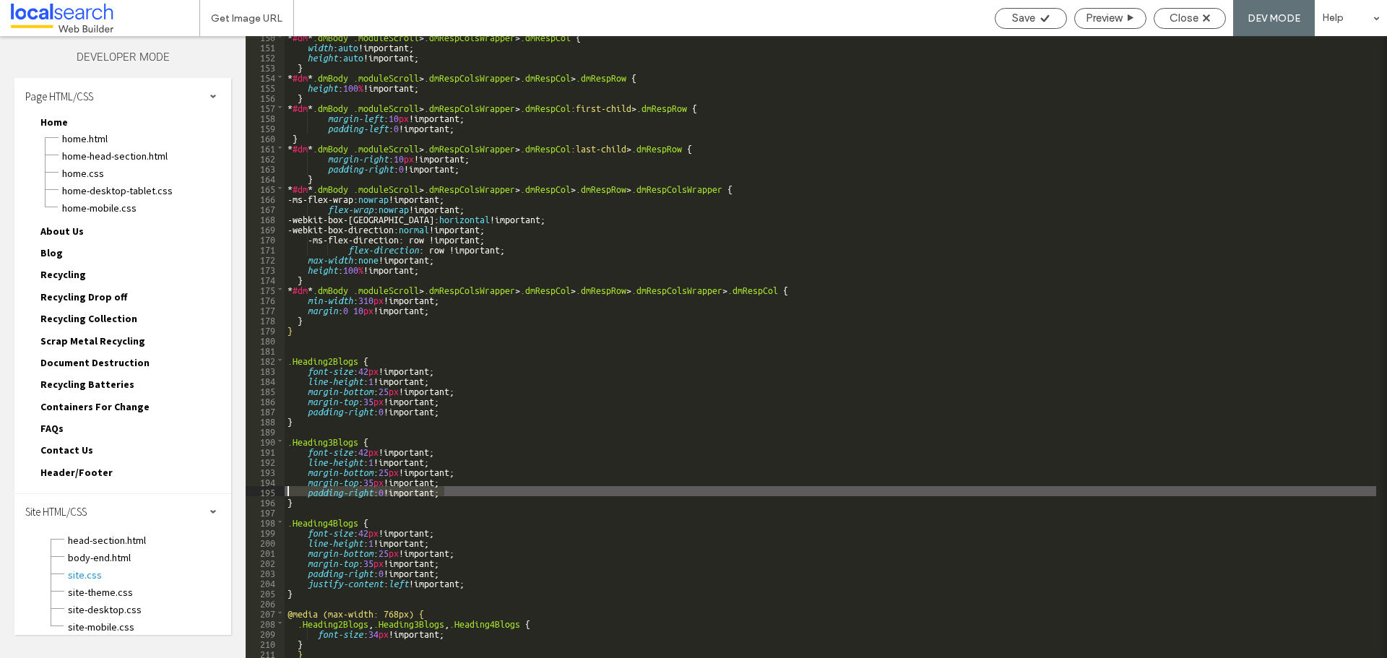
drag, startPoint x: 445, startPoint y: 492, endPoint x: 284, endPoint y: 491, distance: 161.1
click at [284, 491] on div "** 150 151 152 153 154 155 156 157 158 159 160 161 162 163 164 165 166 167 168 …" at bounding box center [816, 347] width 1141 height 622
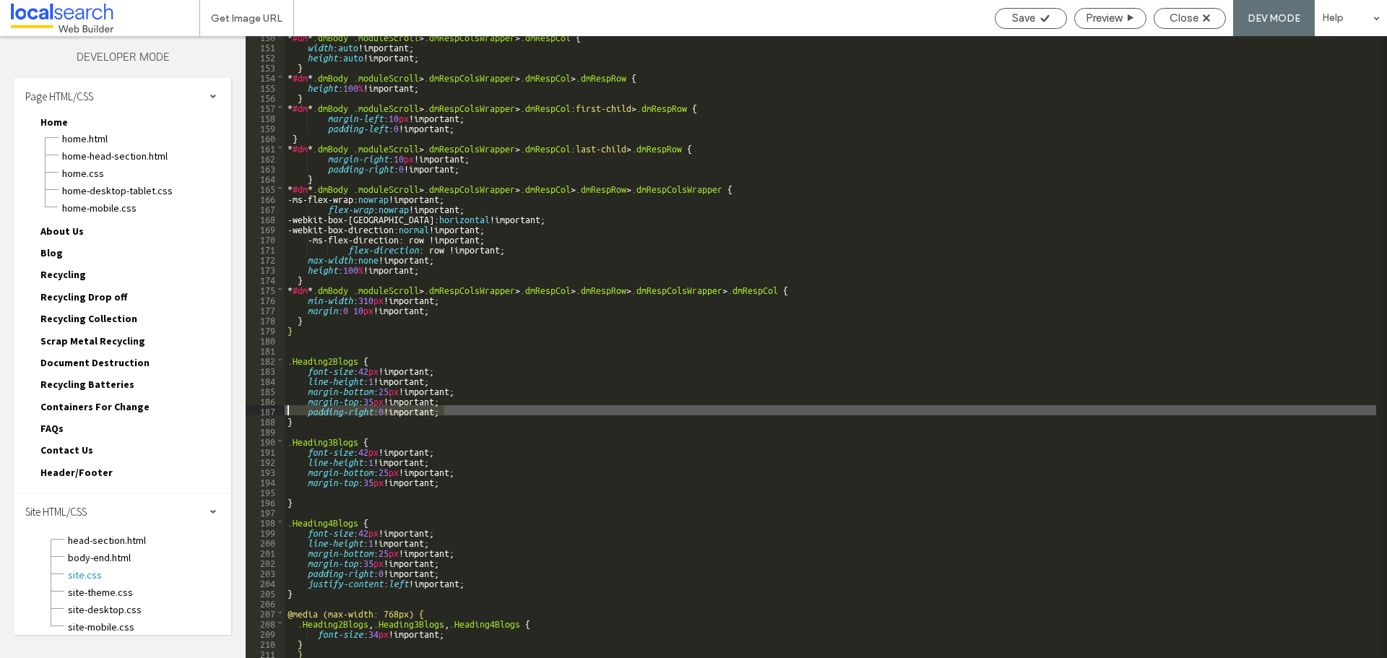
drag, startPoint x: 336, startPoint y: 413, endPoint x: 298, endPoint y: 492, distance: 87.2
click at [250, 413] on div "** 150 151 152 153 154 155 156 157 158 159 160 161 162 163 164 165 166 167 168 …" at bounding box center [816, 347] width 1141 height 622
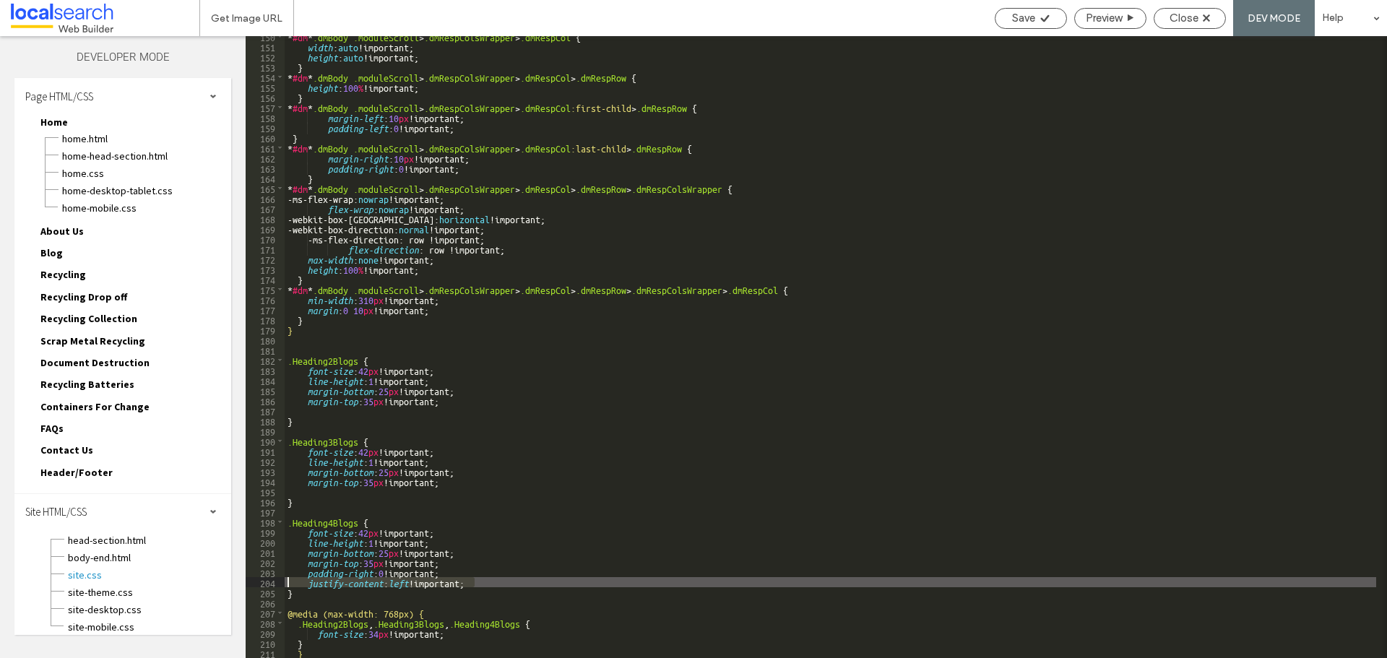
drag, startPoint x: 495, startPoint y: 578, endPoint x: 212, endPoint y: 577, distance: 282.4
click at [215, 582] on div "Theme Pages Widgets Content Personalize Sell Online Blog App Store SEO & Settin…" at bounding box center [693, 347] width 1387 height 622
click at [461, 396] on div "* #dm * .dmBody .moduleScroll > .dmRespColsWrapper > .dmRespCol { width : auto …" at bounding box center [830, 352] width 1091 height 642
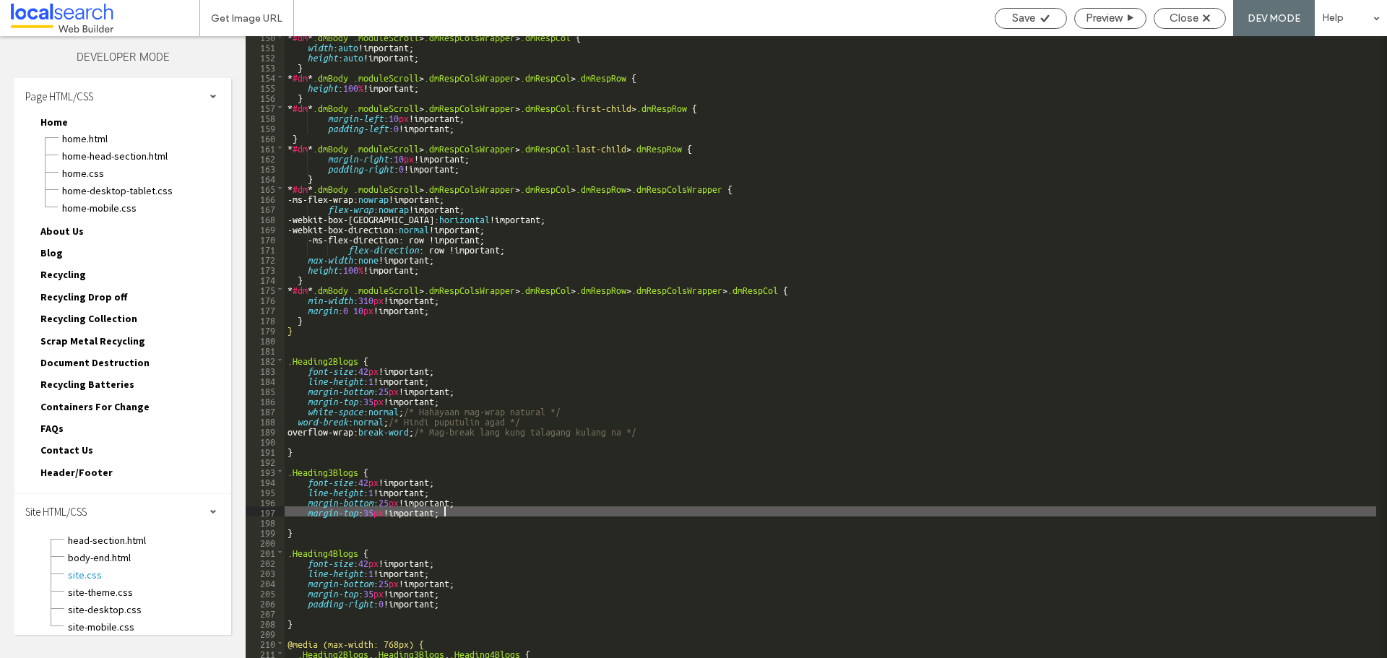
click at [472, 506] on div "* #dm * .dmBody .moduleScroll > .dmRespColsWrapper > .dmRespCol { width : auto …" at bounding box center [830, 352] width 1091 height 642
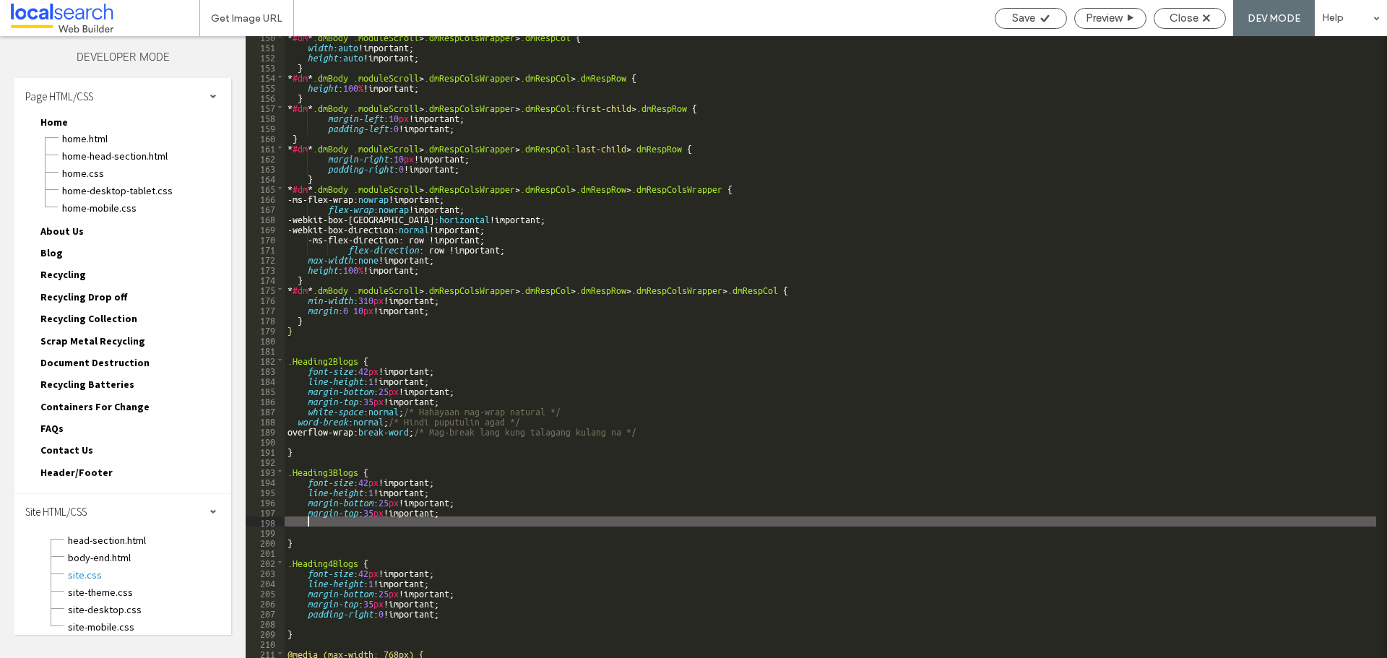
paste textarea
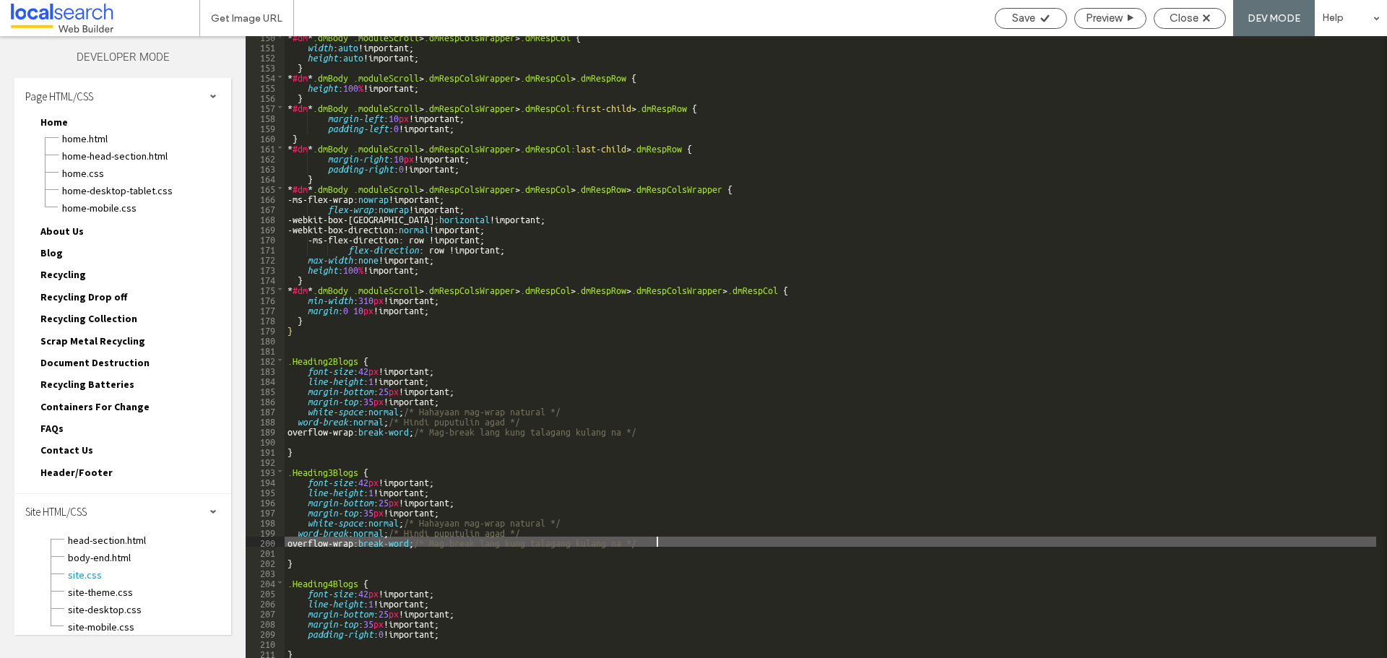
click at [470, 633] on div "* #dm * .dmBody .moduleScroll > .dmRespColsWrapper > .dmRespCol { width : auto …" at bounding box center [830, 352] width 1091 height 642
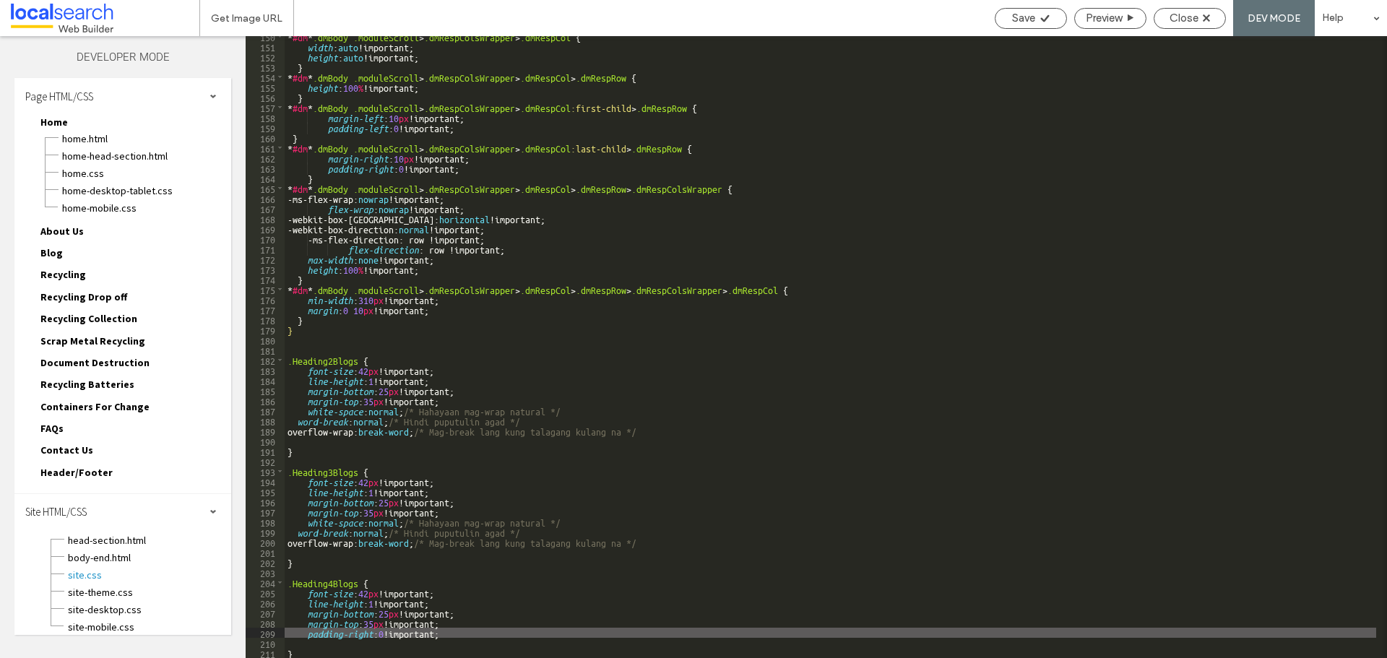
type textarea "**"
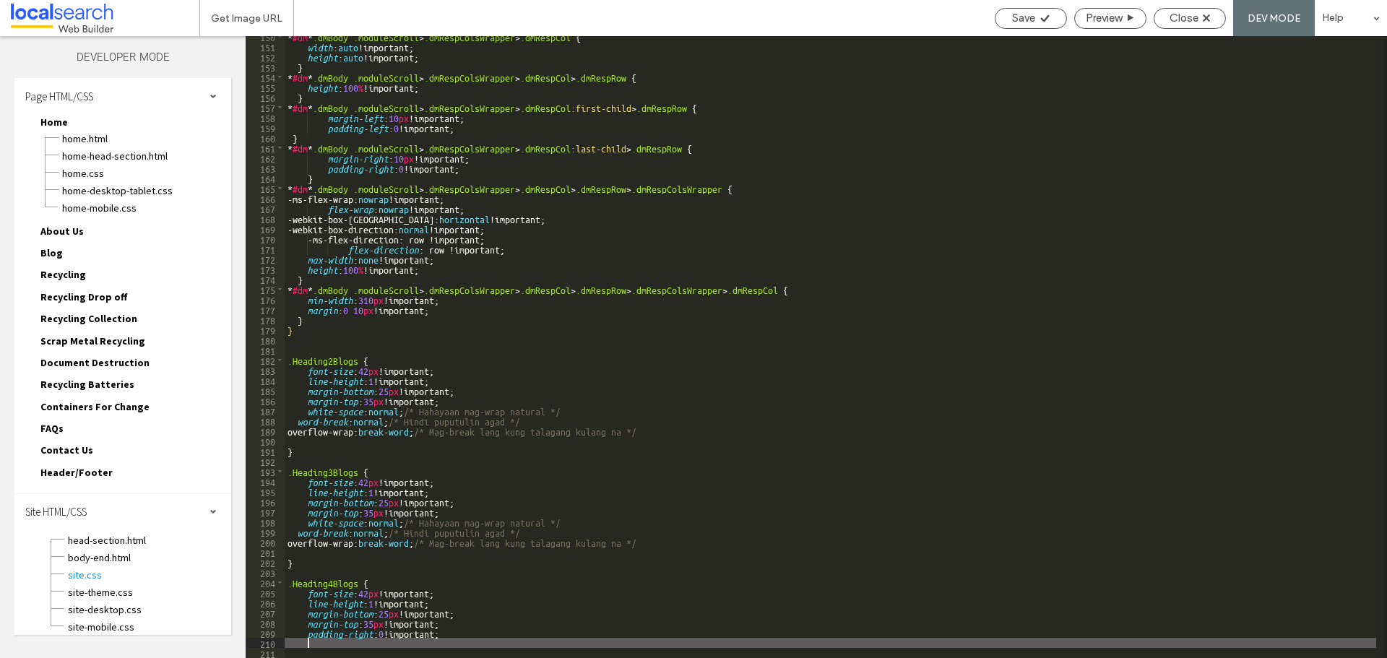
scroll to position [1552, 0]
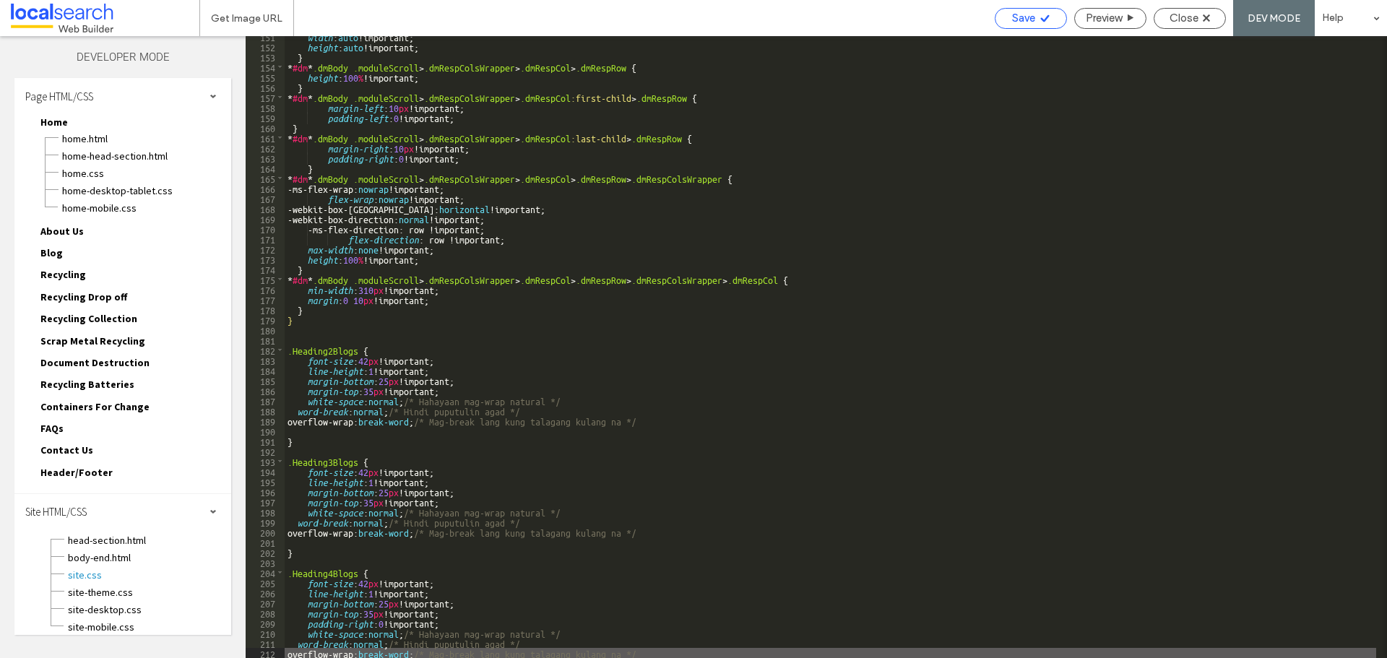
click at [1024, 15] on span "Save" at bounding box center [1023, 18] width 23 height 13
click at [1022, 16] on span "Save" at bounding box center [1023, 18] width 23 height 13
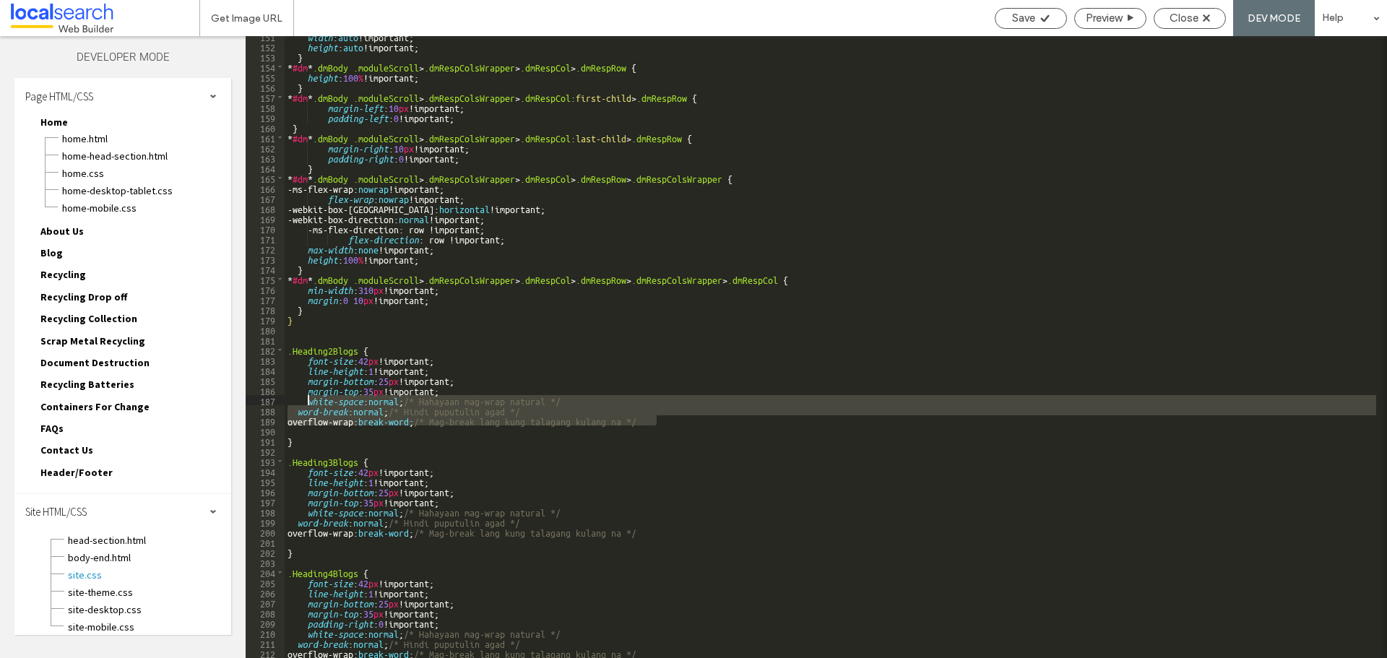
drag, startPoint x: 670, startPoint y: 416, endPoint x: 308, endPoint y: 399, distance: 362.9
click at [308, 399] on div "width : auto !important; height : auto !important; } * #dm * .dmBody .moduleScr…" at bounding box center [830, 352] width 1091 height 642
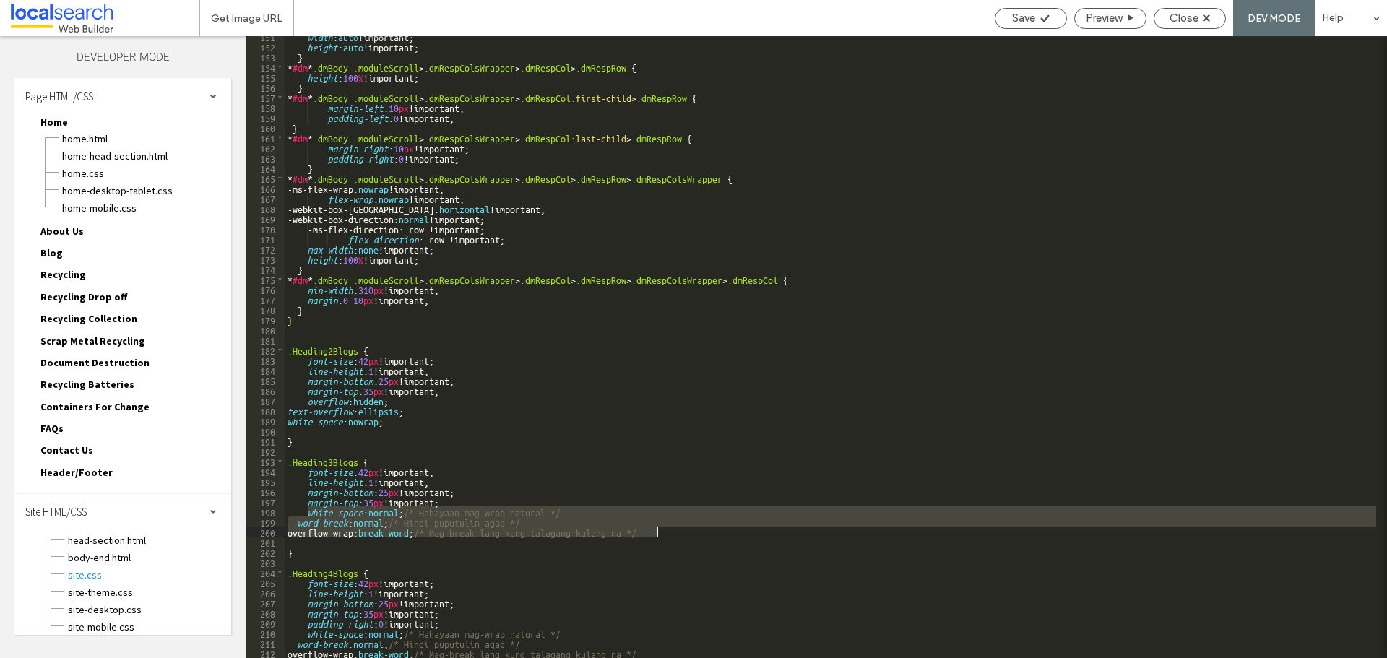
drag, startPoint x: 308, startPoint y: 510, endPoint x: 680, endPoint y: 531, distance: 373.3
click at [681, 531] on div "width : auto !important; height : auto !important; } * #dm * .dmBody .moduleScr…" at bounding box center [830, 352] width 1091 height 642
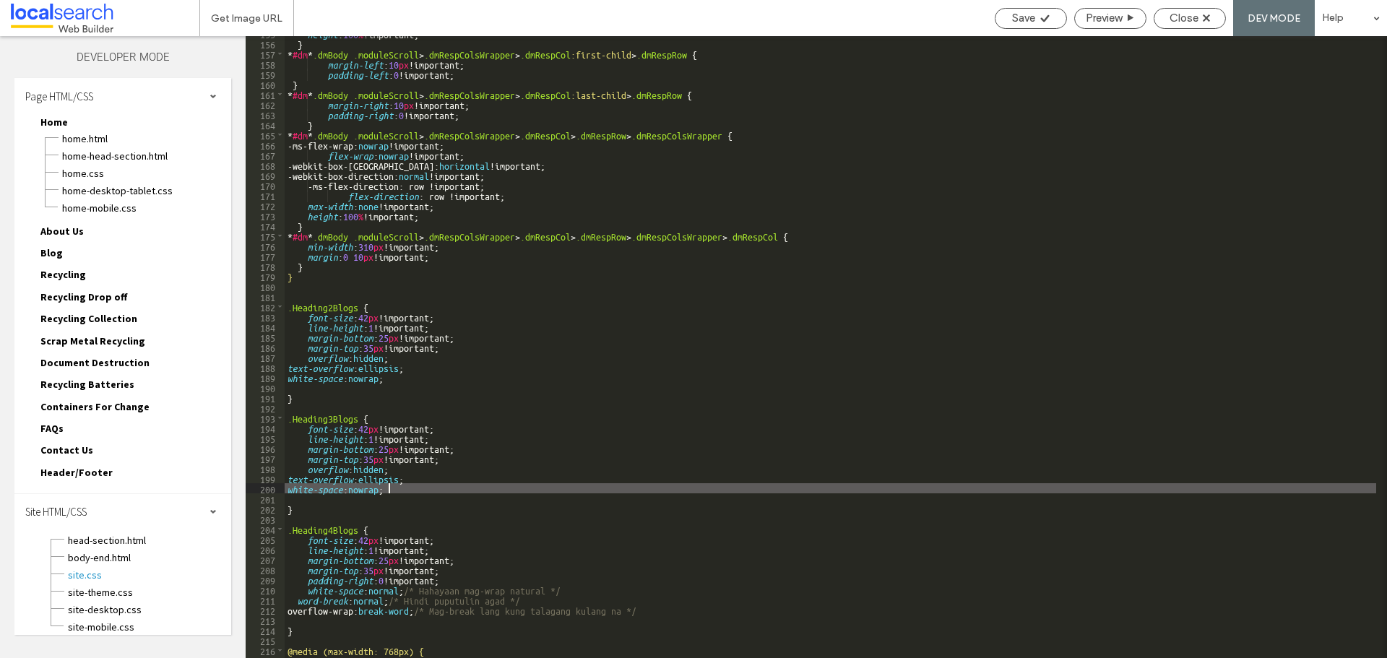
scroll to position [1633, 0]
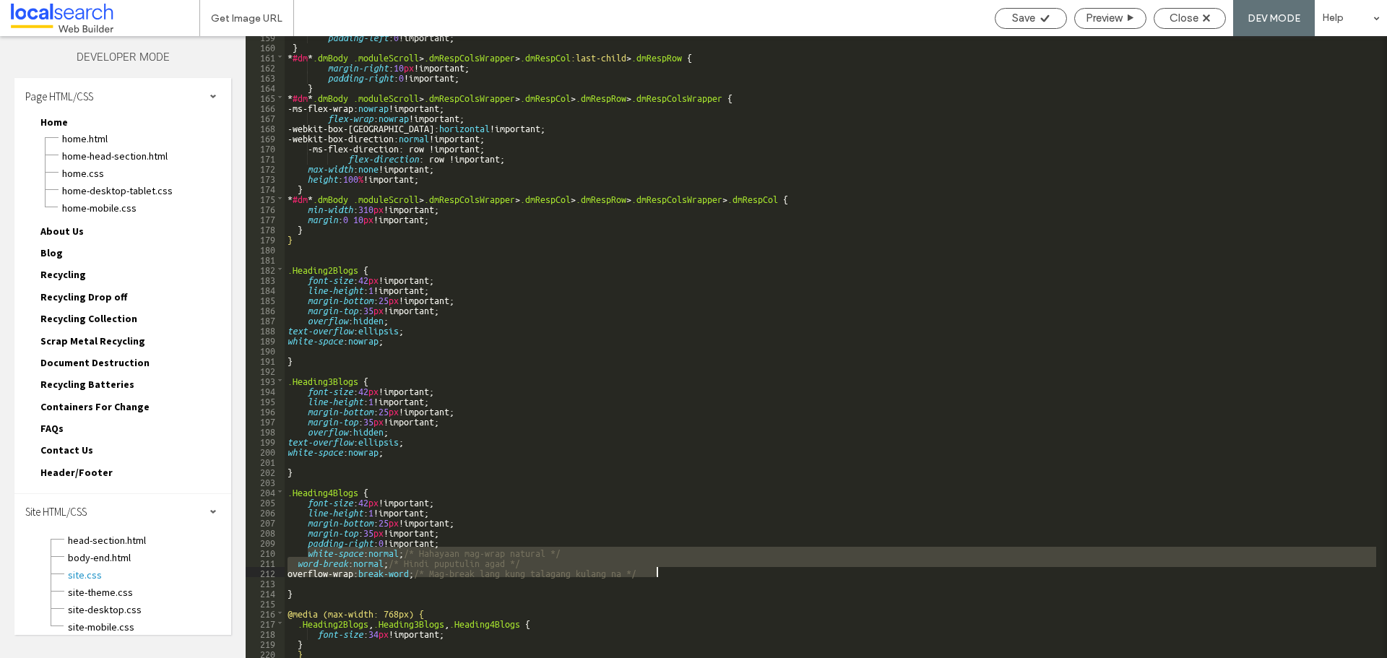
drag, startPoint x: 308, startPoint y: 552, endPoint x: 675, endPoint y: 572, distance: 366.7
click at [675, 572] on div "padding-left : 0 !important; } * #dm * .dmBody .moduleScroll > .dmRespColsWrapp…" at bounding box center [830, 352] width 1091 height 642
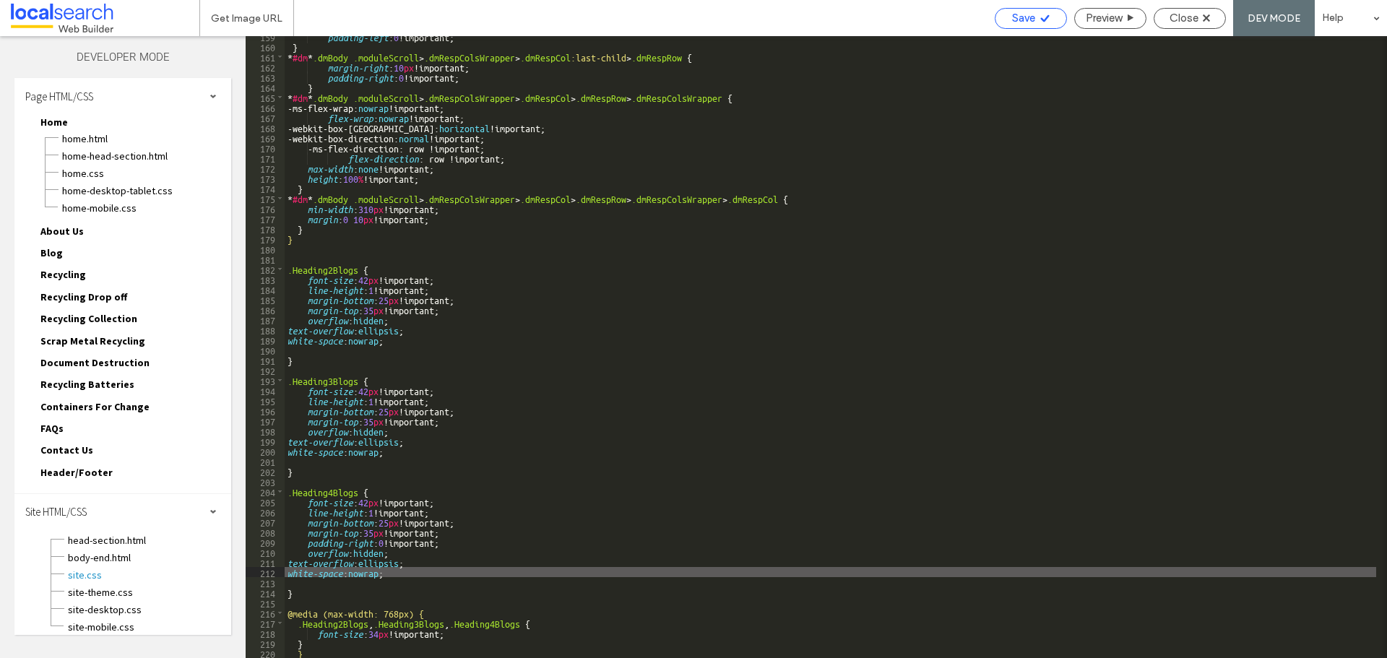
click at [1039, 19] on icon at bounding box center [1044, 18] width 11 height 11
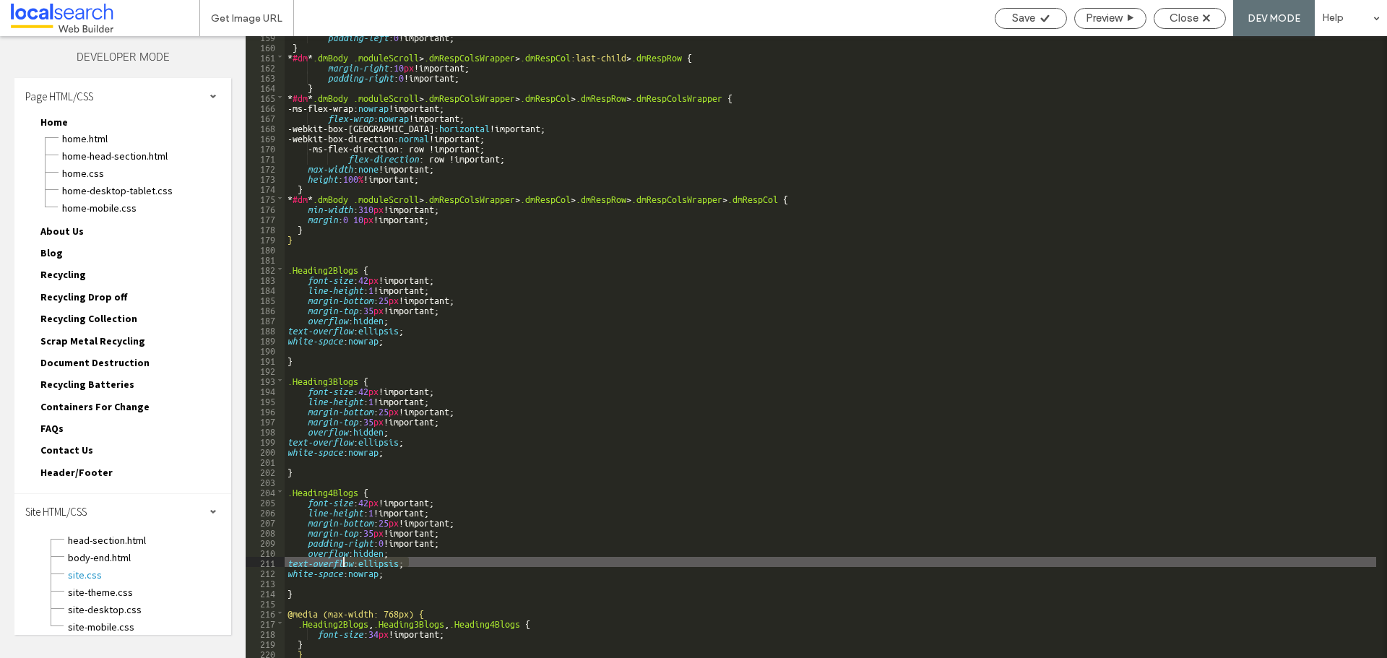
drag, startPoint x: 425, startPoint y: 560, endPoint x: 498, endPoint y: 386, distance: 188.7
click at [347, 561] on div "padding-left : 0 !important; } * #dm * .dmBody .moduleScroll > .dmRespColsWrapp…" at bounding box center [830, 352] width 1091 height 642
click at [421, 561] on div "padding-left : 0 !important; } * #dm * .dmBody .moduleScroll > .dmRespColsWrapp…" at bounding box center [830, 347] width 1091 height 622
drag, startPoint x: 420, startPoint y: 560, endPoint x: 286, endPoint y: 564, distance: 133.7
click at [286, 564] on div "padding-left : 0 !important; } * #dm * .dmBody .moduleScroll > .dmRespColsWrapp…" at bounding box center [830, 352] width 1091 height 642
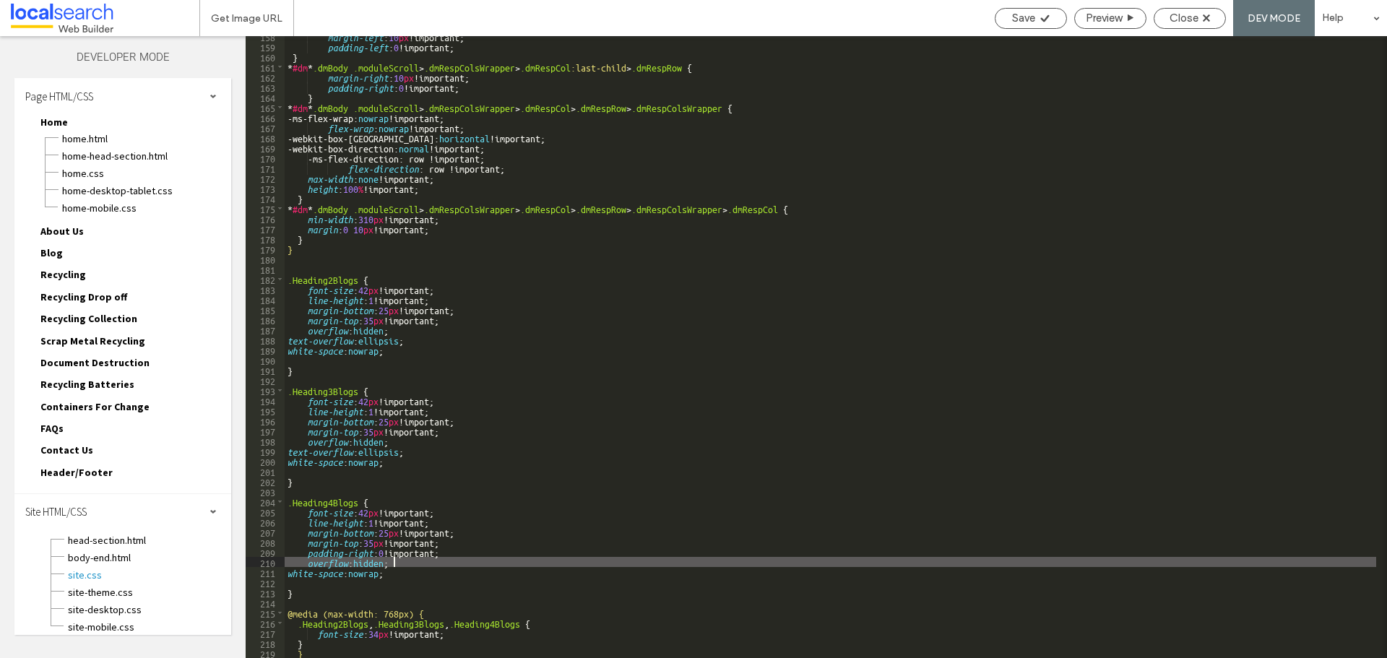
scroll to position [1623, 0]
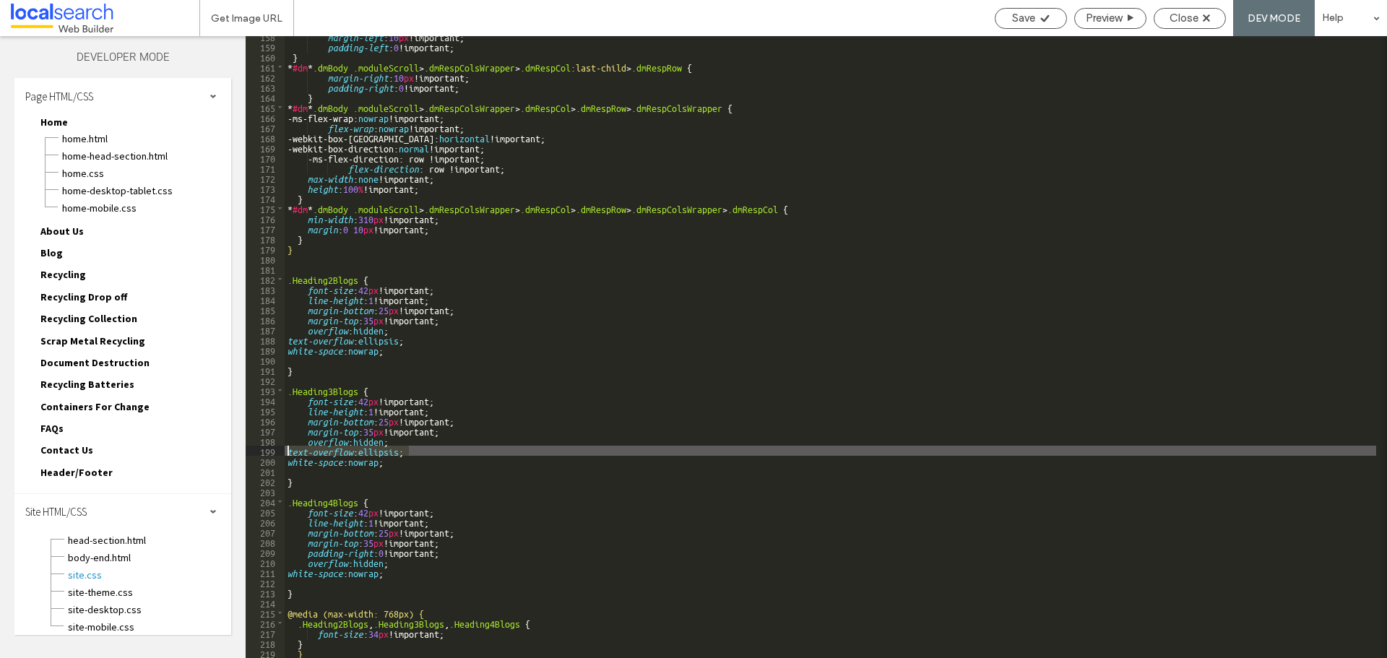
drag, startPoint x: 416, startPoint y: 448, endPoint x: 277, endPoint y: 448, distance: 138.7
click at [277, 448] on div "** 158 159 160 161 162 163 164 165 166 167 168 169 170 171 172 173 174 175 176 …" at bounding box center [816, 347] width 1141 height 622
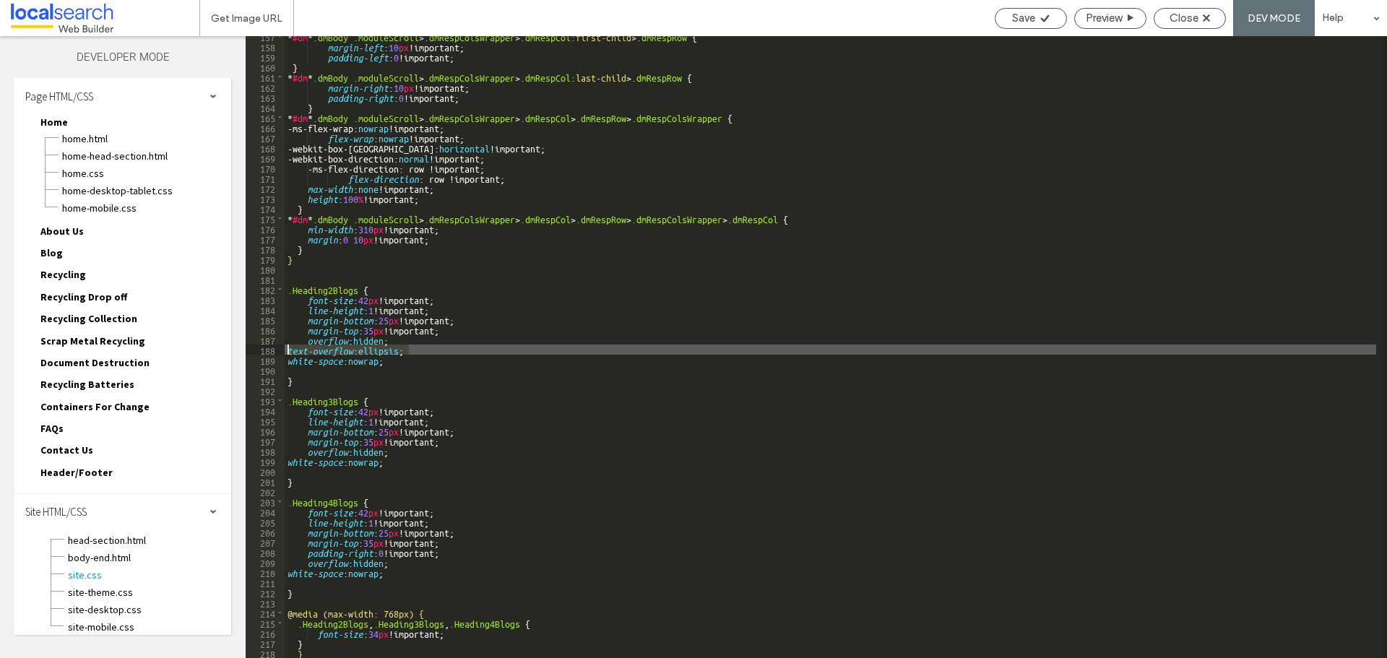
drag, startPoint x: 421, startPoint y: 348, endPoint x: 264, endPoint y: 345, distance: 157.5
click at [264, 345] on div "** 157 158 159 160 161 162 163 164 165 166 167 168 169 170 171 172 173 174 175 …" at bounding box center [816, 347] width 1141 height 622
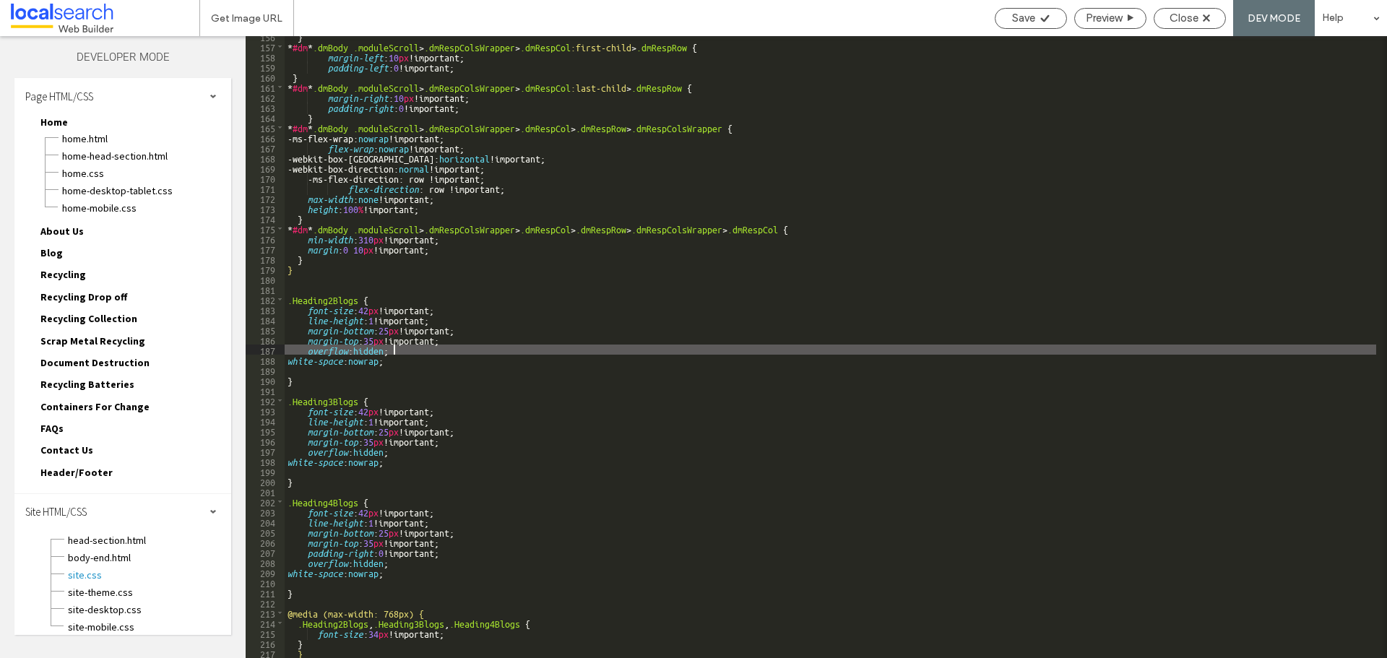
drag, startPoint x: 1132, startPoint y: 103, endPoint x: 1117, endPoint y: 66, distance: 39.8
click at [1124, 70] on div "} * #dm * .dmBody .moduleScroll > .dmRespColsWrapper > .dmRespCol :first-child …" at bounding box center [830, 352] width 1091 height 642
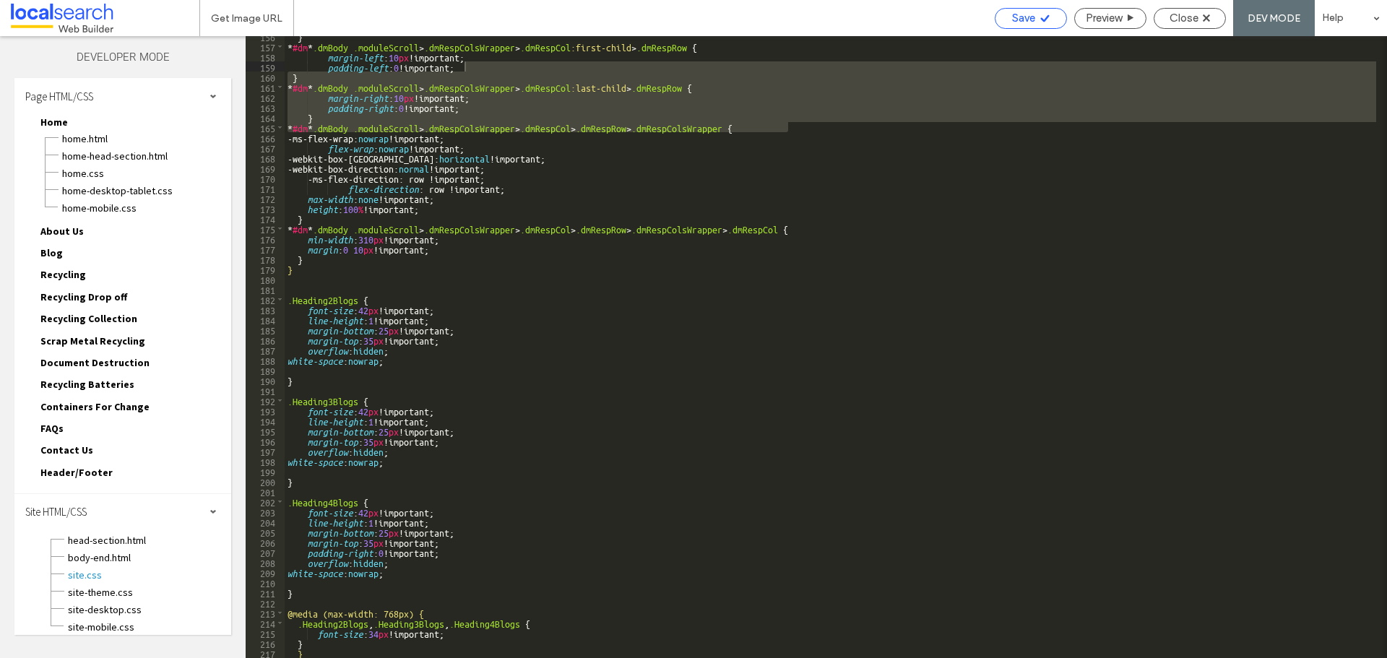
click at [1015, 18] on span "Save" at bounding box center [1023, 18] width 23 height 13
click at [861, 302] on div "} * #dm * .dmBody .moduleScroll > .dmRespColsWrapper > .dmRespCol :first-child …" at bounding box center [830, 352] width 1091 height 642
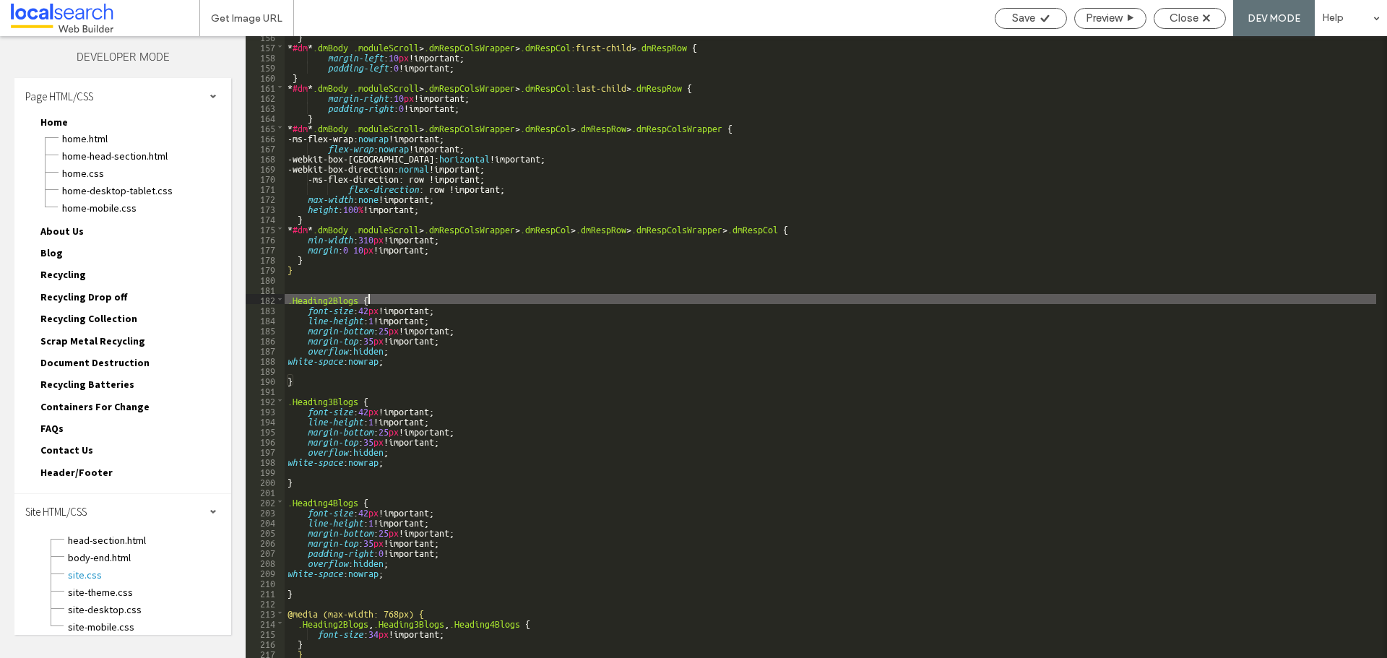
scroll to position [0, 0]
click at [1038, 12] on div "Save" at bounding box center [1030, 18] width 71 height 13
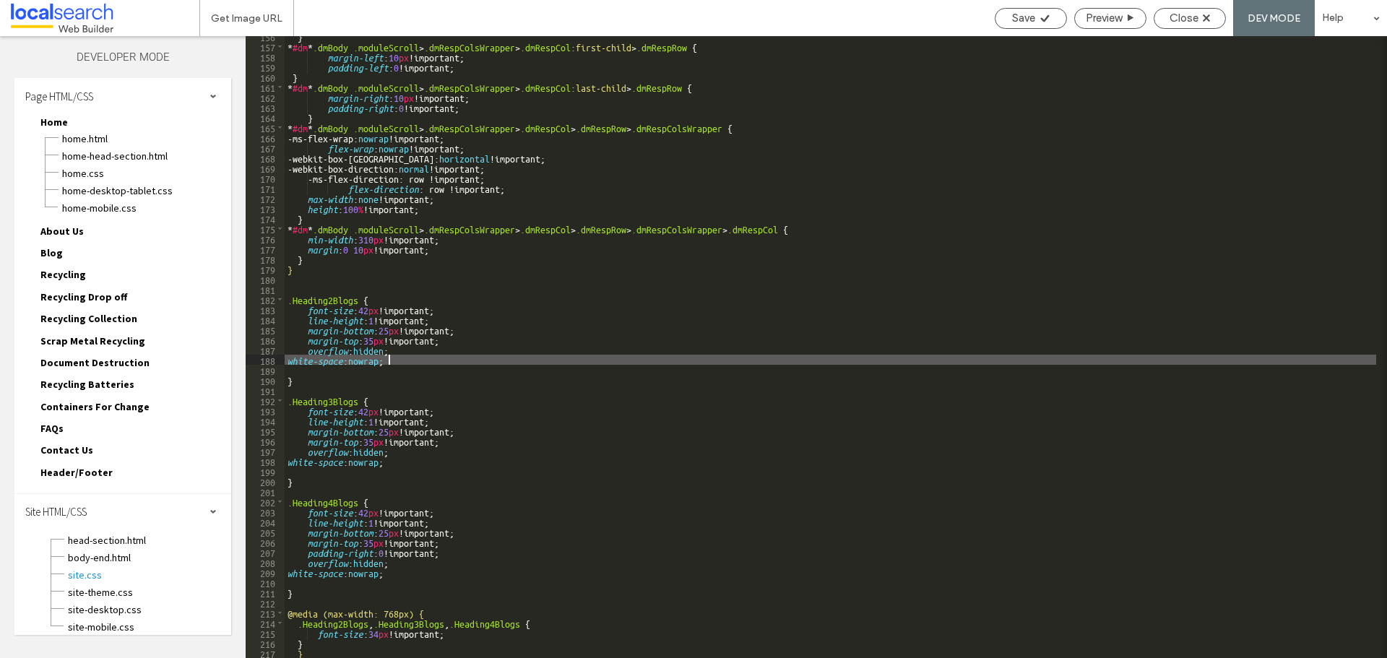
click at [395, 361] on div "} * #dm * .dmBody .moduleScroll > .dmRespColsWrapper > .dmRespCol :first-child …" at bounding box center [830, 352] width 1091 height 642
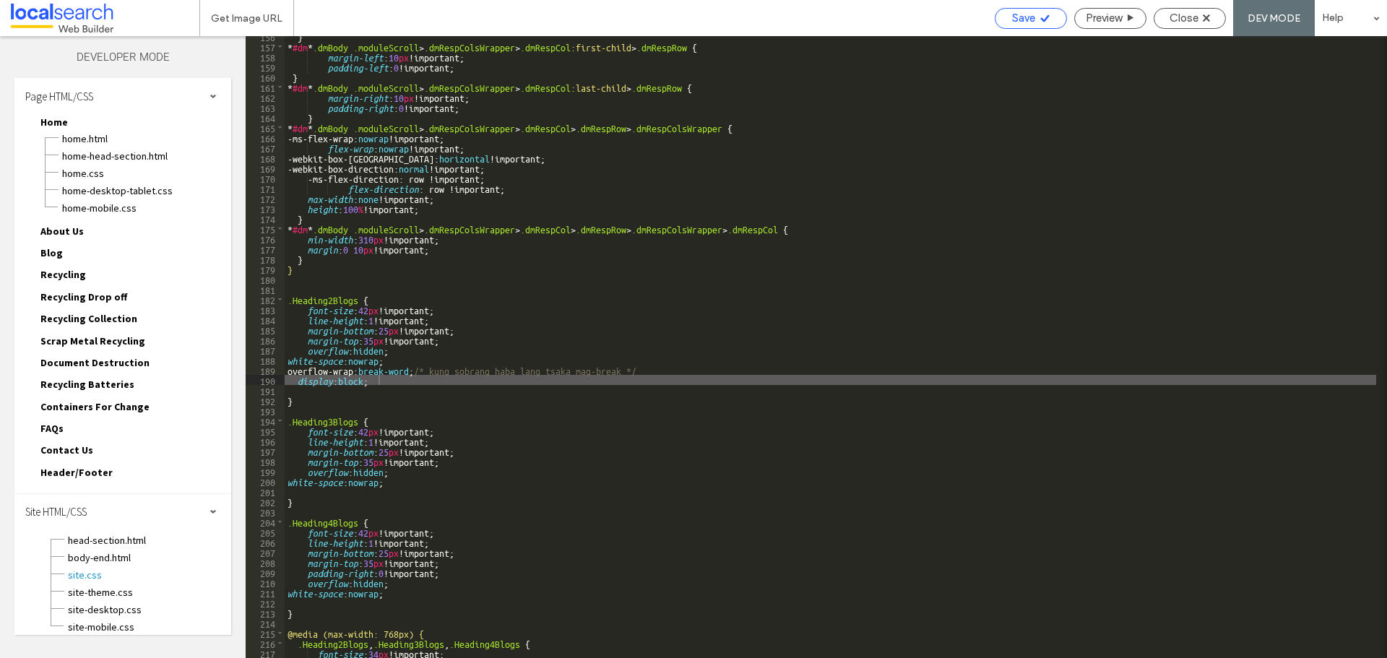
click at [1046, 19] on icon at bounding box center [1044, 18] width 11 height 11
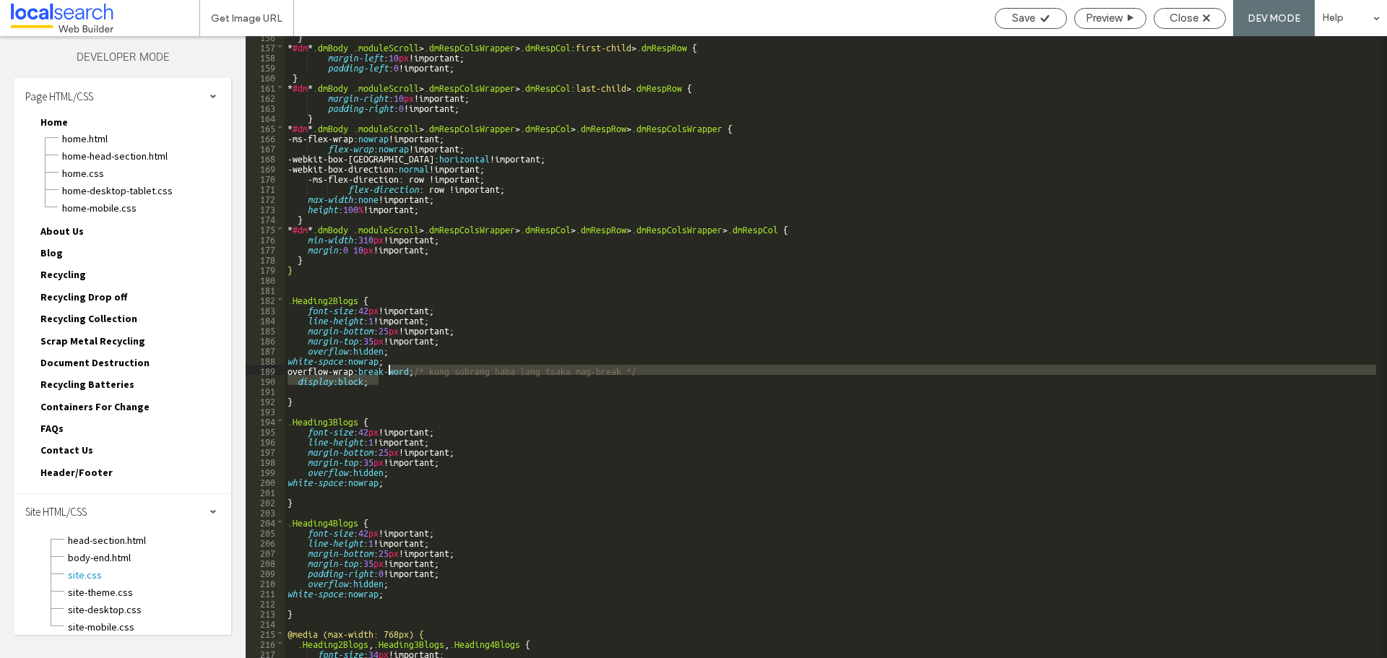
drag, startPoint x: 402, startPoint y: 378, endPoint x: 387, endPoint y: 367, distance: 18.5
click at [387, 367] on div "} * #dm * .dmBody .moduleScroll > .dmRespColsWrapper > .dmRespCol :first-child …" at bounding box center [830, 352] width 1091 height 642
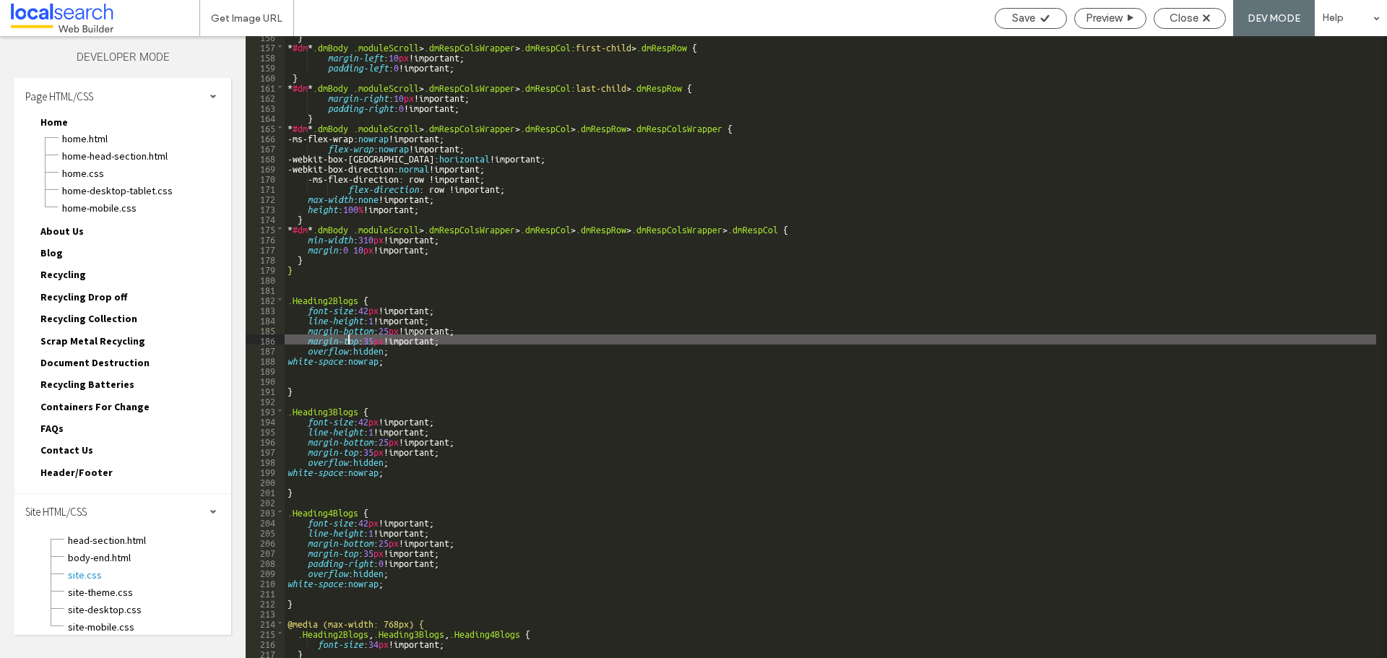
click at [347, 344] on div "} * #dm * .dmBody .moduleScroll > .dmRespColsWrapper > .dmRespCol :first-child …" at bounding box center [830, 352] width 1091 height 642
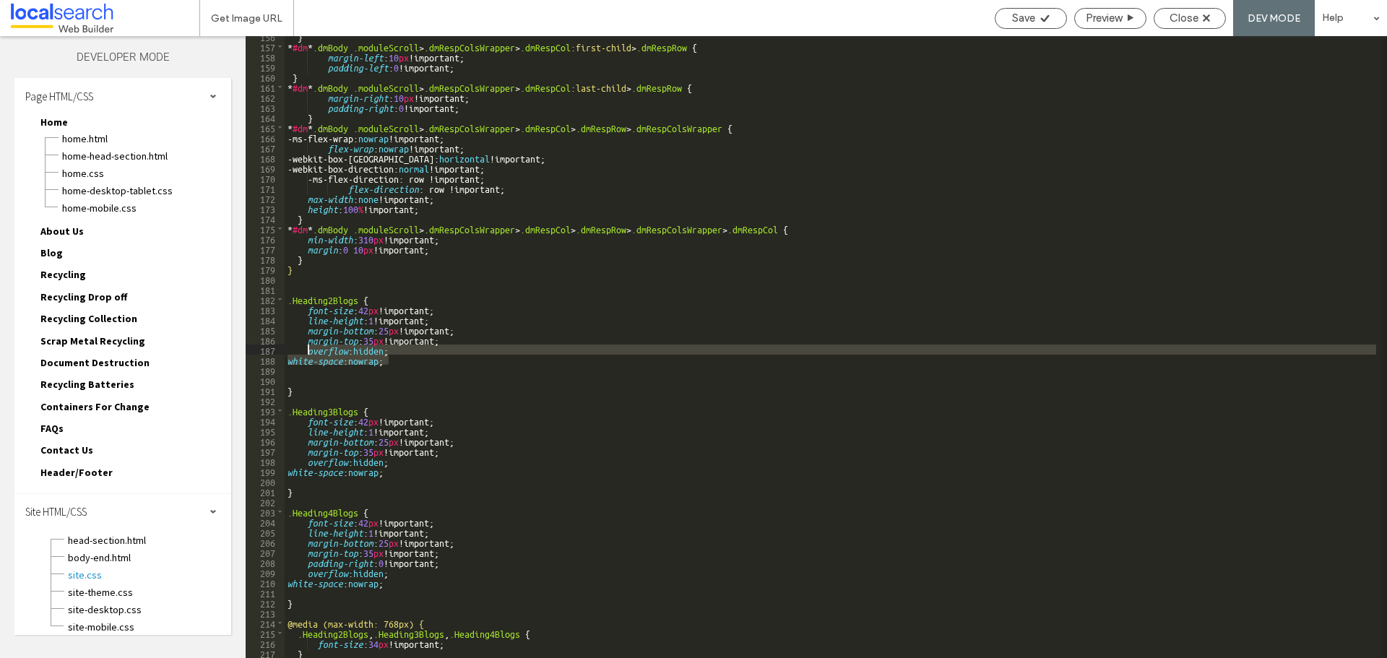
drag, startPoint x: 392, startPoint y: 361, endPoint x: 308, endPoint y: 345, distance: 85.3
click at [308, 345] on div "} * #dm * .dmBody .moduleScroll > .dmRespColsWrapper > .dmRespCol :first-child …" at bounding box center [830, 352] width 1091 height 642
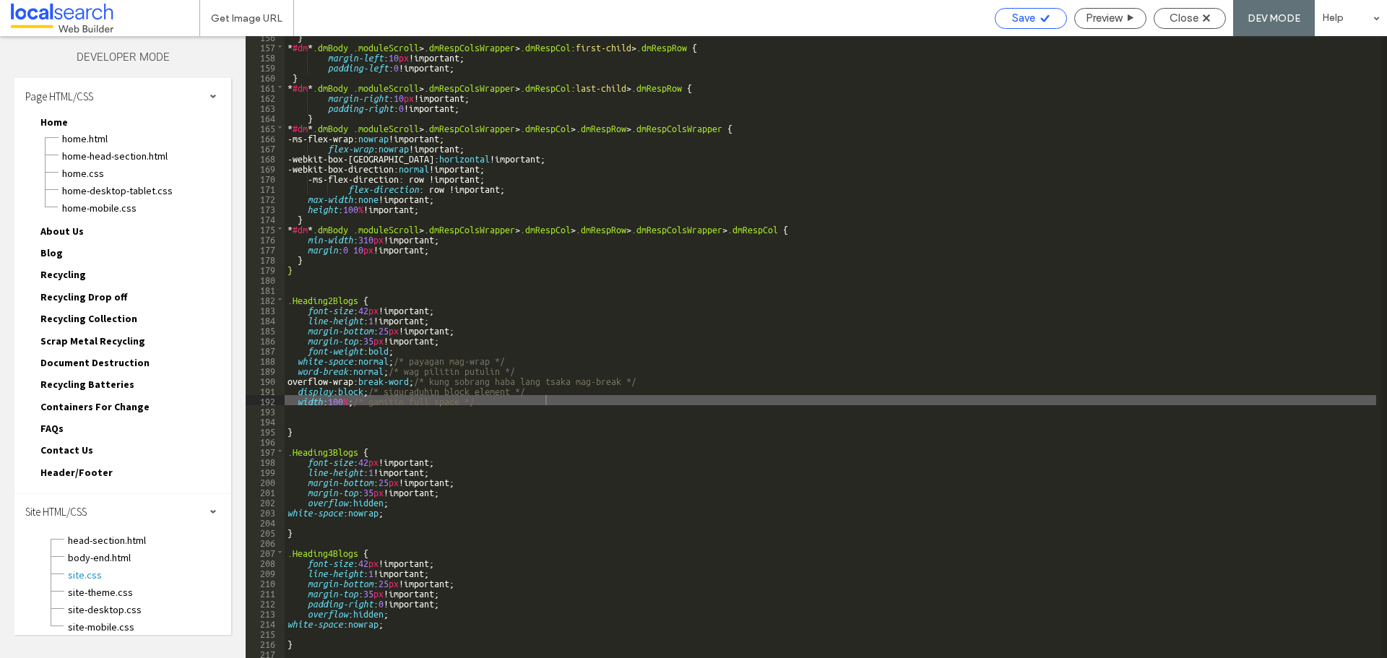
click at [1023, 24] on span "Save" at bounding box center [1023, 18] width 23 height 13
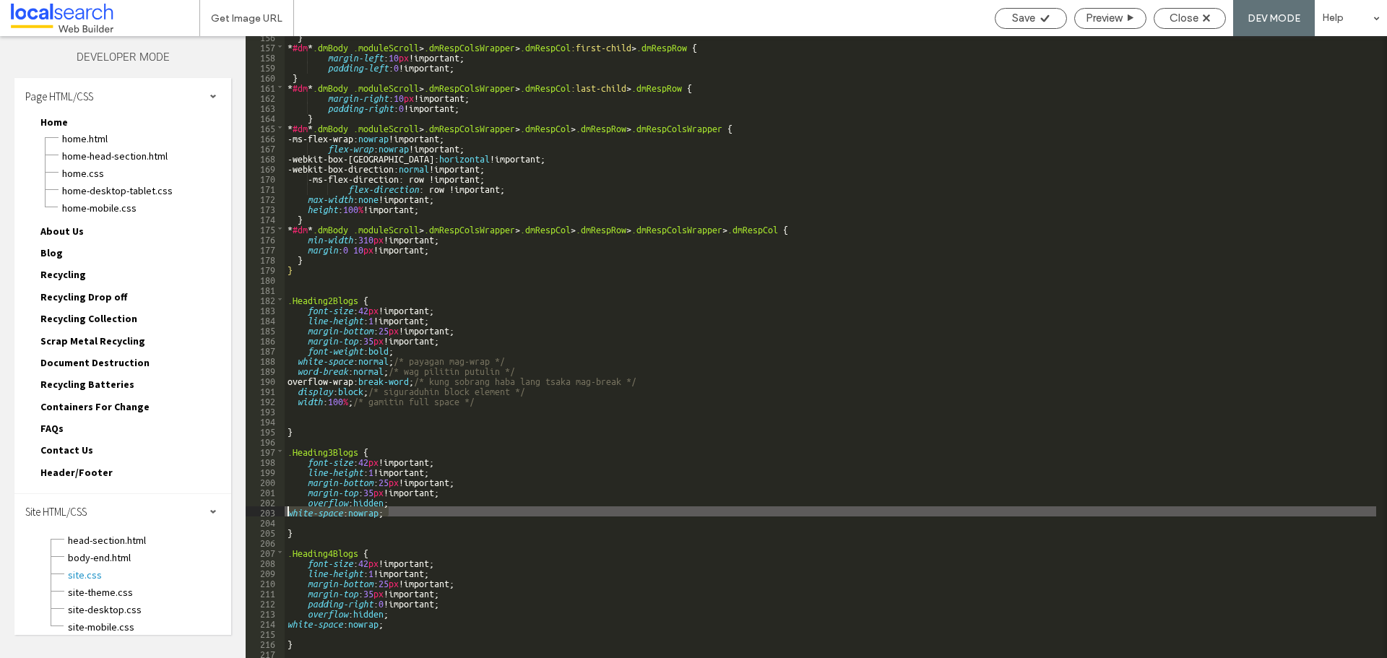
drag, startPoint x: 395, startPoint y: 513, endPoint x: 267, endPoint y: 508, distance: 127.9
click at [268, 509] on div "** 156 157 158 159 160 161 162 163 164 165 166 167 168 169 170 171 172 173 174 …" at bounding box center [816, 347] width 1141 height 622
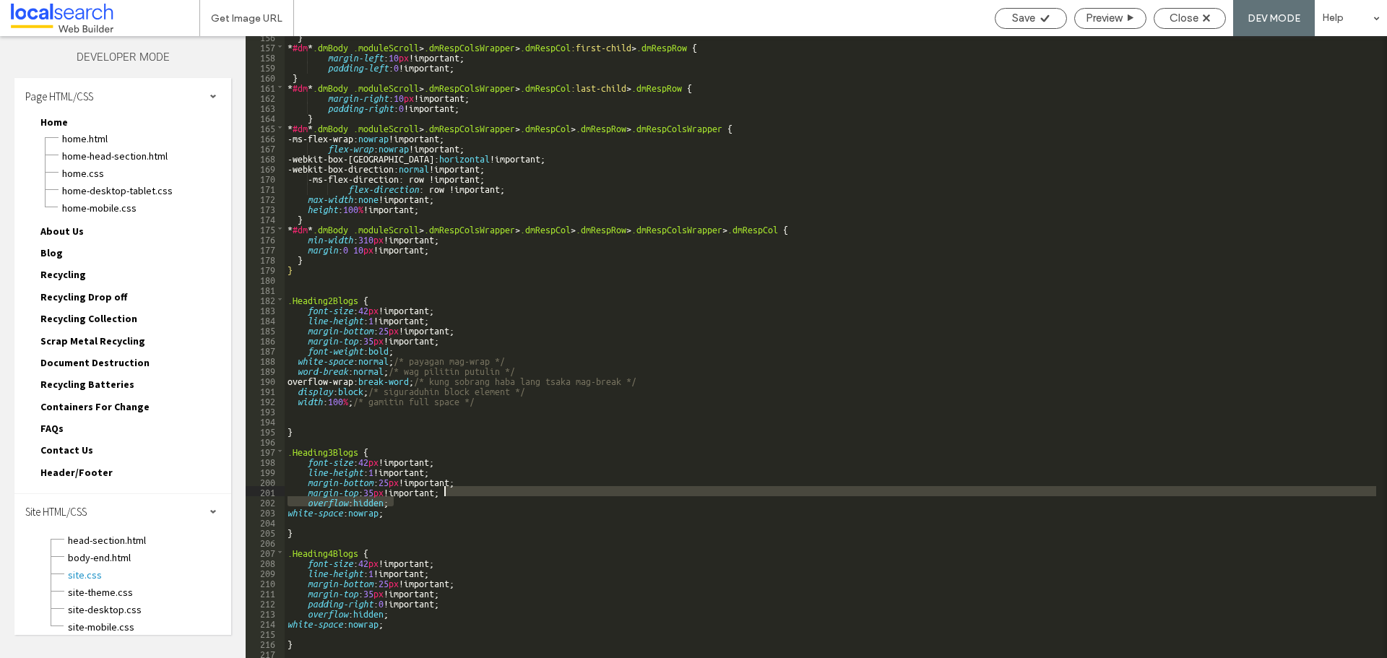
drag, startPoint x: 403, startPoint y: 500, endPoint x: 446, endPoint y: 492, distance: 43.3
click at [446, 492] on div "} * #dm * .dmBody .moduleScroll > .dmRespColsWrapper > .dmRespCol :first-child …" at bounding box center [830, 352] width 1091 height 642
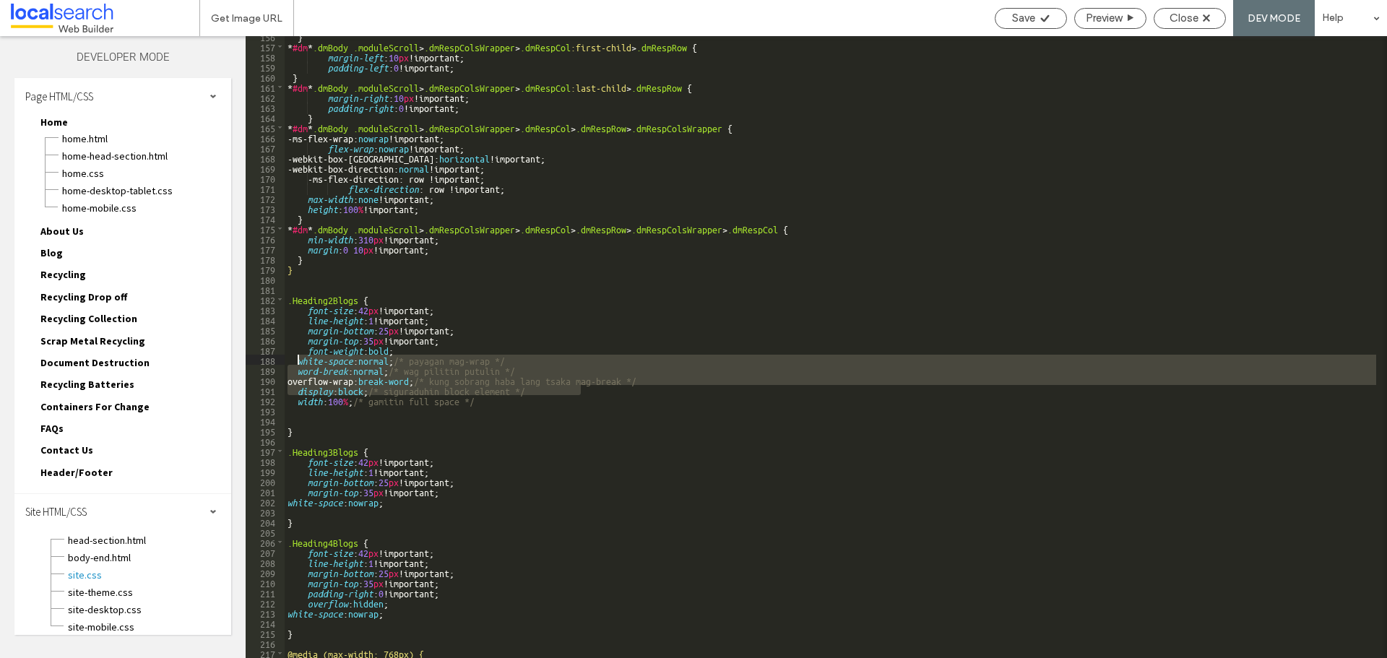
drag, startPoint x: 584, startPoint y: 391, endPoint x: 299, endPoint y: 362, distance: 286.1
click at [299, 362] on div "} * #dm * .dmBody .moduleScroll > .dmRespColsWrapper > .dmRespCol :first-child …" at bounding box center [830, 352] width 1091 height 642
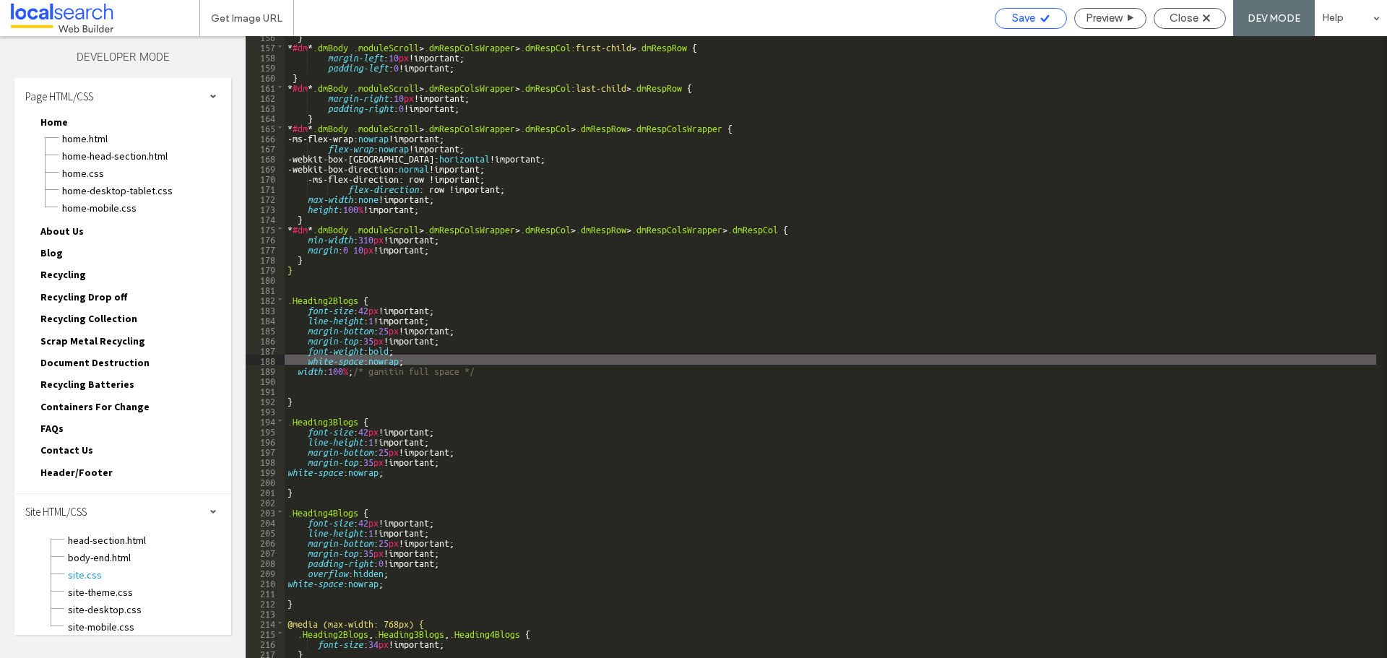
click at [1017, 15] on span "Save" at bounding box center [1023, 18] width 23 height 13
click at [568, 368] on div "} * #dm * .dmBody .moduleScroll > .dmRespColsWrapper > .dmRespCol :first-child …" at bounding box center [830, 352] width 1091 height 642
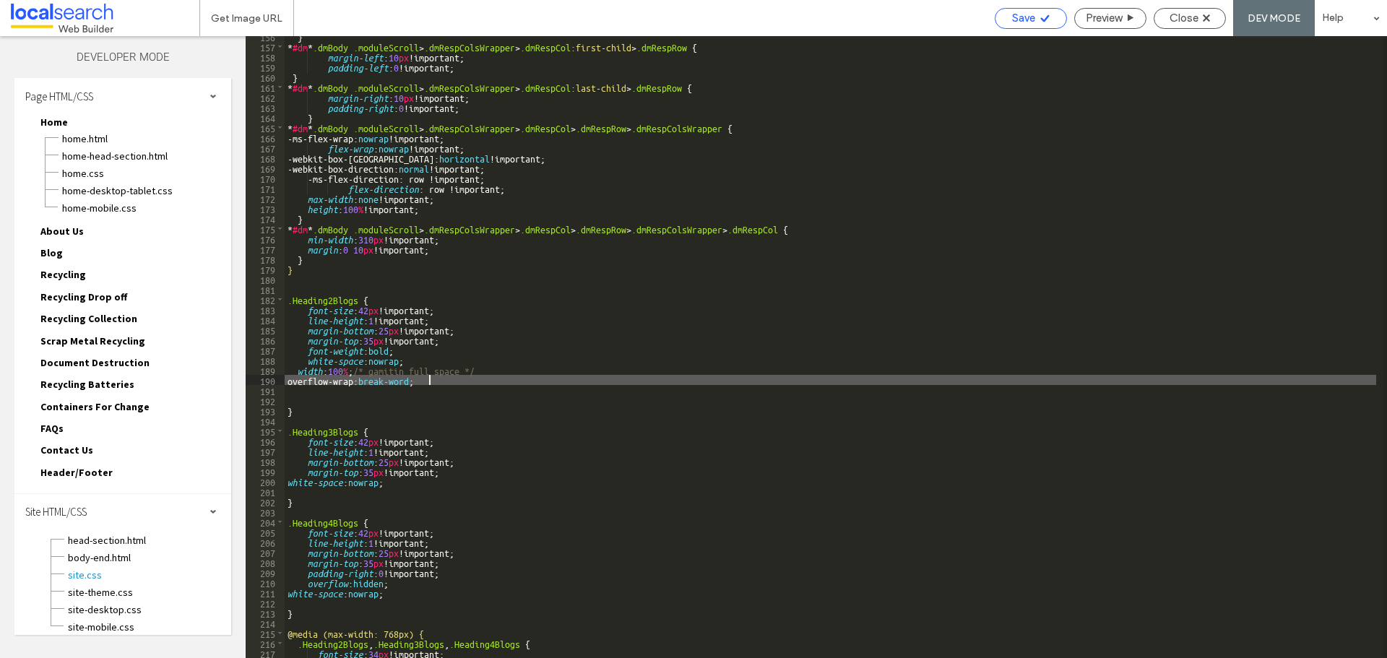
click at [1030, 12] on span "Save" at bounding box center [1023, 18] width 23 height 13
click at [424, 378] on div "} * #dm * .dmBody .moduleScroll > .dmRespColsWrapper > .dmRespCol :first-child …" at bounding box center [830, 352] width 1091 height 642
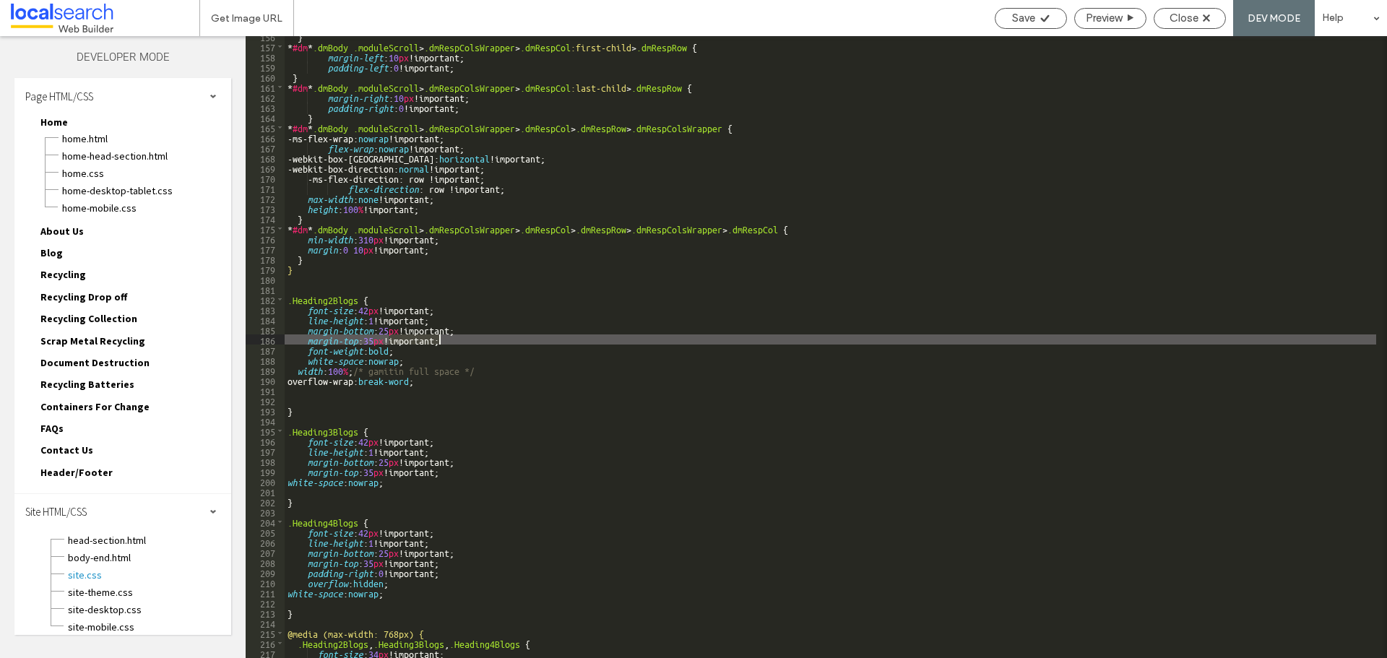
drag, startPoint x: 389, startPoint y: 338, endPoint x: 438, endPoint y: 340, distance: 49.2
click at [438, 340] on div "} * #dm * .dmBody .moduleScroll > .dmRespColsWrapper > .dmRespCol :first-child …" at bounding box center [830, 352] width 1091 height 642
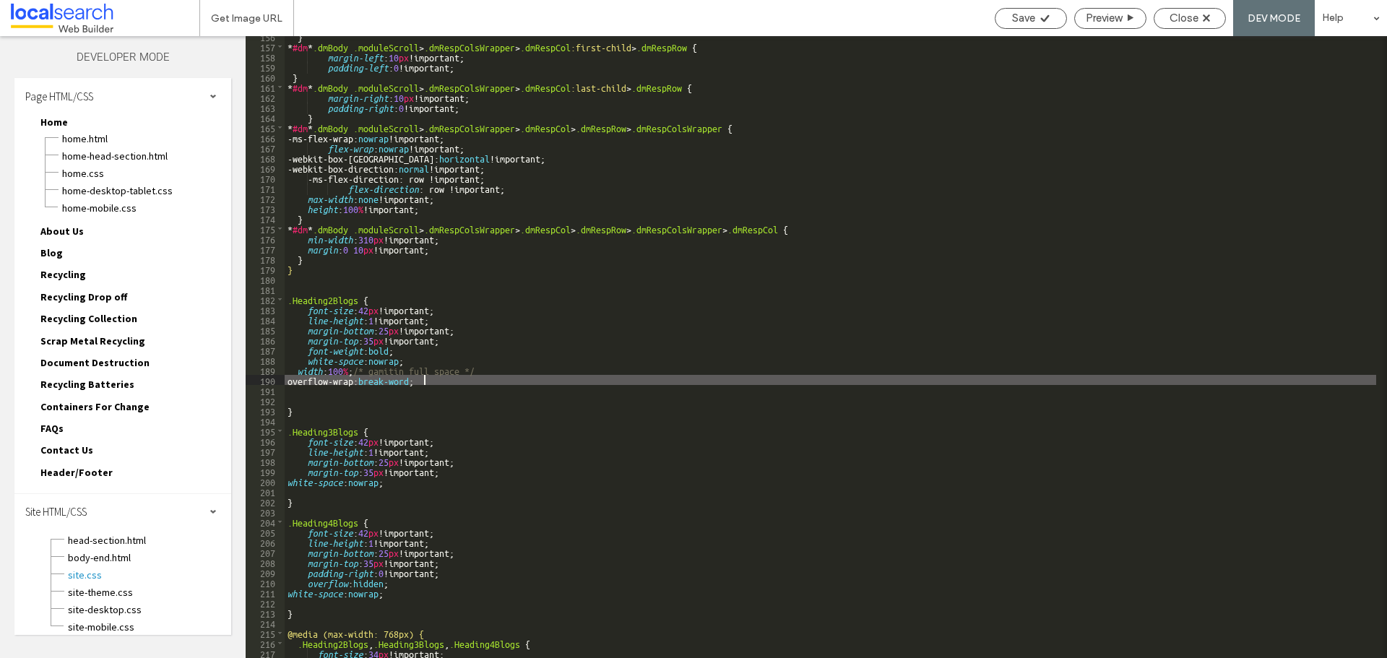
click at [423, 376] on div "} * #dm * .dmBody .moduleScroll > .dmRespColsWrapper > .dmRespCol :first-child …" at bounding box center [830, 352] width 1091 height 642
click at [1044, 18] on use at bounding box center [1044, 17] width 9 height 7
click at [493, 377] on div "} * #dm * .dmBody .moduleScroll > .dmRespColsWrapper > .dmRespCol :first-child …" at bounding box center [830, 352] width 1091 height 642
drag, startPoint x: 495, startPoint y: 381, endPoint x: 297, endPoint y: 383, distance: 198.6
click at [297, 383] on div "} * #dm * .dmBody .moduleScroll > .dmRespColsWrapper > .dmRespCol :first-child …" at bounding box center [830, 352] width 1091 height 642
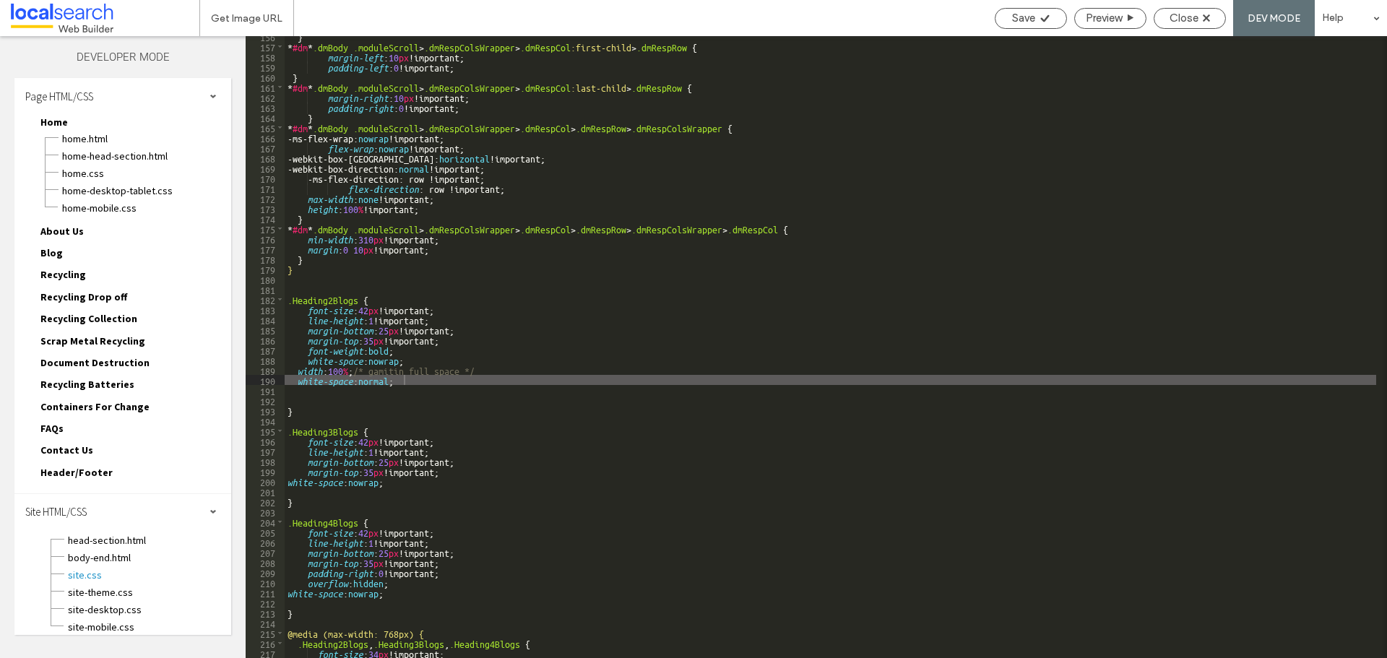
drag, startPoint x: 1018, startPoint y: 17, endPoint x: 1013, endPoint y: 59, distance: 42.8
click at [1018, 16] on span "Save" at bounding box center [1023, 18] width 23 height 13
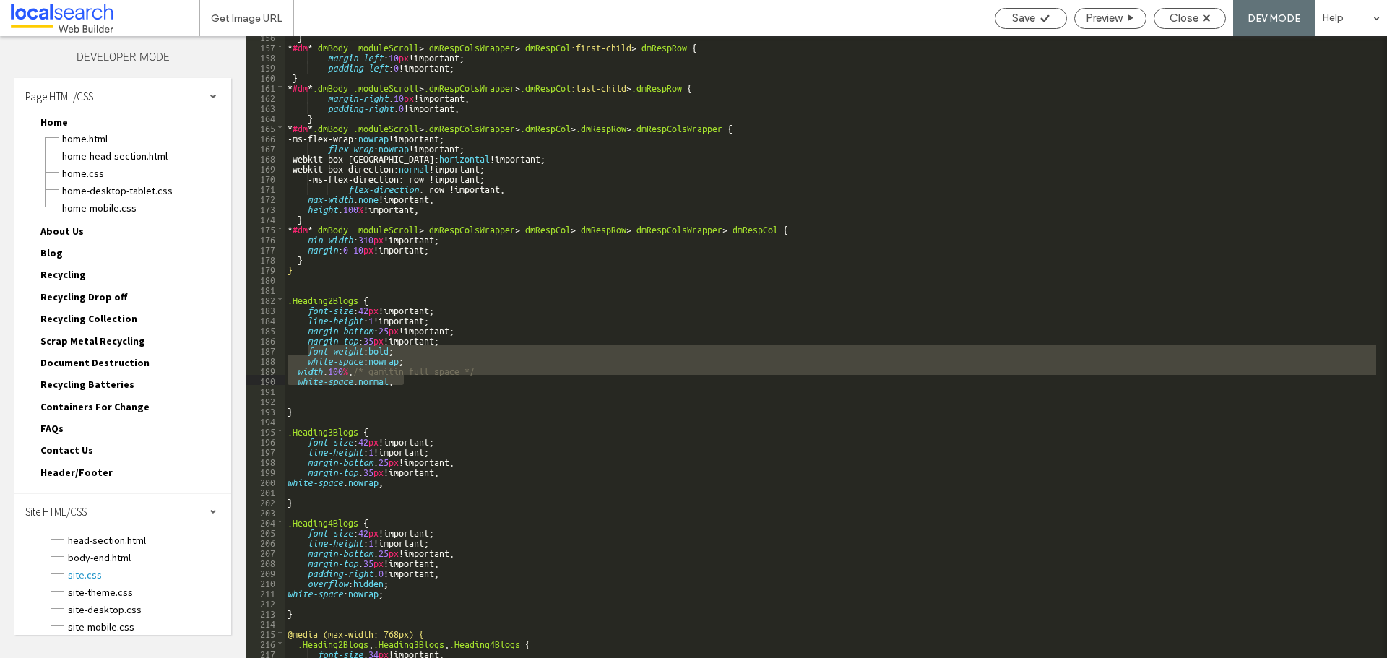
drag, startPoint x: 306, startPoint y: 350, endPoint x: 517, endPoint y: 384, distance: 213.7
click at [517, 384] on div "} * #dm * .dmBody .moduleScroll > .dmRespColsWrapper > .dmRespCol :first-child …" at bounding box center [830, 352] width 1091 height 642
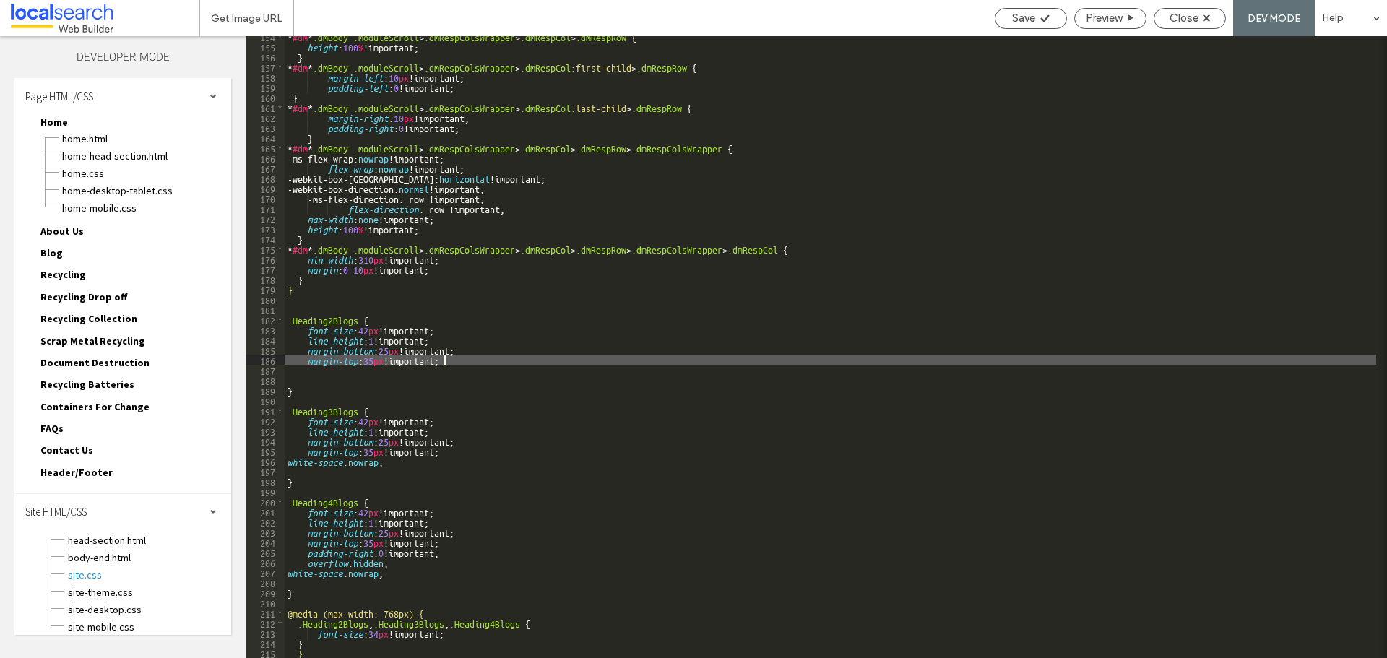
scroll to position [1582, 0]
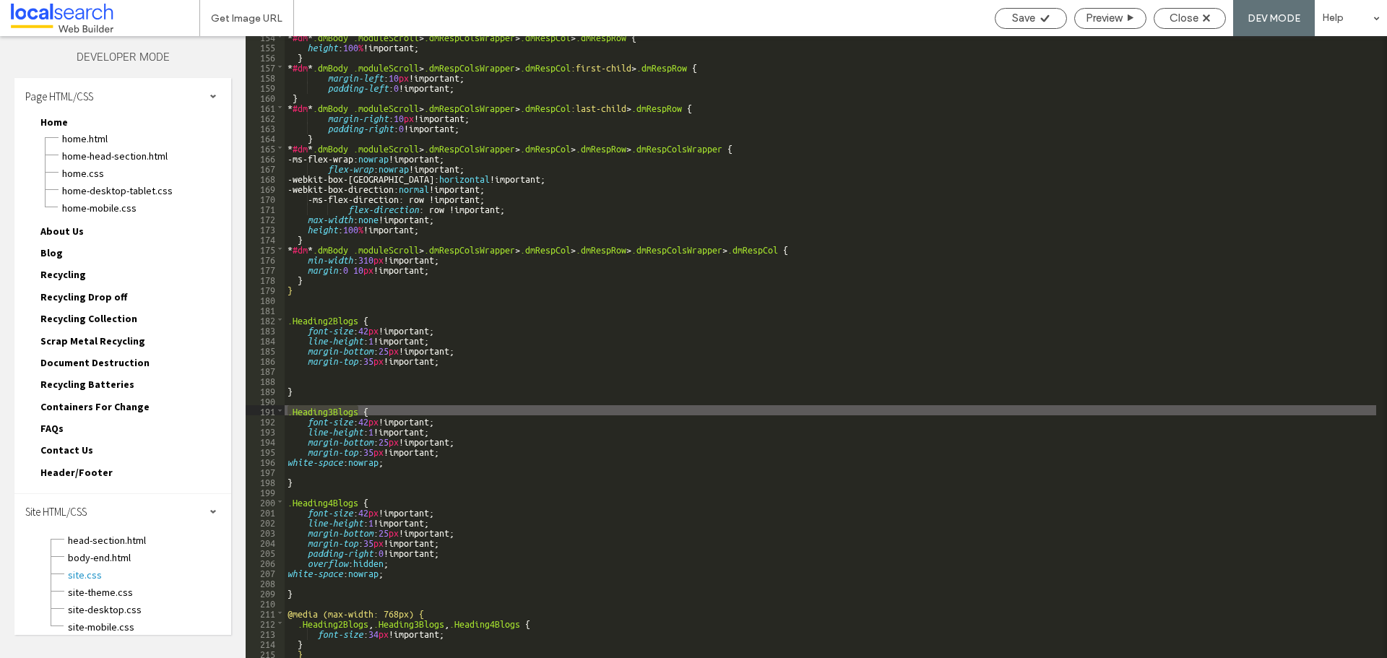
drag, startPoint x: 357, startPoint y: 410, endPoint x: 259, endPoint y: 414, distance: 99.0
click at [259, 414] on div "** 154 155 156 157 158 159 160 161 162 163 164 165 166 167 168 169 170 171 172 …" at bounding box center [816, 347] width 1141 height 622
click at [355, 321] on div "* #dm * .dmBody .moduleScroll > .dmRespColsWrapper > .dmRespCol > .dmRespRow { …" at bounding box center [830, 352] width 1091 height 642
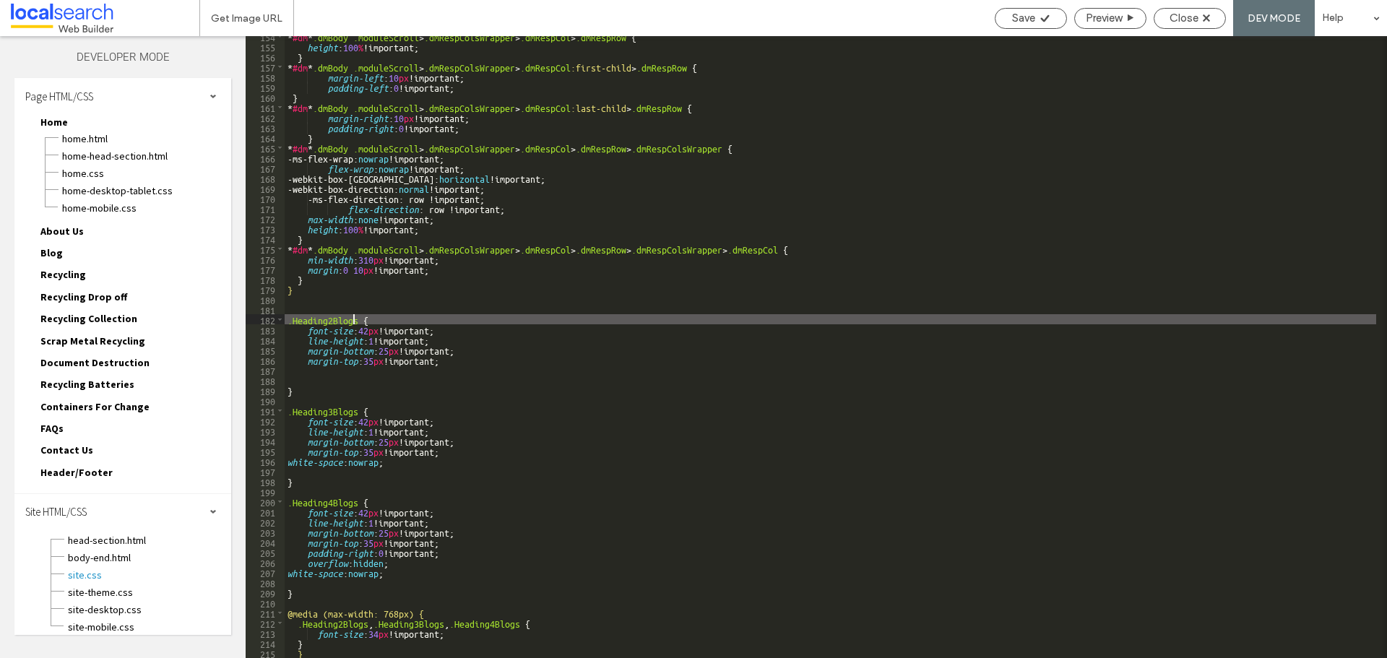
click at [355, 321] on div "* #dm * .dmBody .moduleScroll > .dmRespColsWrapper > .dmRespCol > .dmRespRow { …" at bounding box center [830, 352] width 1091 height 642
click at [360, 319] on div "* #dm * .dmBody .moduleScroll > .dmRespColsWrapper > .dmRespCol > .dmRespRow { …" at bounding box center [830, 352] width 1091 height 642
paste textarea
click at [493, 314] on div "* #dm * .dmBody .moduleScroll > .dmRespColsWrapper > .dmRespCol > .dmRespRow { …" at bounding box center [830, 352] width 1091 height 642
type textarea "**"
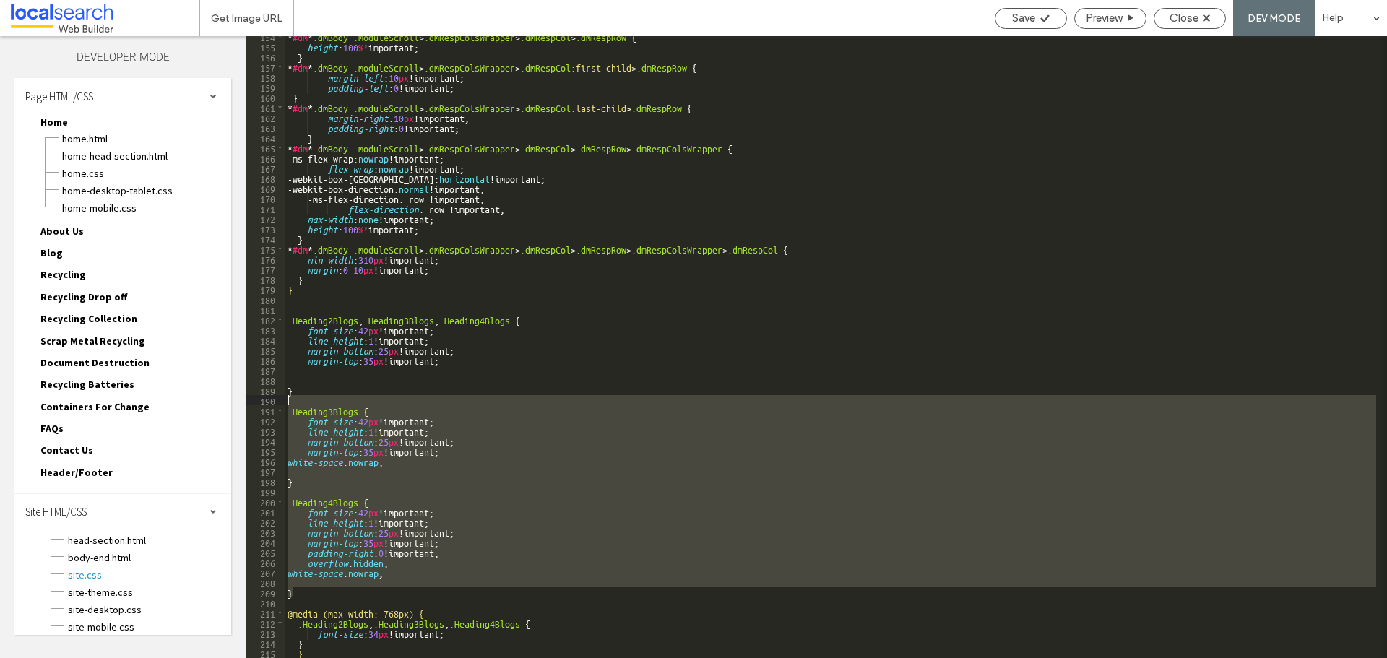
drag, startPoint x: 316, startPoint y: 589, endPoint x: 251, endPoint y: 401, distance: 198.7
click at [251, 401] on div "** 154 155 156 157 158 159 160 161 162 163 164 165 166 167 168 169 170 171 172 …" at bounding box center [816, 347] width 1141 height 622
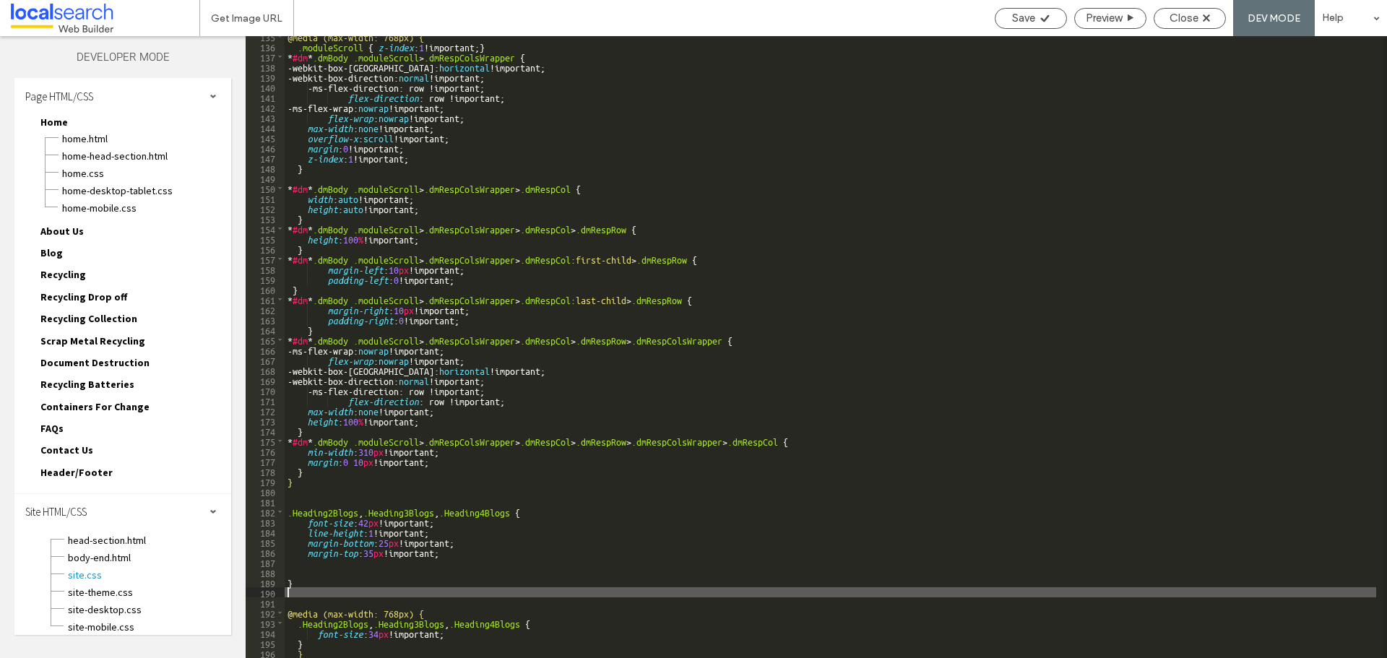
scroll to position [1390, 0]
click at [308, 568] on div "@media (max-width: 768px) { .moduleScroll { z-index : 1 !important; } * #dm * .…" at bounding box center [830, 352] width 1091 height 642
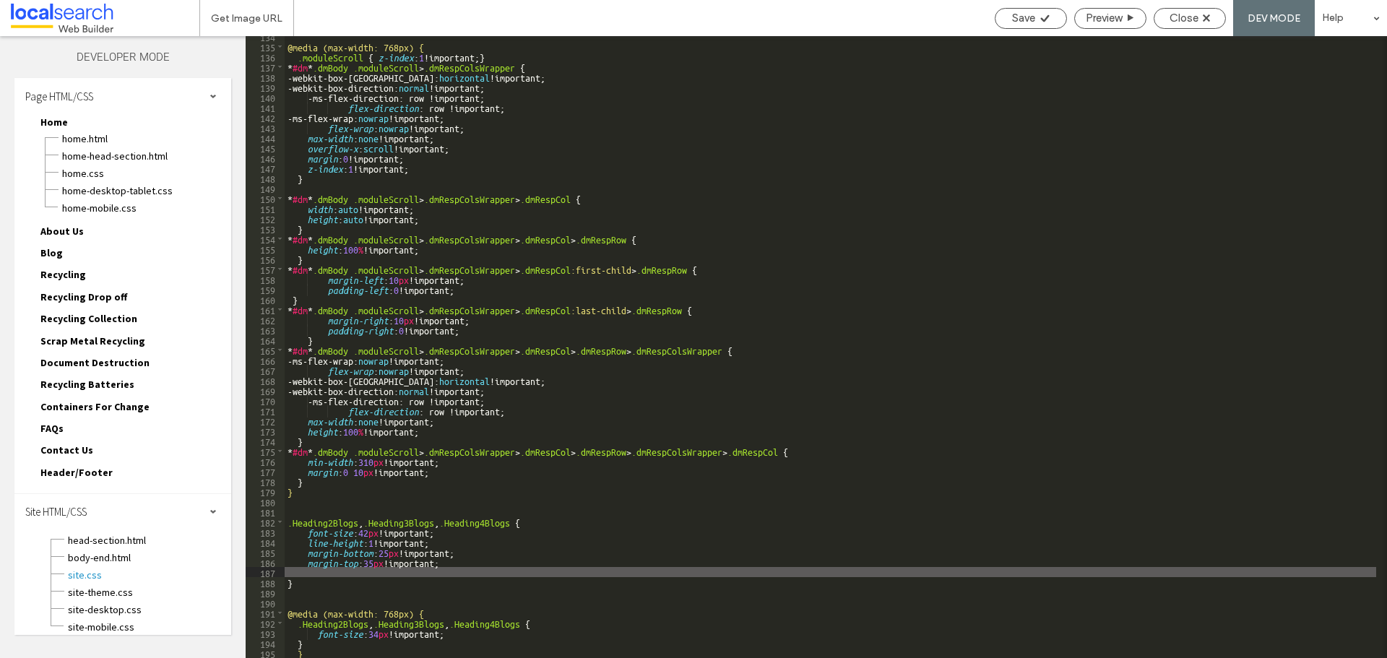
scroll to position [1370, 0]
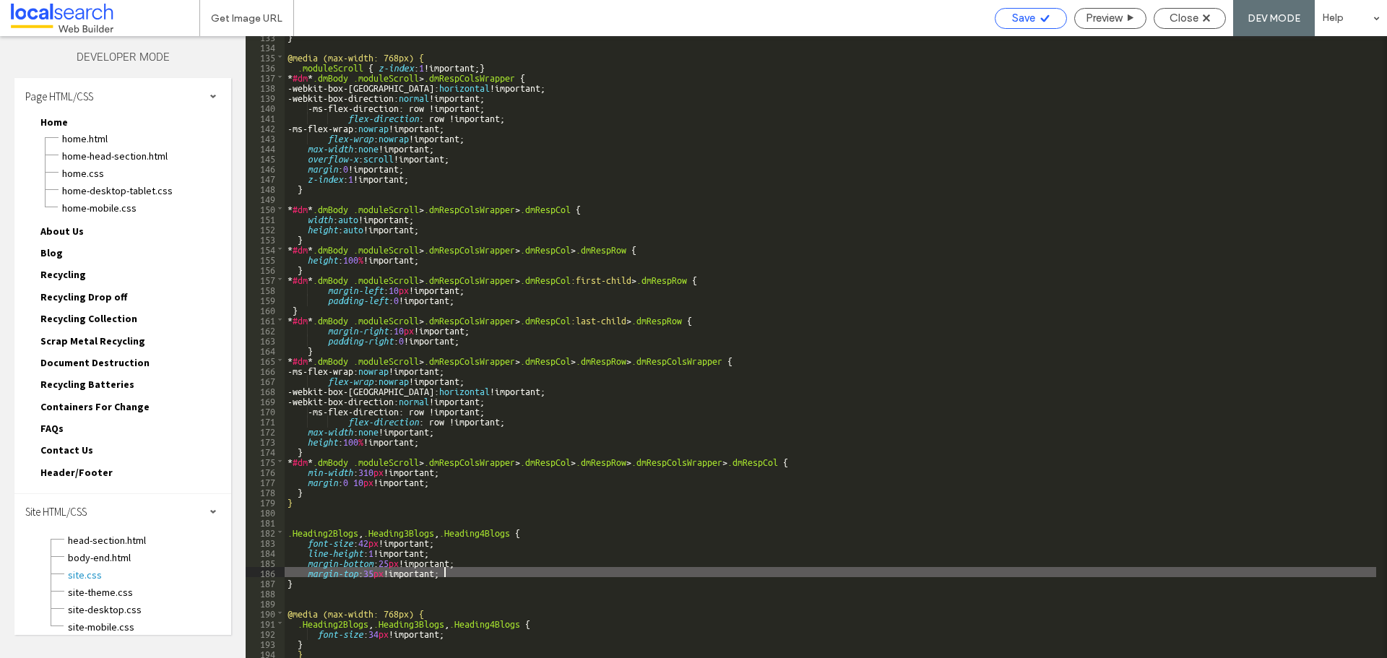
click at [1026, 20] on span "Save" at bounding box center [1023, 18] width 23 height 13
click at [1184, 25] on div "Close" at bounding box center [1189, 18] width 72 height 21
click at [1182, 18] on span "Close" at bounding box center [1183, 18] width 29 height 13
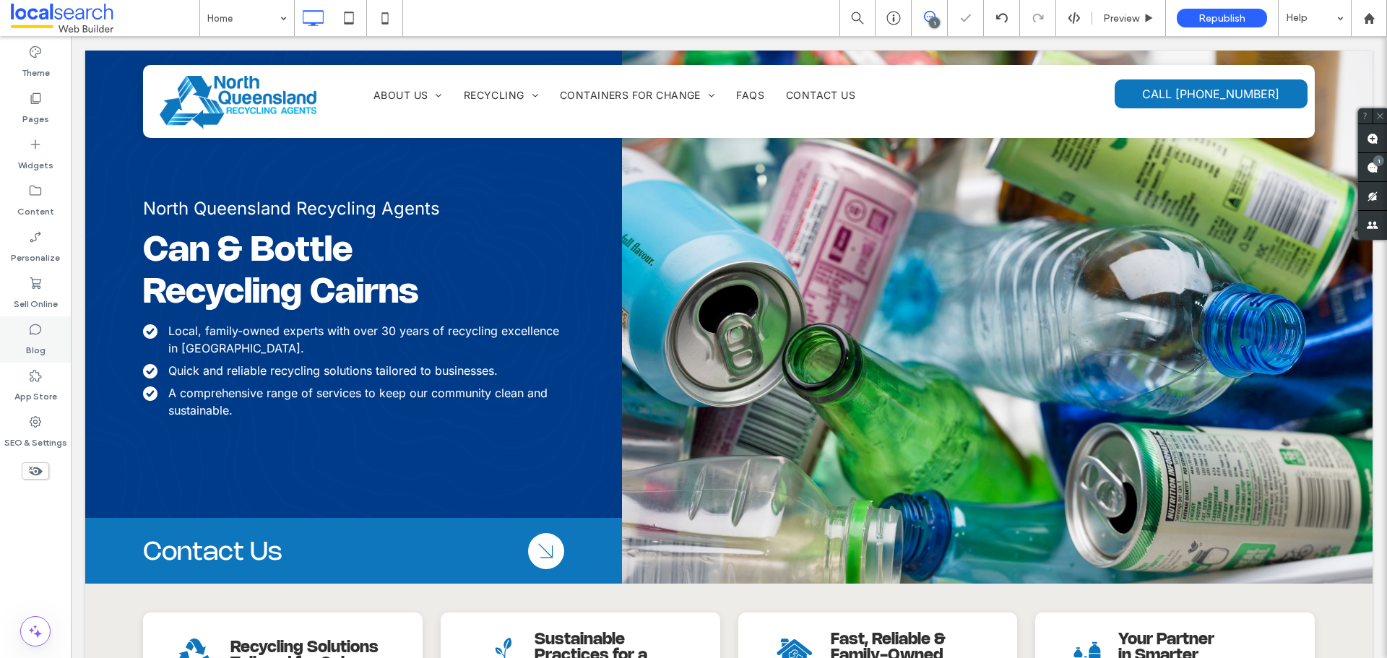
click at [38, 335] on icon at bounding box center [35, 329] width 14 height 14
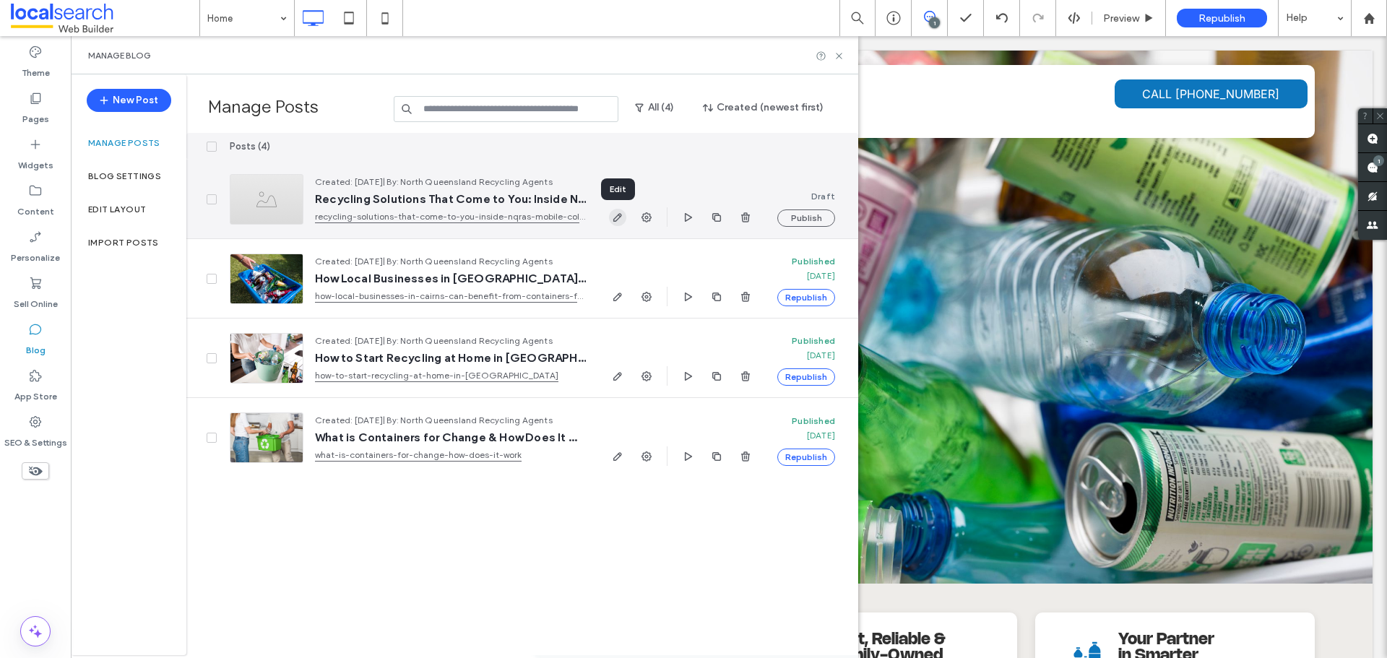
click at [615, 222] on icon "button" at bounding box center [618, 218] width 12 height 12
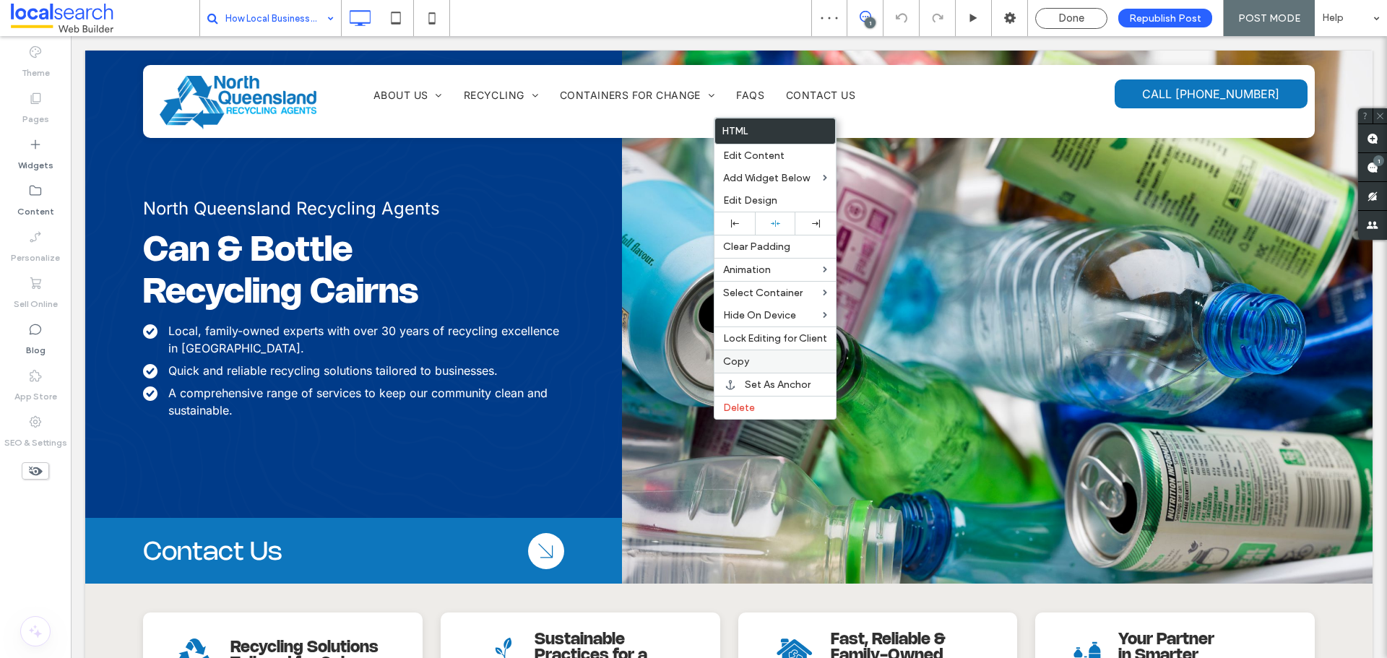
click at [745, 355] on span "Copy" at bounding box center [736, 361] width 26 height 12
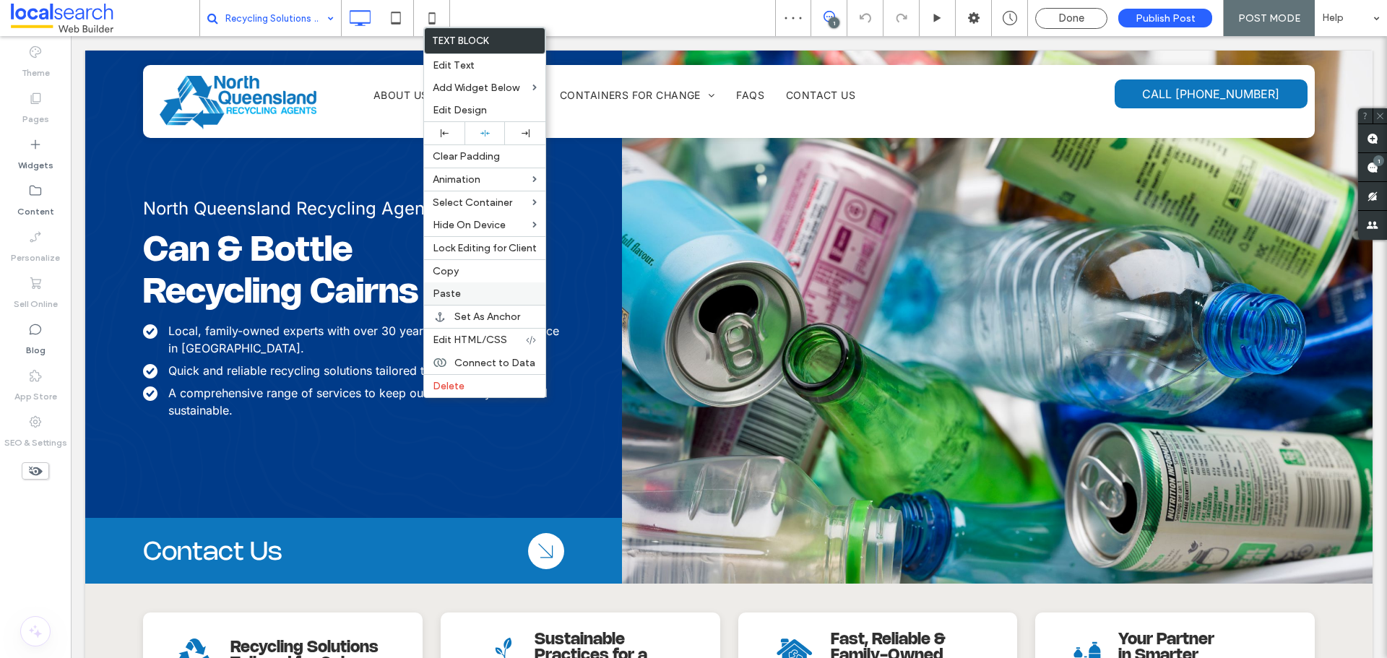
click at [451, 289] on span "Paste" at bounding box center [447, 293] width 28 height 12
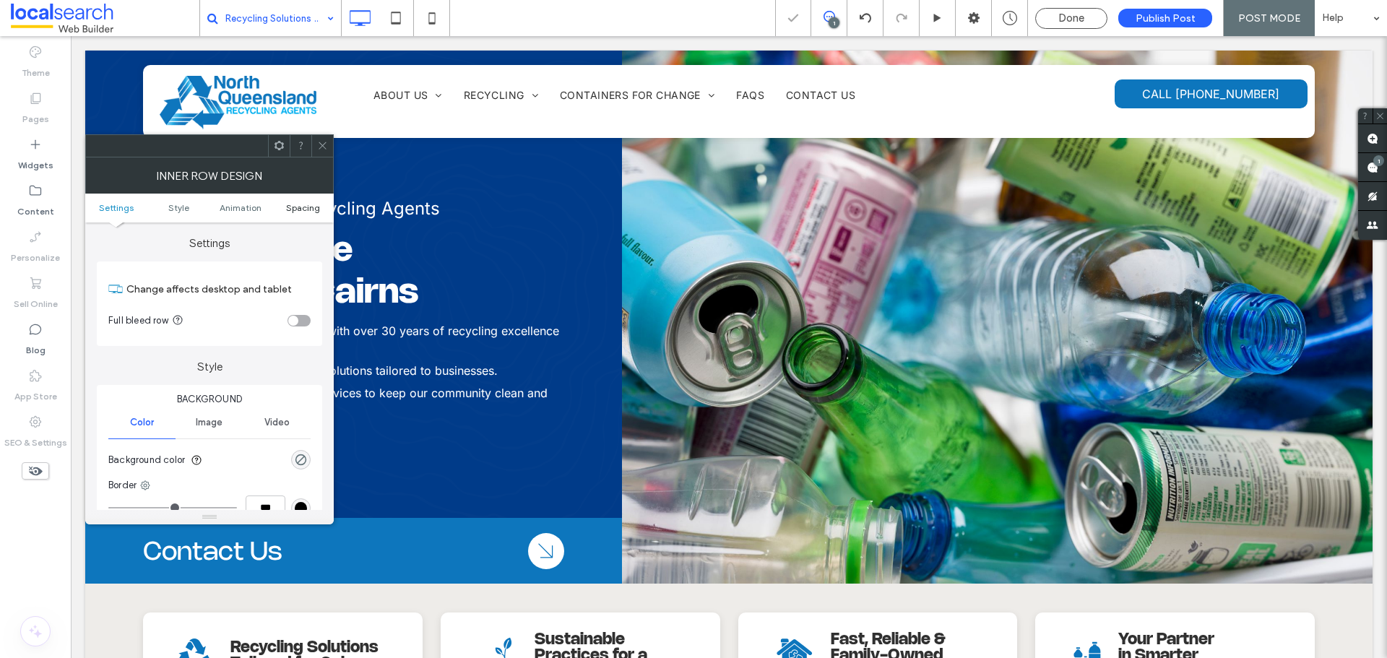
click at [298, 207] on span "Spacing" at bounding box center [303, 207] width 34 height 11
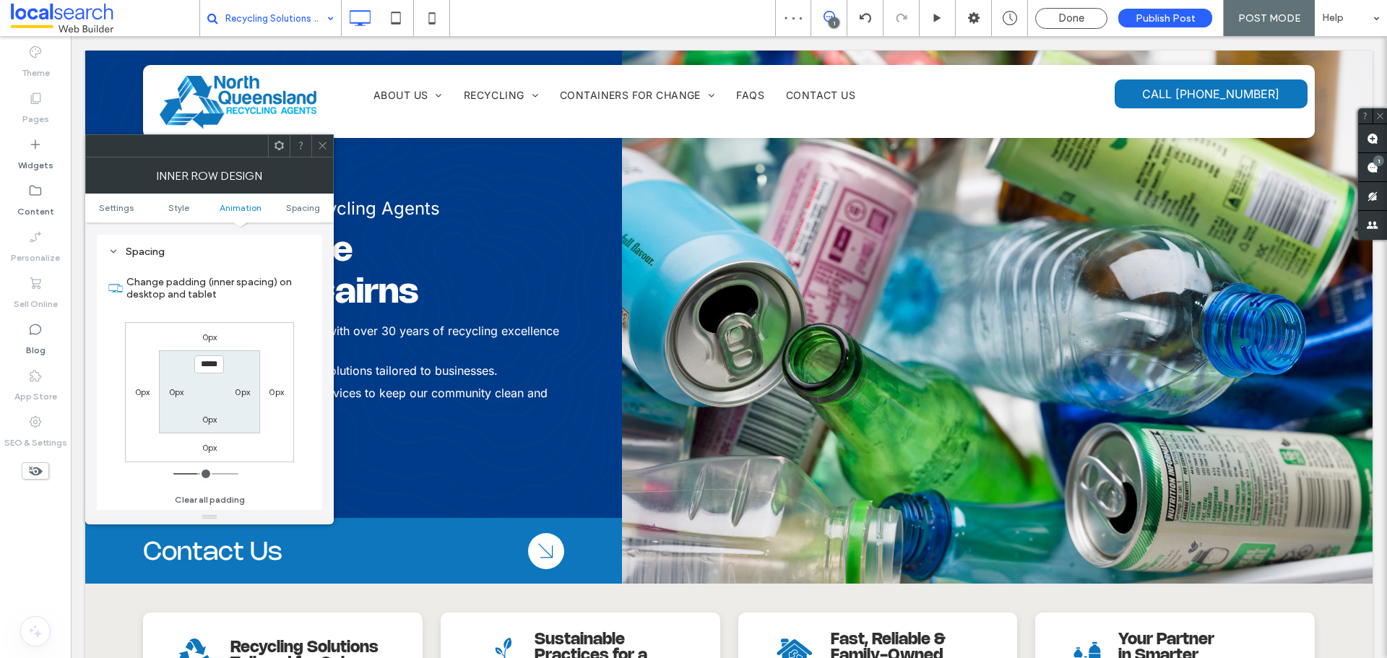
scroll to position [462, 0]
type input "****"
type input "**"
drag, startPoint x: 318, startPoint y: 146, endPoint x: 326, endPoint y: 146, distance: 8.7
click at [319, 146] on icon at bounding box center [322, 145] width 11 height 11
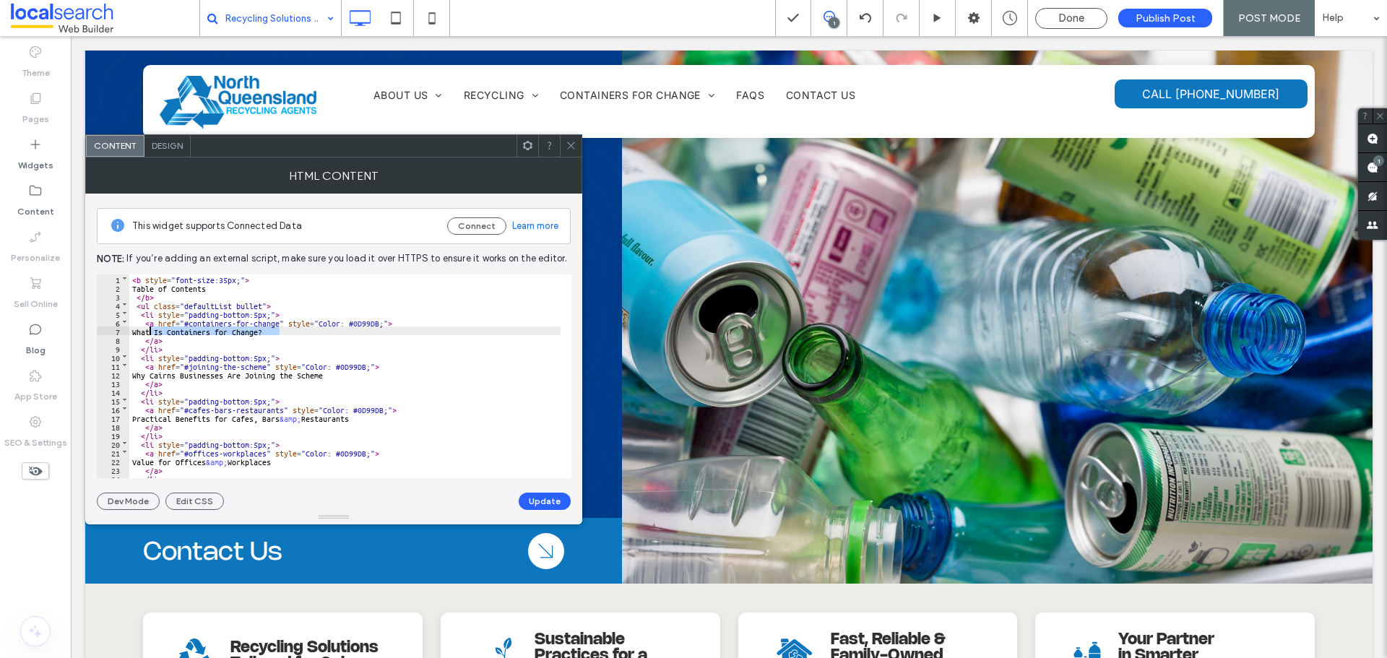
drag, startPoint x: 279, startPoint y: 330, endPoint x: 149, endPoint y: 331, distance: 130.0
click at [149, 331] on div "< b style = "font-size:35px;" > Table of Contents </ b > < ul class = "defaultL…" at bounding box center [344, 384] width 431 height 221
drag, startPoint x: 334, startPoint y: 375, endPoint x: 148, endPoint y: 374, distance: 185.6
click at [148, 374] on div "< b style = "font-size:35px;" > Table of Contents </ b > < ul class = "defaultL…" at bounding box center [344, 384] width 431 height 221
drag, startPoint x: 379, startPoint y: 415, endPoint x: 149, endPoint y: 415, distance: 229.7
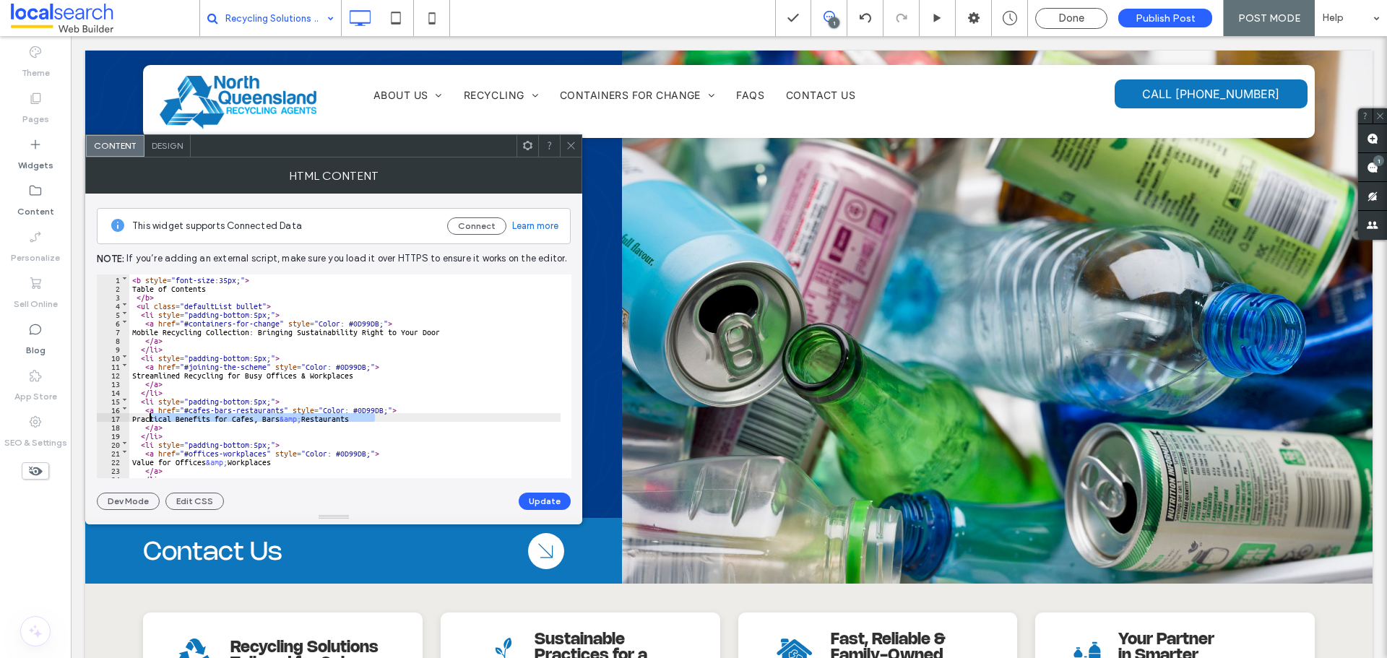
click at [149, 415] on div "< b style = "font-size:35px;" > Table of Contents </ b > < ul class = "defaultL…" at bounding box center [344, 384] width 431 height 221
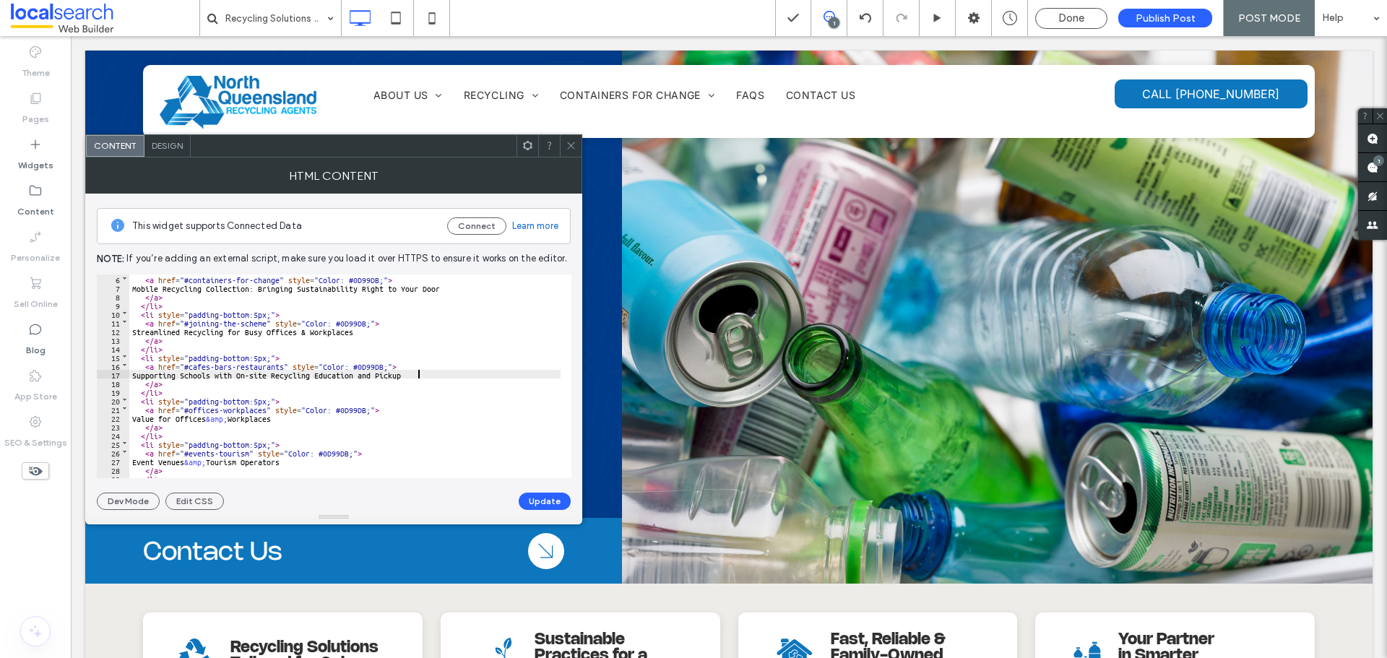
scroll to position [87, 0]
drag, startPoint x: 297, startPoint y: 375, endPoint x: 148, endPoint y: 370, distance: 148.8
click at [148, 370] on div "< a href = "#joining-the-scheme" style = "Color: #0D99DB;" > Streamlined Recycl…" at bounding box center [344, 384] width 431 height 221
drag, startPoint x: 306, startPoint y: 377, endPoint x: 147, endPoint y: 376, distance: 158.9
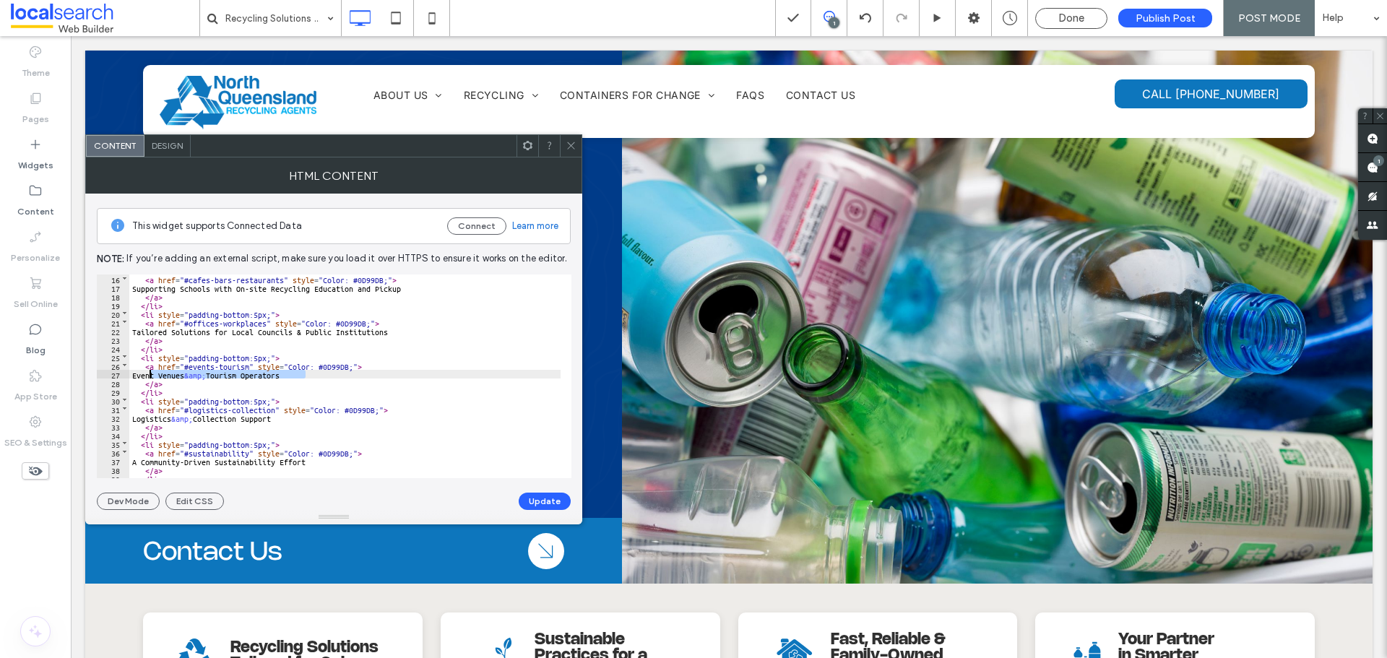
click at [147, 376] on div "< a href = "#cafes-bars-restaurants" style = "Color: #0D99DB;" > Supporting Sch…" at bounding box center [344, 384] width 431 height 221
drag, startPoint x: 297, startPoint y: 417, endPoint x: 151, endPoint y: 415, distance: 145.9
click at [151, 415] on div "< a href = "#cafes-bars-restaurants" style = "Color: #0D99DB;" > Supporting Sch…" at bounding box center [344, 384] width 431 height 221
drag, startPoint x: 328, startPoint y: 463, endPoint x: 149, endPoint y: 459, distance: 179.1
click at [149, 459] on div "< a href = "#cafes-bars-restaurants" style = "Color: #0D99DB;" > Supporting Sch…" at bounding box center [344, 384] width 431 height 221
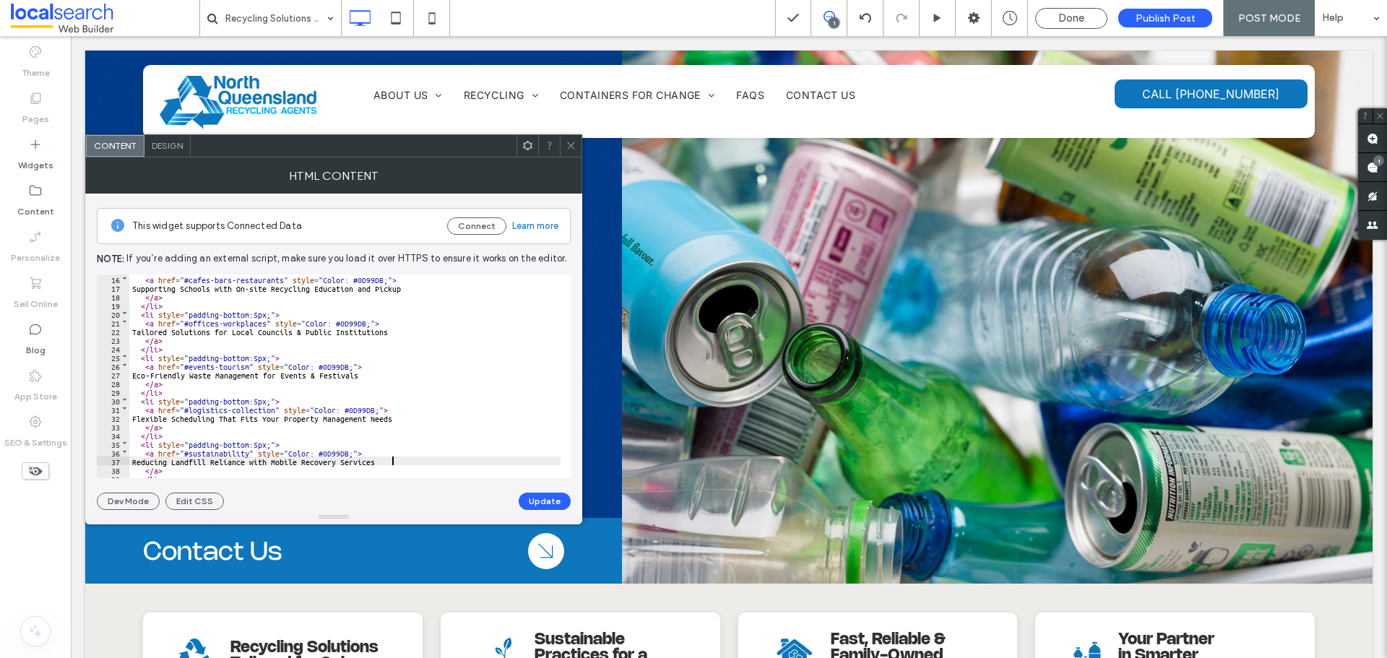
scroll to position [217, 0]
drag, startPoint x: 230, startPoint y: 418, endPoint x: 149, endPoint y: 414, distance: 81.7
click at [149, 414] on div "< a href = "#events-tourism" style = "Color: #0D99DB;" > Eco‑Friendly Waste Man…" at bounding box center [344, 384] width 431 height 221
drag, startPoint x: 330, startPoint y: 463, endPoint x: 149, endPoint y: 464, distance: 181.3
click at [149, 464] on div "< a href = "#events-tourism" style = "Color: #0D99DB;" > Eco‑Friendly Waste Man…" at bounding box center [344, 384] width 431 height 221
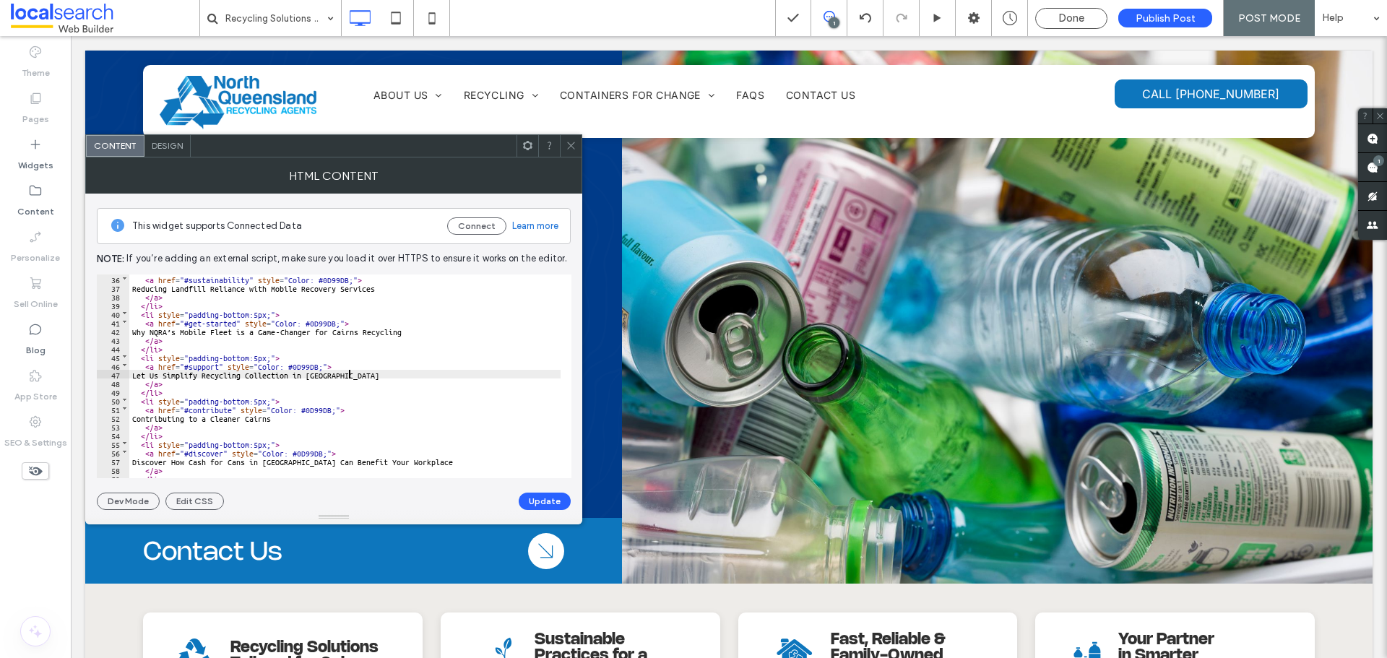
scroll to position [316, 0]
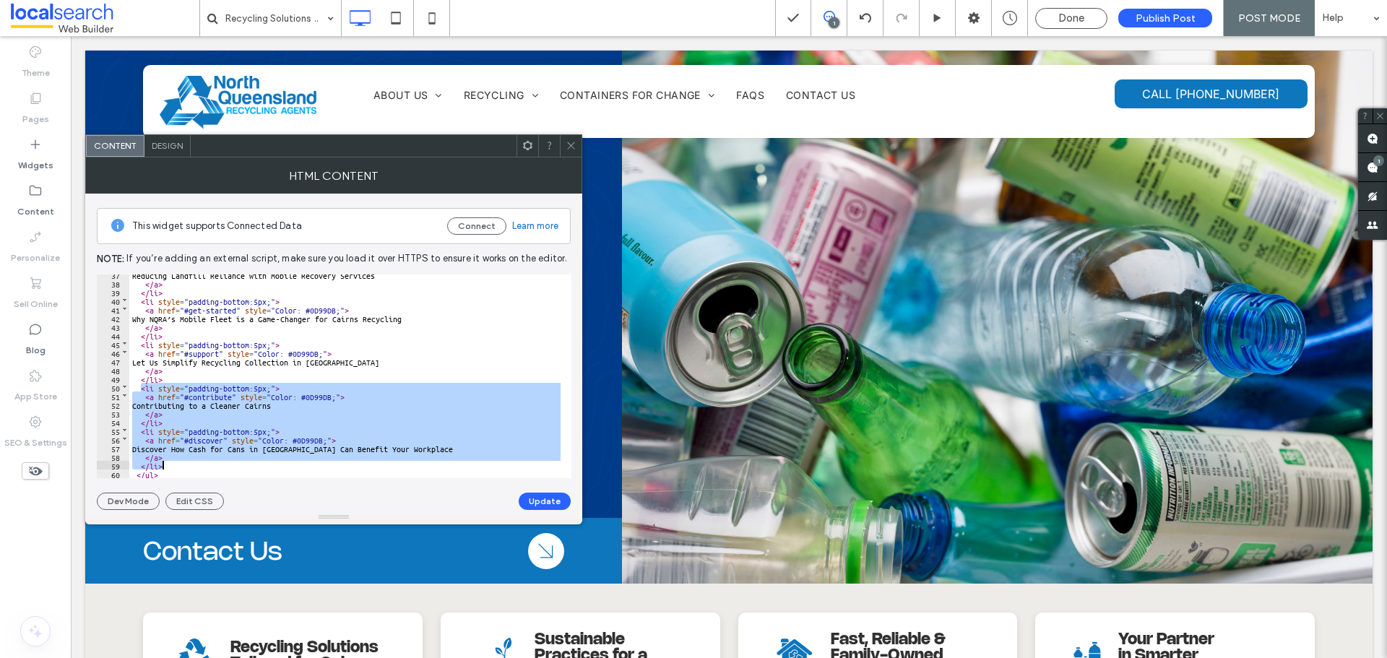
drag, startPoint x: 140, startPoint y: 388, endPoint x: 168, endPoint y: 461, distance: 78.9
click at [168, 461] on div "Reducing Landfill Reliance with Mobile Recovery Services </ a > </ li > < li st…" at bounding box center [344, 380] width 431 height 221
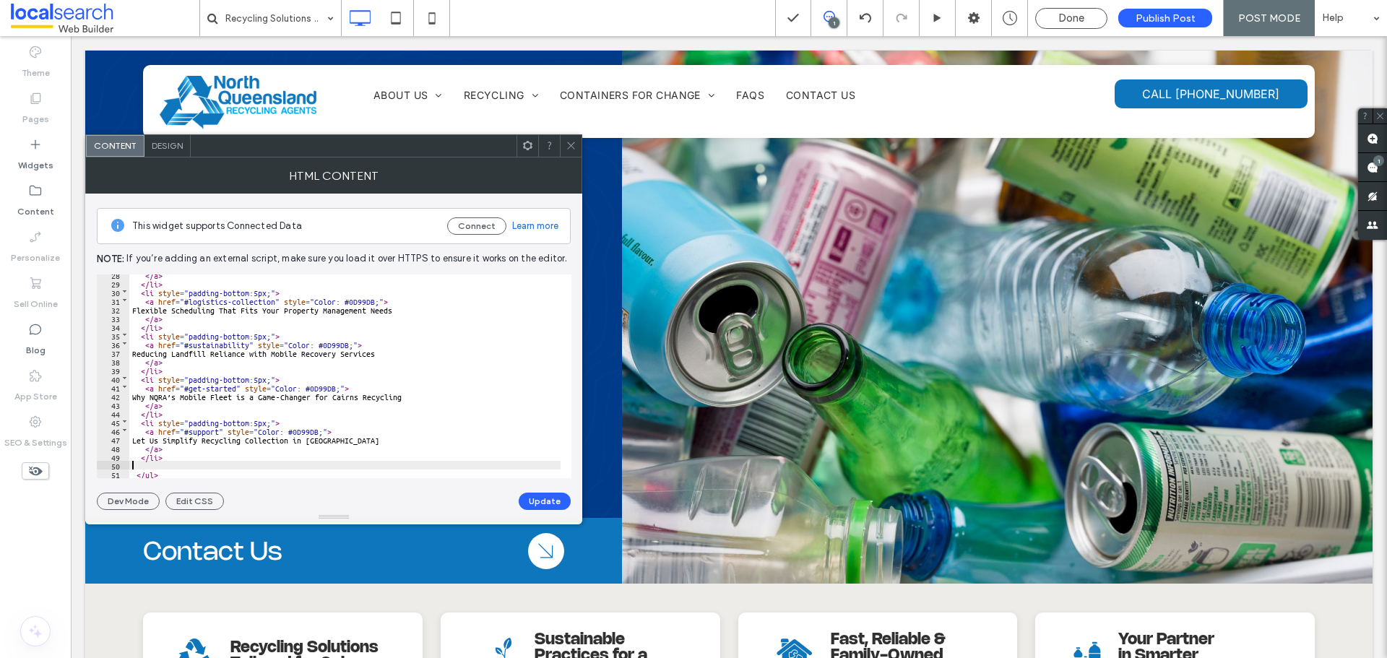
scroll to position [230, 0]
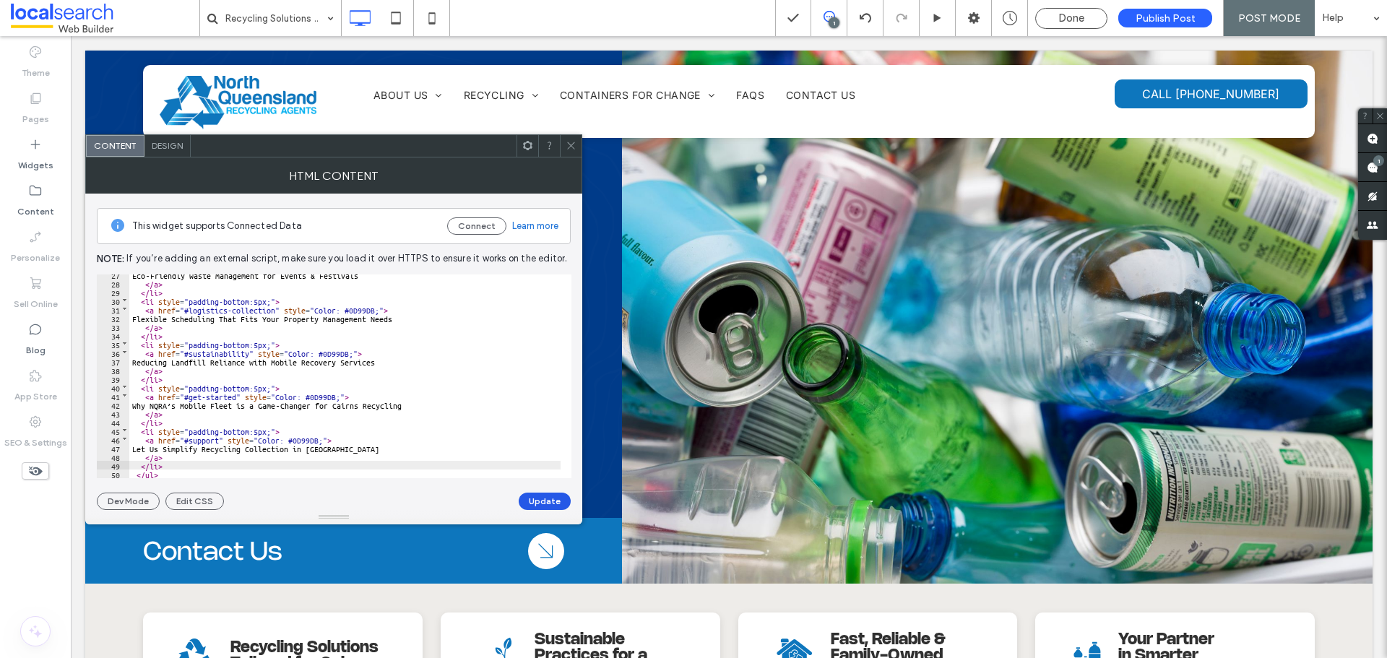
click at [537, 502] on button "Update" at bounding box center [545, 501] width 52 height 17
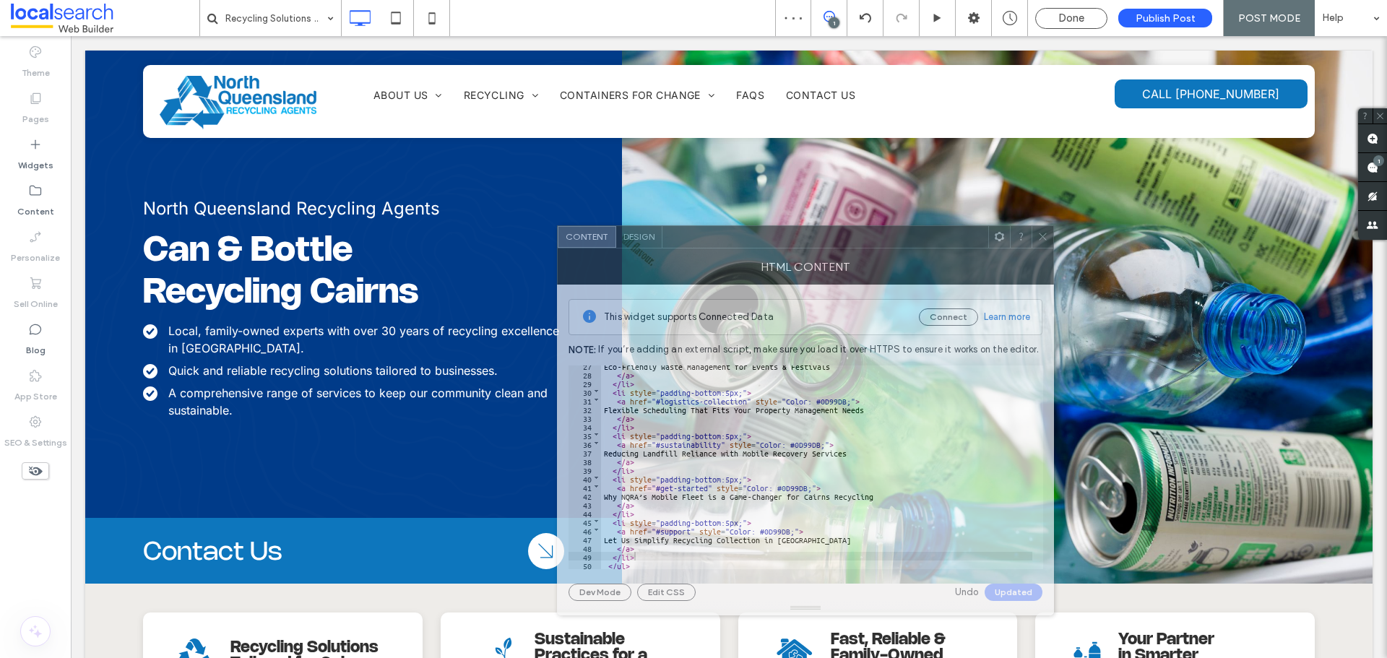
drag, startPoint x: 305, startPoint y: 149, endPoint x: 776, endPoint y: 240, distance: 480.3
click at [776, 240] on div at bounding box center [825, 237] width 326 height 22
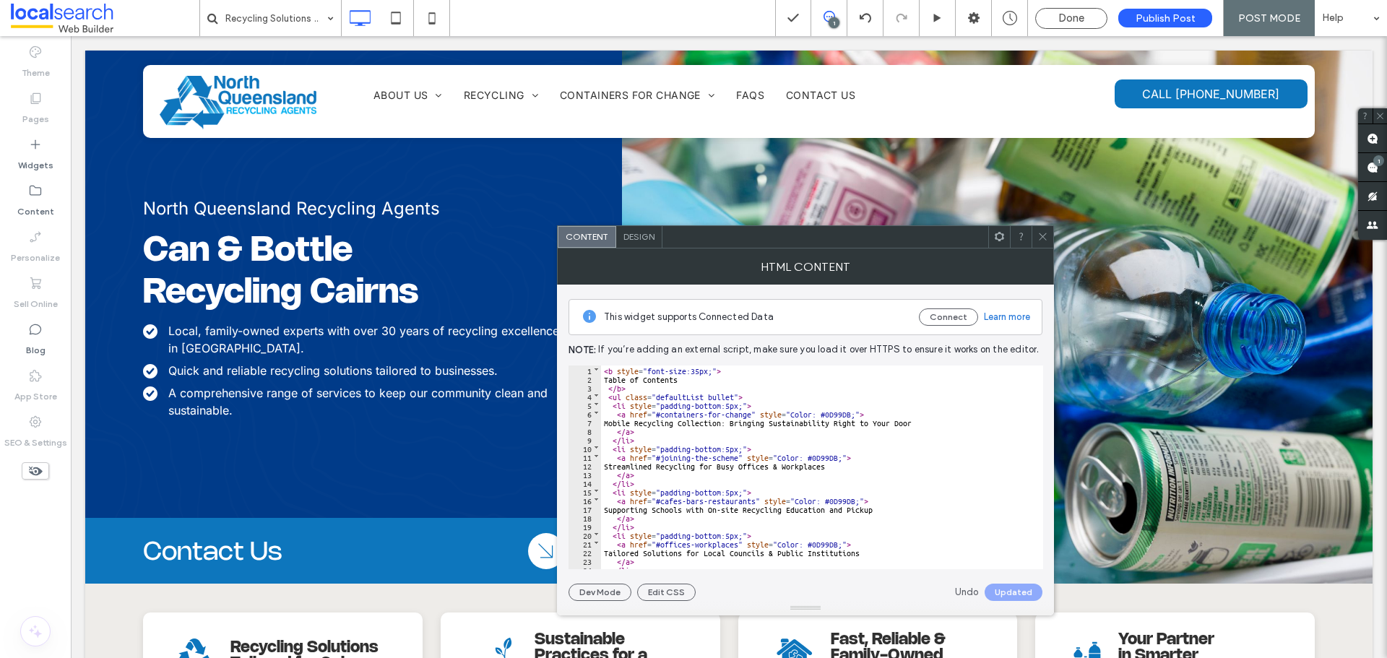
scroll to position [0, 0]
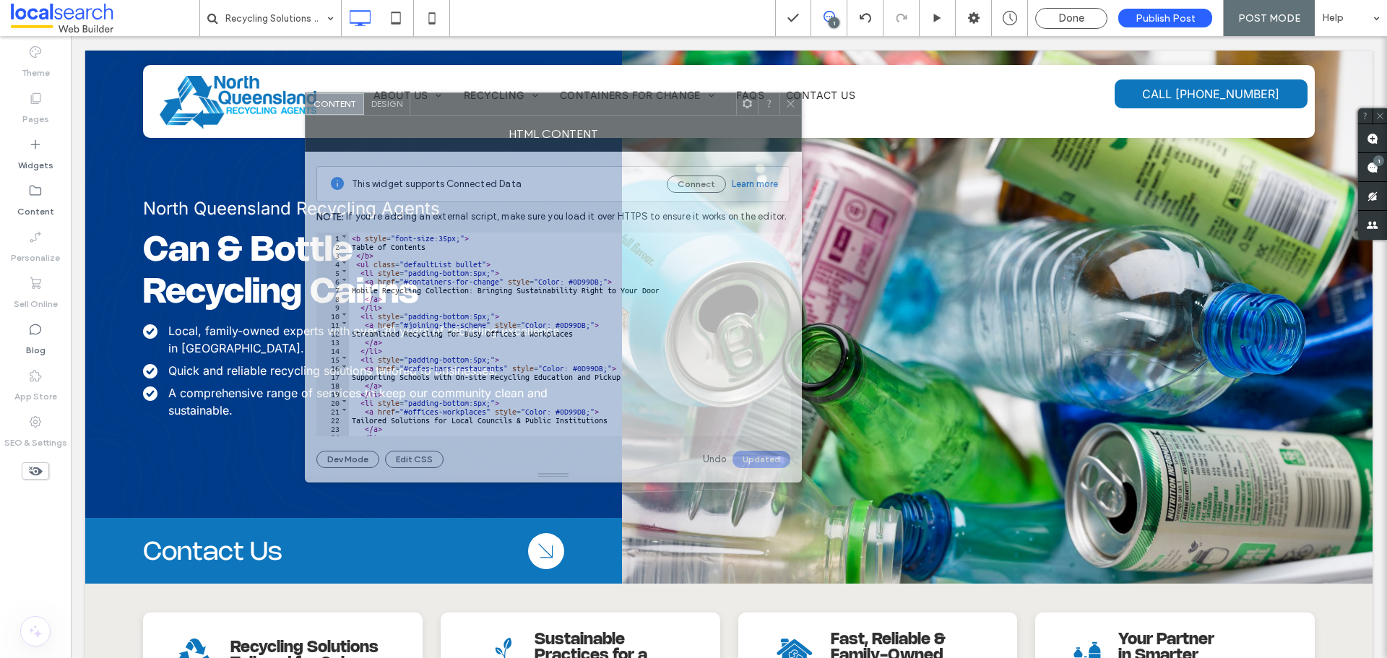
drag, startPoint x: 778, startPoint y: 243, endPoint x: 526, endPoint y: 110, distance: 284.3
click at [526, 110] on div at bounding box center [573, 104] width 326 height 22
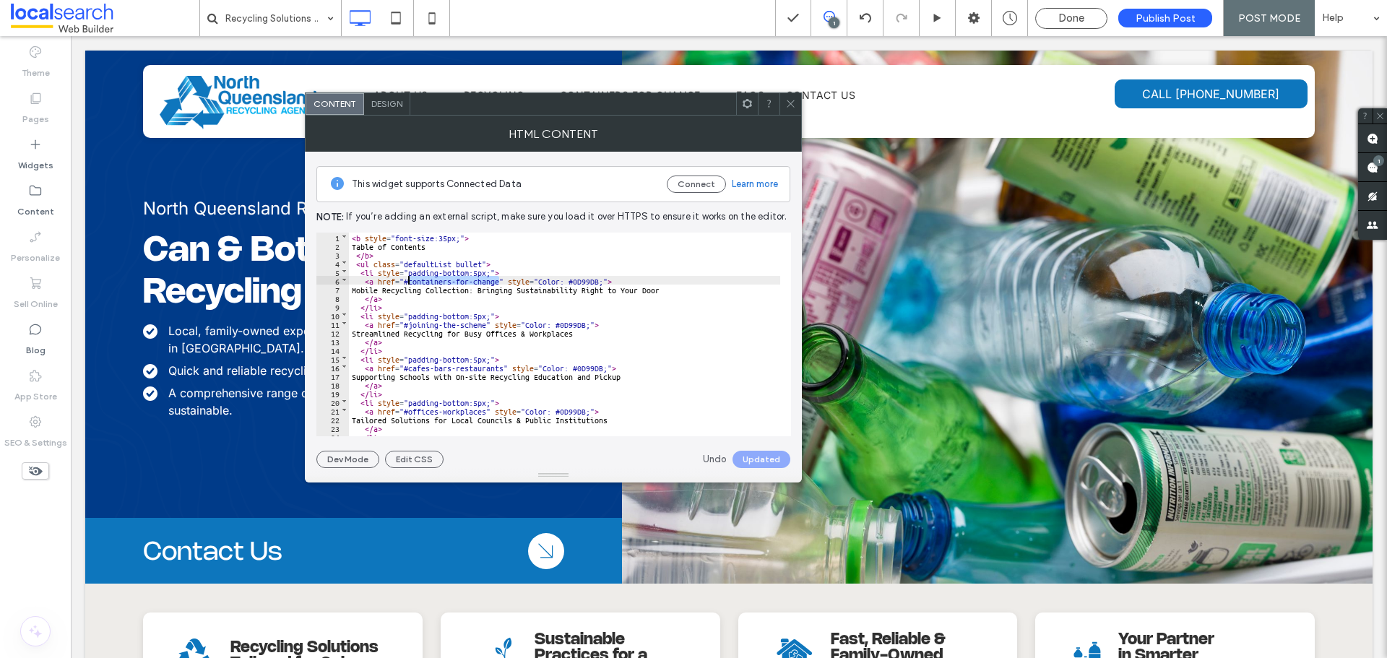
drag, startPoint x: 498, startPoint y: 281, endPoint x: 409, endPoint y: 281, distance: 88.1
click at [409, 281] on div "< b style = "font-size:35px;" > Table of Contents </ b > < ul class = "defaultL…" at bounding box center [564, 343] width 431 height 221
drag, startPoint x: 485, startPoint y: 323, endPoint x: 414, endPoint y: 321, distance: 71.5
click at [414, 321] on div "< b style = "font-size:35px;" > Table of Contents </ b > < ul class = "defaultL…" at bounding box center [564, 343] width 431 height 221
drag, startPoint x: 503, startPoint y: 366, endPoint x: 409, endPoint y: 365, distance: 93.9
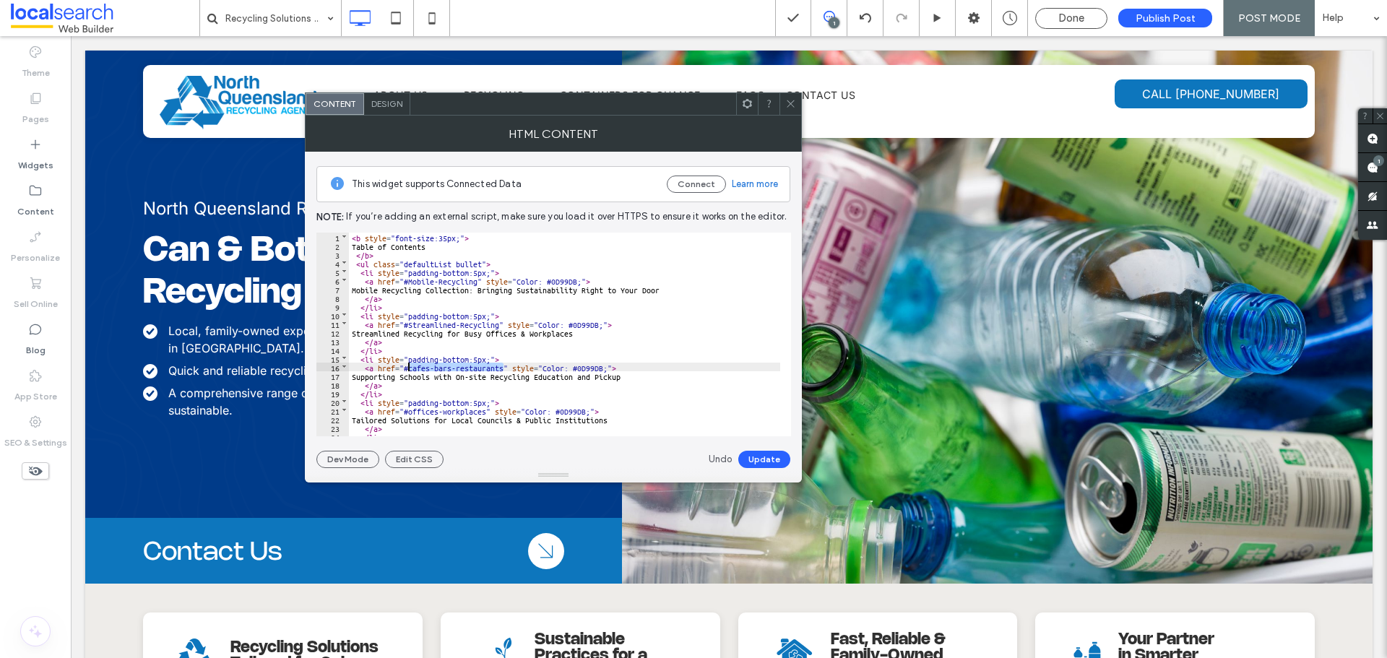
click at [409, 365] on div "< b style = "font-size:35px;" > Table of Contents </ b > < ul class = "defaultL…" at bounding box center [564, 343] width 431 height 221
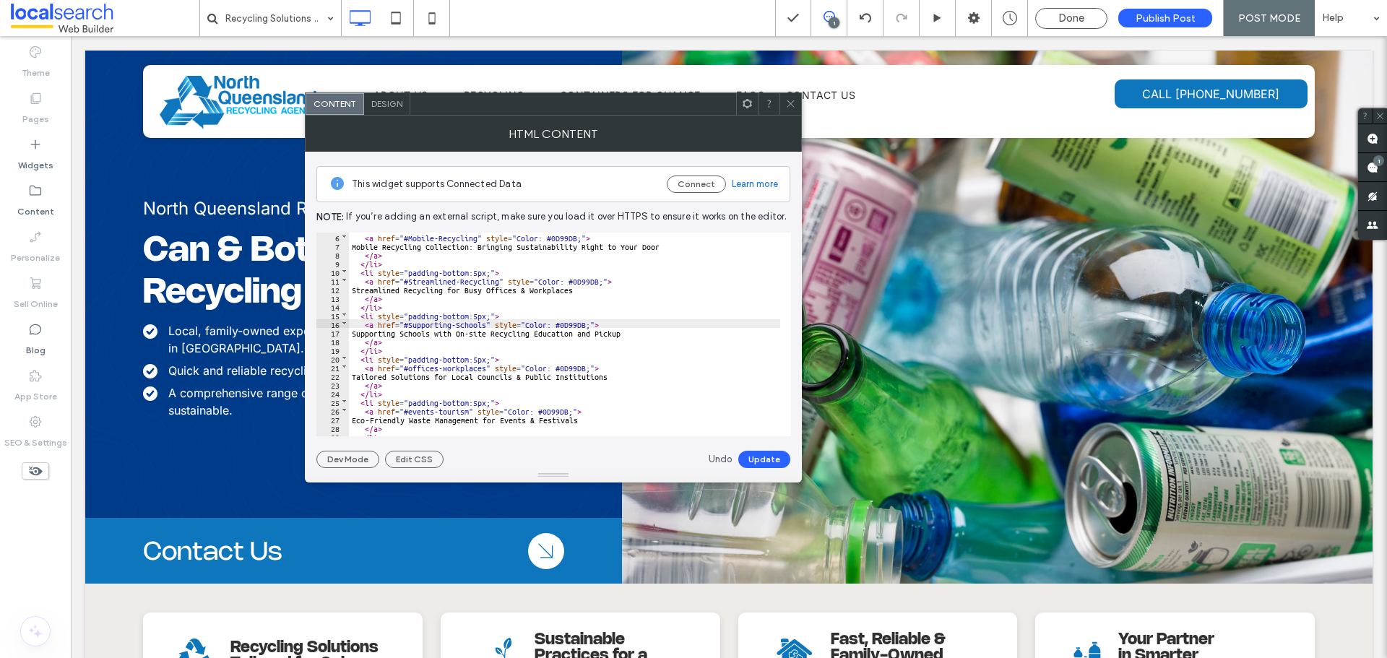
scroll to position [87, 0]
drag, startPoint x: 408, startPoint y: 324, endPoint x: 486, endPoint y: 324, distance: 78.0
click at [486, 324] on div "< a href = "#Streamlined-Recycling" style = "Color: #0D99DB;" > Streamlined Rec…" at bounding box center [564, 343] width 431 height 221
drag, startPoint x: 469, startPoint y: 365, endPoint x: 409, endPoint y: 364, distance: 59.9
click at [409, 364] on div "< a href = "#Streamlined-Recycling" style = "Color: #0D99DB;" > Streamlined Rec…" at bounding box center [564, 343] width 431 height 221
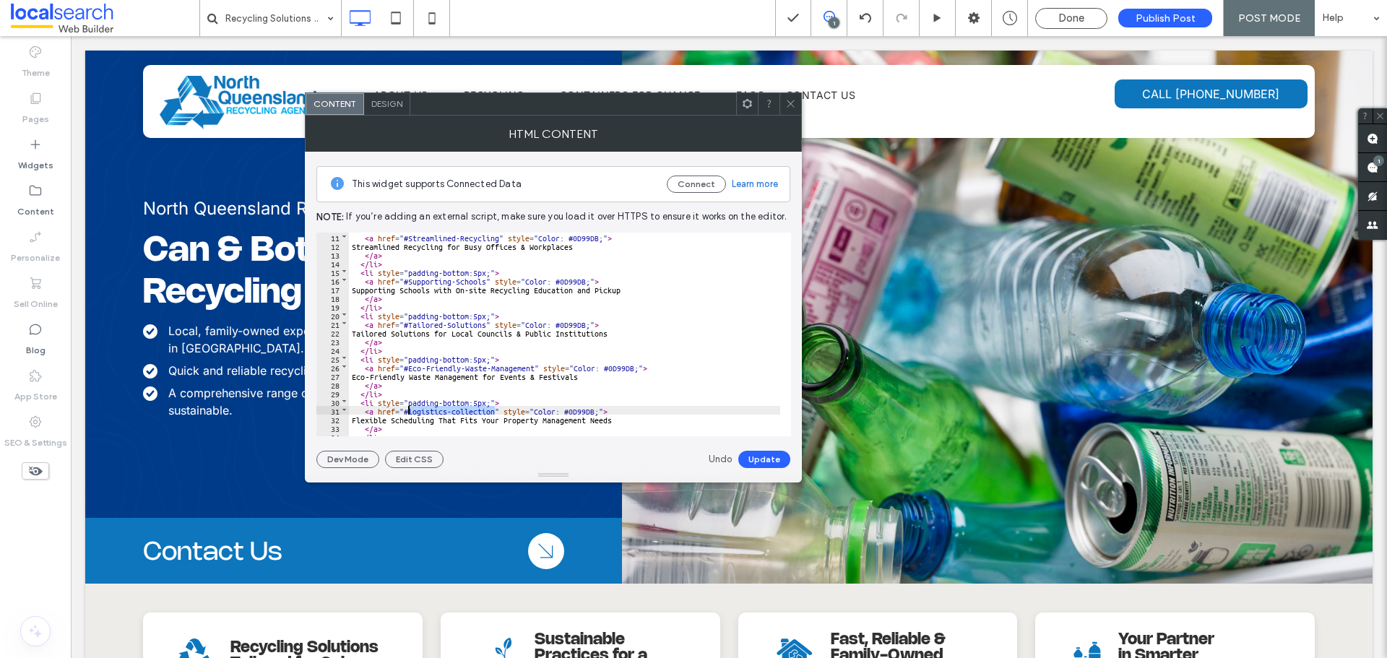
drag, startPoint x: 495, startPoint y: 410, endPoint x: 407, endPoint y: 410, distance: 87.4
click at [407, 410] on div "< a href = "#Streamlined-Recycling" style = "Color: #0D99DB;" > Streamlined Rec…" at bounding box center [564, 343] width 431 height 221
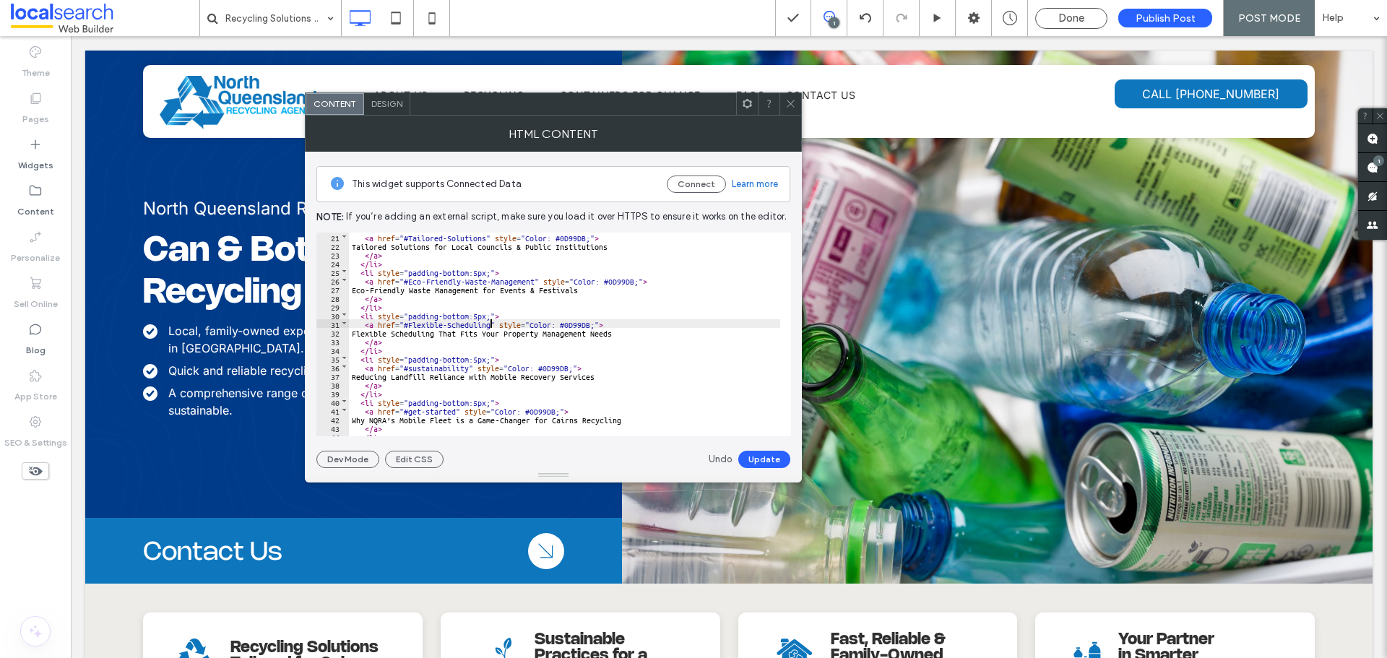
scroll to position [173, 0]
drag, startPoint x: 467, startPoint y: 363, endPoint x: 408, endPoint y: 368, distance: 59.4
click at [408, 368] on div "< a href = "#Tailored-Solutions" style = "Color: #0D99DB;" > Tailored Solutions…" at bounding box center [564, 343] width 431 height 221
drag, startPoint x: 410, startPoint y: 409, endPoint x: 454, endPoint y: 414, distance: 44.3
click at [454, 414] on div "< a href = "#Tailored-Solutions" style = "Color: #0D99DB;" > Tailored Solutions…" at bounding box center [564, 343] width 431 height 221
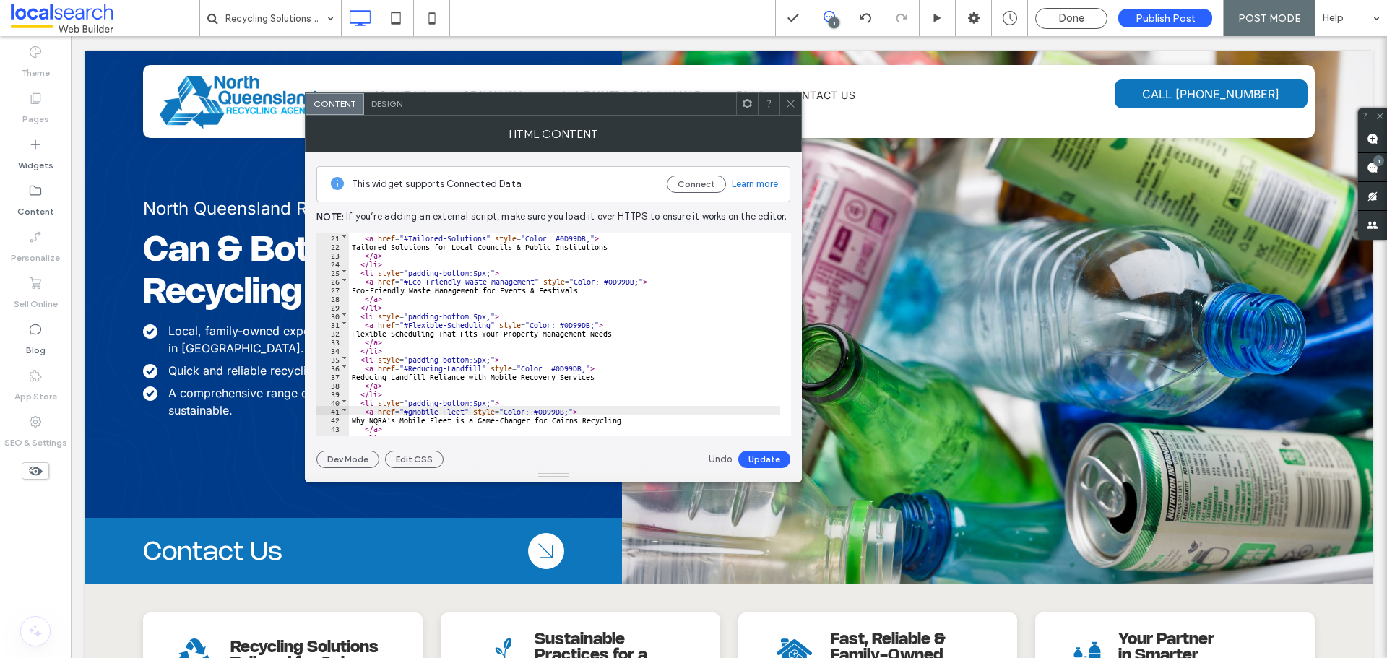
click at [415, 407] on div "< a href = "#Tailored-Solutions" style = "Color: #0D99DB;" > Tailored Solutions…" at bounding box center [564, 343] width 431 height 221
click at [412, 407] on div "< a href = "#Tailored-Solutions" style = "Color: #0D99DB;" > Tailored Solutions…" at bounding box center [564, 343] width 431 height 221
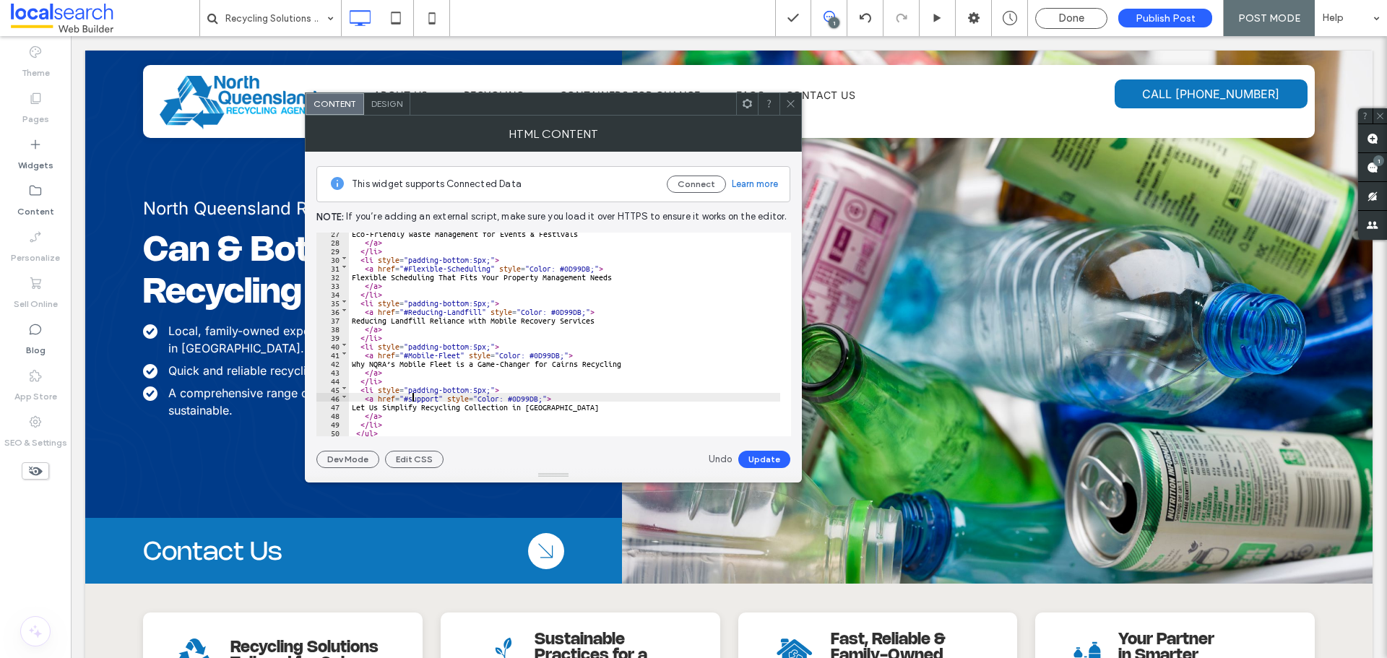
click at [413, 399] on div "Eco‑Friendly Waste Management for Events & Festivals </ a > </ li > < li style …" at bounding box center [564, 338] width 431 height 221
click at [758, 461] on button "Update" at bounding box center [764, 459] width 52 height 17
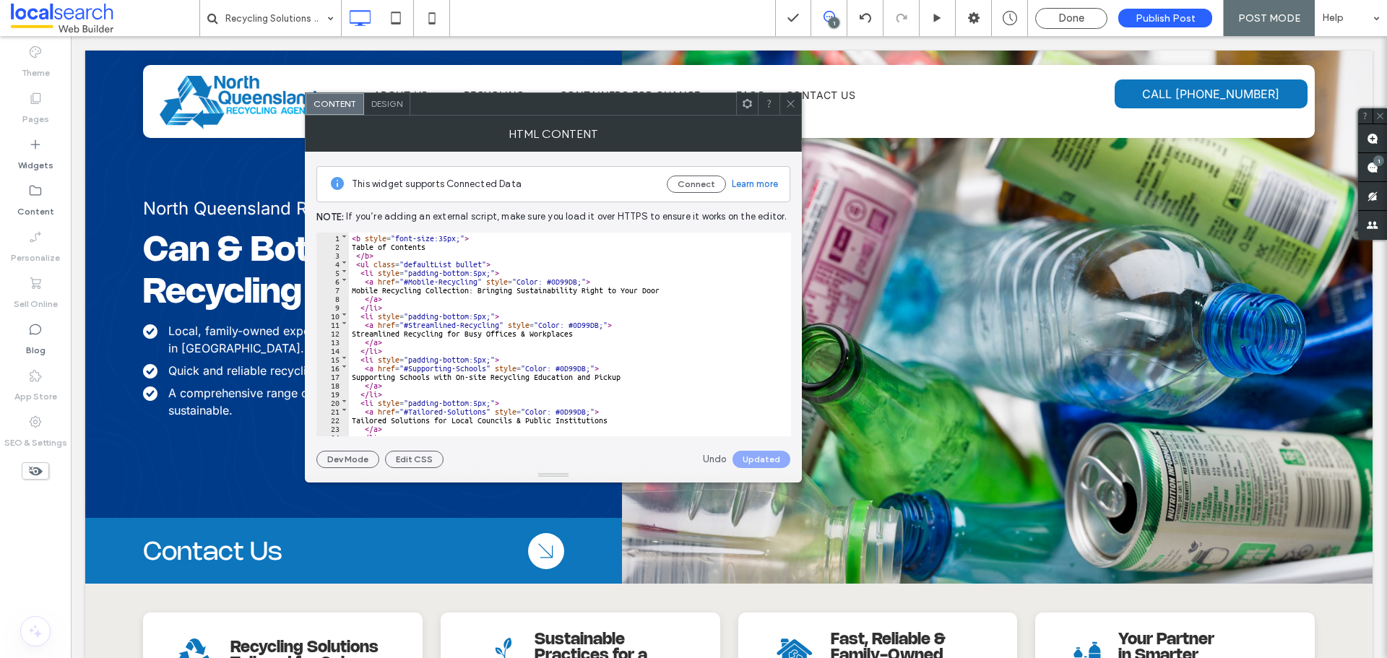
click at [454, 277] on div "< b style = "font-size:35px;" > Table of Contents </ b > < ul class = "defaultL…" at bounding box center [564, 343] width 431 height 221
click at [473, 277] on div "< b style = "font-size:35px;" > Table of Contents </ b > < ul class = "defaultL…" at bounding box center [564, 343] width 431 height 221
drag, startPoint x: 476, startPoint y: 279, endPoint x: 412, endPoint y: 280, distance: 63.6
click at [409, 279] on div "< b style = "font-size:35px;" > Table of Contents </ b > < ul class = "defaultL…" at bounding box center [564, 343] width 431 height 221
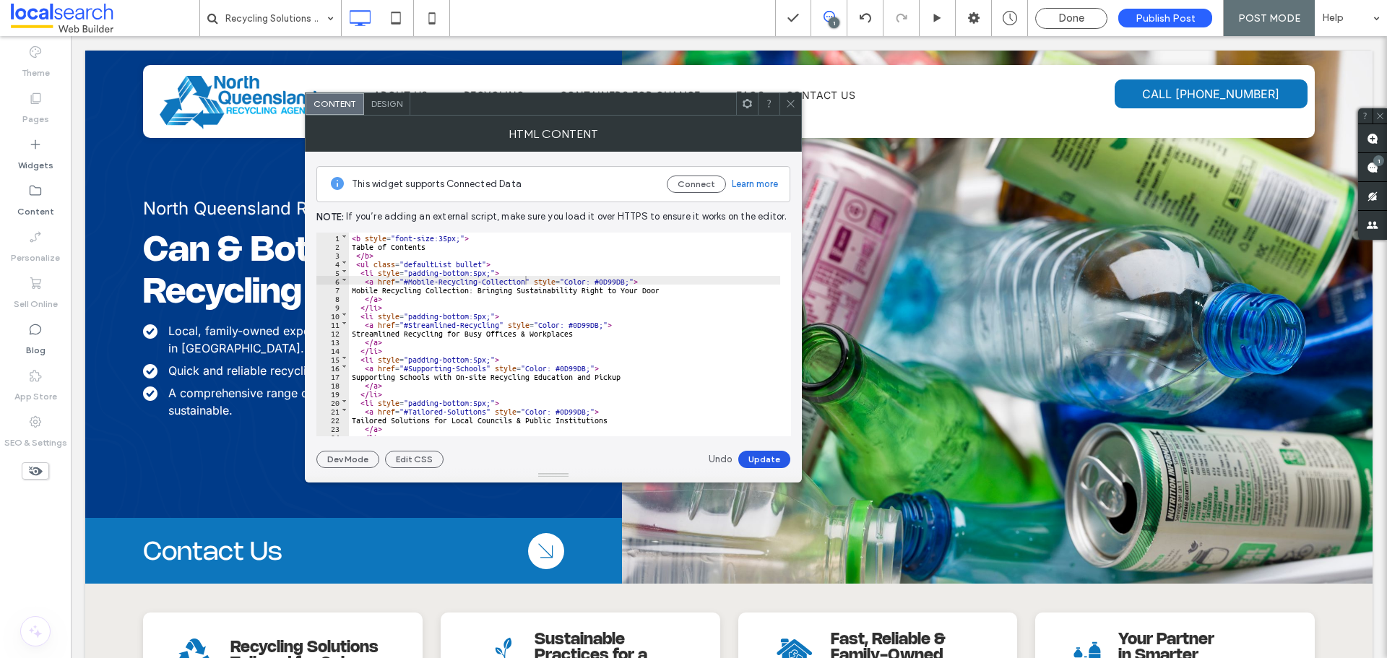
click at [760, 460] on button "Update" at bounding box center [764, 459] width 52 height 17
click at [788, 102] on icon at bounding box center [790, 103] width 11 height 11
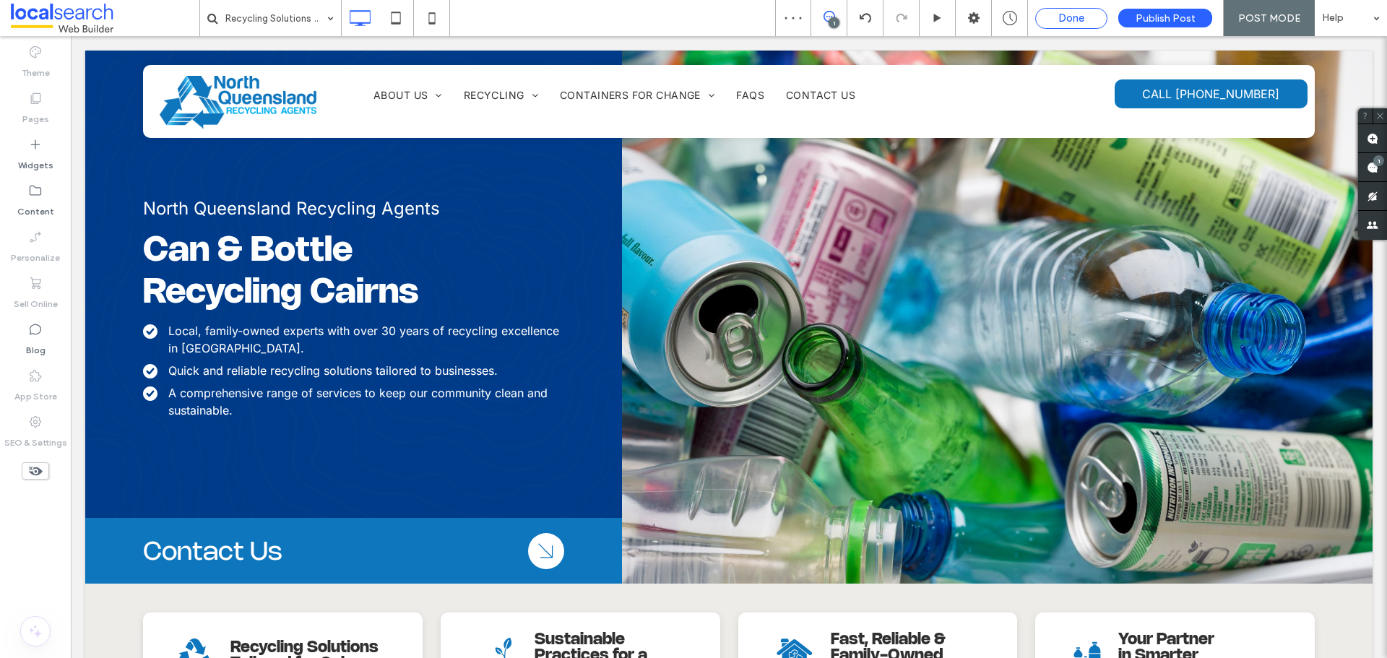
click at [1072, 19] on span "Done" at bounding box center [1071, 18] width 26 height 13
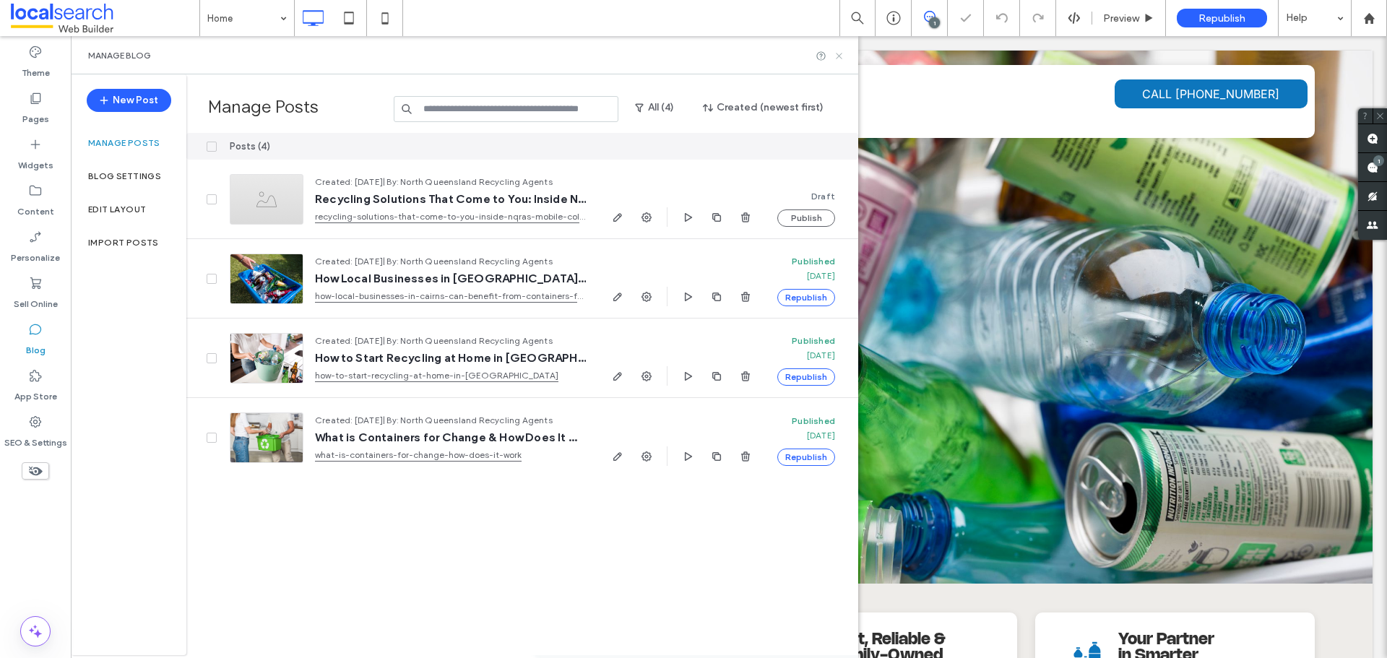
click at [839, 53] on icon at bounding box center [838, 56] width 11 height 11
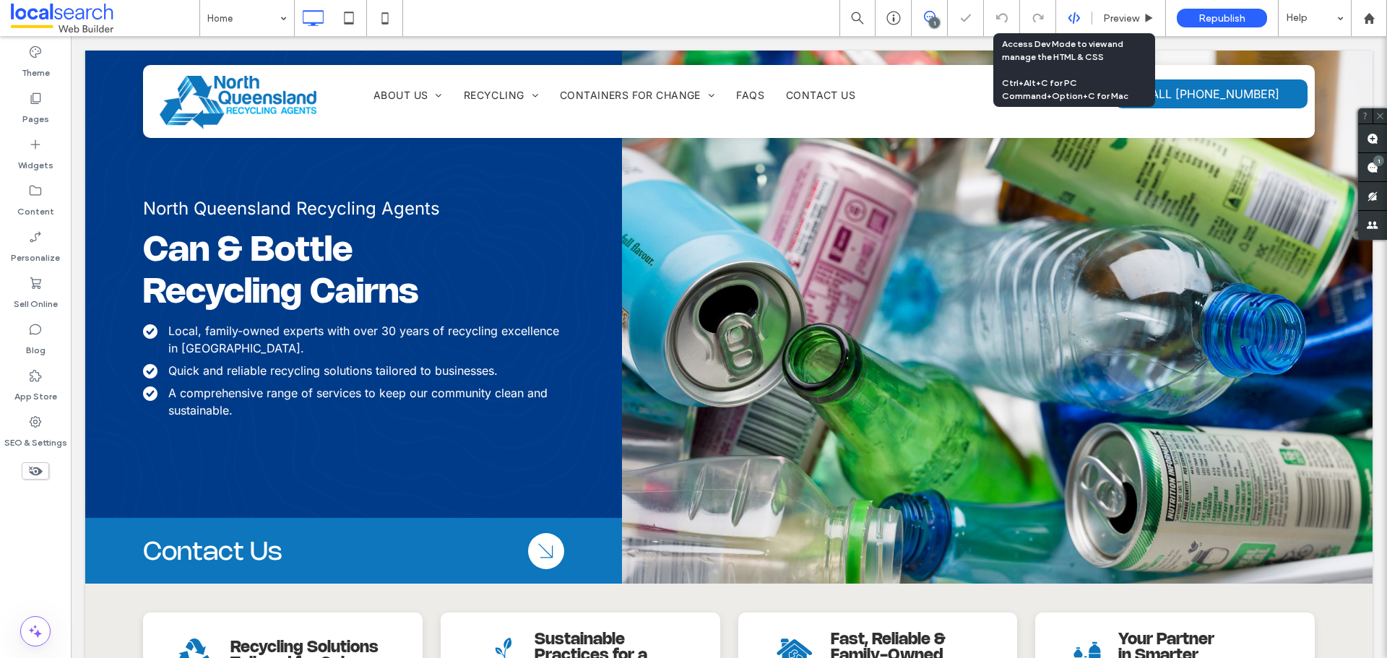
click at [1070, 18] on icon at bounding box center [1073, 18] width 13 height 13
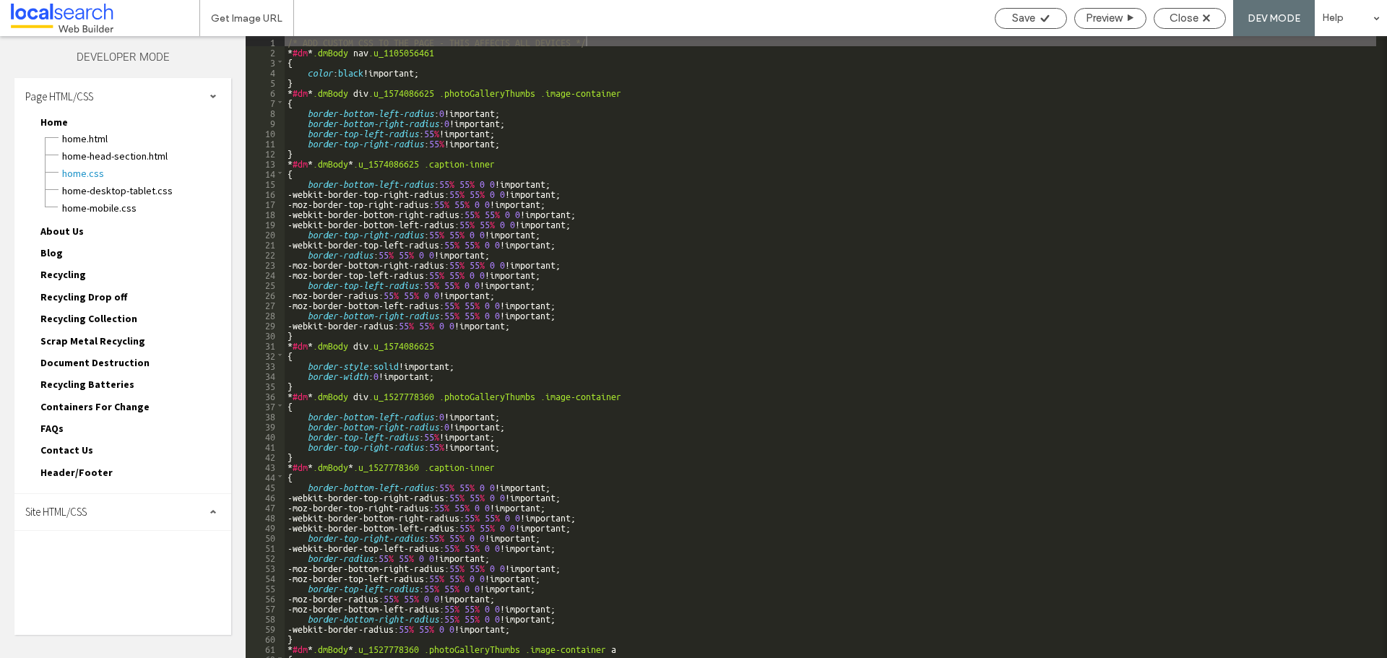
click at [76, 507] on span "Site HTML/CSS" at bounding box center [55, 512] width 61 height 14
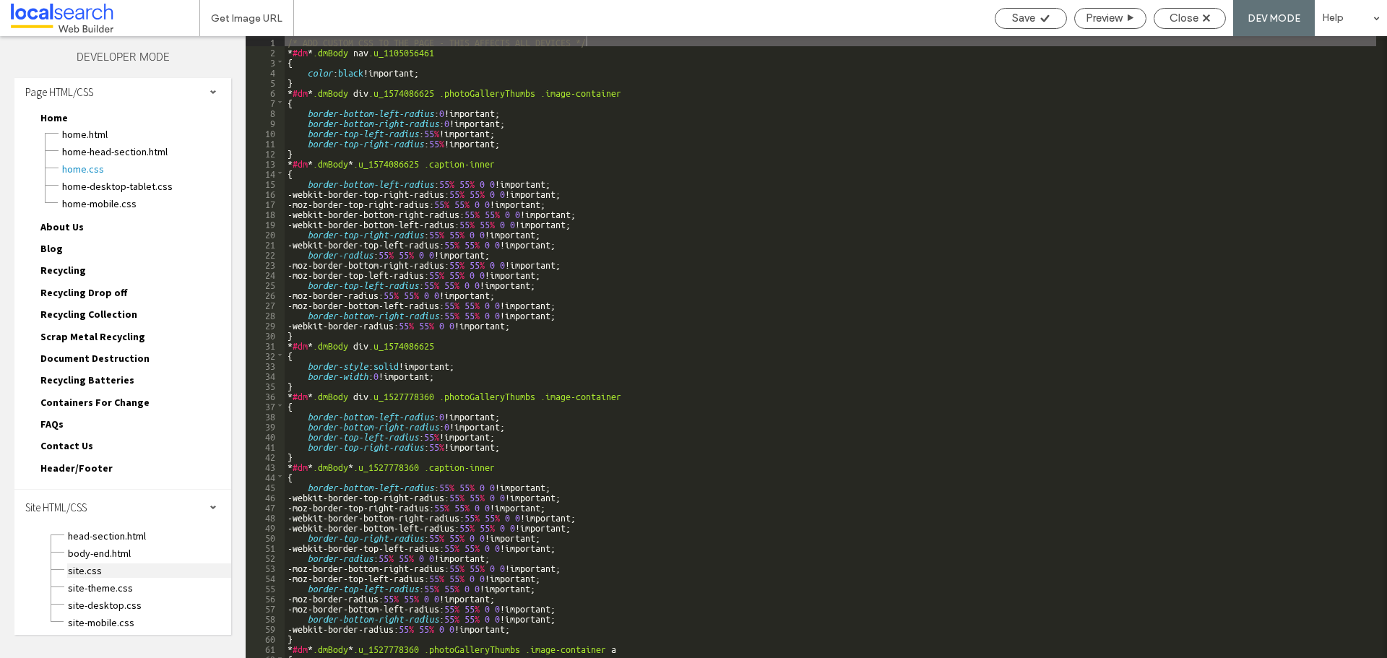
scroll to position [9, 0]
click at [78, 560] on span "site.css" at bounding box center [149, 566] width 164 height 14
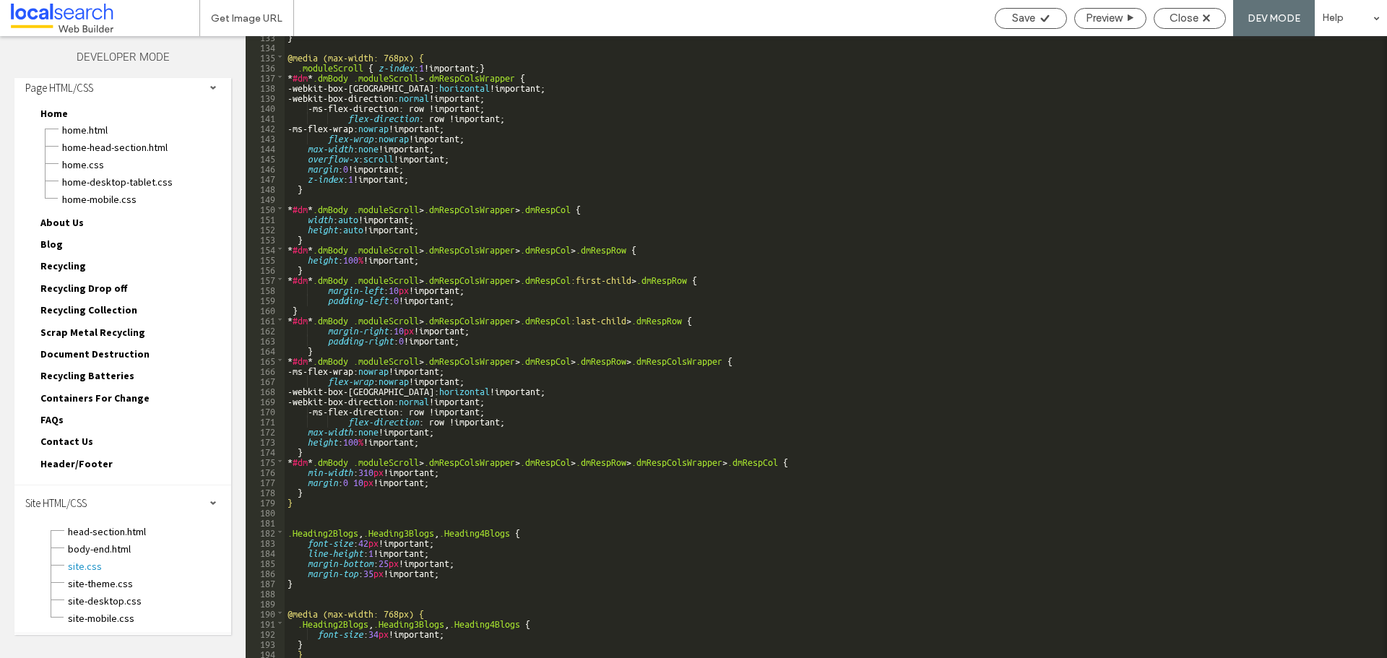
scroll to position [1370, 0]
click at [459, 570] on div "} @media (max-width: 768px) { .moduleScroll { z-index : 1 !important; } * #dm *…" at bounding box center [830, 352] width 1091 height 642
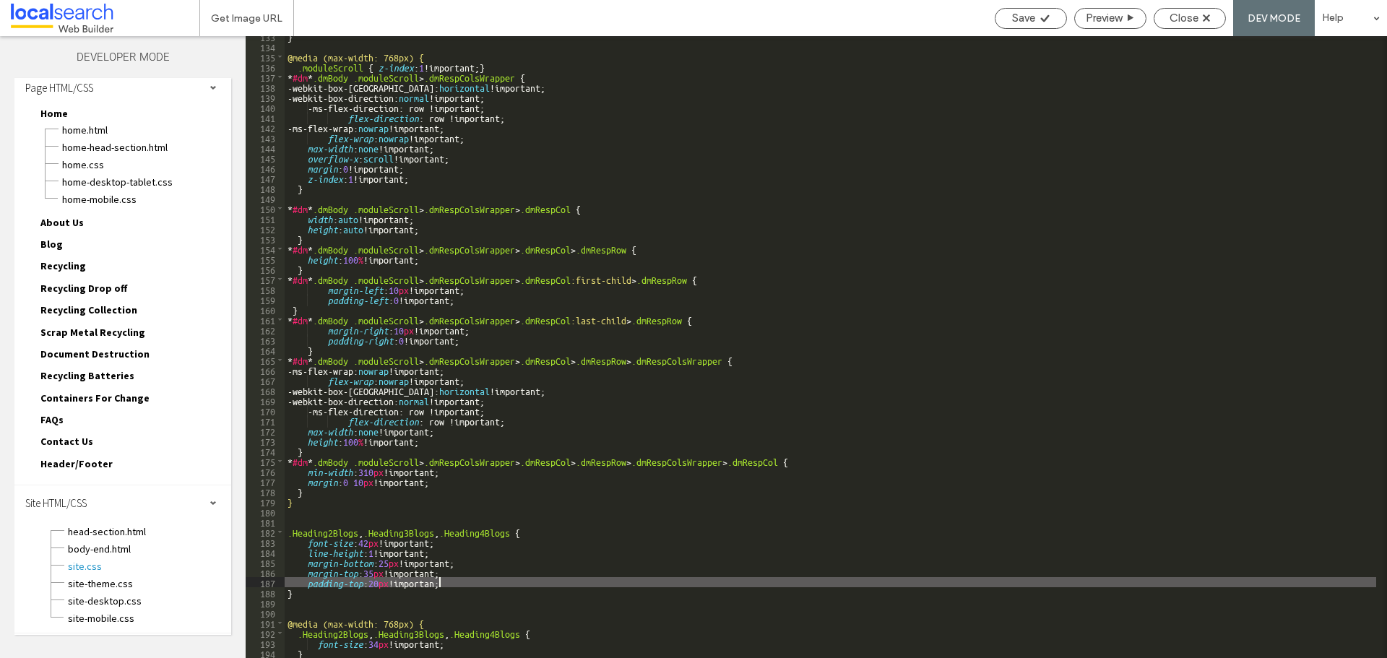
type textarea "**"
click at [1026, 22] on span "Save" at bounding box center [1023, 18] width 23 height 13
click at [1166, 13] on div "Close" at bounding box center [1189, 18] width 71 height 13
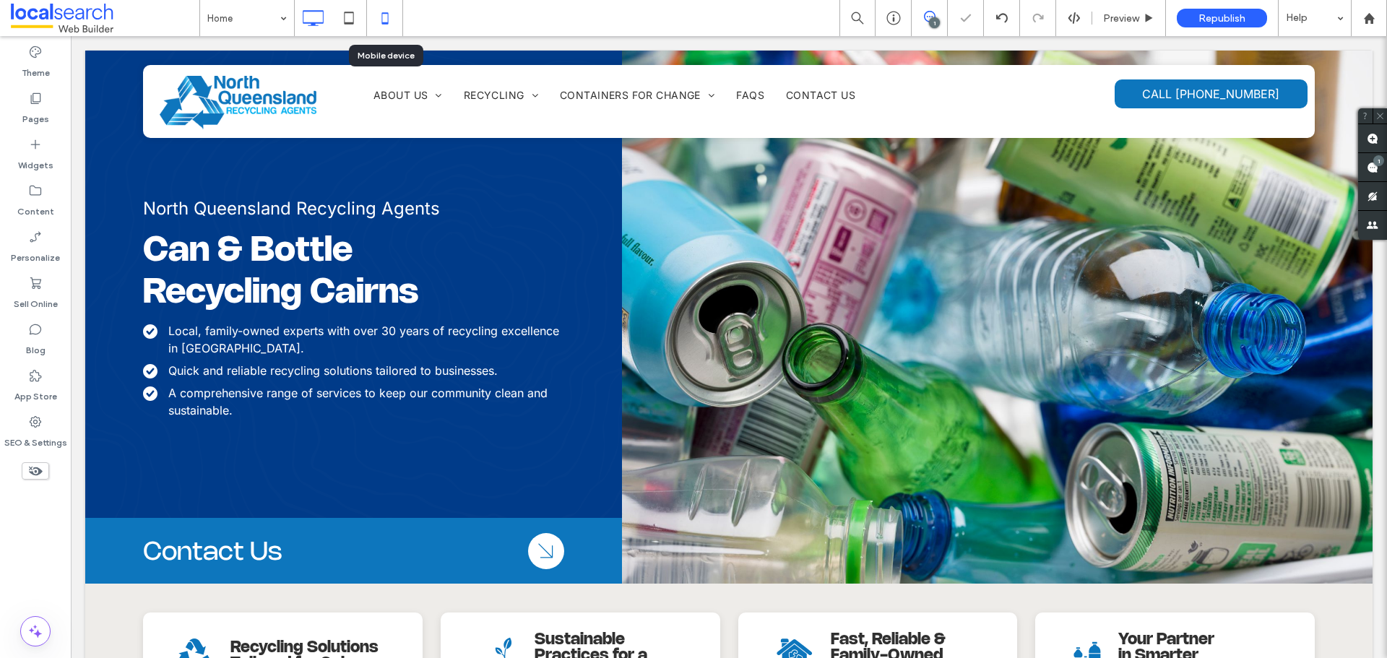
click at [383, 22] on icon at bounding box center [384, 18] width 29 height 29
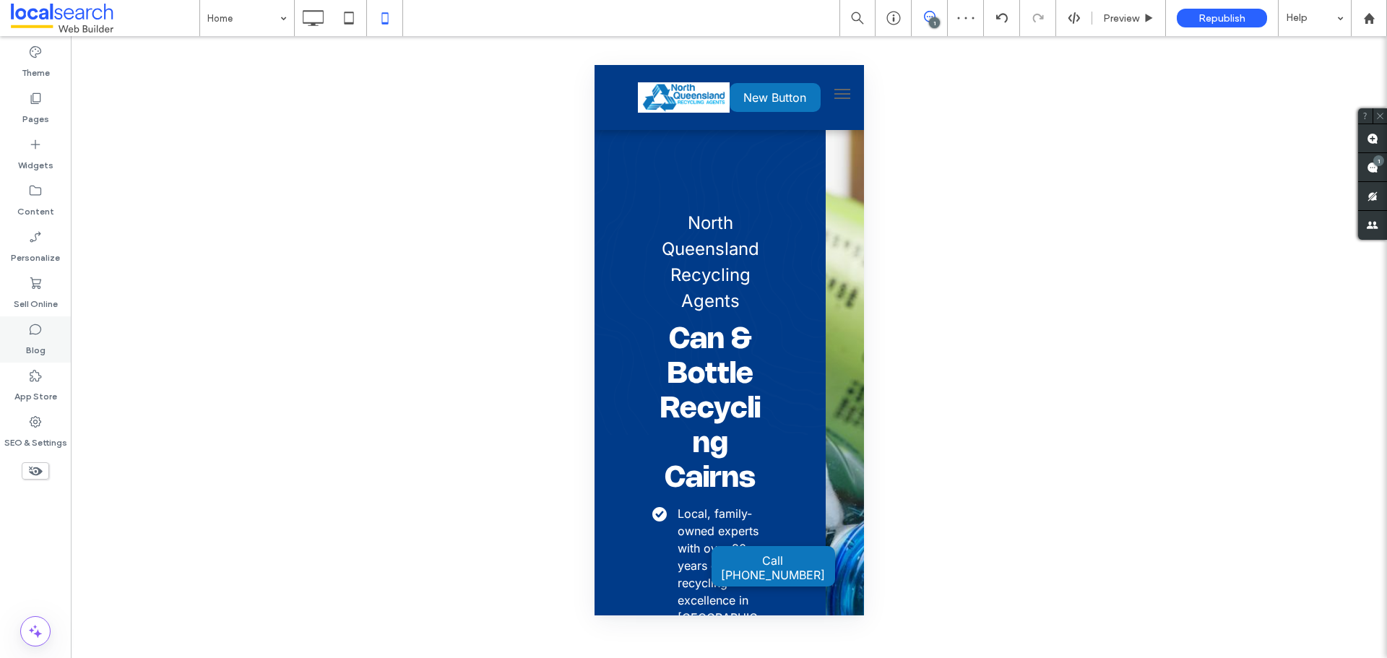
click at [52, 347] on div "Blog" at bounding box center [35, 339] width 71 height 46
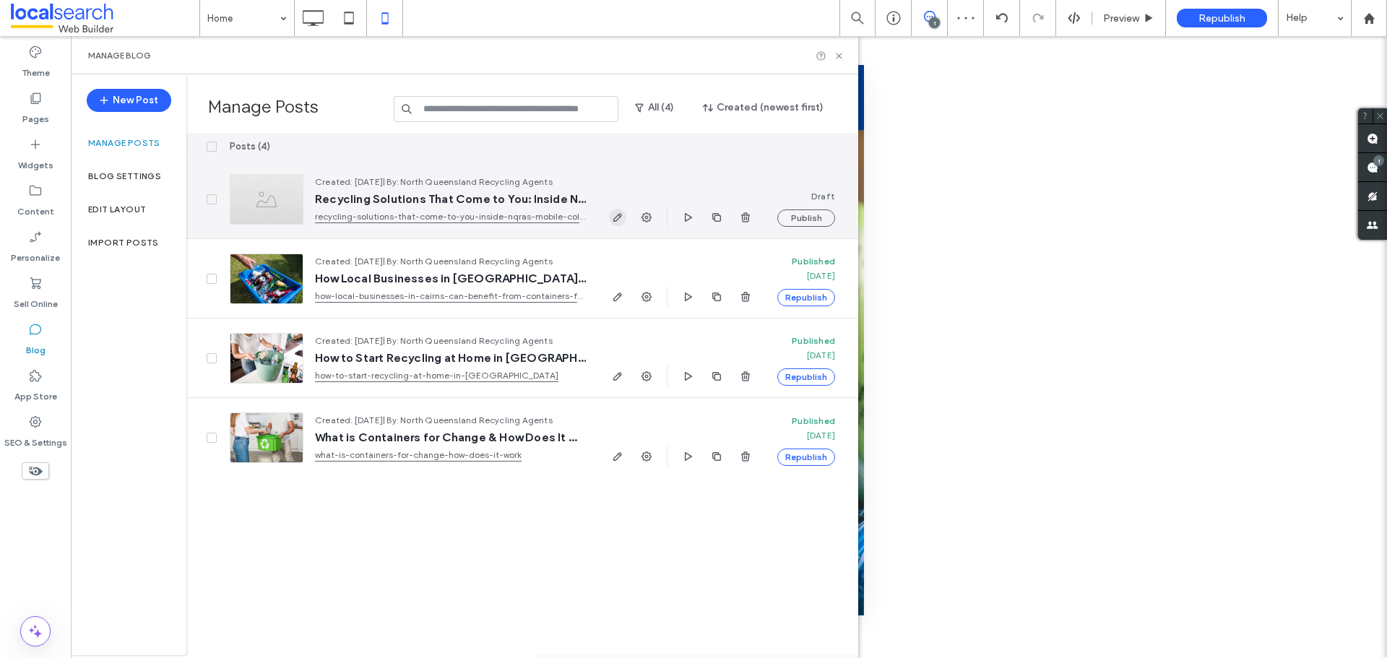
click at [621, 214] on use "button" at bounding box center [617, 217] width 9 height 9
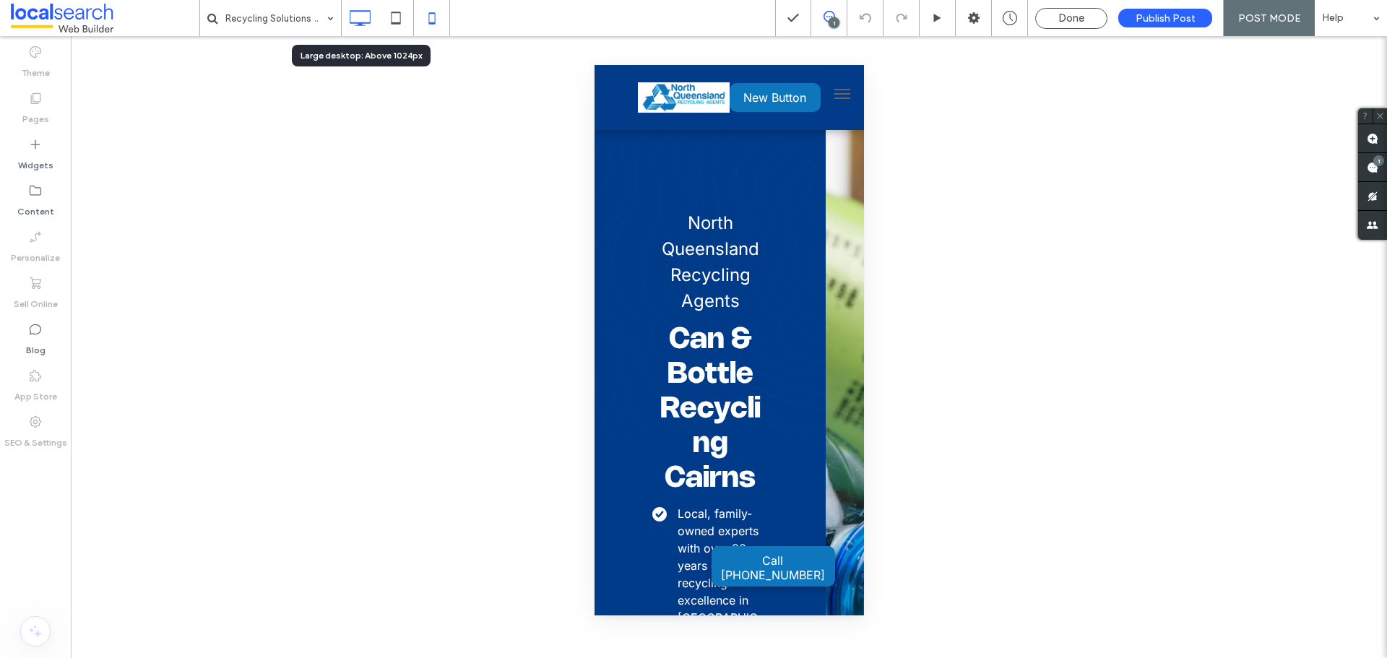
click at [357, 30] on icon at bounding box center [359, 18] width 29 height 29
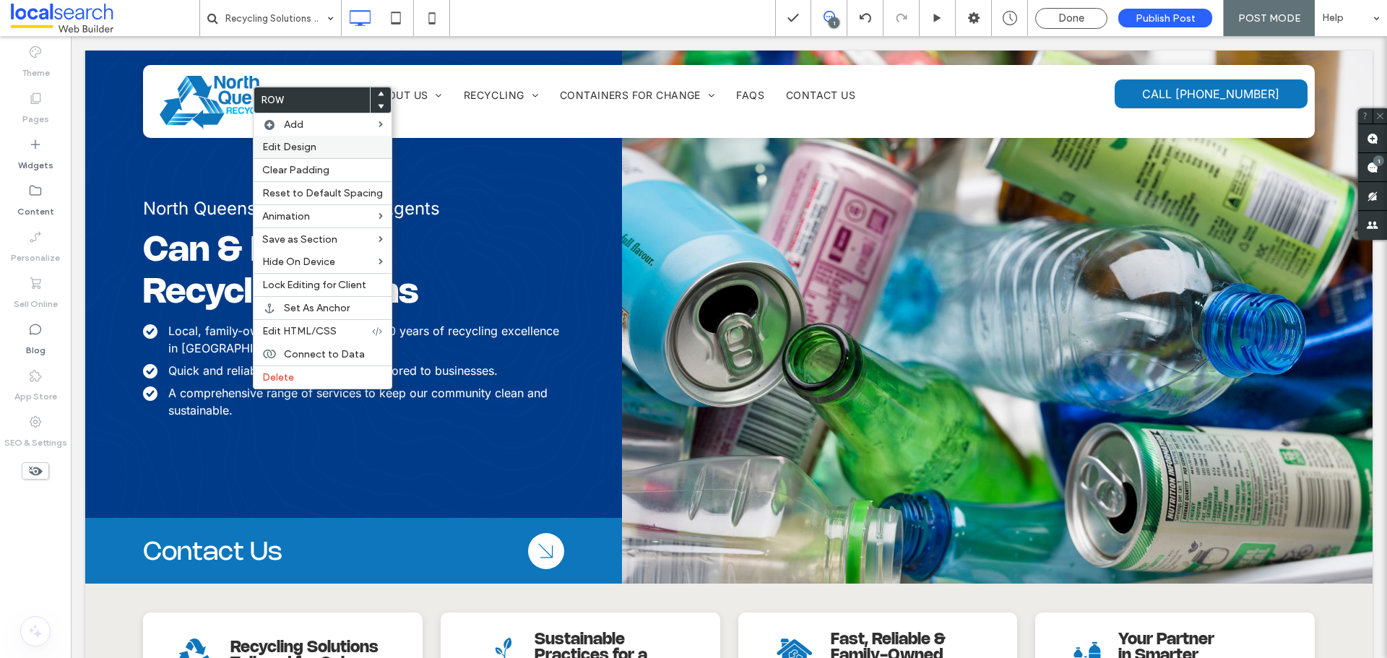
click at [300, 146] on span "Edit Design" at bounding box center [289, 147] width 54 height 12
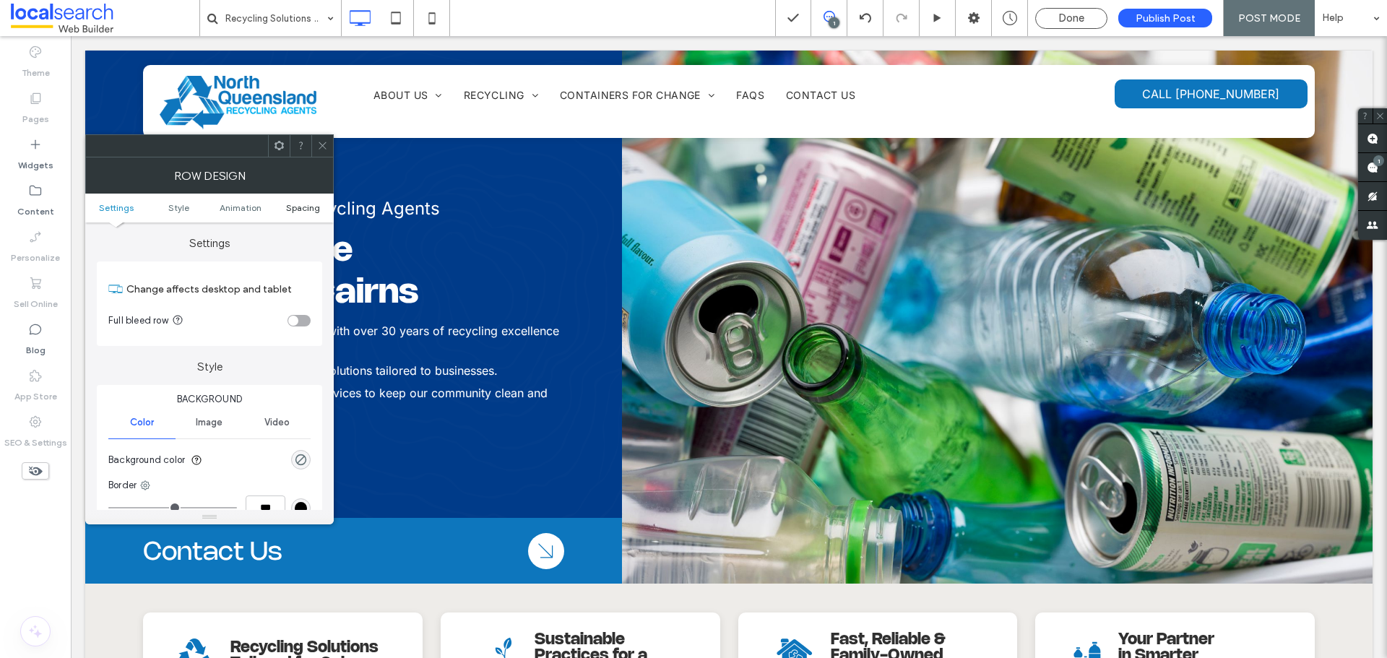
click at [294, 210] on span "Spacing" at bounding box center [303, 207] width 34 height 11
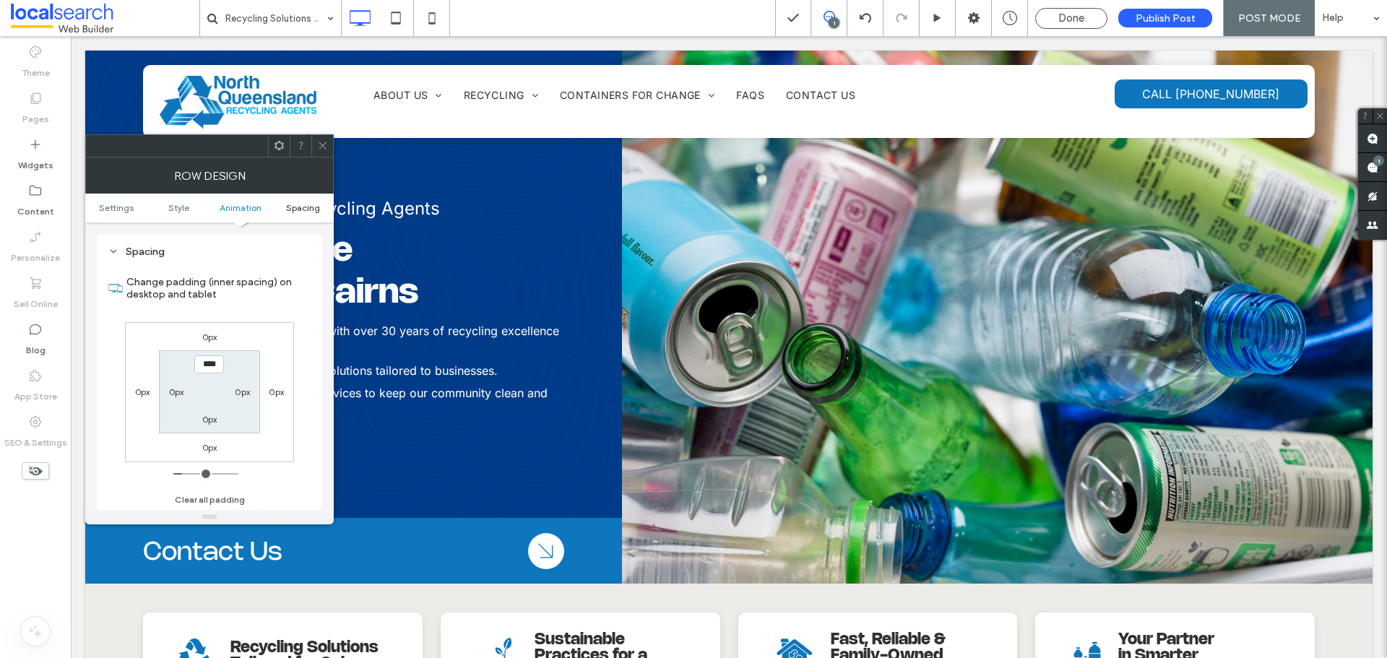
scroll to position [408, 0]
click at [205, 420] on label "0px" at bounding box center [209, 418] width 15 height 11
type input "*"
type input "**"
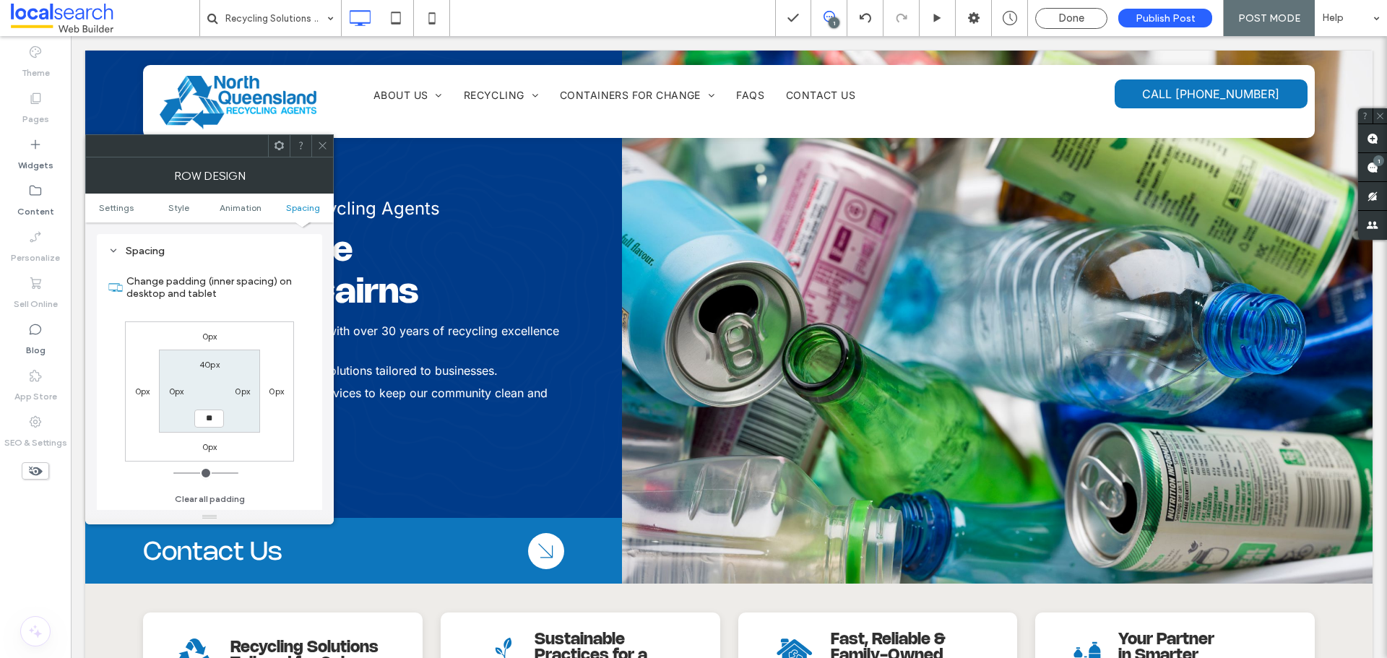
type input "****"
click at [226, 425] on section "40px 0px **** 0px" at bounding box center [209, 391] width 100 height 83
click at [203, 420] on input "****" at bounding box center [209, 418] width 30 height 18
type input "*"
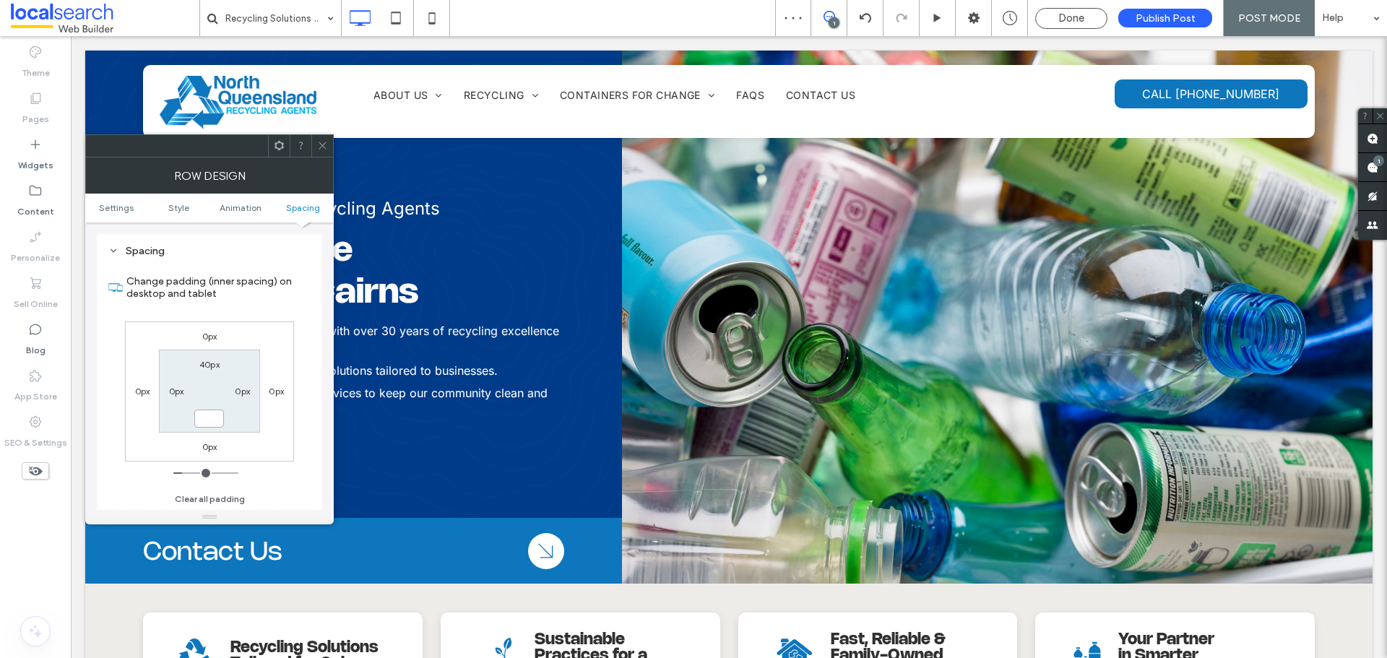
type input "***"
click at [271, 426] on div "0px 0px 0px 0px 40px 0px *** 0px" at bounding box center [209, 391] width 169 height 140
drag, startPoint x: 328, startPoint y: 141, endPoint x: 328, endPoint y: 152, distance: 11.6
click at [328, 142] on div at bounding box center [322, 146] width 22 height 22
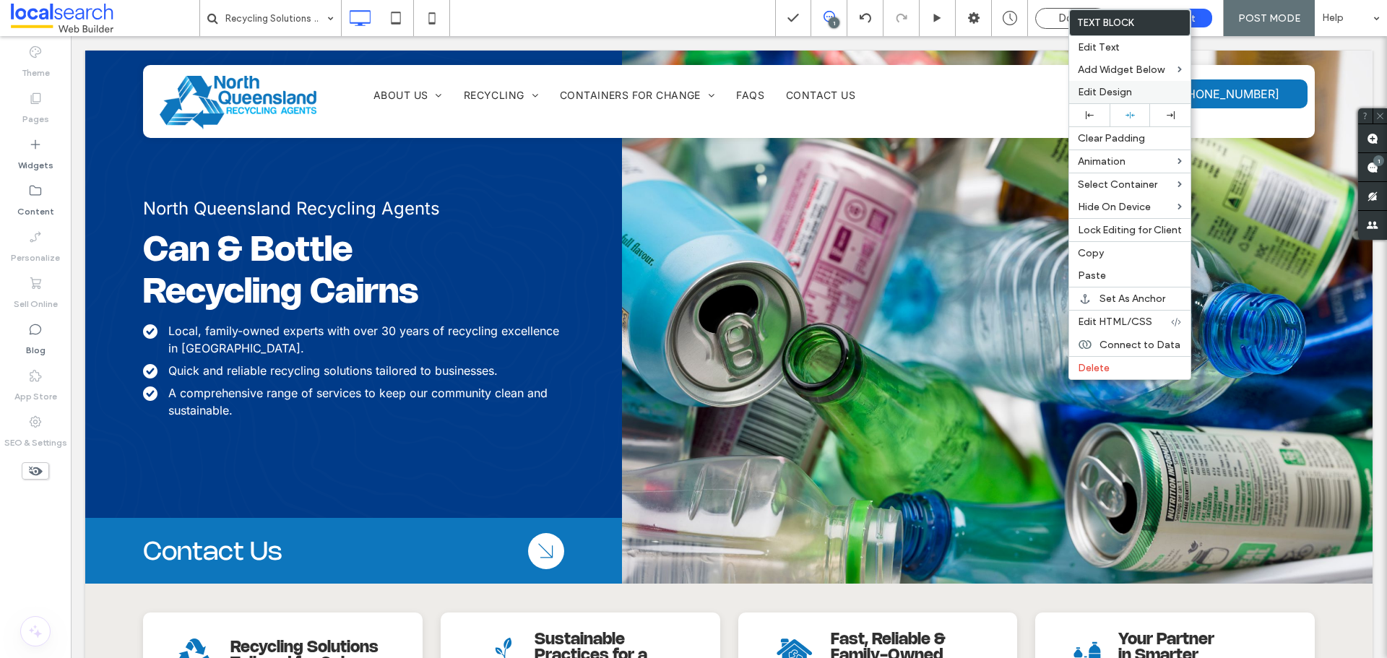
click at [1101, 87] on span "Edit Design" at bounding box center [1105, 92] width 54 height 12
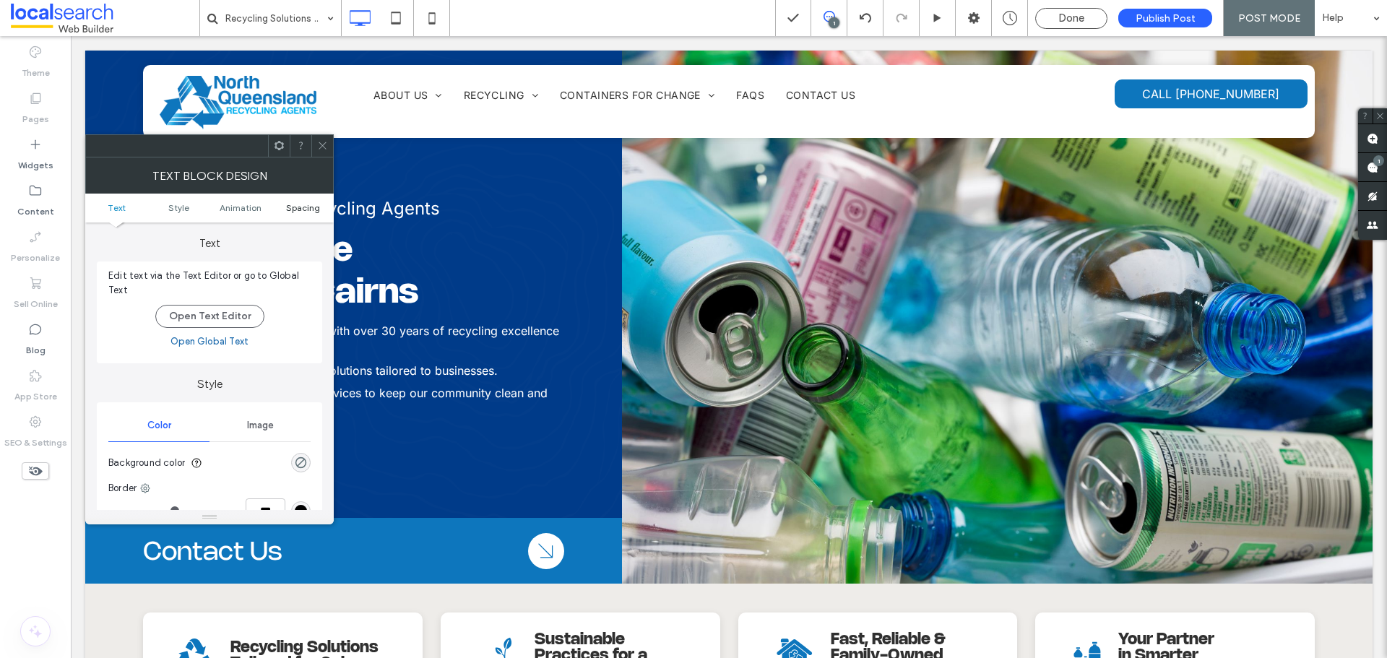
click at [300, 204] on span "Spacing" at bounding box center [303, 207] width 34 height 11
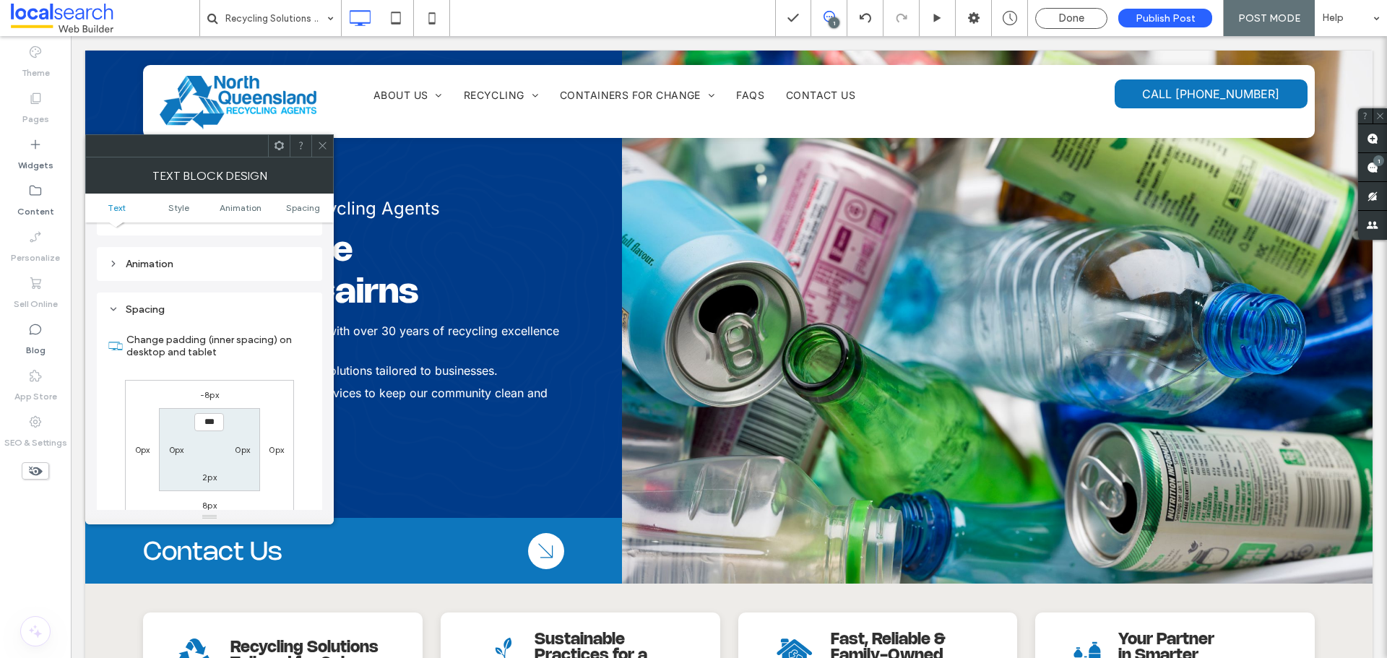
scroll to position [414, 0]
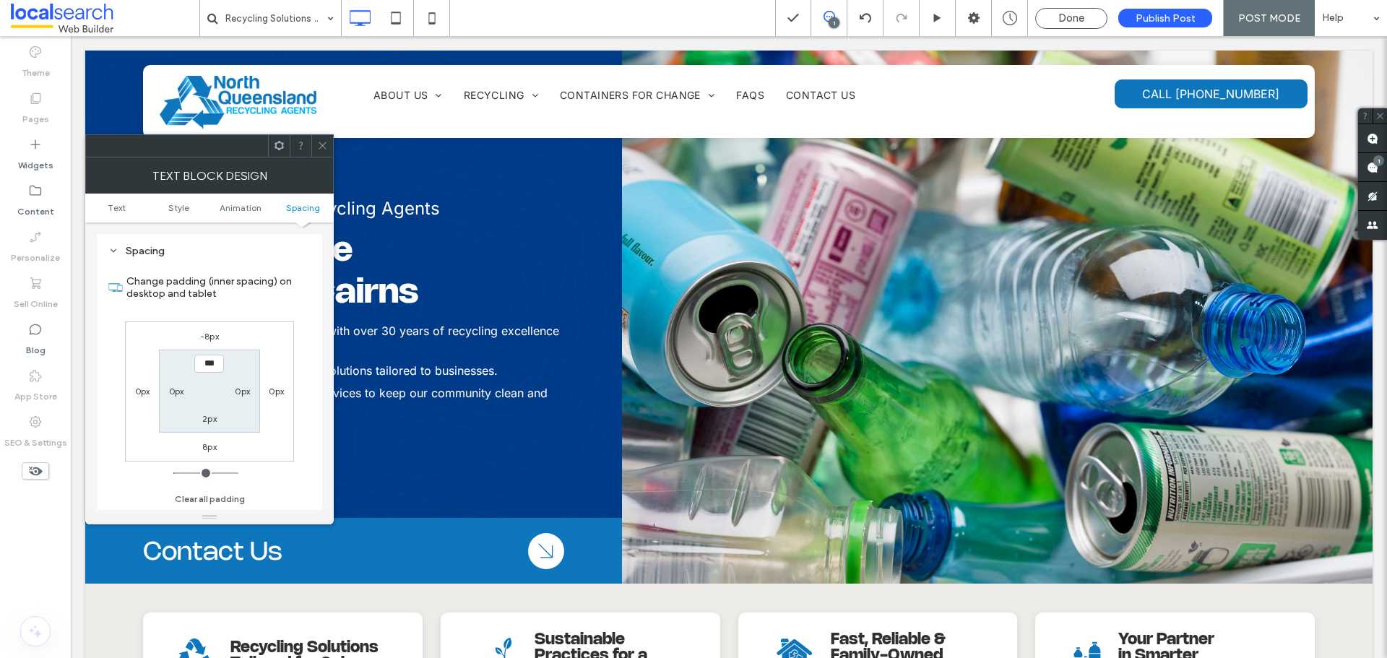
click at [209, 448] on label "8px" at bounding box center [209, 446] width 14 height 11
type input "*"
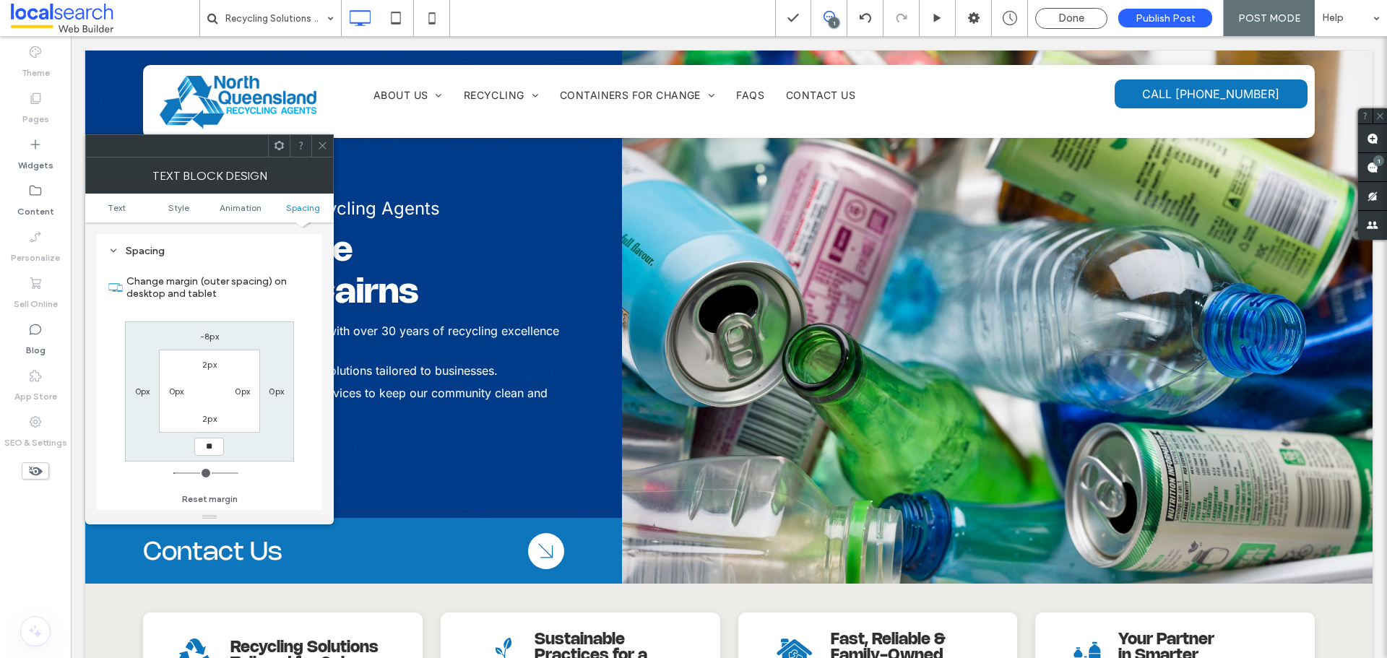
type input "**"
click at [204, 446] on input "****" at bounding box center [209, 447] width 30 height 18
type input "***"
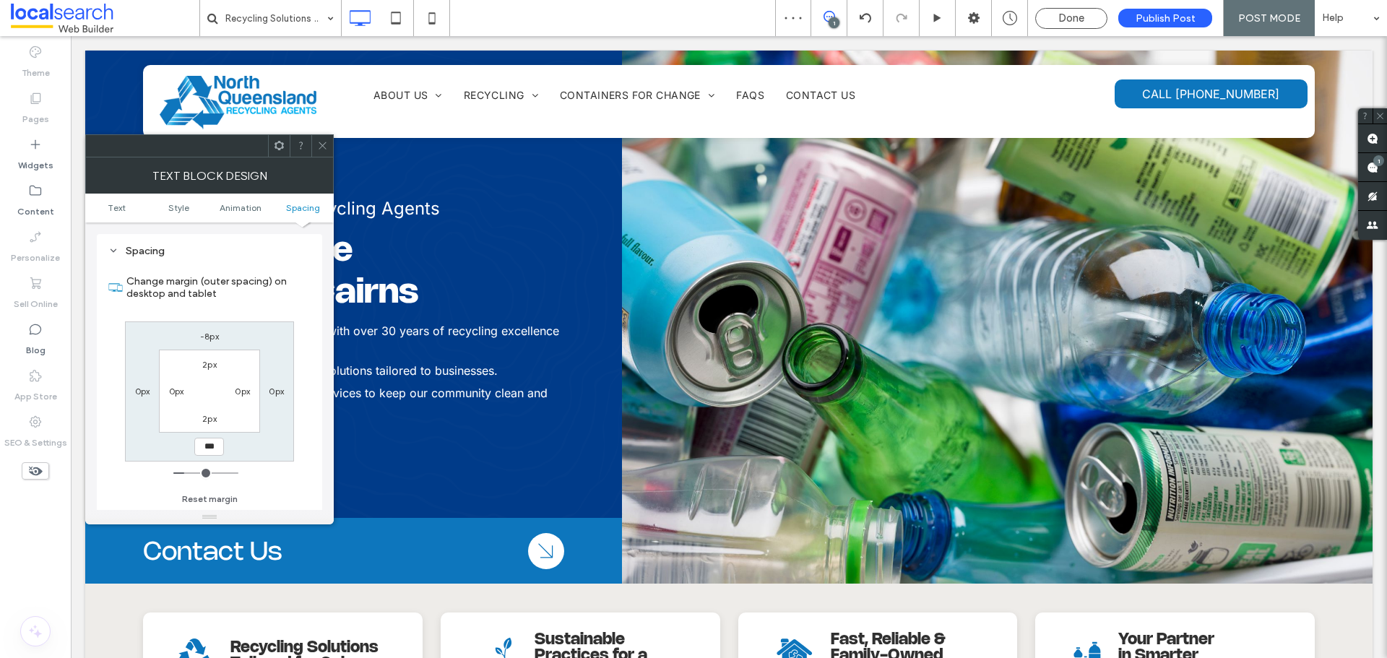
type input "***"
type input "*****"
click at [324, 136] on span at bounding box center [322, 146] width 11 height 22
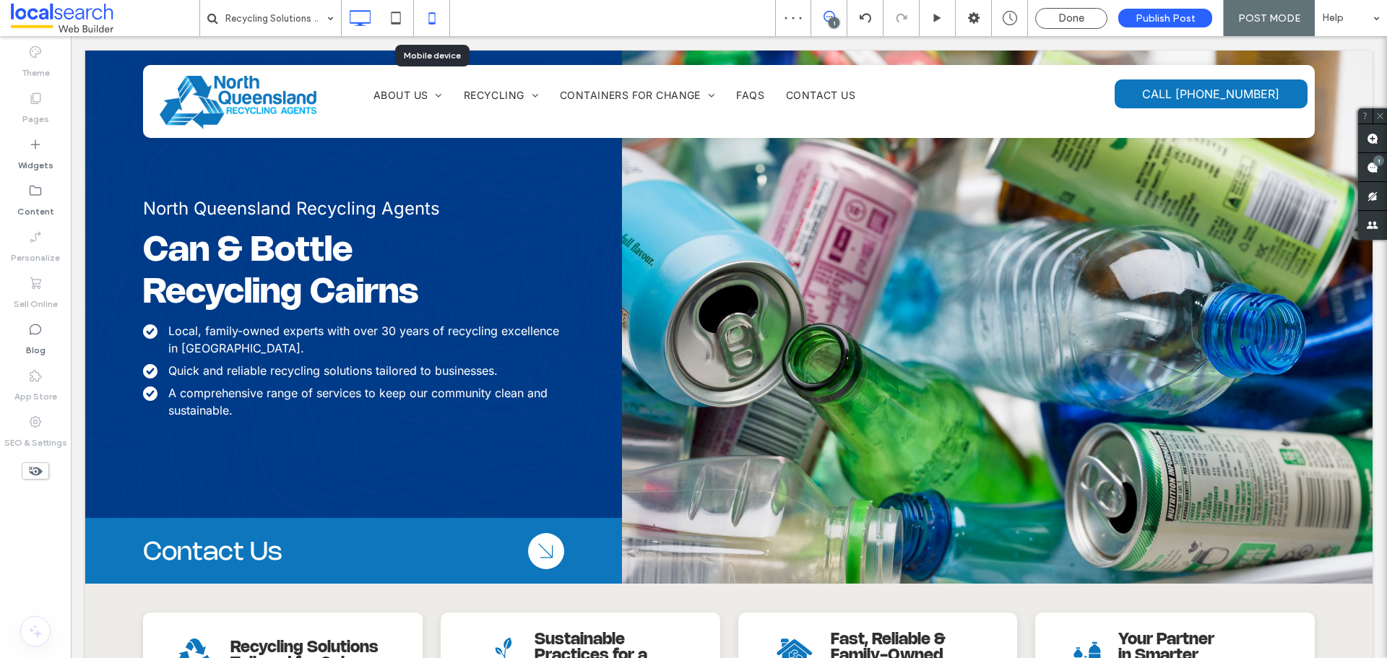
click at [435, 17] on use at bounding box center [431, 18] width 6 height 12
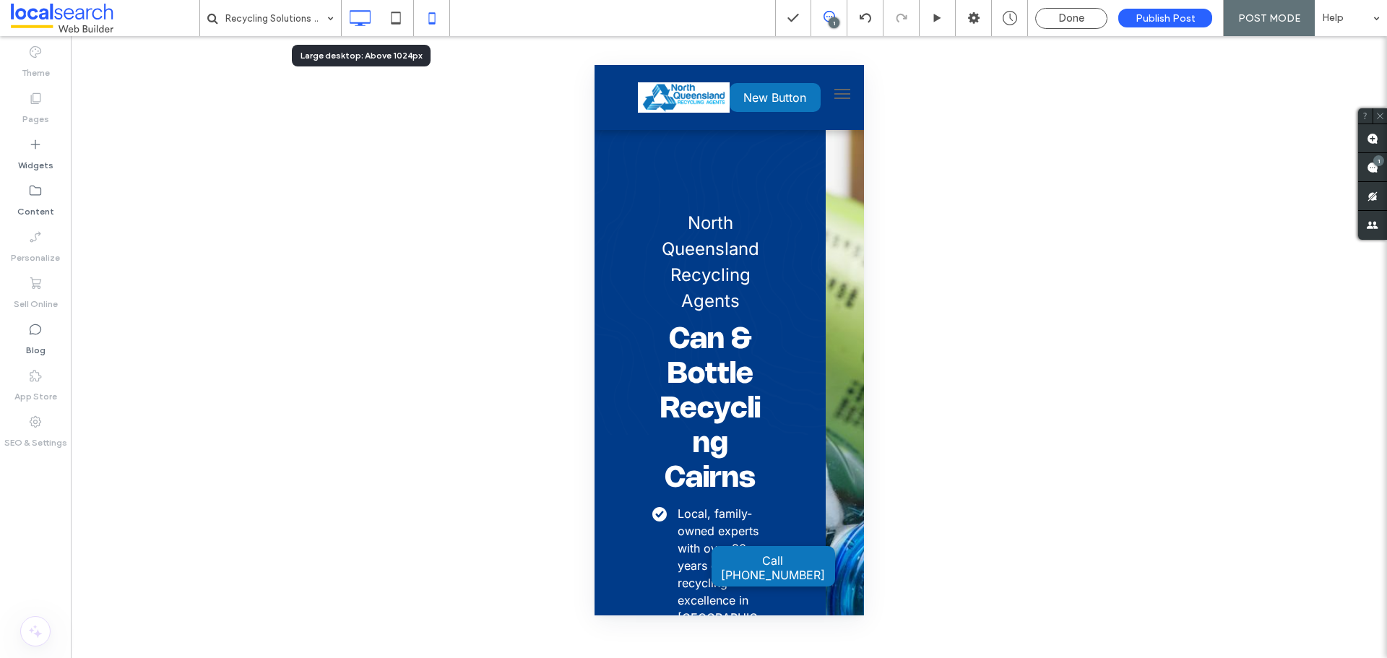
click at [358, 14] on icon at bounding box center [359, 18] width 29 height 29
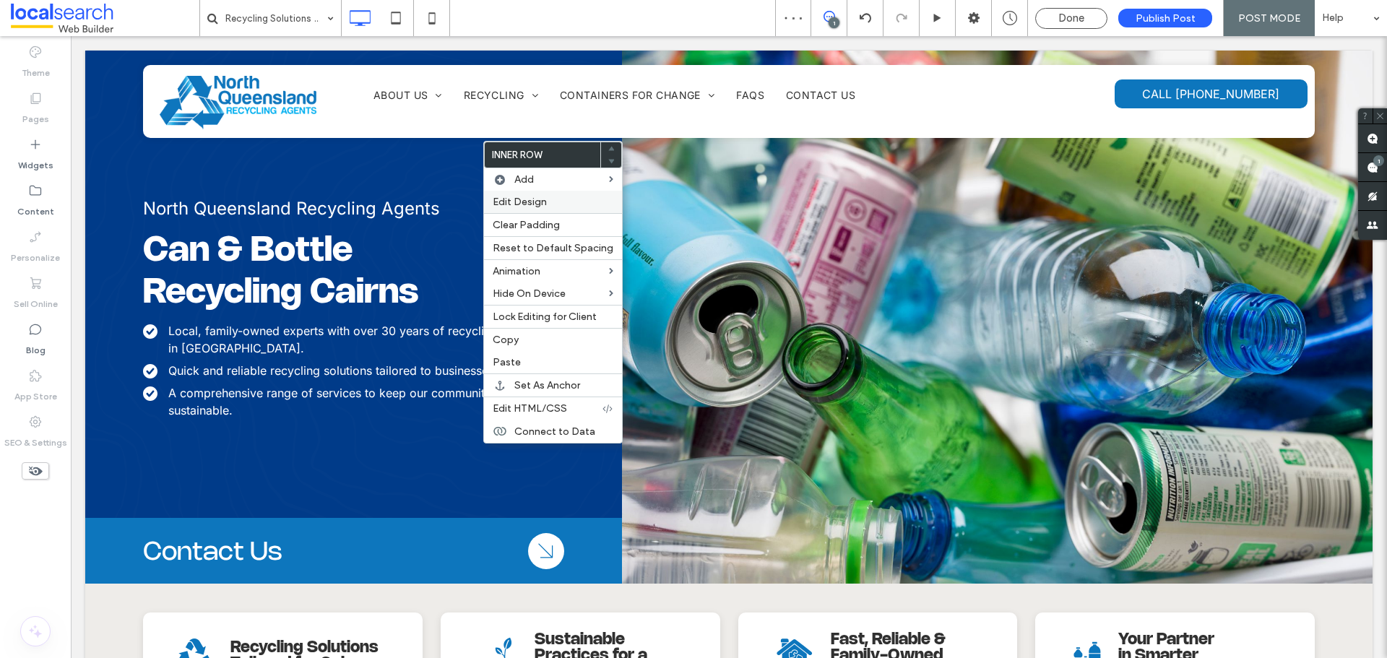
click at [528, 198] on span "Edit Design" at bounding box center [520, 202] width 54 height 12
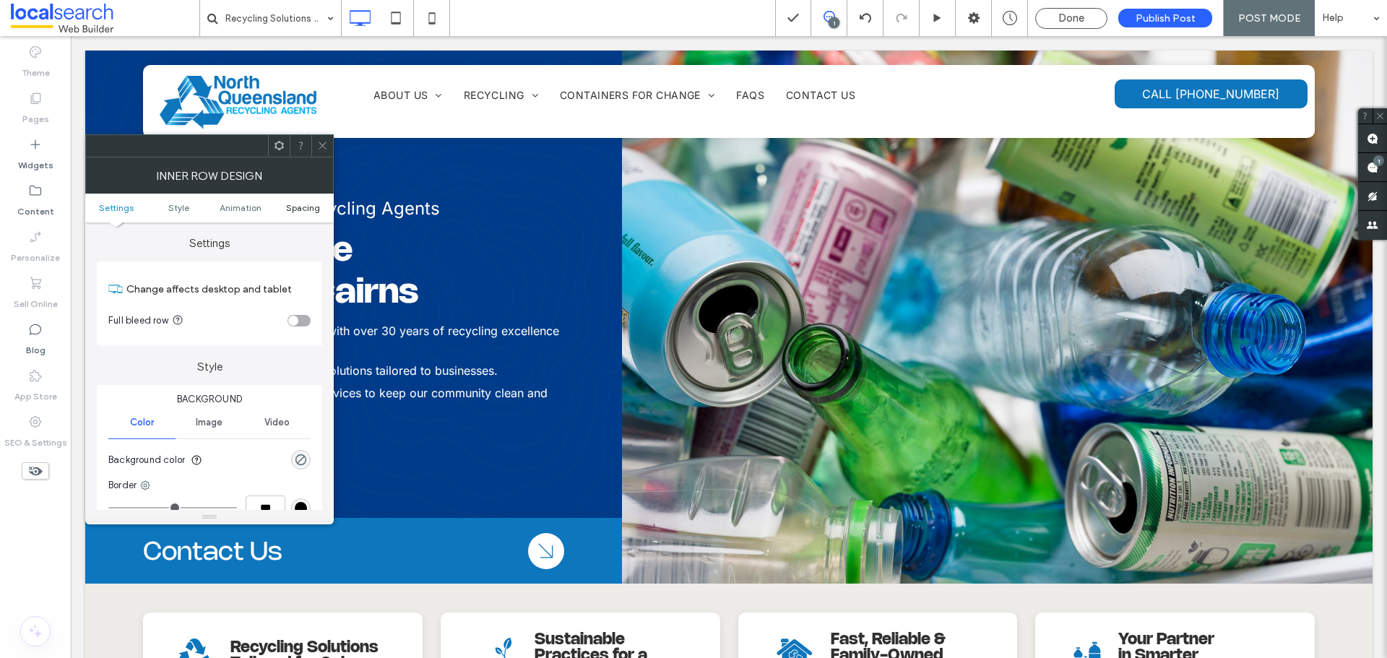
click at [312, 208] on span "Spacing" at bounding box center [303, 207] width 34 height 11
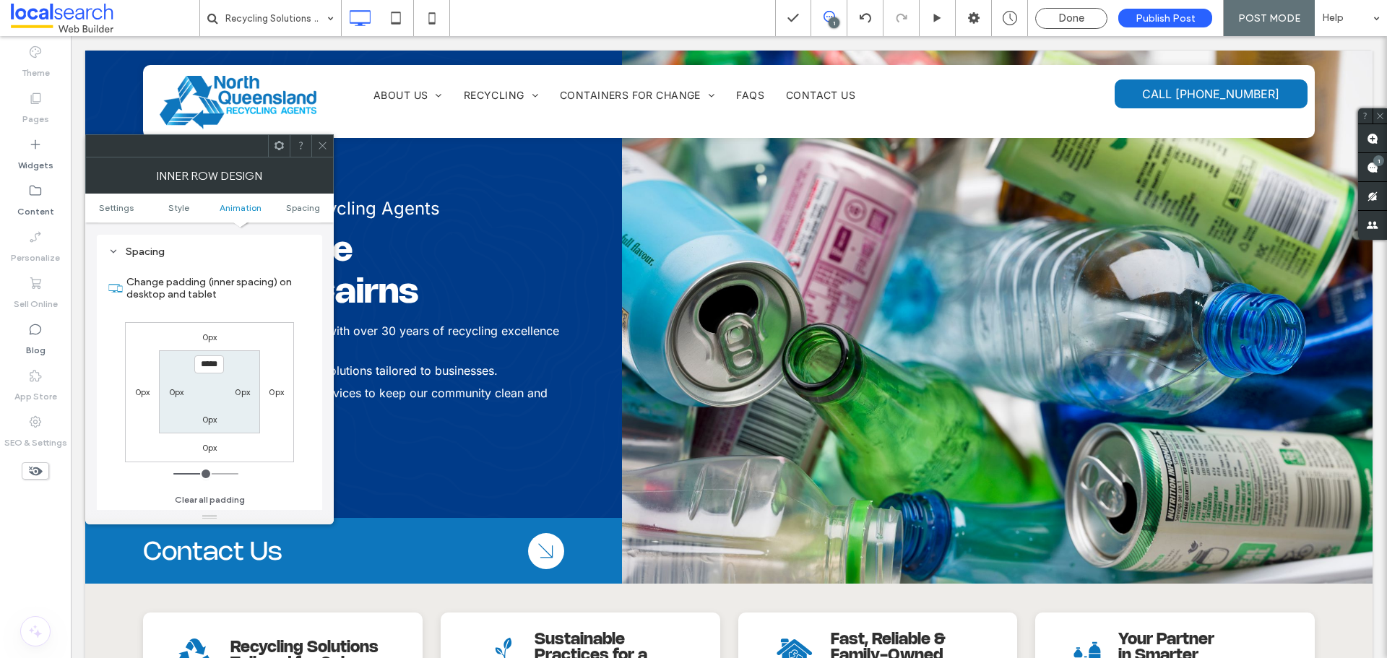
scroll to position [462, 0]
type input "*****"
type input "***"
click at [208, 360] on input "*****" at bounding box center [209, 364] width 30 height 18
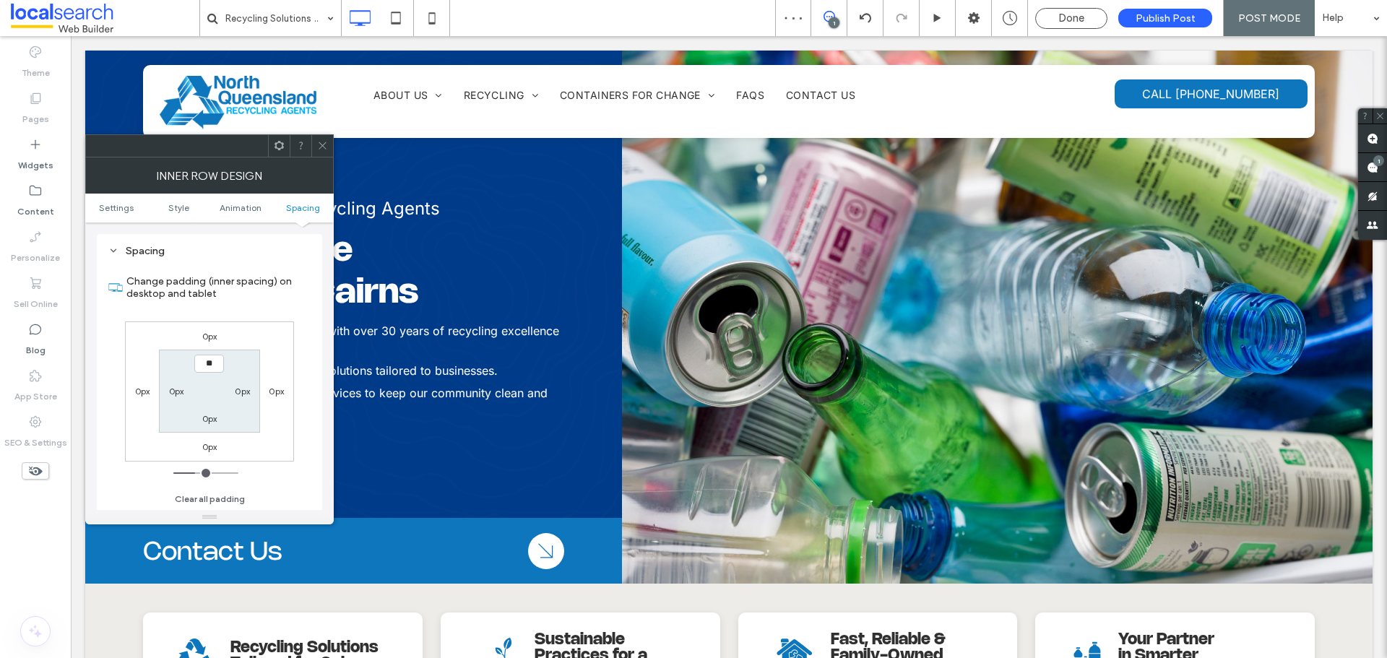
type input "****"
type input "**"
drag, startPoint x: 318, startPoint y: 144, endPoint x: 329, endPoint y: 147, distance: 10.5
click at [320, 144] on icon at bounding box center [322, 145] width 11 height 11
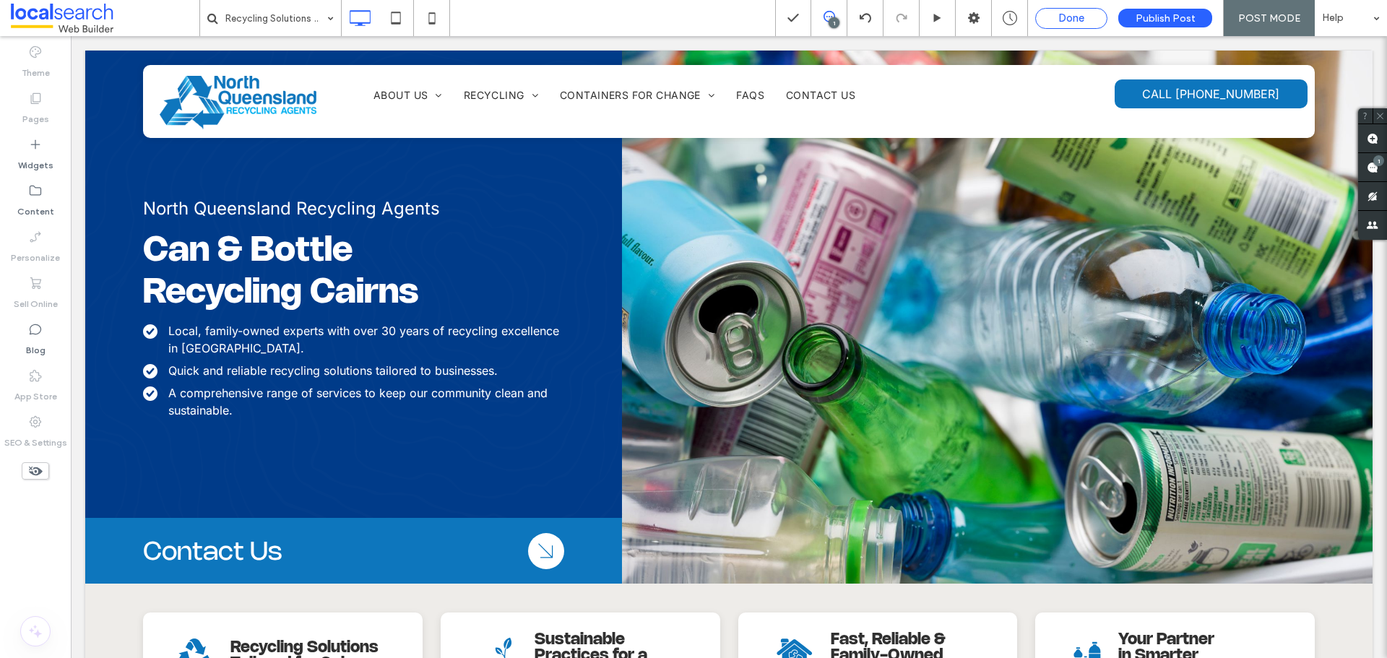
click at [1068, 14] on span "Done" at bounding box center [1071, 18] width 26 height 13
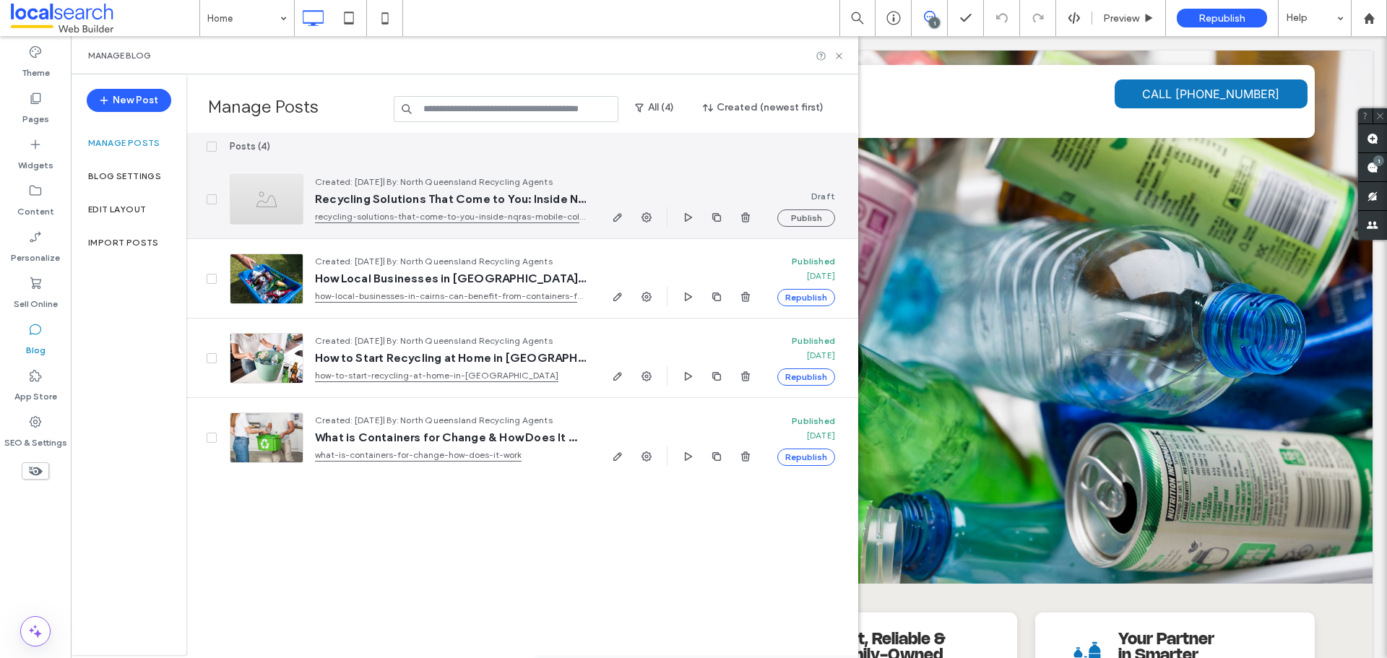
click at [615, 218] on icon "button" at bounding box center [618, 218] width 12 height 12
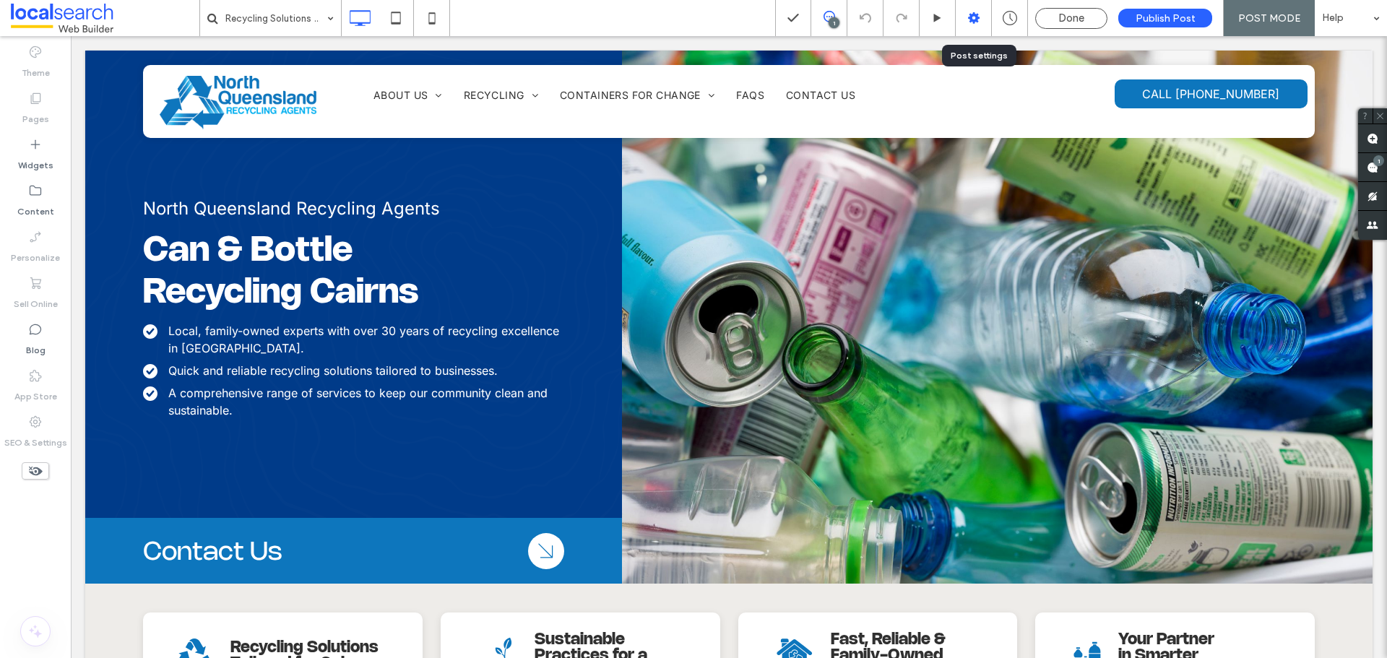
click at [978, 19] on use at bounding box center [974, 18] width 12 height 12
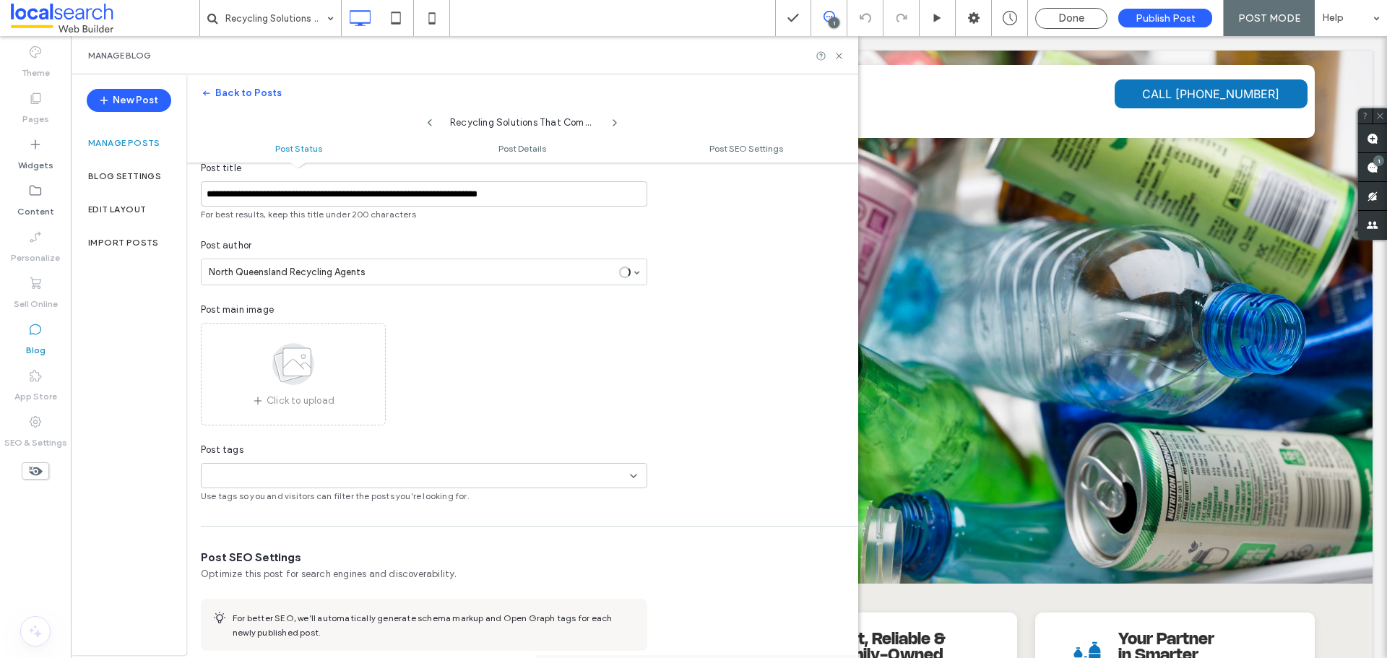
scroll to position [290, 0]
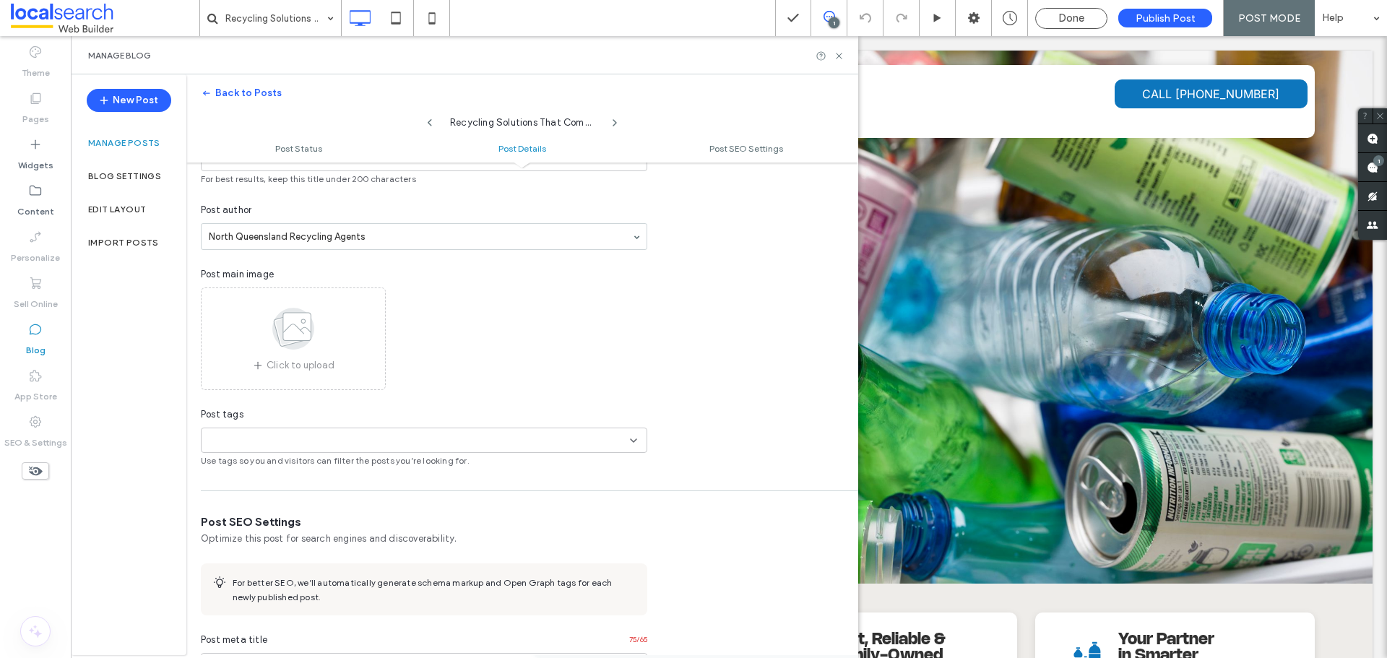
click at [289, 332] on use at bounding box center [293, 329] width 42 height 42
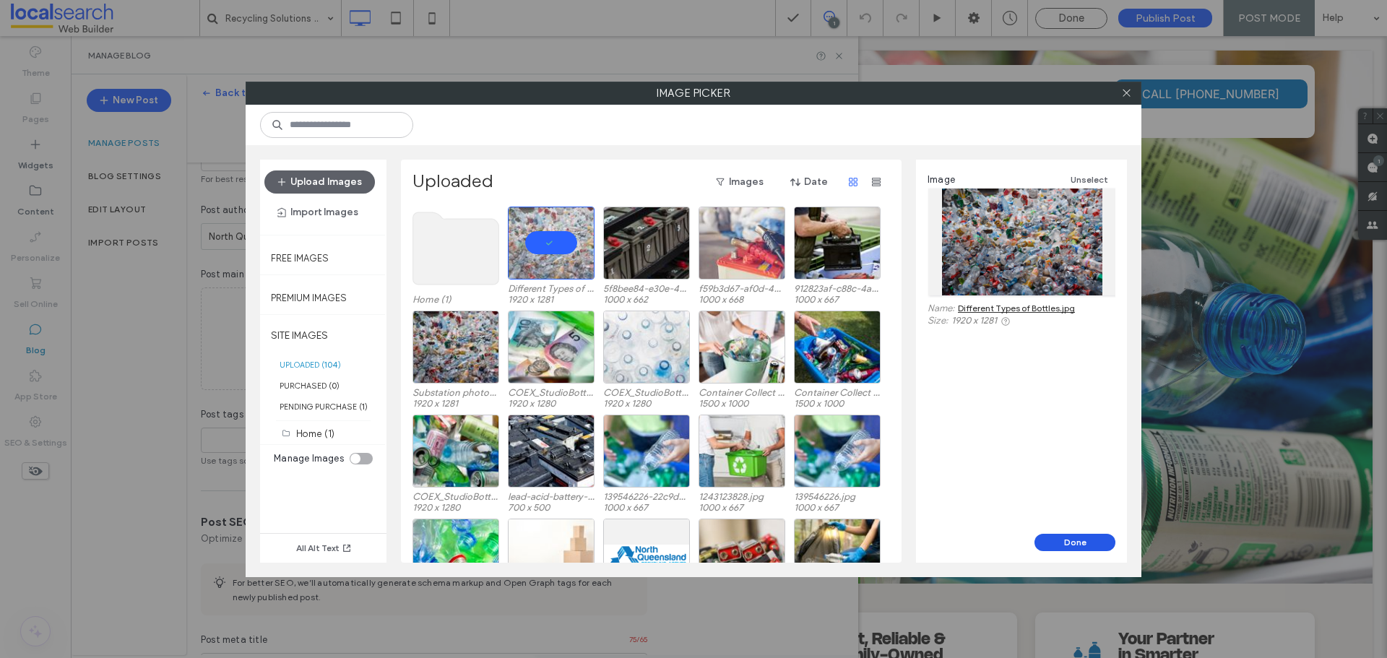
click at [1096, 539] on button "Done" at bounding box center [1074, 542] width 81 height 17
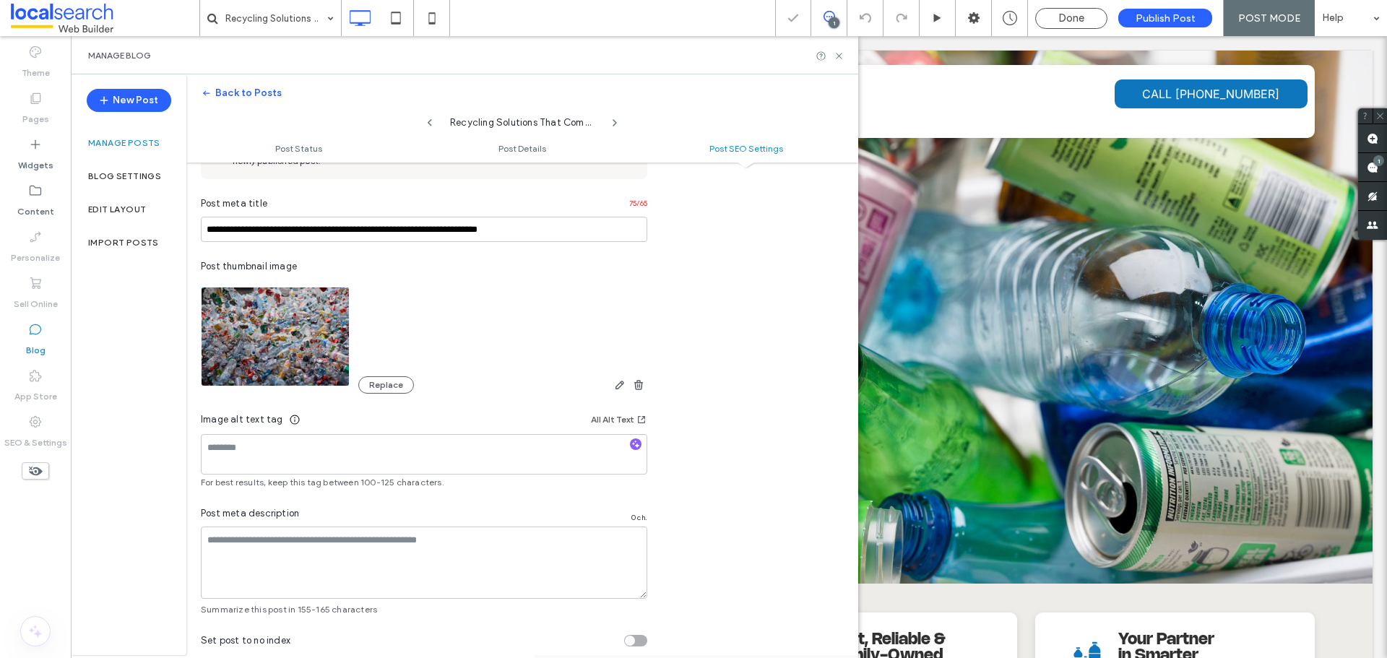
scroll to position [773, 0]
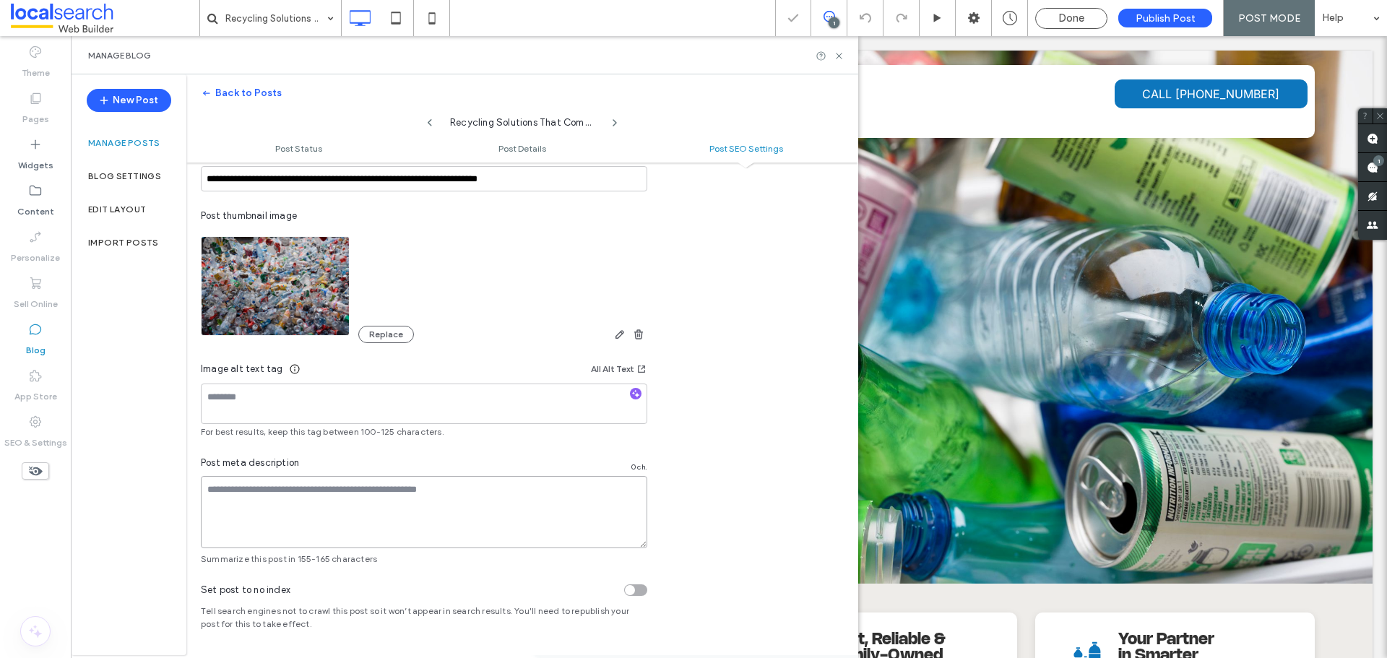
click at [268, 485] on textarea at bounding box center [424, 512] width 446 height 72
click at [295, 402] on textarea at bounding box center [424, 403] width 446 height 40
paste textarea "**********"
type textarea "**********"
click at [756, 400] on div at bounding box center [693, 329] width 1387 height 658
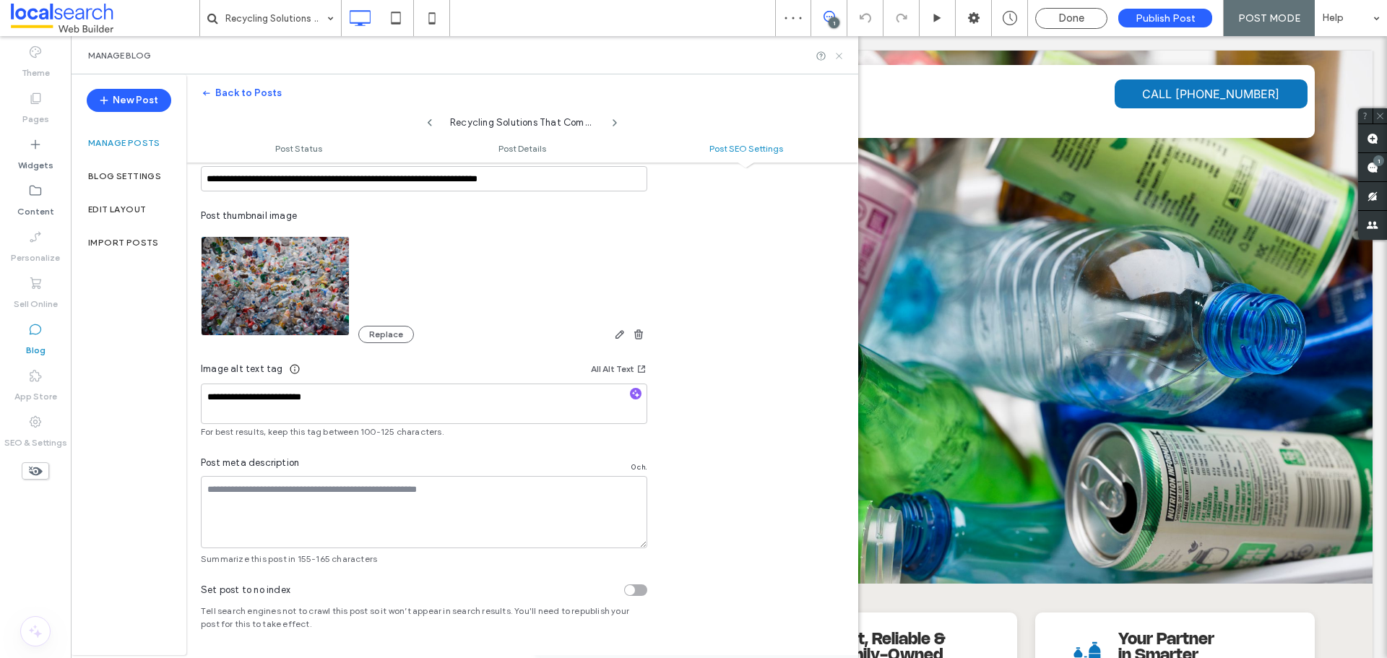
click at [837, 58] on icon at bounding box center [838, 56] width 11 height 11
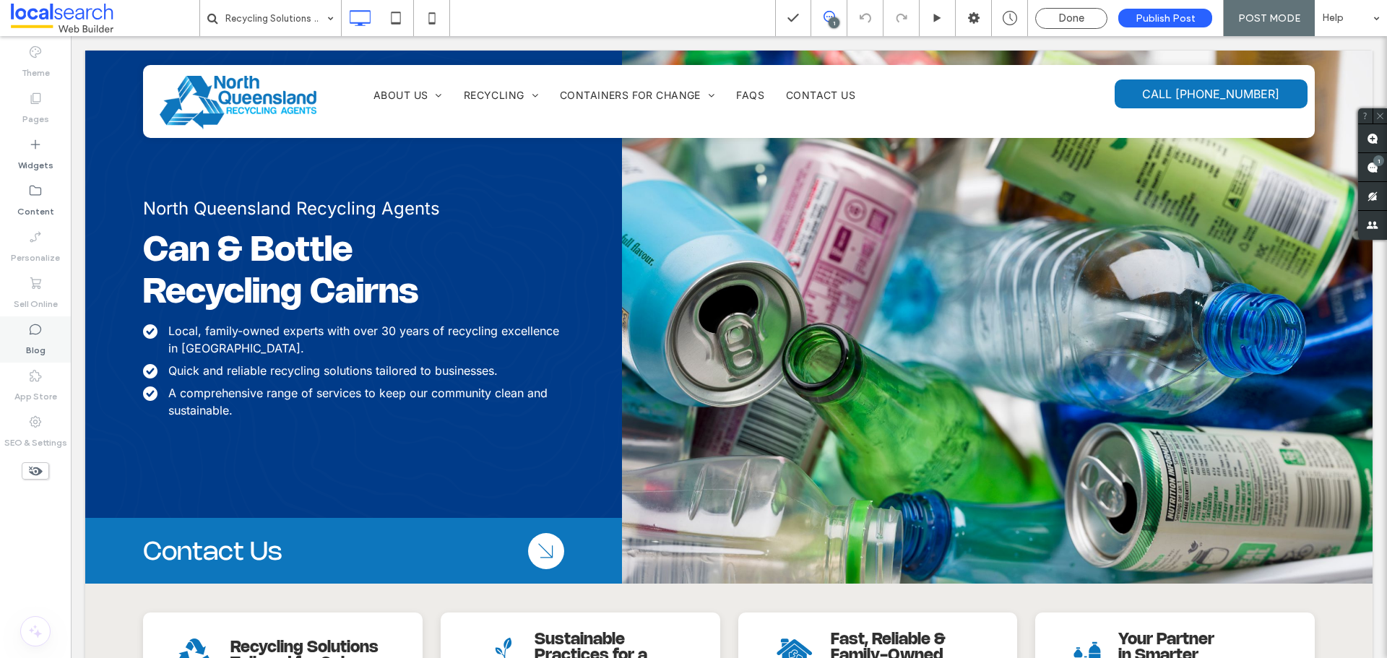
click at [42, 325] on icon at bounding box center [35, 329] width 14 height 14
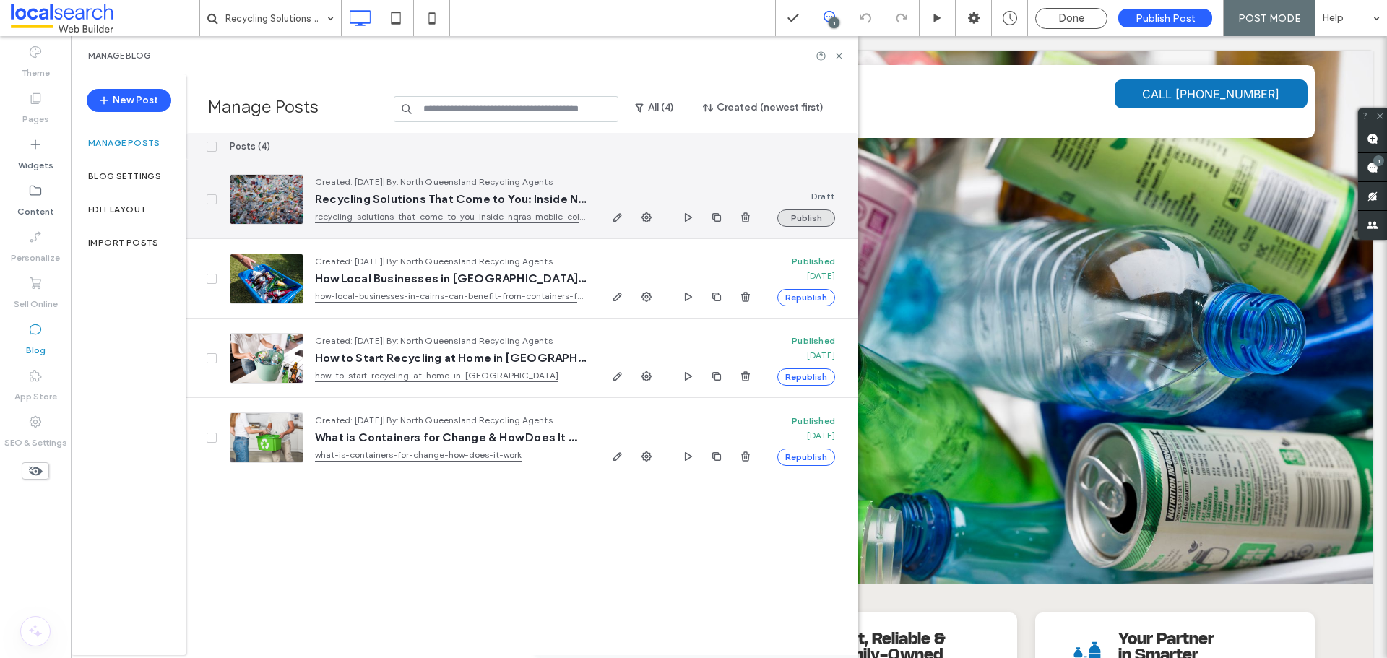
click at [796, 214] on button "Publish" at bounding box center [806, 217] width 58 height 17
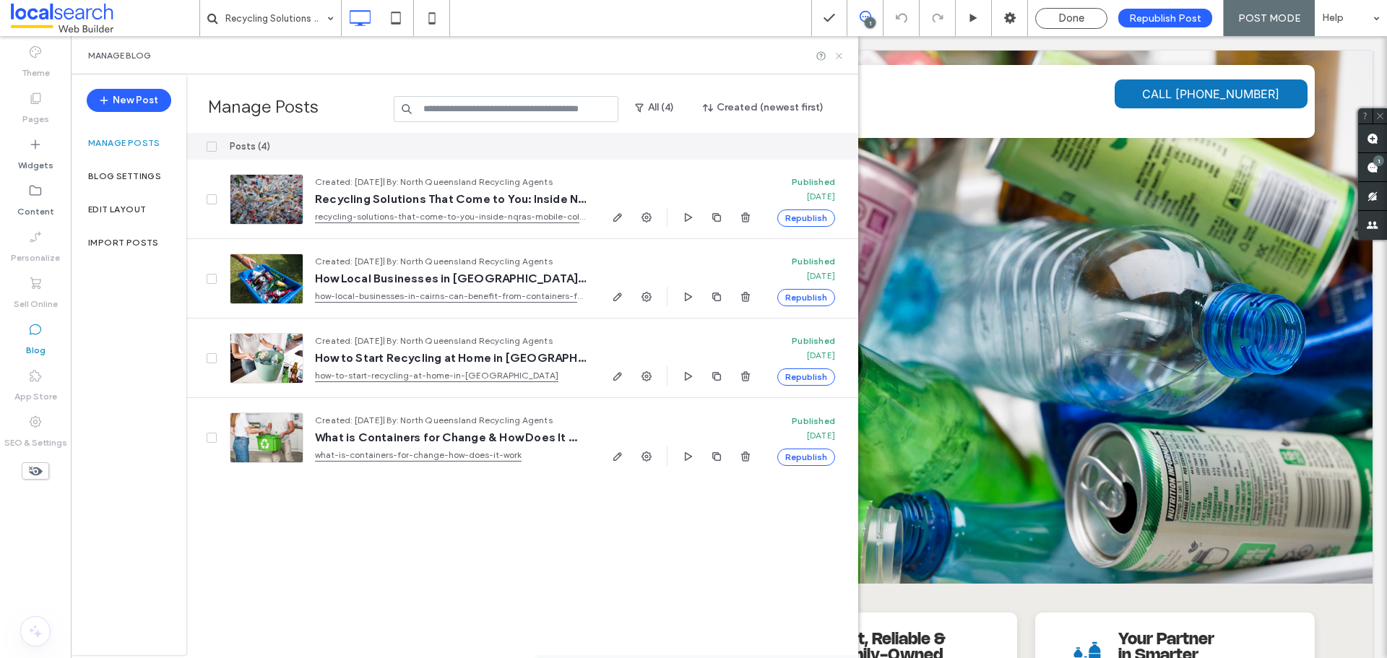
click at [838, 54] on use at bounding box center [839, 56] width 6 height 6
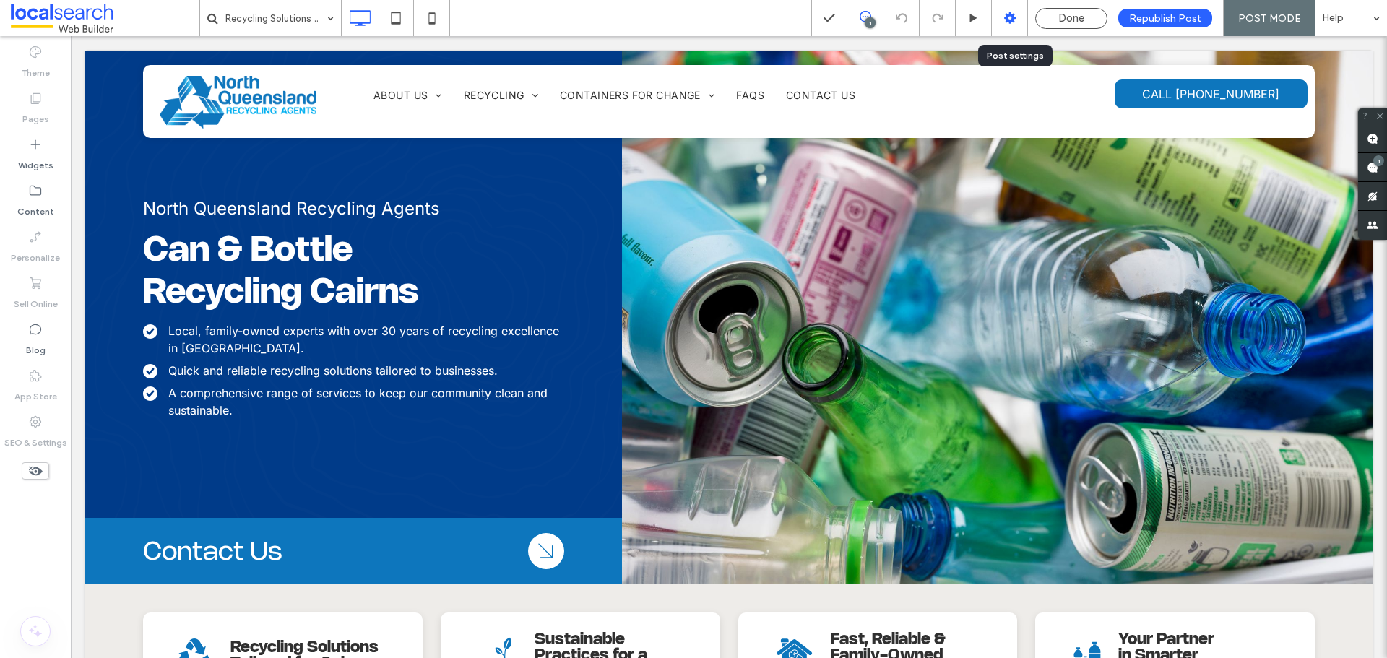
click at [1007, 17] on use at bounding box center [1010, 18] width 12 height 12
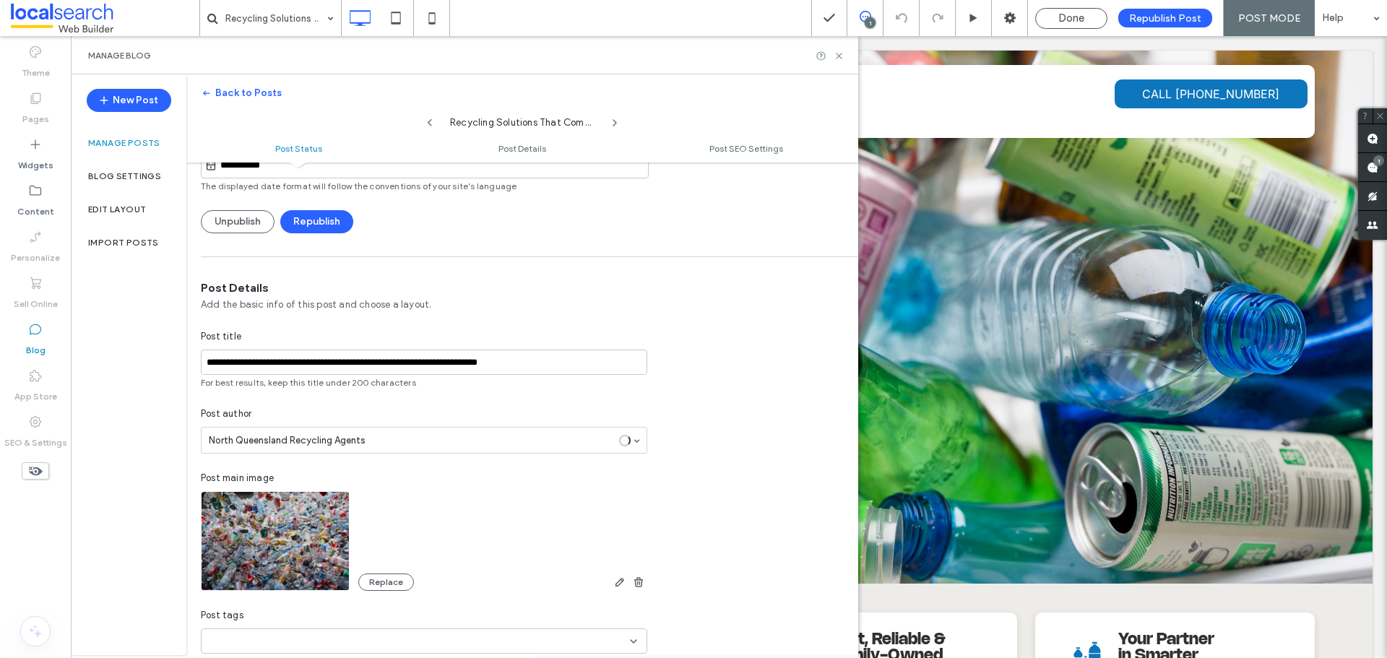
scroll to position [217, 0]
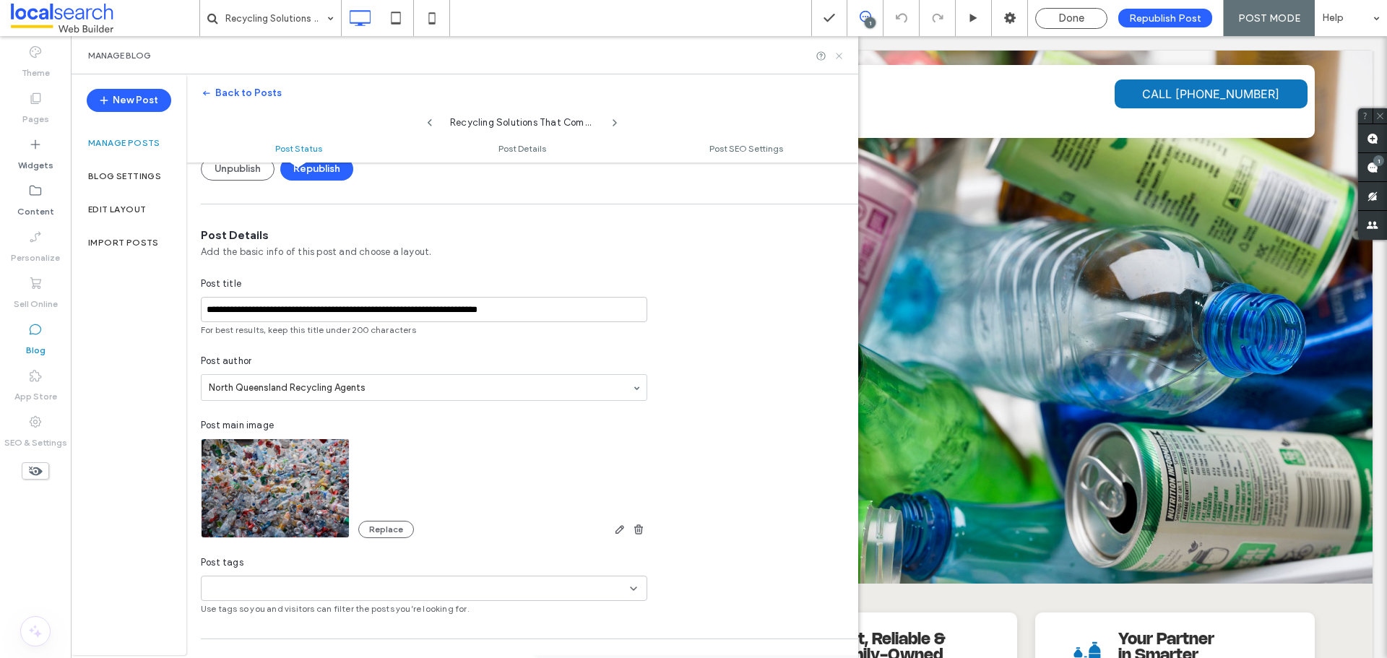
click at [841, 56] on icon at bounding box center [838, 56] width 11 height 11
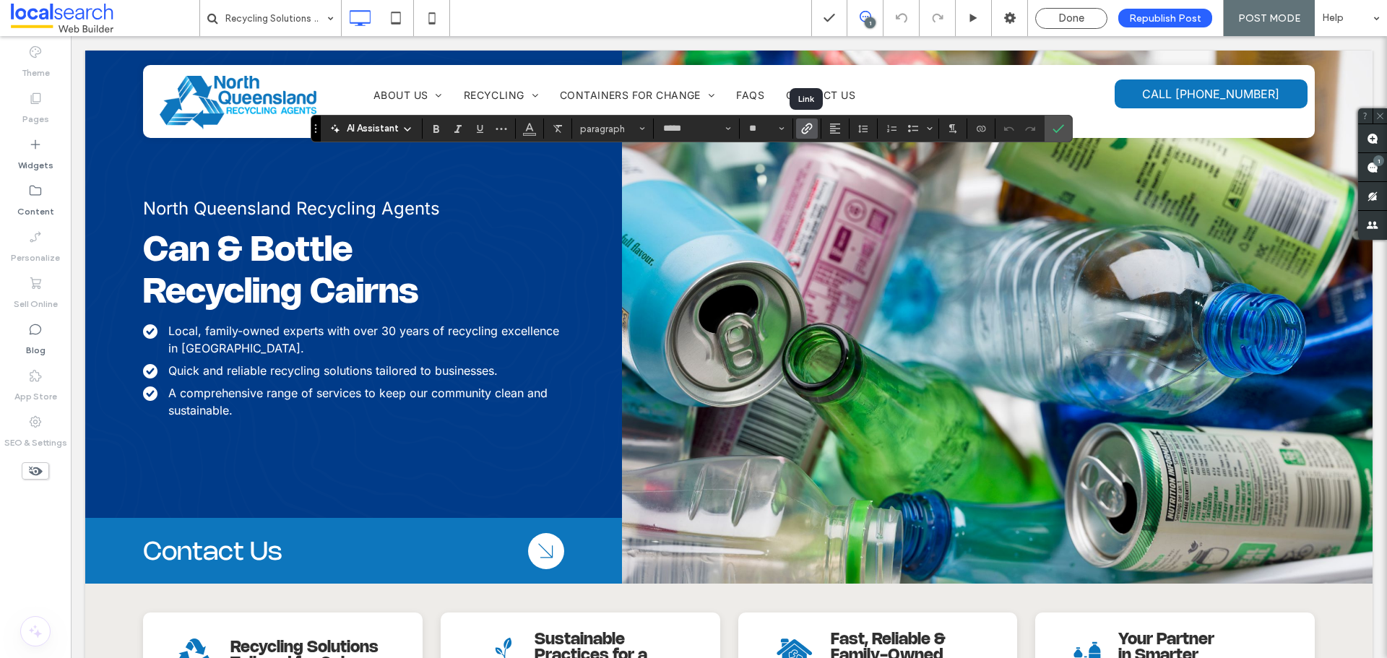
click at [812, 126] on use "Link" at bounding box center [807, 128] width 11 height 11
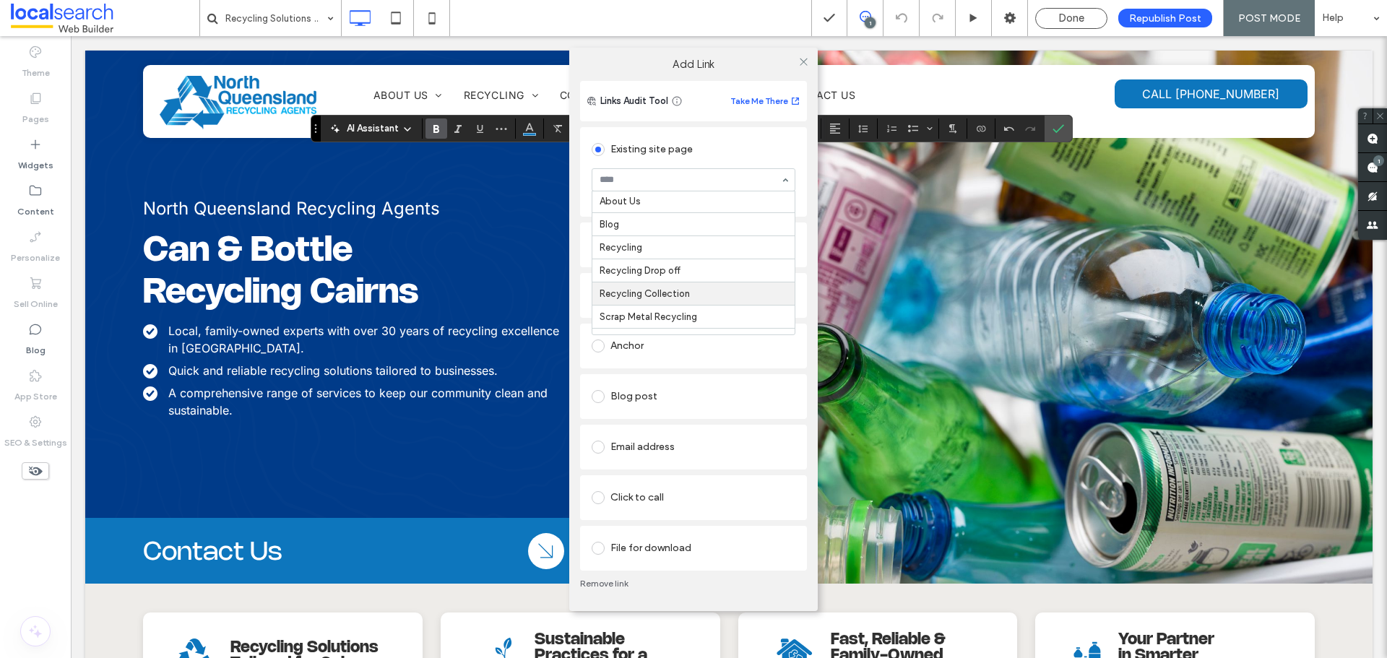
scroll to position [0, 0]
click at [802, 57] on icon at bounding box center [803, 61] width 11 height 11
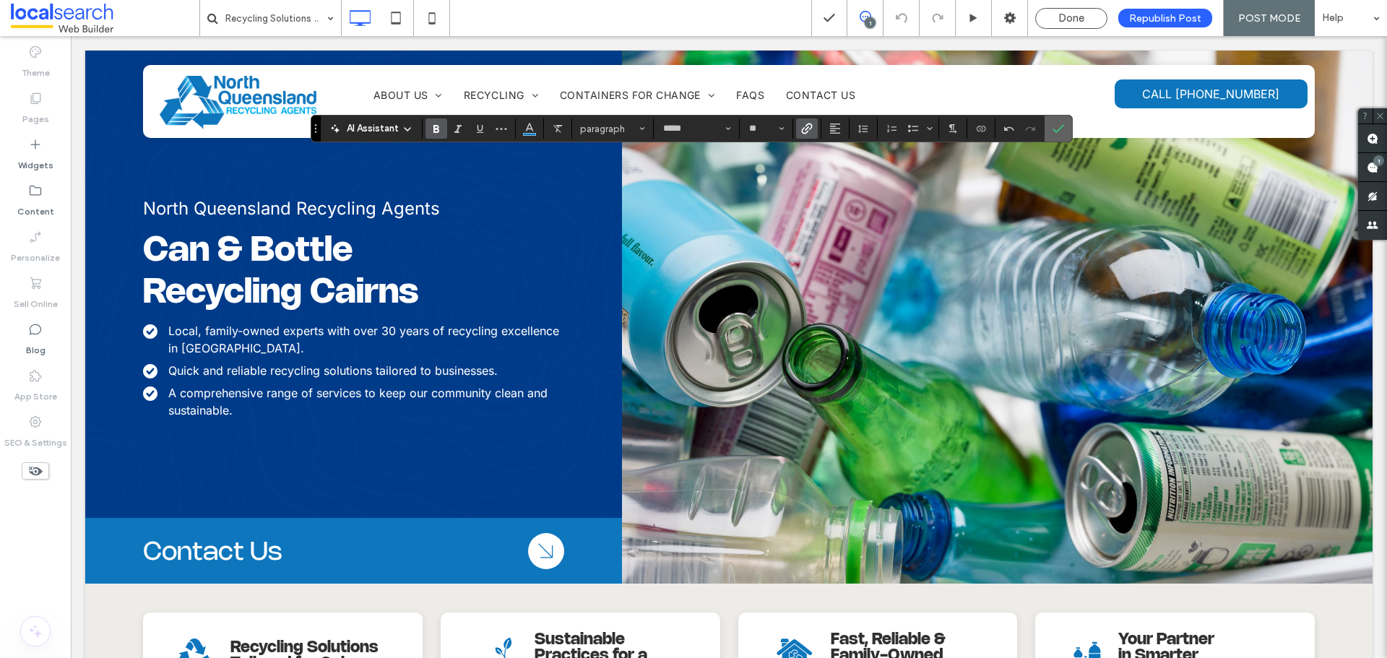
click at [1057, 123] on icon "Confirm" at bounding box center [1058, 129] width 12 height 12
click at [797, 131] on label "Link" at bounding box center [807, 128] width 22 height 20
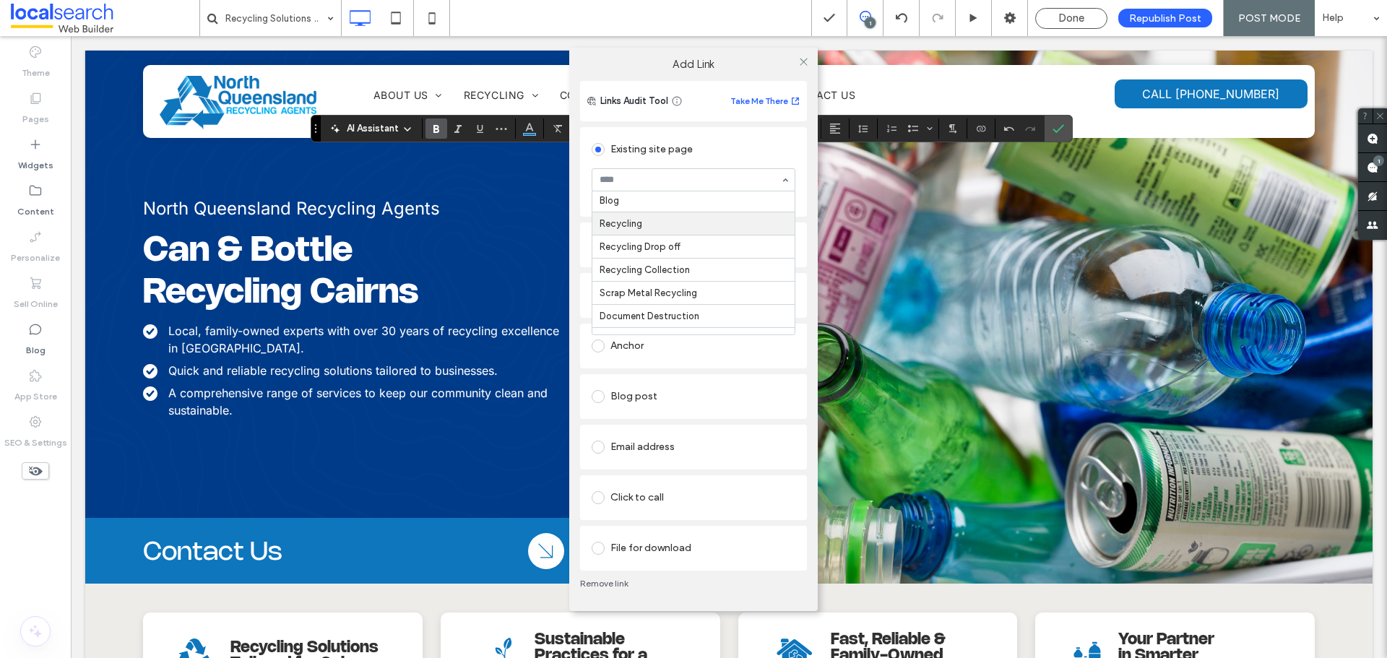
scroll to position [72, 0]
click at [803, 64] on icon at bounding box center [803, 61] width 11 height 11
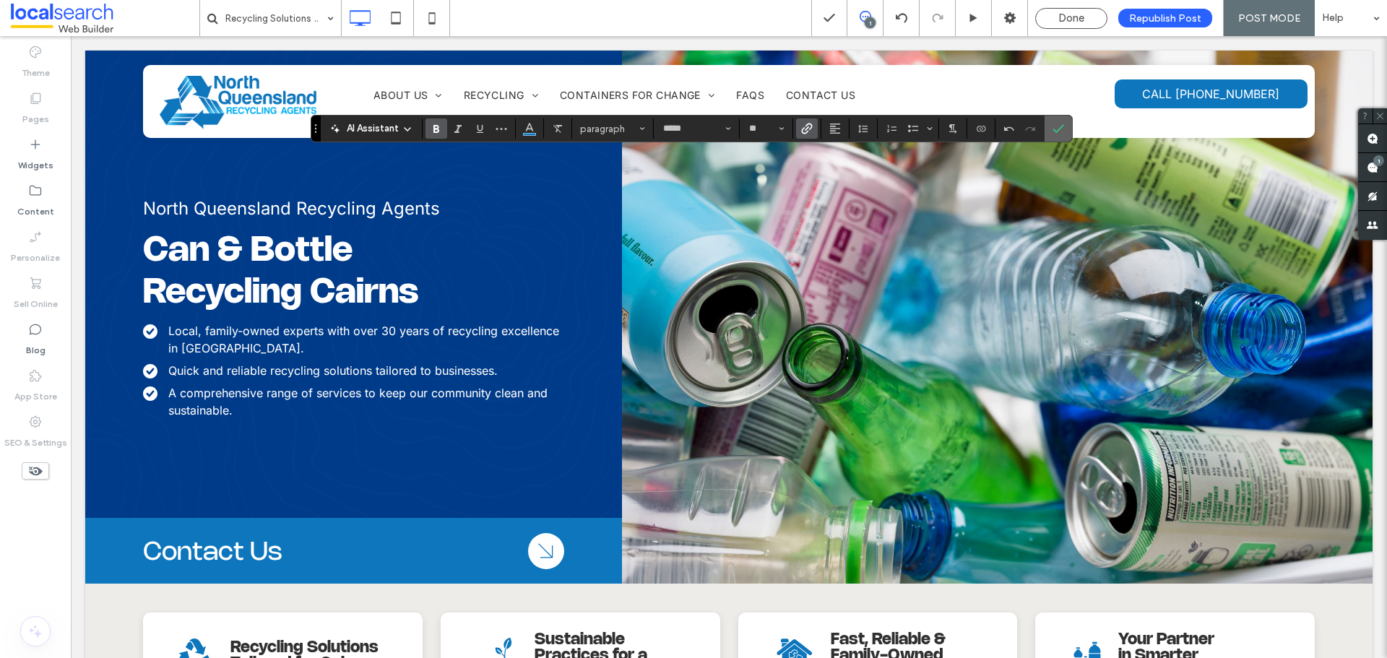
click at [1054, 123] on icon "Confirm" at bounding box center [1058, 129] width 12 height 12
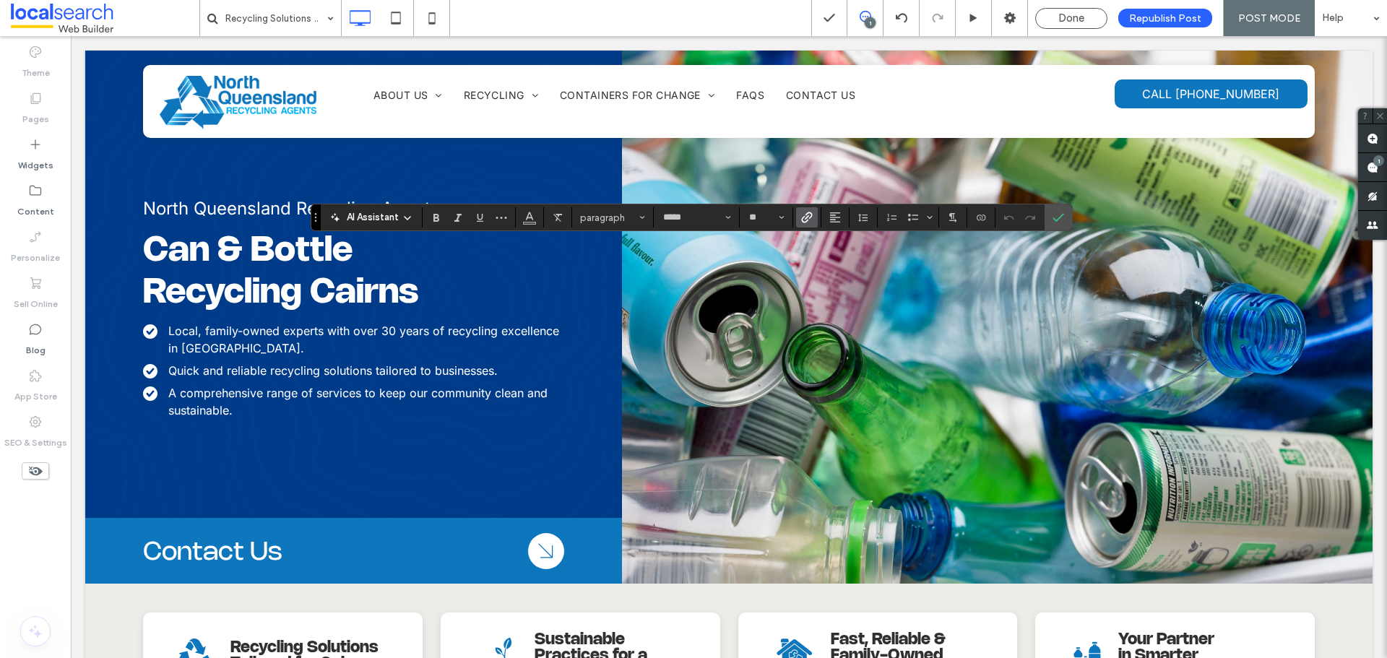
click at [812, 219] on icon "Link" at bounding box center [807, 218] width 12 height 12
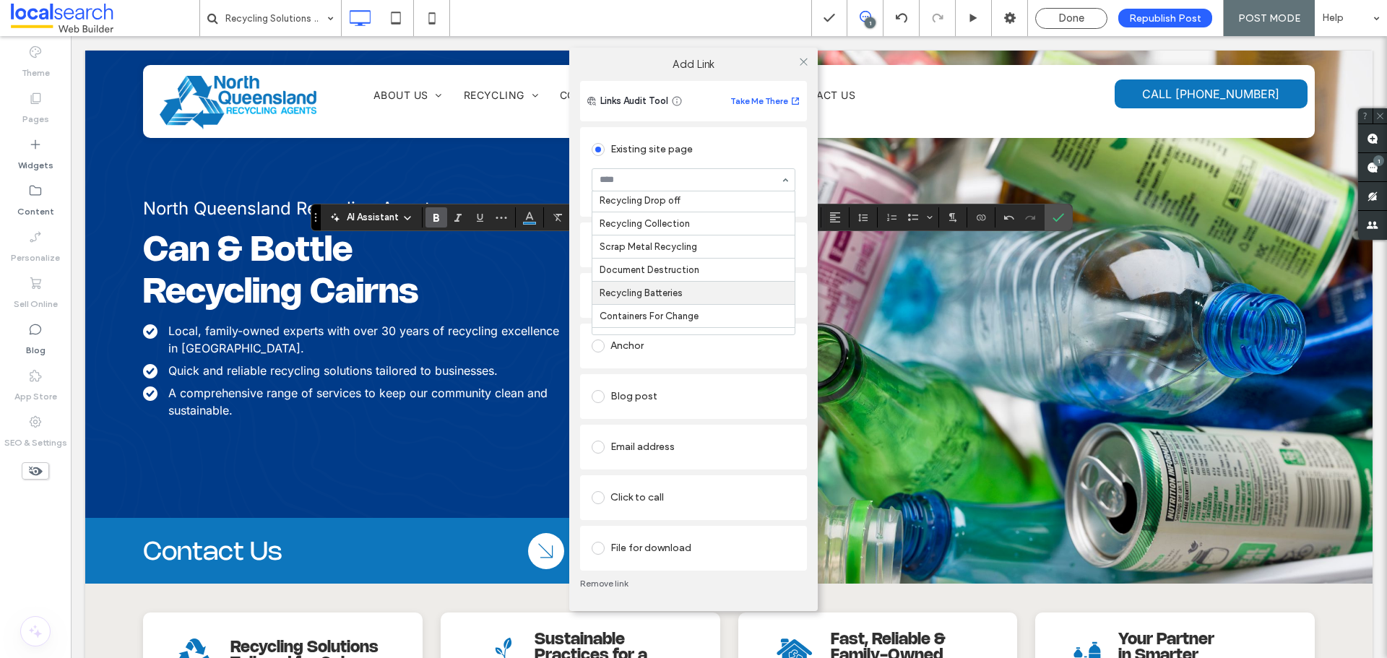
scroll to position [61, 0]
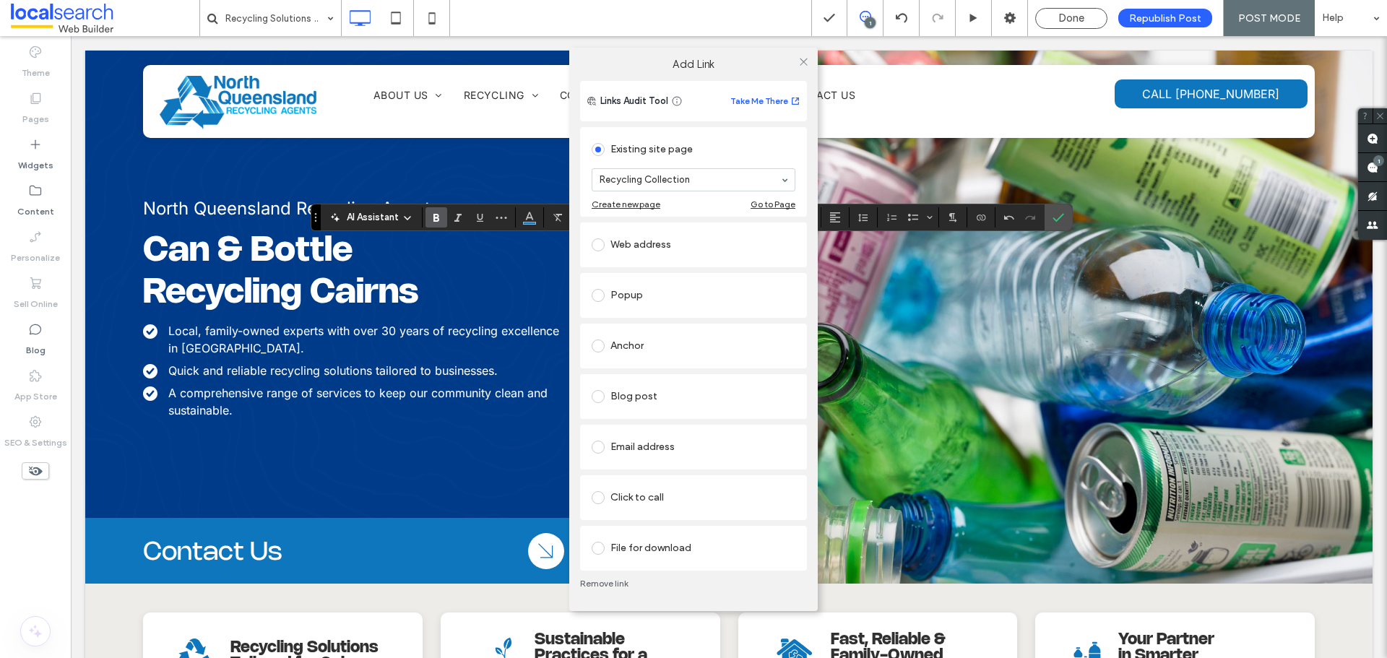
drag, startPoint x: 801, startPoint y: 63, endPoint x: 1025, endPoint y: 145, distance: 238.5
click at [801, 62] on icon at bounding box center [803, 61] width 11 height 11
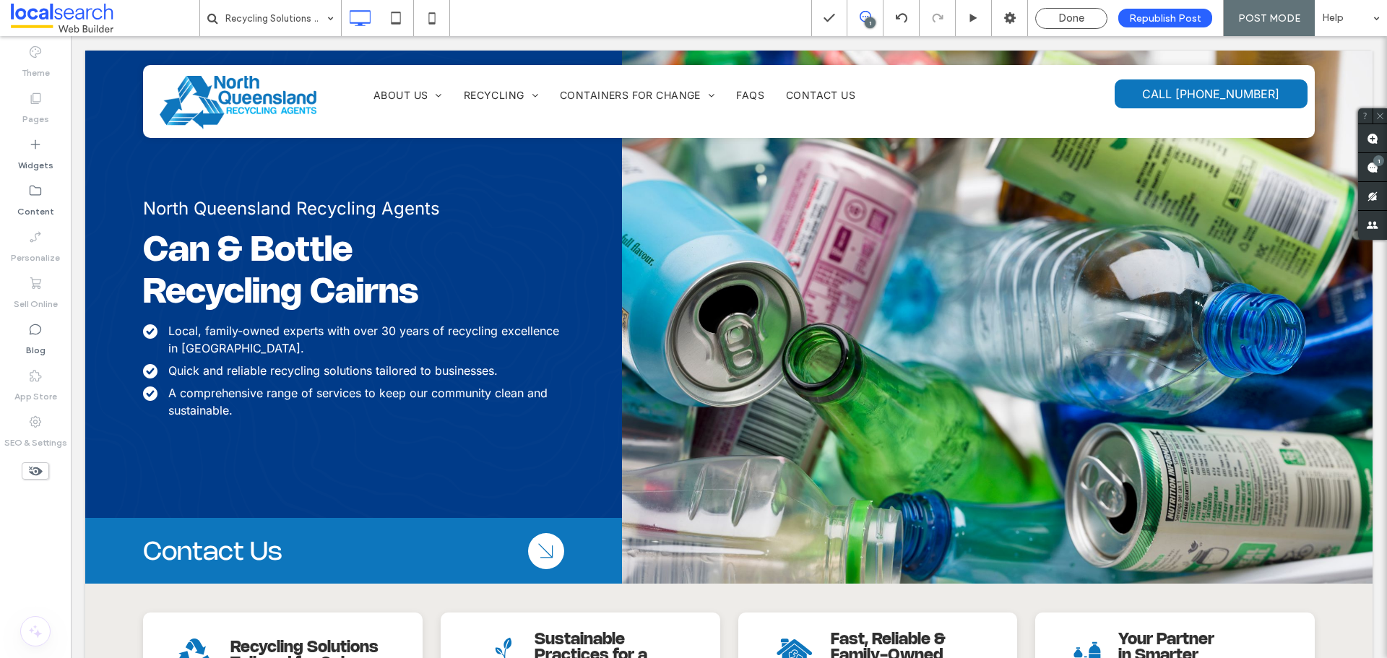
type input "*****"
type input "**"
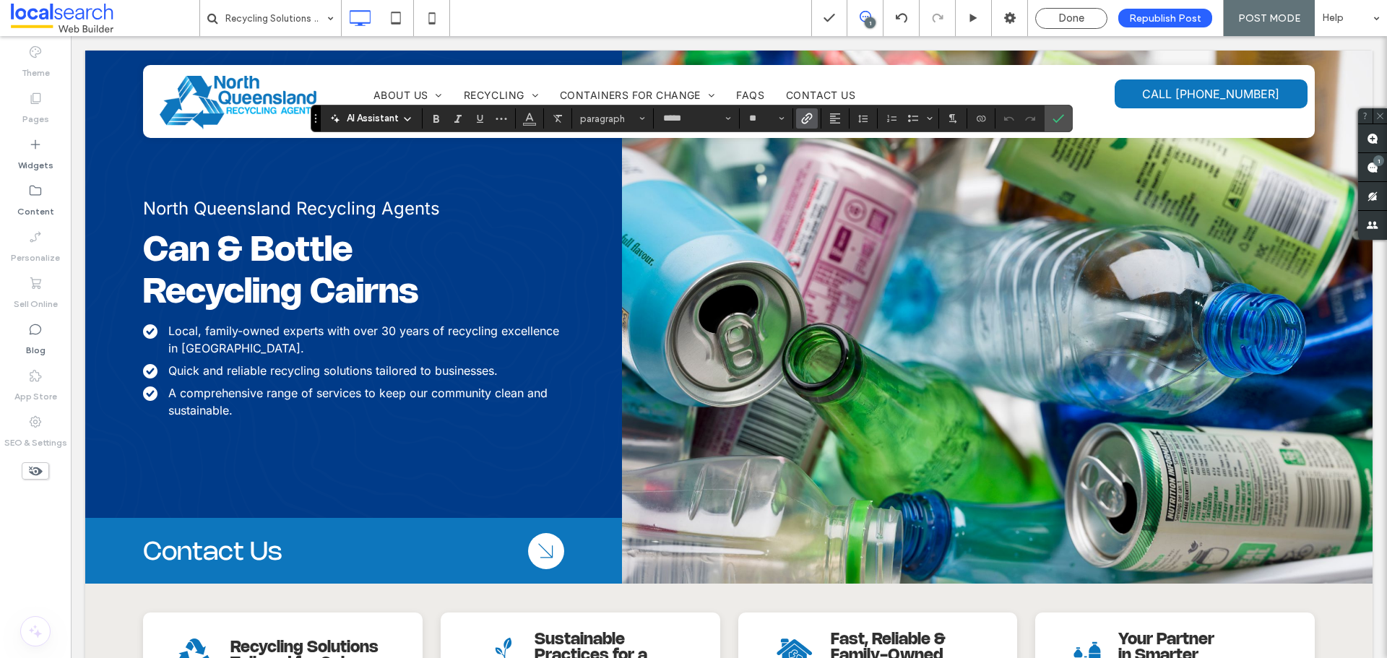
click at [810, 119] on use "Link" at bounding box center [807, 118] width 11 height 11
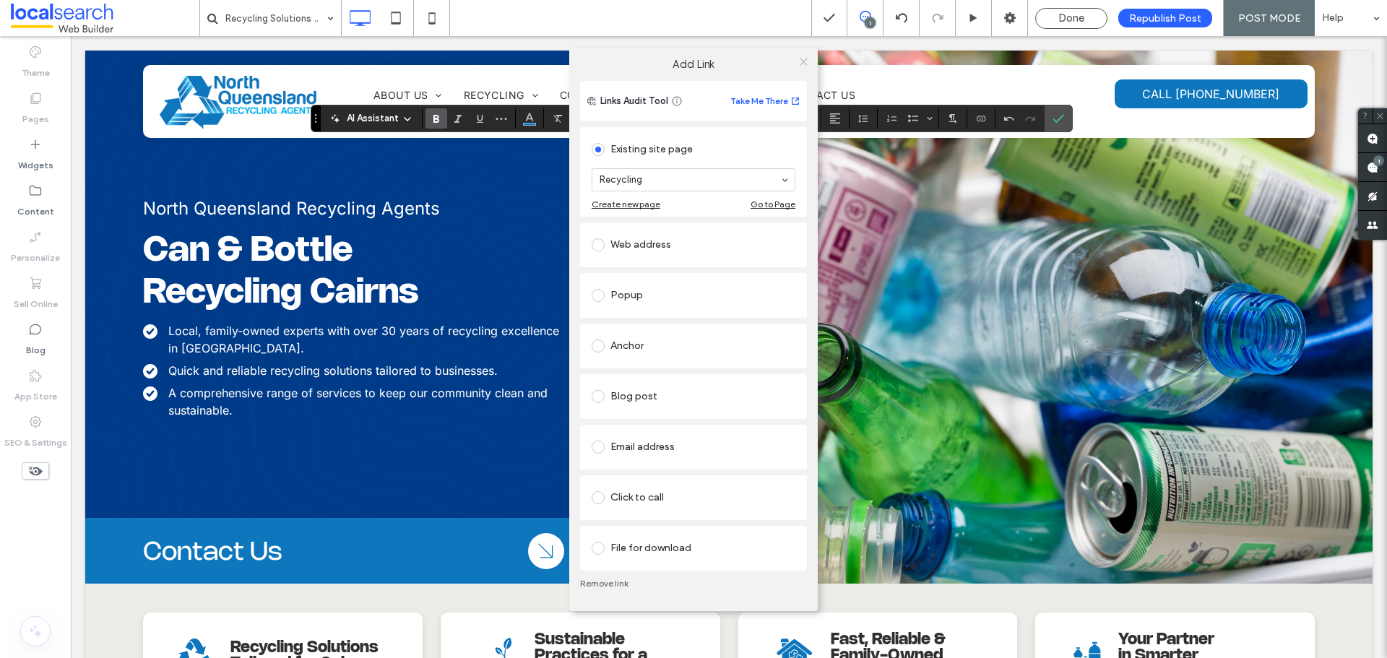
click at [807, 63] on icon at bounding box center [803, 61] width 11 height 11
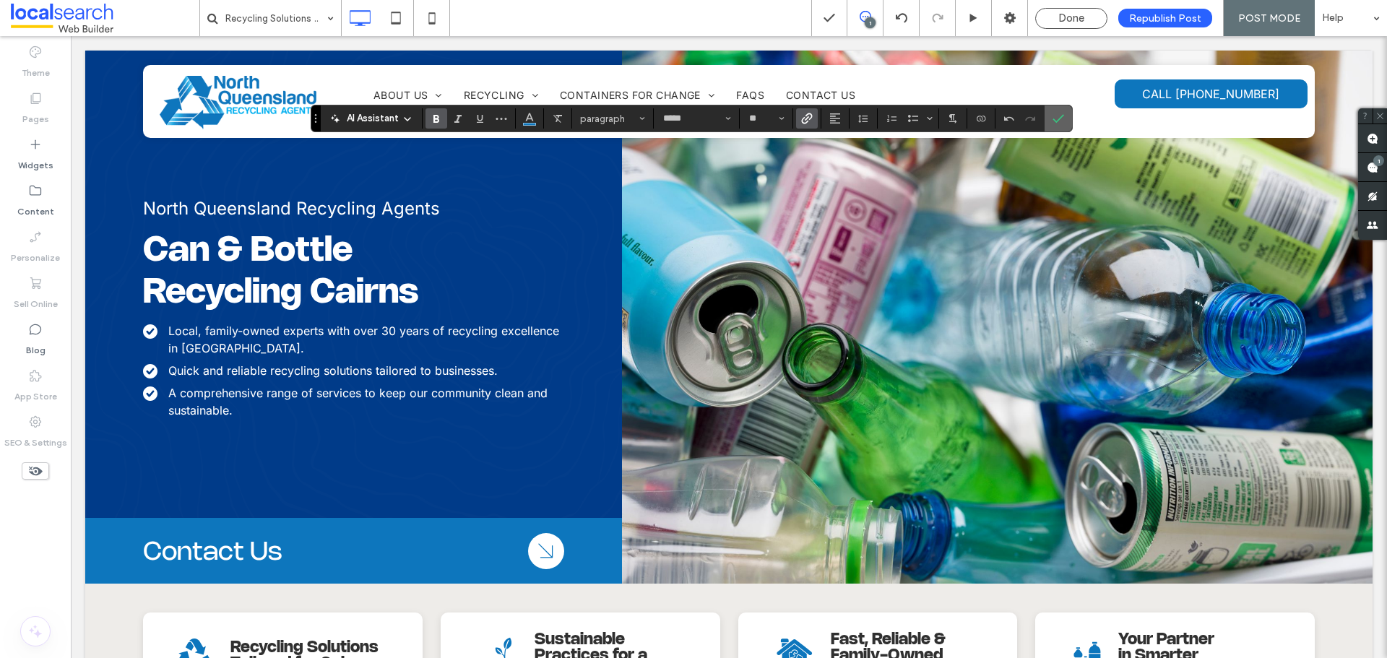
click at [1062, 118] on icon "Confirm" at bounding box center [1058, 119] width 12 height 12
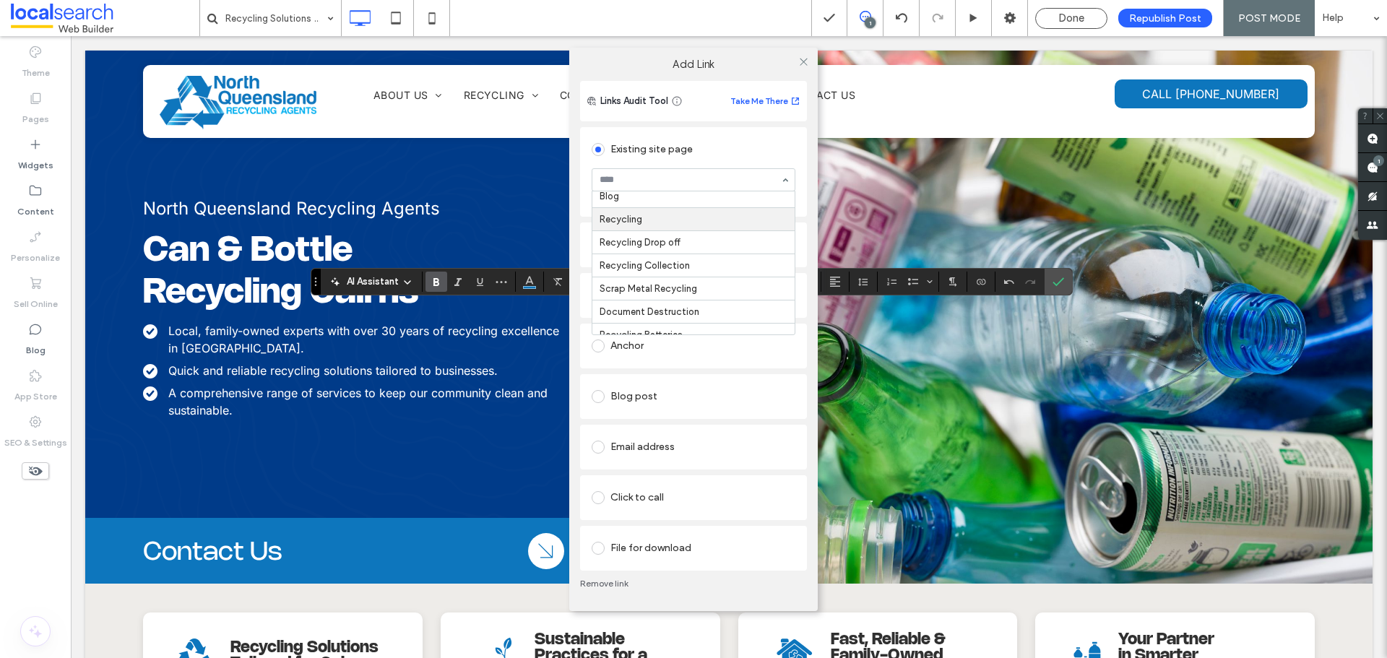
scroll to position [0, 0]
click at [802, 66] on icon at bounding box center [803, 61] width 11 height 11
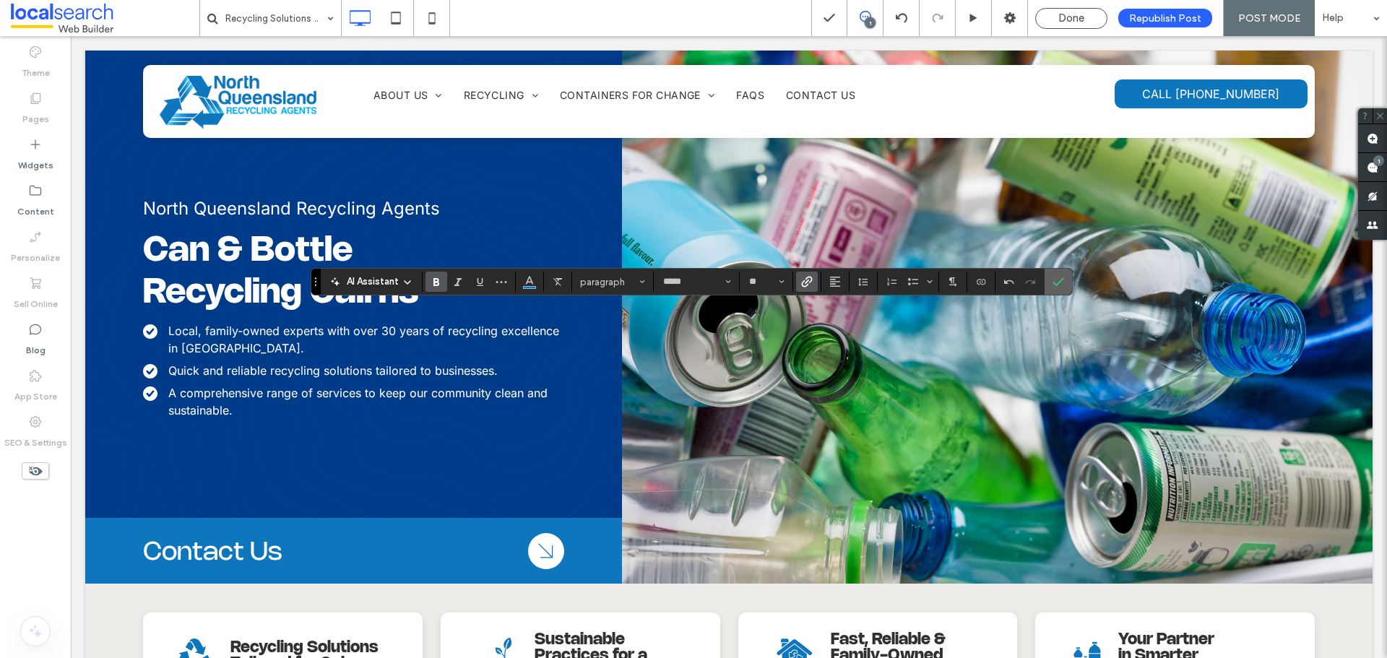
click at [1055, 274] on span "Confirm" at bounding box center [1055, 282] width 6 height 26
click at [812, 285] on icon "Link" at bounding box center [807, 282] width 12 height 12
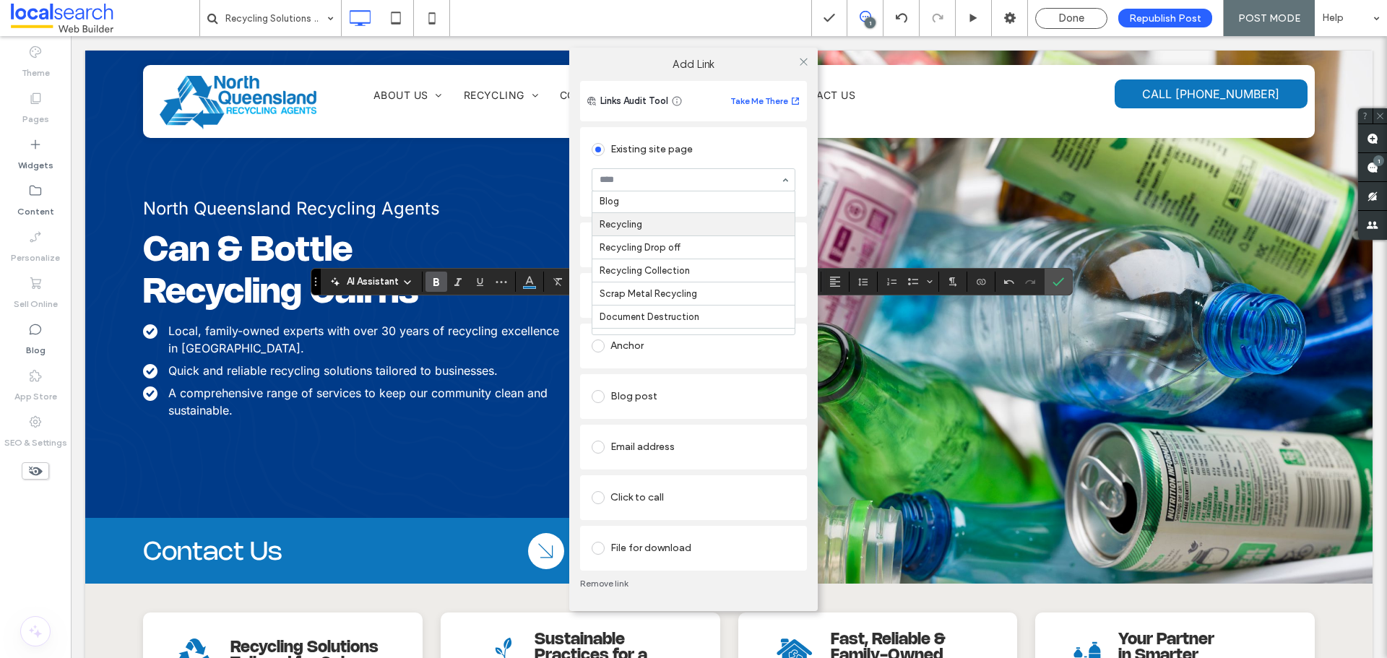
scroll to position [72, 0]
click at [798, 61] on icon at bounding box center [803, 61] width 11 height 11
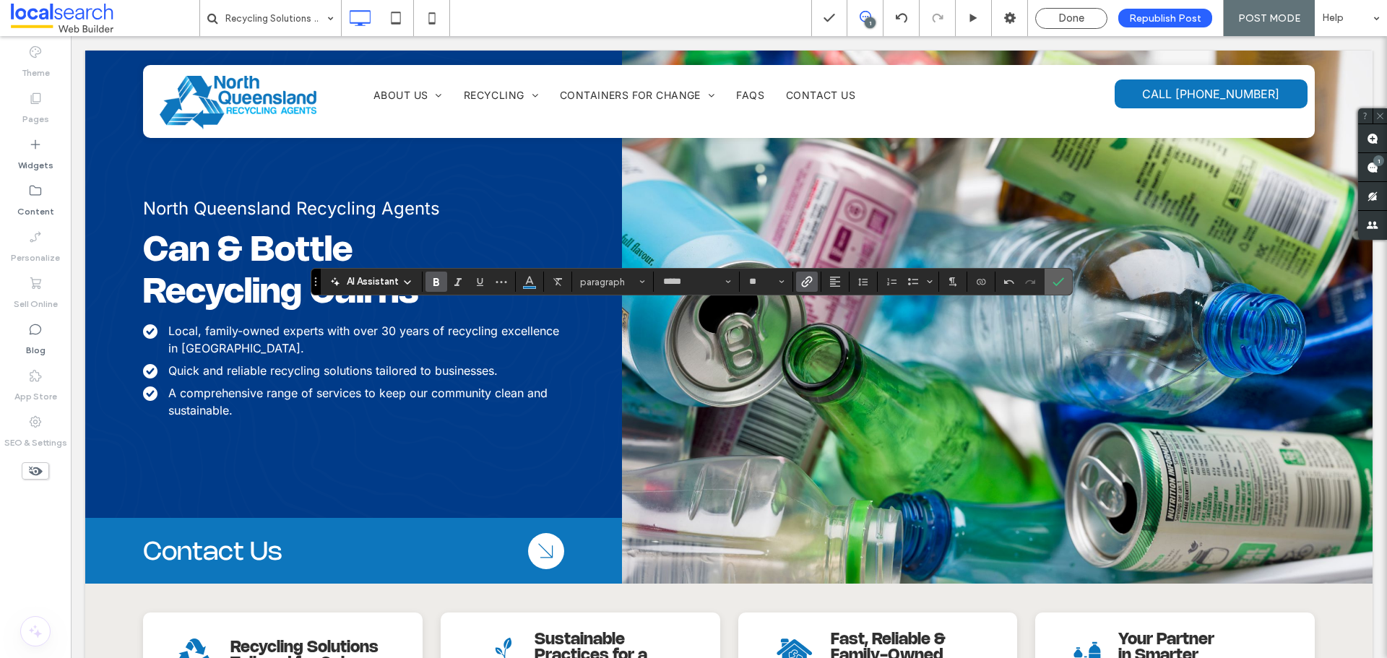
click at [1057, 279] on icon "Confirm" at bounding box center [1058, 282] width 12 height 12
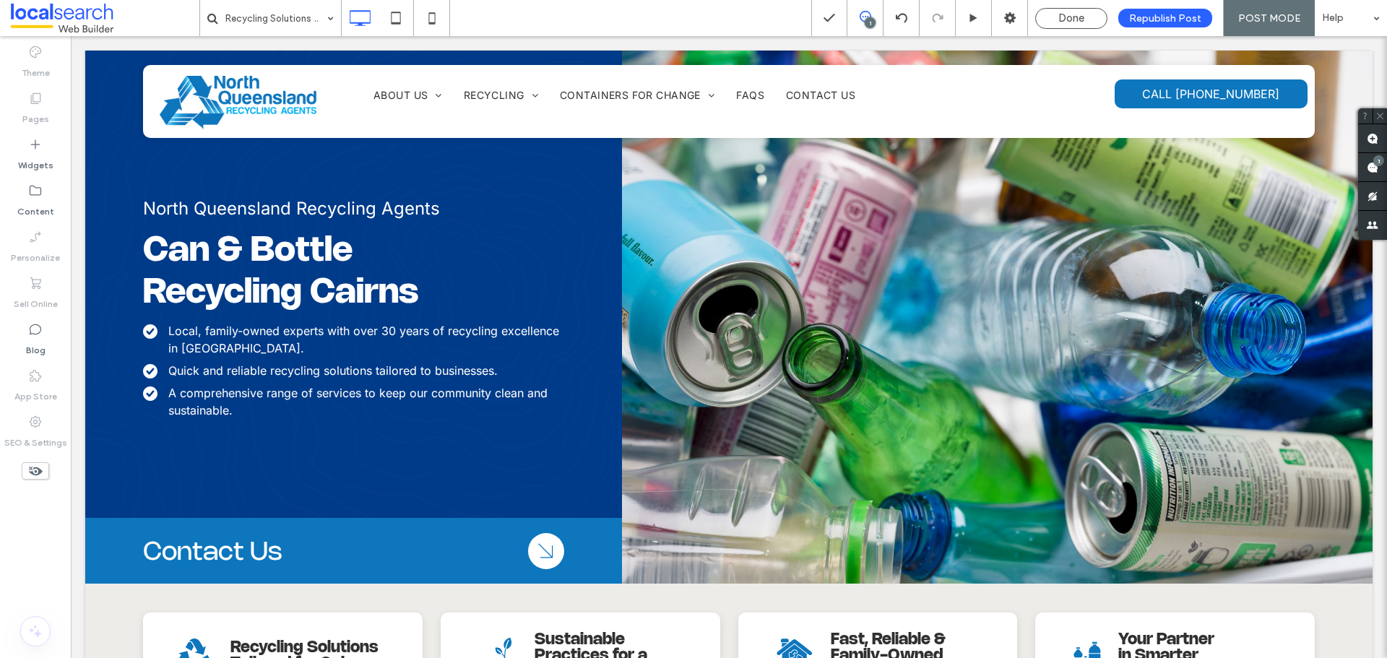
type input "*****"
type input "**"
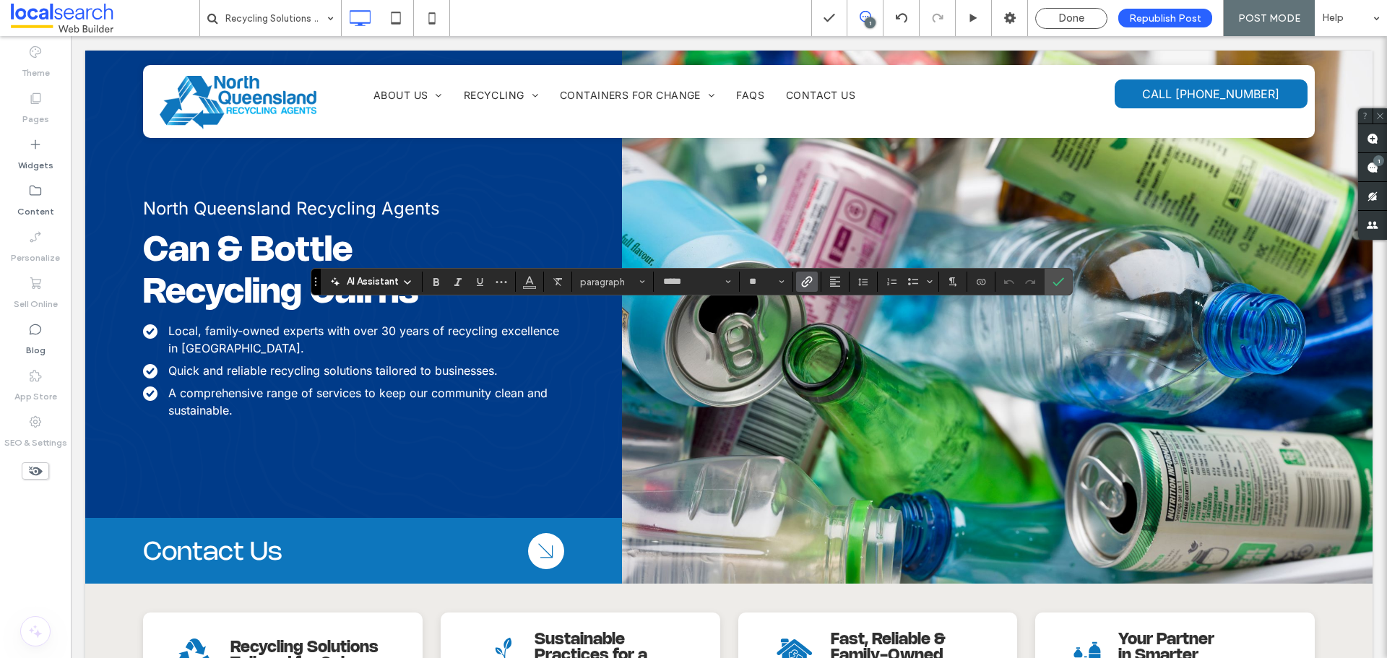
click at [805, 277] on icon "Link" at bounding box center [807, 282] width 12 height 12
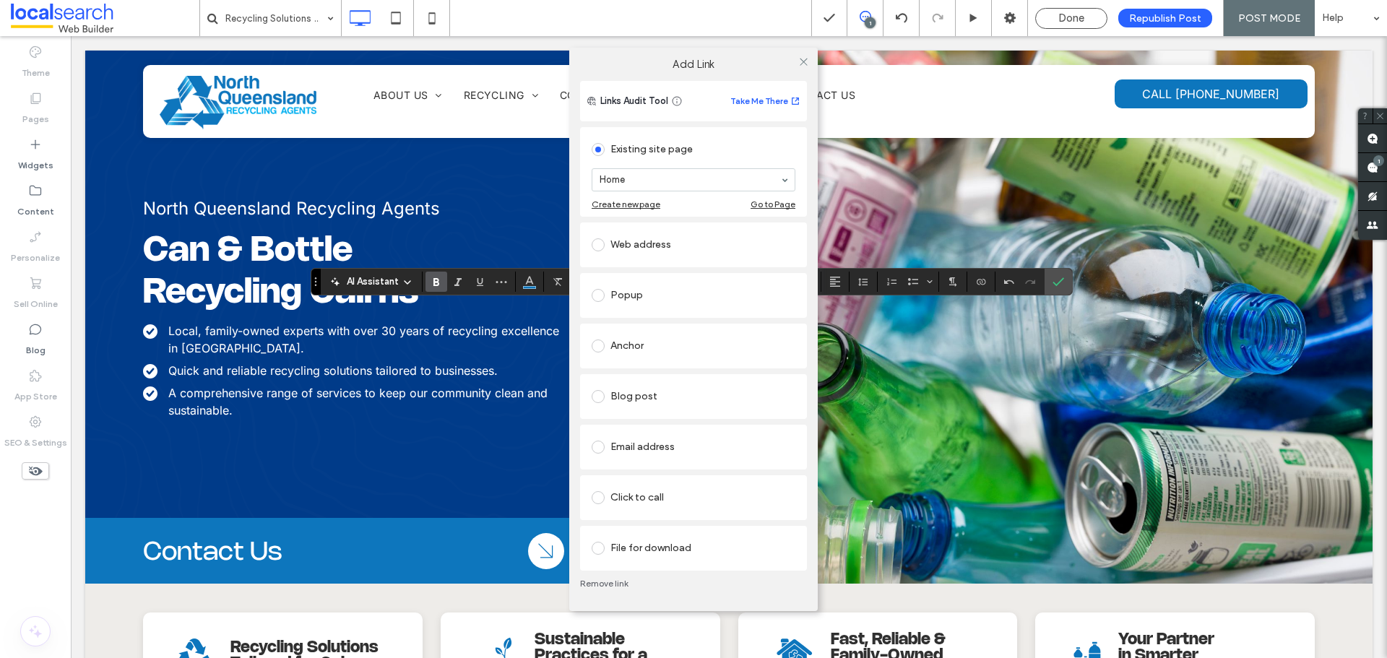
click at [675, 194] on section "Home" at bounding box center [693, 180] width 204 height 38
click at [802, 60] on icon at bounding box center [803, 61] width 11 height 11
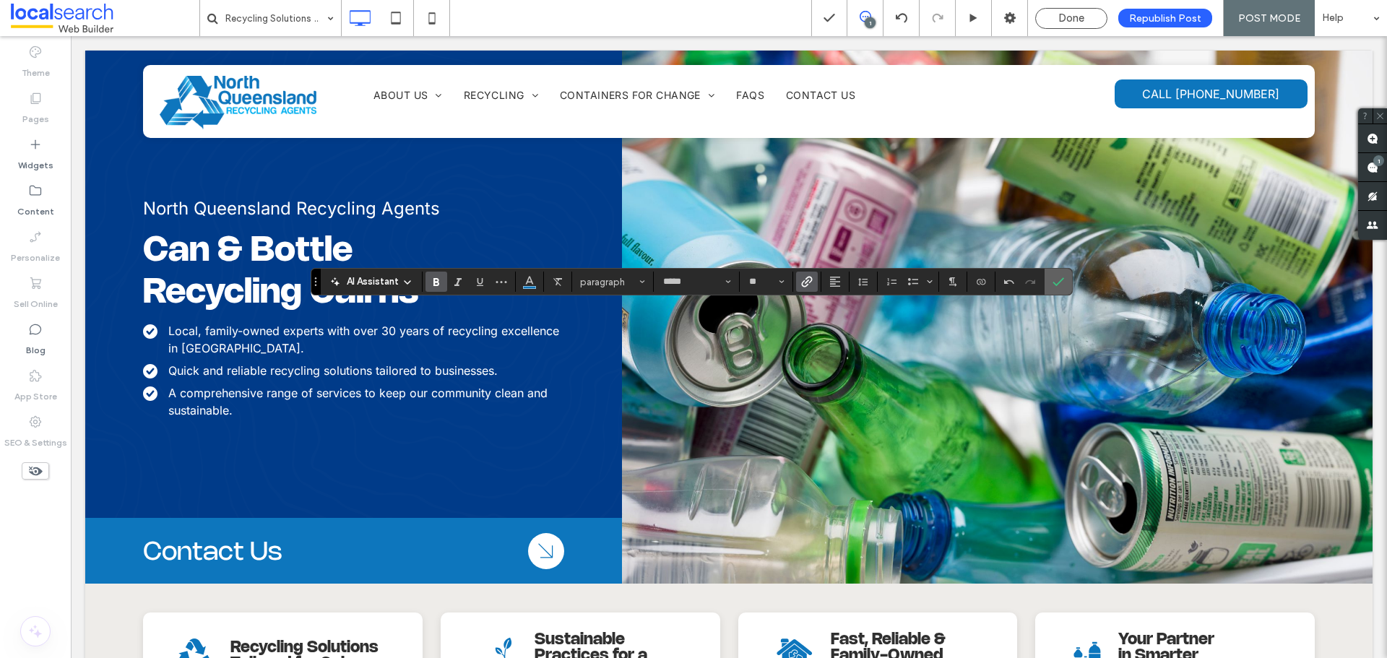
click at [1062, 277] on icon "Confirm" at bounding box center [1058, 282] width 12 height 12
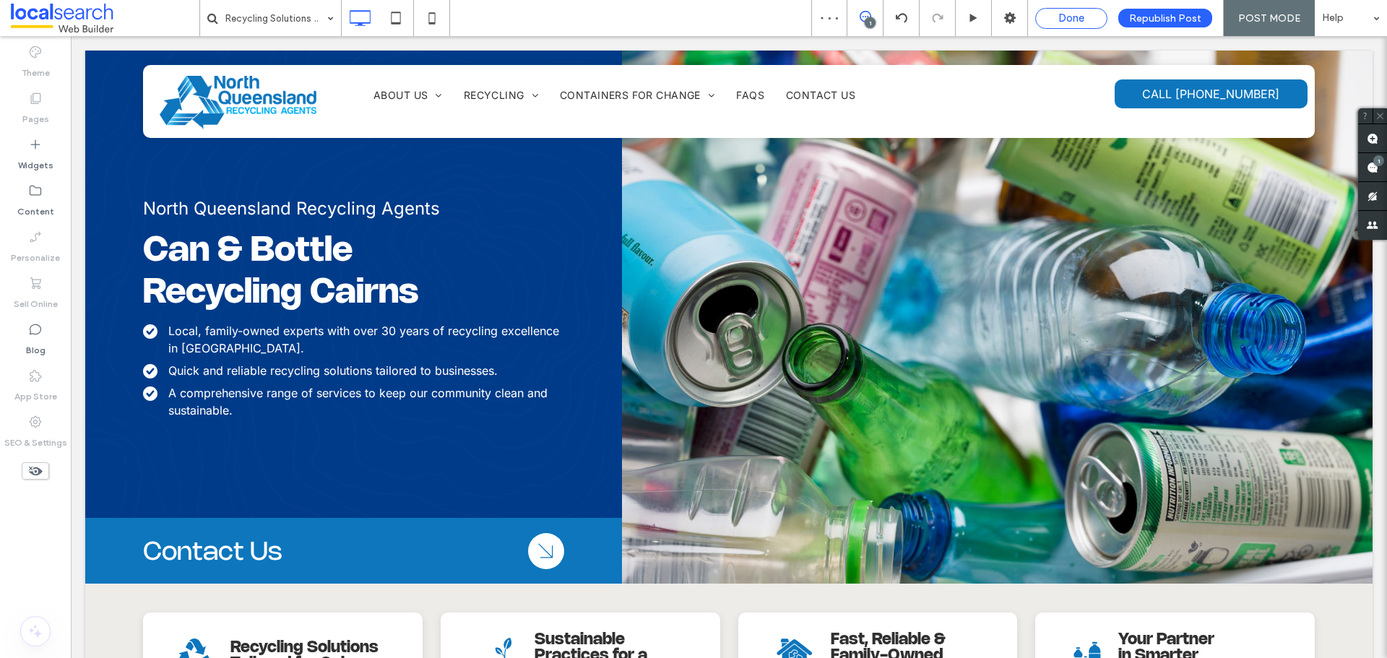
click at [1080, 17] on span "Done" at bounding box center [1071, 18] width 26 height 13
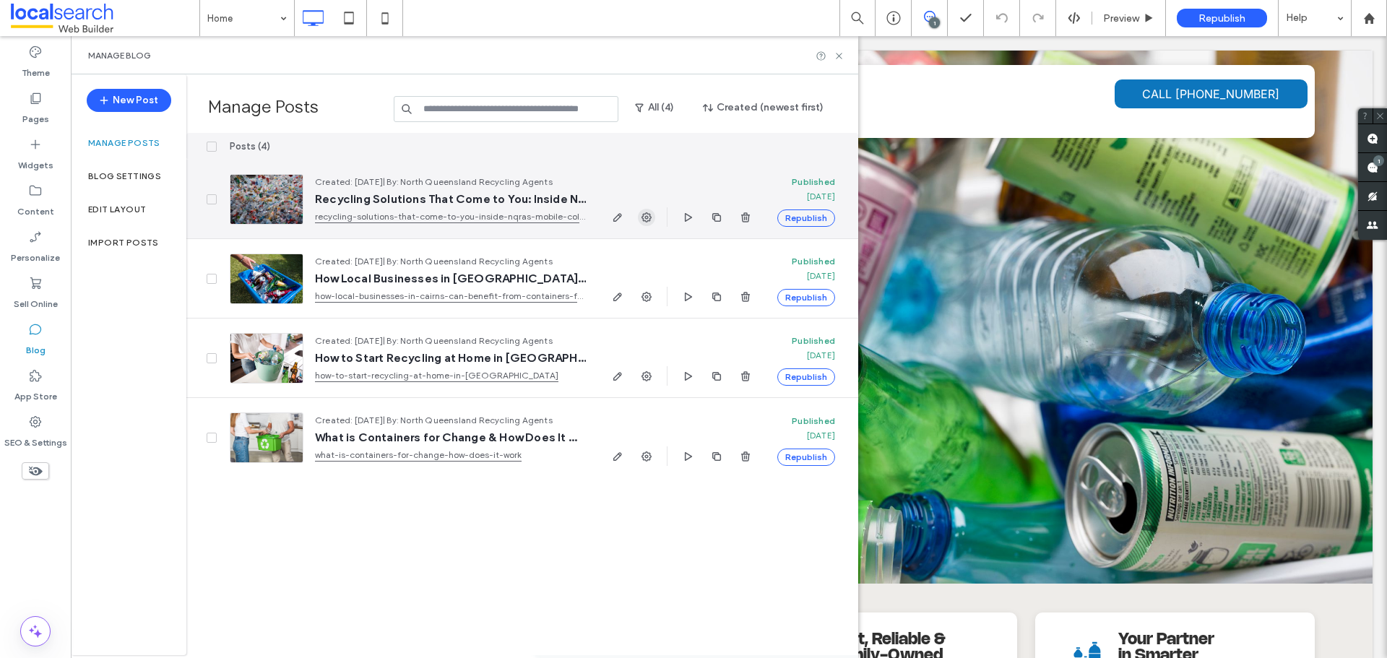
click at [646, 218] on use "button" at bounding box center [646, 217] width 10 height 10
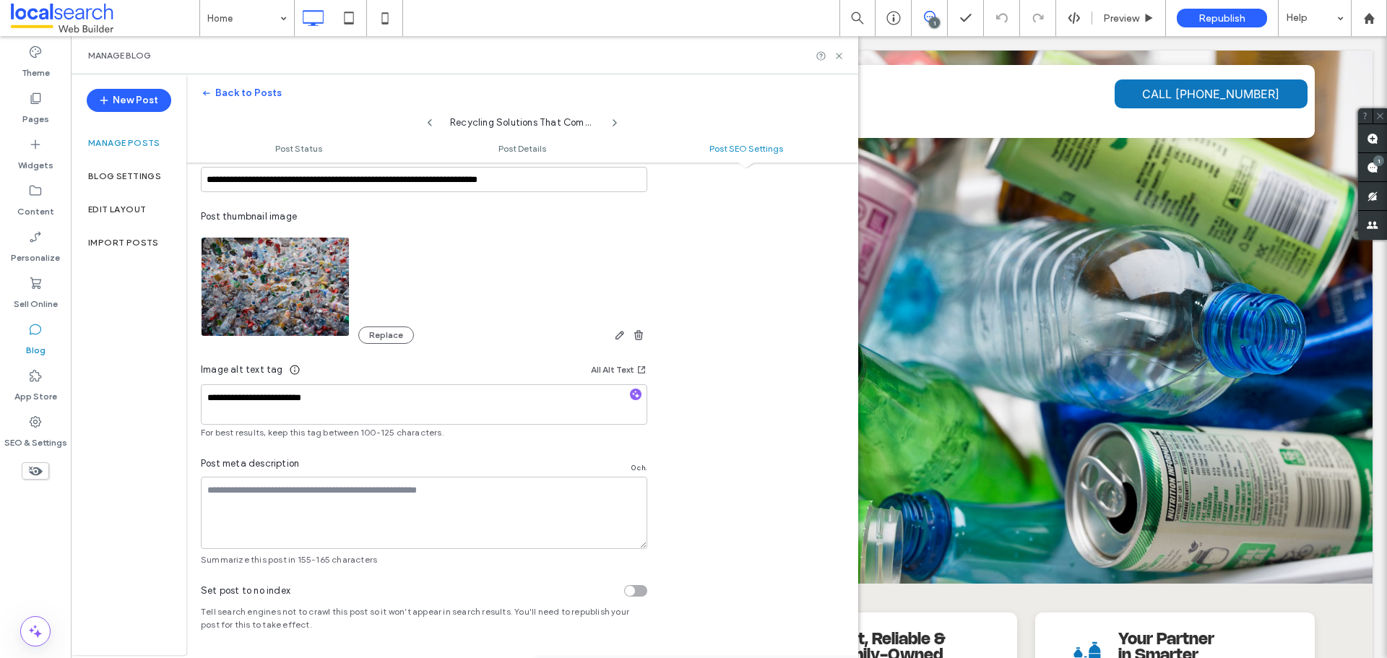
scroll to position [852, 0]
click at [290, 489] on textarea at bounding box center [424, 512] width 446 height 72
paste textarea "**********"
type textarea "**********"
click at [755, 470] on div "**********" at bounding box center [522, 296] width 672 height 538
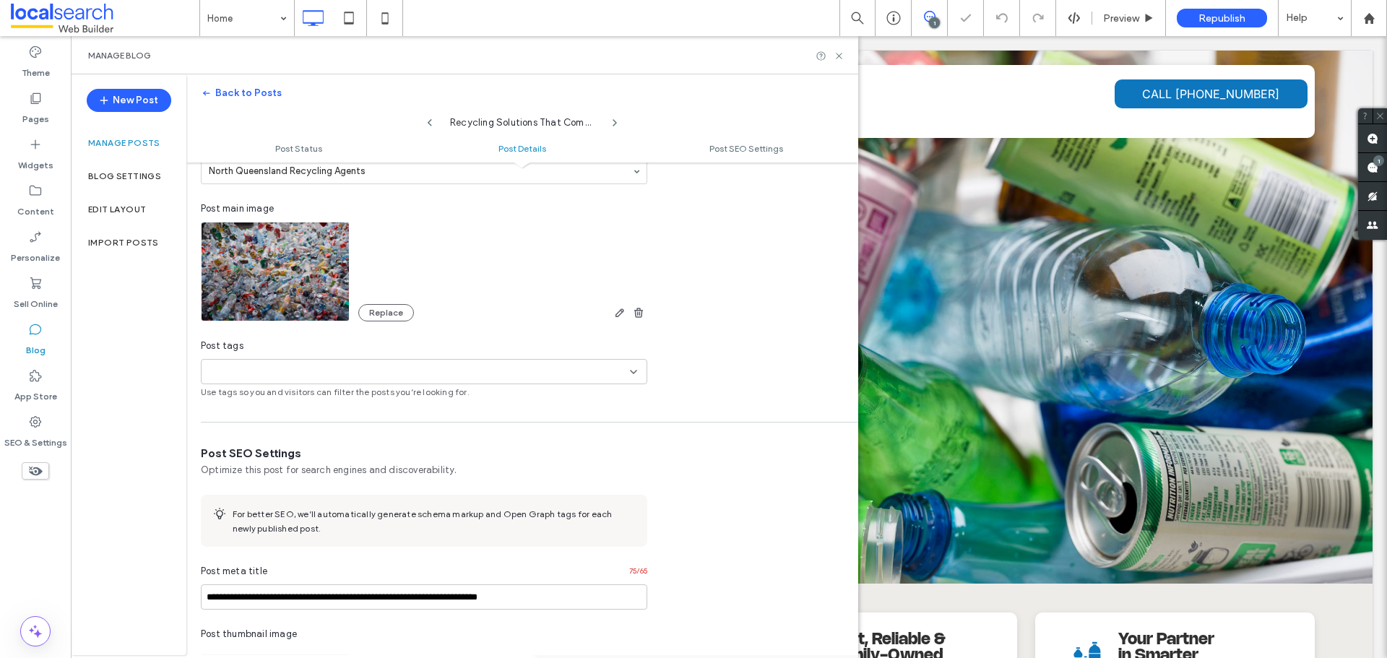
scroll to position [636, 0]
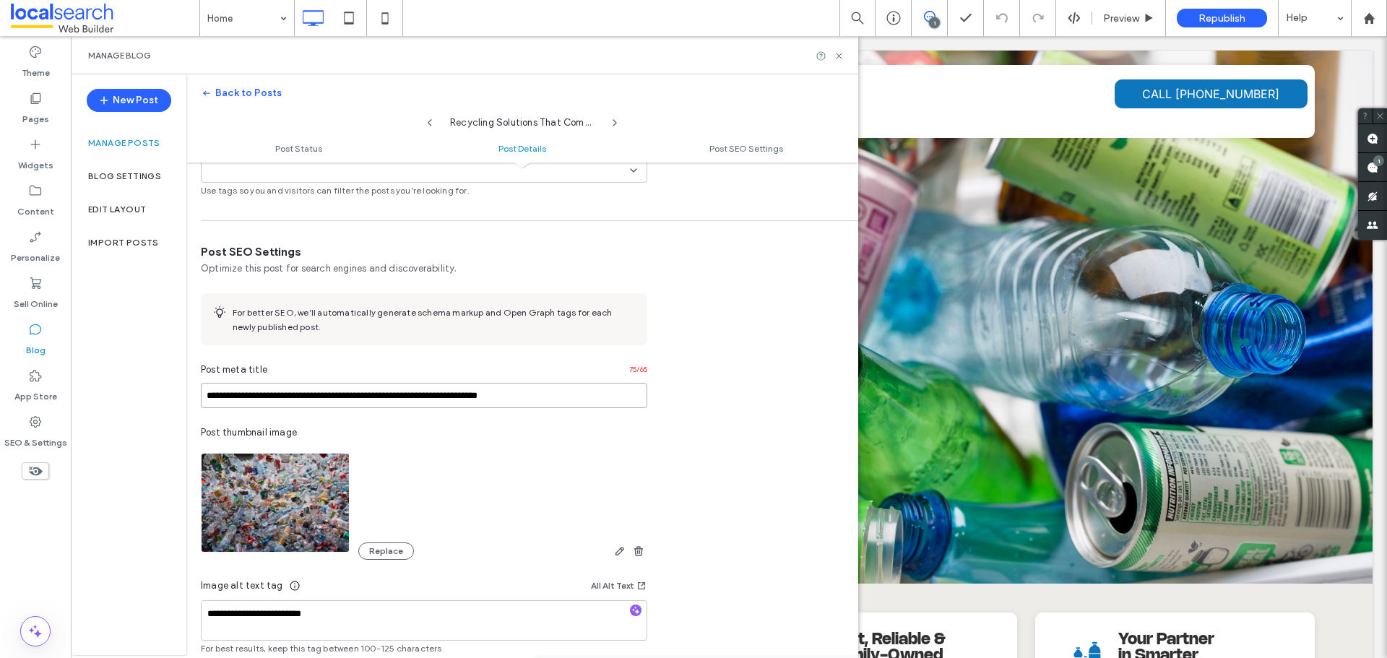
drag, startPoint x: 558, startPoint y: 391, endPoint x: 182, endPoint y: 367, distance: 377.1
click at [183, 367] on div "**********" at bounding box center [464, 364] width 787 height 581
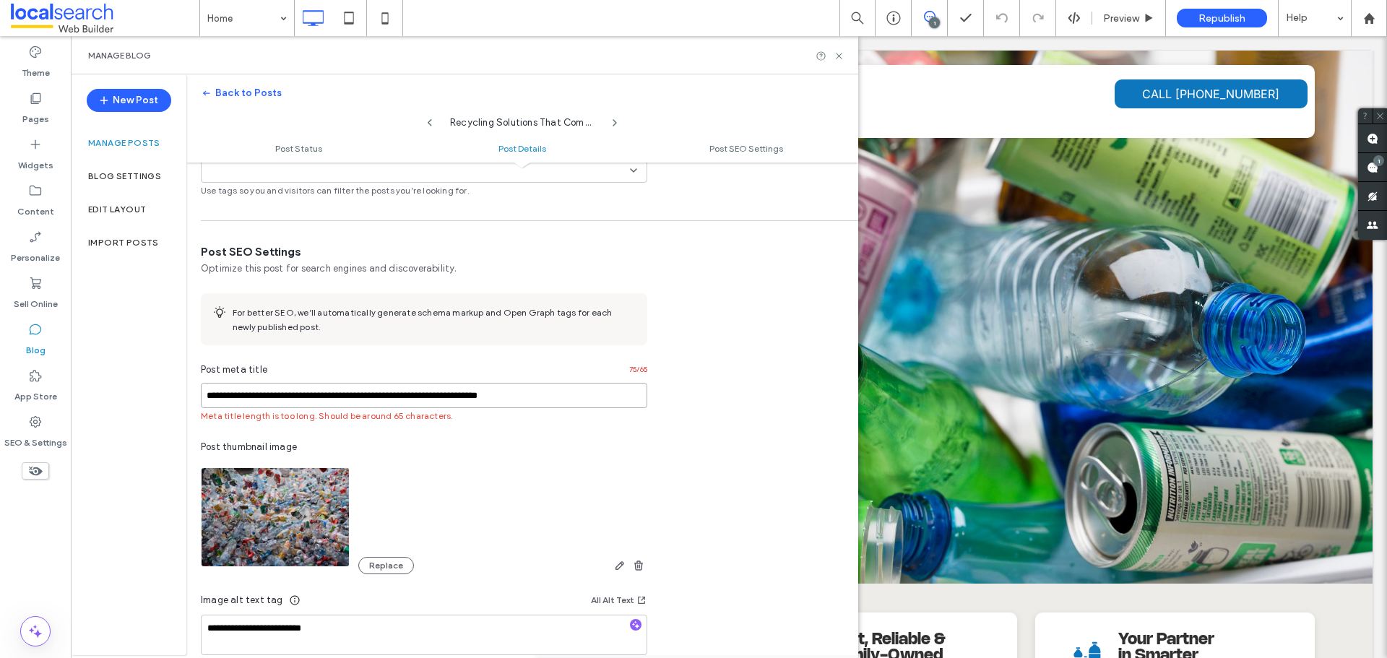
click at [545, 404] on input "**********" at bounding box center [424, 395] width 446 height 25
drag, startPoint x: 562, startPoint y: 400, endPoint x: 76, endPoint y: 388, distance: 486.2
click at [76, 388] on div "**********" at bounding box center [464, 364] width 787 height 581
paste input
type input "**********"
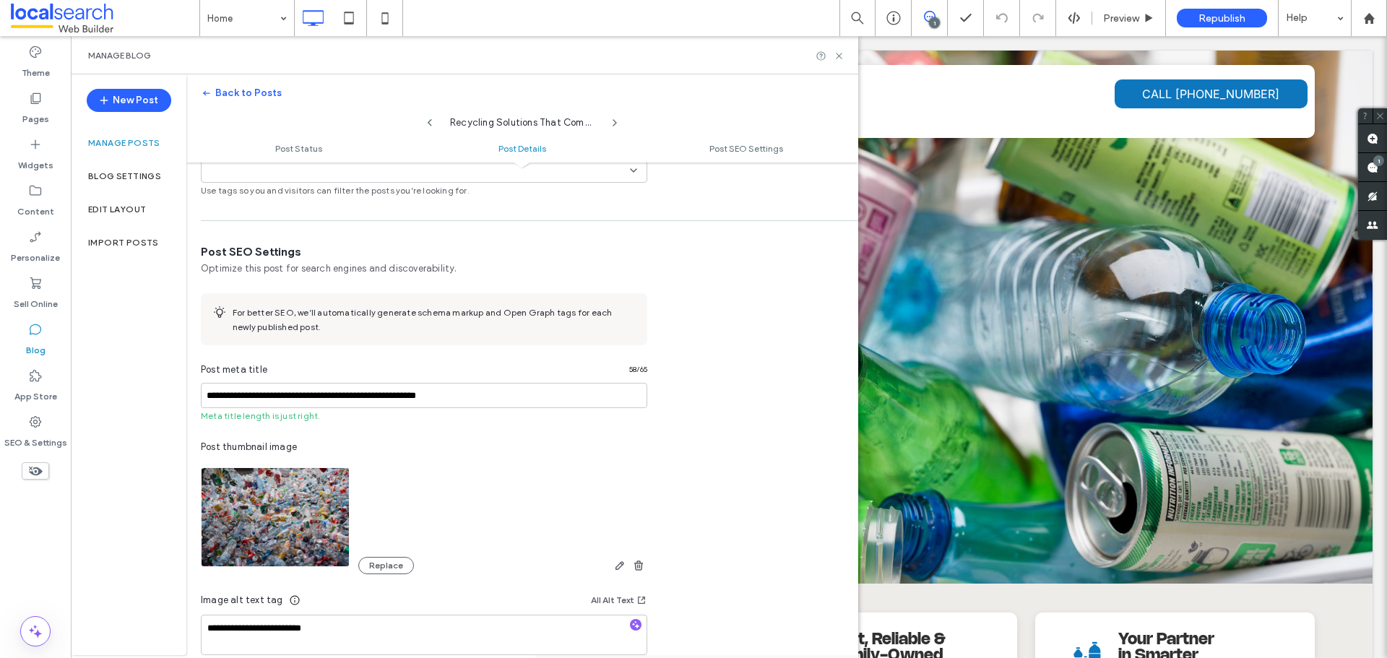
click at [605, 424] on div "**********" at bounding box center [423, 520] width 475 height 552
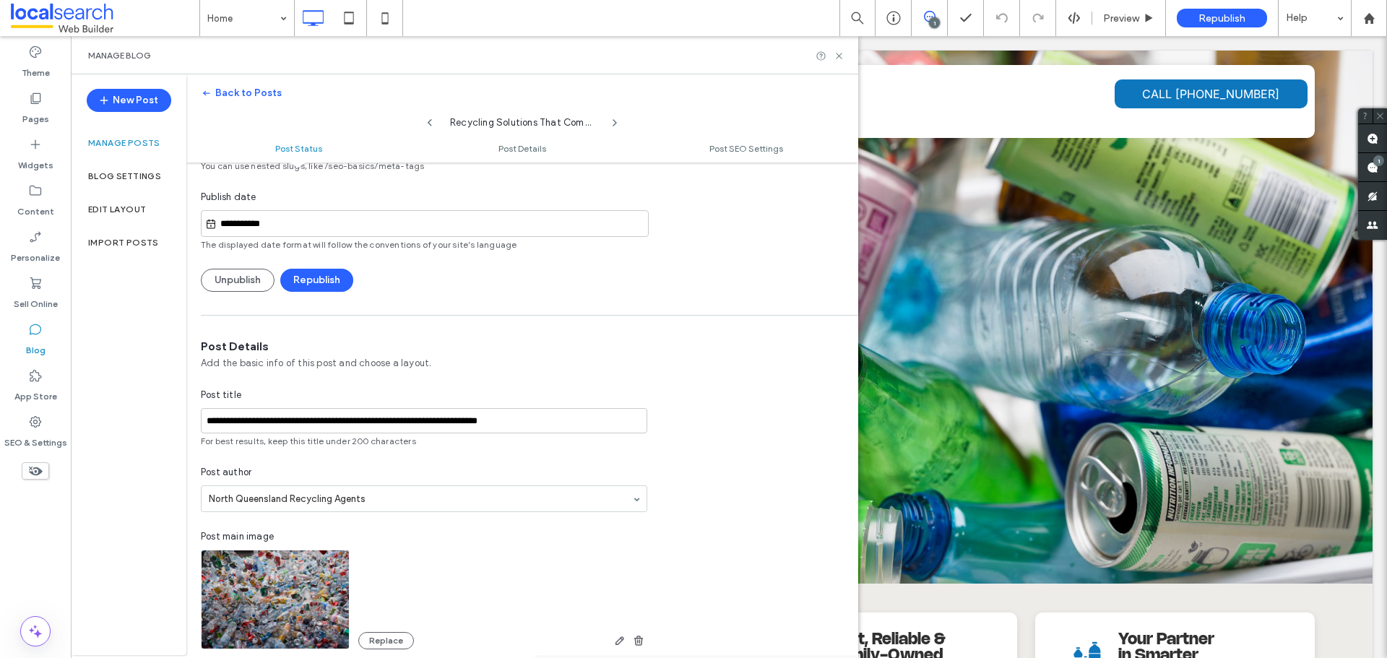
scroll to position [0, 0]
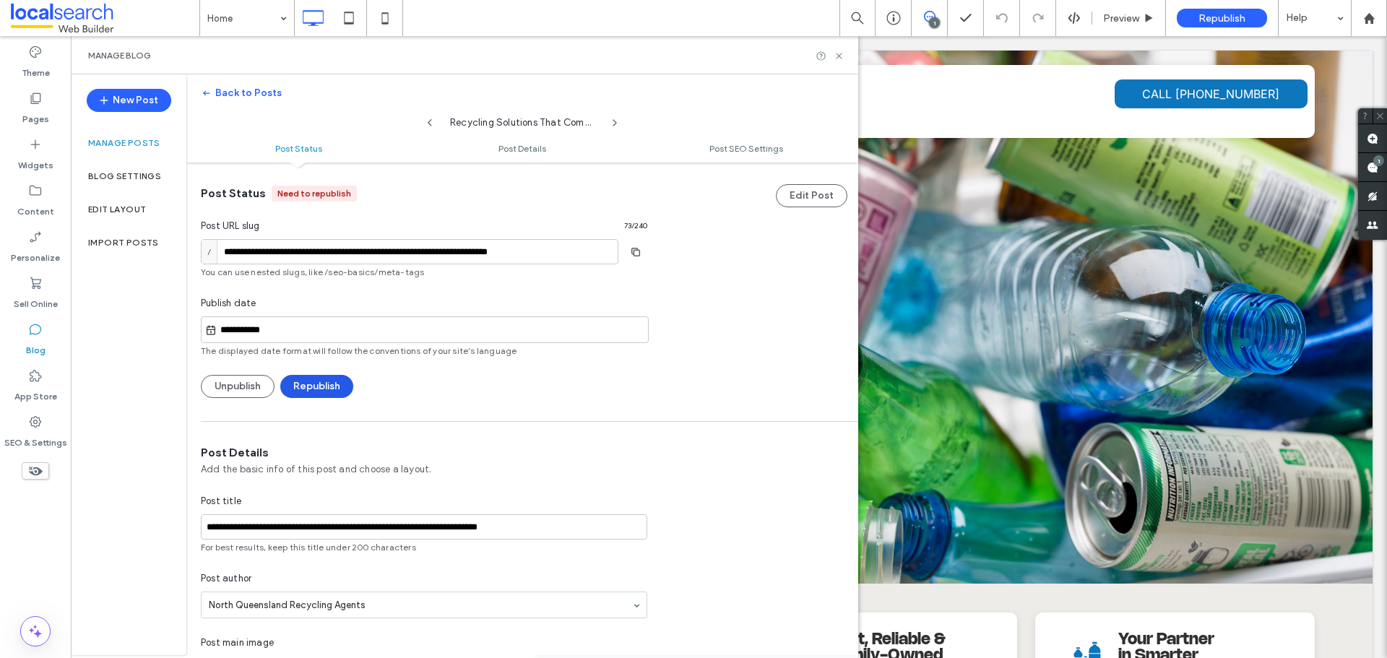
click at [318, 384] on button "Republish" at bounding box center [316, 386] width 73 height 23
click at [840, 56] on use at bounding box center [839, 56] width 6 height 6
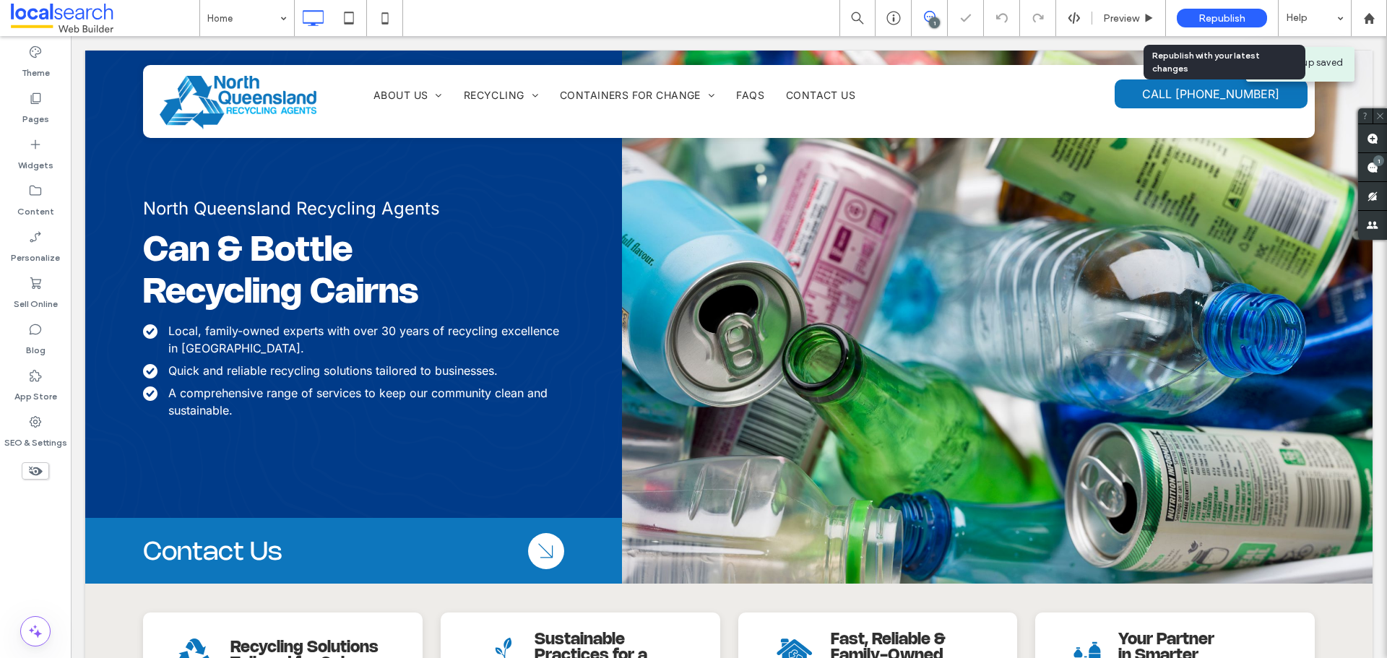
click at [1195, 25] on div "Republish" at bounding box center [1221, 18] width 90 height 19
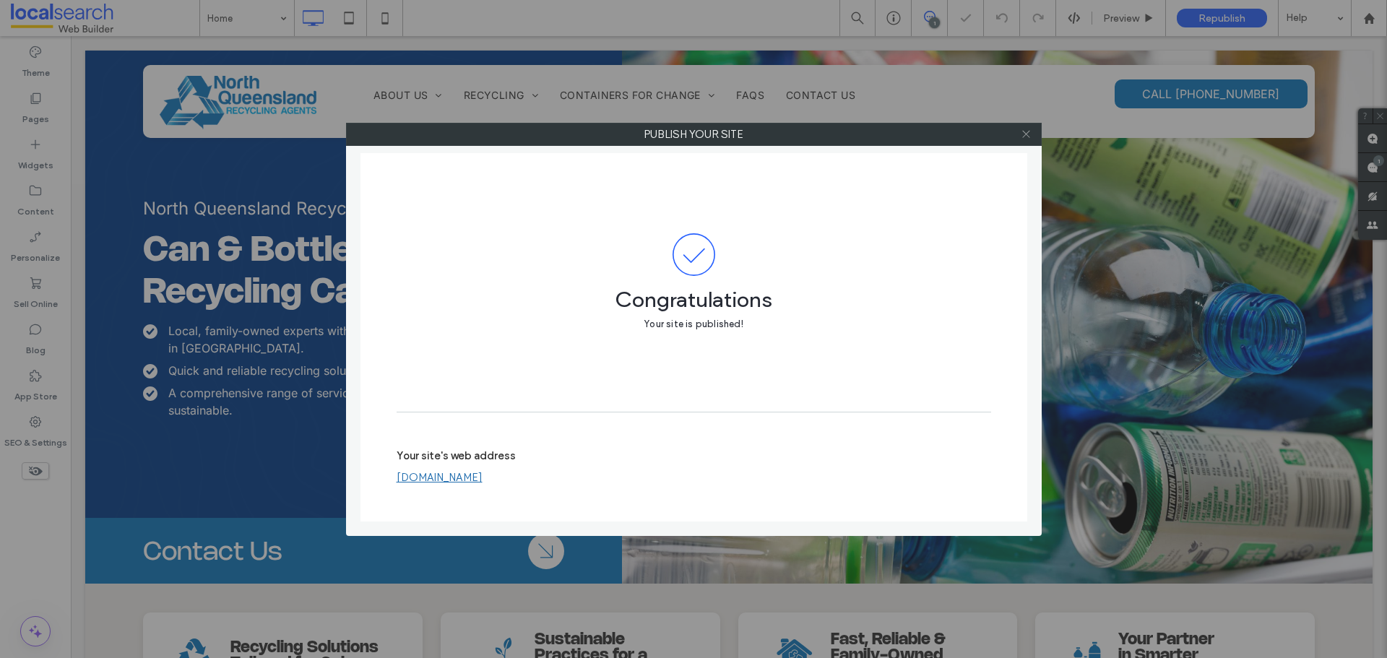
click at [1024, 133] on icon at bounding box center [1025, 134] width 11 height 11
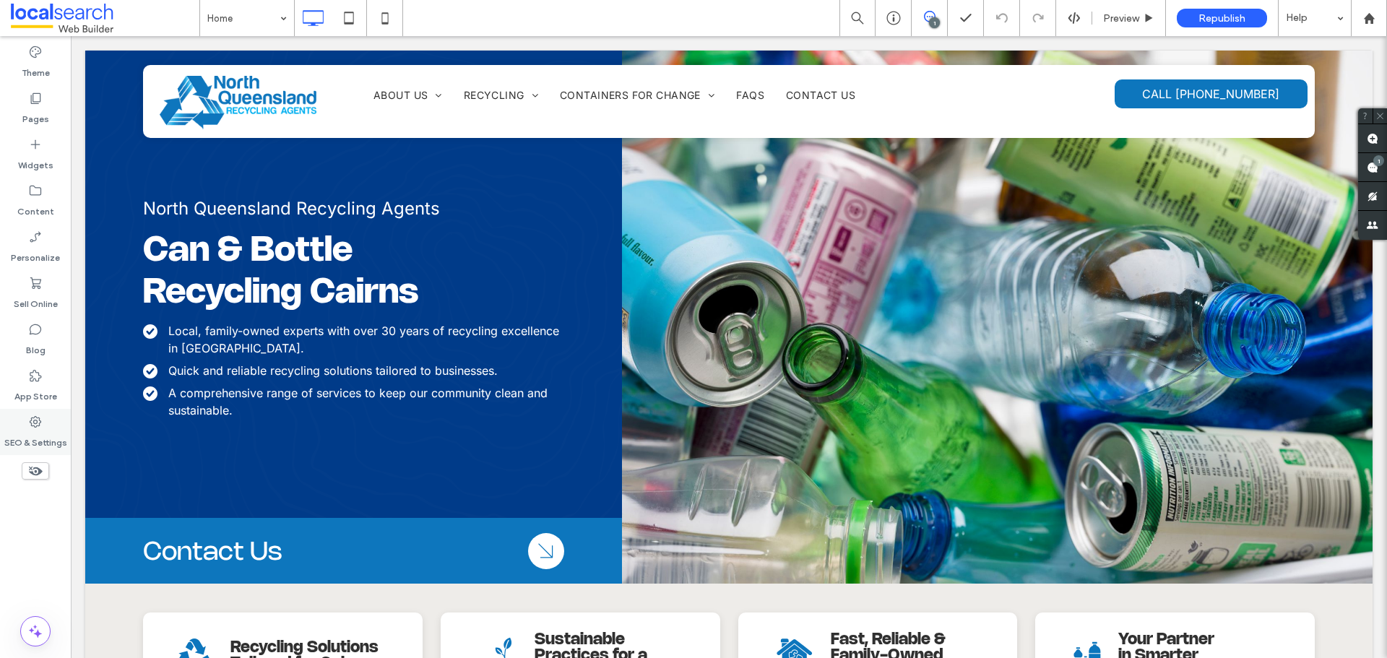
click at [35, 431] on label "SEO & Settings" at bounding box center [35, 439] width 63 height 20
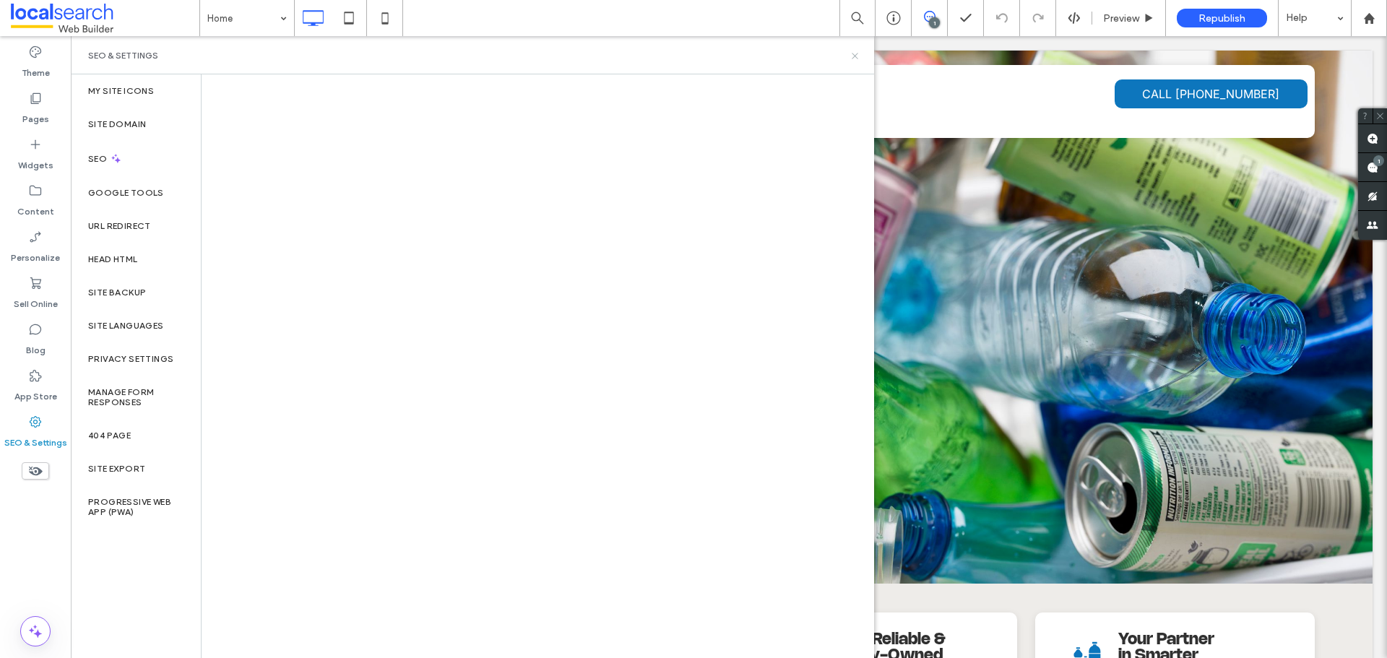
click at [850, 60] on icon at bounding box center [854, 56] width 11 height 11
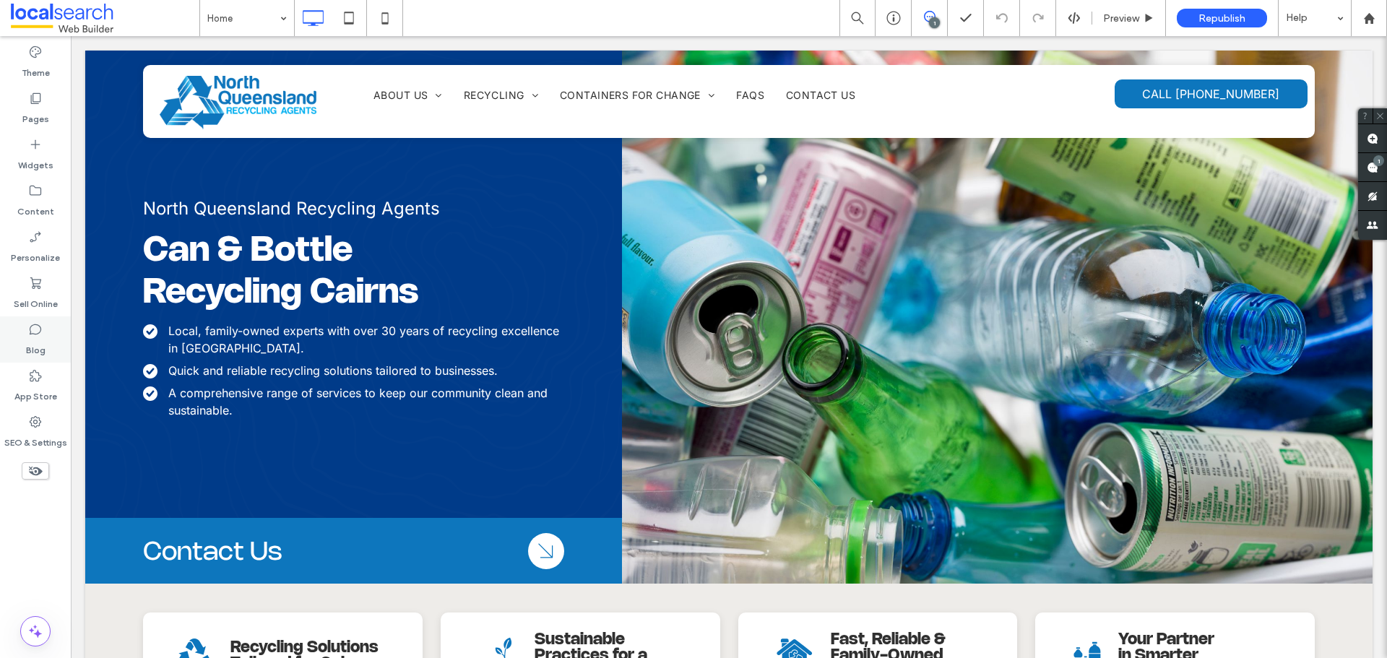
click at [24, 342] on div "Blog" at bounding box center [35, 339] width 71 height 46
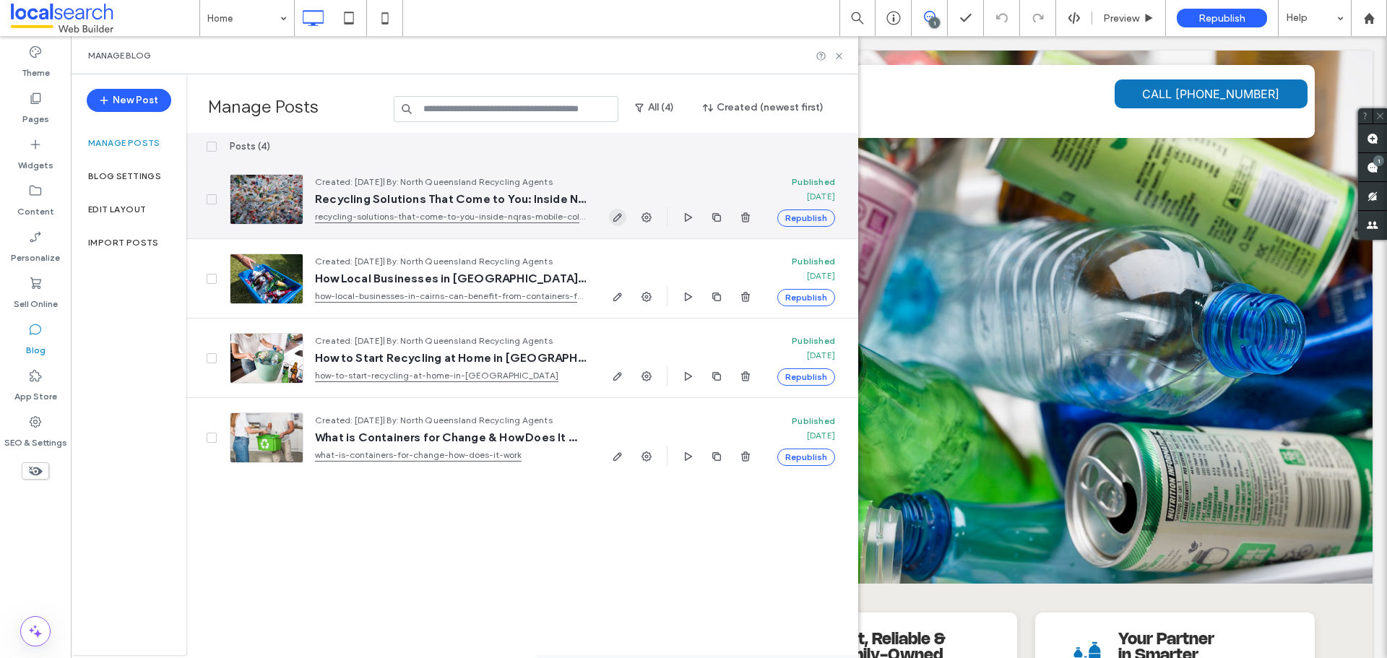
click at [620, 214] on icon "button" at bounding box center [618, 218] width 12 height 12
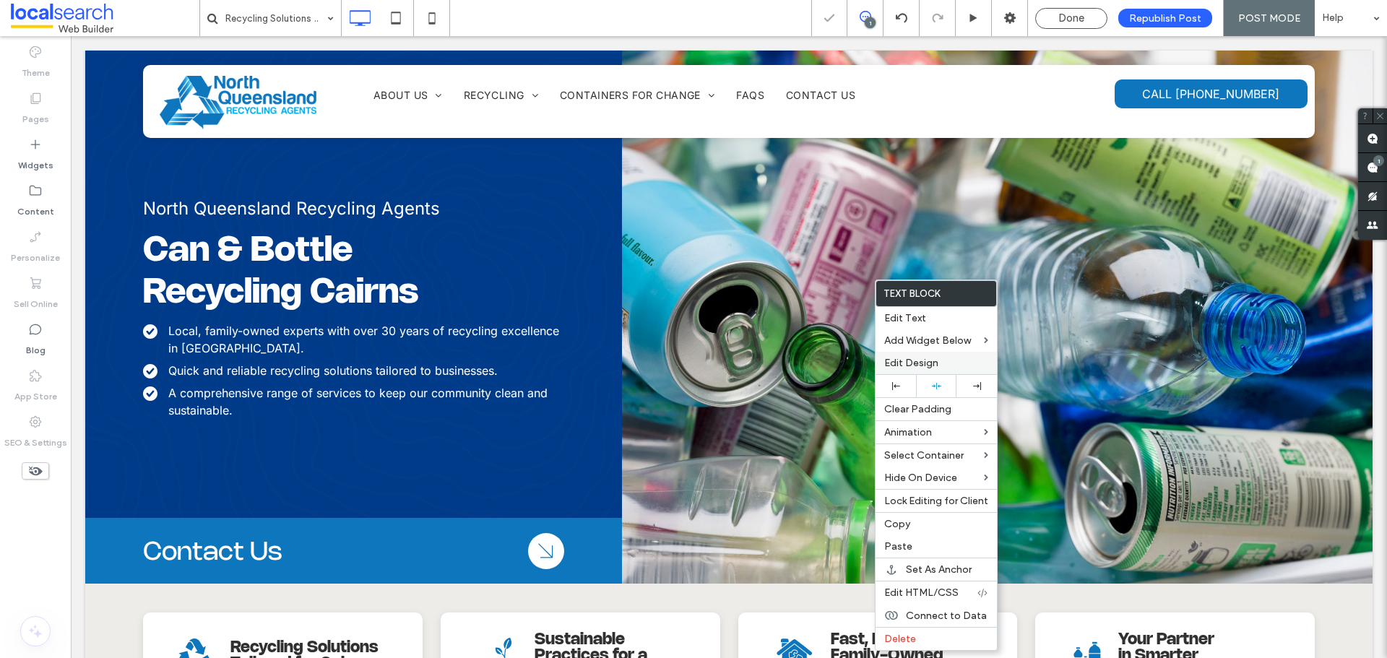
click at [890, 357] on span "Edit Design" at bounding box center [911, 363] width 54 height 12
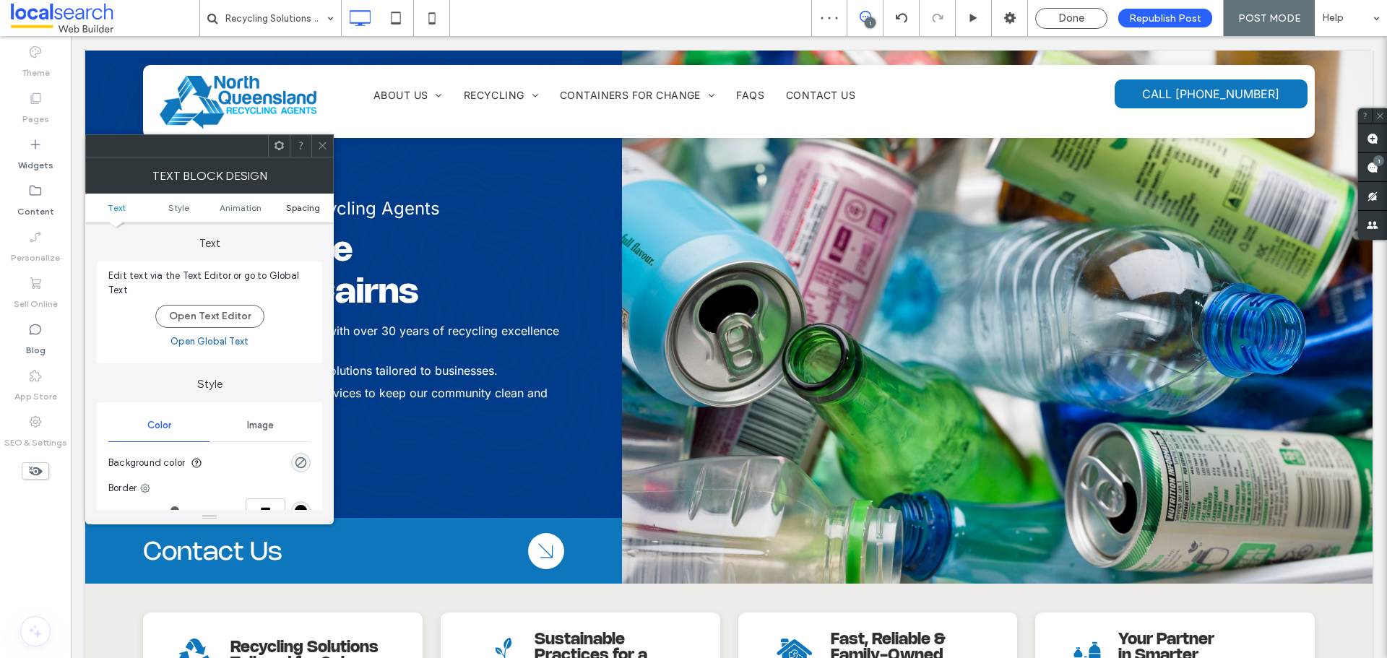
click at [299, 208] on span "Spacing" at bounding box center [303, 207] width 34 height 11
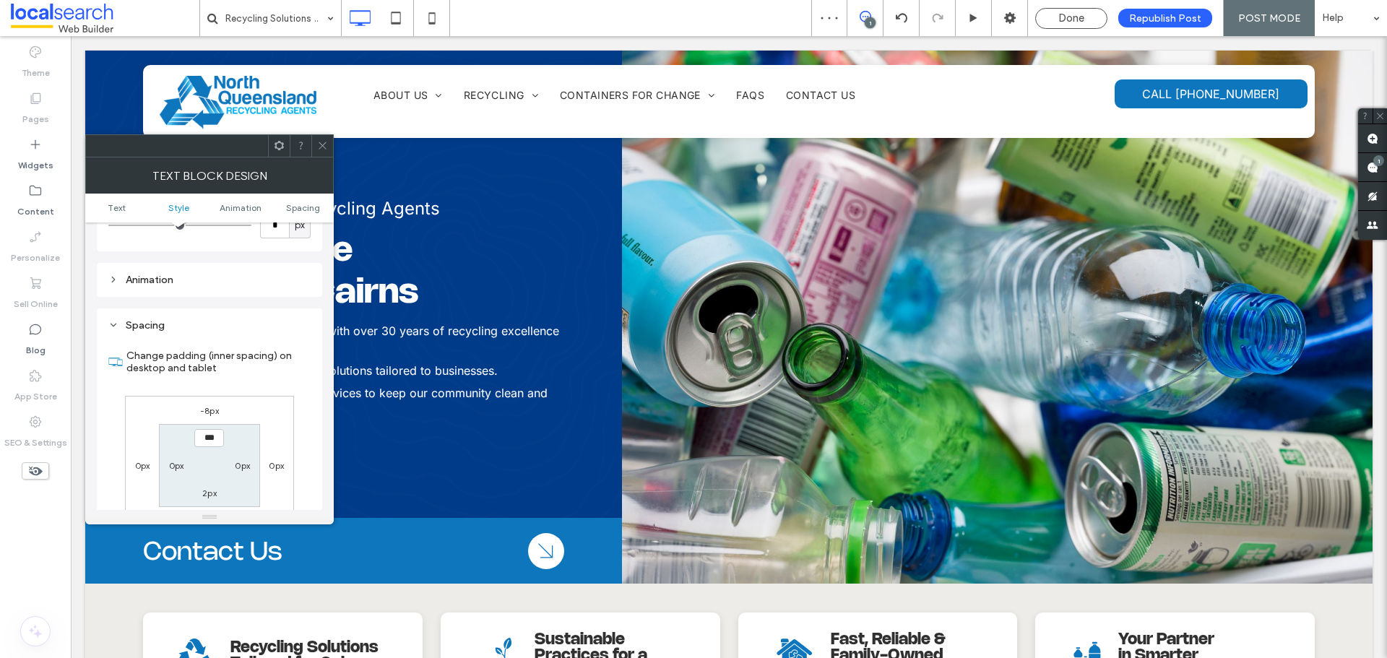
scroll to position [414, 0]
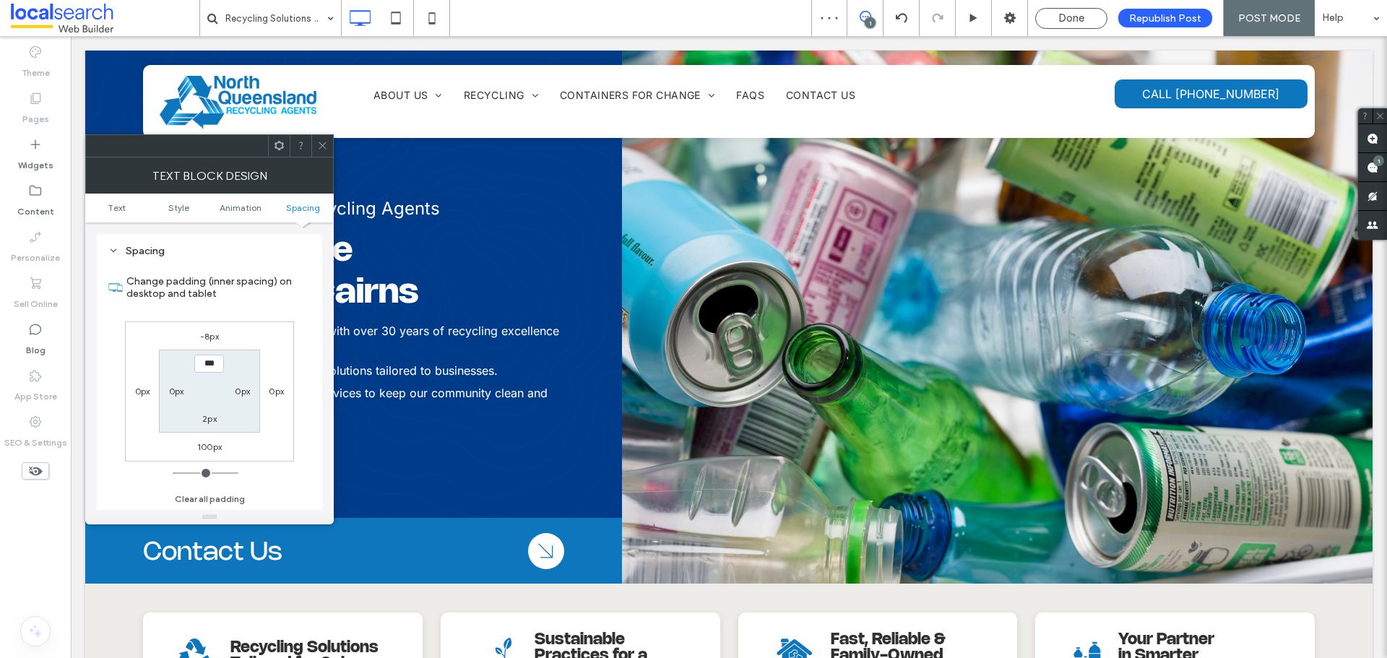
click at [203, 451] on label "100px" at bounding box center [209, 446] width 25 height 11
type input "***"
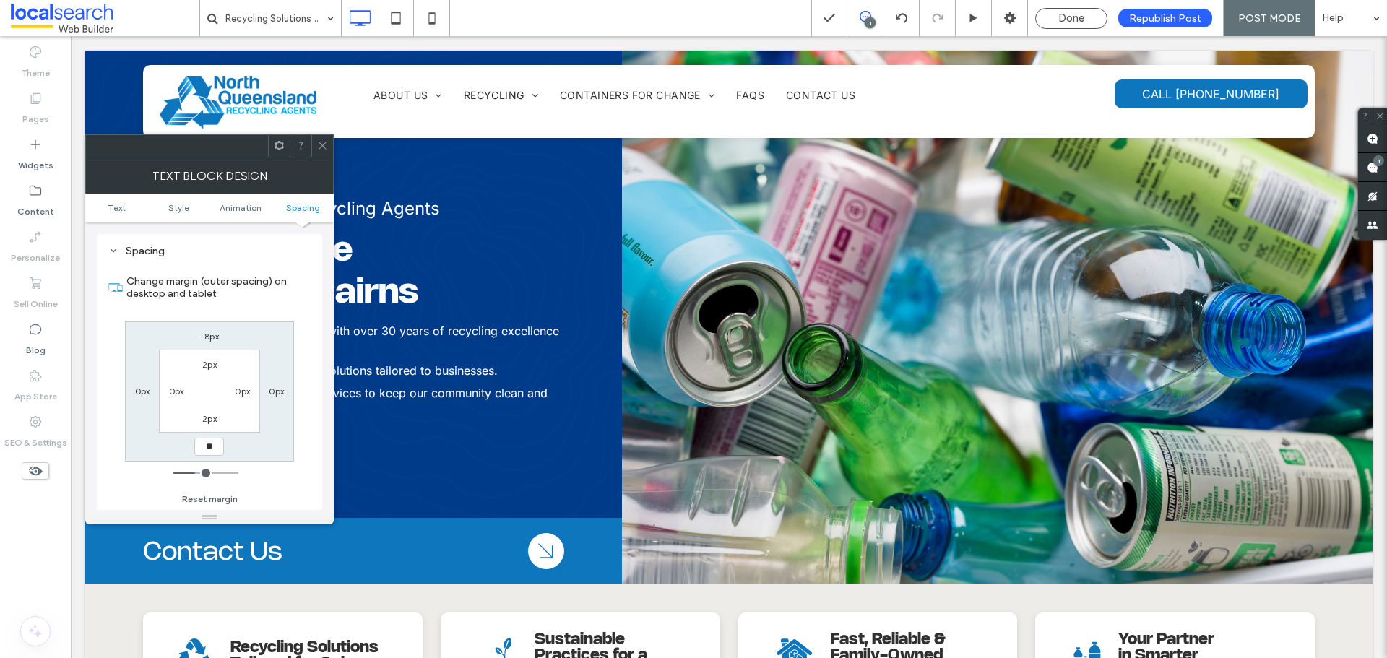
type input "**"
type input "****"
click at [197, 443] on input "****" at bounding box center [209, 447] width 30 height 18
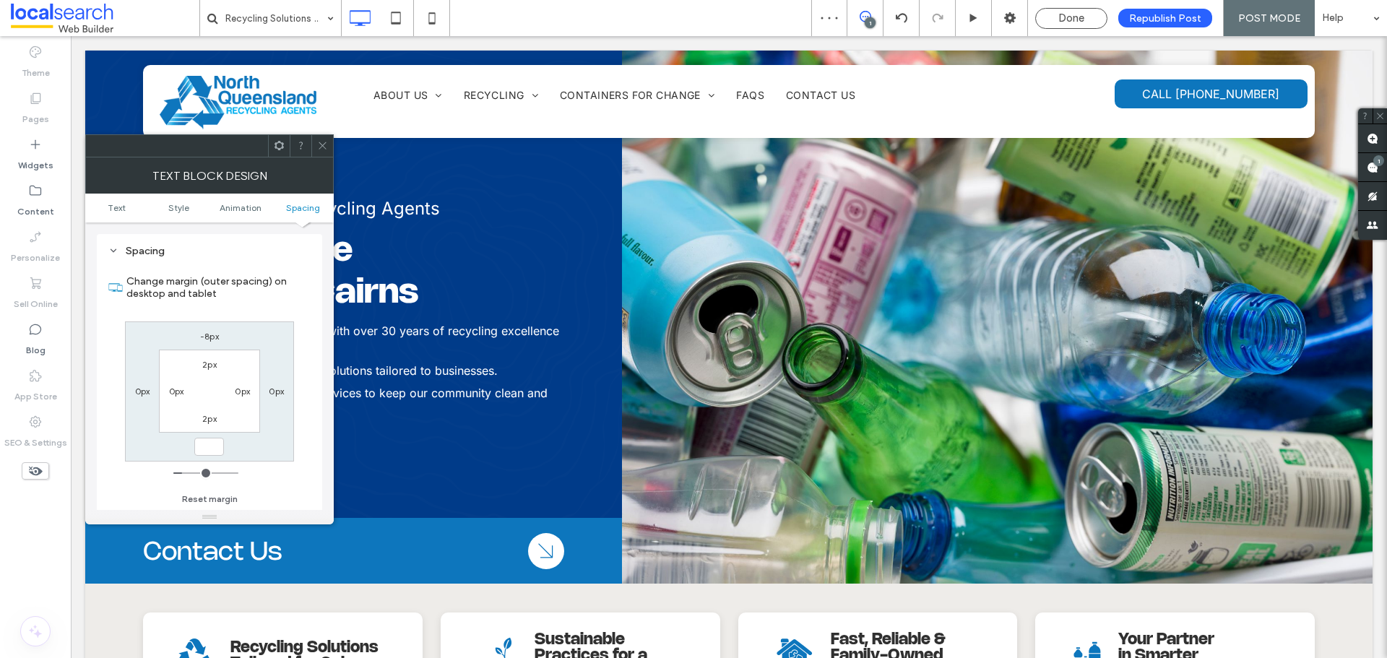
type input "*"
type input "***"
click at [325, 149] on icon at bounding box center [322, 145] width 11 height 11
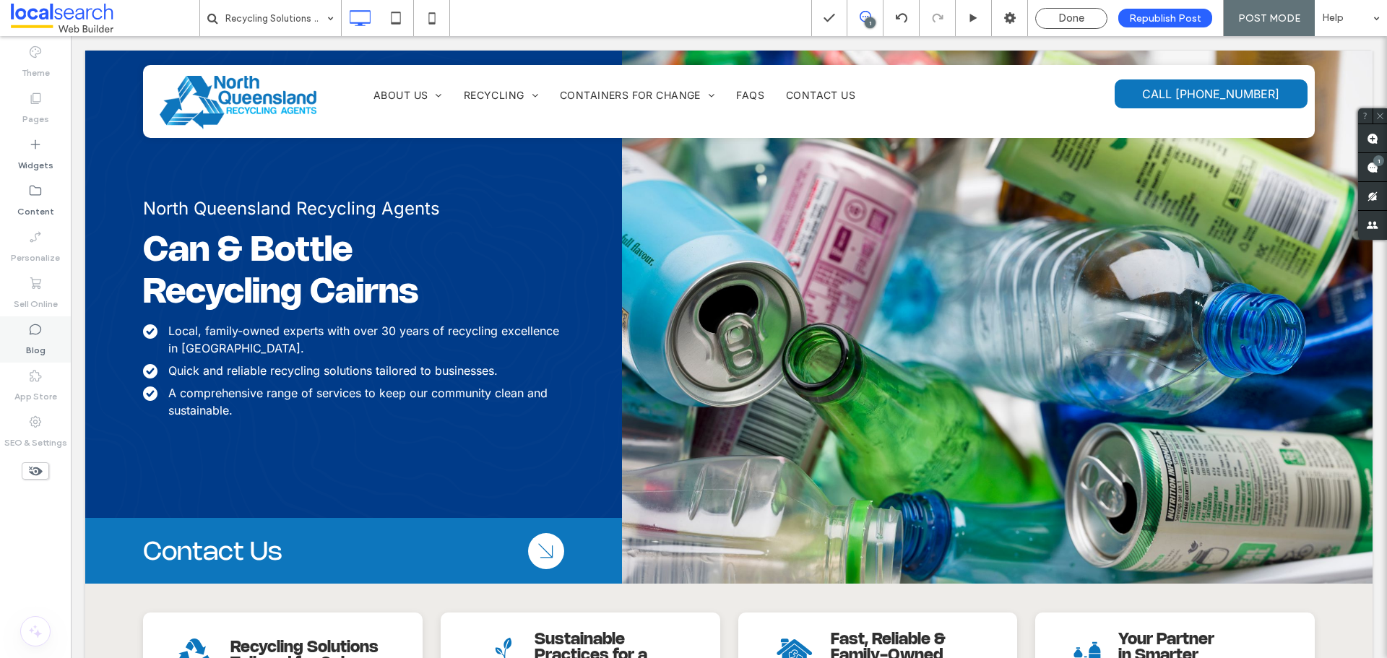
click at [14, 331] on div "Blog" at bounding box center [35, 339] width 71 height 46
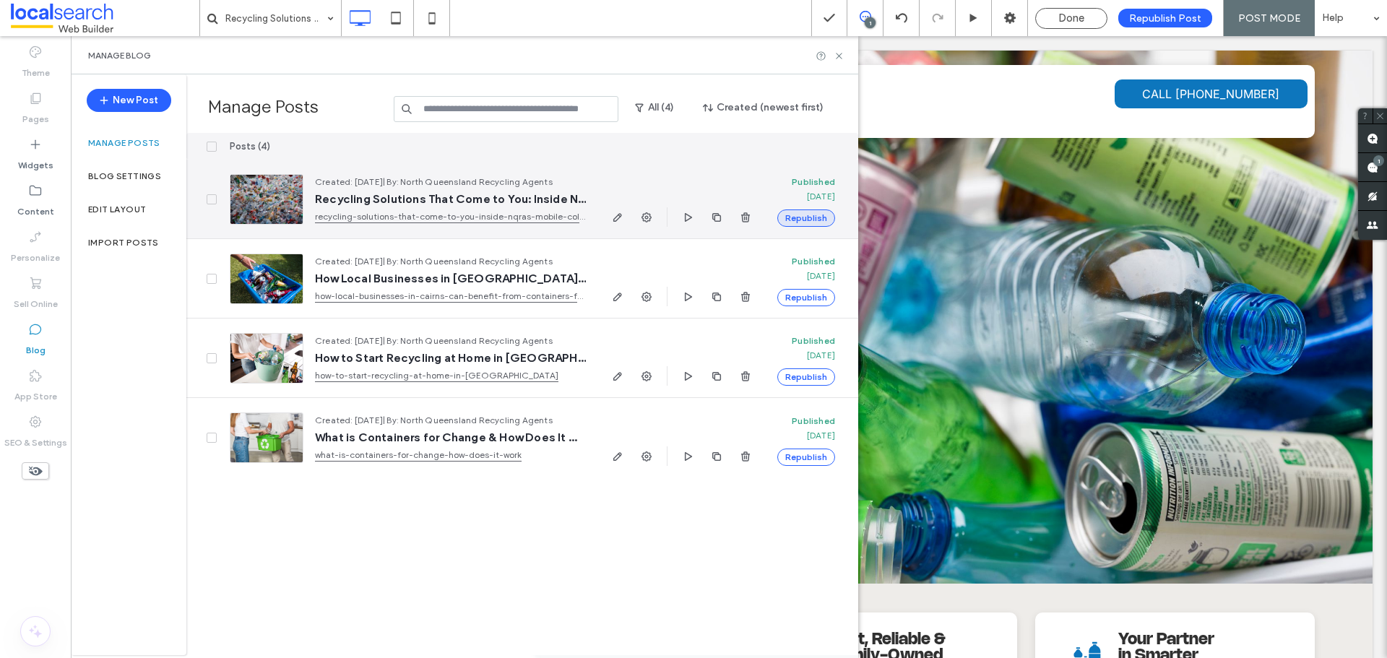
click at [824, 215] on button "Republish" at bounding box center [806, 217] width 58 height 17
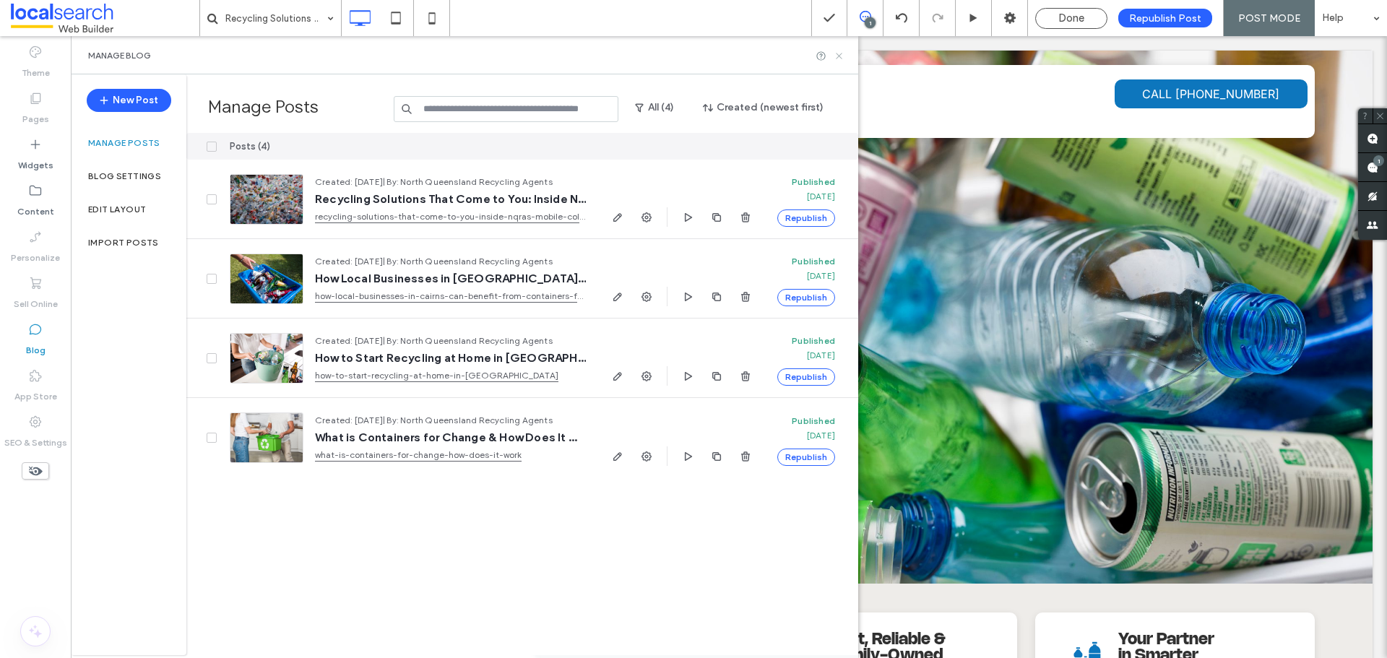
click at [837, 57] on use at bounding box center [839, 56] width 6 height 6
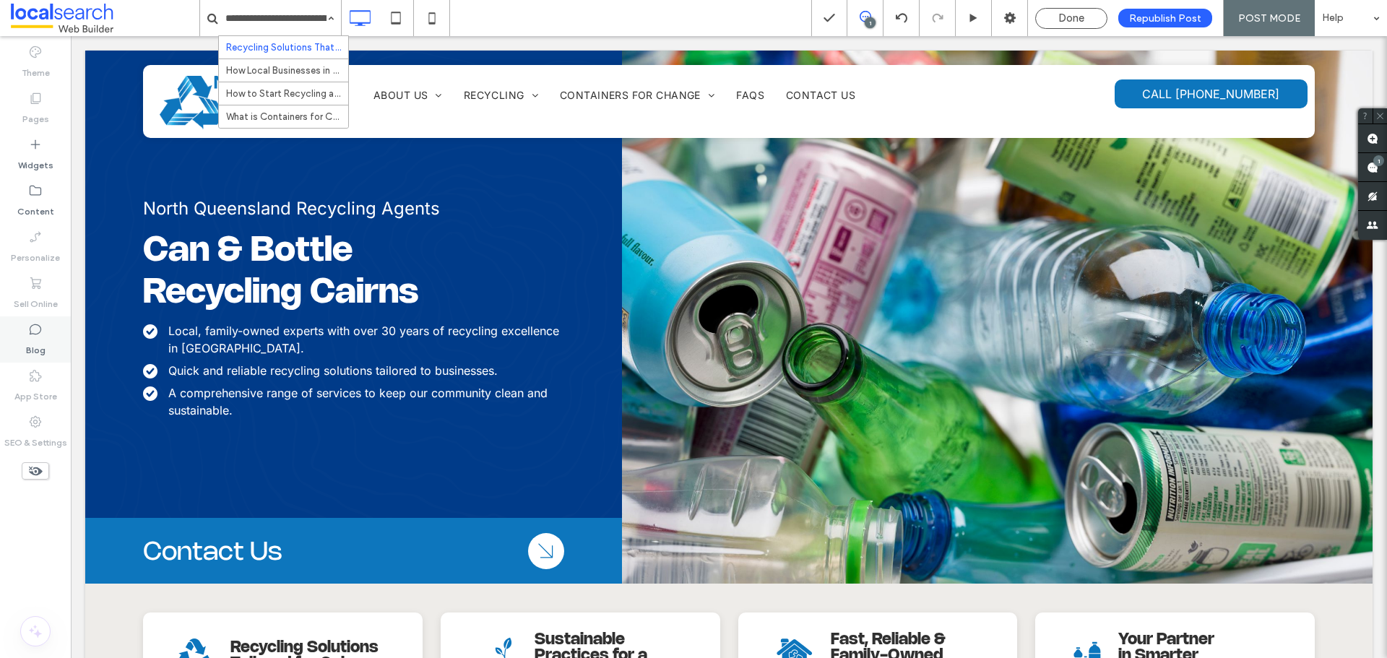
click at [37, 333] on icon at bounding box center [35, 329] width 14 height 14
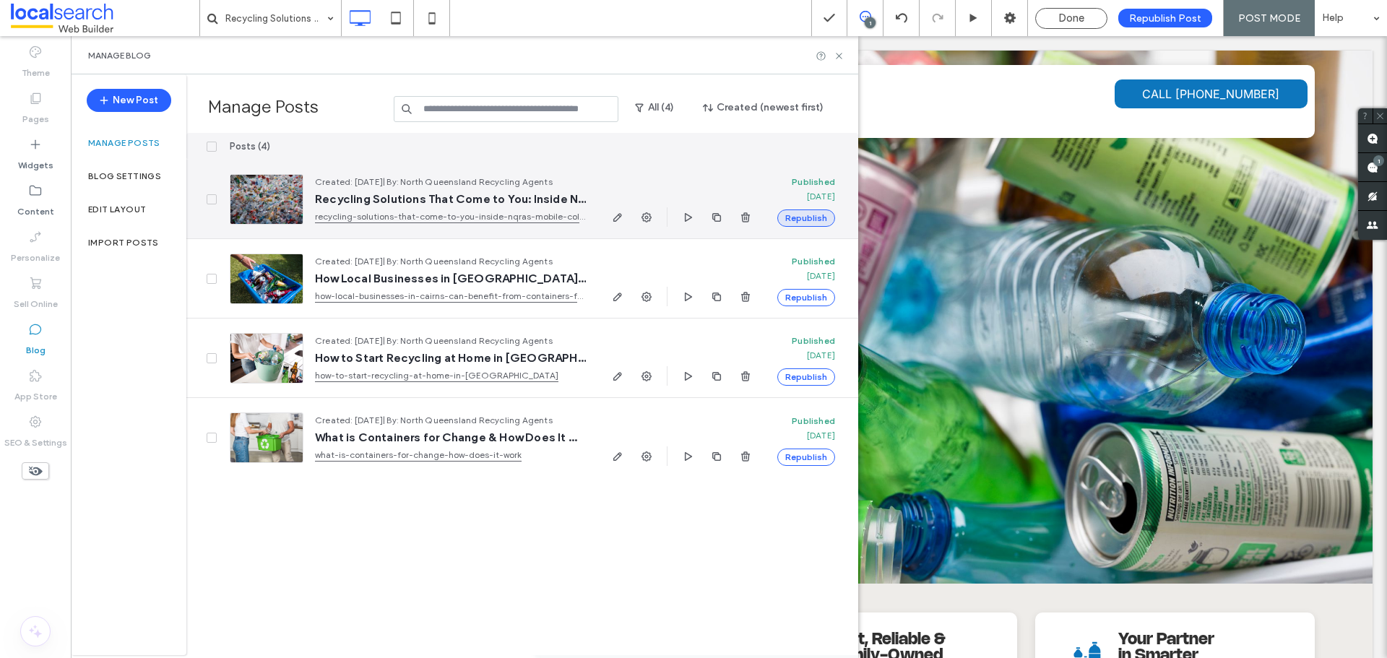
click at [805, 214] on button "Republish" at bounding box center [806, 217] width 58 height 17
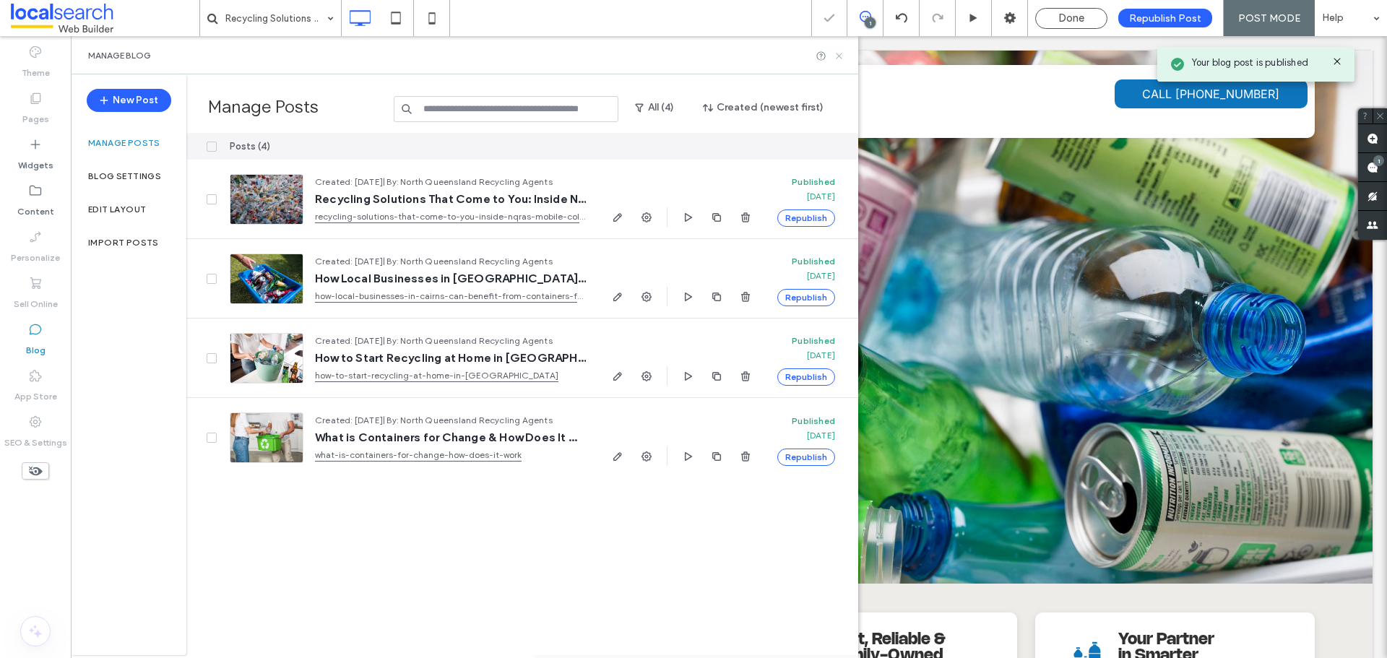
click at [840, 56] on use at bounding box center [839, 56] width 6 height 6
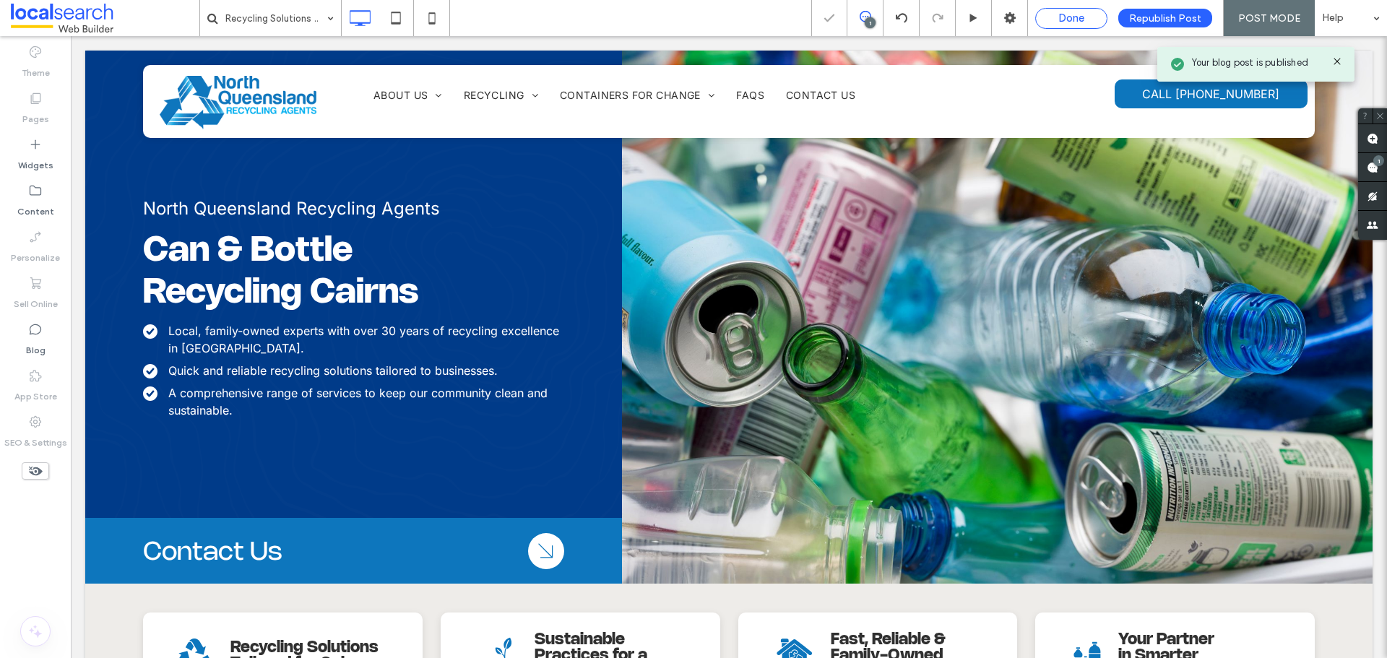
click at [1076, 19] on span "Done" at bounding box center [1071, 18] width 26 height 13
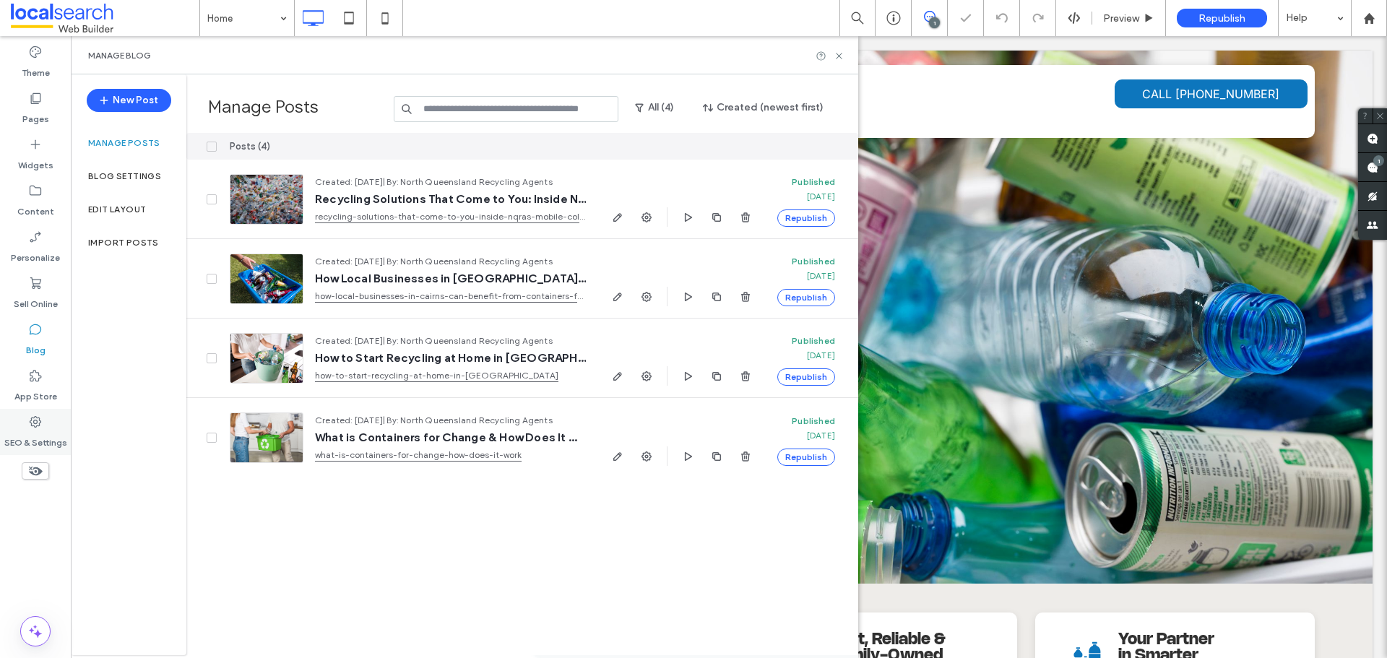
click at [24, 438] on label "SEO & Settings" at bounding box center [35, 439] width 63 height 20
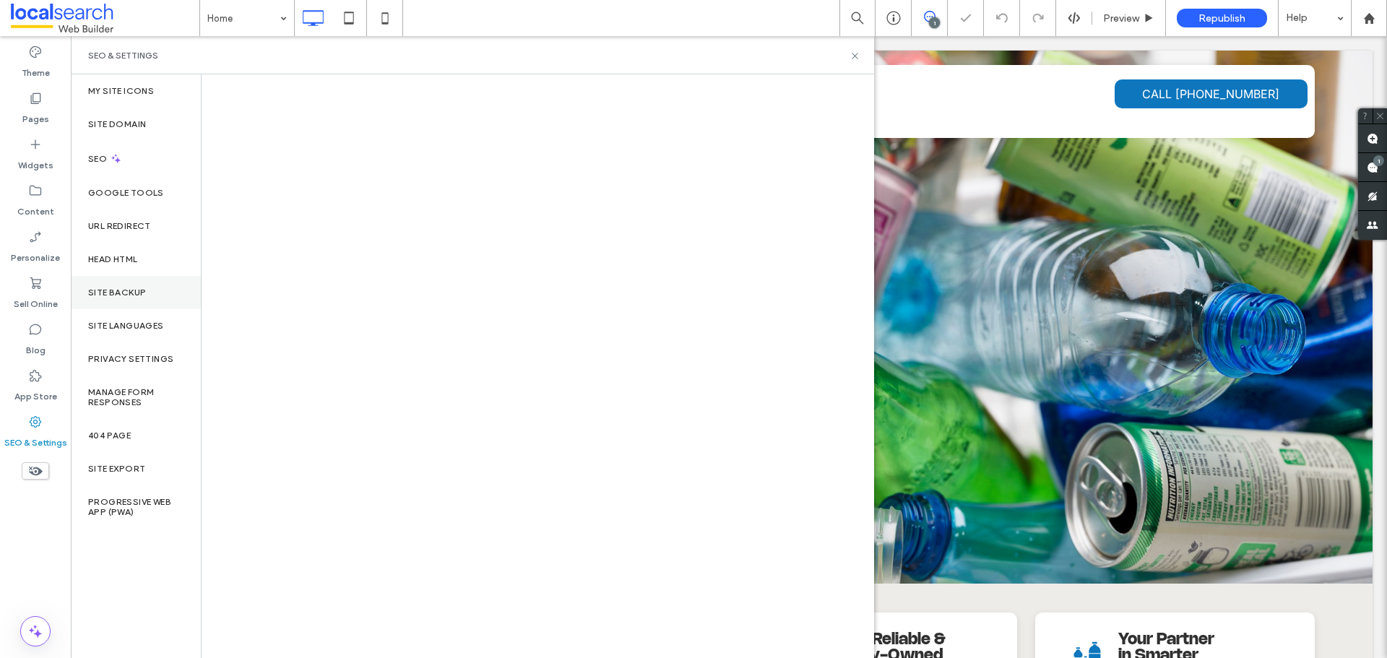
click at [116, 285] on div "Site Backup" at bounding box center [136, 292] width 130 height 33
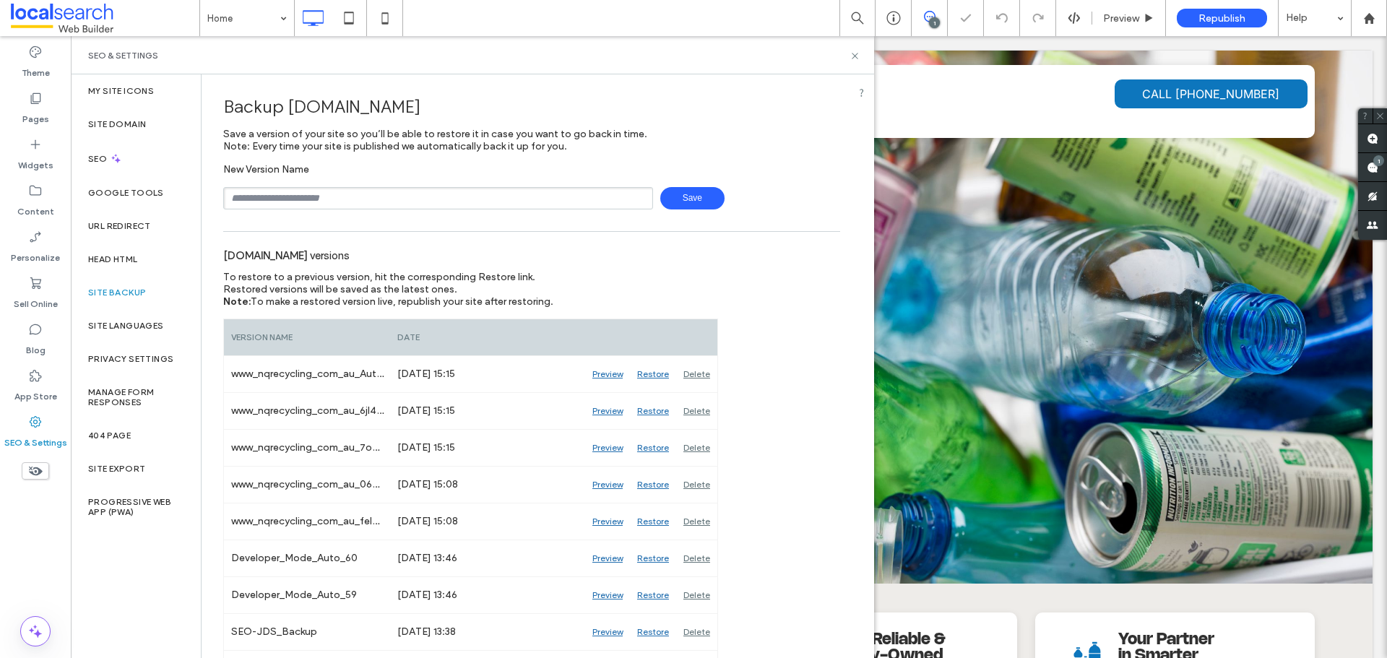
click at [386, 192] on input "text" at bounding box center [438, 198] width 430 height 22
type input "**********"
click at [694, 197] on span "Save" at bounding box center [692, 198] width 64 height 22
click at [855, 58] on icon at bounding box center [854, 56] width 11 height 11
